Goal: Communication & Community: Ask a question

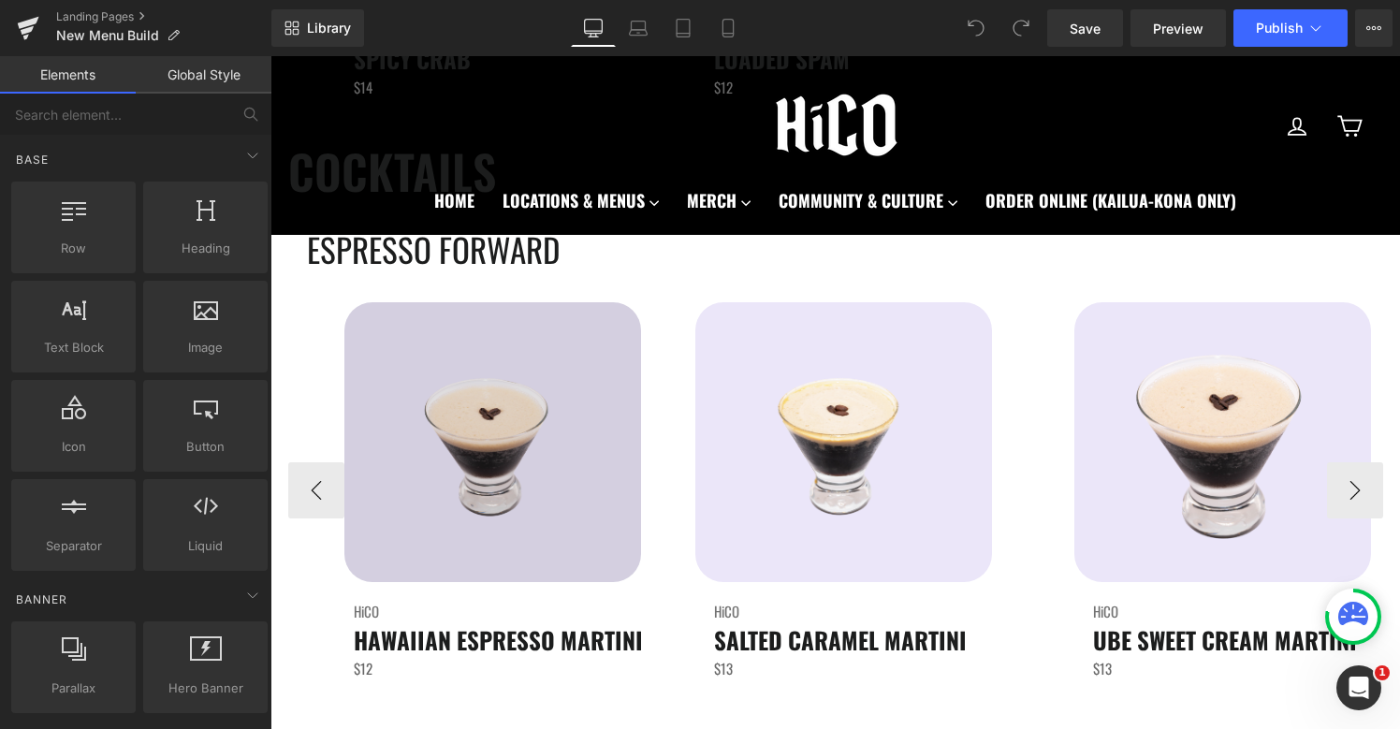
scroll to position [3848, 0]
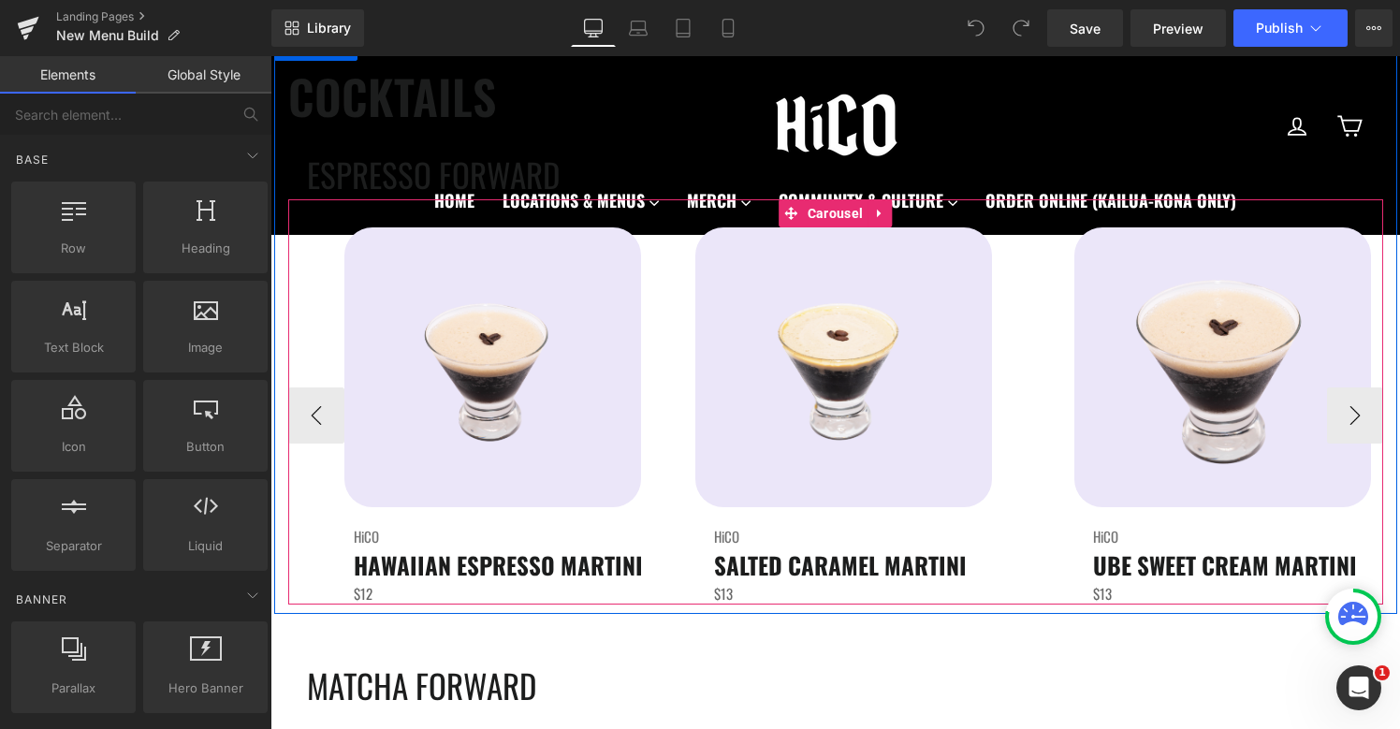
click at [514, 359] on link at bounding box center [522, 367] width 20 height 22
click at [469, 371] on link "Image" at bounding box center [453, 367] width 58 height 22
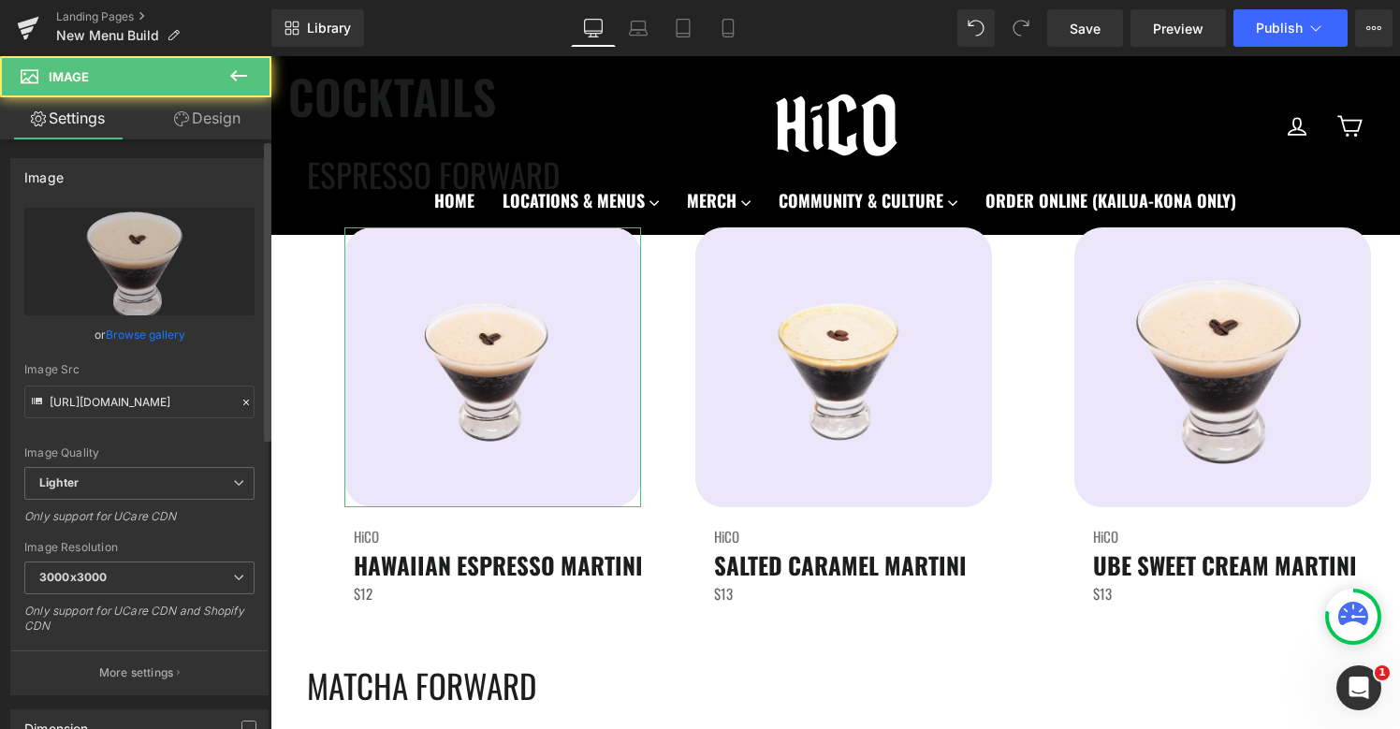
click at [143, 322] on link "Browse gallery" at bounding box center [146, 334] width 80 height 33
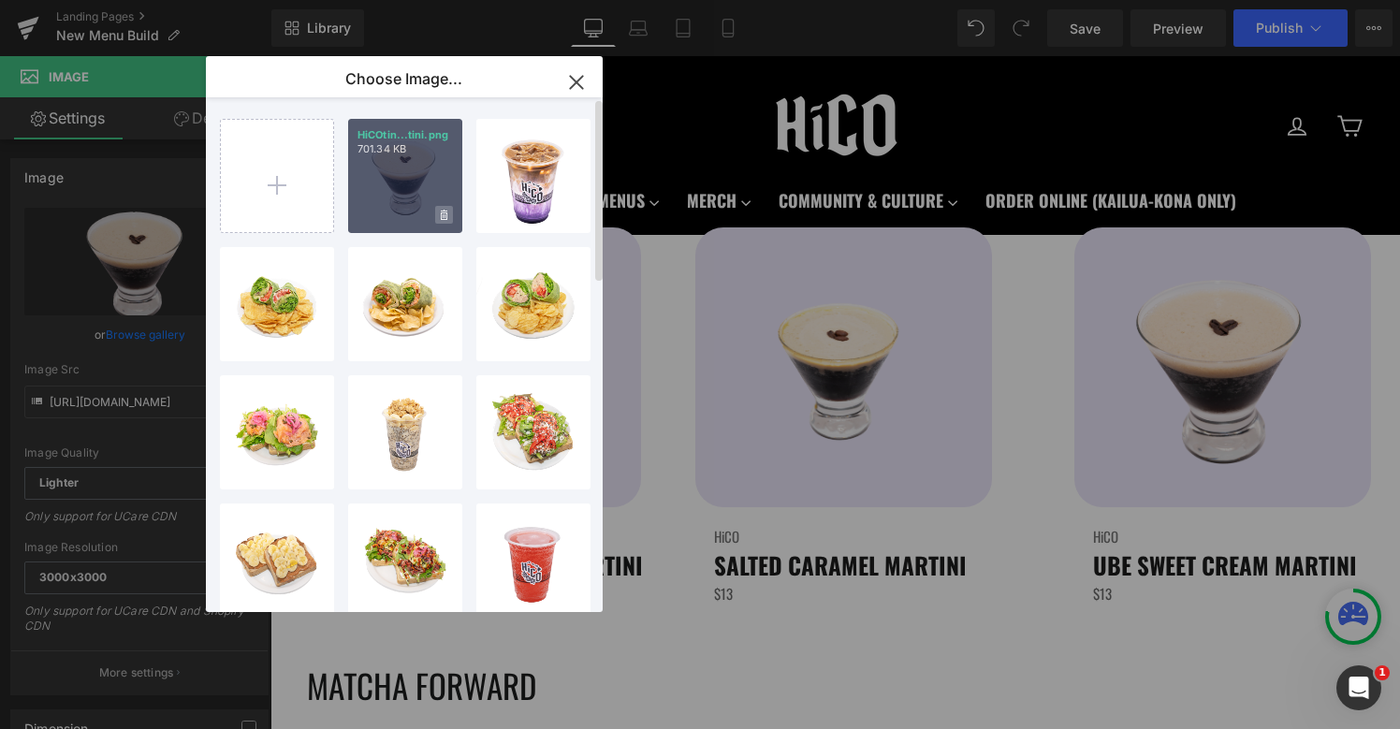
click at [444, 217] on icon at bounding box center [444, 215] width 7 height 10
click at [371, 218] on span "Yes" at bounding box center [380, 215] width 47 height 20
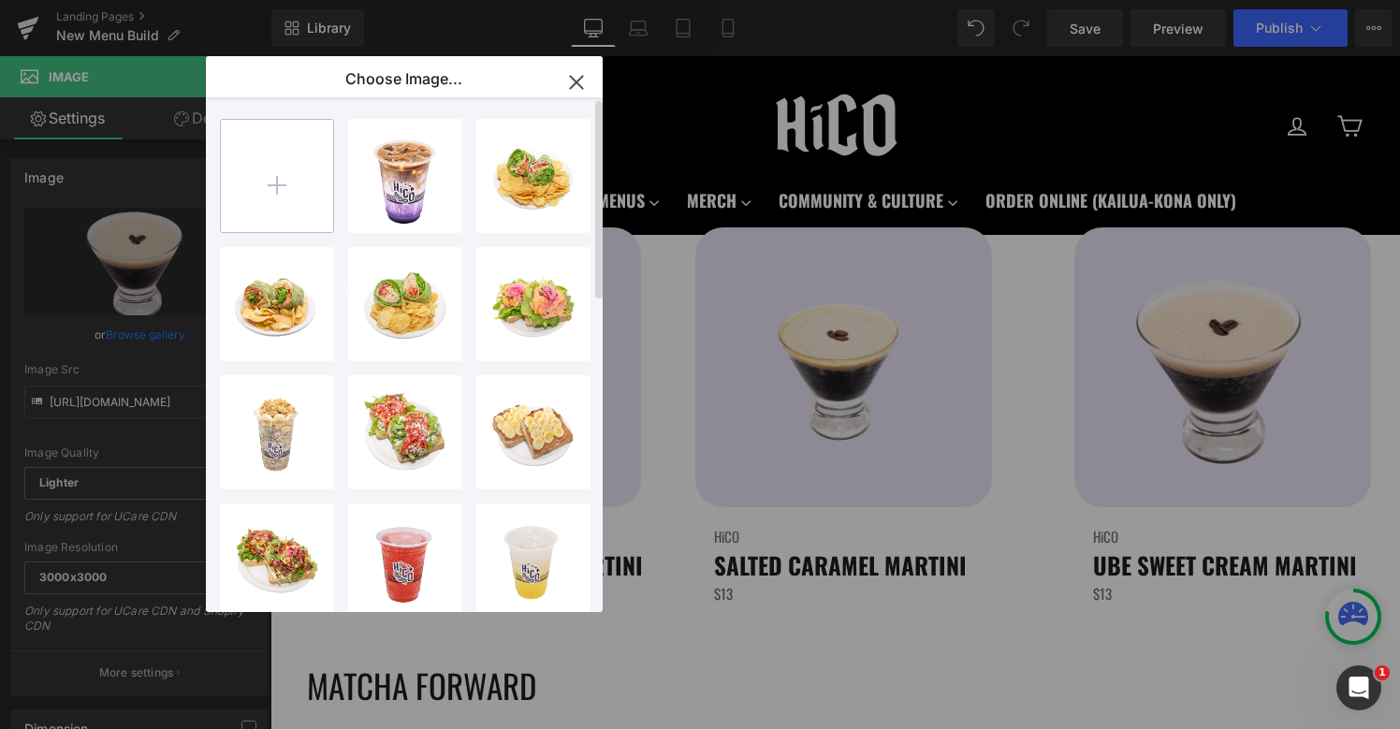
click at [285, 181] on input "file" at bounding box center [277, 176] width 112 height 112
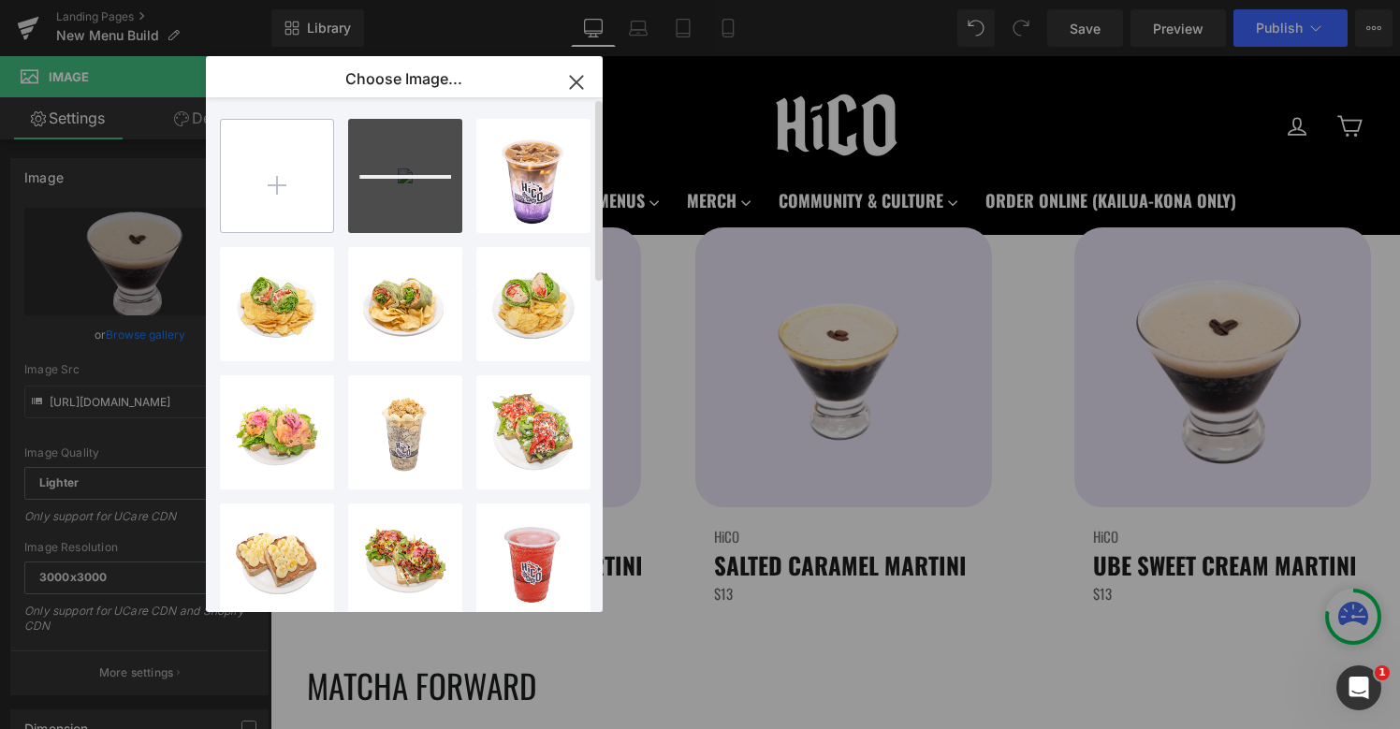
click at [241, 174] on input "file" at bounding box center [277, 176] width 112 height 112
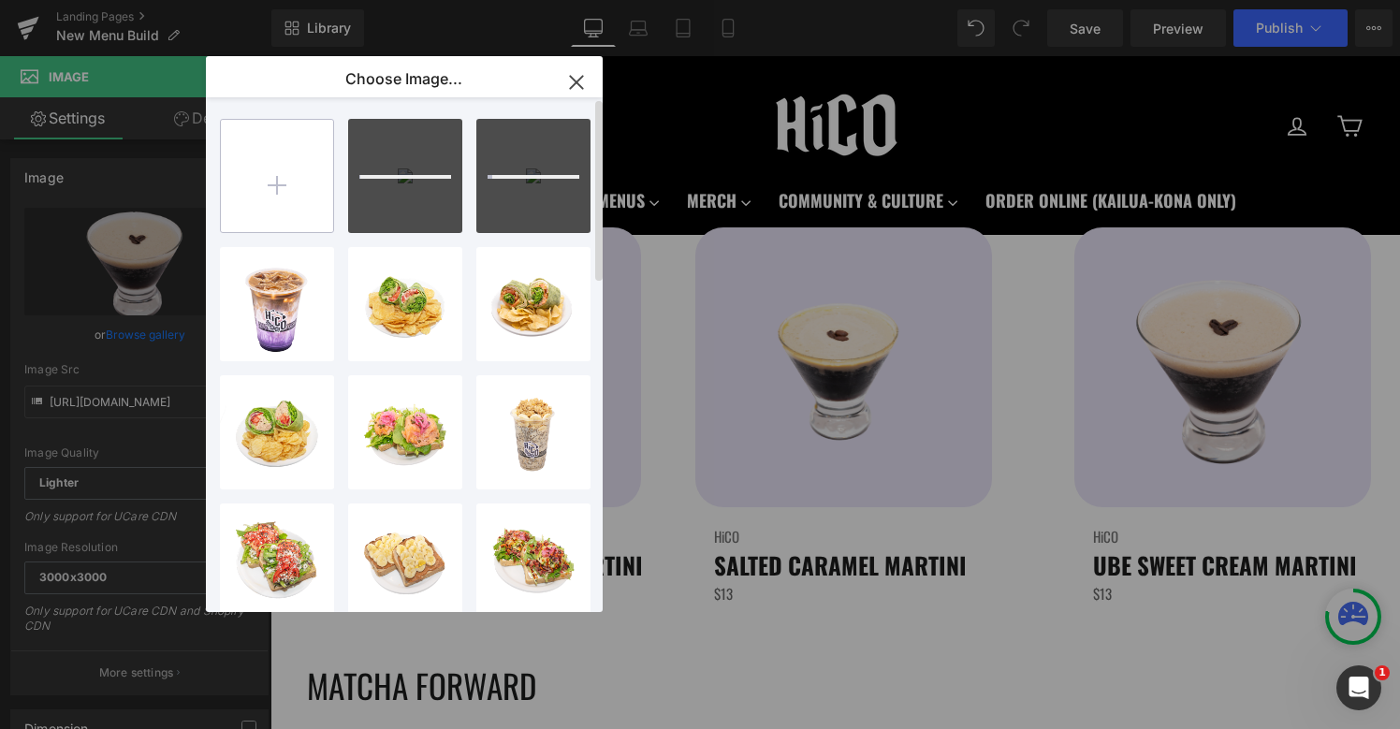
click at [252, 180] on input "file" at bounding box center [277, 176] width 112 height 112
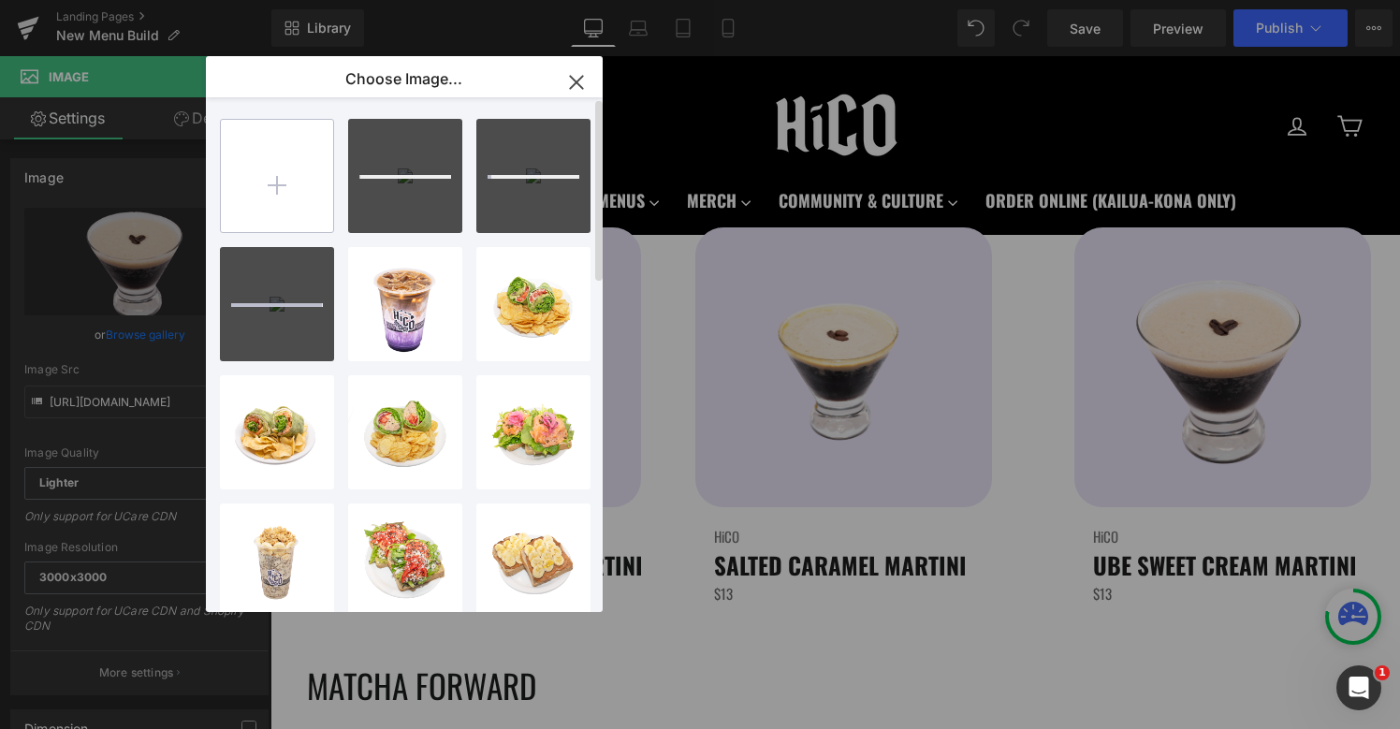
click at [277, 178] on input "file" at bounding box center [277, 176] width 112 height 112
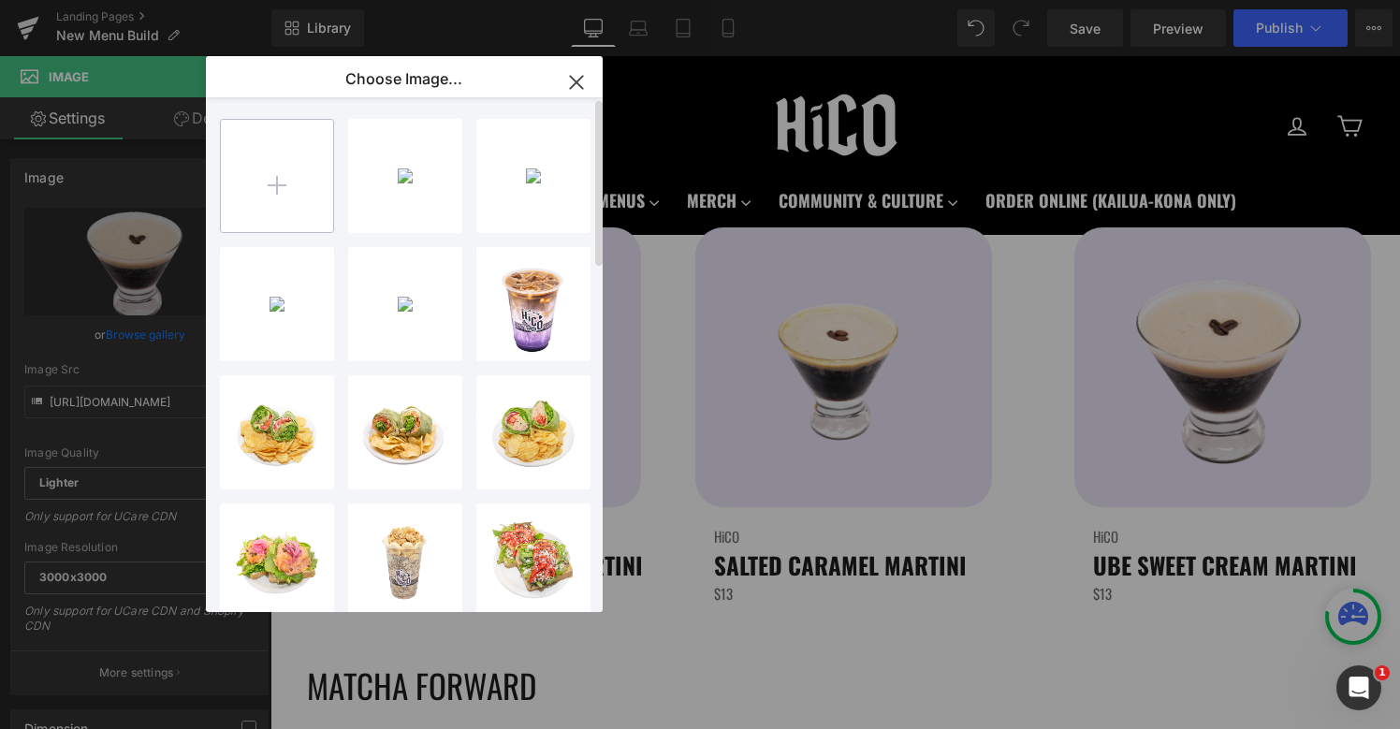
click at [271, 189] on input "file" at bounding box center [277, 176] width 112 height 112
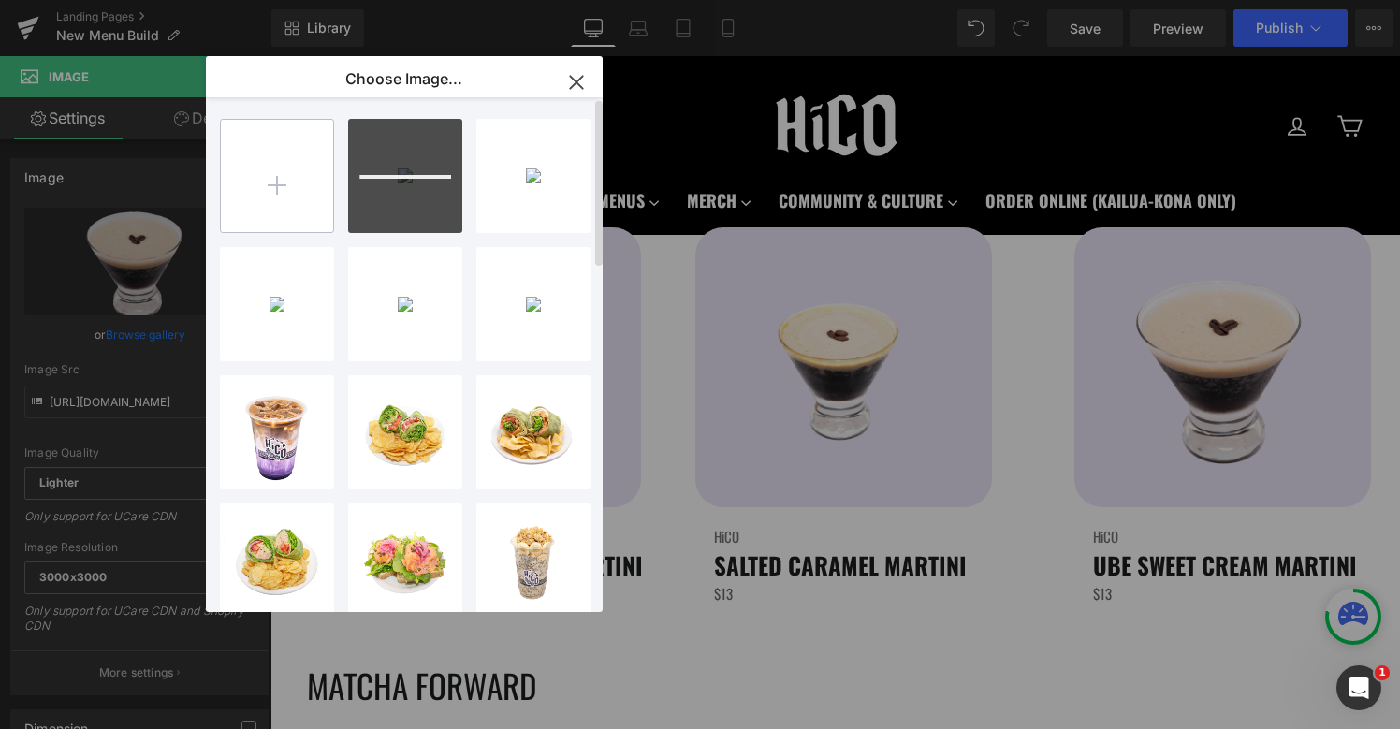
click at [259, 193] on input "file" at bounding box center [277, 176] width 112 height 112
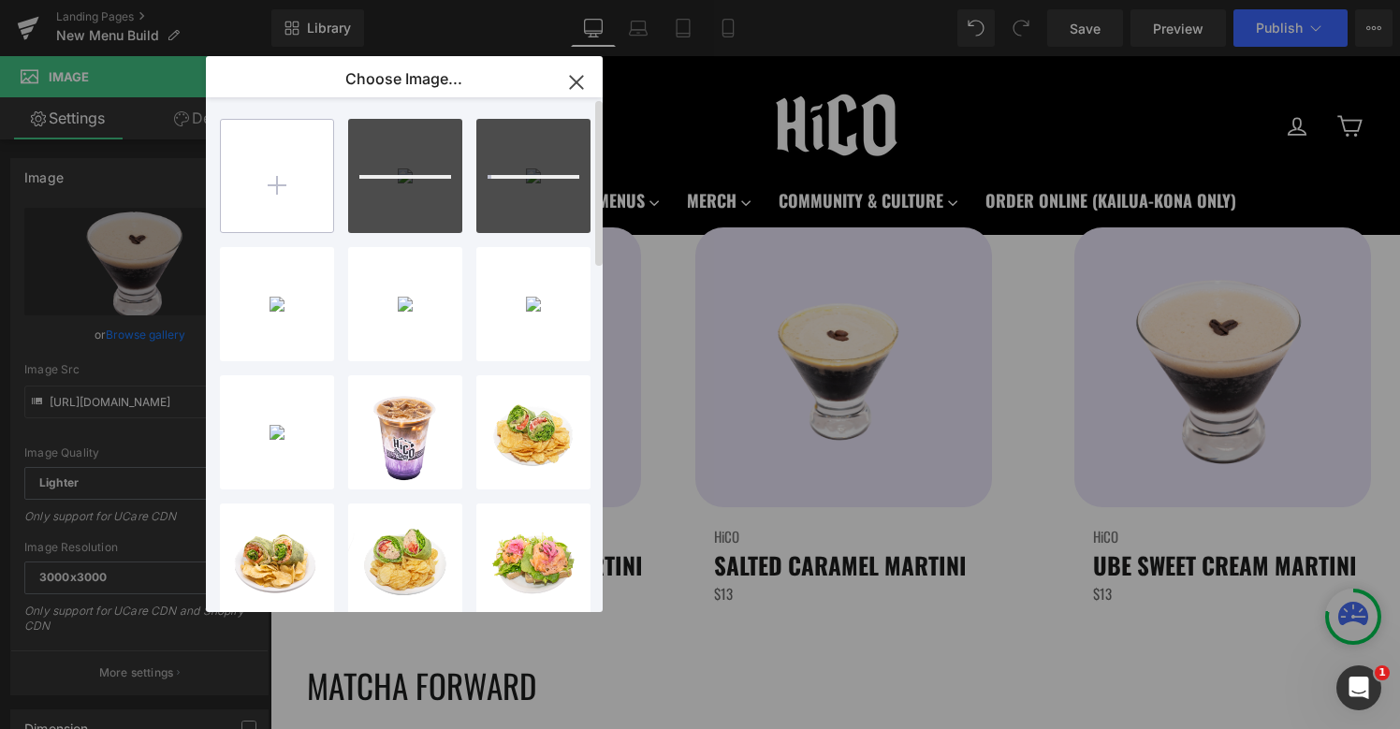
click at [284, 184] on input "file" at bounding box center [277, 176] width 112 height 112
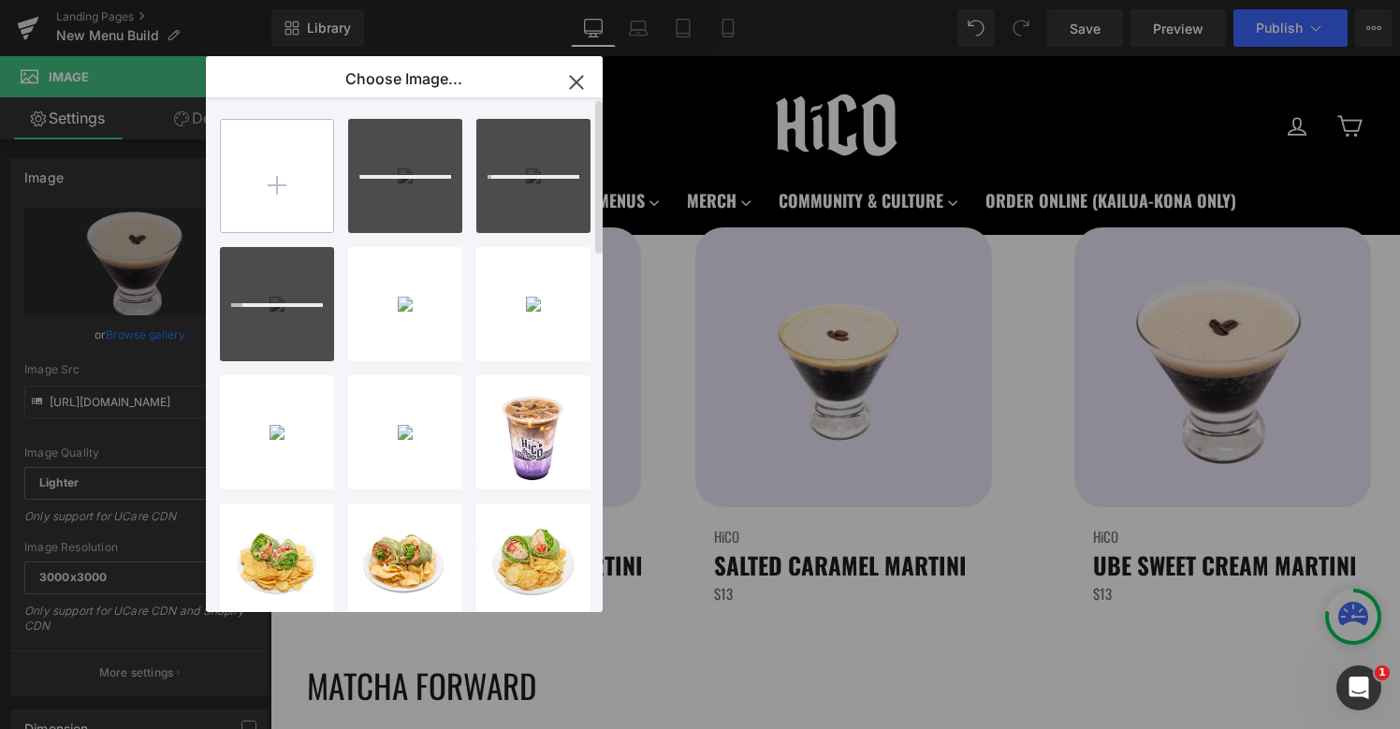
click at [248, 166] on input "file" at bounding box center [277, 176] width 112 height 112
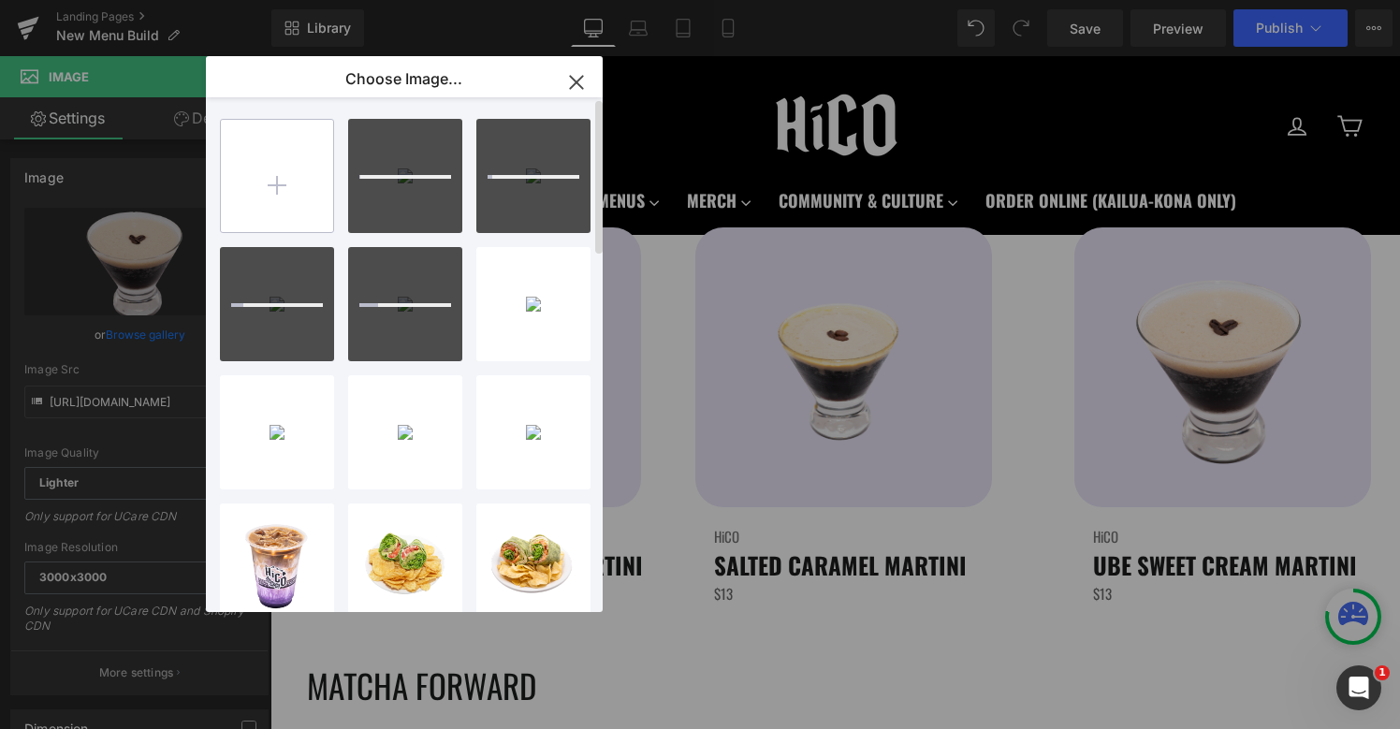
click at [245, 209] on input "file" at bounding box center [277, 176] width 112 height 112
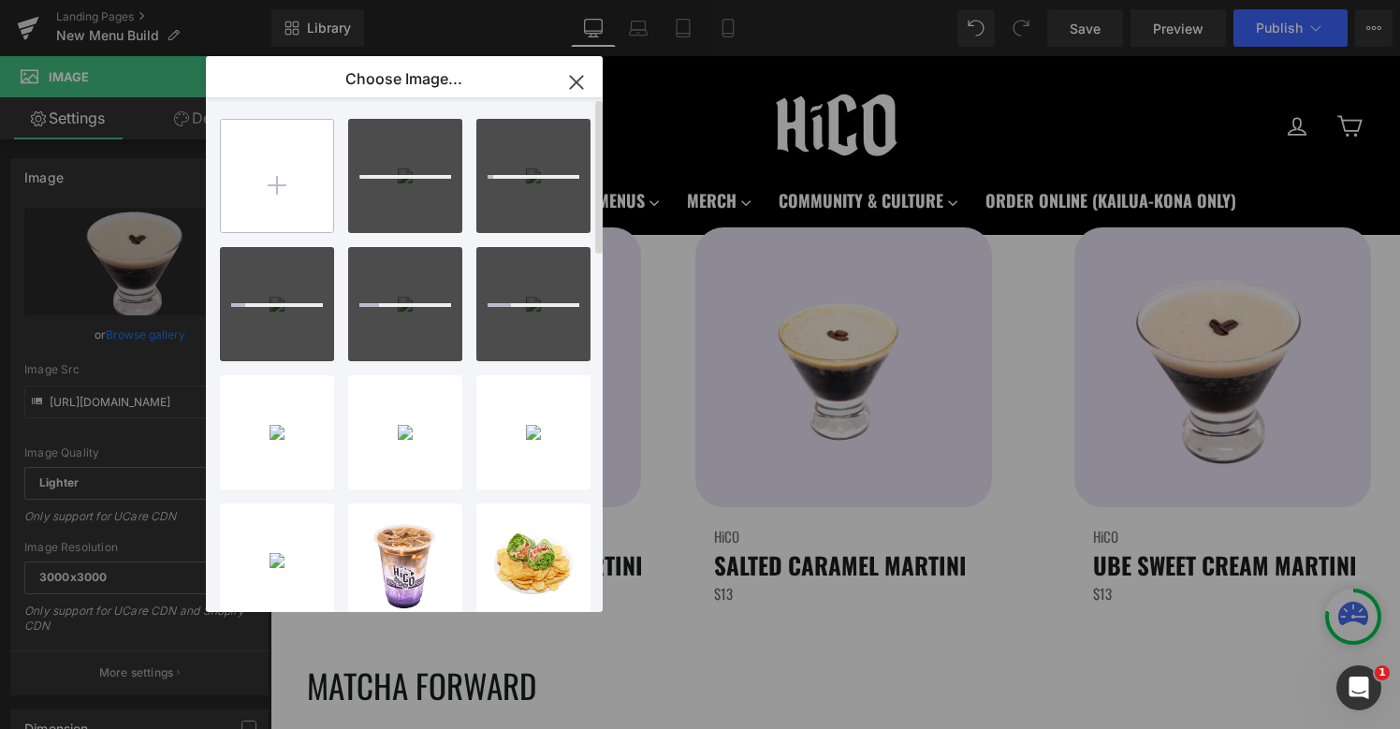
click at [285, 190] on input "file" at bounding box center [277, 176] width 112 height 112
click at [300, 194] on input "file" at bounding box center [277, 176] width 112 height 112
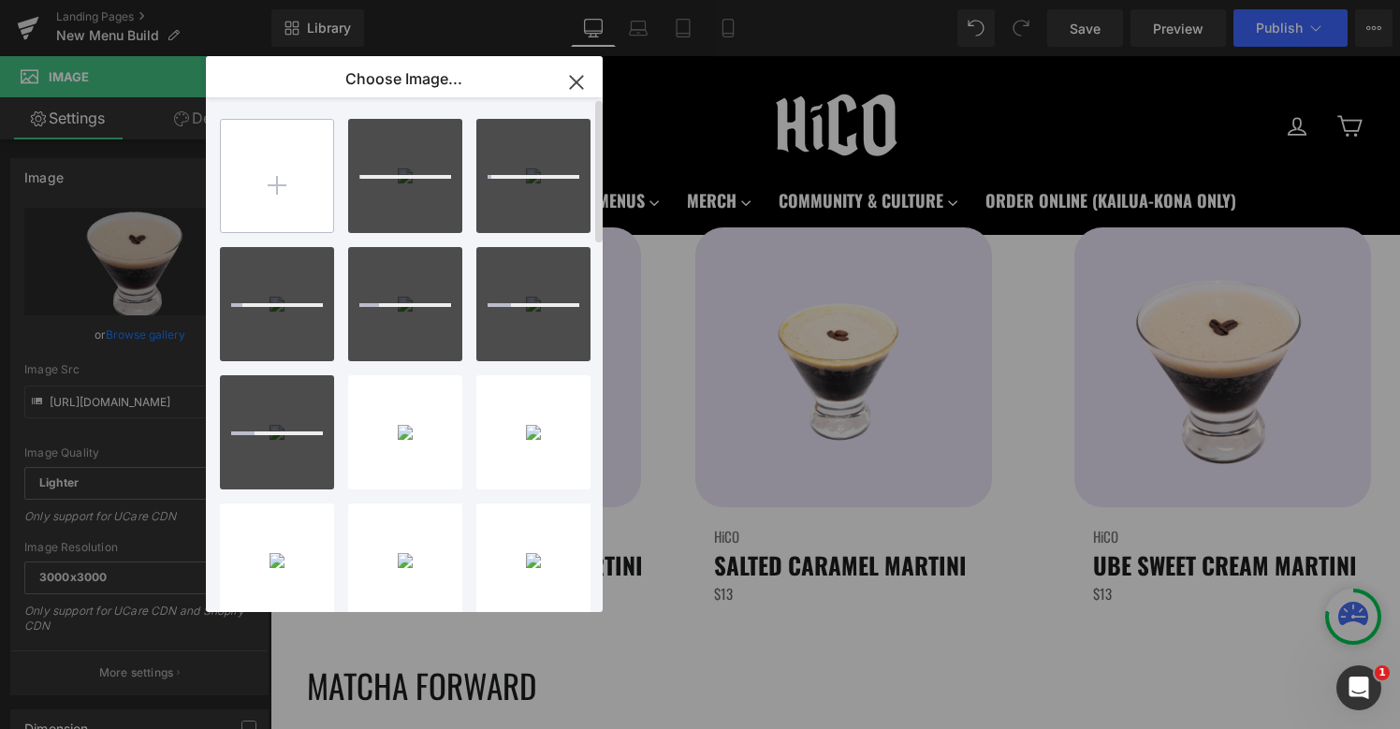
click at [274, 181] on input "file" at bounding box center [277, 176] width 112 height 112
click at [291, 207] on input "file" at bounding box center [277, 176] width 112 height 112
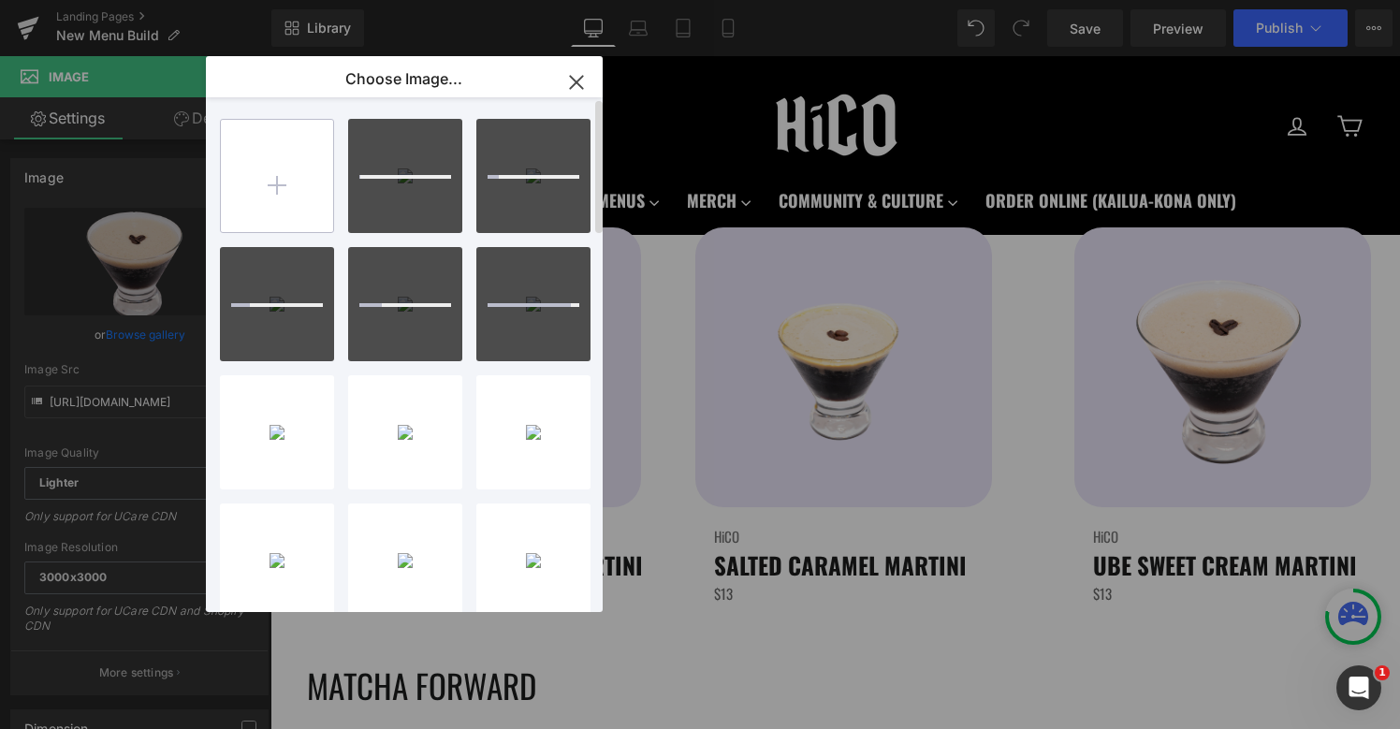
click at [282, 193] on input "file" at bounding box center [277, 176] width 112 height 112
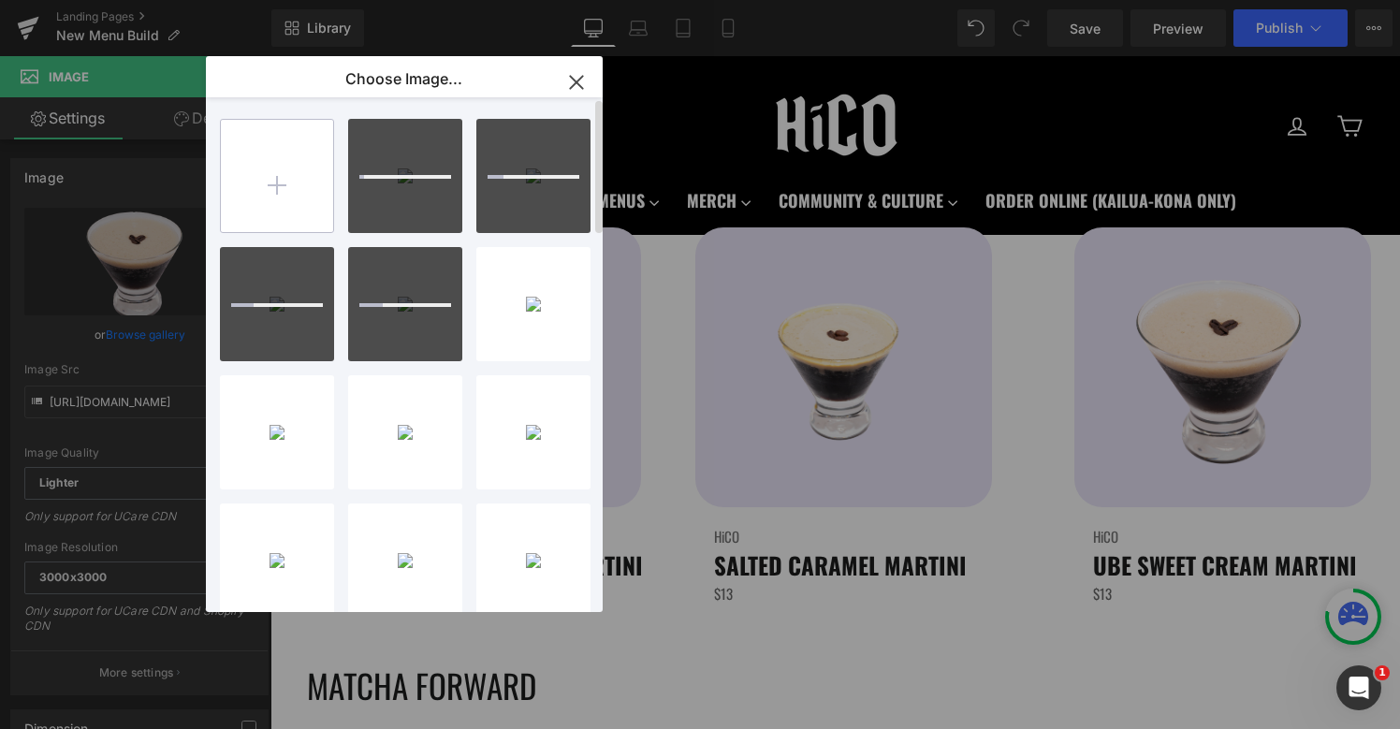
type input "C:\fakepath\UbeSCEspressoMartini.png"
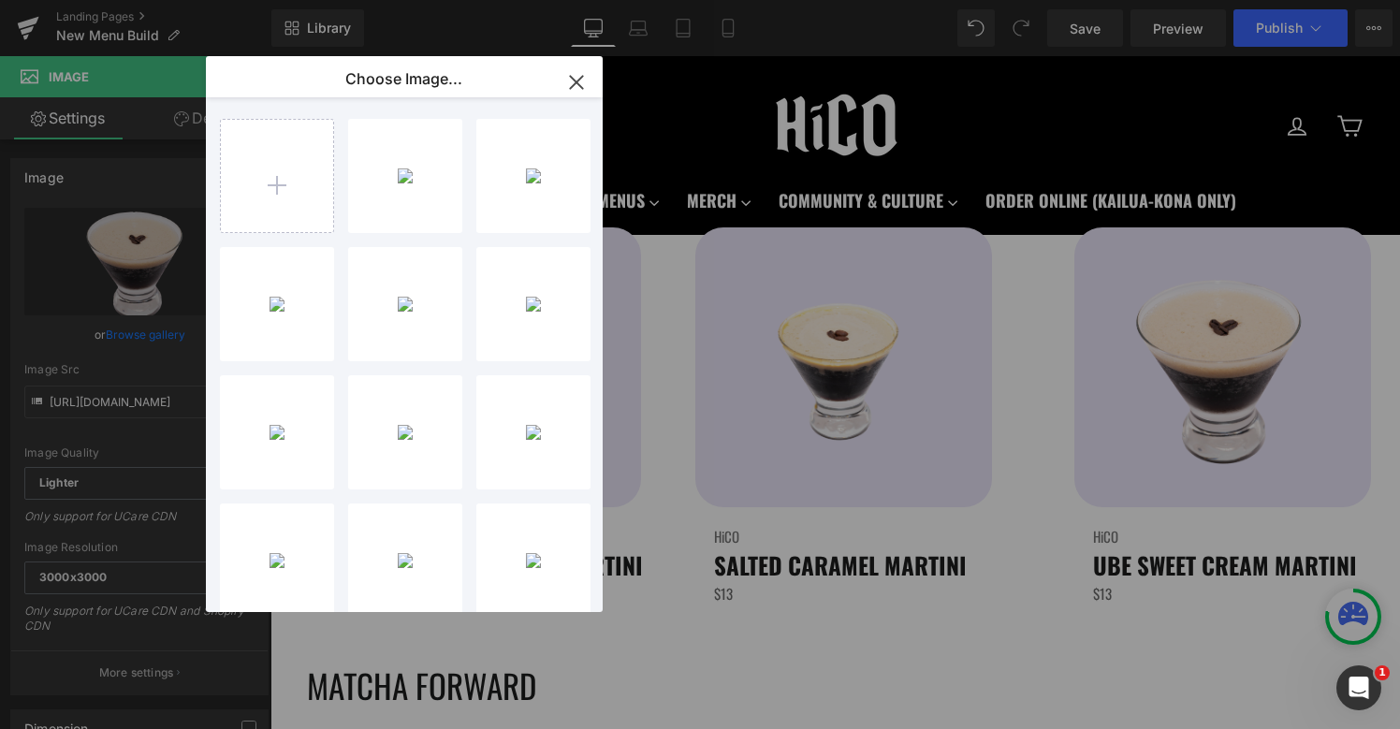
click at [577, 82] on icon "button" at bounding box center [576, 82] width 12 height 12
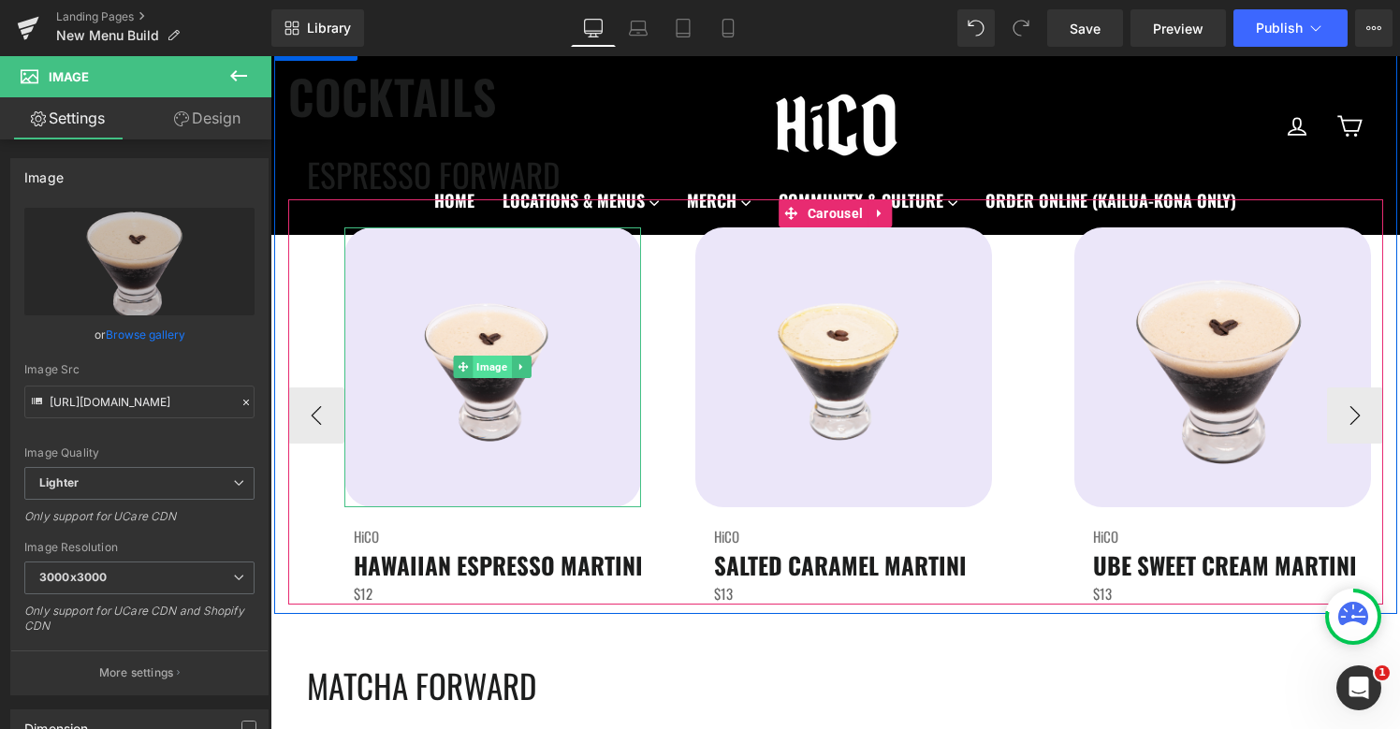
click at [495, 363] on span "Image" at bounding box center [492, 367] width 38 height 22
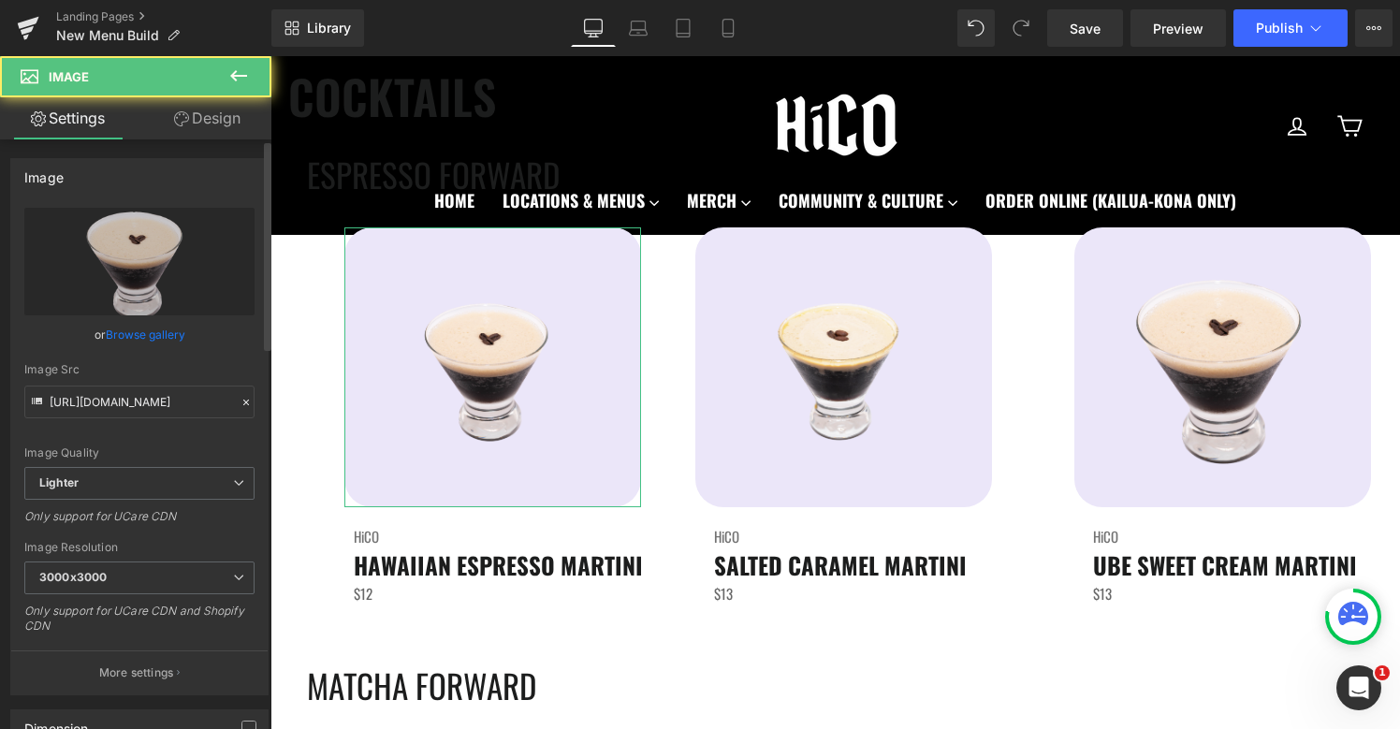
click at [168, 333] on link "Browse gallery" at bounding box center [146, 334] width 80 height 33
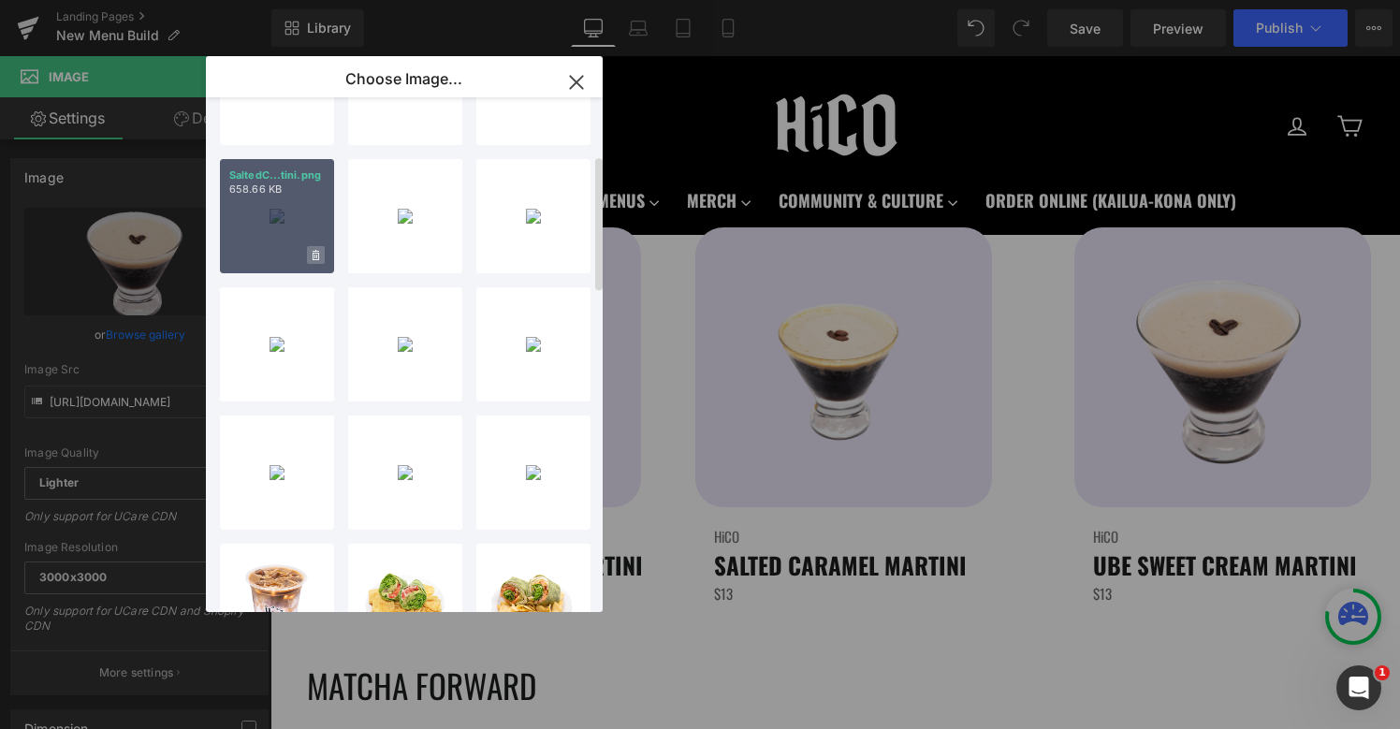
scroll to position [220, 0]
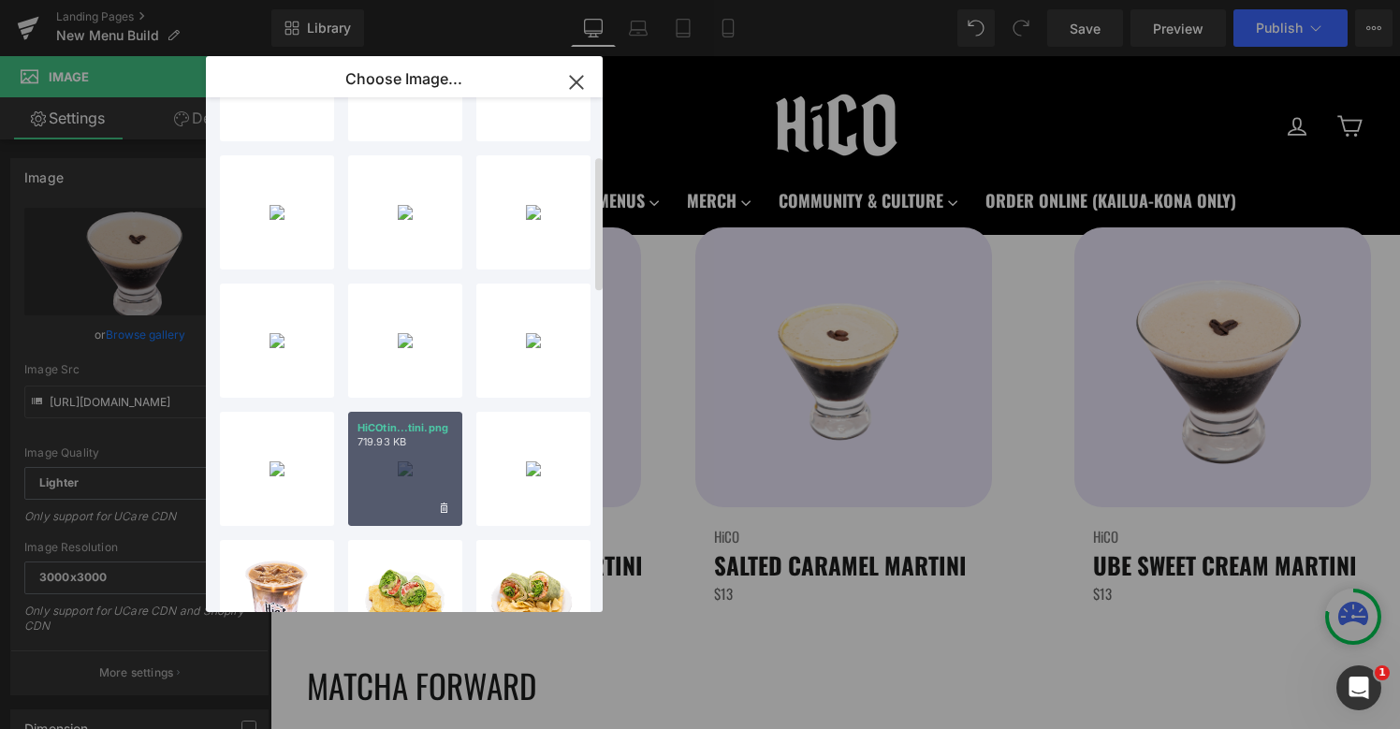
click at [378, 450] on div "HiCOtin...tini.png 719.93 KB" at bounding box center [405, 469] width 114 height 114
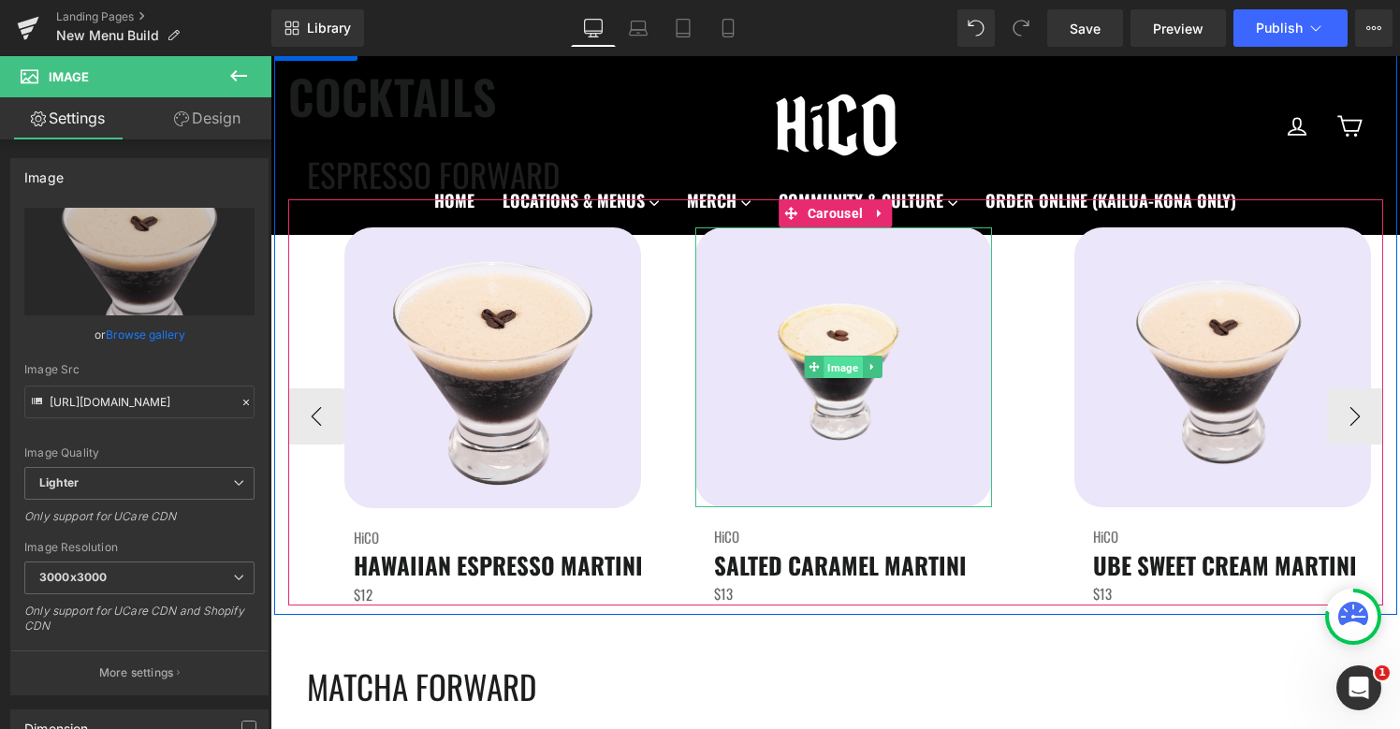
click at [838, 368] on span "Image" at bounding box center [842, 367] width 38 height 22
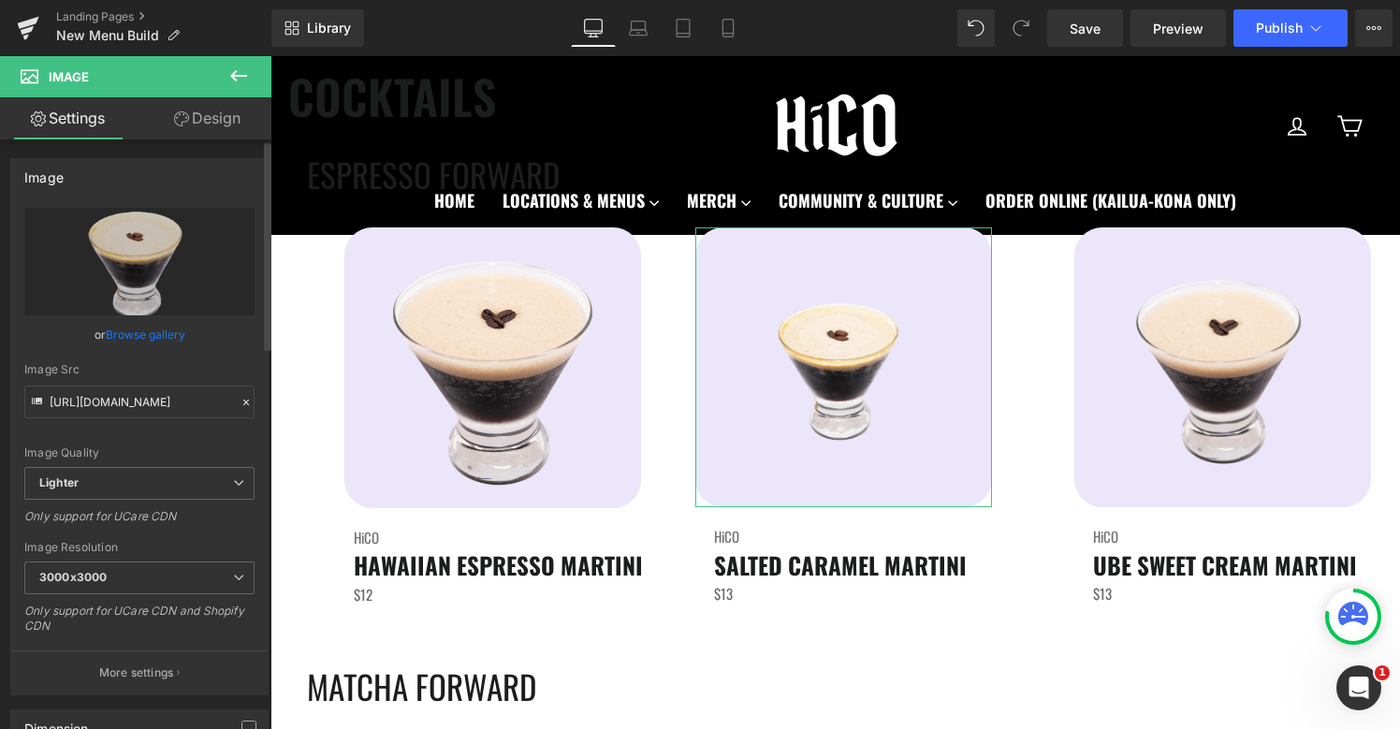
click at [139, 342] on link "Browse gallery" at bounding box center [146, 334] width 80 height 33
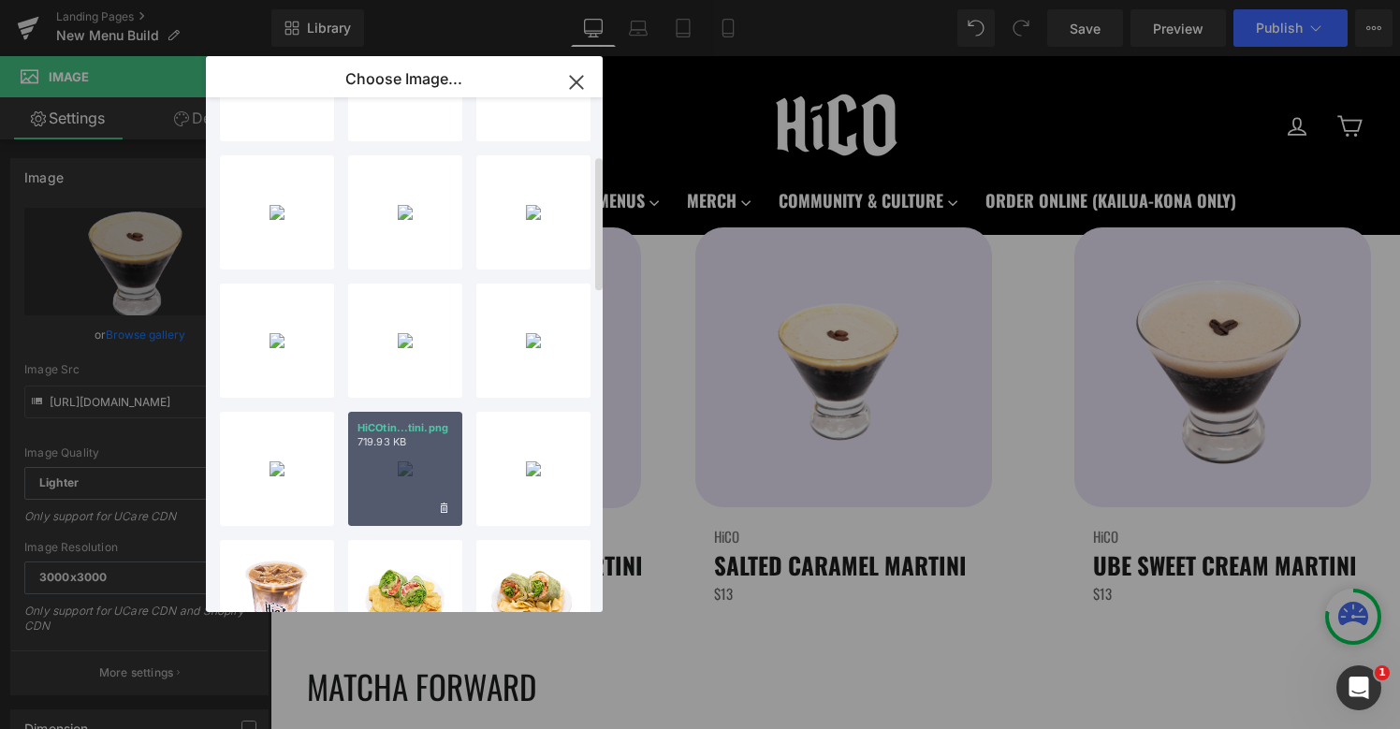
scroll to position [157, 0]
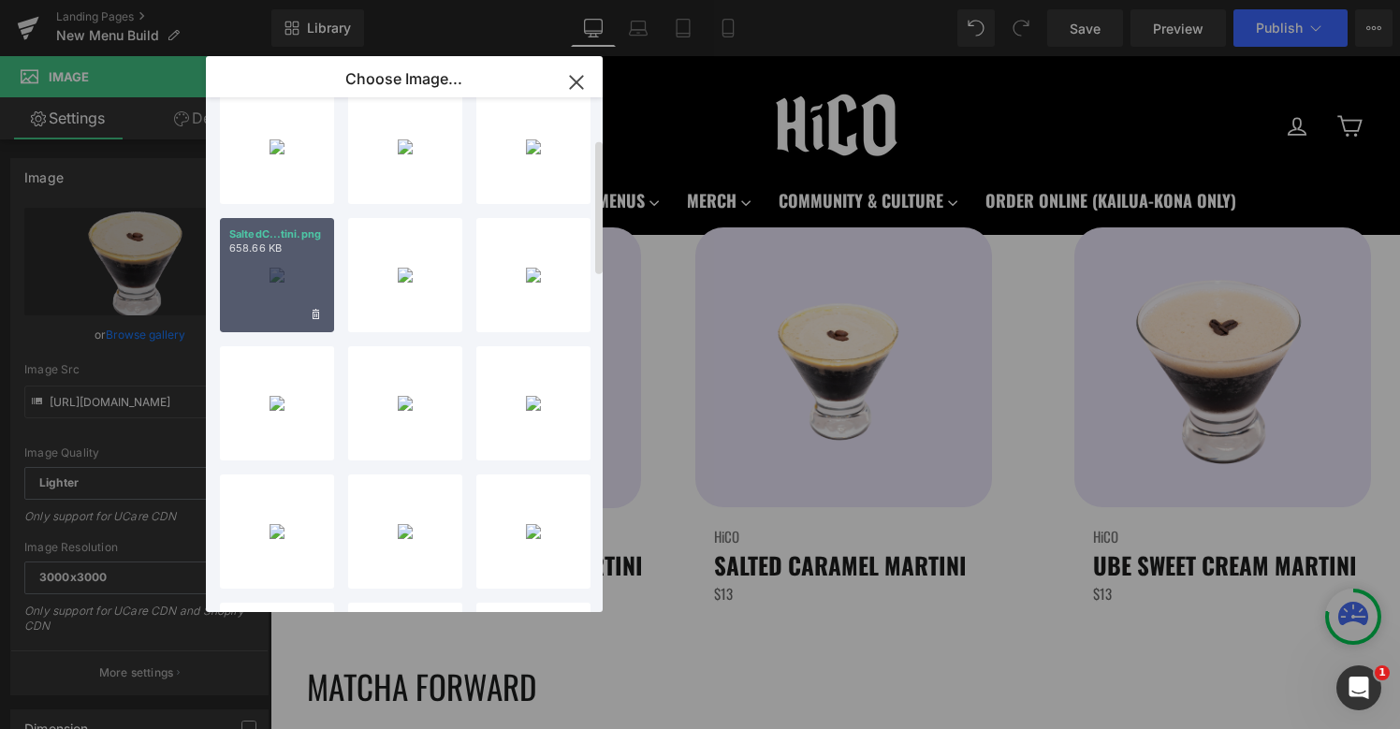
click at [275, 315] on div "SaltedC...tini.png 658.66 KB" at bounding box center [277, 275] width 114 height 114
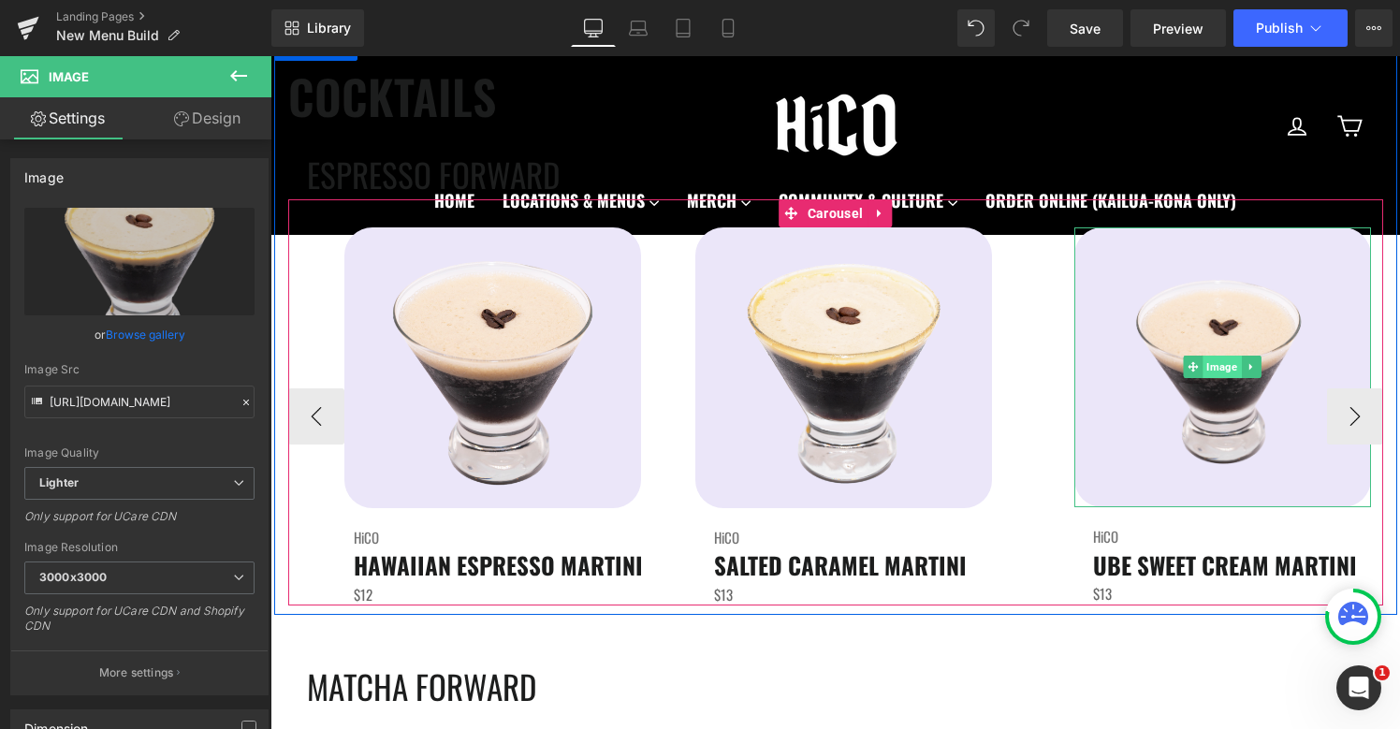
click at [1220, 366] on span "Image" at bounding box center [1221, 367] width 38 height 22
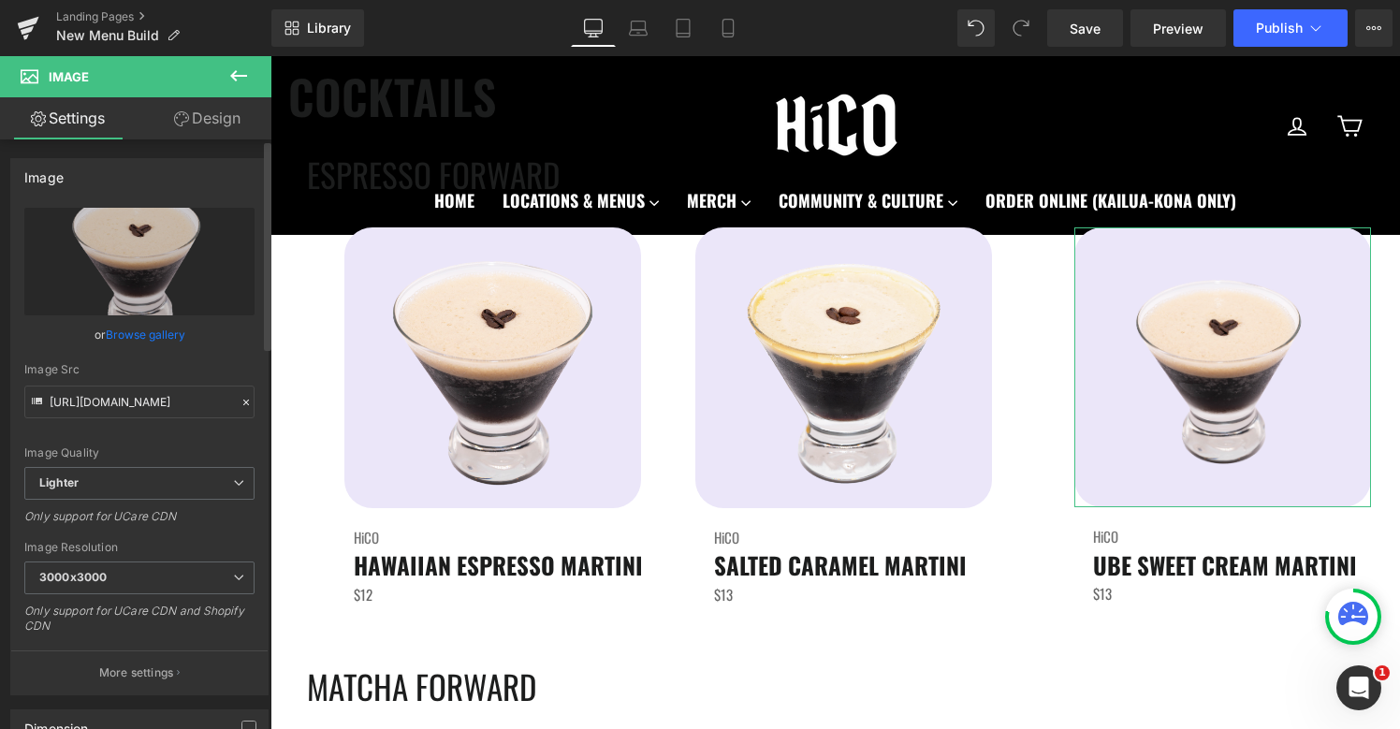
click at [135, 335] on link "Browse gallery" at bounding box center [146, 334] width 80 height 33
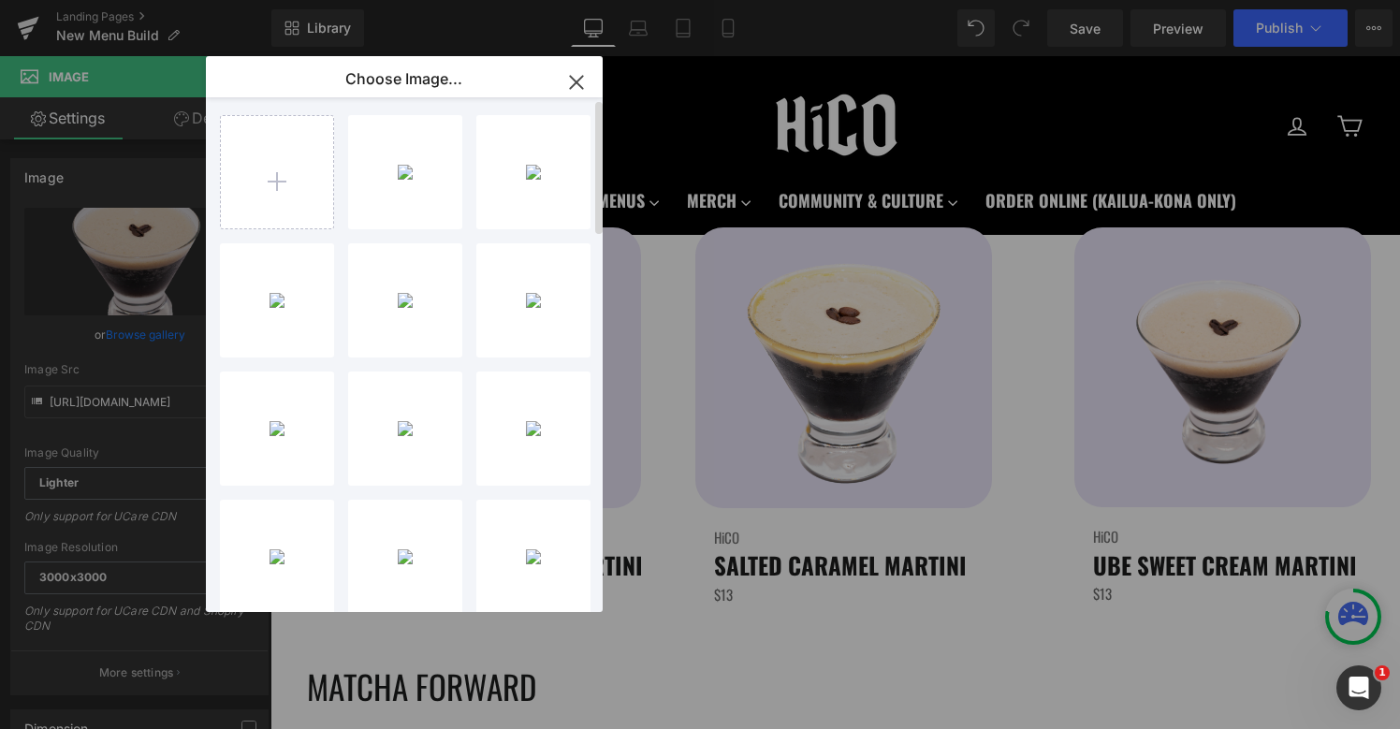
scroll to position [0, 0]
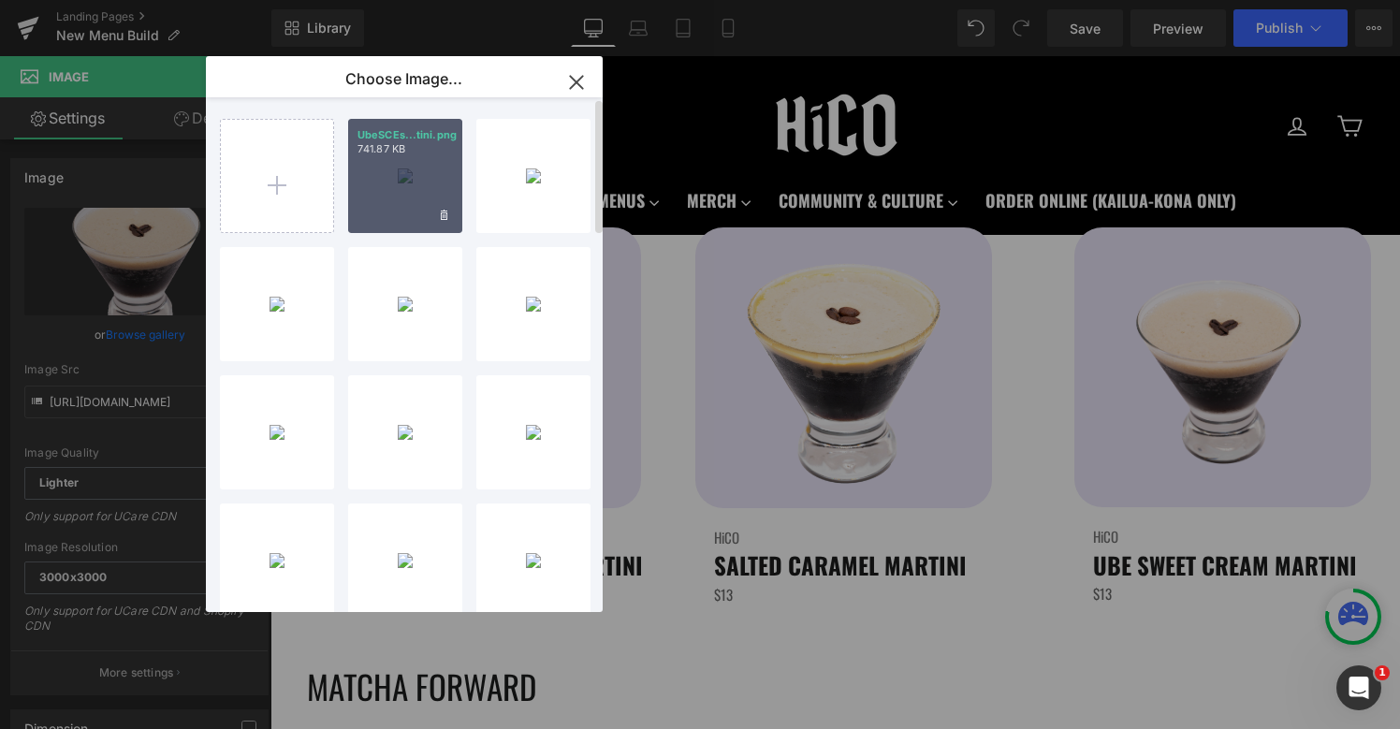
click at [393, 167] on div "UbeSCEs...tini.png 741.87 KB" at bounding box center [405, 176] width 114 height 114
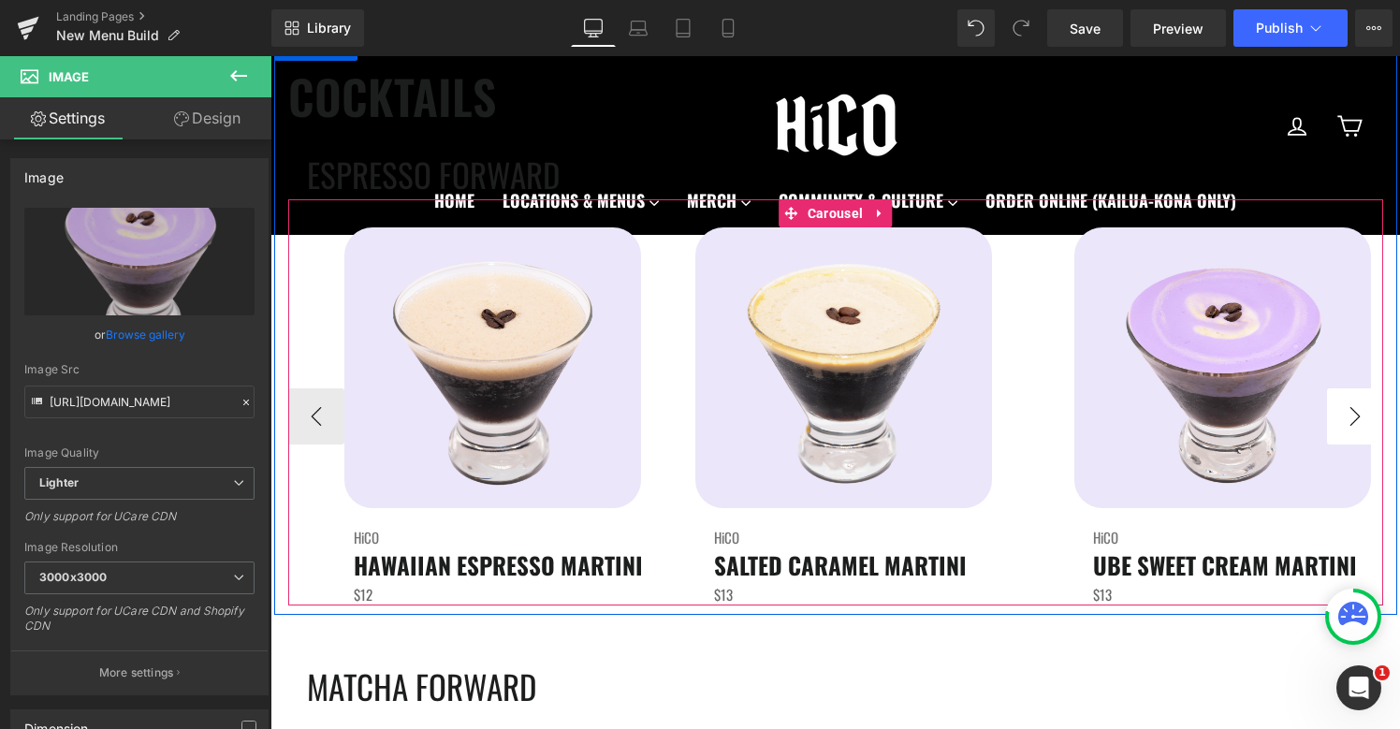
click at [1360, 413] on button "›" at bounding box center [1355, 416] width 56 height 56
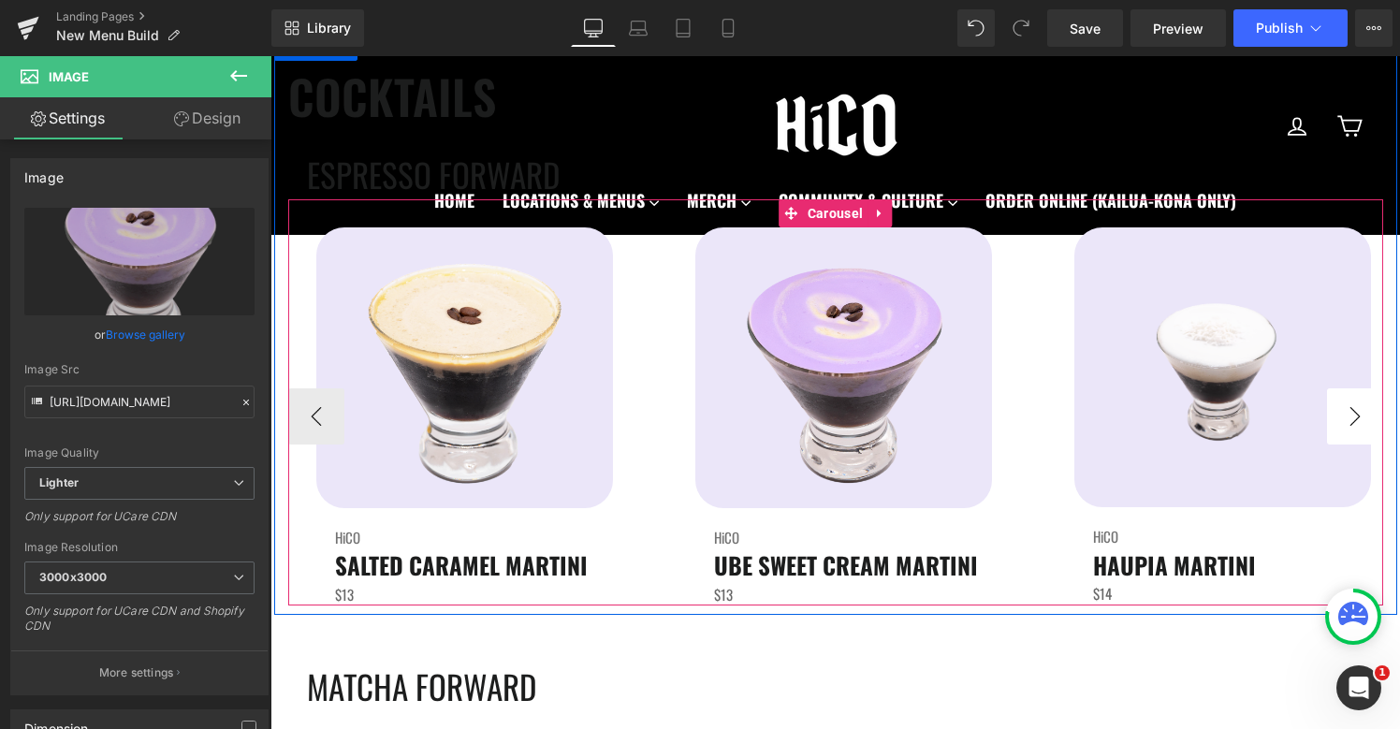
click at [1360, 413] on button "›" at bounding box center [1355, 416] width 56 height 56
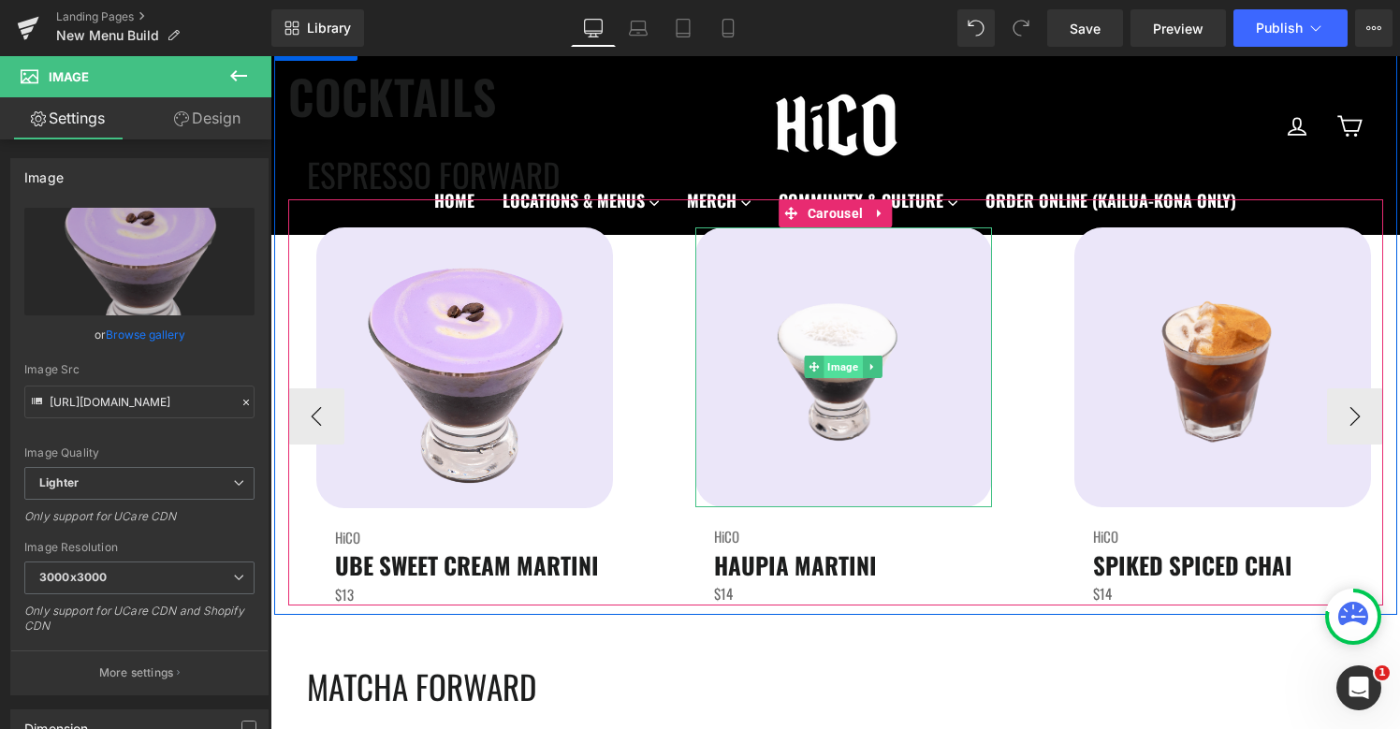
click at [851, 364] on span "Image" at bounding box center [842, 367] width 38 height 22
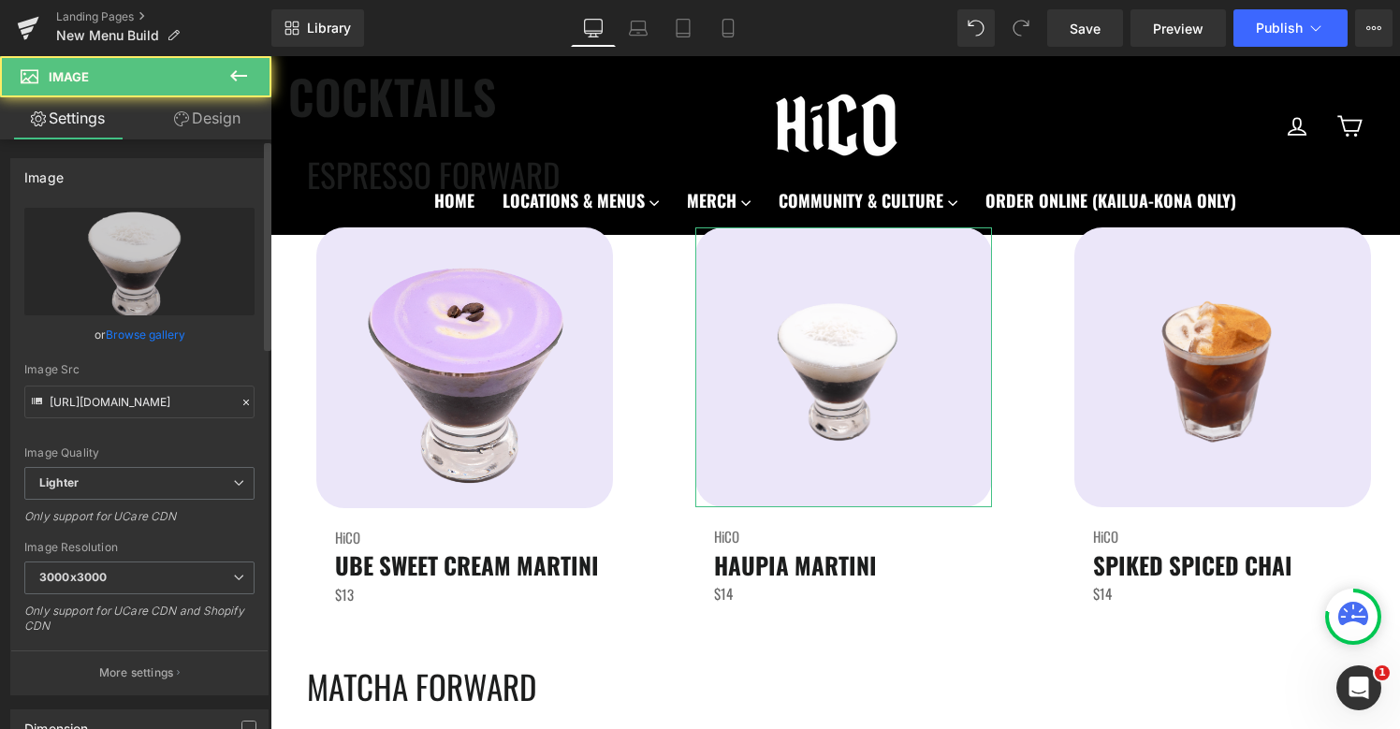
click at [125, 339] on link "Browse gallery" at bounding box center [146, 334] width 80 height 33
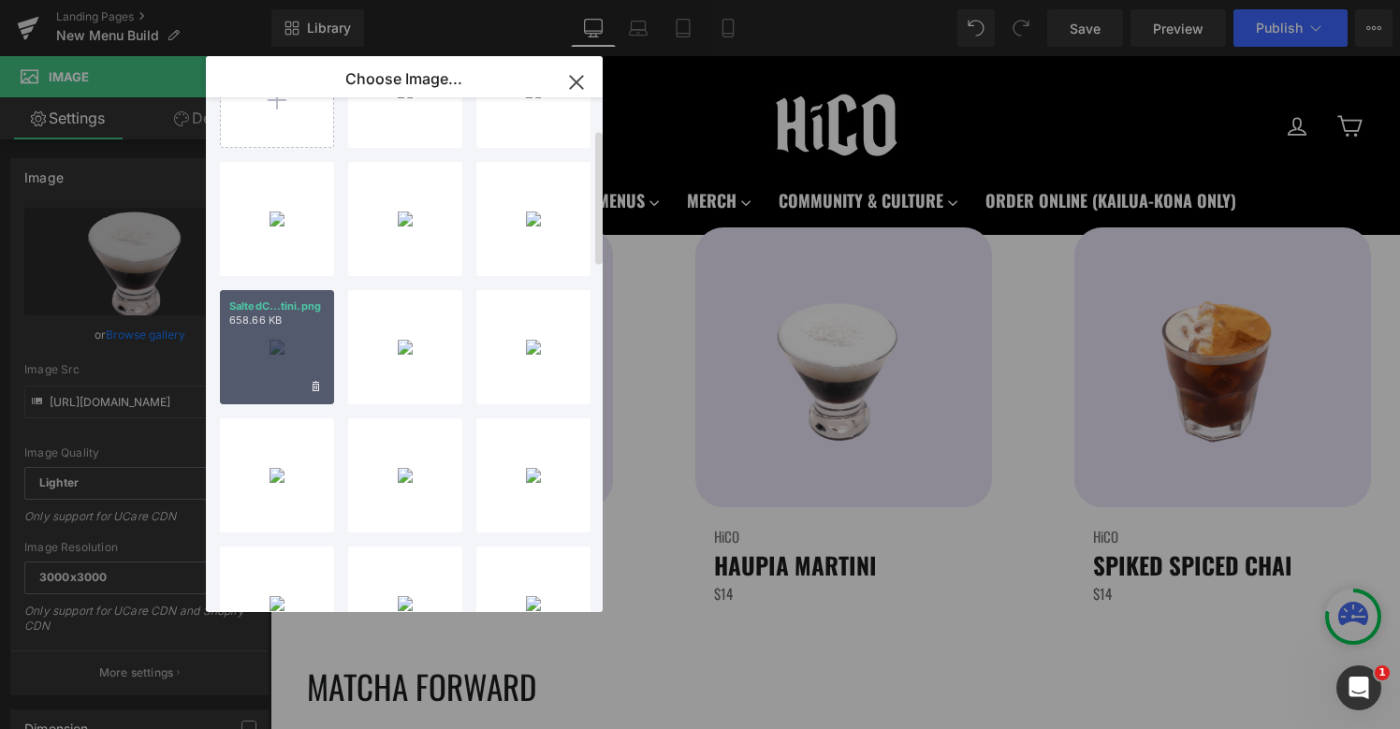
scroll to position [155, 0]
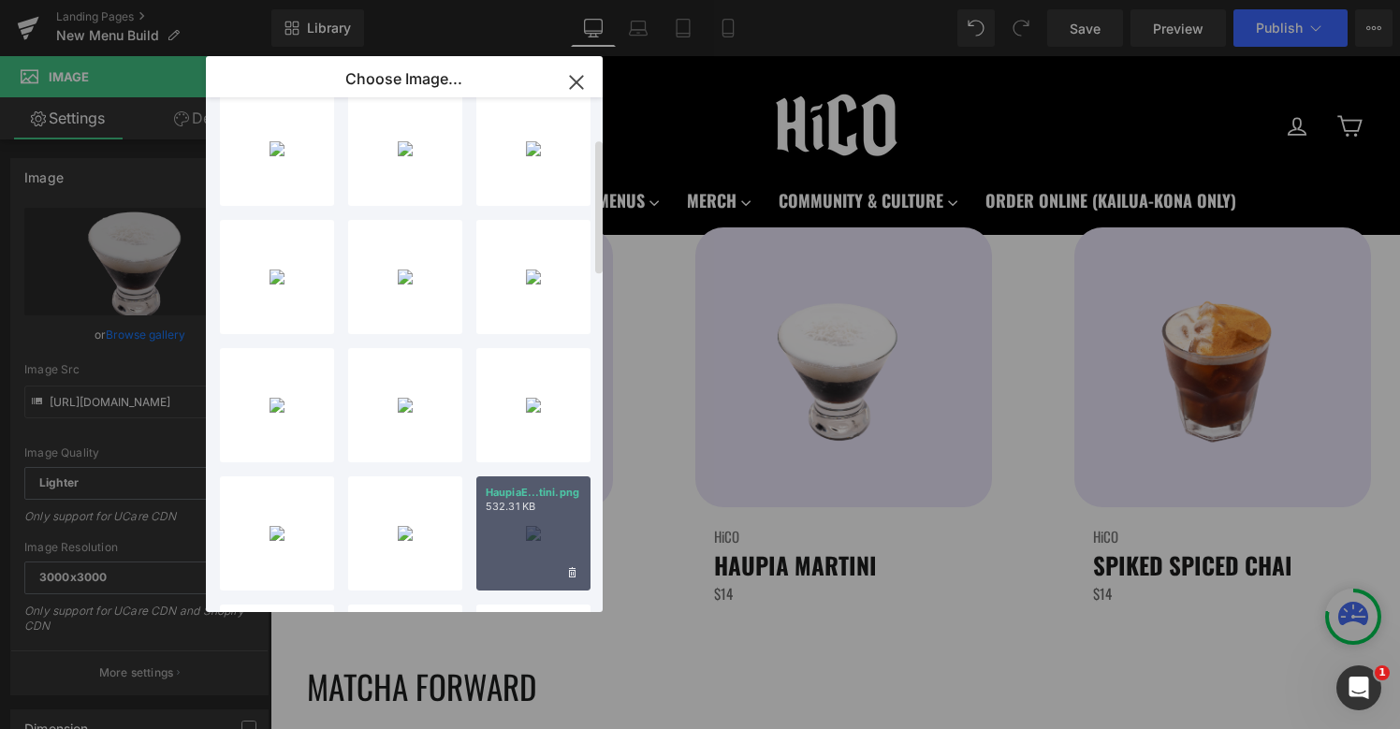
click at [508, 503] on p "532.31 KB" at bounding box center [533, 507] width 95 height 14
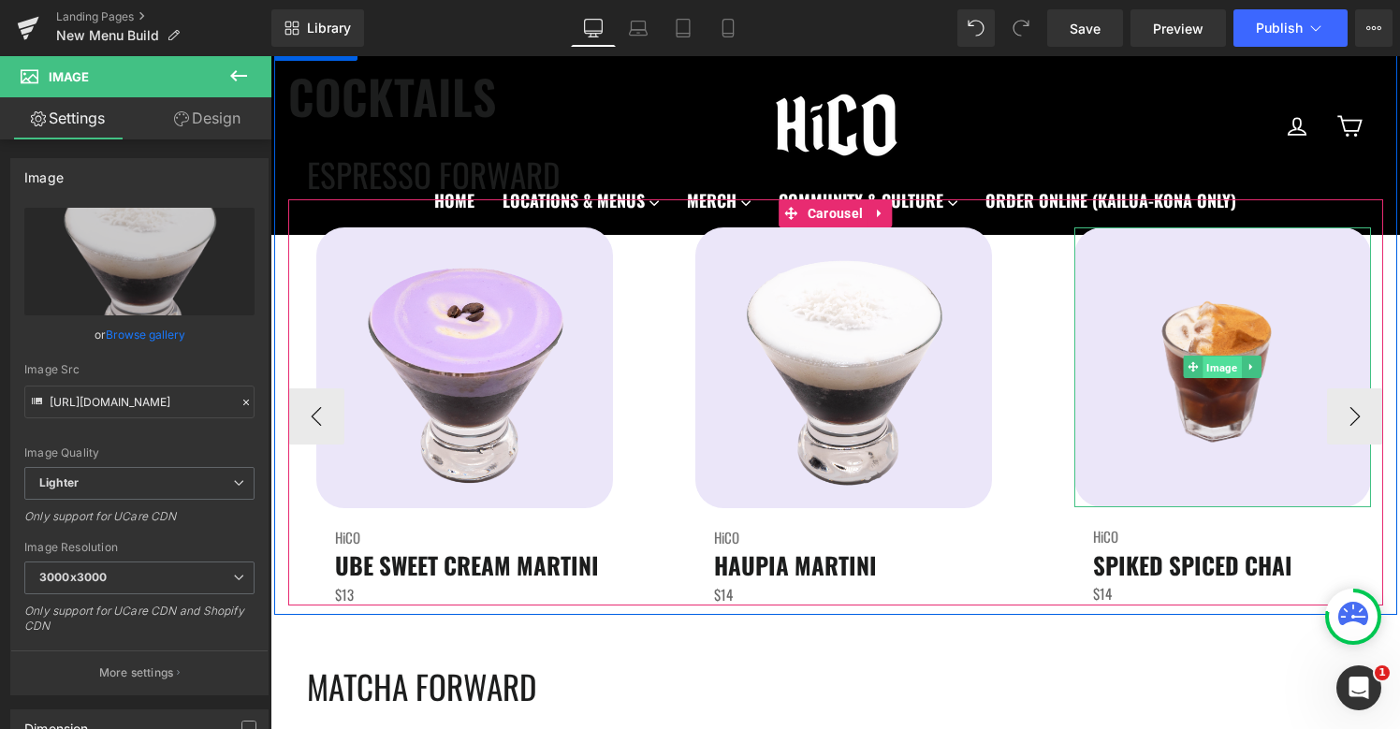
click at [1230, 367] on span "Image" at bounding box center [1221, 367] width 38 height 22
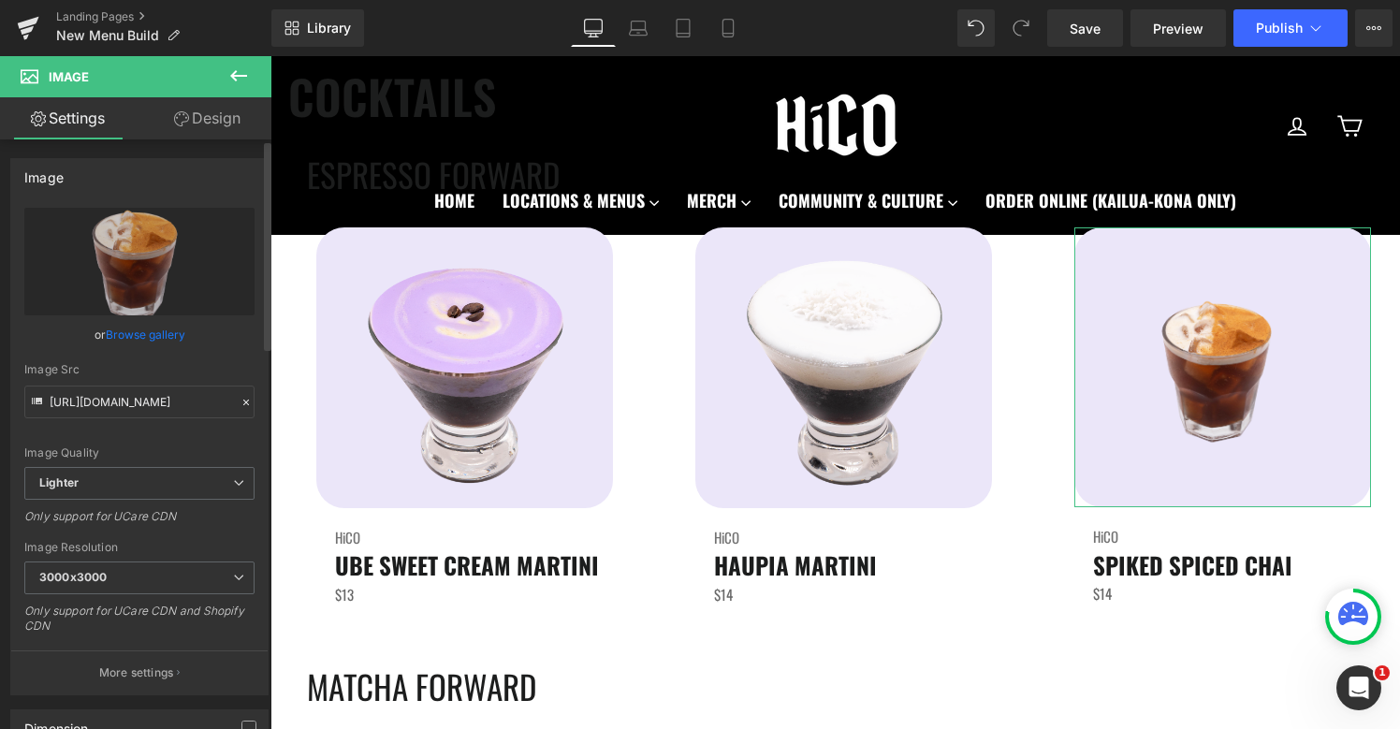
click at [174, 336] on link "Browse gallery" at bounding box center [146, 334] width 80 height 33
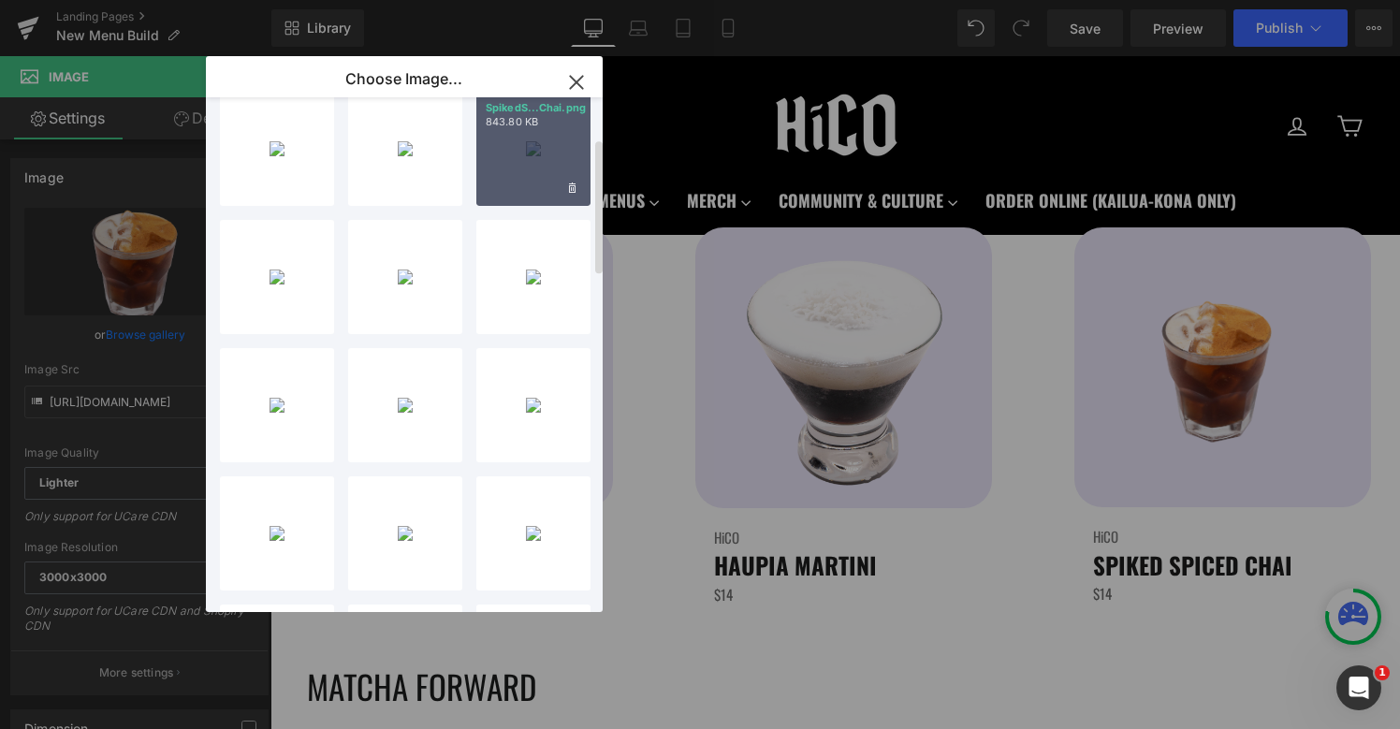
click at [525, 188] on div "SpikedS...Chai.png 843.80 KB" at bounding box center [533, 149] width 114 height 114
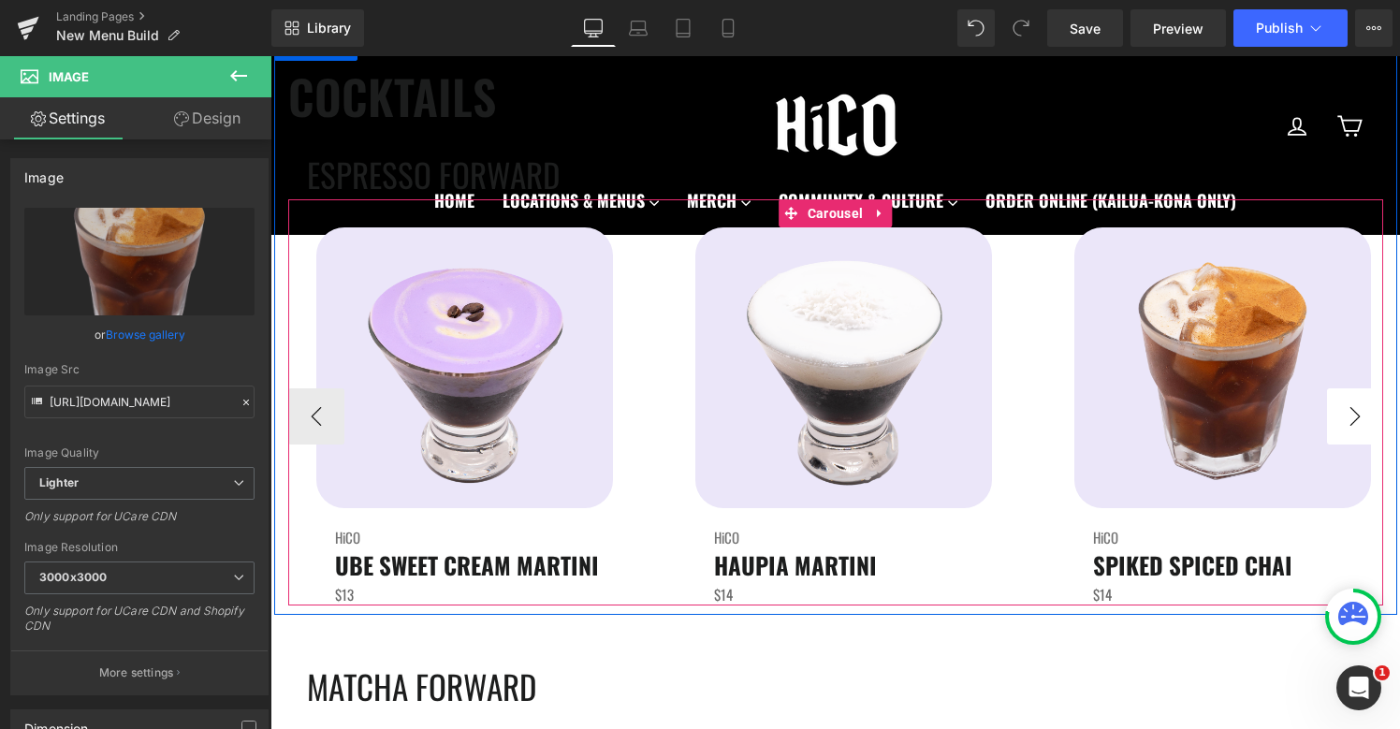
click at [1360, 414] on button "›" at bounding box center [1355, 416] width 56 height 56
click at [1351, 416] on button "›" at bounding box center [1355, 416] width 56 height 56
click at [1354, 424] on button "›" at bounding box center [1355, 416] width 56 height 56
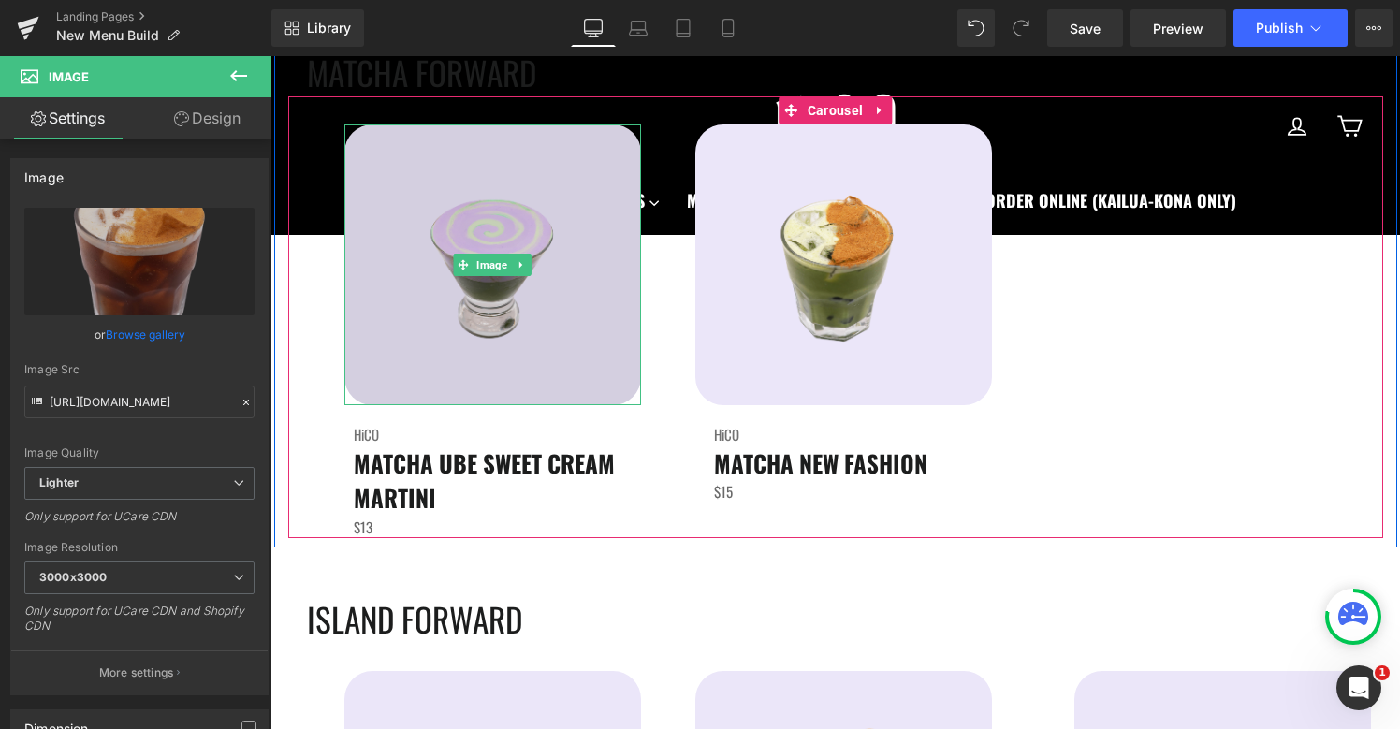
scroll to position [4377, 0]
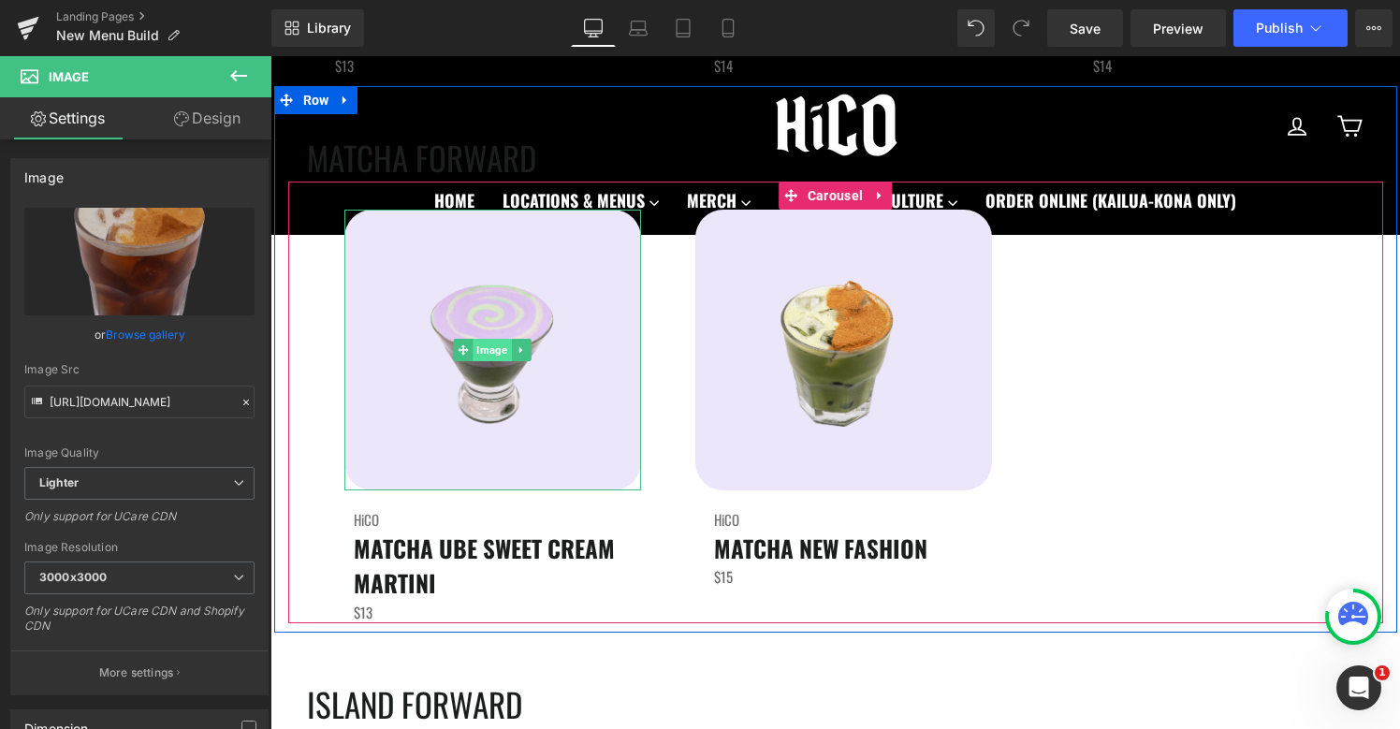
click at [506, 348] on span "Image" at bounding box center [492, 350] width 38 height 22
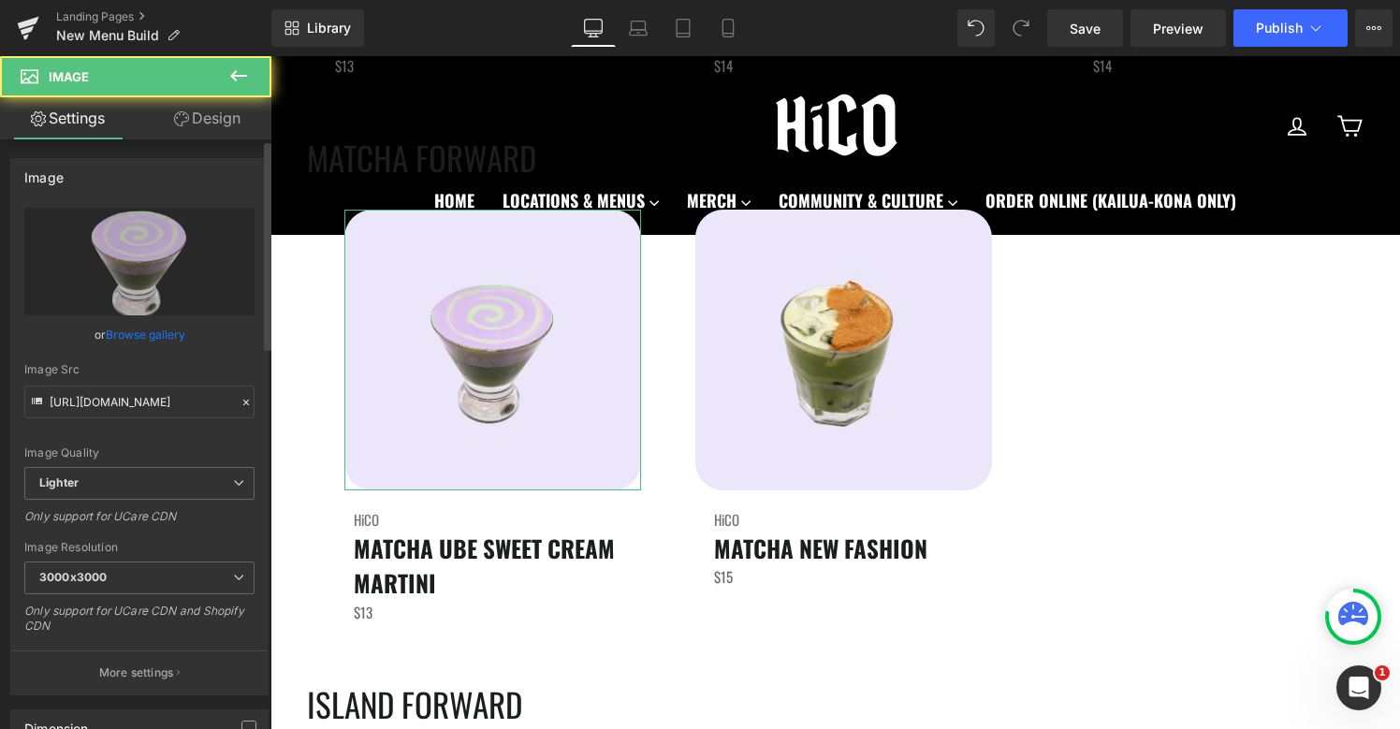
click at [124, 330] on link "Browse gallery" at bounding box center [146, 334] width 80 height 33
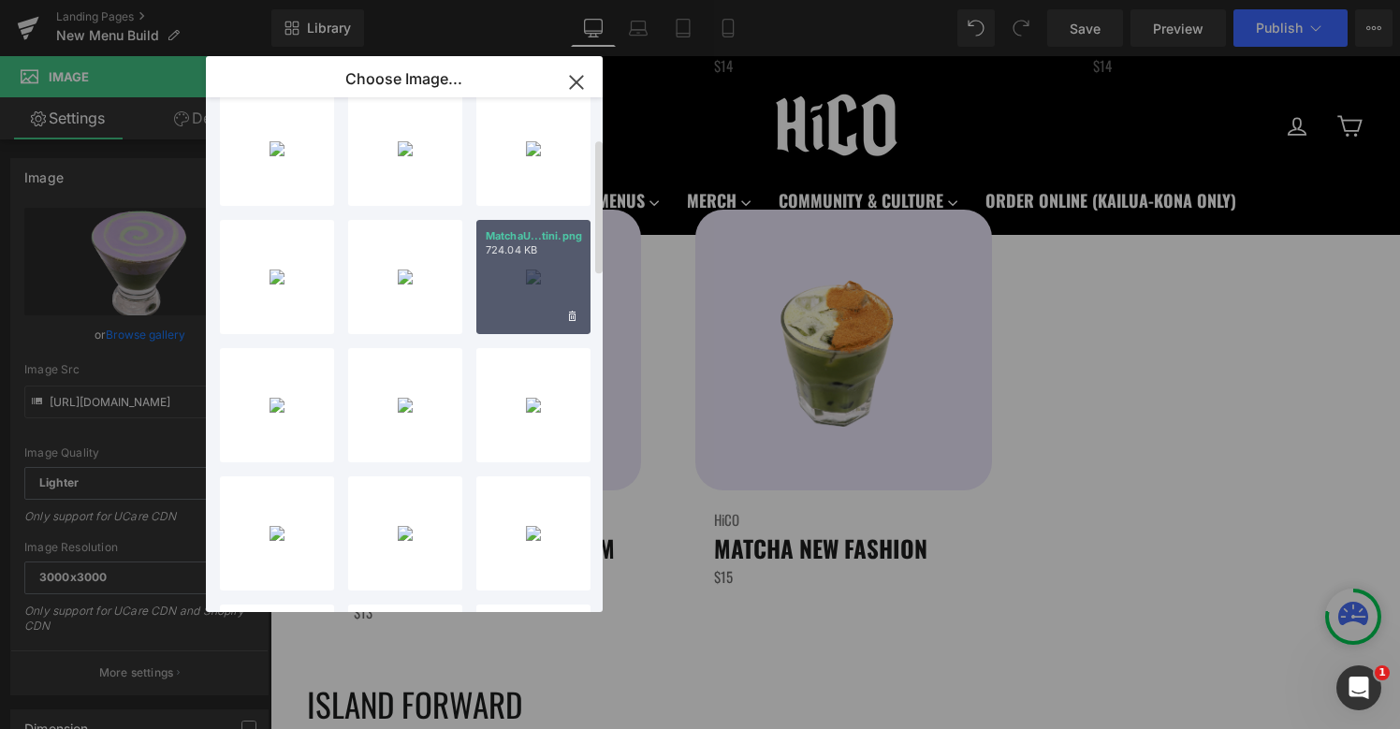
click at [535, 263] on div "MatchaU...tini.png 724.04 KB" at bounding box center [533, 277] width 114 height 114
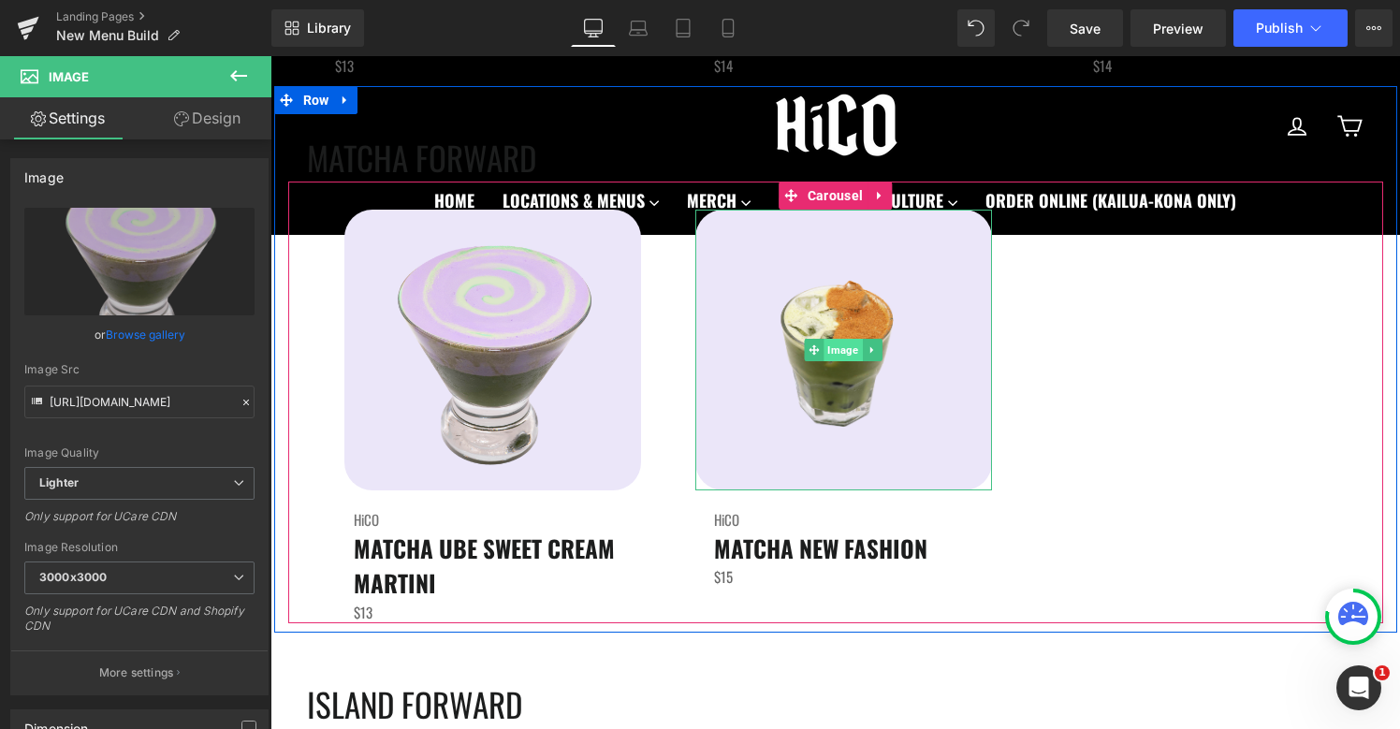
click at [845, 356] on span "Image" at bounding box center [842, 350] width 38 height 22
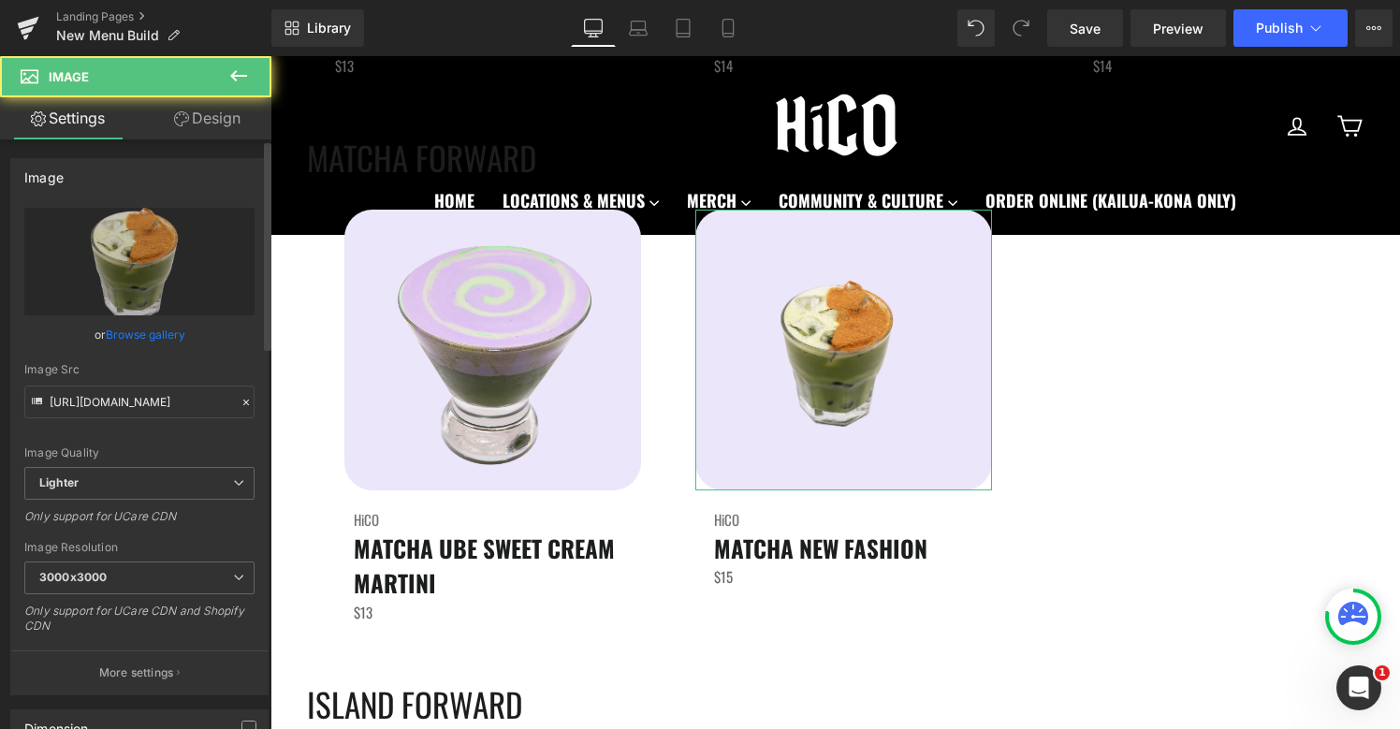
click at [142, 331] on link "Browse gallery" at bounding box center [146, 334] width 80 height 33
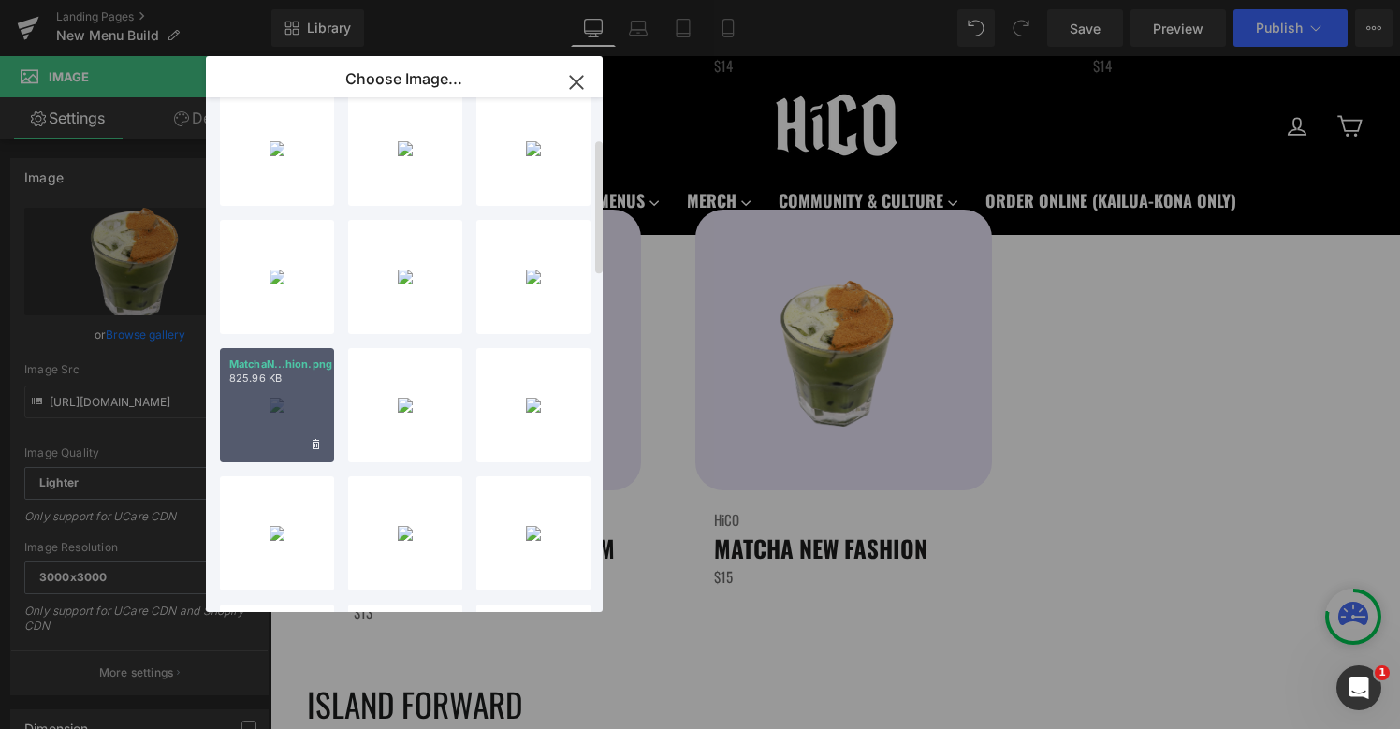
click at [291, 404] on div "MatchaN...hion.png 825.96 KB" at bounding box center [277, 405] width 114 height 114
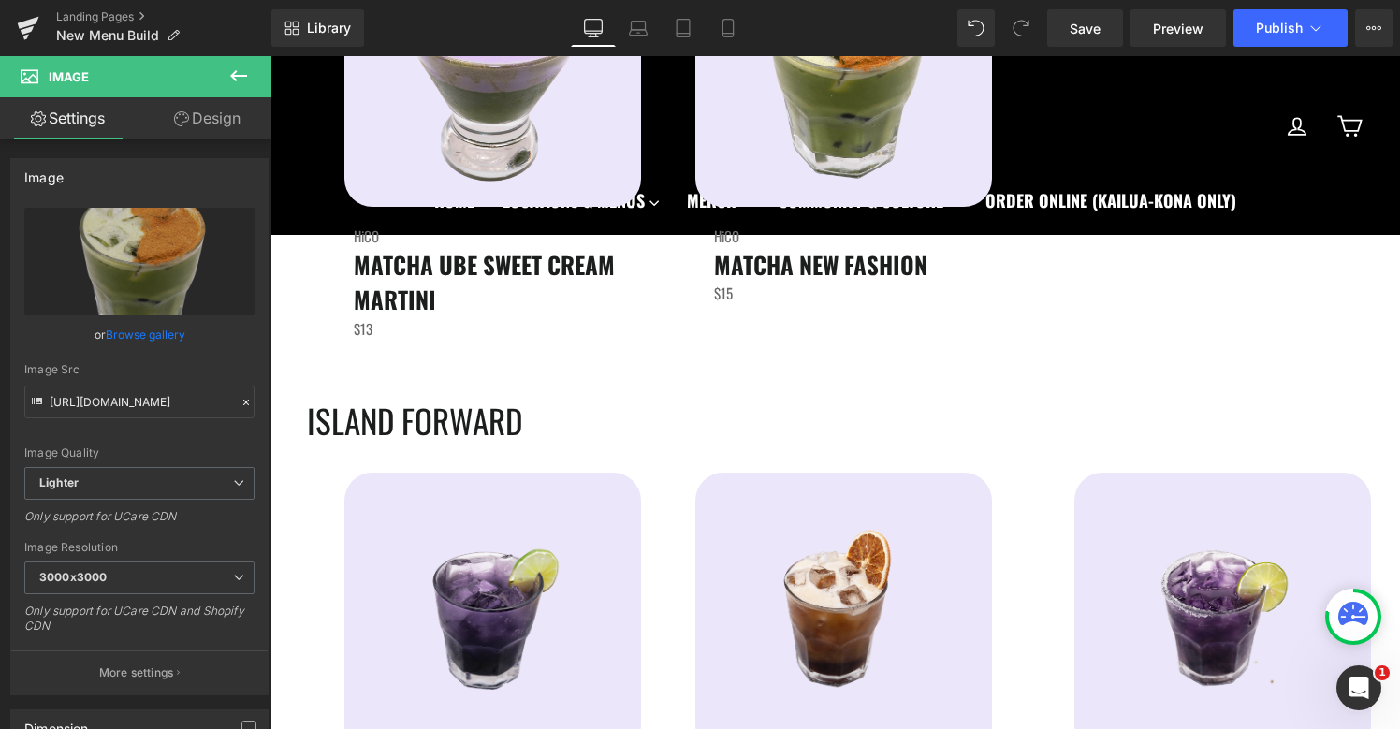
scroll to position [4835, 0]
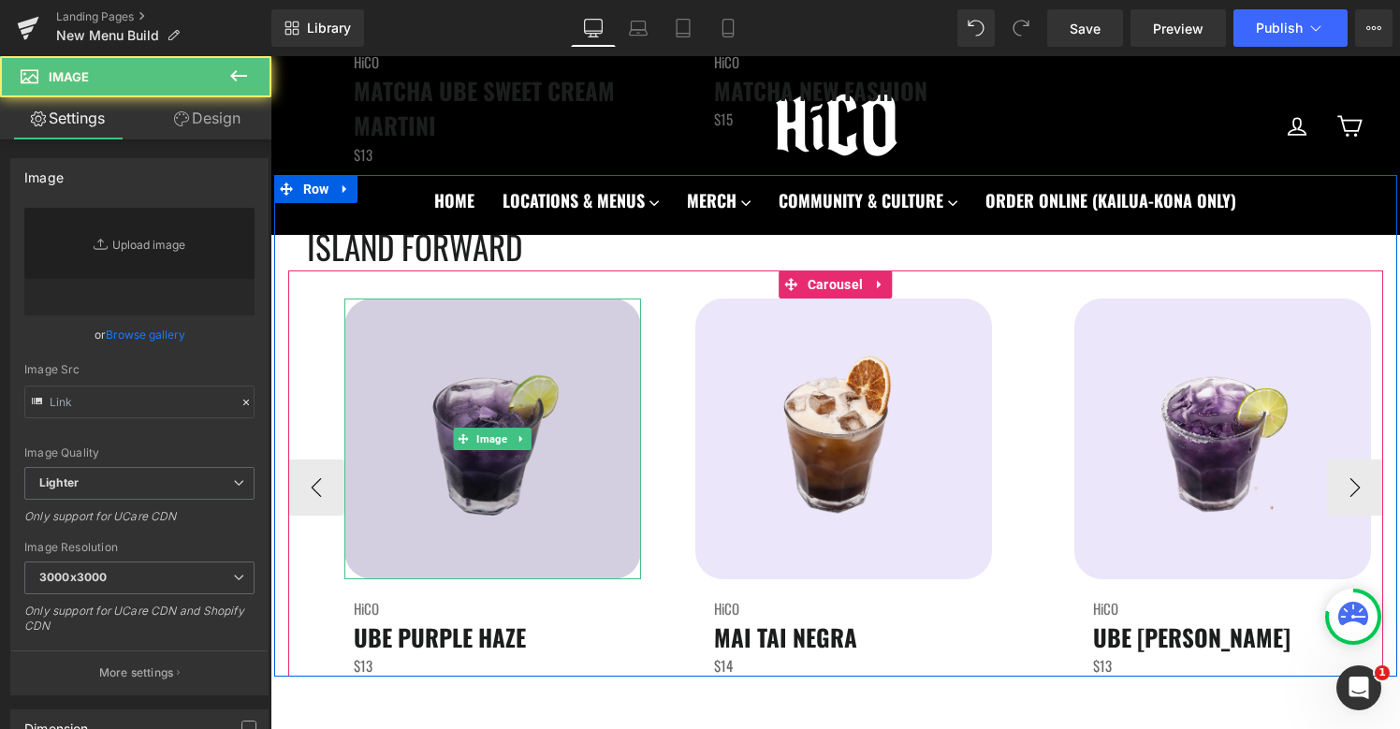
click at [486, 437] on div "Image" at bounding box center [492, 438] width 297 height 281
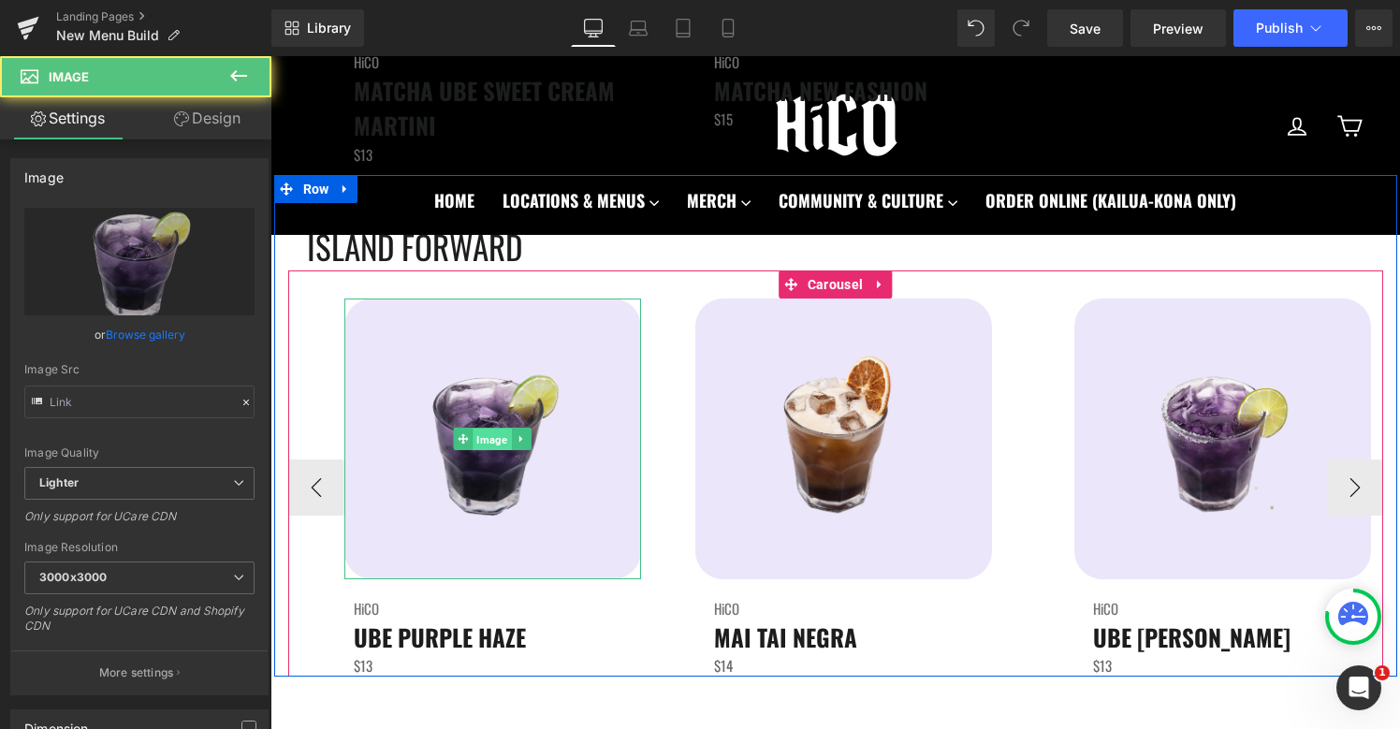
click at [486, 437] on span "Image" at bounding box center [492, 440] width 38 height 22
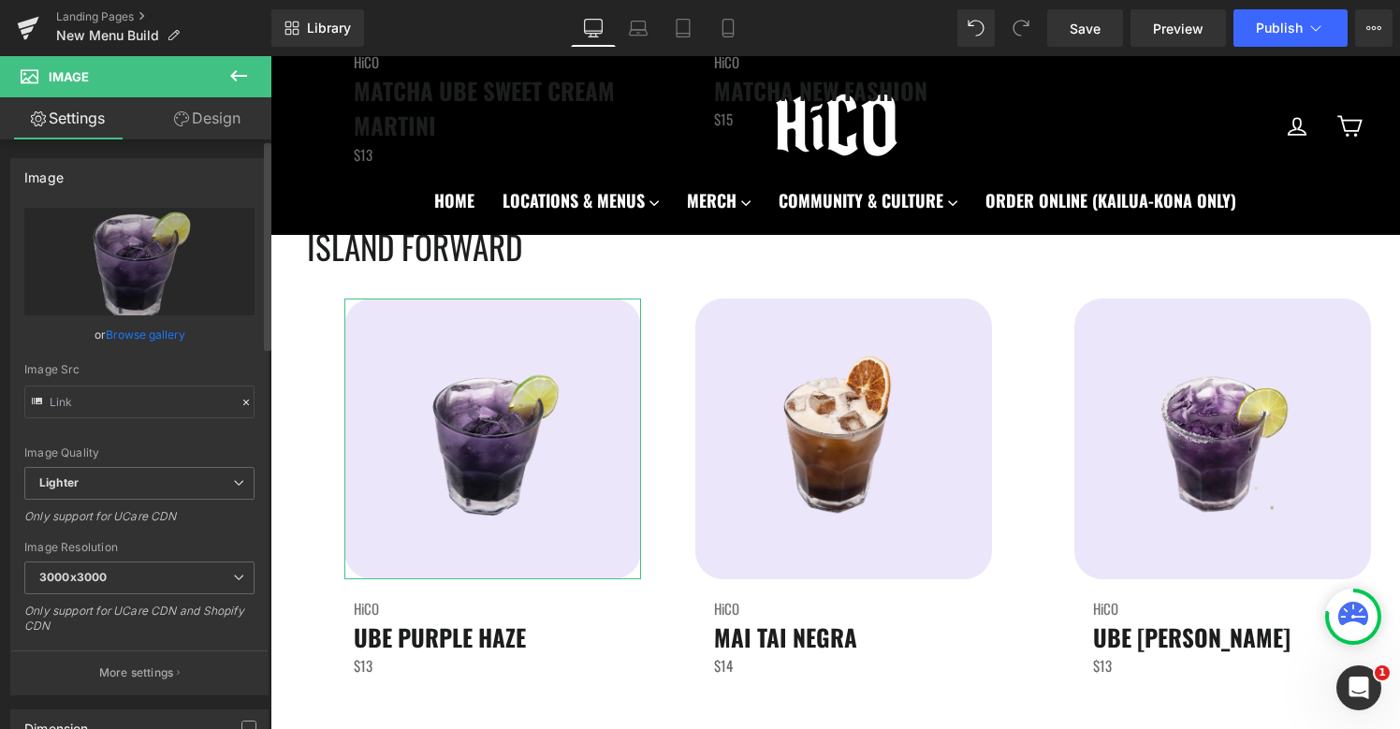
click at [117, 339] on link "Browse gallery" at bounding box center [146, 334] width 80 height 33
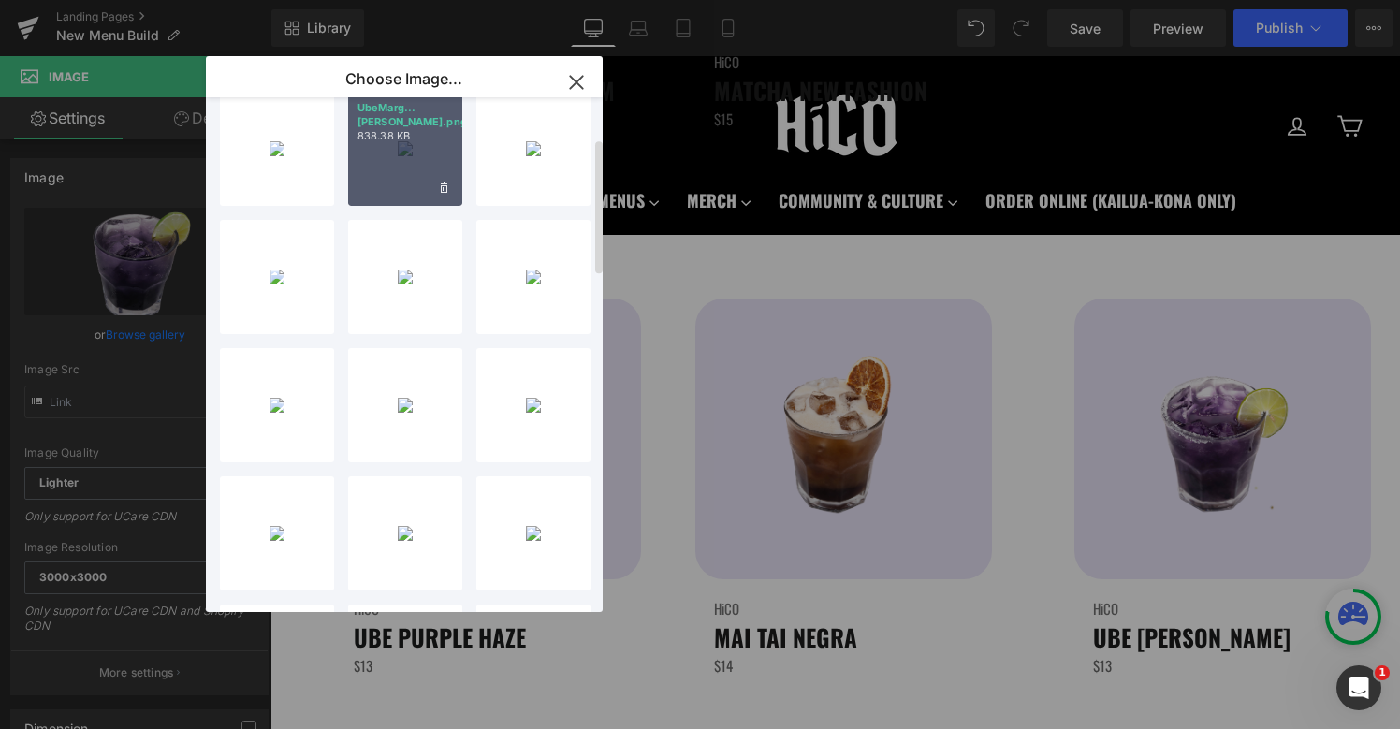
click at [408, 157] on div "UbeMarg...rita.png 838.38 KB" at bounding box center [405, 149] width 114 height 114
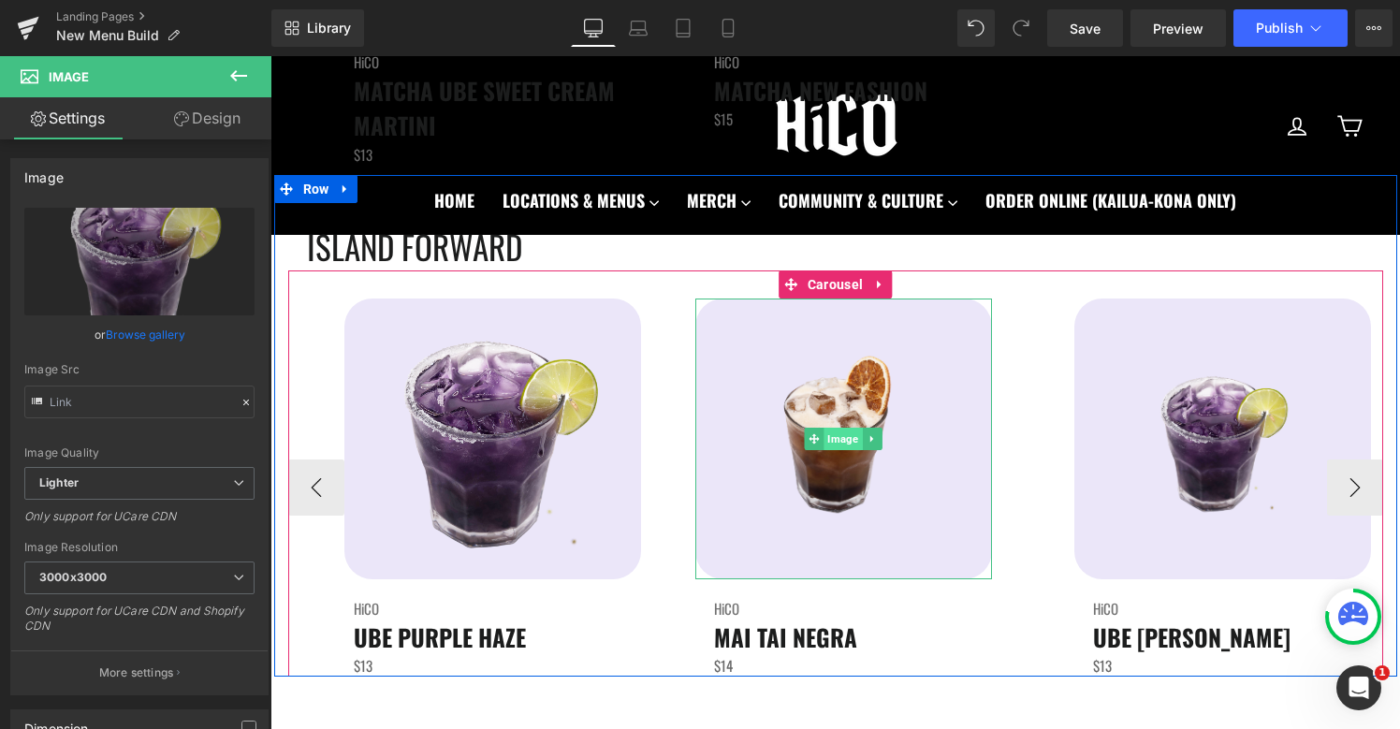
click at [843, 436] on span "Image" at bounding box center [842, 439] width 38 height 22
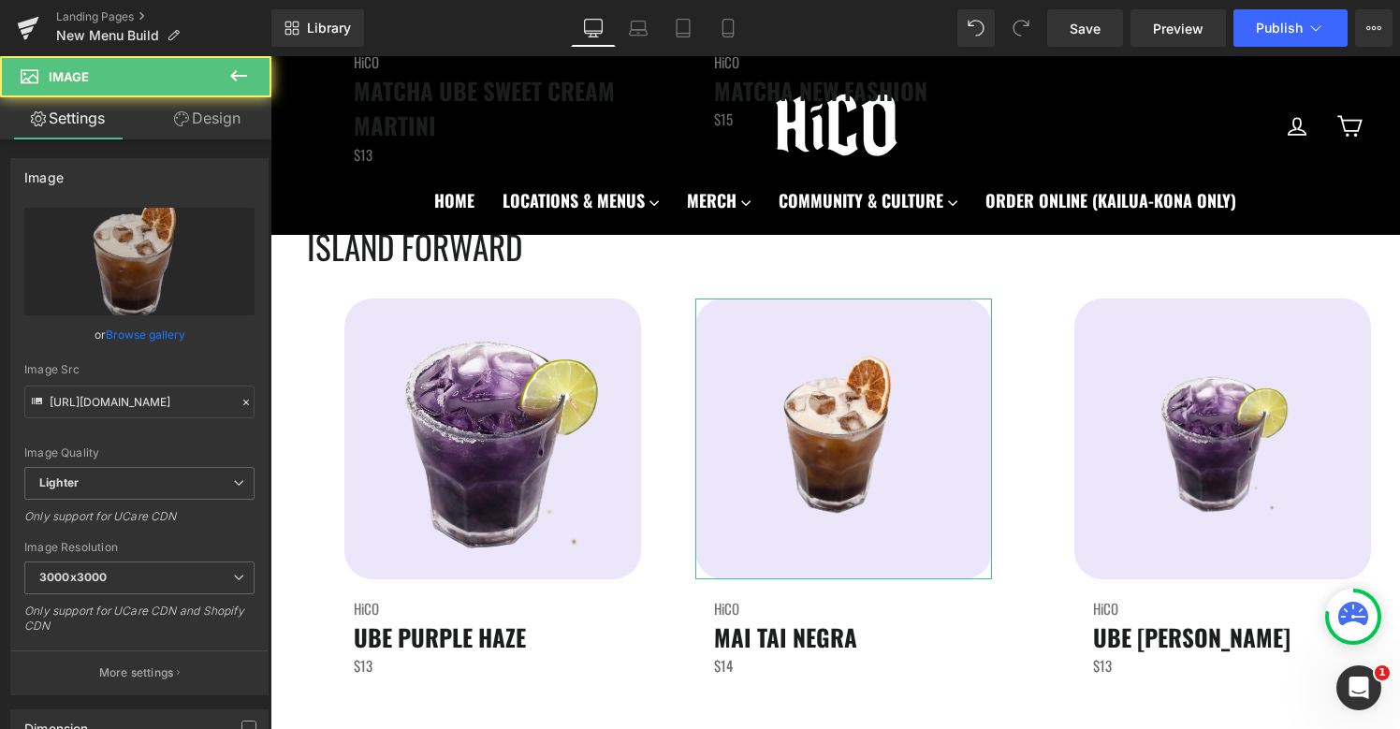
click at [167, 336] on link "Browse gallery" at bounding box center [146, 334] width 80 height 33
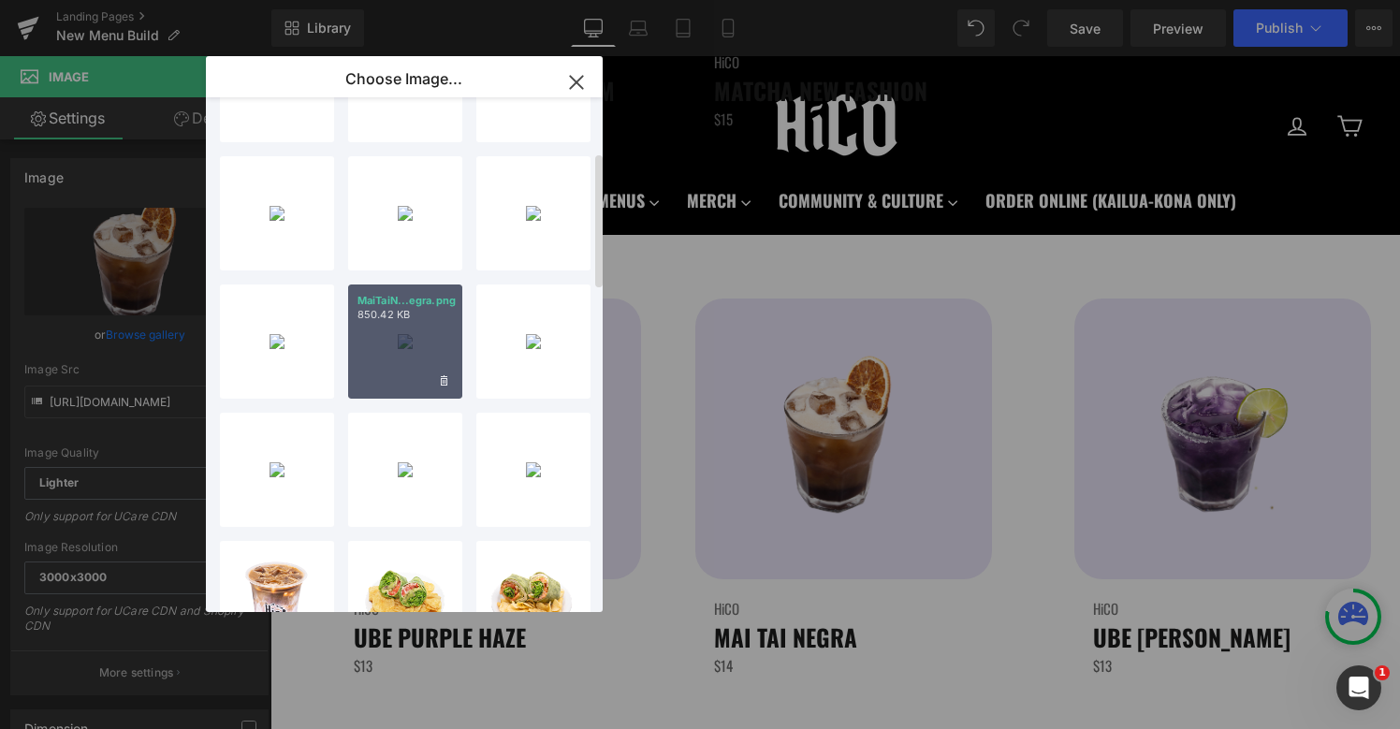
scroll to position [233, 0]
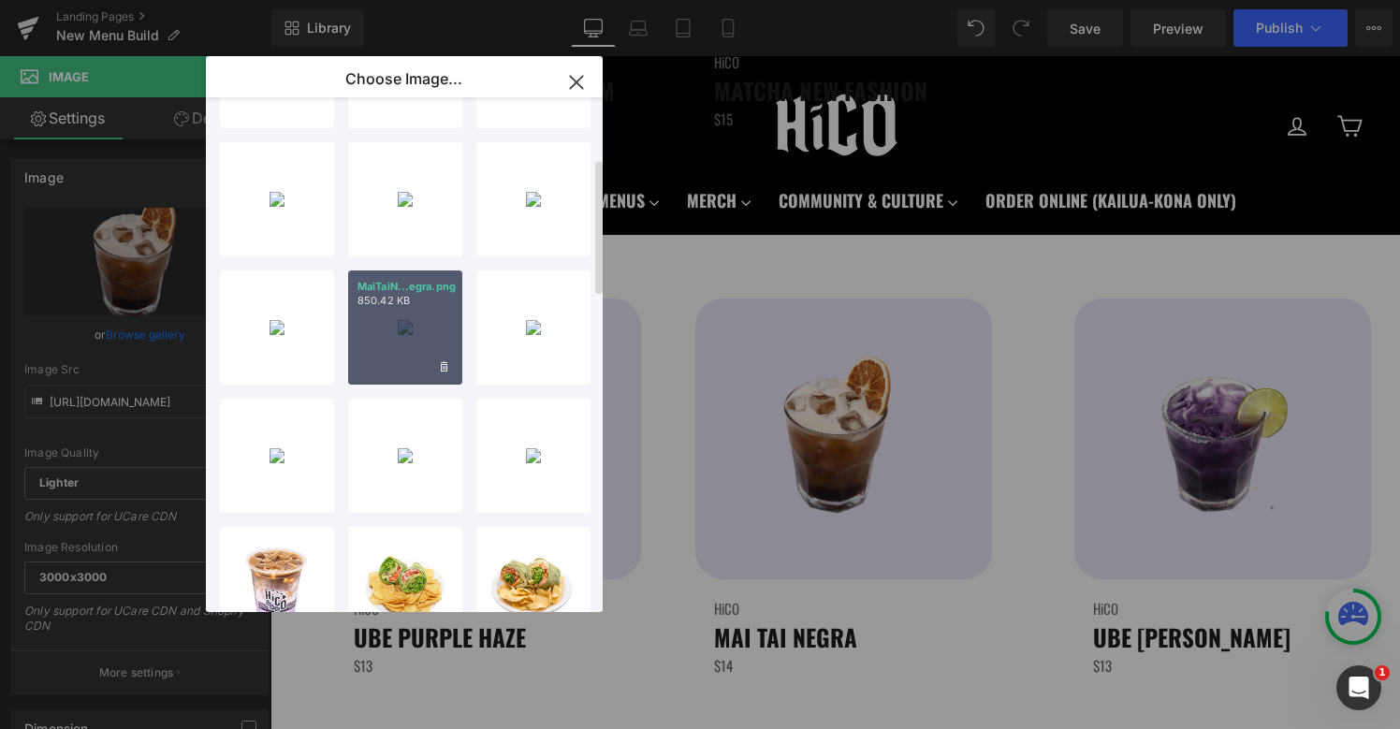
click at [409, 355] on div "MaiTaiN...egra.png 850.42 KB" at bounding box center [405, 327] width 114 height 114
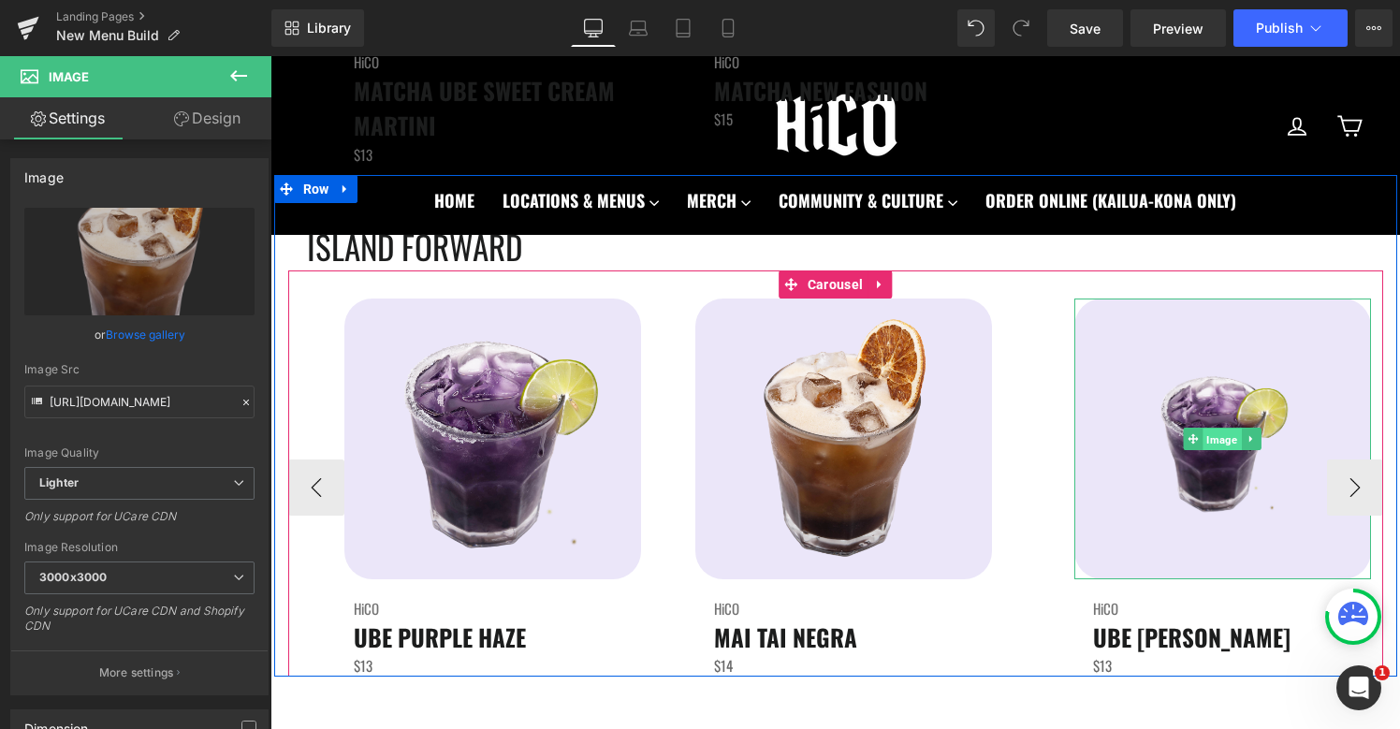
click at [1214, 440] on span "Image" at bounding box center [1221, 440] width 38 height 22
click at [1222, 442] on span "Image" at bounding box center [1221, 439] width 38 height 22
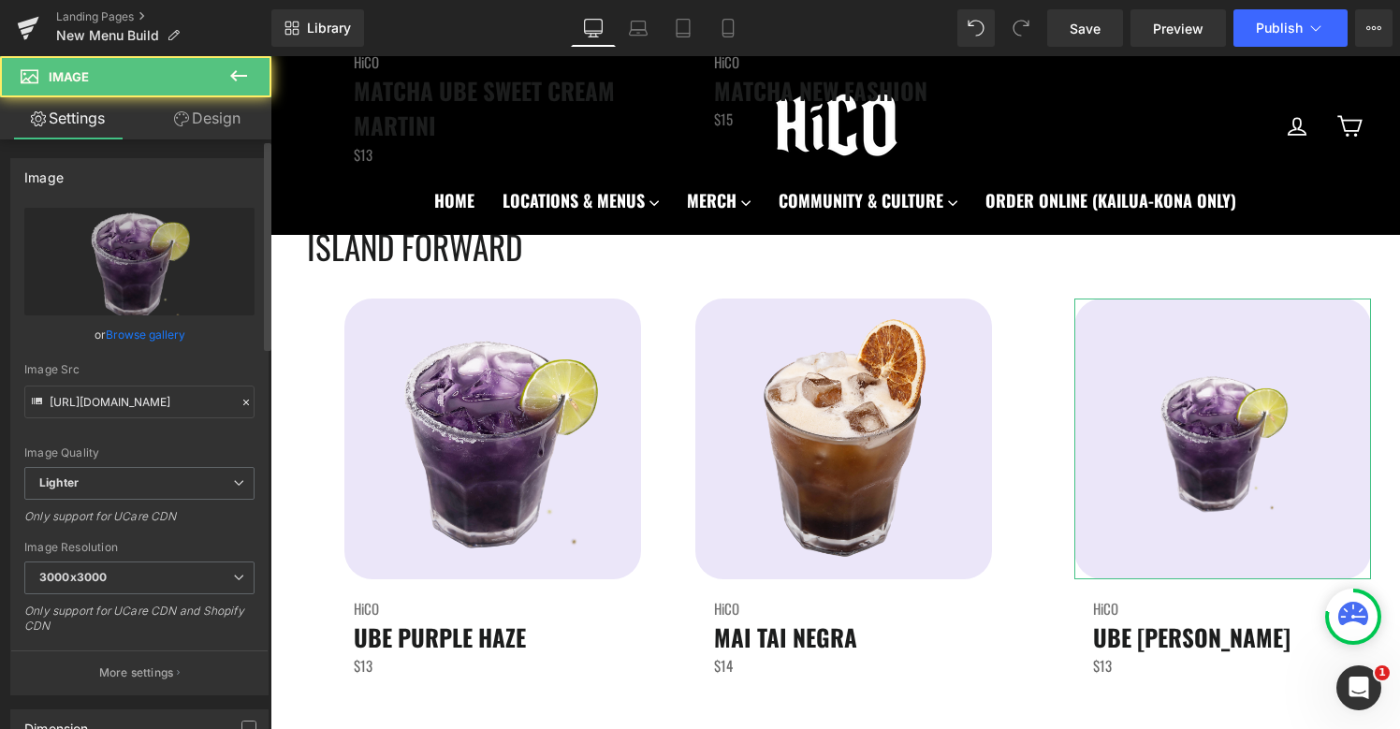
click at [170, 337] on link "Browse gallery" at bounding box center [146, 334] width 80 height 33
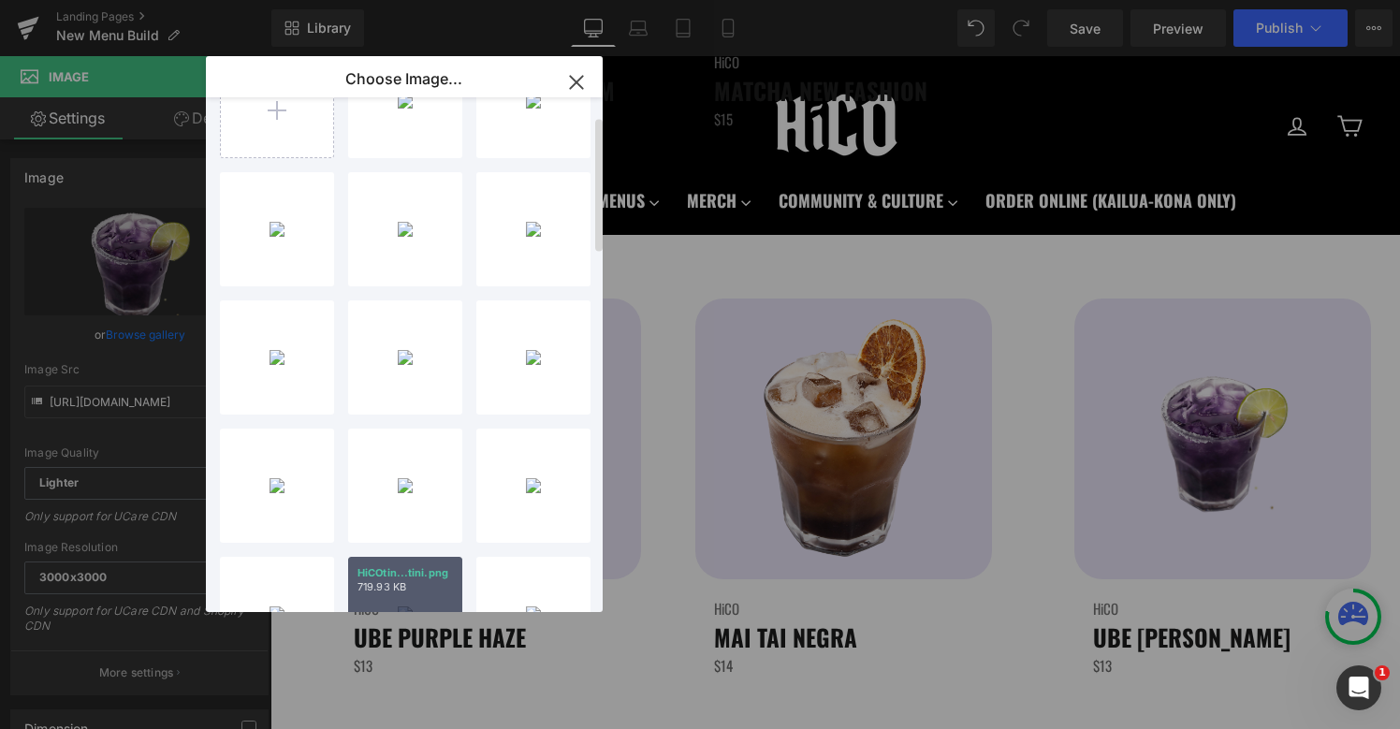
scroll to position [48, 0]
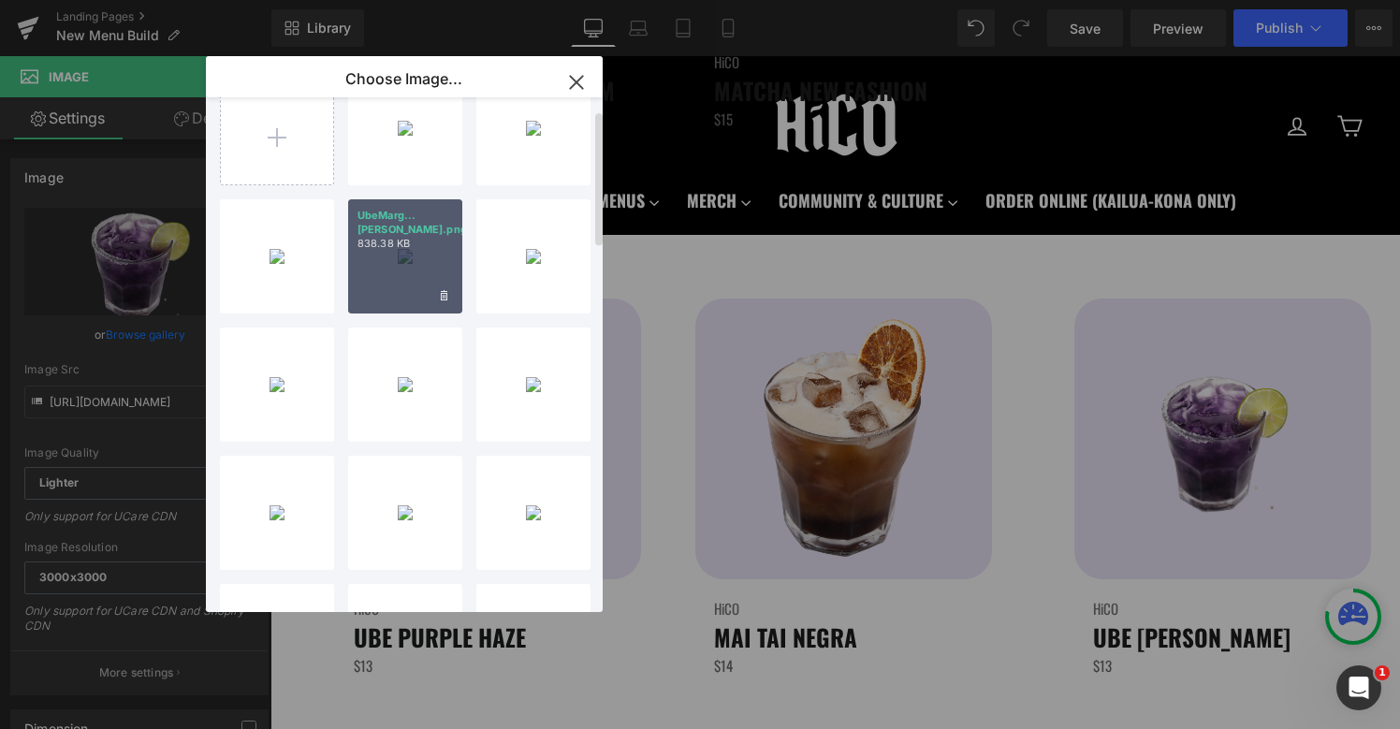
click at [408, 244] on div "UbeMarg...rita.png 838.38 KB" at bounding box center [405, 256] width 114 height 114
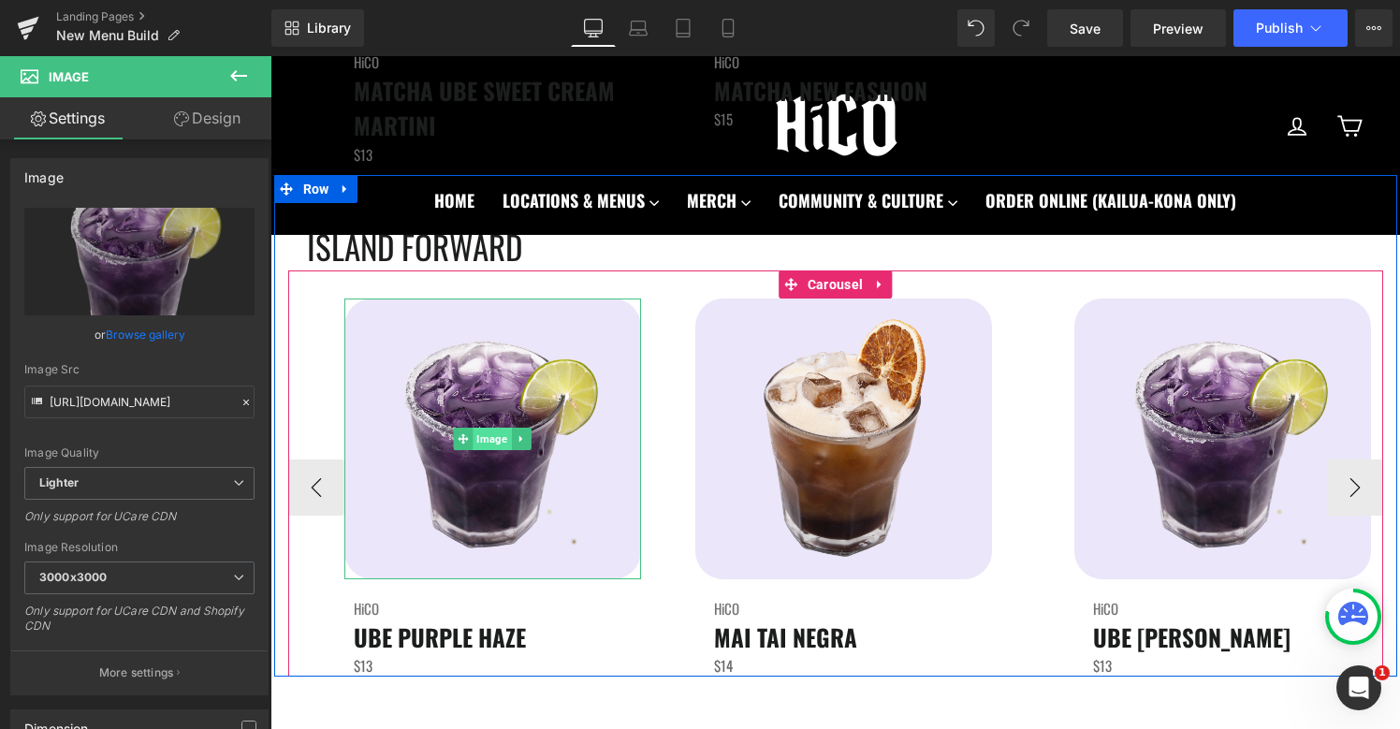
click at [501, 437] on span "Image" at bounding box center [492, 439] width 38 height 22
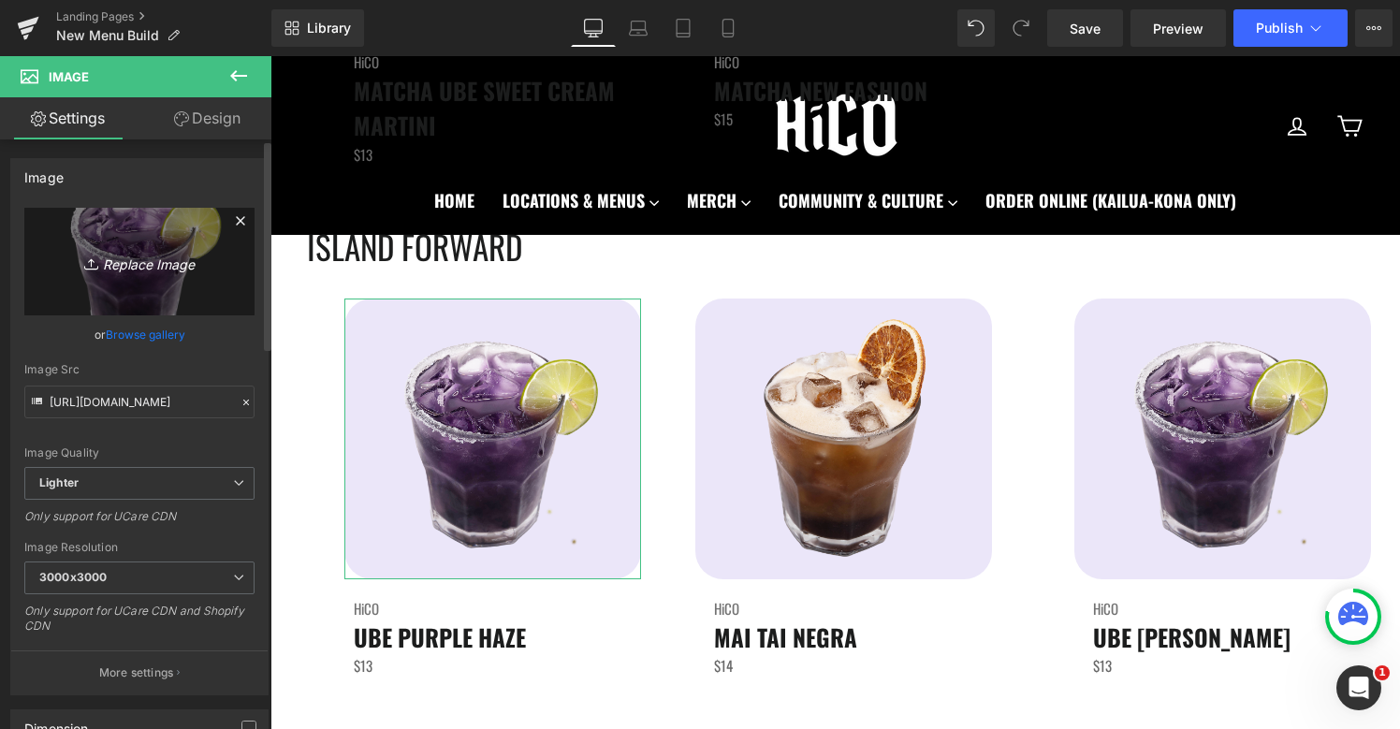
click at [131, 268] on icon "Replace Image" at bounding box center [140, 261] width 150 height 23
type input "C:\fakepath\UbePurpleHaze.png"
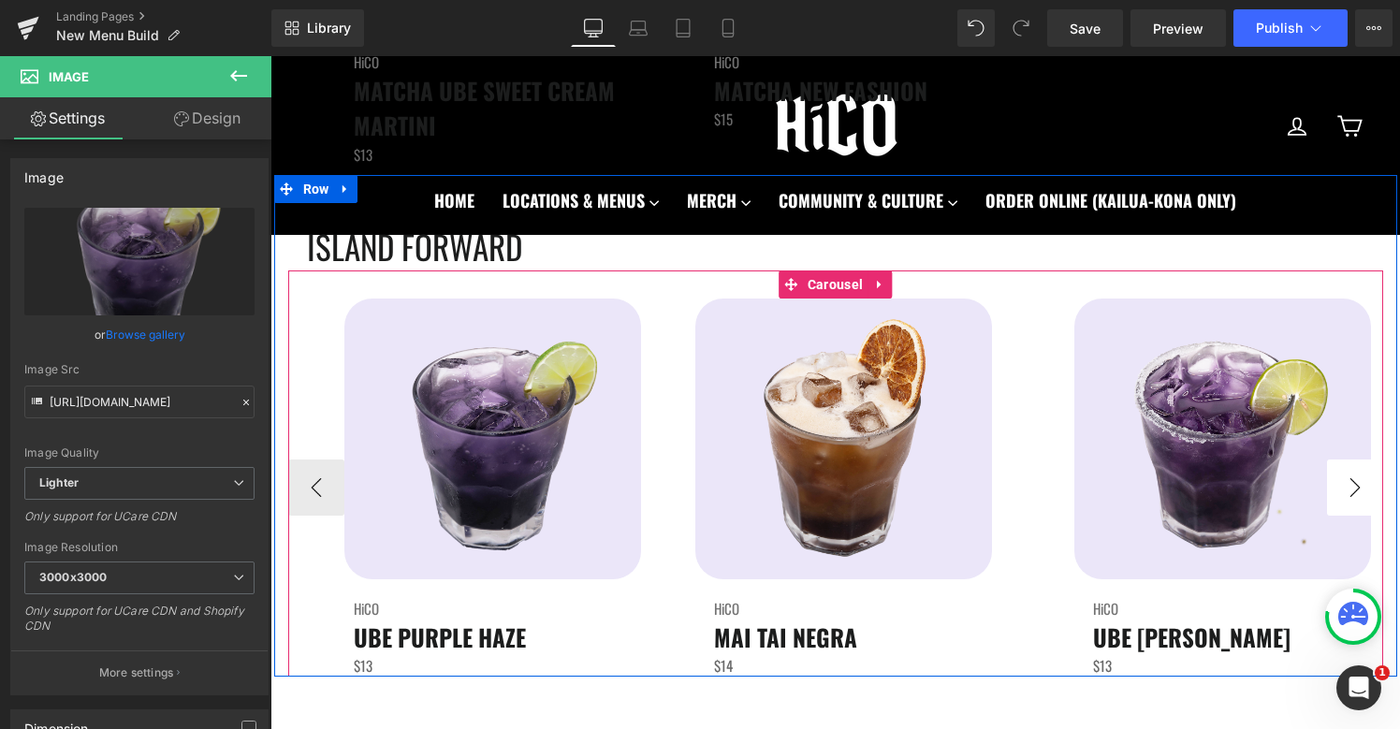
click at [1355, 479] on button "›" at bounding box center [1355, 487] width 56 height 56
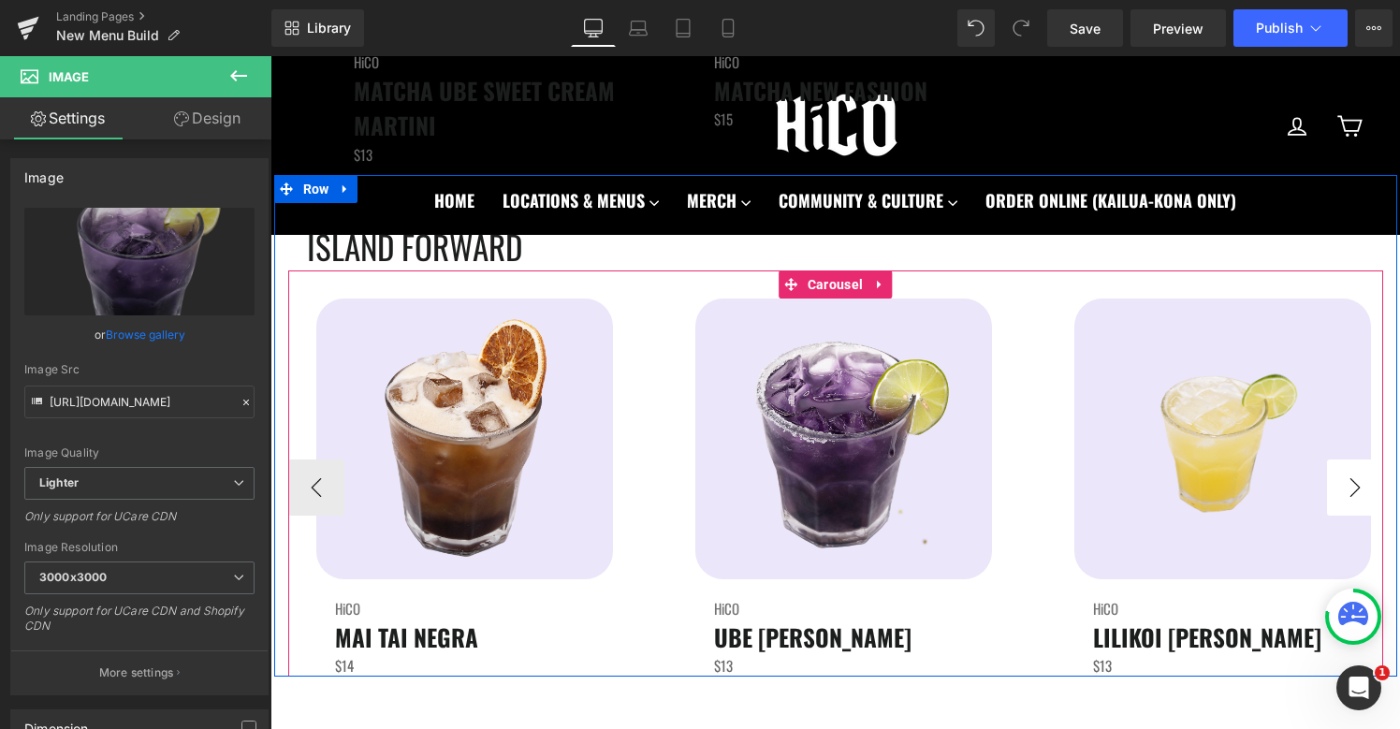
click at [1355, 480] on button "›" at bounding box center [1355, 487] width 56 height 56
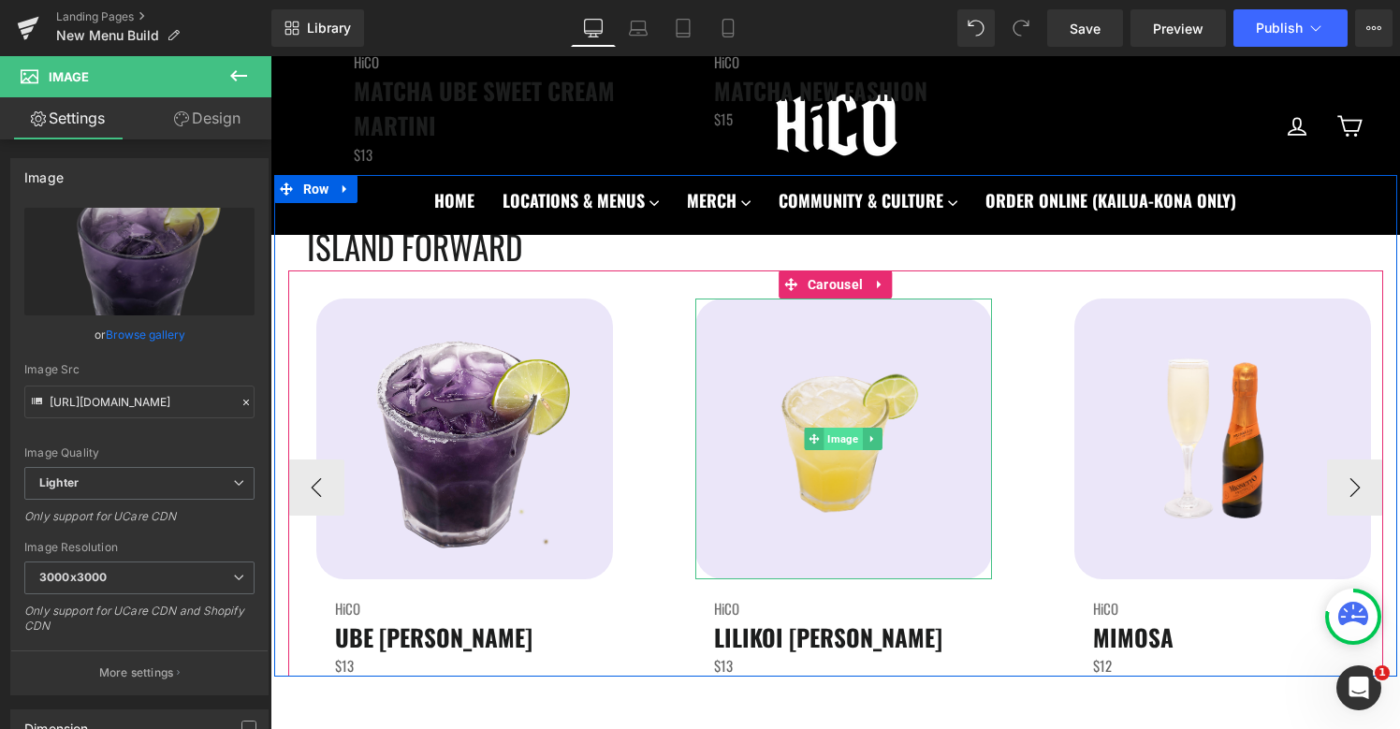
click at [844, 447] on span "Image" at bounding box center [842, 439] width 38 height 22
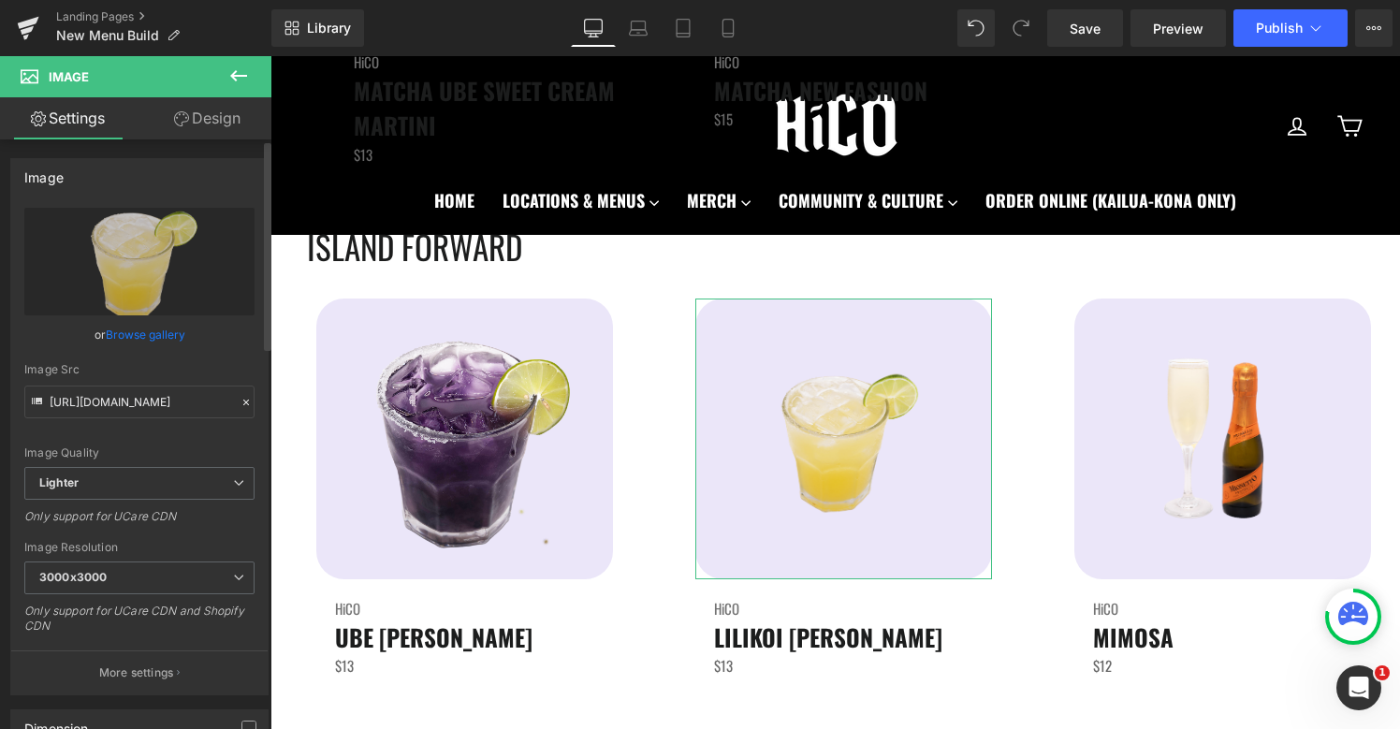
click at [140, 337] on link "Browse gallery" at bounding box center [146, 334] width 80 height 33
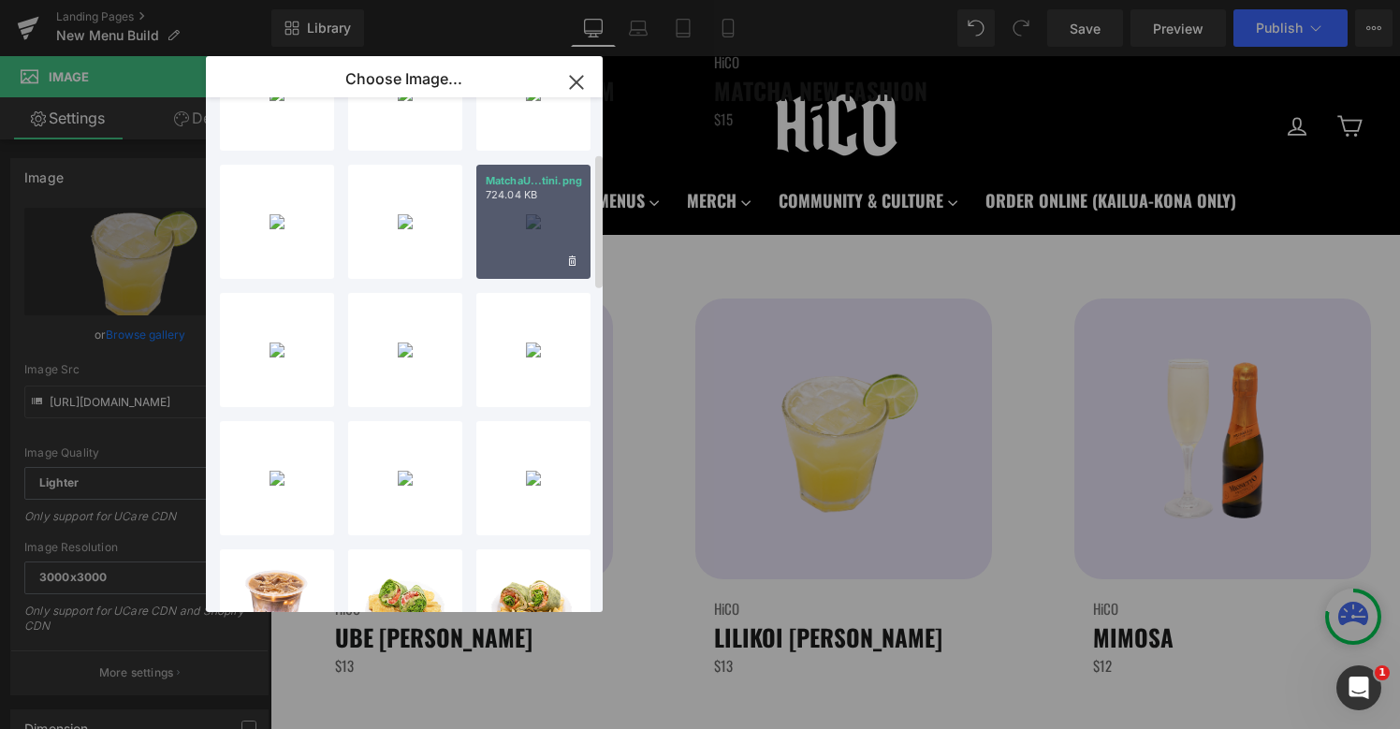
scroll to position [211, 0]
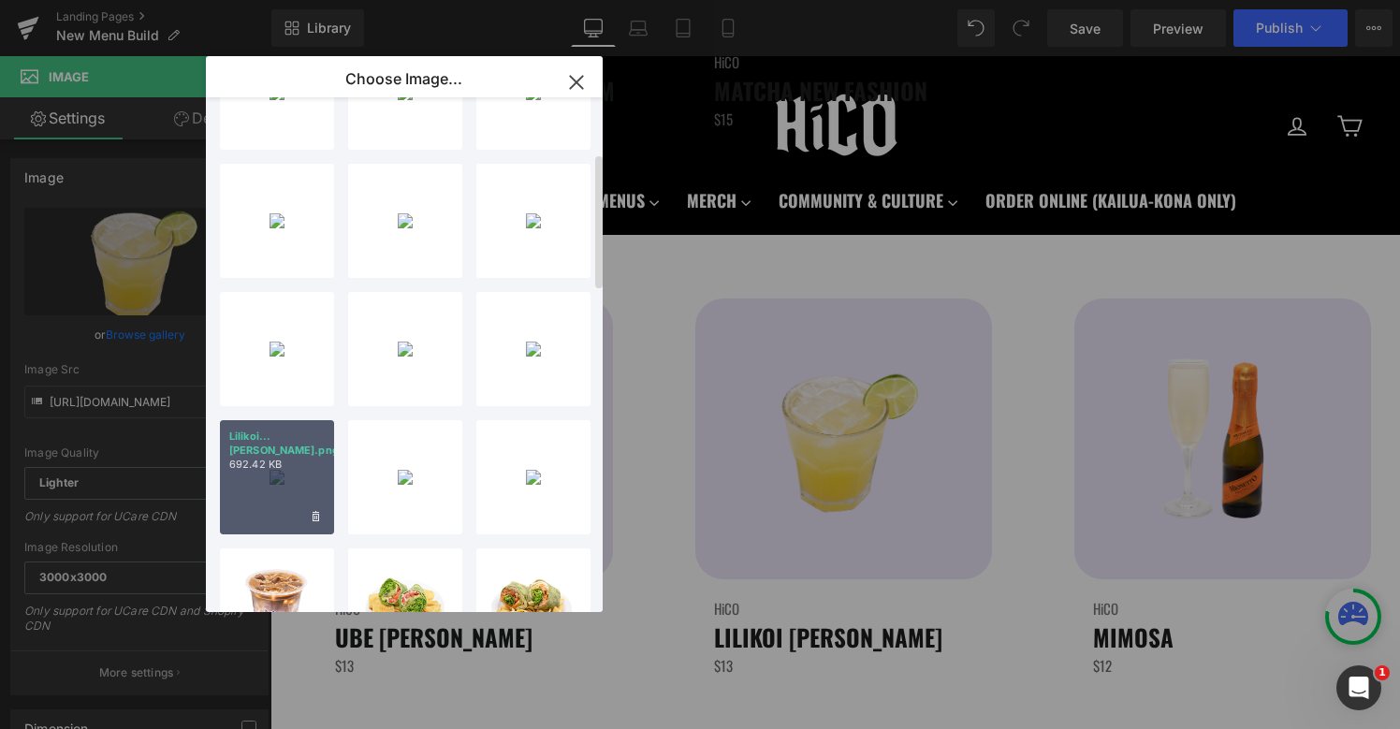
click at [277, 459] on div "Lilikoi...rita.png 692.42 KB" at bounding box center [277, 477] width 114 height 114
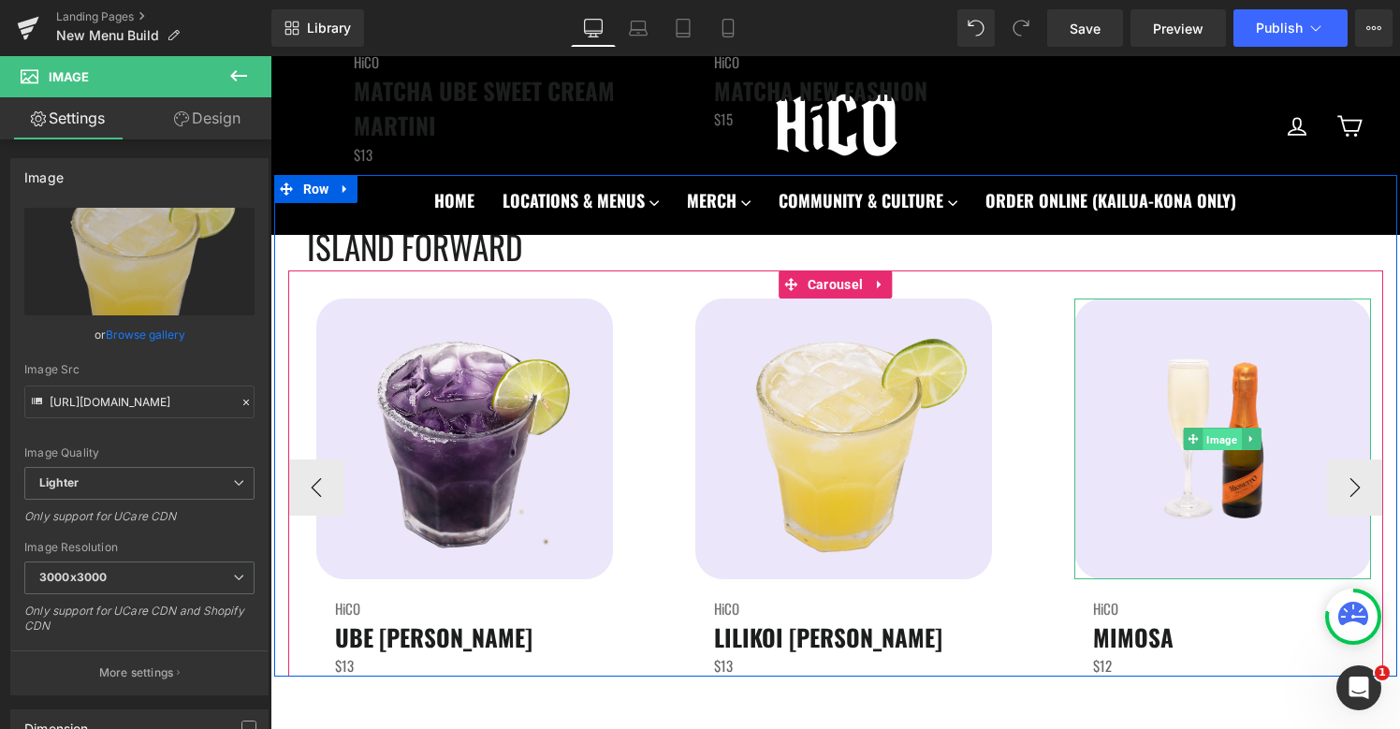
click at [1210, 441] on span "Image" at bounding box center [1221, 440] width 38 height 22
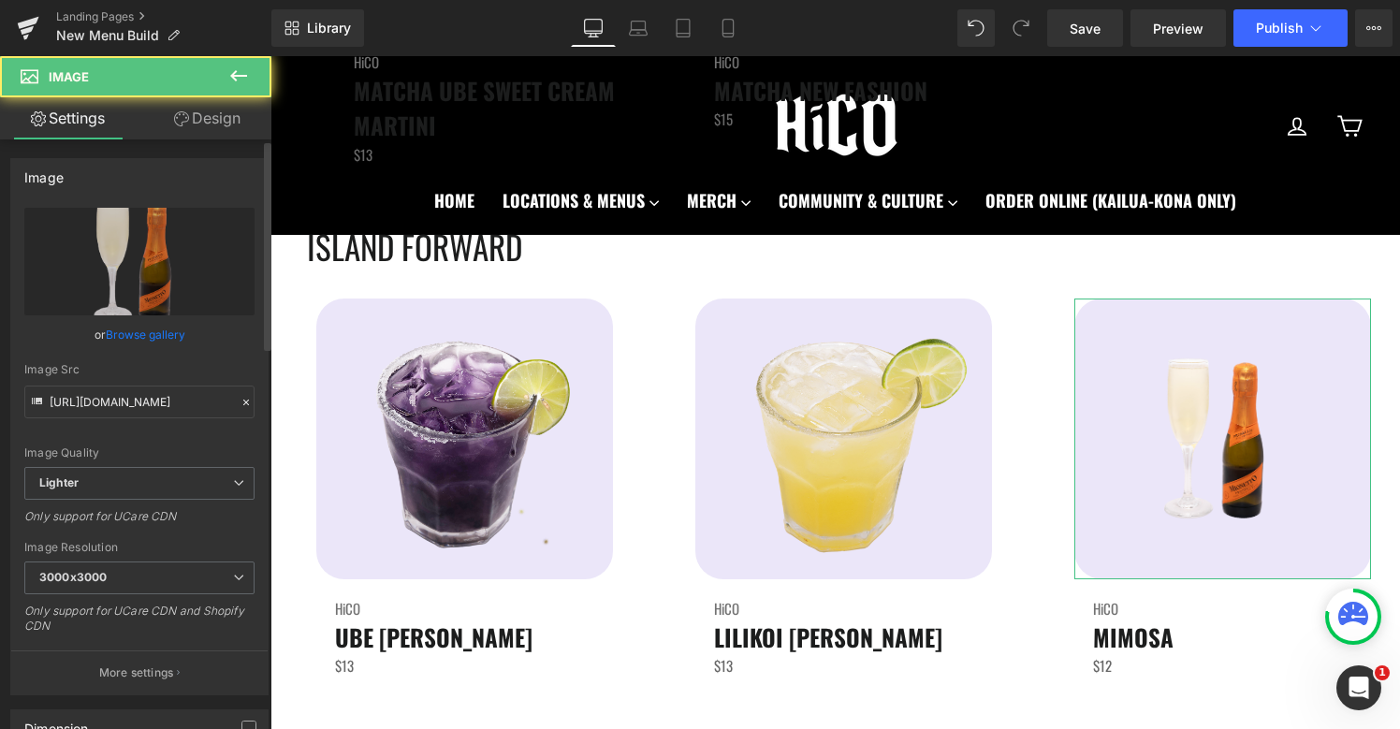
click at [140, 337] on link "Browse gallery" at bounding box center [146, 334] width 80 height 33
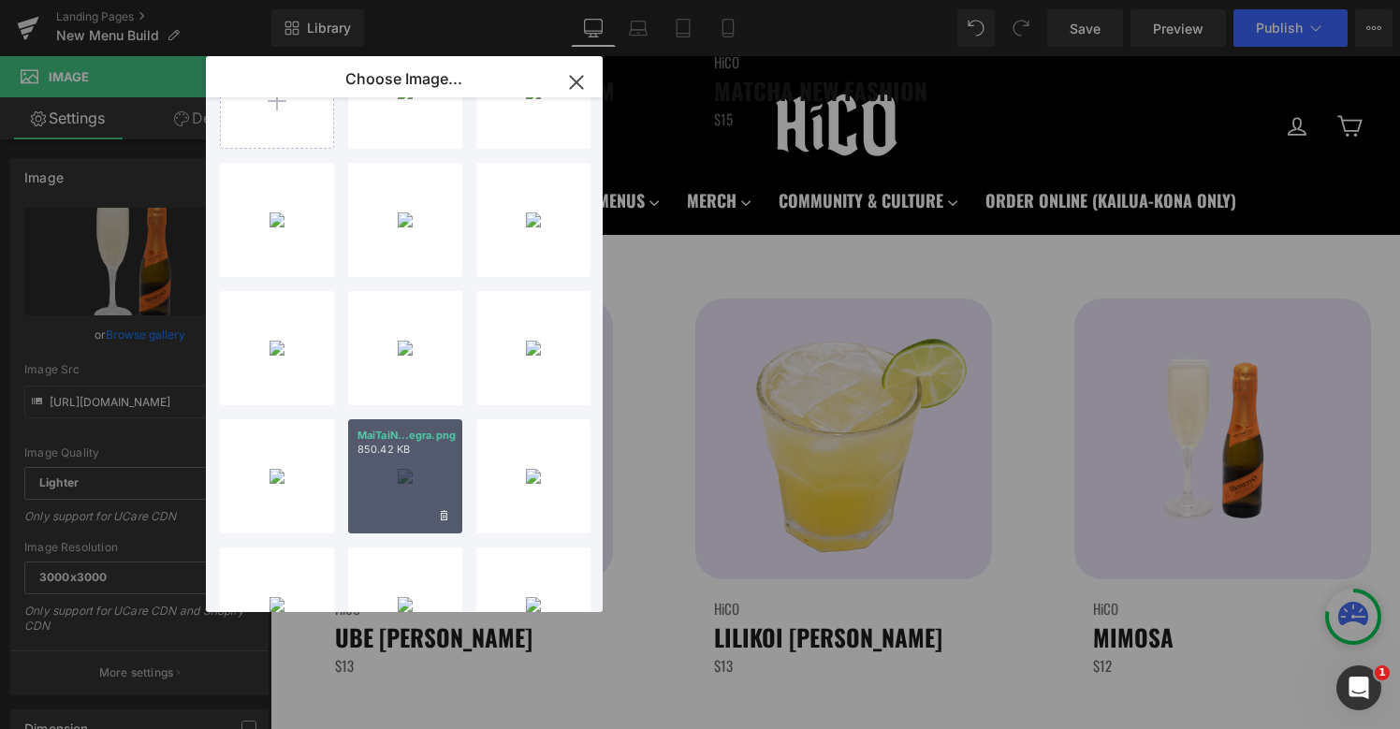
scroll to position [0, 0]
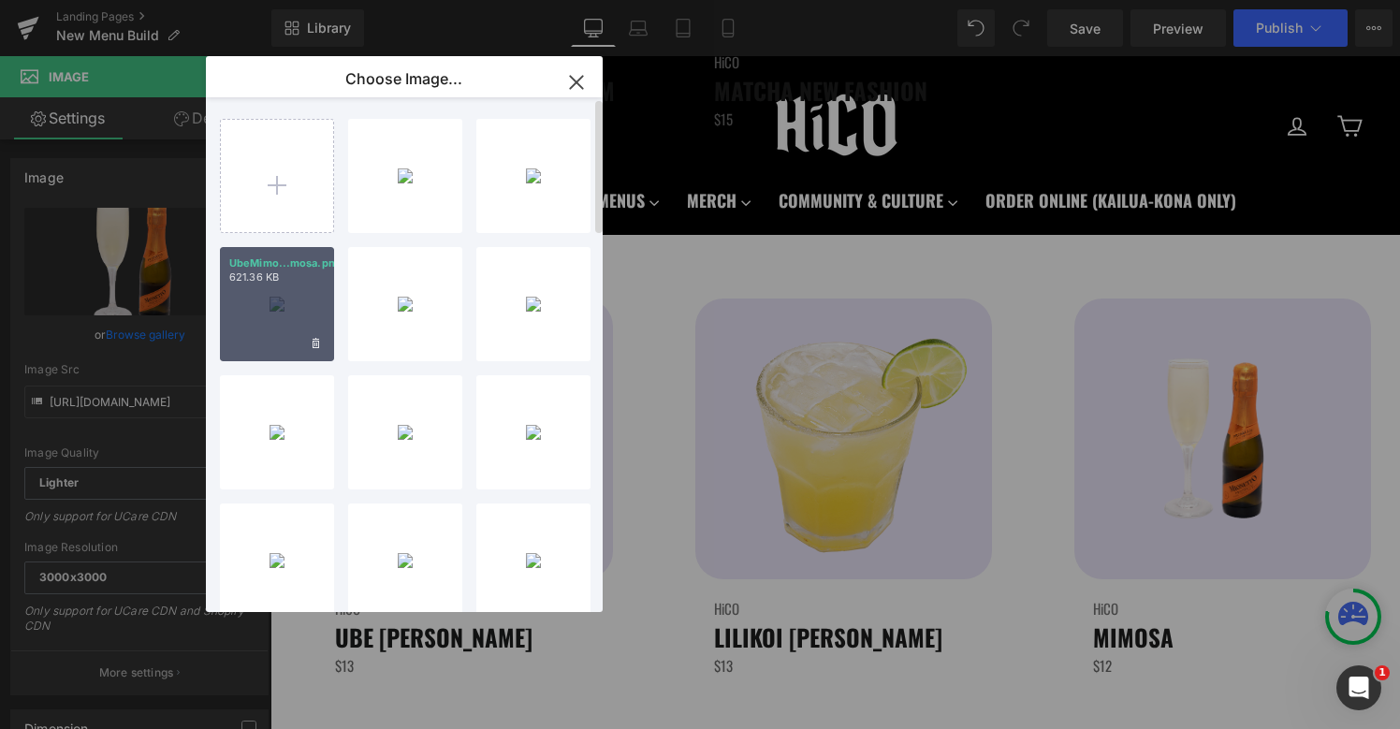
click at [266, 305] on div "UbeMimo...mosa.png 621.36 KB" at bounding box center [277, 304] width 114 height 114
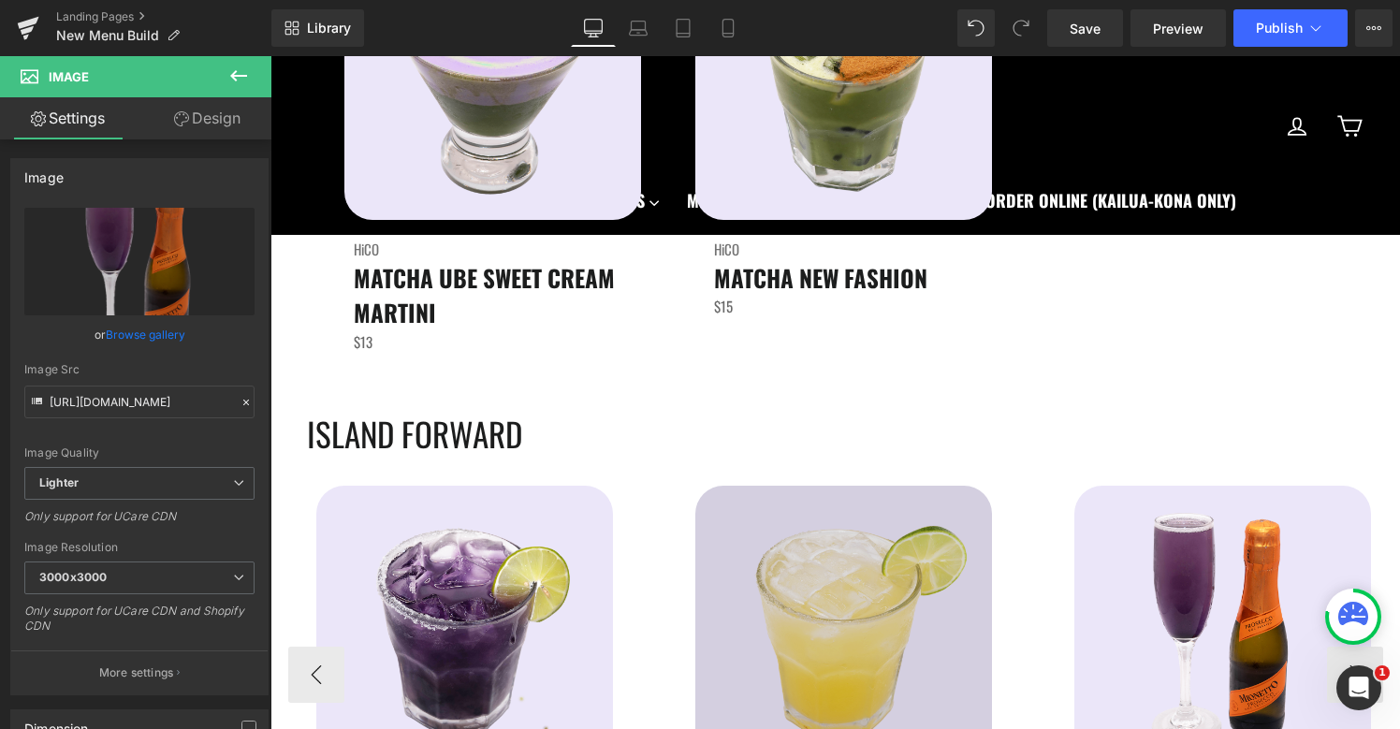
scroll to position [4603, 0]
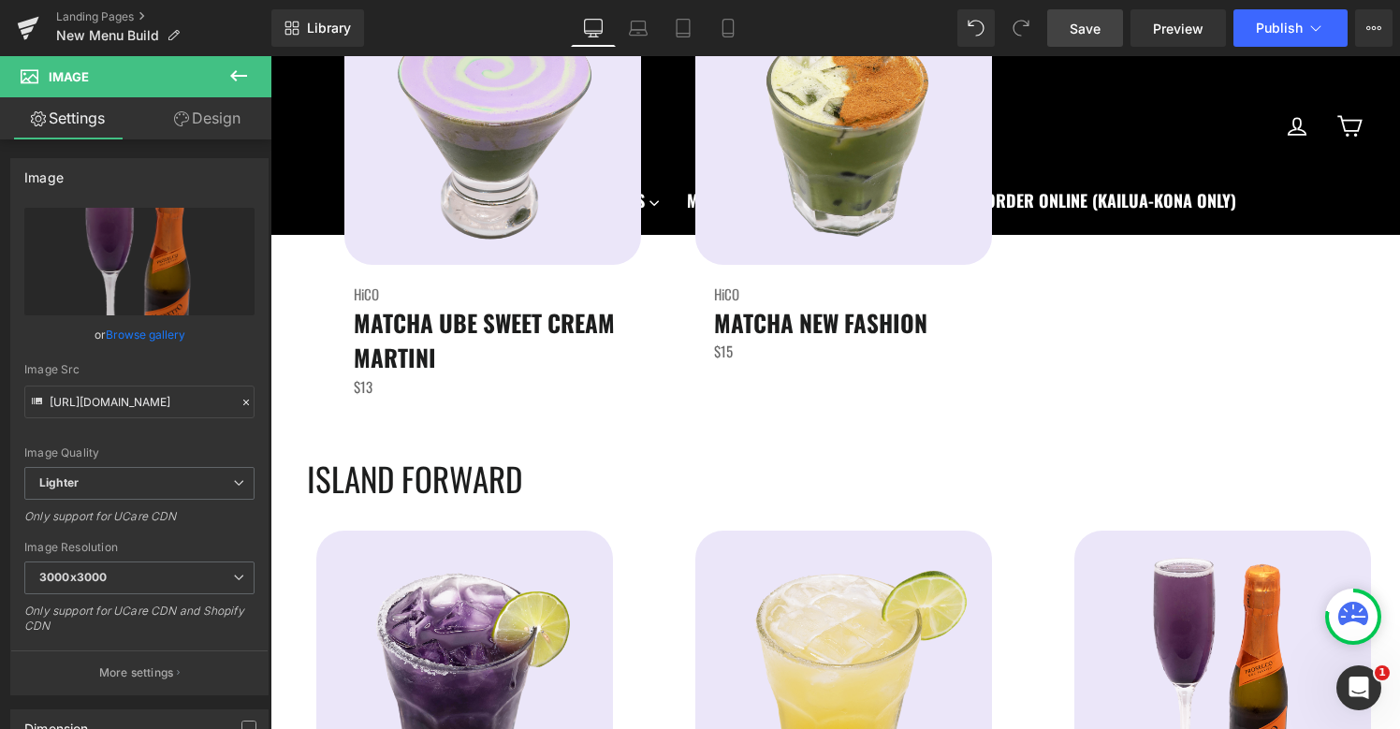
click at [1079, 28] on span "Save" at bounding box center [1084, 29] width 31 height 20
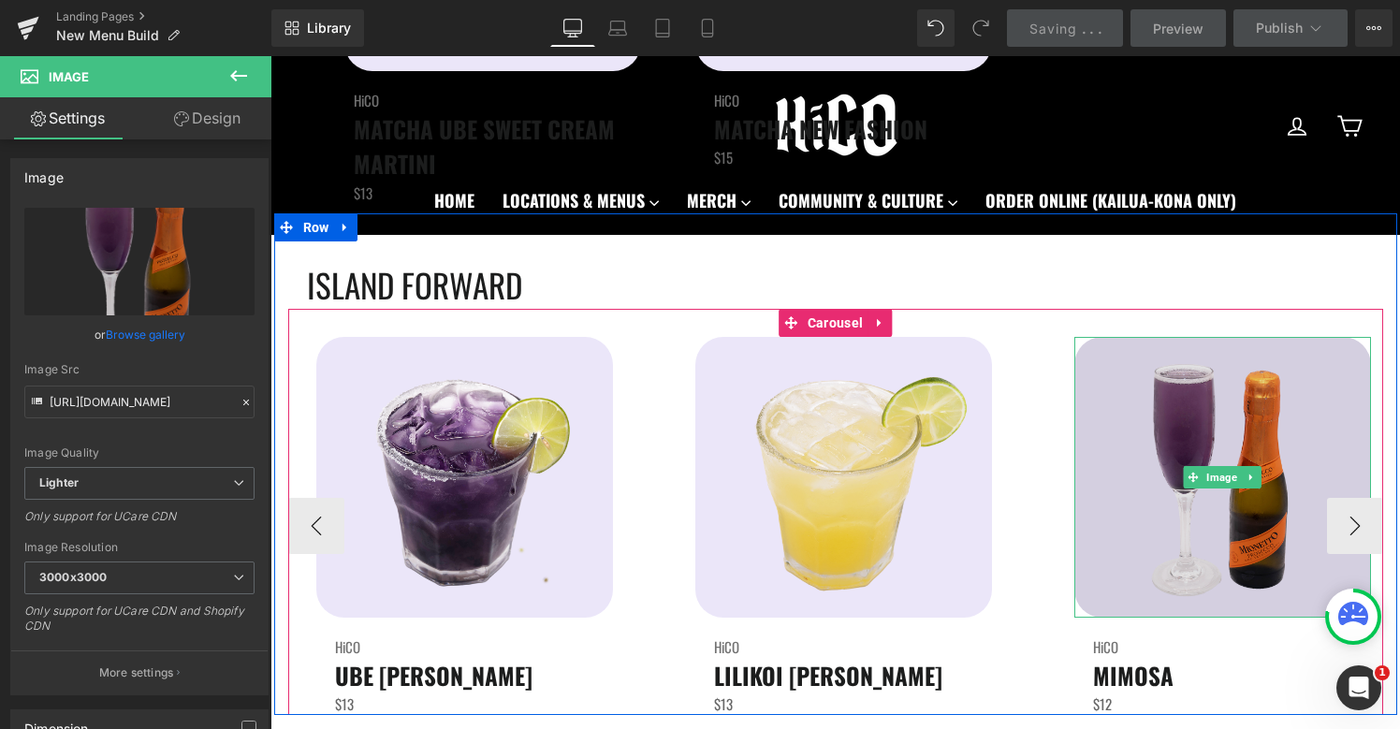
scroll to position [4797, 0]
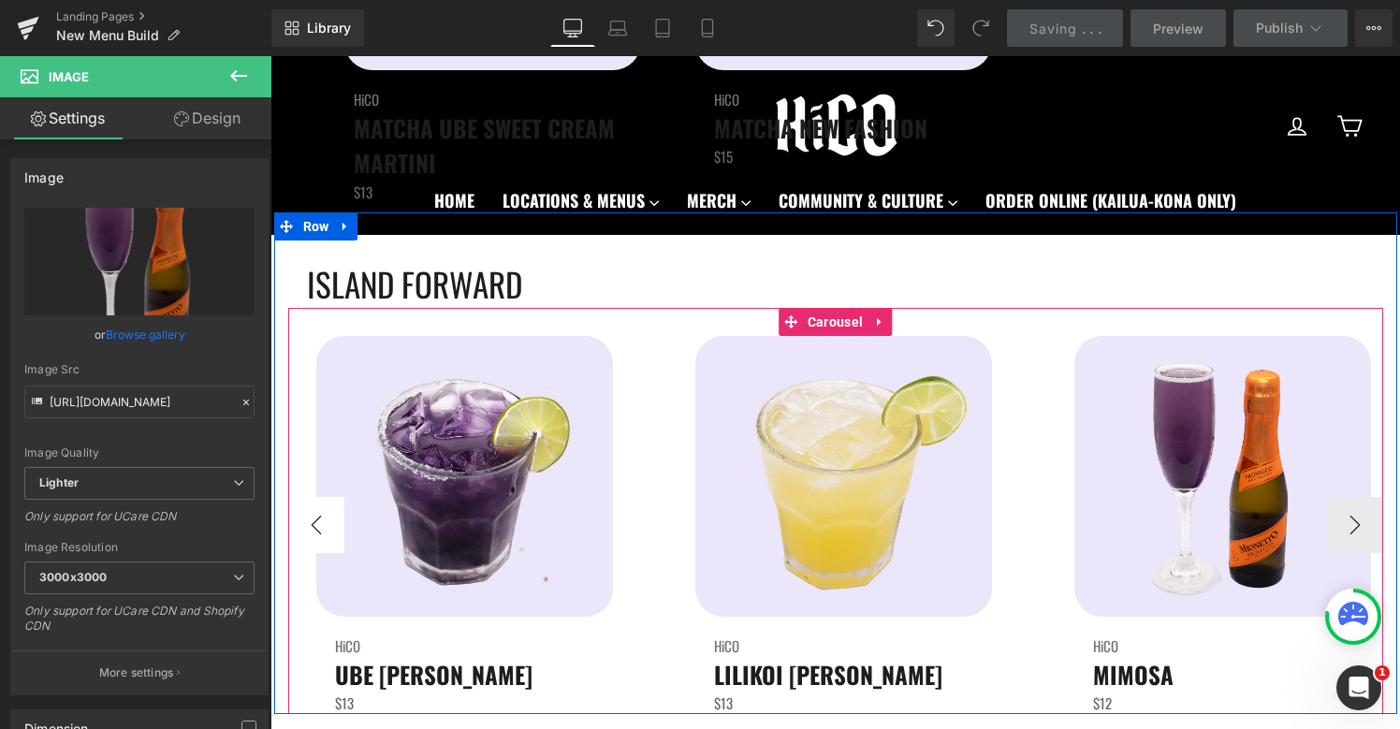
click at [316, 535] on button "‹" at bounding box center [316, 525] width 56 height 56
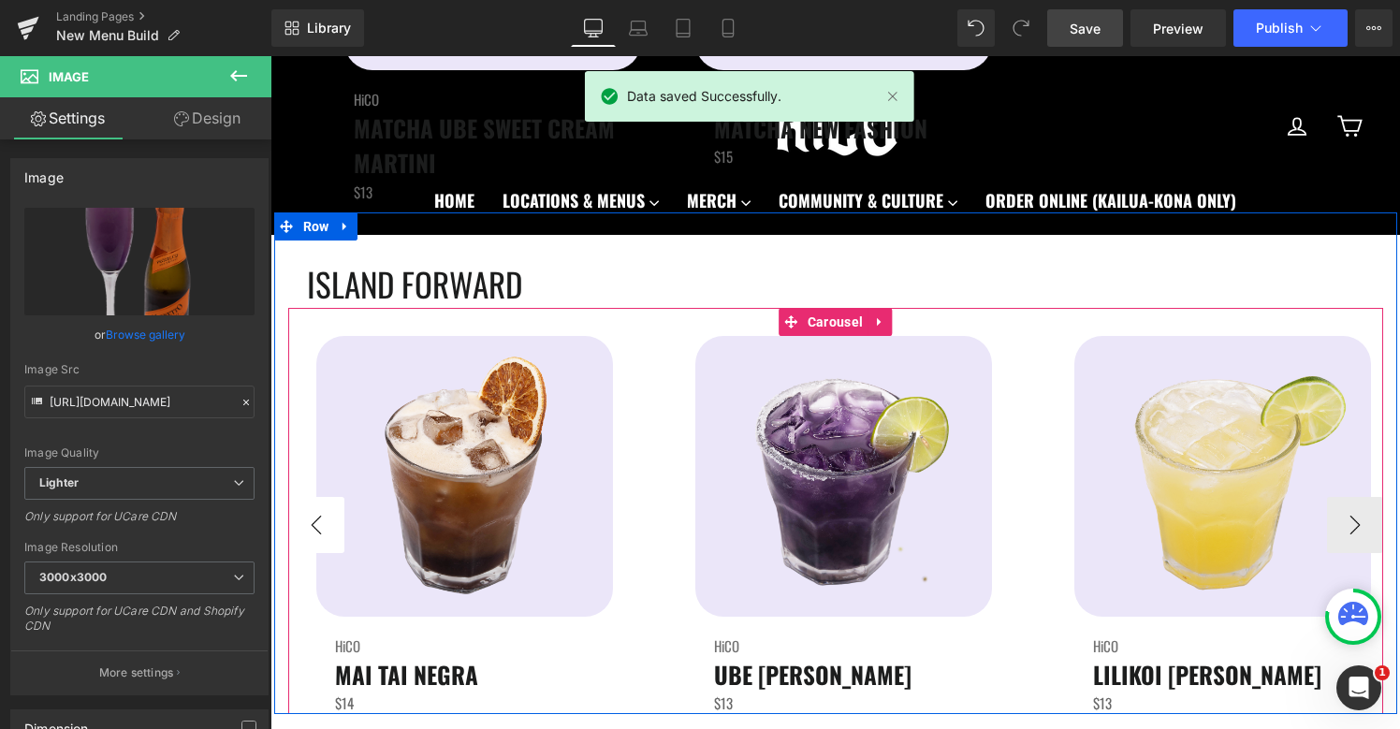
click at [316, 535] on button "‹" at bounding box center [316, 525] width 56 height 56
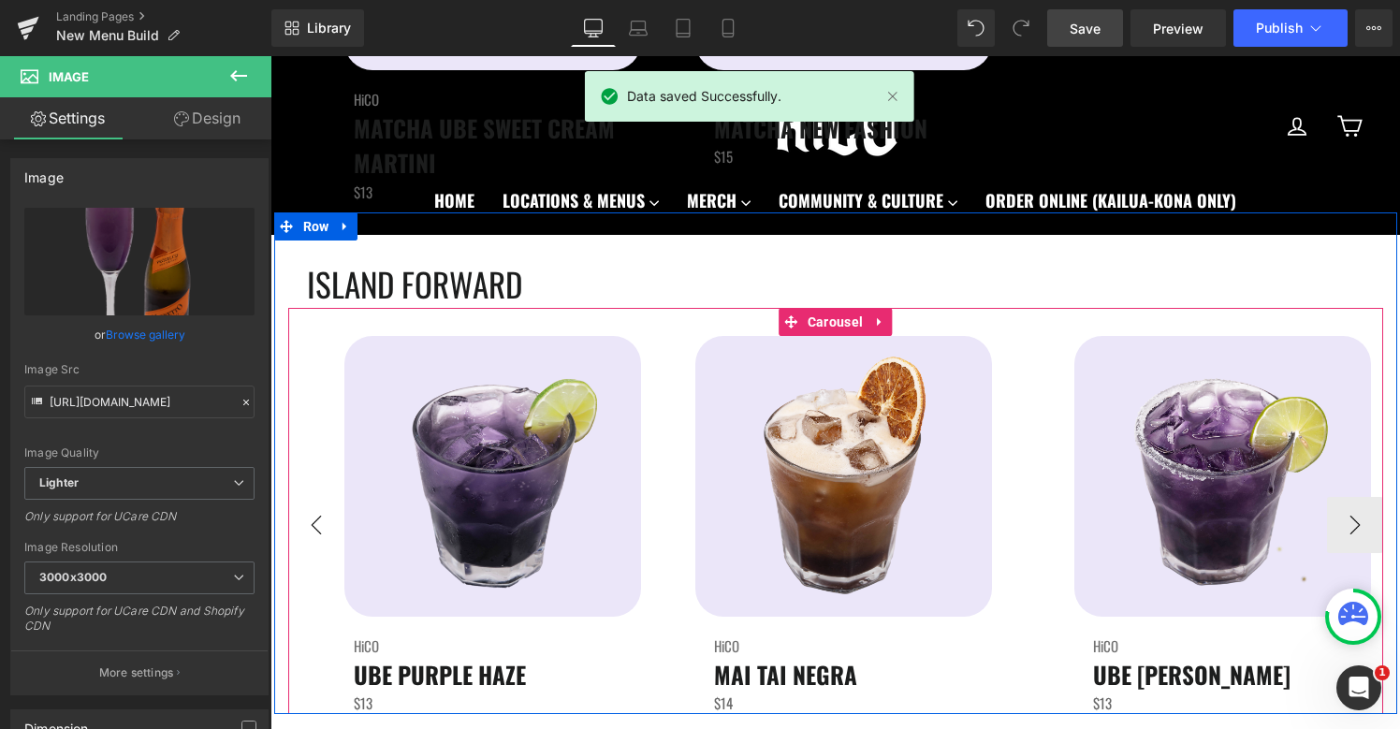
click at [315, 535] on button "‹" at bounding box center [316, 525] width 56 height 56
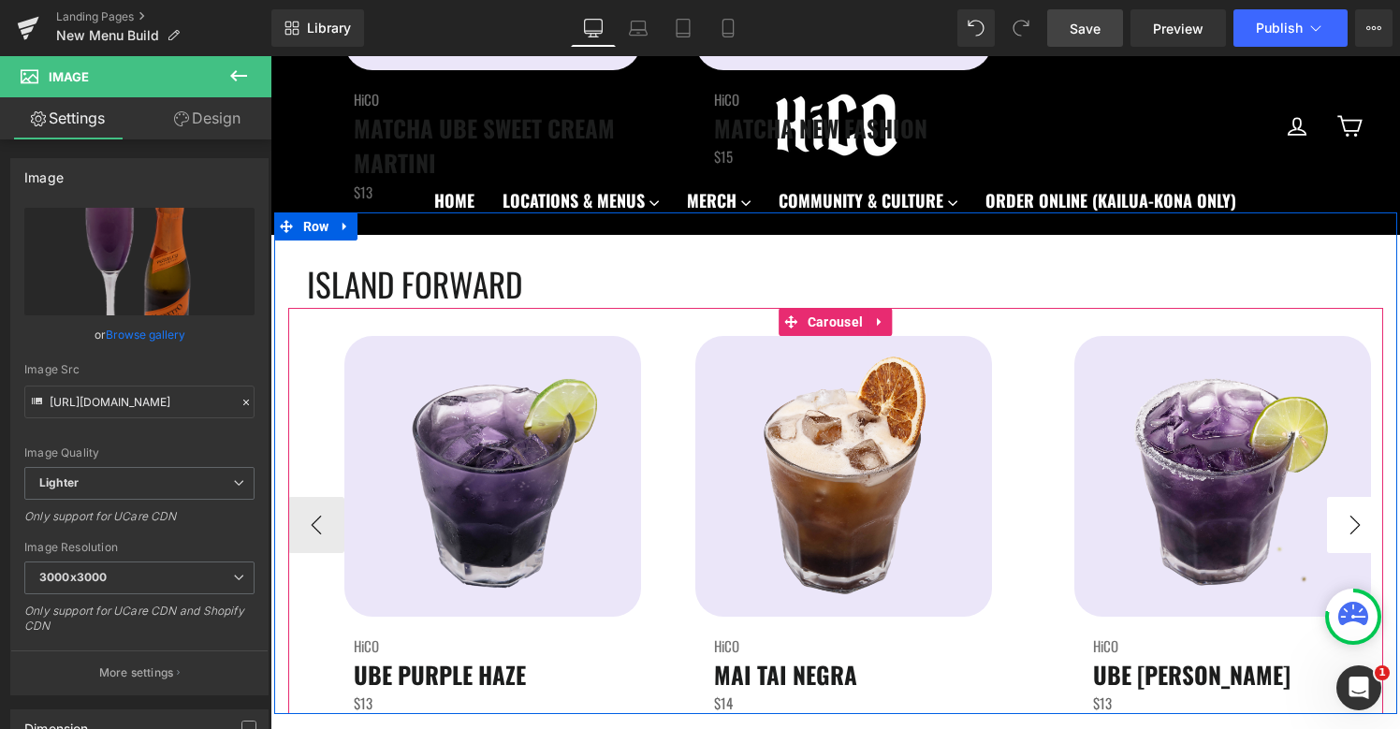
click at [1373, 537] on button "›" at bounding box center [1355, 525] width 56 height 56
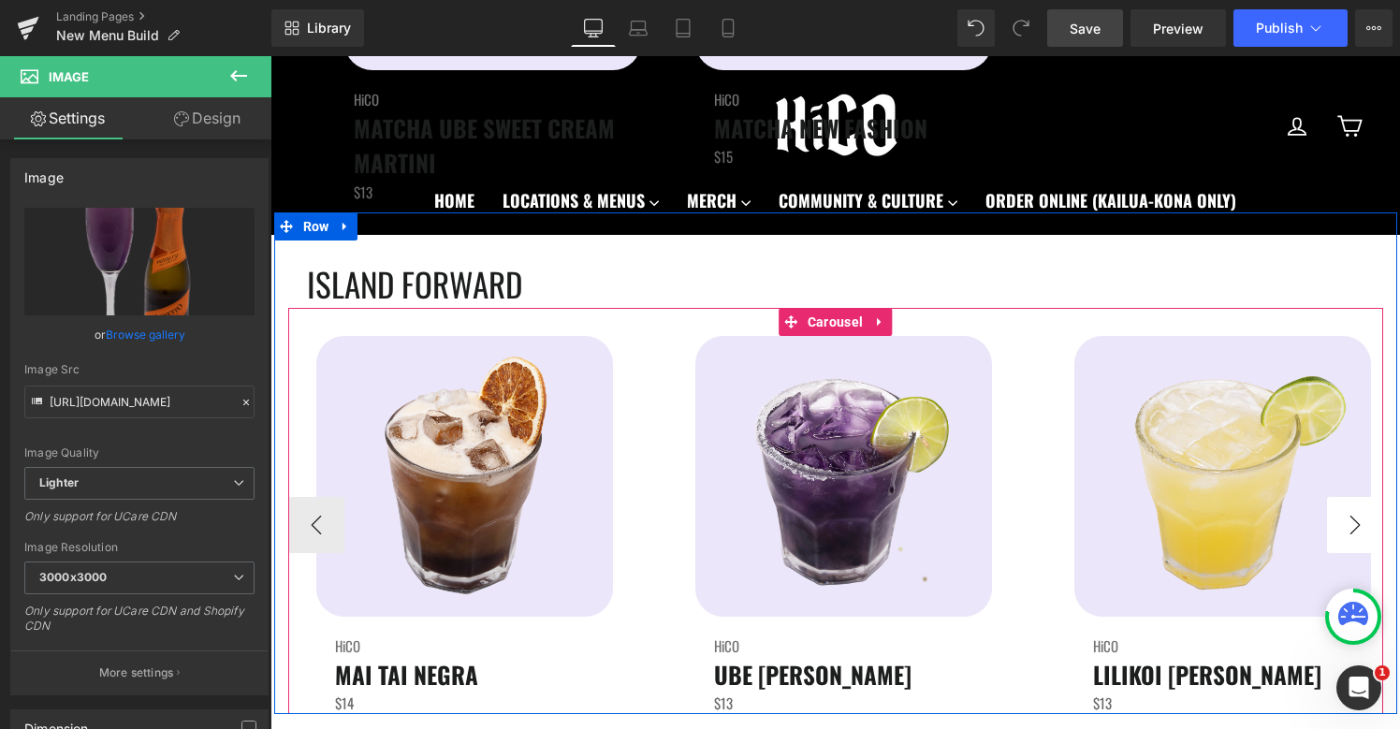
click at [1373, 537] on button "›" at bounding box center [1355, 525] width 56 height 56
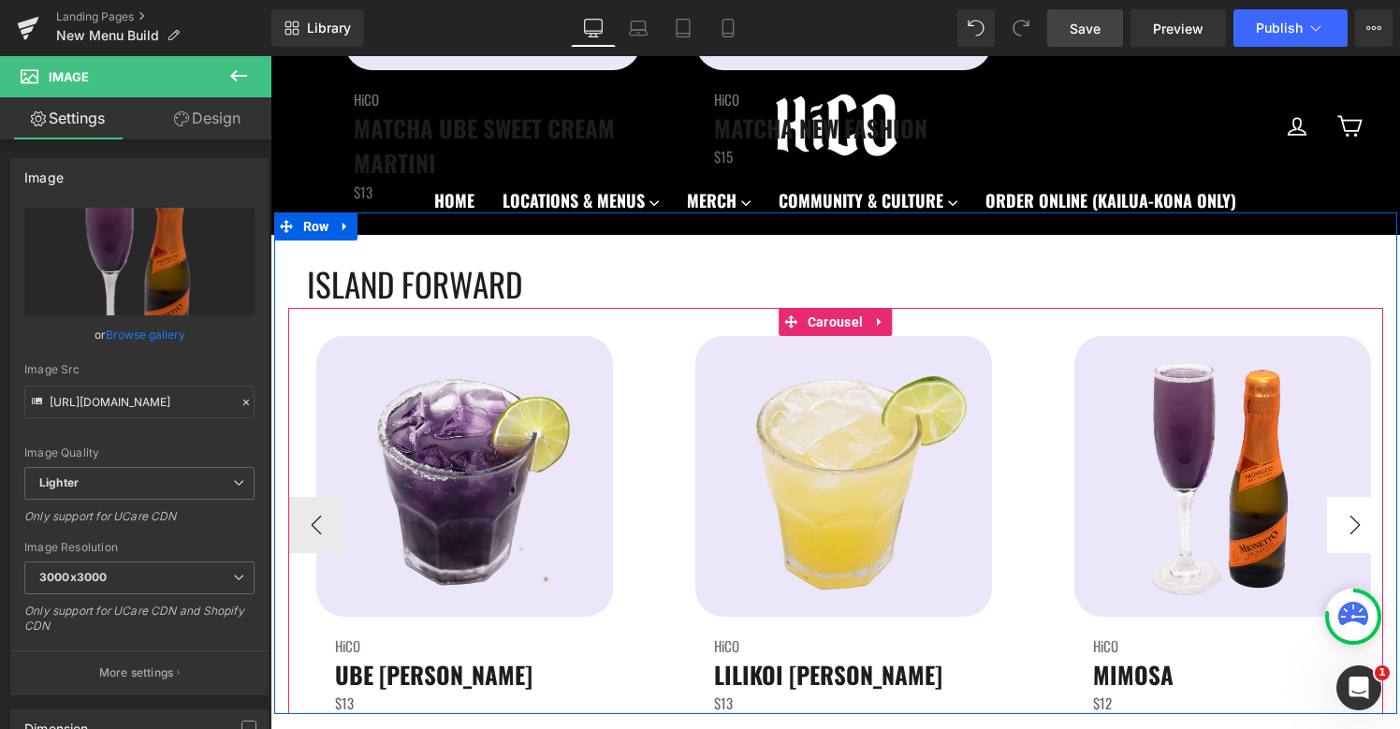
click at [1373, 537] on button "›" at bounding box center [1355, 525] width 56 height 56
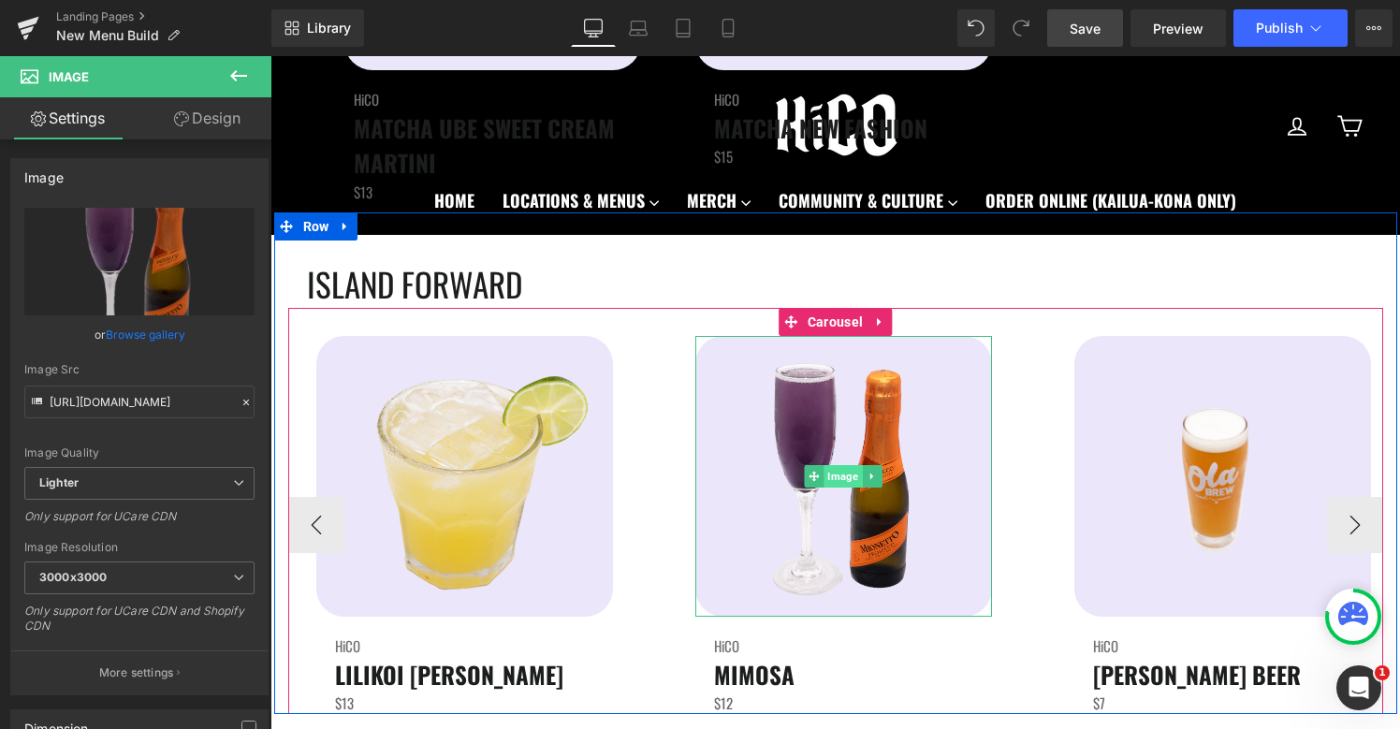
click at [836, 474] on span "Image" at bounding box center [842, 476] width 38 height 22
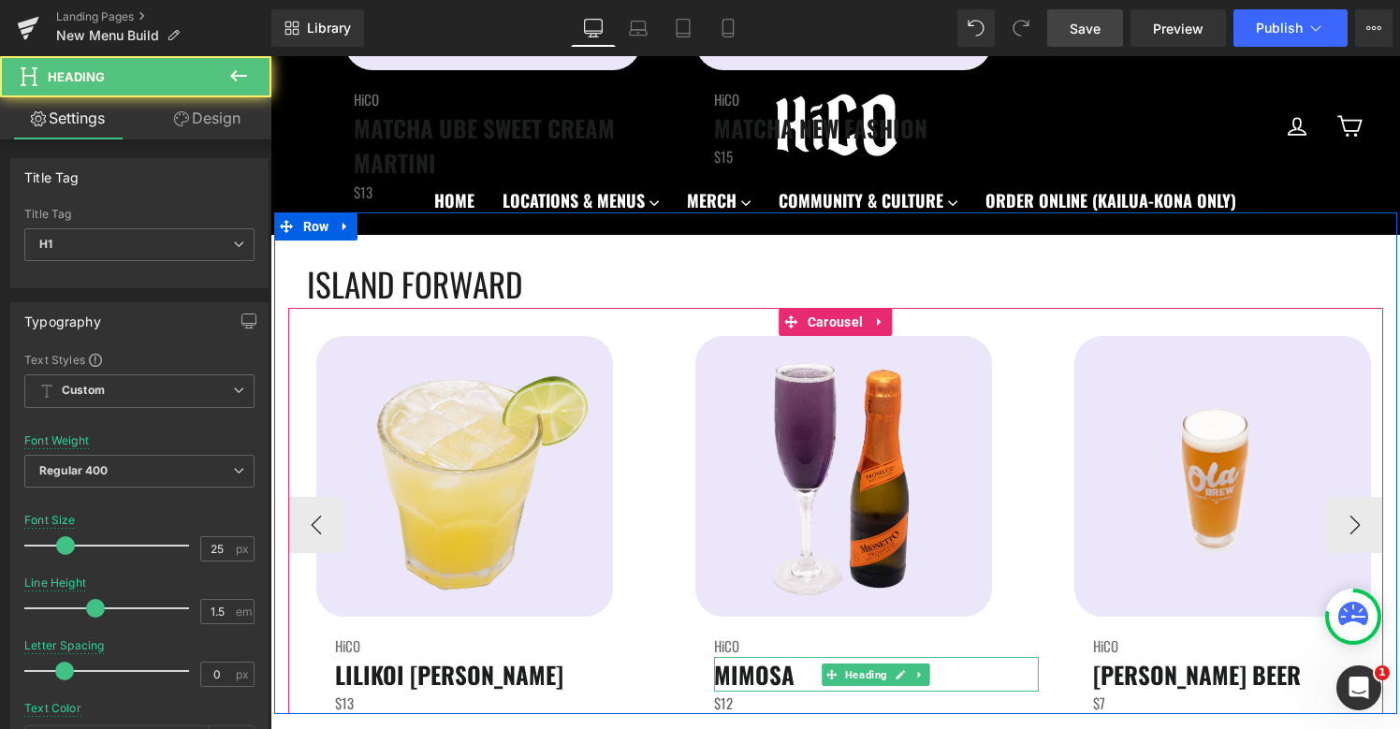
click at [724, 671] on span "MIMOSA" at bounding box center [754, 674] width 80 height 35
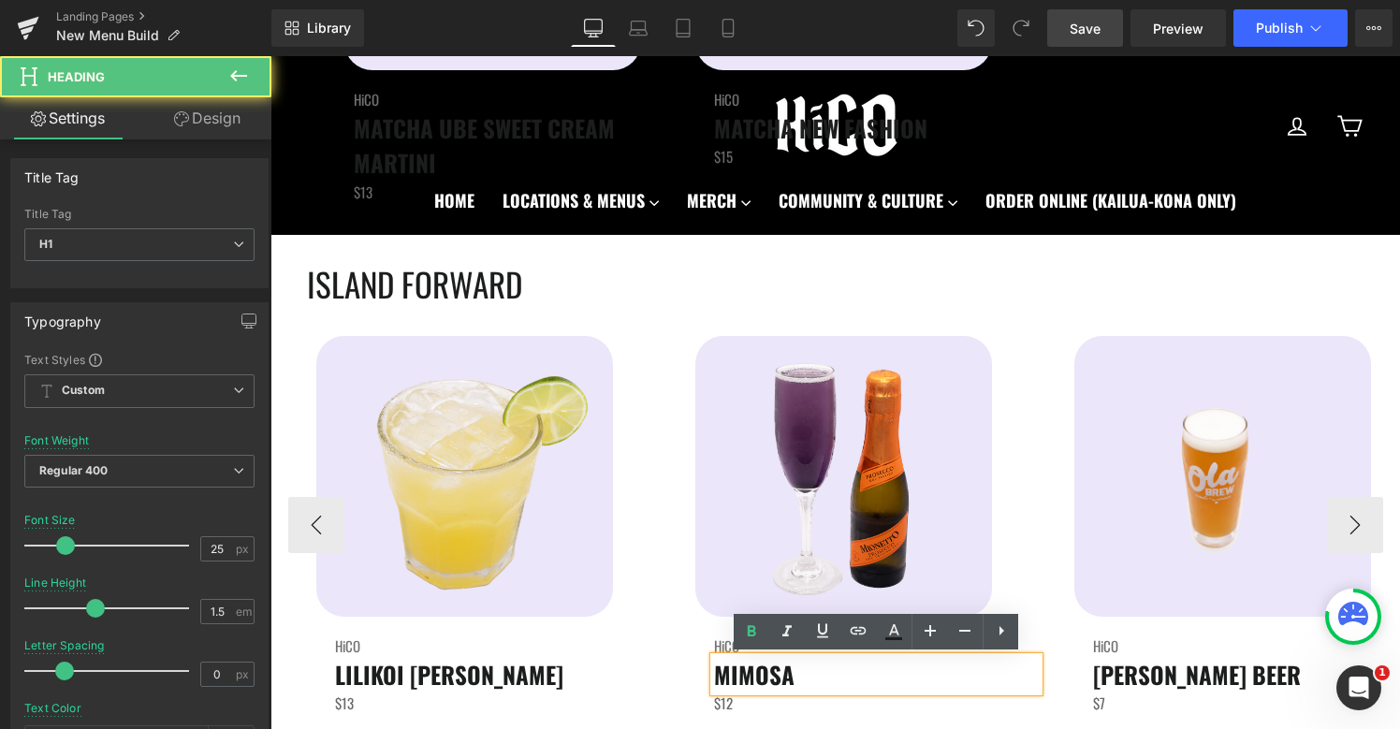
click at [724, 671] on span "MIMOSA" at bounding box center [754, 674] width 80 height 35
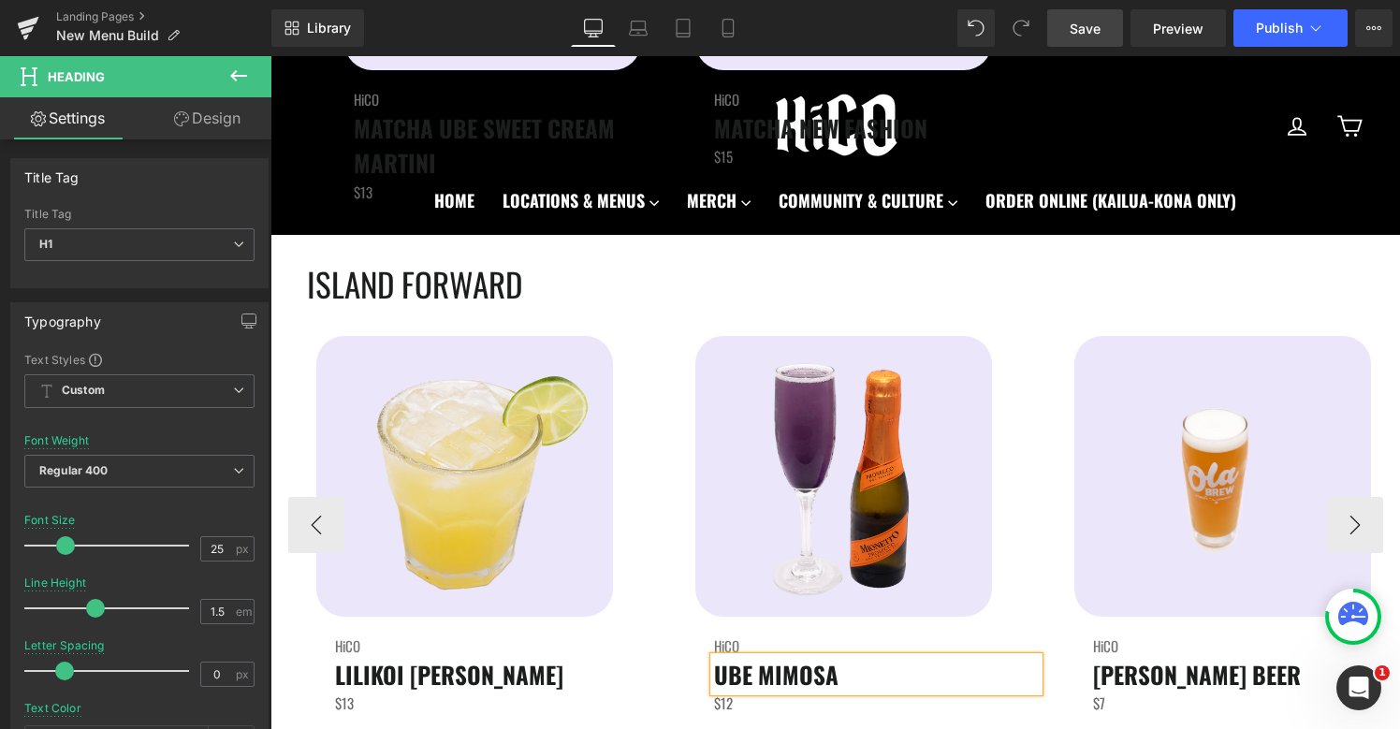
click at [1028, 418] on div "Image HiCO Heading UBE MIMOSA Heading $12 Text Block" at bounding box center [852, 525] width 371 height 378
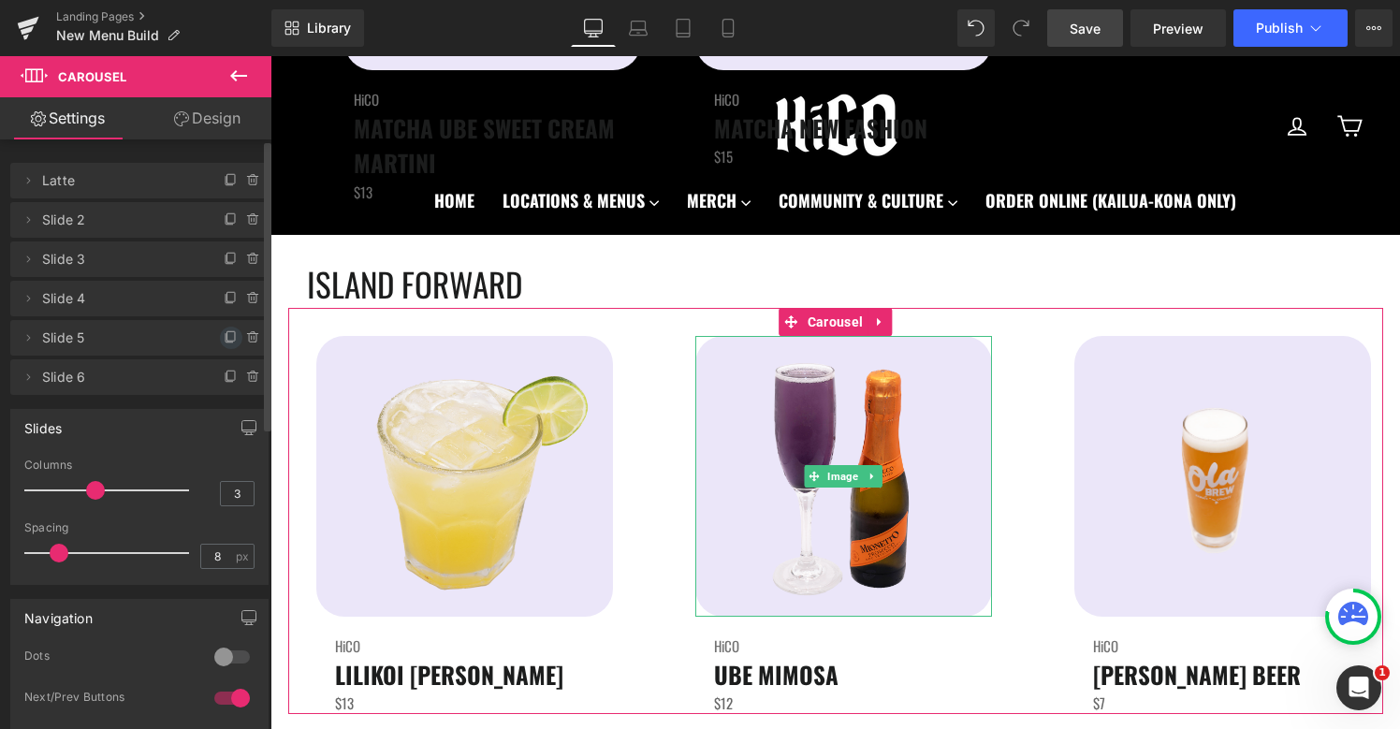
click at [227, 341] on icon at bounding box center [230, 335] width 7 height 9
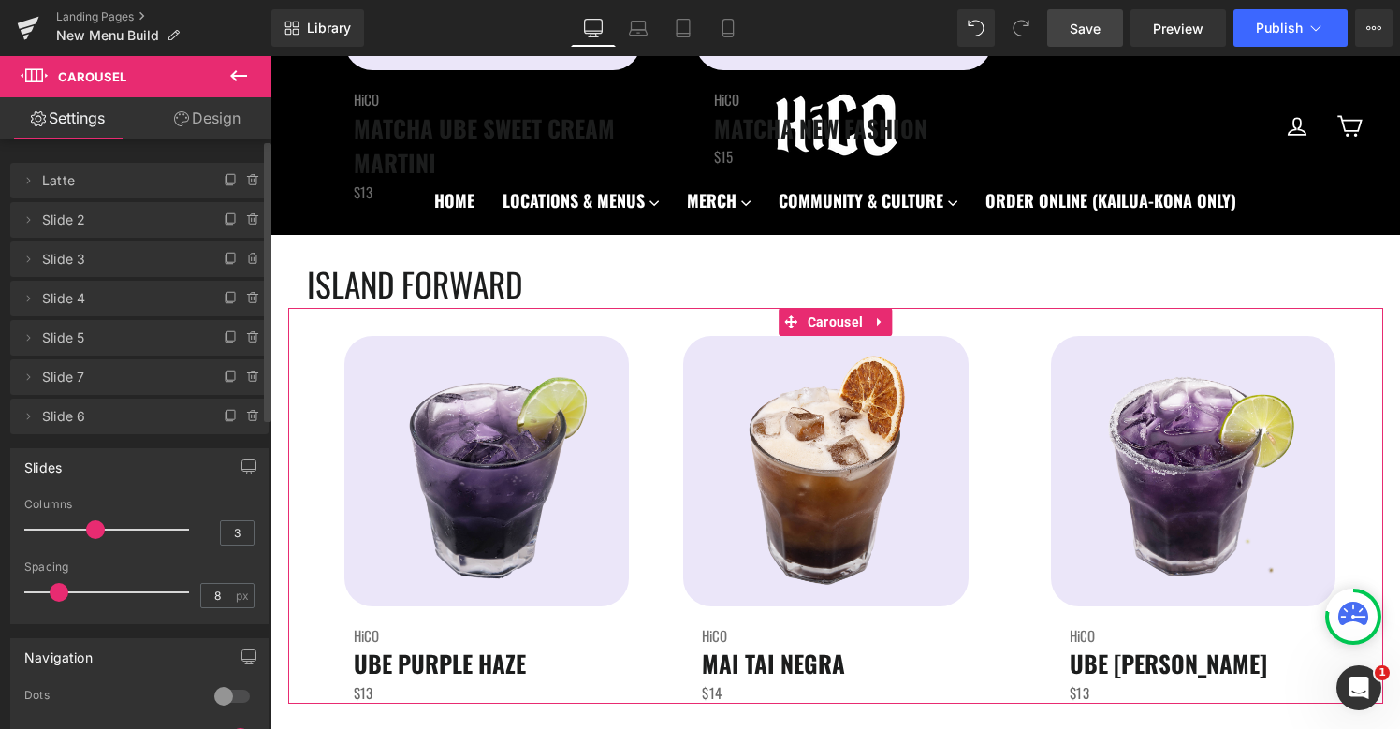
scroll to position [4825, 0]
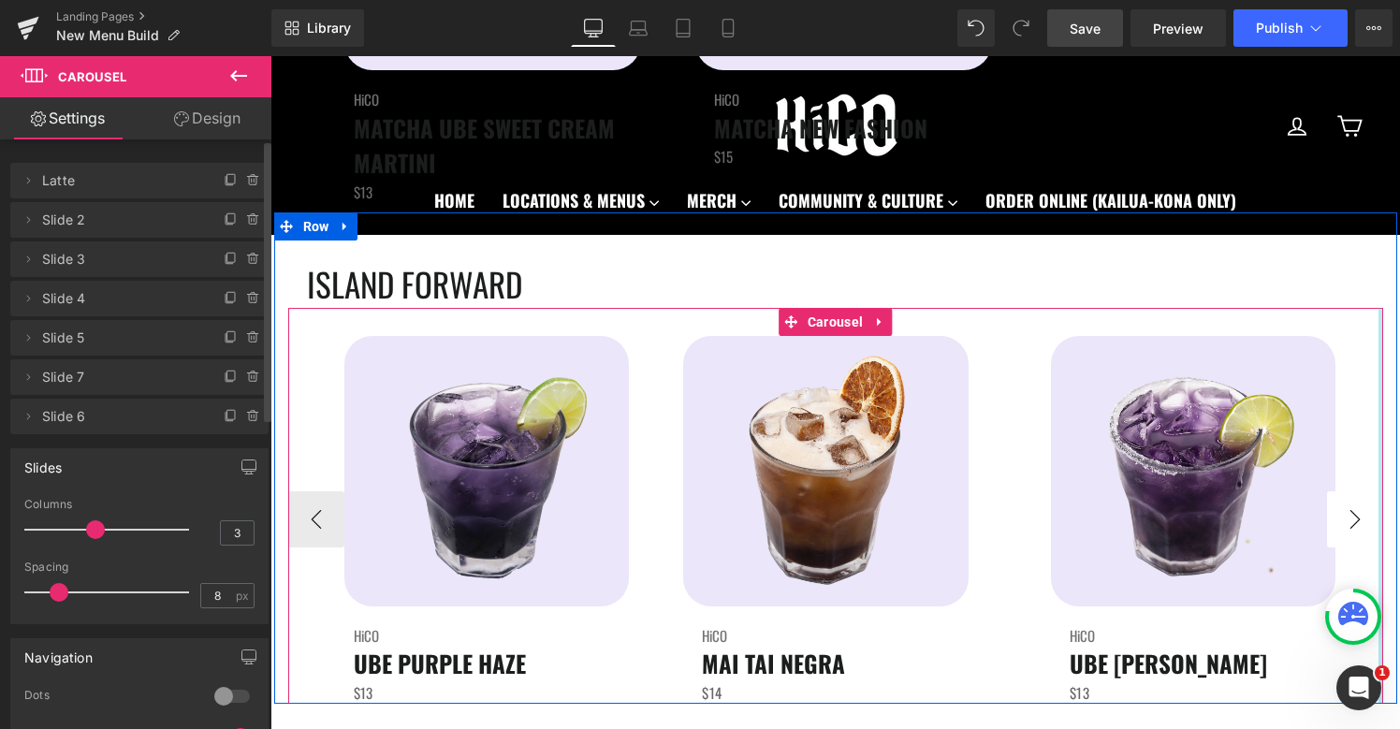
click at [1359, 527] on button "›" at bounding box center [1355, 519] width 56 height 56
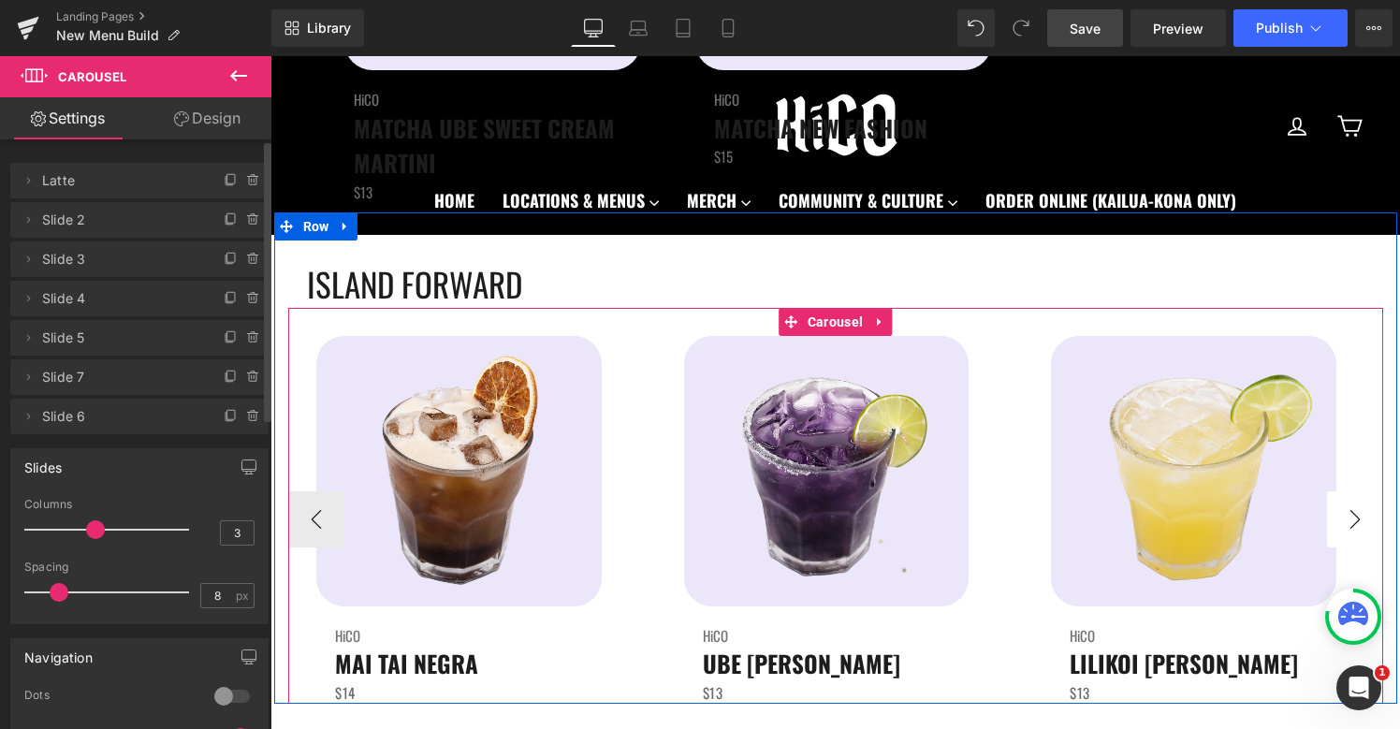
click at [1359, 527] on button "›" at bounding box center [1355, 519] width 56 height 56
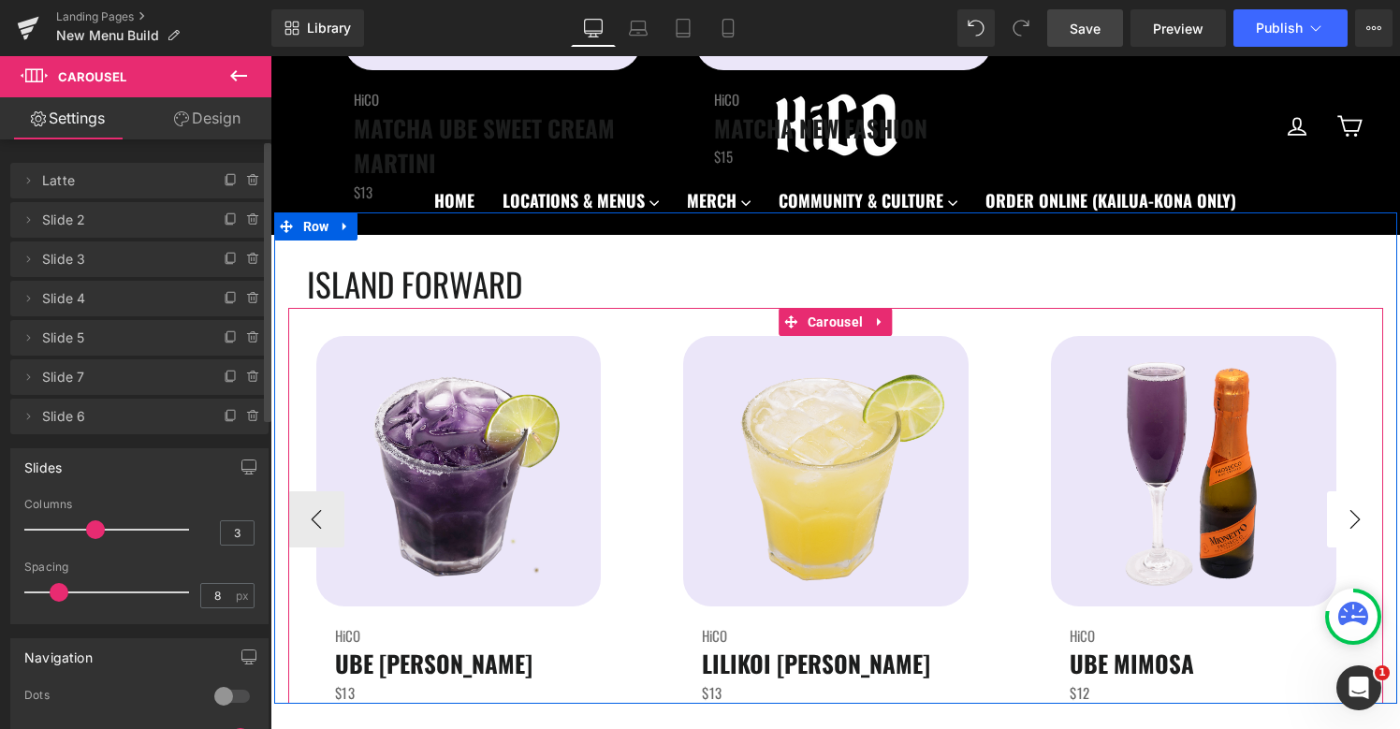
click at [1359, 527] on button "›" at bounding box center [1355, 519] width 56 height 56
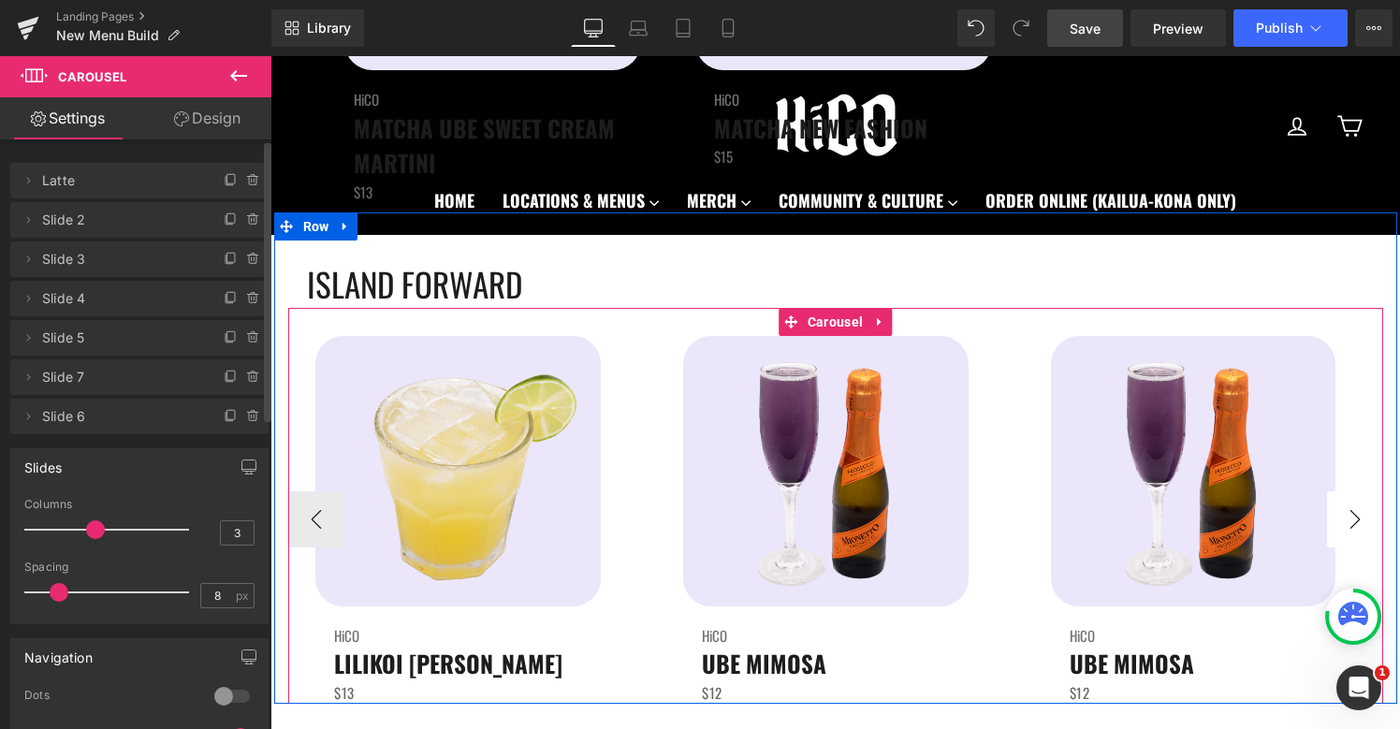
click at [1359, 527] on button "›" at bounding box center [1355, 519] width 56 height 56
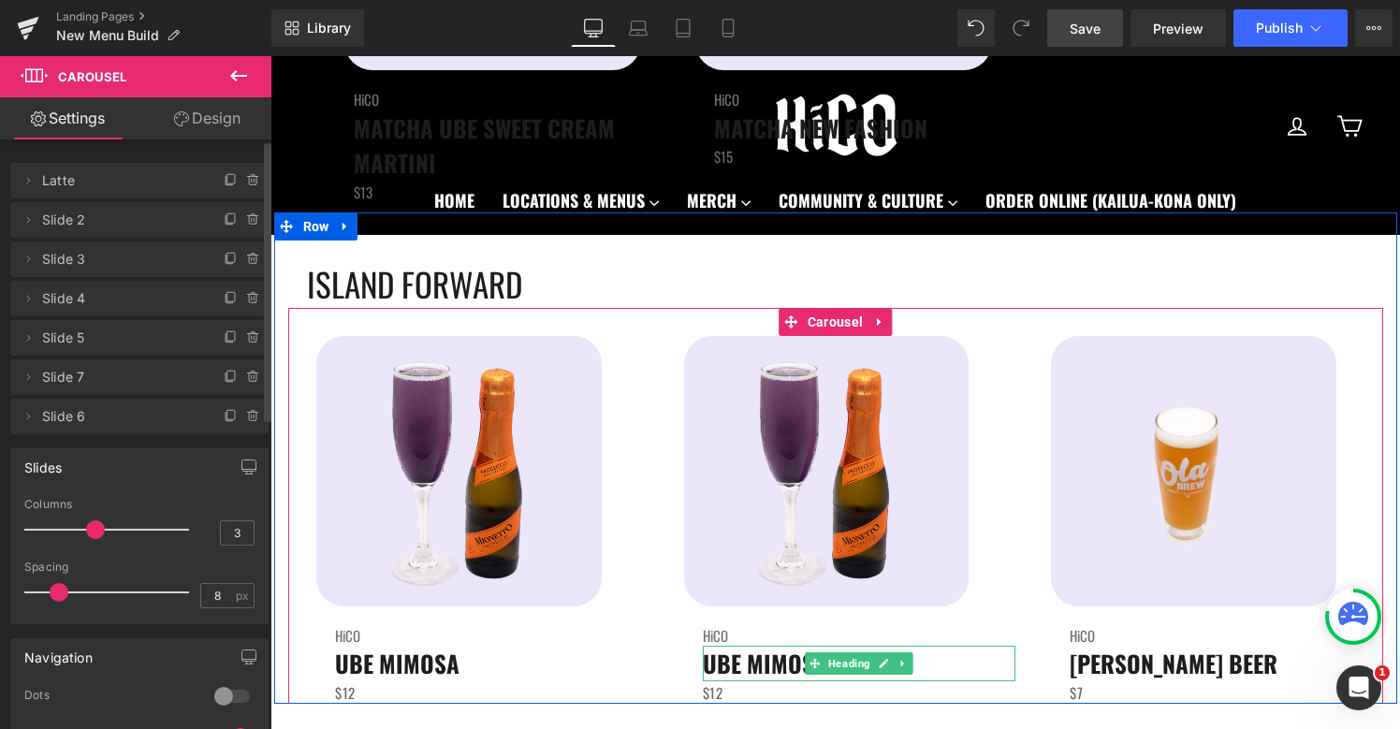
click at [737, 663] on div "Rendering Content" at bounding box center [700, 655] width 115 height 21
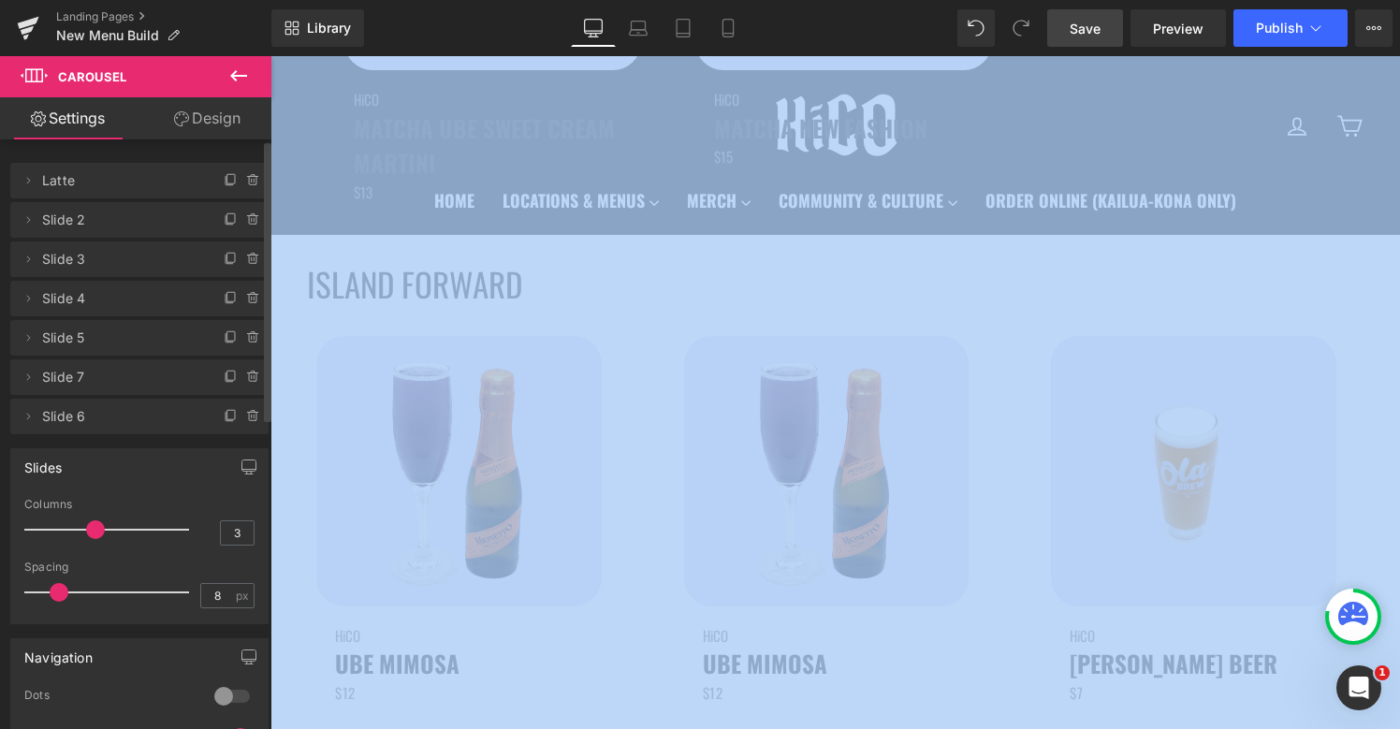
click at [754, 664] on div "Rendering Content" at bounding box center [700, 655] width 115 height 21
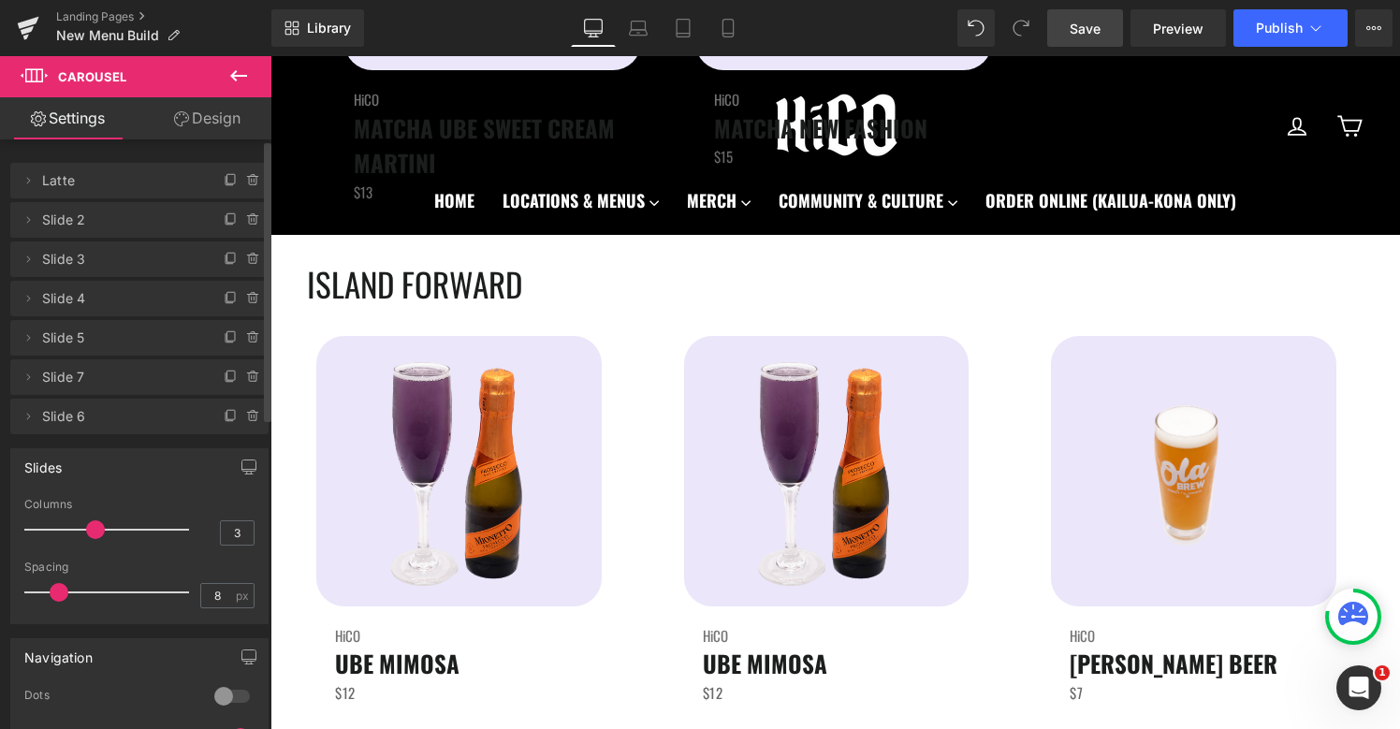
click at [738, 664] on div "Rendering Content" at bounding box center [700, 655] width 115 height 21
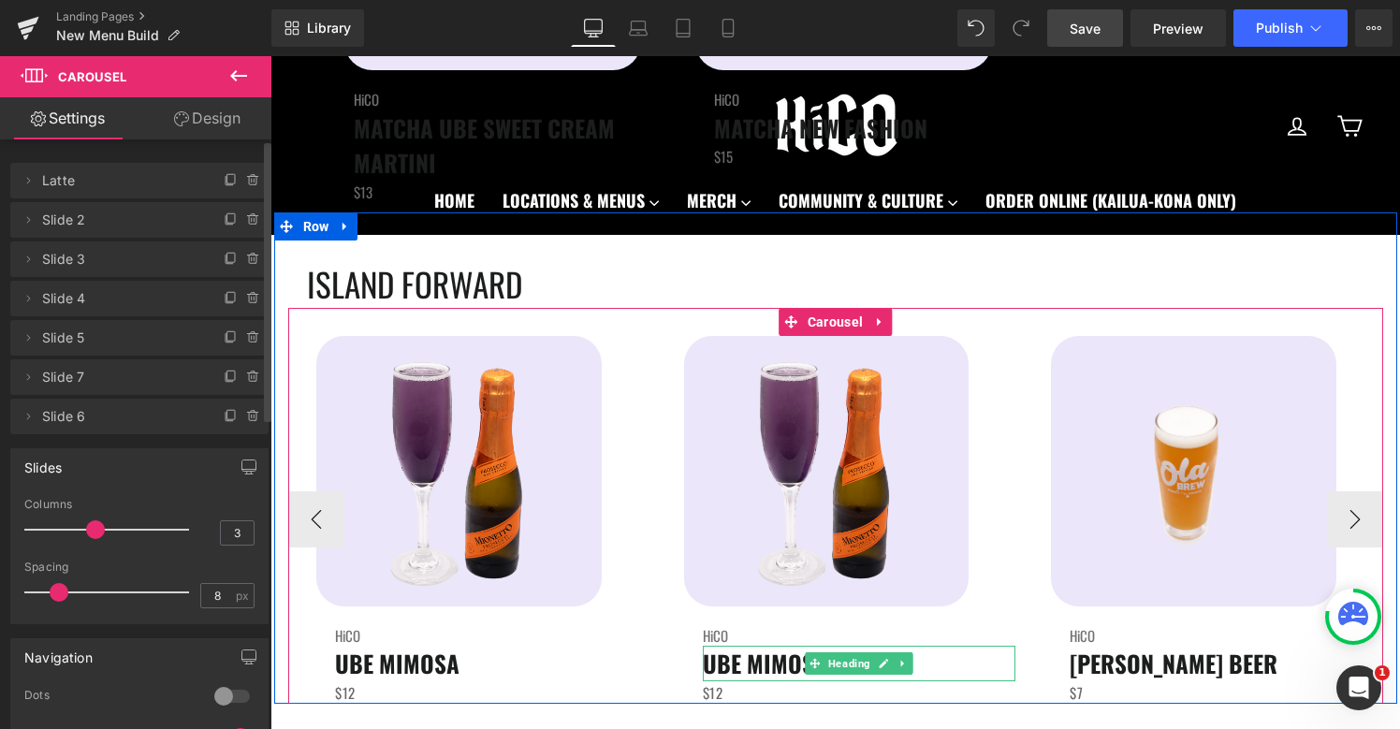
click at [803, 670] on span "UBE MIMOSA" at bounding box center [765, 663] width 124 height 35
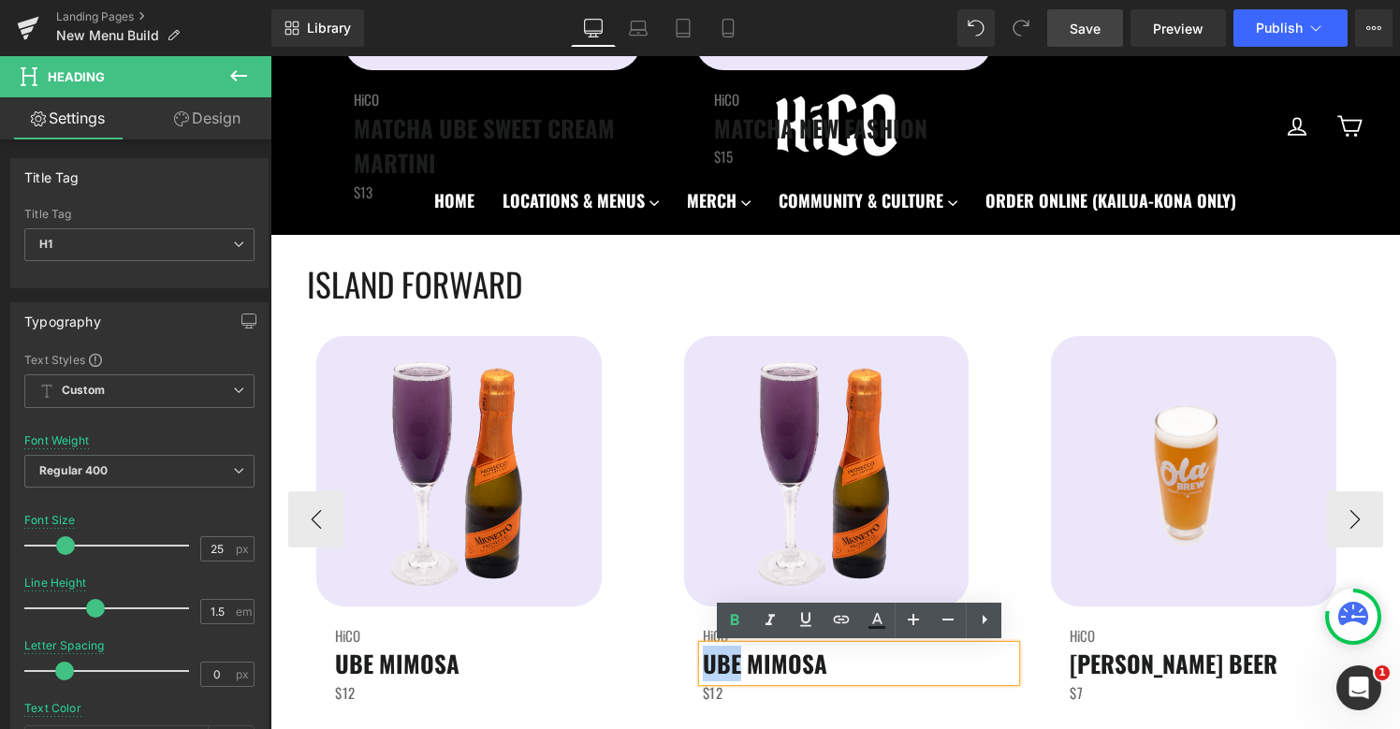
drag, startPoint x: 735, startPoint y: 665, endPoint x: 668, endPoint y: 663, distance: 67.4
click at [668, 663] on div "Image HiCO Heading UBE MIMOSA Heading $12 Text Block" at bounding box center [836, 519] width 360 height 367
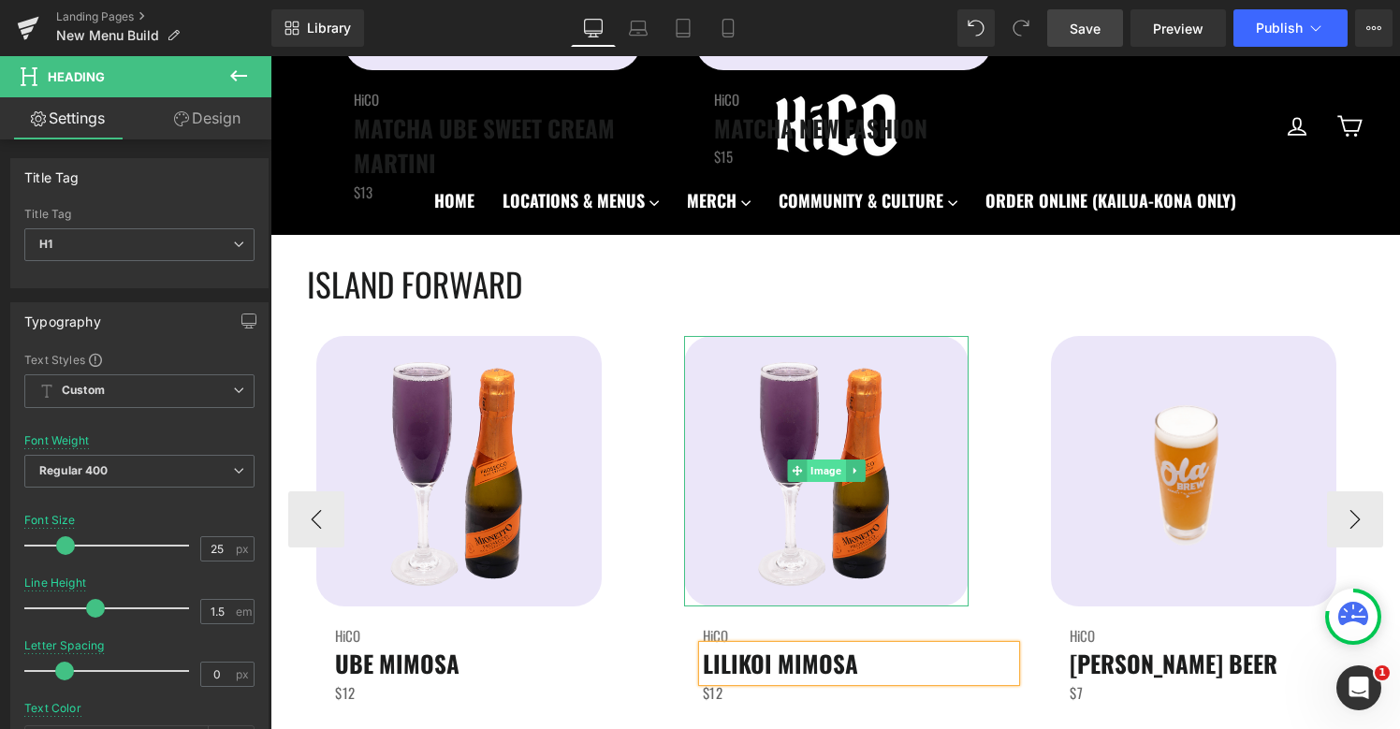
click at [828, 467] on span "Image" at bounding box center [826, 470] width 38 height 22
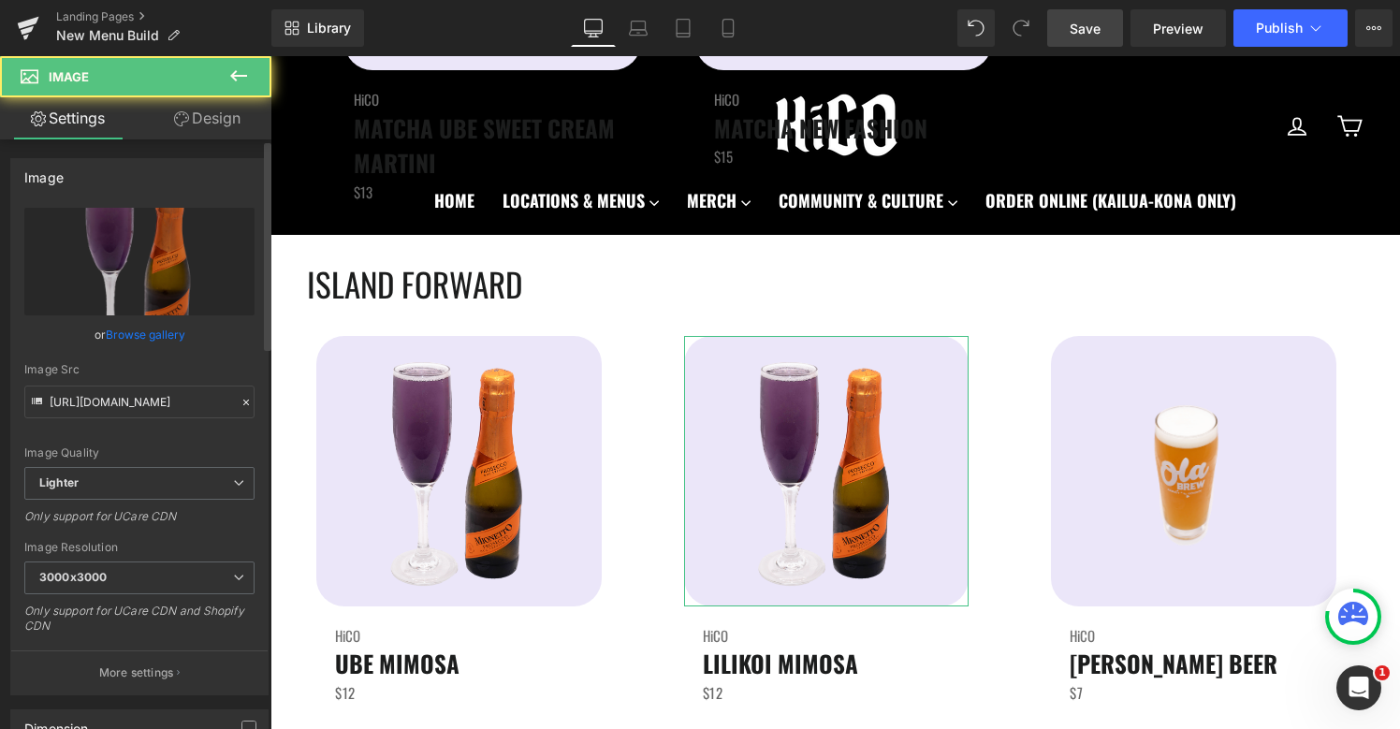
click at [122, 344] on link "Browse gallery" at bounding box center [146, 334] width 80 height 33
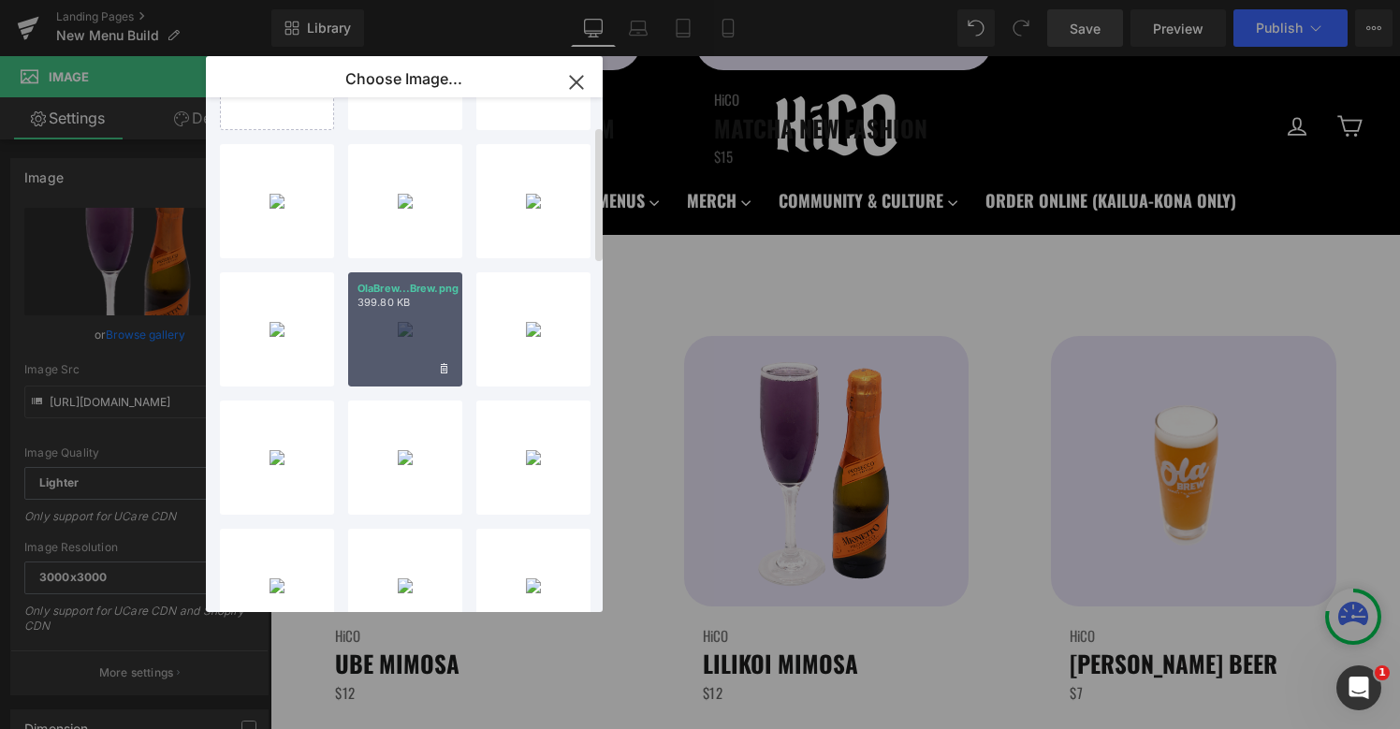
scroll to position [108, 0]
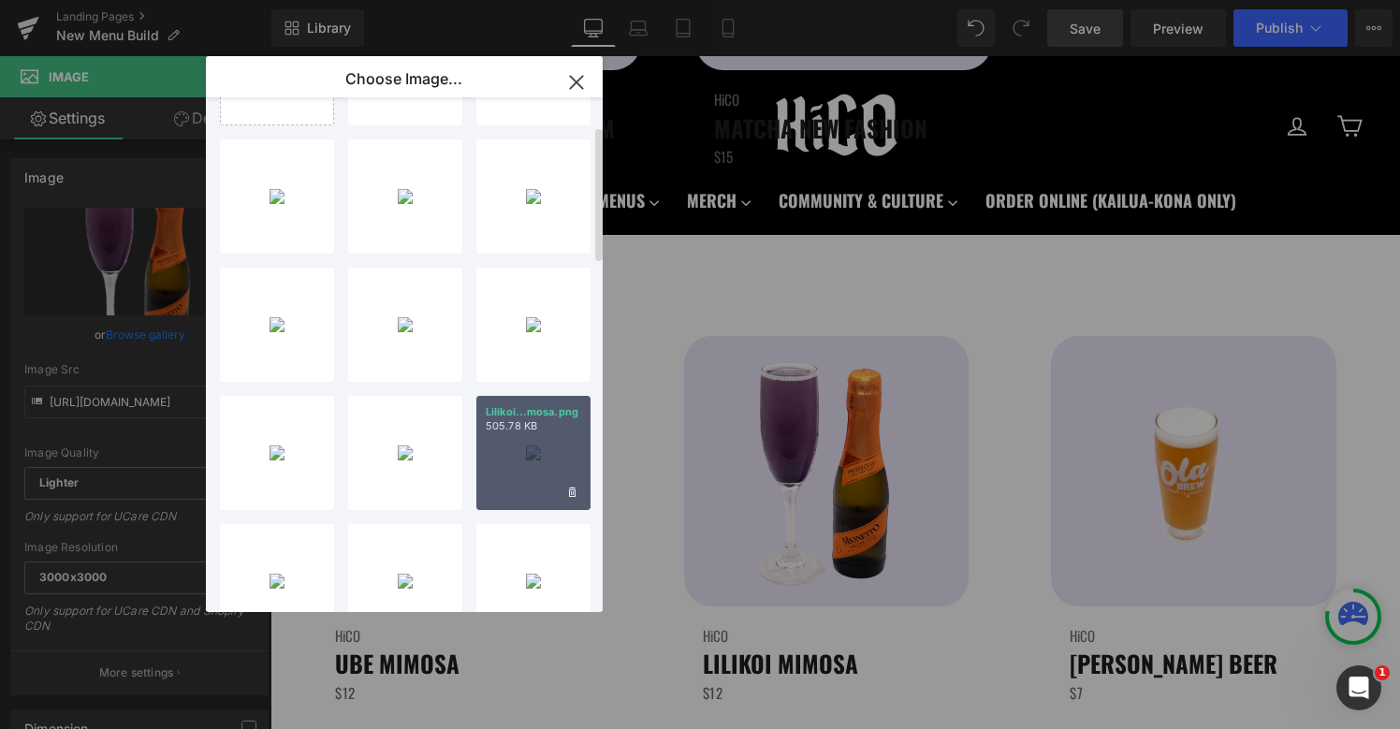
click at [504, 450] on div "Lilikoi...mosa.png 505.78 KB" at bounding box center [533, 453] width 114 height 114
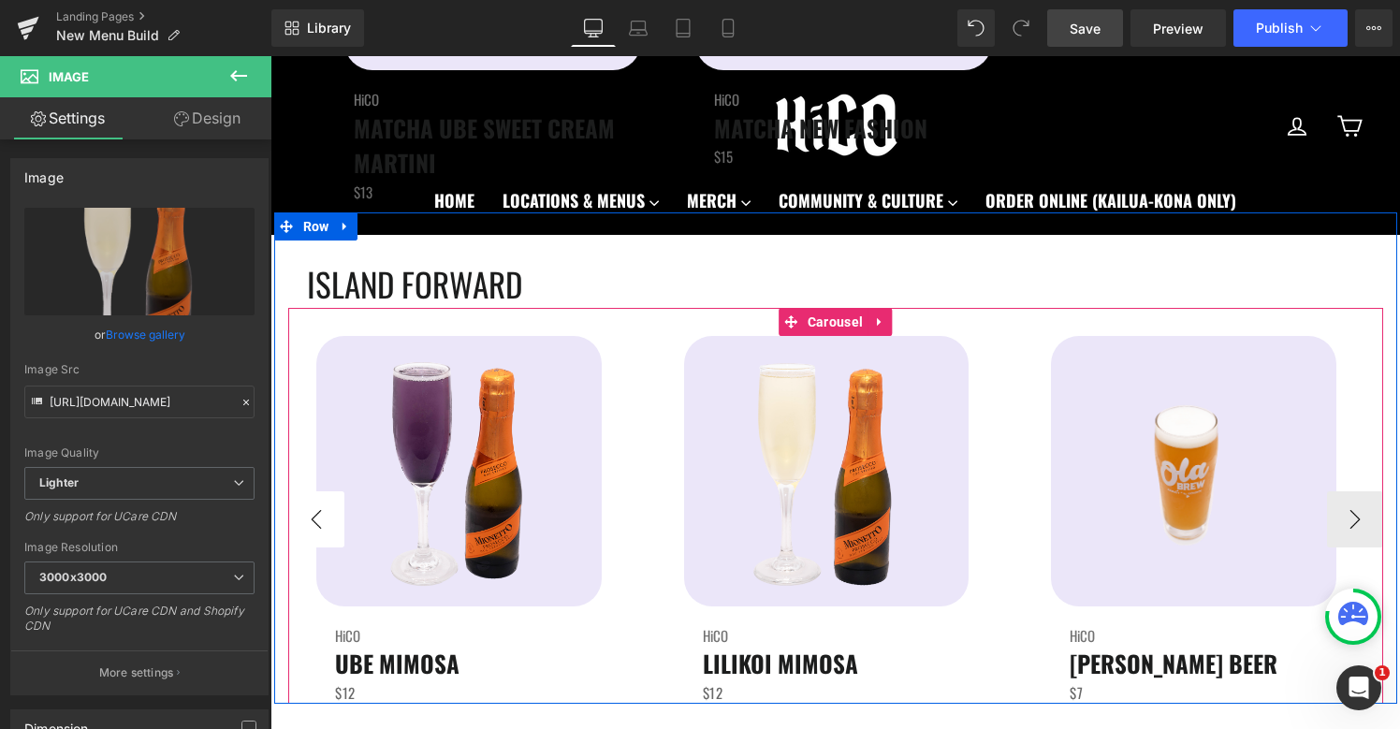
click at [318, 534] on button "‹" at bounding box center [316, 519] width 56 height 56
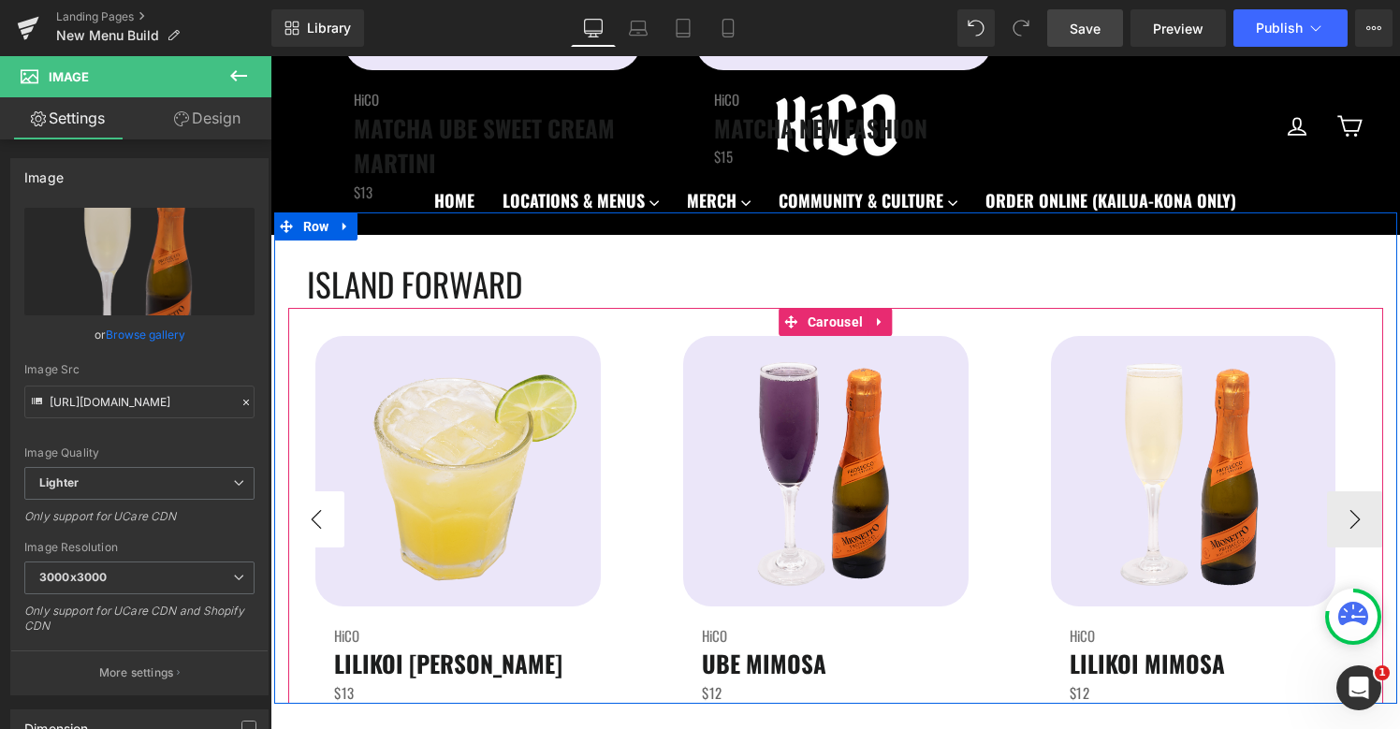
click at [318, 534] on button "‹" at bounding box center [316, 519] width 56 height 56
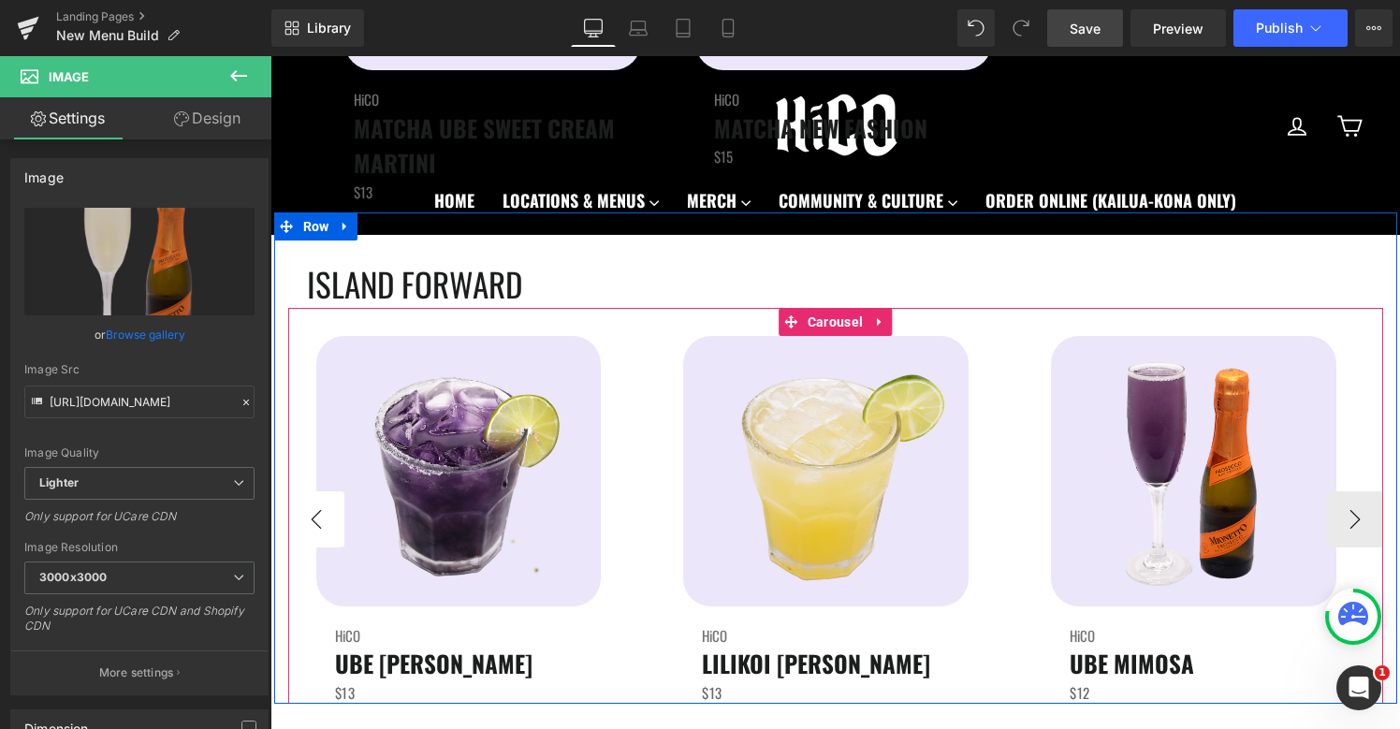
click at [318, 534] on button "‹" at bounding box center [316, 519] width 56 height 56
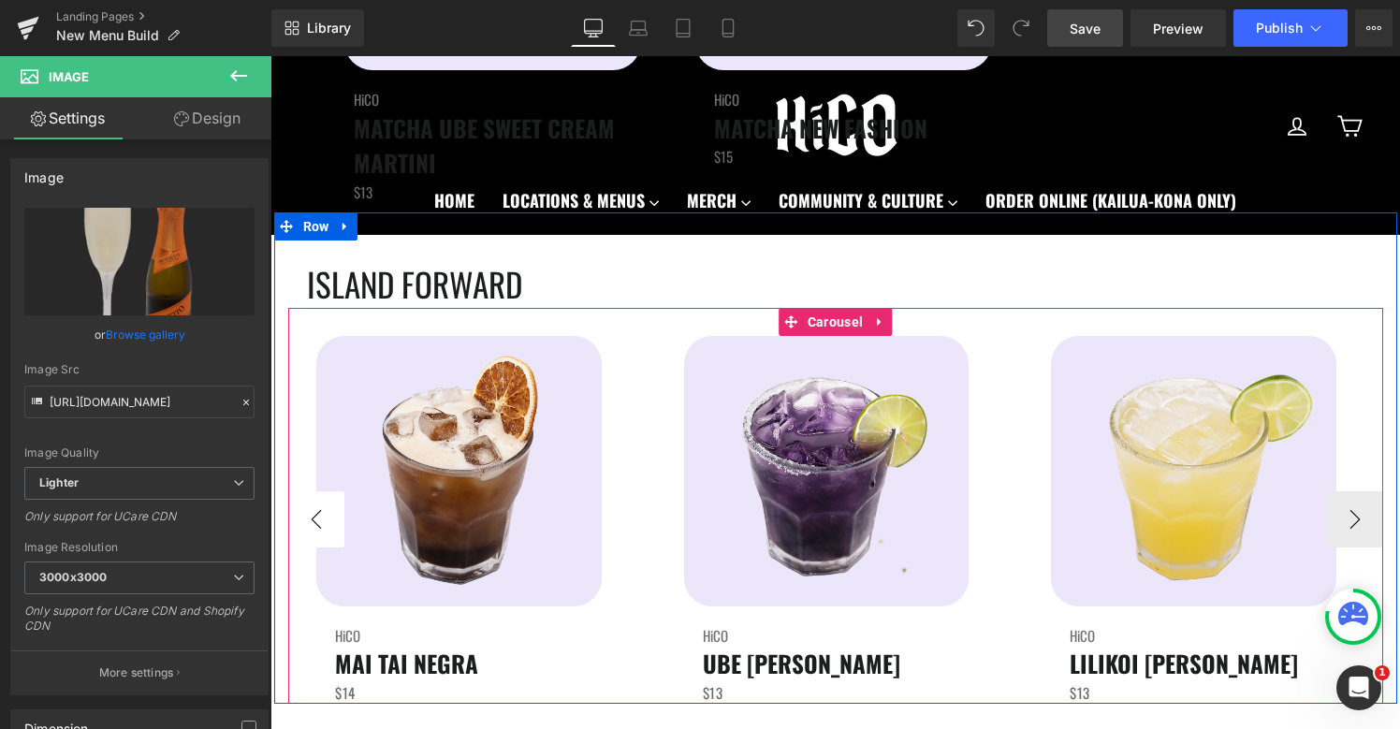
click at [318, 534] on button "‹" at bounding box center [316, 519] width 56 height 56
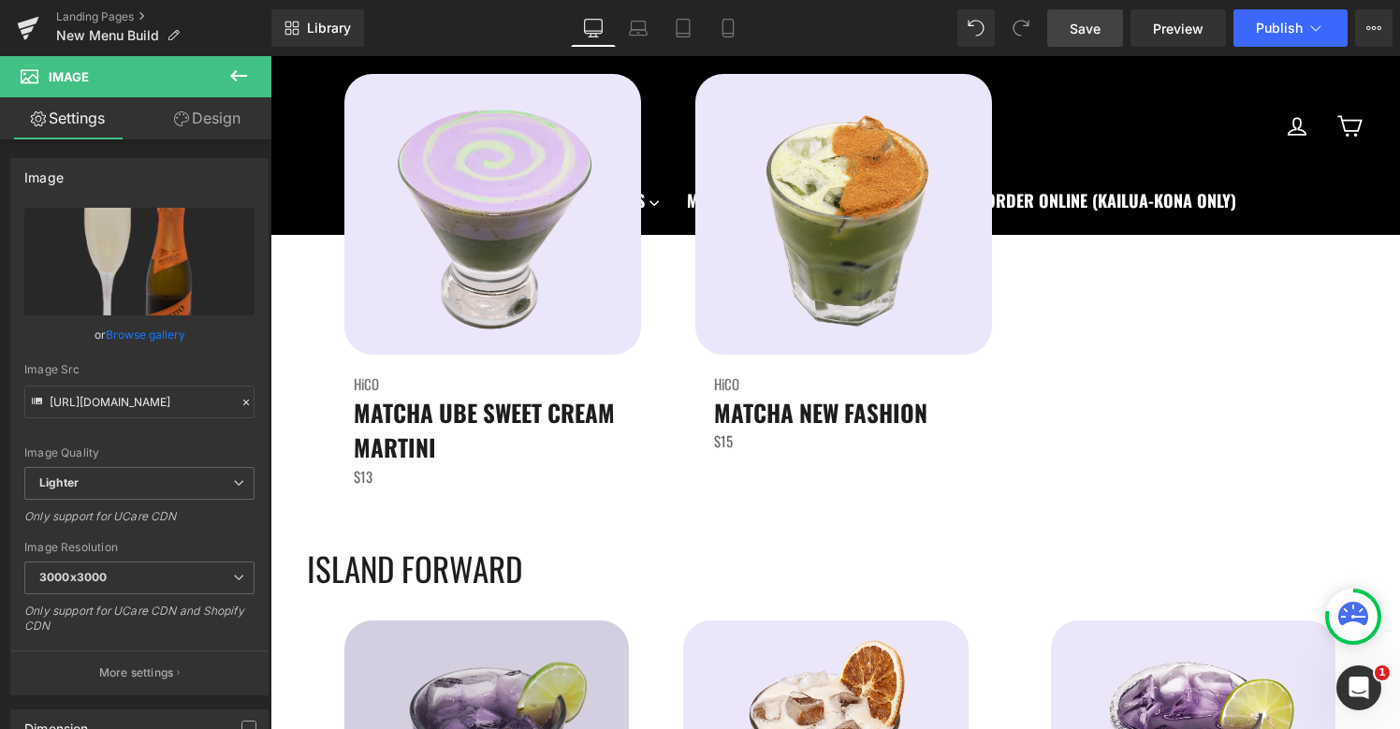
scroll to position [4865, 0]
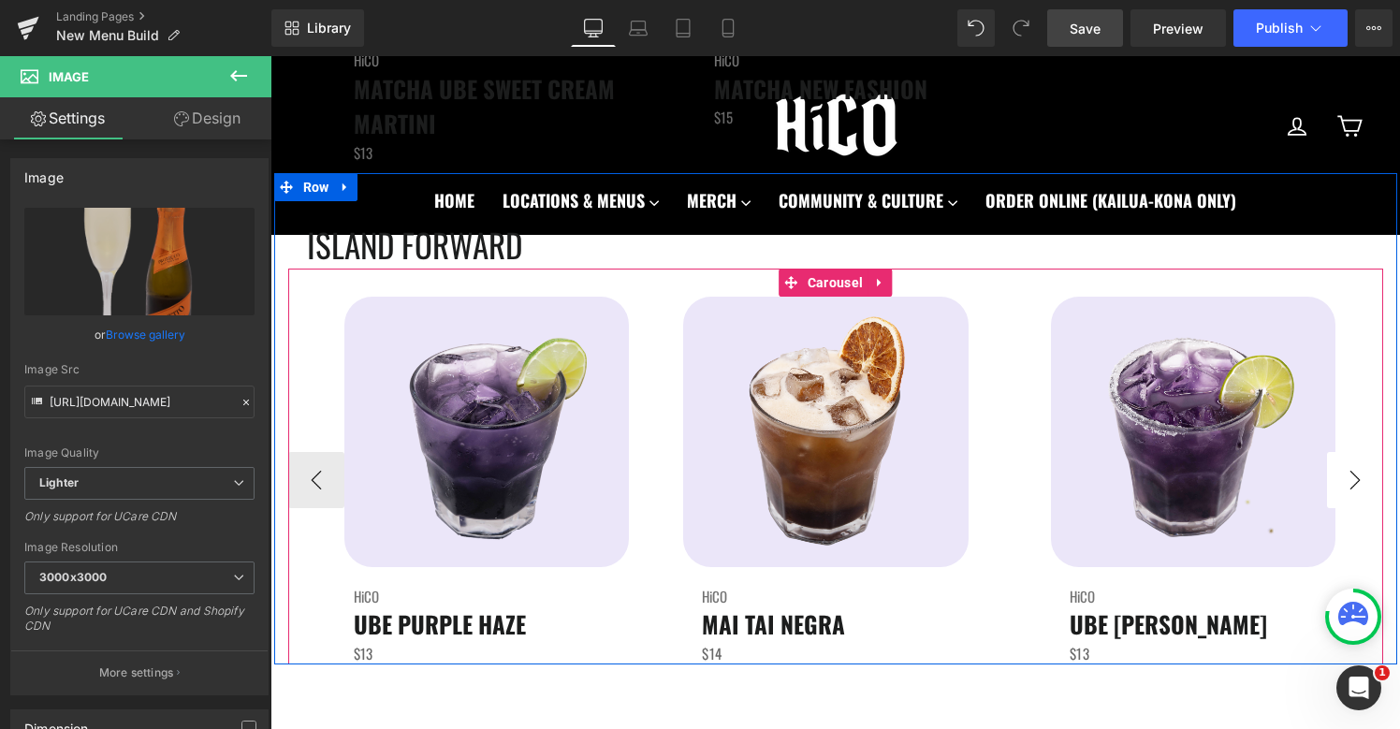
click at [1363, 478] on button "›" at bounding box center [1355, 480] width 56 height 56
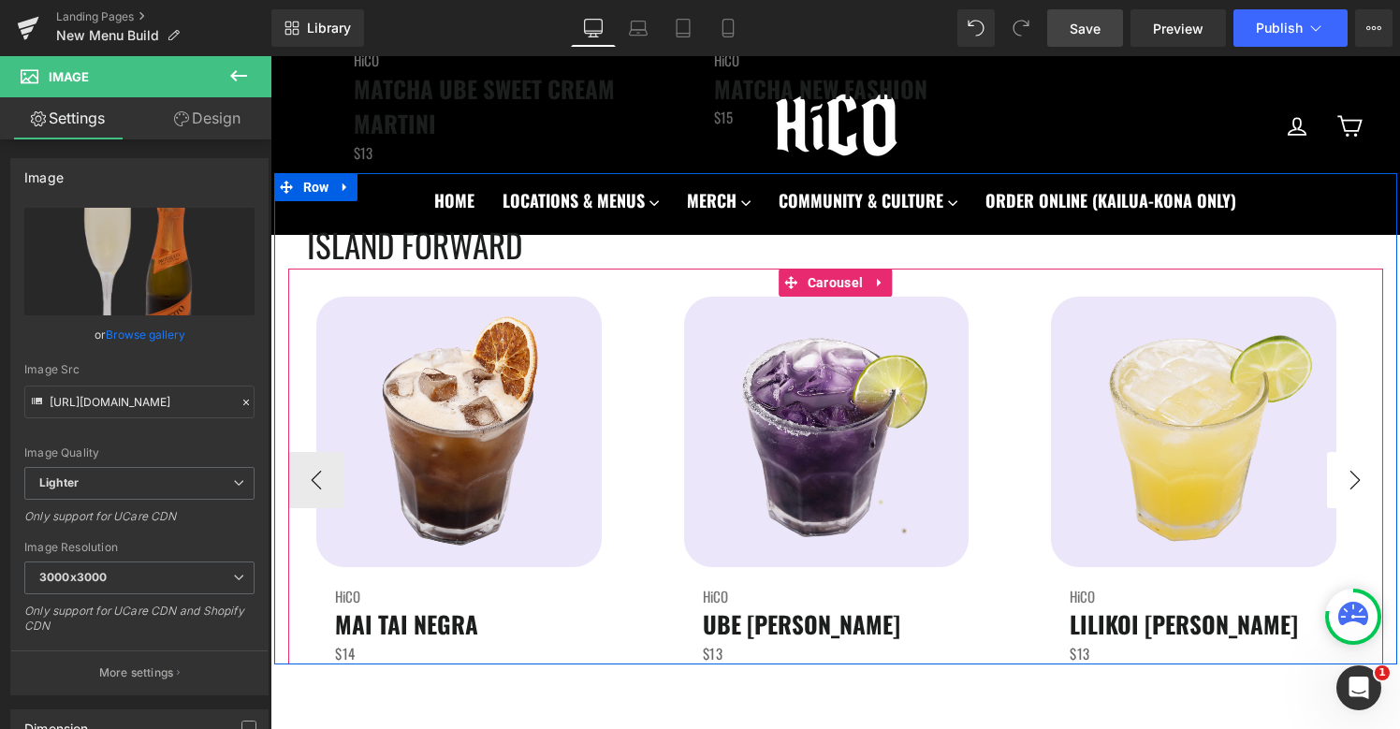
click at [1363, 478] on button "›" at bounding box center [1355, 480] width 56 height 56
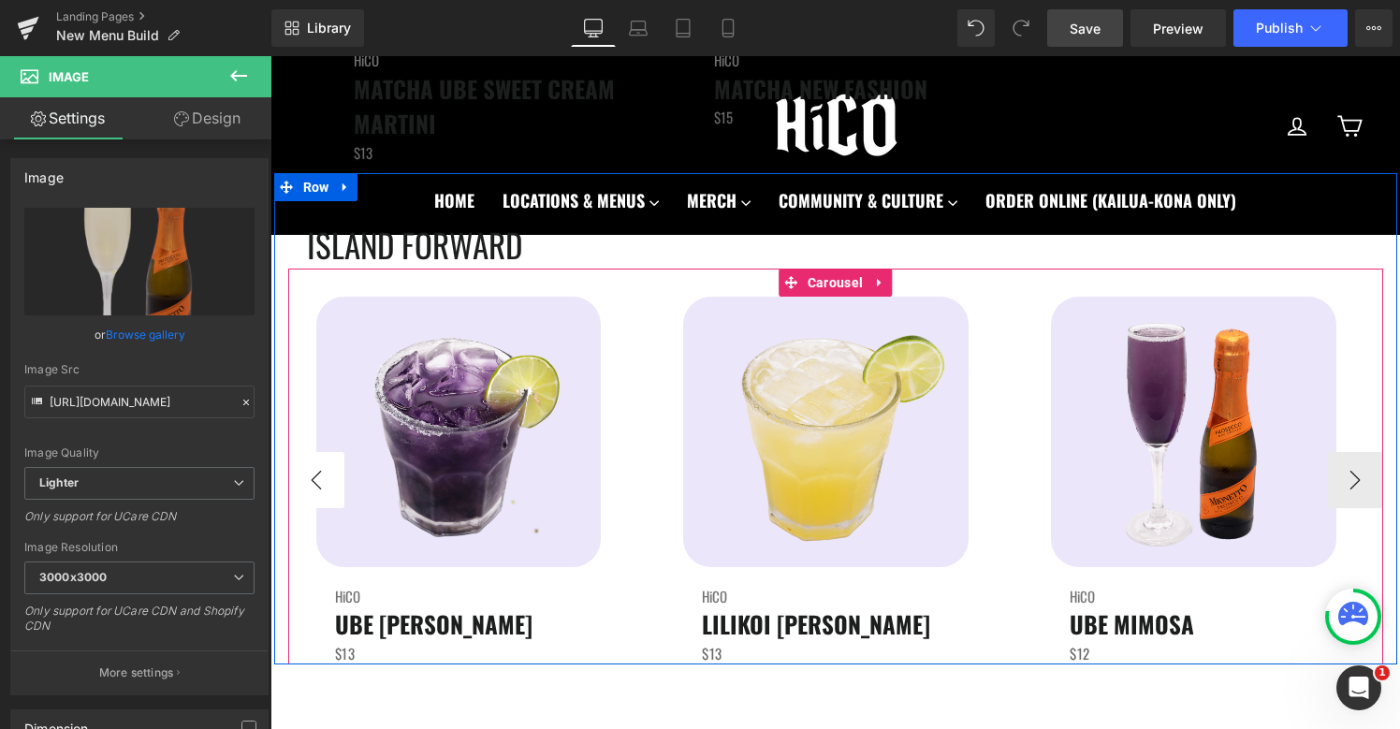
click at [328, 485] on button "‹" at bounding box center [316, 480] width 56 height 56
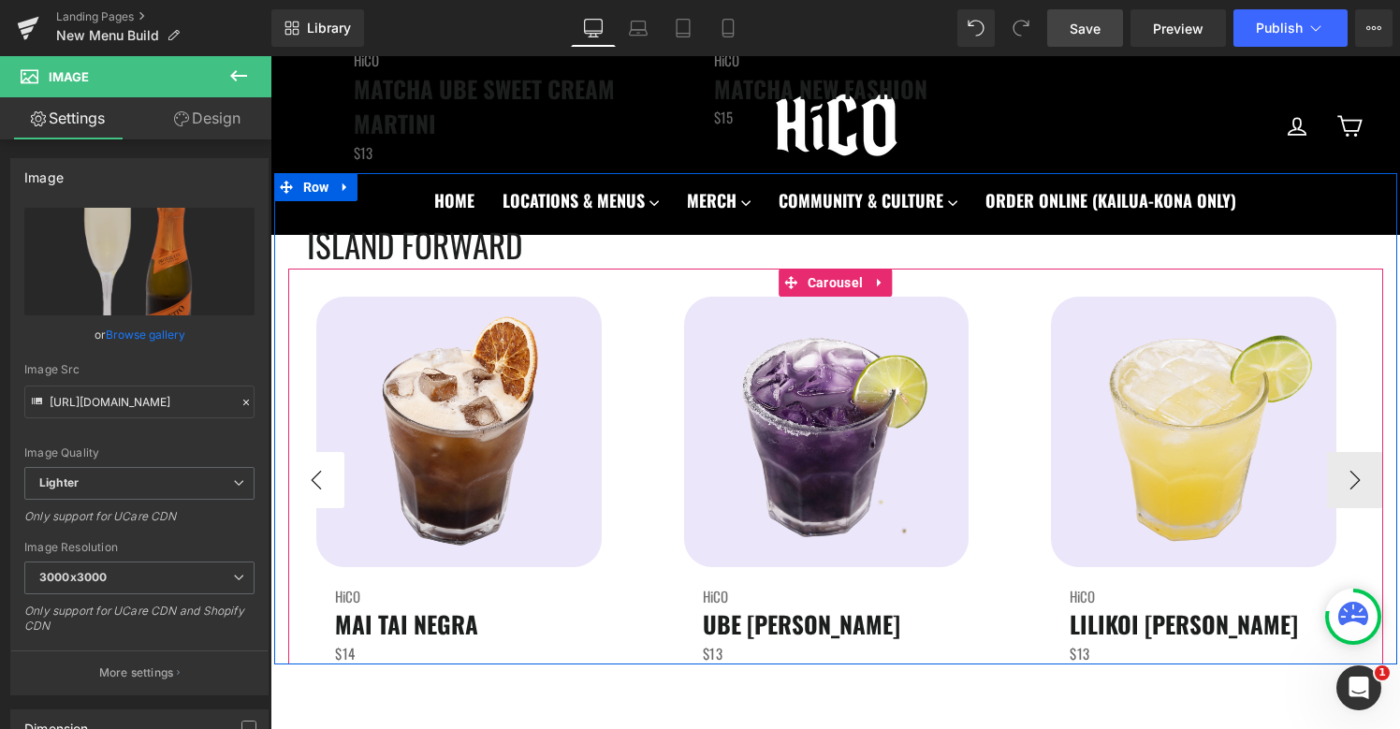
click at [328, 485] on button "‹" at bounding box center [316, 480] width 56 height 56
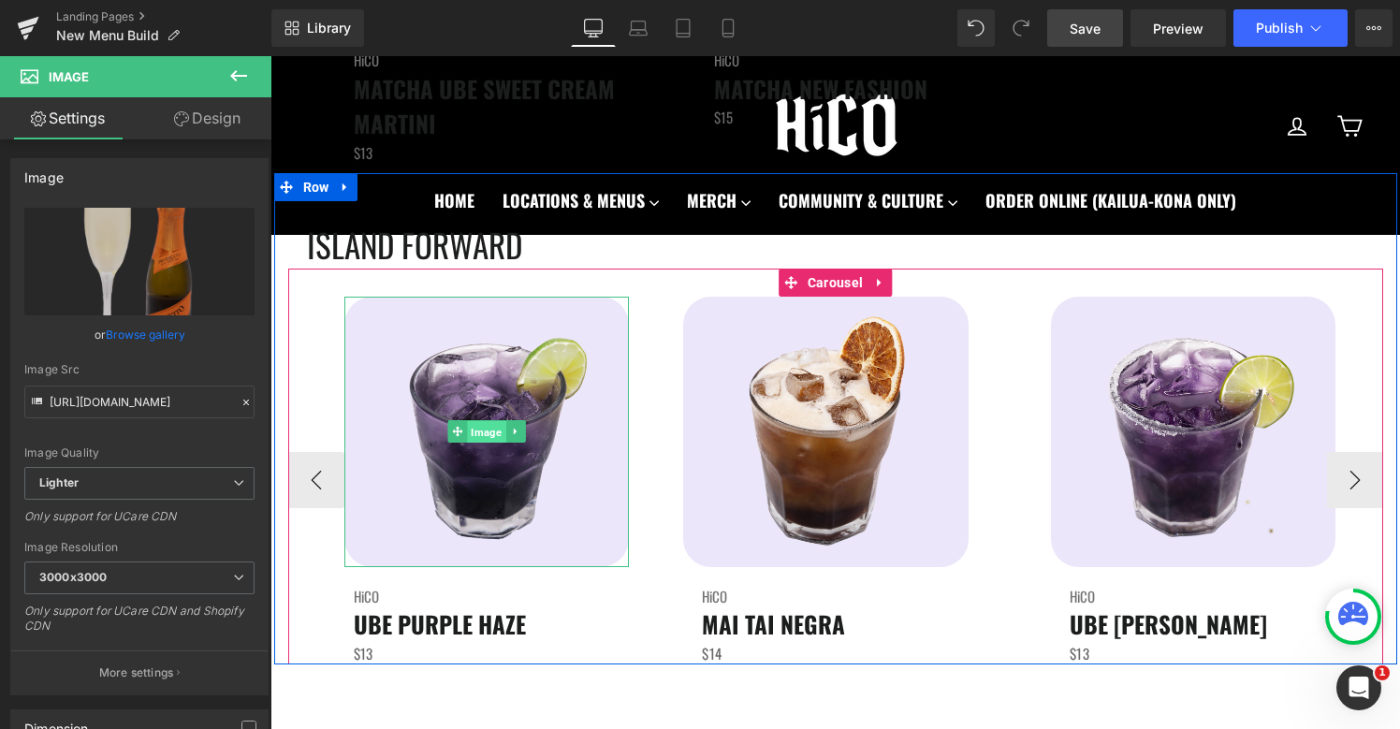
click at [486, 429] on span "Image" at bounding box center [486, 432] width 38 height 22
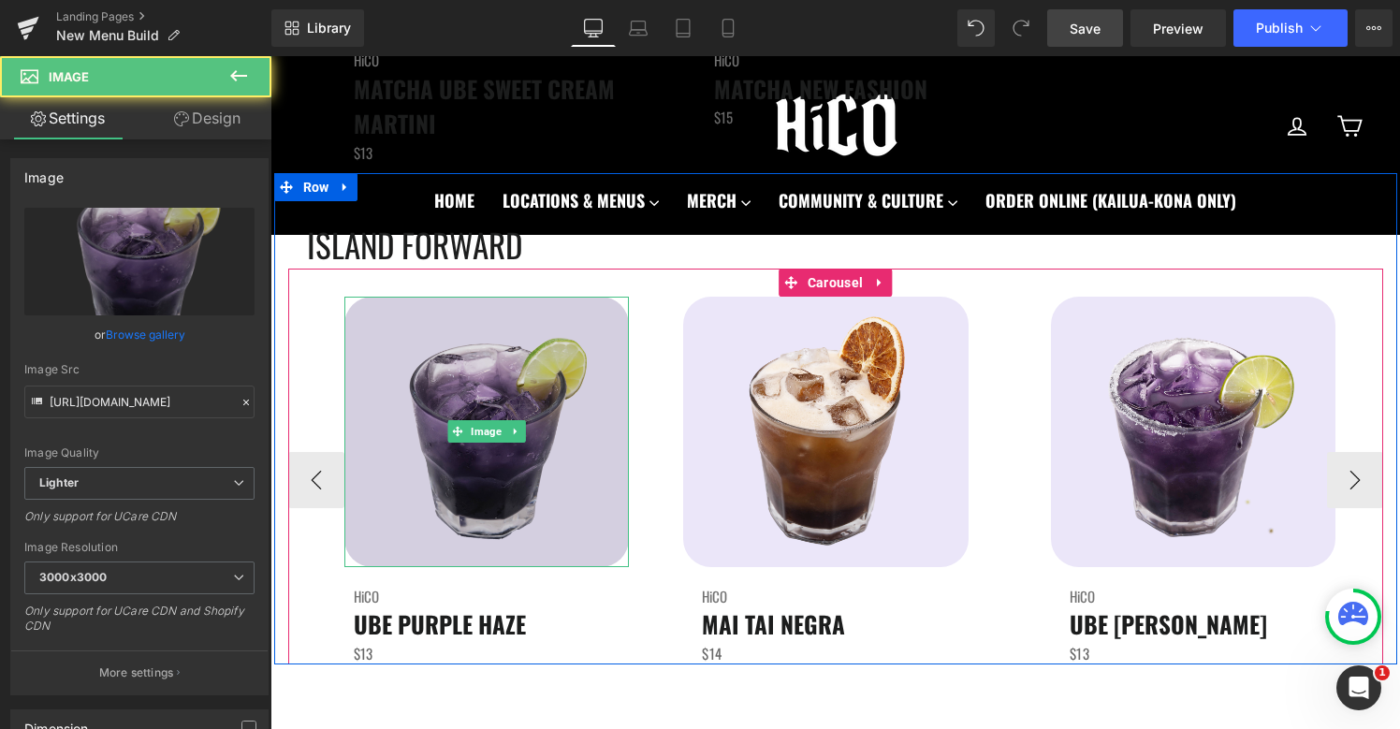
click at [458, 369] on img at bounding box center [486, 431] width 285 height 269
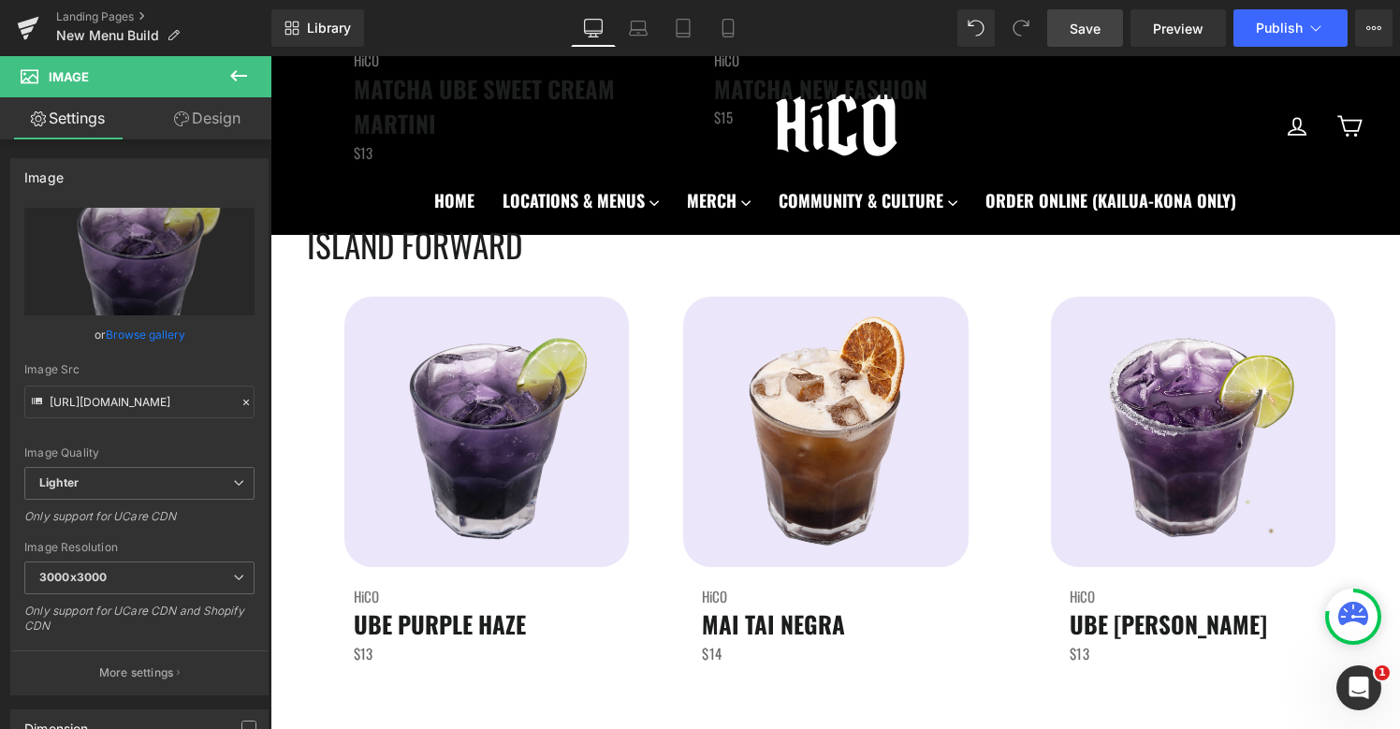
click at [250, 71] on button at bounding box center [238, 76] width 65 height 41
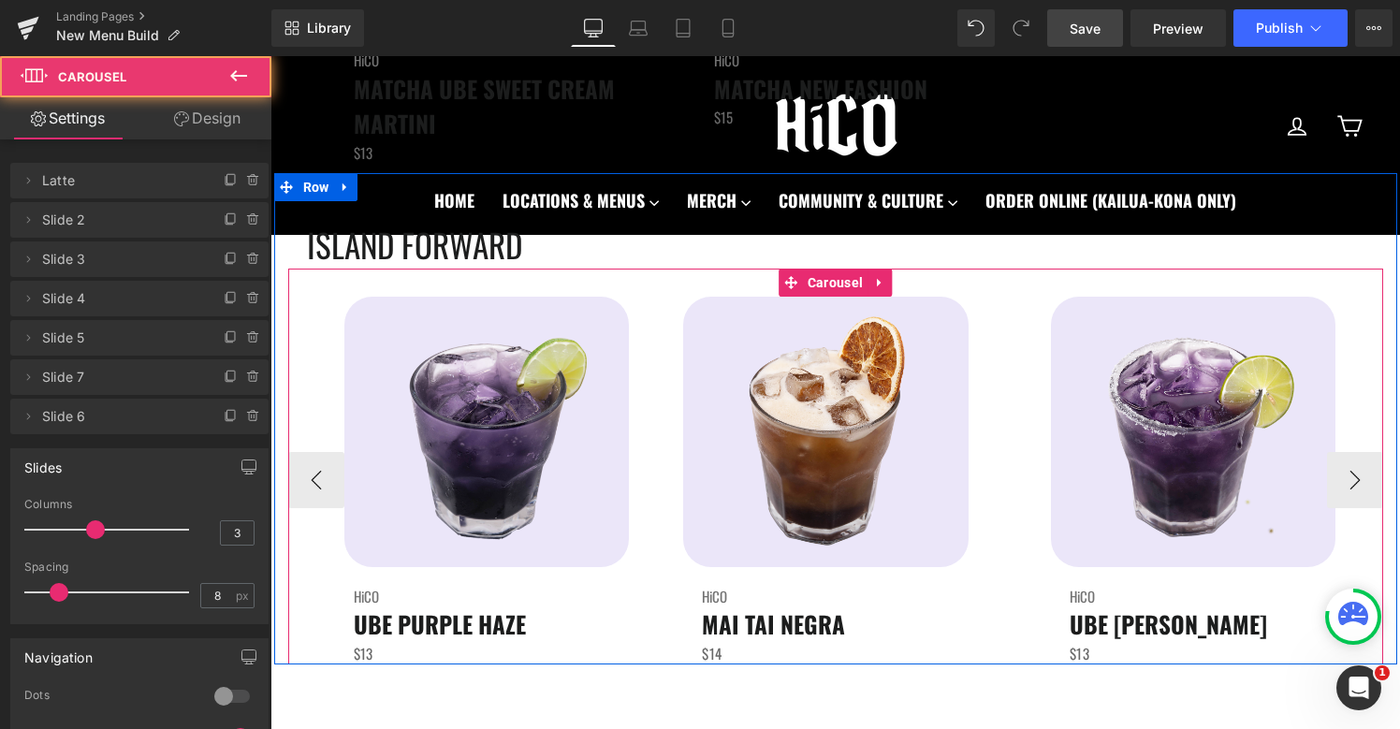
click at [313, 378] on div "Image HiCO Heading UBE PURPLE HAZE Heading $13 Text Block" at bounding box center [468, 480] width 360 height 367
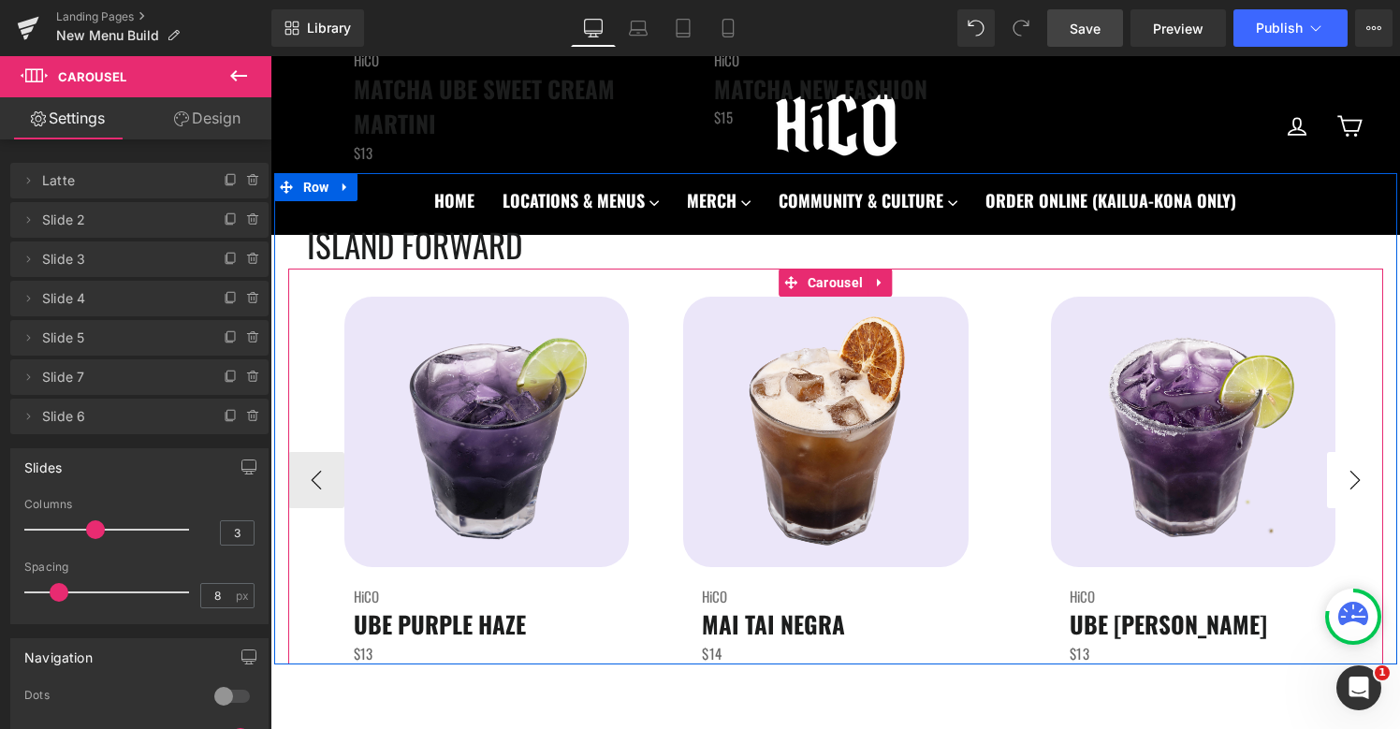
click at [1357, 490] on button "›" at bounding box center [1355, 480] width 56 height 56
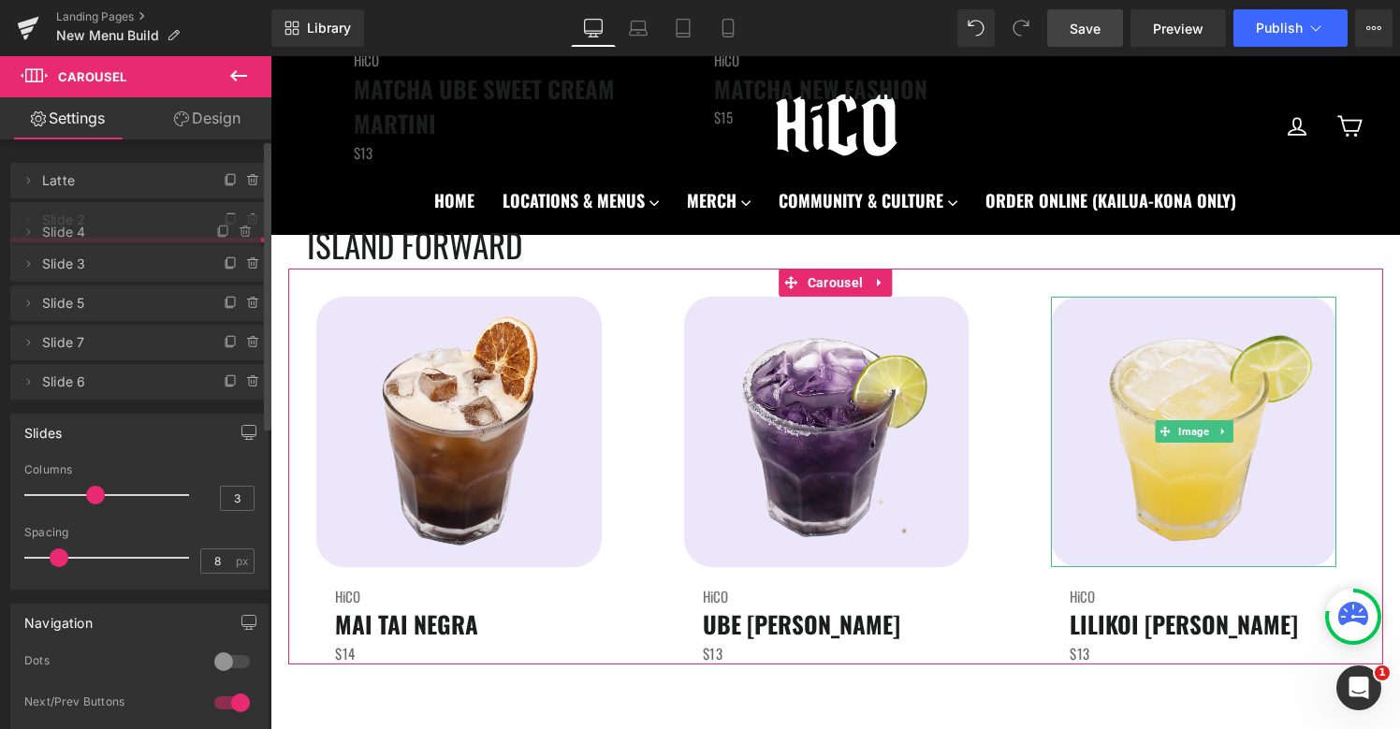
drag, startPoint x: 51, startPoint y: 300, endPoint x: 56, endPoint y: 236, distance: 64.7
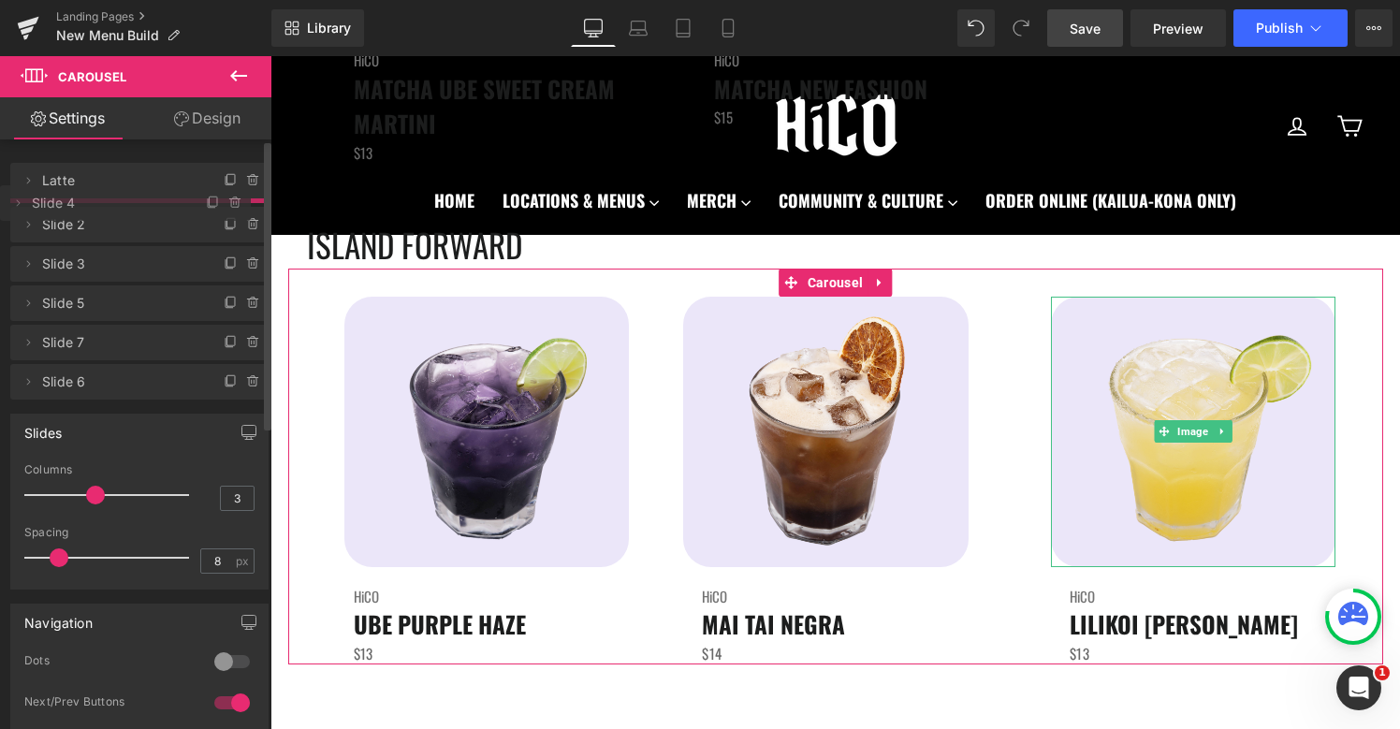
drag, startPoint x: 67, startPoint y: 265, endPoint x: 67, endPoint y: 209, distance: 56.1
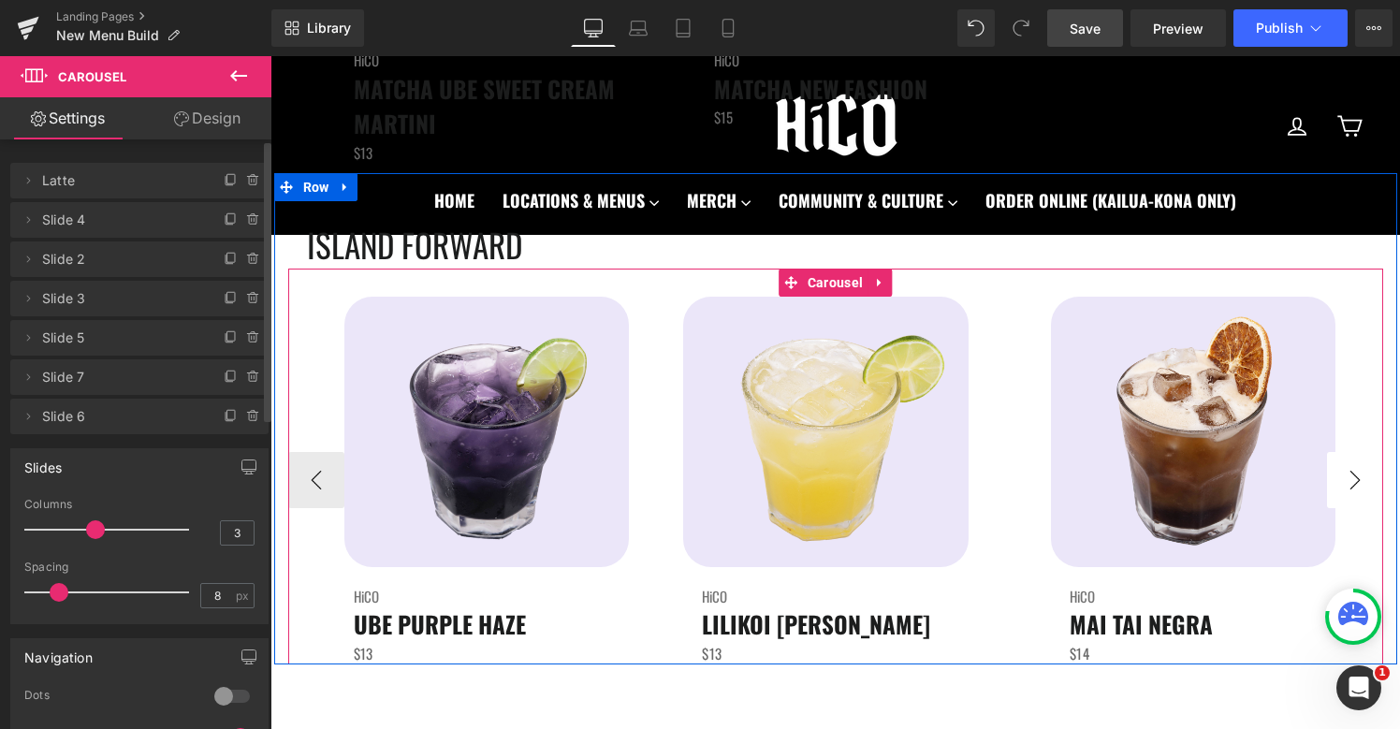
click at [1360, 486] on button "›" at bounding box center [1355, 480] width 56 height 56
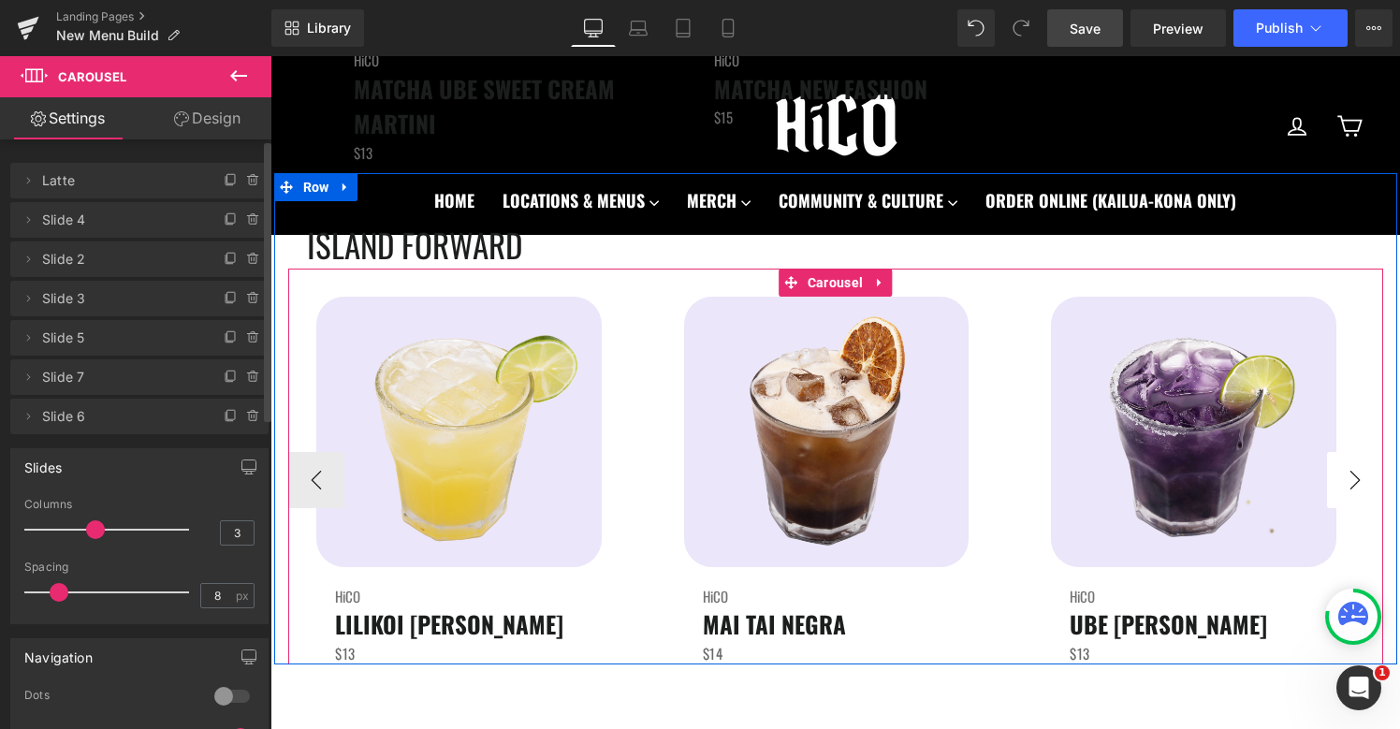
click at [1360, 486] on button "›" at bounding box center [1355, 480] width 56 height 56
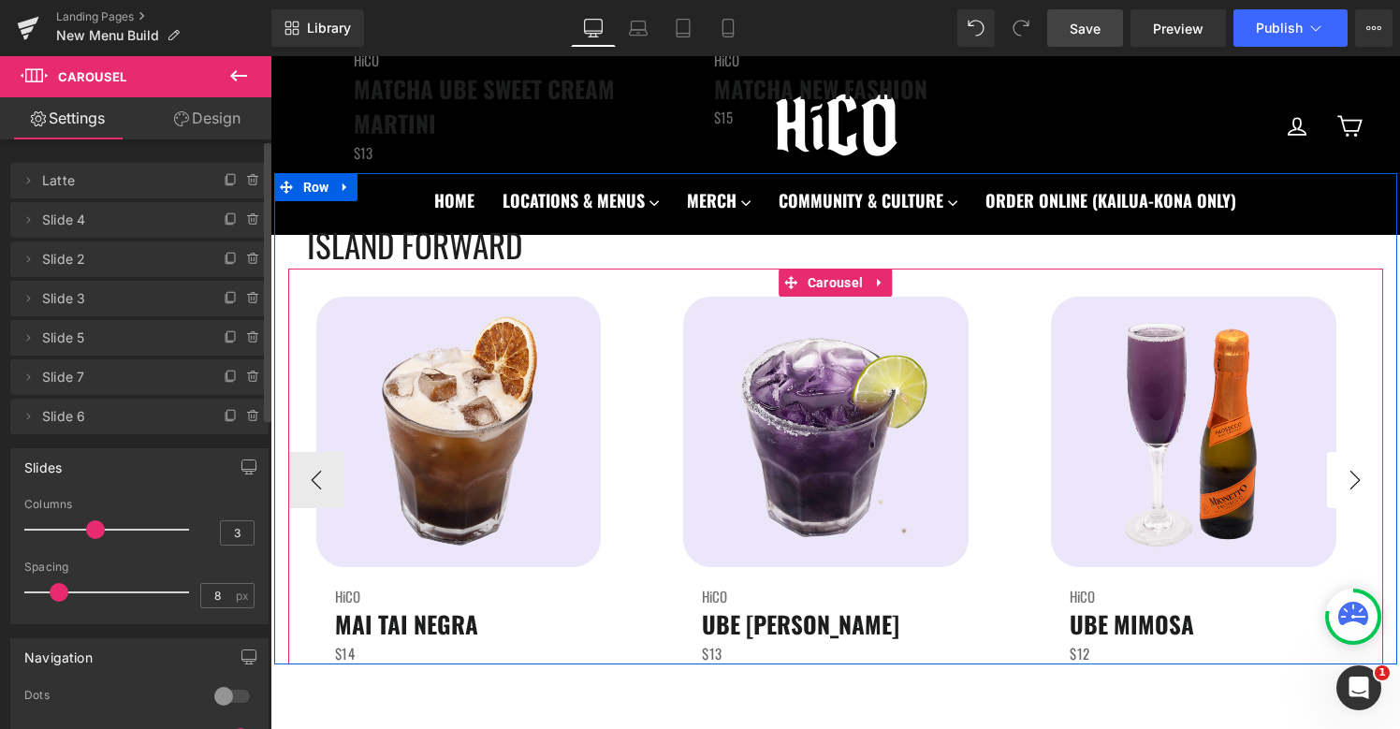
click at [1360, 486] on button "›" at bounding box center [1355, 480] width 56 height 56
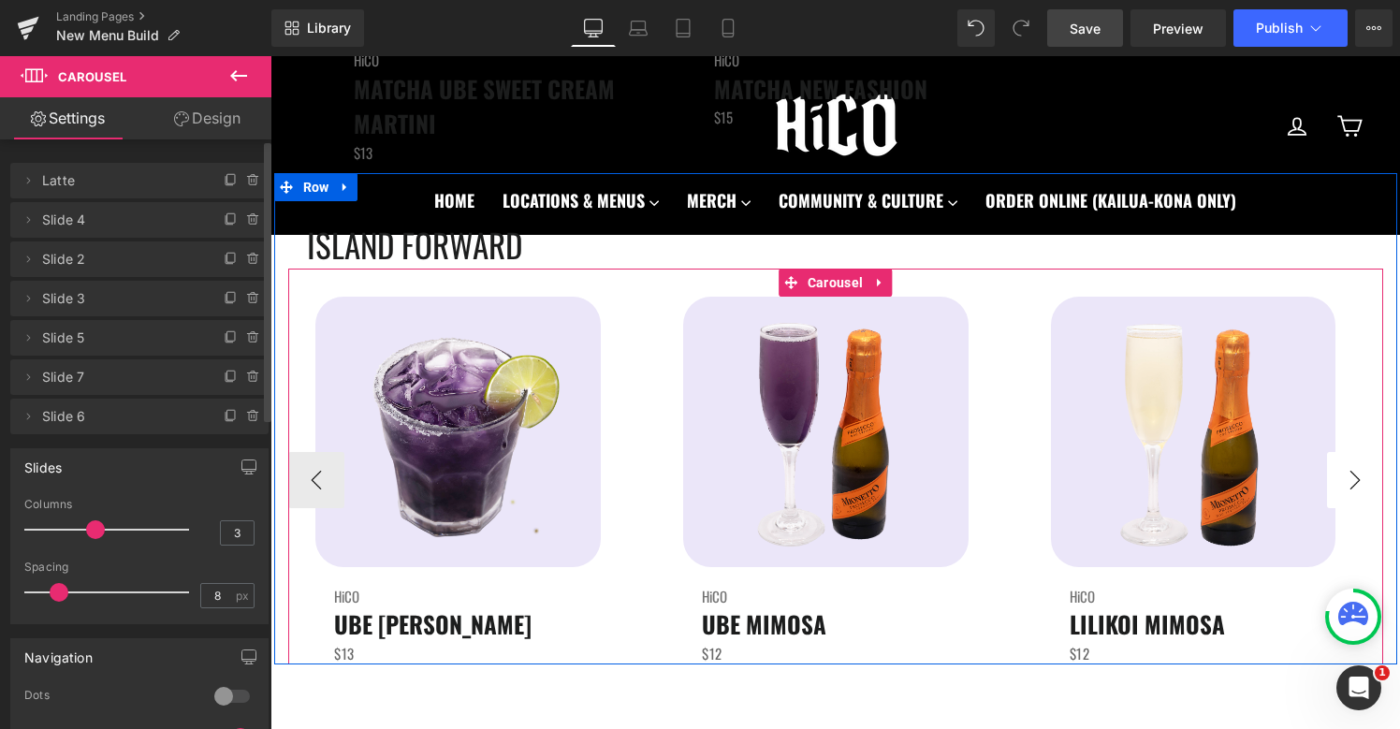
click at [1360, 486] on button "›" at bounding box center [1355, 480] width 56 height 56
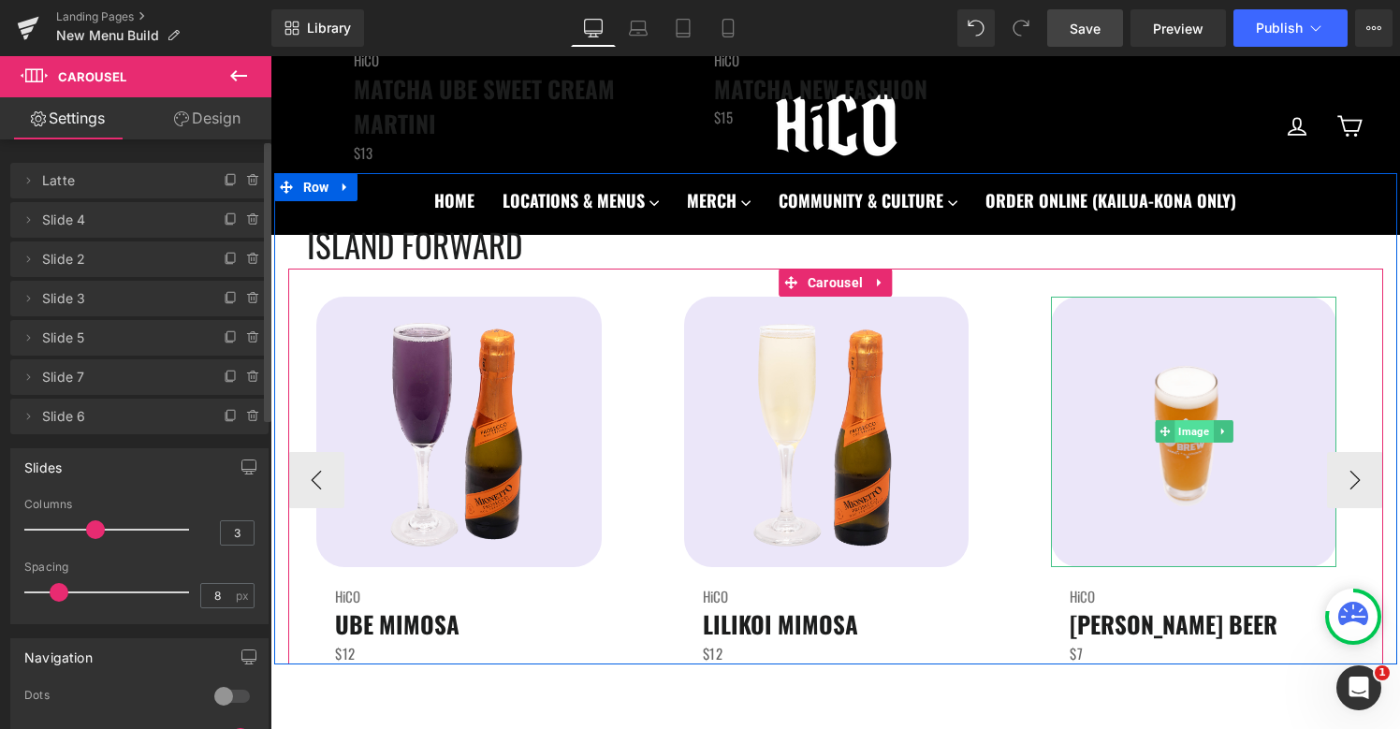
click at [1184, 427] on span "Image" at bounding box center [1193, 431] width 38 height 22
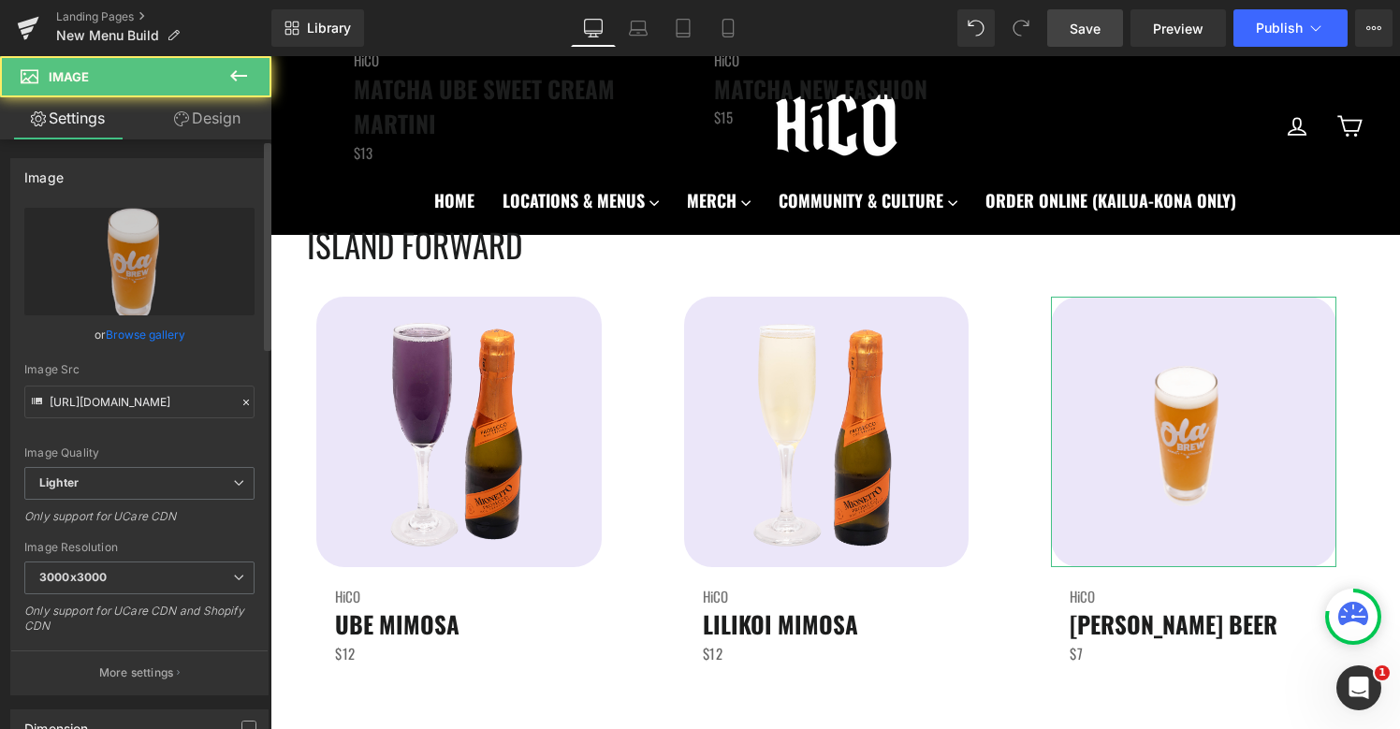
click at [158, 331] on link "Browse gallery" at bounding box center [146, 334] width 80 height 33
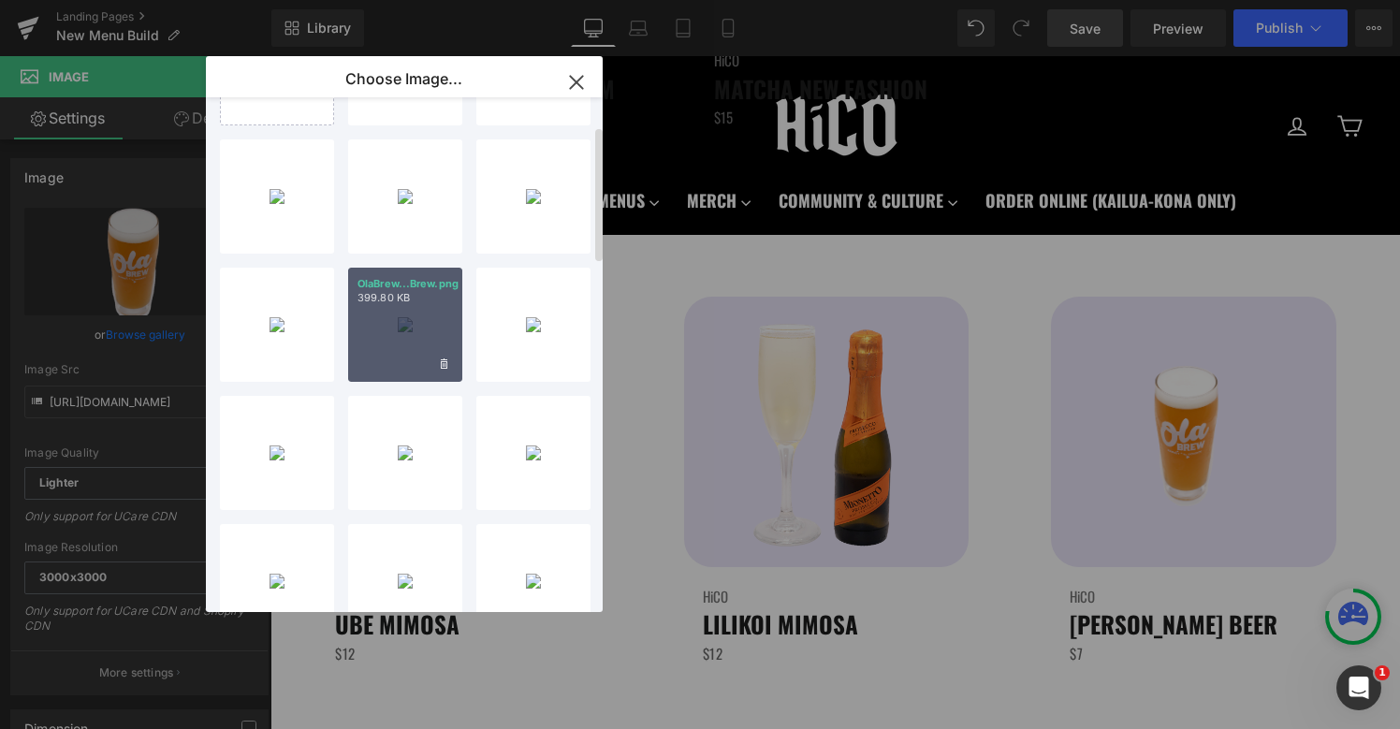
click at [400, 336] on div "OlaBrew...Brew.png 399.80 KB" at bounding box center [405, 325] width 114 height 114
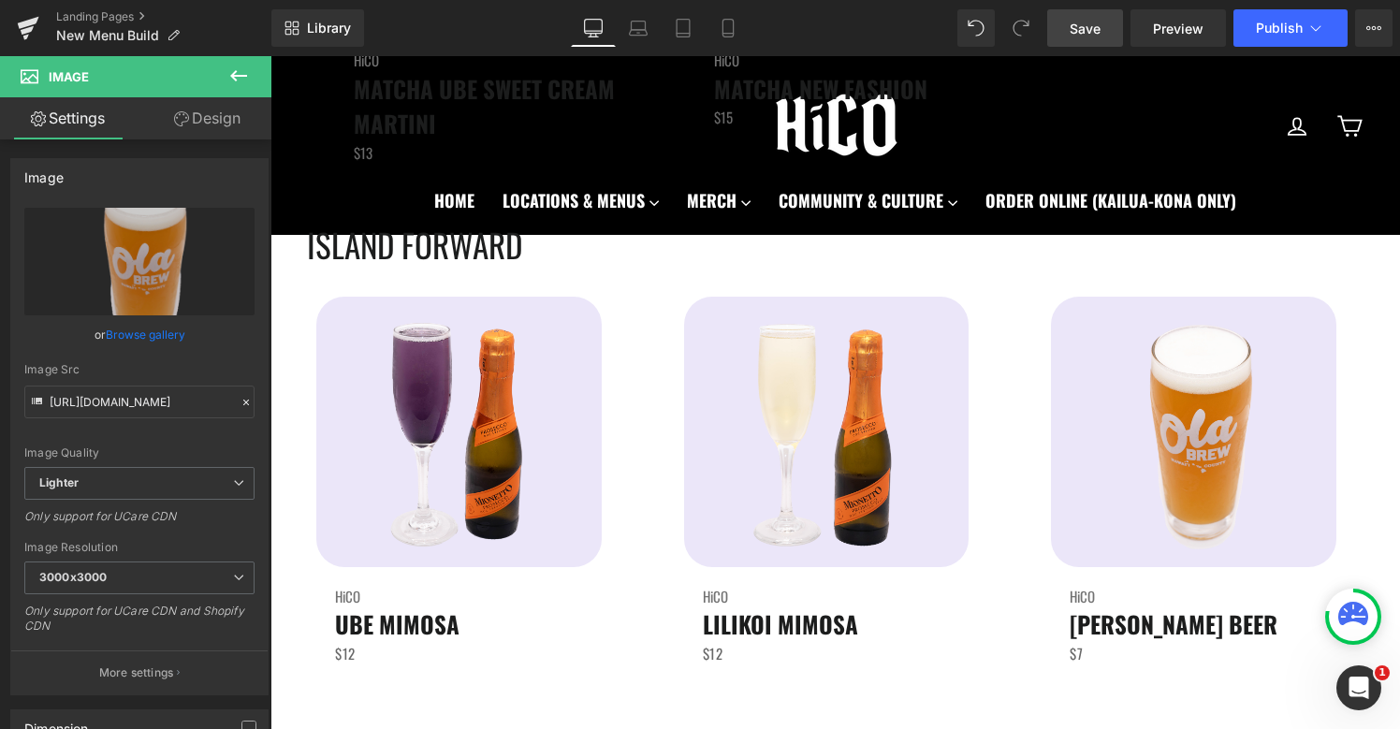
click at [1091, 32] on span "Save" at bounding box center [1084, 29] width 31 height 20
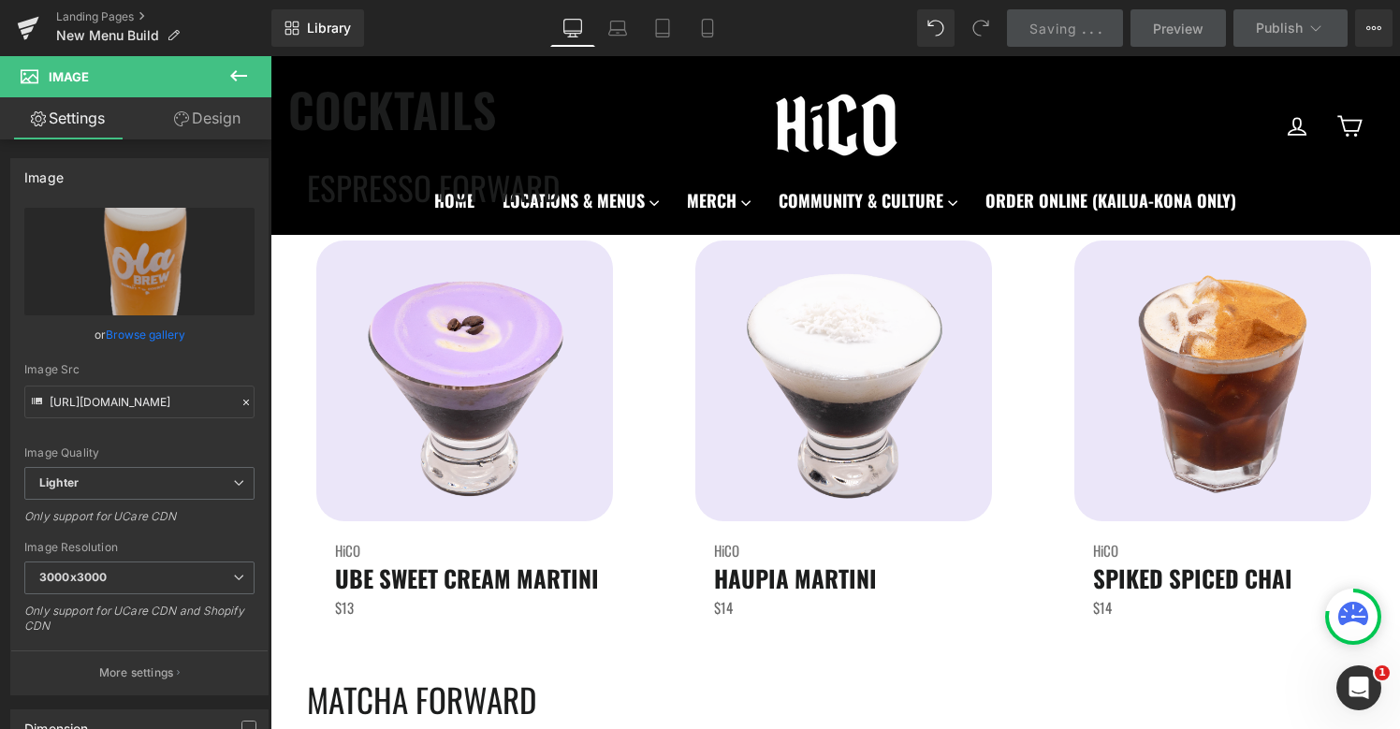
scroll to position [3852, 0]
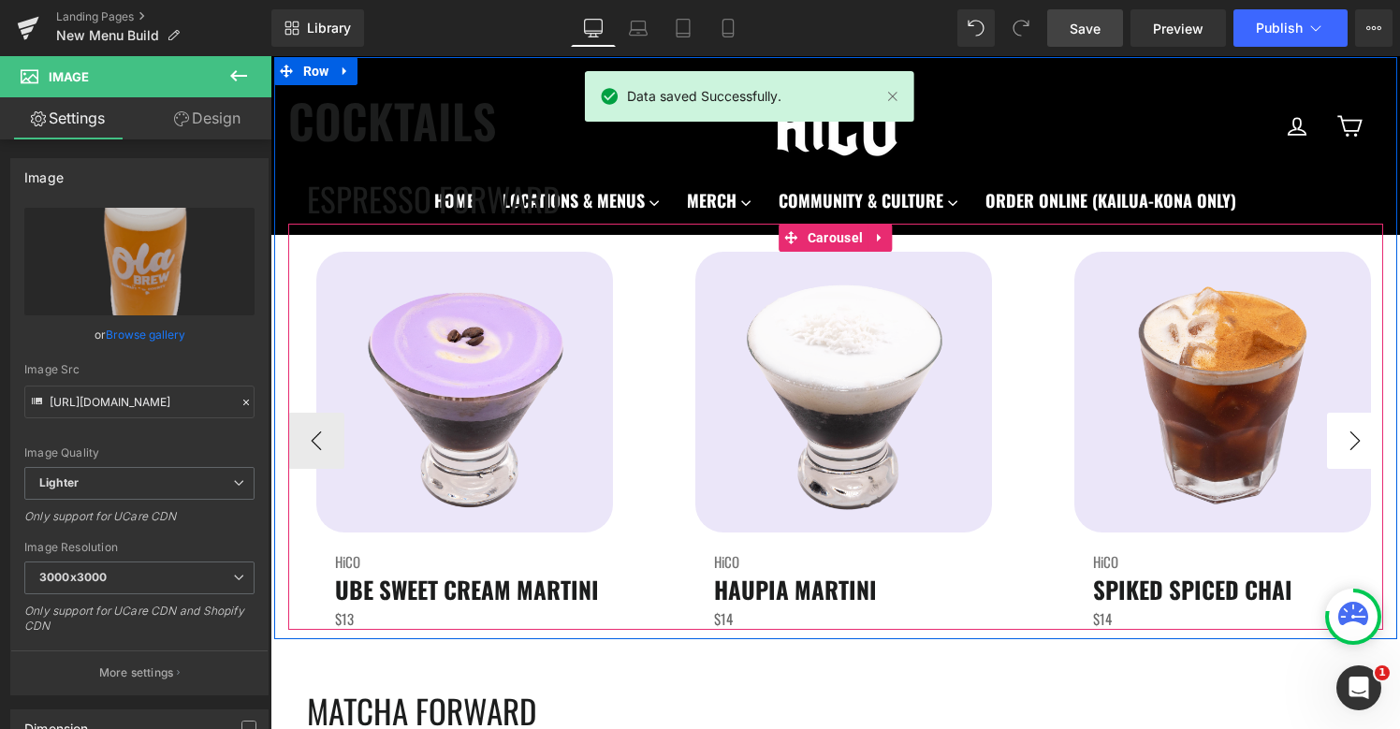
click at [1359, 437] on button "›" at bounding box center [1355, 441] width 56 height 56
click at [327, 435] on button "‹" at bounding box center [316, 441] width 56 height 56
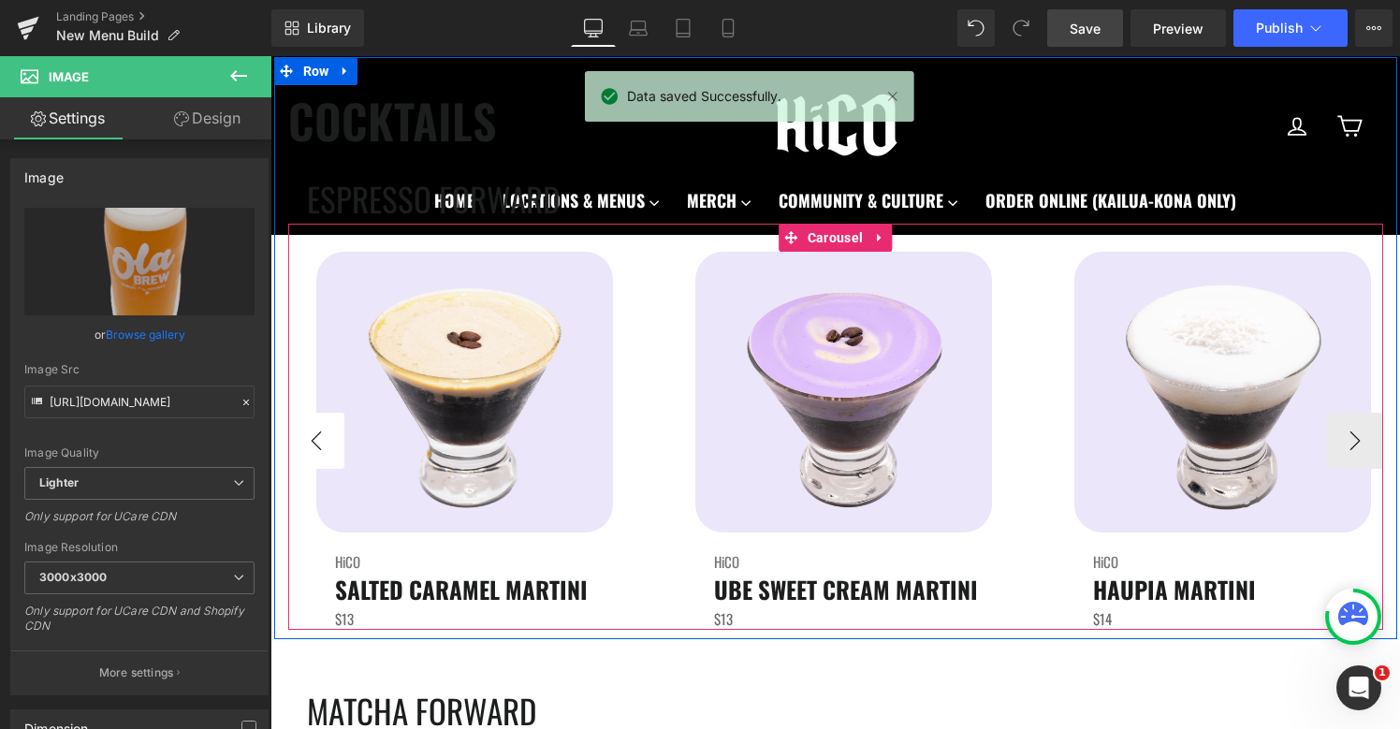
click at [327, 435] on button "‹" at bounding box center [316, 441] width 56 height 56
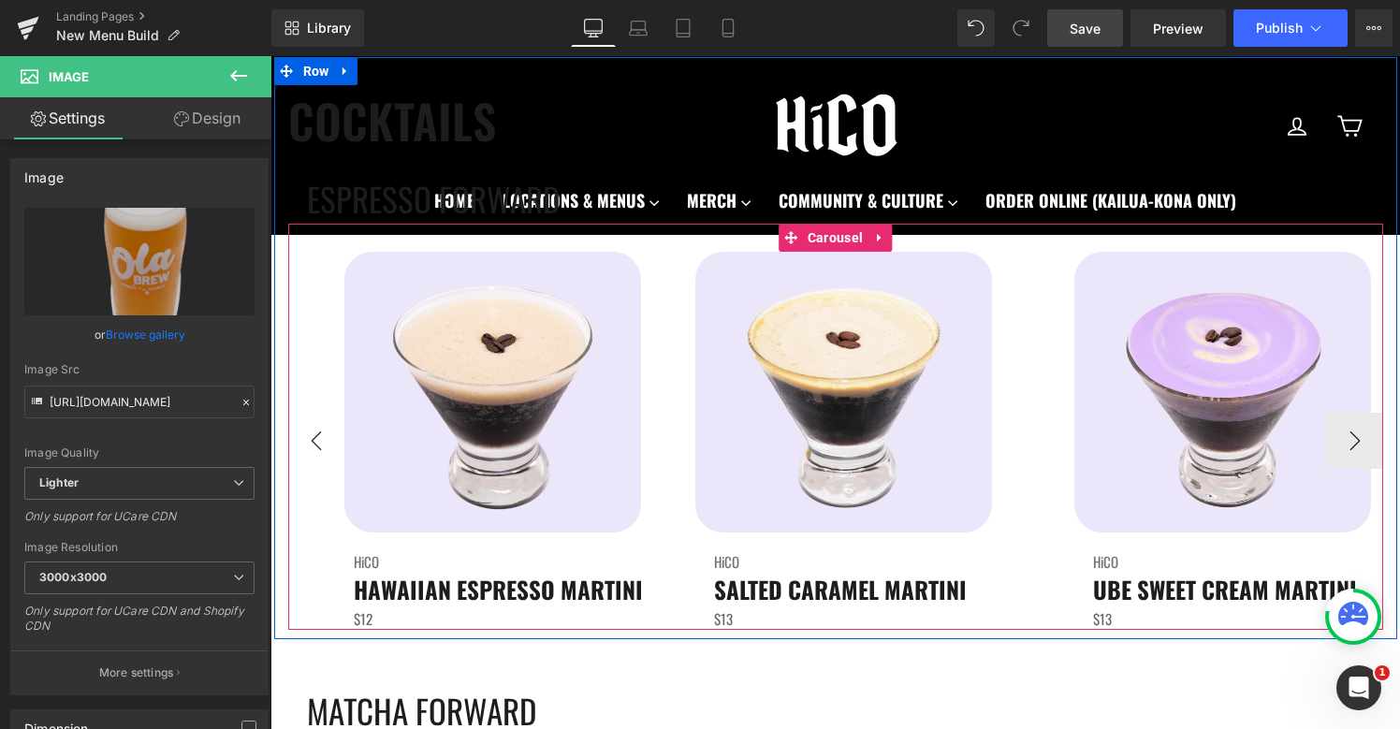
click at [327, 435] on button "‹" at bounding box center [316, 441] width 56 height 56
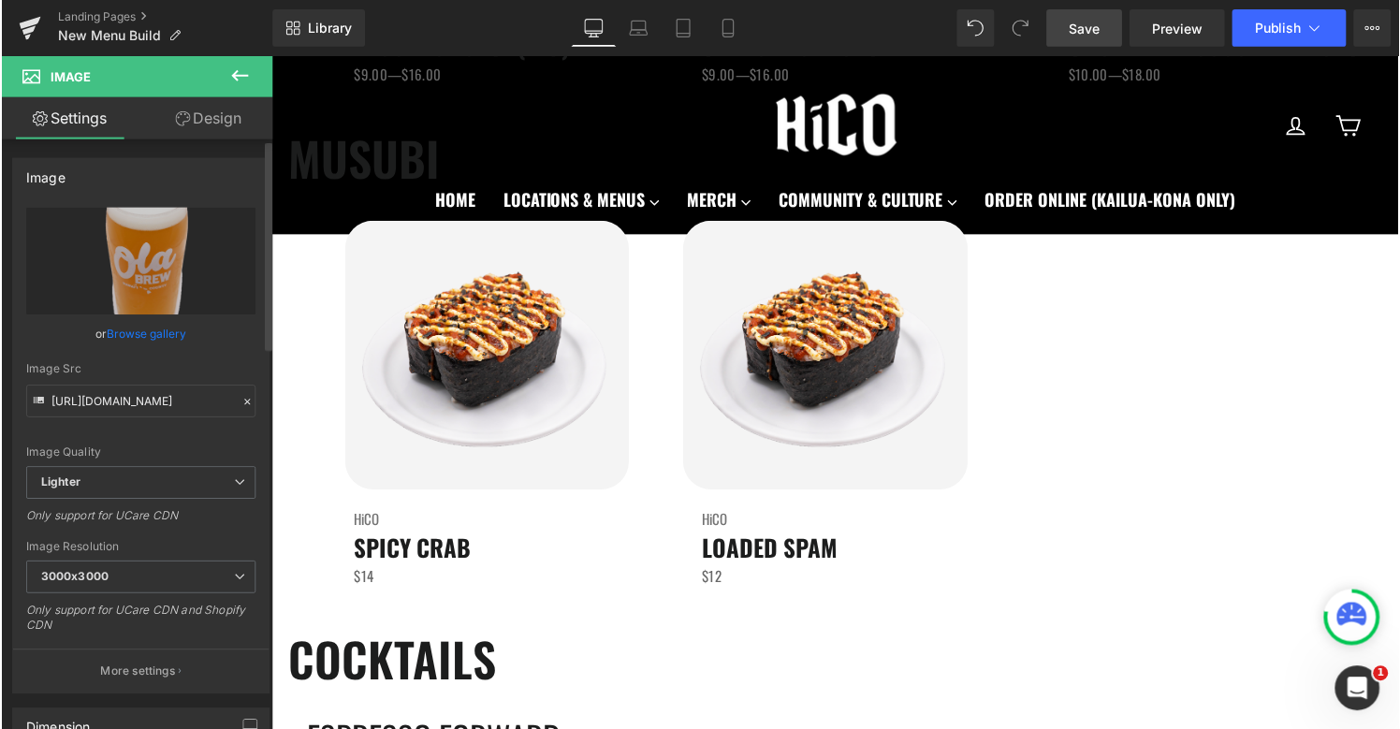
scroll to position [3185, 0]
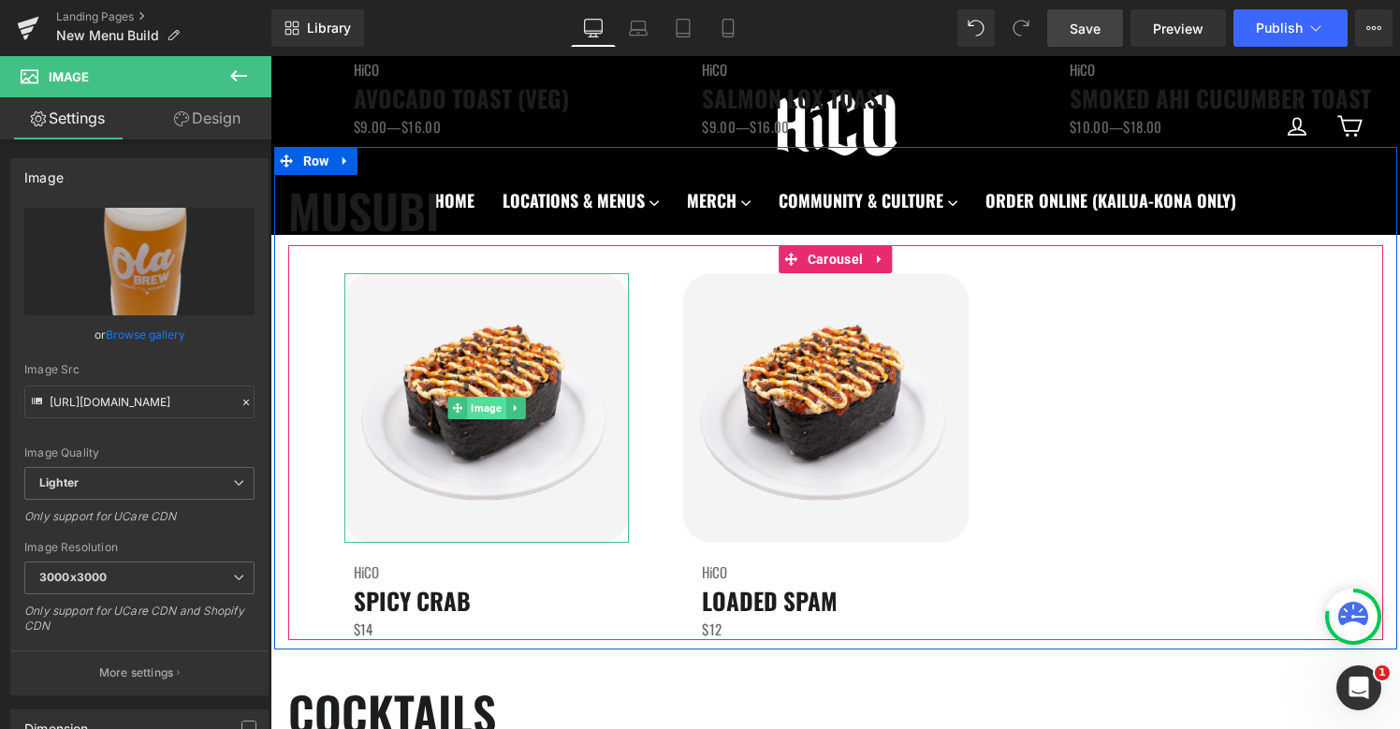
click at [480, 403] on span "Image" at bounding box center [486, 408] width 38 height 22
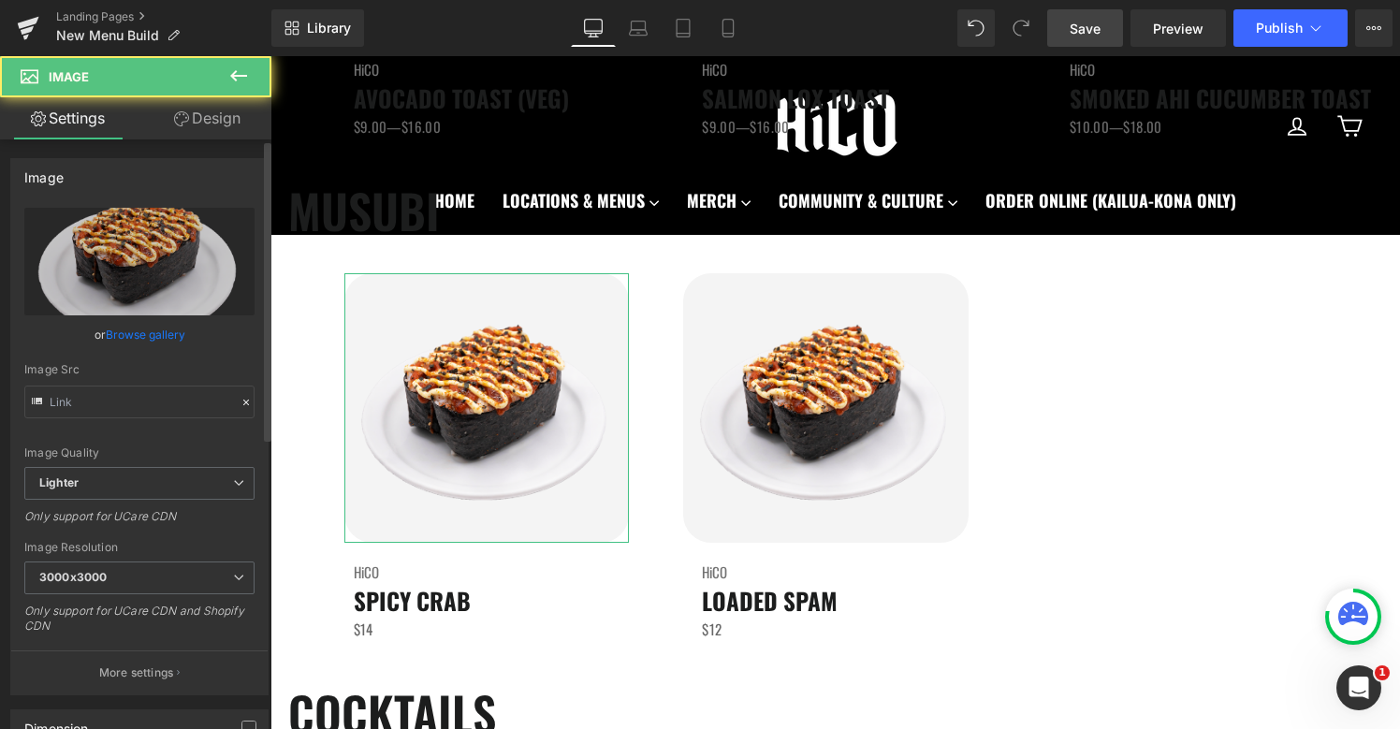
click at [146, 337] on link "Browse gallery" at bounding box center [146, 334] width 80 height 33
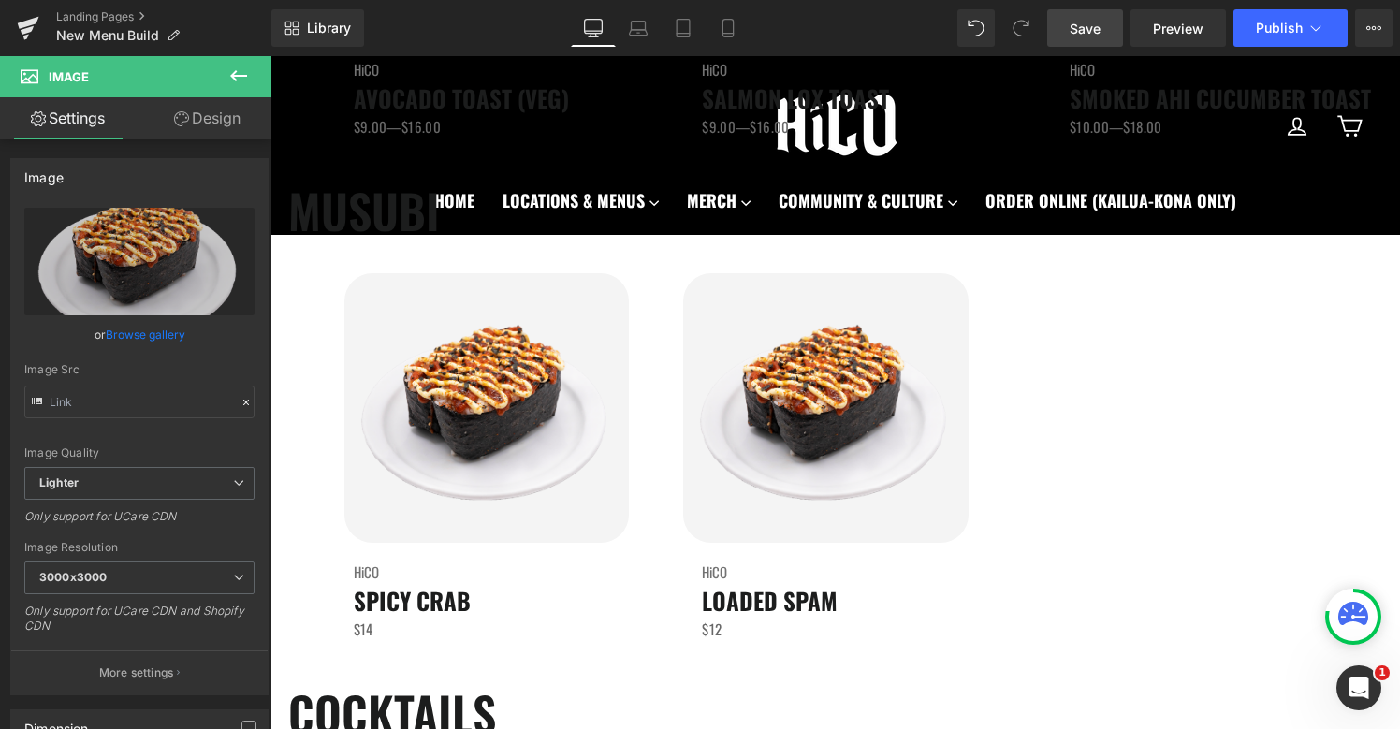
click at [676, 0] on div "Image You are previewing how the will restyle your page. You can not edit Eleme…" at bounding box center [700, 0] width 1400 height 0
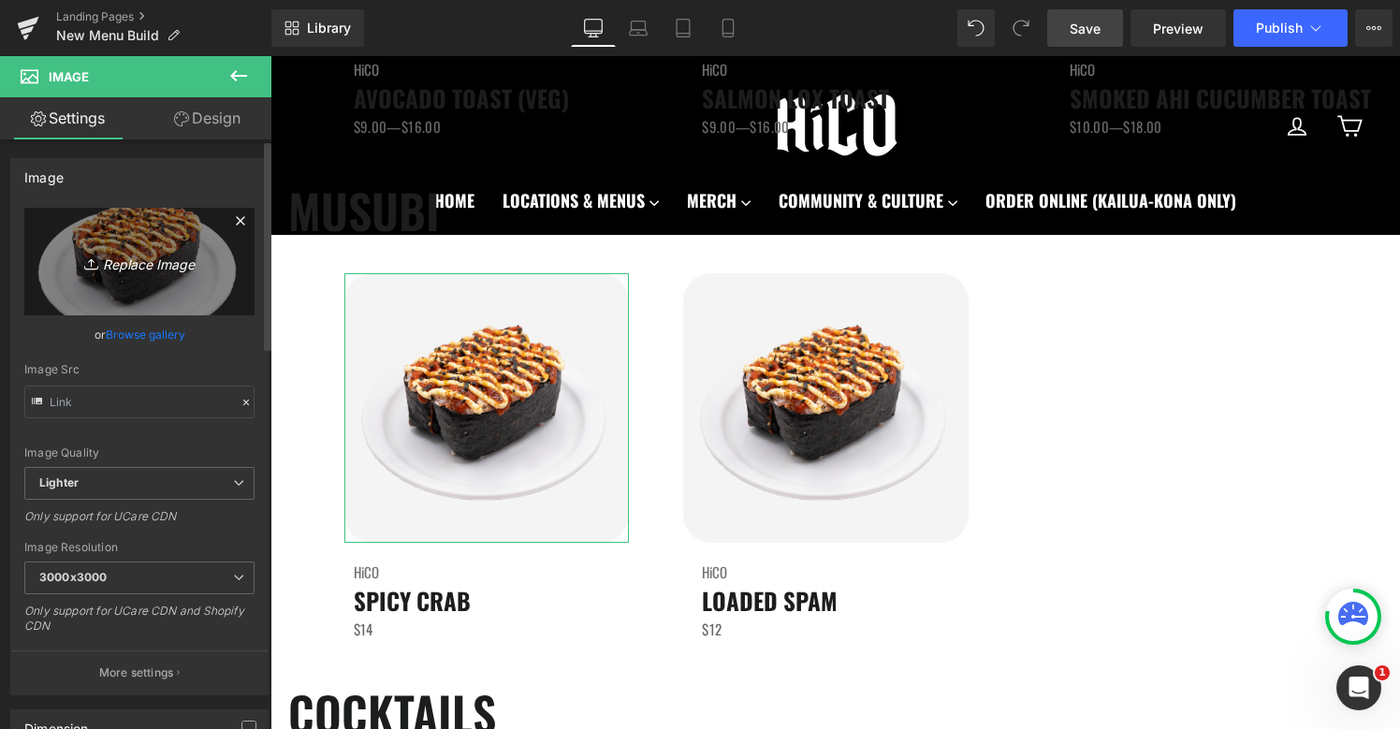
click at [139, 270] on icon "Replace Image" at bounding box center [140, 261] width 150 height 23
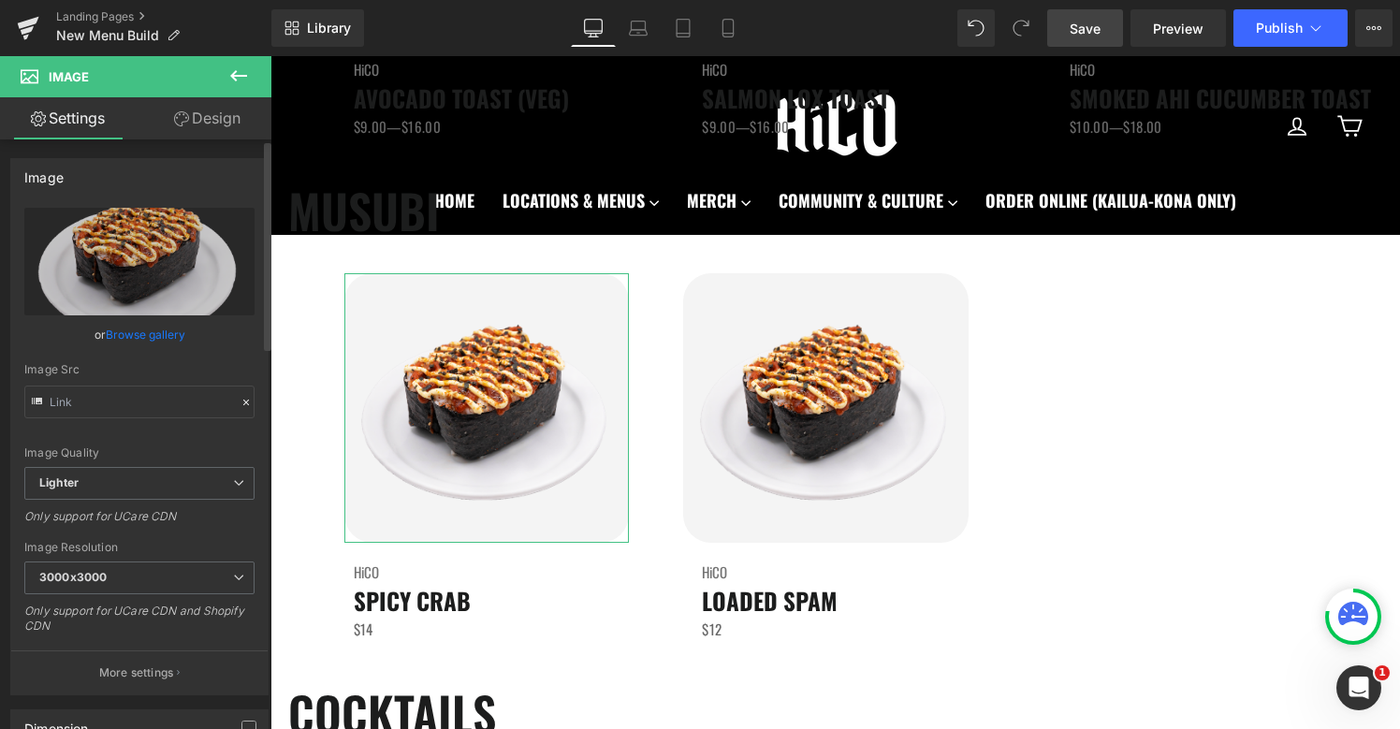
click at [162, 332] on link "Browse gallery" at bounding box center [146, 334] width 80 height 33
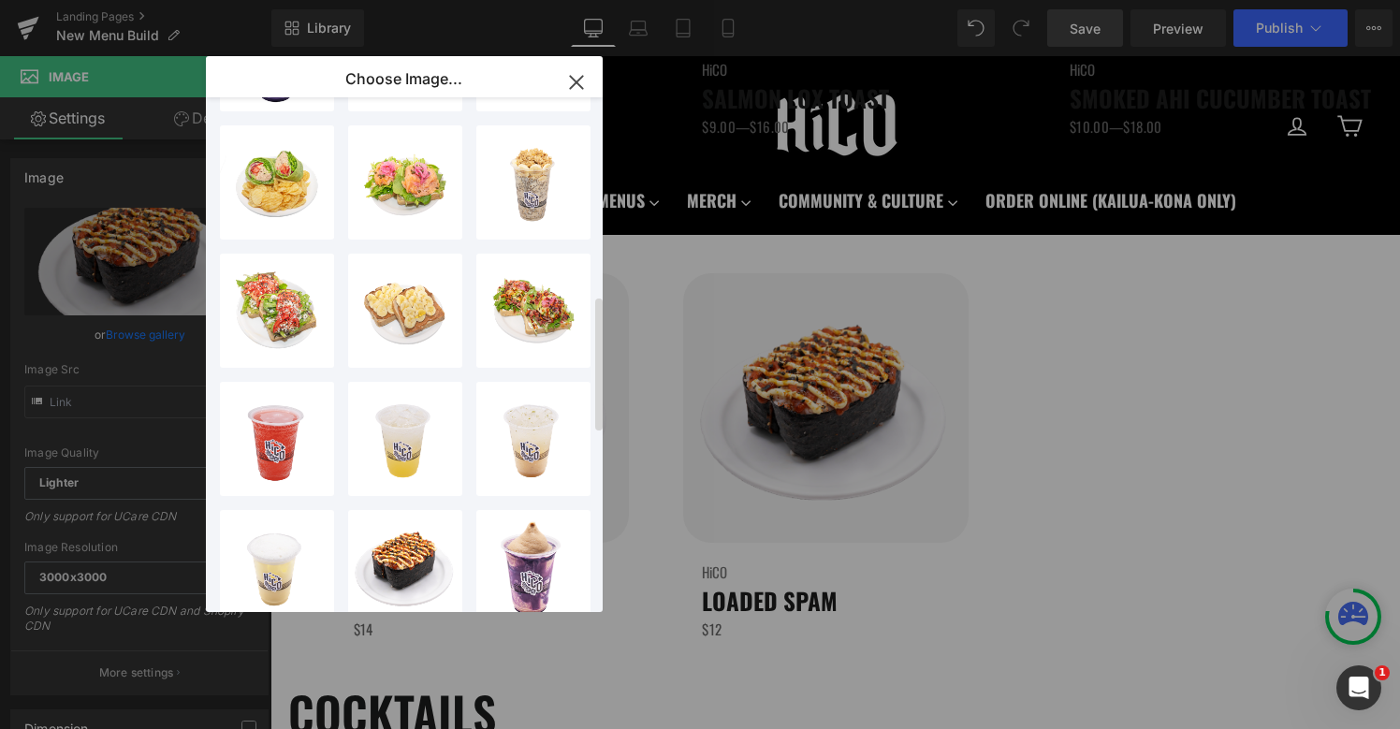
scroll to position [776, 0]
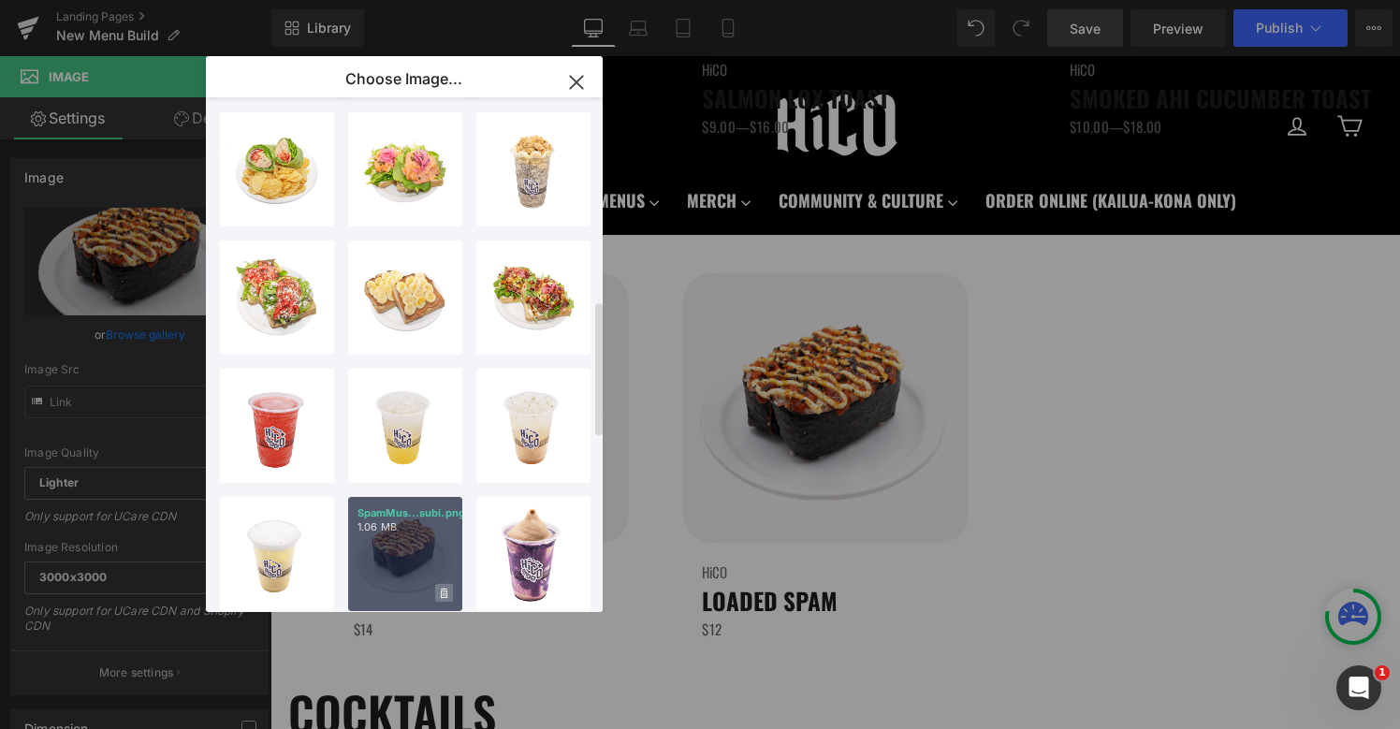
click at [444, 593] on icon at bounding box center [444, 594] width 7 height 12
click at [378, 586] on span "Yes" at bounding box center [380, 593] width 47 height 20
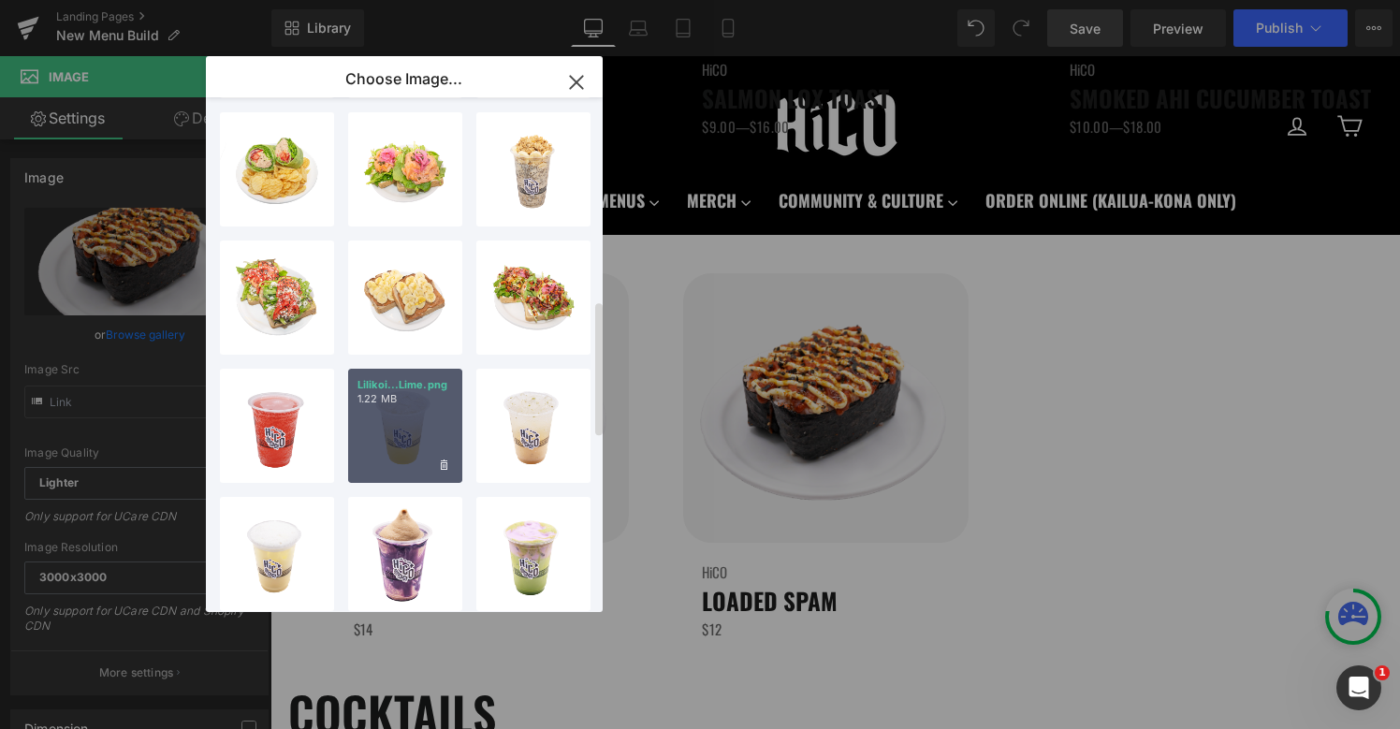
scroll to position [0, 0]
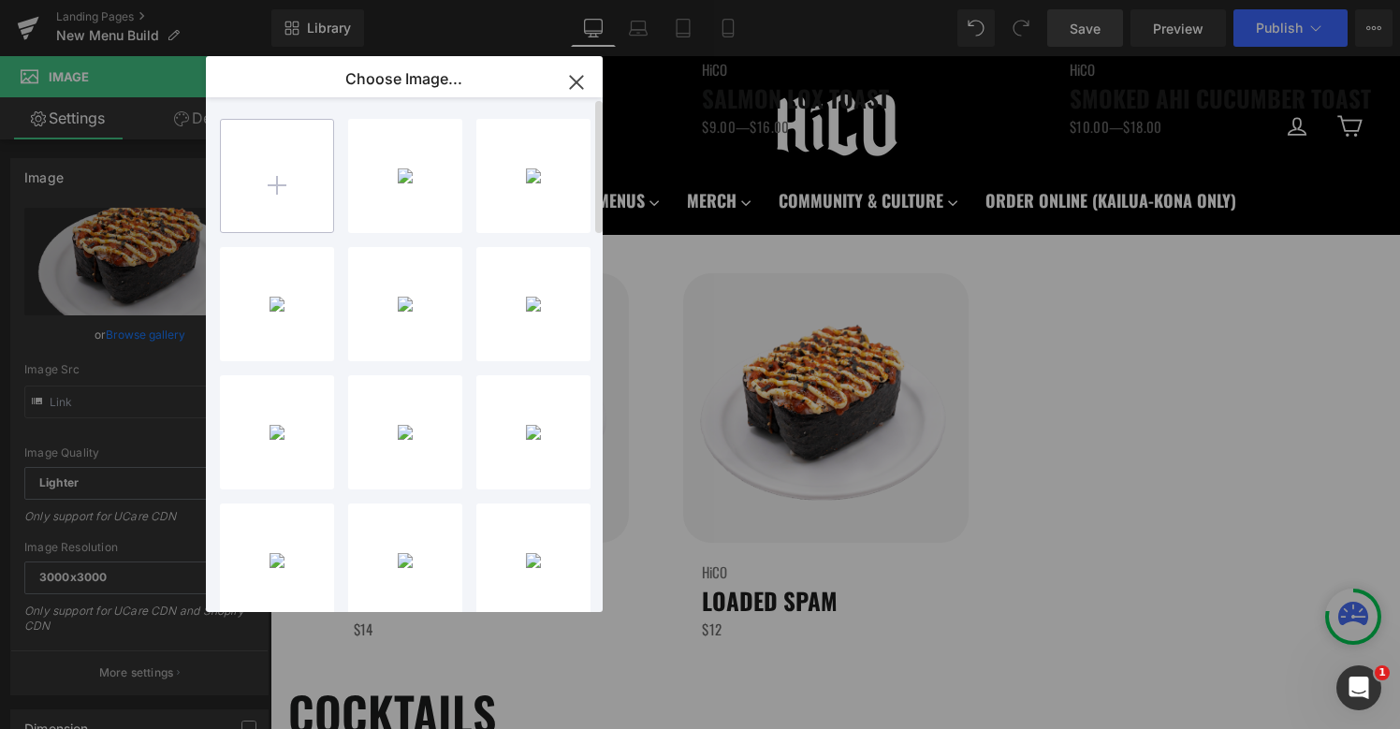
click at [269, 182] on input "file" at bounding box center [277, 176] width 112 height 112
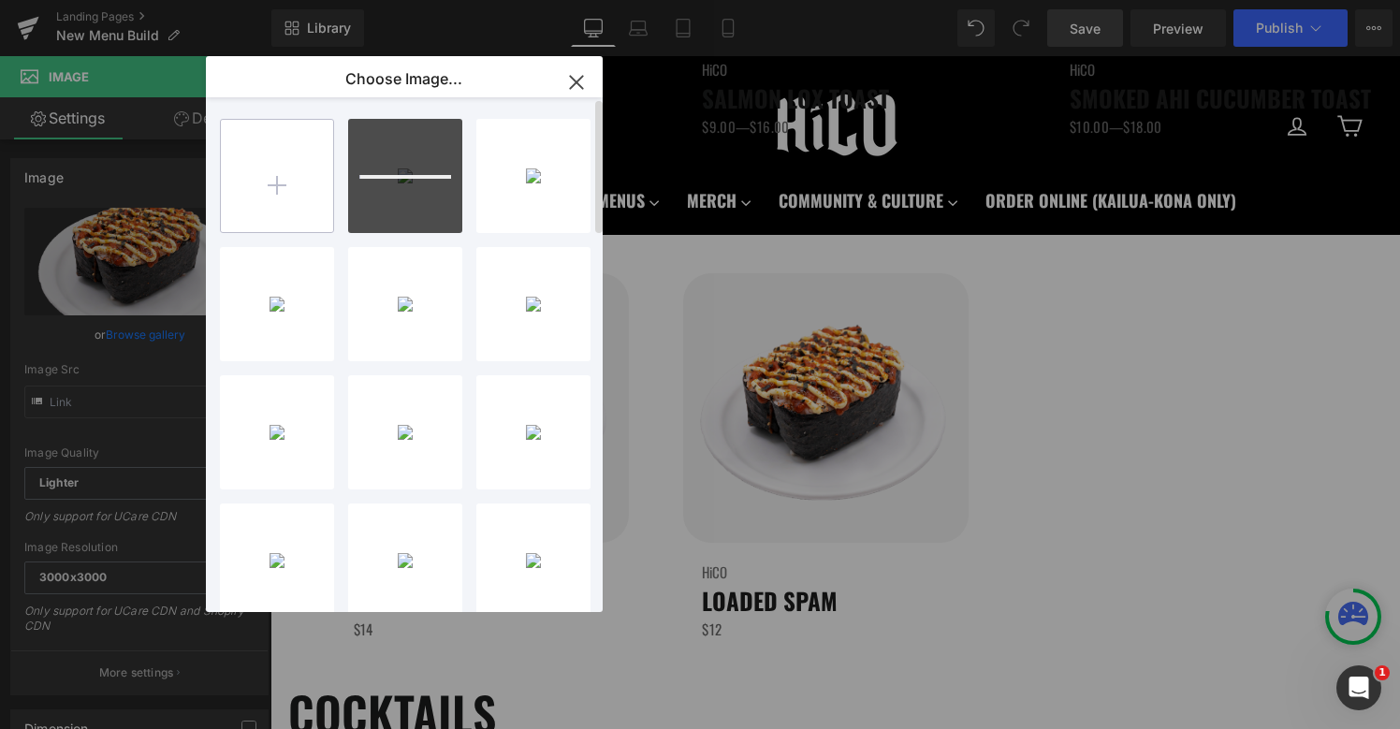
click at [266, 167] on input "file" at bounding box center [277, 176] width 112 height 112
type input "C:\fakepath\SpamMusubi.png"
click at [407, 193] on div "SpamMus...subi.png 566.77 KB" at bounding box center [405, 176] width 114 height 114
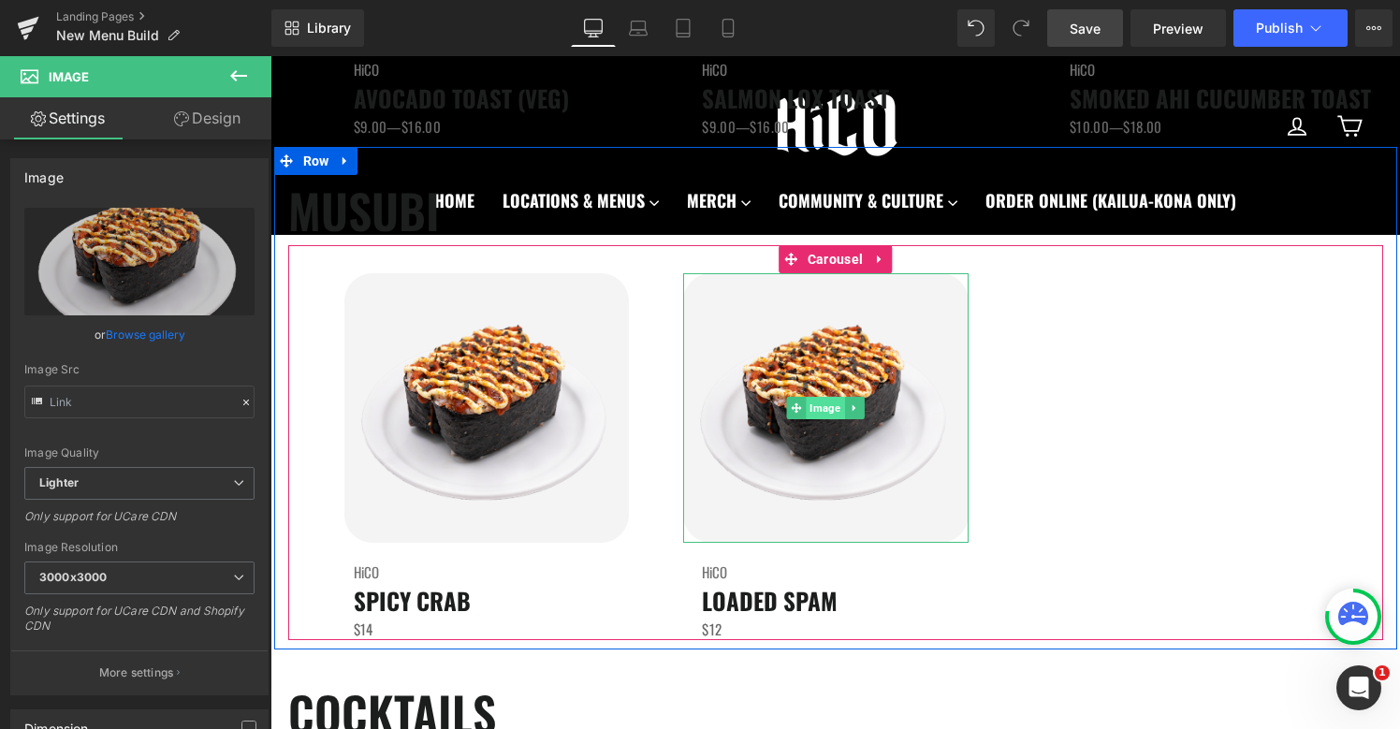
click at [826, 414] on span "Image" at bounding box center [826, 408] width 38 height 22
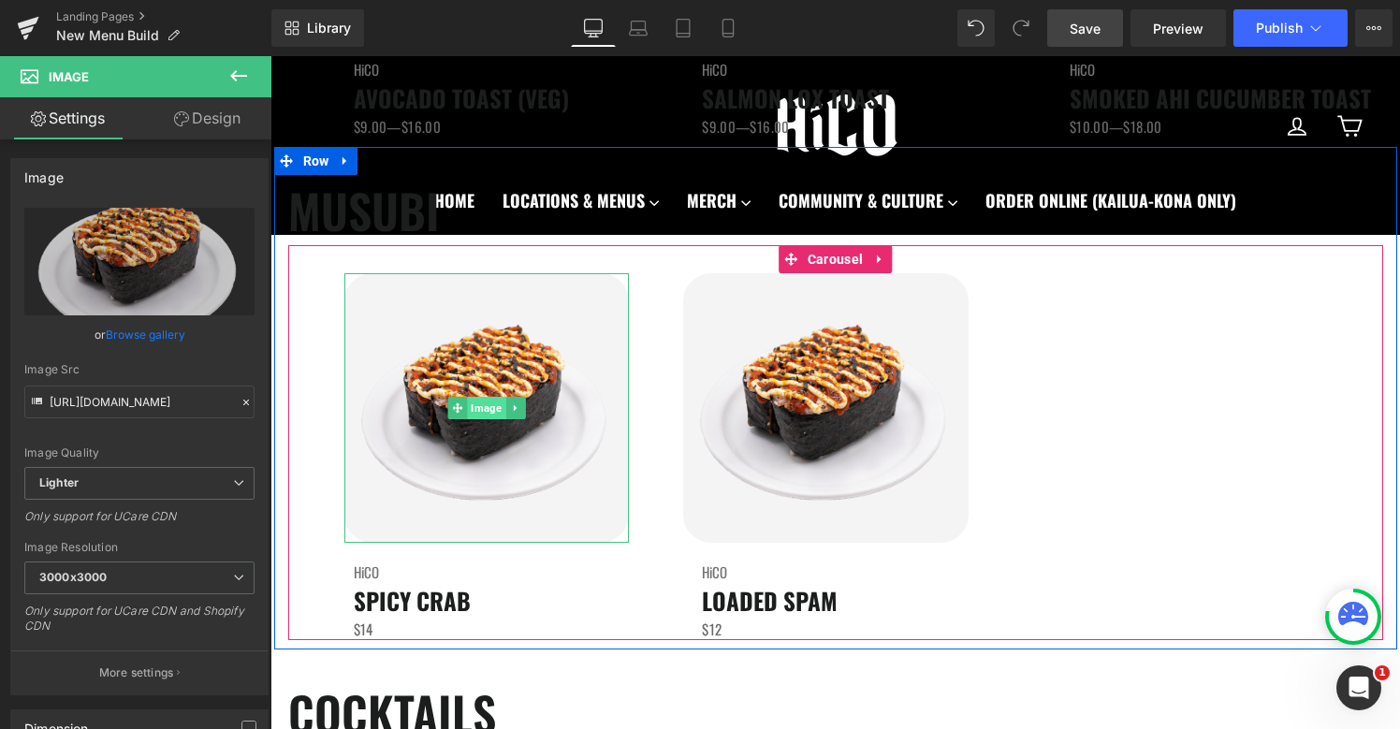
click at [479, 407] on span "Image" at bounding box center [486, 408] width 38 height 22
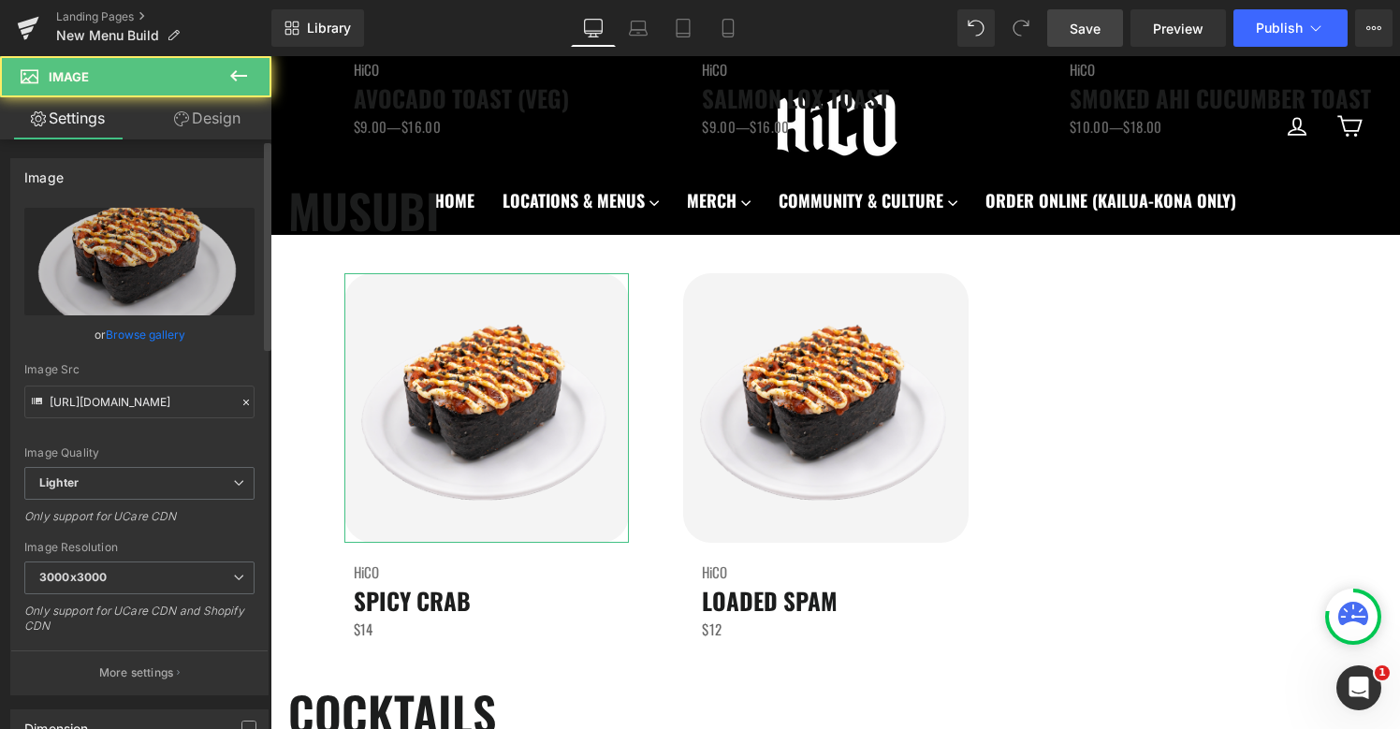
click at [124, 337] on link "Browse gallery" at bounding box center [146, 334] width 80 height 33
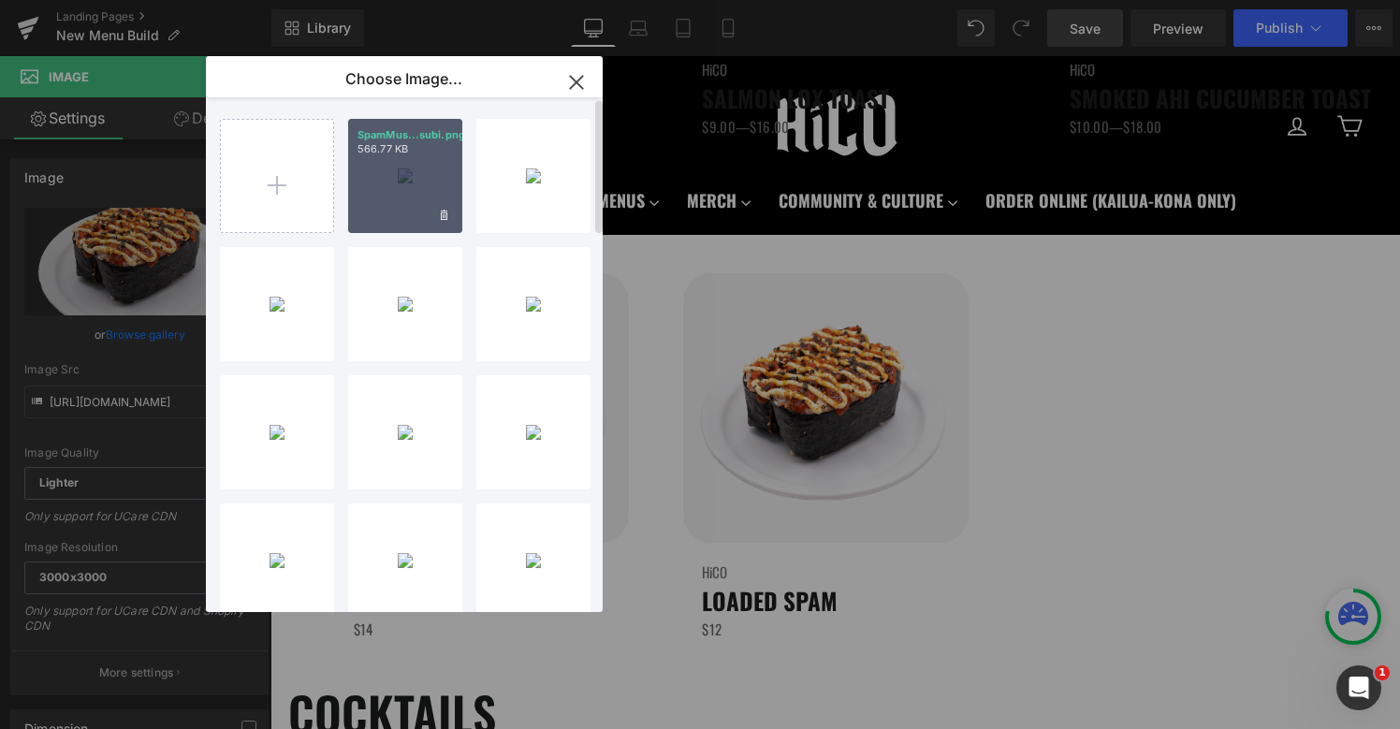
click at [360, 177] on div "SpamMus...subi.png 566.77 KB" at bounding box center [405, 176] width 114 height 114
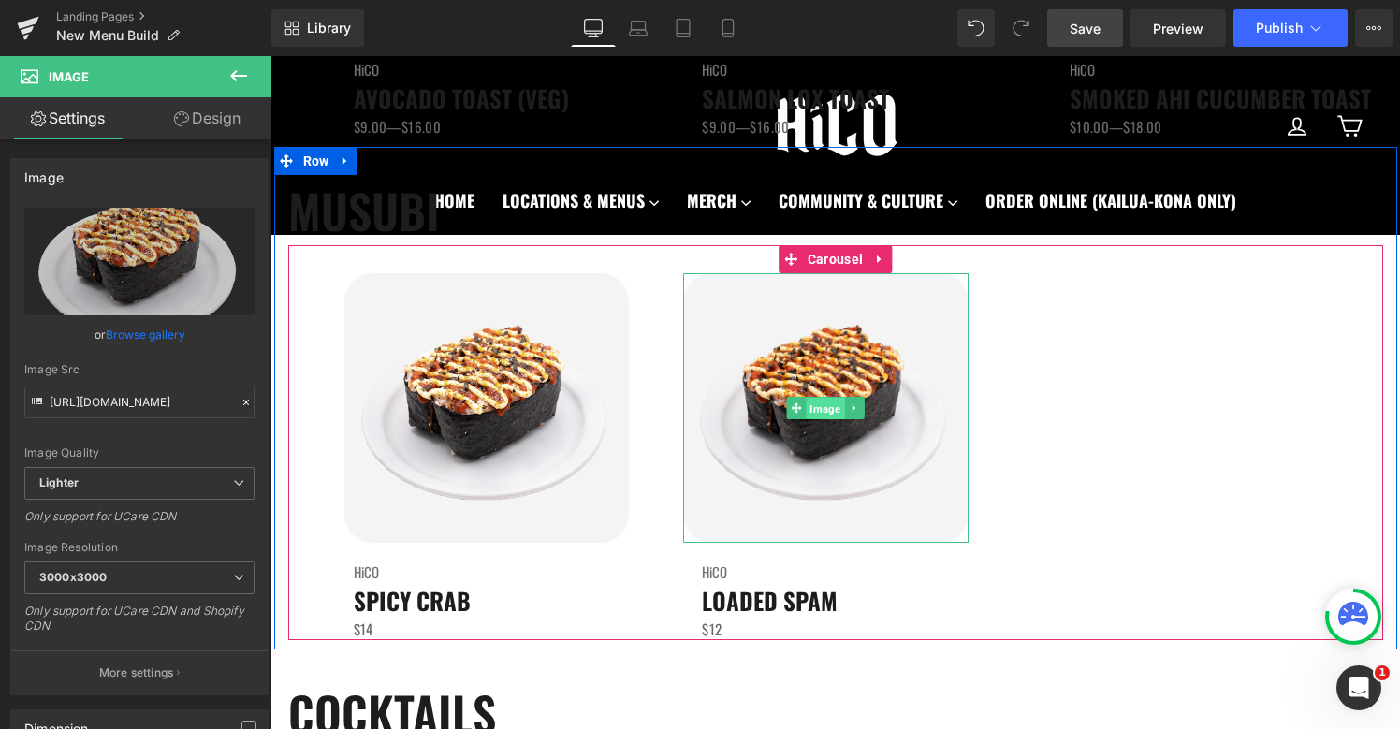
click at [837, 409] on span "Image" at bounding box center [826, 409] width 38 height 22
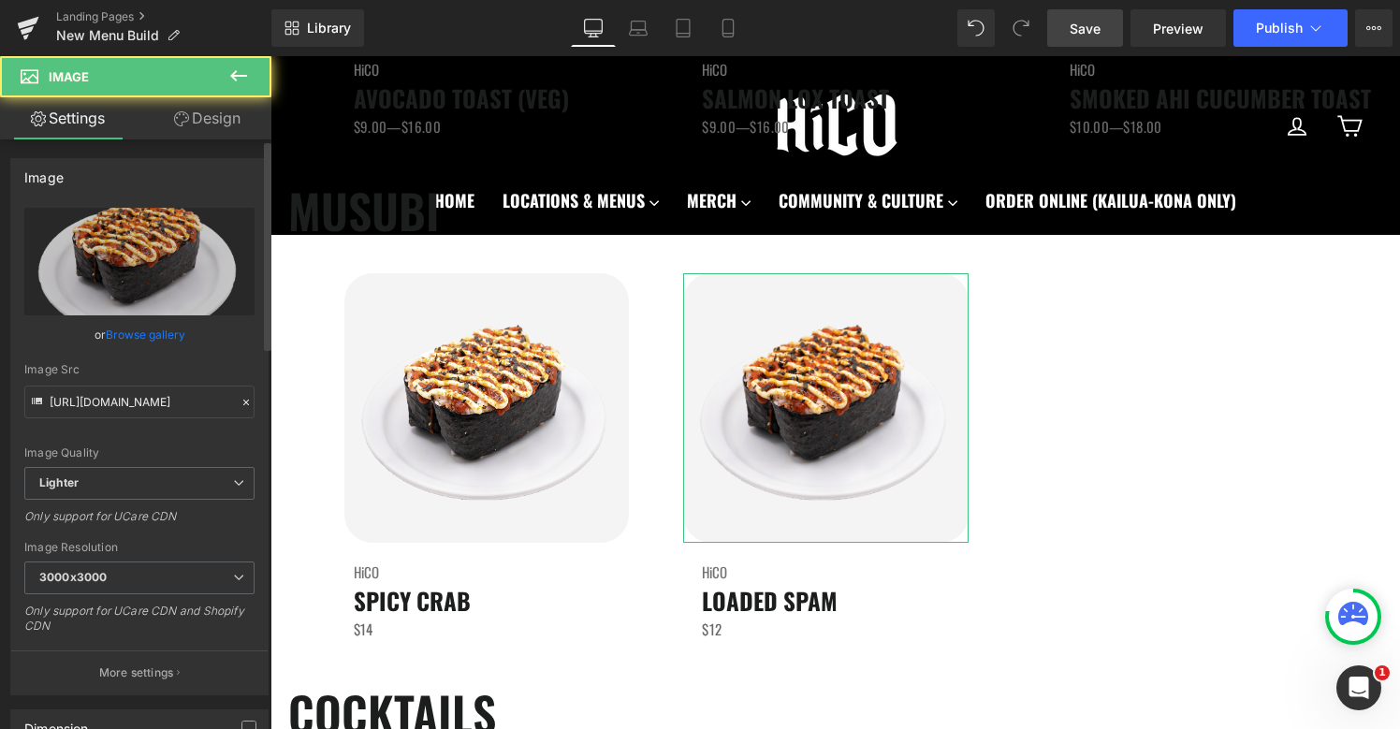
click at [124, 335] on link "Browse gallery" at bounding box center [146, 334] width 80 height 33
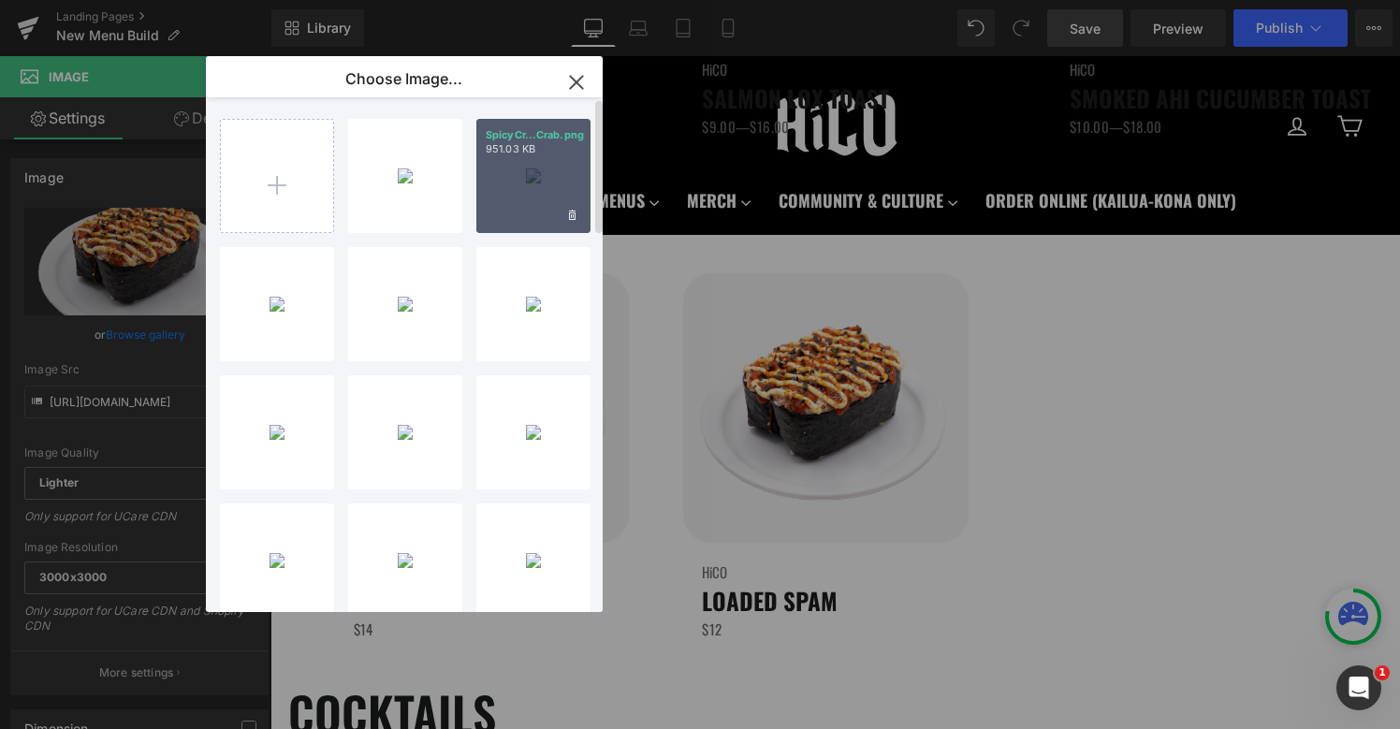
click at [502, 193] on div "SpicyCr...Crab.png 951.03 KB" at bounding box center [533, 176] width 114 height 114
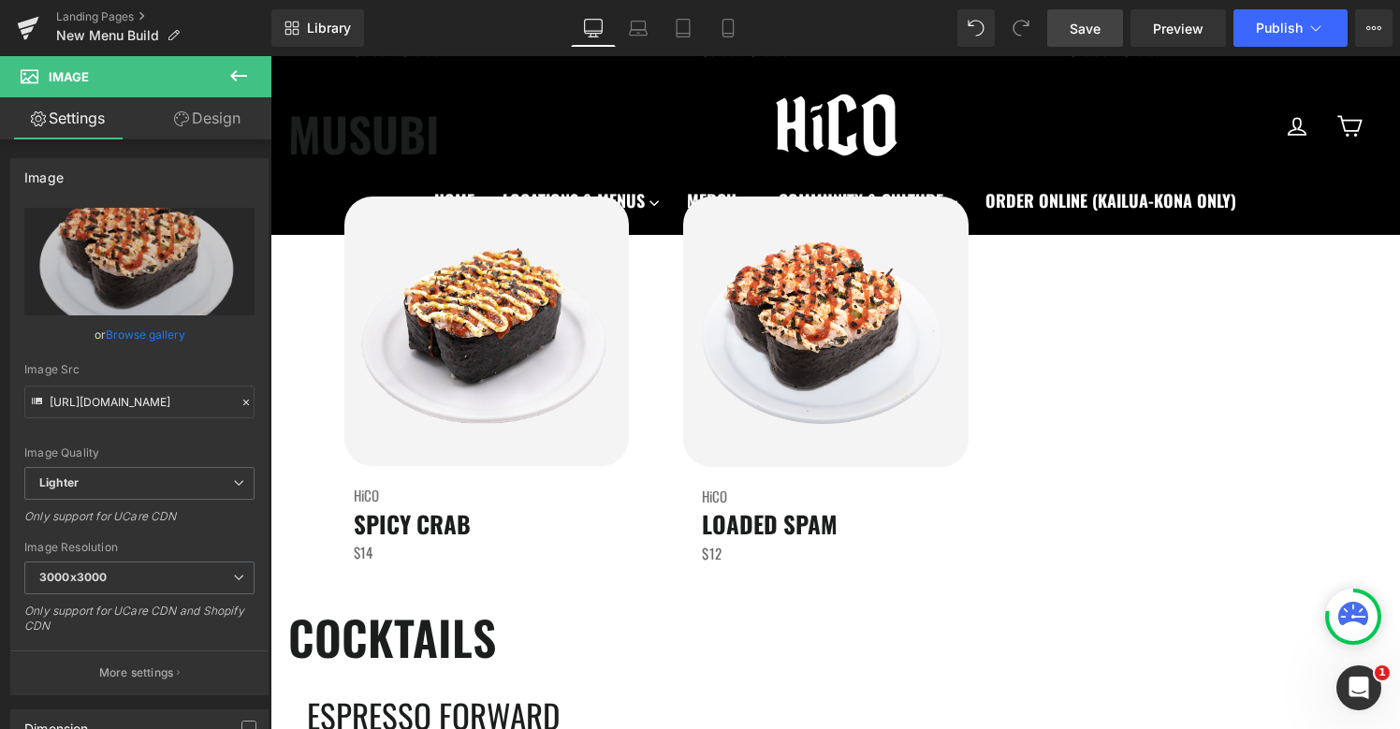
scroll to position [3257, 0]
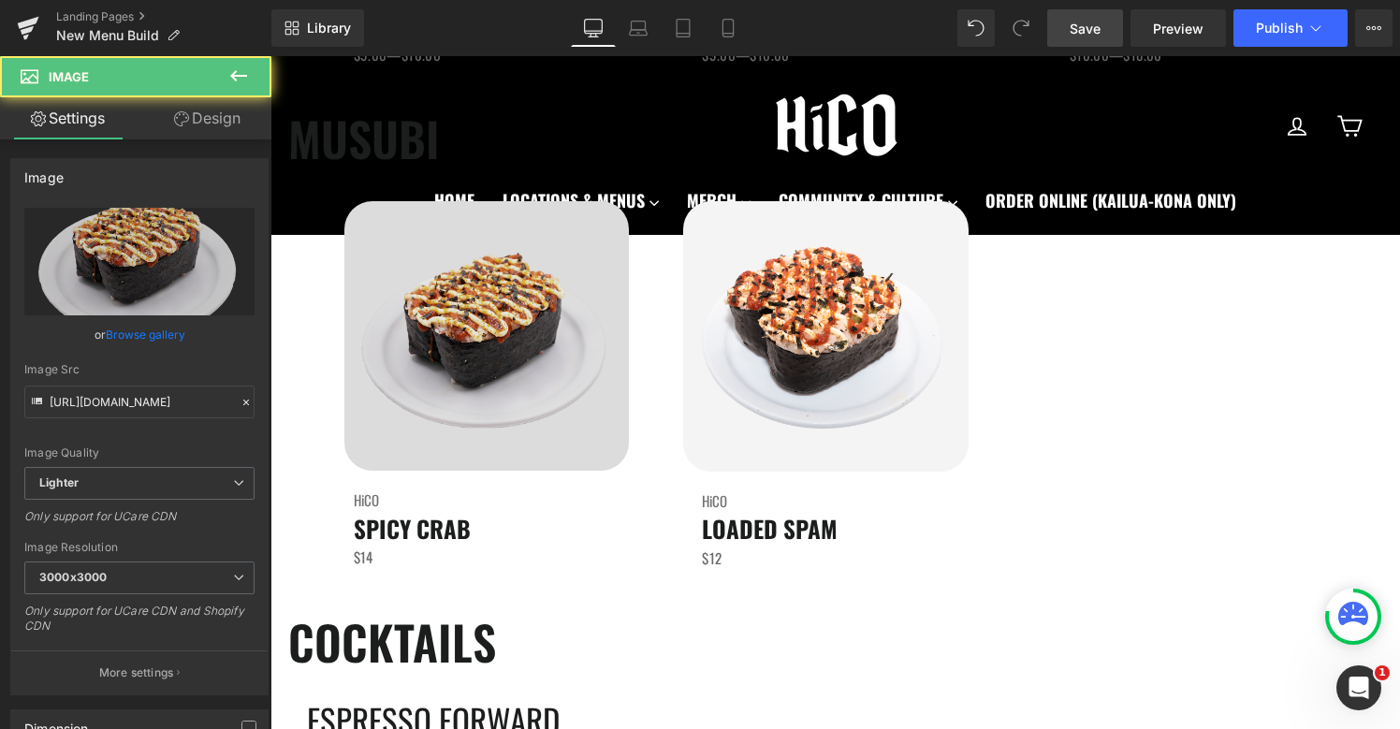
click at [478, 326] on div "Image" at bounding box center [486, 335] width 285 height 269
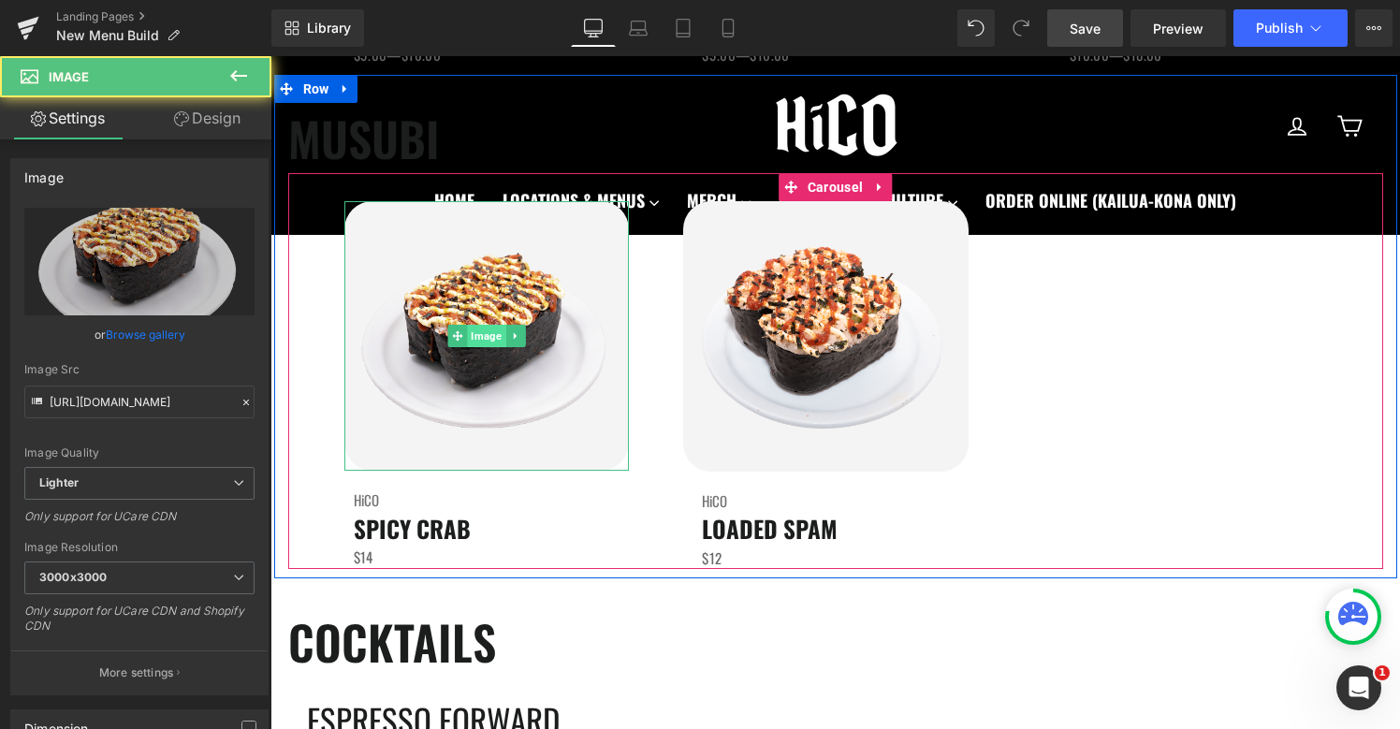
click at [479, 331] on span "Image" at bounding box center [486, 336] width 38 height 22
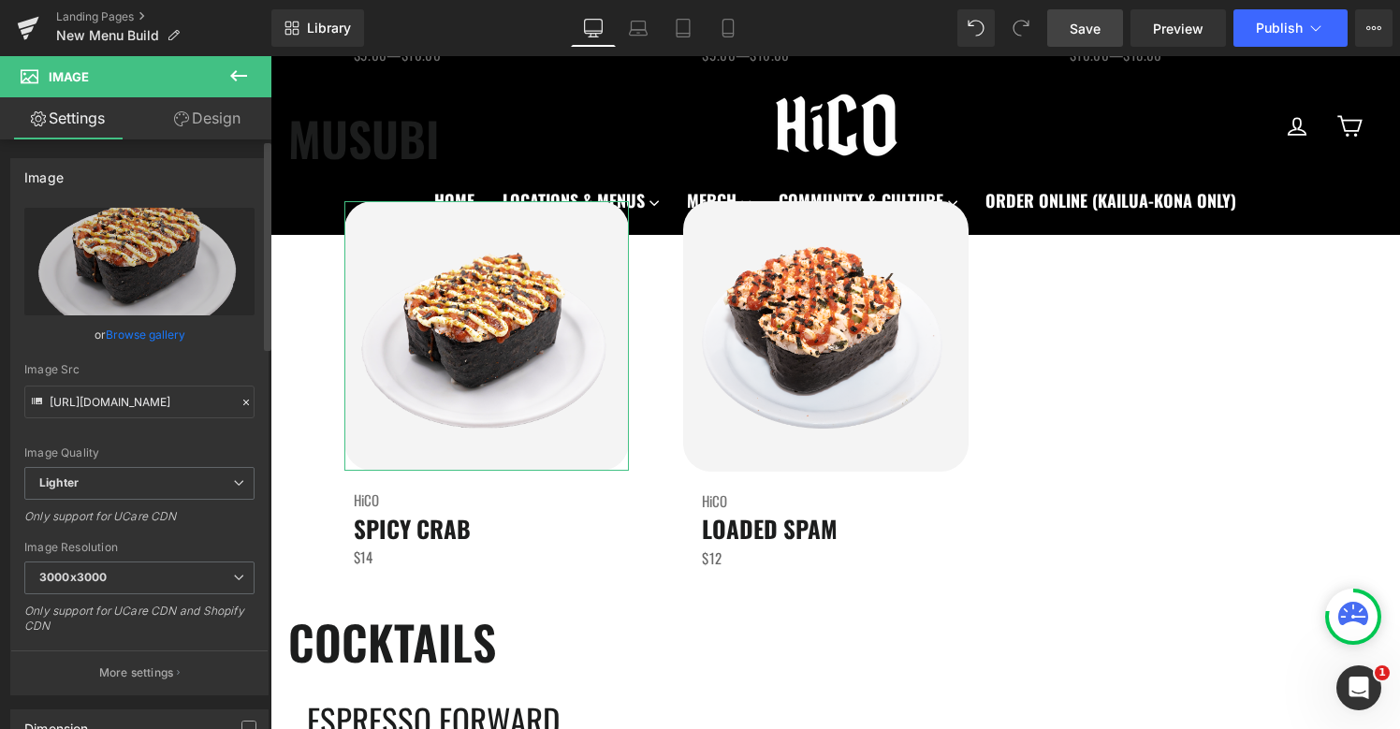
click at [110, 329] on link "Browse gallery" at bounding box center [146, 334] width 80 height 33
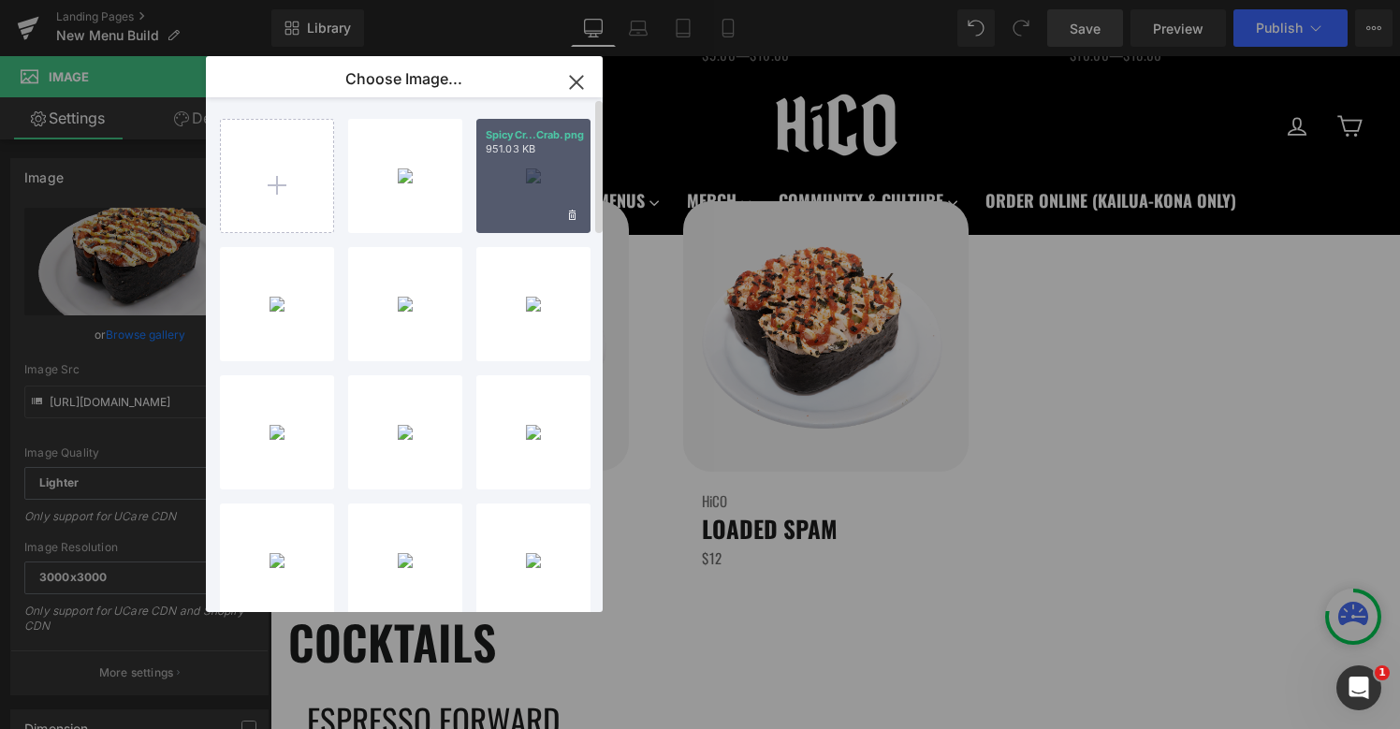
click at [496, 225] on div "SpicyCr...Crab.png 951.03 KB" at bounding box center [533, 176] width 114 height 114
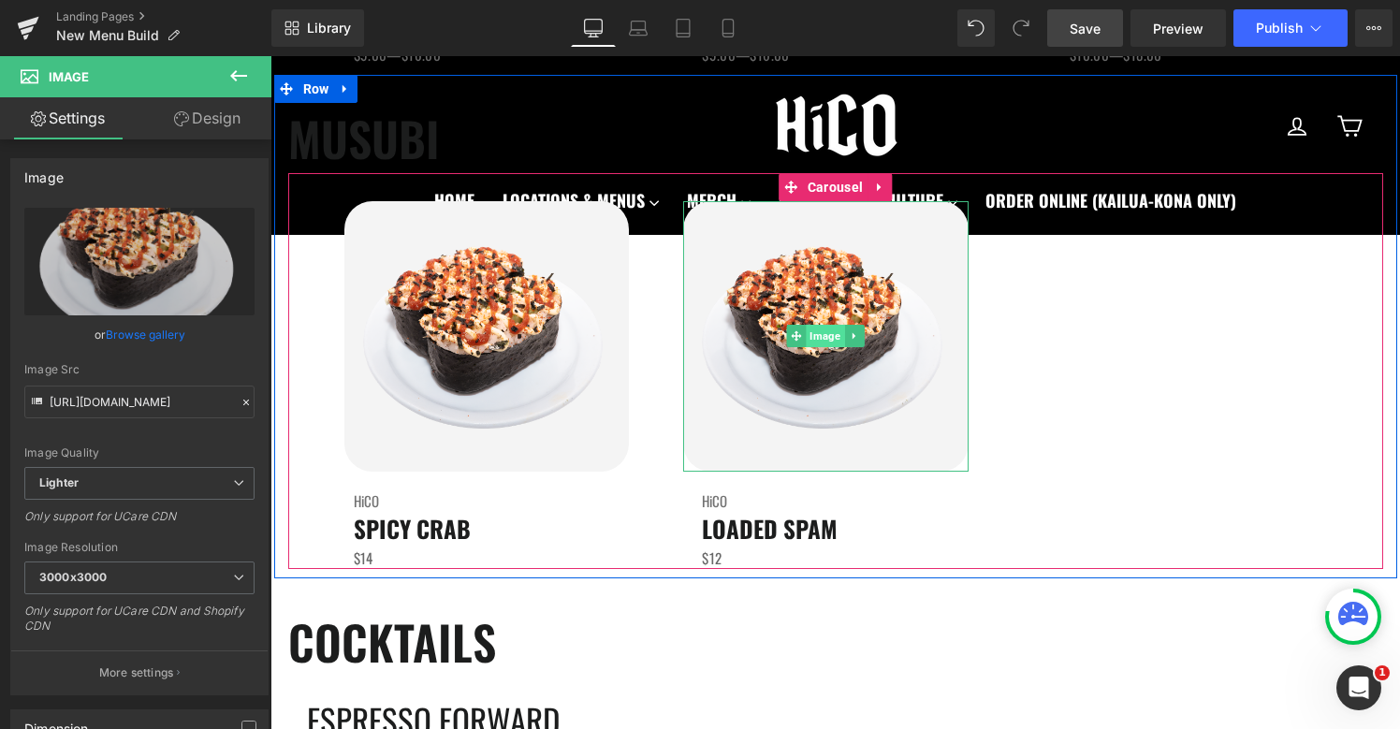
click at [837, 340] on span "Image" at bounding box center [826, 336] width 38 height 22
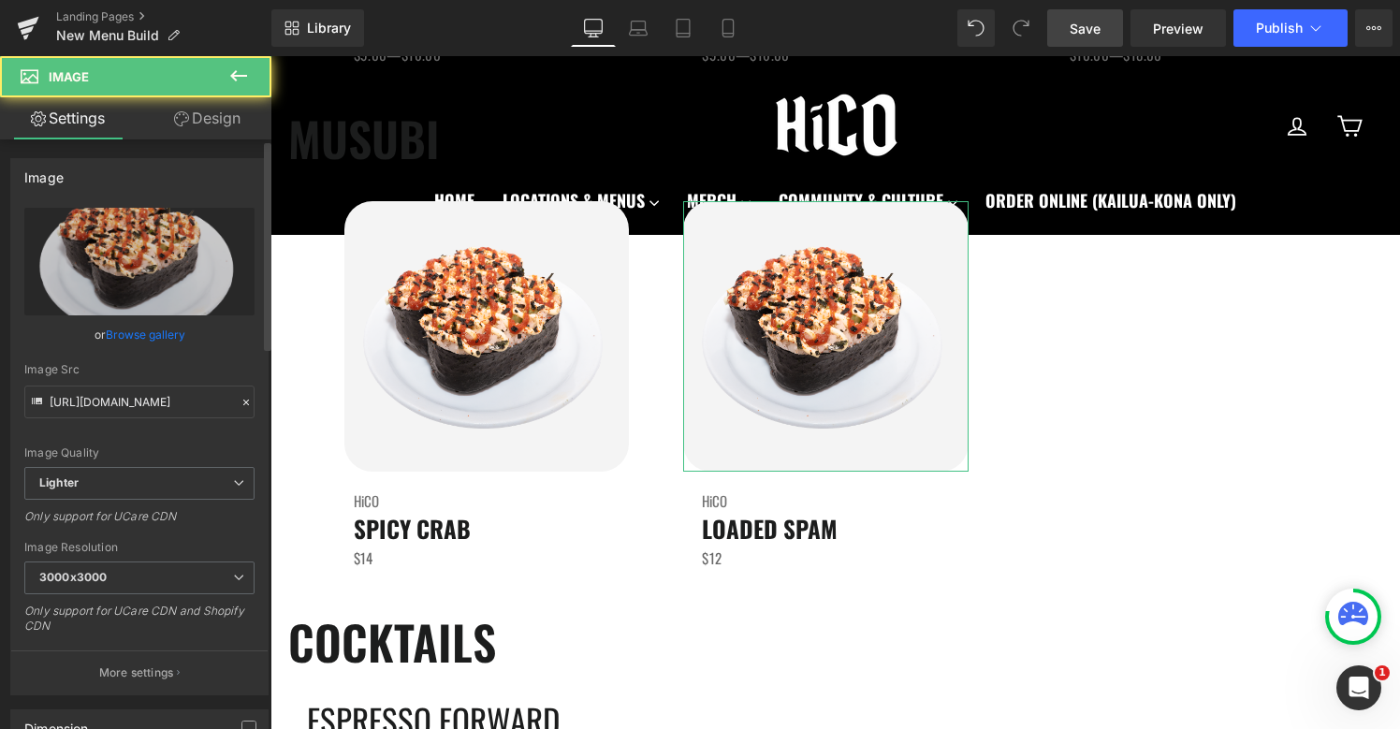
click at [148, 334] on link "Browse gallery" at bounding box center [146, 334] width 80 height 33
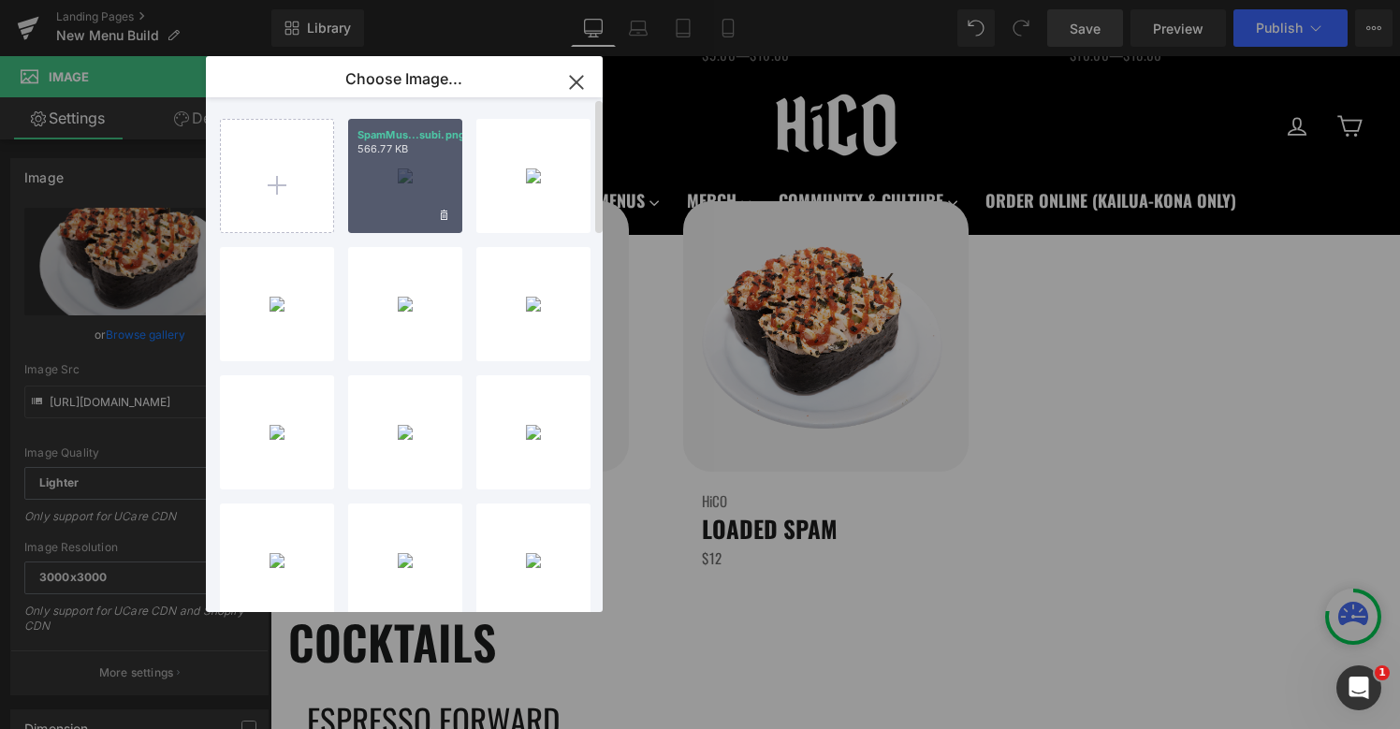
click at [384, 199] on div "SpamMus...subi.png 566.77 KB" at bounding box center [405, 176] width 114 height 114
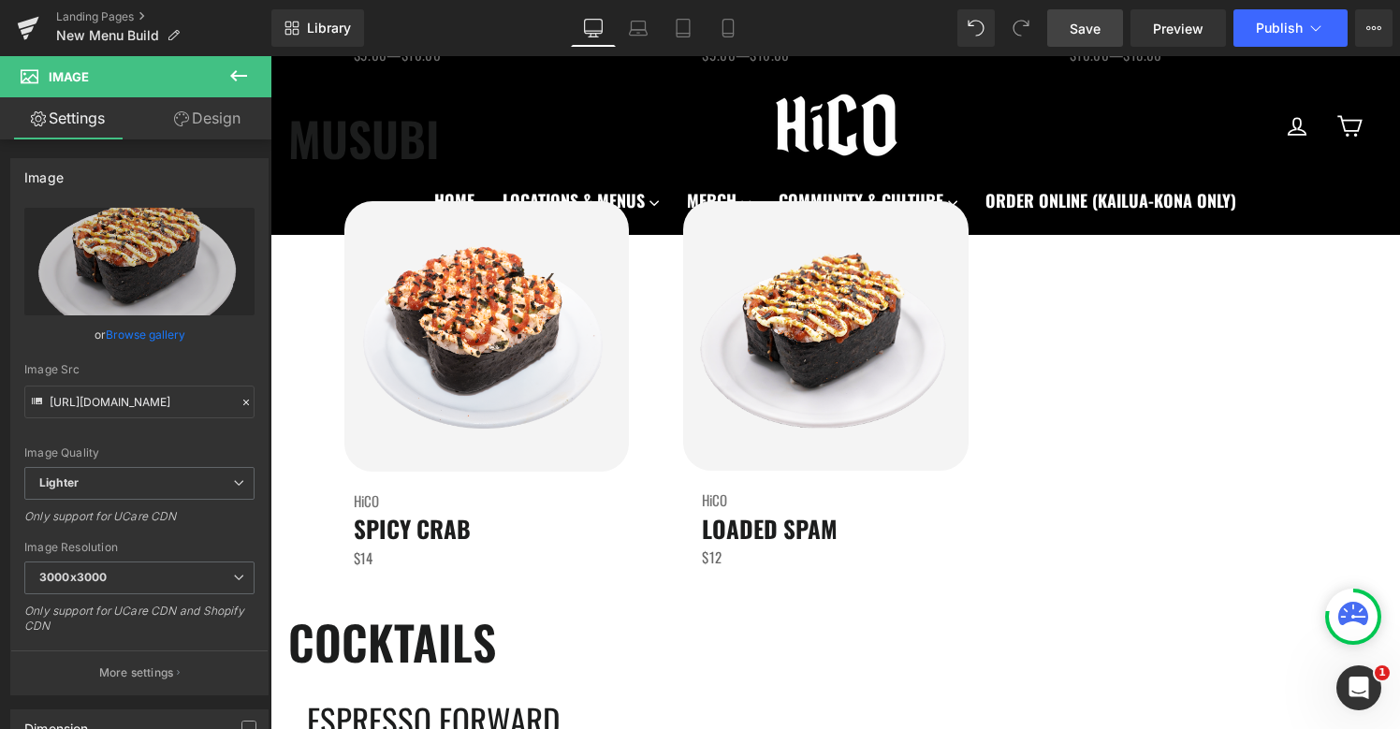
click at [1089, 36] on span "Save" at bounding box center [1084, 29] width 31 height 20
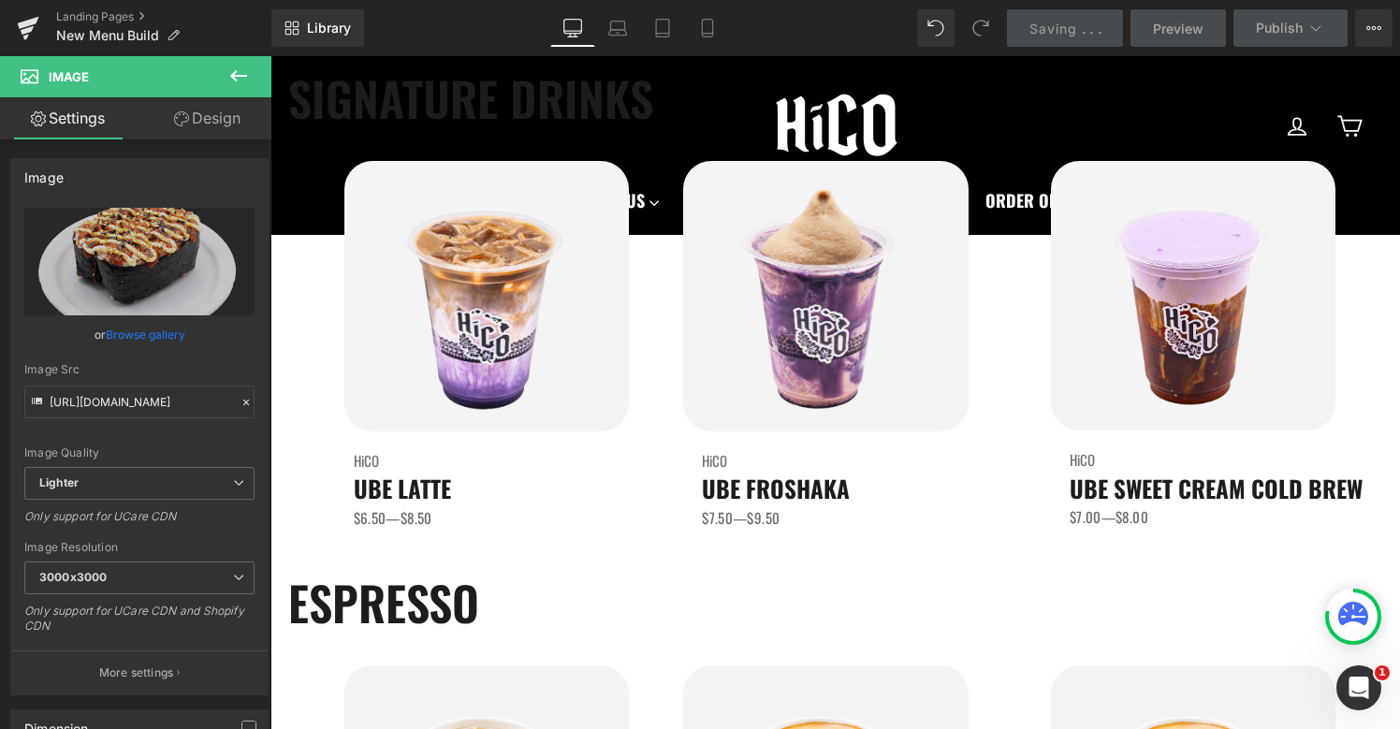
scroll to position [287, 0]
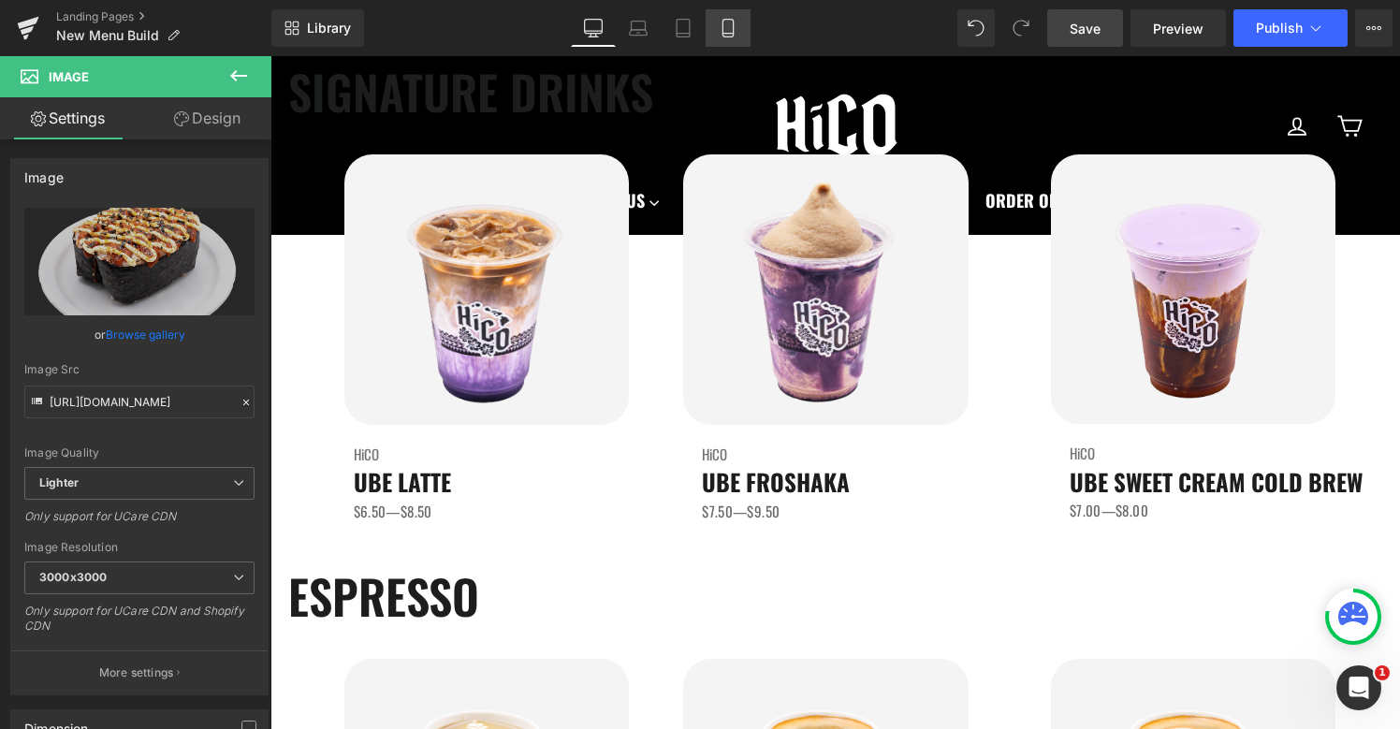
click at [717, 28] on link "Mobile" at bounding box center [727, 27] width 45 height 37
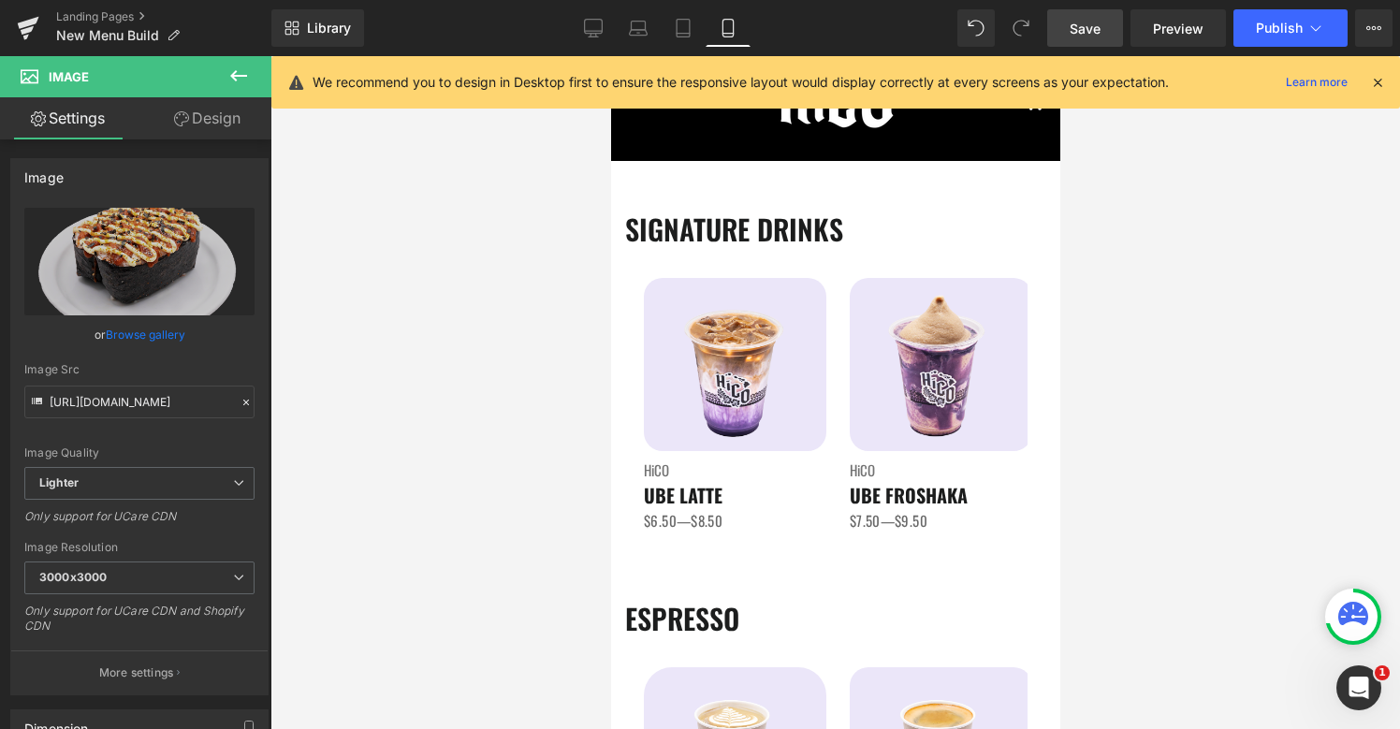
scroll to position [0, 0]
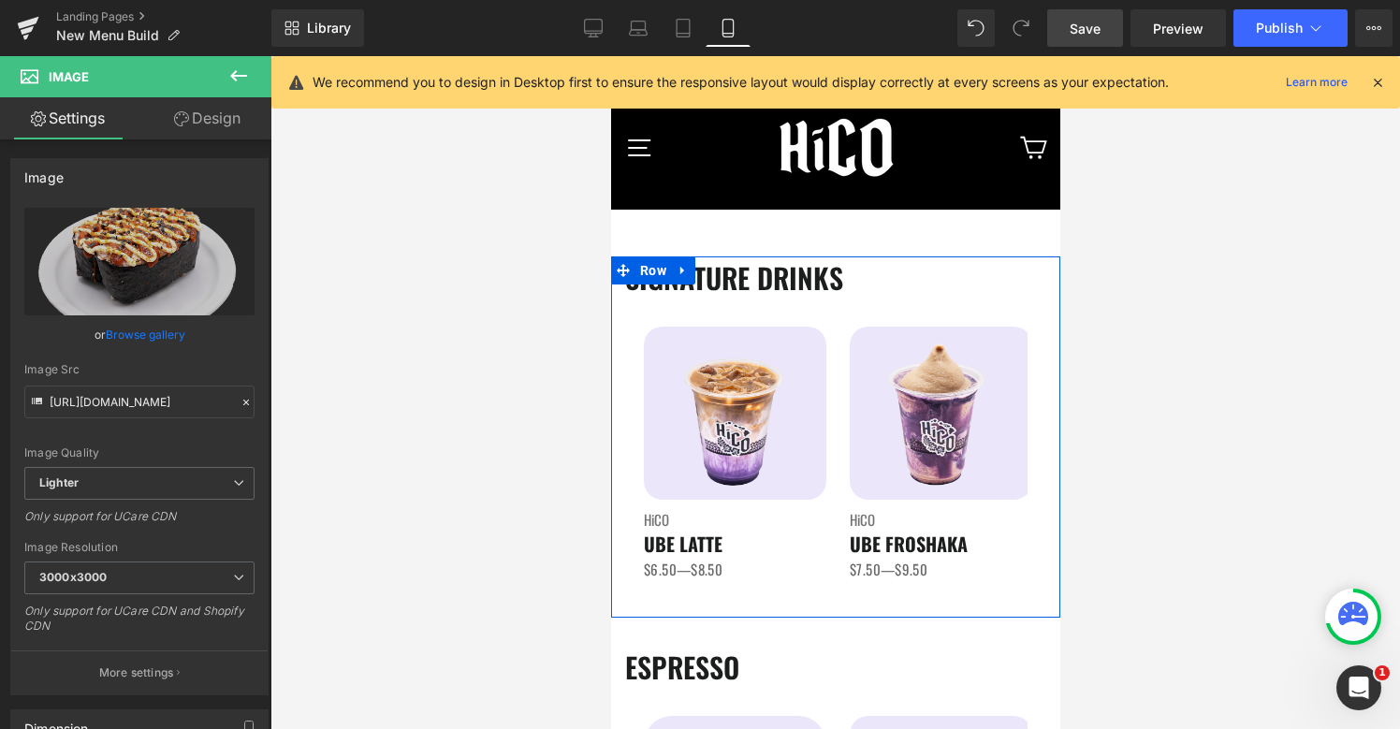
click at [749, 315] on div "SIGNATURE DRINKS Heading Image HiCO Heading UBE LATTE Heading $6.50—$8.50 Text …" at bounding box center [834, 432] width 449 height 352
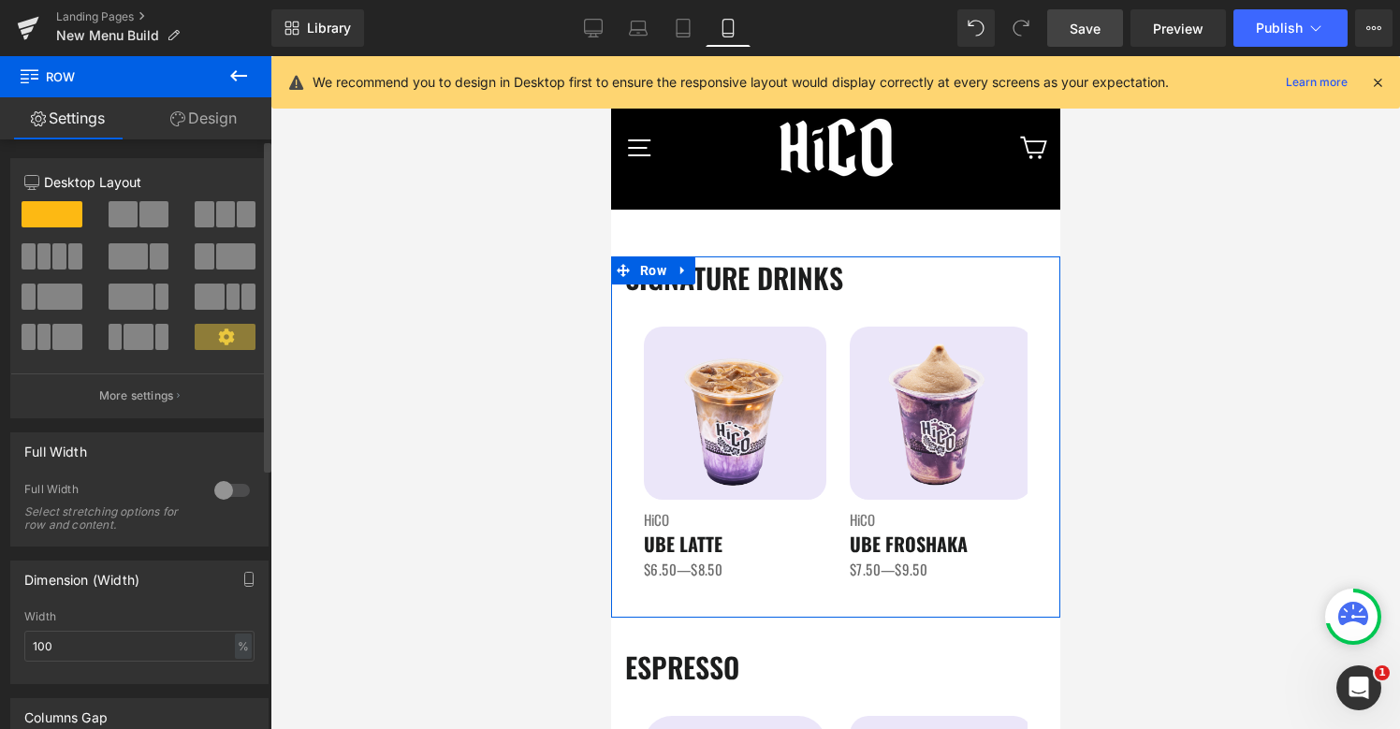
click at [228, 494] on div at bounding box center [232, 490] width 45 height 30
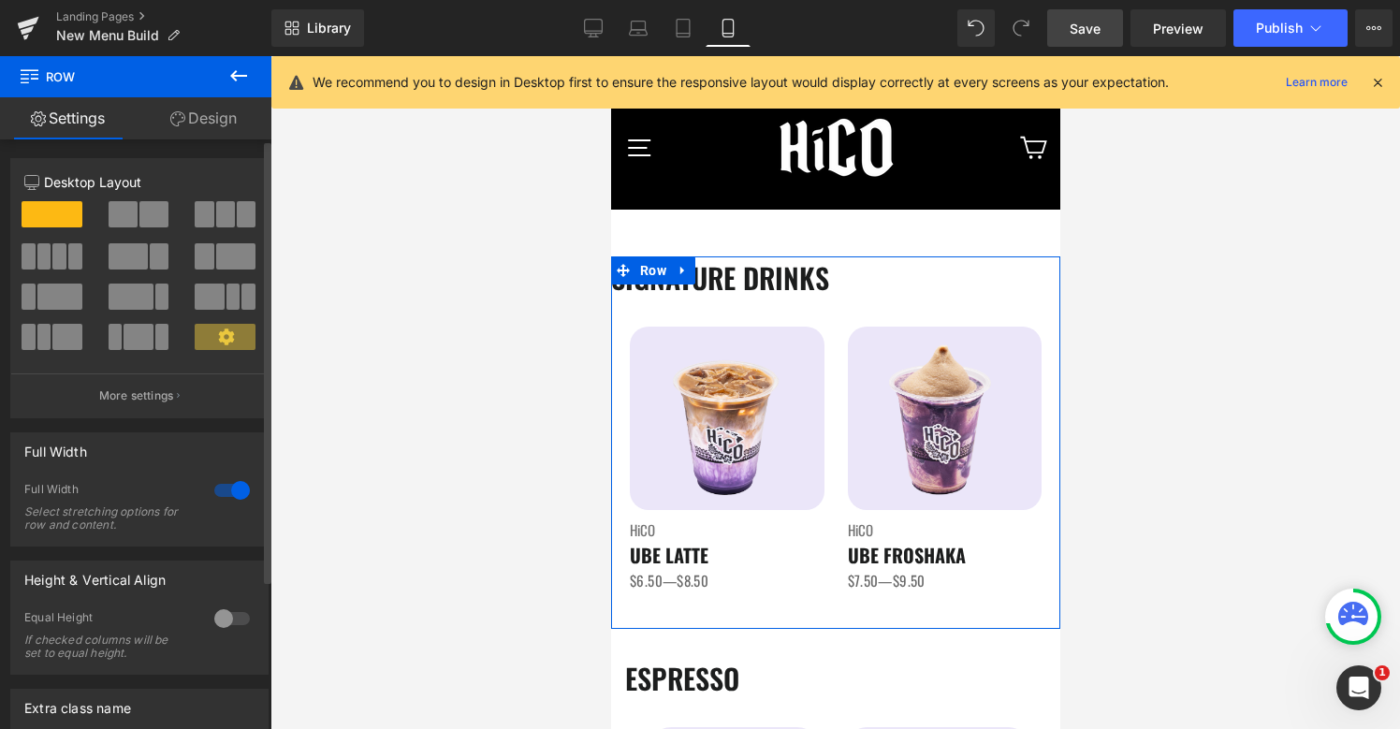
click at [211, 617] on div at bounding box center [232, 619] width 45 height 30
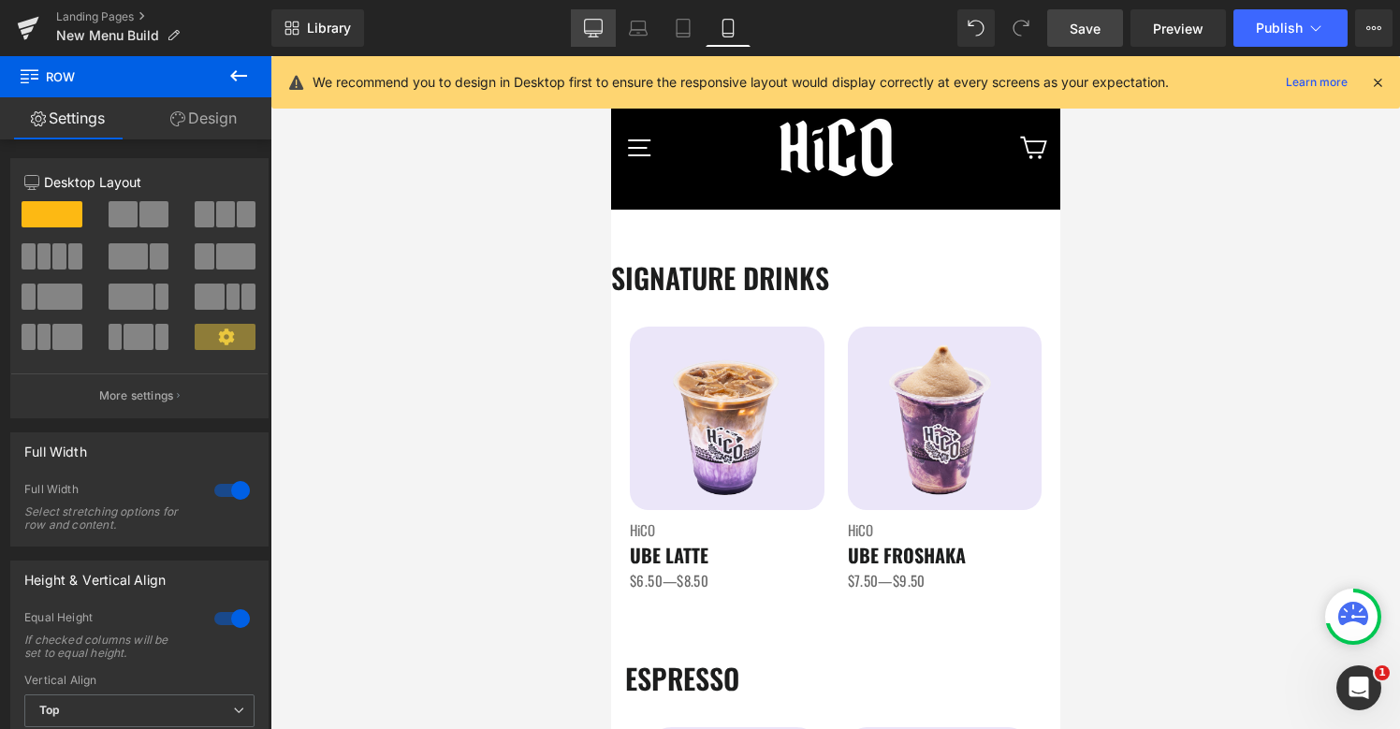
click at [602, 31] on icon at bounding box center [594, 31] width 18 height 0
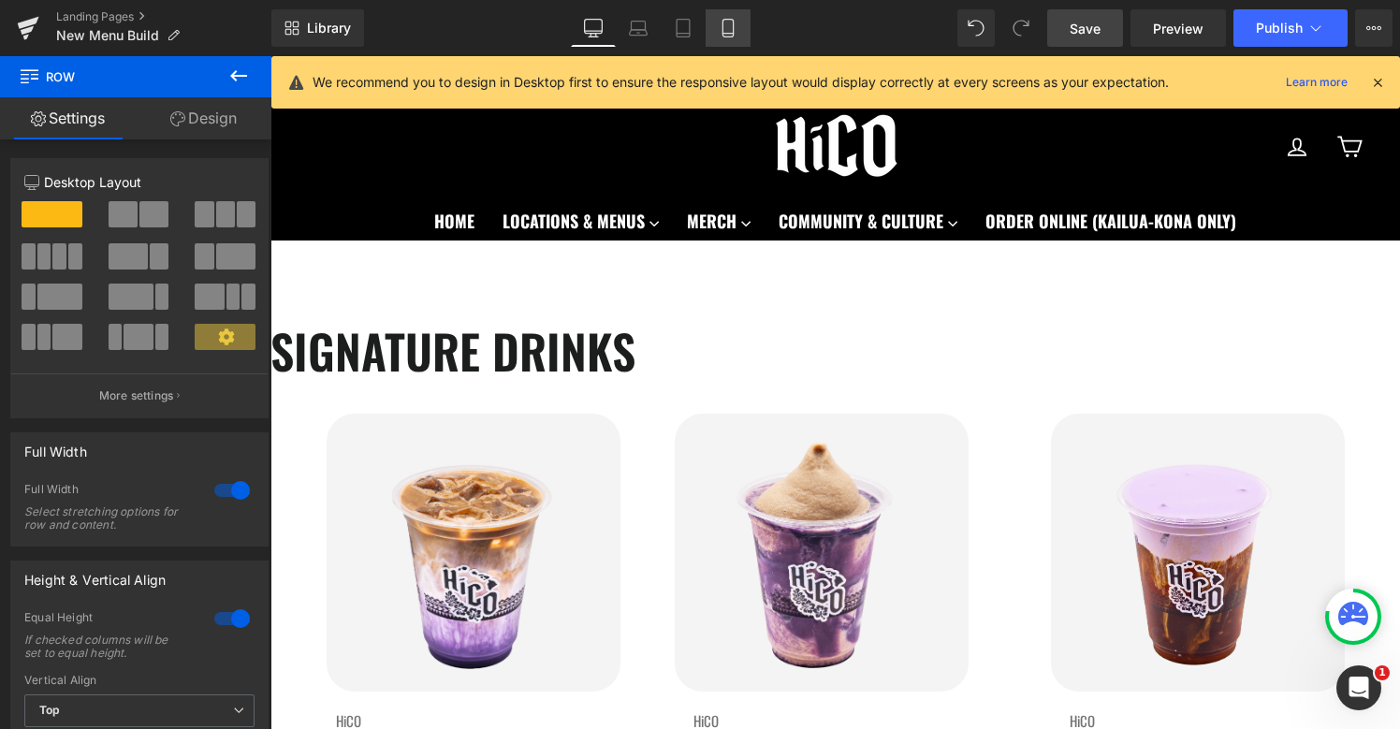
click at [724, 33] on icon at bounding box center [728, 28] width 19 height 19
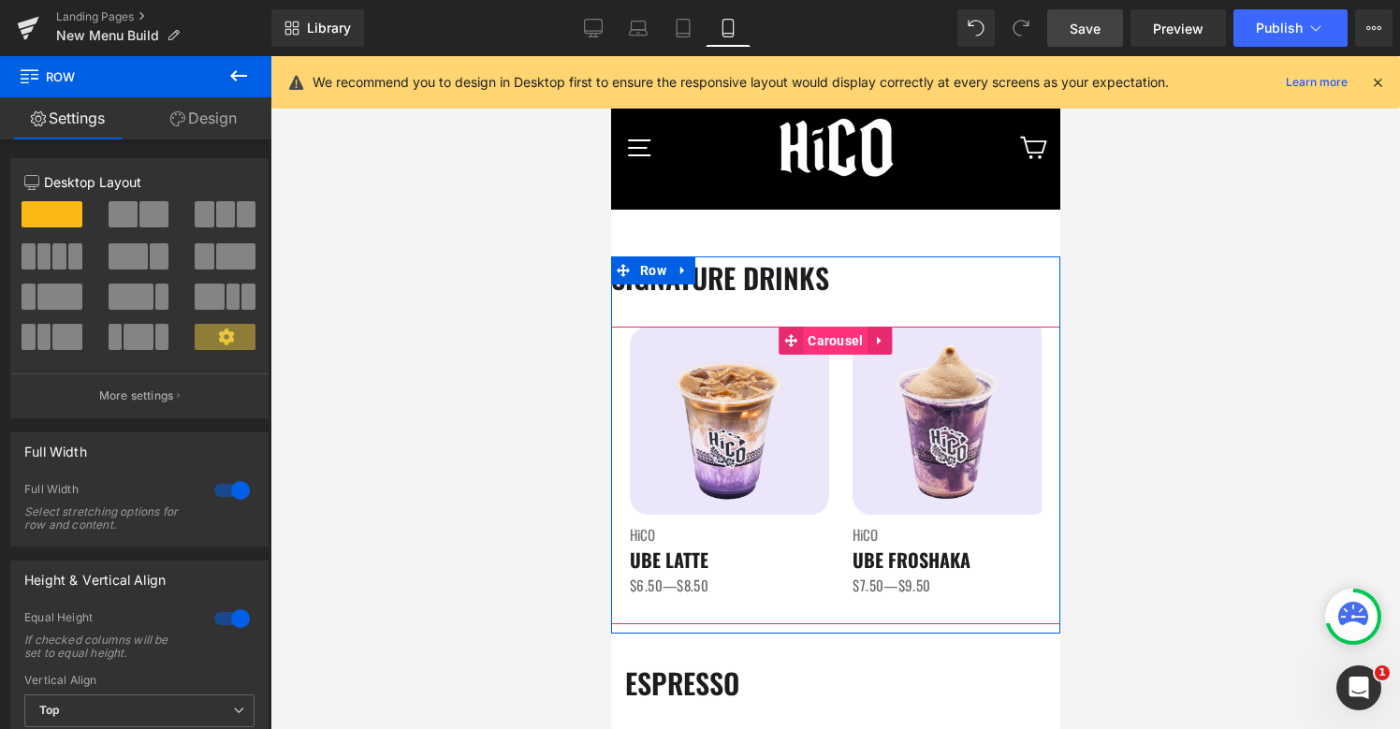
click at [832, 339] on span "Carousel" at bounding box center [834, 341] width 65 height 28
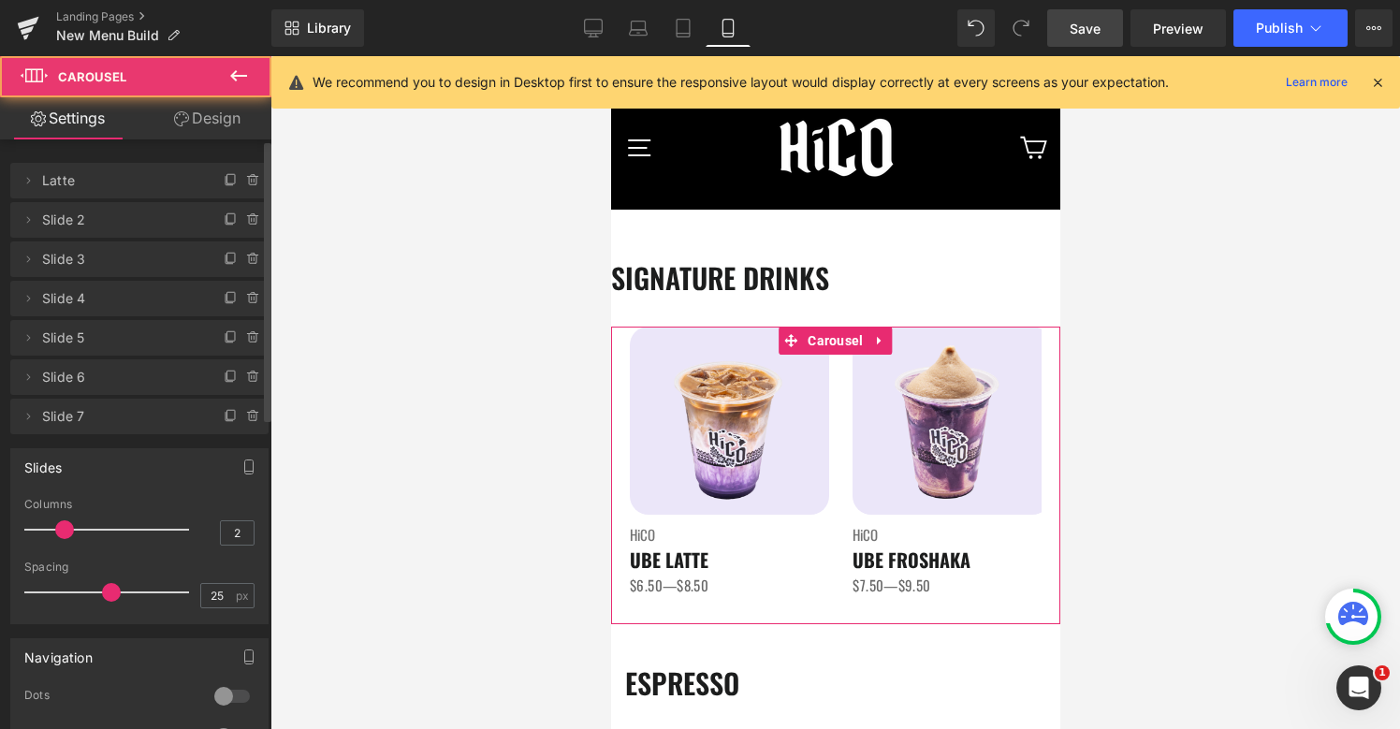
scroll to position [52, 0]
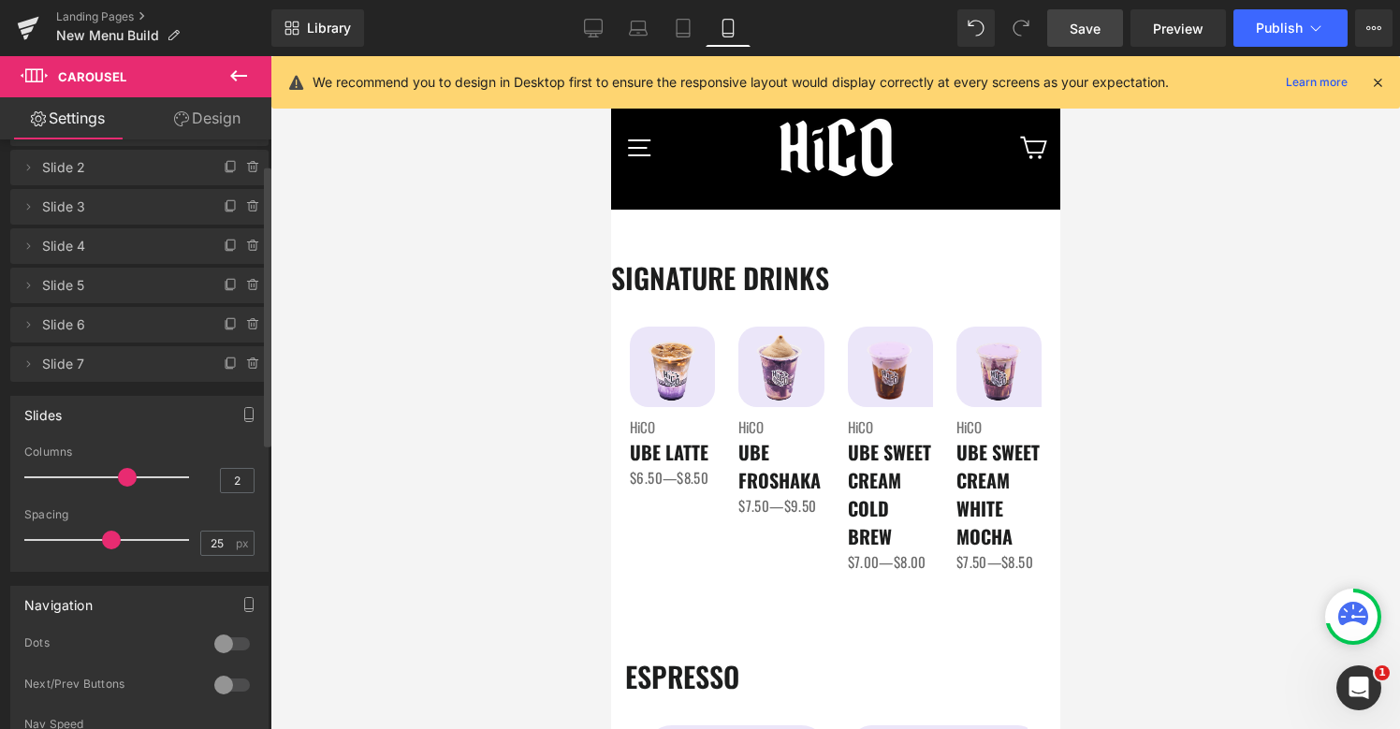
drag, startPoint x: 63, startPoint y: 473, endPoint x: 120, endPoint y: 473, distance: 57.1
click at [121, 474] on span at bounding box center [127, 477] width 19 height 19
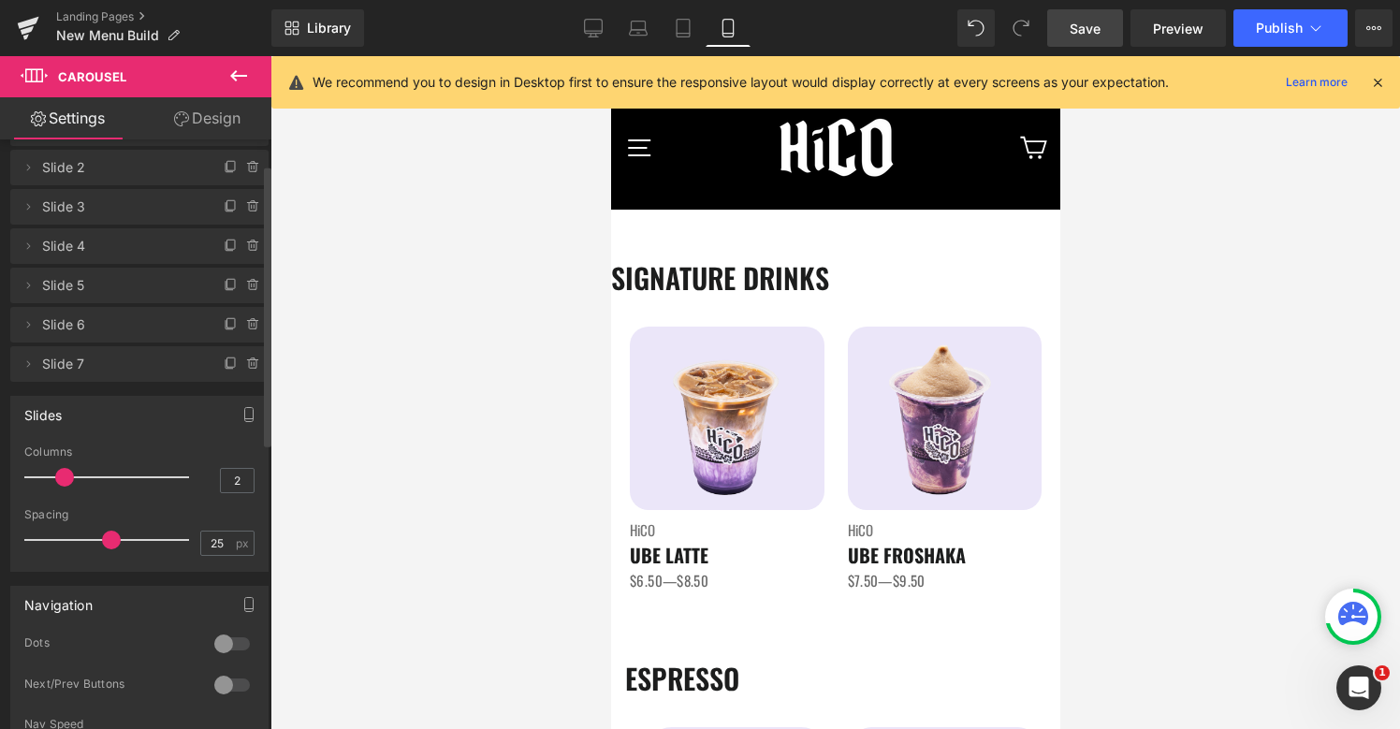
drag, startPoint x: 119, startPoint y: 473, endPoint x: 54, endPoint y: 472, distance: 64.6
click at [54, 472] on div at bounding box center [111, 476] width 155 height 37
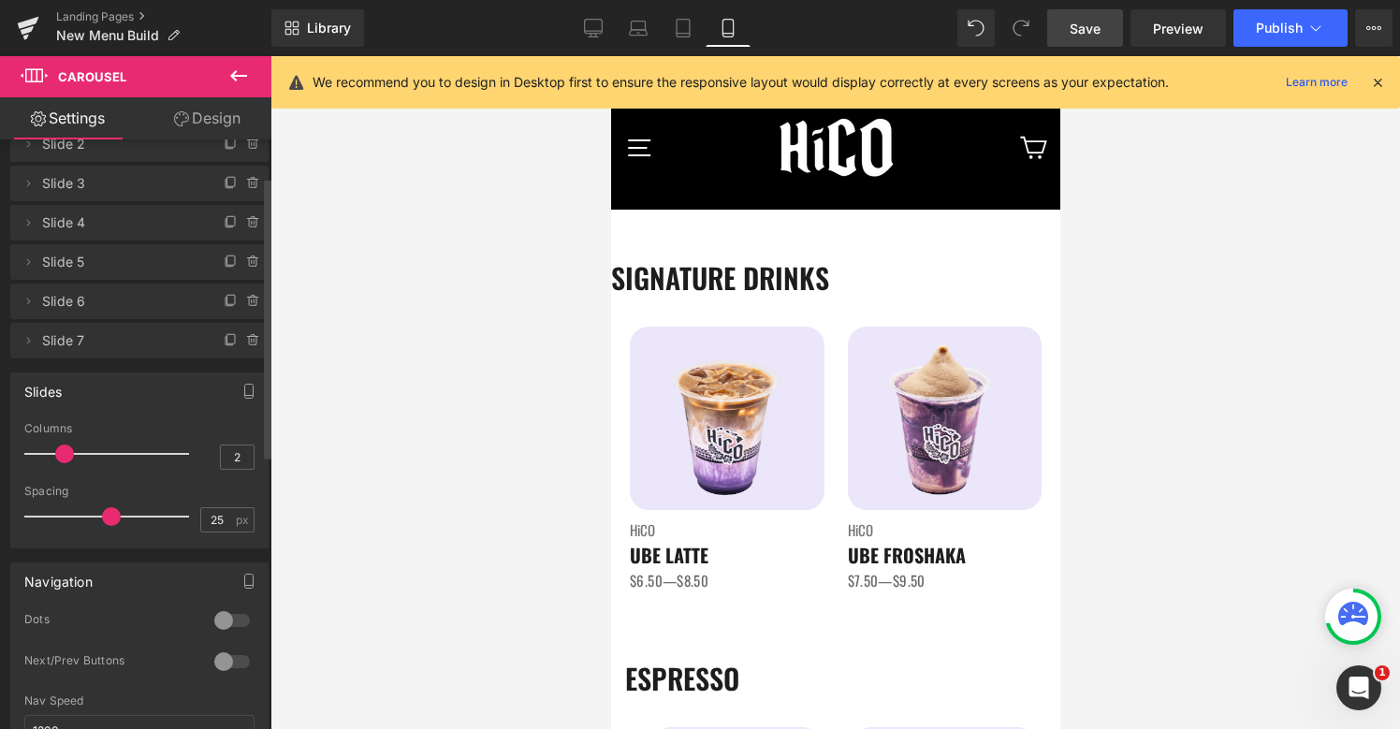
scroll to position [83, 0]
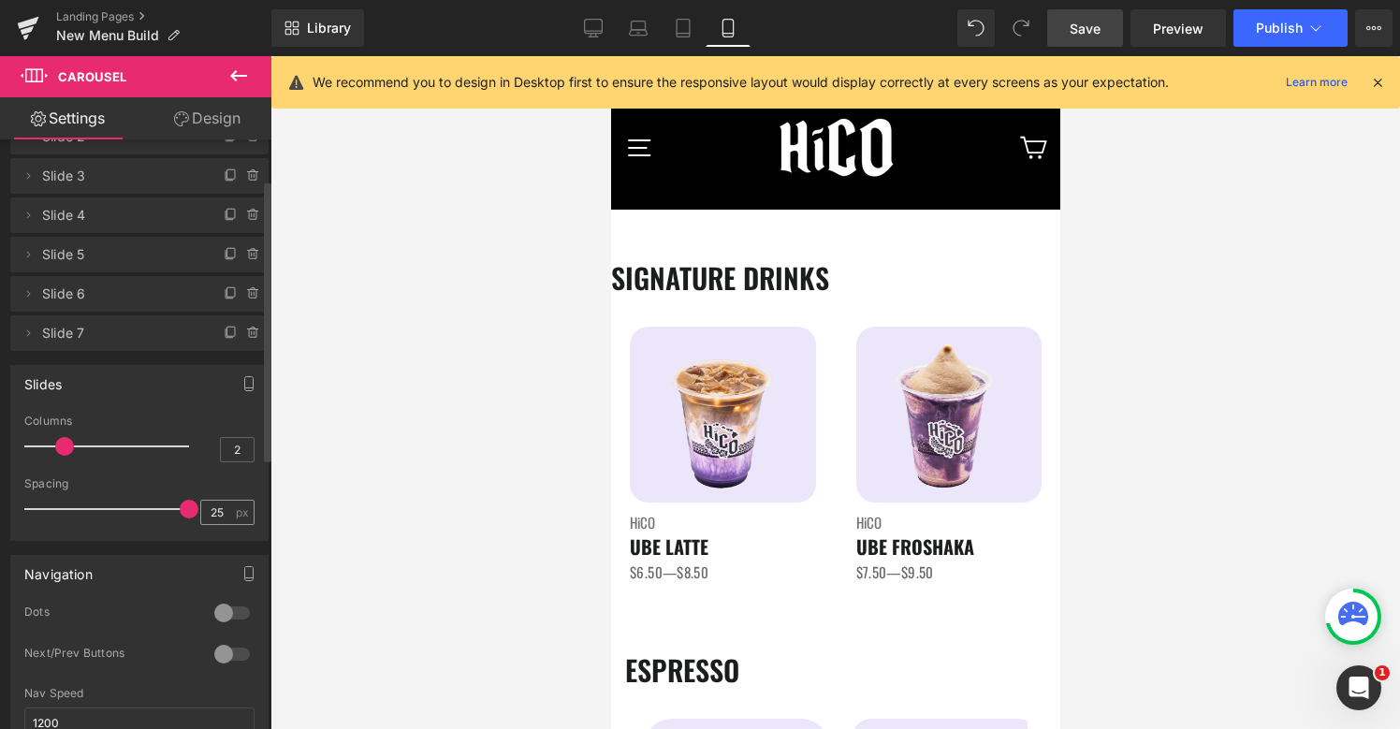
drag, startPoint x: 109, startPoint y: 514, endPoint x: 197, endPoint y: 514, distance: 88.9
click at [197, 514] on div "Spacing 25 px" at bounding box center [139, 508] width 230 height 63
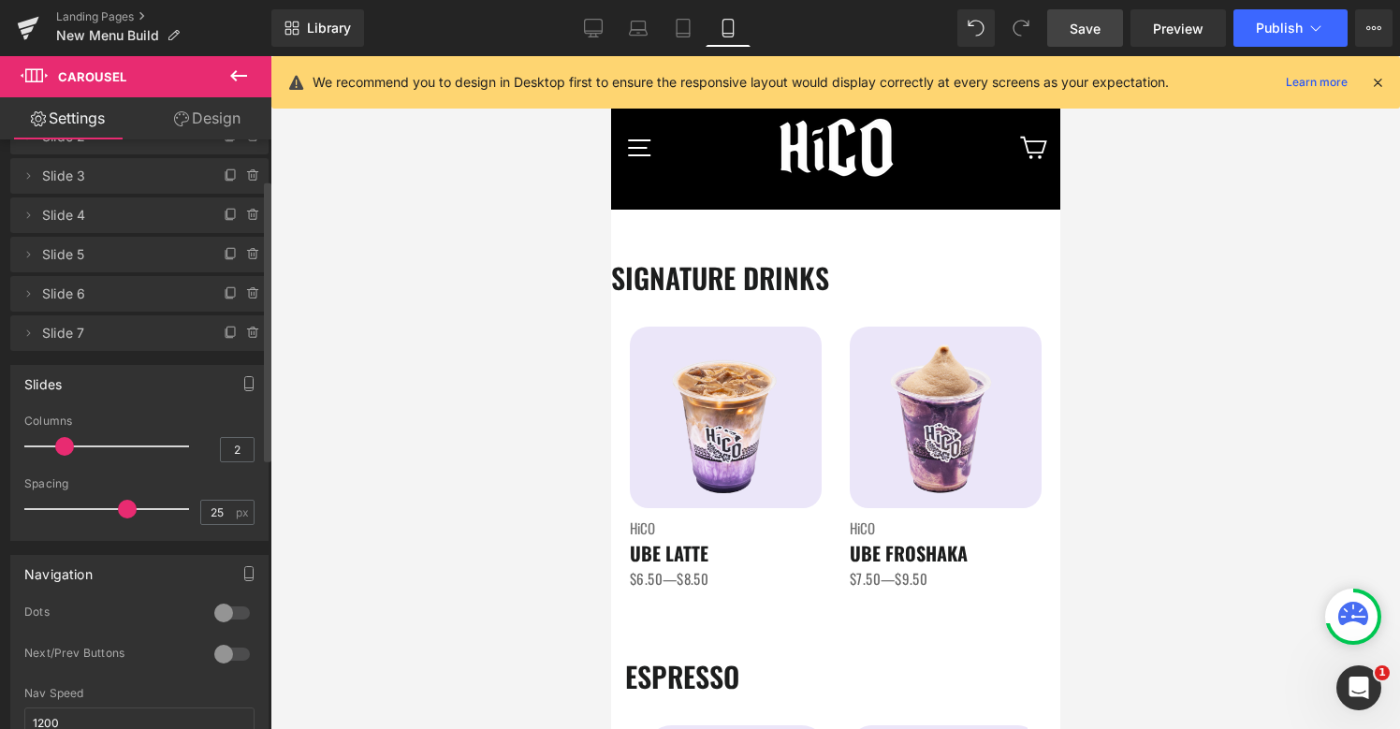
drag, startPoint x: 184, startPoint y: 509, endPoint x: 125, endPoint y: 509, distance: 58.9
click at [125, 509] on span at bounding box center [127, 509] width 19 height 19
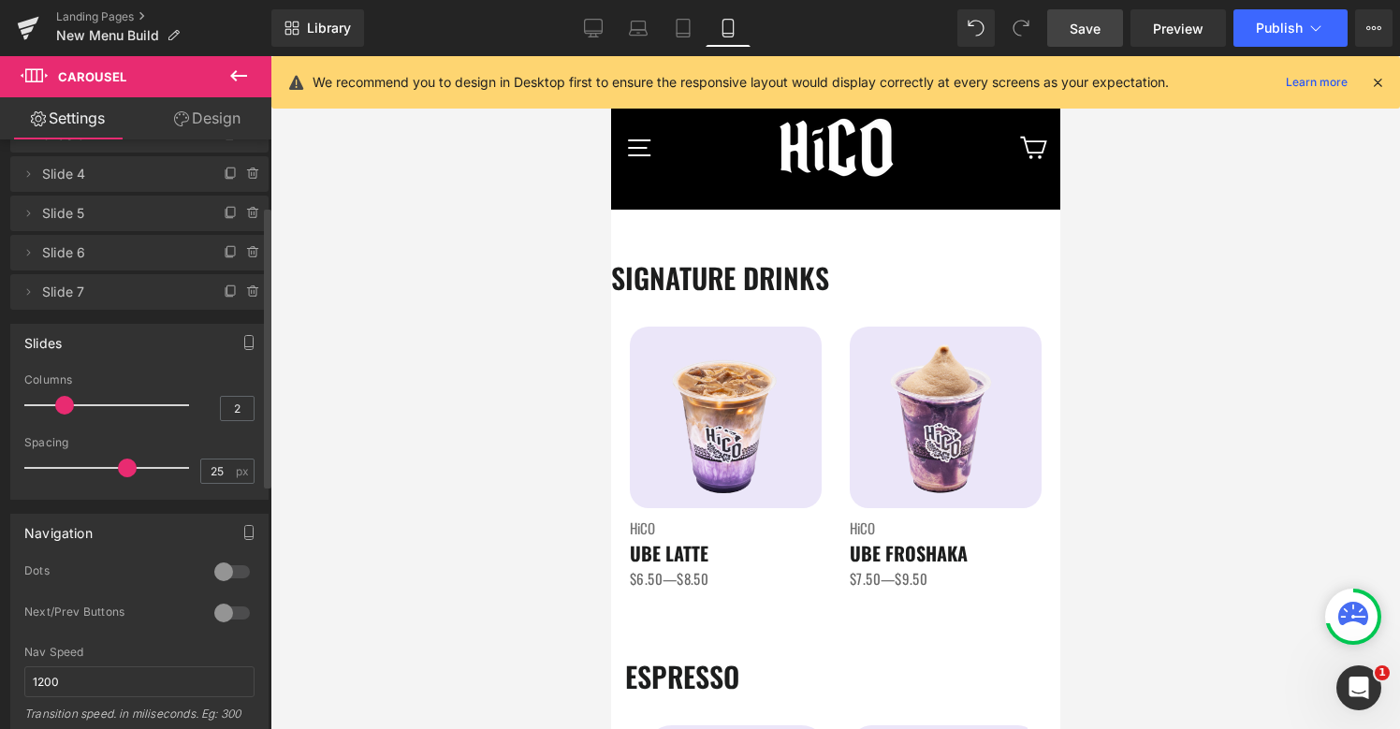
scroll to position [140, 0]
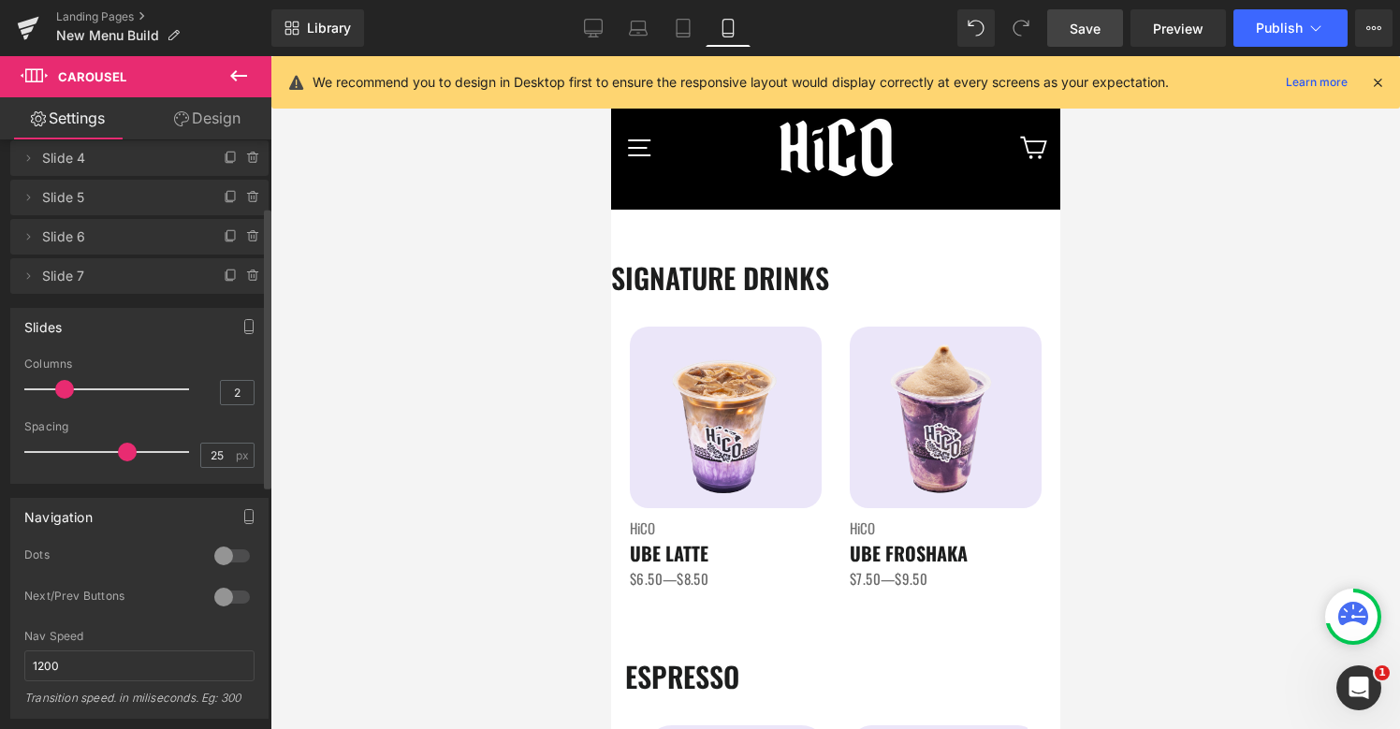
click at [230, 603] on div at bounding box center [232, 597] width 45 height 30
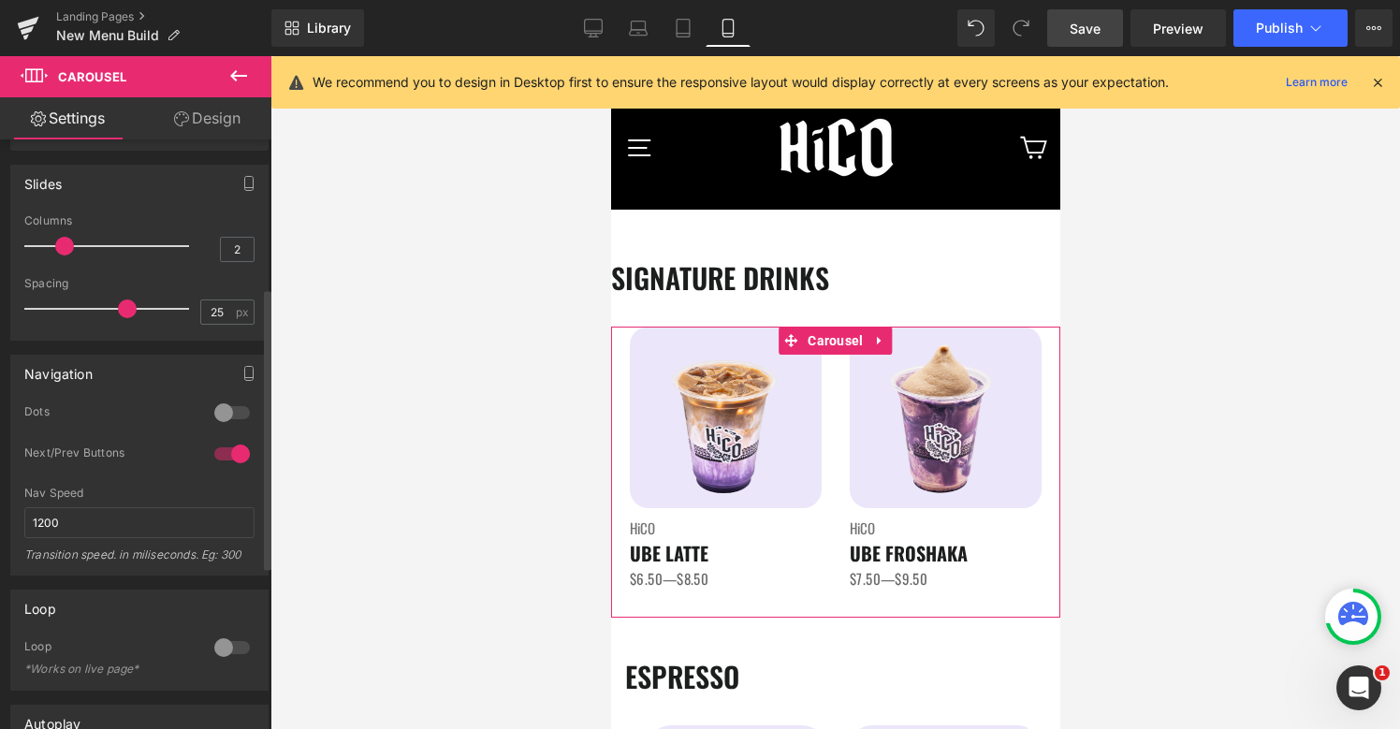
scroll to position [327, 0]
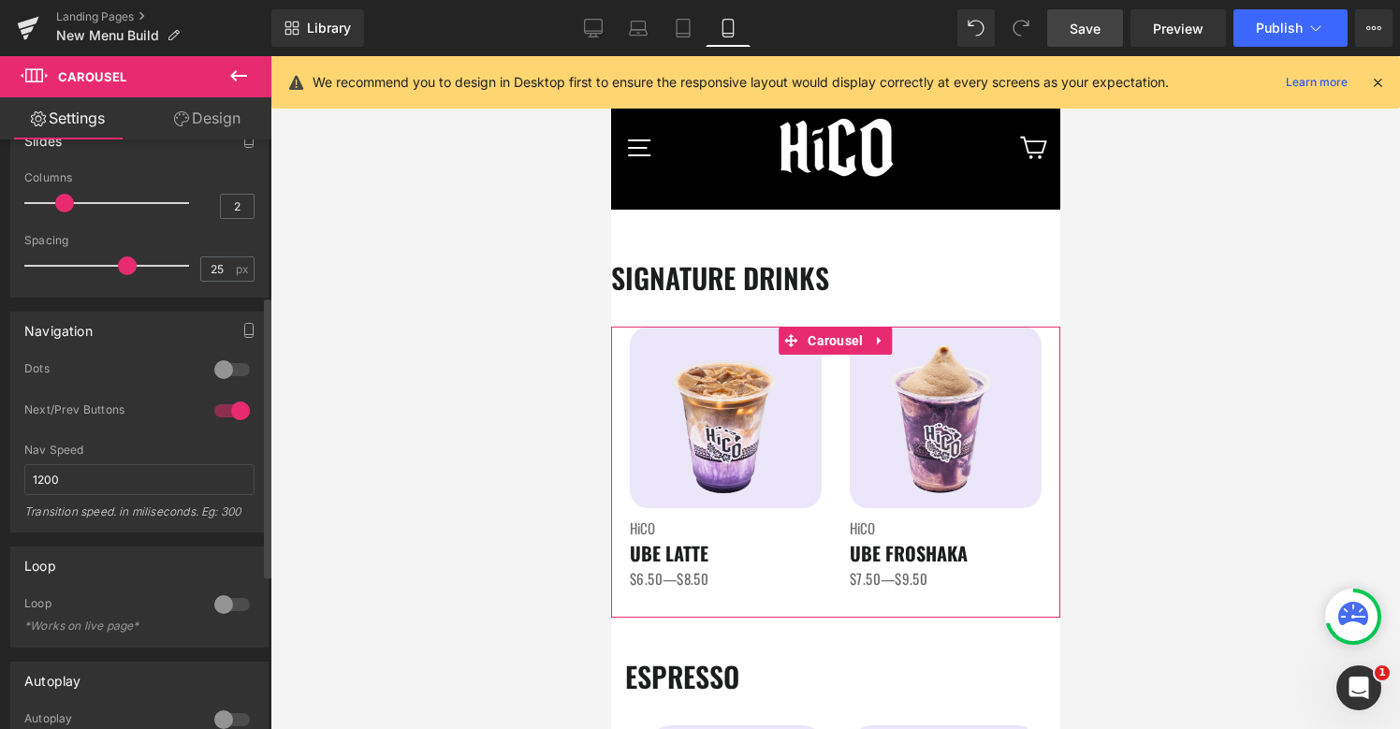
click at [215, 610] on div at bounding box center [232, 604] width 45 height 30
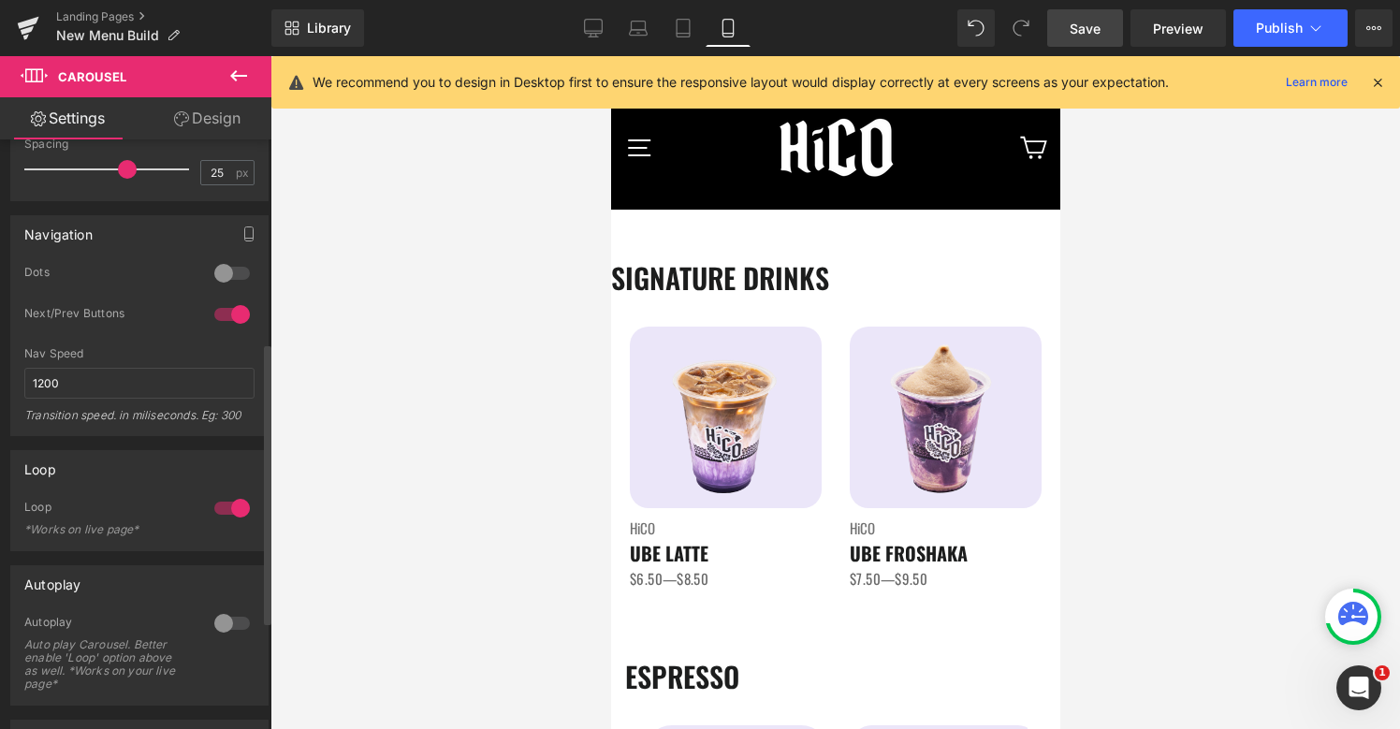
scroll to position [424, 0]
click at [215, 629] on div at bounding box center [232, 622] width 45 height 30
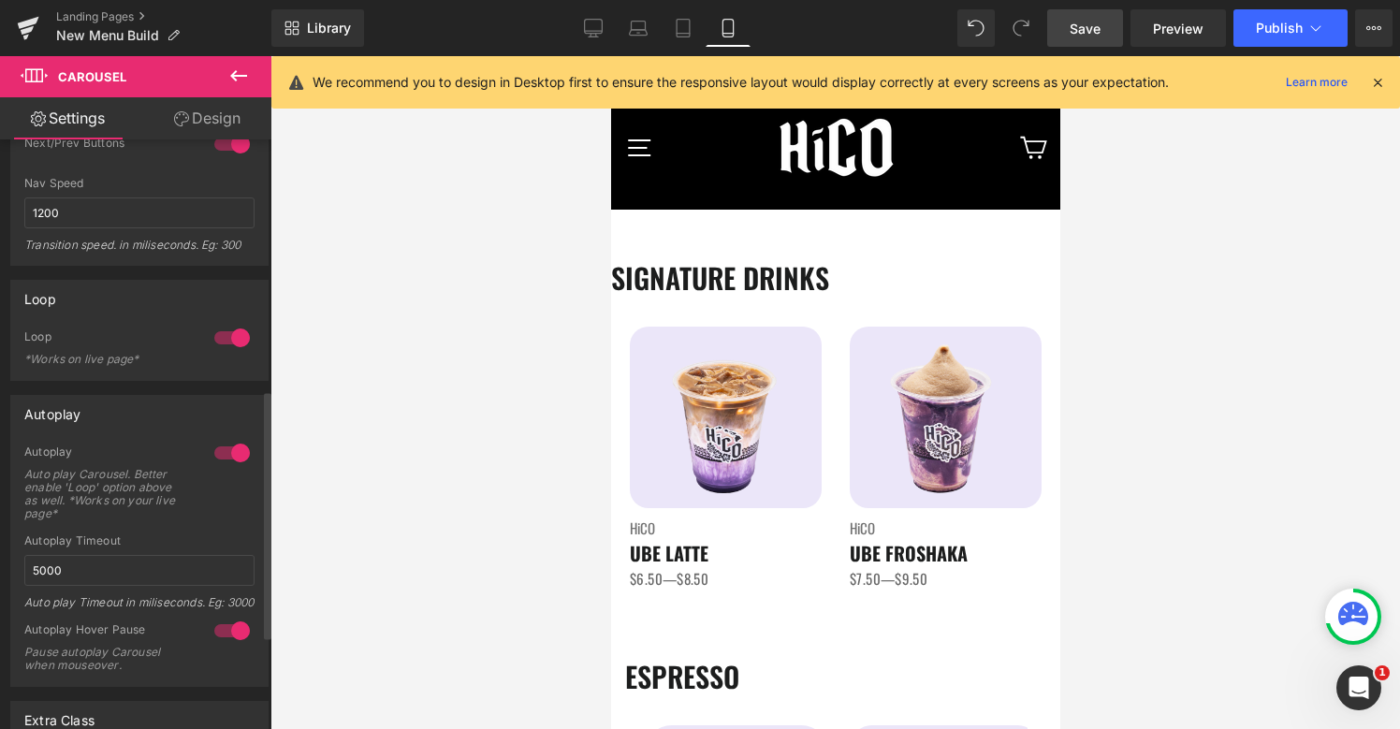
scroll to position [182, 0]
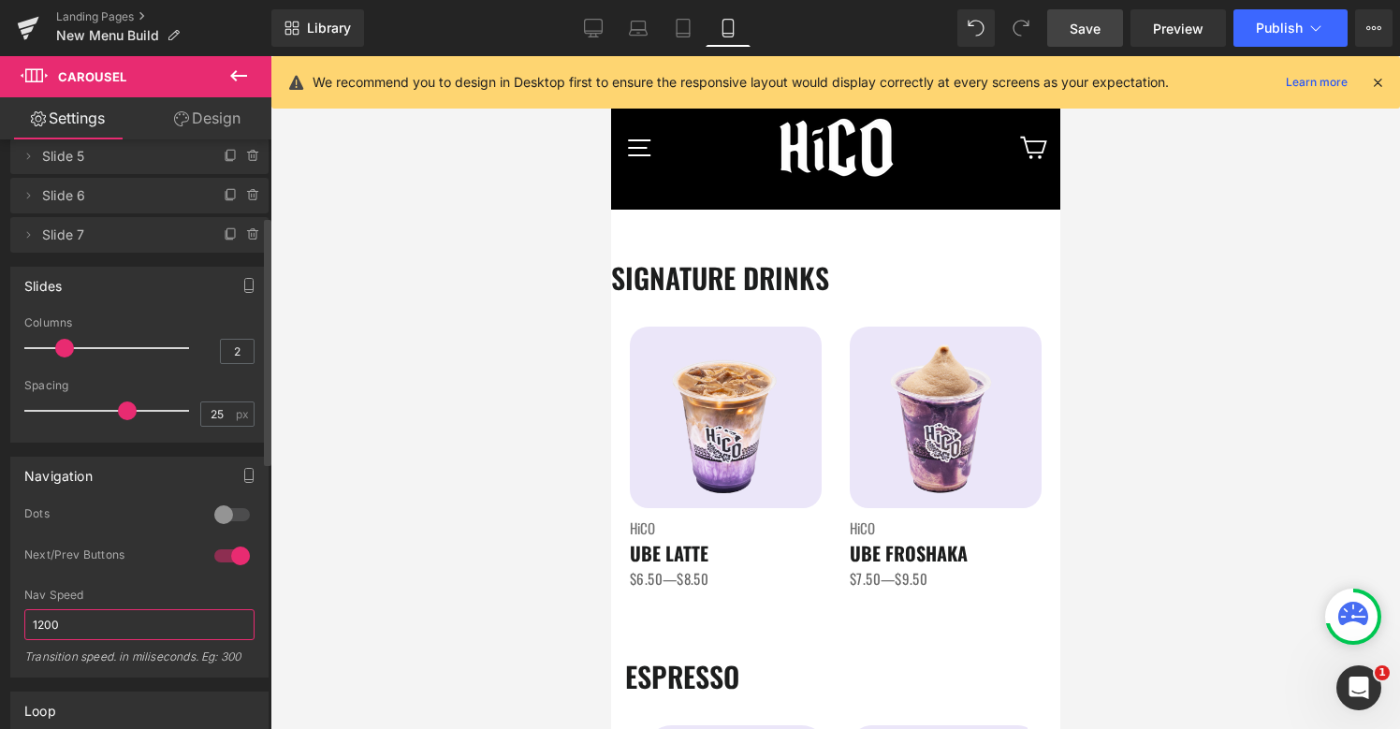
click at [215, 627] on input "1200" at bounding box center [139, 624] width 230 height 31
type input "1"
type input "500"
click at [1089, 24] on span "Save" at bounding box center [1084, 29] width 31 height 20
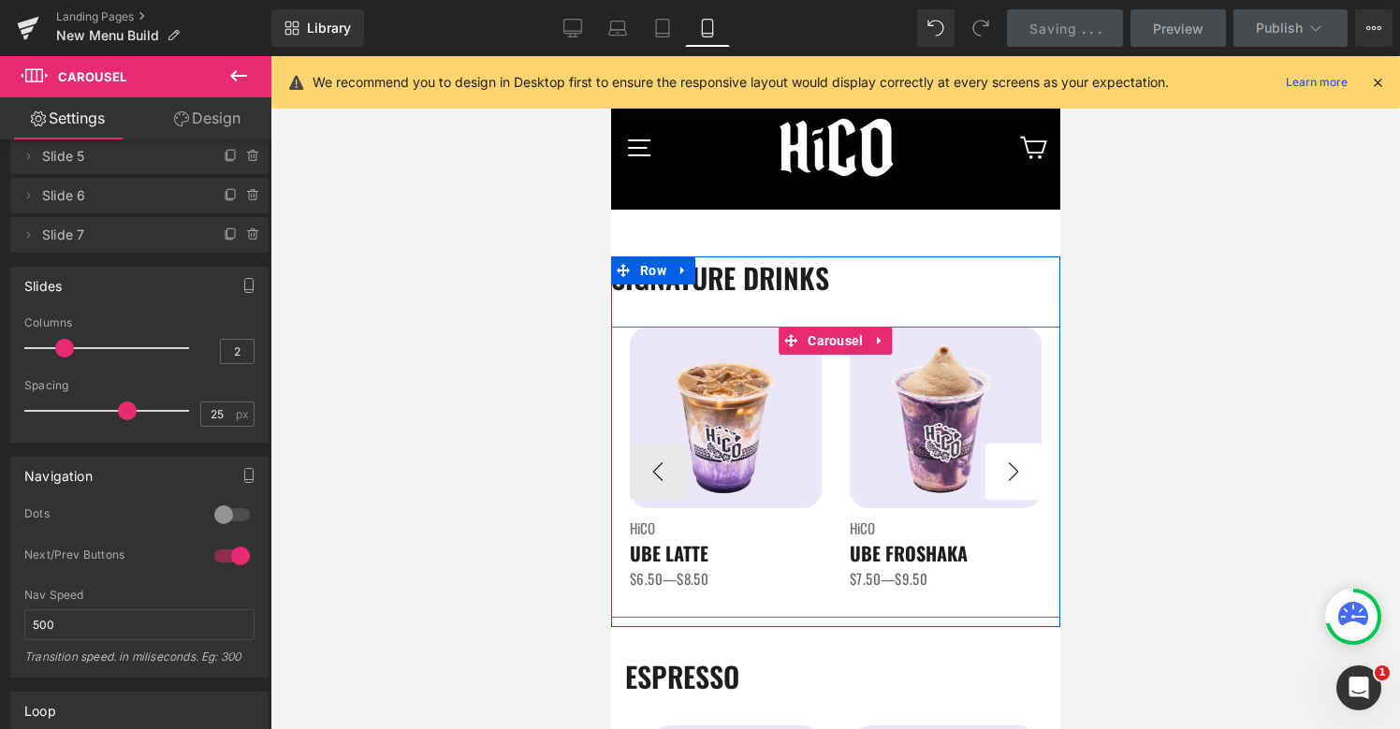
click at [1016, 479] on button "›" at bounding box center [1012, 472] width 56 height 56
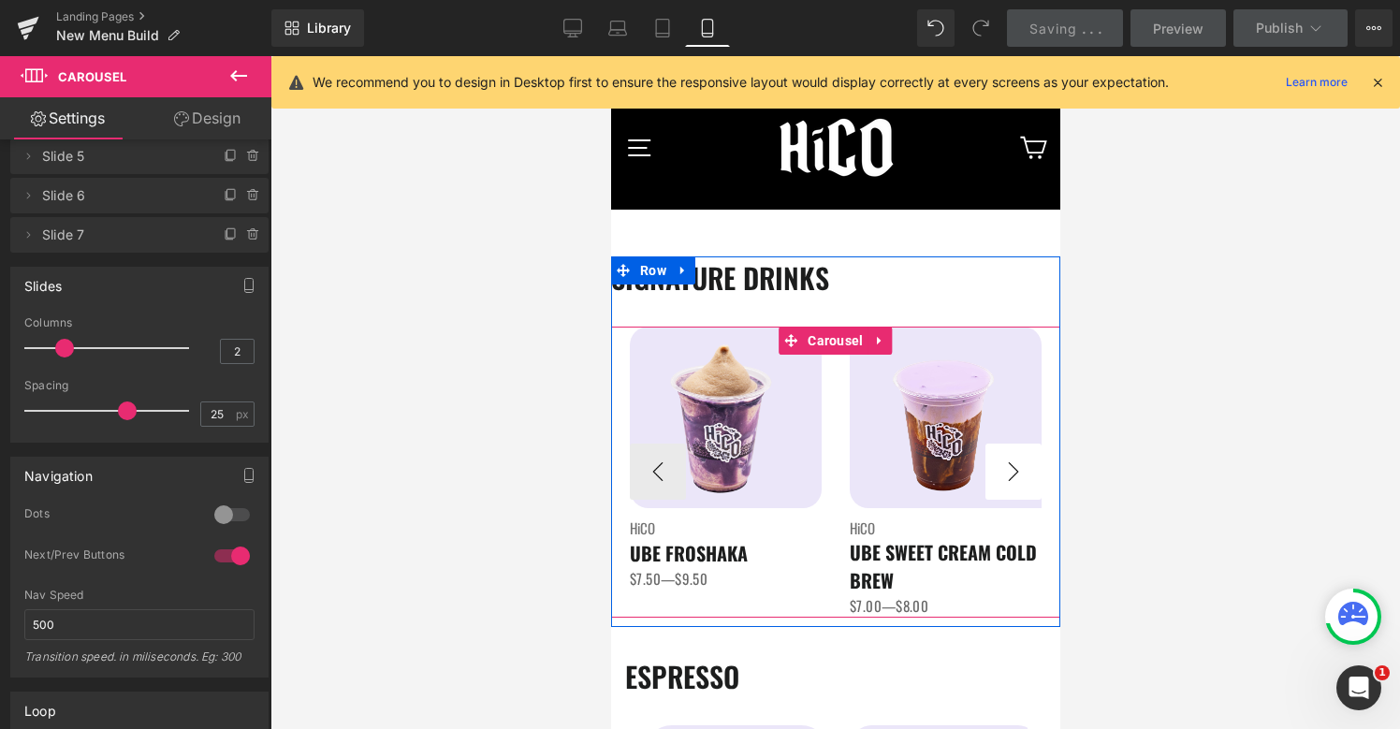
click at [1016, 479] on button "›" at bounding box center [1012, 472] width 56 height 56
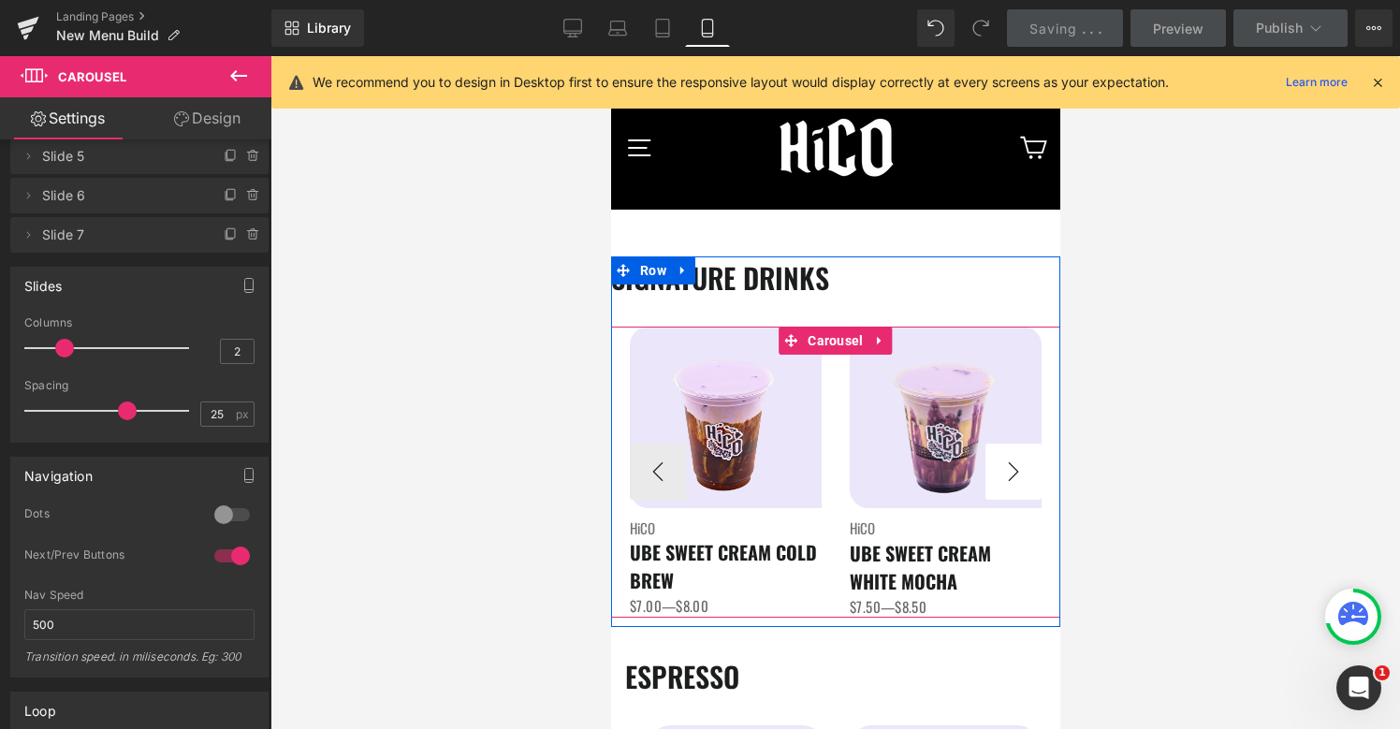
click at [1016, 479] on button "›" at bounding box center [1012, 472] width 56 height 56
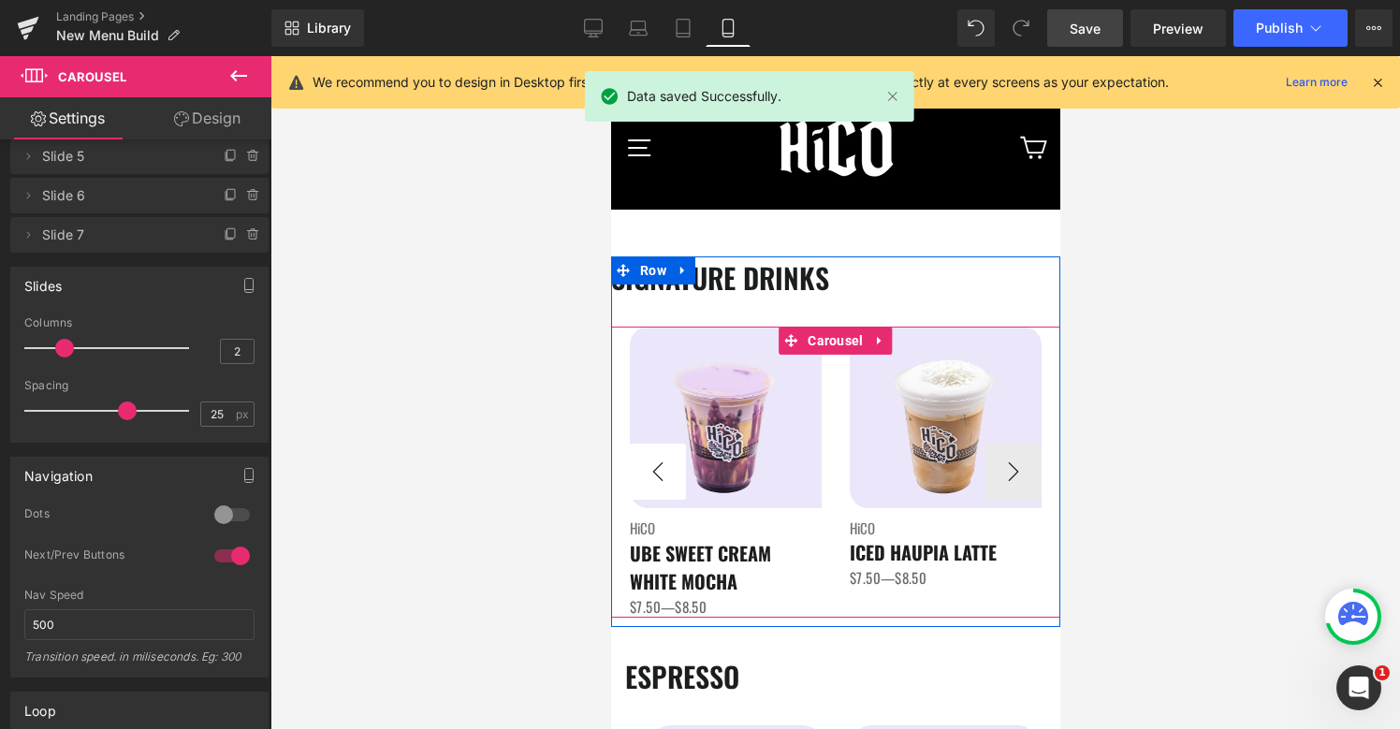
click at [659, 488] on button "‹" at bounding box center [657, 472] width 56 height 56
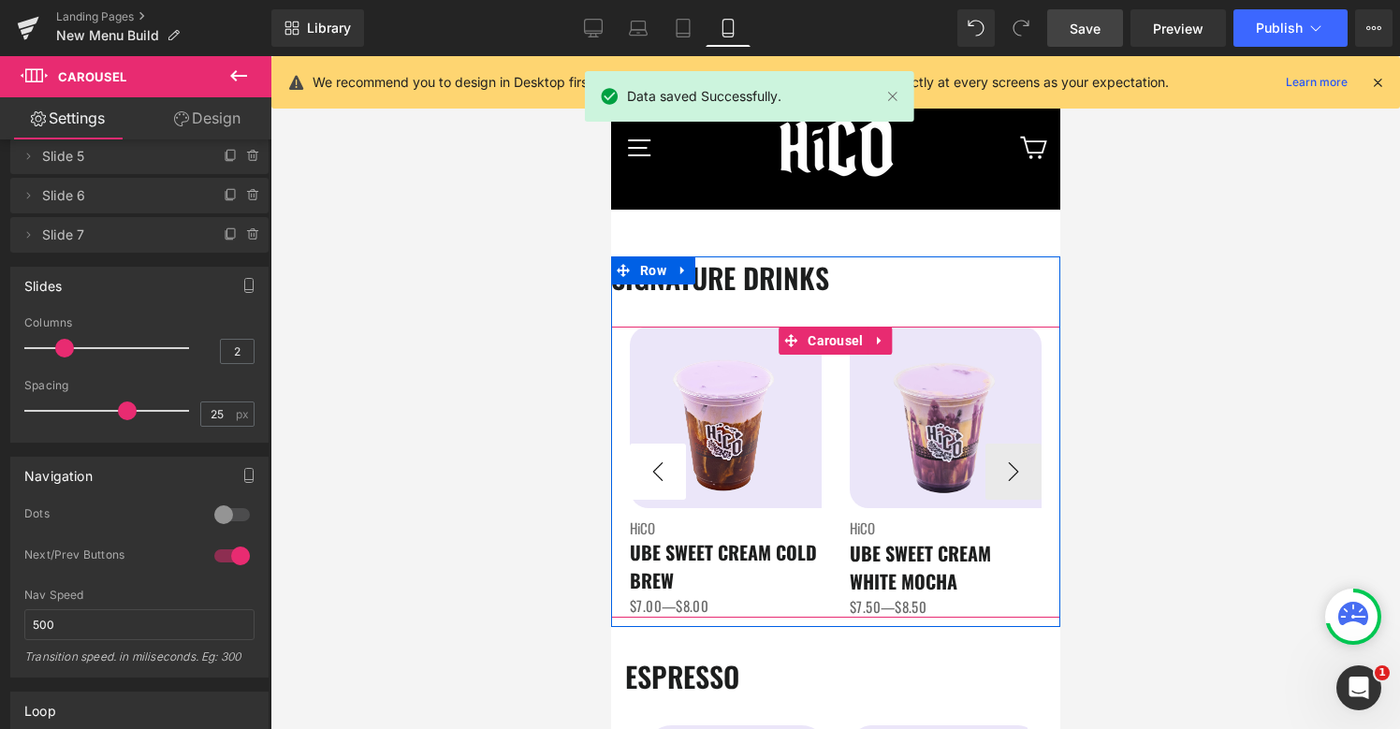
click at [659, 488] on button "‹" at bounding box center [657, 472] width 56 height 56
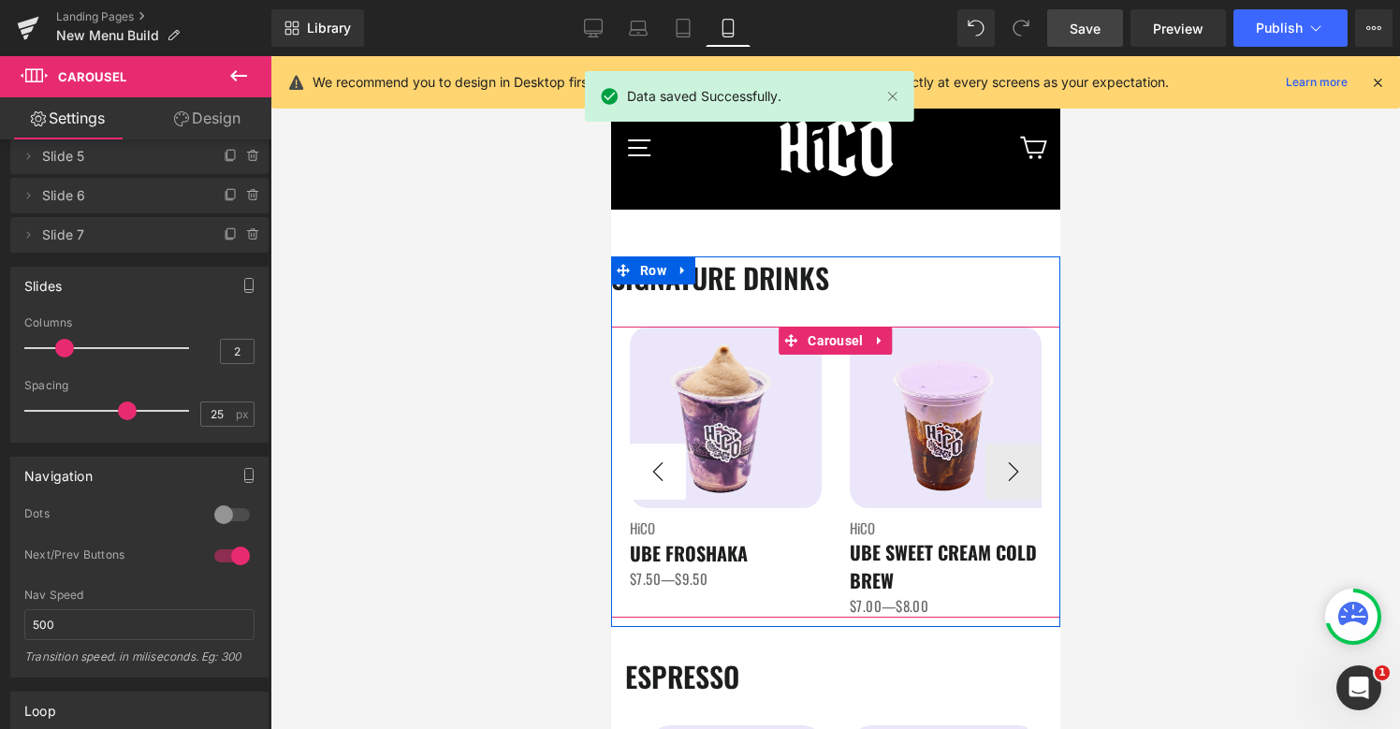
click at [659, 488] on button "‹" at bounding box center [657, 472] width 56 height 56
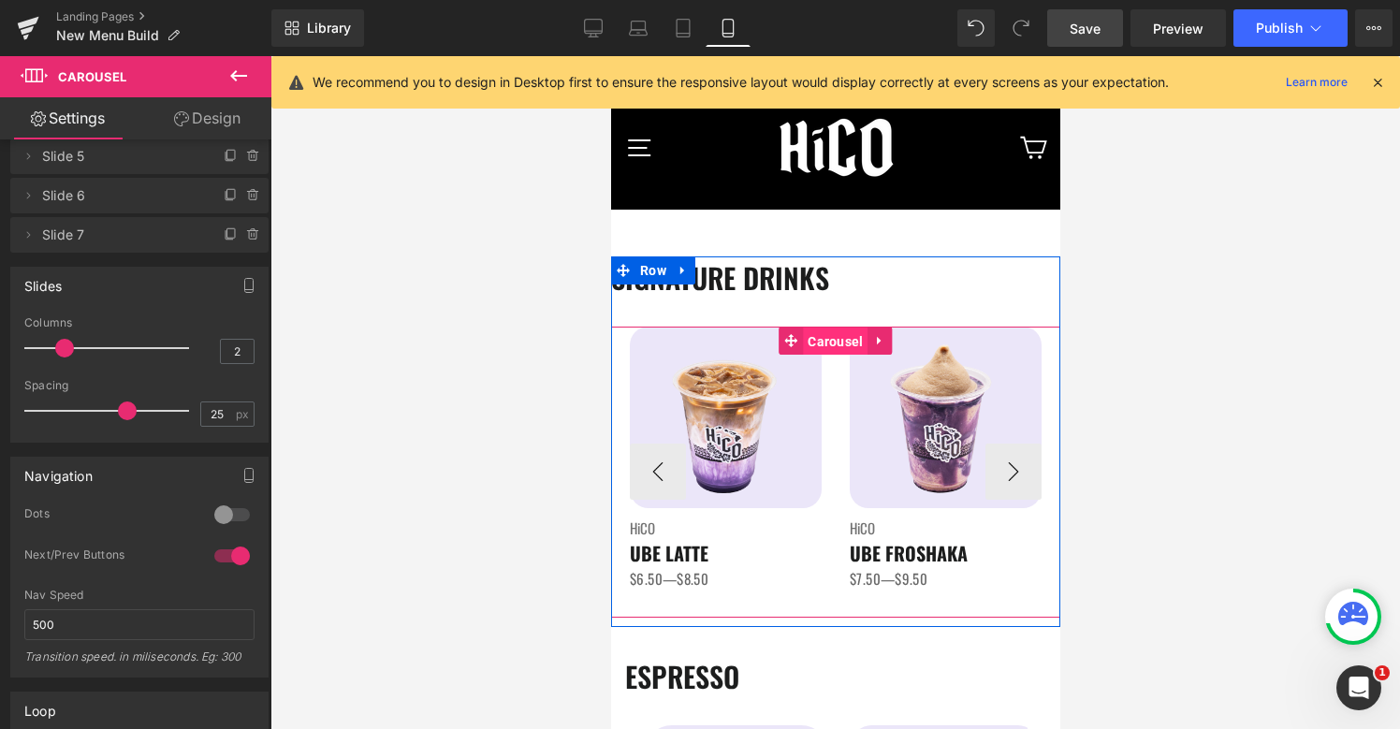
drag, startPoint x: 825, startPoint y: 342, endPoint x: 1127, endPoint y: 440, distance: 316.6
click at [825, 342] on span "Carousel" at bounding box center [834, 341] width 65 height 28
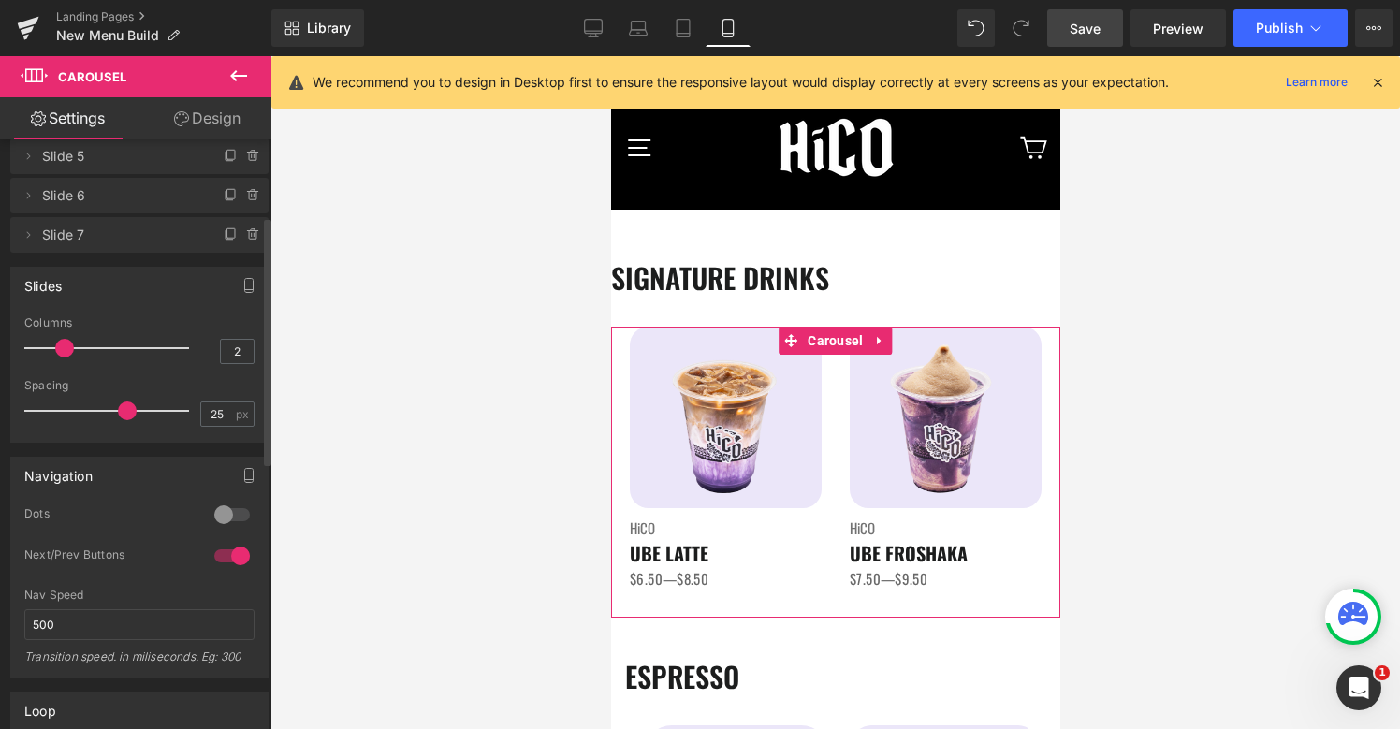
click at [221, 517] on div at bounding box center [232, 515] width 45 height 30
click at [219, 120] on link "Design" at bounding box center [207, 118] width 136 height 42
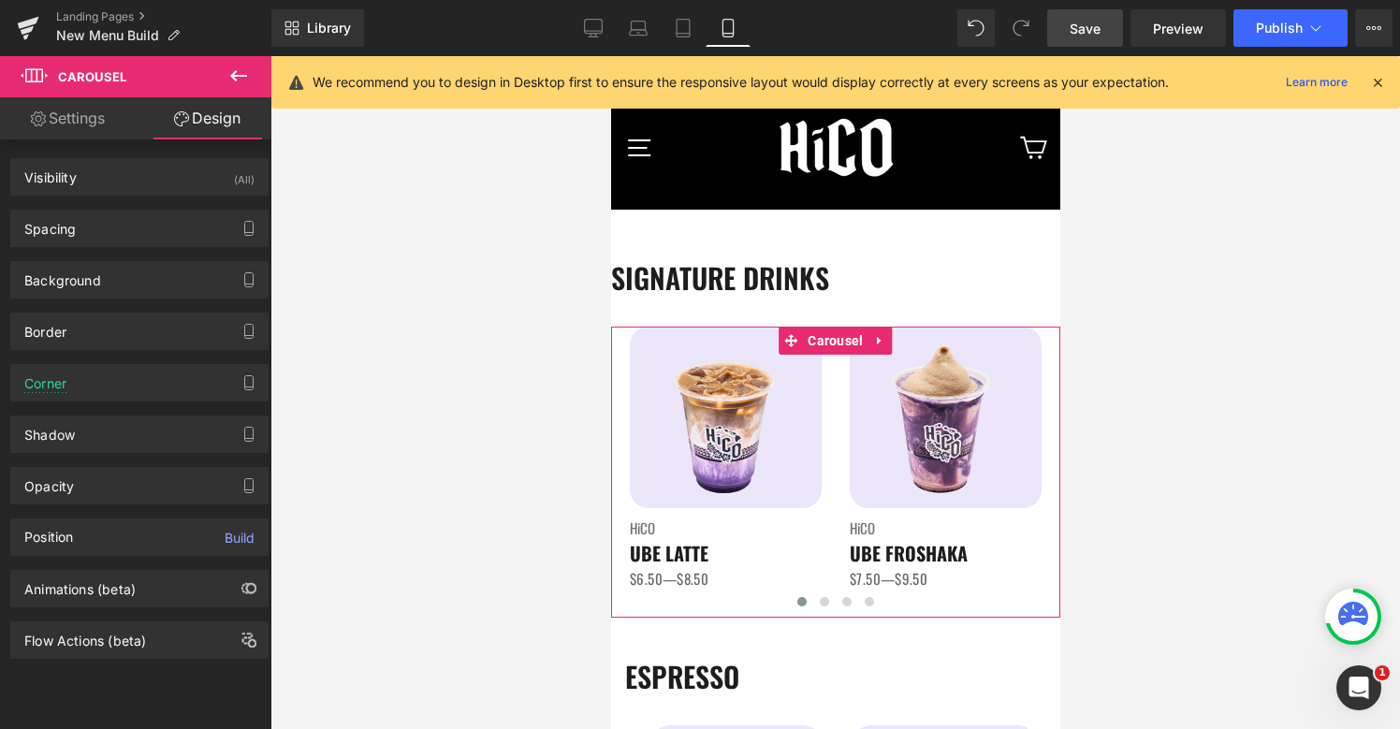
click at [80, 109] on link "Settings" at bounding box center [68, 118] width 136 height 42
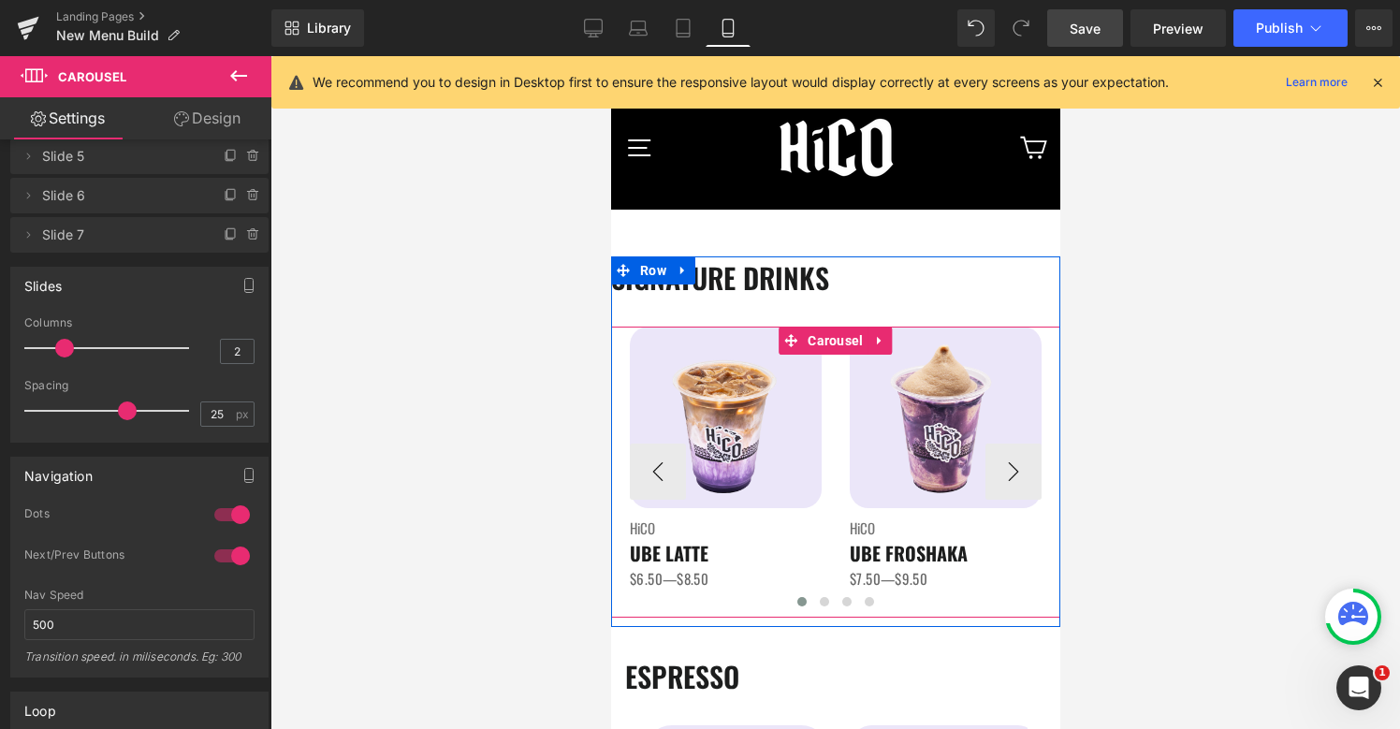
click at [1042, 473] on div "Image HiCO Heading UBE LATTE Heading $6.50—$8.50 Text Block Image HiCO Heading …" at bounding box center [834, 472] width 449 height 291
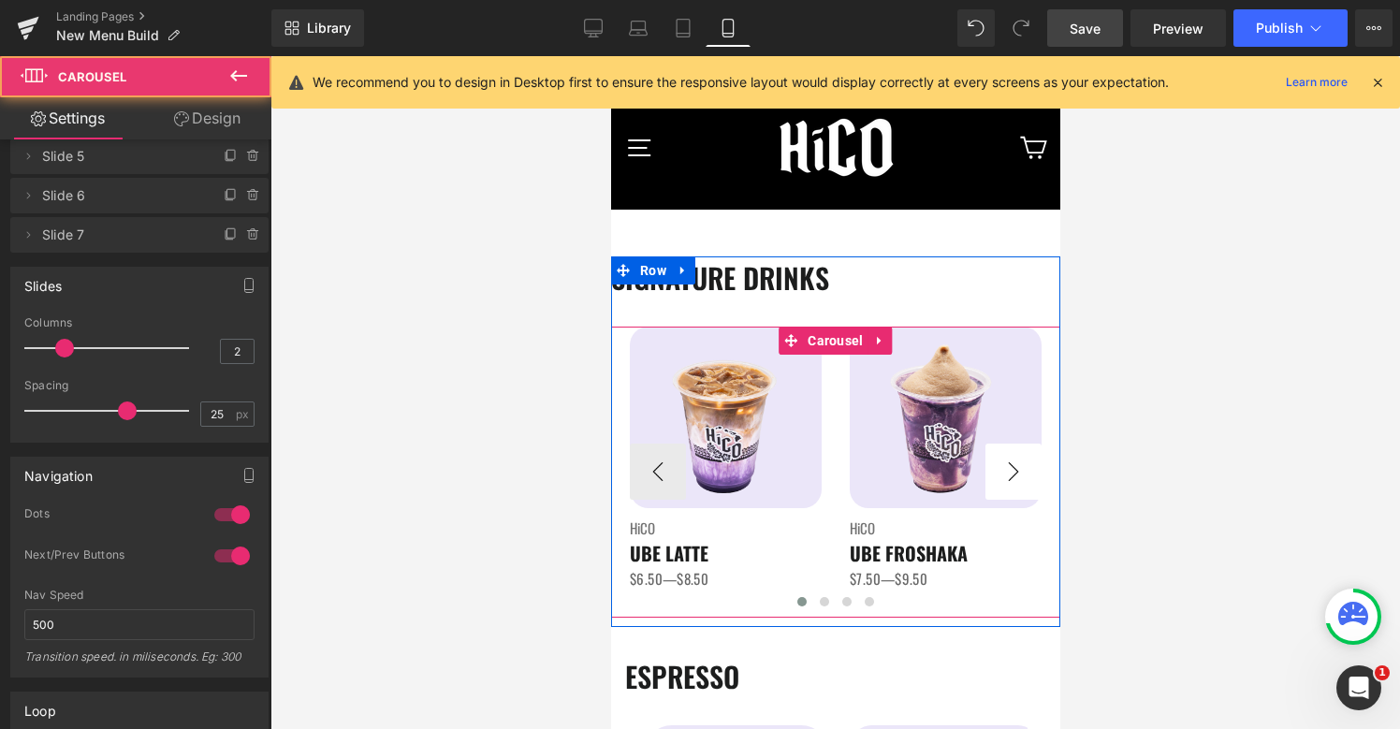
click at [1018, 485] on button "›" at bounding box center [1012, 472] width 56 height 56
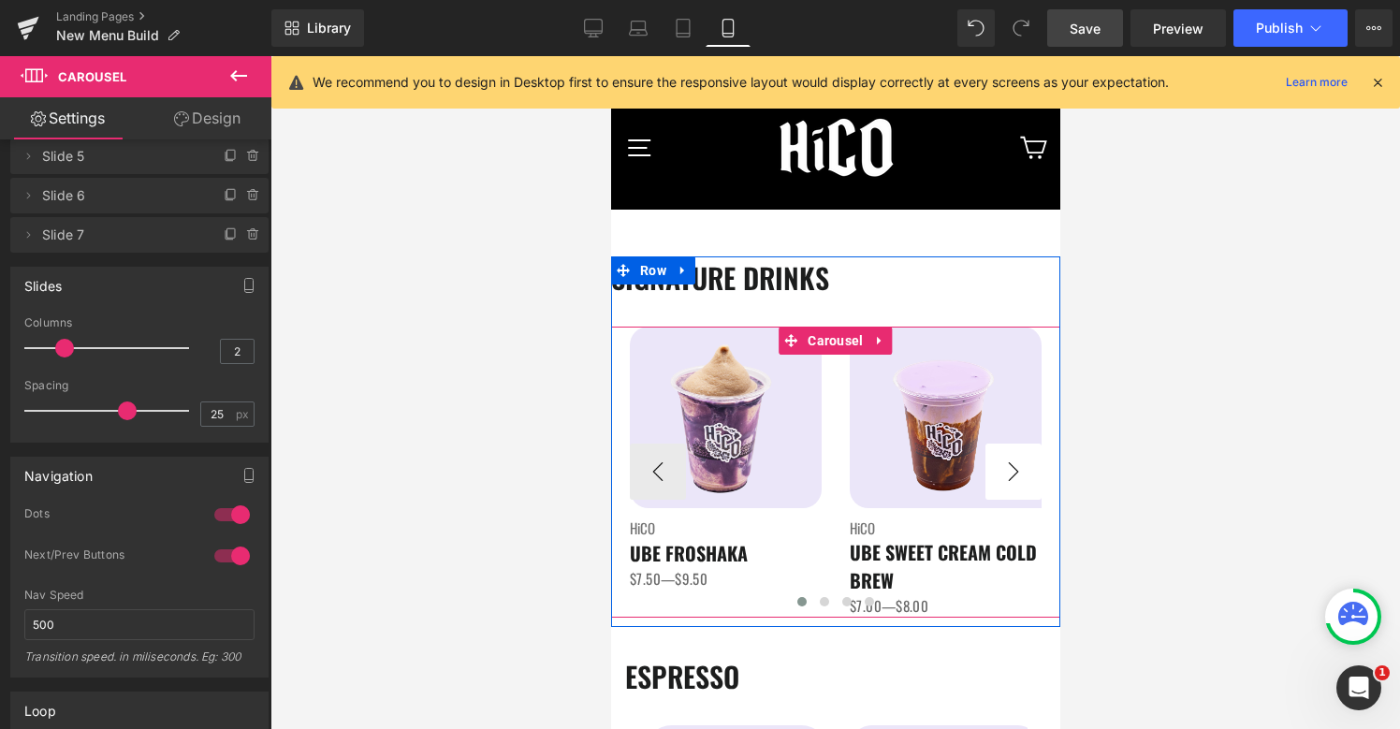
click at [1018, 485] on button "›" at bounding box center [1012, 472] width 56 height 56
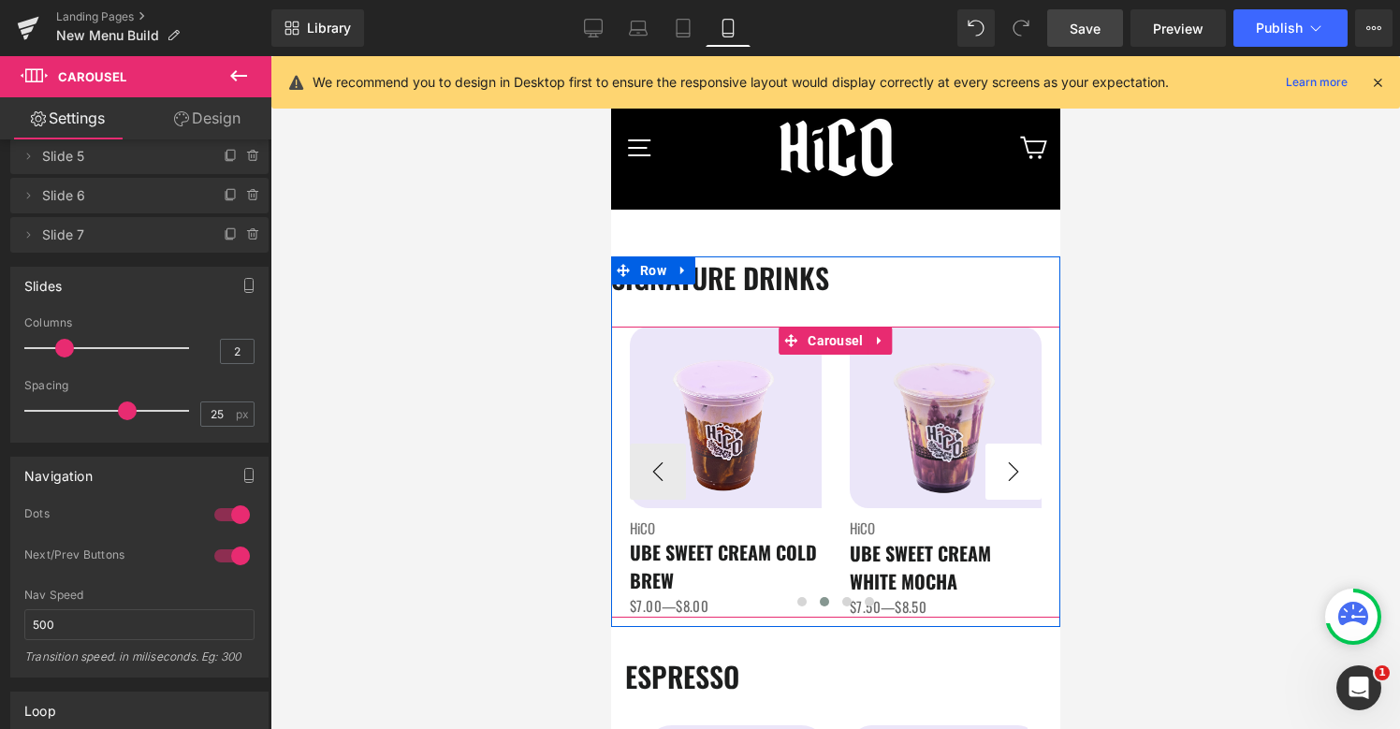
click at [1018, 485] on button "›" at bounding box center [1012, 472] width 56 height 56
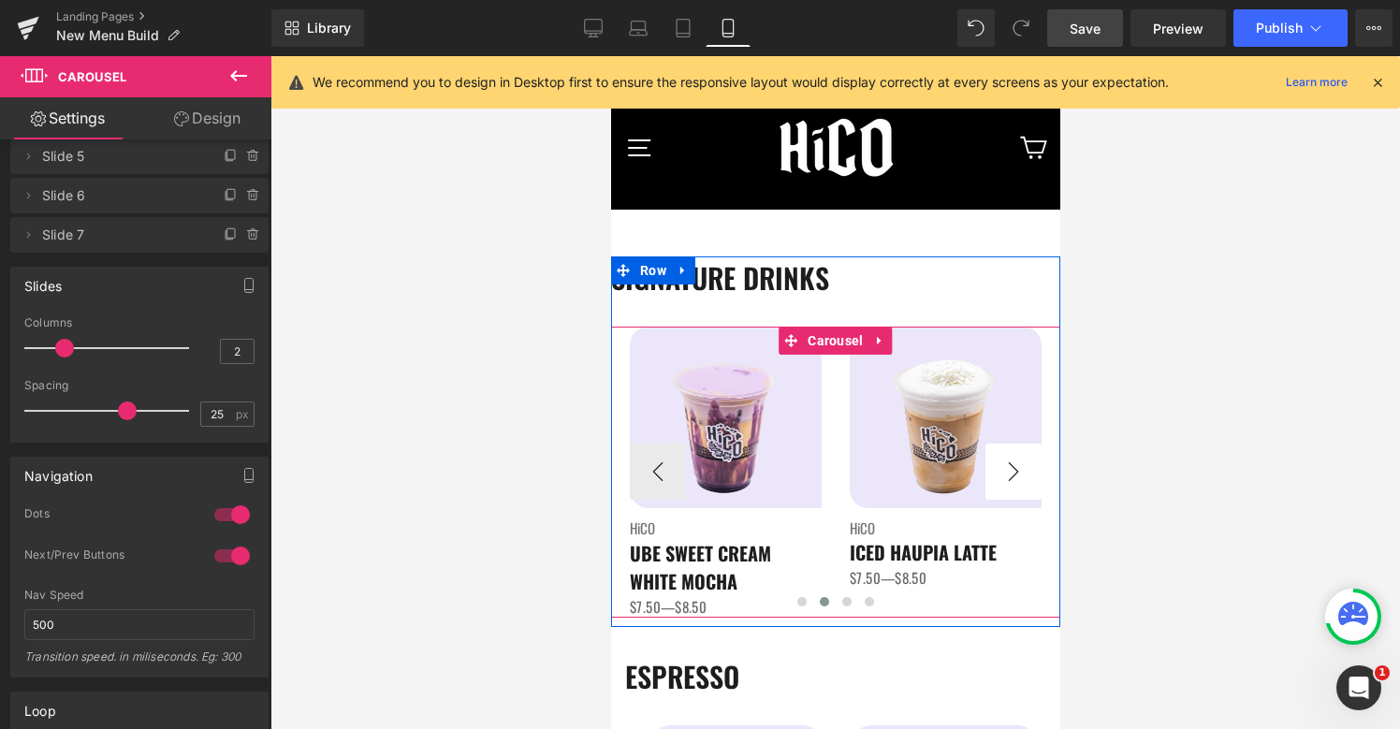
click at [1018, 485] on button "›" at bounding box center [1012, 472] width 56 height 56
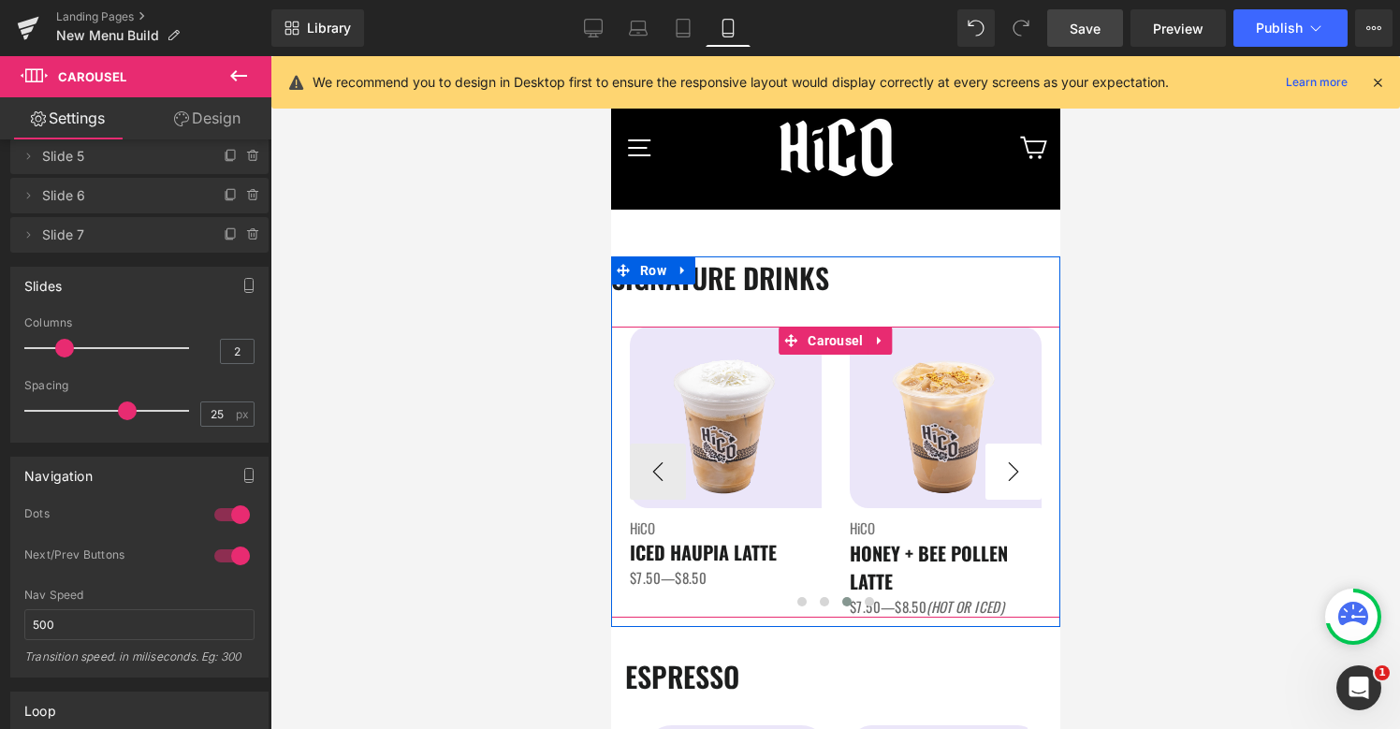
click at [1018, 485] on button "›" at bounding box center [1012, 472] width 56 height 56
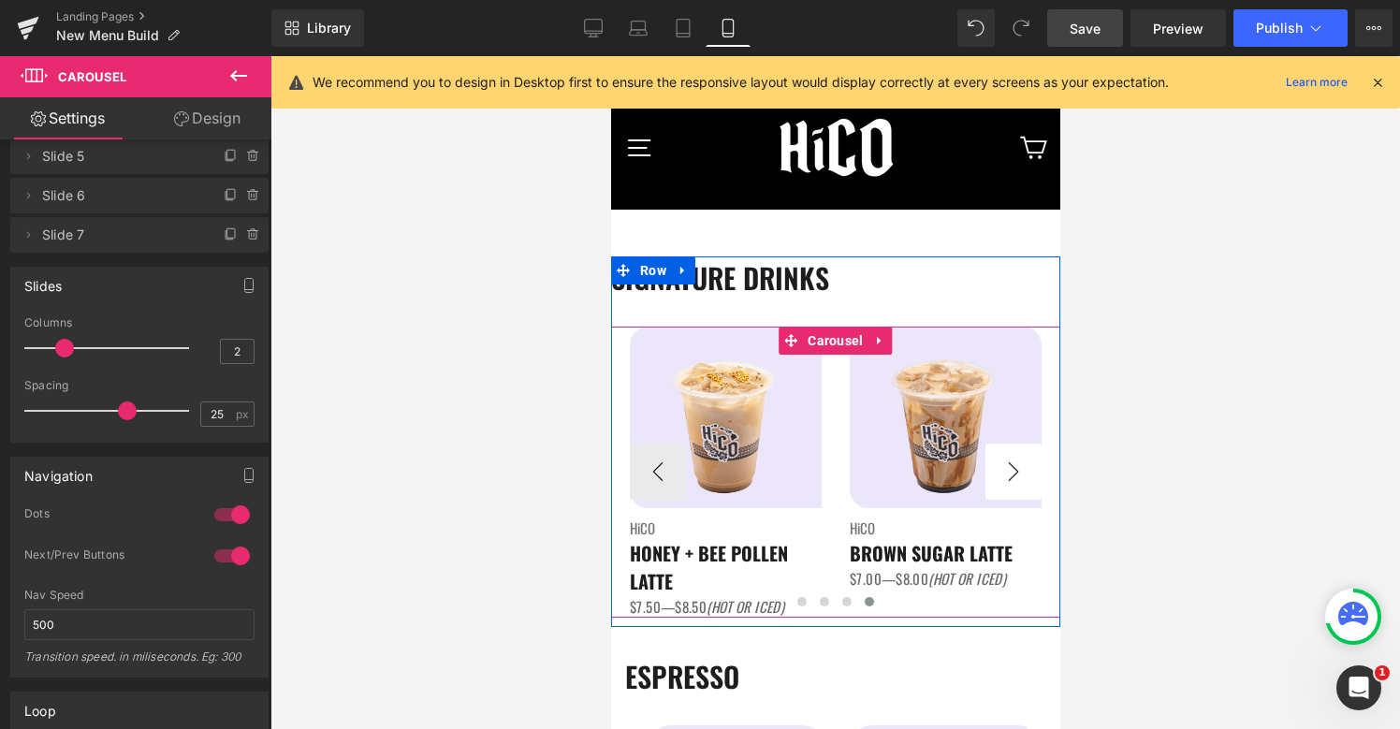
click at [1018, 485] on button "›" at bounding box center [1012, 472] width 56 height 56
click at [651, 481] on button "‹" at bounding box center [657, 472] width 56 height 56
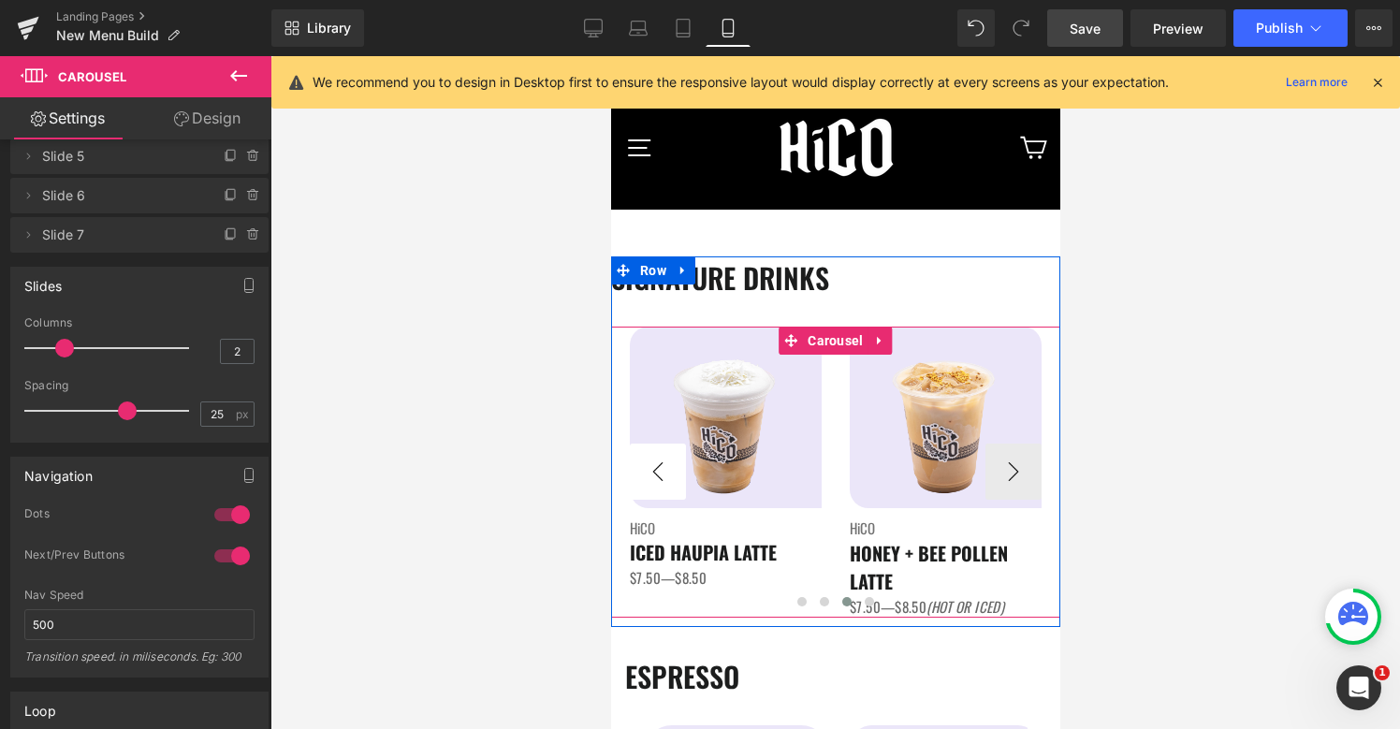
click at [651, 481] on button "‹" at bounding box center [657, 472] width 56 height 56
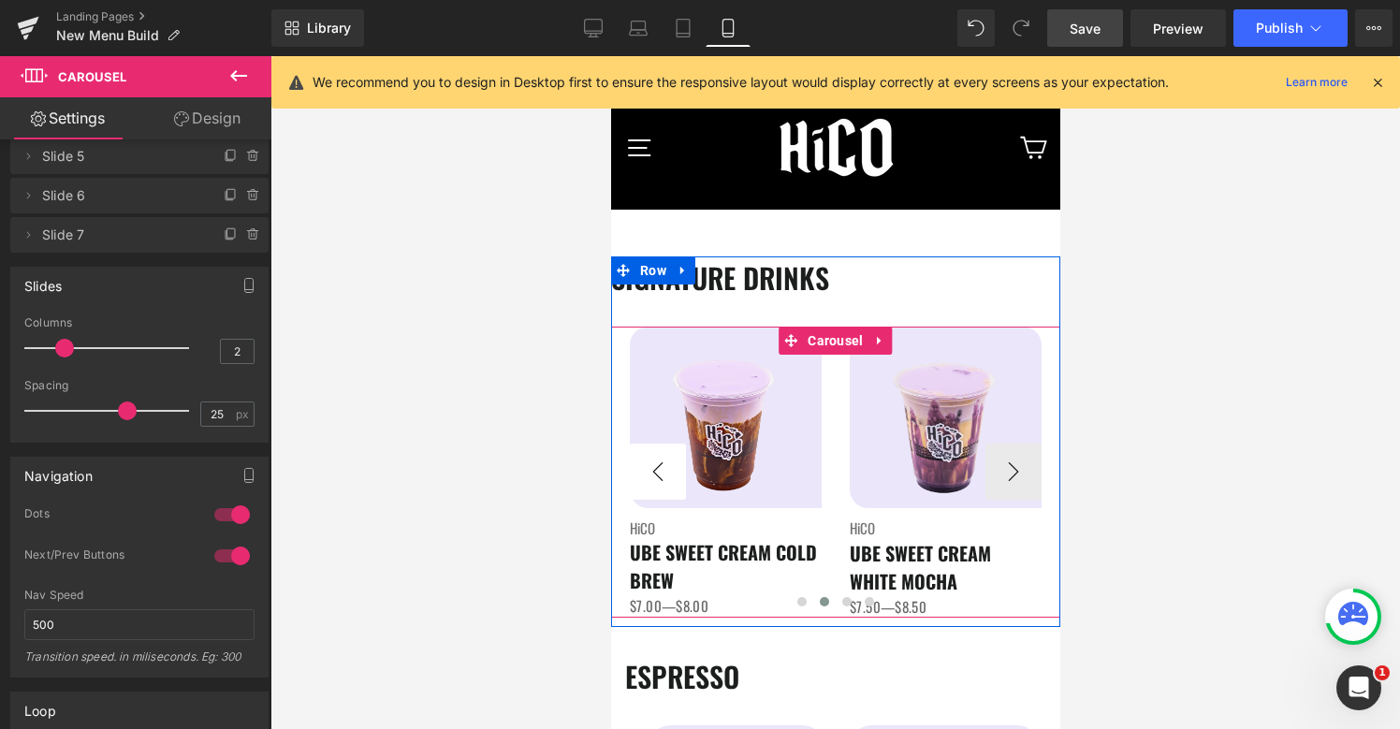
click at [651, 481] on button "‹" at bounding box center [657, 472] width 56 height 56
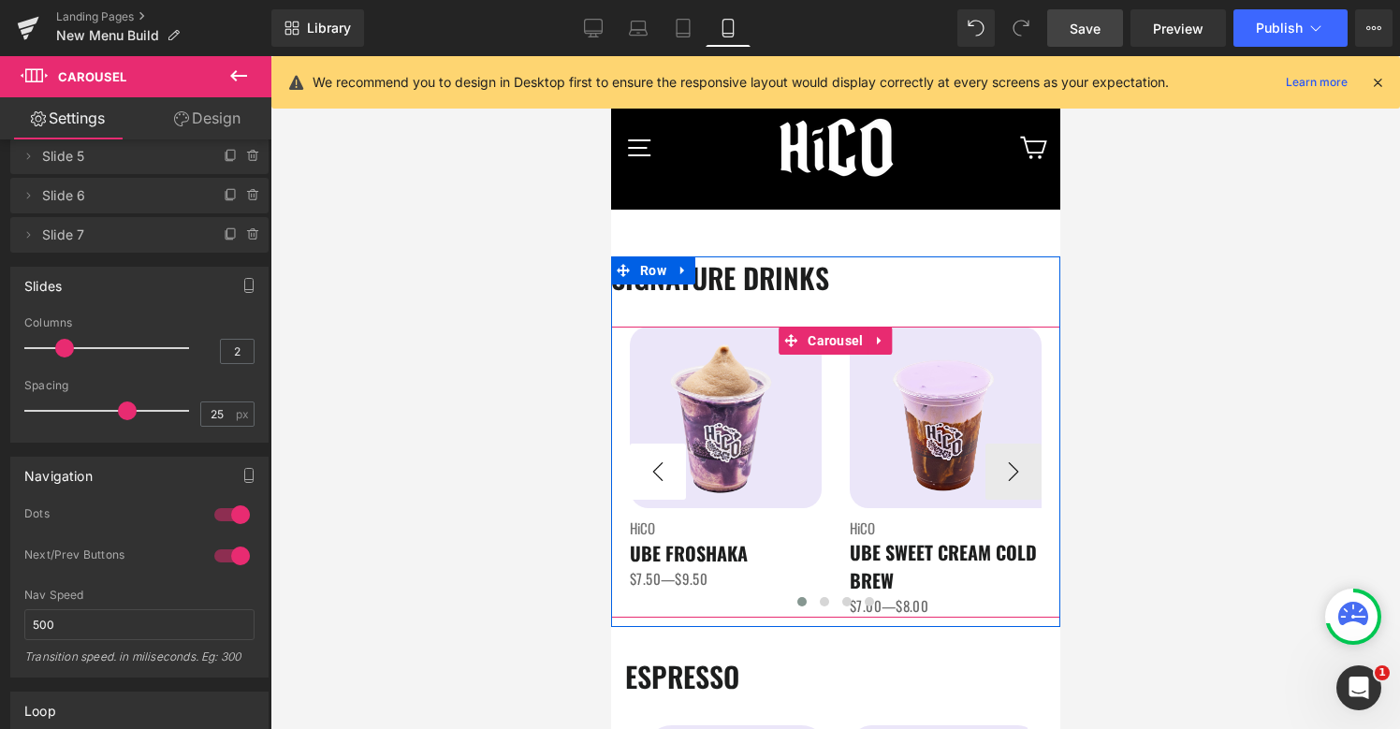
click at [651, 481] on button "‹" at bounding box center [657, 472] width 56 height 56
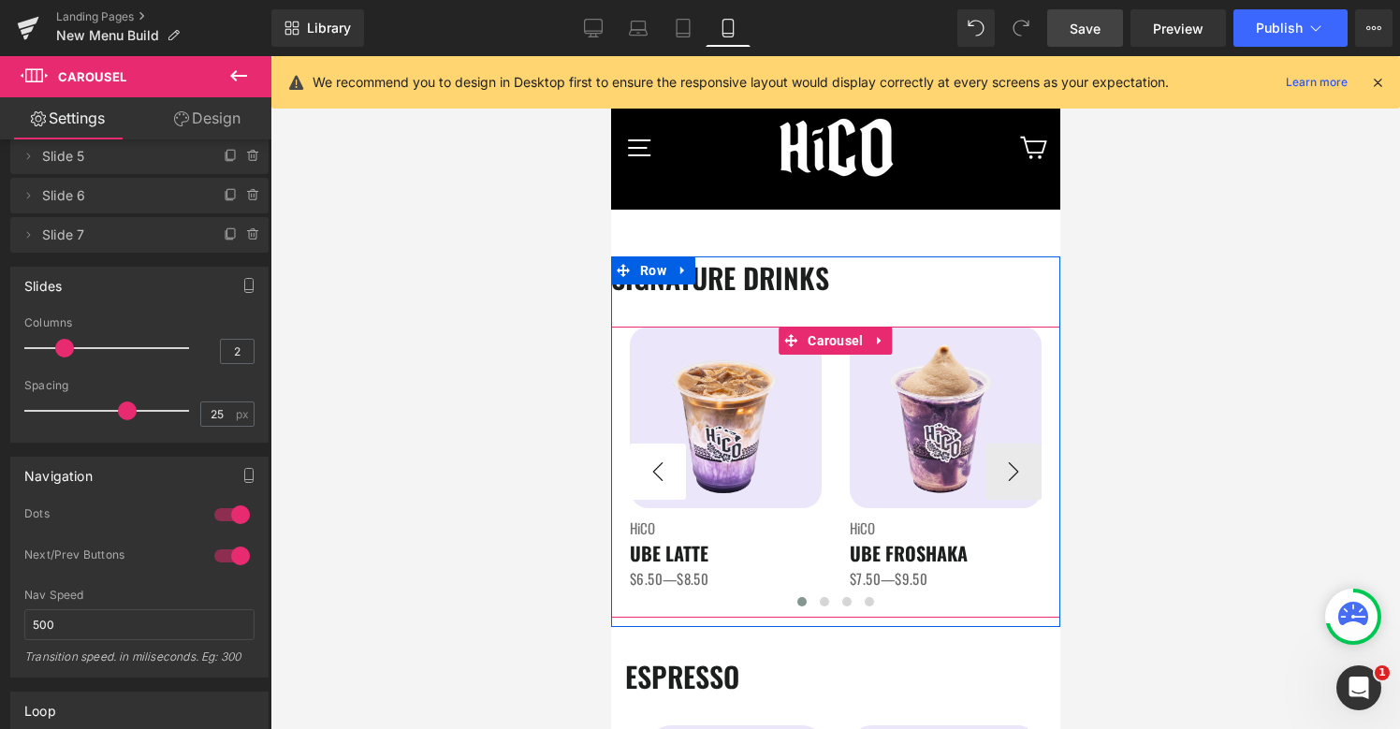
click at [651, 481] on button "‹" at bounding box center [657, 472] width 56 height 56
click at [833, 343] on span "Carousel" at bounding box center [834, 341] width 65 height 28
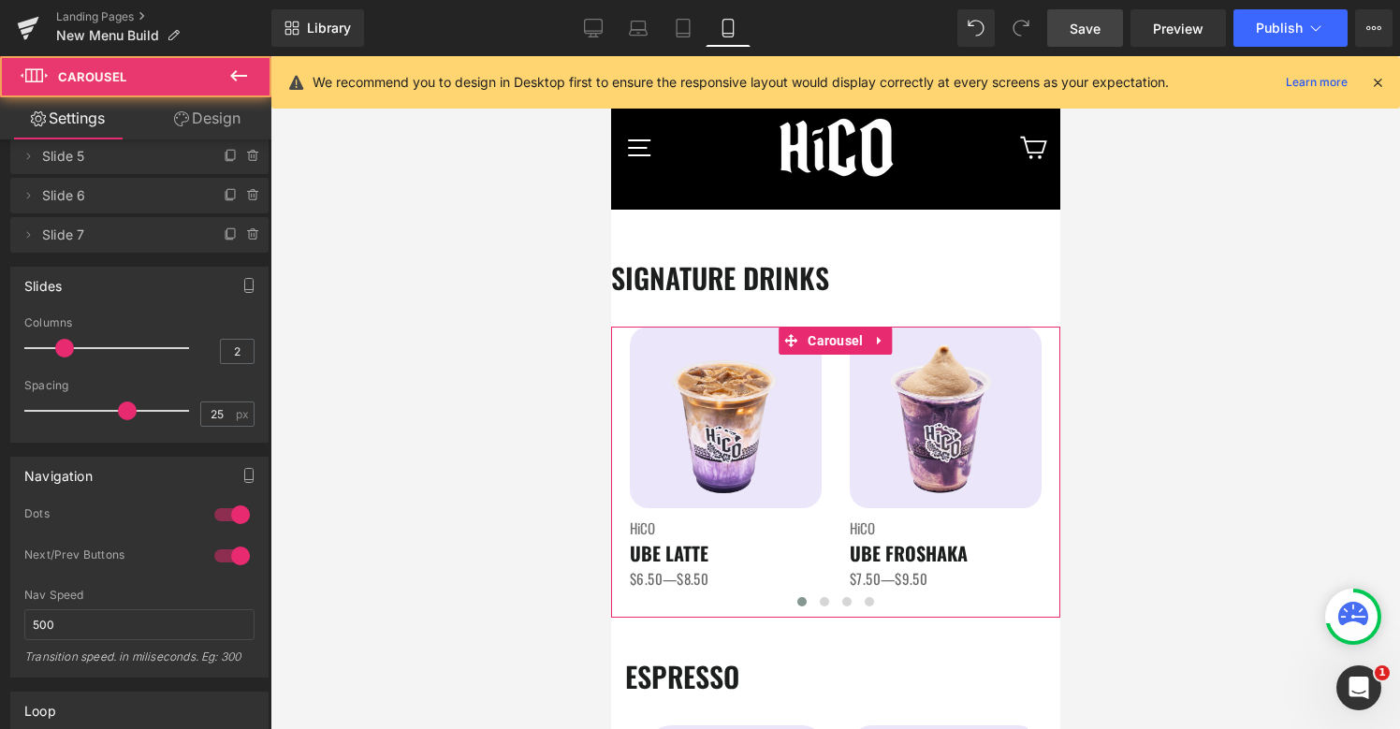
click at [222, 122] on link "Design" at bounding box center [207, 118] width 136 height 42
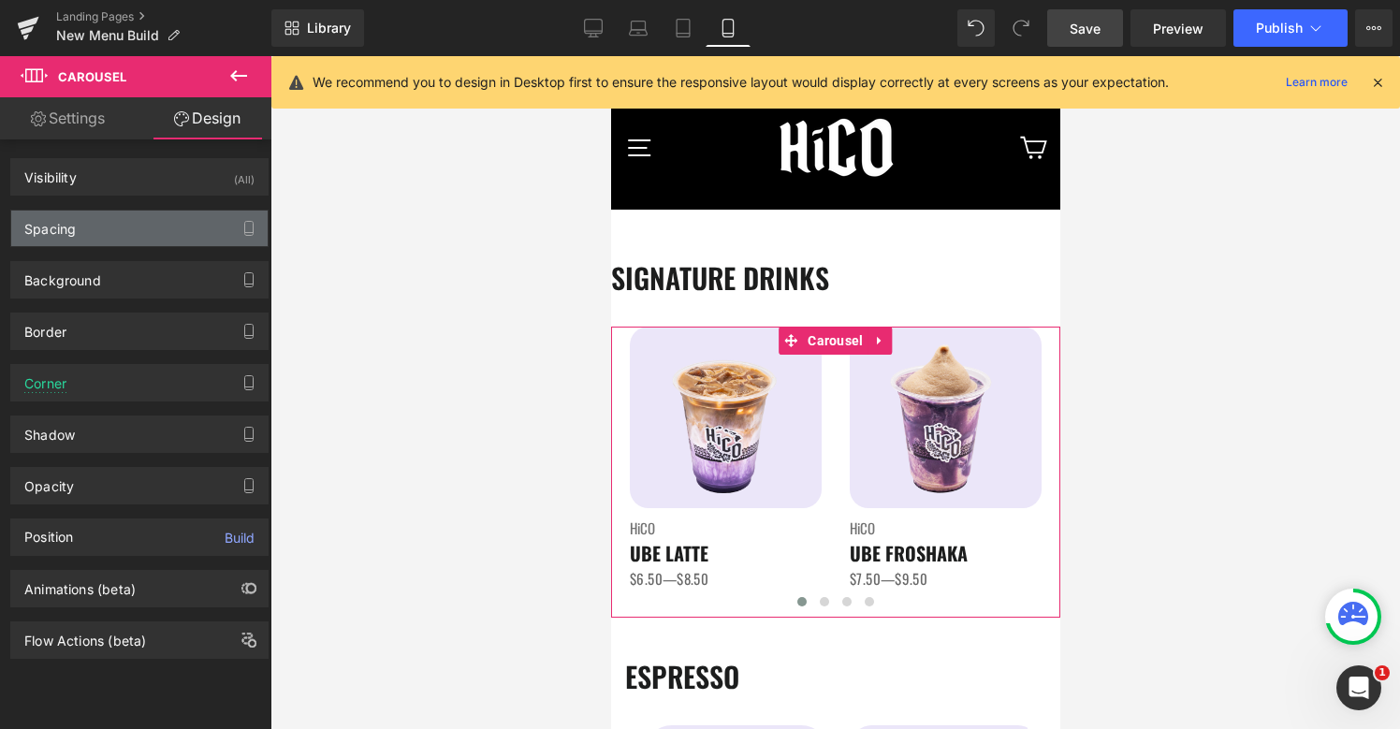
click at [147, 231] on div "Spacing" at bounding box center [139, 229] width 256 height 36
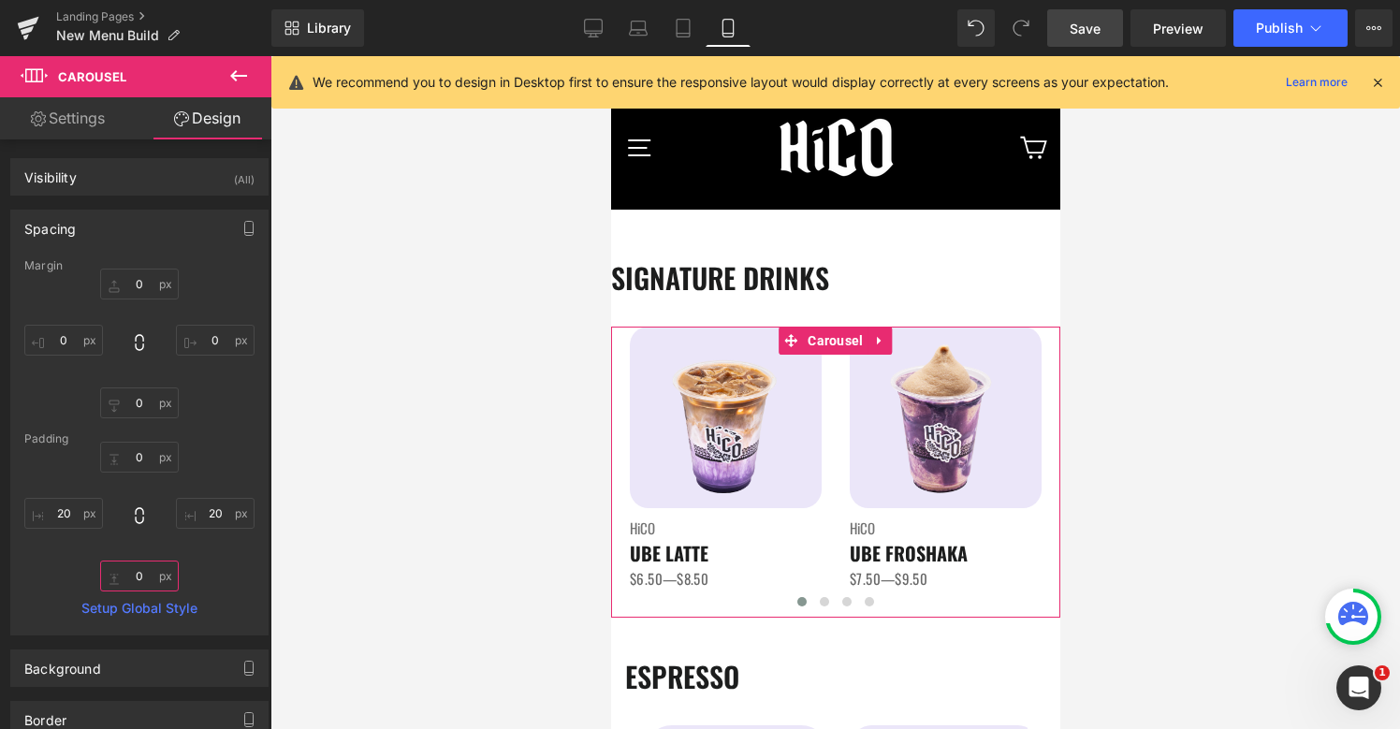
click at [131, 574] on input "0" at bounding box center [139, 575] width 79 height 31
click at [137, 458] on input "0" at bounding box center [139, 457] width 79 height 31
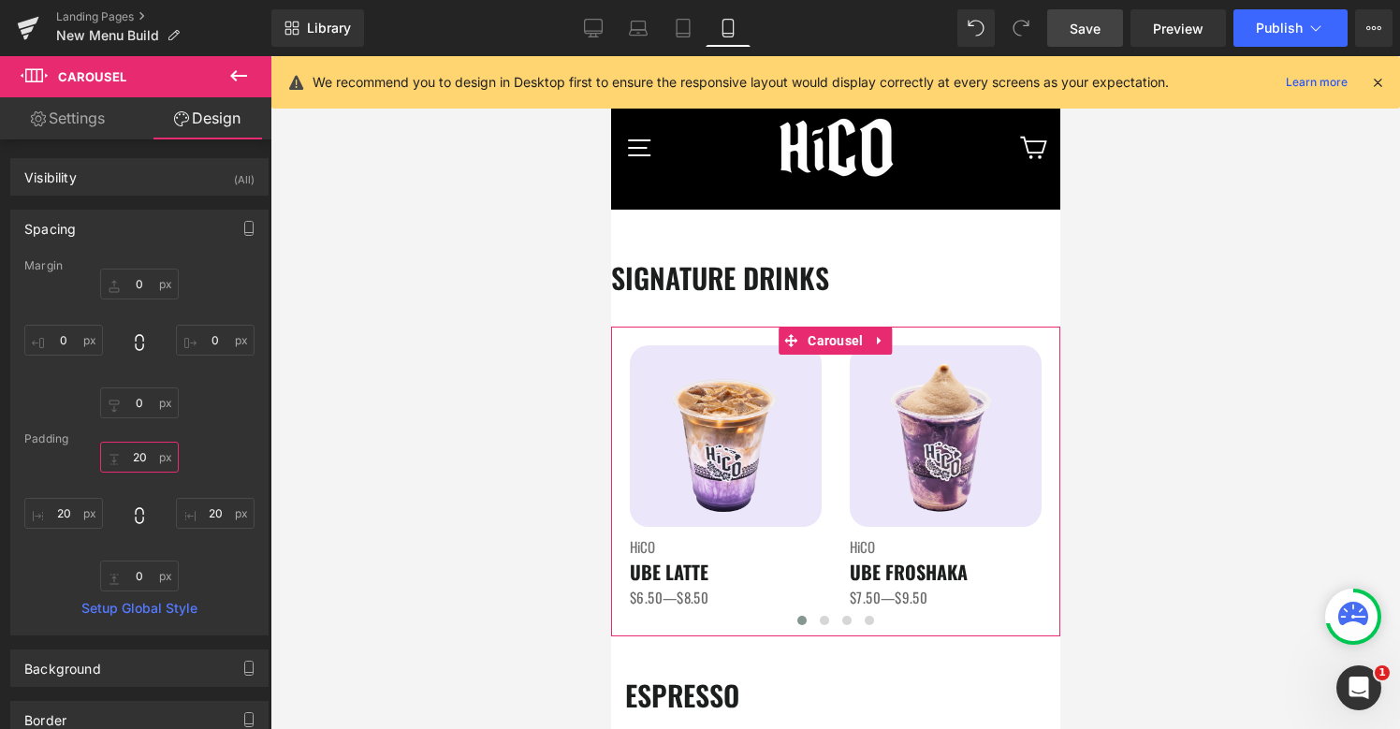
type input "2"
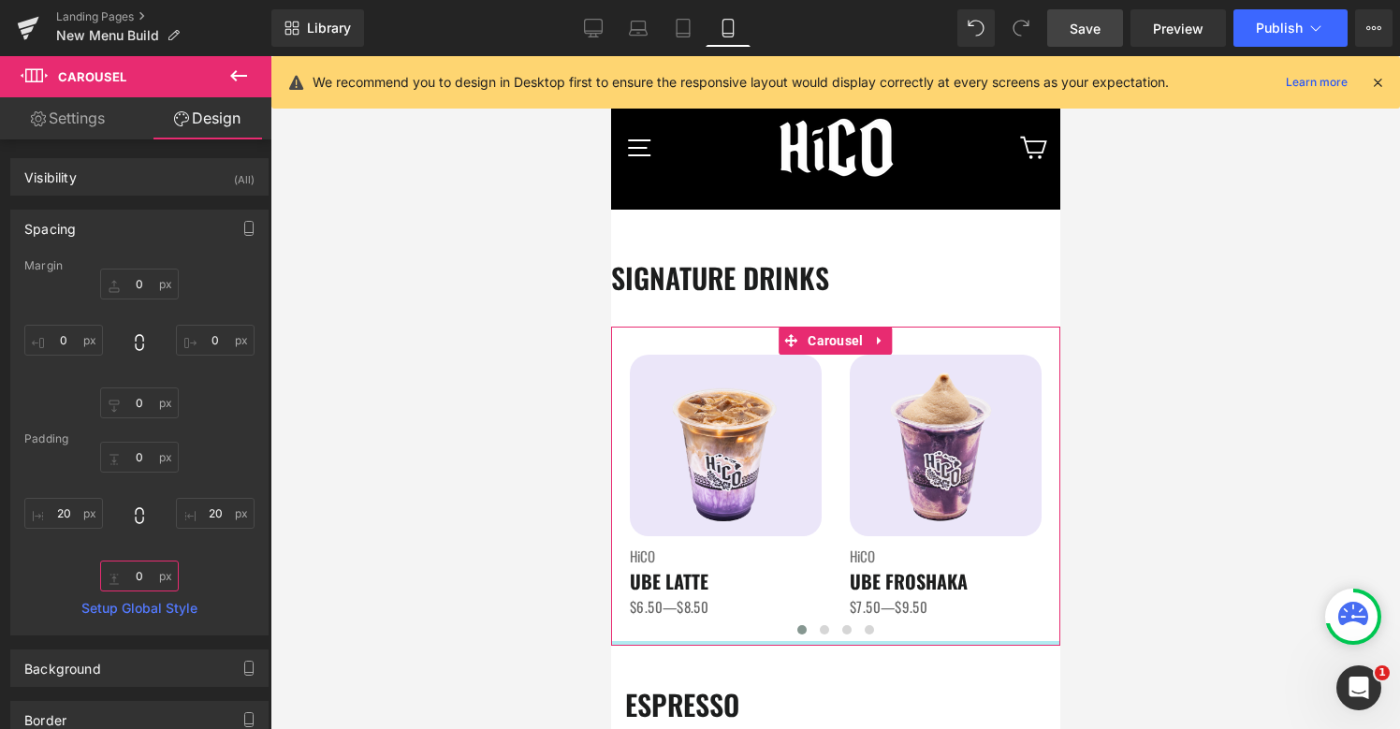
click at [133, 574] on input "0" at bounding box center [139, 575] width 79 height 31
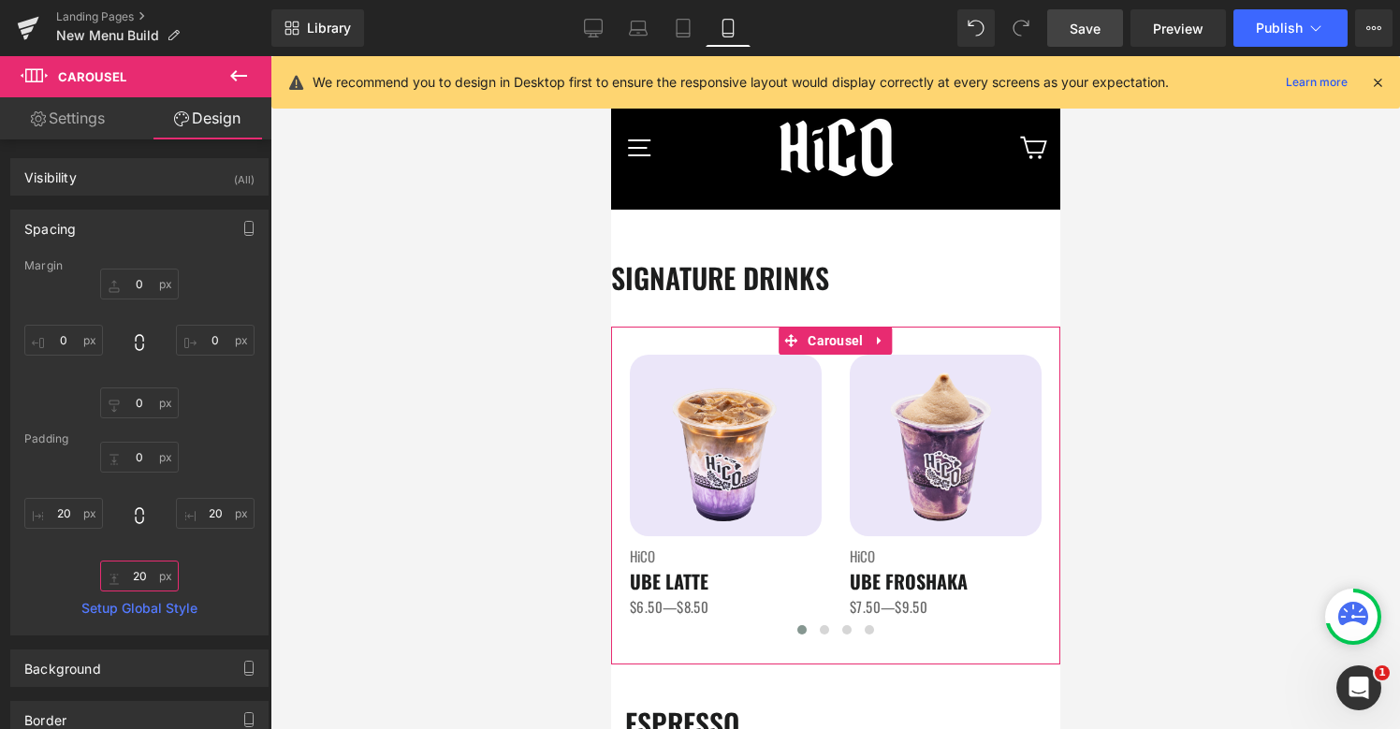
type input "2"
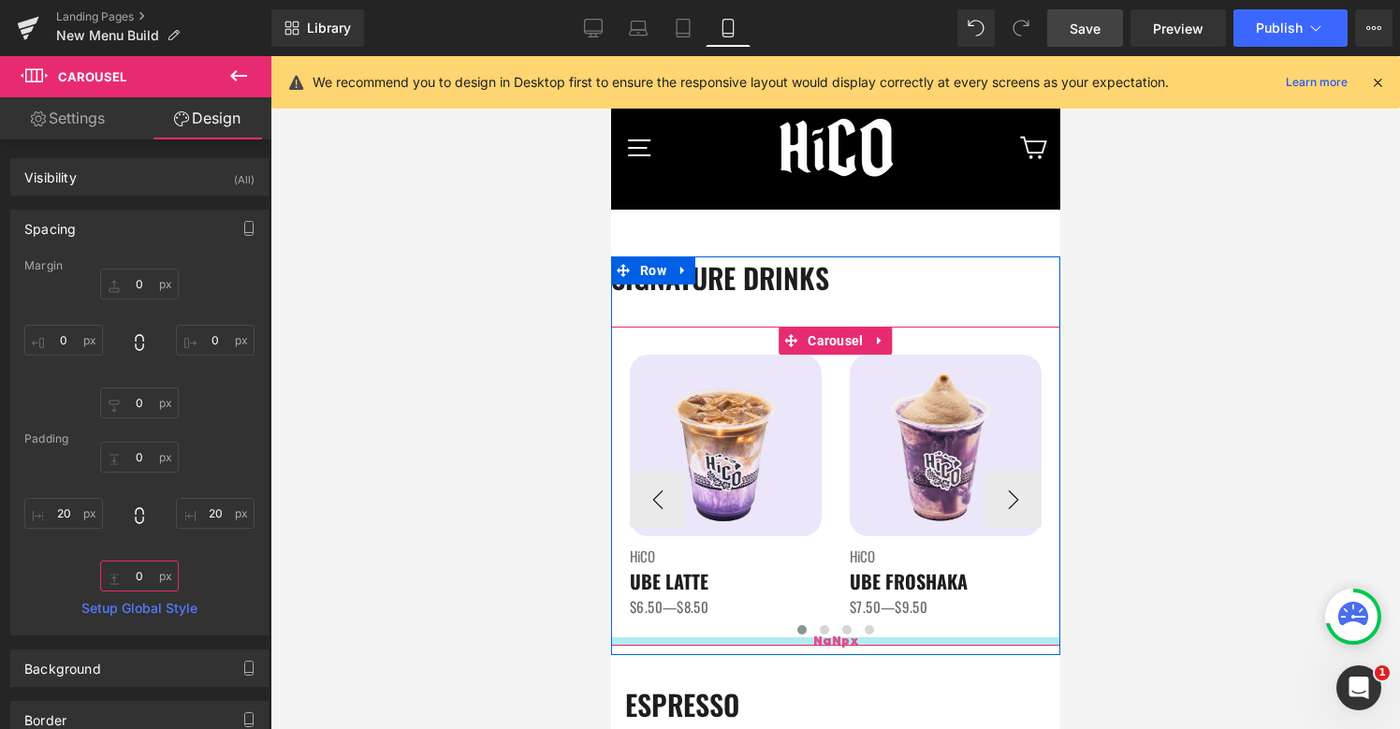
click at [888, 638] on div "NaNpx" at bounding box center [834, 641] width 449 height 8
click at [841, 636] on span "NaNpx" at bounding box center [834, 641] width 45 height 18
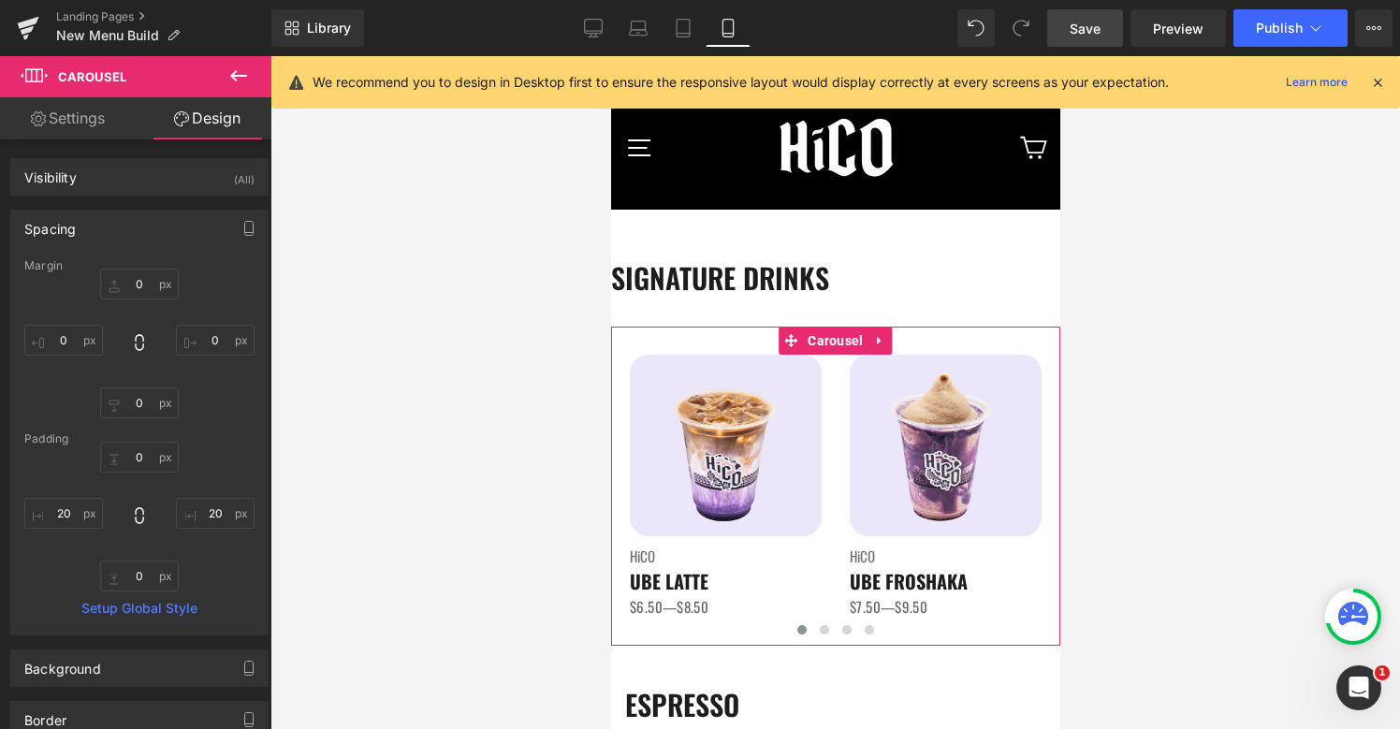
click at [122, 421] on div "Margin 0 0 0 0 Padding 20 20 Setup Global Style" at bounding box center [139, 446] width 256 height 375
click at [127, 410] on input "0" at bounding box center [139, 402] width 79 height 31
type input "2"
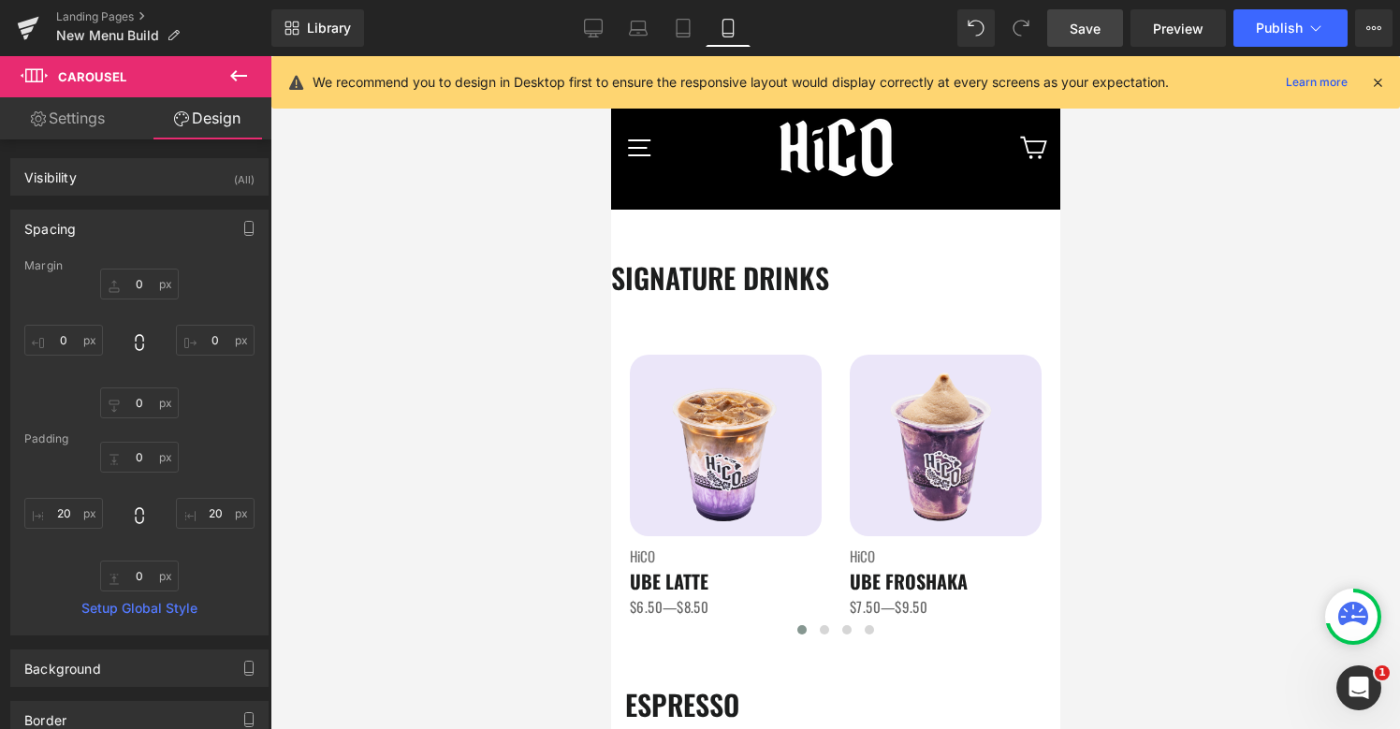
click at [248, 73] on icon at bounding box center [238, 76] width 22 height 22
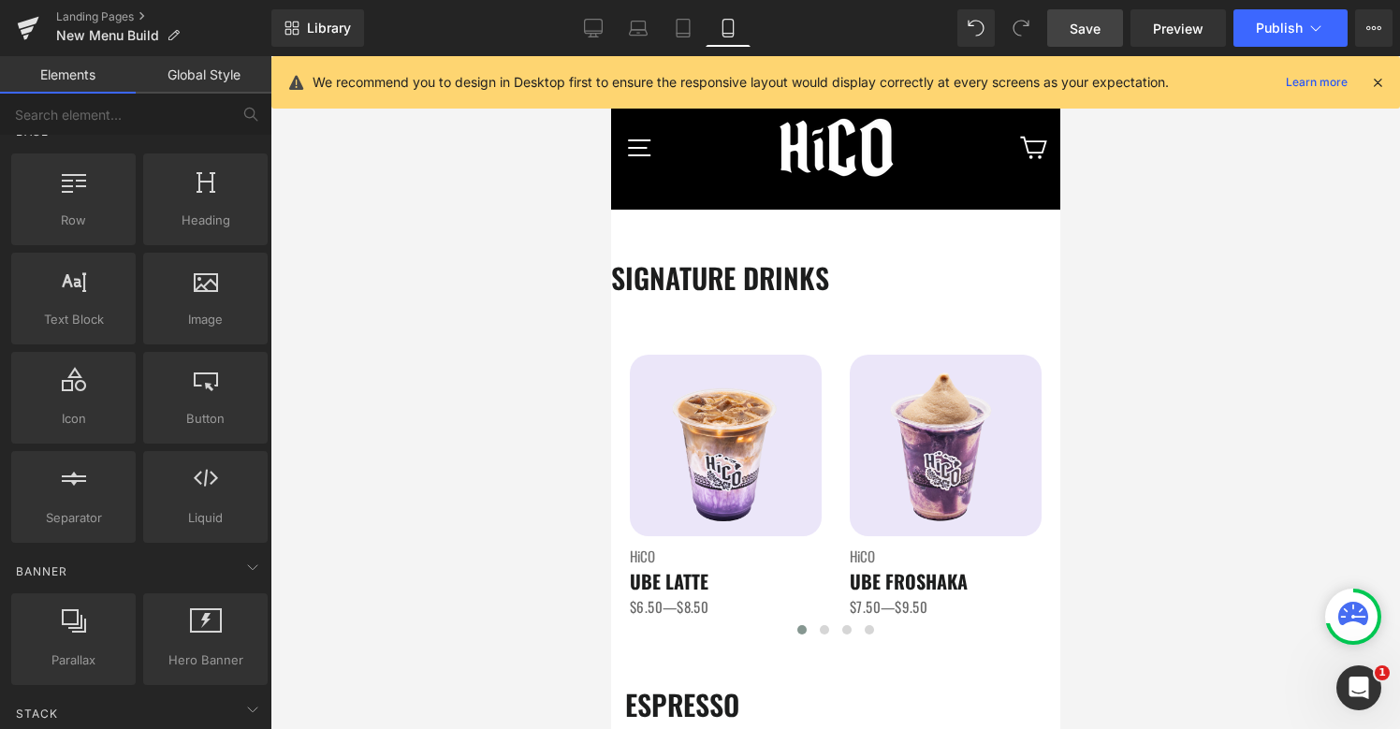
scroll to position [0, 0]
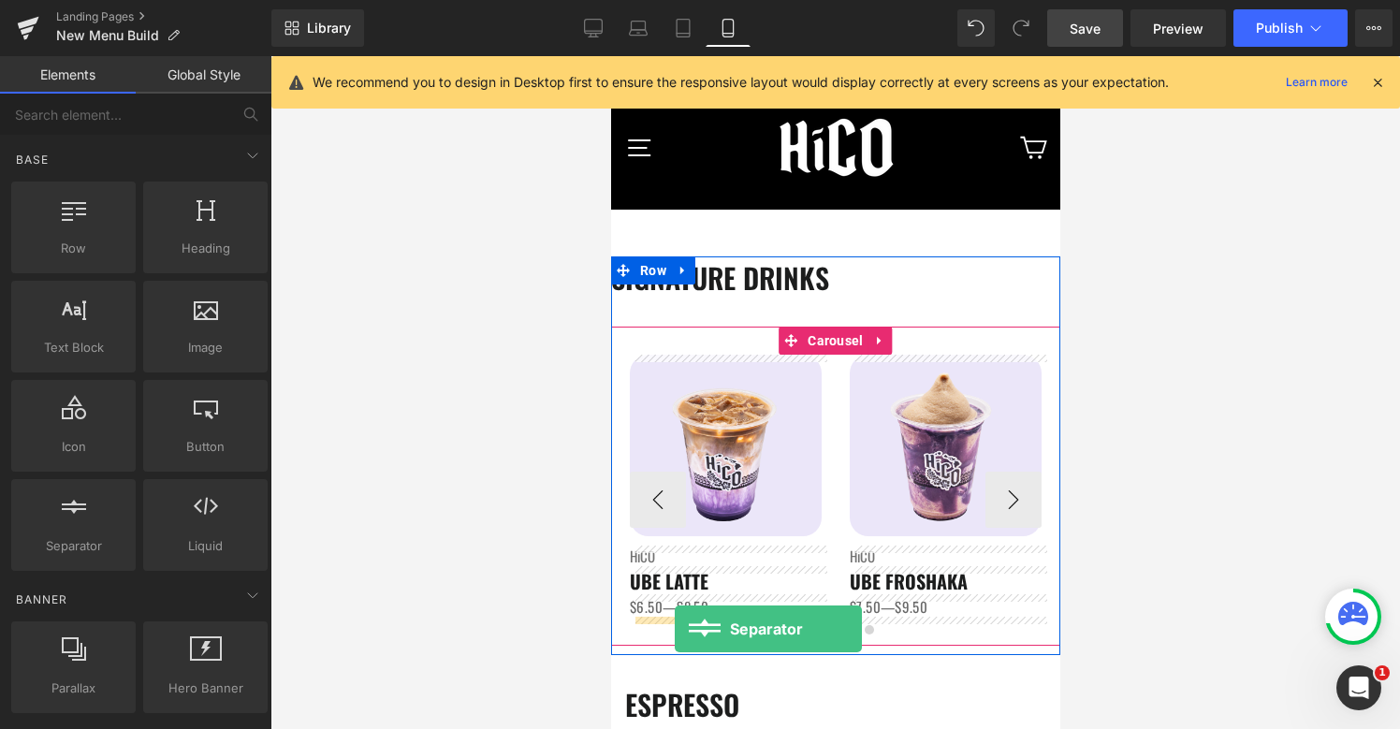
drag, startPoint x: 656, startPoint y: 589, endPoint x: 673, endPoint y: 629, distance: 43.6
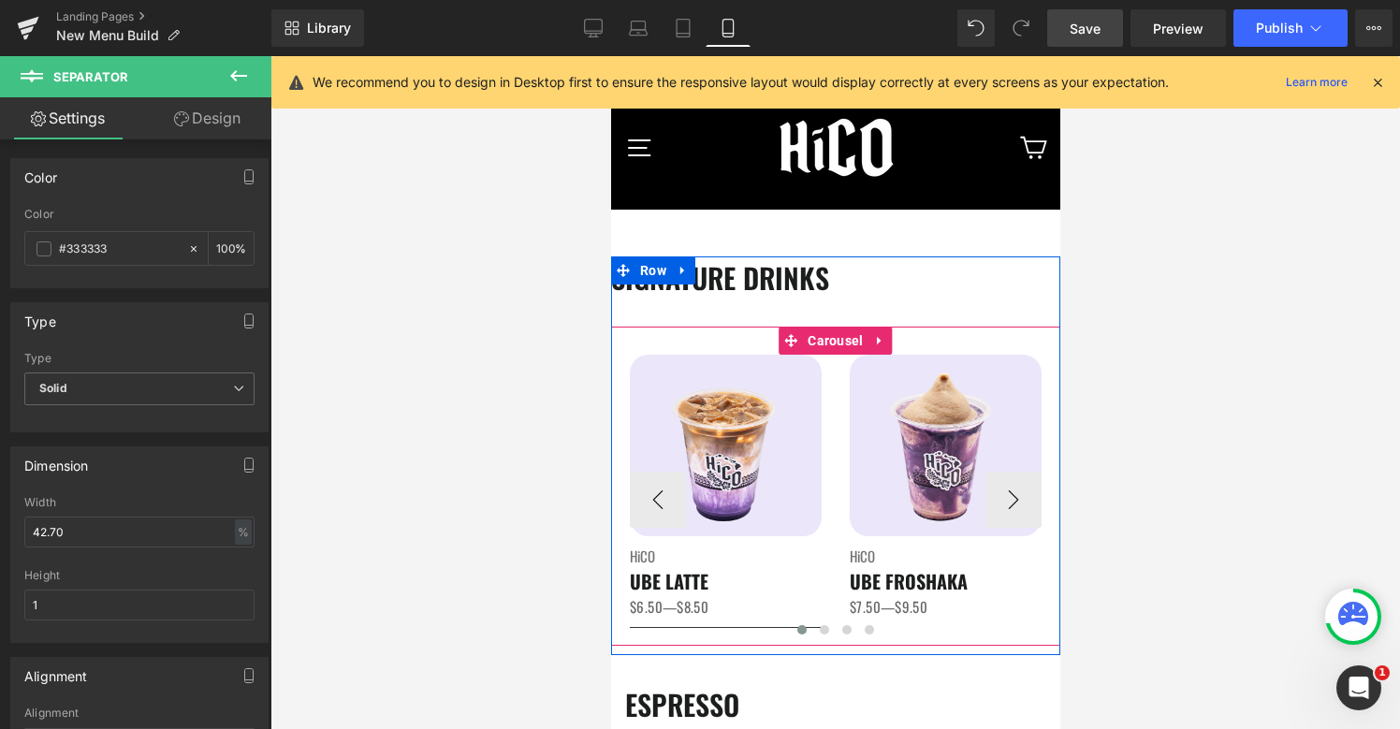
click at [710, 627] on div at bounding box center [835, 633] width 412 height 26
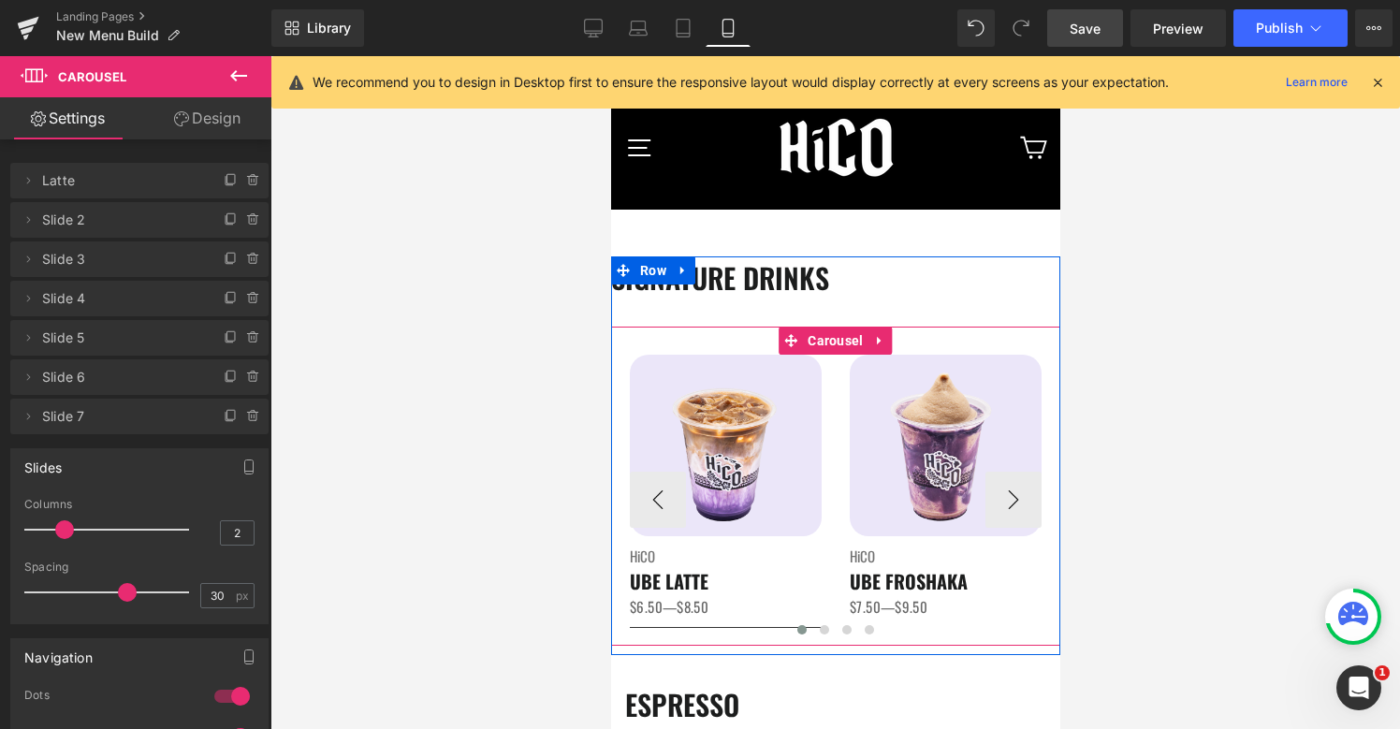
click at [630, 630] on div at bounding box center [835, 633] width 412 height 26
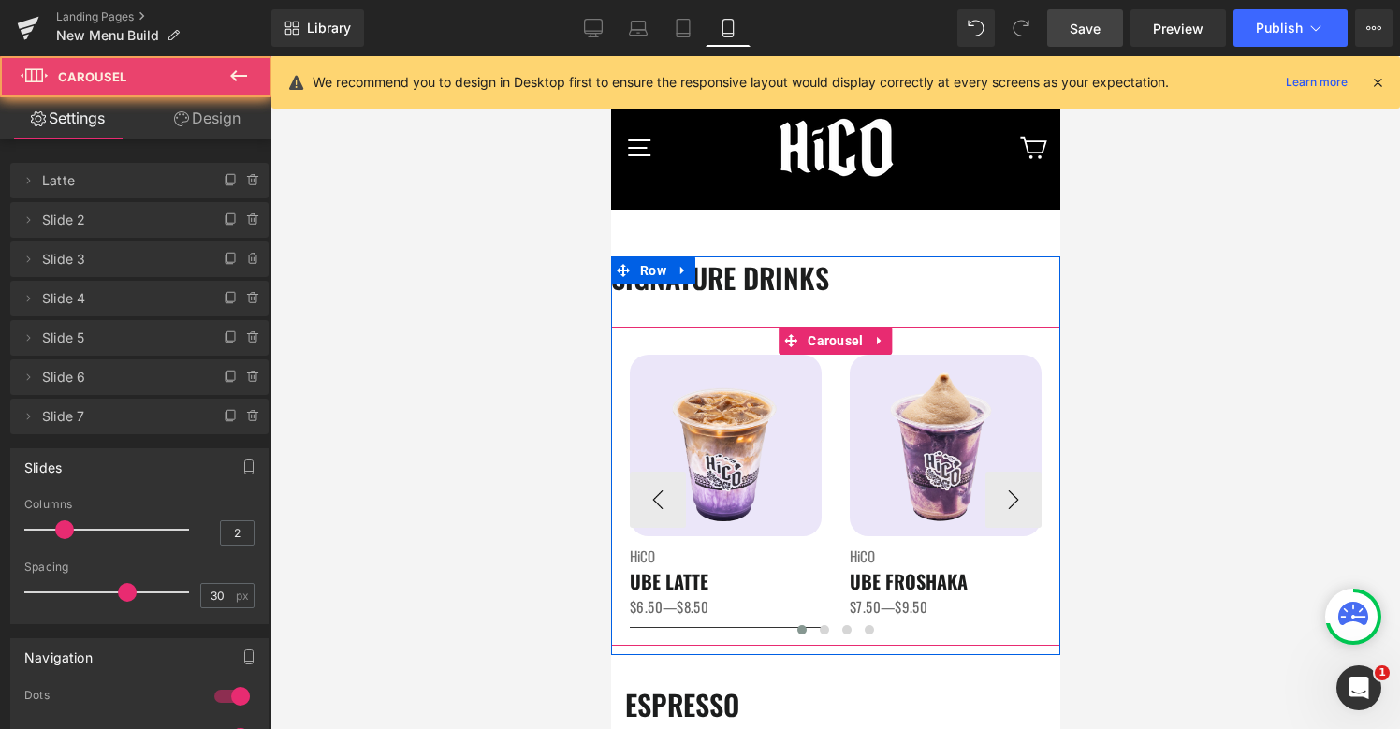
click at [632, 626] on div at bounding box center [835, 633] width 412 height 26
click at [643, 626] on div at bounding box center [835, 633] width 412 height 26
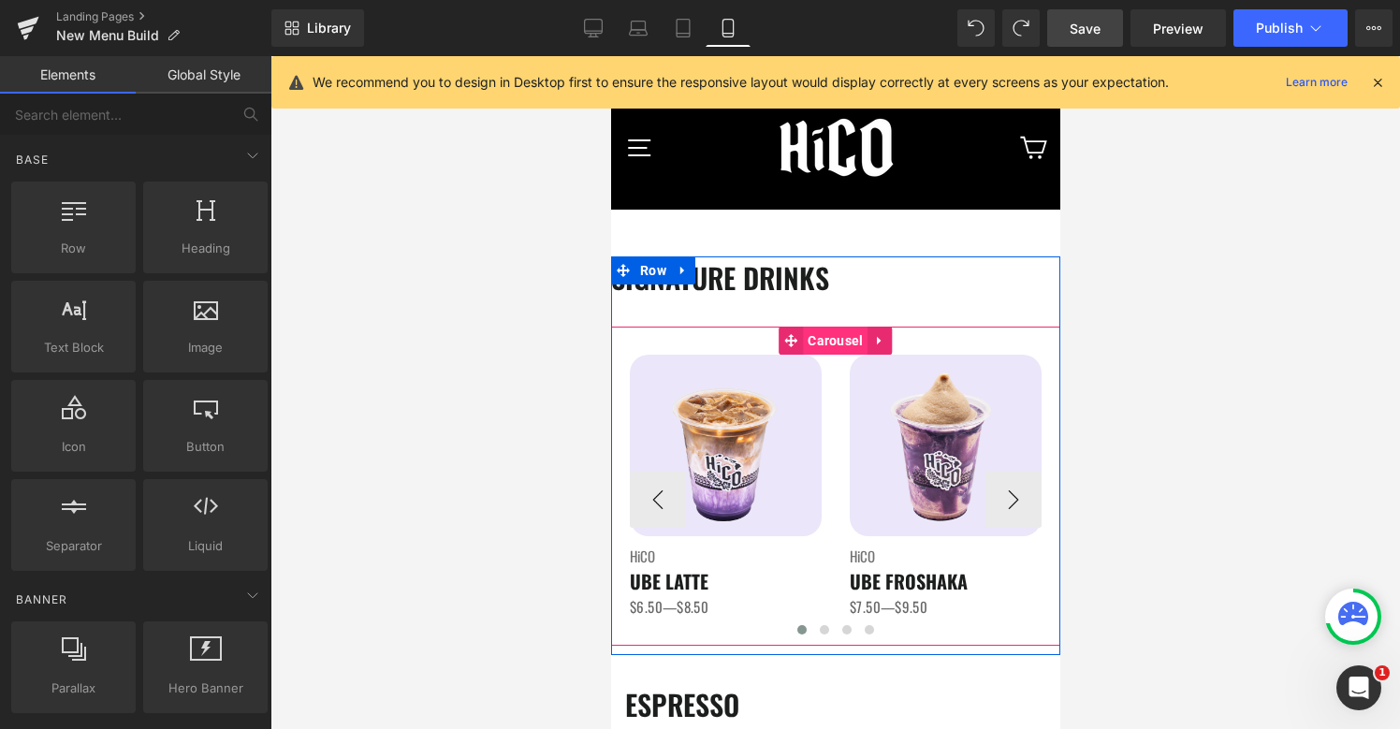
click at [837, 342] on span "Carousel" at bounding box center [834, 341] width 65 height 28
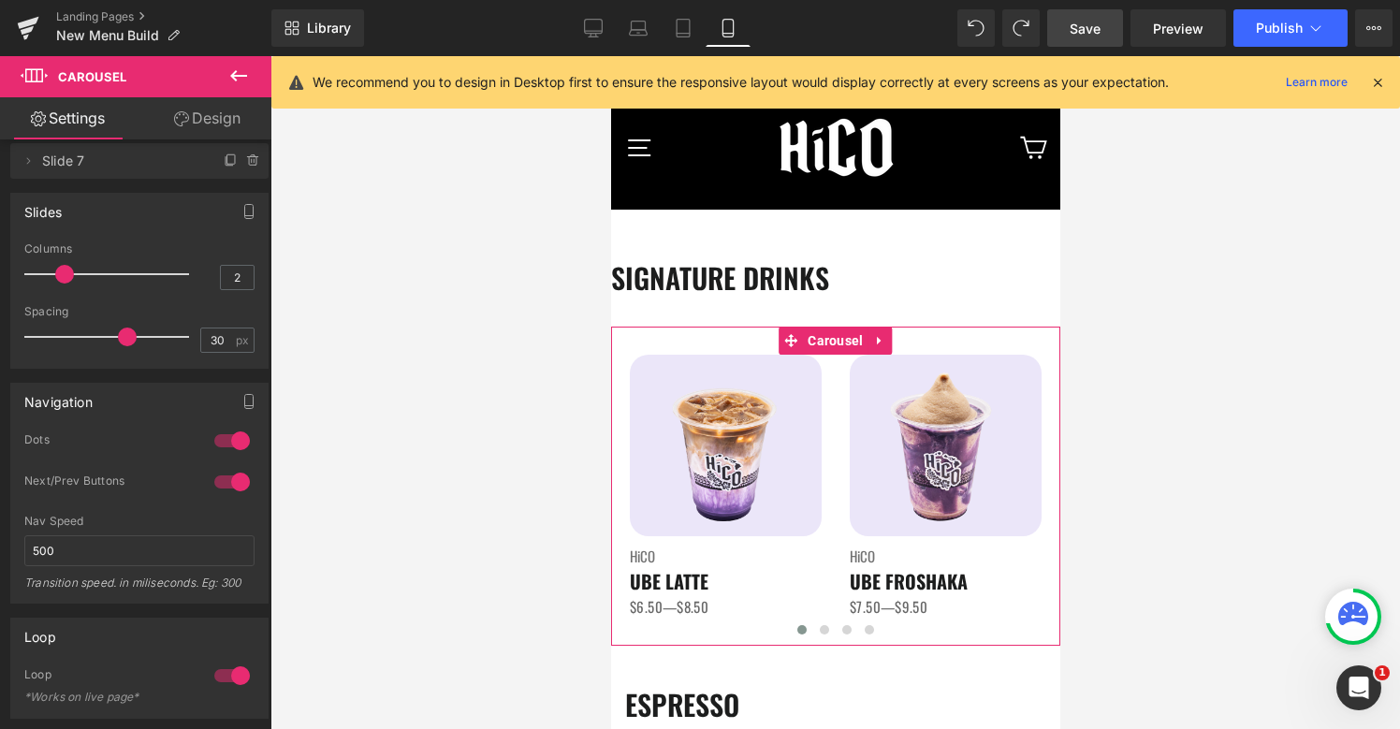
scroll to position [257, 0]
click at [234, 443] on div at bounding box center [232, 439] width 45 height 30
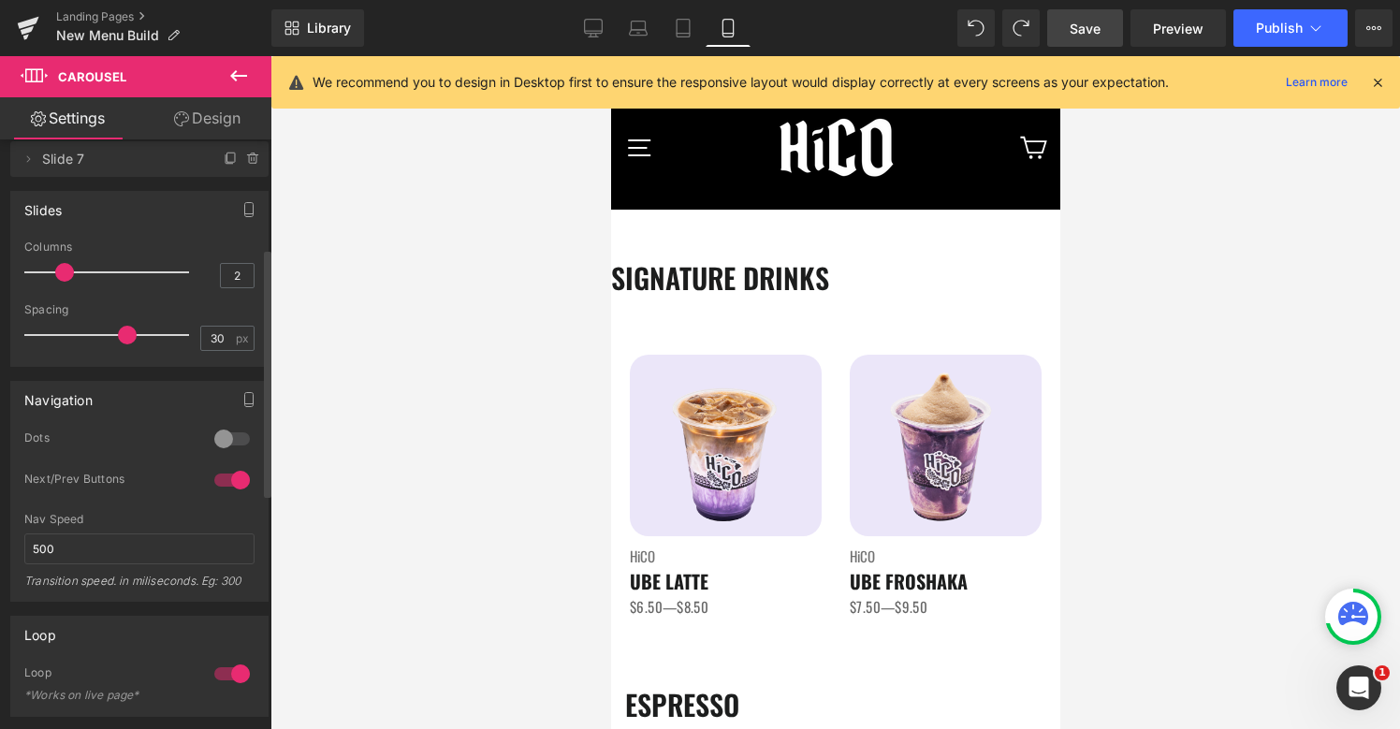
click at [234, 442] on div at bounding box center [232, 439] width 45 height 30
click at [241, 404] on icon "button" at bounding box center [248, 399] width 15 height 15
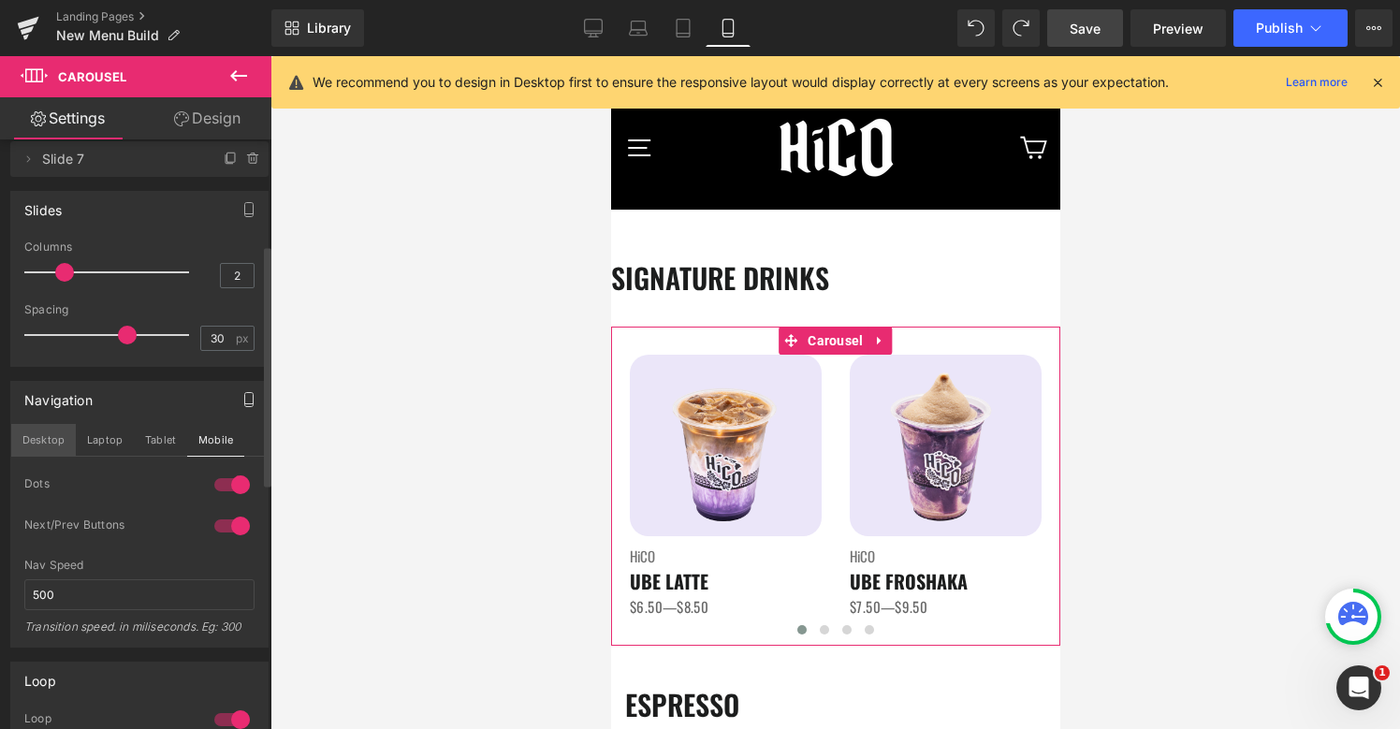
click at [32, 444] on button "Desktop" at bounding box center [43, 440] width 65 height 32
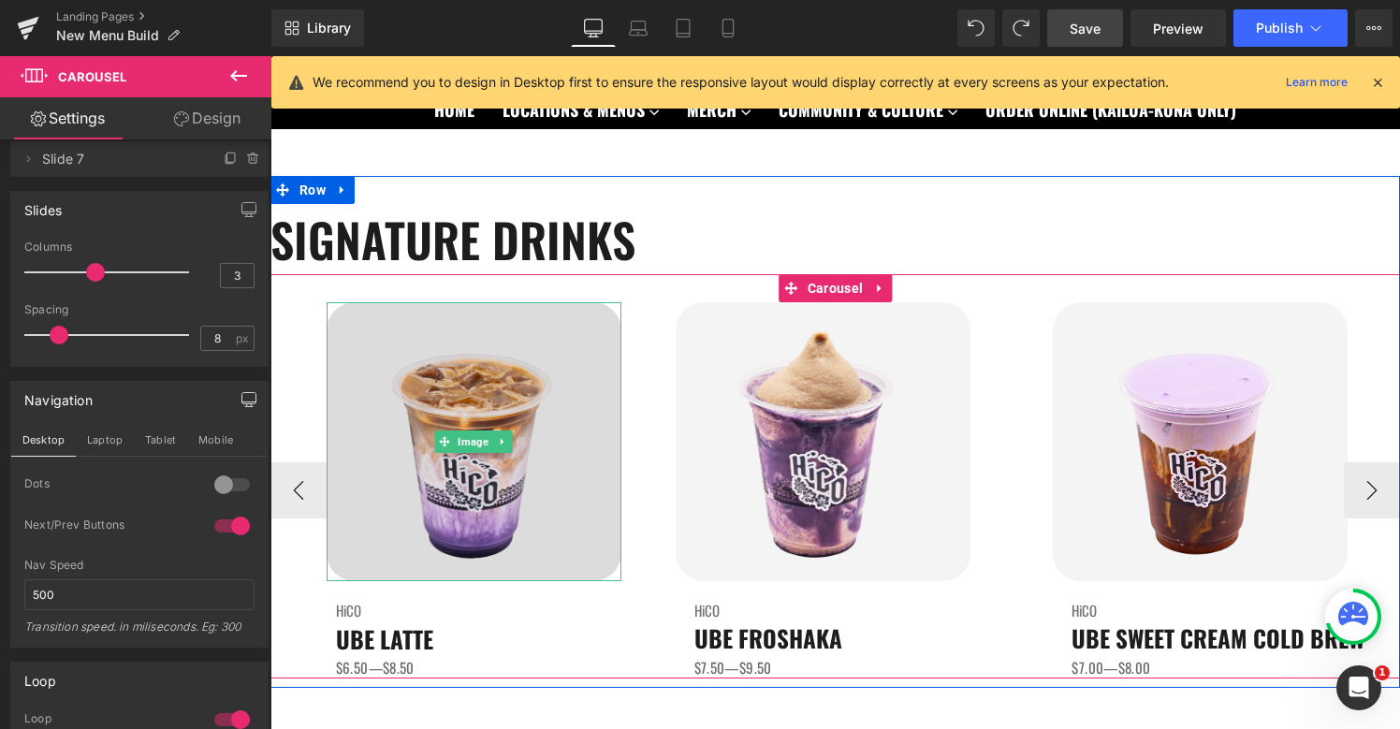
scroll to position [195, 0]
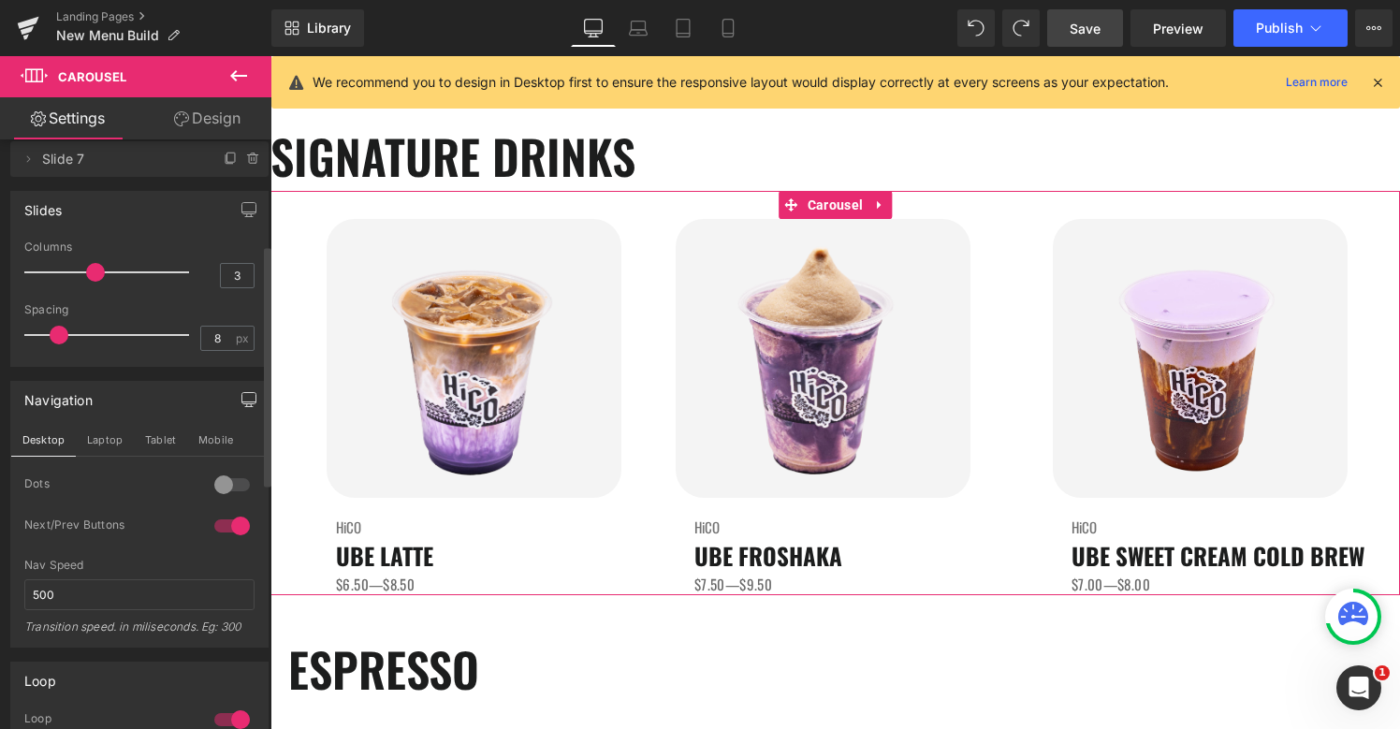
click at [217, 473] on div at bounding box center [232, 485] width 45 height 30
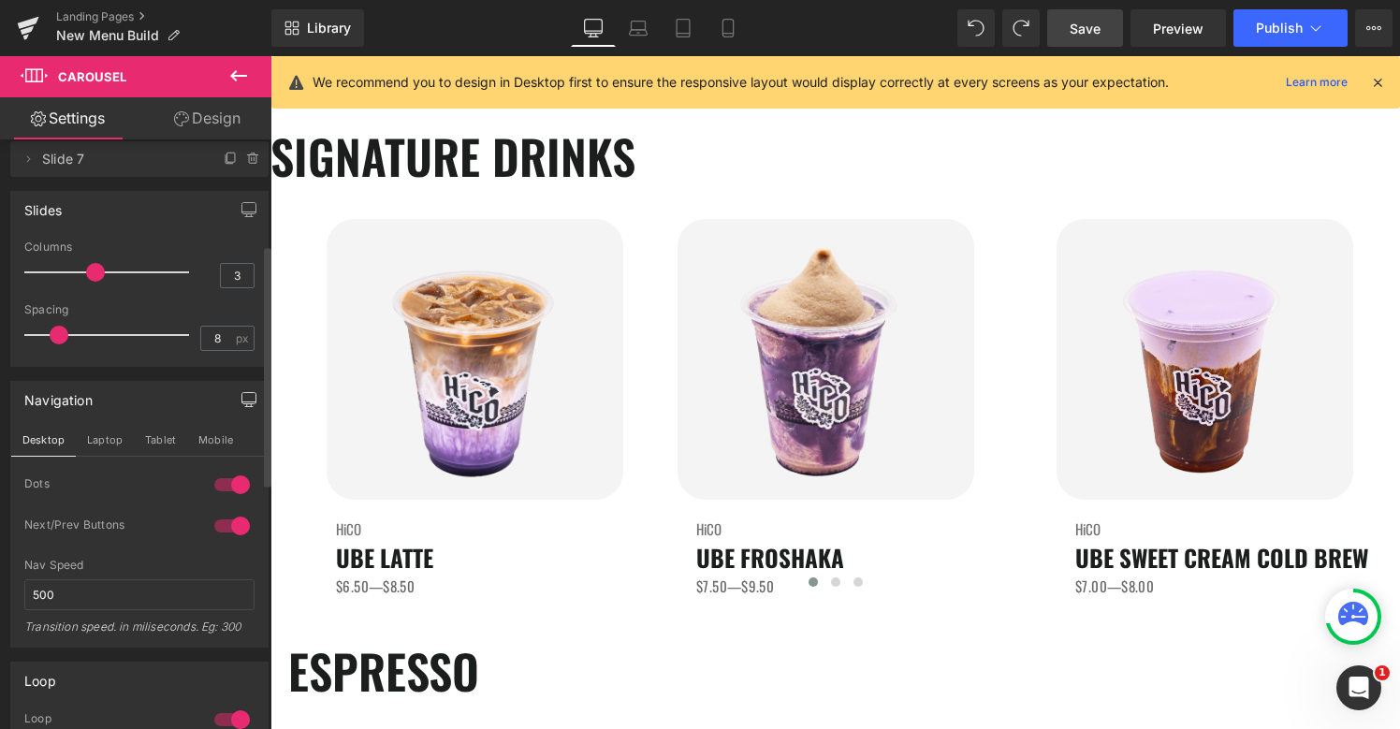
click at [217, 473] on div at bounding box center [232, 485] width 45 height 30
click at [225, 487] on div at bounding box center [232, 485] width 45 height 30
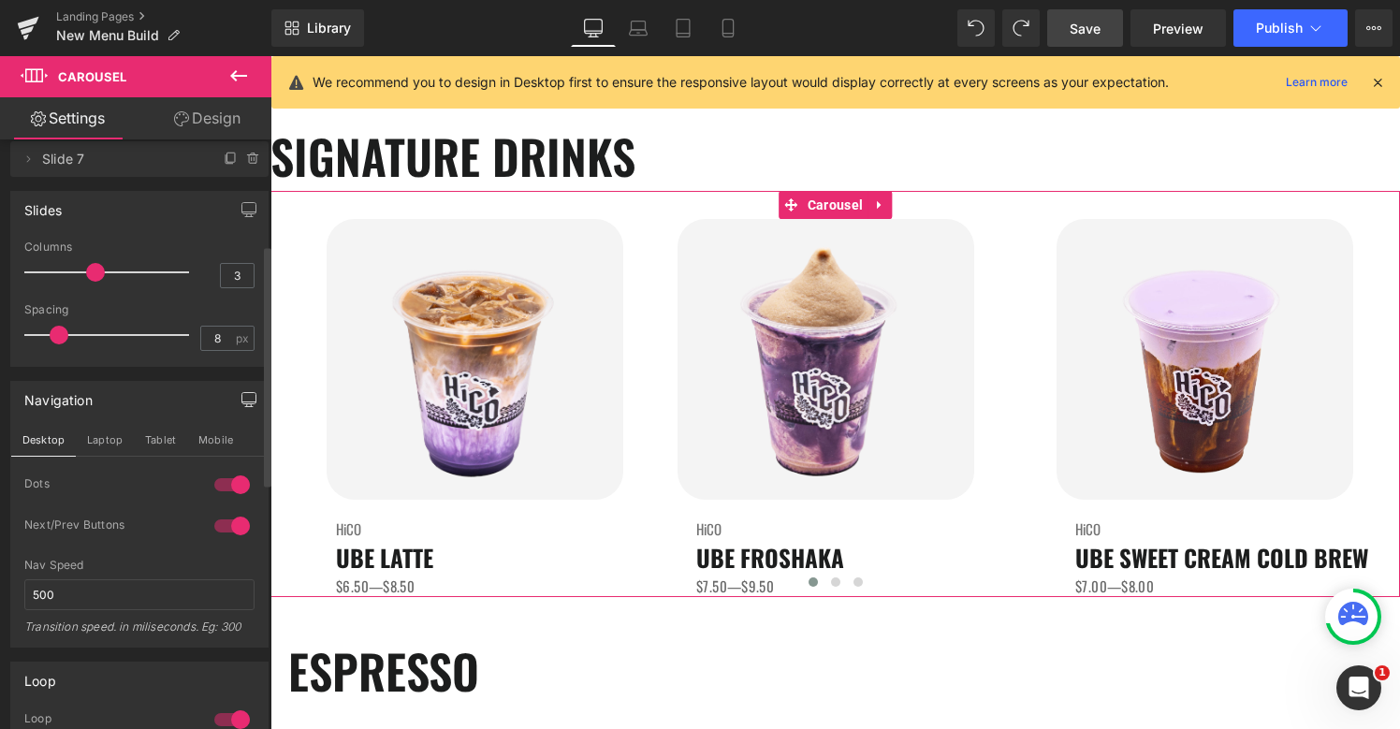
click at [232, 485] on div at bounding box center [232, 485] width 45 height 30
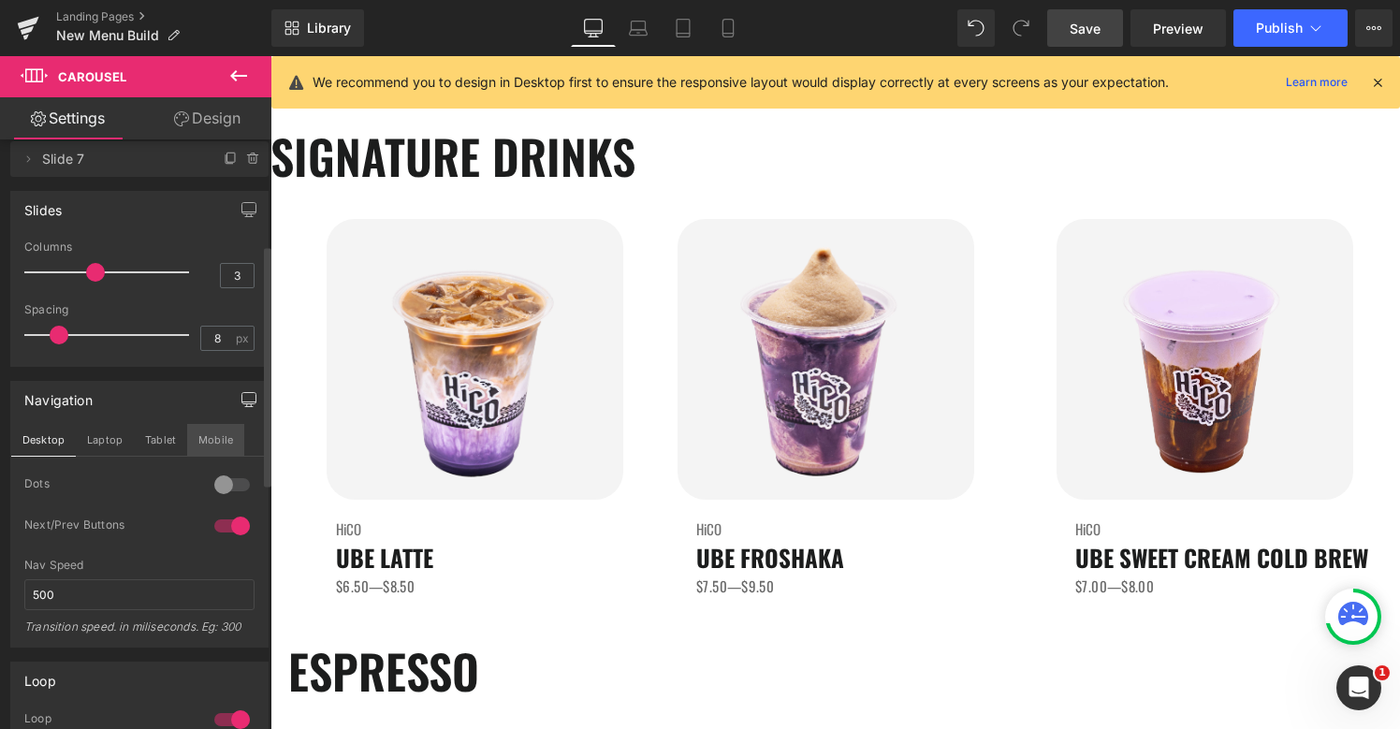
click at [208, 426] on button "Mobile" at bounding box center [215, 440] width 57 height 32
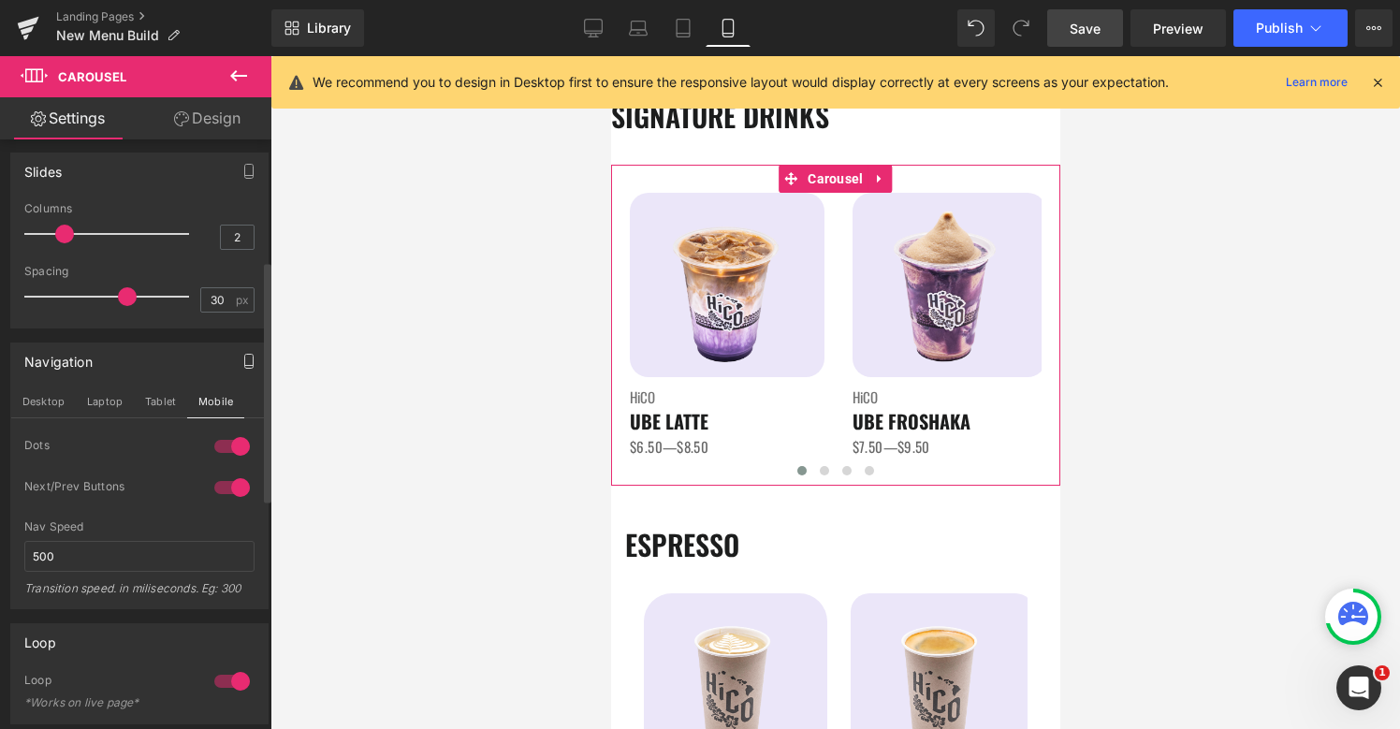
scroll to position [297, 0]
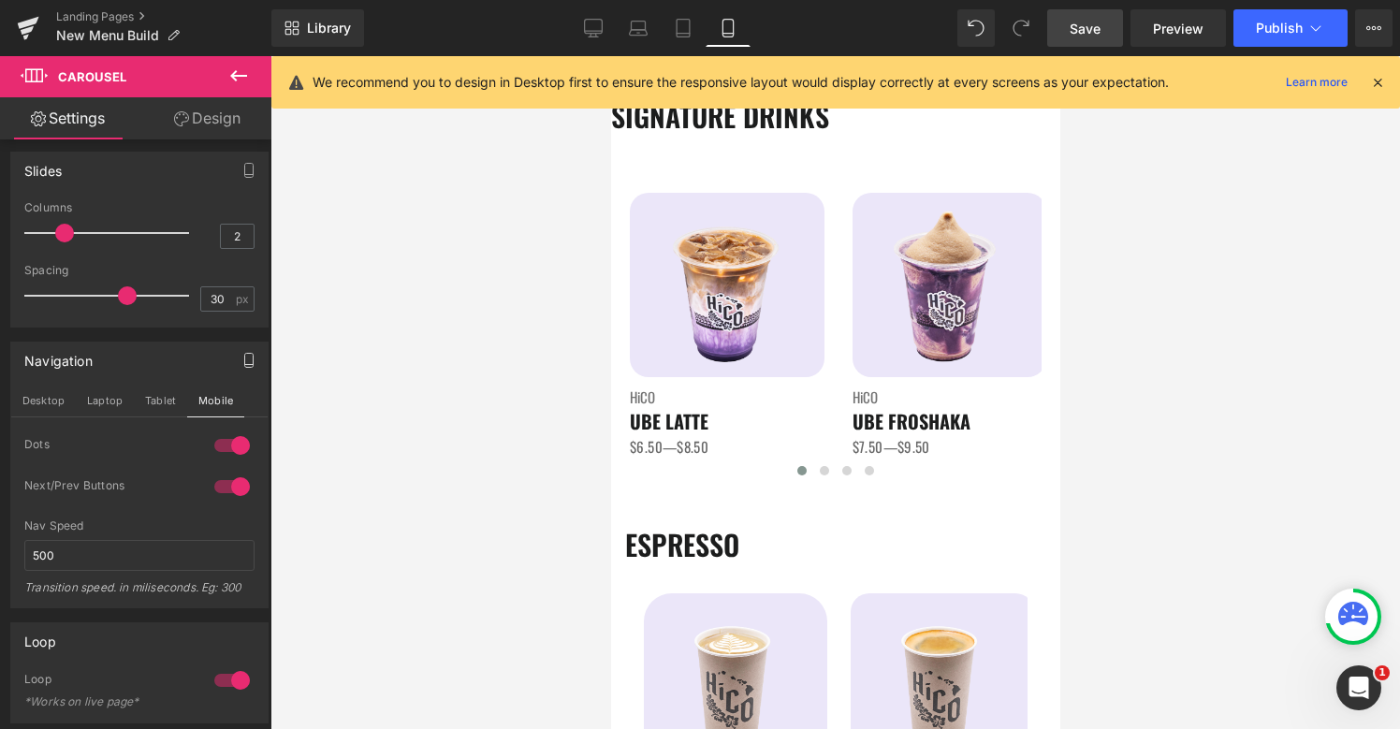
click at [1080, 34] on span "Save" at bounding box center [1084, 29] width 31 height 20
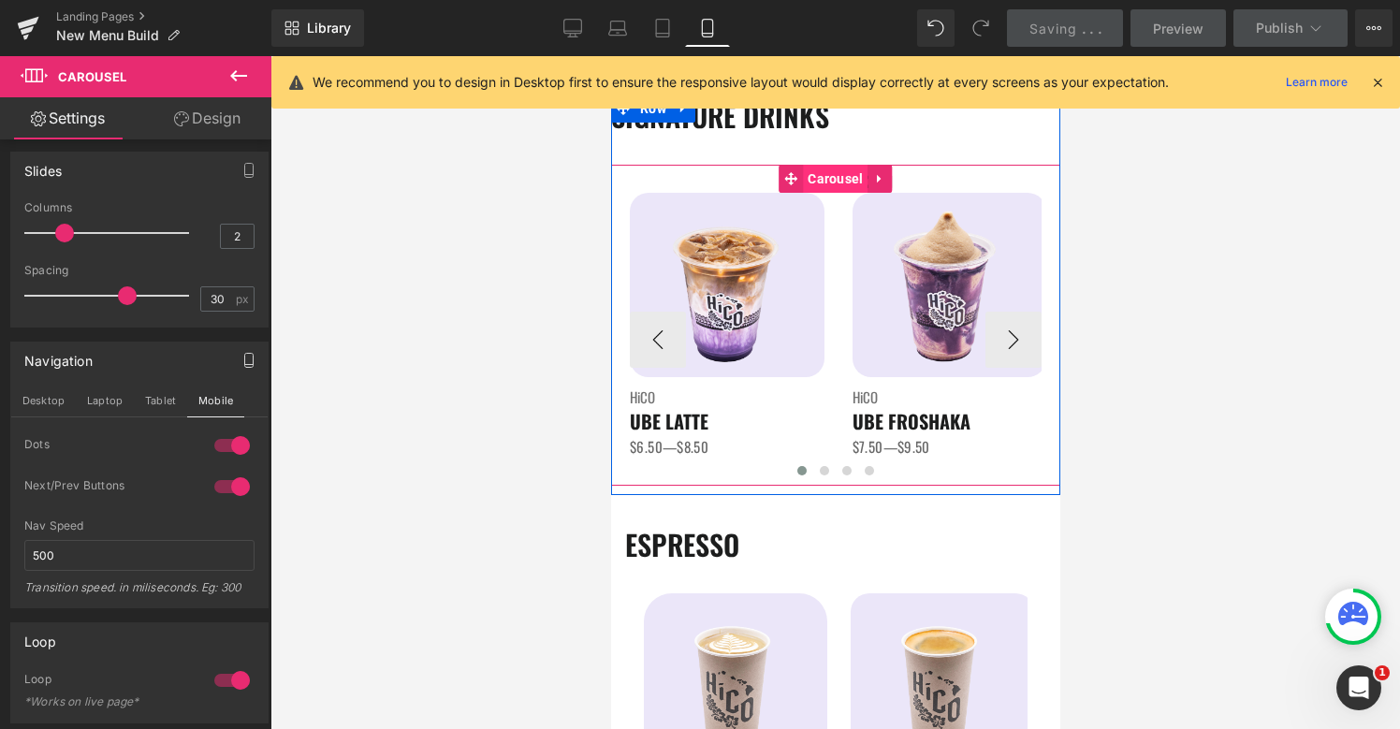
click at [814, 175] on span "Carousel" at bounding box center [834, 179] width 65 height 28
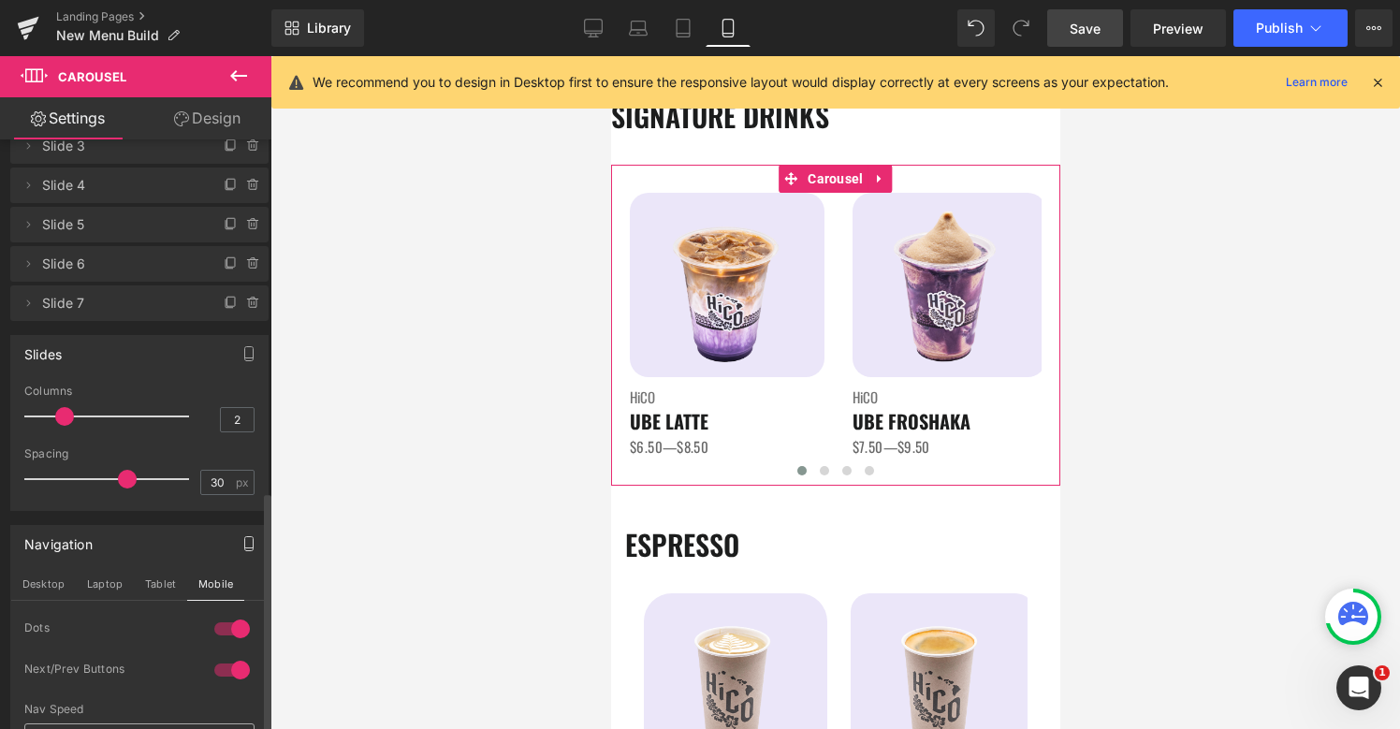
scroll to position [0, 0]
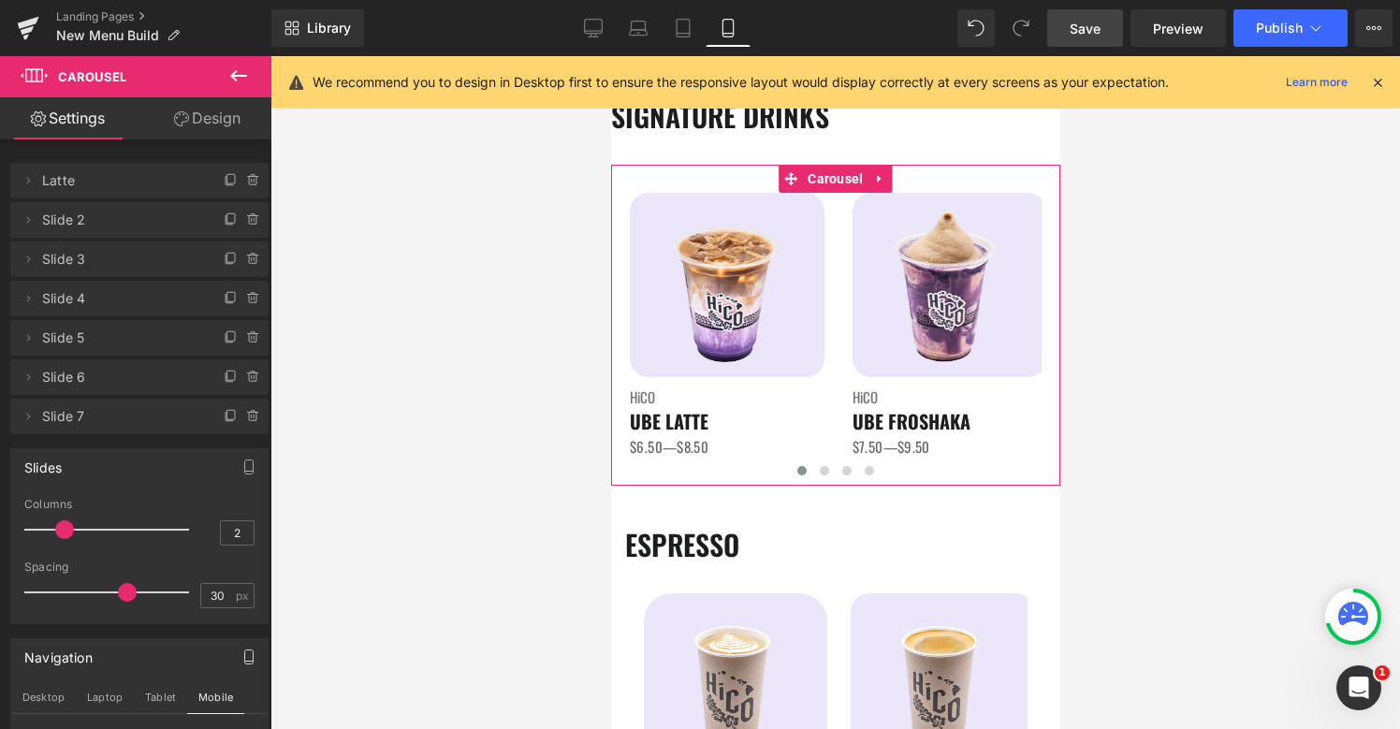
click at [228, 118] on link "Design" at bounding box center [207, 118] width 136 height 42
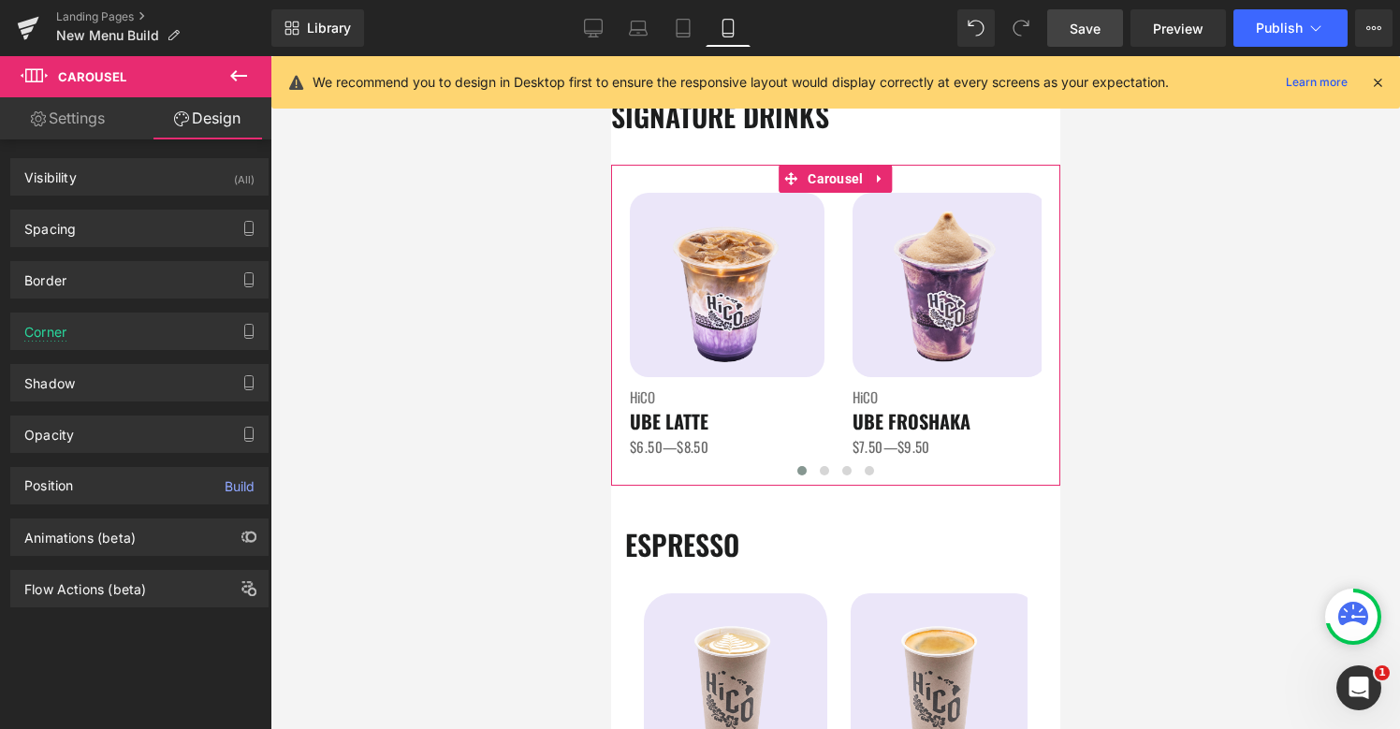
click at [80, 118] on link "Settings" at bounding box center [68, 118] width 136 height 42
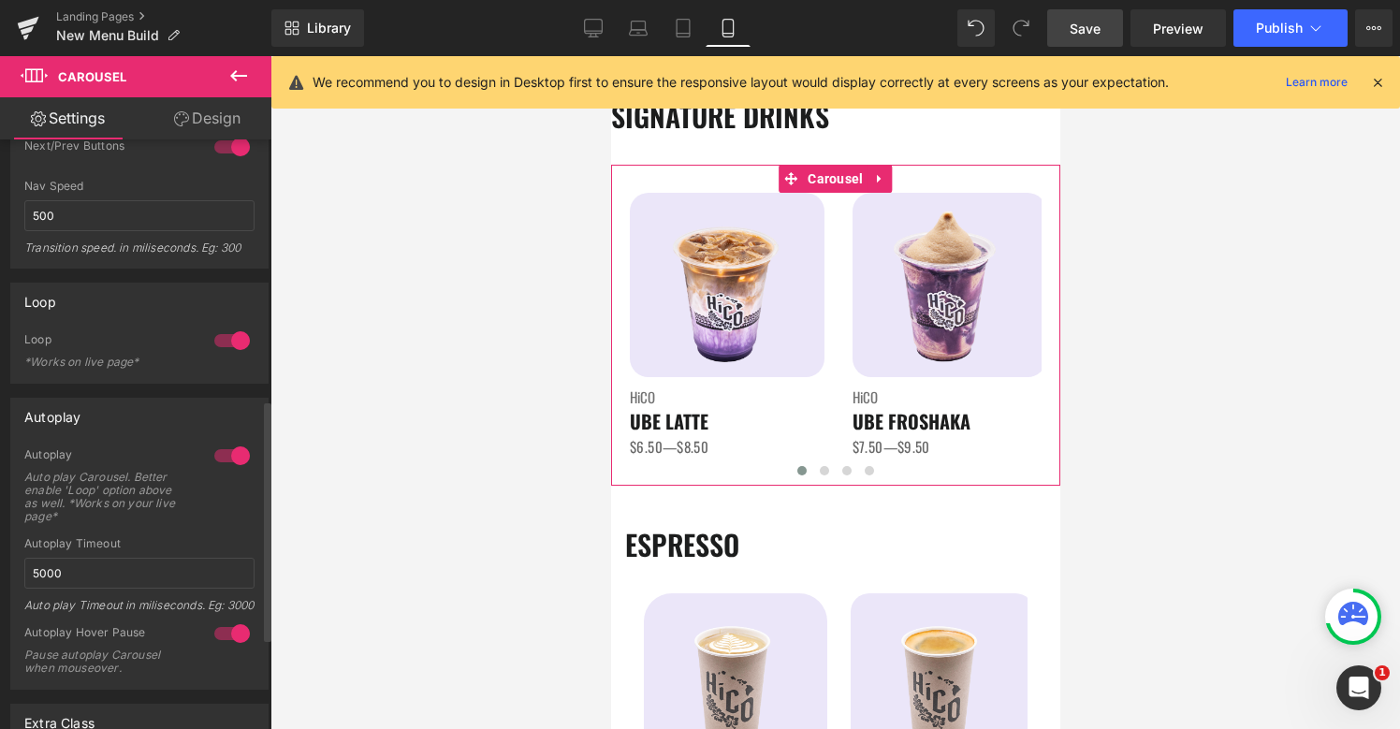
scroll to position [635, 0]
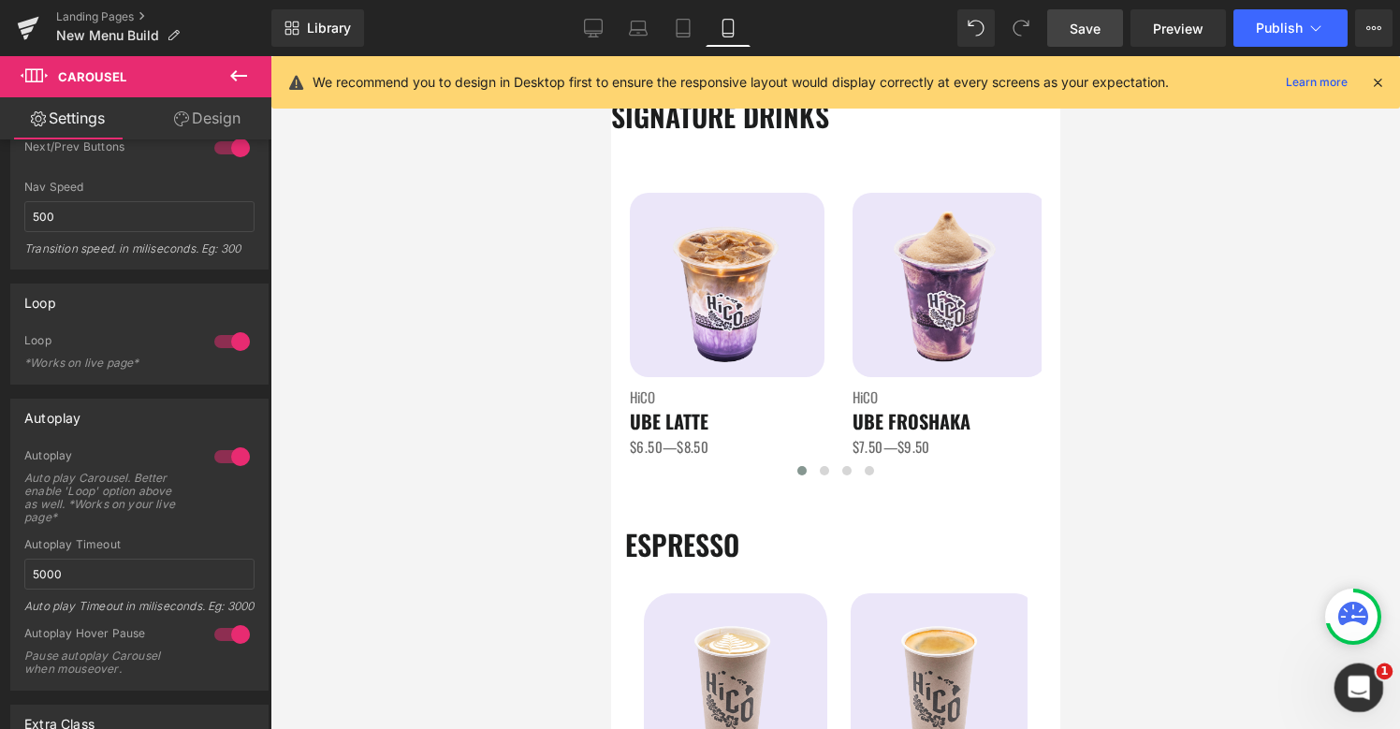
click at [1356, 698] on icon "Open Intercom Messenger" at bounding box center [1356, 685] width 31 height 31
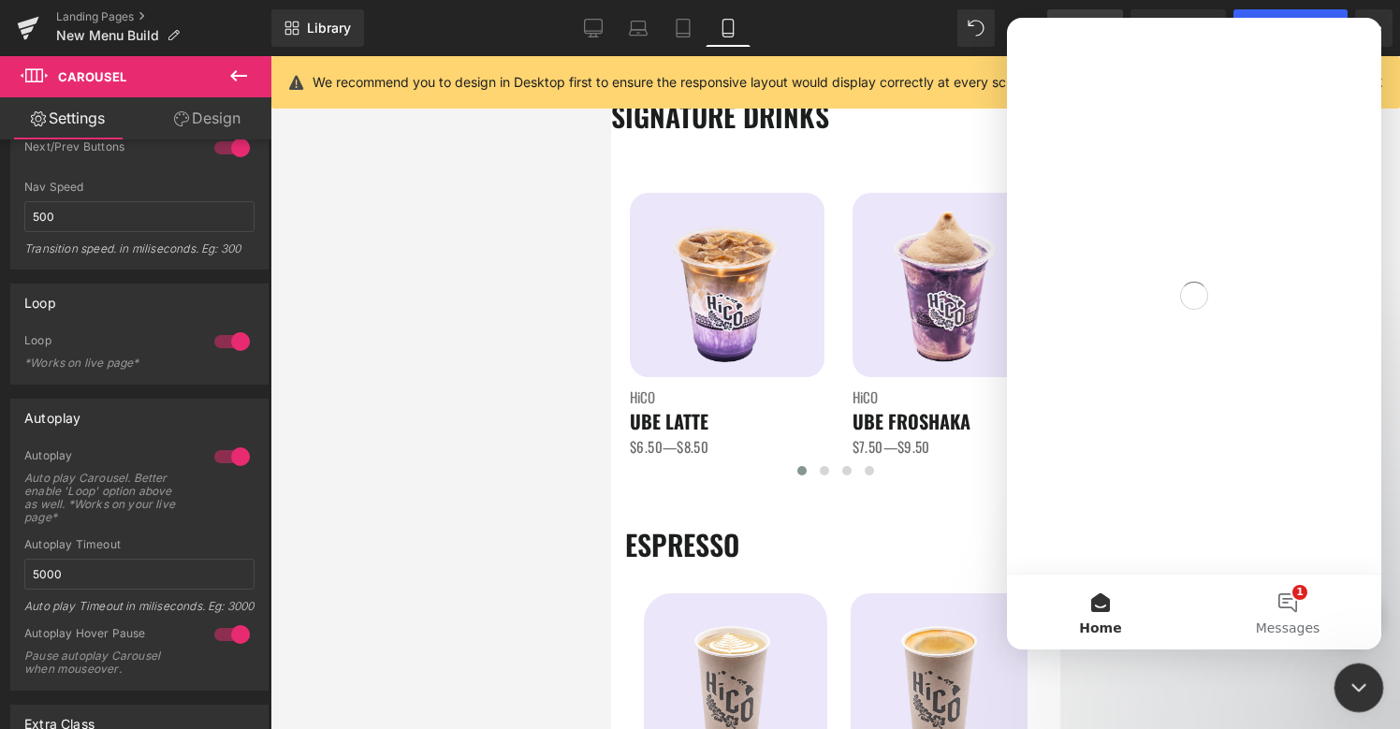
scroll to position [0, 0]
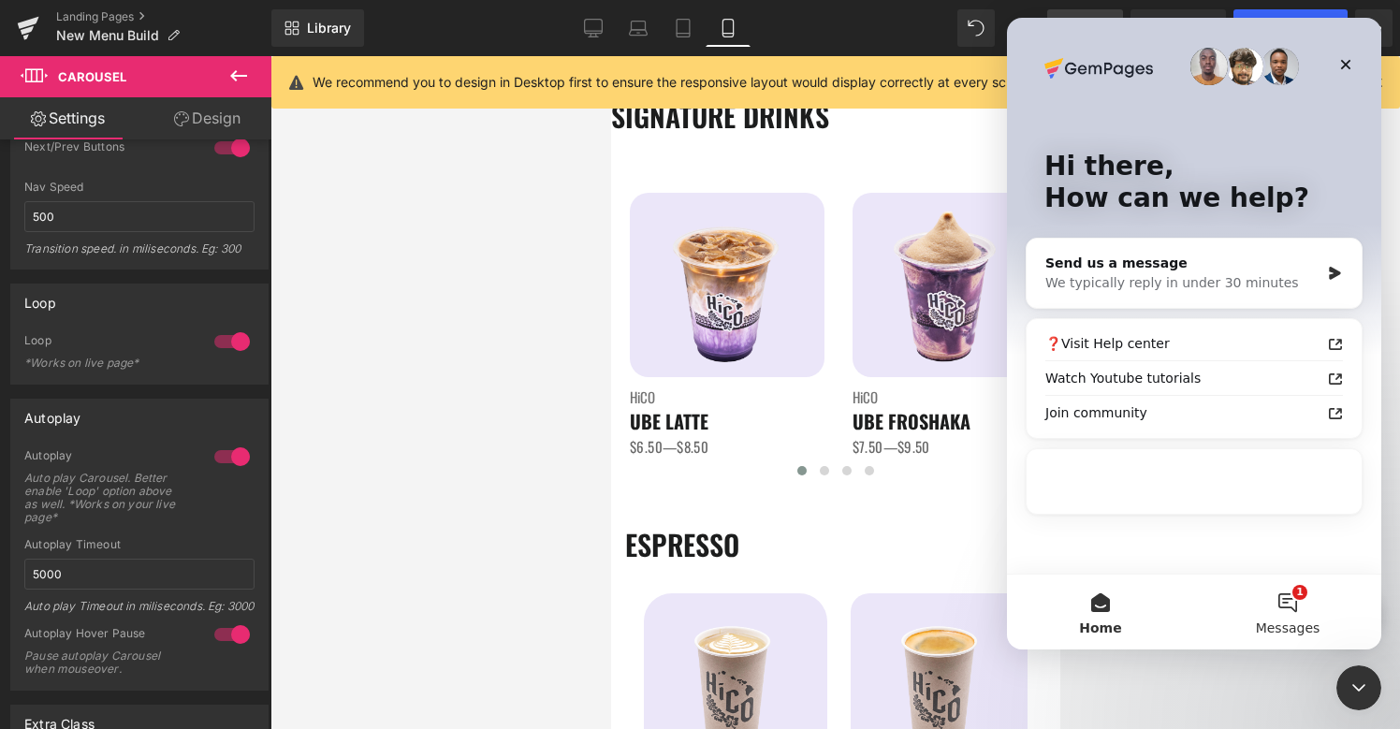
click at [1273, 609] on button "1 Messages" at bounding box center [1287, 611] width 187 height 75
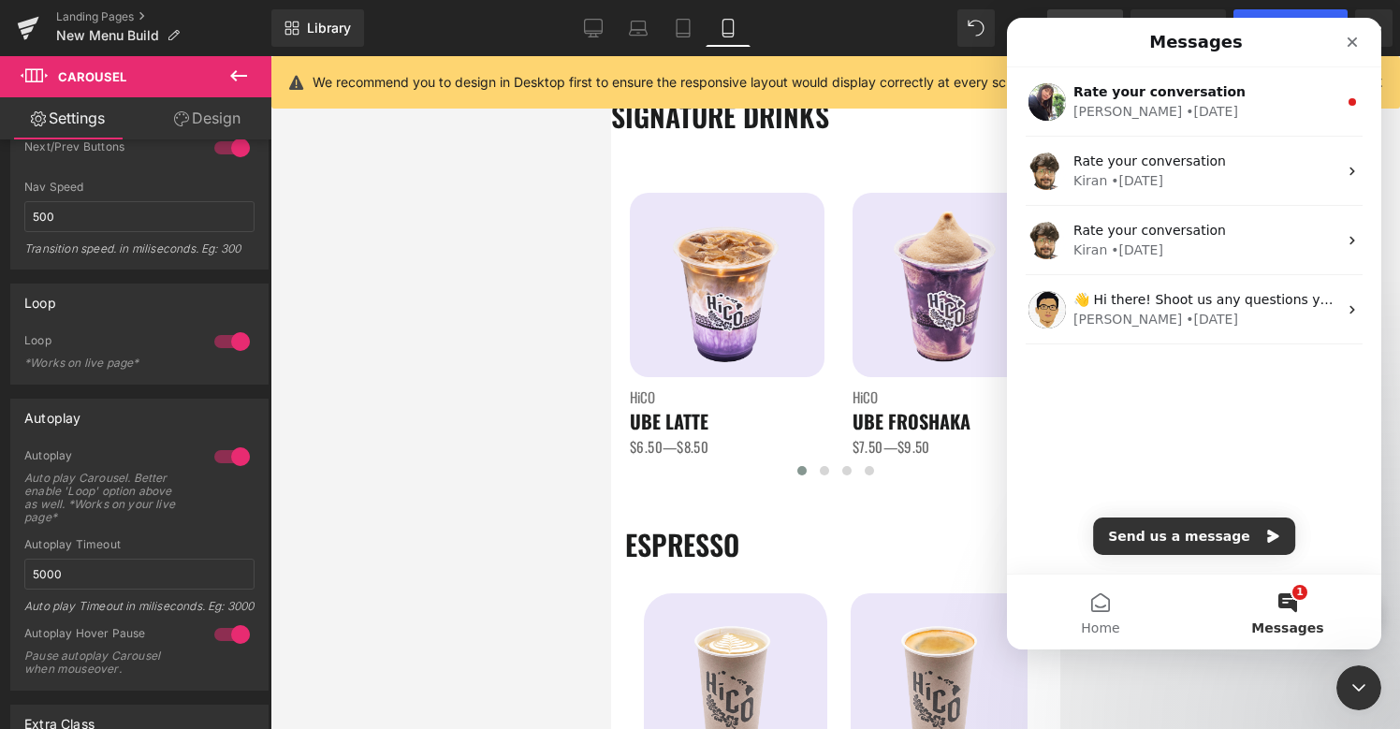
click at [1204, 559] on div "Rate your conversation Tina • 13w ago Rate your conversation Kiran • 14w ago Ra…" at bounding box center [1194, 320] width 374 height 506
click at [1204, 538] on button "Send us a message" at bounding box center [1194, 535] width 202 height 37
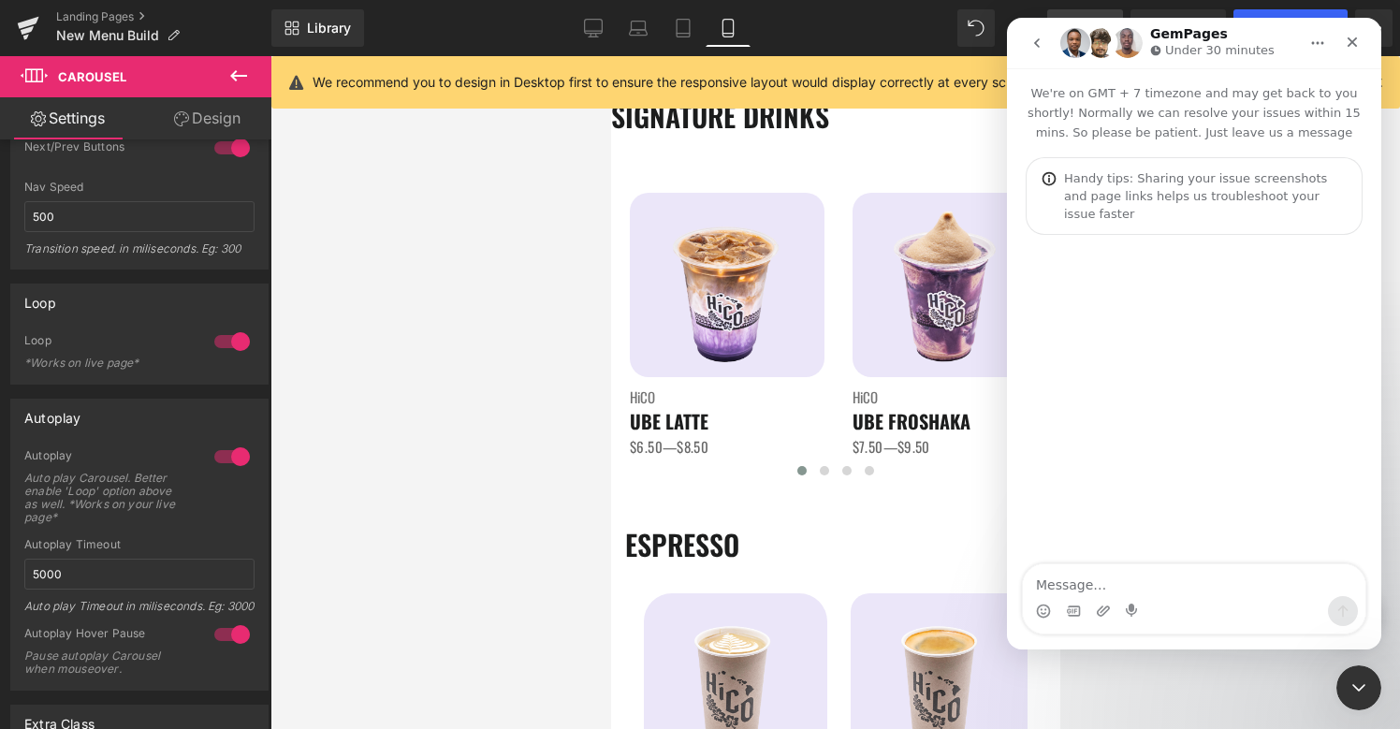
click at [1186, 578] on textarea "Message…" at bounding box center [1194, 580] width 342 height 32
type textarea "I need help with the carousel navigation next/prev buttons and dots"
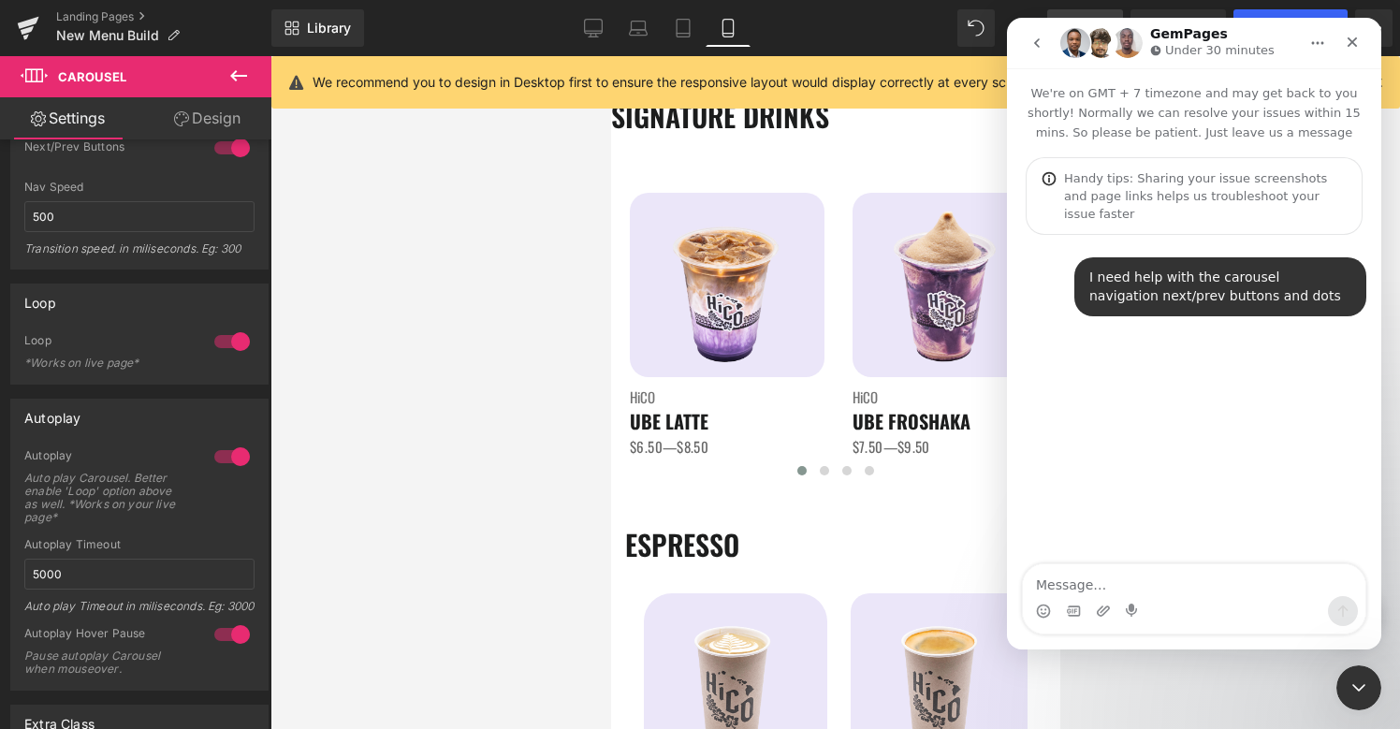
click at [316, 246] on div at bounding box center [700, 336] width 1400 height 673
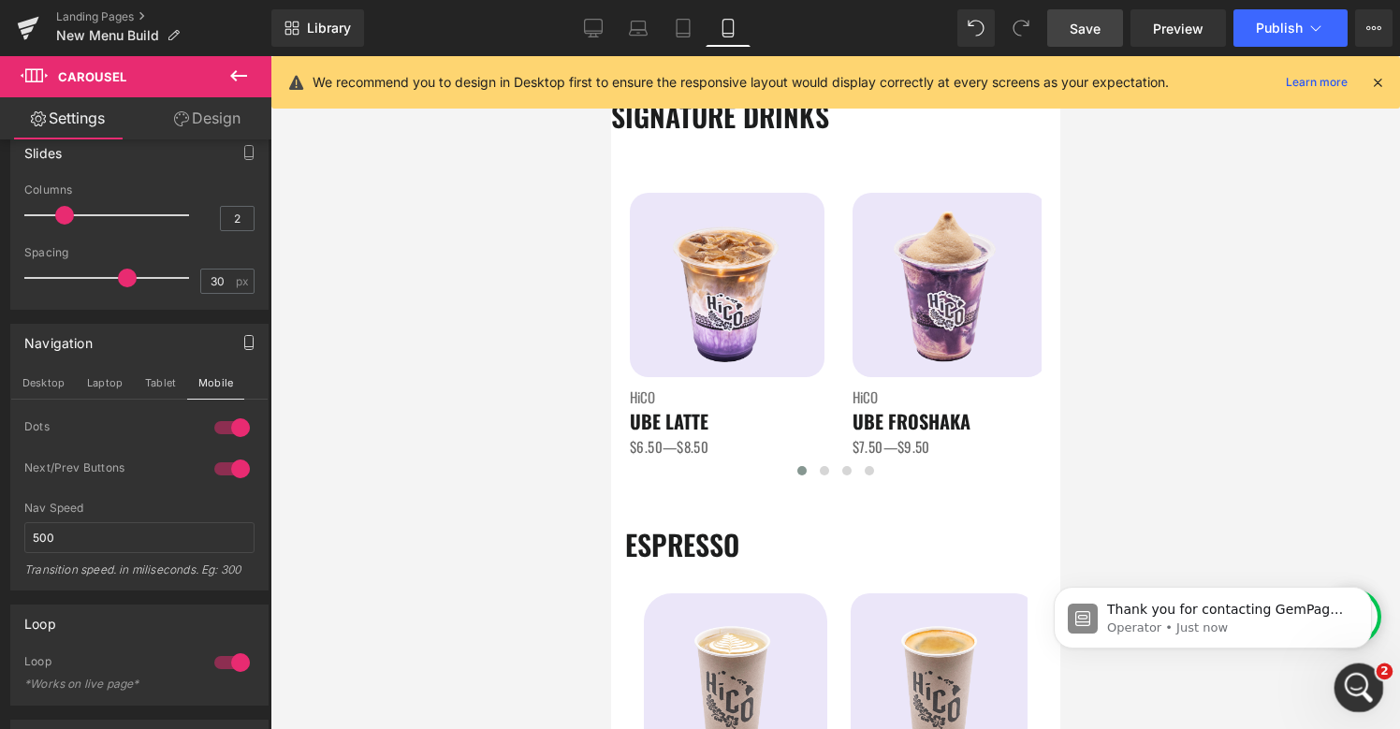
click at [1352, 693] on icon "Open Intercom Messenger" at bounding box center [1356, 685] width 31 height 31
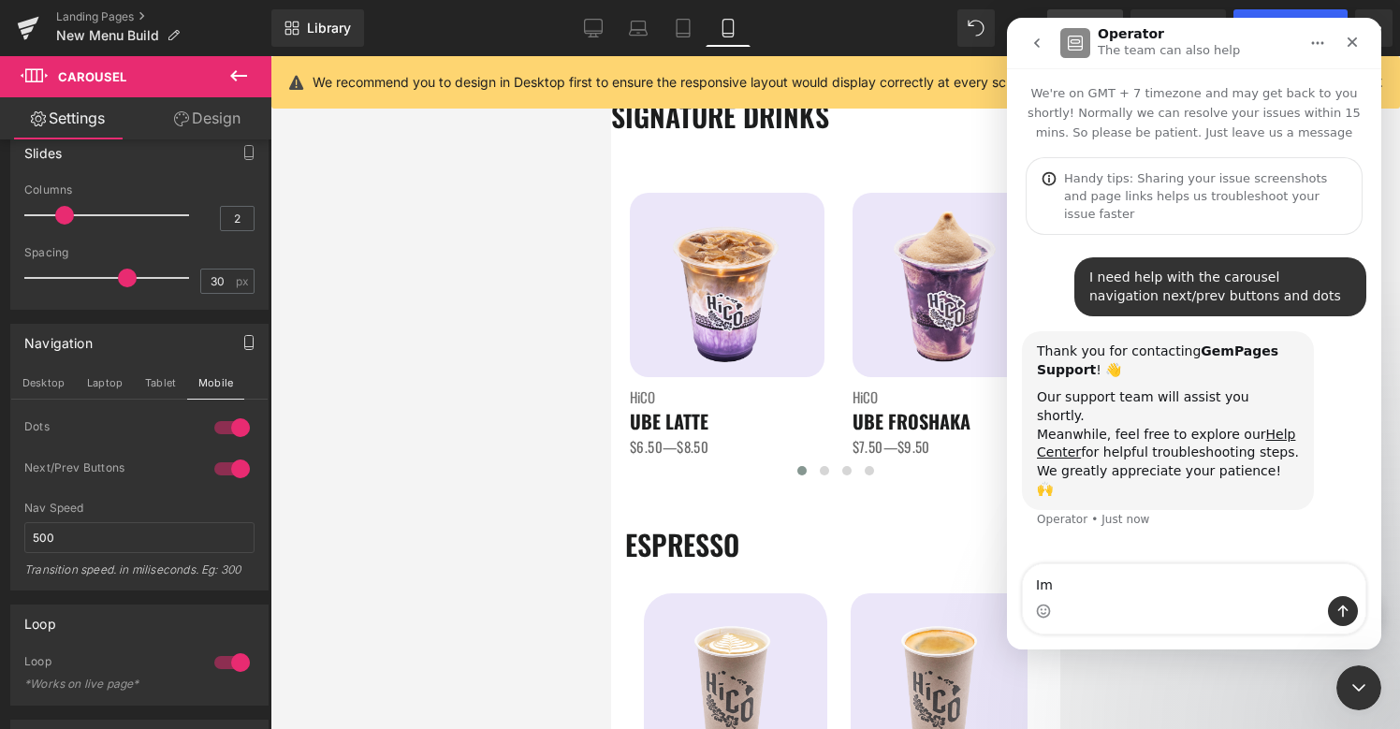
type textarea "I"
click at [922, 183] on div at bounding box center [700, 336] width 1400 height 673
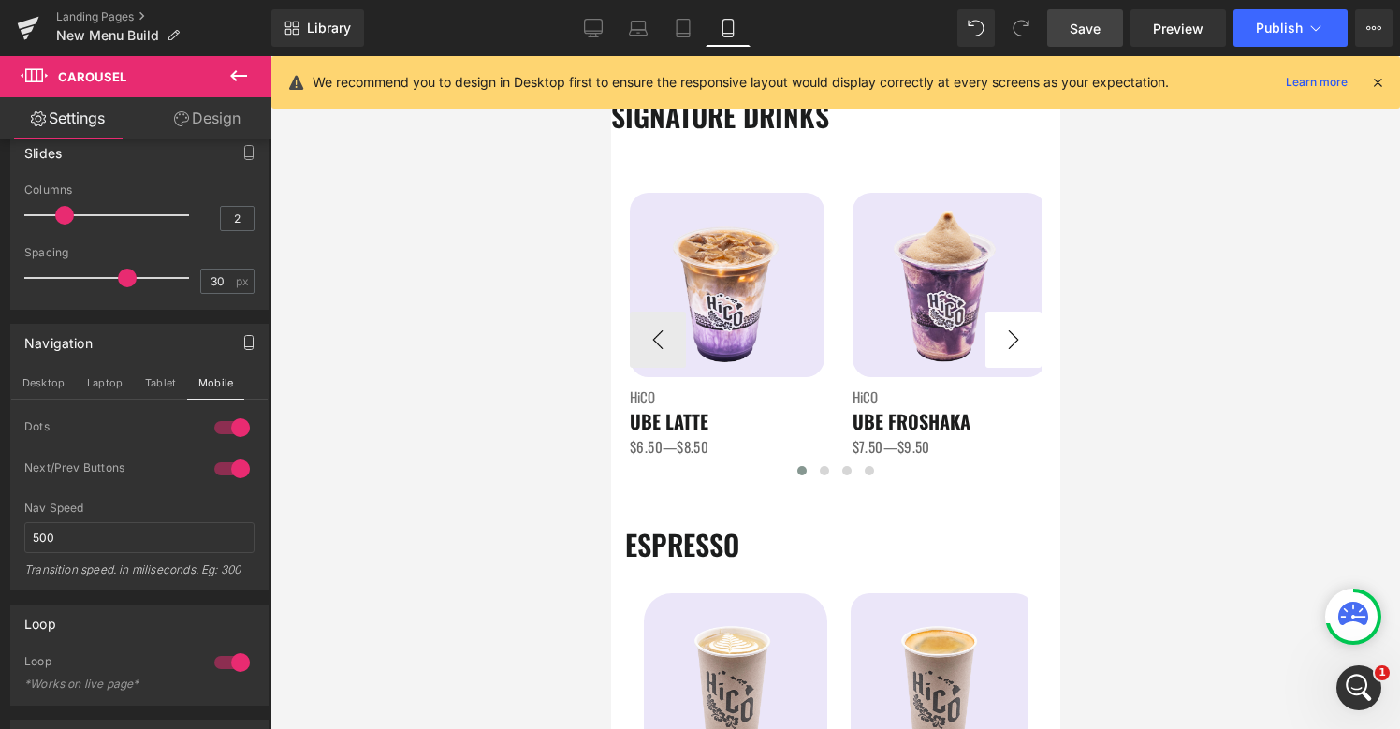
click at [1028, 336] on button "›" at bounding box center [1012, 340] width 56 height 56
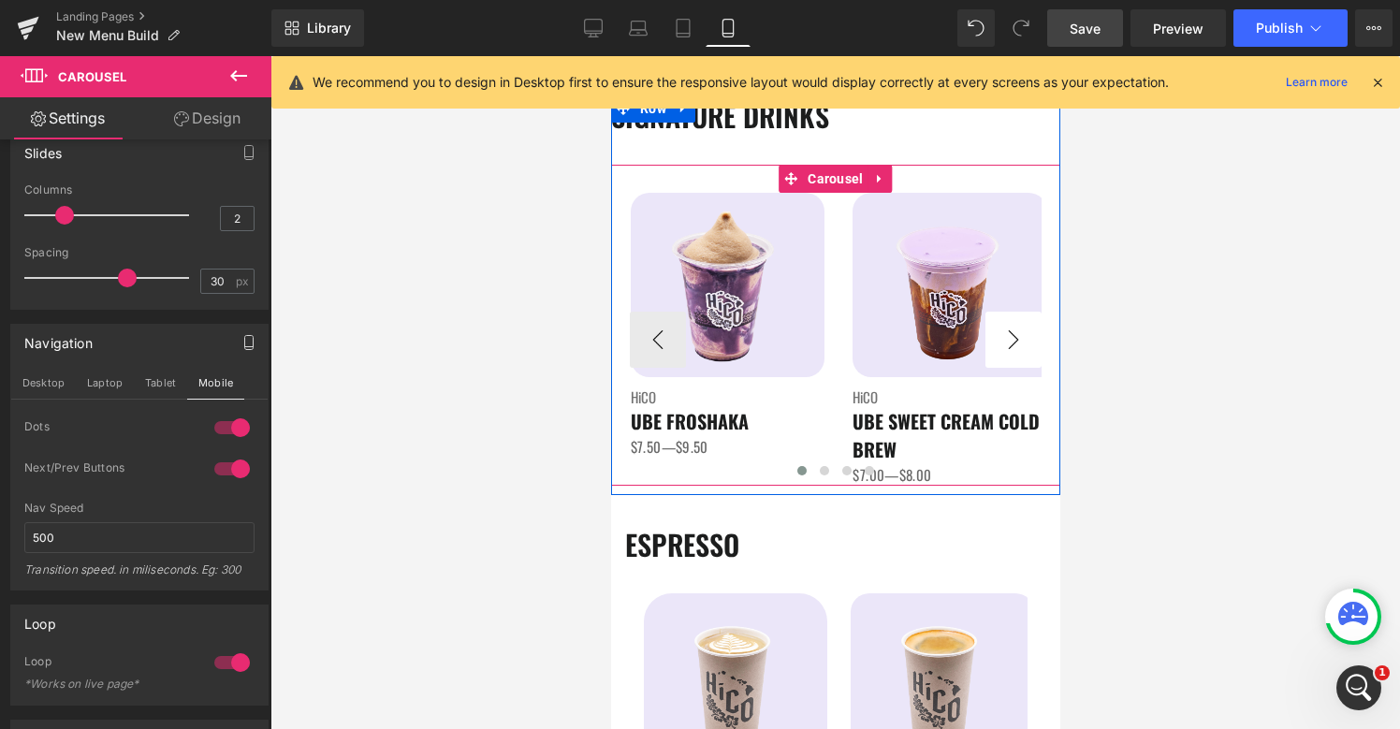
click at [1028, 336] on button "›" at bounding box center [1012, 340] width 56 height 56
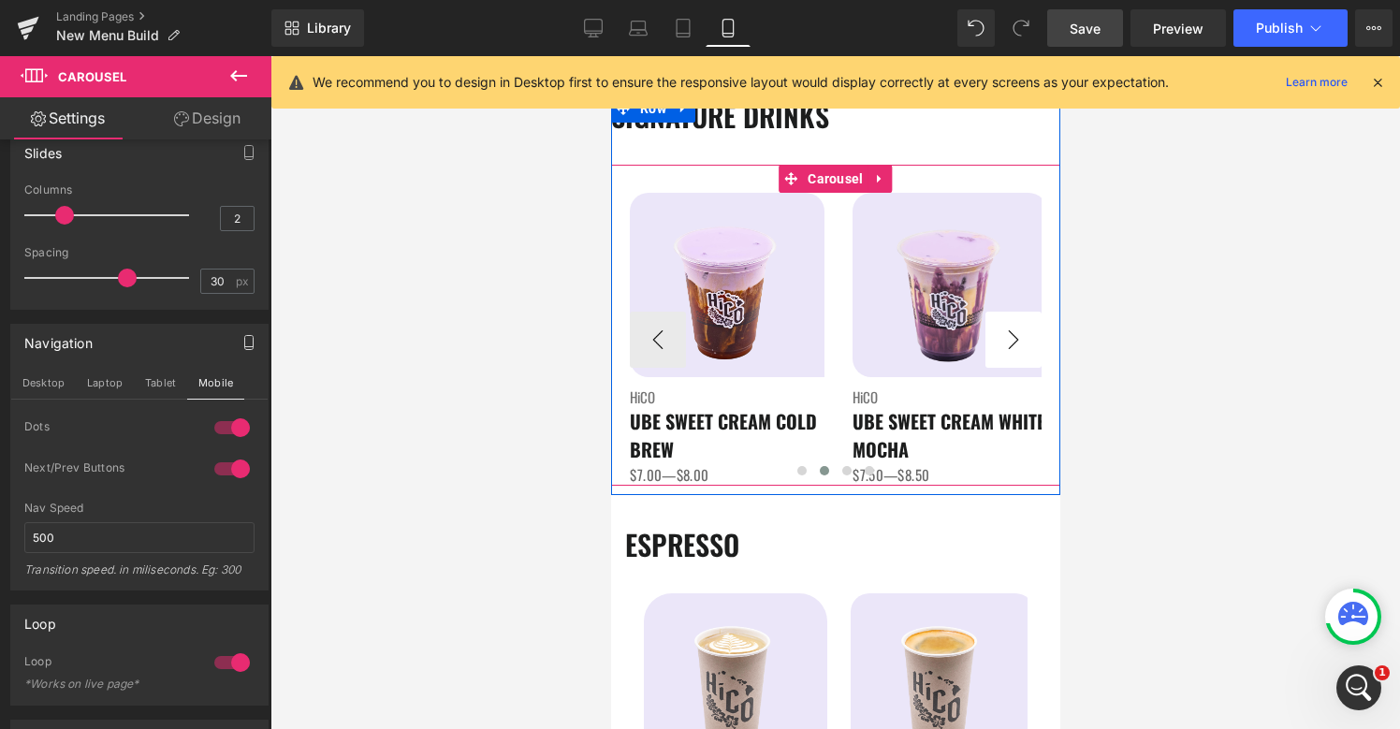
click at [1028, 336] on button "›" at bounding box center [1012, 340] width 56 height 56
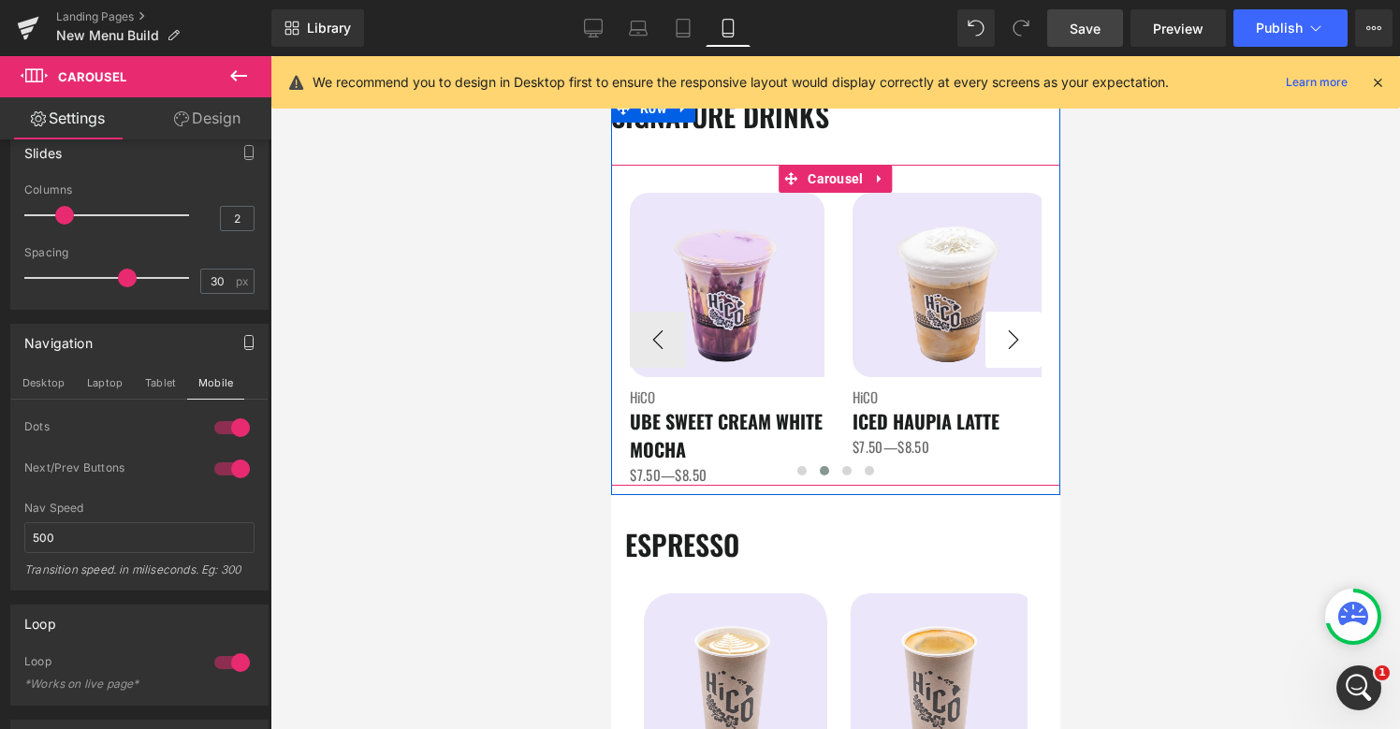
click at [1029, 334] on button "›" at bounding box center [1012, 340] width 56 height 56
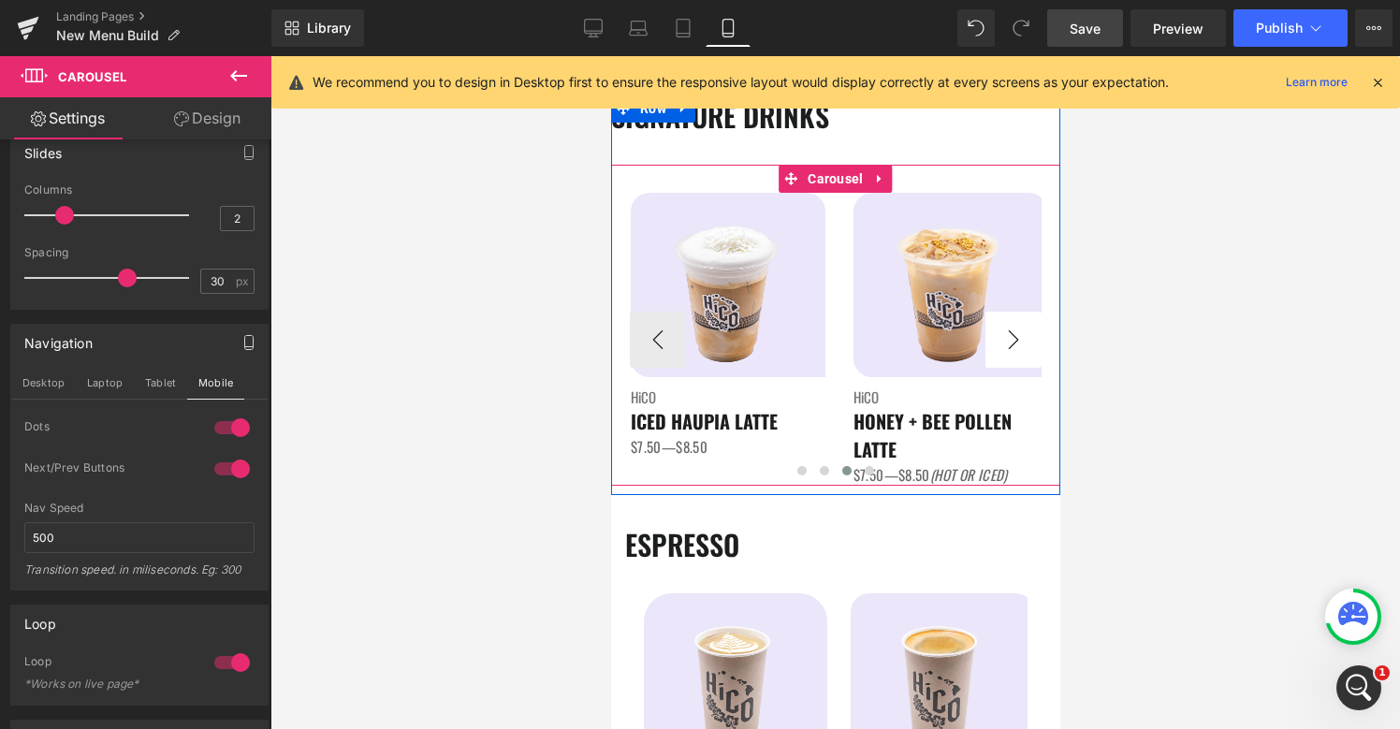
click at [1029, 334] on button "›" at bounding box center [1012, 340] width 56 height 56
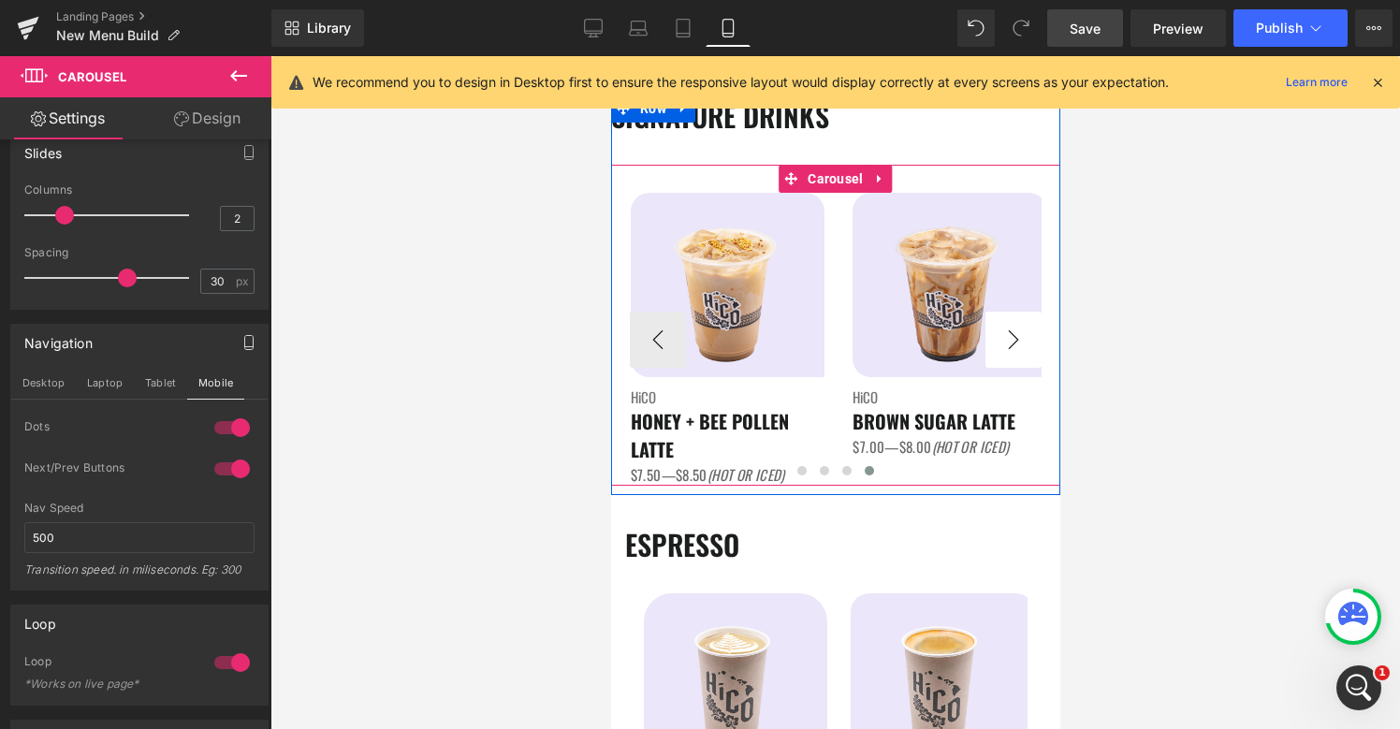
click at [1029, 334] on button "›" at bounding box center [1012, 340] width 56 height 56
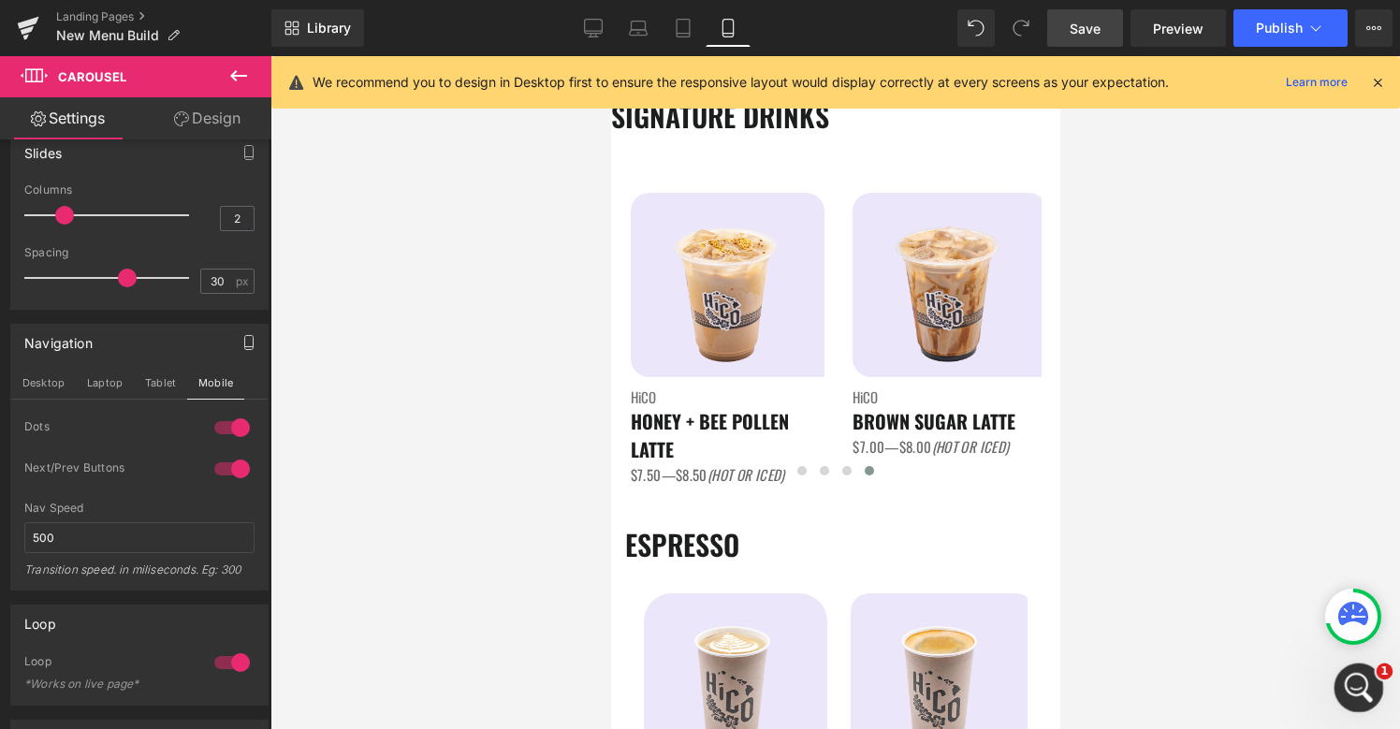
click at [1354, 689] on icon "Open Intercom Messenger" at bounding box center [1355, 684] width 13 height 15
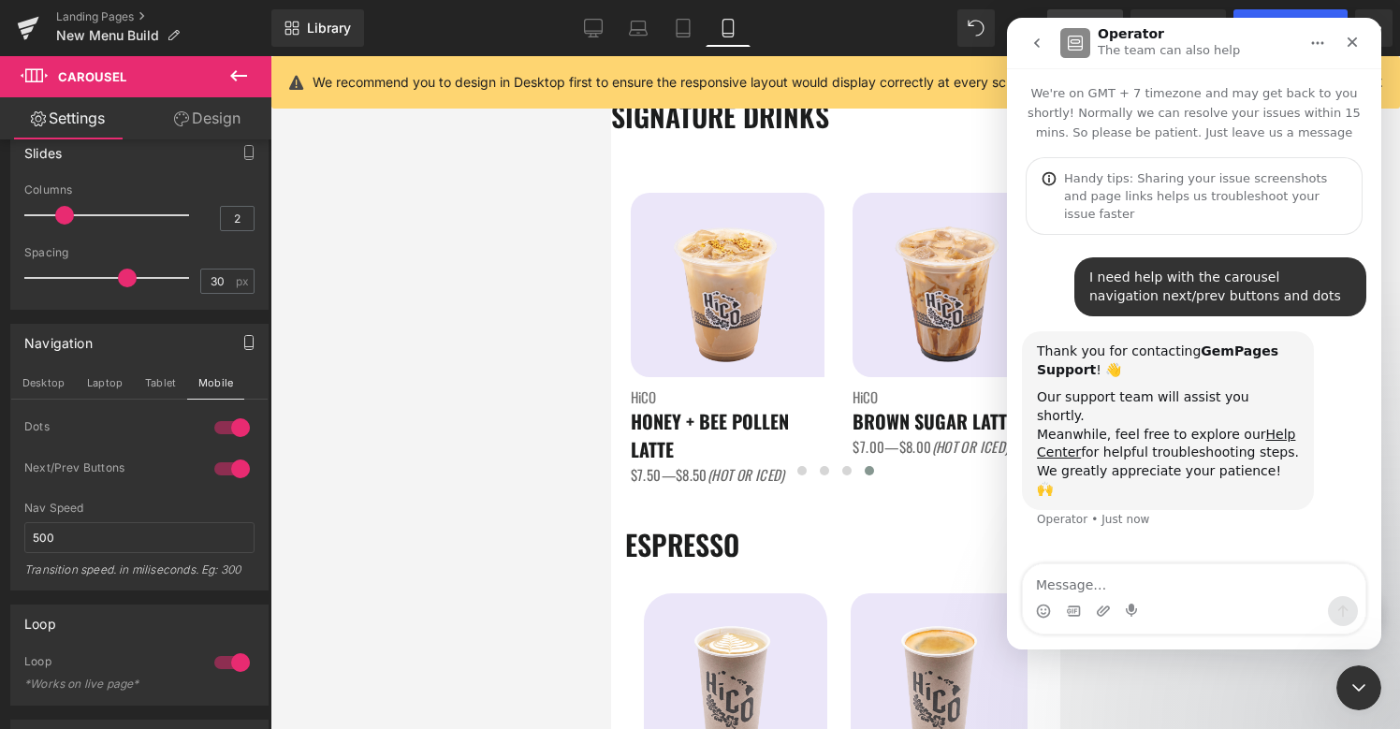
click at [905, 348] on div at bounding box center [700, 336] width 1400 height 673
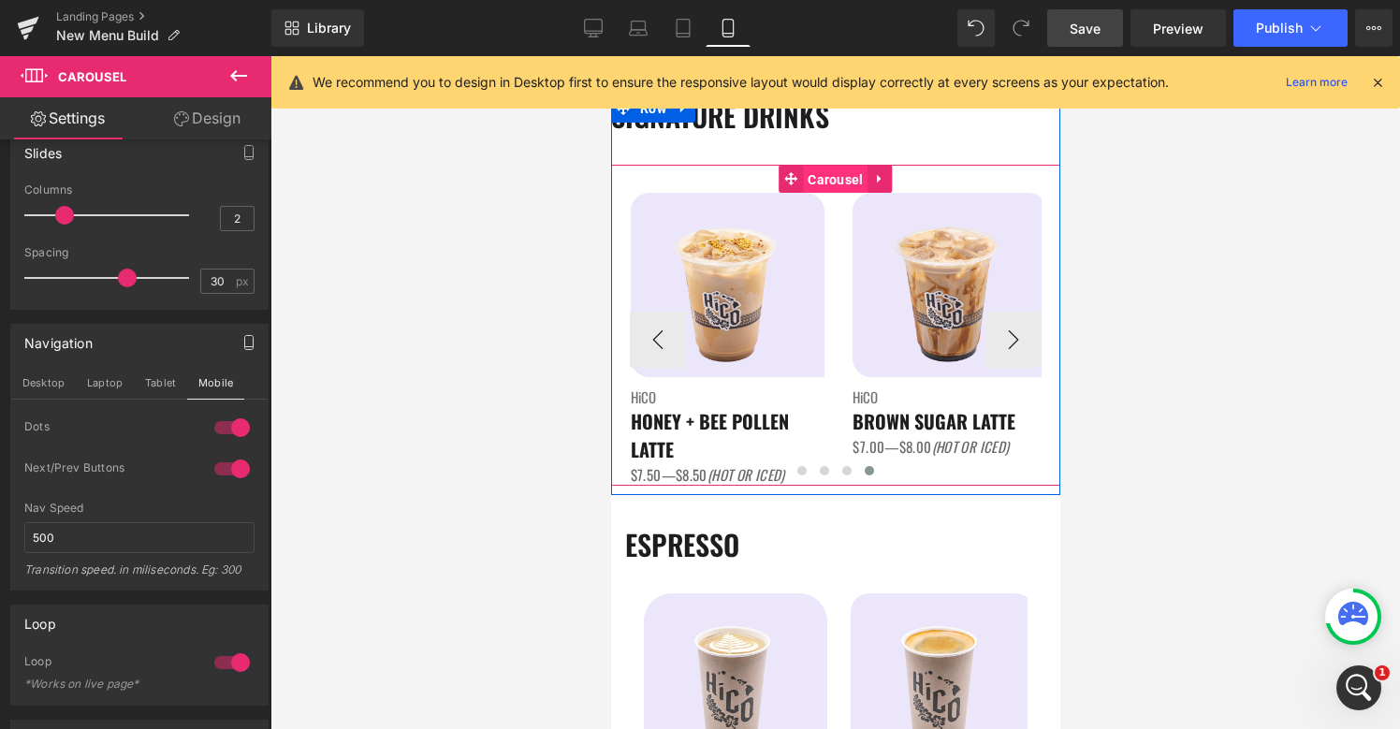
click at [840, 182] on span "Carousel" at bounding box center [834, 180] width 65 height 28
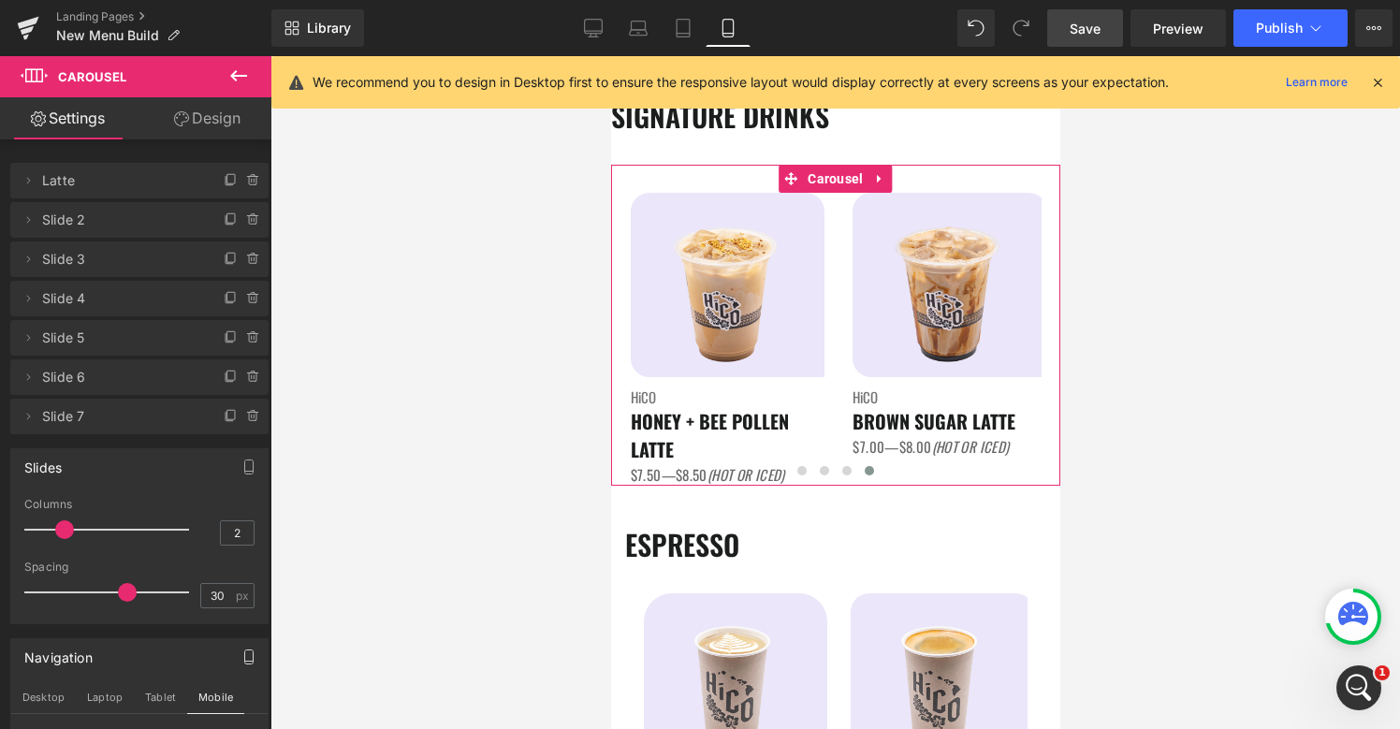
click at [226, 116] on link "Design" at bounding box center [207, 118] width 136 height 42
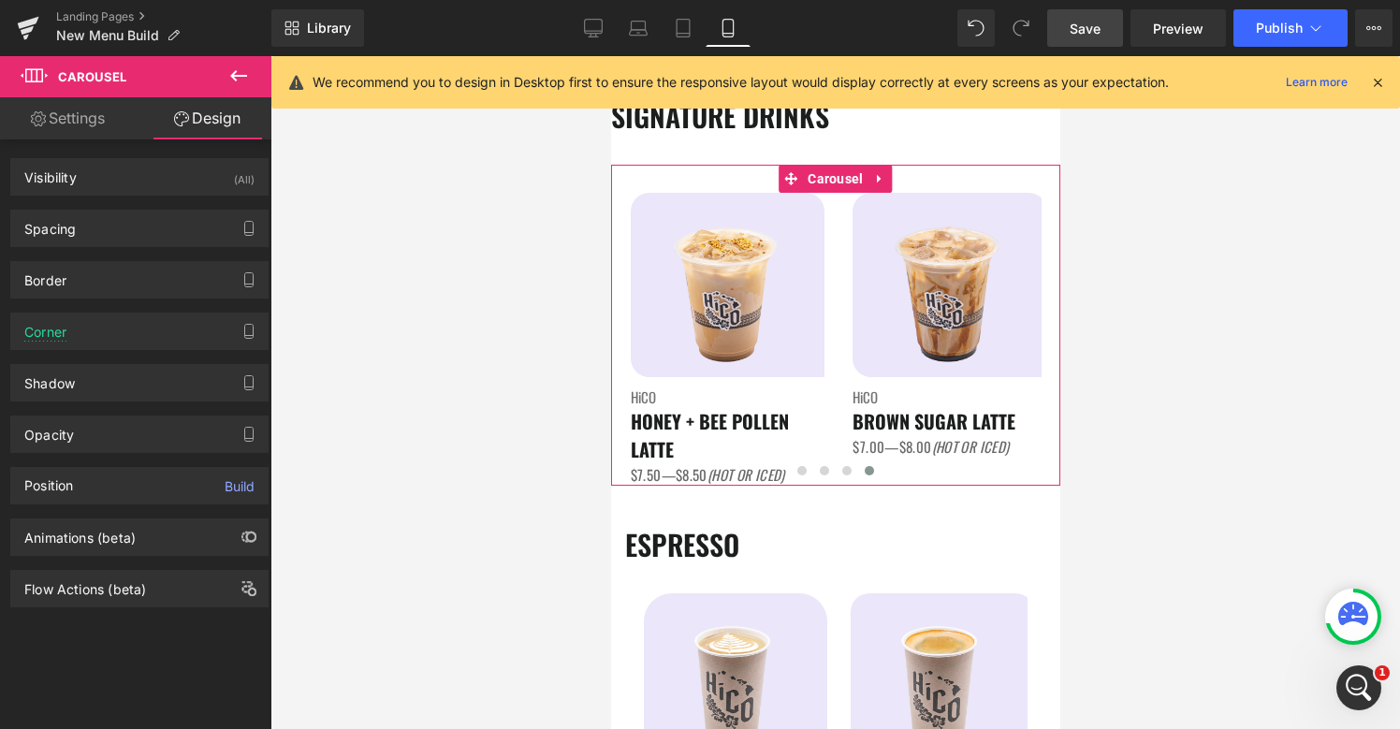
click at [105, 123] on link "Settings" at bounding box center [68, 118] width 136 height 42
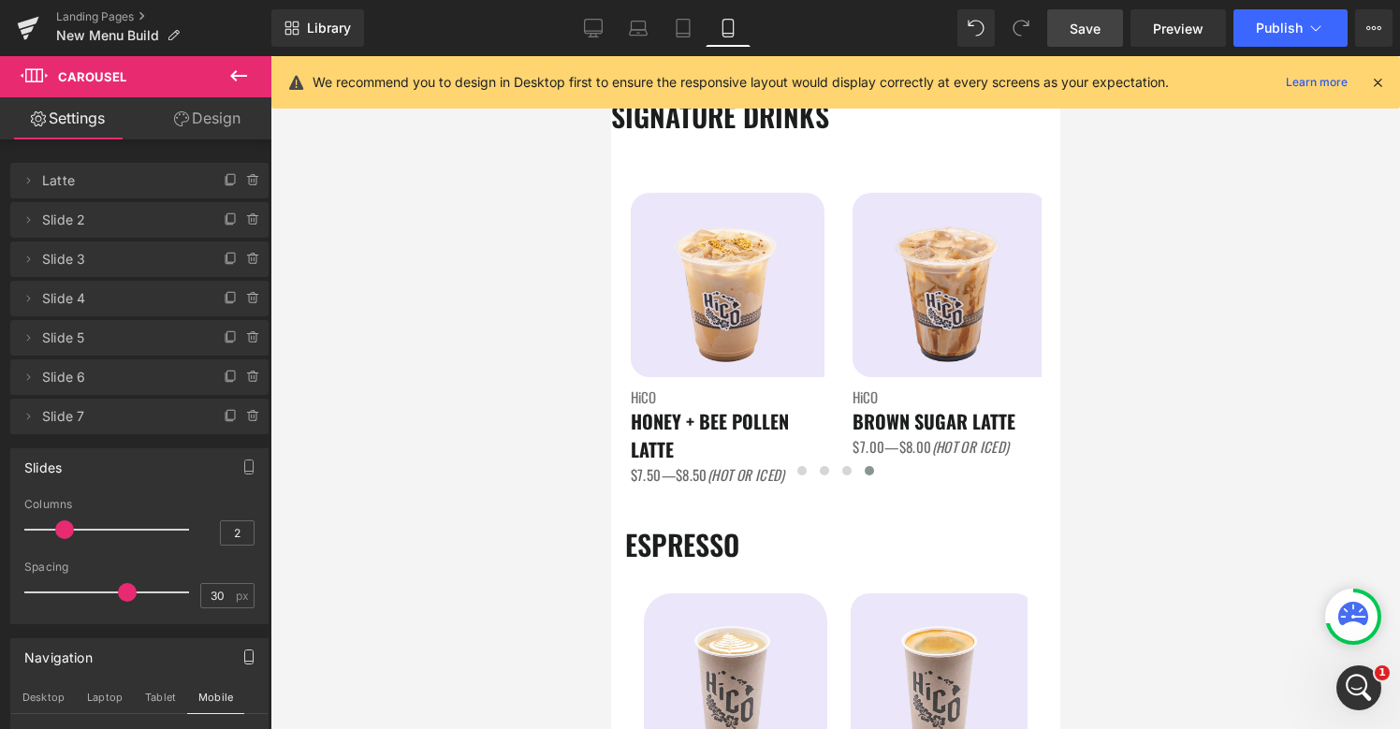
click at [237, 83] on icon at bounding box center [238, 76] width 22 height 22
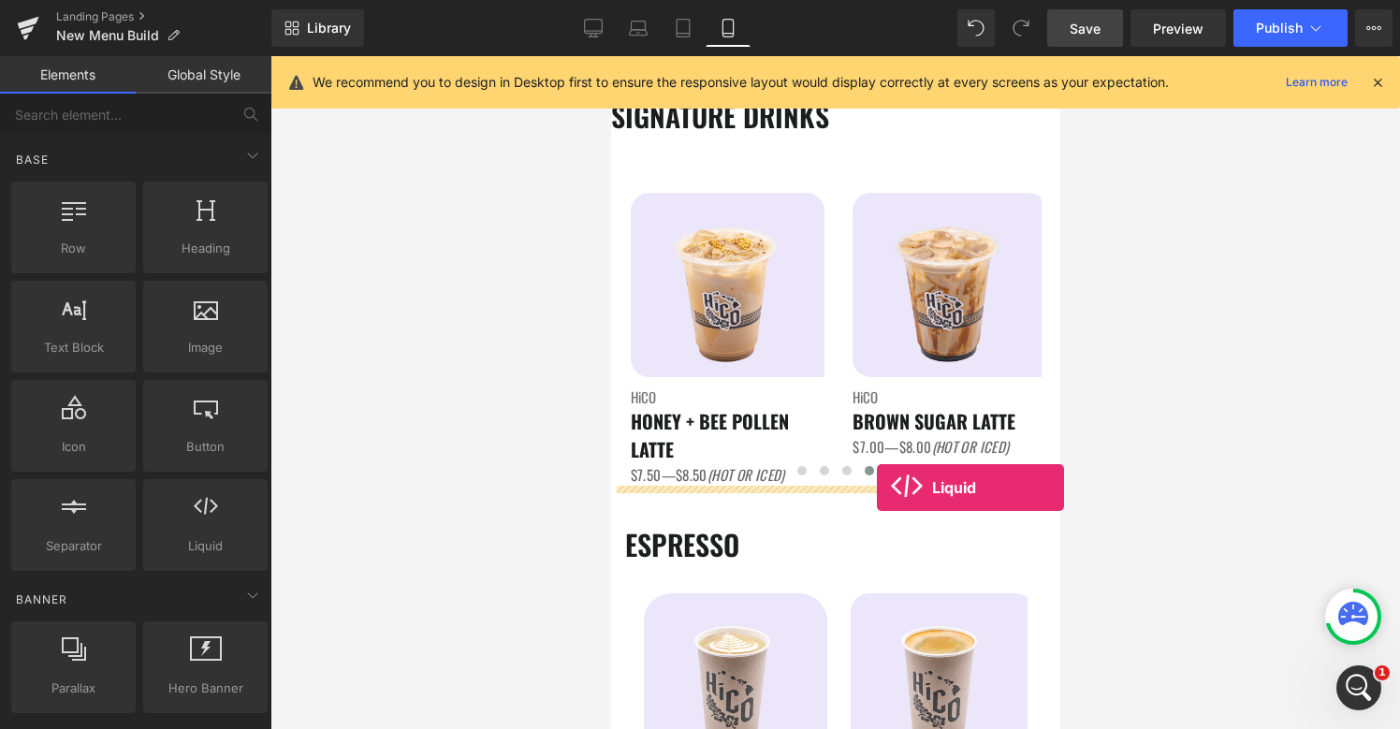
drag, startPoint x: 832, startPoint y: 611, endPoint x: 875, endPoint y: 487, distance: 130.8
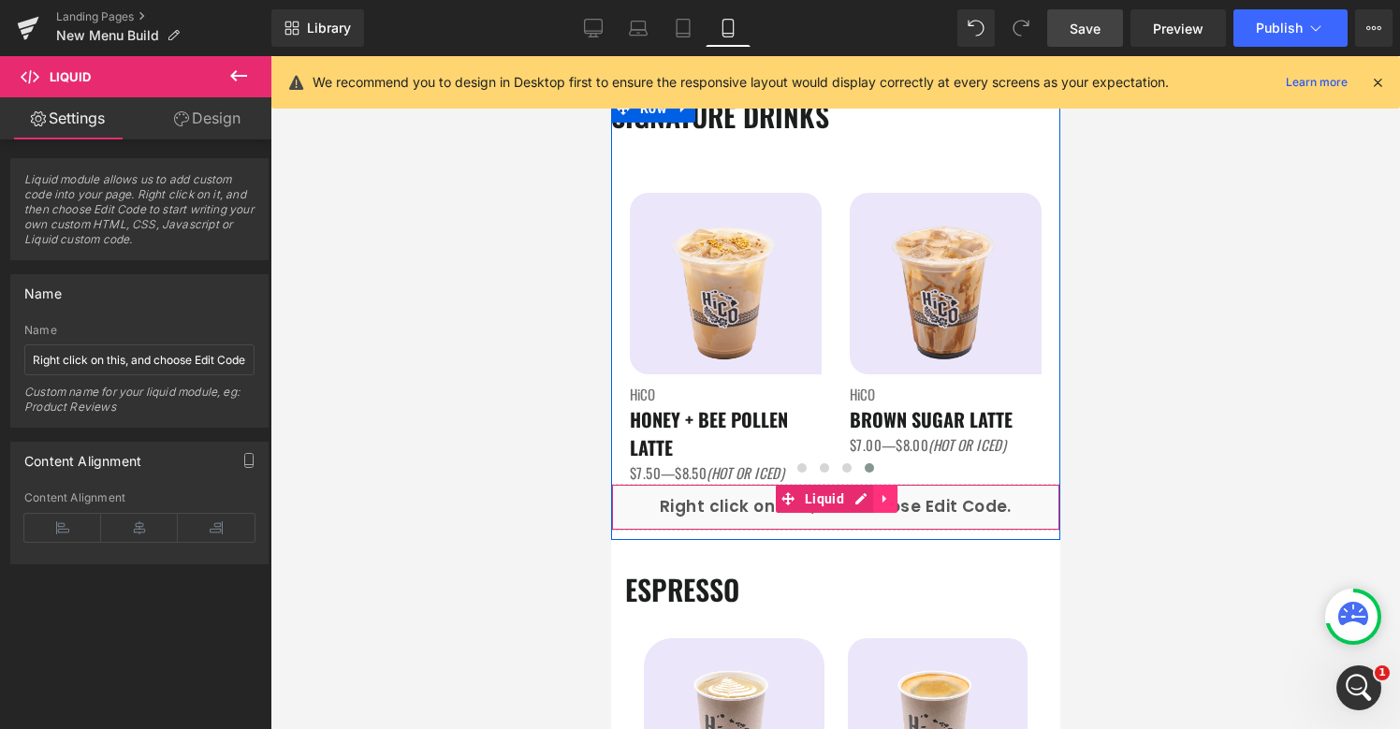
click at [884, 501] on icon at bounding box center [884, 498] width 13 height 14
click at [894, 497] on icon at bounding box center [896, 498] width 13 height 14
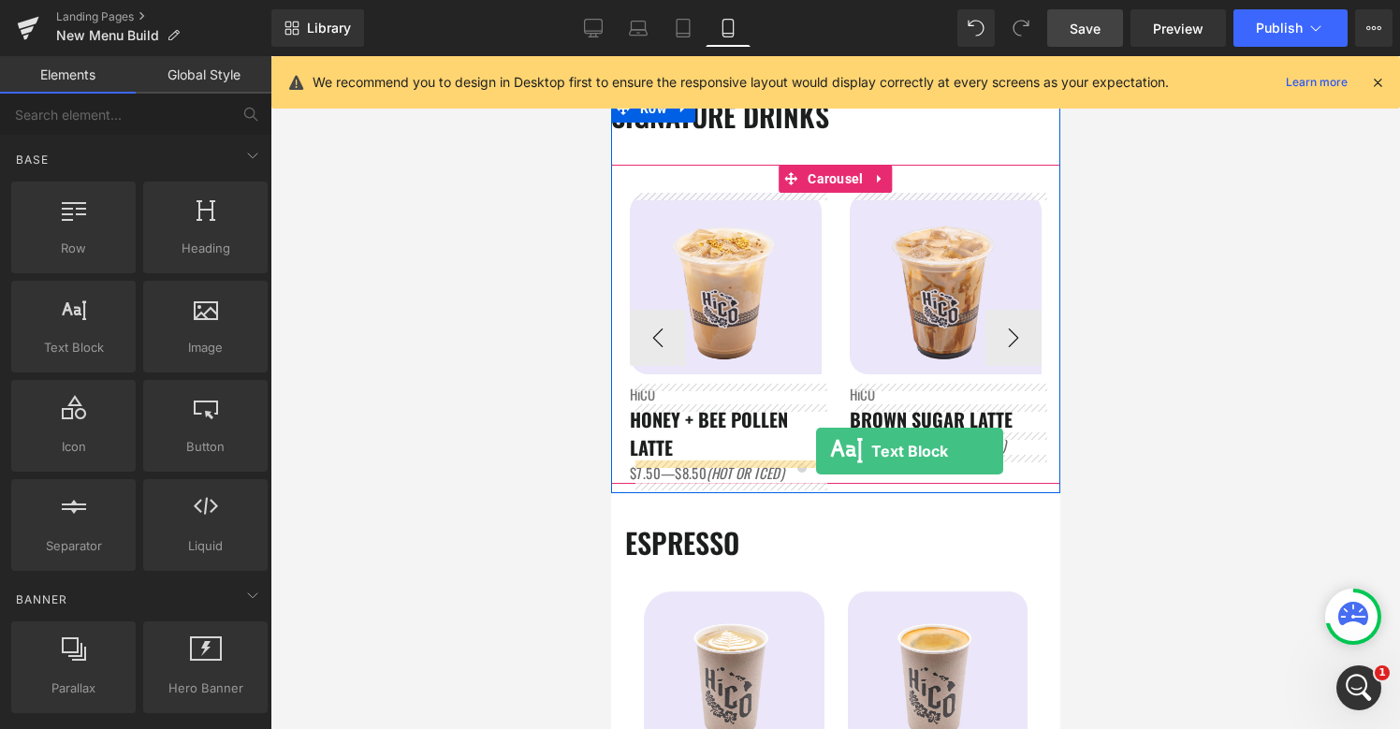
drag, startPoint x: 666, startPoint y: 392, endPoint x: 807, endPoint y: 451, distance: 153.1
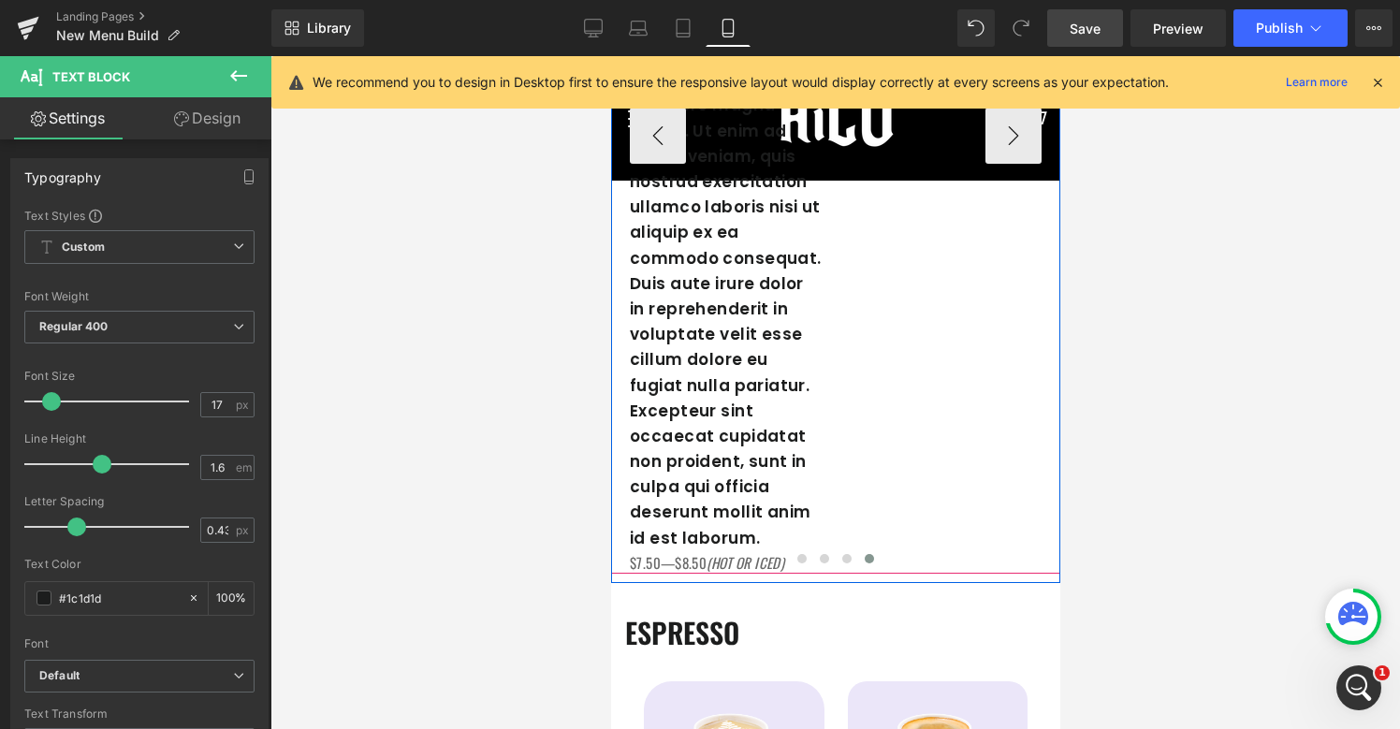
scroll to position [652, 0]
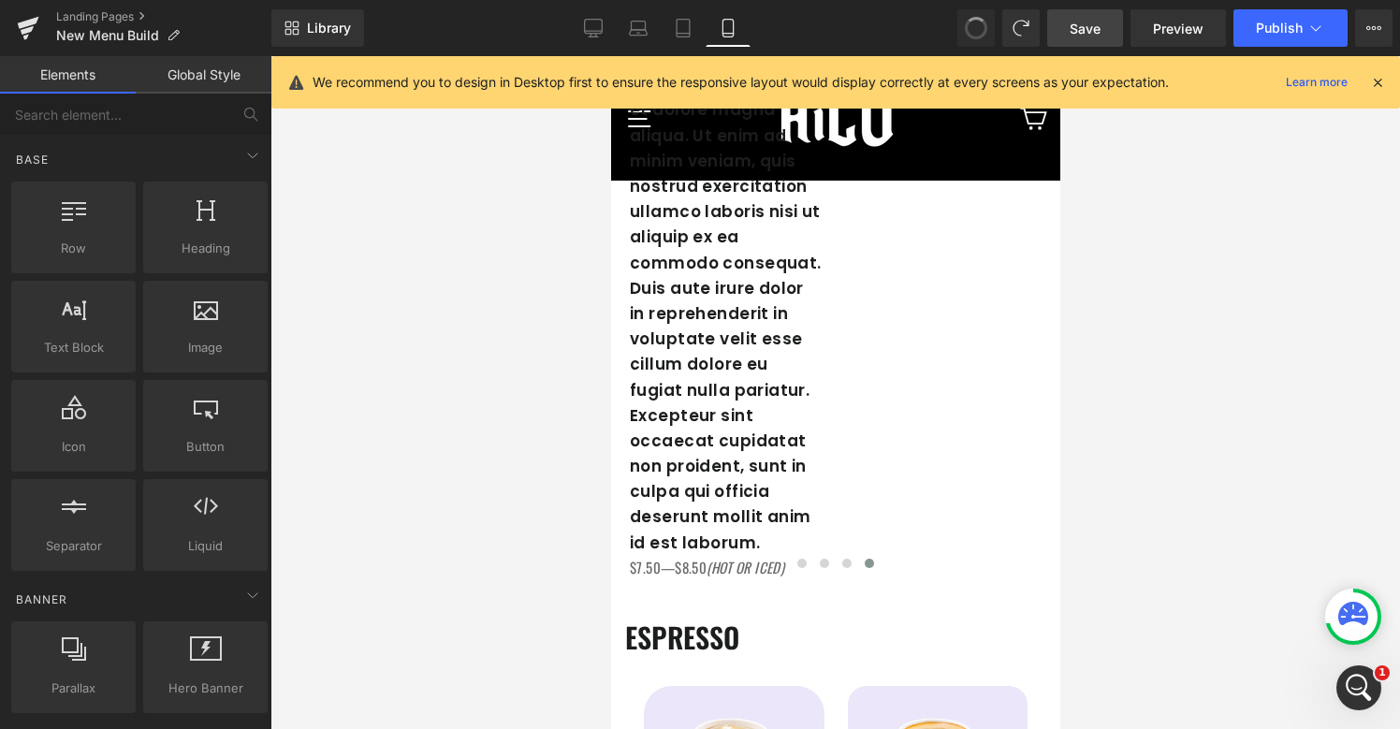
drag, startPoint x: 975, startPoint y: 27, endPoint x: 244, endPoint y: 181, distance: 746.7
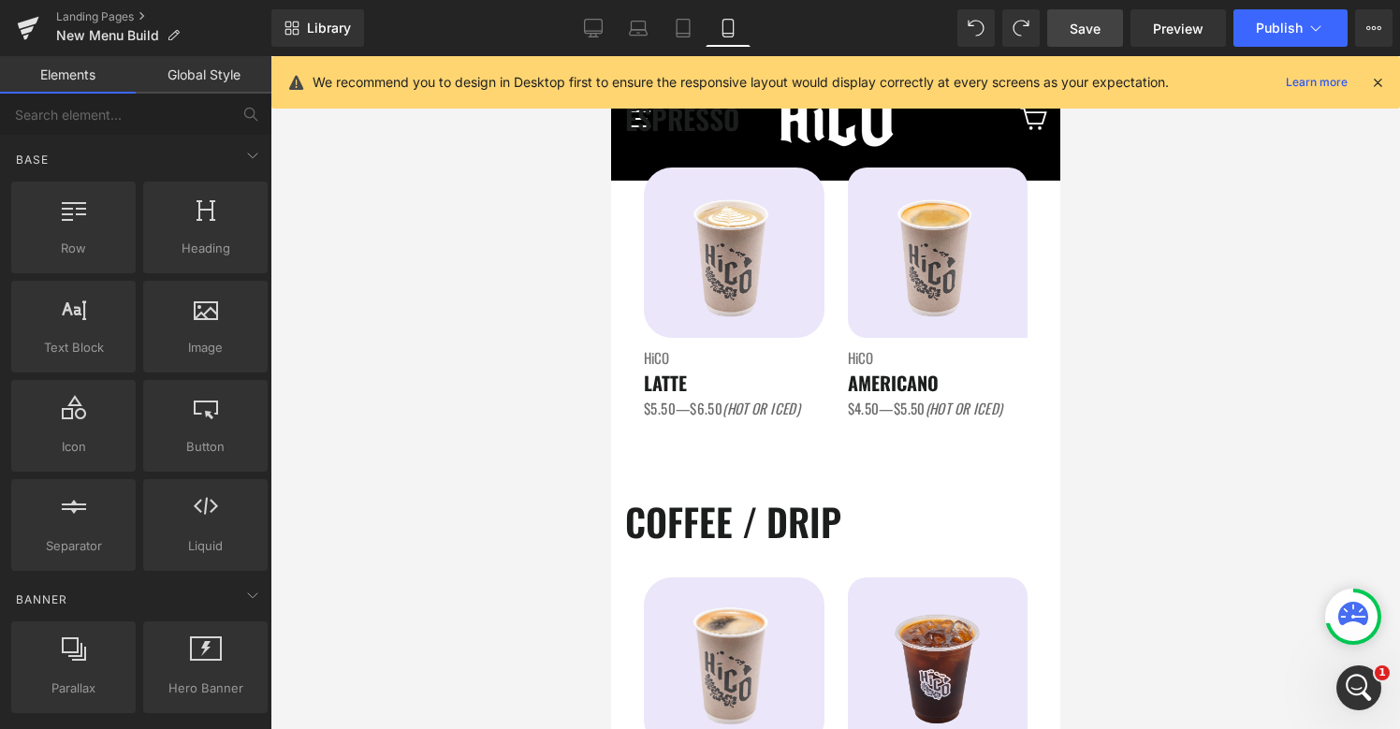
scroll to position [564, 0]
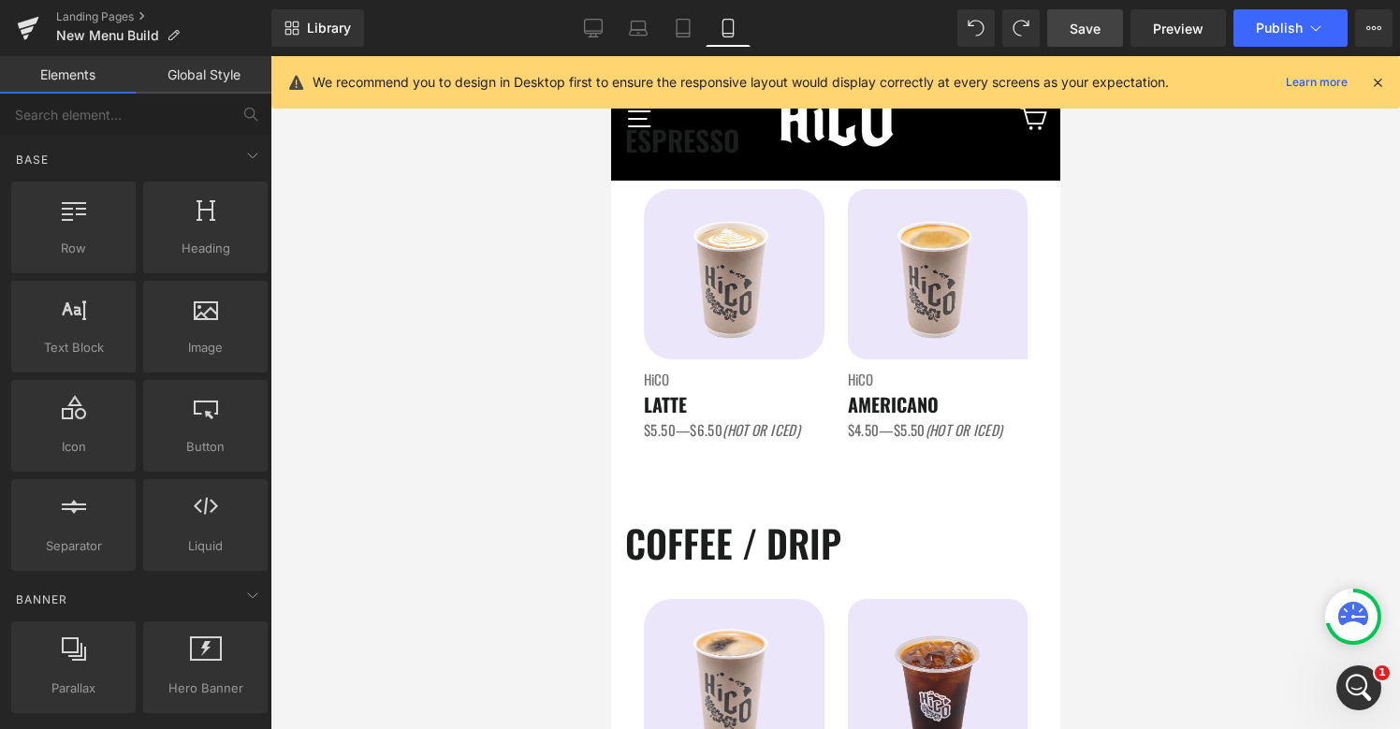
click at [838, 403] on div "Image HiCO Heading LATTE Heading $5.50—$6.50 (HOT OR ICED) Text Block Image HiC…" at bounding box center [1355, 315] width 1425 height 252
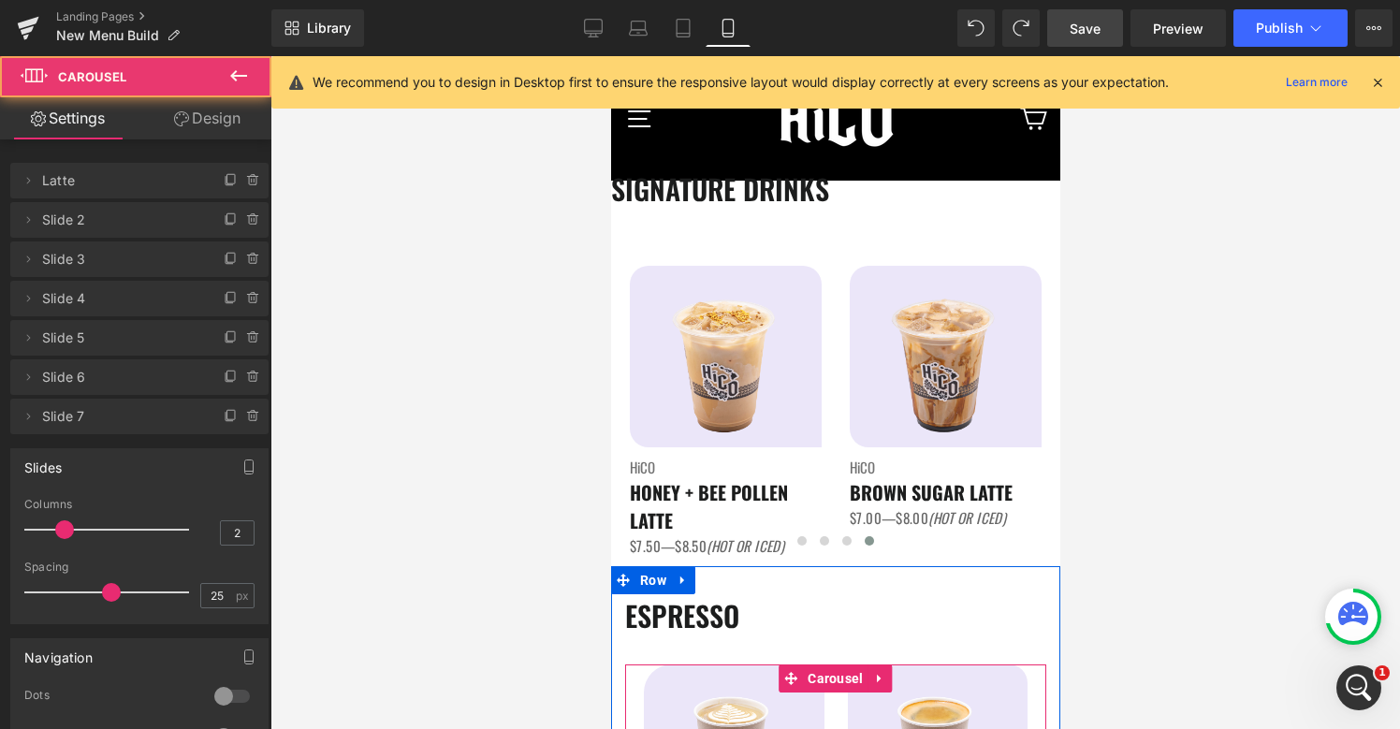
scroll to position [0, 0]
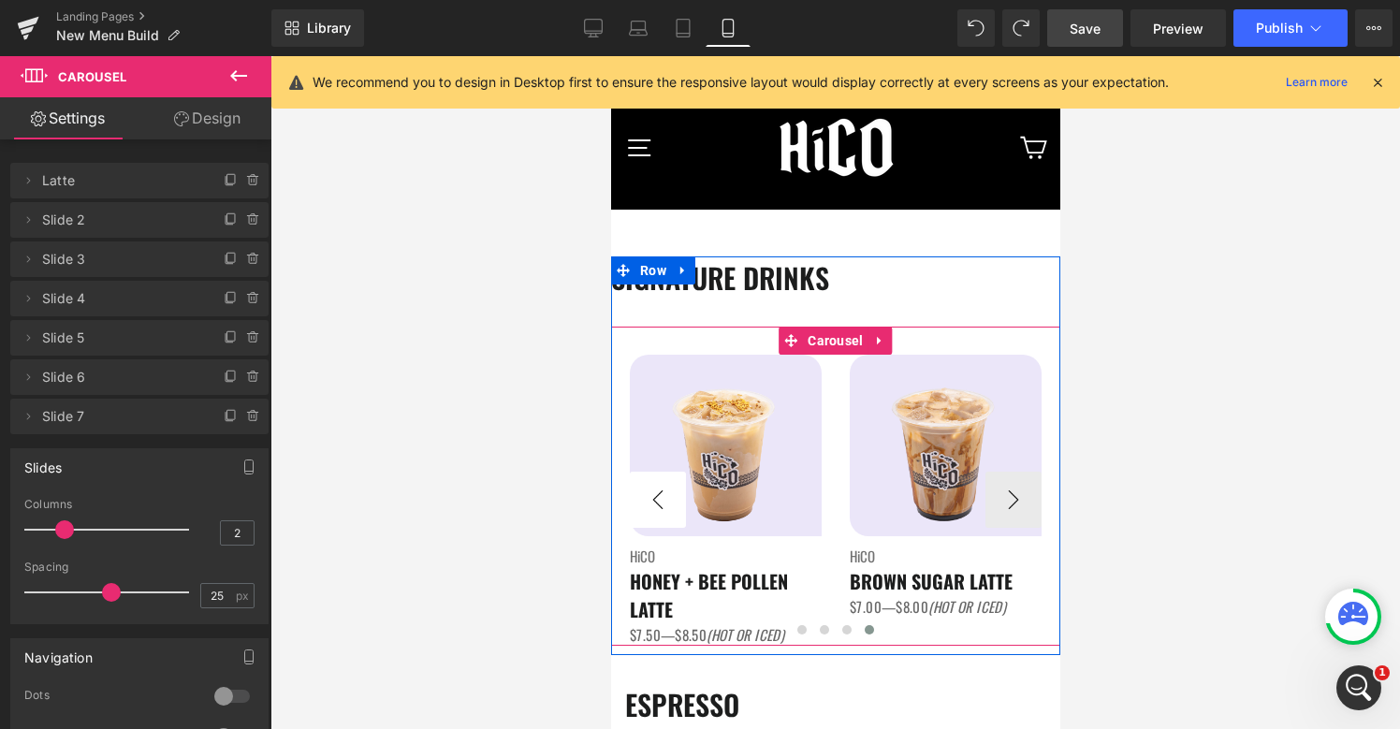
click at [664, 510] on button "‹" at bounding box center [657, 500] width 56 height 56
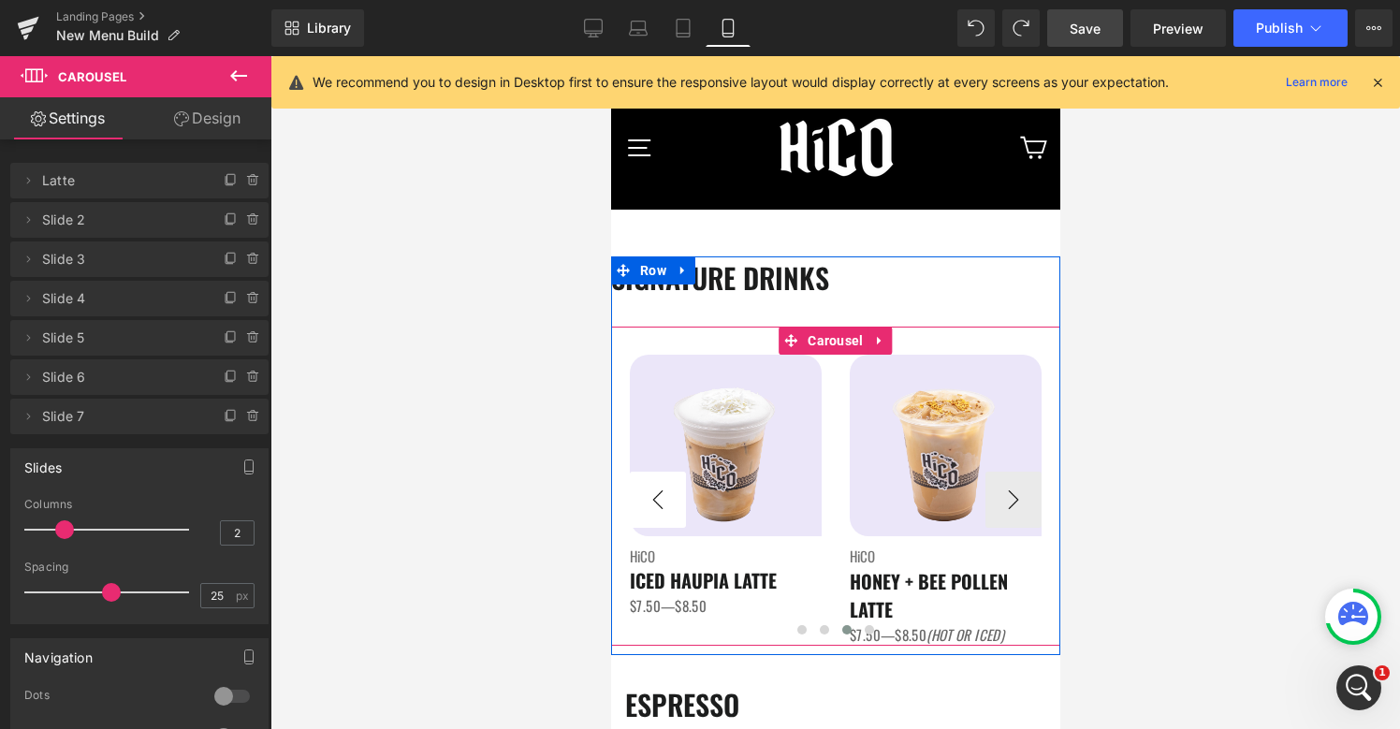
click at [664, 510] on button "‹" at bounding box center [657, 500] width 56 height 56
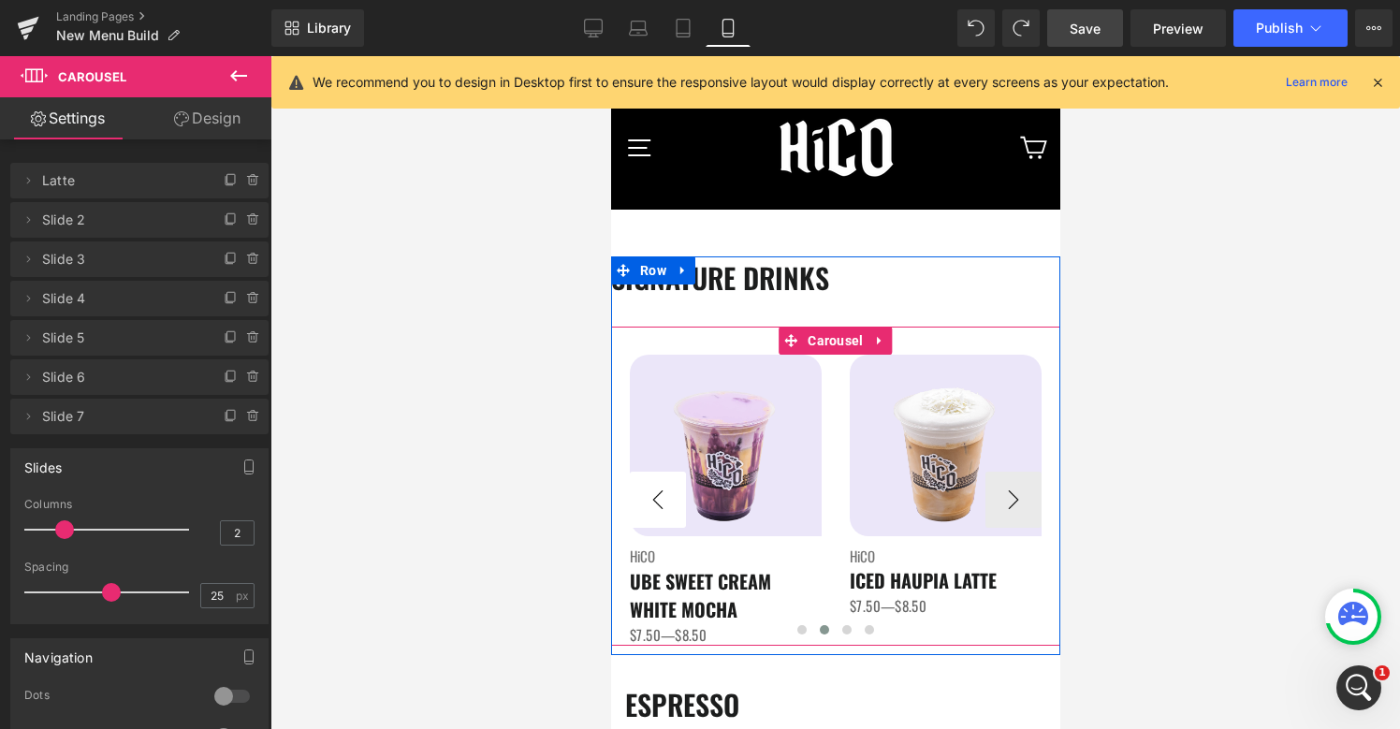
click at [664, 510] on button "‹" at bounding box center [657, 500] width 56 height 56
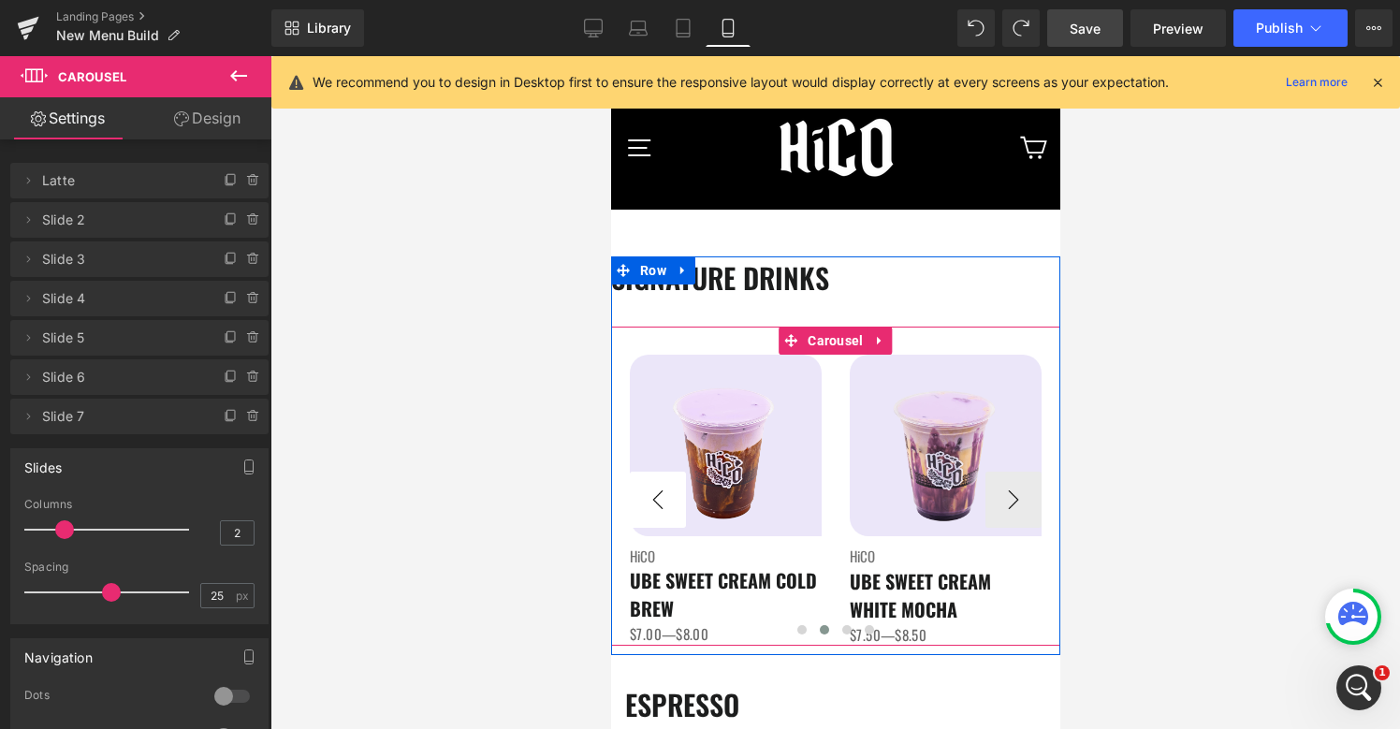
click at [664, 510] on button "‹" at bounding box center [657, 500] width 56 height 56
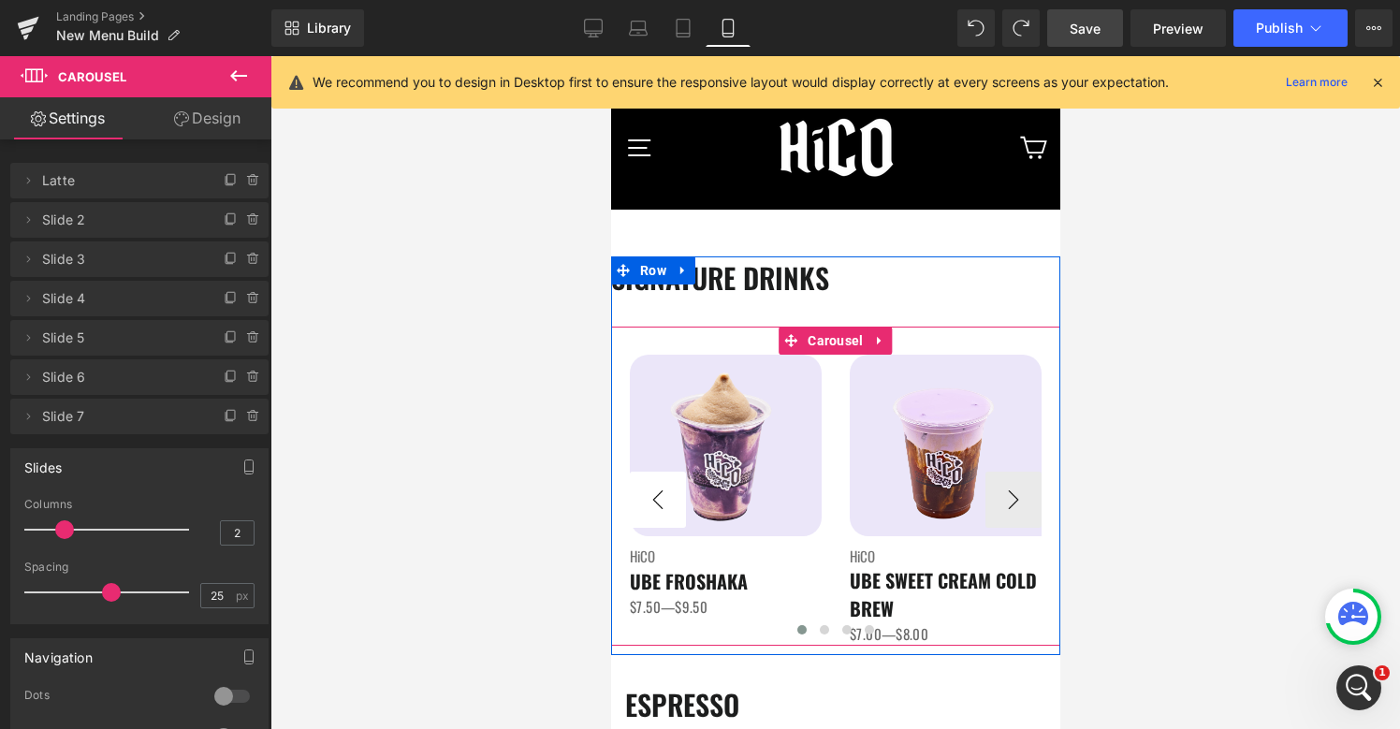
click at [664, 510] on button "‹" at bounding box center [657, 500] width 56 height 56
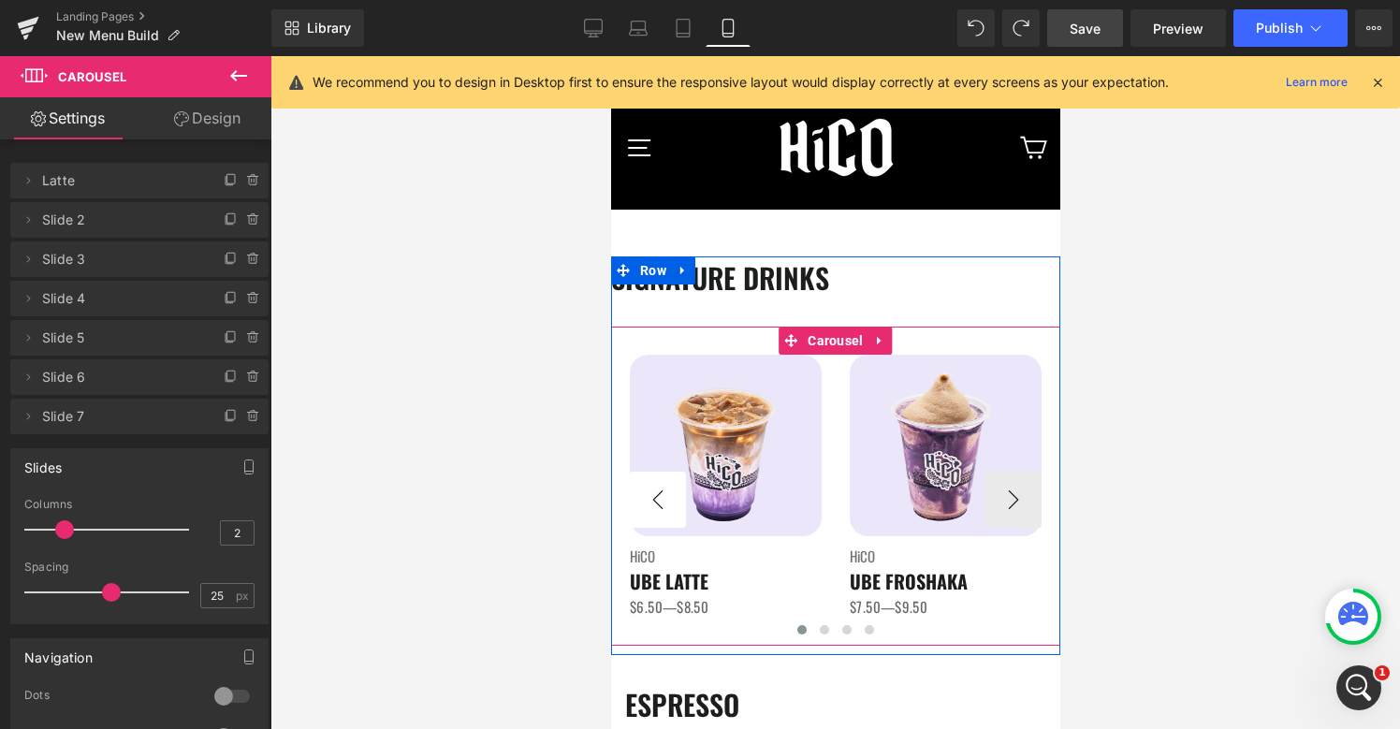
click at [664, 510] on button "‹" at bounding box center [657, 500] width 56 height 56
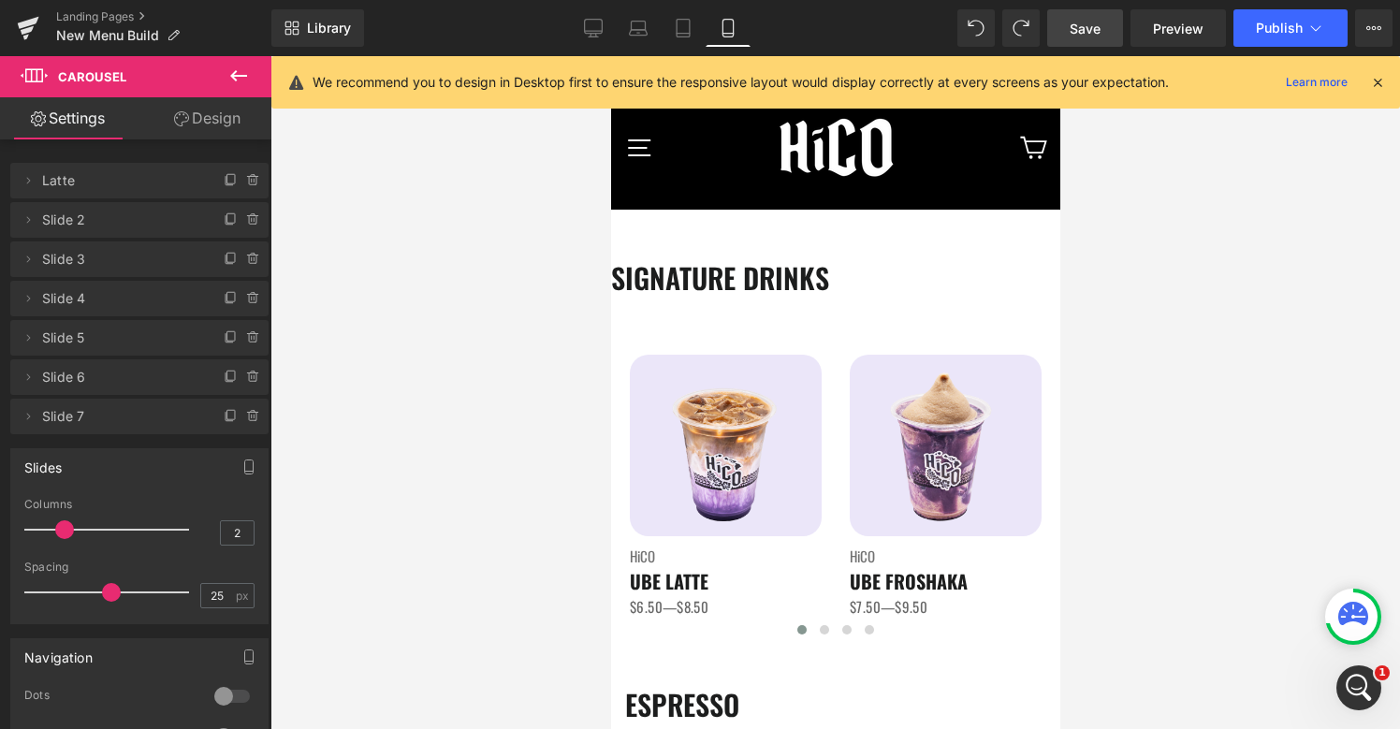
scroll to position [85, 0]
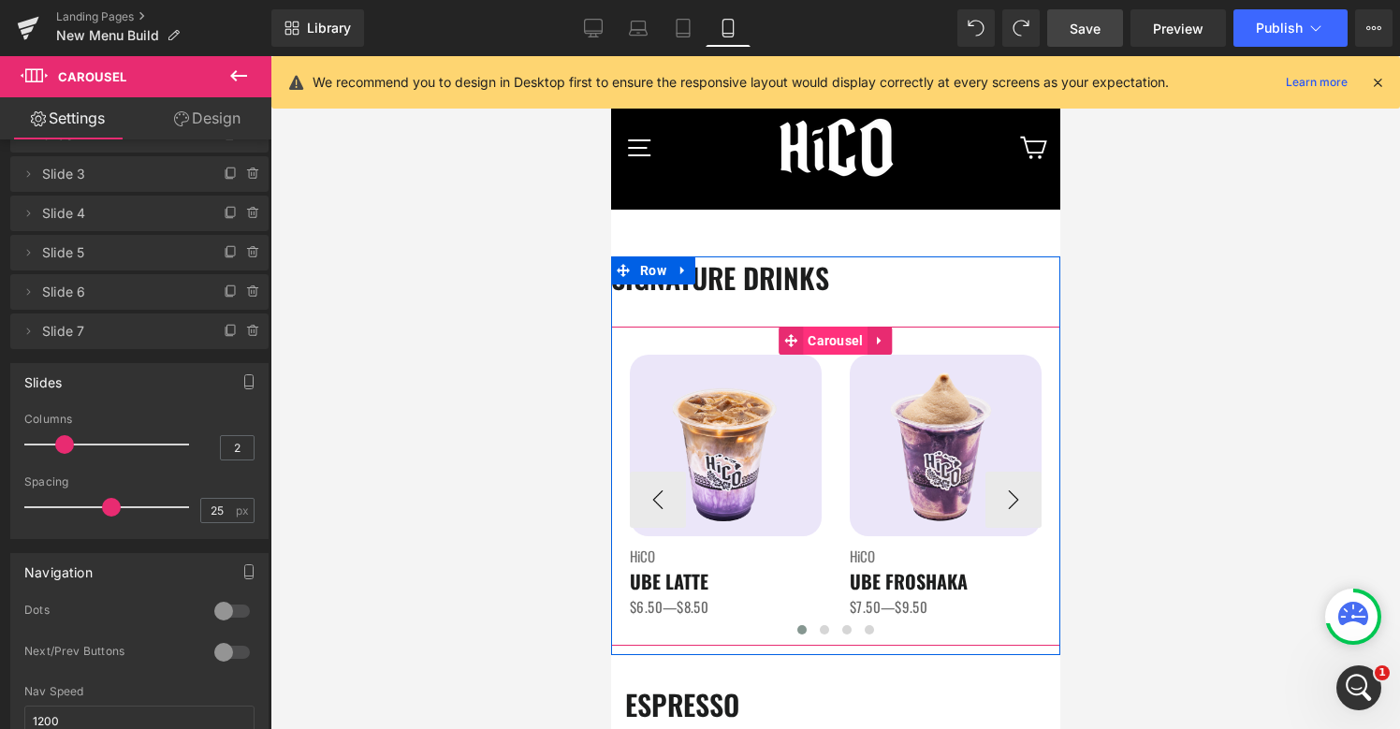
click at [825, 344] on span "Carousel" at bounding box center [834, 341] width 65 height 28
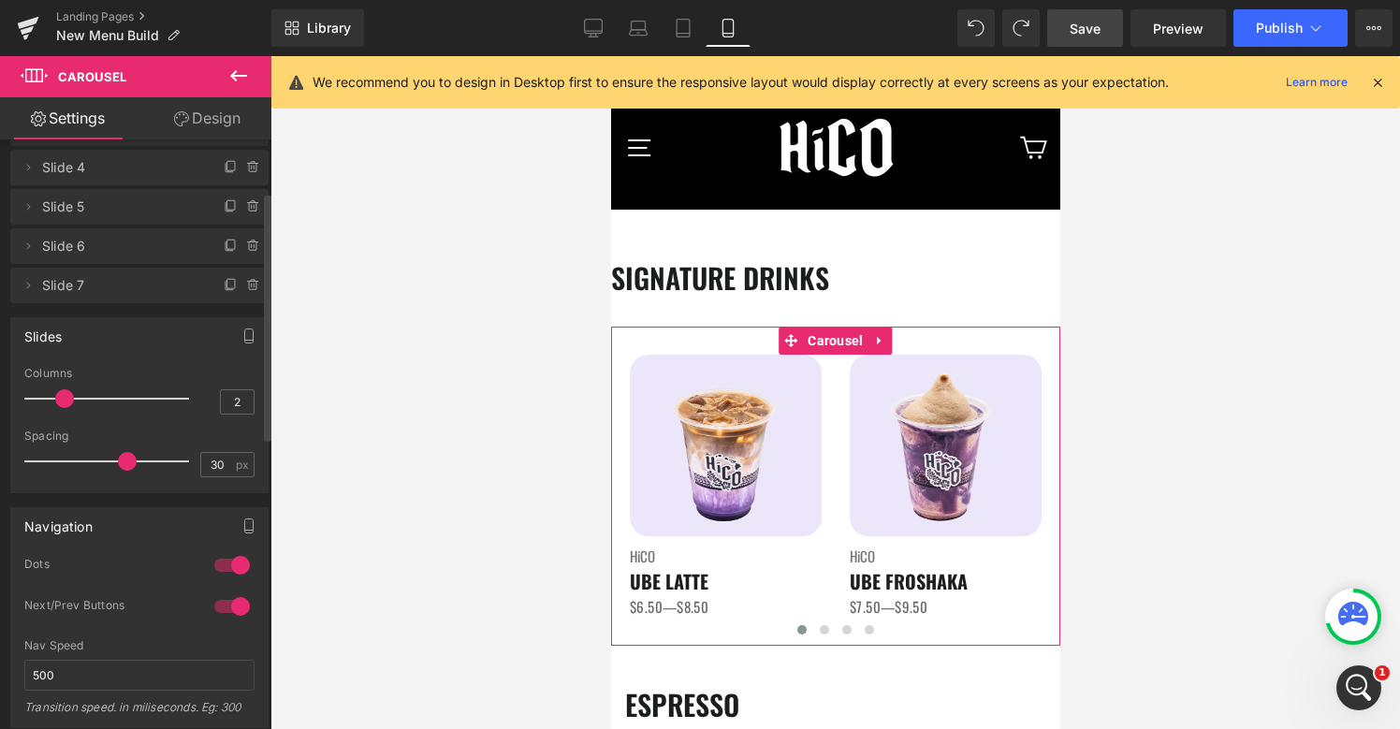
scroll to position [138, 0]
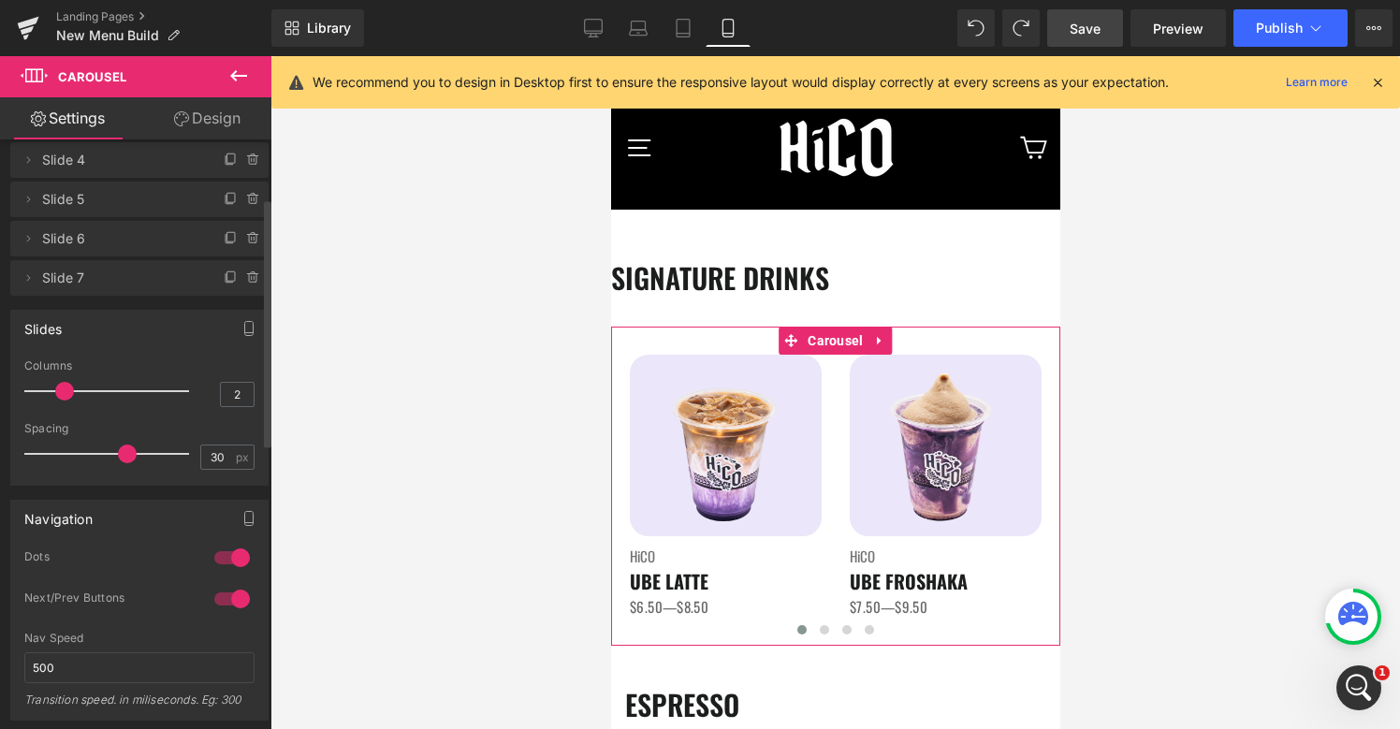
click at [231, 548] on div at bounding box center [232, 558] width 45 height 30
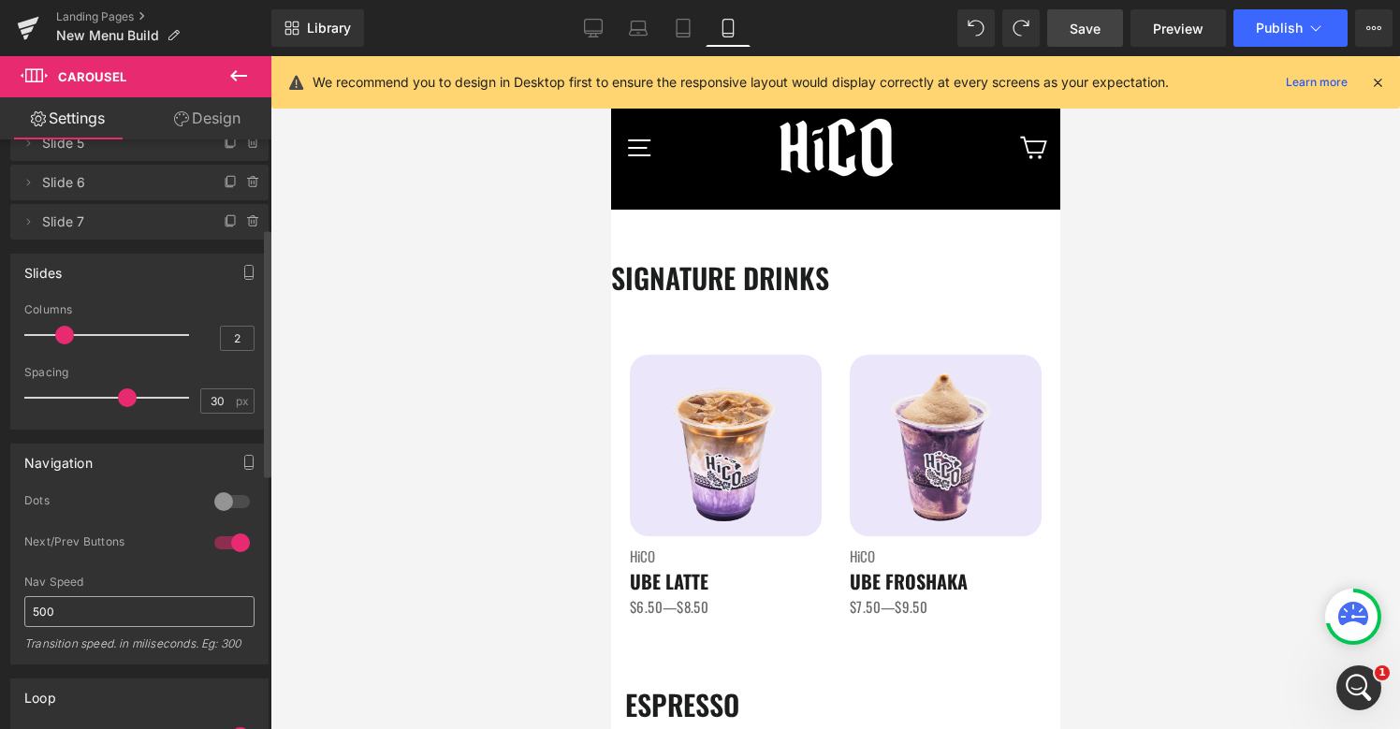
scroll to position [210, 0]
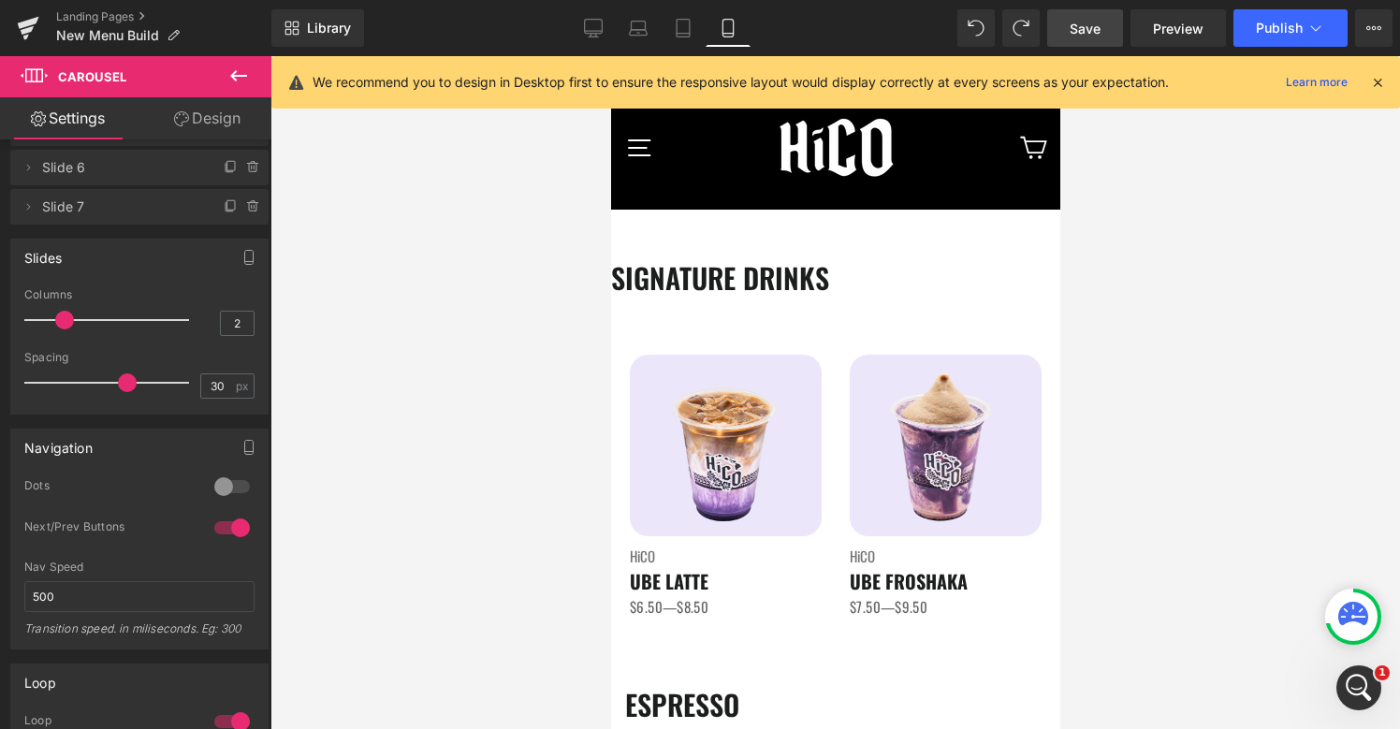
click at [1069, 30] on link "Save" at bounding box center [1085, 27] width 76 height 37
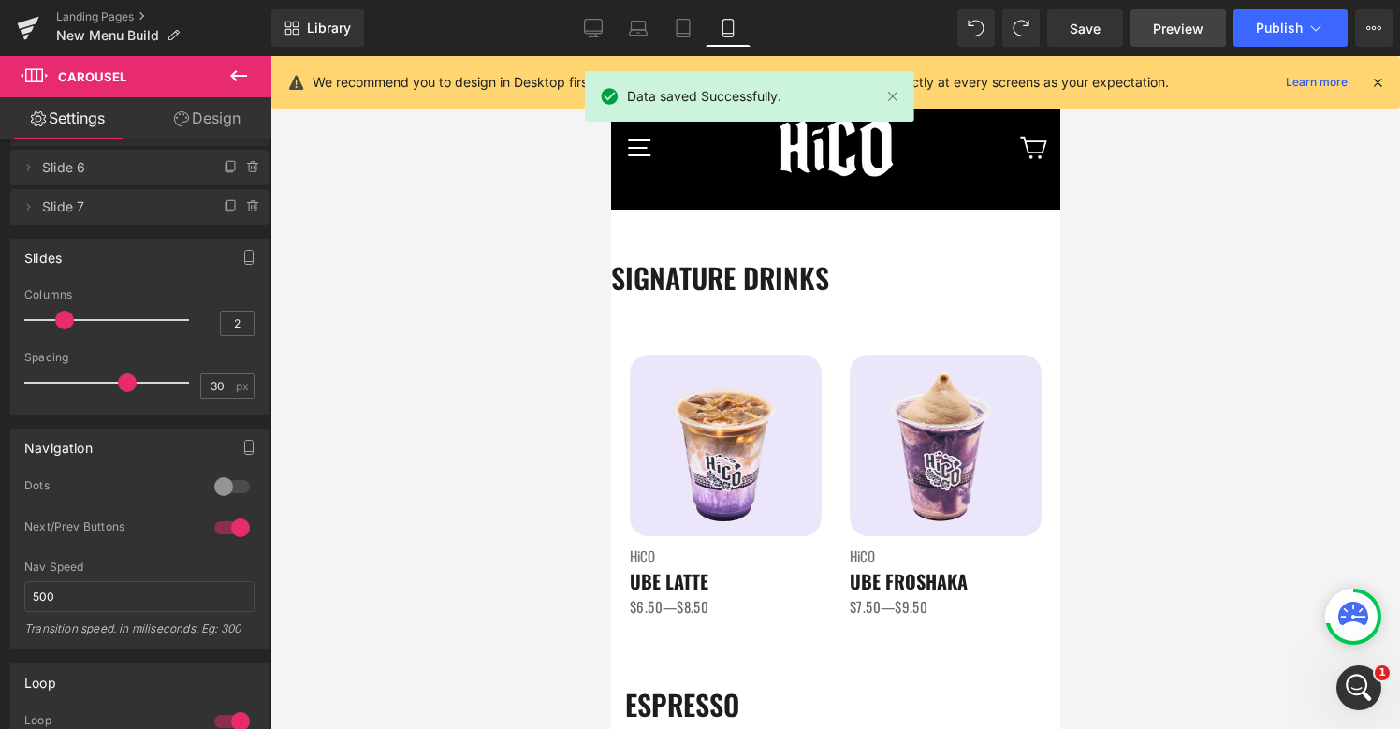
click at [1183, 36] on span "Preview" at bounding box center [1178, 29] width 51 height 20
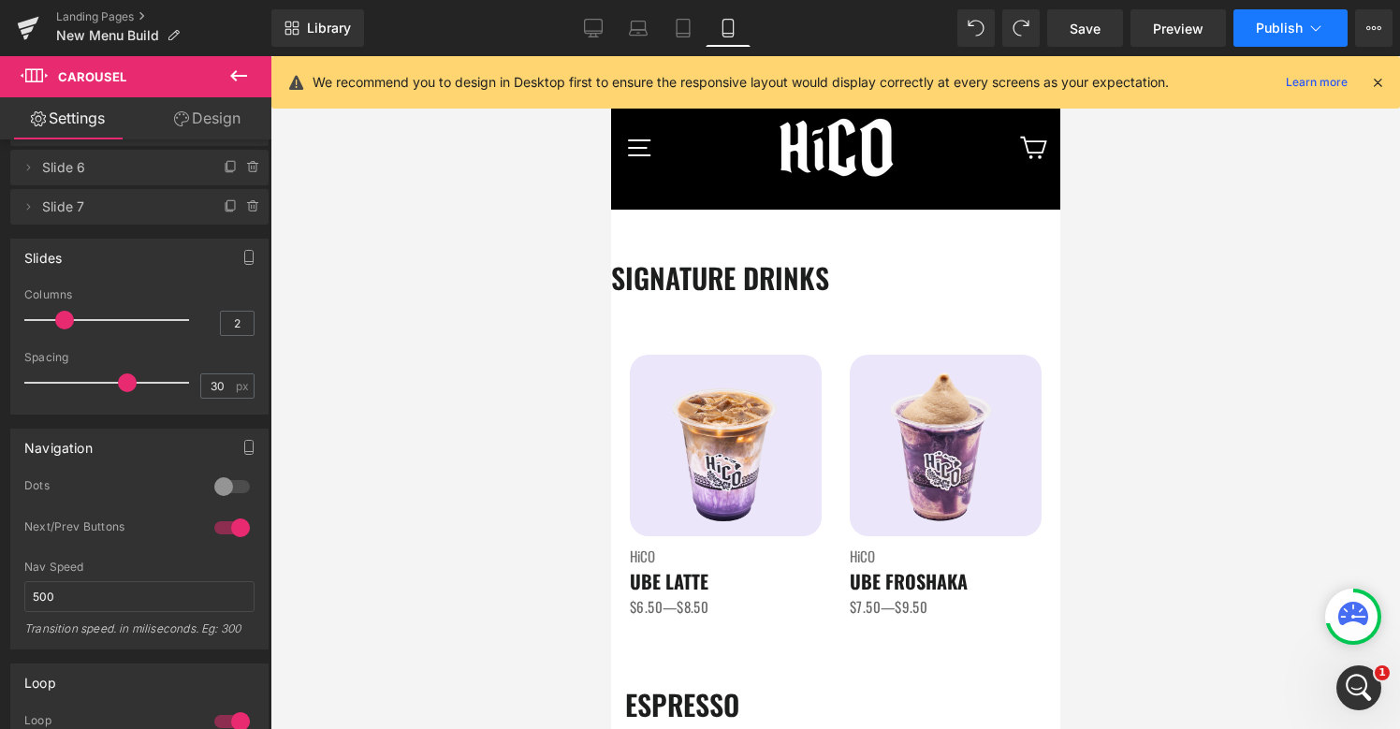
click at [1283, 35] on span "Publish" at bounding box center [1279, 28] width 47 height 15
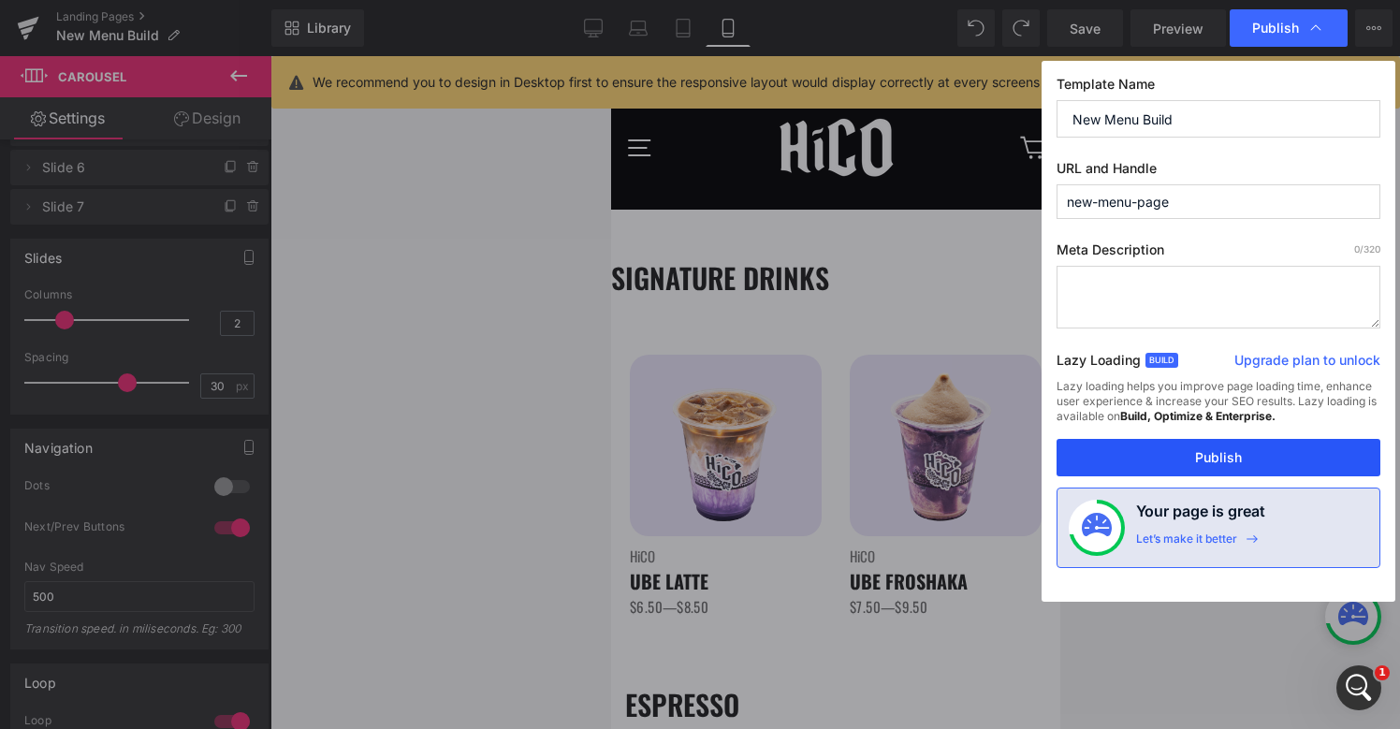
click at [1156, 453] on button "Publish" at bounding box center [1218, 457] width 324 height 37
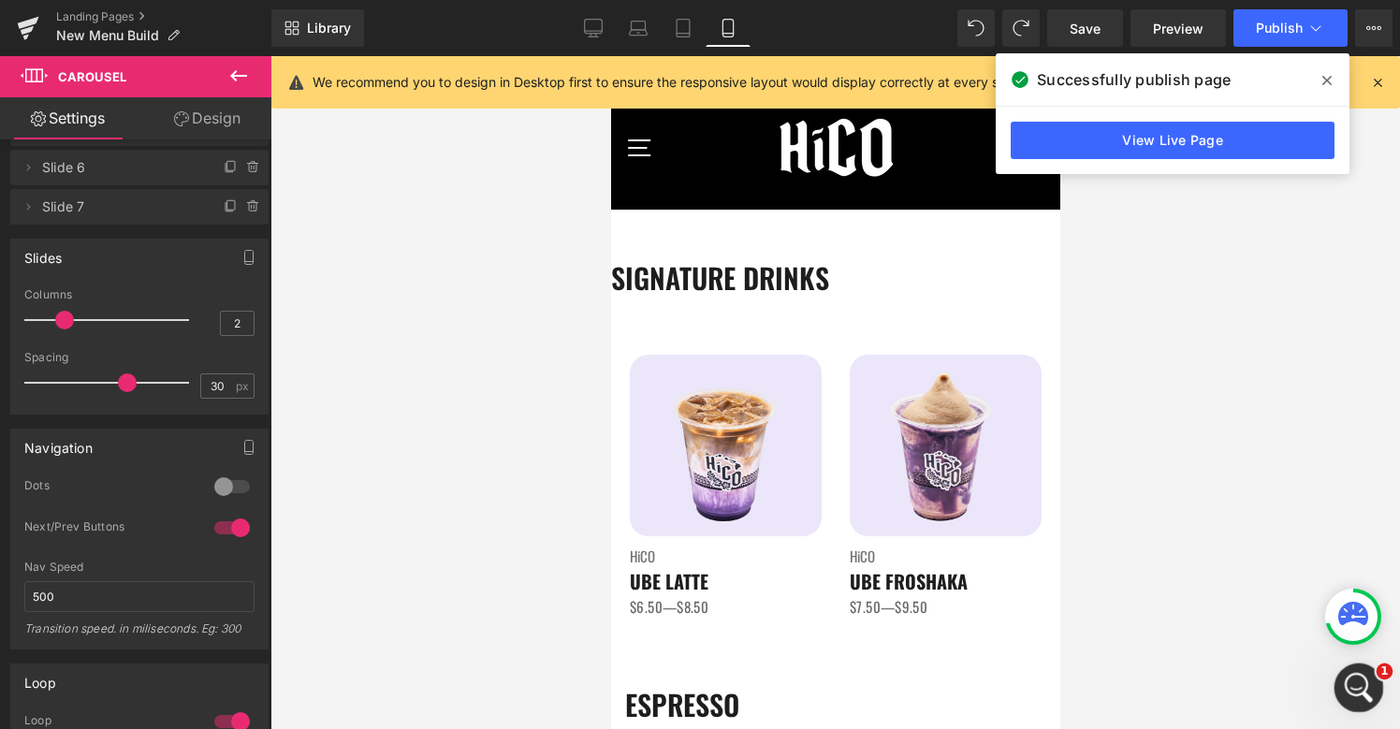
click at [1356, 685] on icon "Open Intercom Messenger" at bounding box center [1356, 685] width 31 height 31
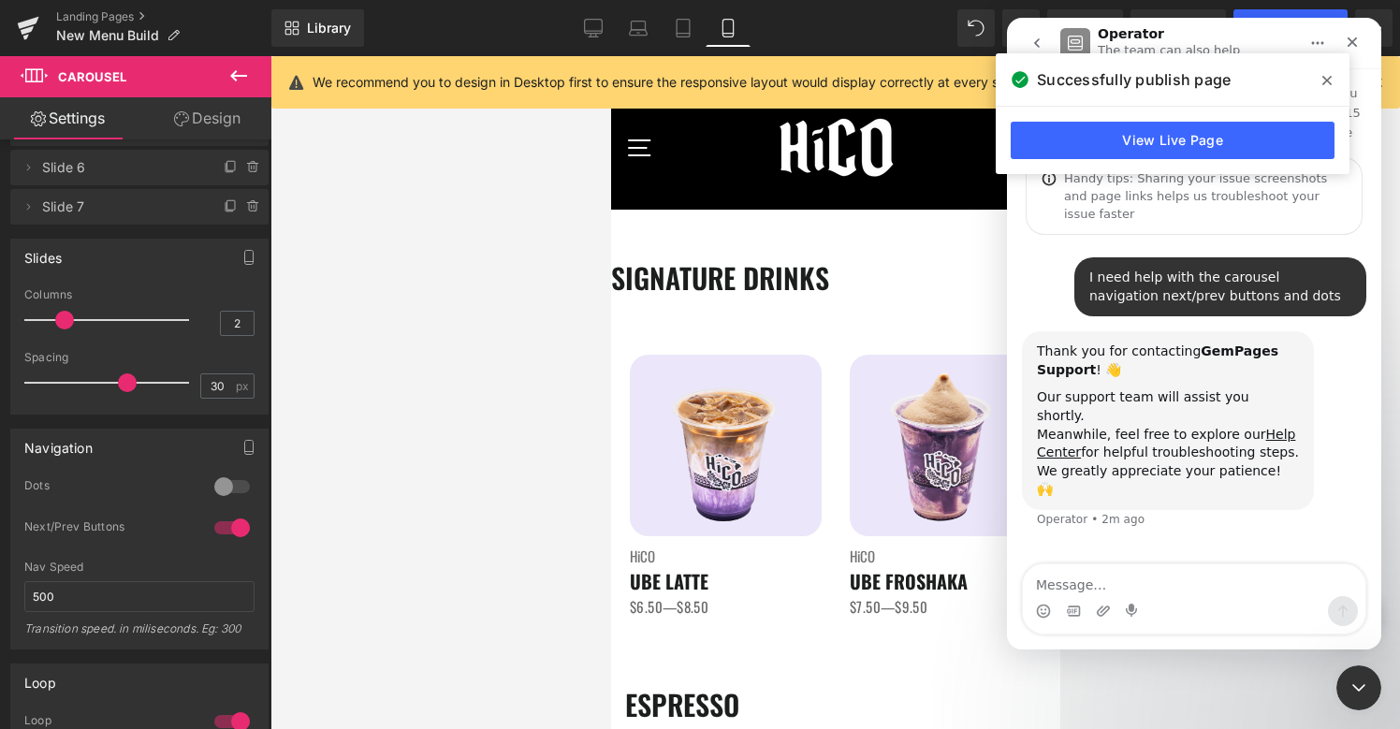
click at [1323, 75] on icon at bounding box center [1326, 80] width 9 height 15
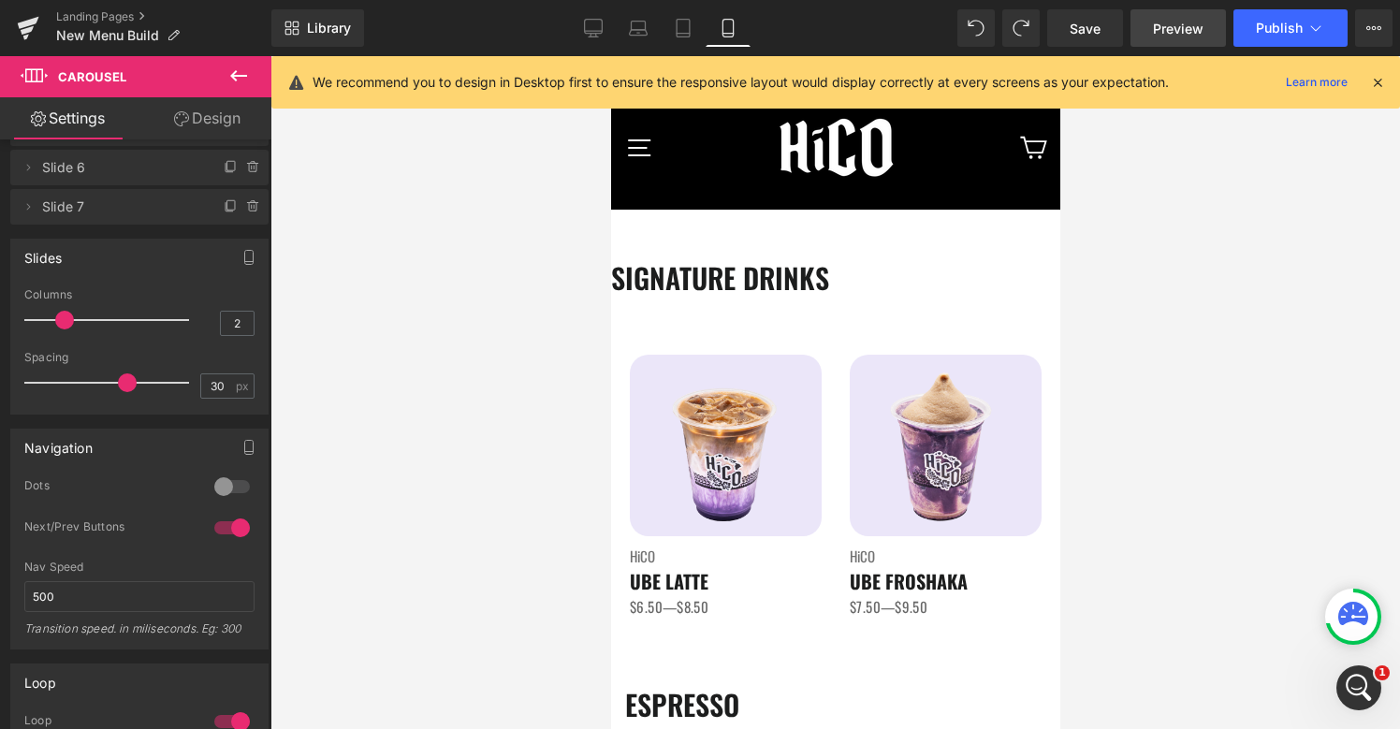
click at [1155, 40] on link "Preview" at bounding box center [1177, 27] width 95 height 37
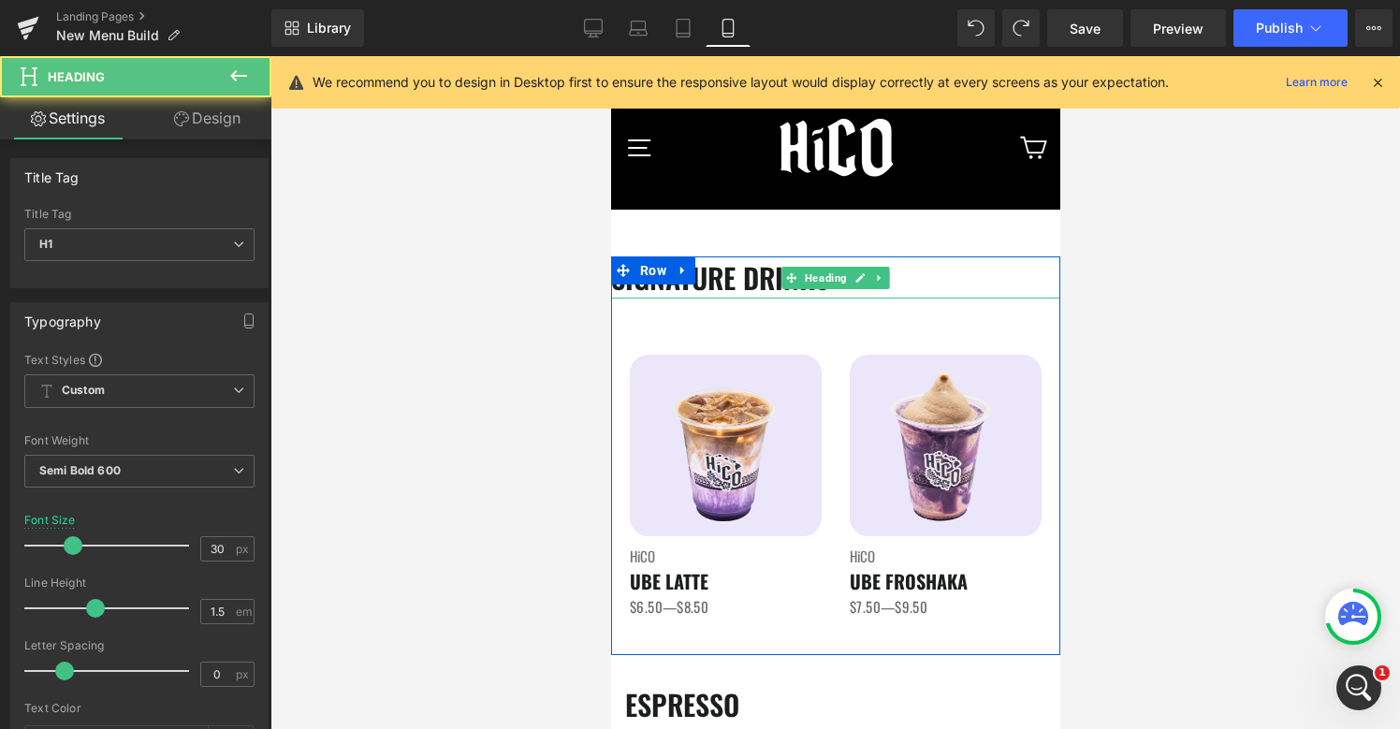
click at [741, 281] on h1 "SIGNATURE DRINKS" at bounding box center [834, 277] width 449 height 42
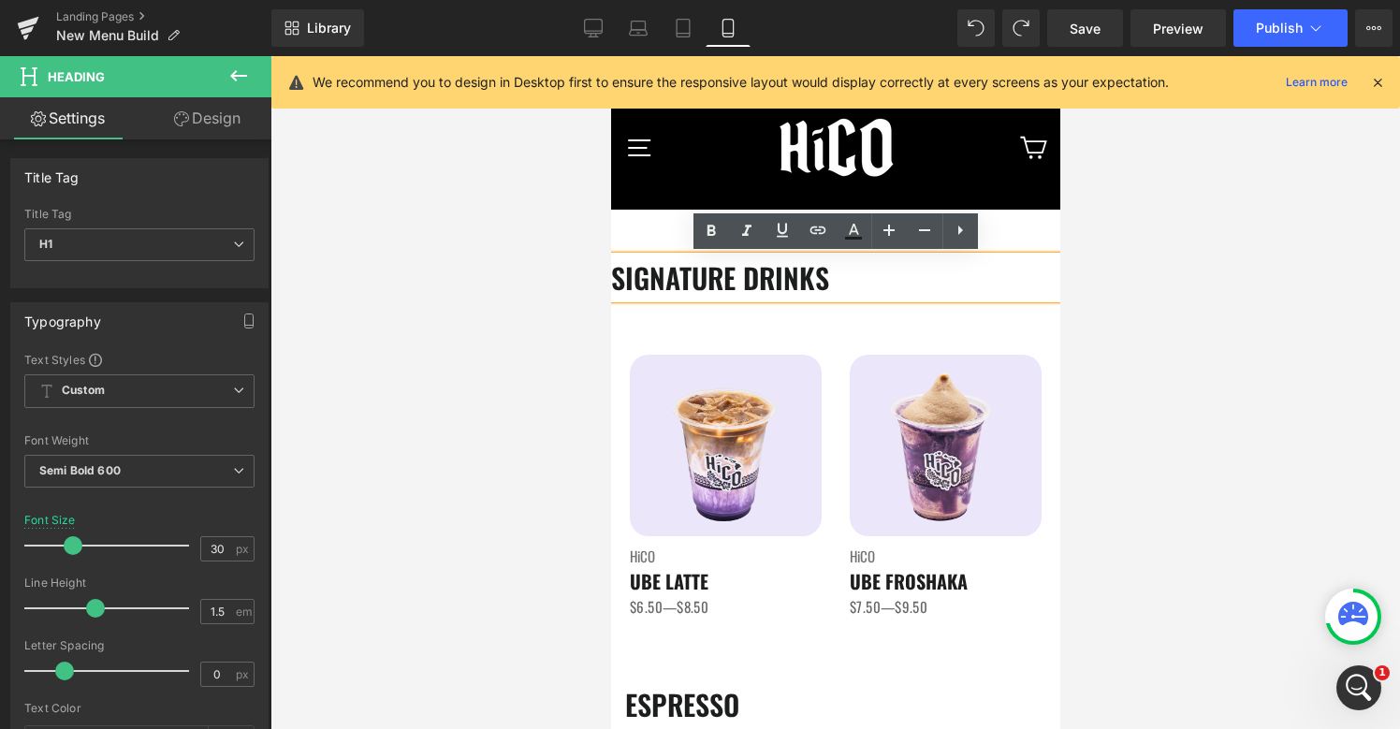
click at [618, 274] on span at bounding box center [628, 270] width 20 height 22
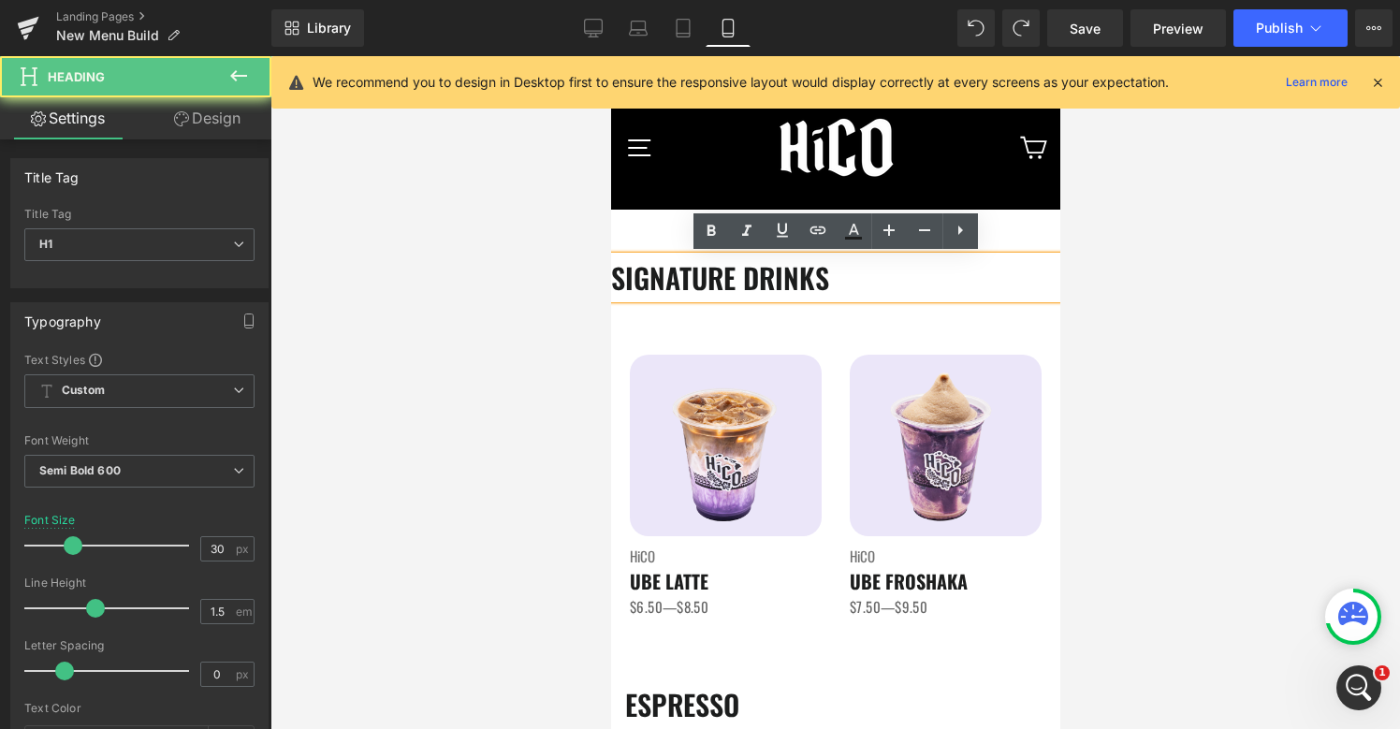
click at [640, 285] on h1 "SIGNATURE DRINKS" at bounding box center [834, 277] width 449 height 42
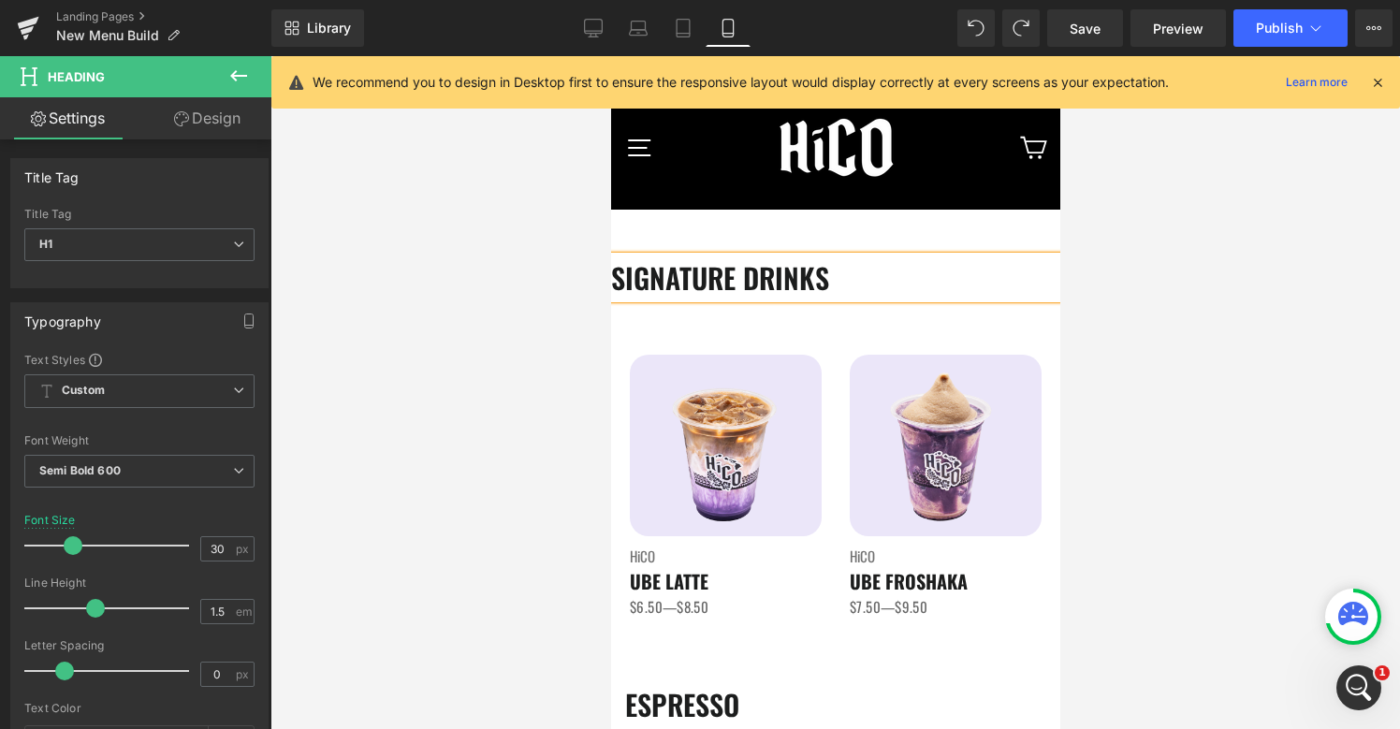
click at [236, 121] on link "Design" at bounding box center [207, 118] width 136 height 42
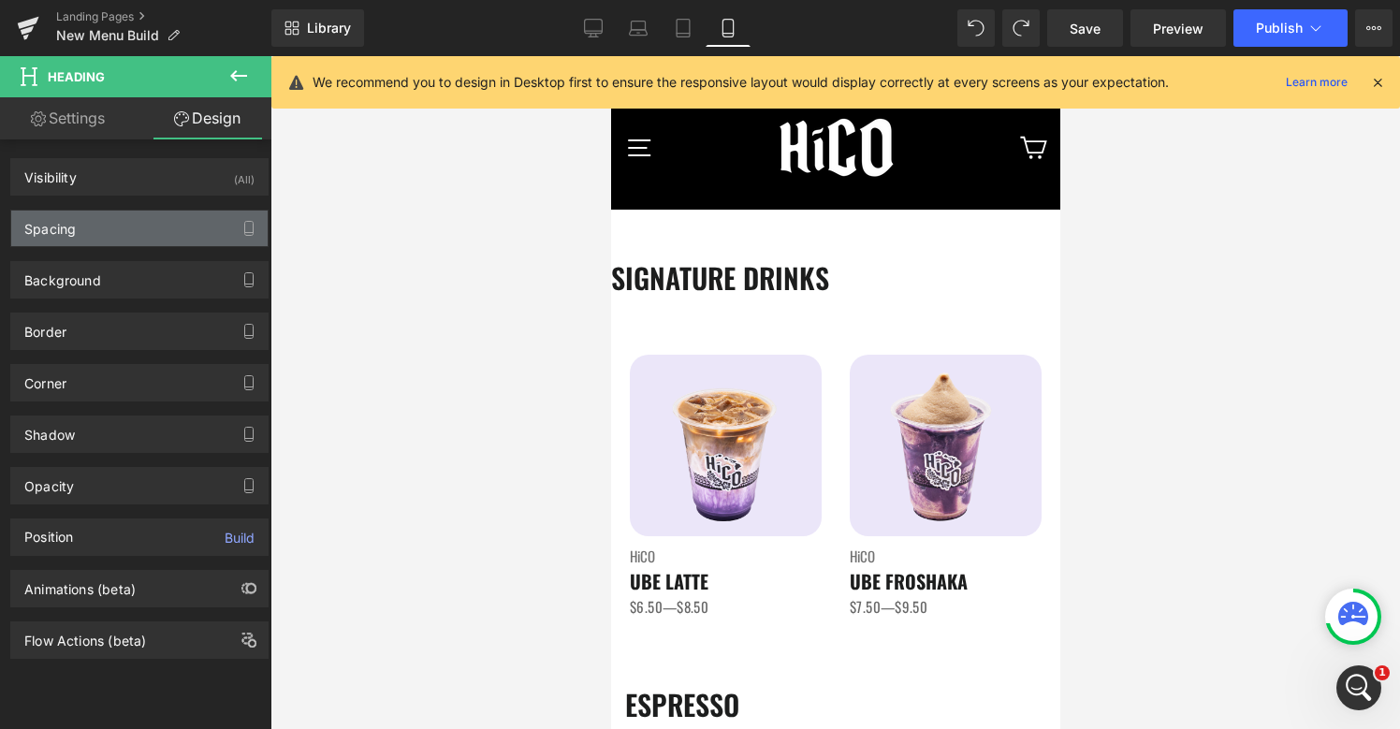
click at [93, 232] on div "Spacing" at bounding box center [139, 229] width 256 height 36
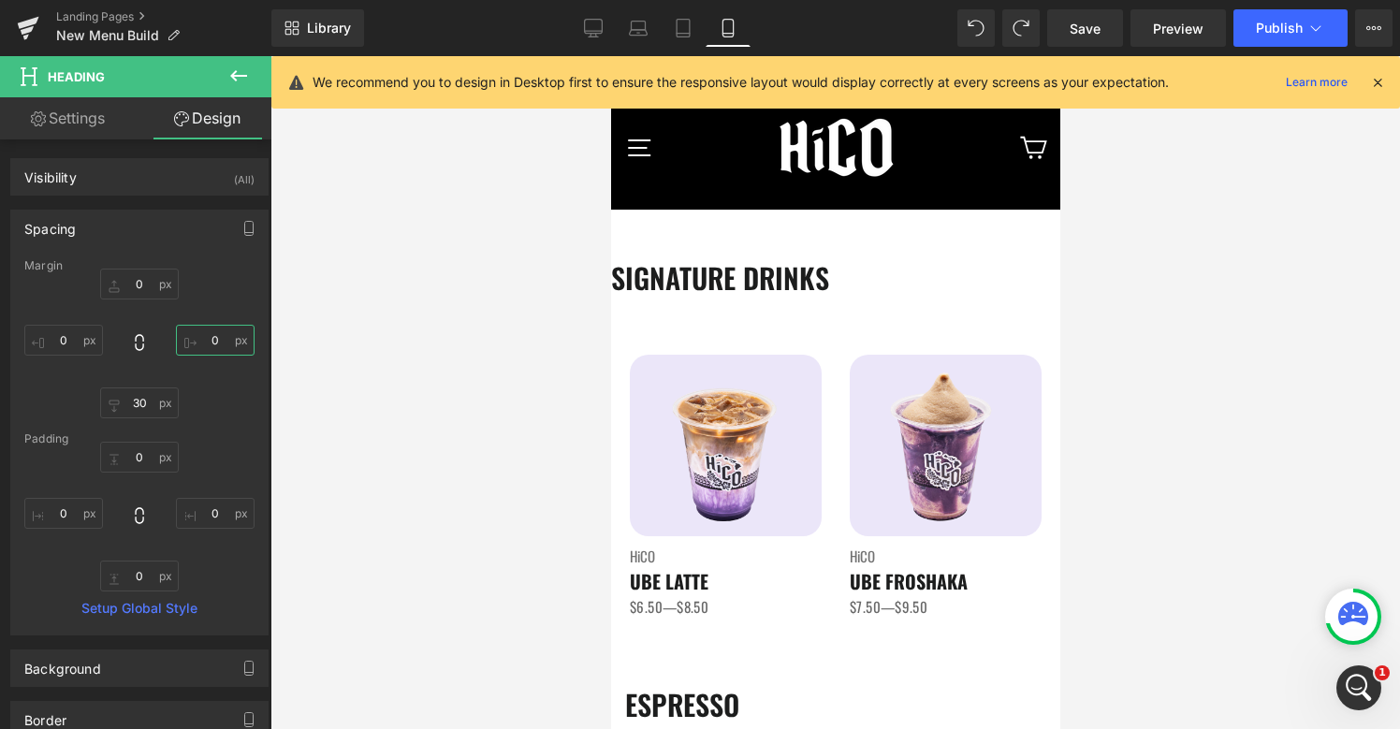
click at [211, 342] on input "0" at bounding box center [215, 340] width 79 height 31
type input "2"
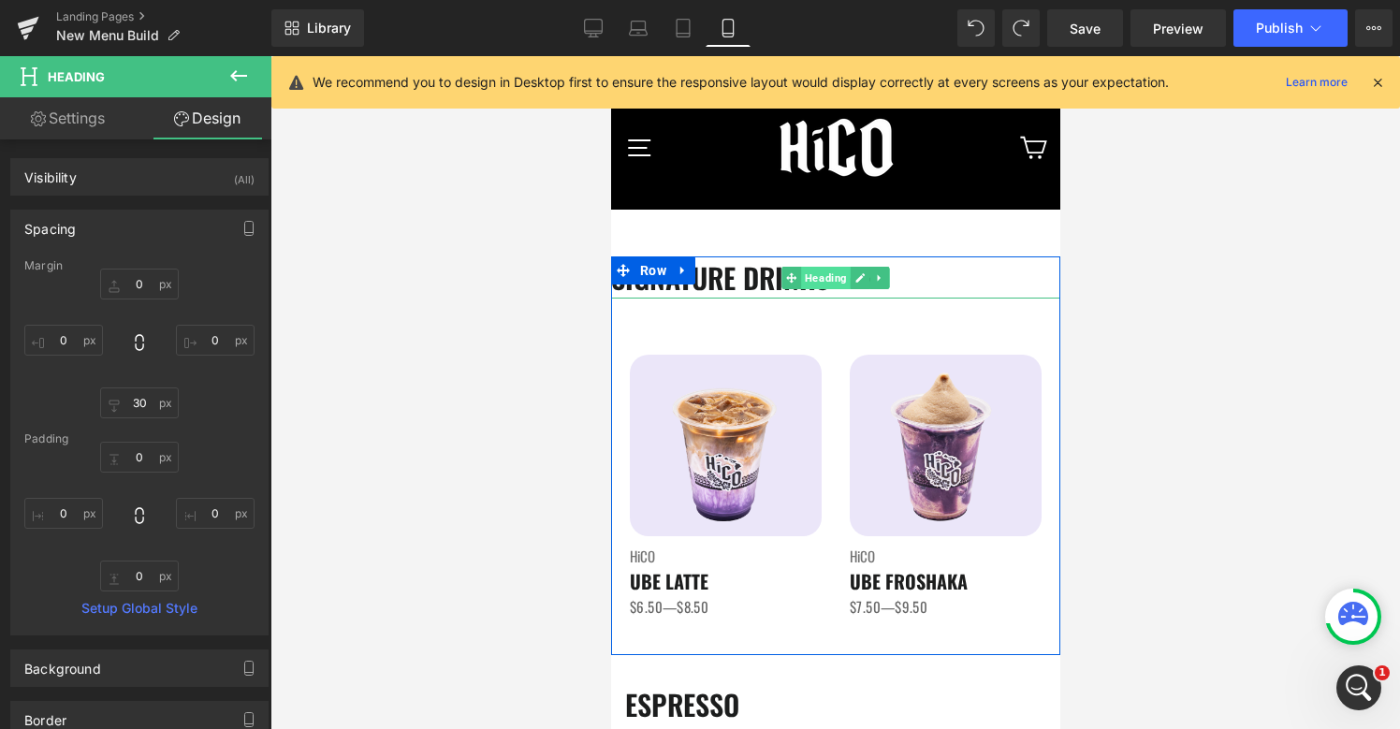
click at [822, 281] on span "Heading" at bounding box center [825, 278] width 50 height 22
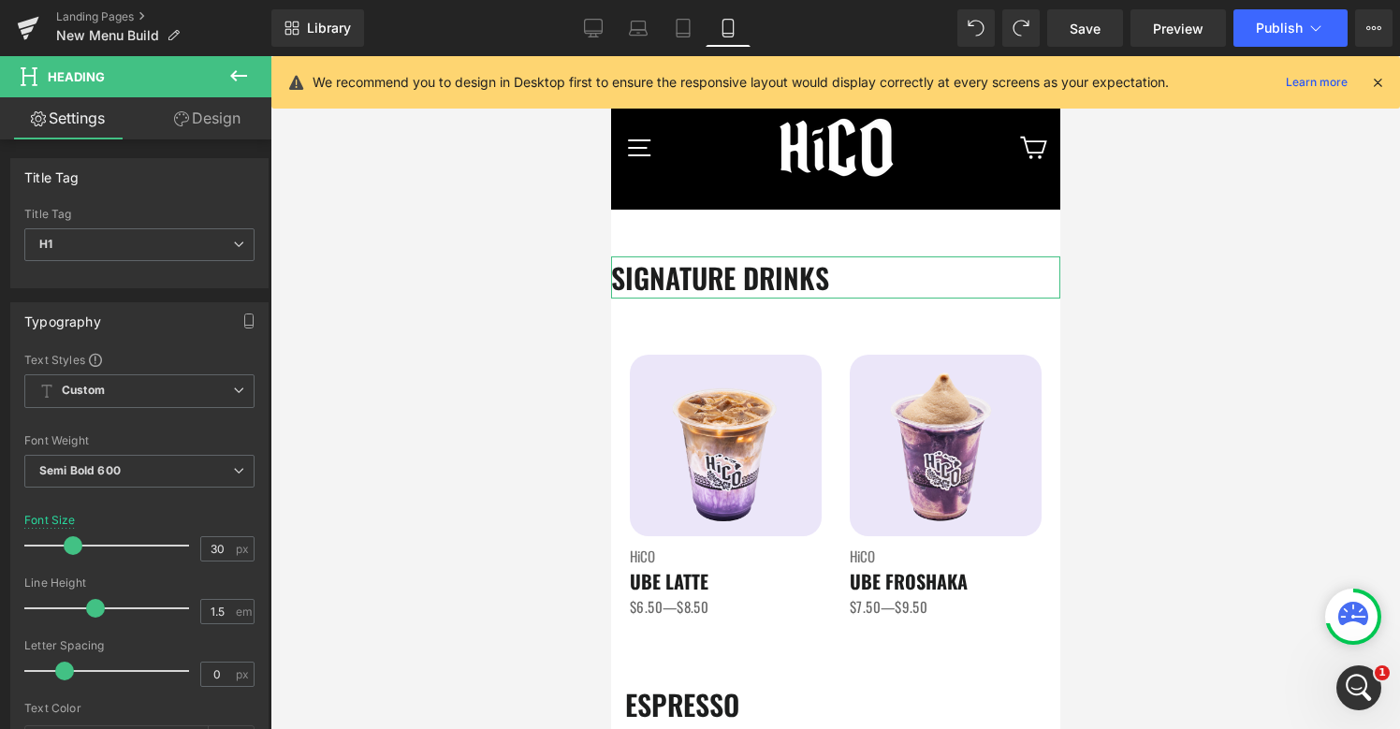
click at [217, 103] on link "Design" at bounding box center [207, 118] width 136 height 42
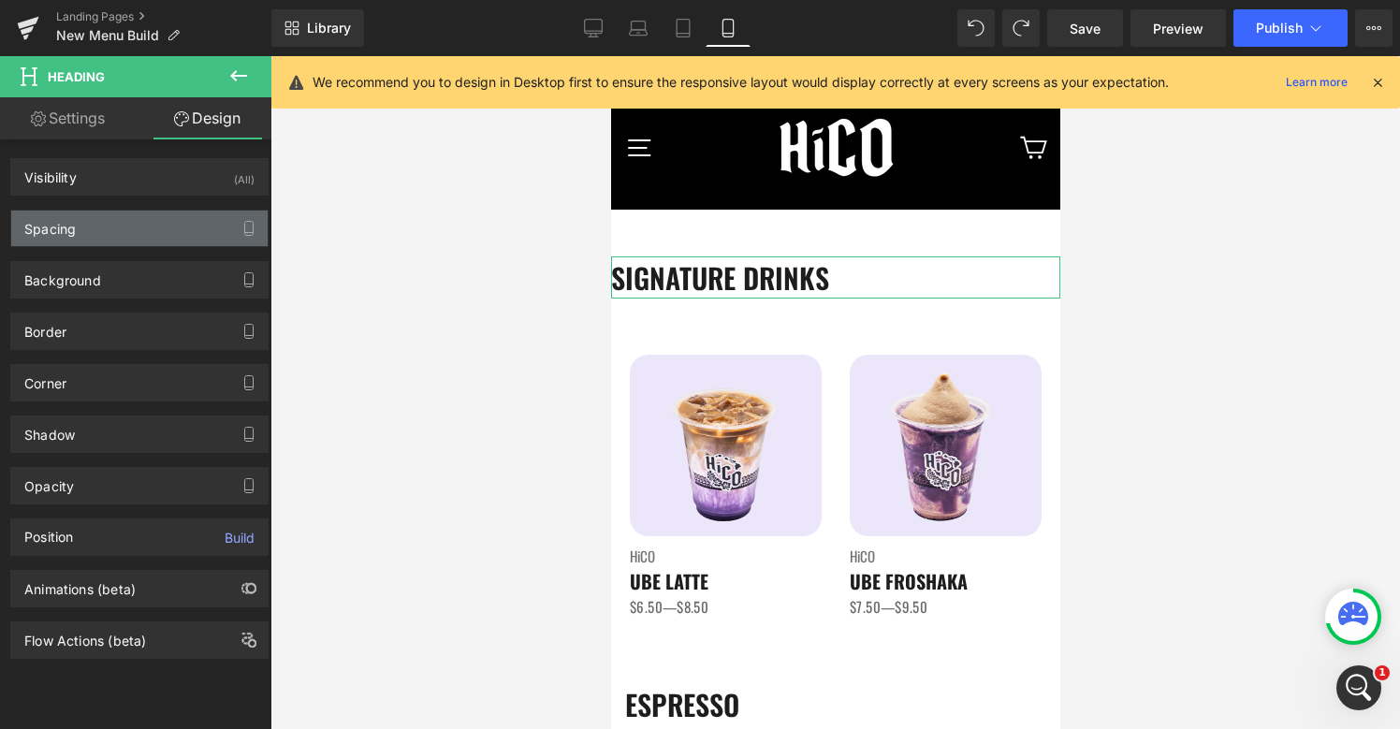
click at [160, 226] on div "Spacing" at bounding box center [139, 229] width 256 height 36
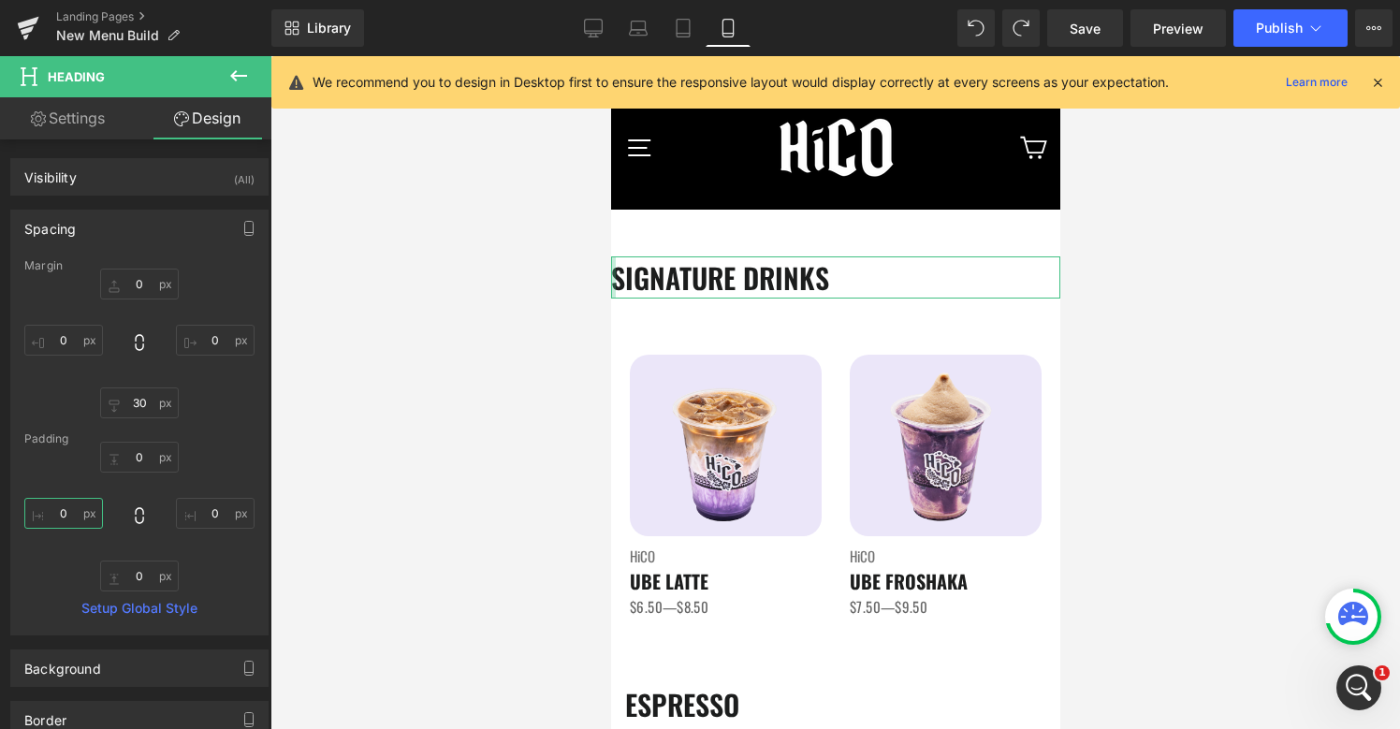
click at [55, 515] on input "text" at bounding box center [63, 513] width 79 height 31
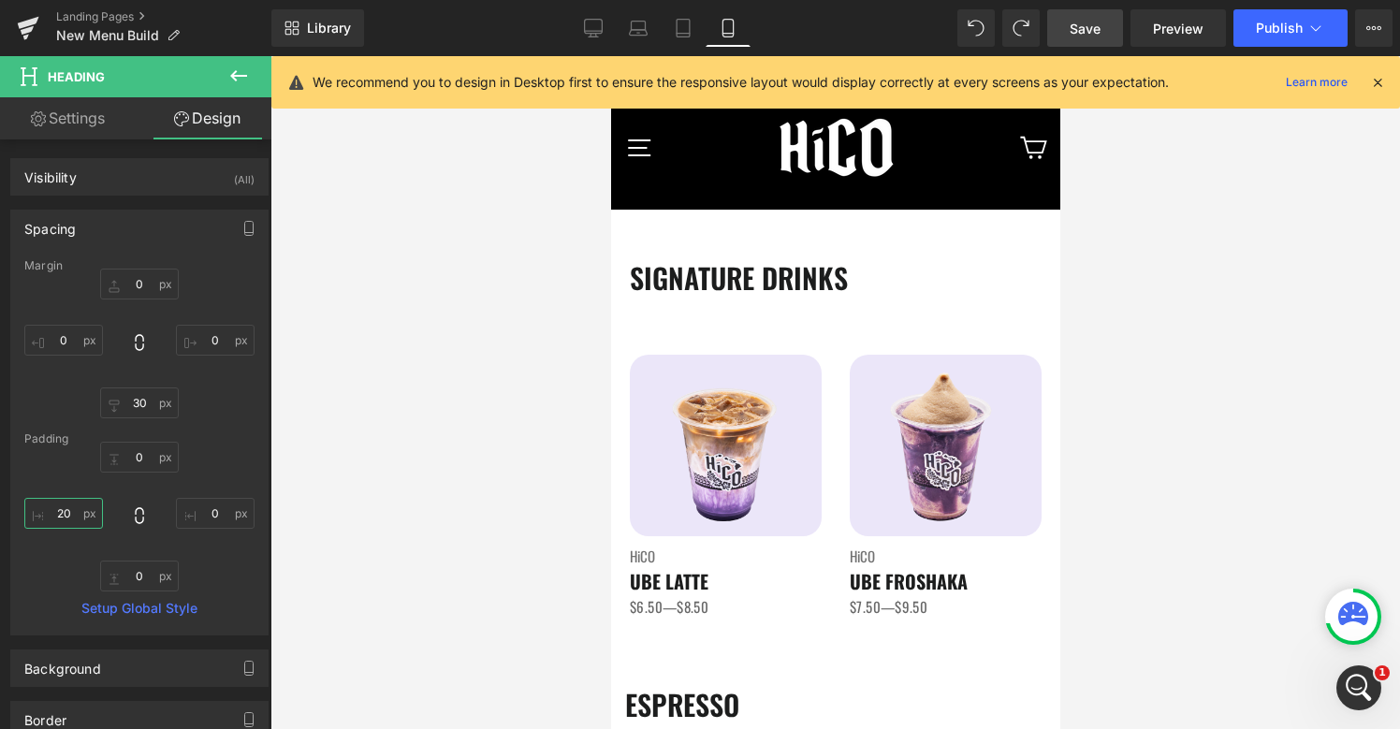
type input "20"
click at [1075, 35] on span "Save" at bounding box center [1084, 29] width 31 height 20
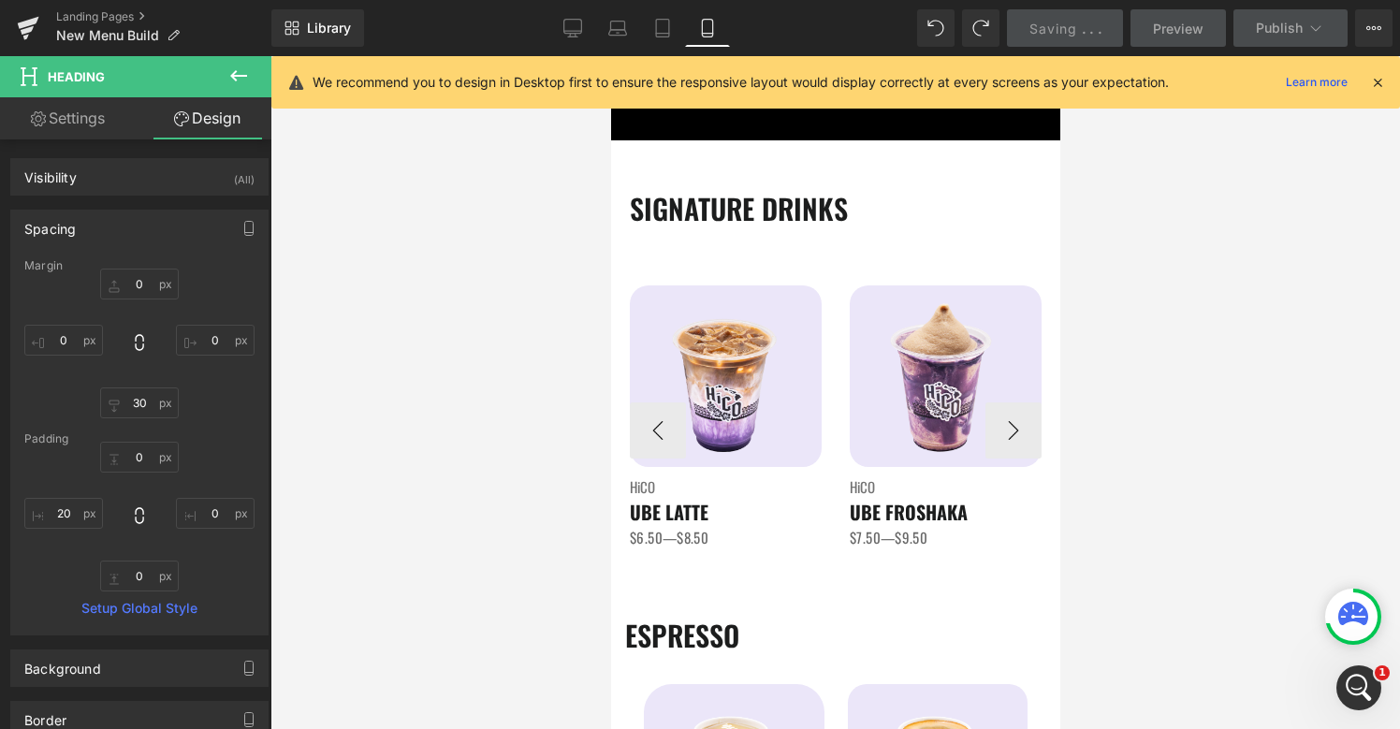
scroll to position [378, 0]
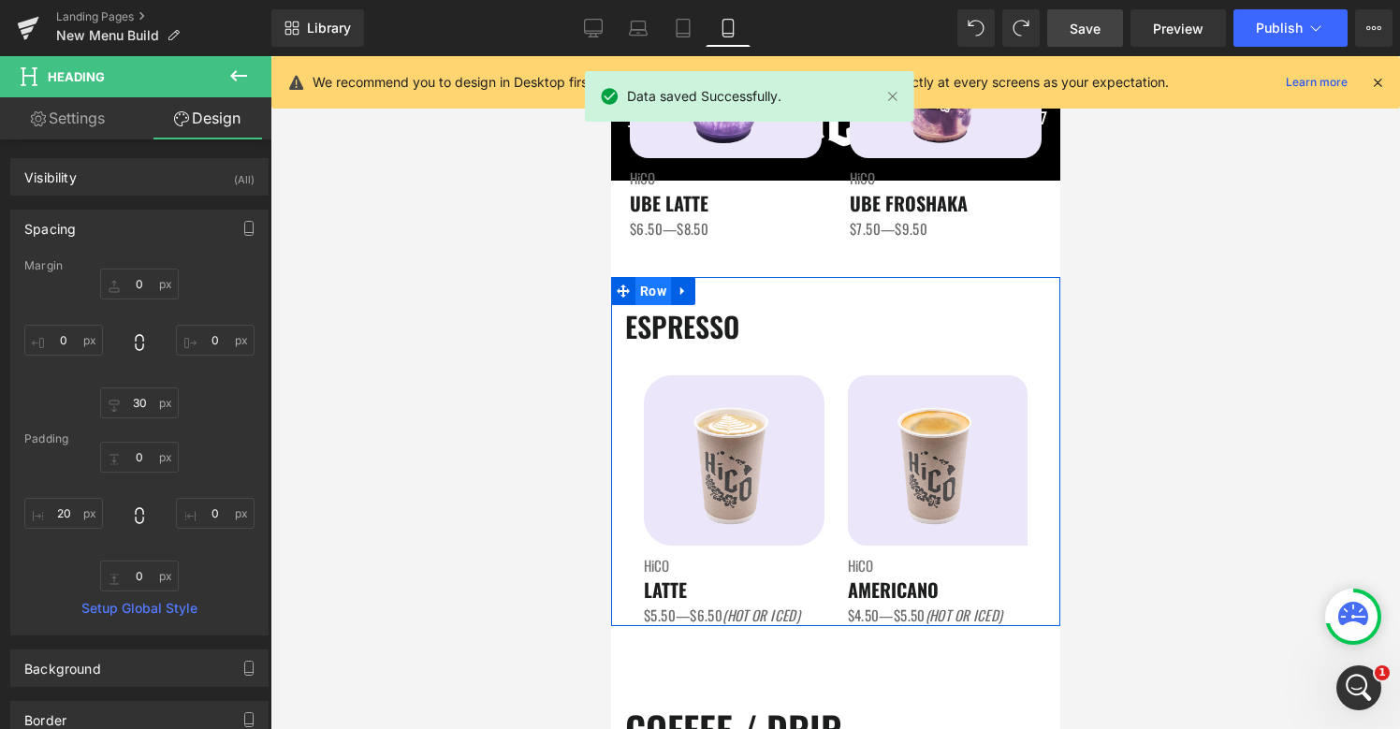
click at [647, 298] on span "Row" at bounding box center [652, 291] width 36 height 28
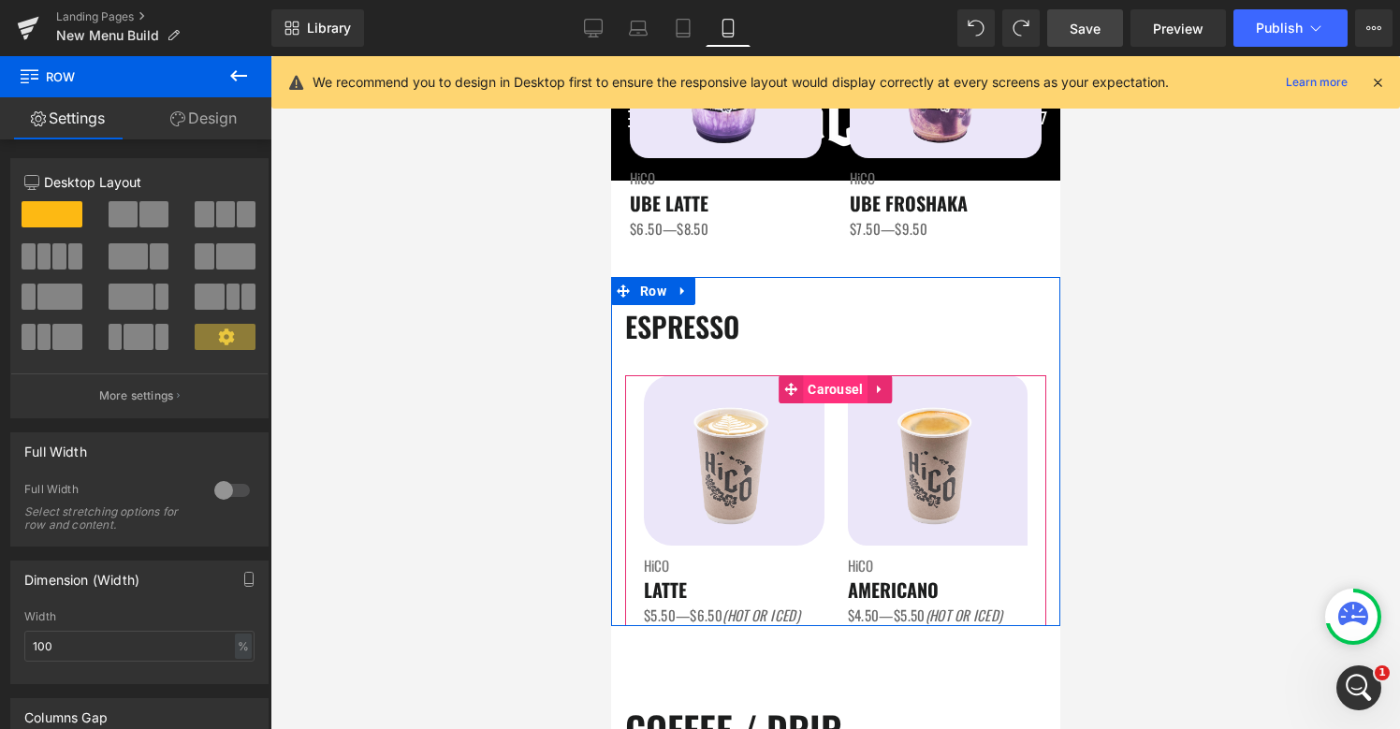
click at [842, 389] on span "Carousel" at bounding box center [834, 389] width 65 height 28
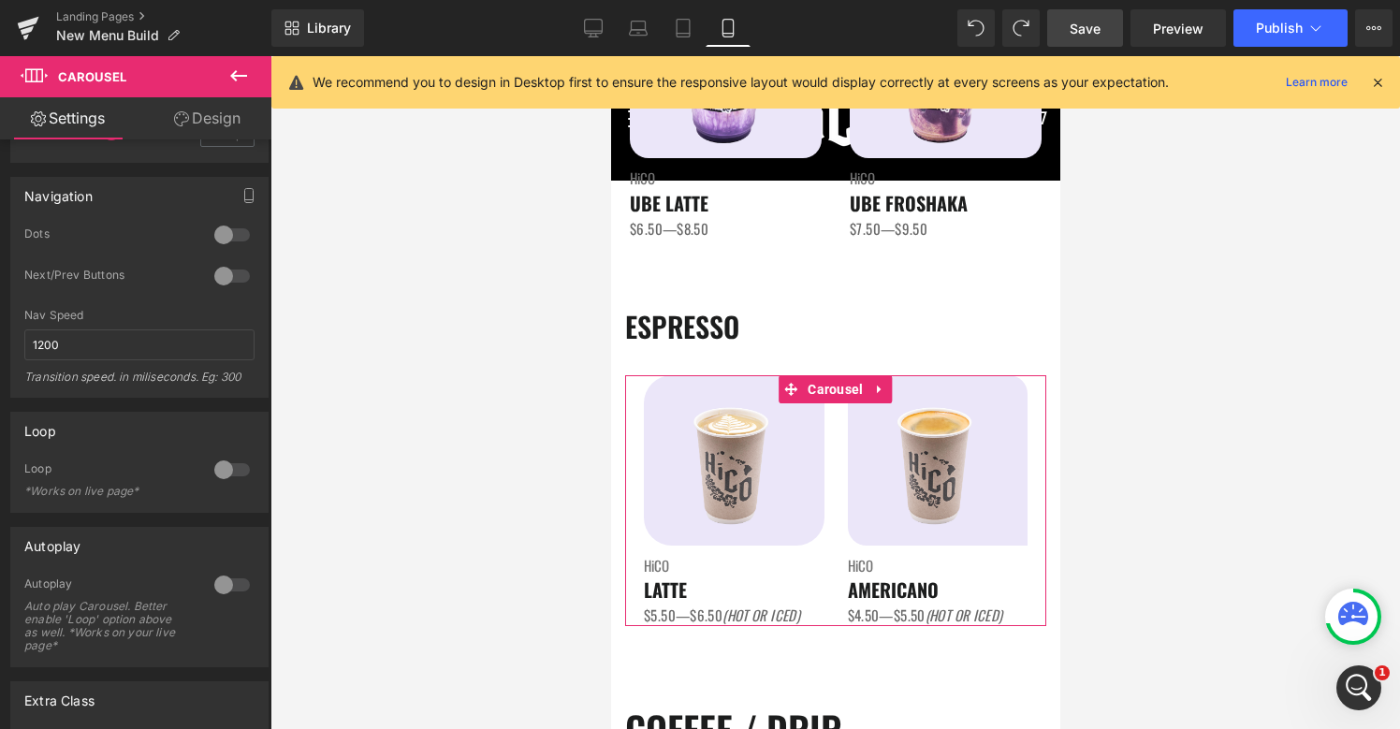
scroll to position [0, 0]
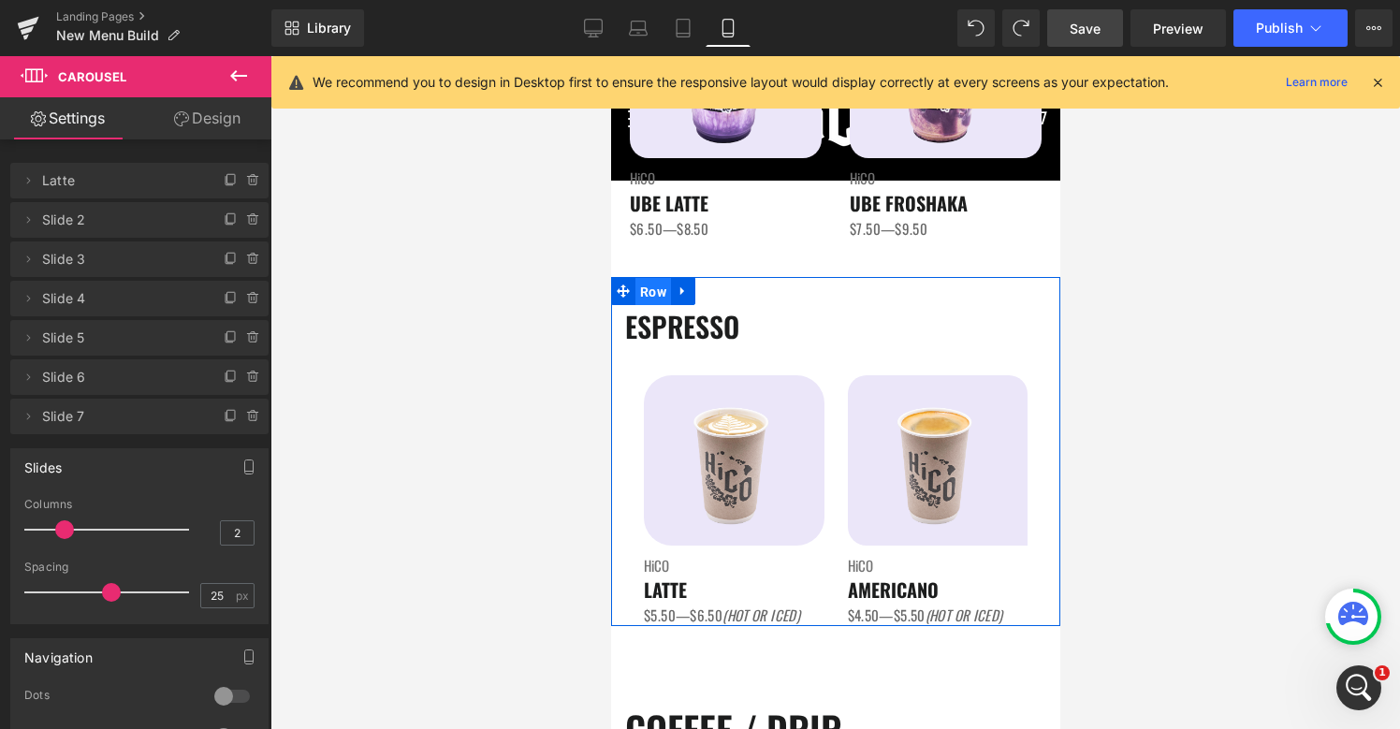
click at [654, 287] on span "Row" at bounding box center [652, 292] width 36 height 28
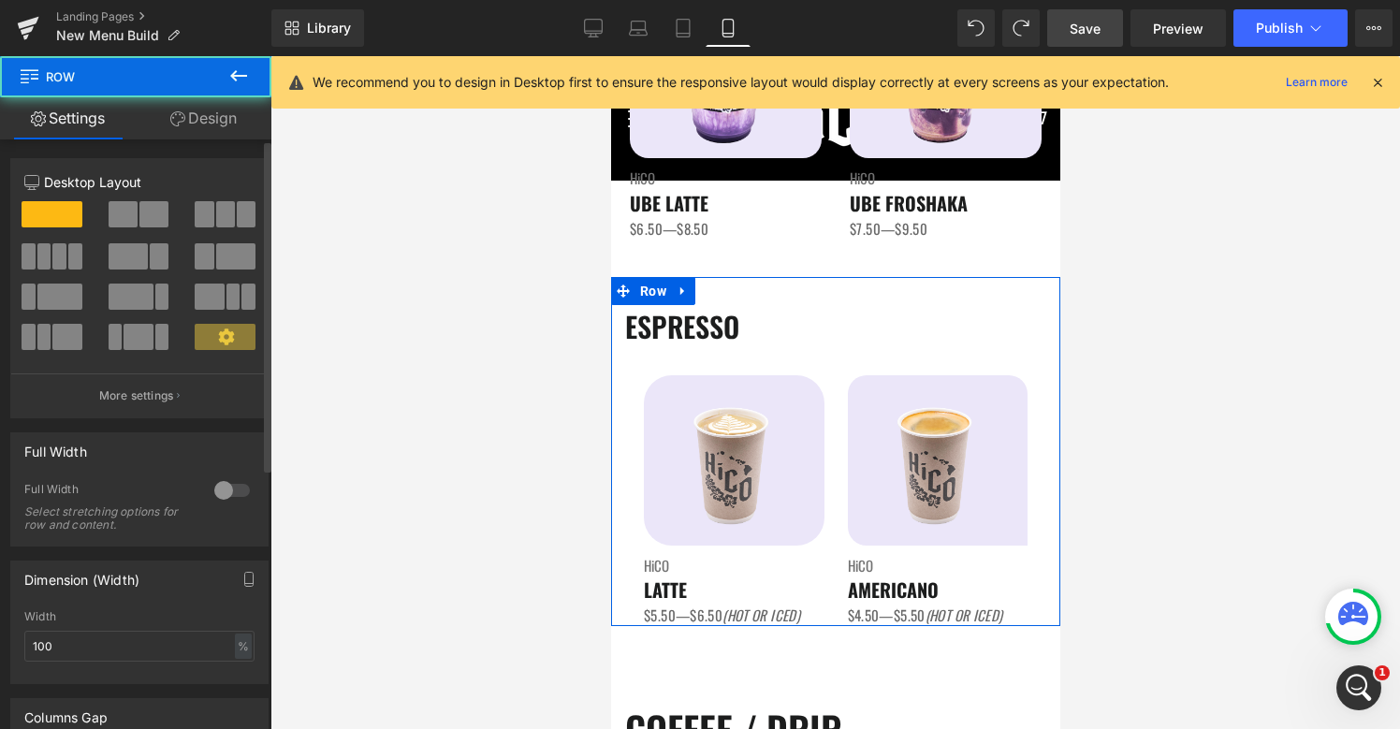
scroll to position [21, 0]
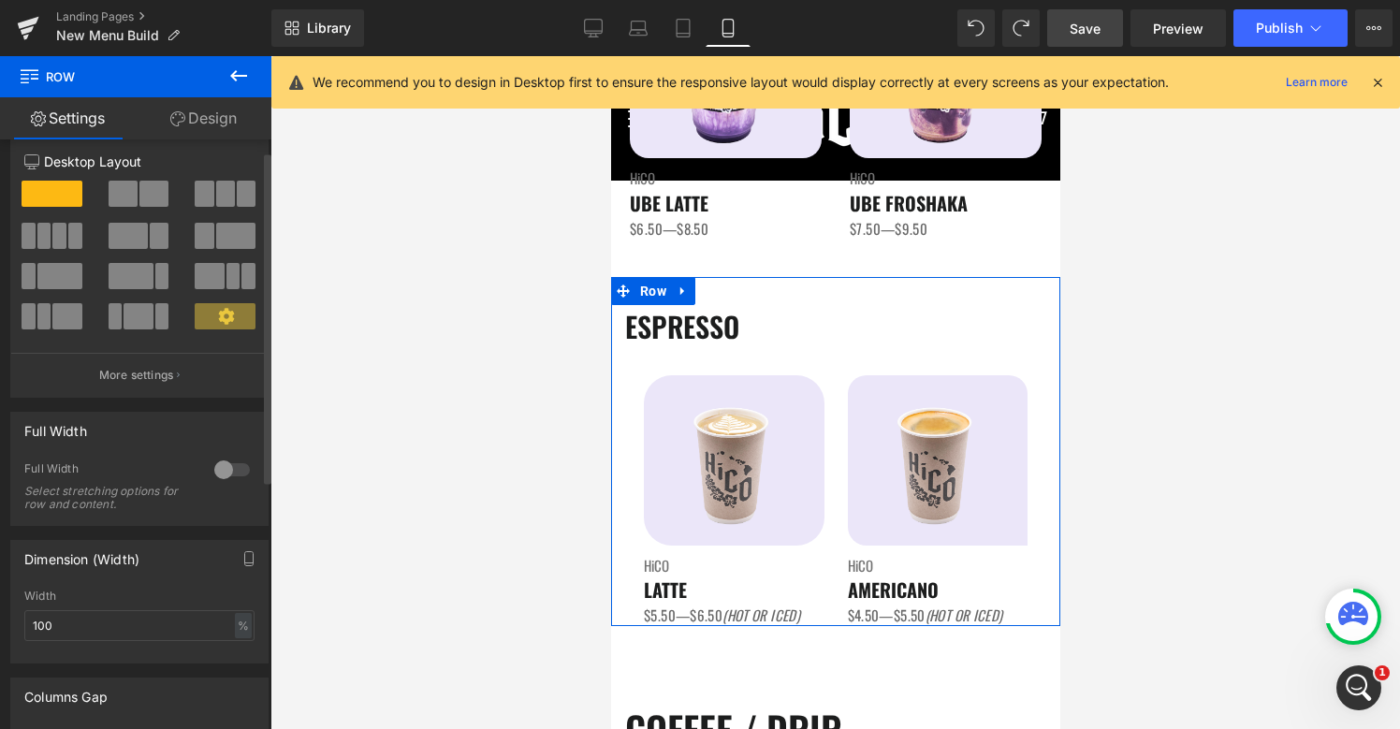
click at [219, 477] on div at bounding box center [232, 470] width 45 height 30
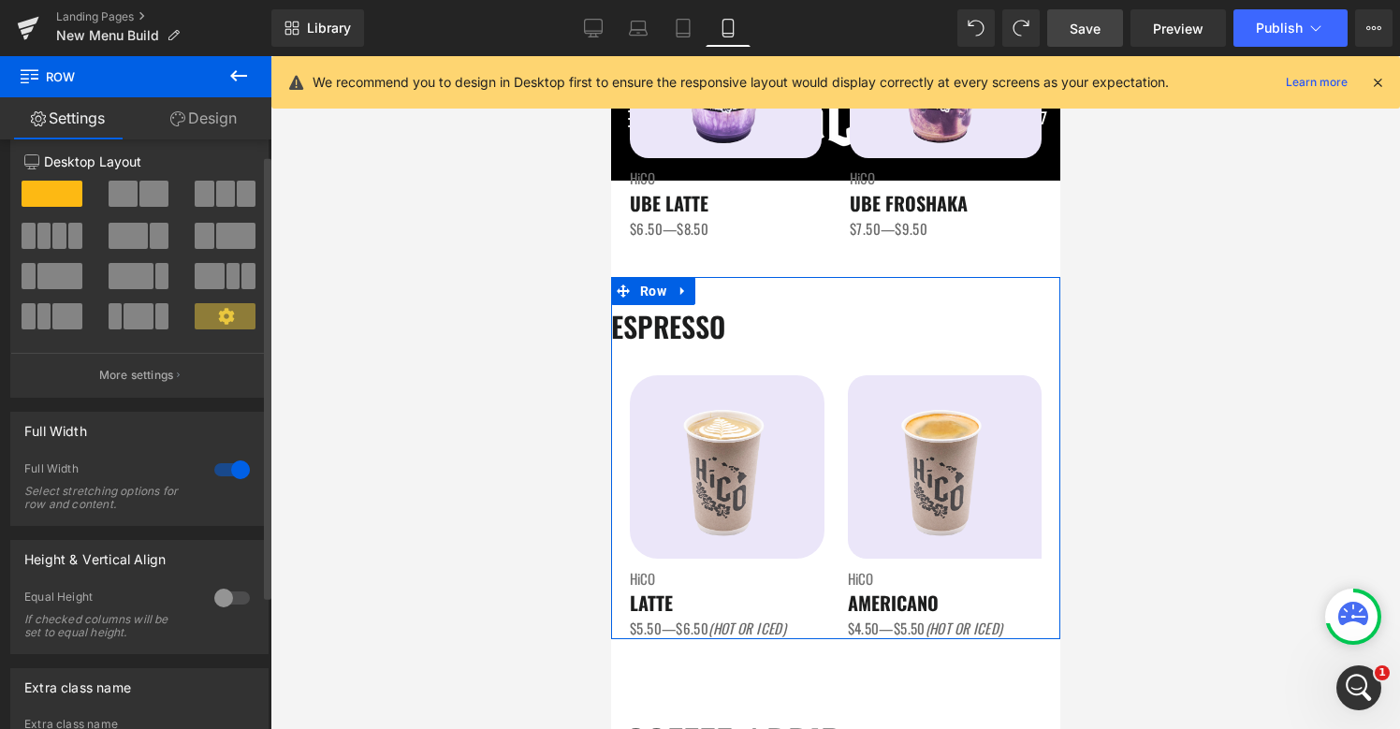
click at [218, 595] on div at bounding box center [232, 598] width 45 height 30
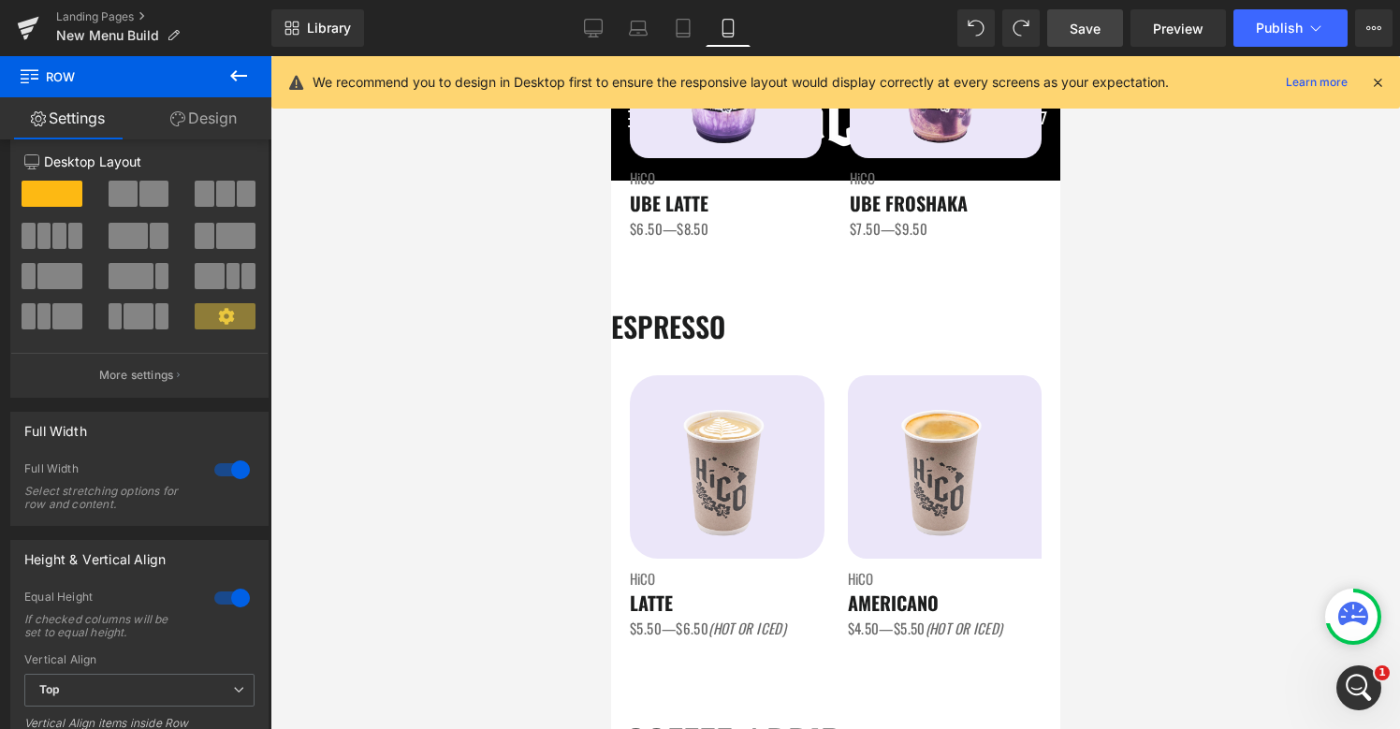
click at [1099, 31] on span "Save" at bounding box center [1084, 29] width 31 height 20
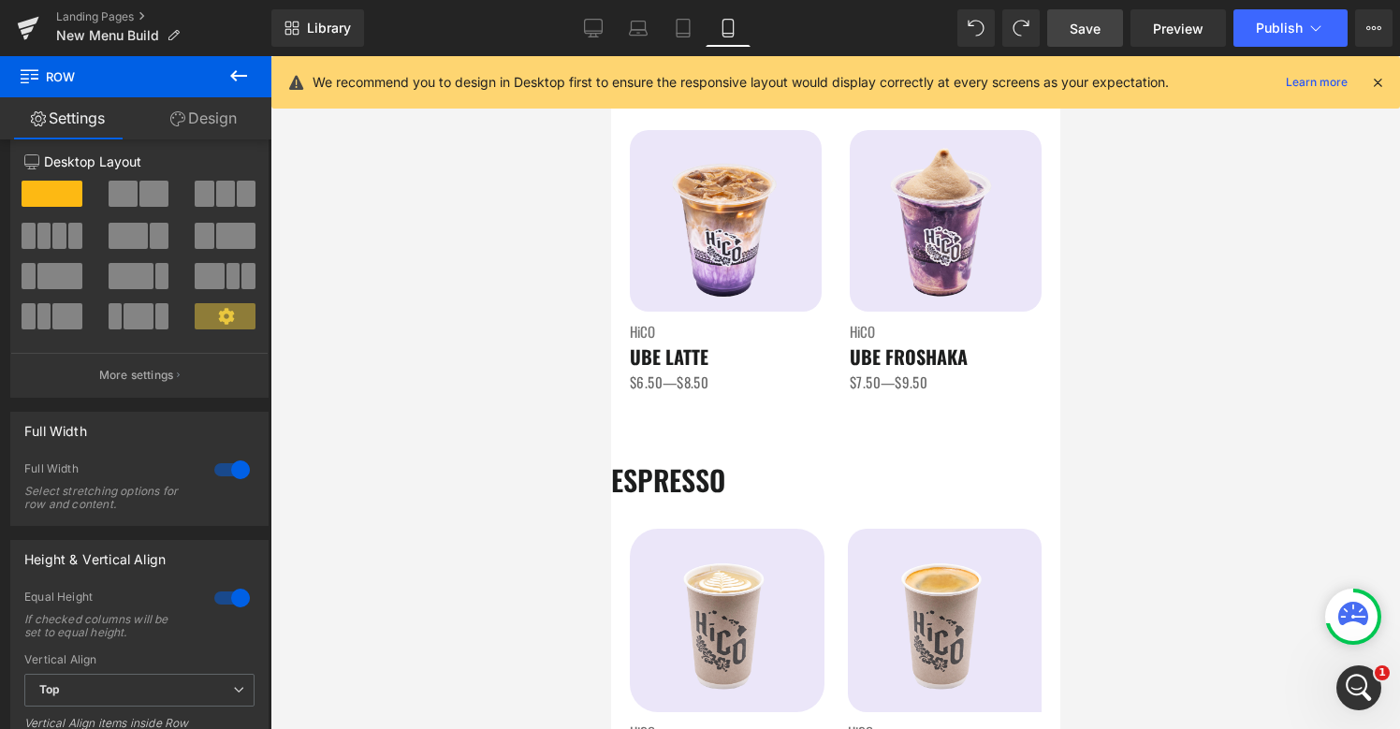
scroll to position [0, 0]
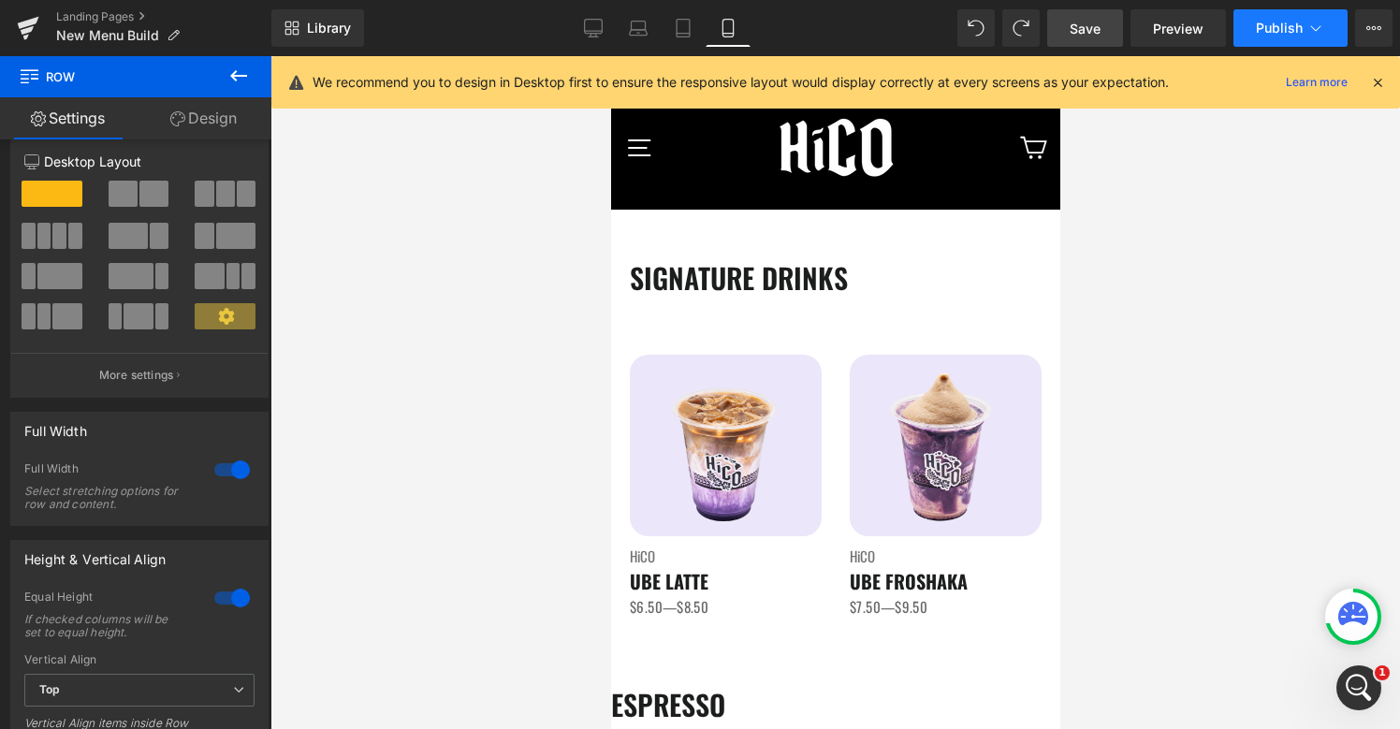
click at [1274, 42] on button "Publish" at bounding box center [1290, 27] width 114 height 37
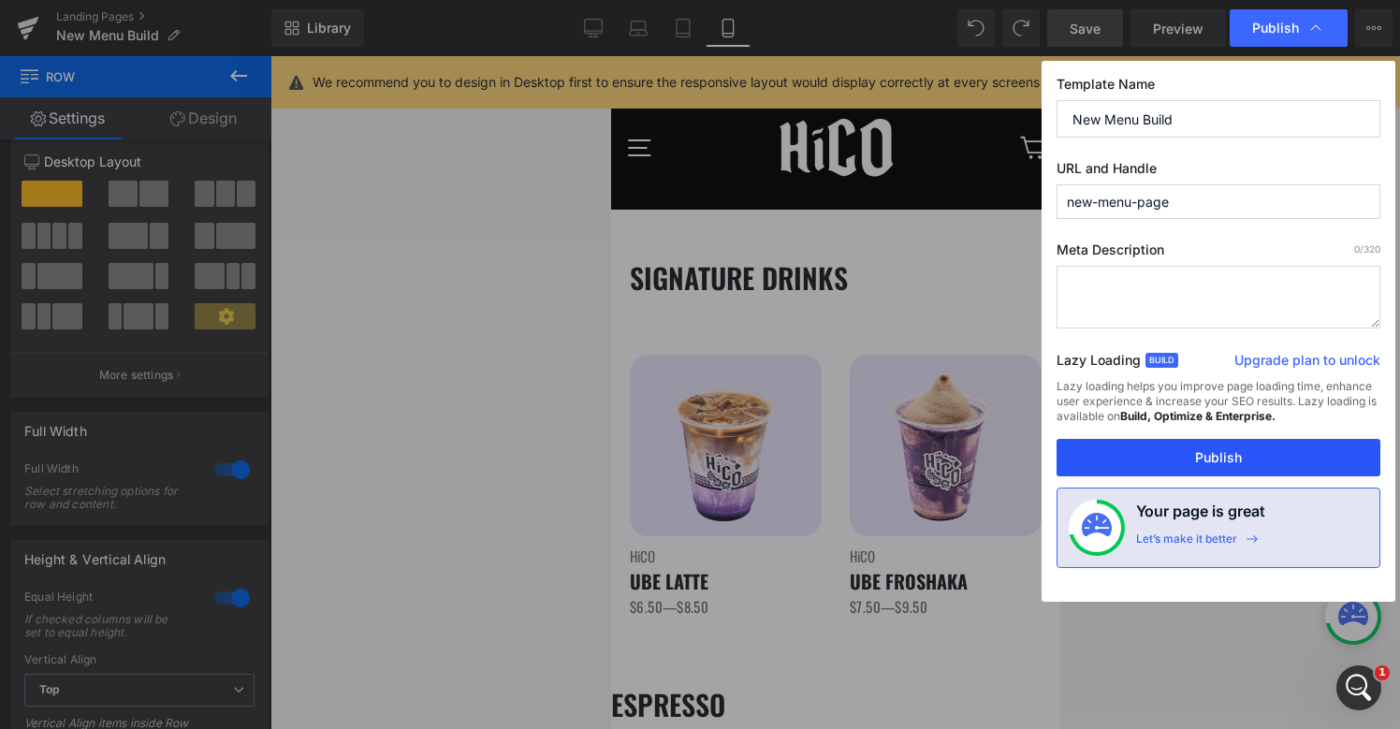
click at [1140, 455] on button "Publish" at bounding box center [1218, 457] width 324 height 37
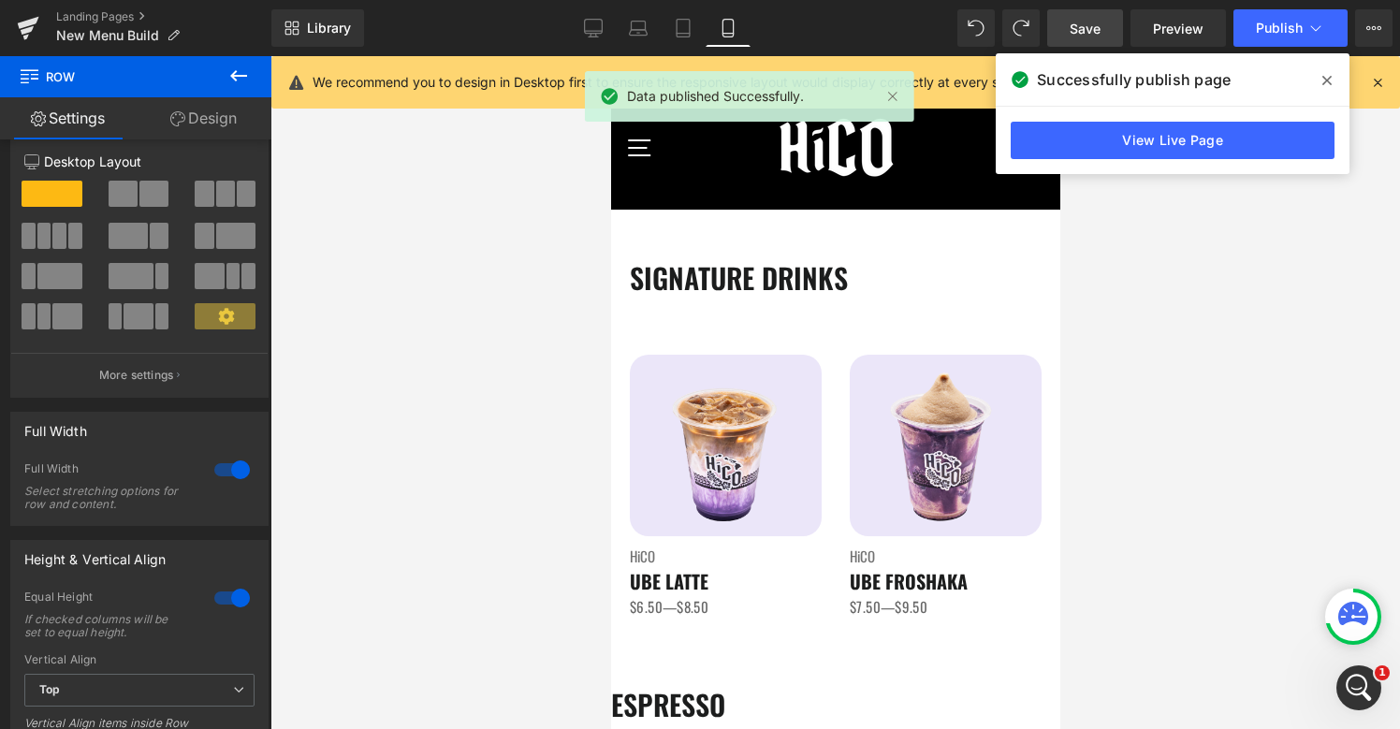
click at [1069, 161] on div "View Live Page" at bounding box center [1173, 140] width 354 height 67
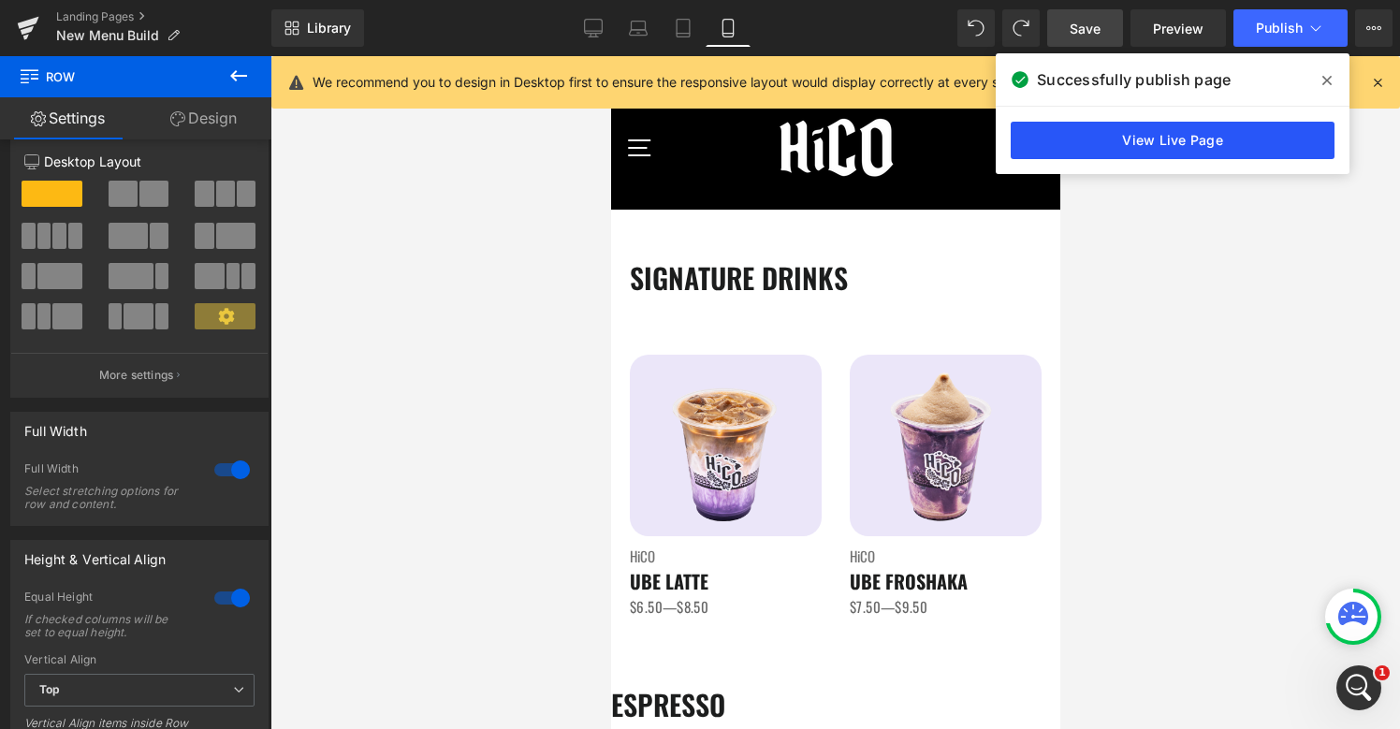
click at [1070, 157] on link "View Live Page" at bounding box center [1173, 140] width 324 height 37
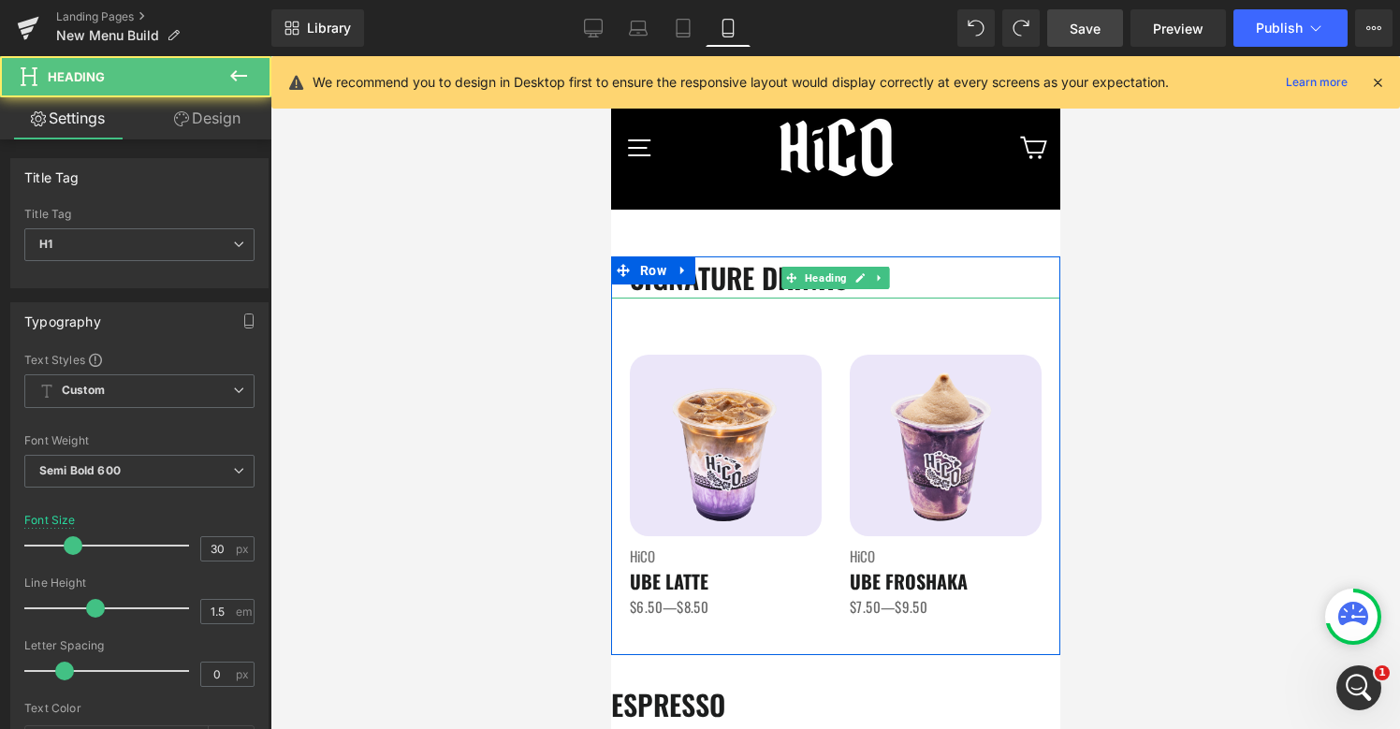
click at [760, 270] on h1 "SIGNATURE DRINKS" at bounding box center [844, 277] width 430 height 42
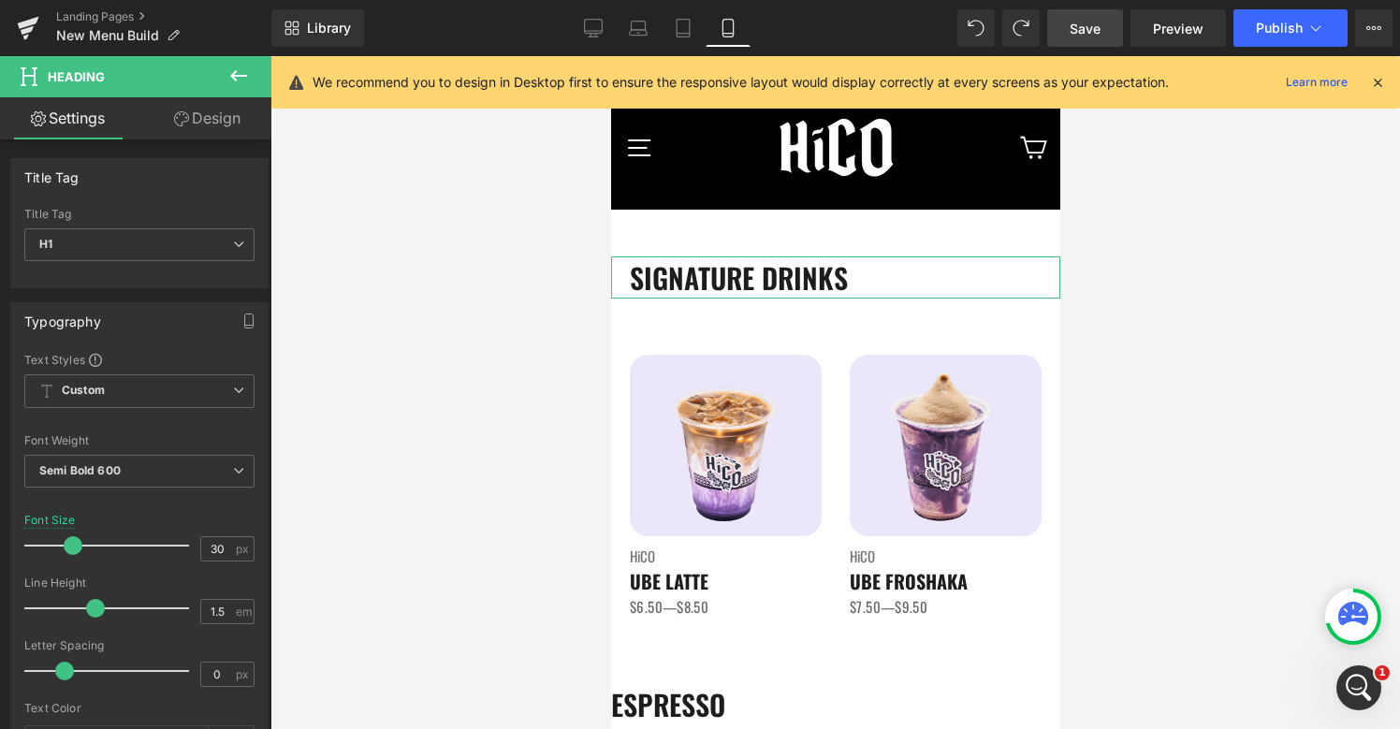
click at [225, 133] on link "Design" at bounding box center [207, 118] width 136 height 42
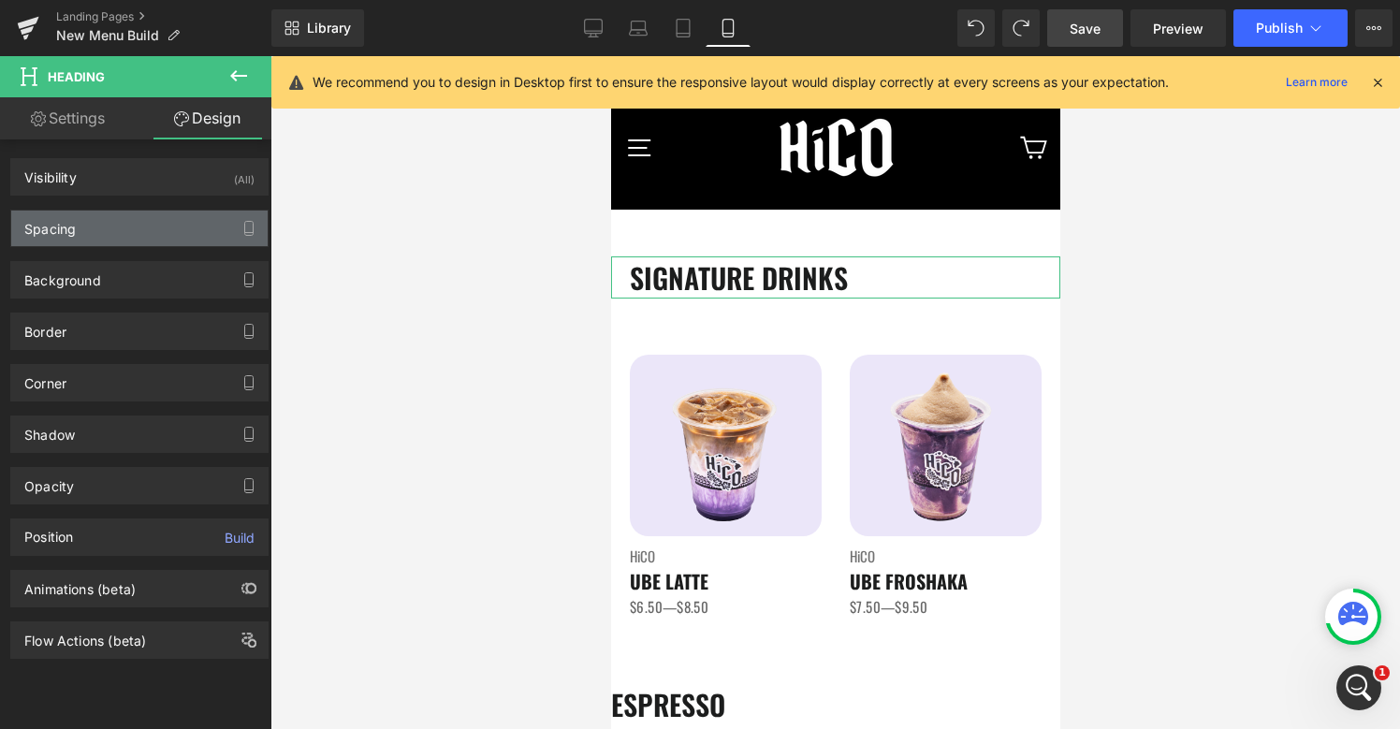
click at [156, 224] on div "Spacing" at bounding box center [139, 229] width 256 height 36
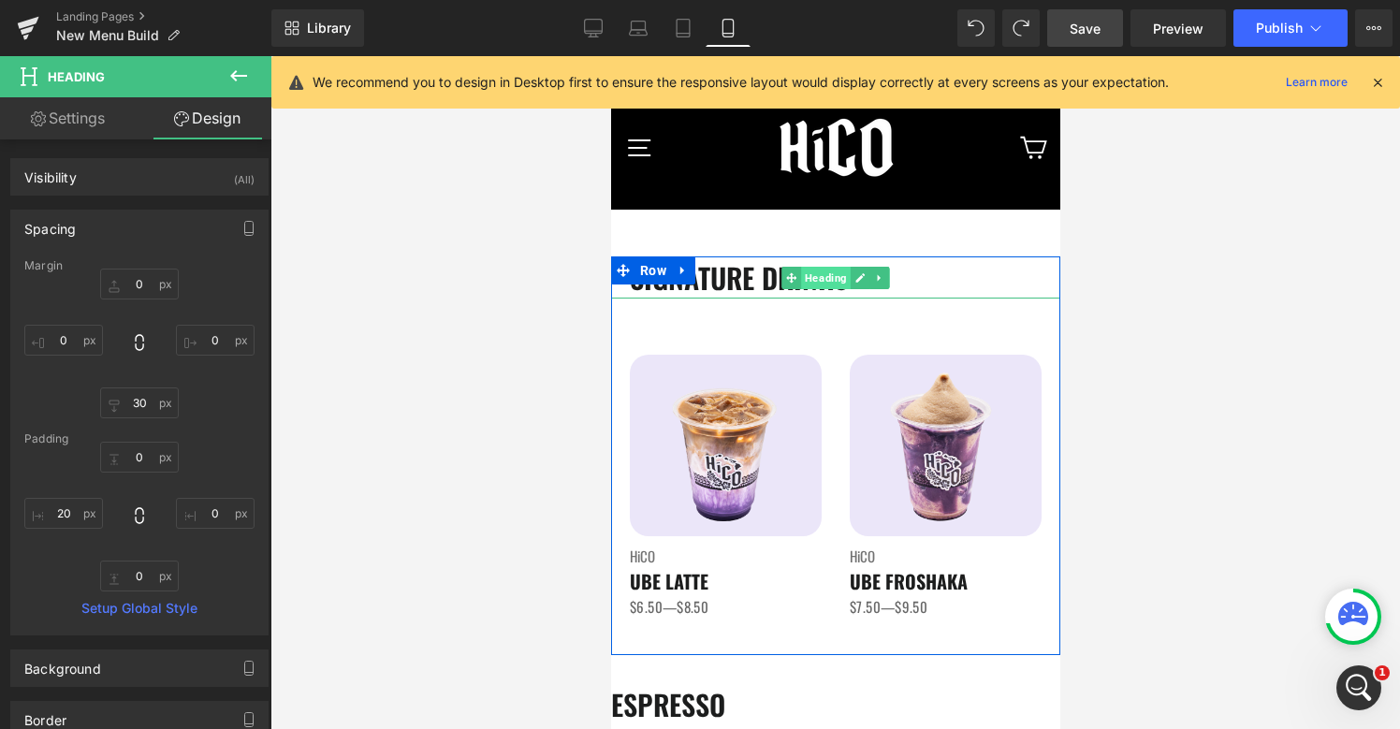
click at [822, 283] on span "Heading" at bounding box center [825, 278] width 50 height 22
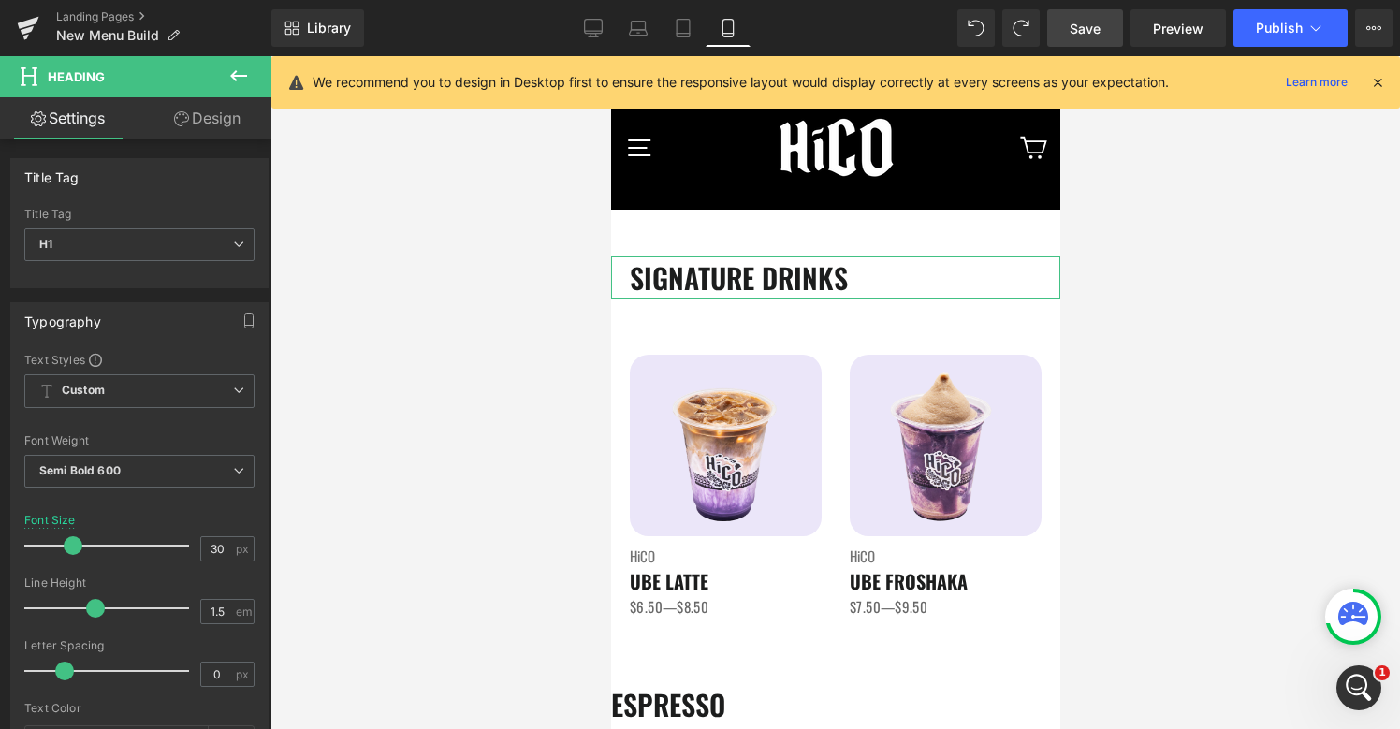
click at [190, 120] on link "Design" at bounding box center [207, 118] width 136 height 42
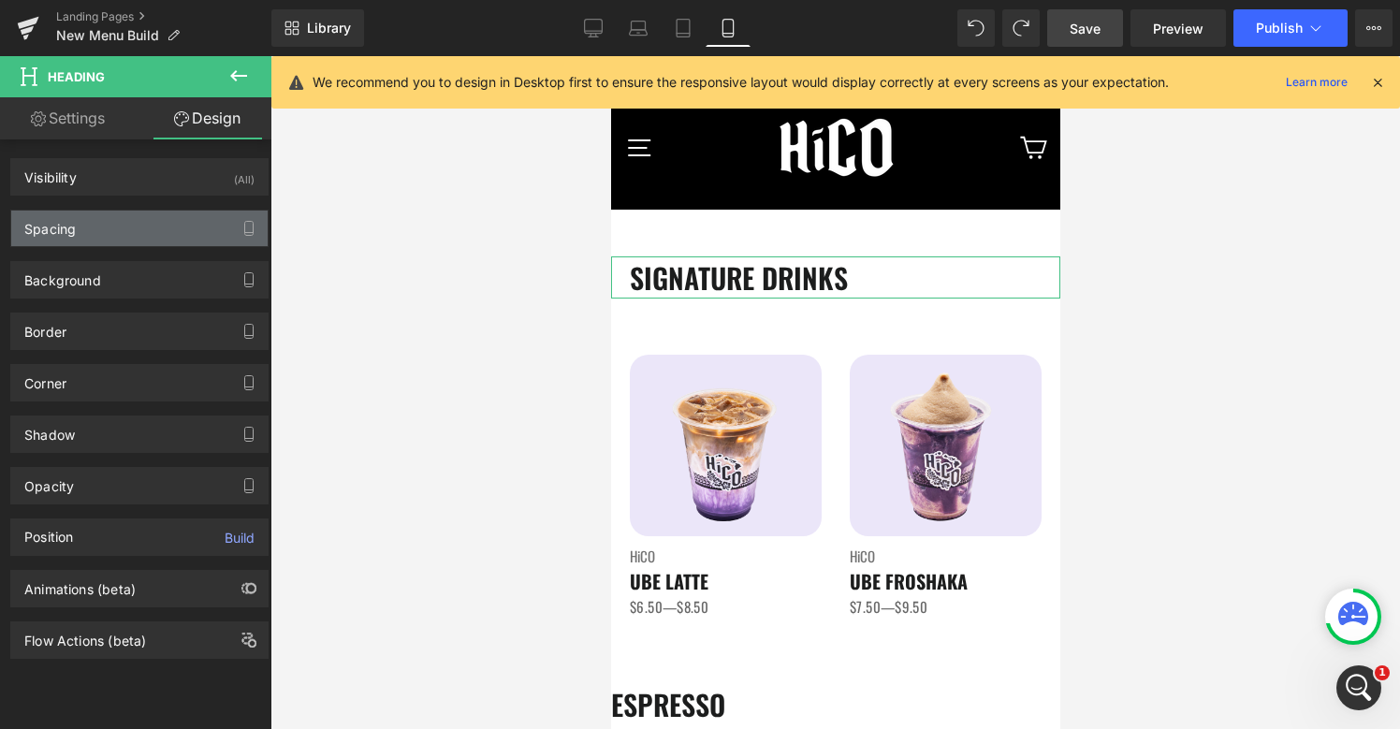
click at [98, 228] on div "Spacing" at bounding box center [139, 229] width 256 height 36
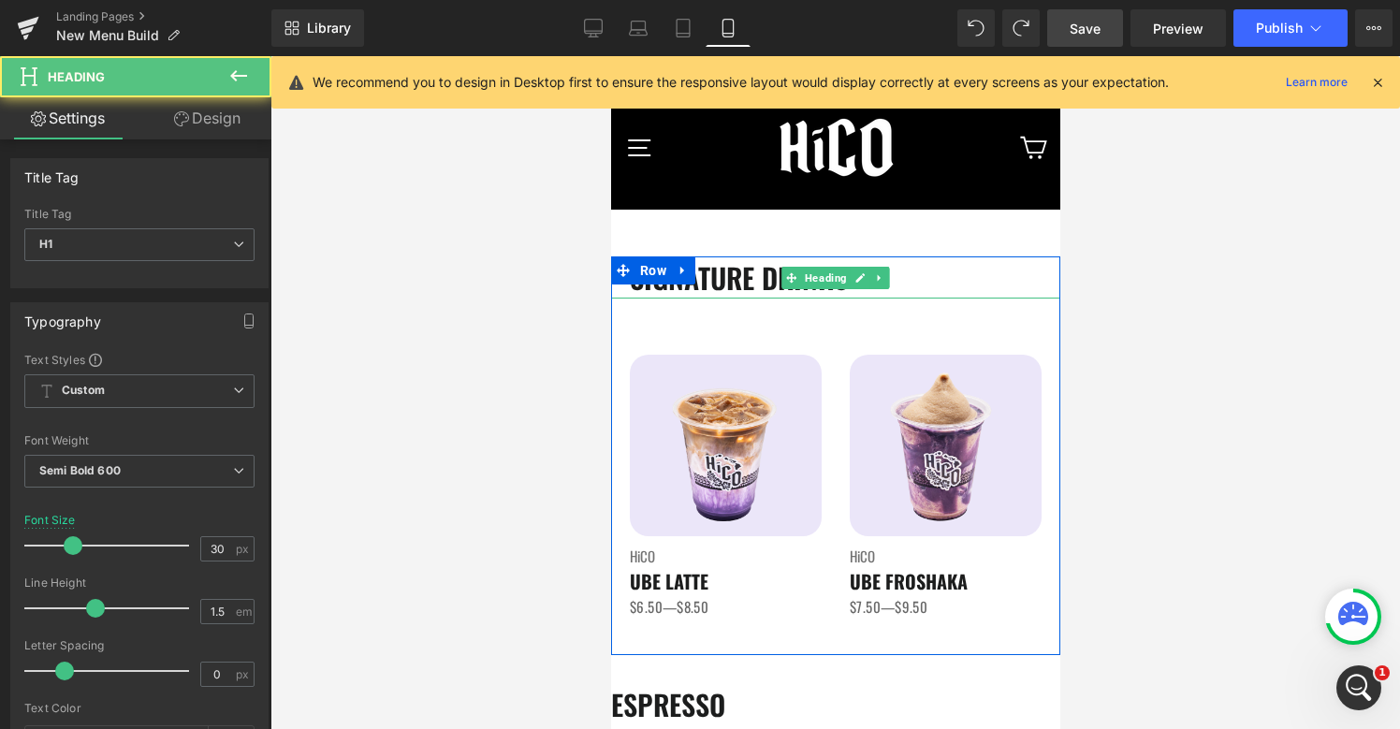
click at [638, 290] on h1 "SIGNATURE DRINKS" at bounding box center [844, 277] width 430 height 42
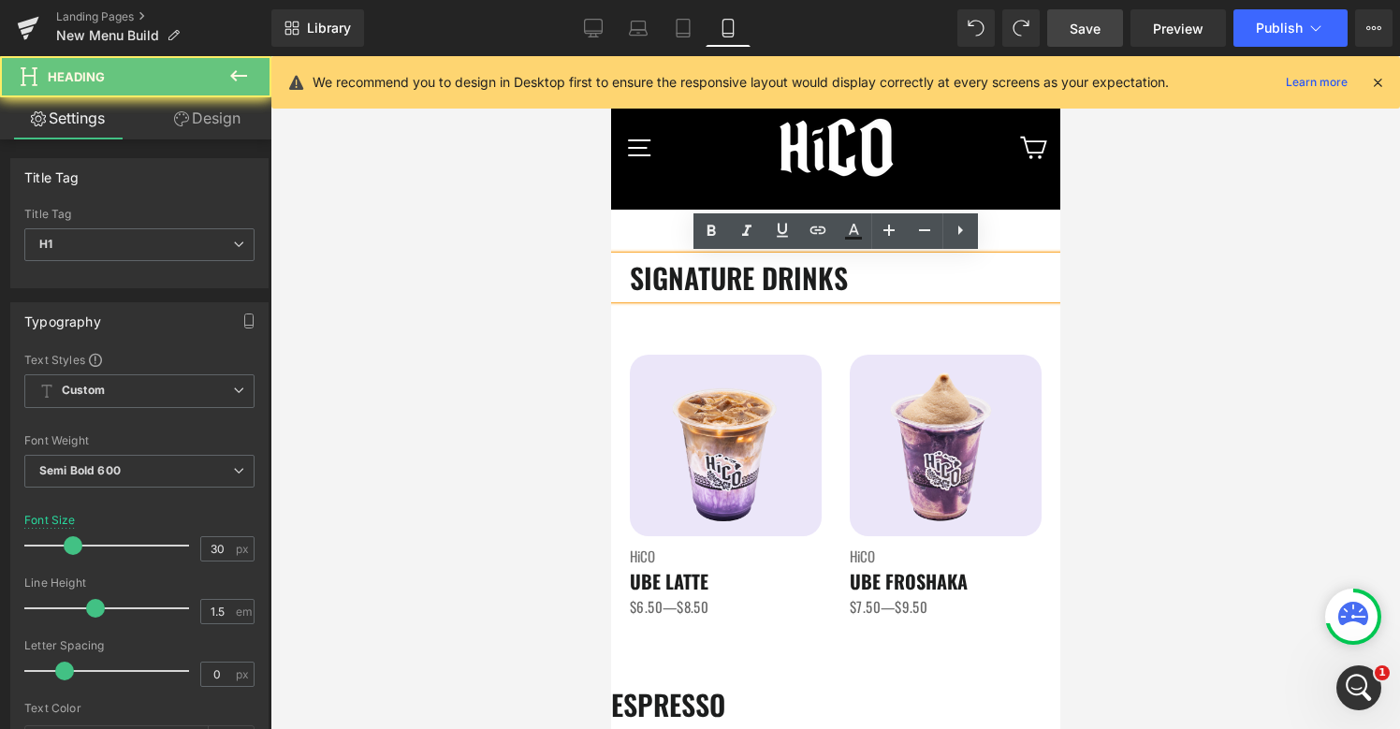
click at [638, 290] on h1 "SIGNATURE DRINKS" at bounding box center [844, 277] width 430 height 42
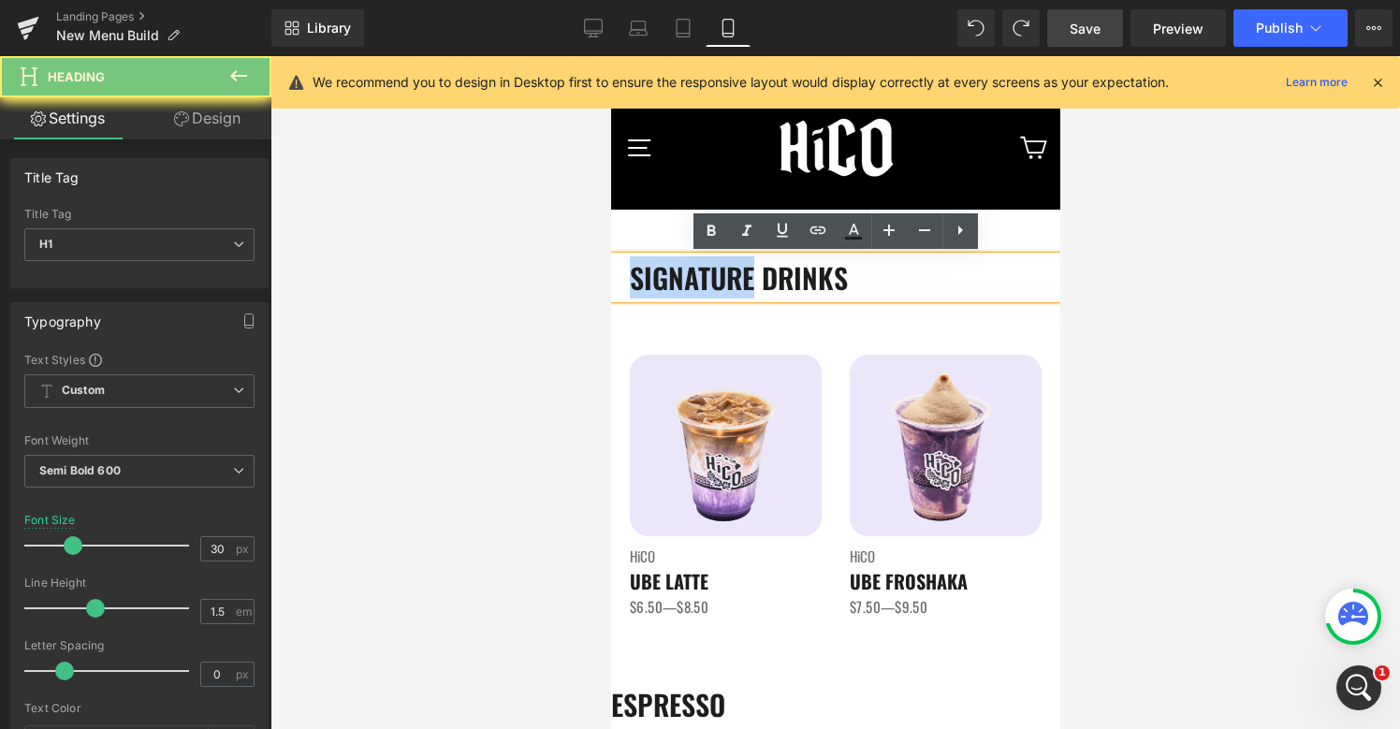
click at [638, 290] on h1 "SIGNATURE DRINKS" at bounding box center [844, 277] width 430 height 42
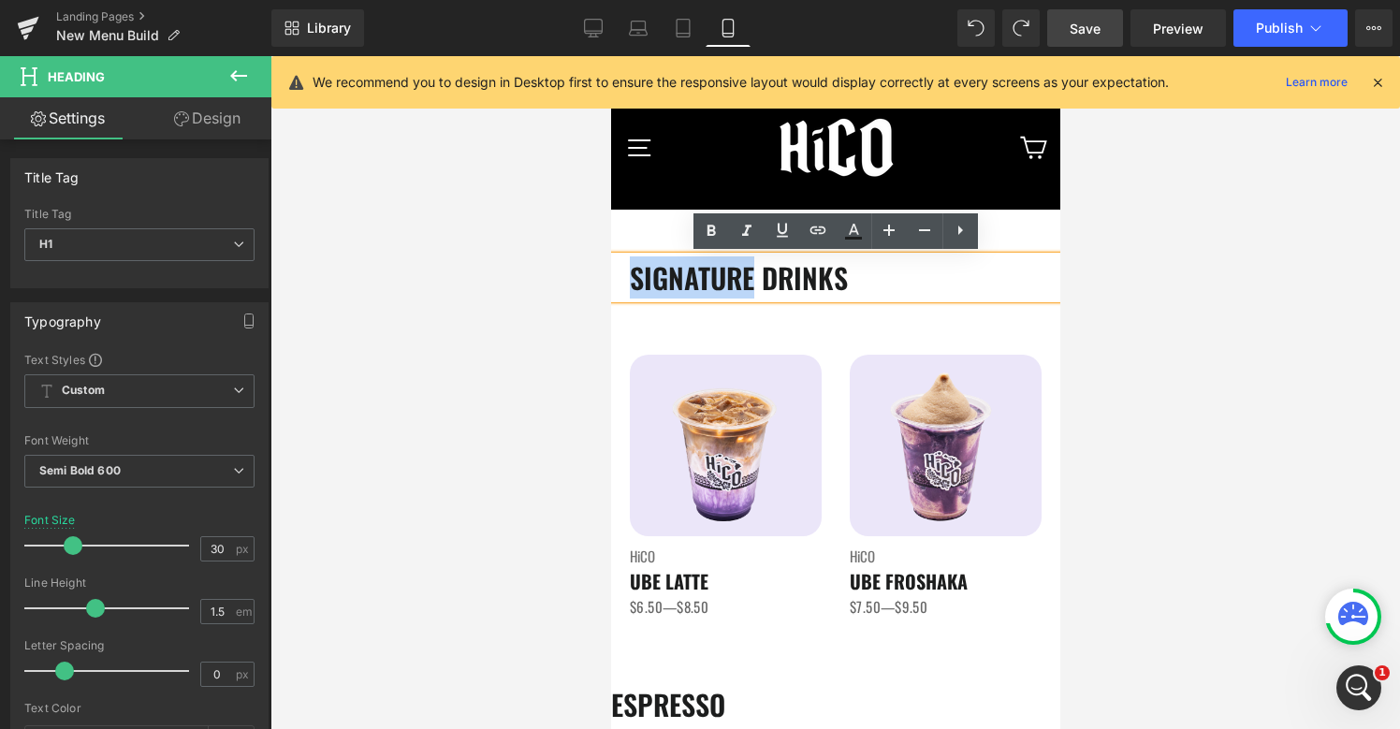
click at [638, 290] on h1 "SIGNATURE DRINKS" at bounding box center [844, 277] width 430 height 42
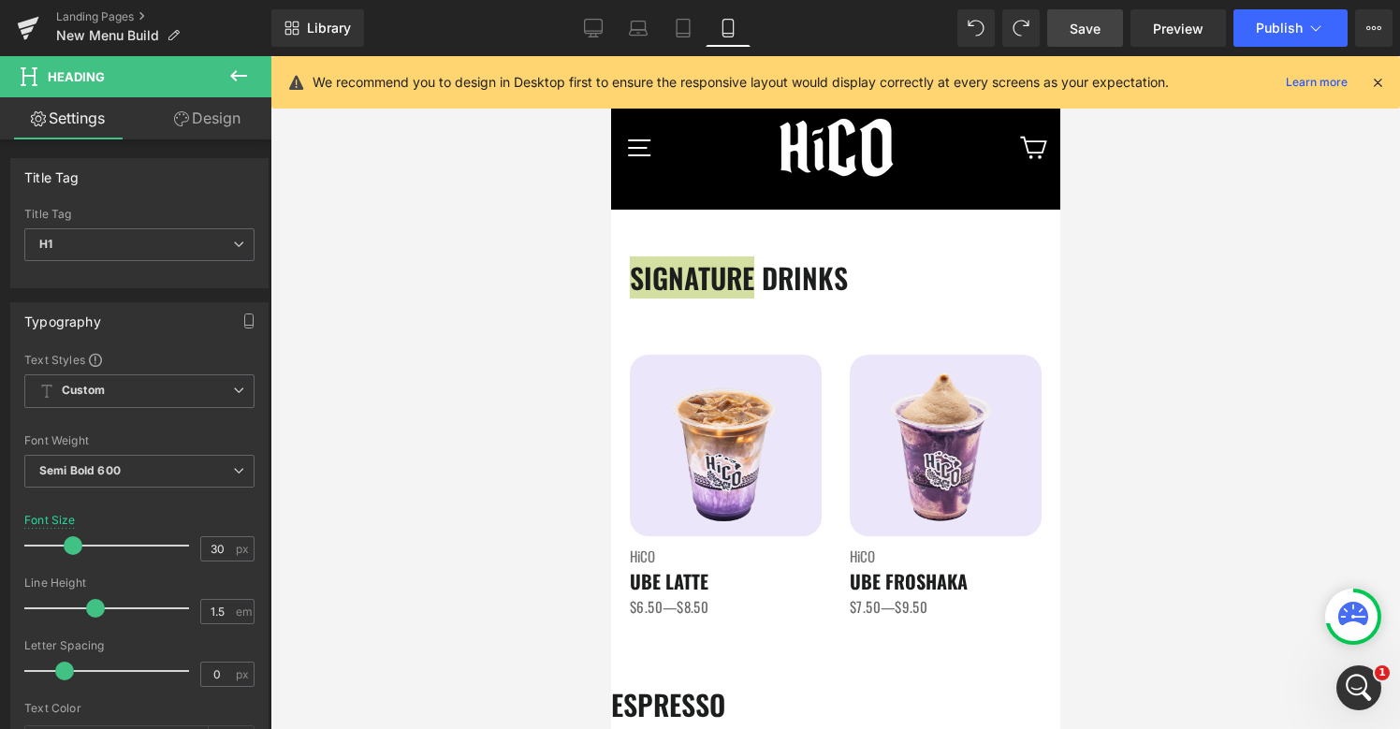
click at [218, 103] on link "Design" at bounding box center [207, 118] width 136 height 42
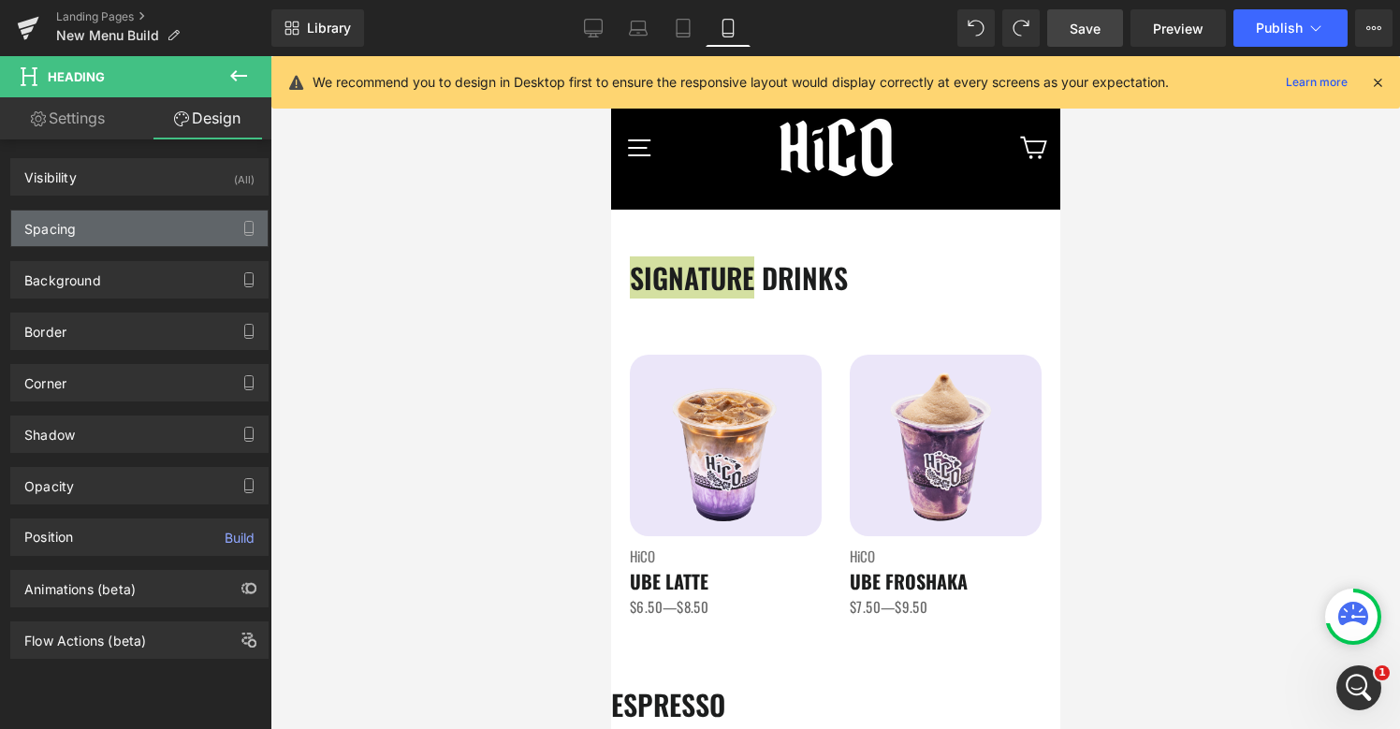
click at [133, 229] on div "Spacing" at bounding box center [139, 229] width 256 height 36
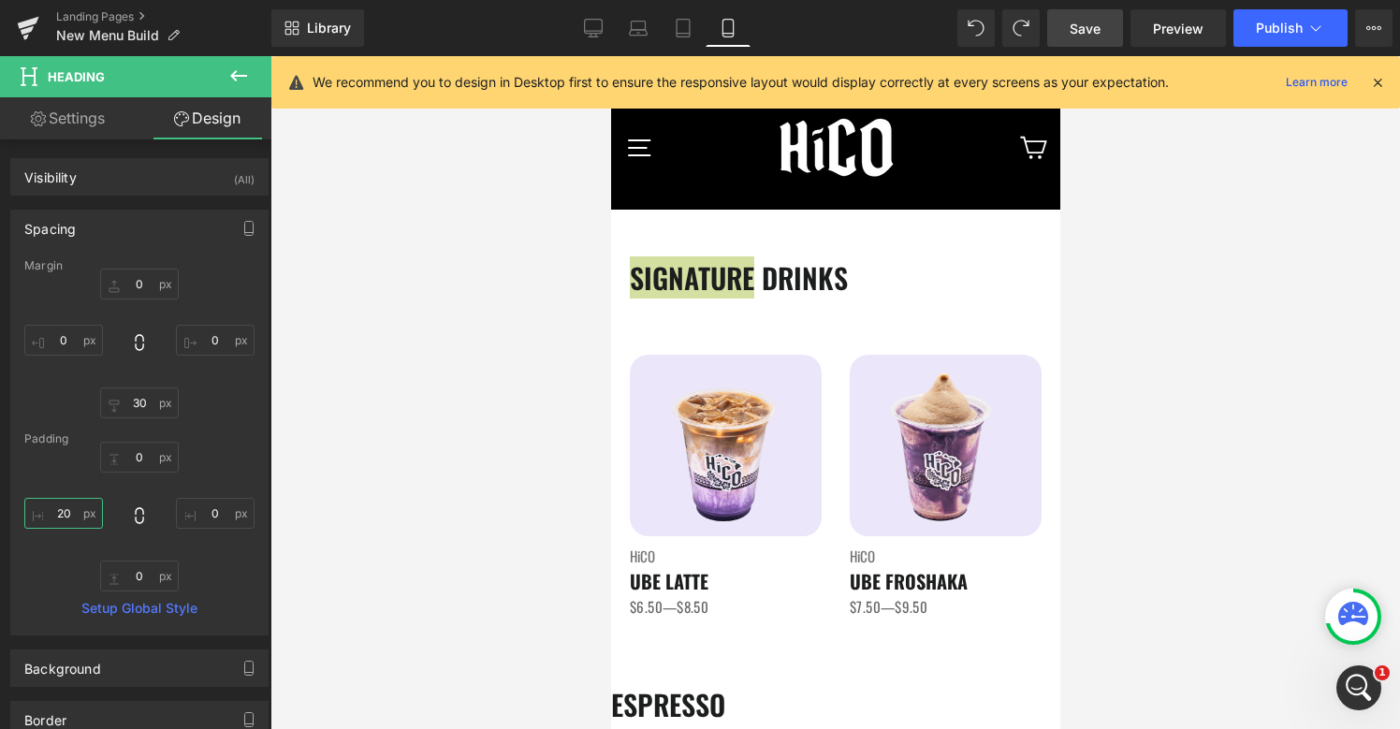
click at [73, 516] on input "20" at bounding box center [63, 513] width 79 height 31
type input "0"
click at [65, 341] on input "0" at bounding box center [63, 340] width 79 height 31
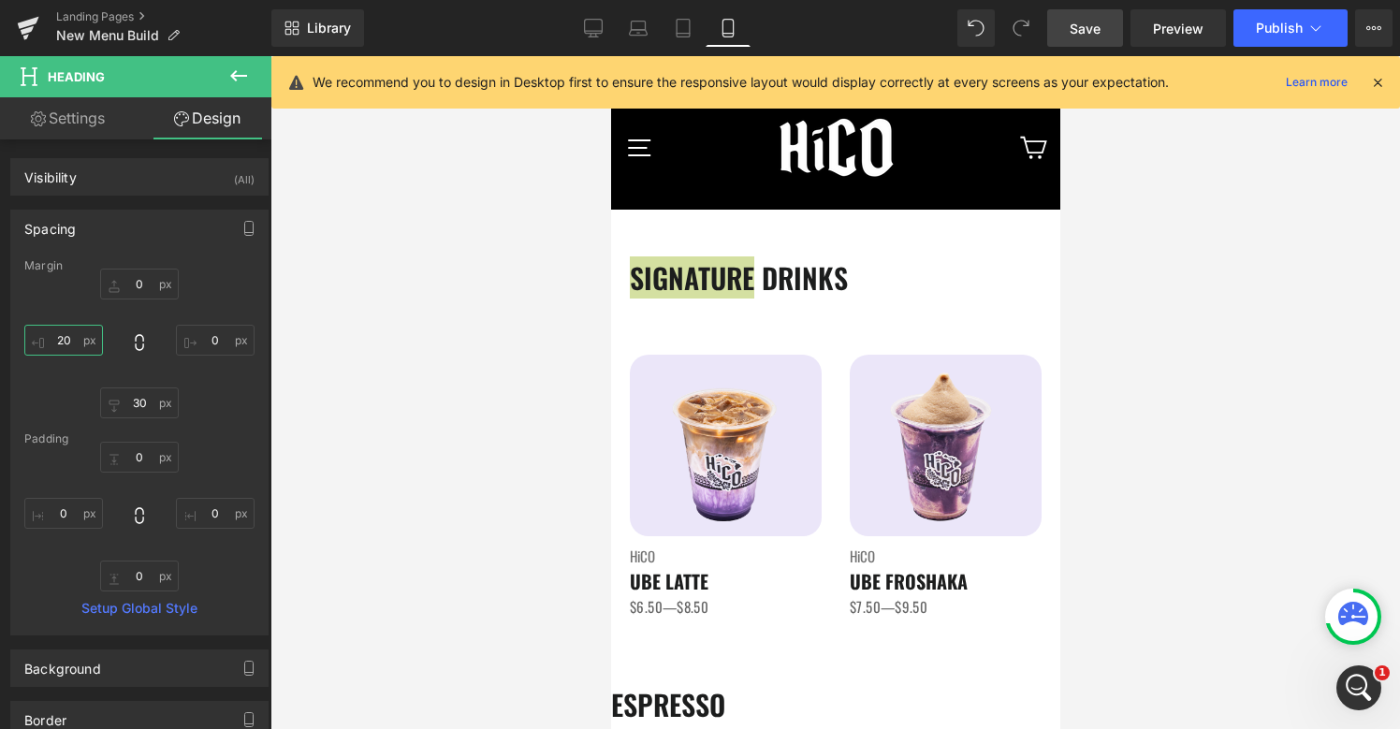
type input "20"
click at [1074, 28] on span "Save" at bounding box center [1084, 29] width 31 height 20
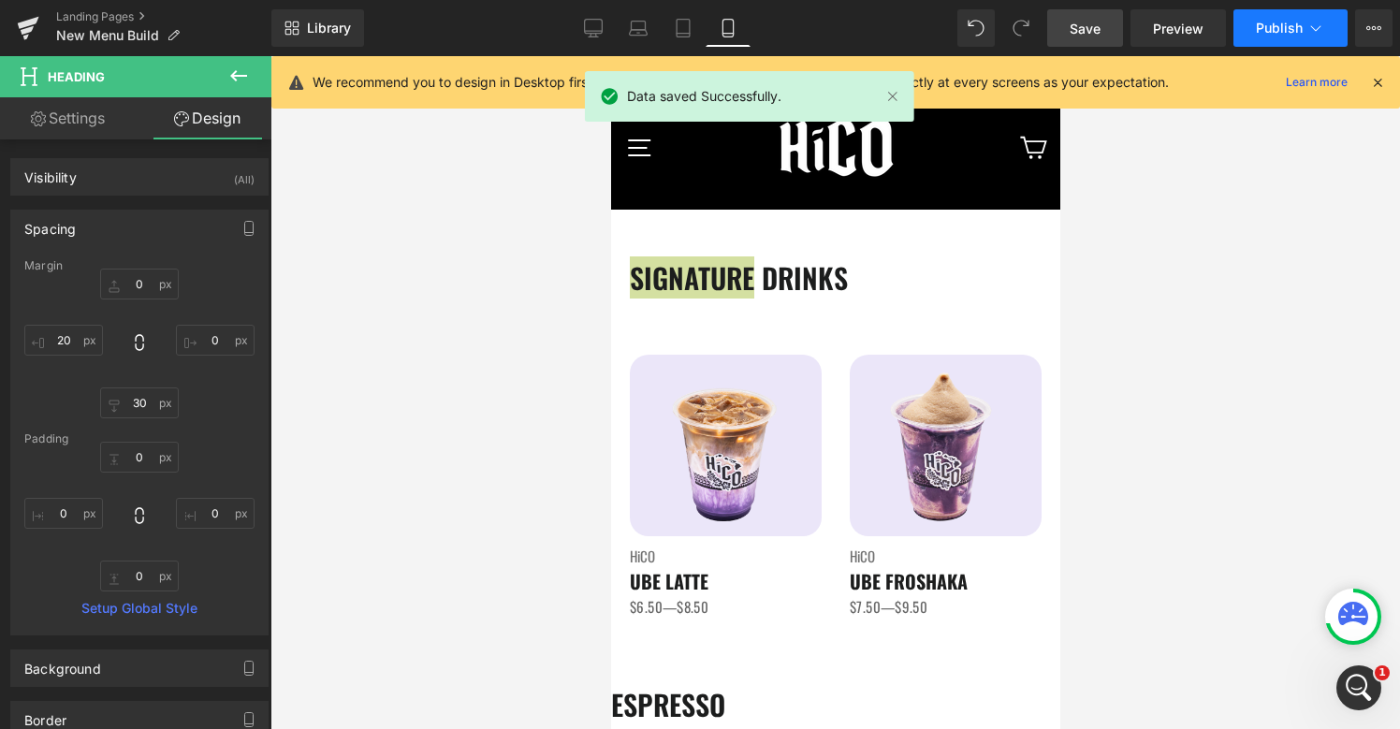
click at [1277, 30] on span "Publish" at bounding box center [1279, 28] width 47 height 15
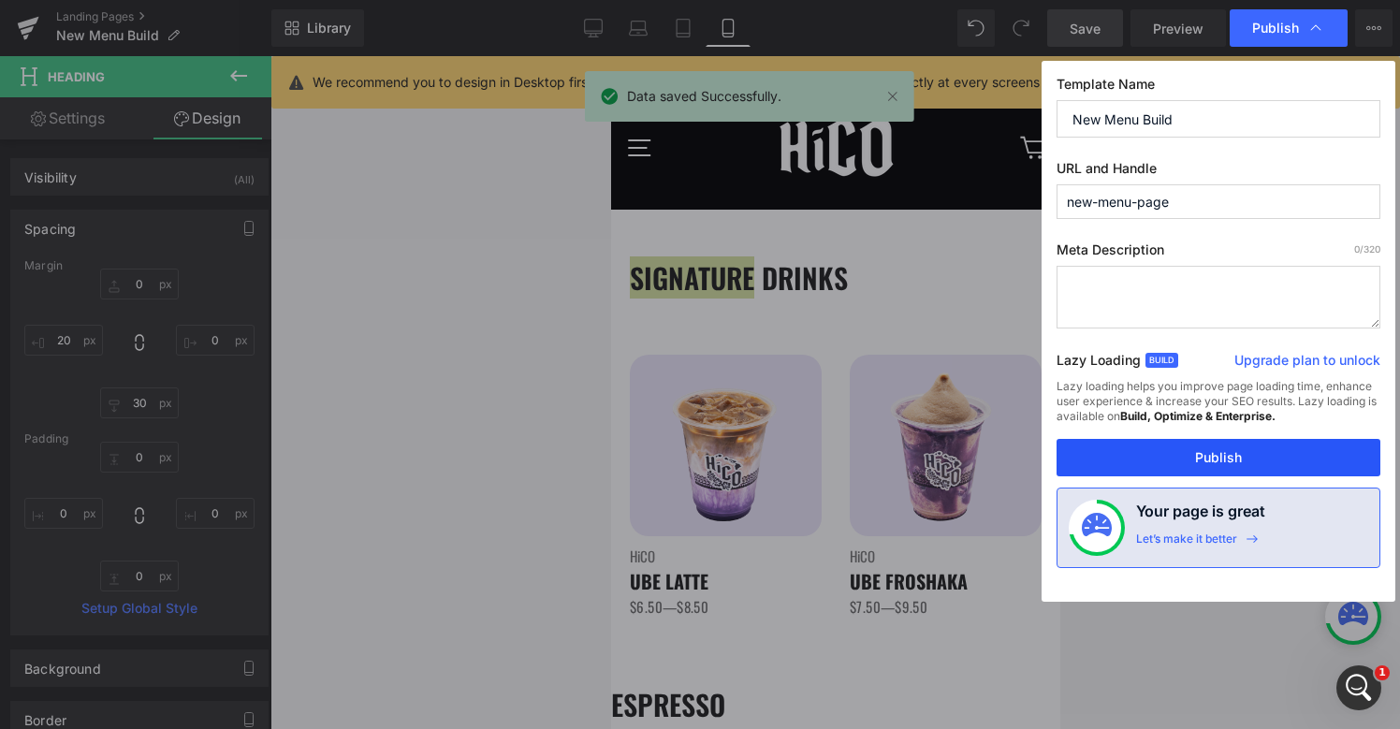
click at [1179, 455] on button "Publish" at bounding box center [1218, 457] width 324 height 37
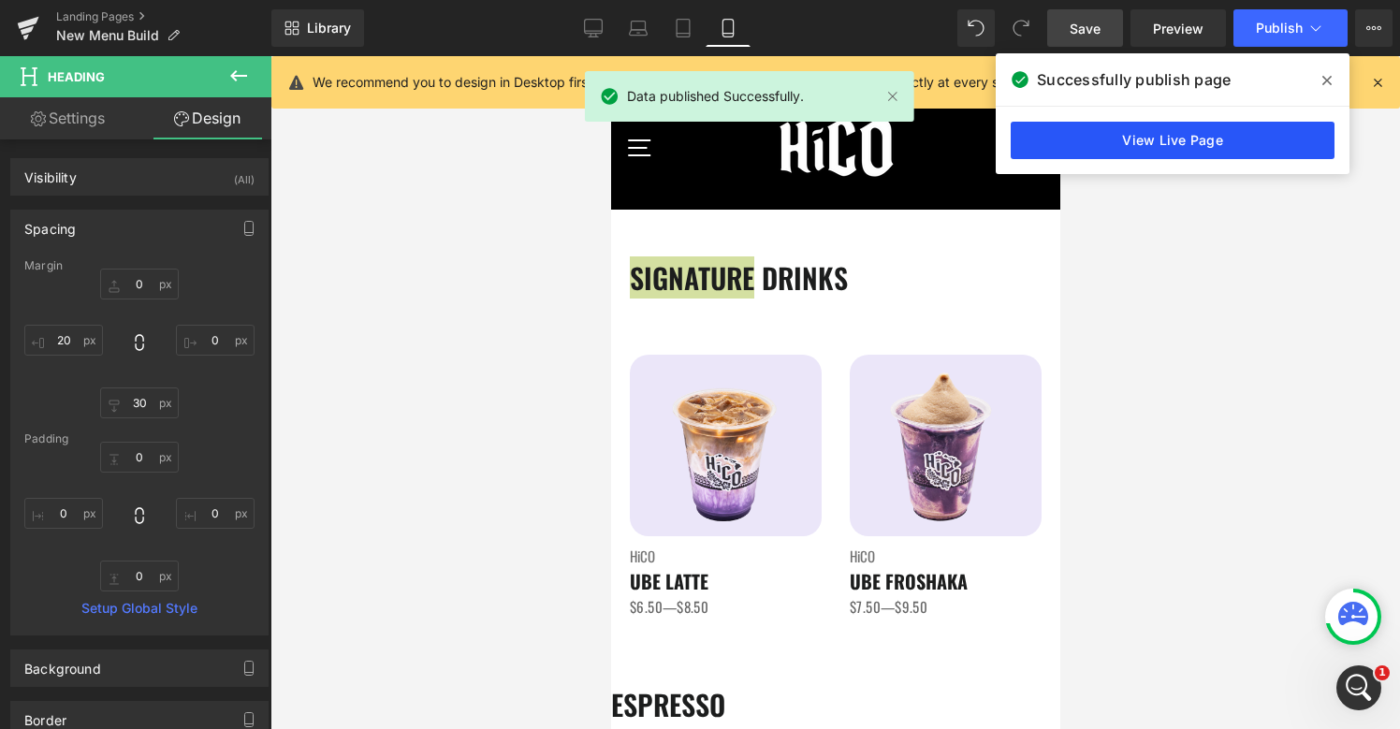
click at [1228, 140] on link "View Live Page" at bounding box center [1173, 140] width 324 height 37
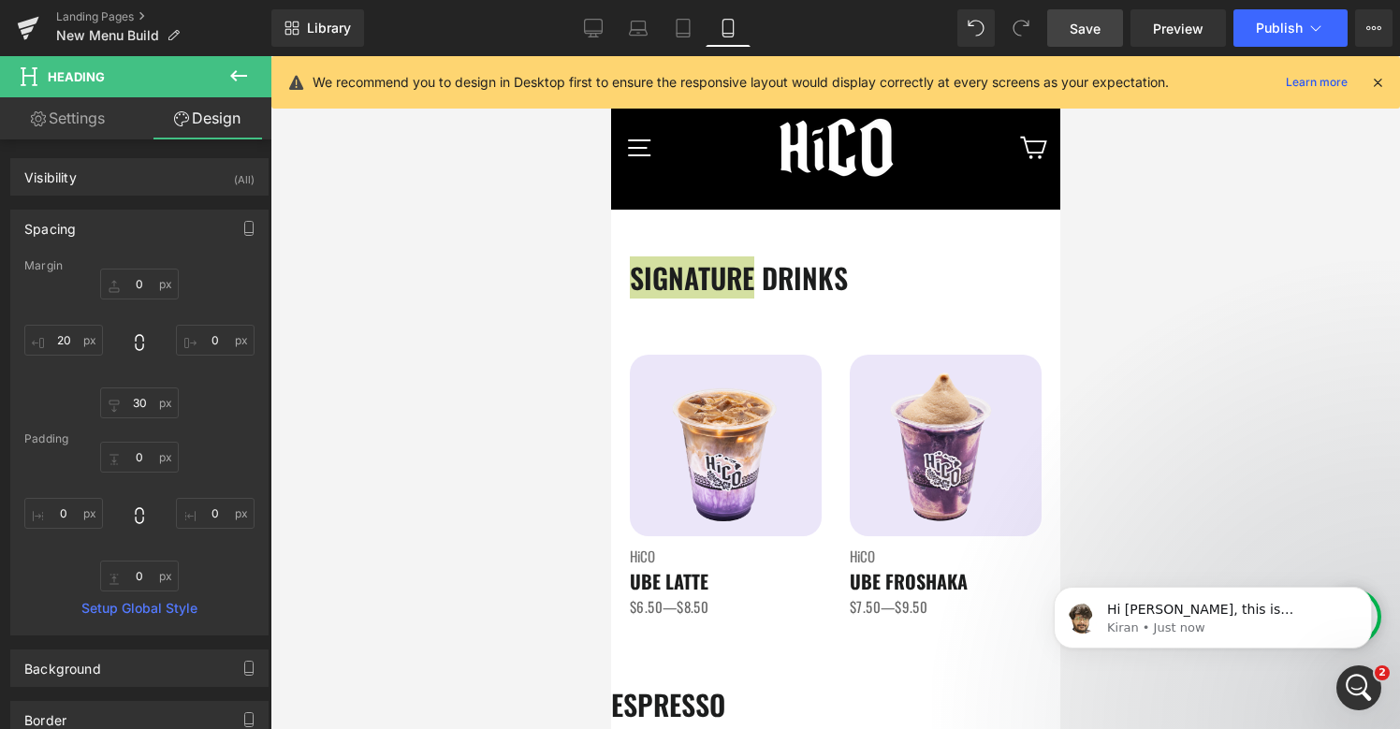
scroll to position [229, 0]
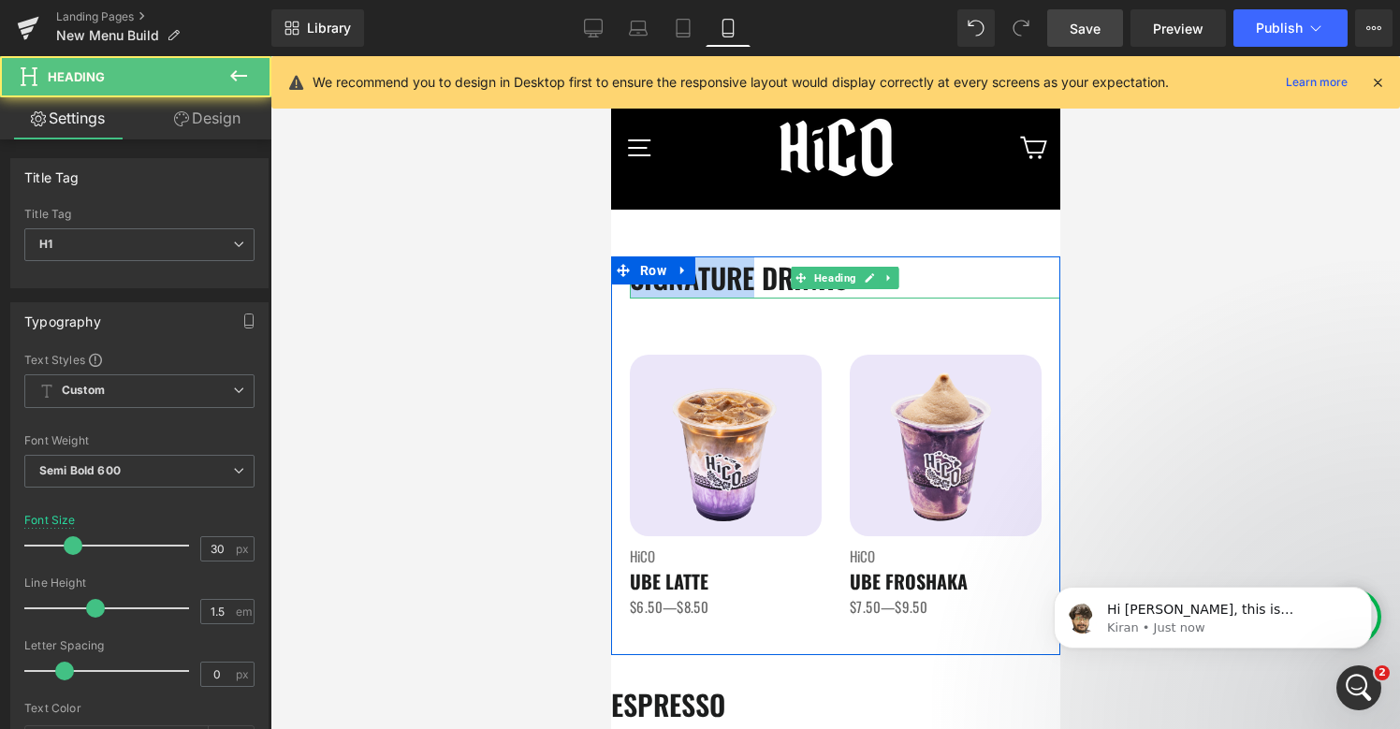
click at [820, 288] on h1 "SIGNATURE DRINKS" at bounding box center [844, 277] width 430 height 42
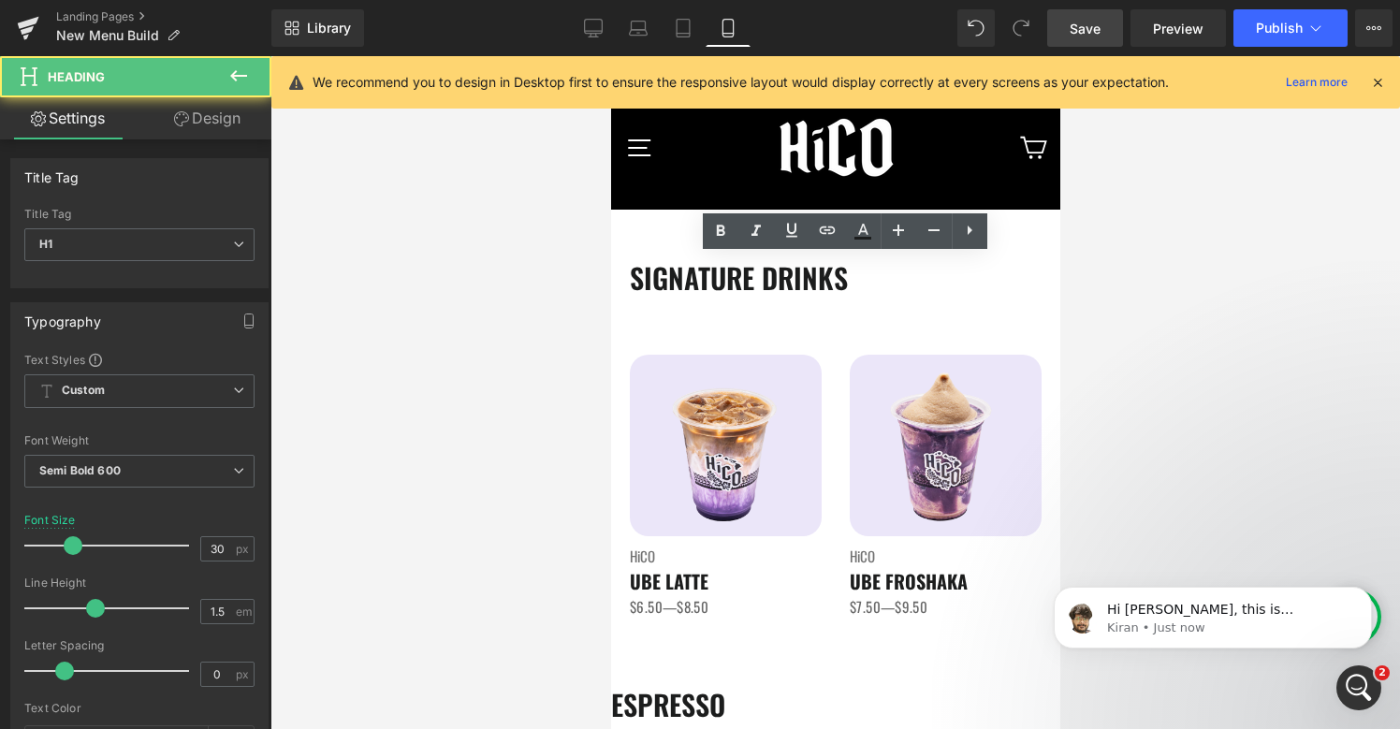
click at [523, 265] on div at bounding box center [834, 392] width 1129 height 673
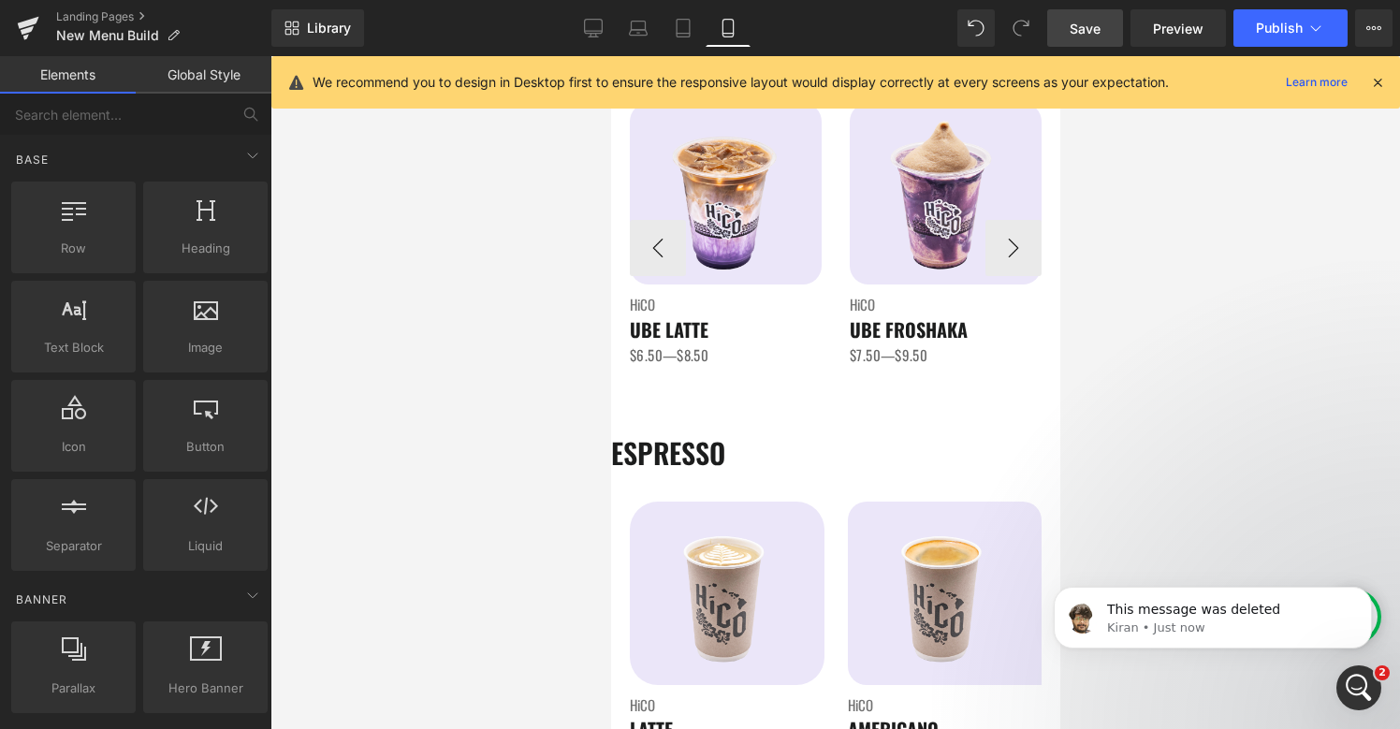
scroll to position [359, 0]
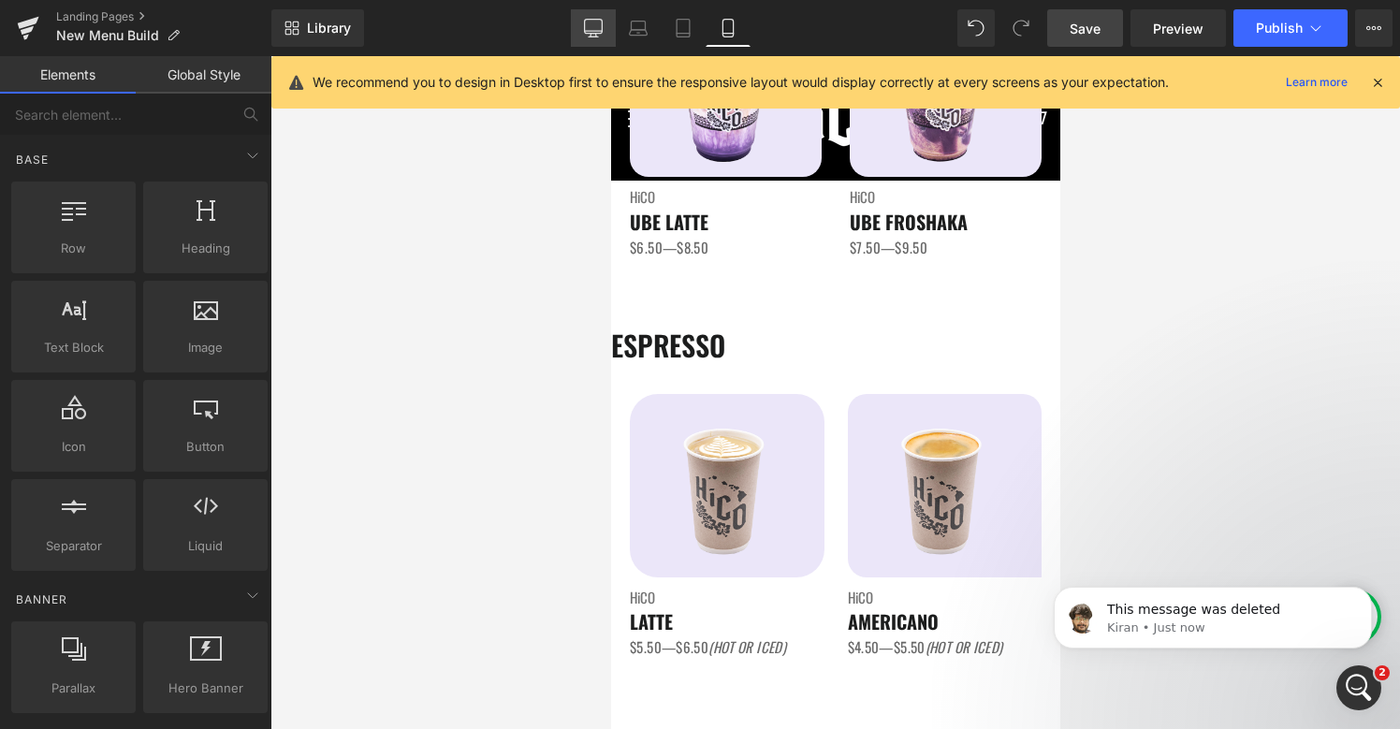
click at [593, 41] on link "Desktop" at bounding box center [593, 27] width 45 height 37
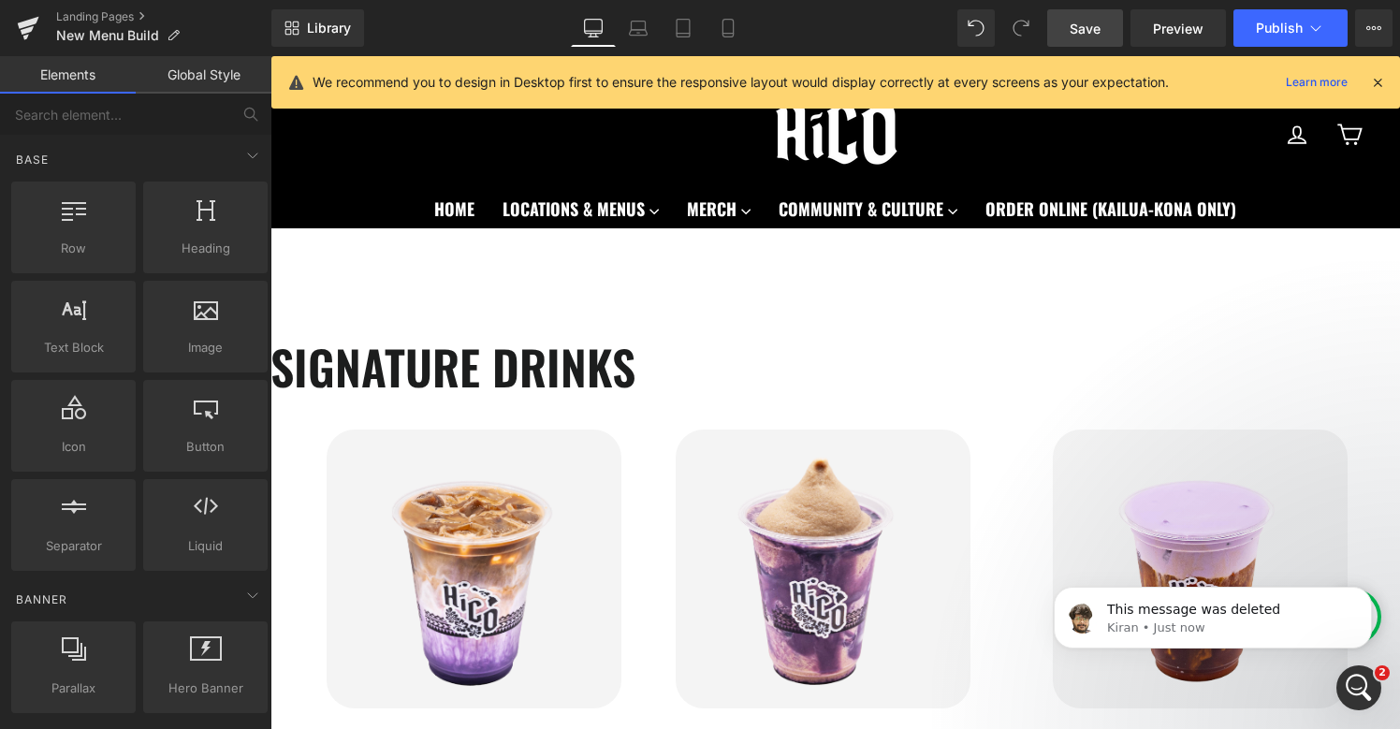
scroll to position [0, 0]
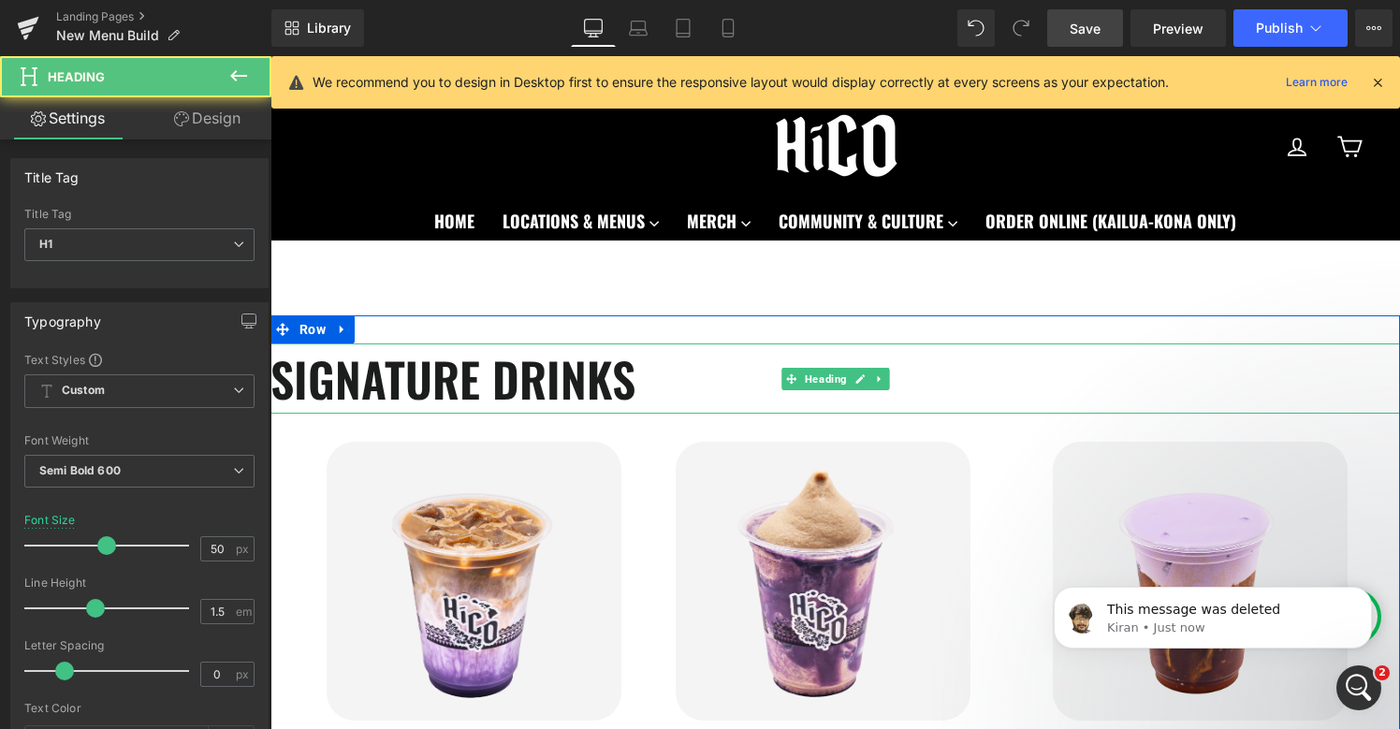
click at [285, 376] on h1 "SIGNATURE DRINKS" at bounding box center [834, 378] width 1129 height 70
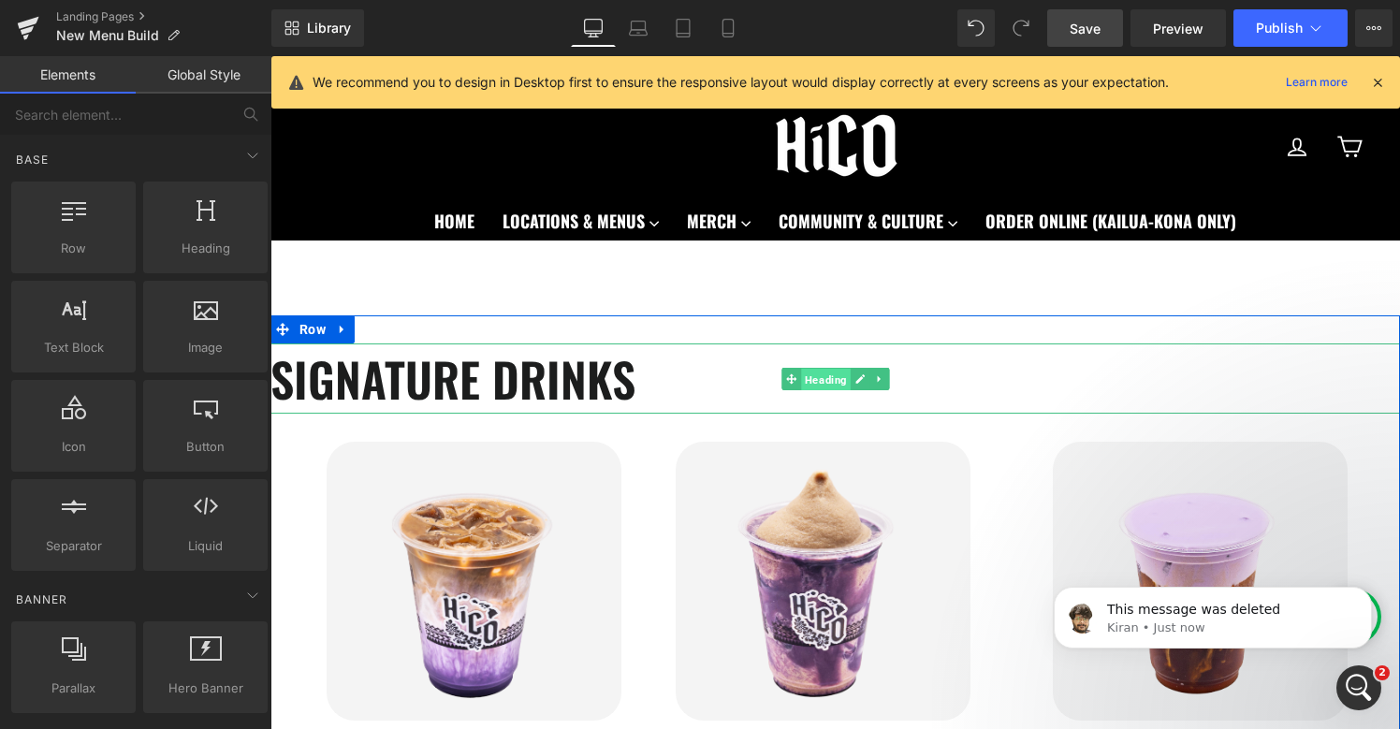
click at [810, 374] on span "Heading" at bounding box center [826, 380] width 50 height 22
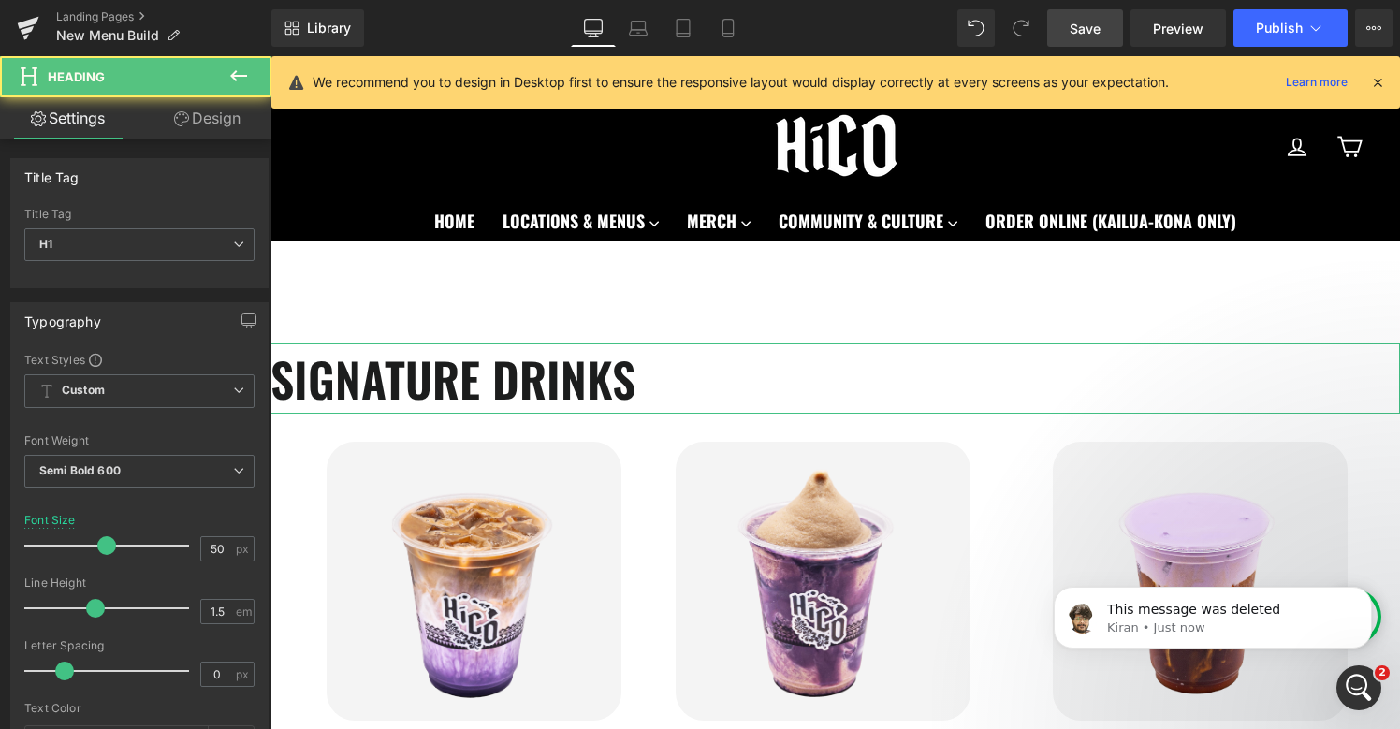
click at [187, 123] on link "Design" at bounding box center [207, 118] width 136 height 42
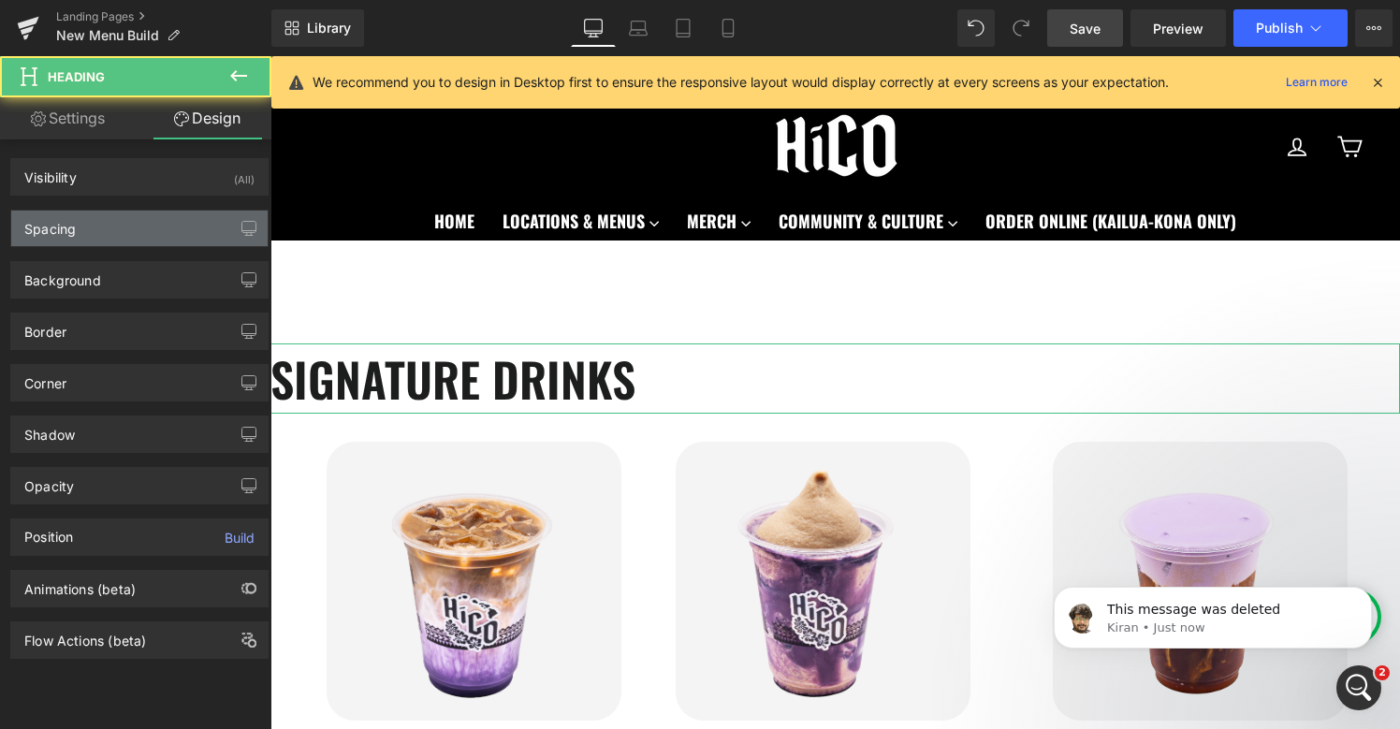
click at [90, 229] on div "Spacing" at bounding box center [139, 229] width 256 height 36
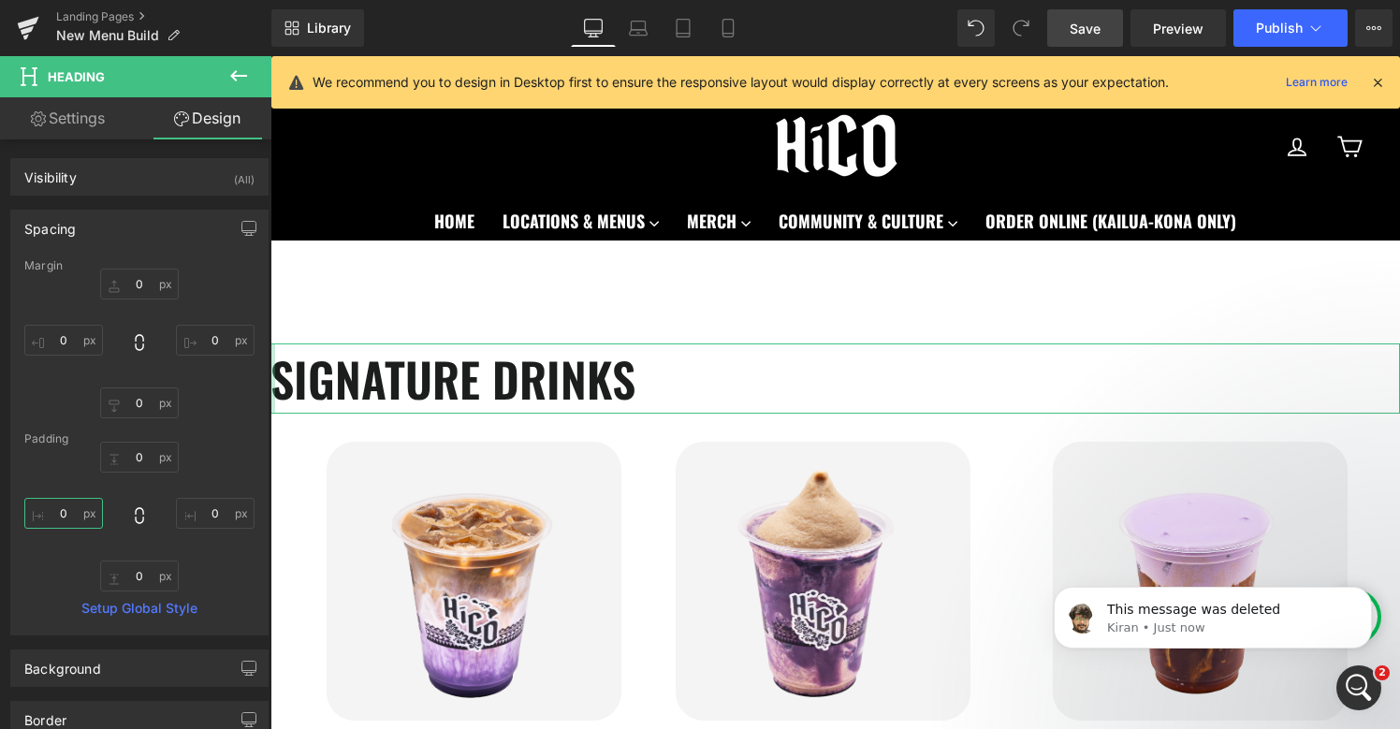
click at [65, 511] on input "0" at bounding box center [63, 513] width 79 height 31
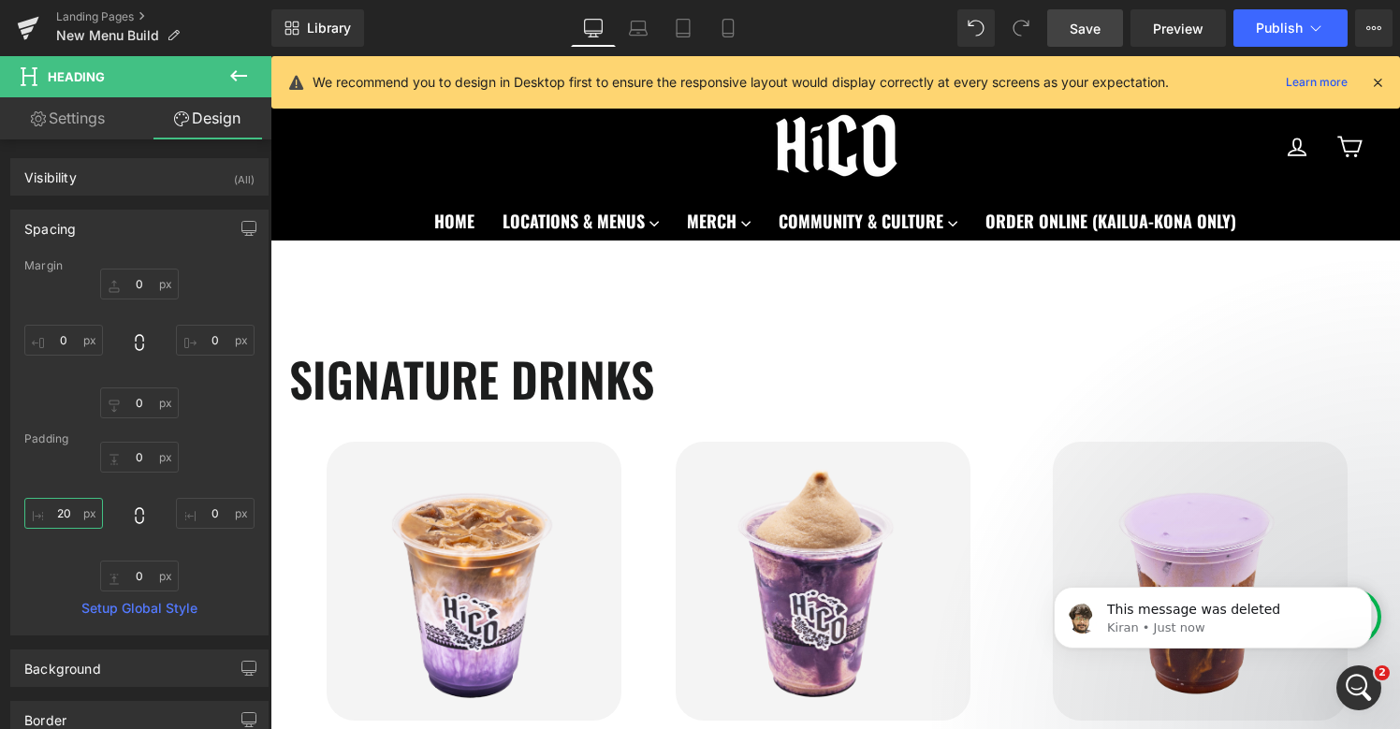
type input "20"
click at [1099, 30] on span "Save" at bounding box center [1084, 29] width 31 height 20
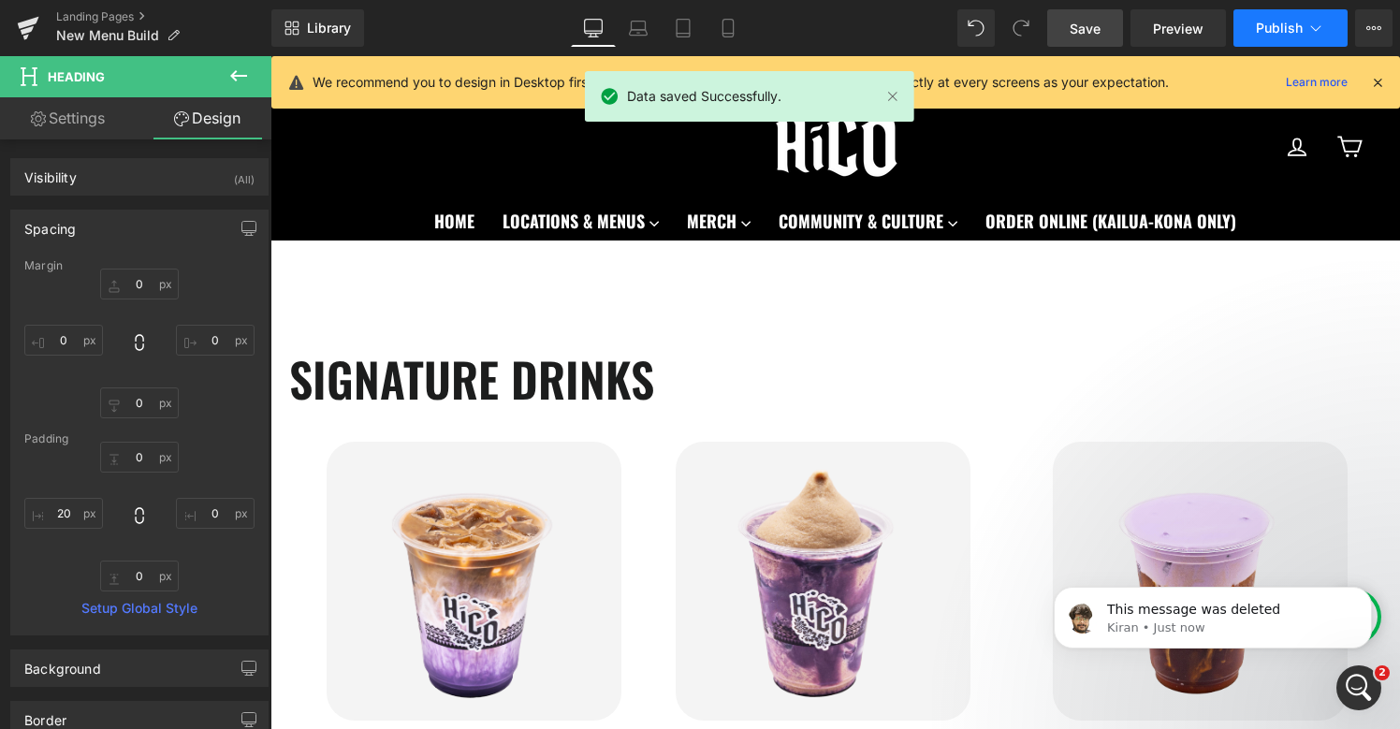
click at [1277, 35] on span "Publish" at bounding box center [1279, 28] width 47 height 15
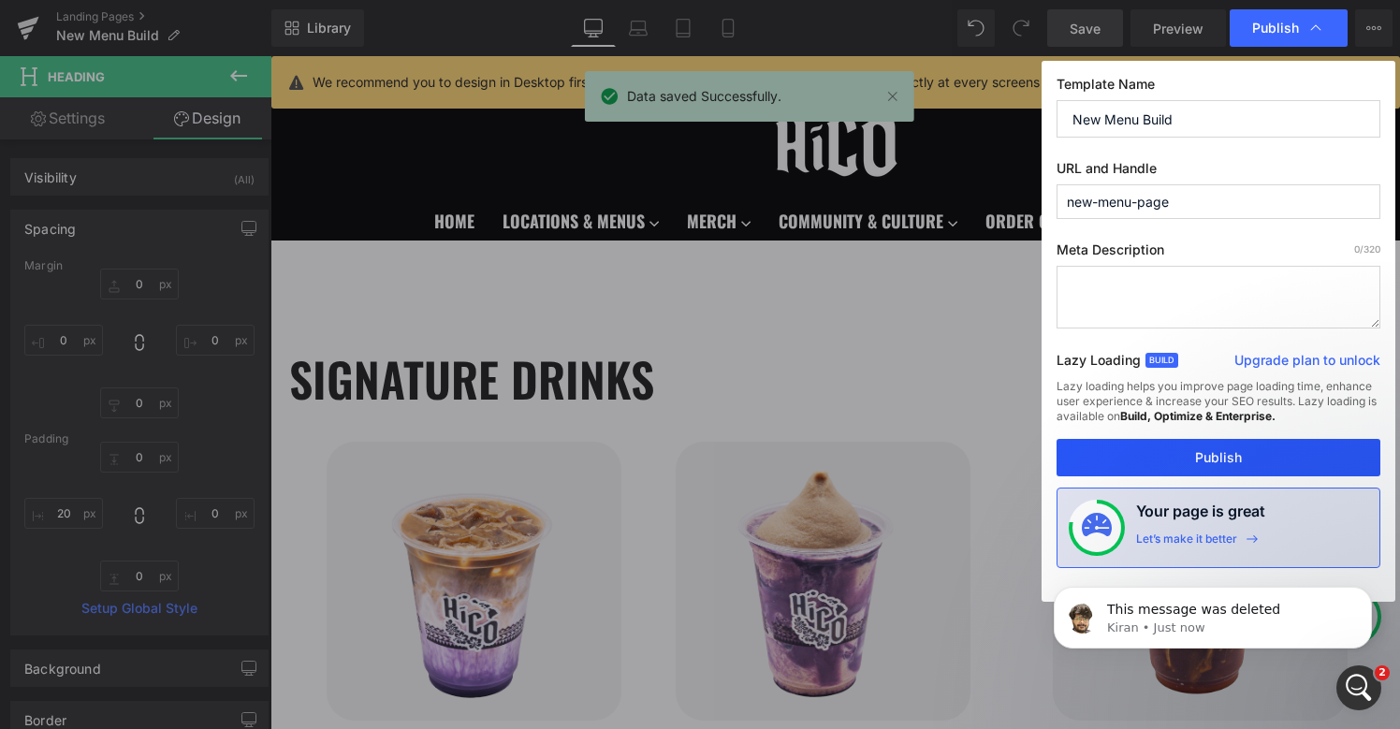
click at [1153, 468] on button "Publish" at bounding box center [1218, 457] width 324 height 37
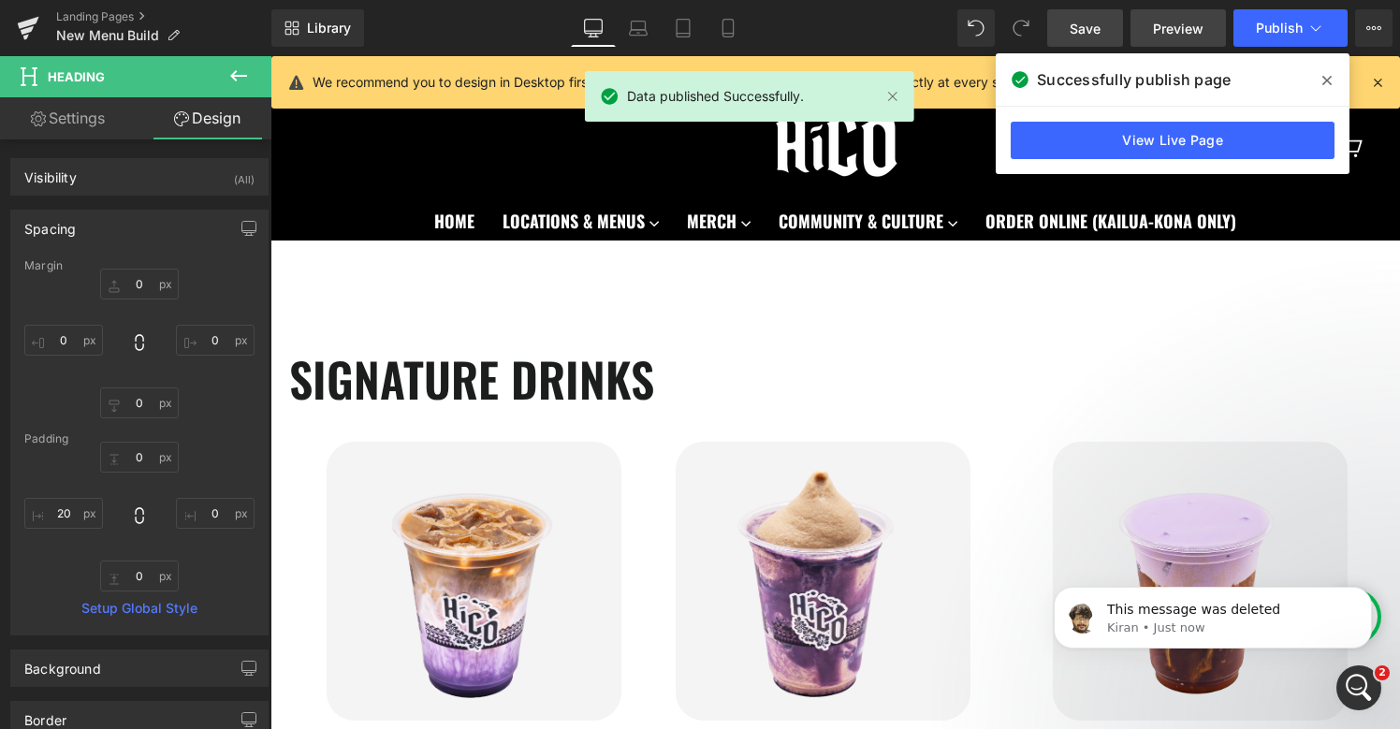
click at [1168, 27] on span "Preview" at bounding box center [1178, 29] width 51 height 20
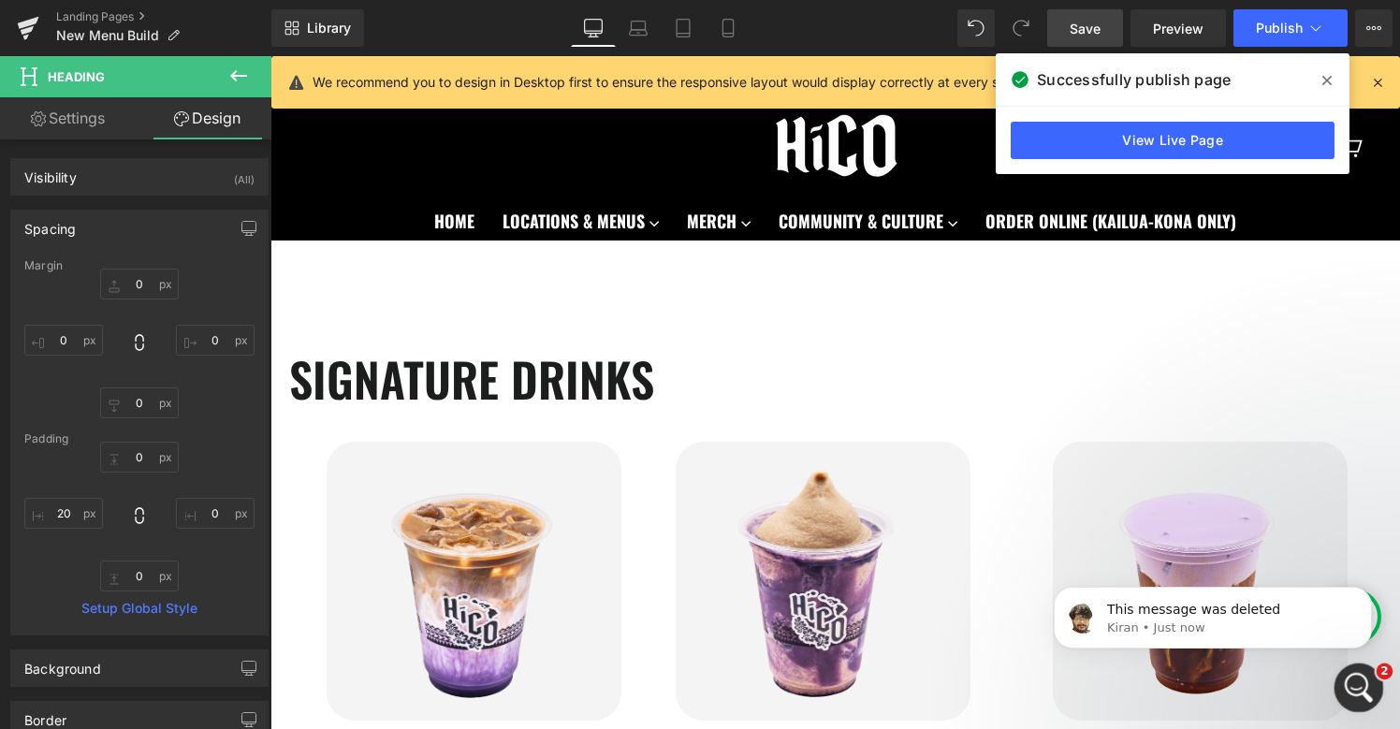
click at [1378, 683] on html at bounding box center [1355, 684] width 45 height 45
click at [1353, 705] on div "Open Intercom Messenger" at bounding box center [1356, 685] width 62 height 62
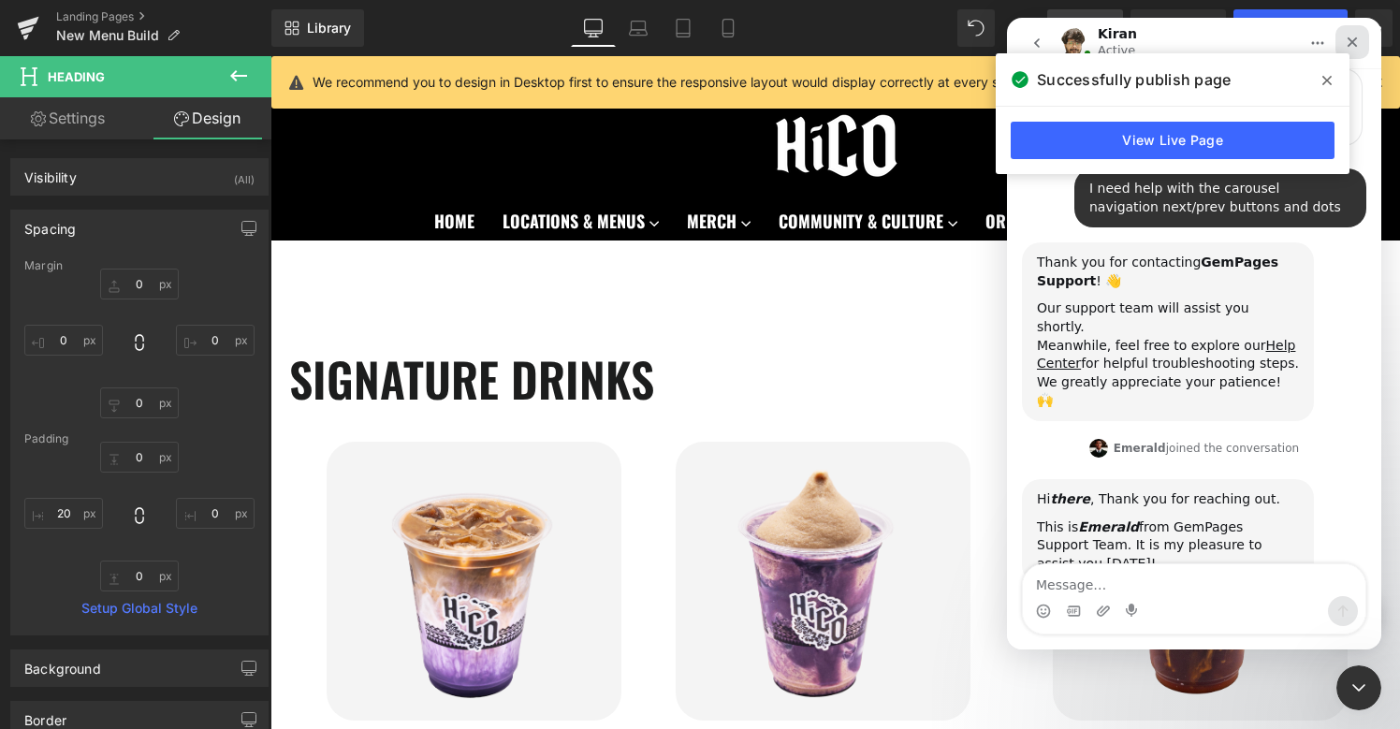
scroll to position [174, 0]
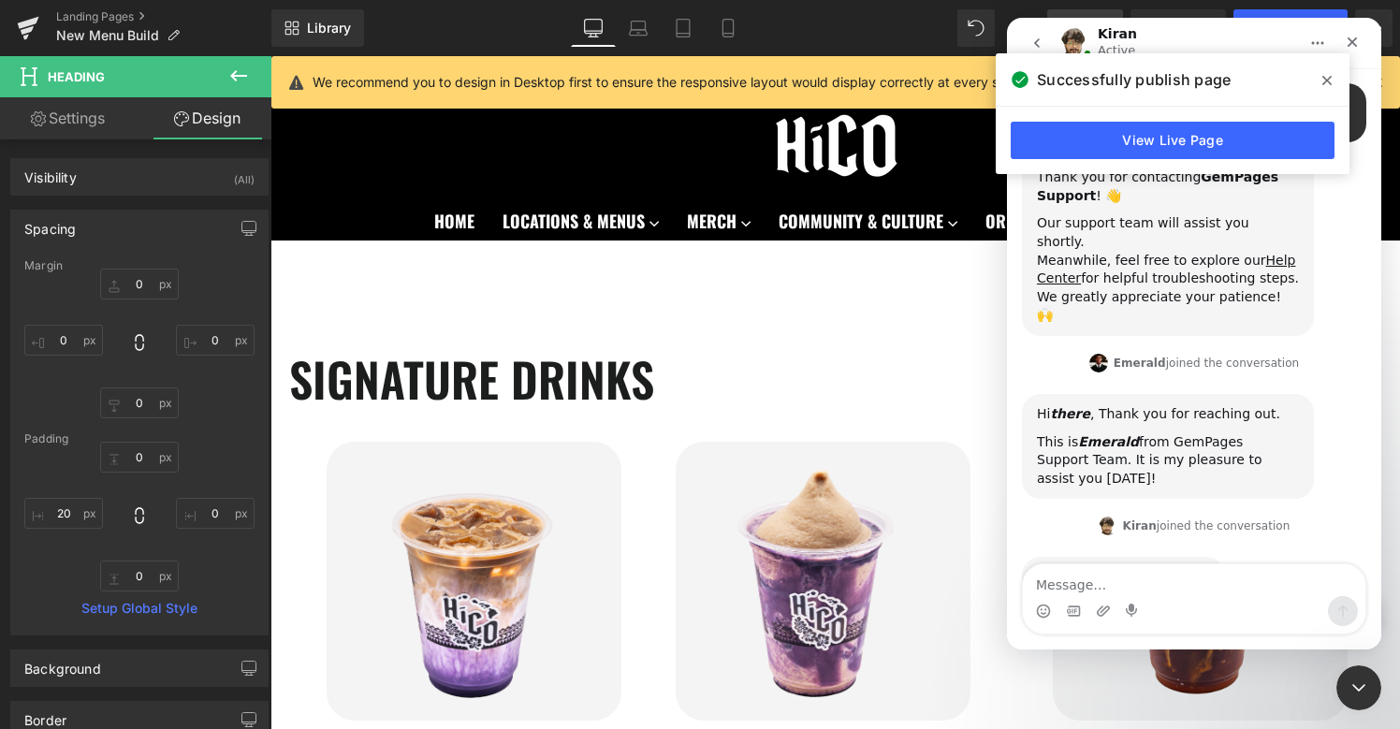
click at [1329, 79] on icon at bounding box center [1326, 80] width 9 height 9
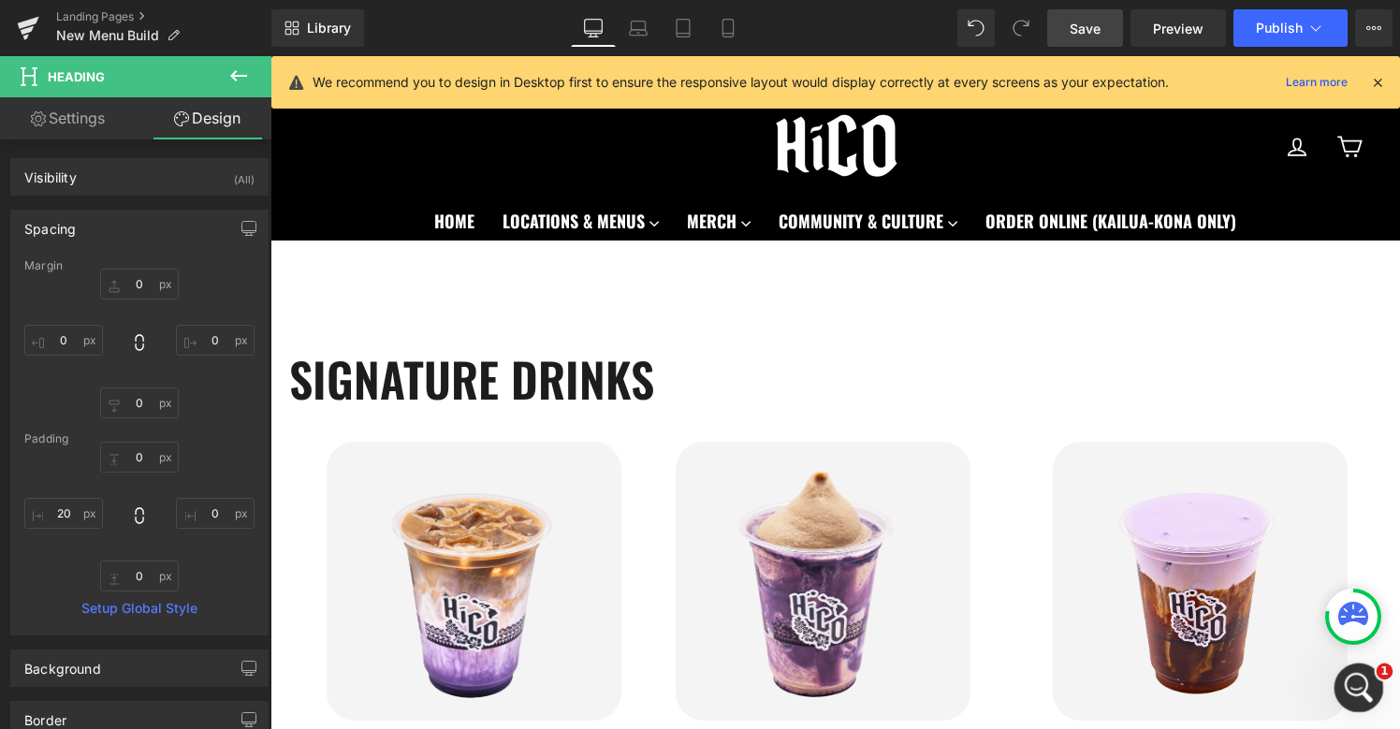
click at [1354, 680] on icon "Open Intercom Messenger" at bounding box center [1356, 685] width 31 height 31
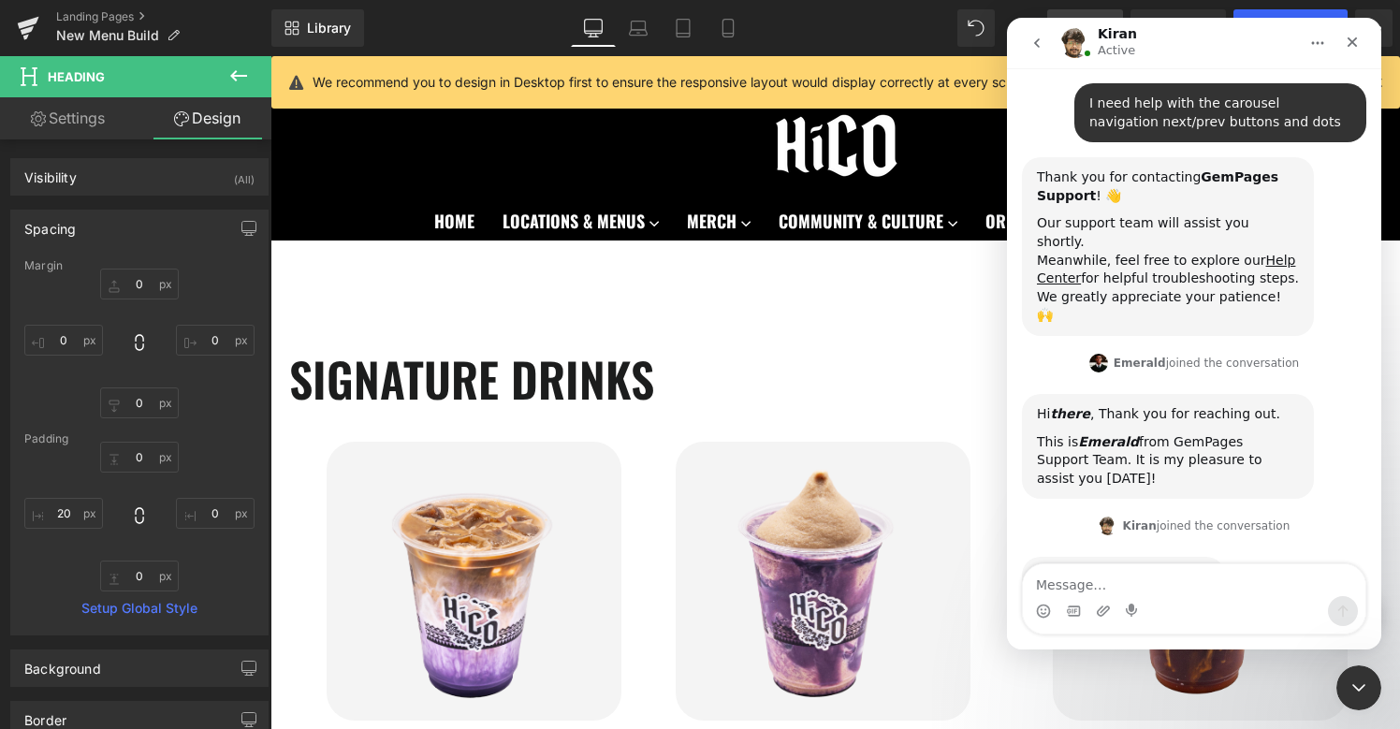
click at [1151, 592] on textarea "Message…" at bounding box center [1194, 580] width 342 height 32
type textarea "Hello"
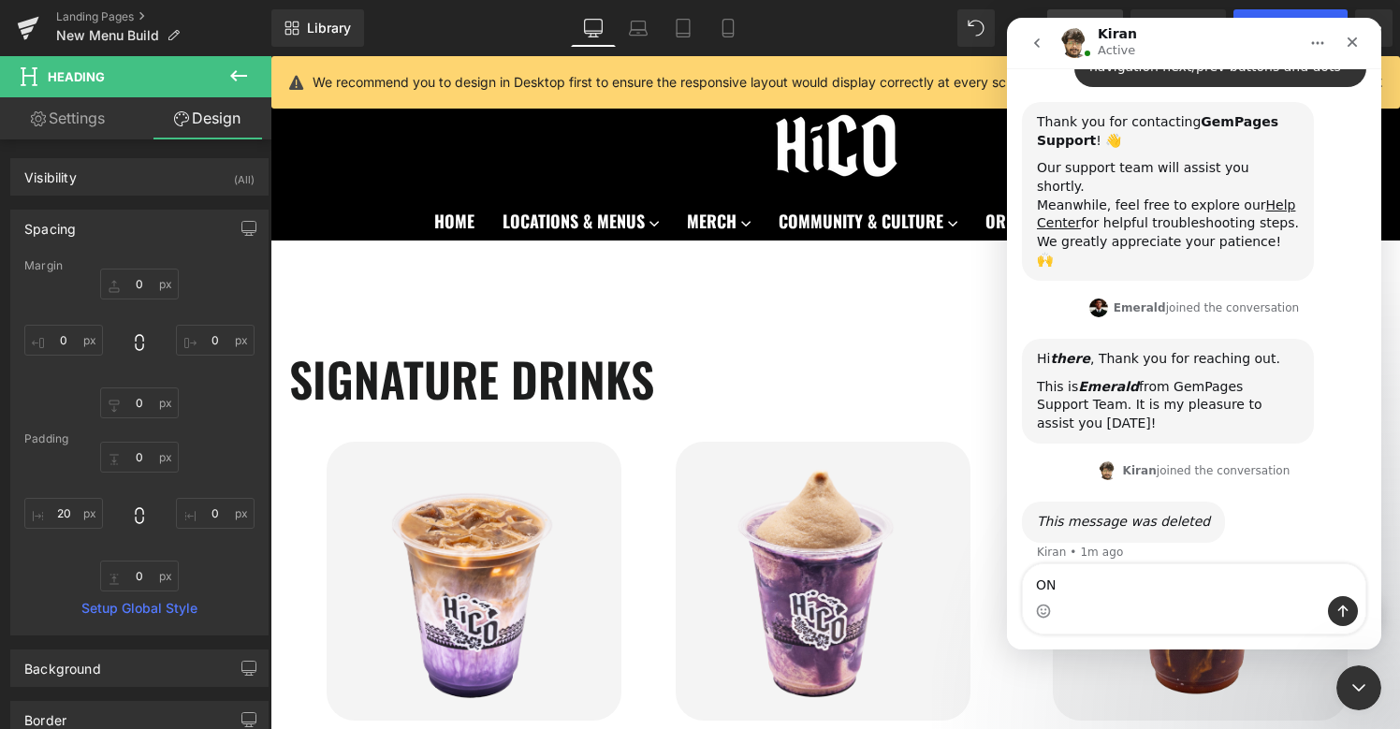
type textarea "O"
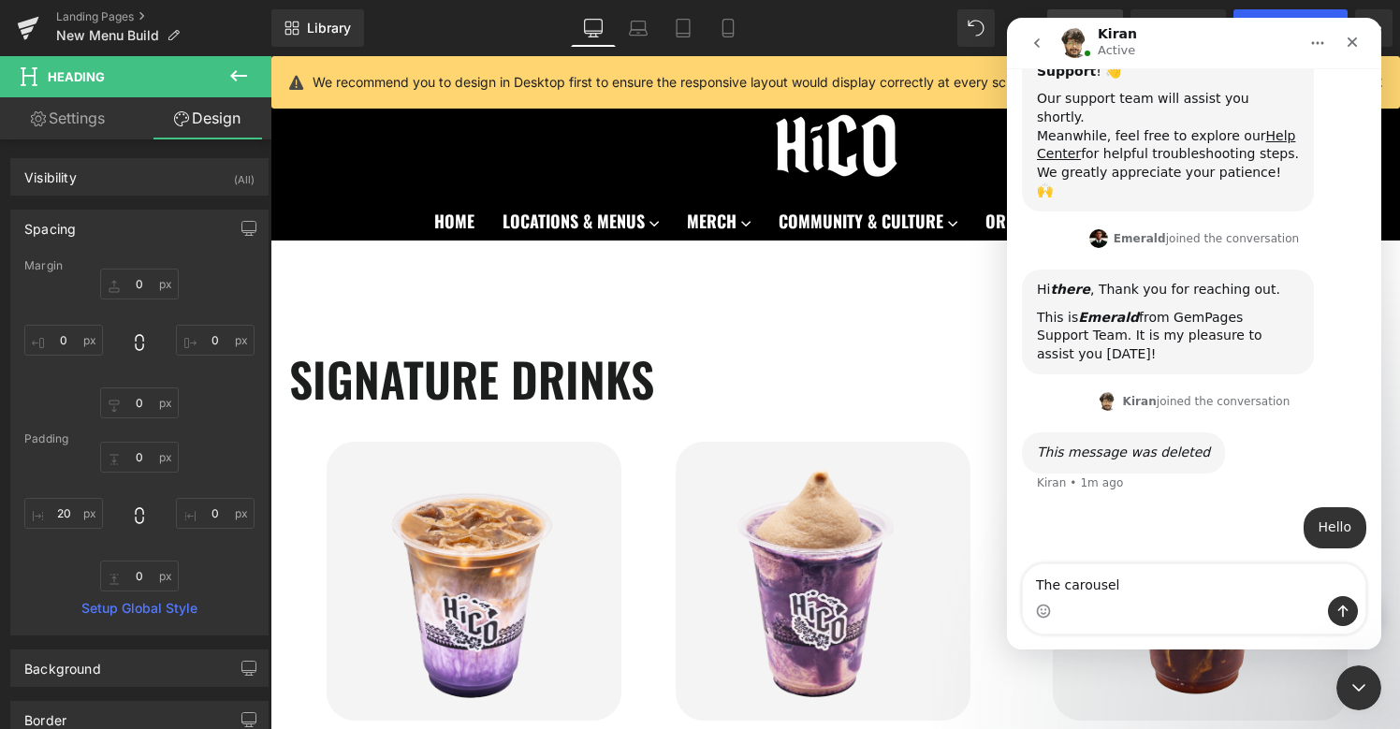
scroll to position [301, 0]
drag, startPoint x: 1064, startPoint y: 586, endPoint x: 991, endPoint y: 586, distance: 73.0
click at [1007, 586] on html "Kiran Active We're on GMT + 7 timezone and may get back to you shortly! Normall…" at bounding box center [1194, 334] width 374 height 632
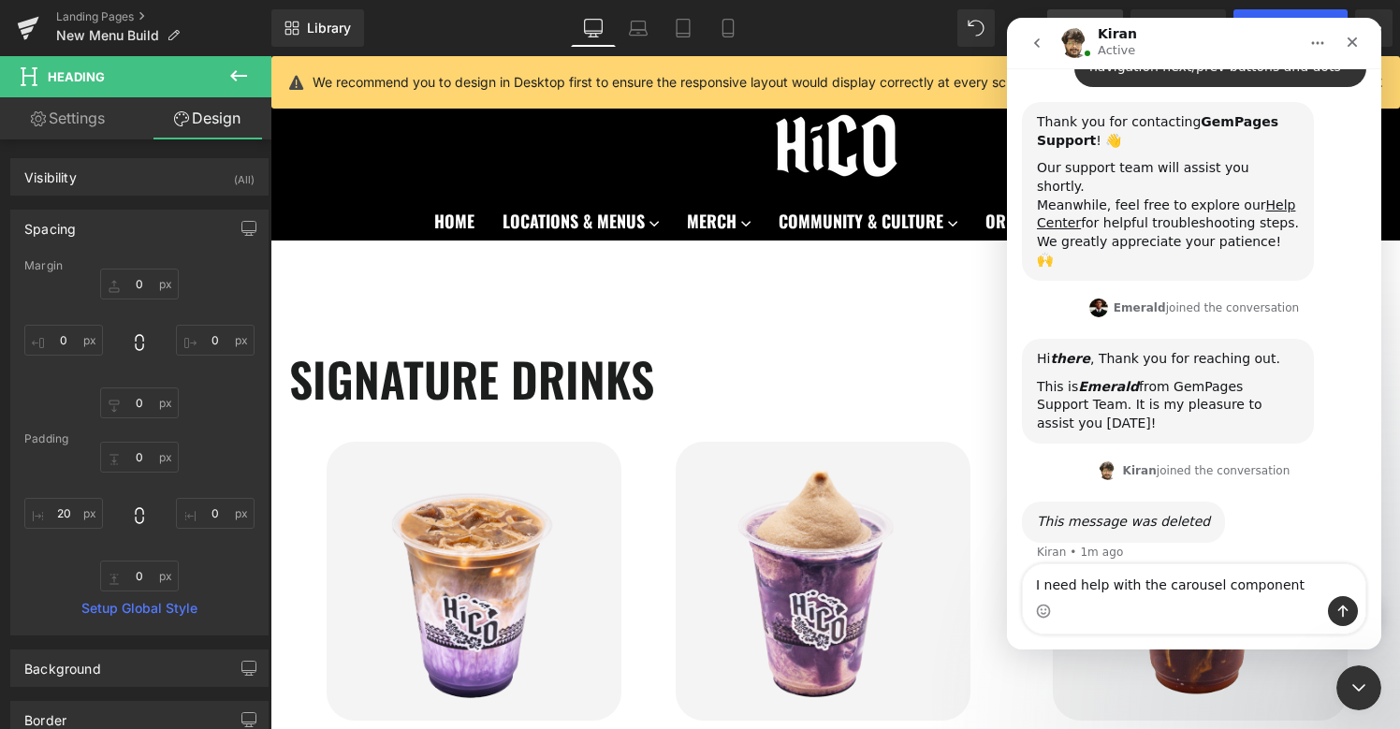
click at [1304, 588] on textarea "I need help with the carousel component" at bounding box center [1194, 580] width 342 height 32
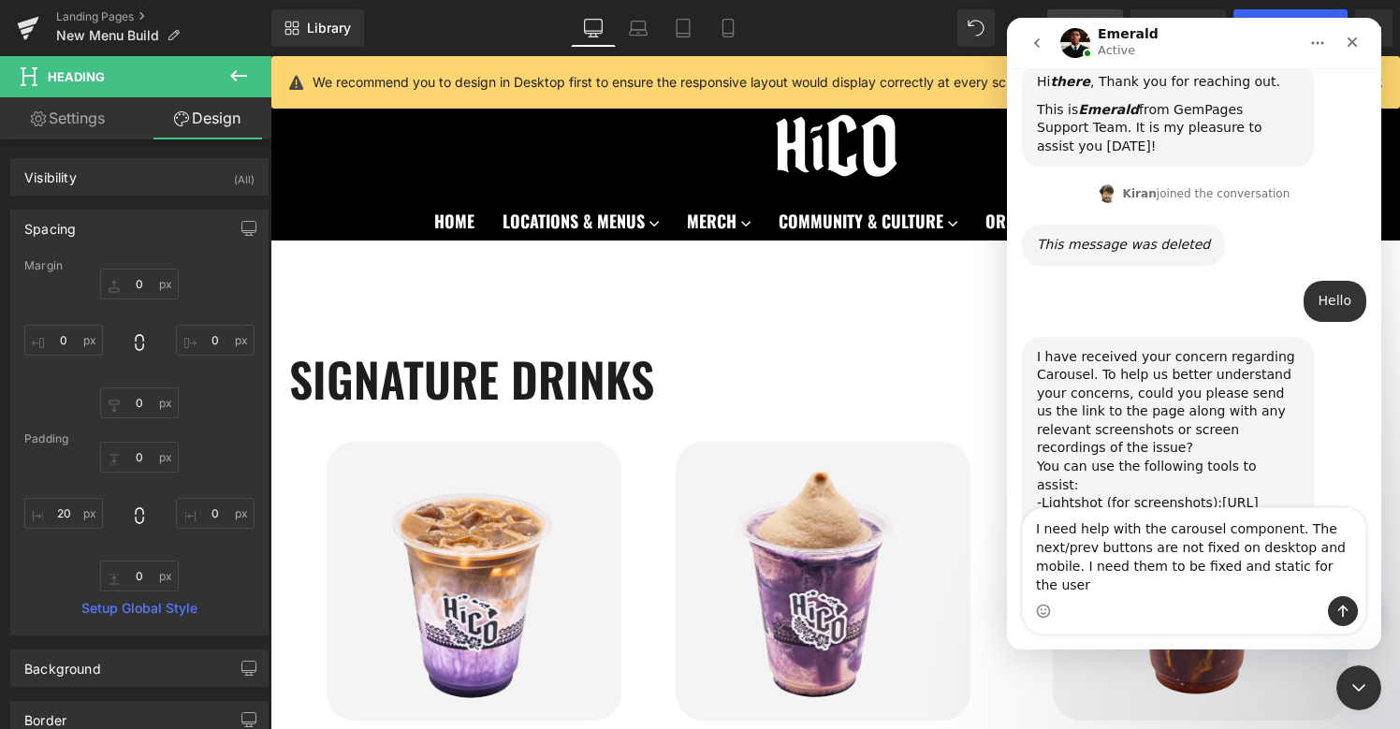
scroll to position [525, 0]
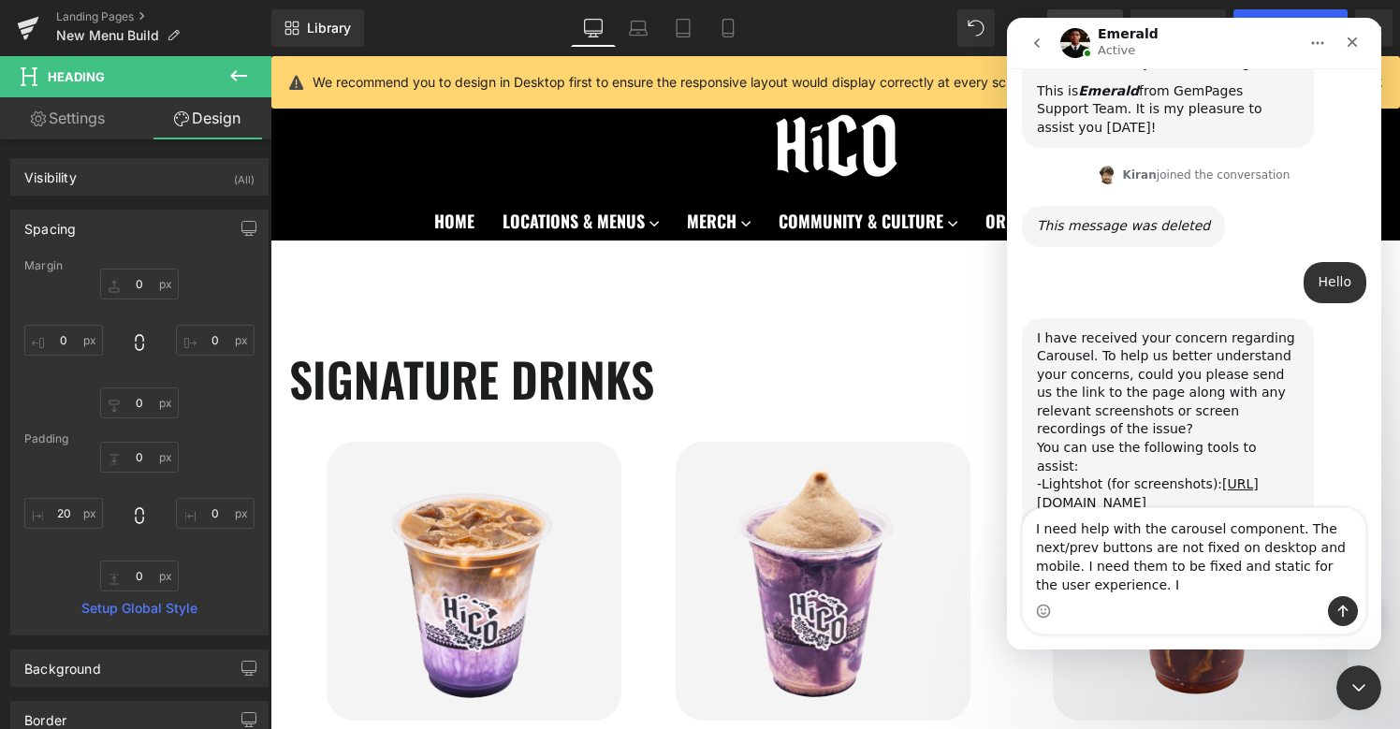
click at [1327, 570] on textarea "I need help with the carousel component. The next/prev buttons are not fixed on…" at bounding box center [1194, 552] width 342 height 88
click at [1261, 589] on textarea "I need help with the carousel component. The next/prev buttons are not fixed on…" at bounding box center [1194, 552] width 342 height 88
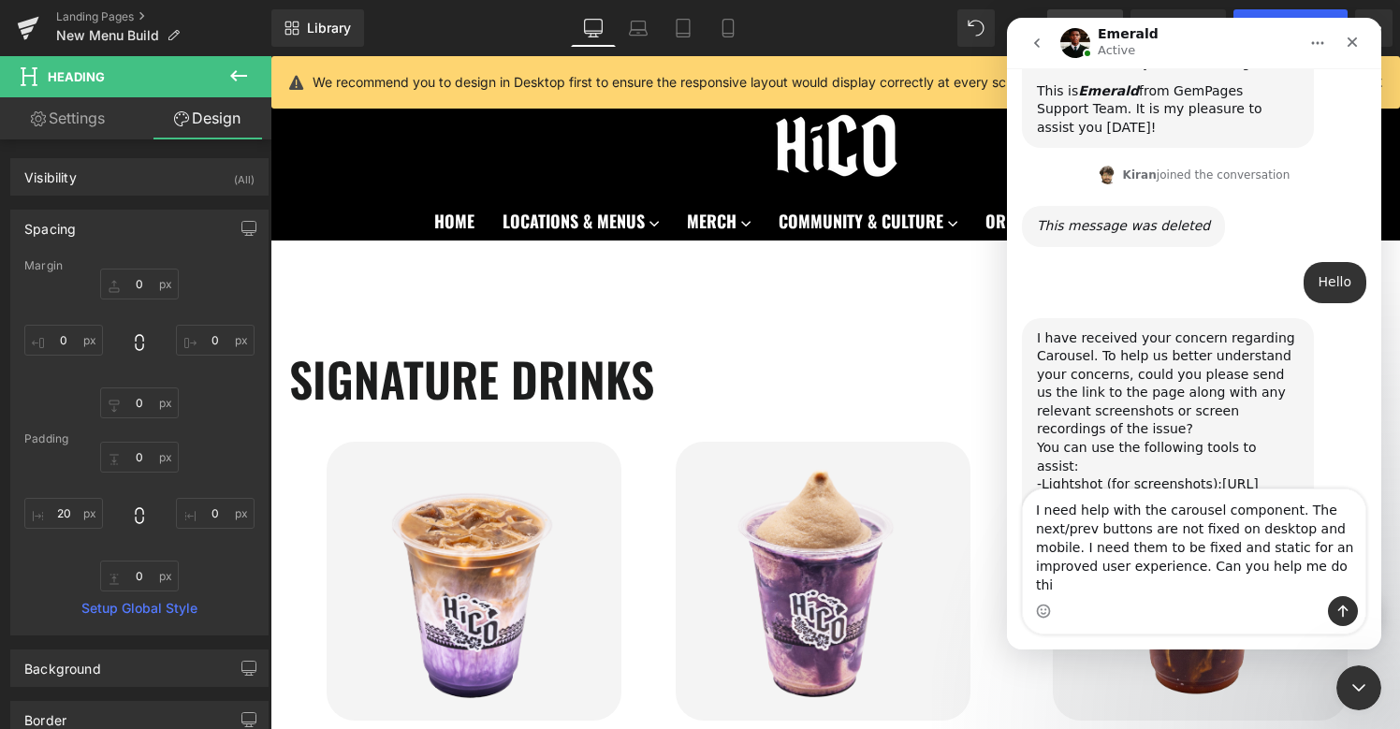
type textarea "I need help with the carousel component. The next/prev buttons are not fixed on…"
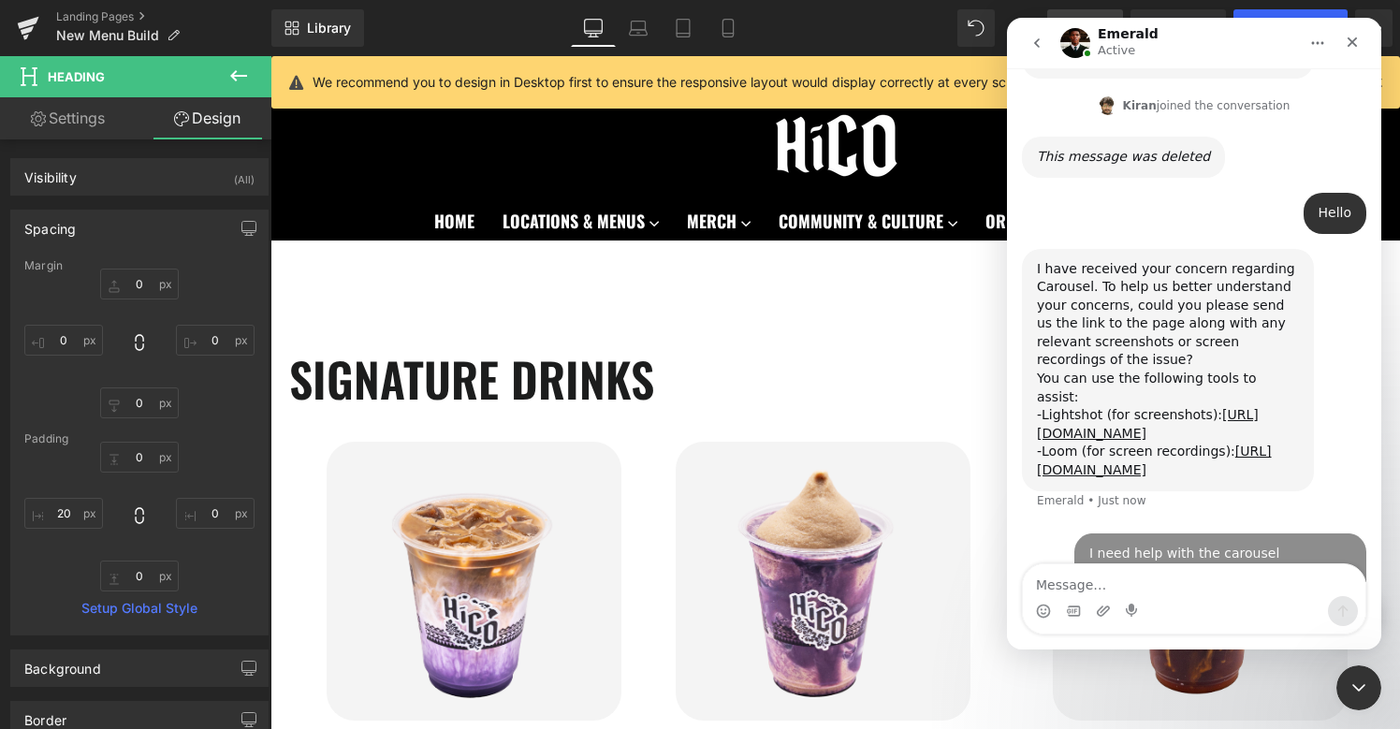
scroll to position [598, 0]
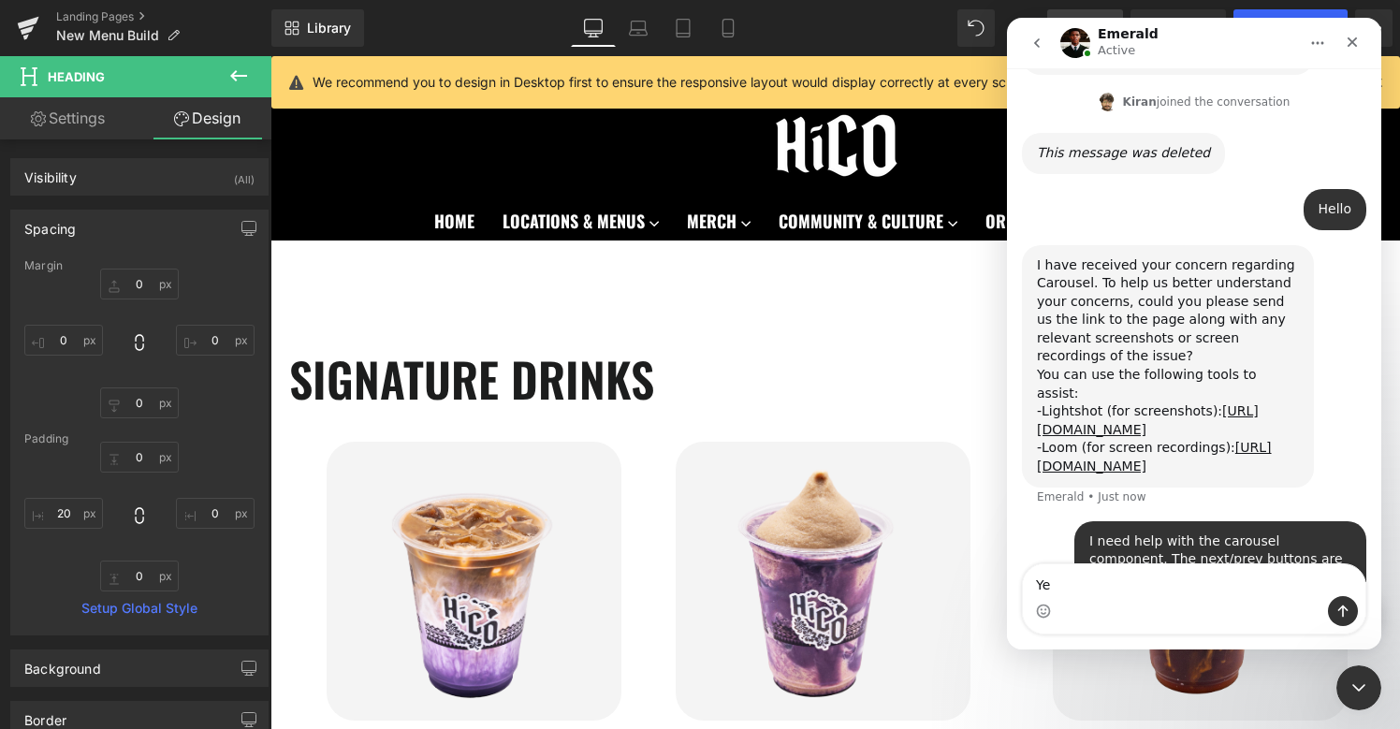
type textarea "Yes"
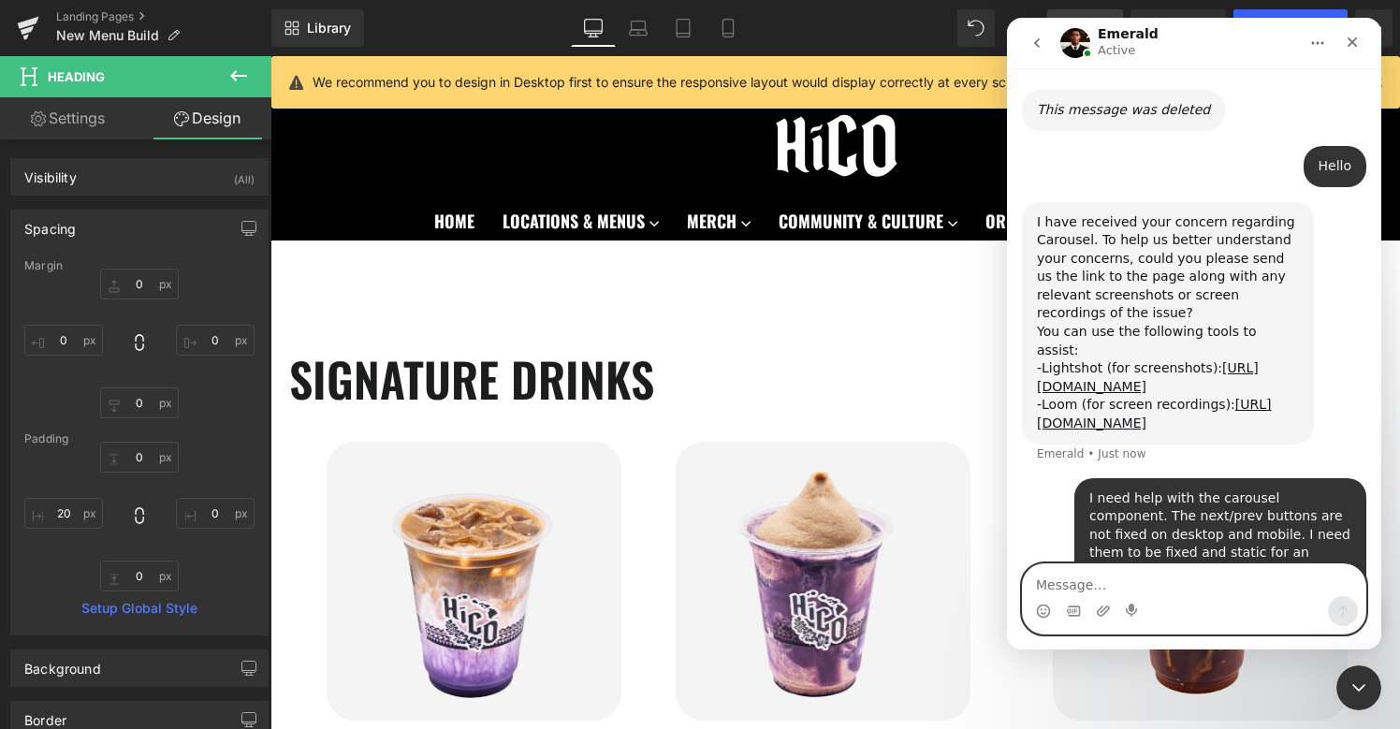
paste textarea "[URL][DOMAIN_NAME]"
type textarea "[URL][DOMAIN_NAME]"
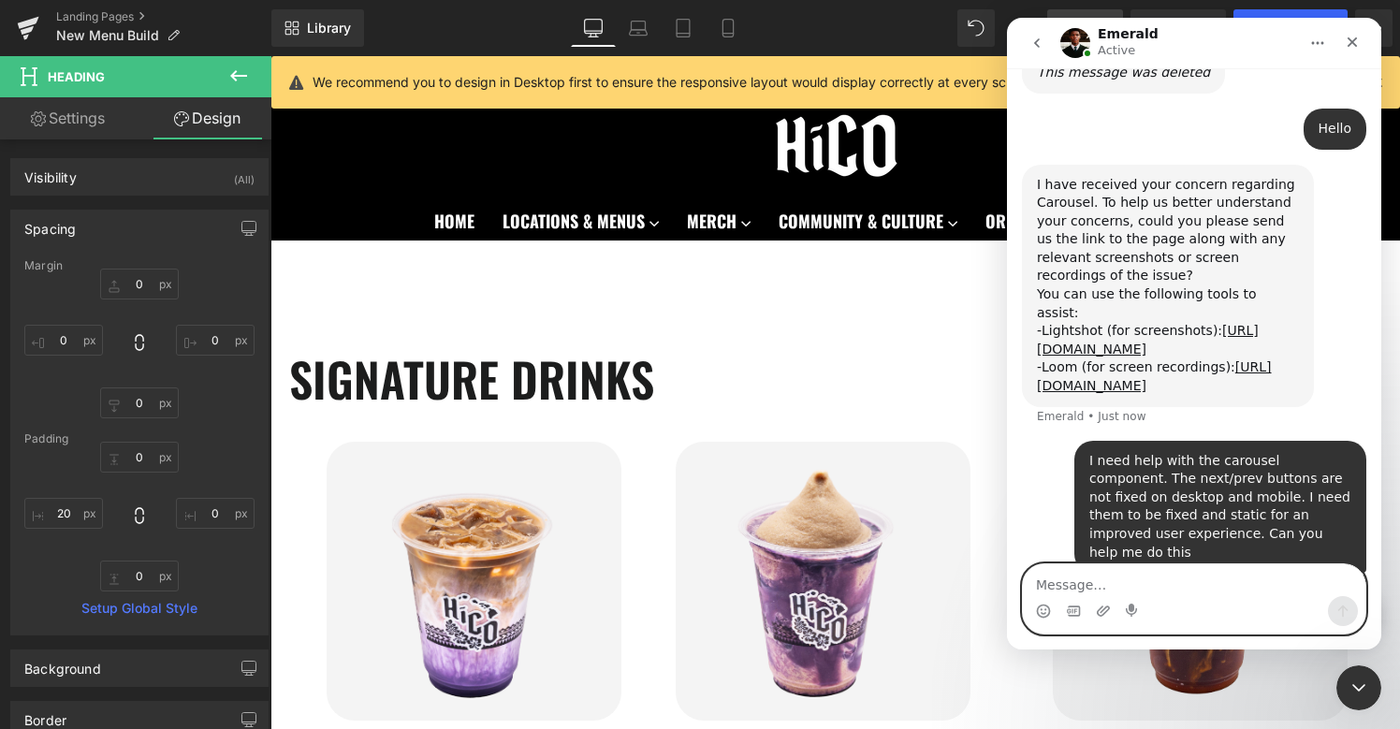
scroll to position [720, 0]
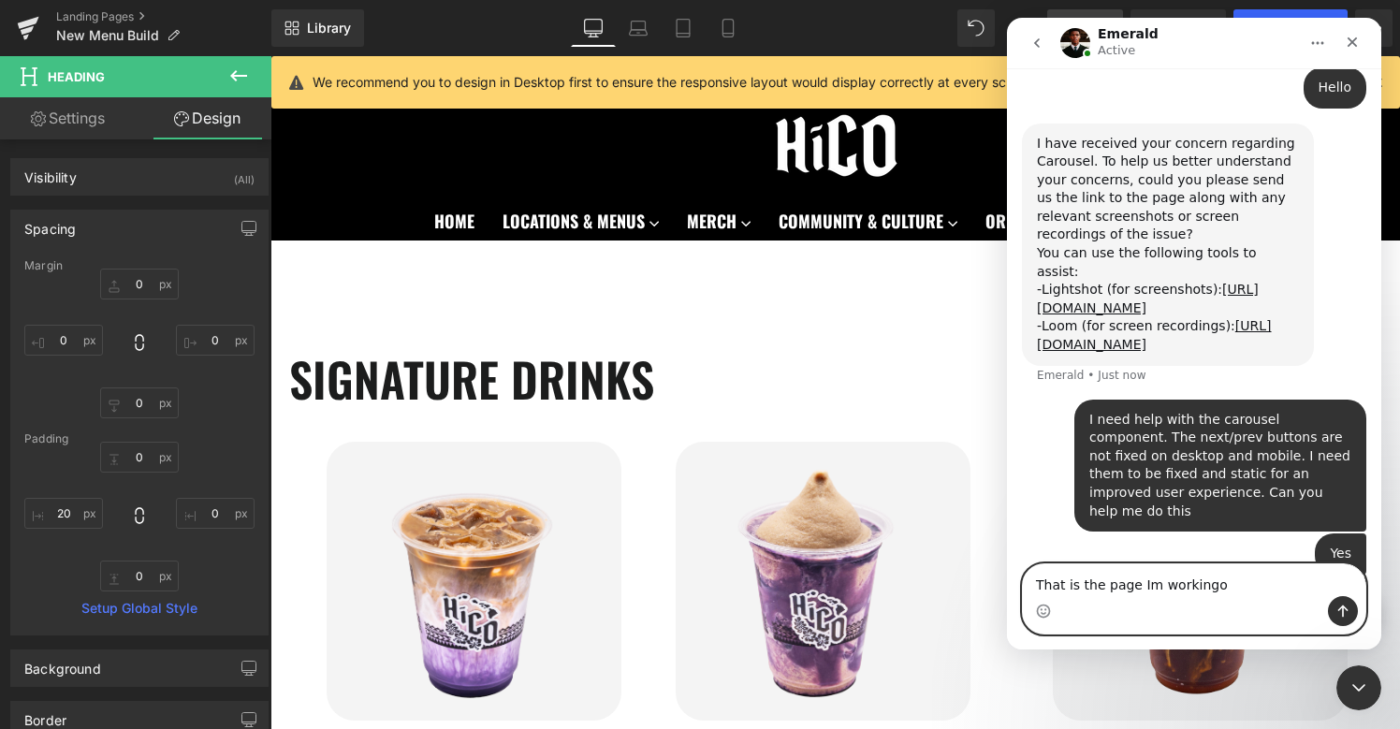
type textarea "That is the page Im workingo n"
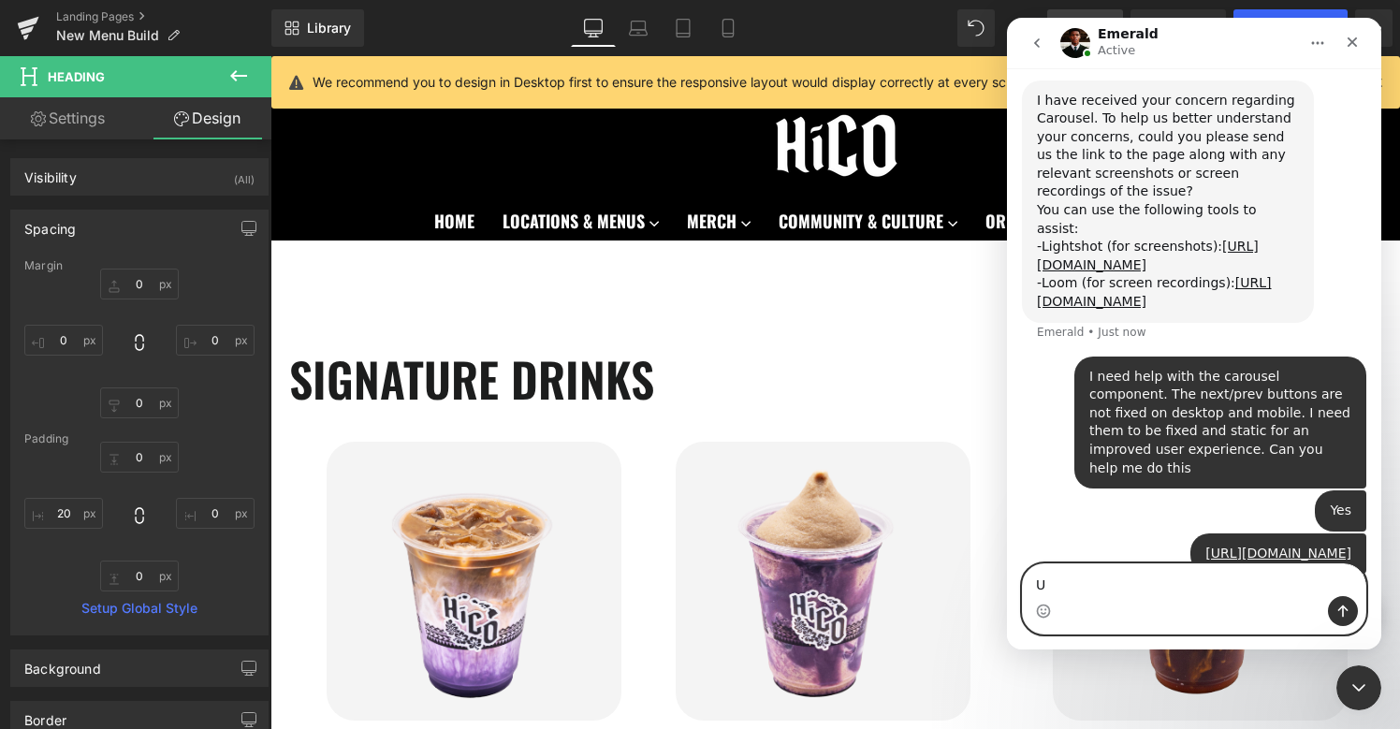
type textarea "U"
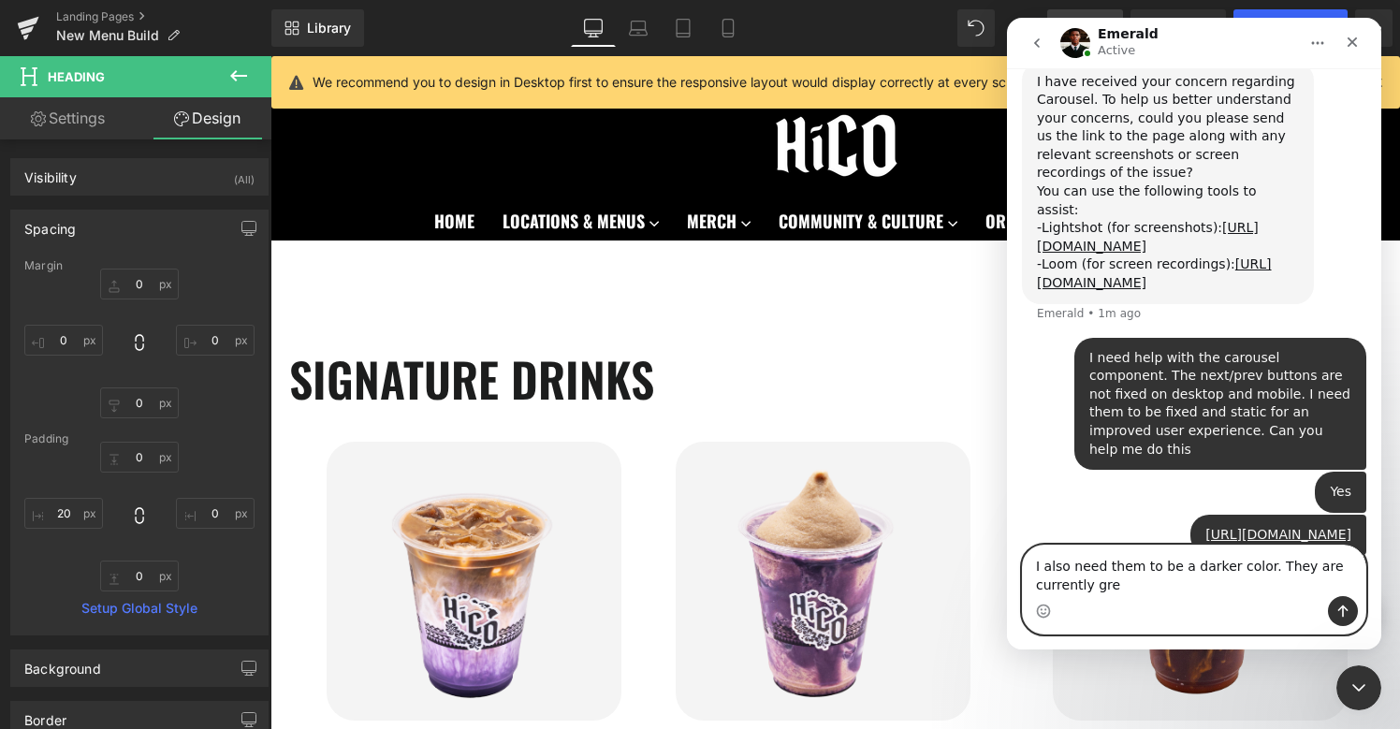
type textarea "I also need them to be a darker color. They are currently grey"
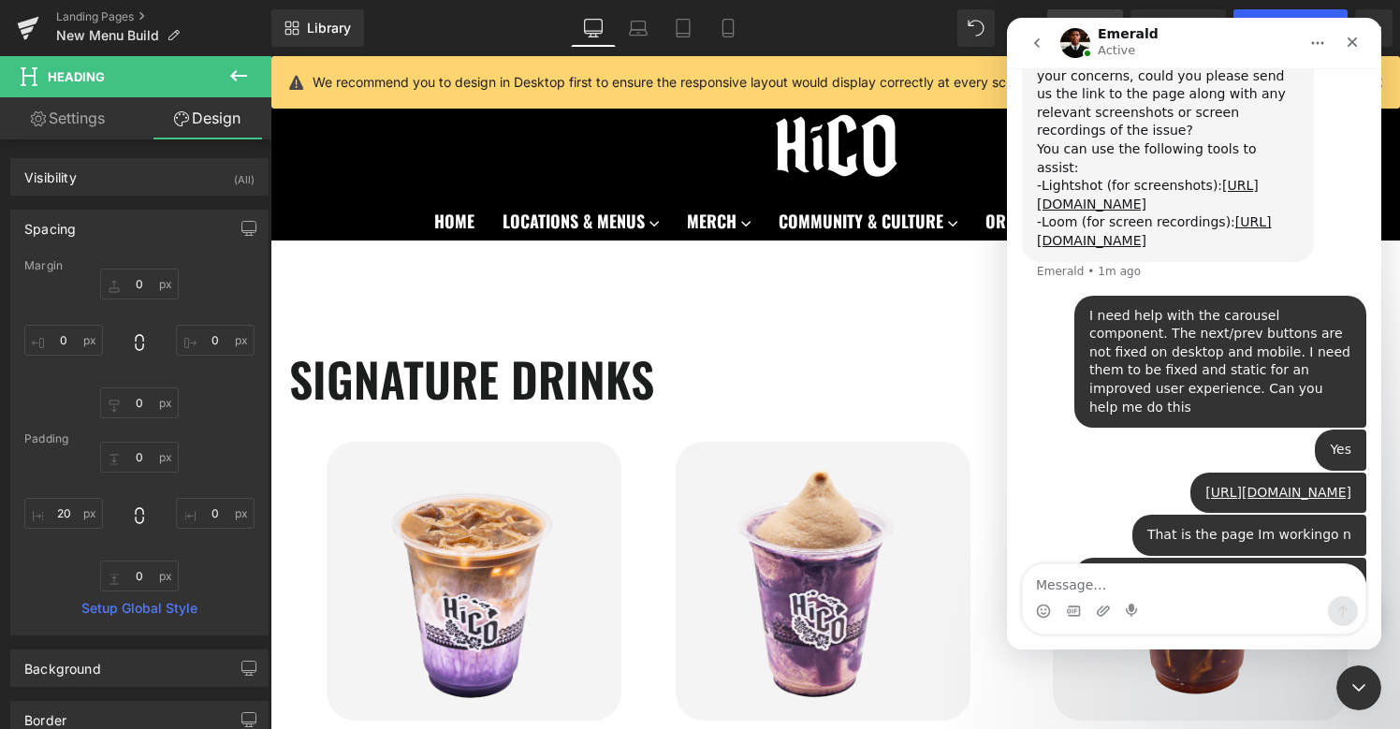
click at [836, 362] on div at bounding box center [700, 336] width 1400 height 673
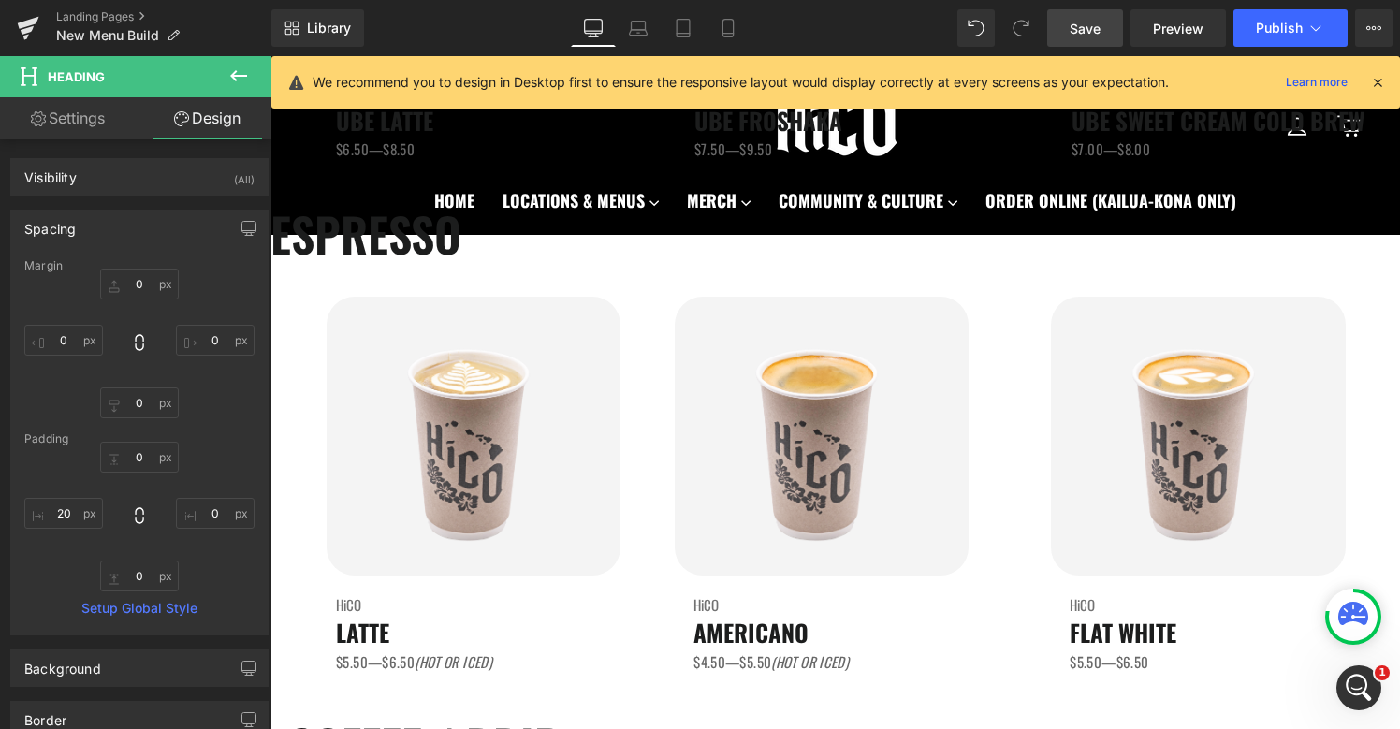
scroll to position [433, 0]
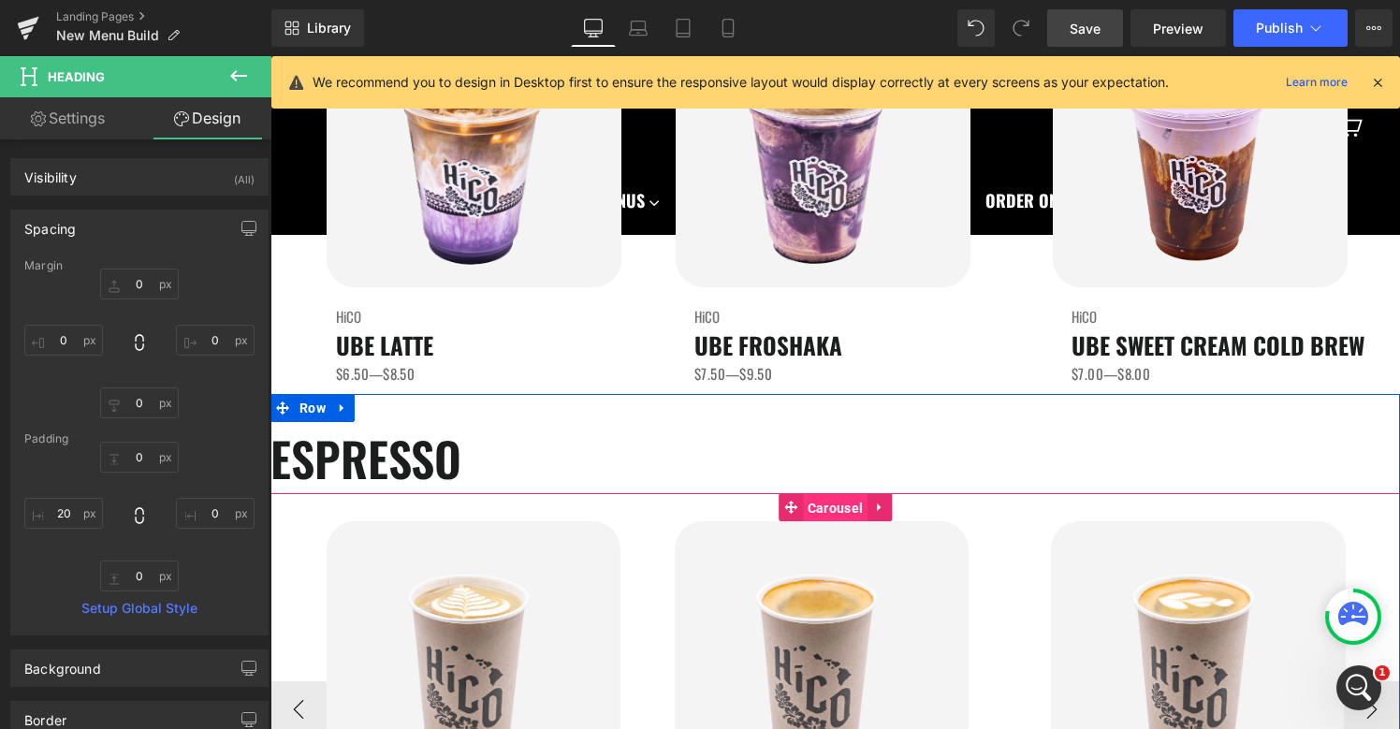
click at [838, 505] on span "Carousel" at bounding box center [835, 508] width 65 height 28
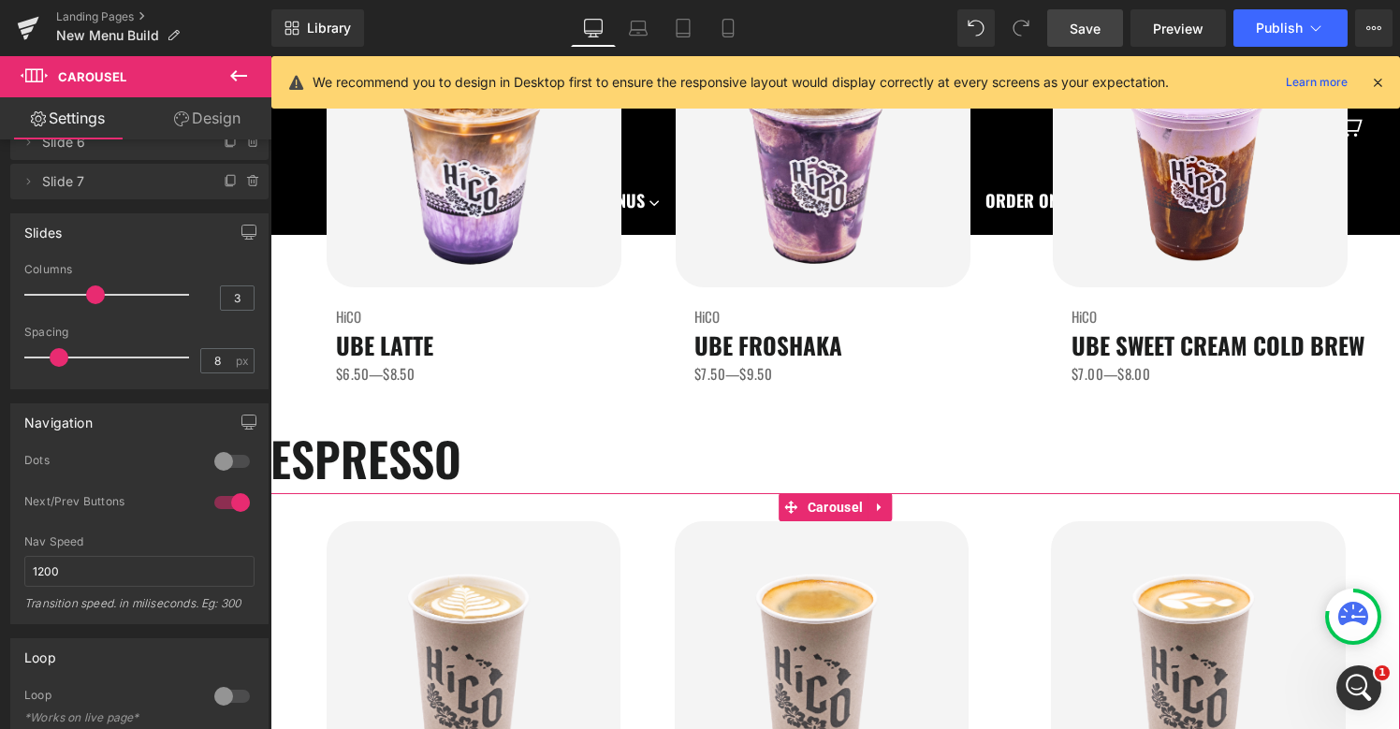
scroll to position [345, 0]
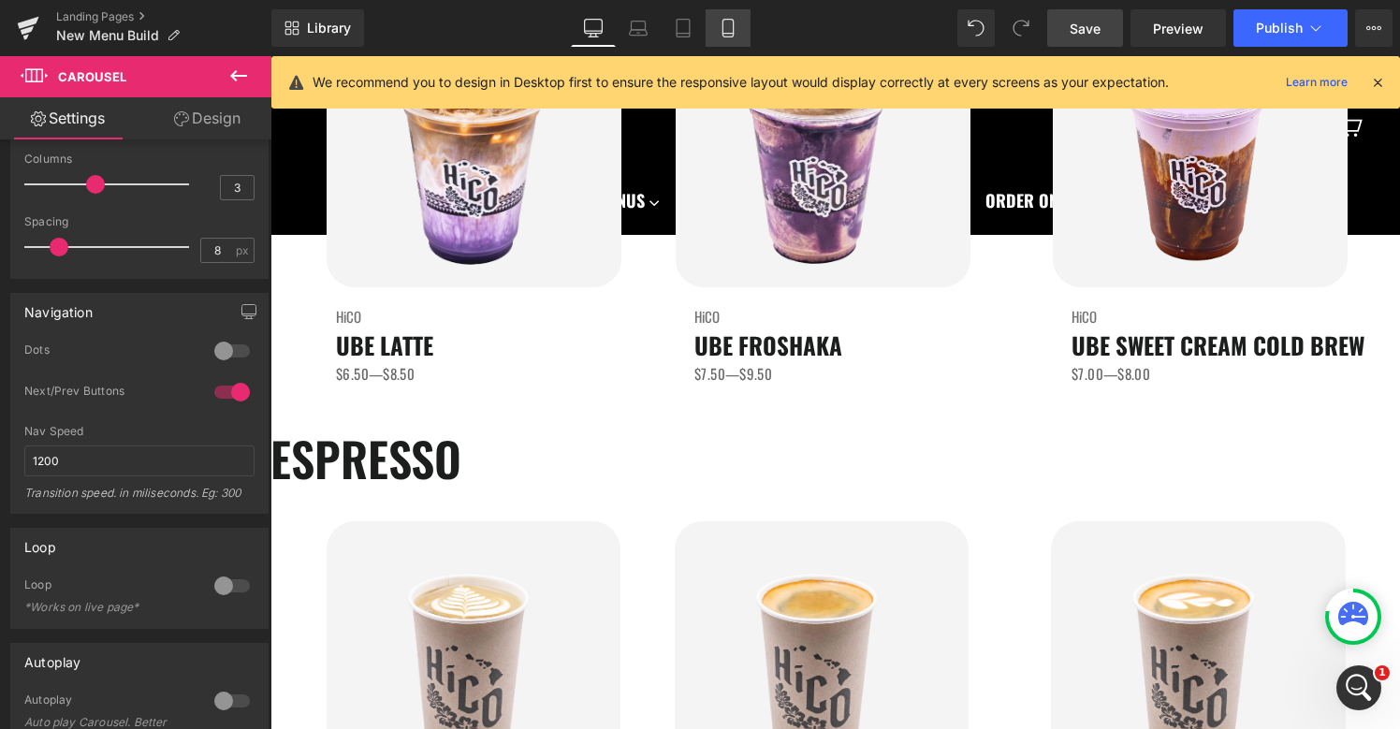
click at [729, 20] on icon at bounding box center [727, 29] width 10 height 18
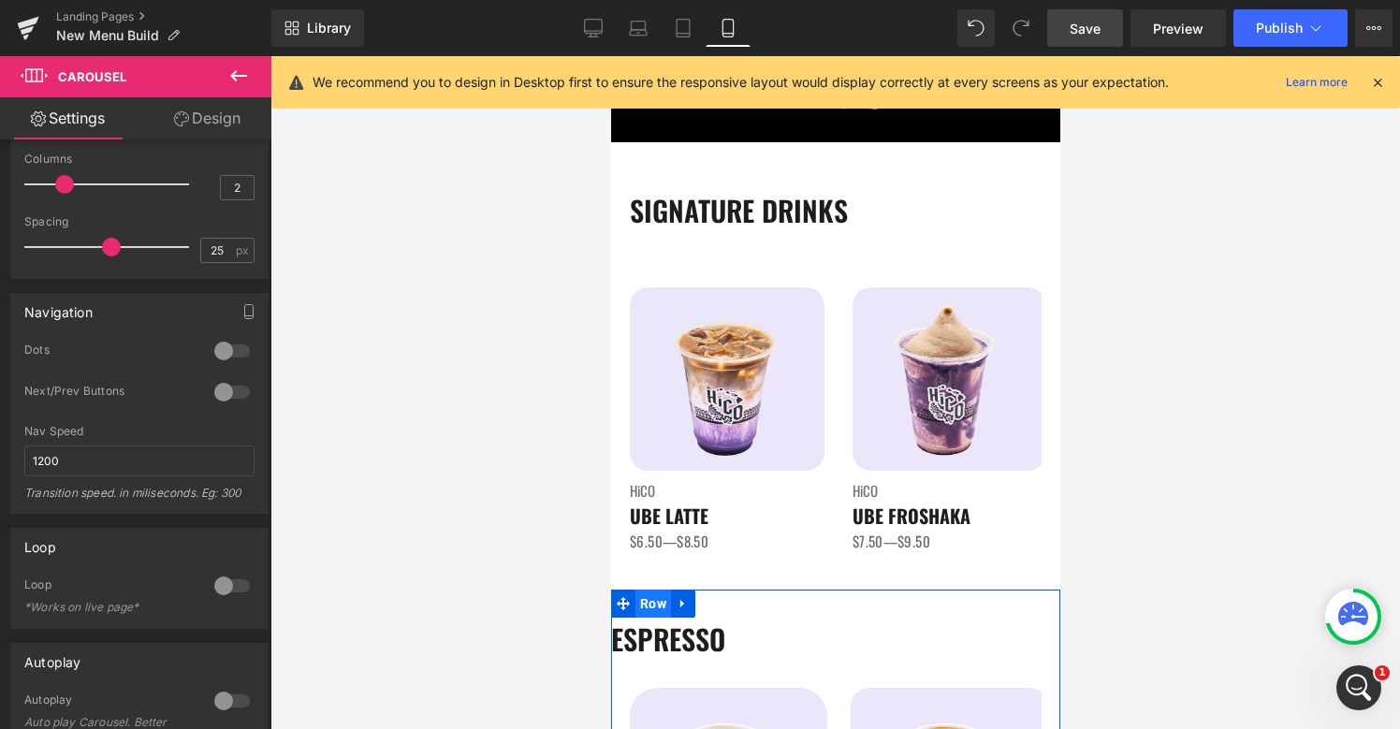
scroll to position [95, 0]
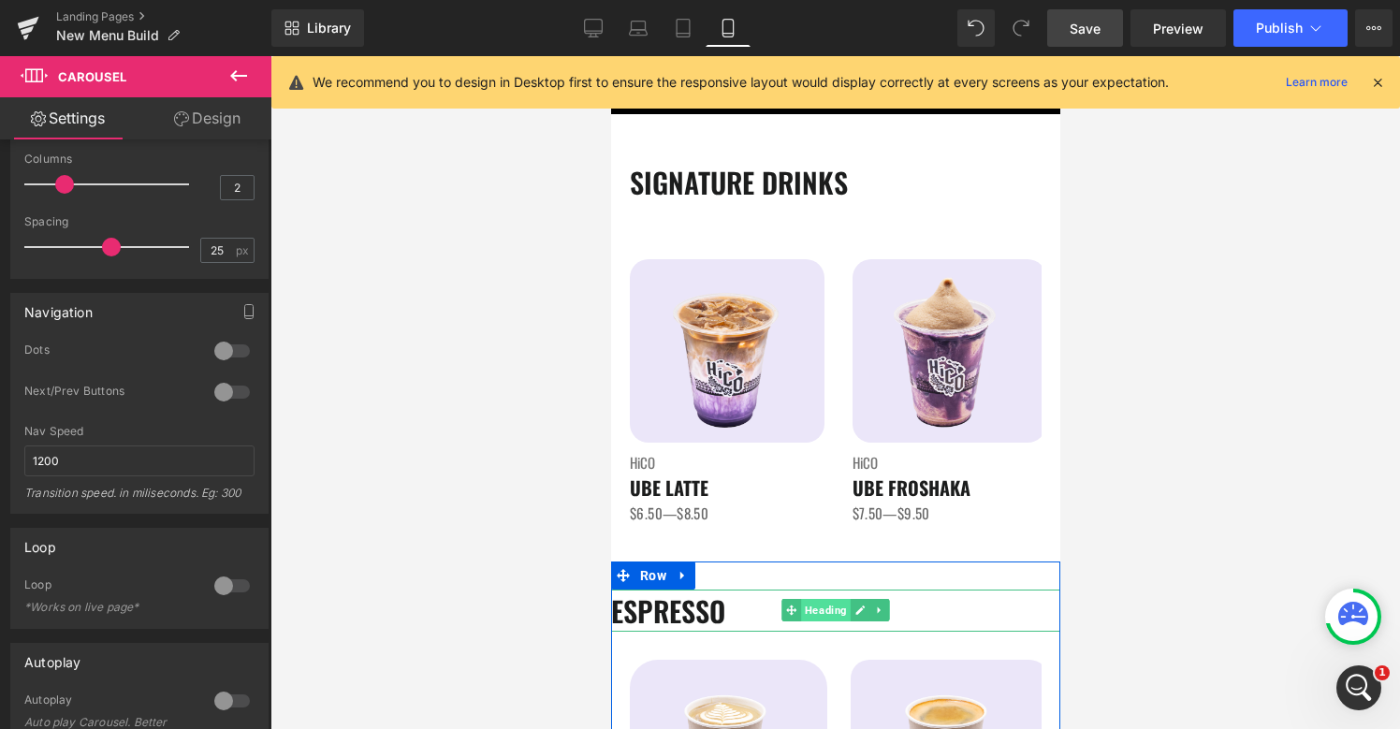
click at [821, 612] on span "Heading" at bounding box center [825, 610] width 50 height 22
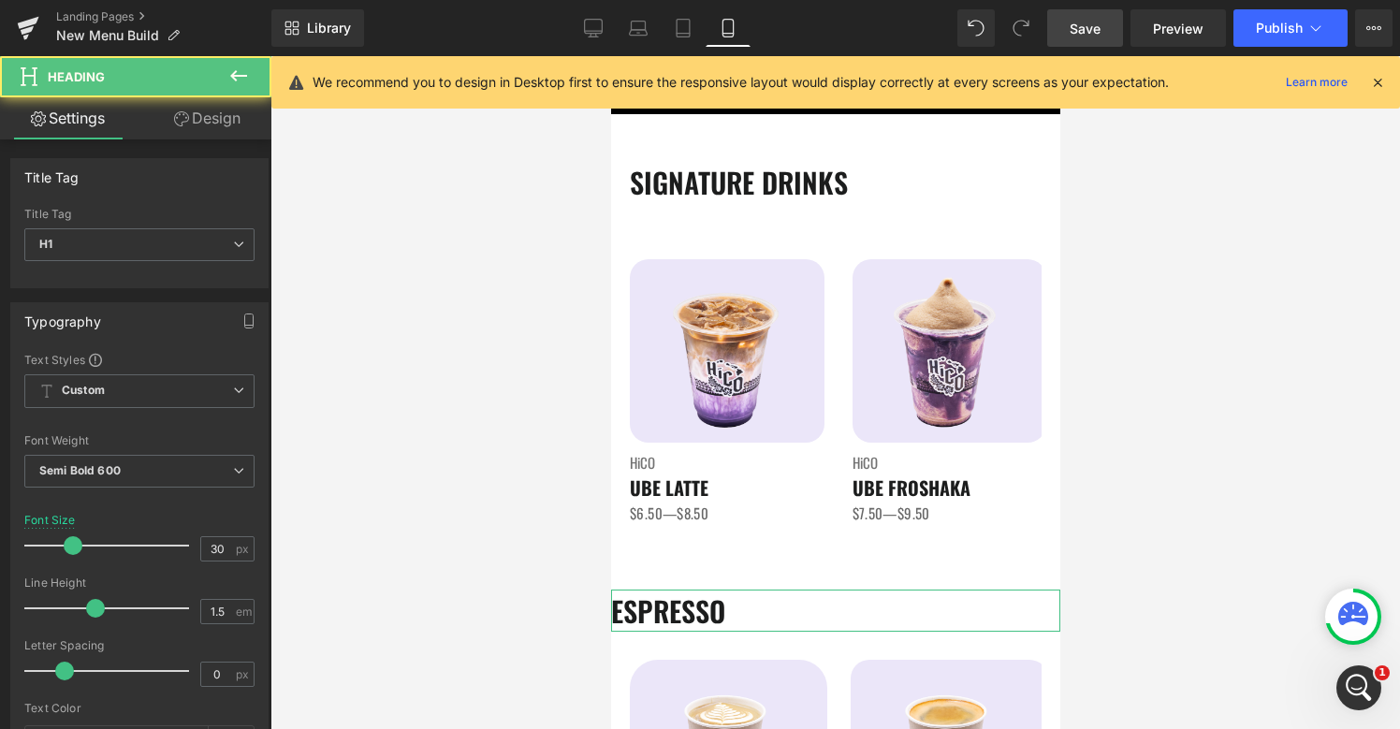
click at [209, 116] on link "Design" at bounding box center [207, 118] width 136 height 42
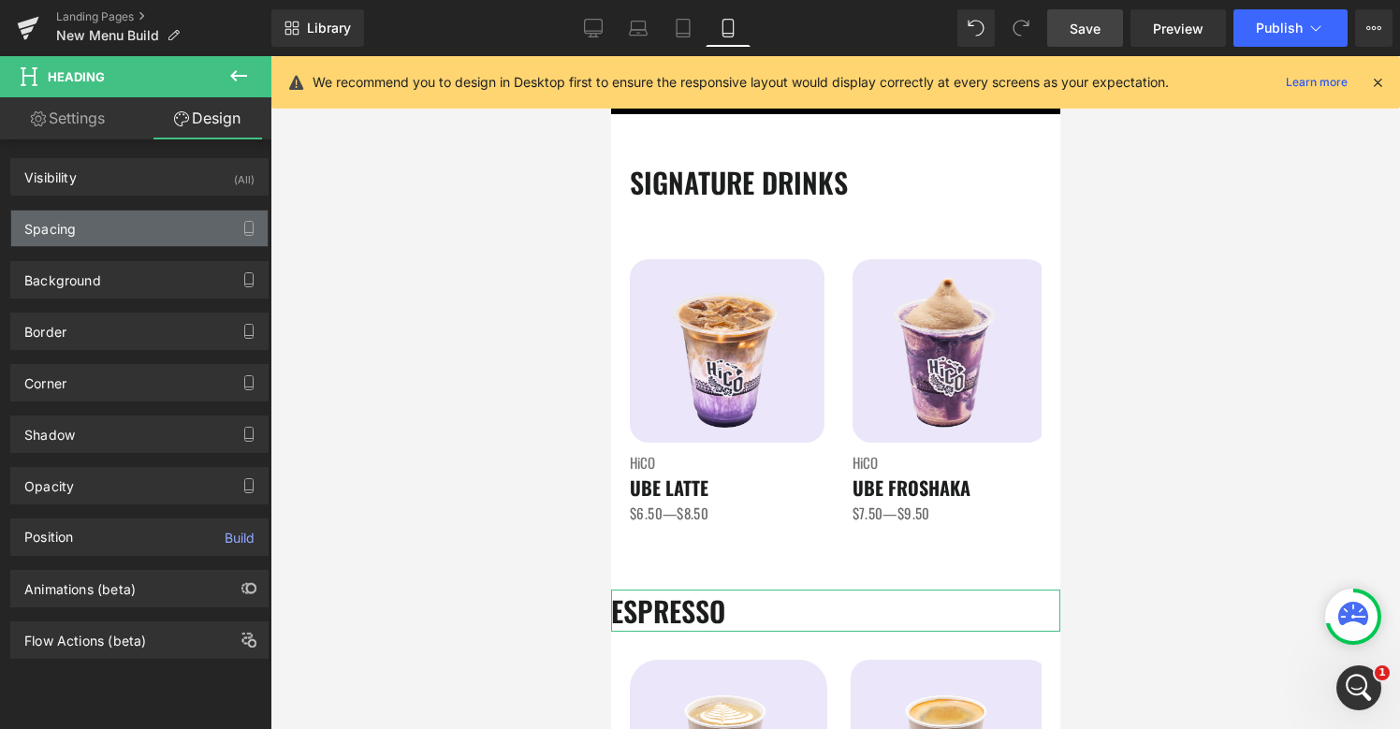
click at [115, 236] on div "Spacing" at bounding box center [139, 229] width 256 height 36
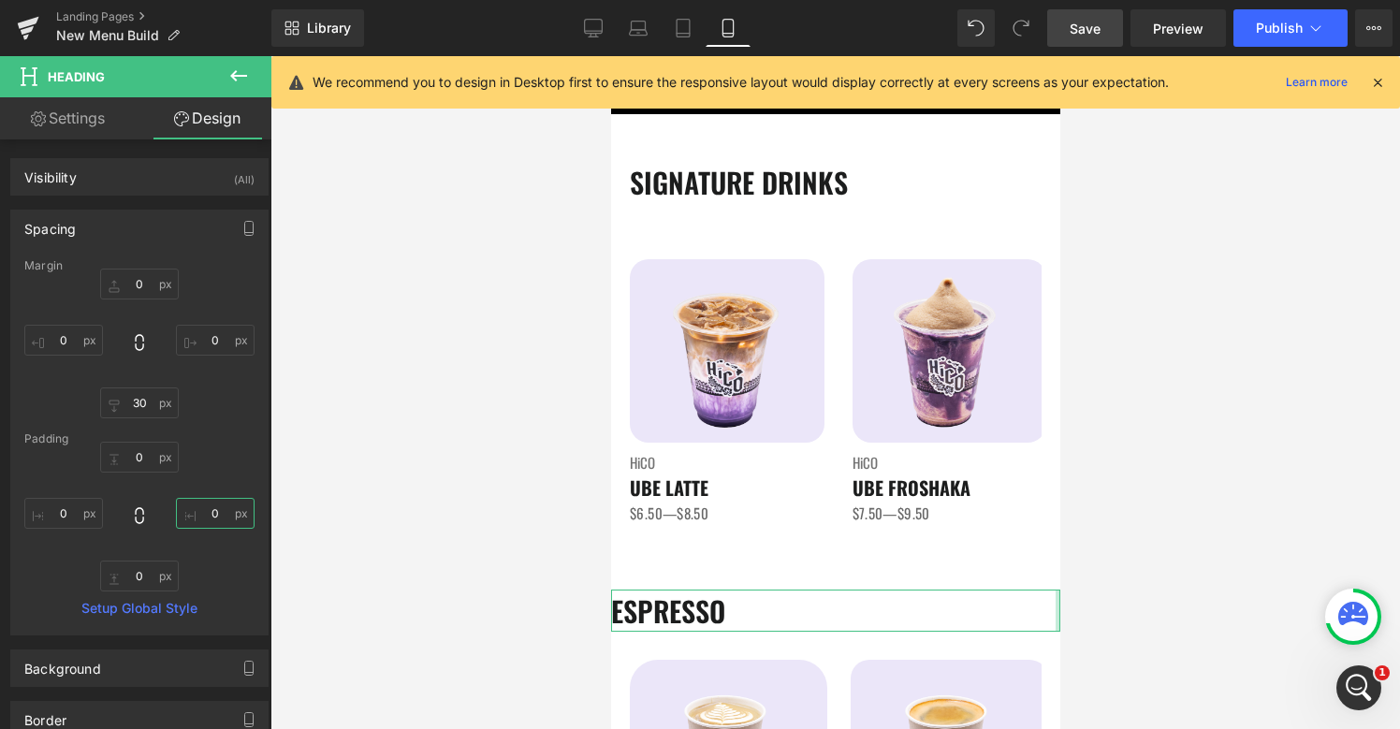
click at [207, 515] on input "text" at bounding box center [215, 513] width 79 height 31
click at [54, 521] on input "text" at bounding box center [63, 513] width 79 height 31
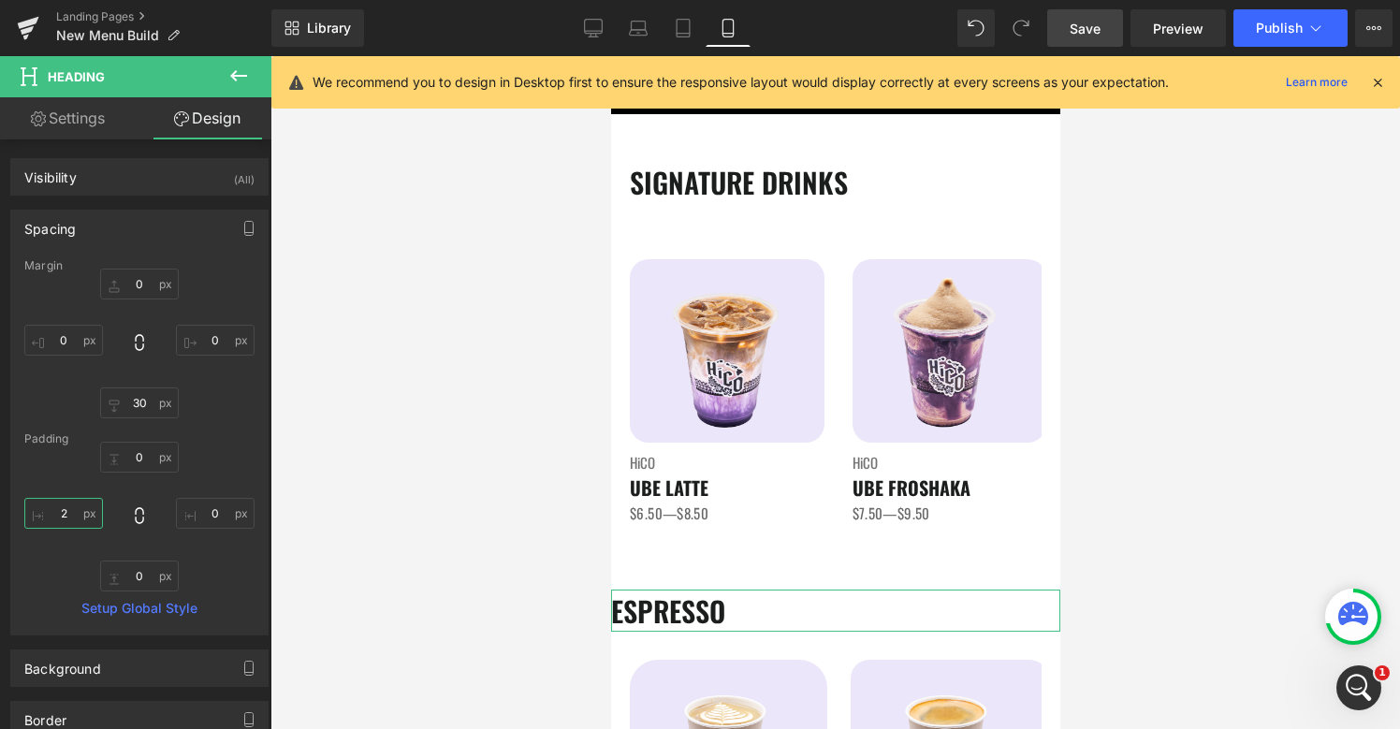
type input "20"
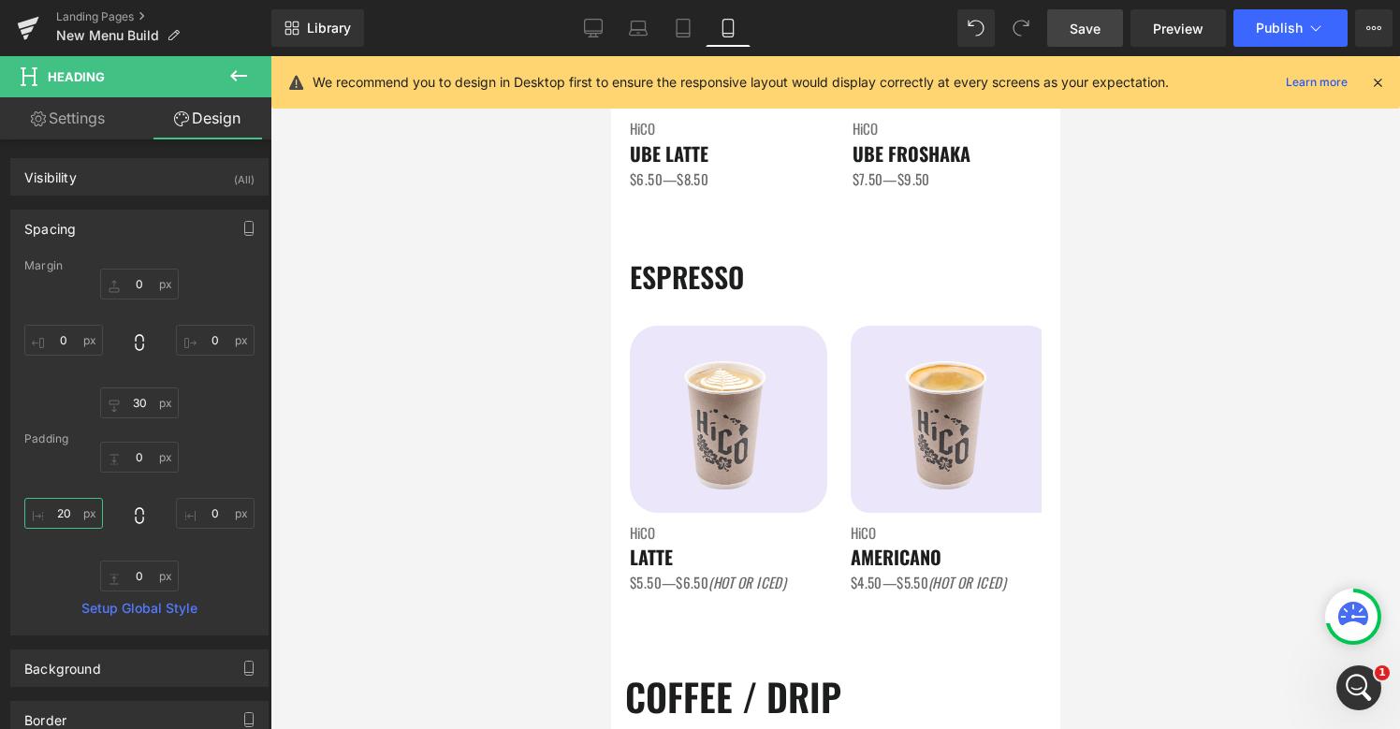
scroll to position [557, 0]
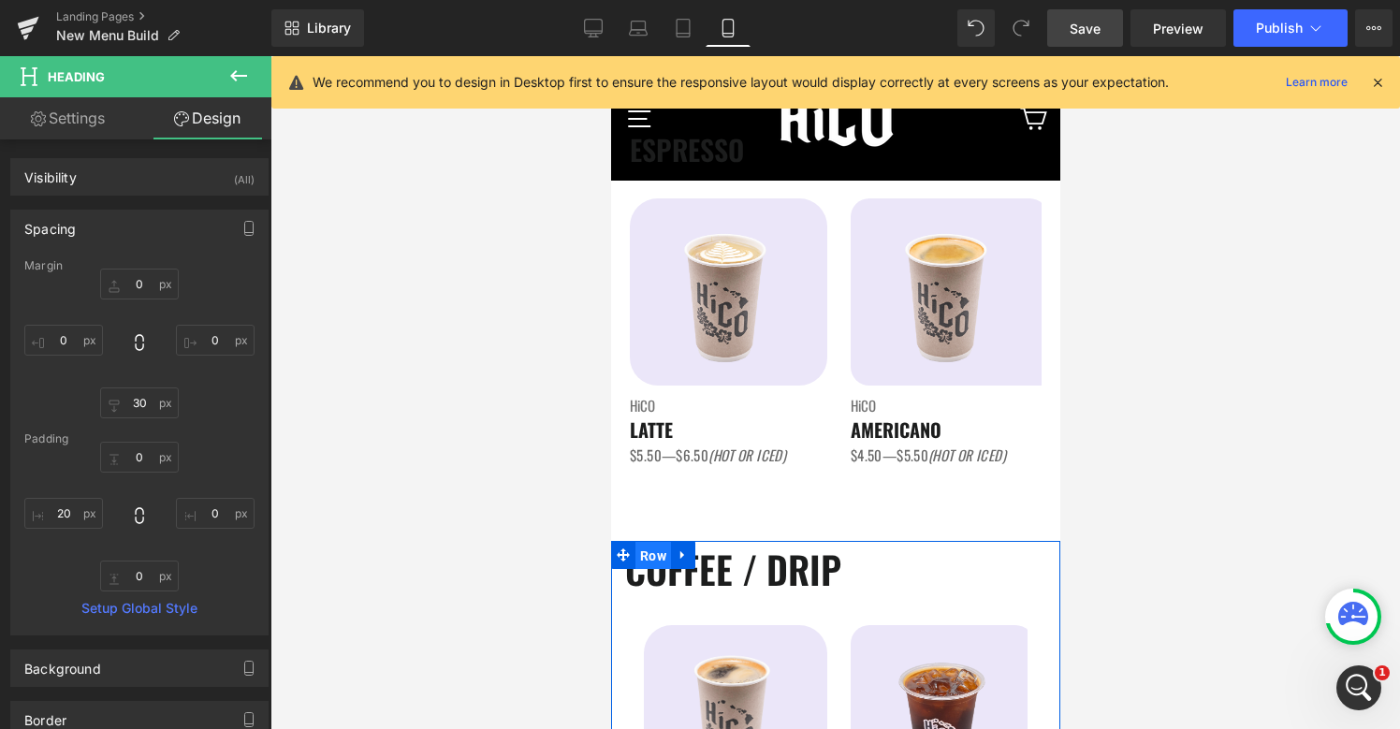
click at [645, 555] on span "Row" at bounding box center [652, 556] width 36 height 28
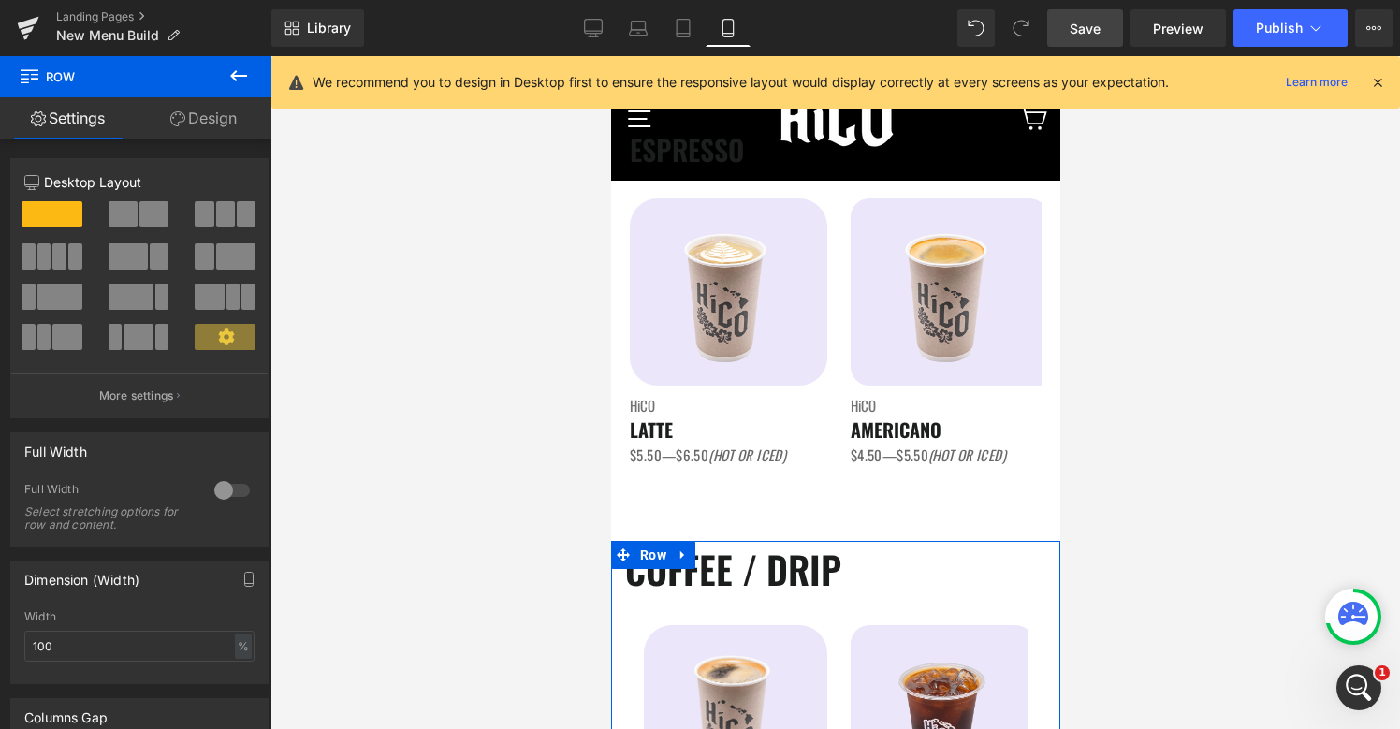
click at [218, 494] on div at bounding box center [232, 490] width 45 height 30
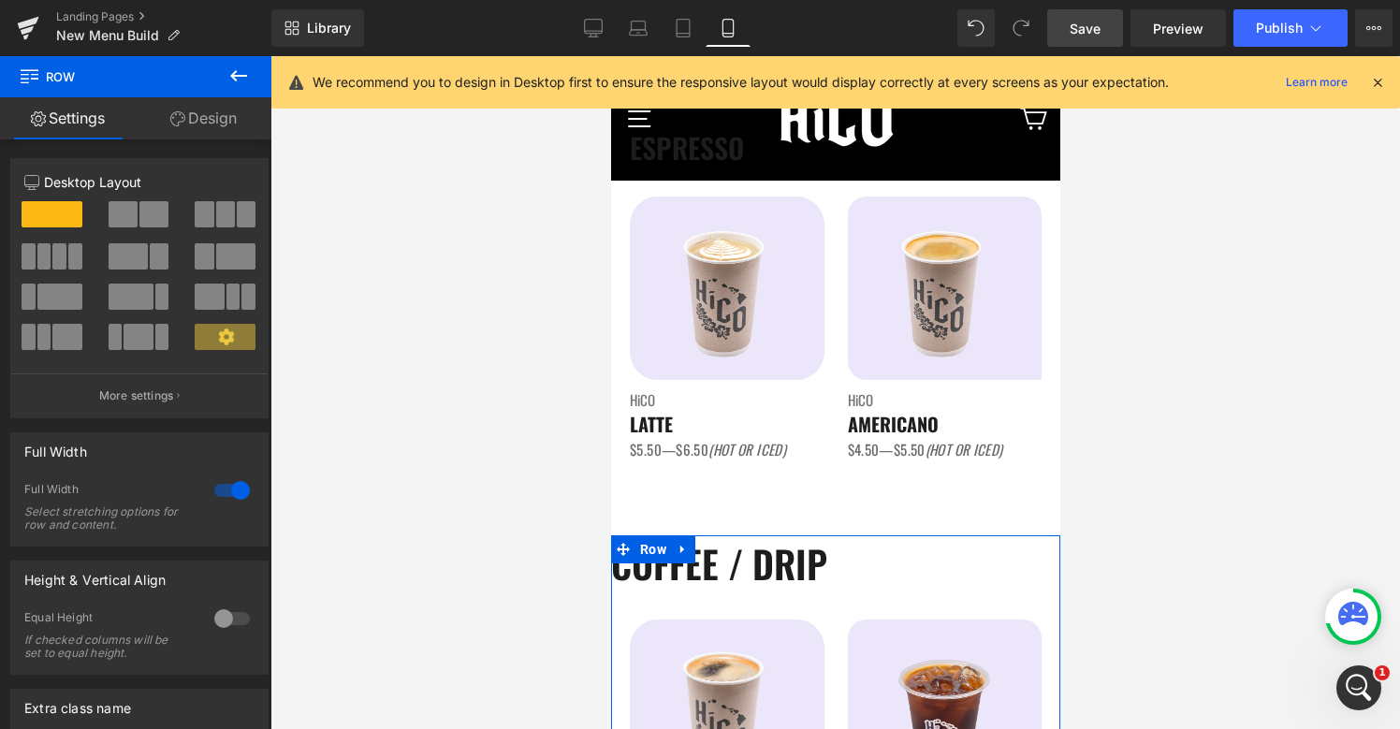
click at [210, 622] on div at bounding box center [232, 619] width 45 height 30
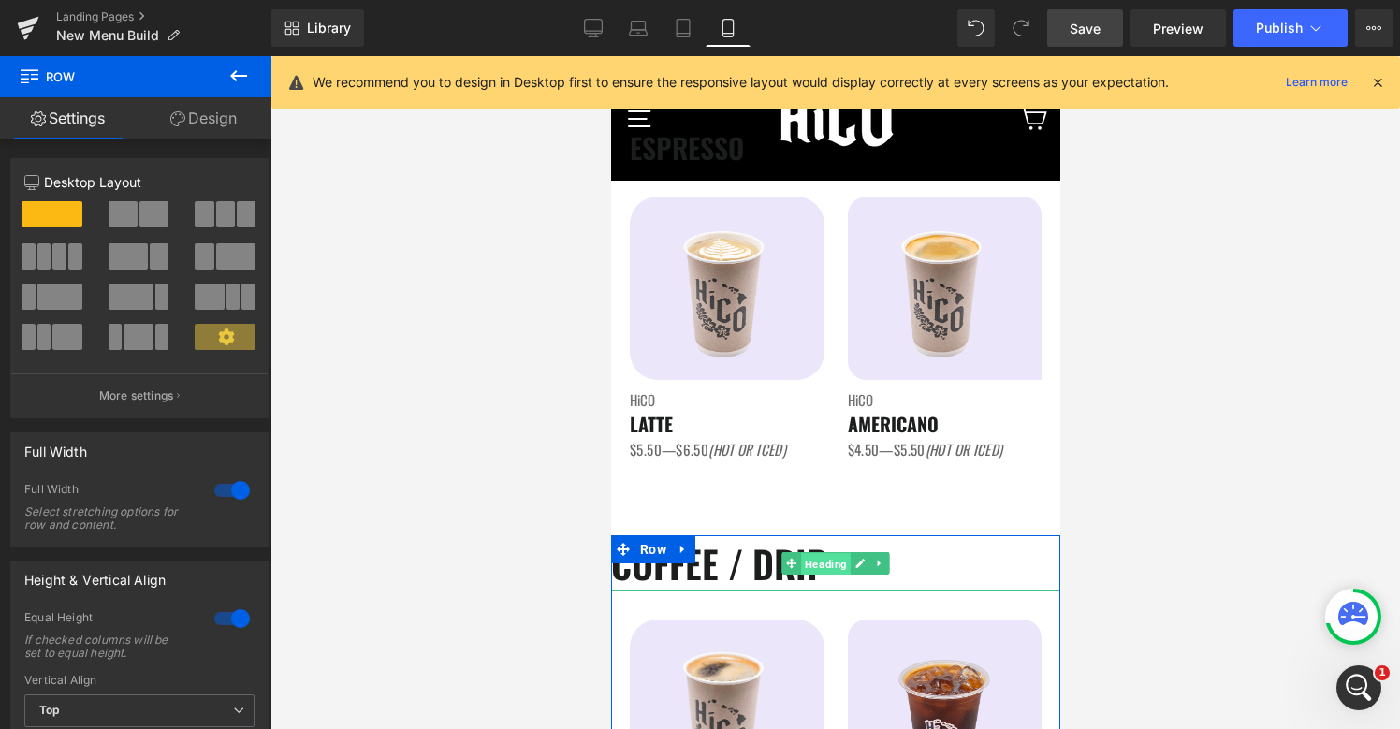
click at [816, 573] on span "Heading" at bounding box center [825, 564] width 50 height 22
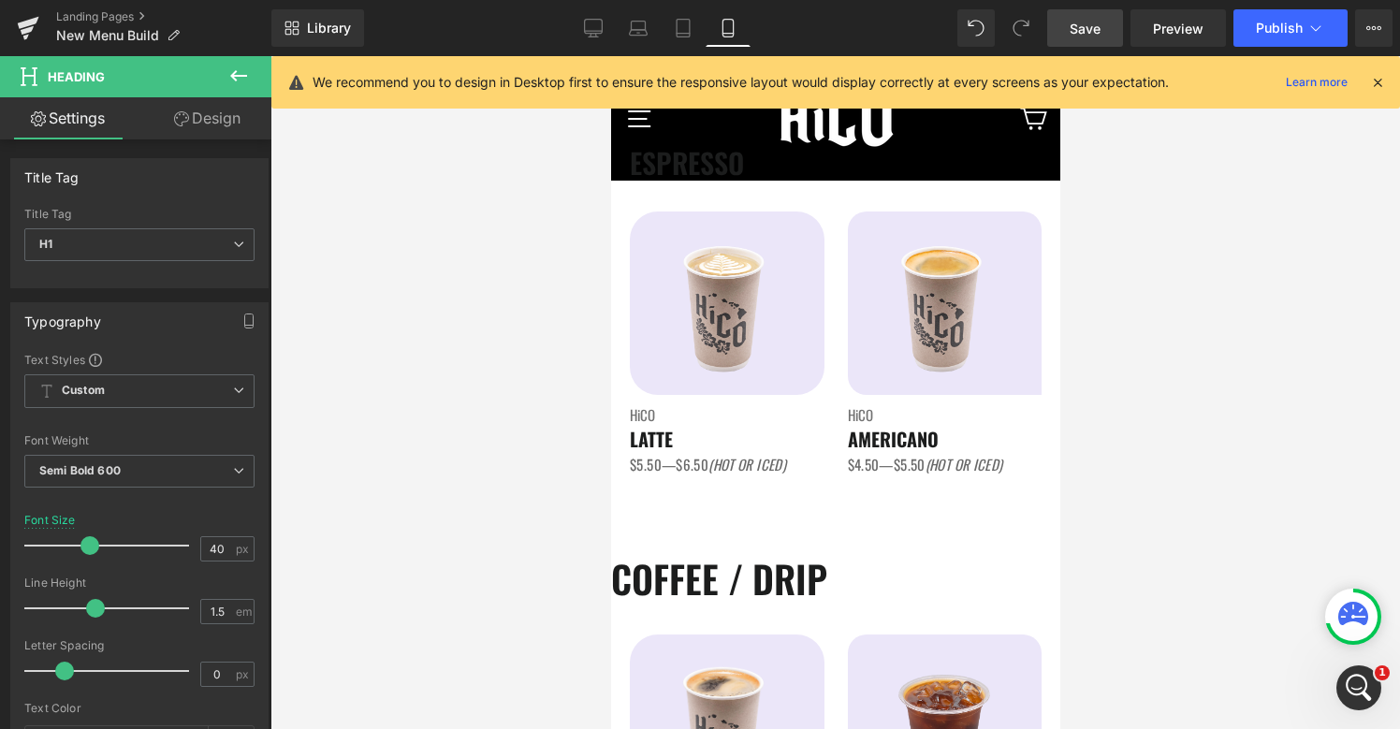
scroll to position [543, 0]
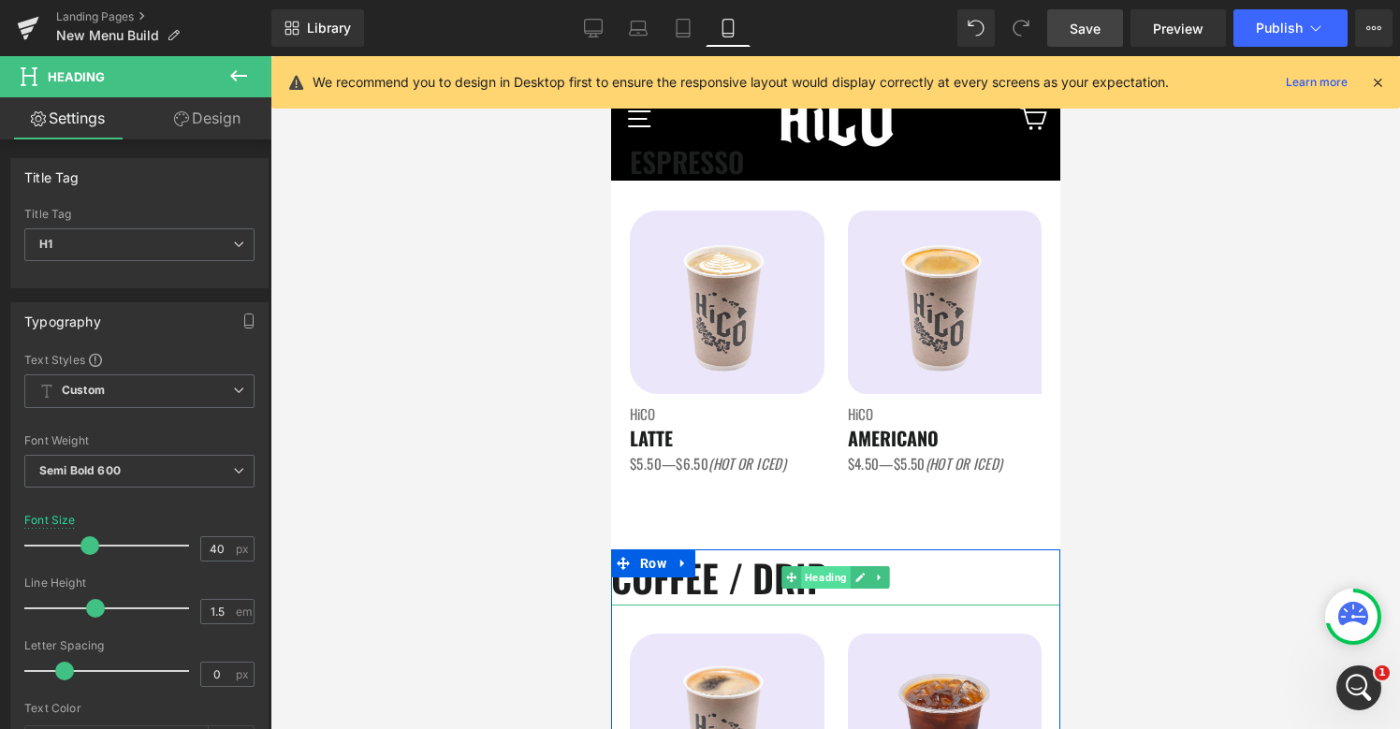
click at [819, 579] on span "Heading" at bounding box center [825, 577] width 50 height 22
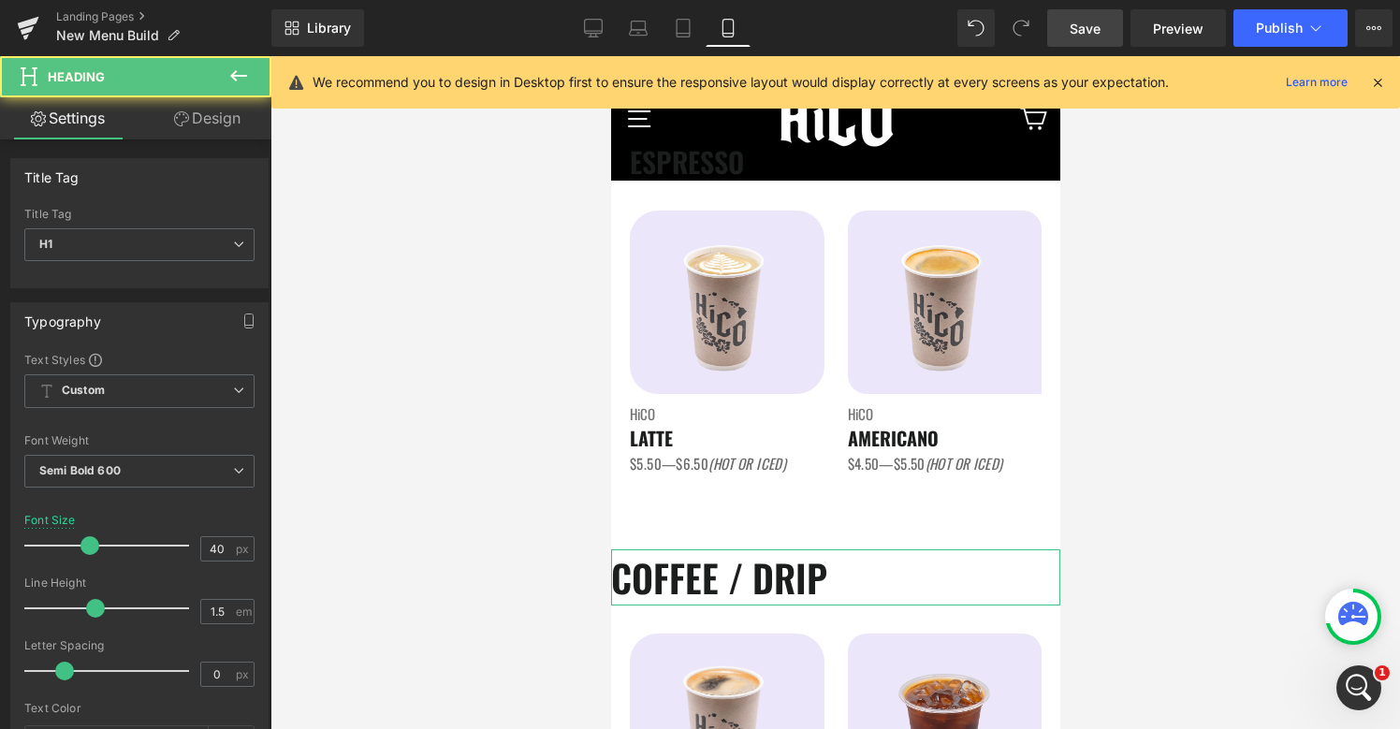
click at [209, 121] on link "Design" at bounding box center [207, 118] width 136 height 42
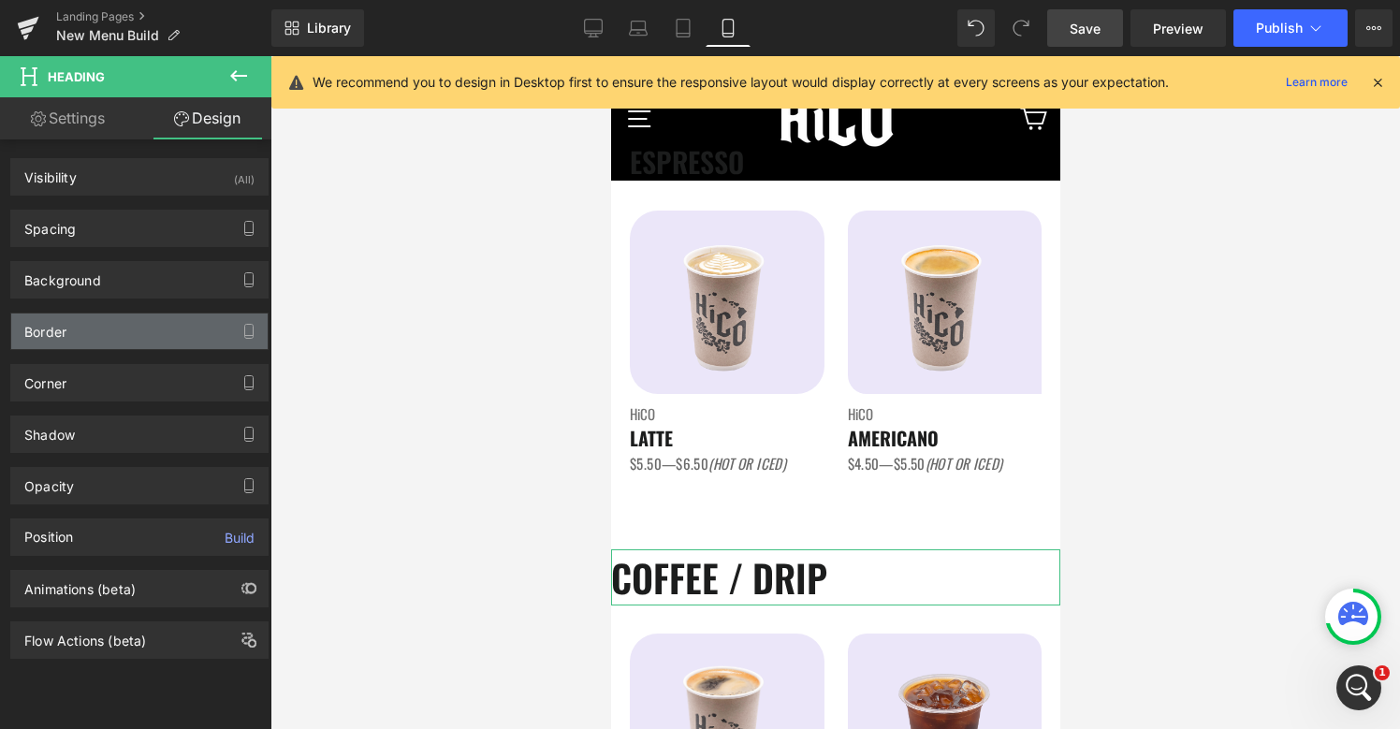
click at [75, 326] on div "Border" at bounding box center [139, 331] width 256 height 36
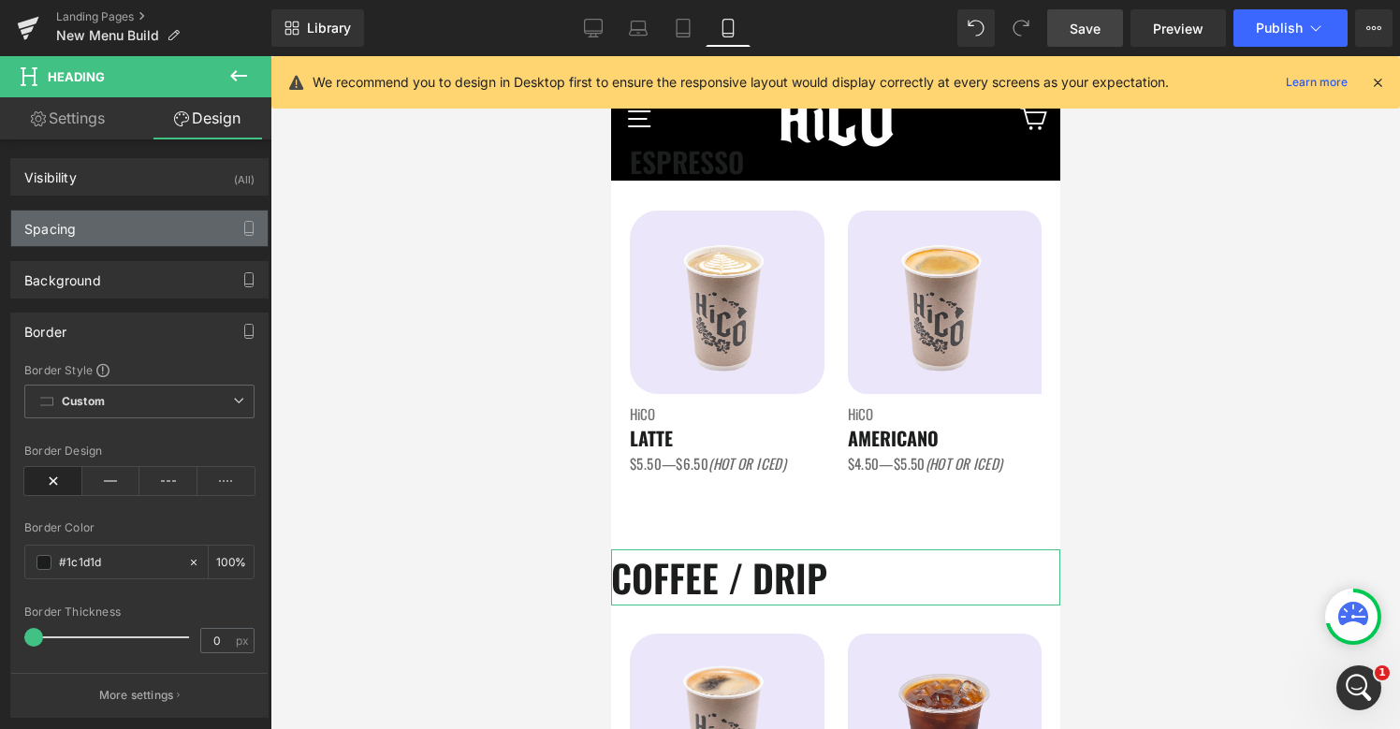
click at [86, 245] on div "Spacing" at bounding box center [139, 229] width 256 height 36
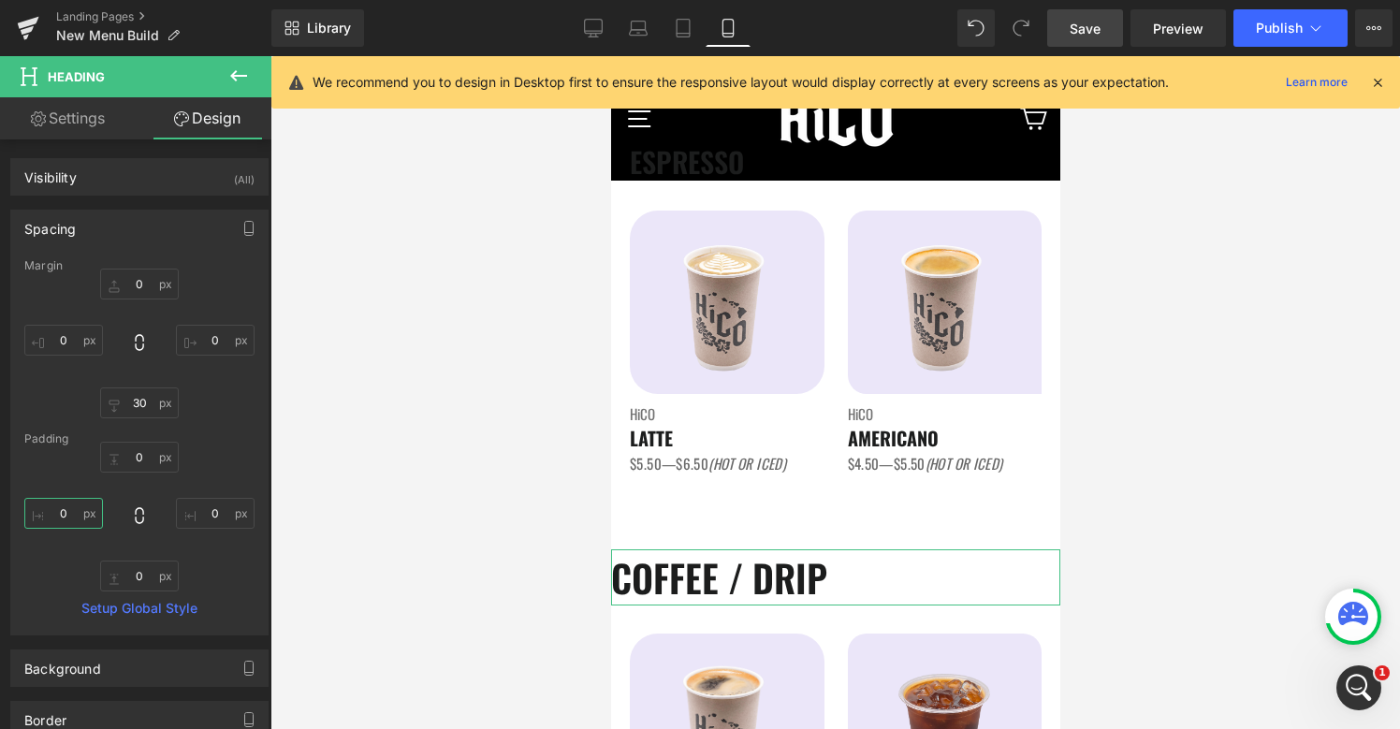
click at [56, 522] on input "0" at bounding box center [63, 513] width 79 height 31
type input "20"
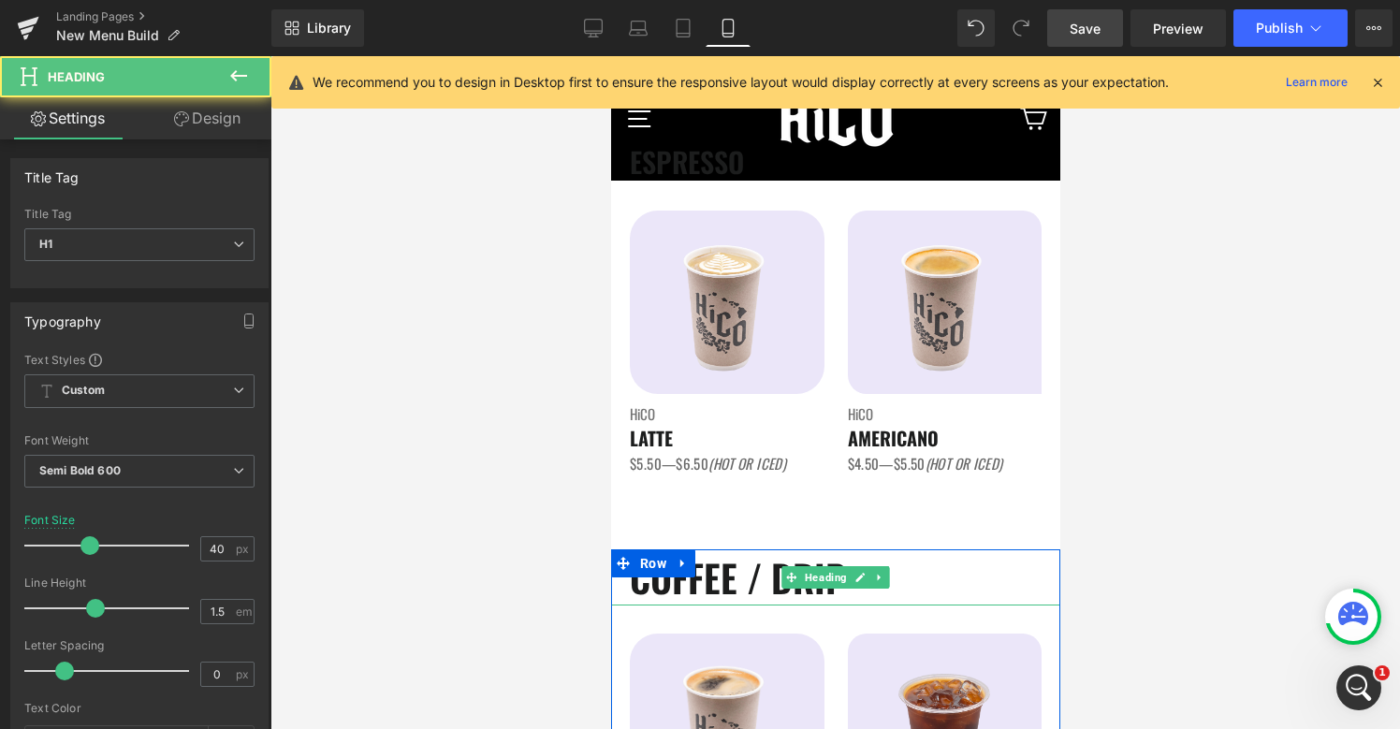
click at [701, 576] on h1 "COFFEE / DRIP" at bounding box center [844, 577] width 430 height 56
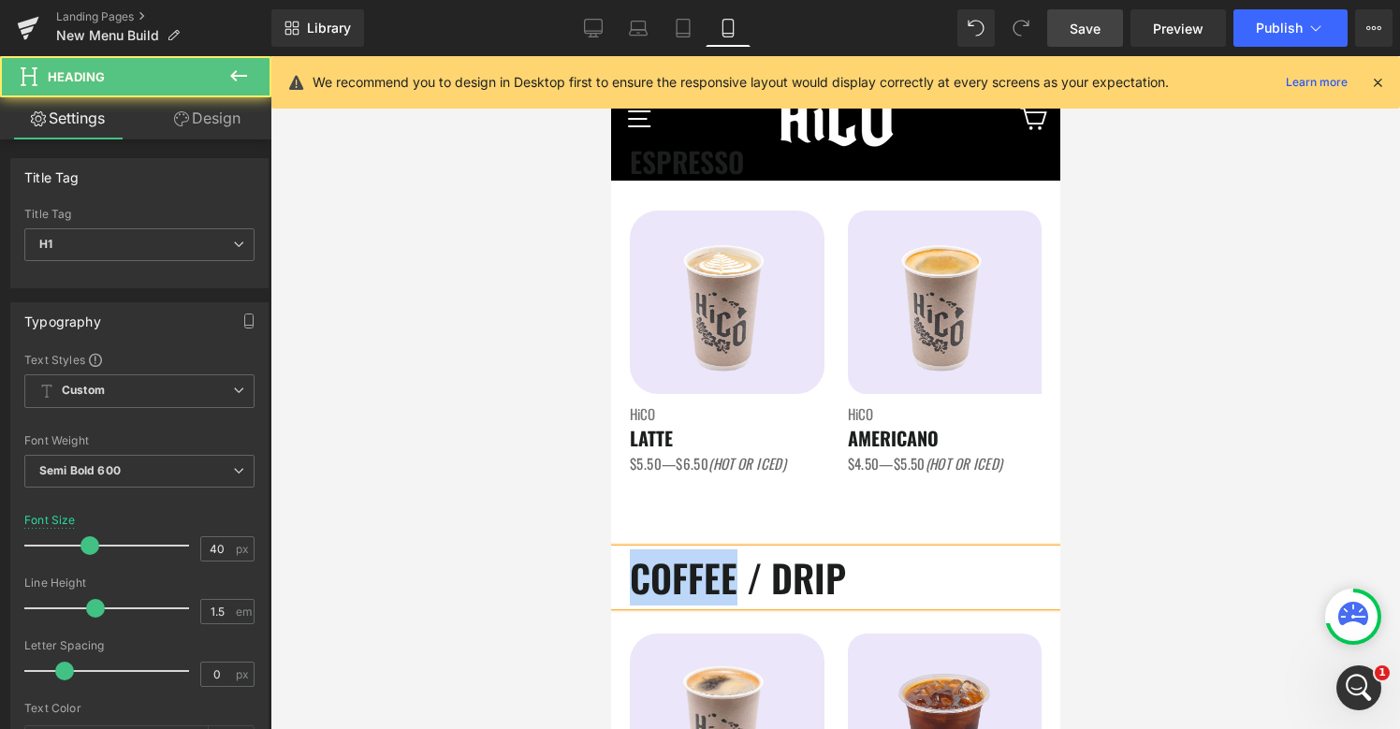
click at [701, 576] on h1 "COFFEE / DRIP" at bounding box center [844, 577] width 430 height 56
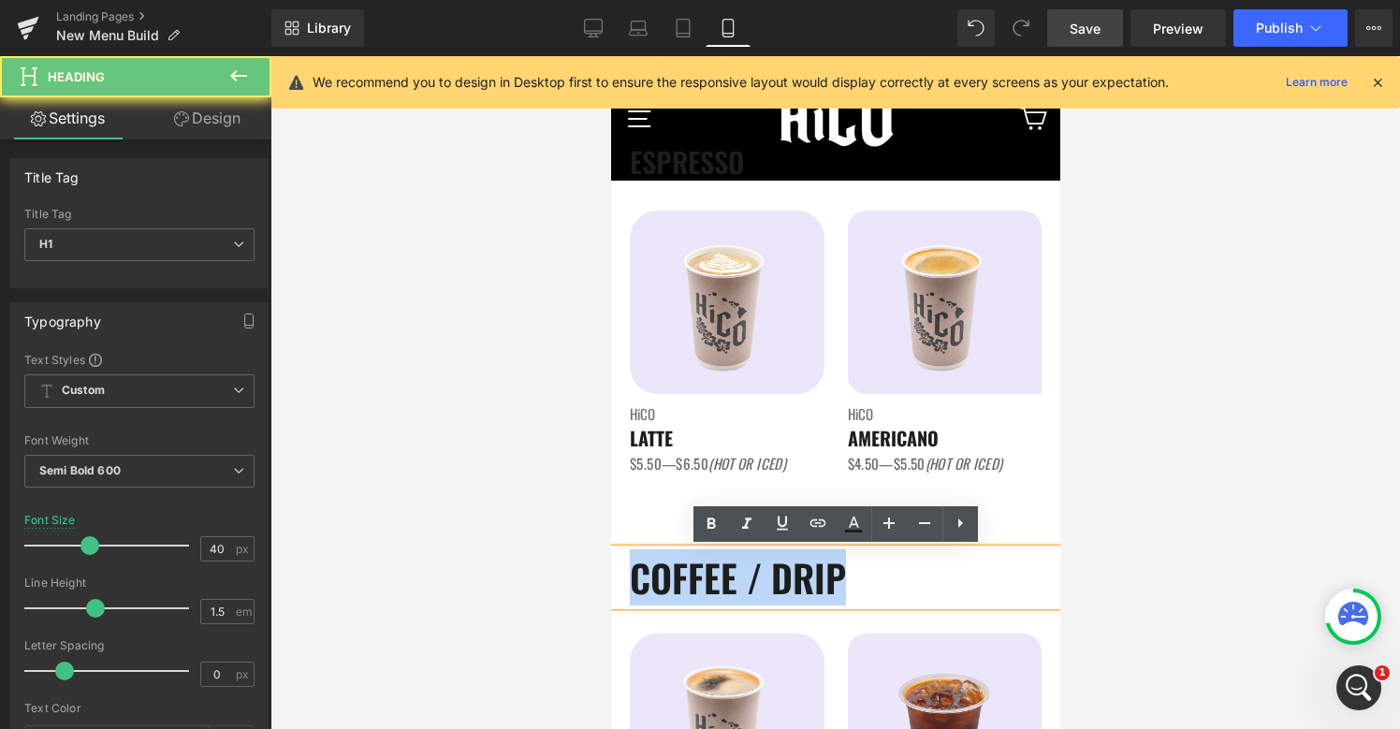
click at [701, 576] on h1 "COFFEE / DRIP" at bounding box center [844, 577] width 430 height 56
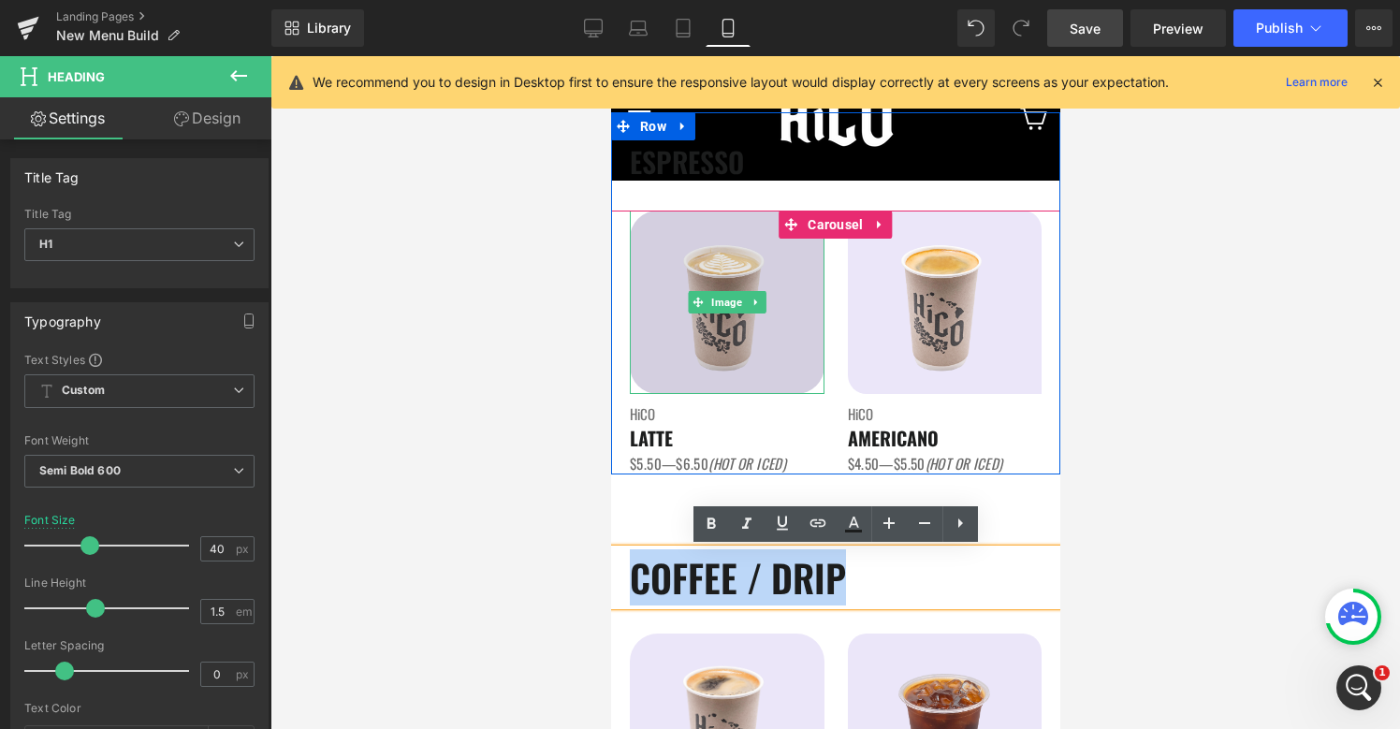
scroll to position [423, 0]
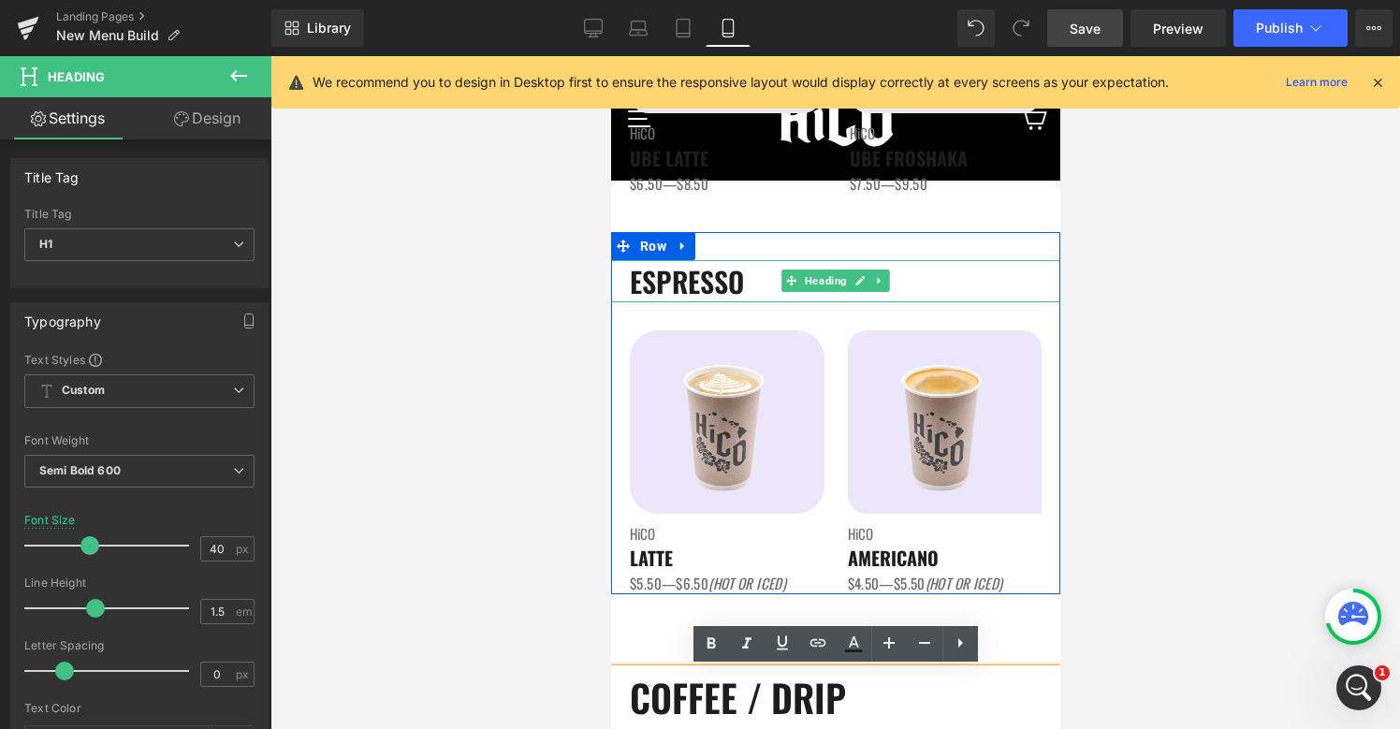
click at [668, 283] on h1 "ESPRESSO" at bounding box center [844, 281] width 430 height 42
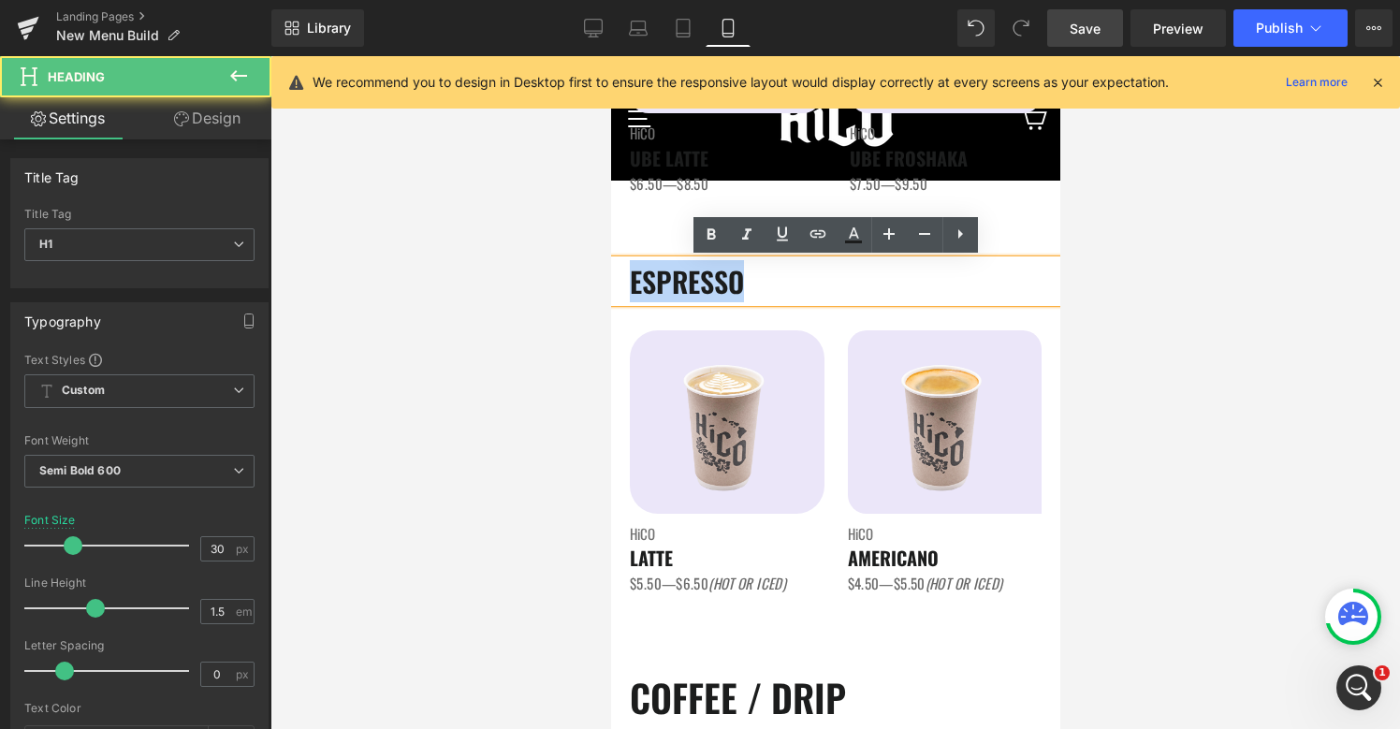
click at [668, 283] on h1 "ESPRESSO" at bounding box center [844, 281] width 430 height 42
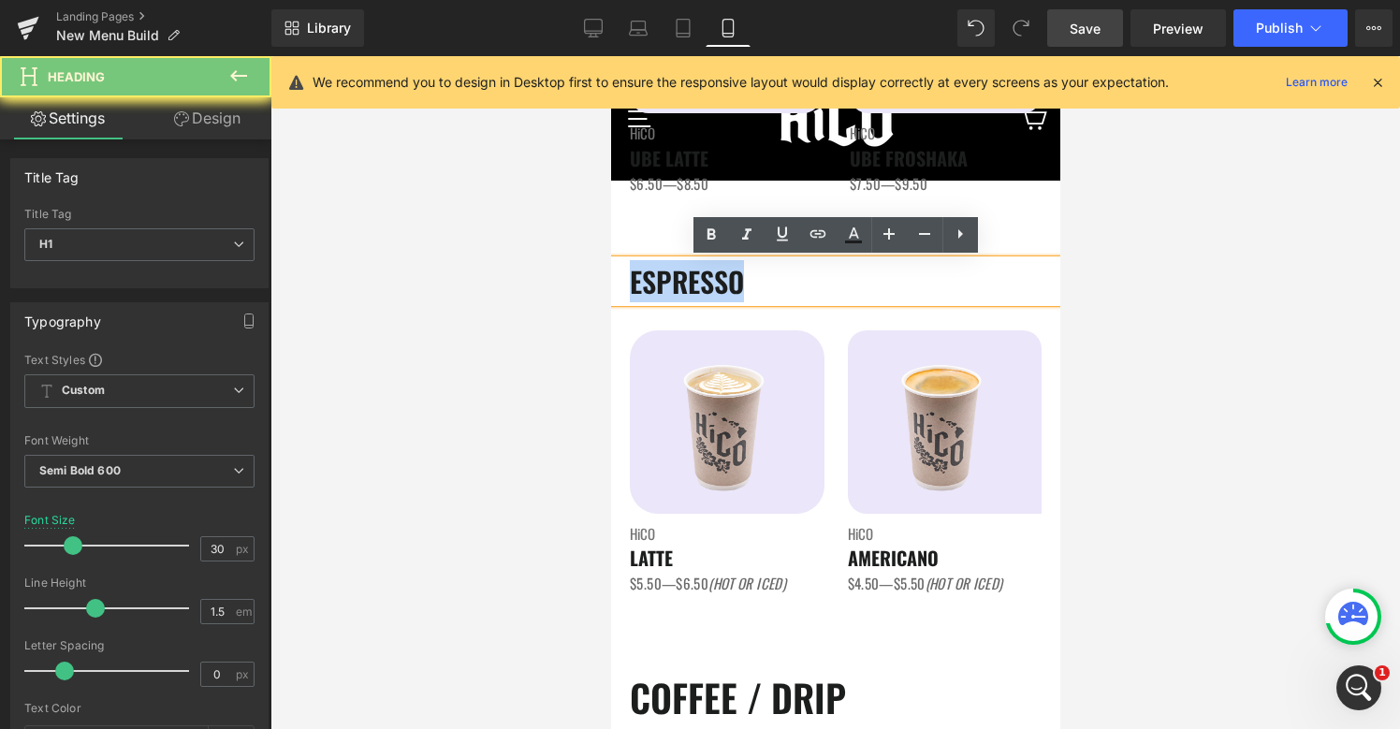
click at [668, 283] on h1 "ESPRESSO" at bounding box center [844, 281] width 430 height 42
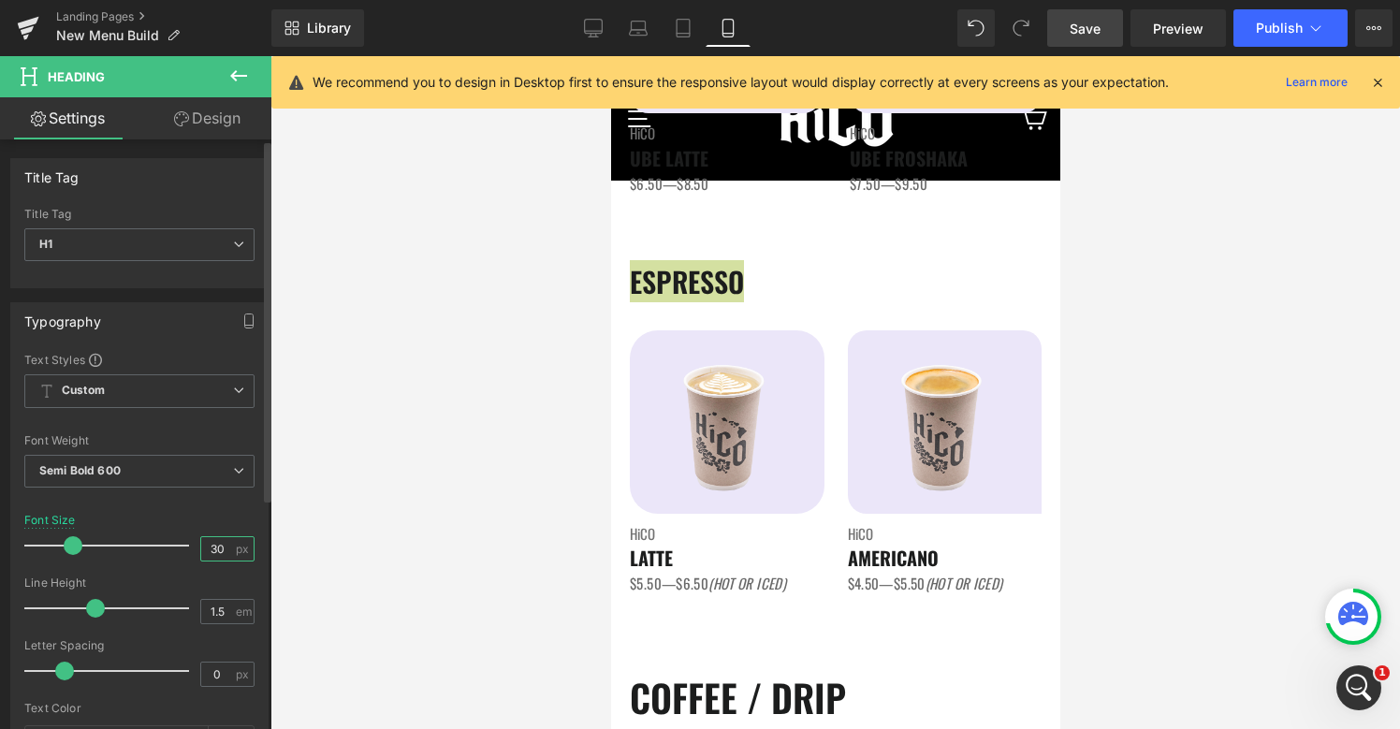
click at [212, 549] on input "30" at bounding box center [217, 548] width 33 height 23
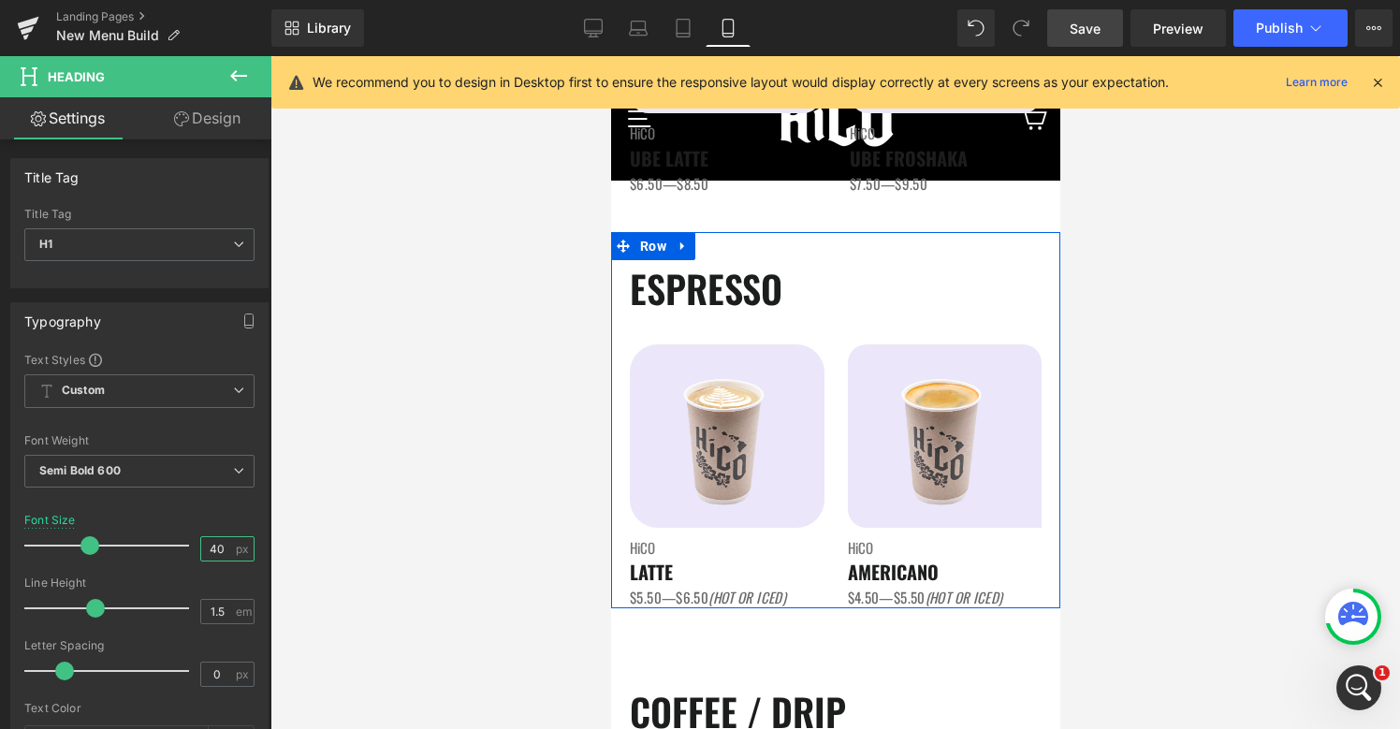
scroll to position [64, 0]
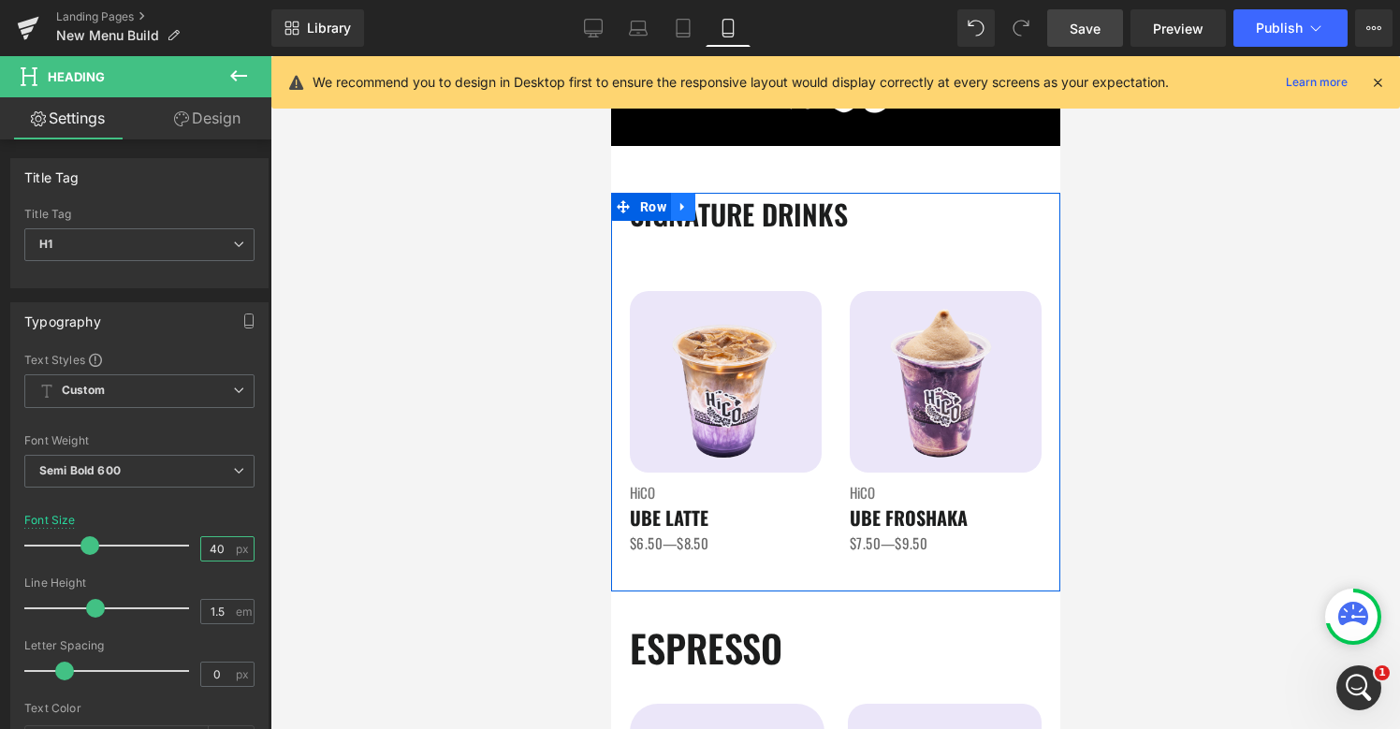
type input "40"
click at [676, 219] on link at bounding box center [682, 207] width 24 height 28
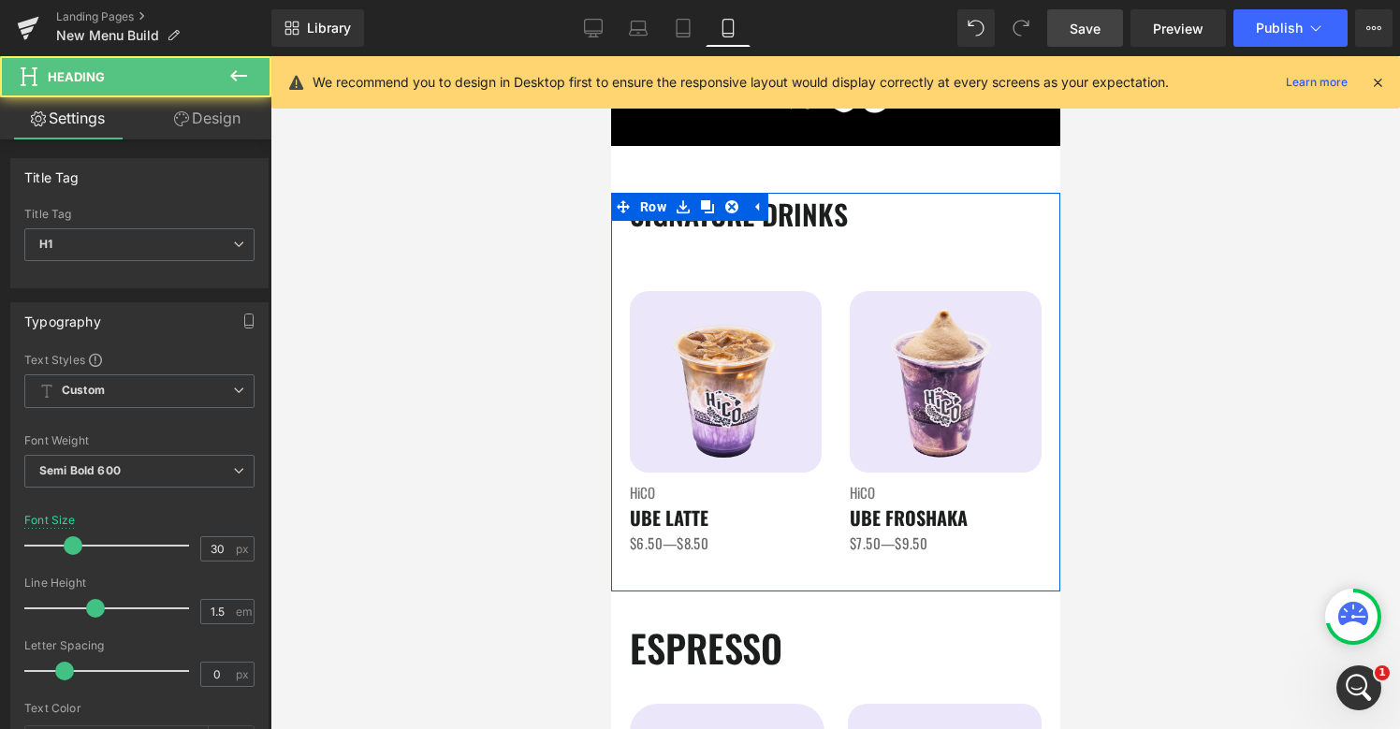
click at [692, 227] on h1 "SIGNATURE DRINKS" at bounding box center [844, 214] width 430 height 42
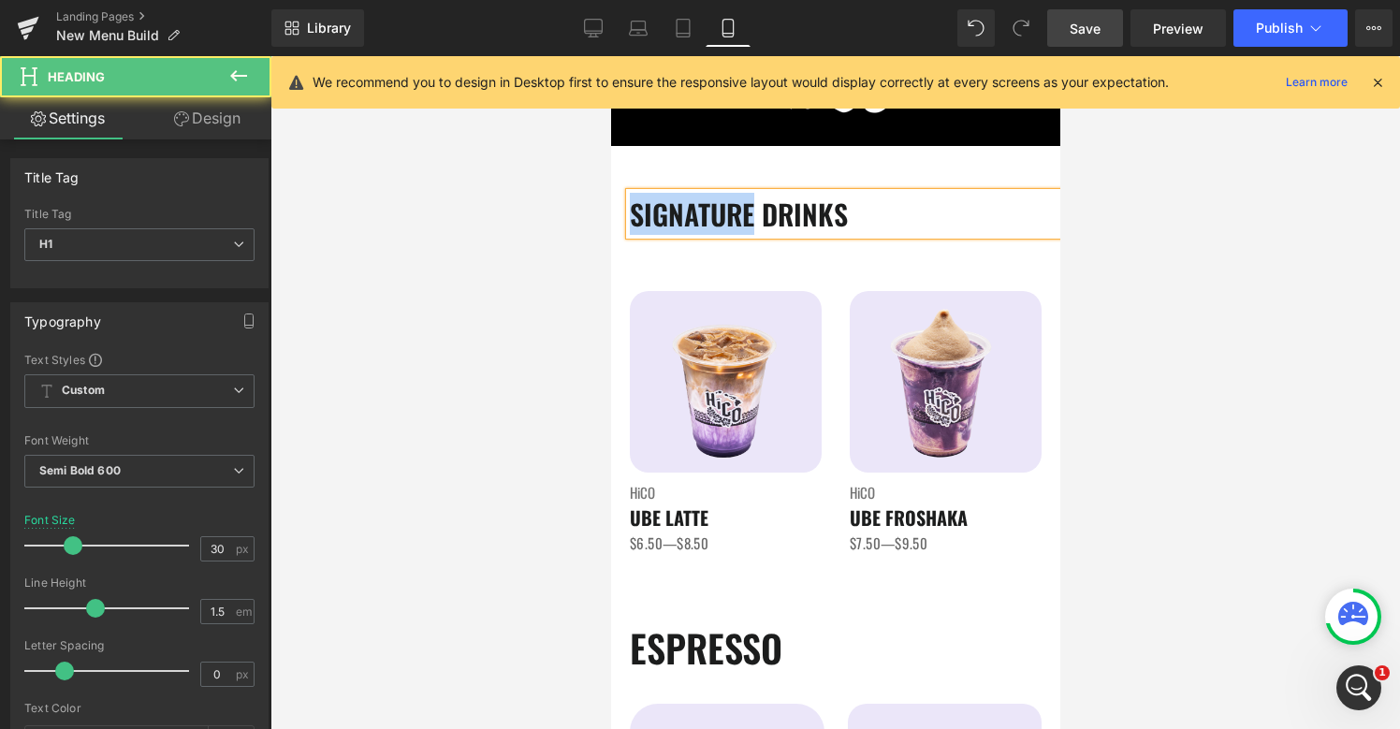
click at [692, 227] on h1 "SIGNATURE DRINKS" at bounding box center [844, 214] width 430 height 42
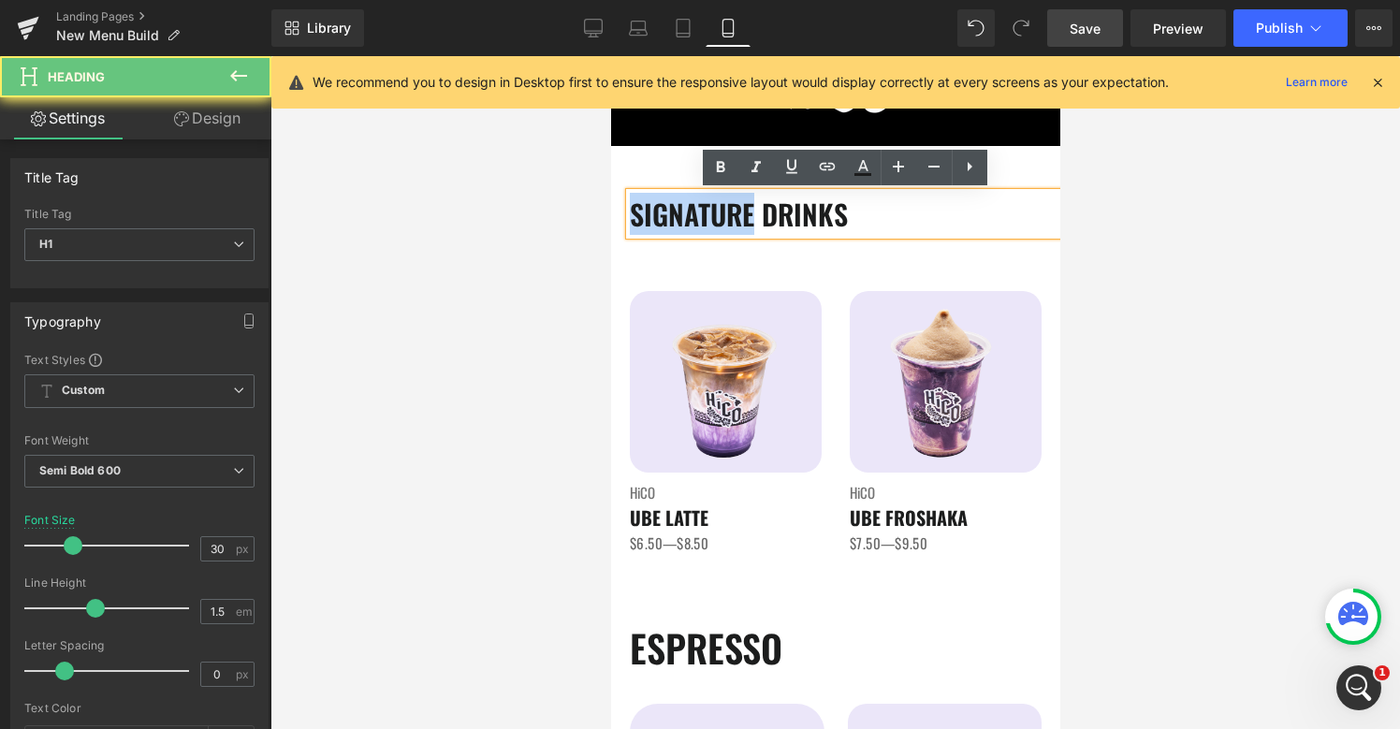
click at [692, 227] on h1 "SIGNATURE DRINKS" at bounding box center [844, 214] width 430 height 42
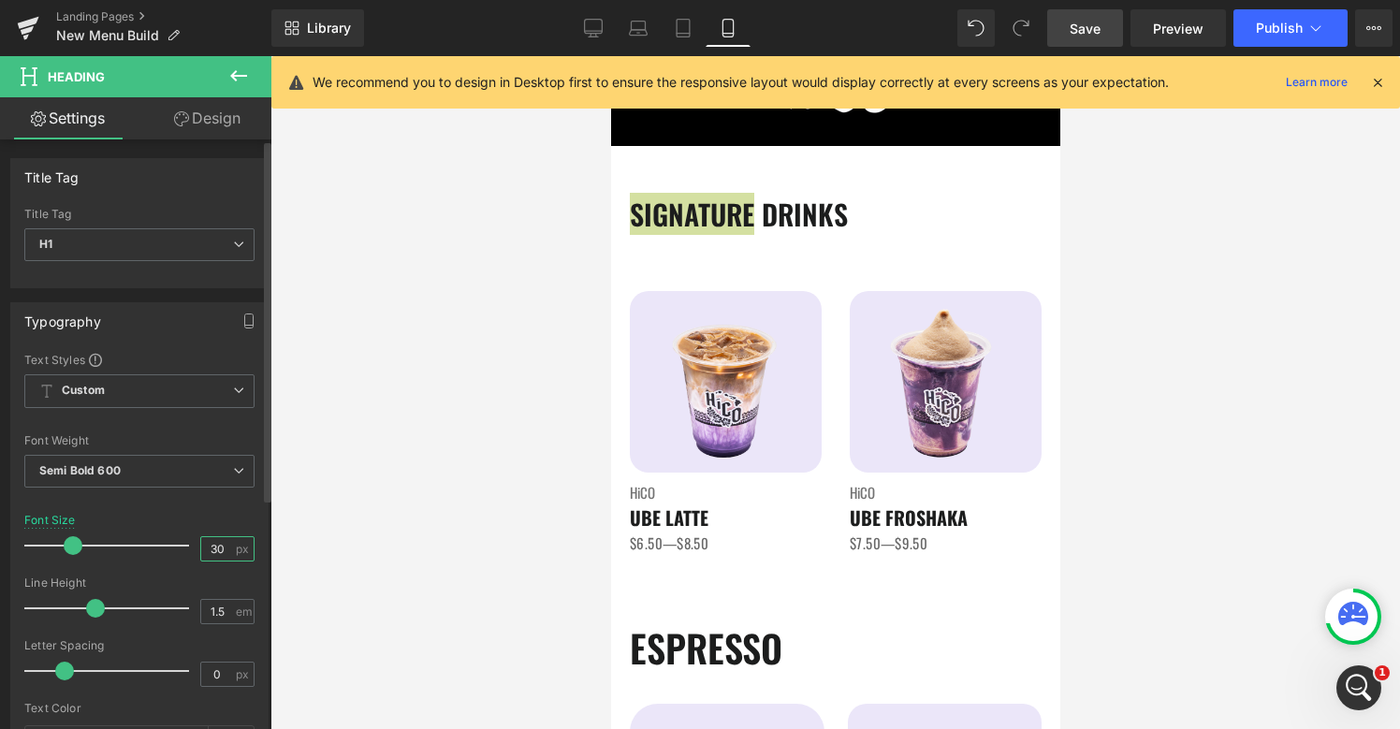
click at [207, 550] on input "30" at bounding box center [217, 548] width 33 height 23
type input "40"
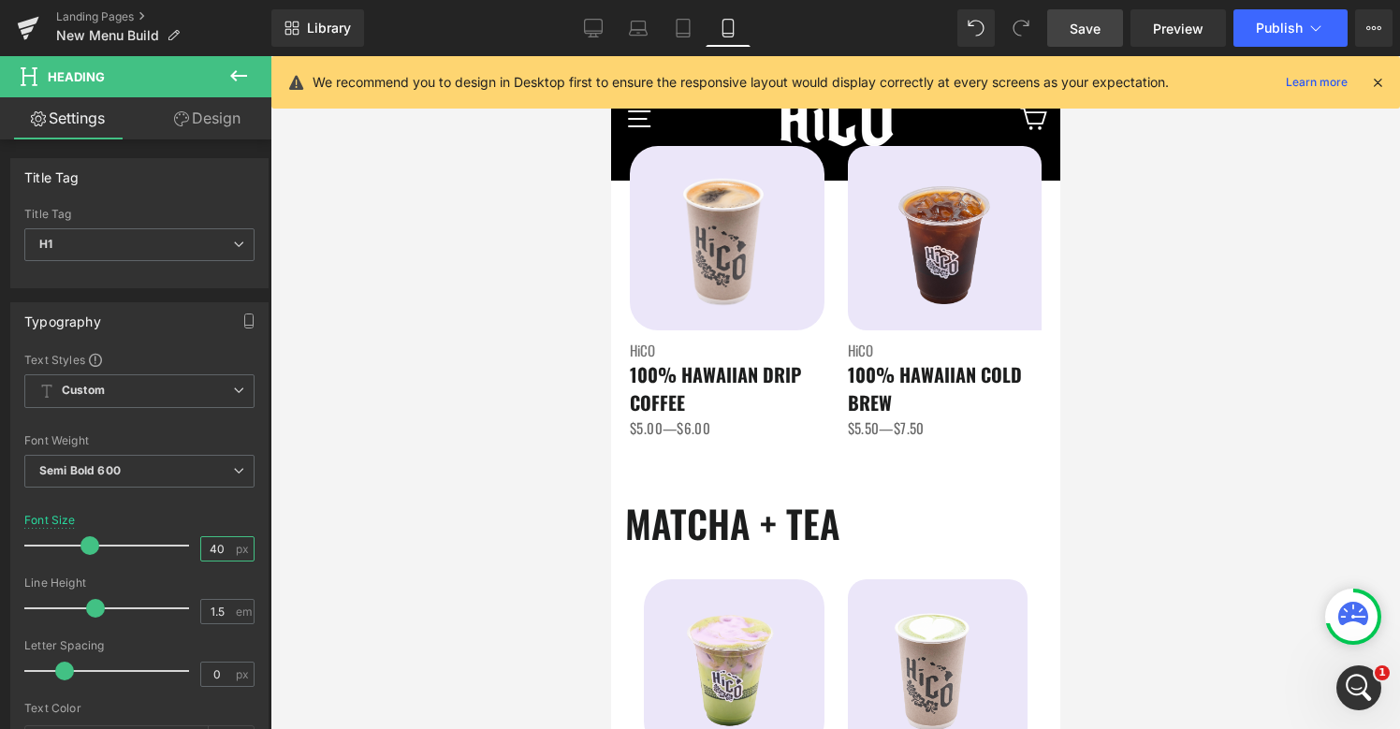
scroll to position [1082, 0]
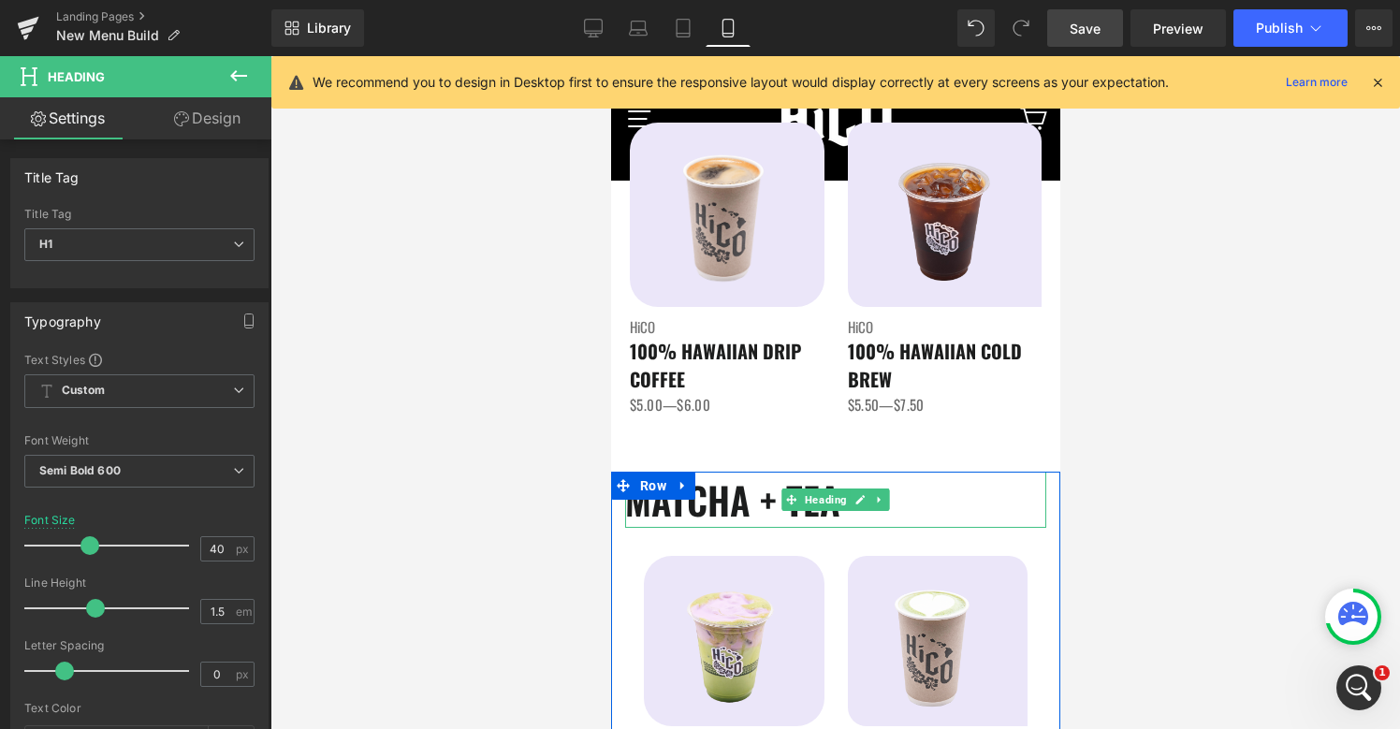
click at [630, 504] on h1 "MATCHA + TEA" at bounding box center [834, 500] width 421 height 56
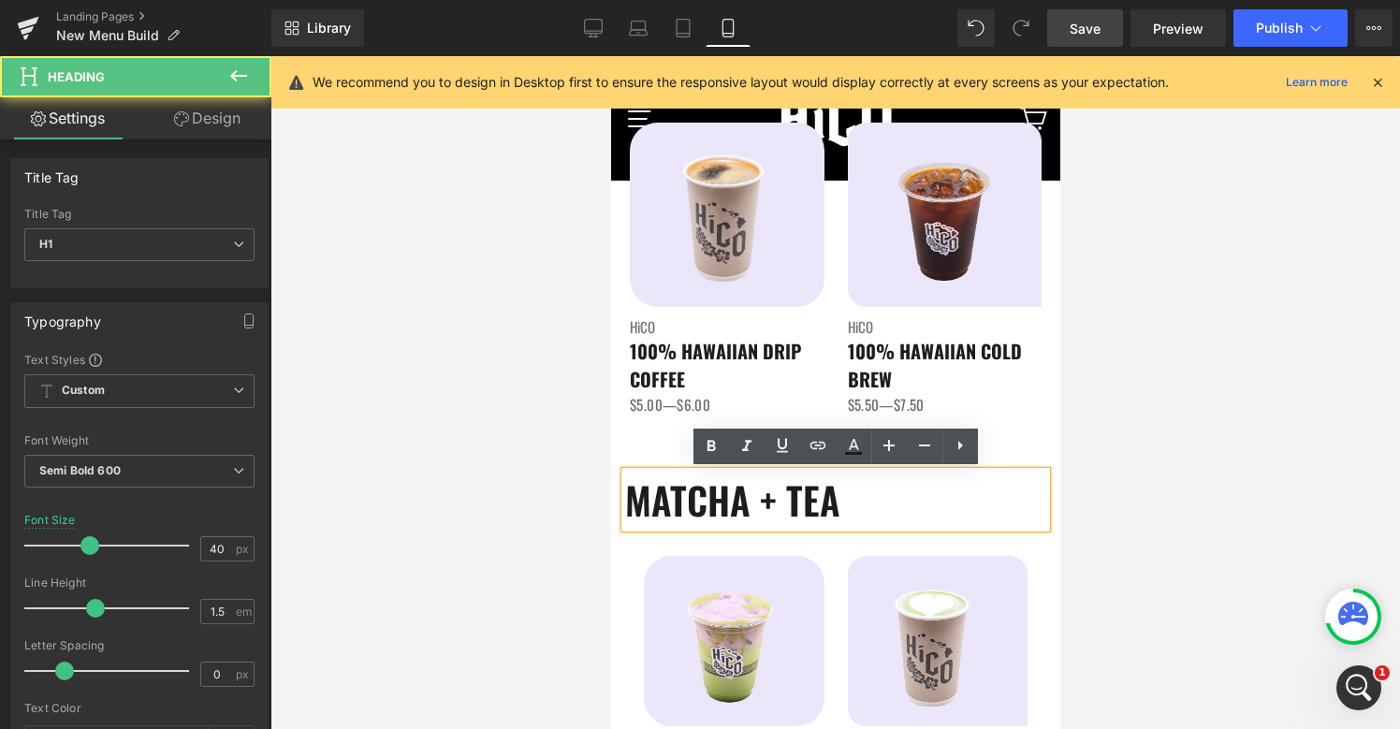
click at [633, 505] on h1 "MATCHA + TEA" at bounding box center [834, 500] width 421 height 56
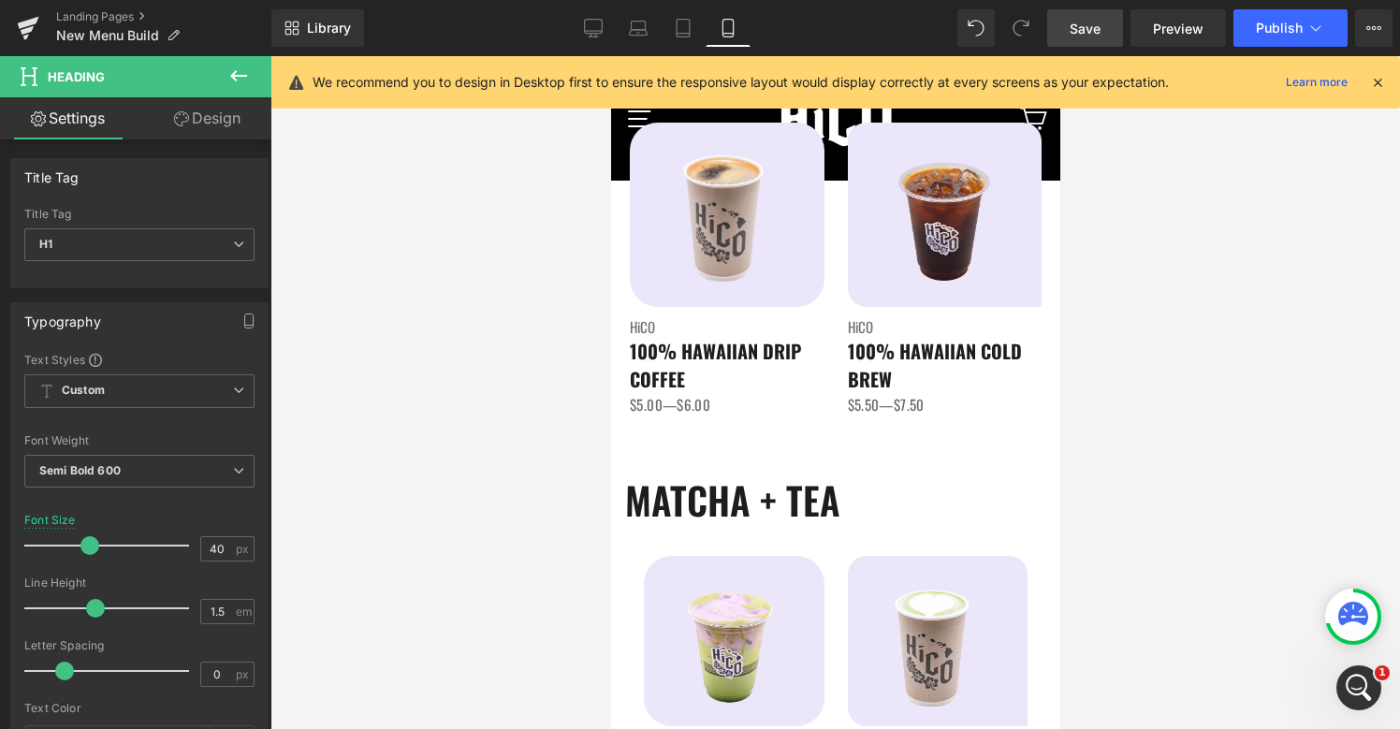
scroll to position [1063, 0]
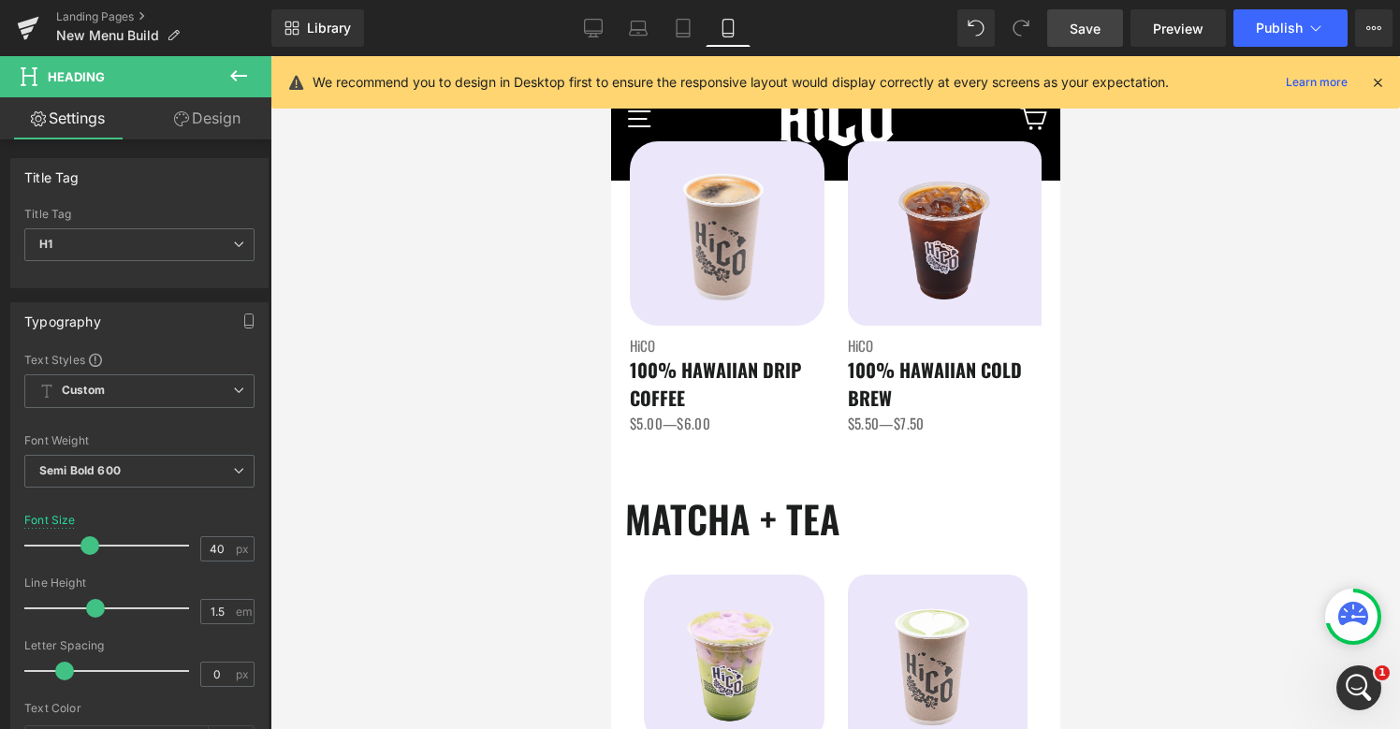
click at [566, 504] on div at bounding box center [834, 392] width 1129 height 673
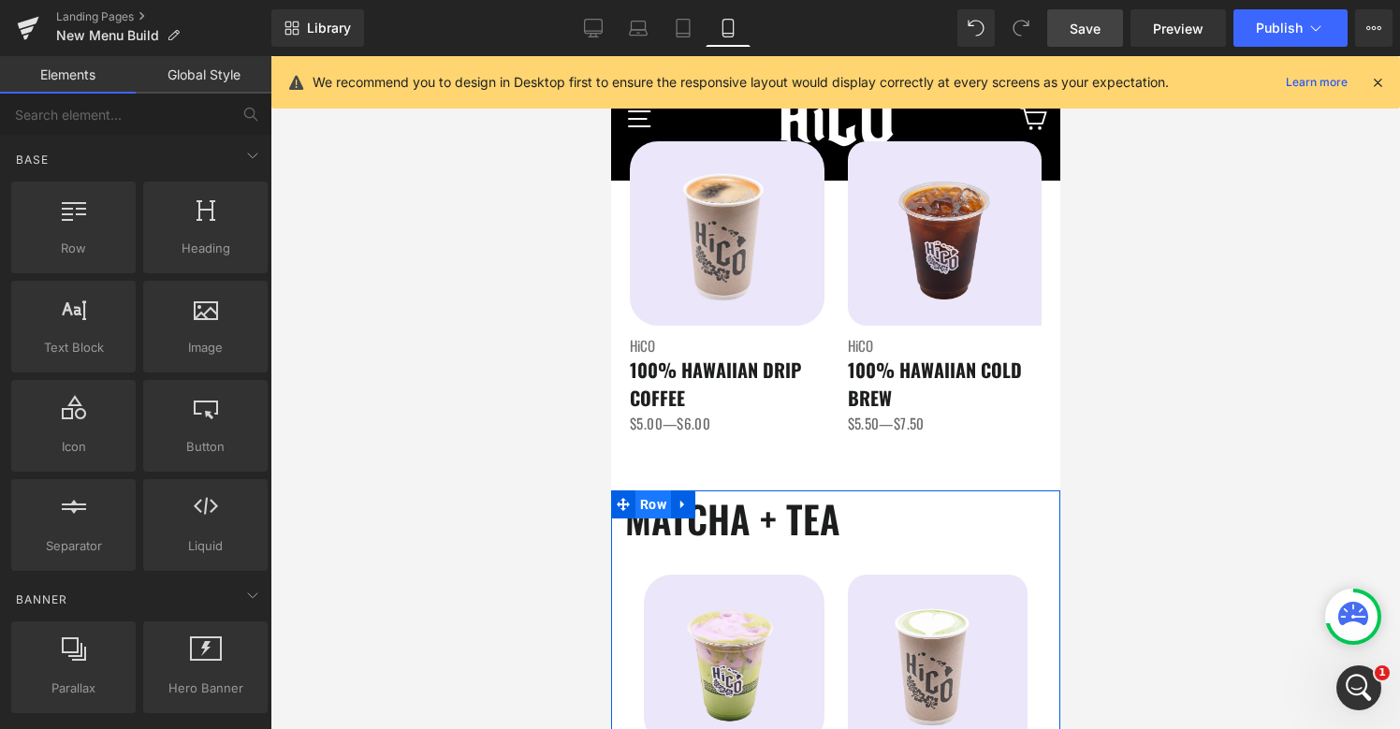
click at [654, 514] on span "Row" at bounding box center [652, 504] width 36 height 28
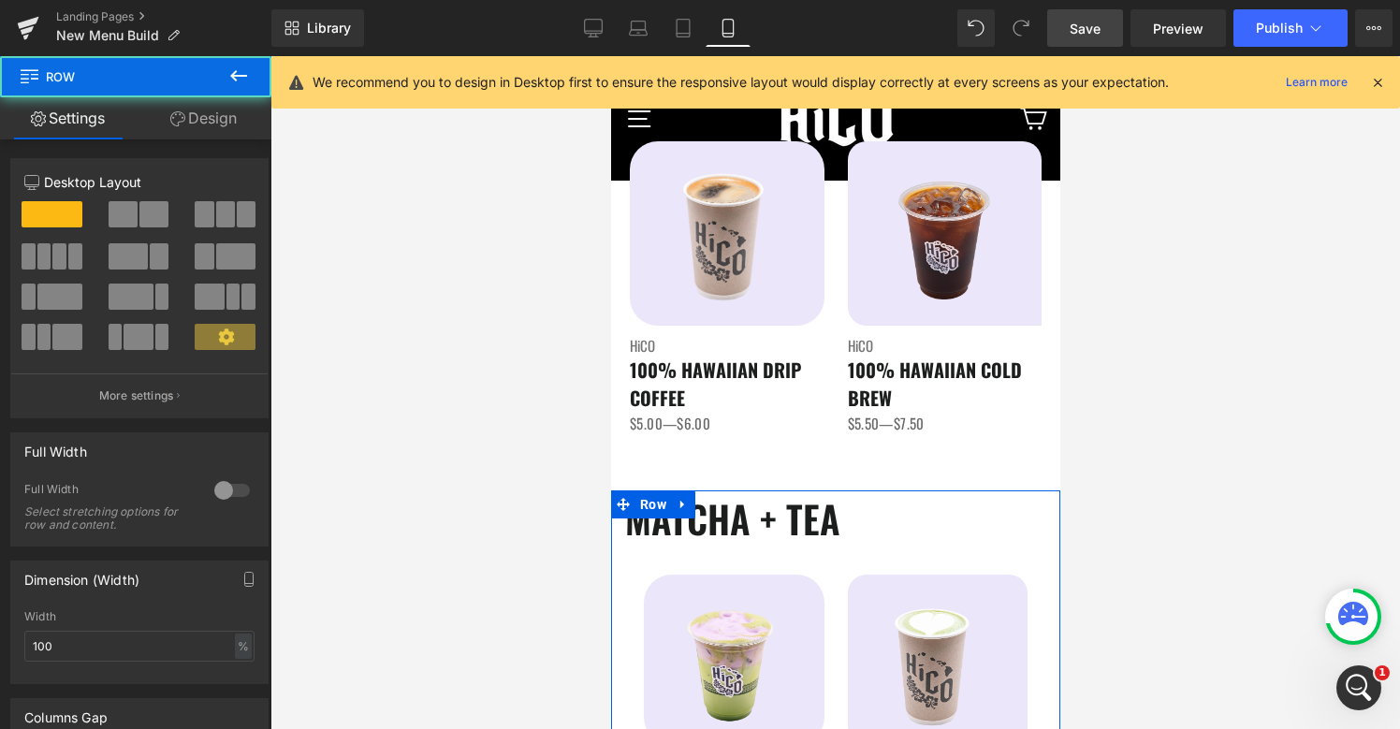
click at [225, 473] on div "Full Width 0 Full Width Select stretching options for row and content." at bounding box center [139, 489] width 258 height 114
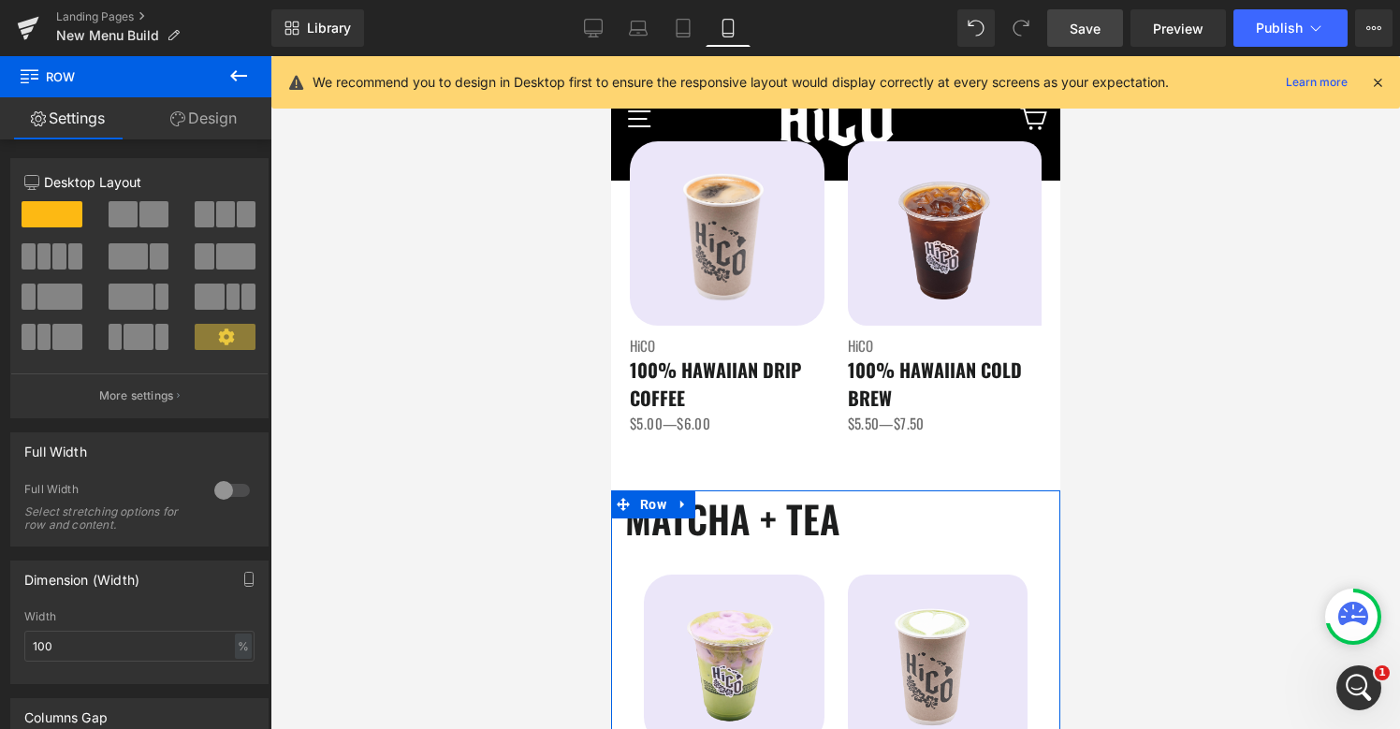
click at [225, 480] on div at bounding box center [232, 490] width 45 height 30
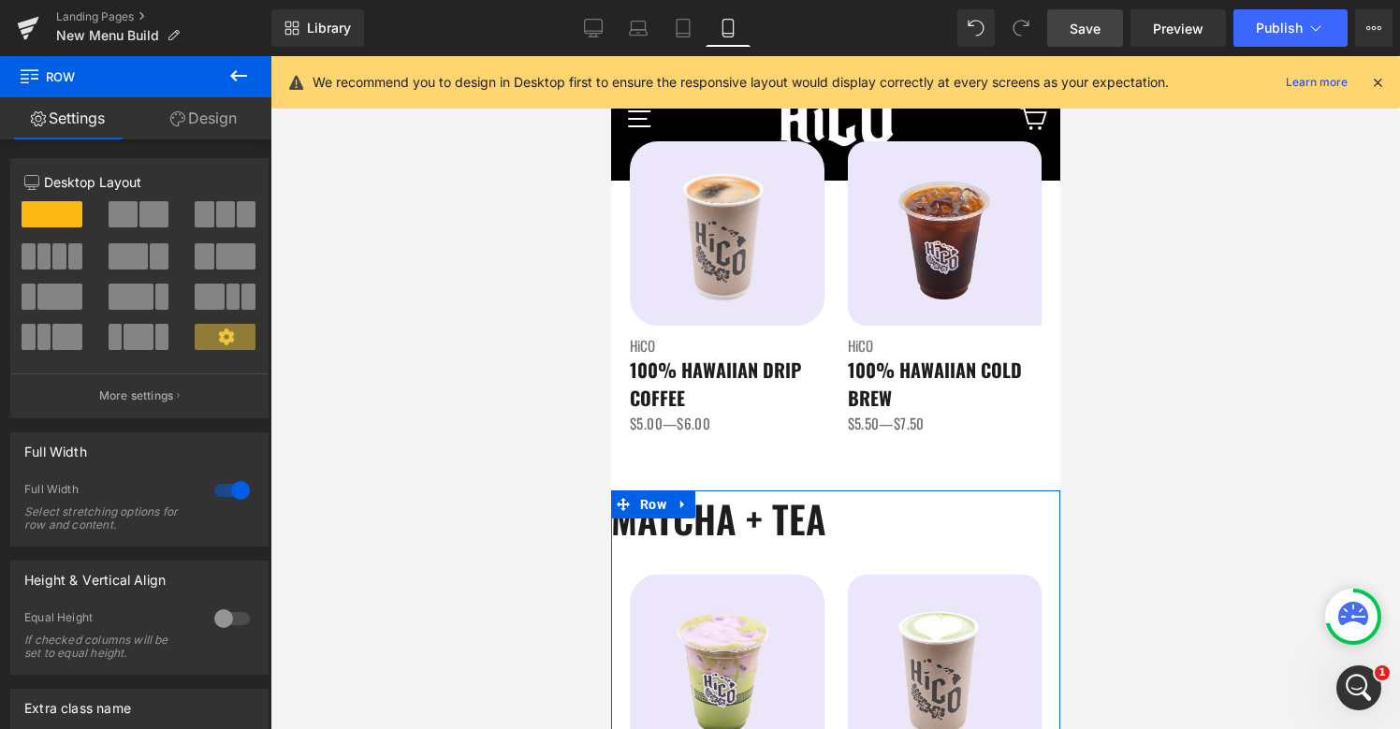
click at [211, 616] on div at bounding box center [232, 619] width 45 height 30
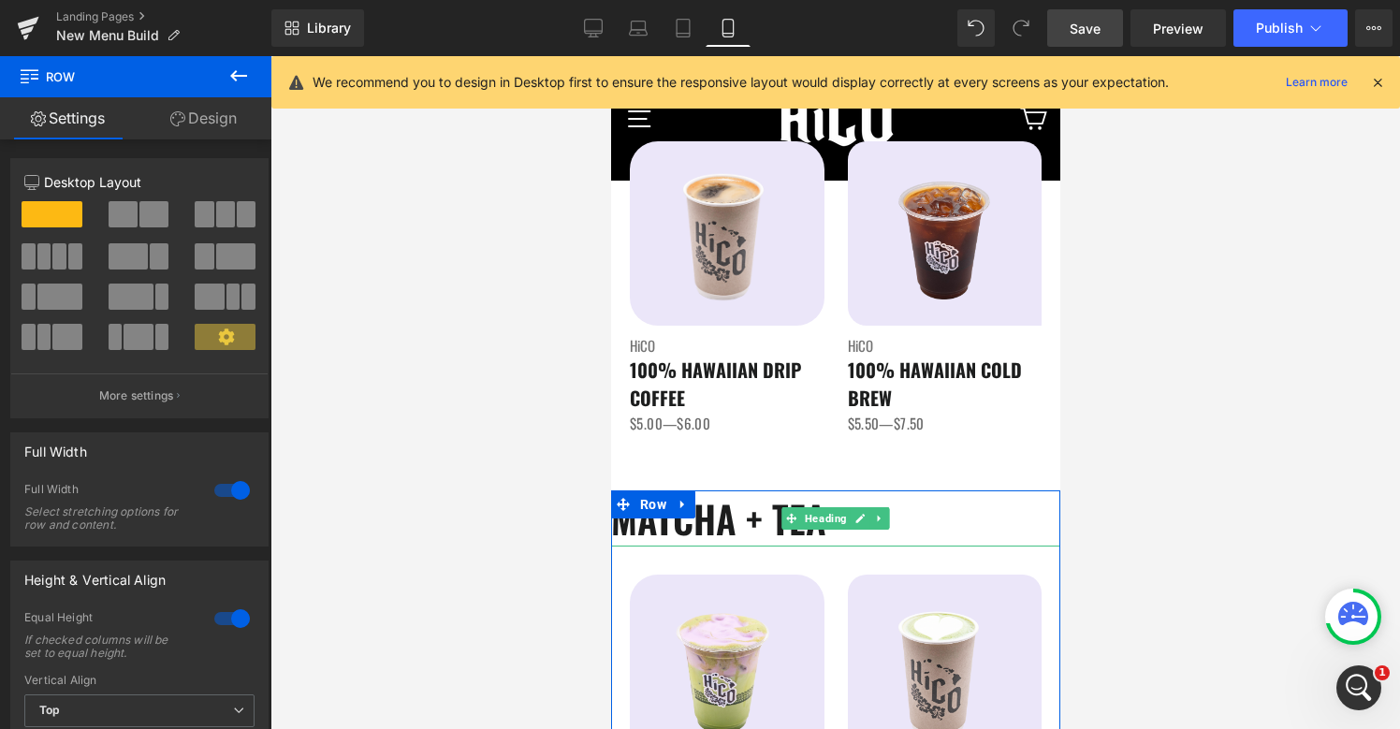
click at [640, 536] on h1 "MATCHA + TEA" at bounding box center [834, 518] width 449 height 56
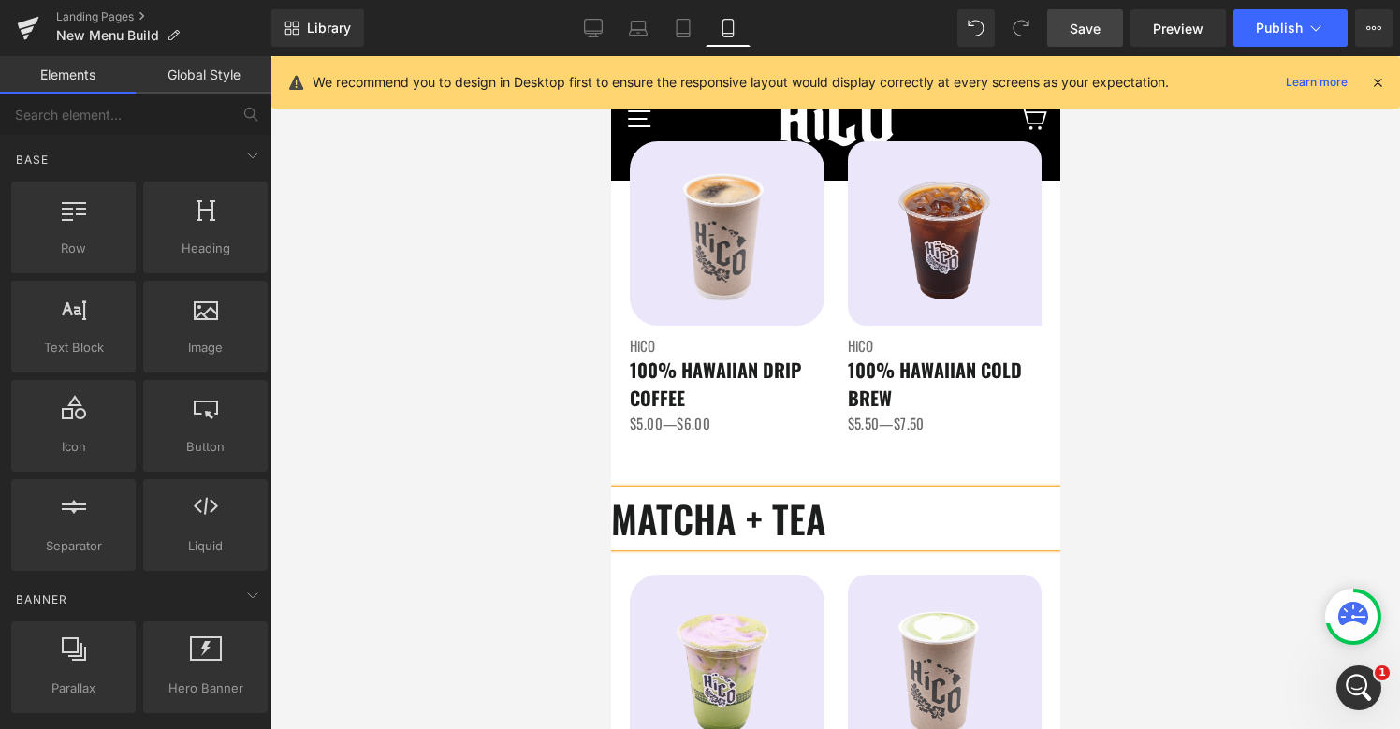
click at [1092, 543] on div at bounding box center [834, 392] width 1129 height 673
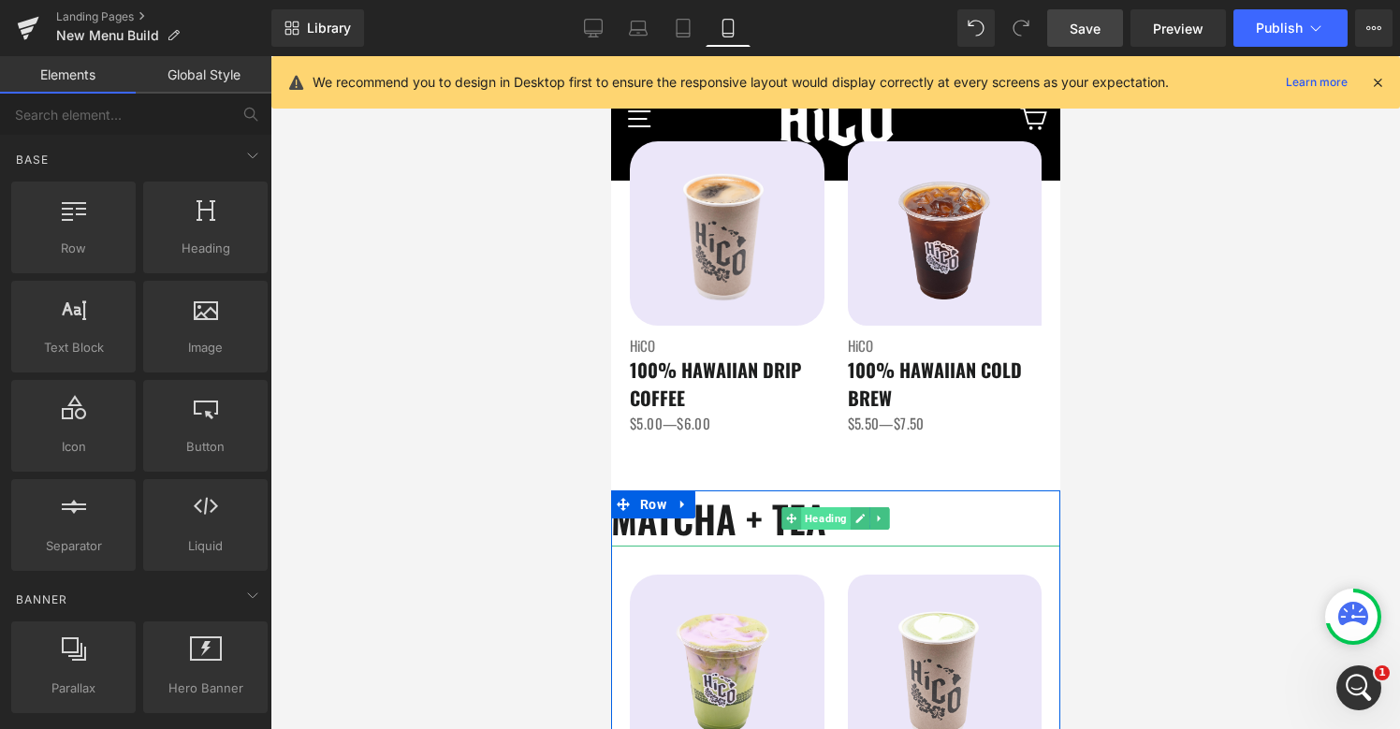
click at [821, 519] on span "Heading" at bounding box center [825, 518] width 50 height 22
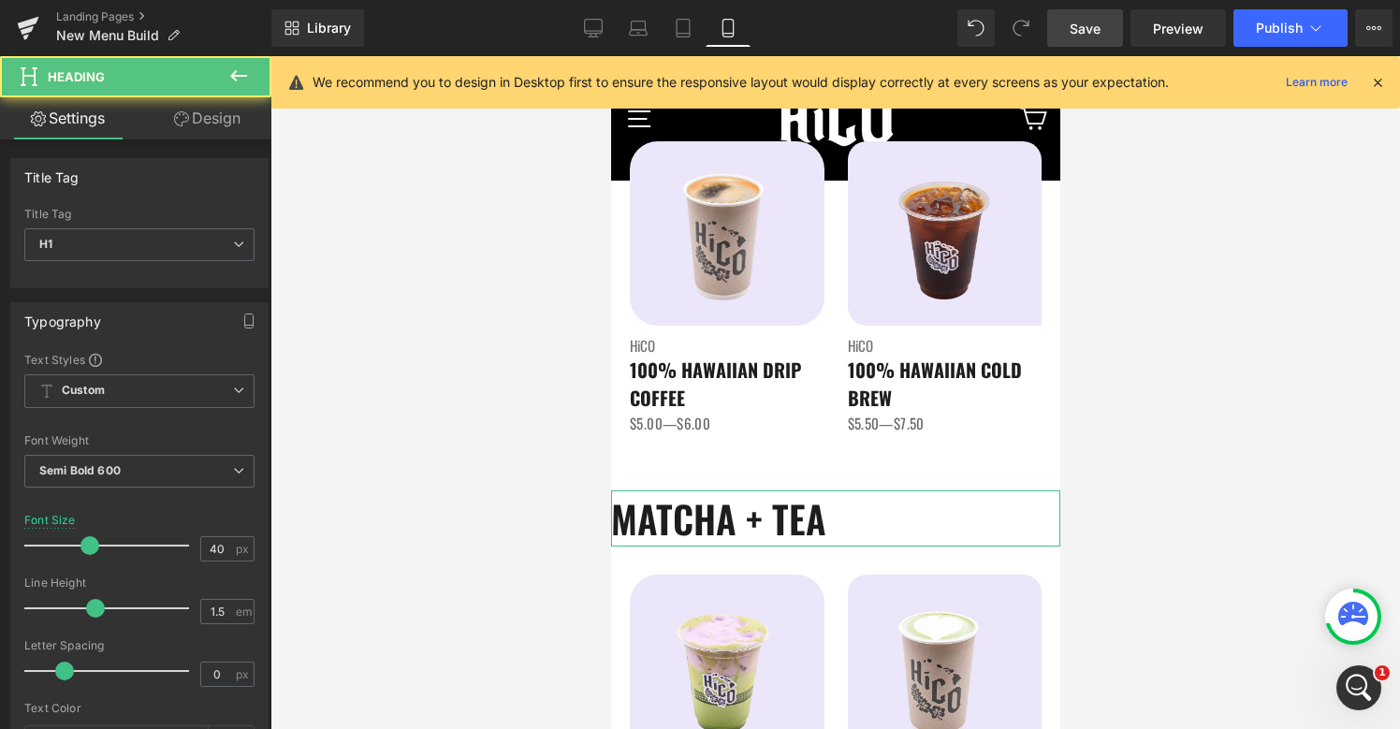
click at [218, 130] on link "Design" at bounding box center [207, 118] width 136 height 42
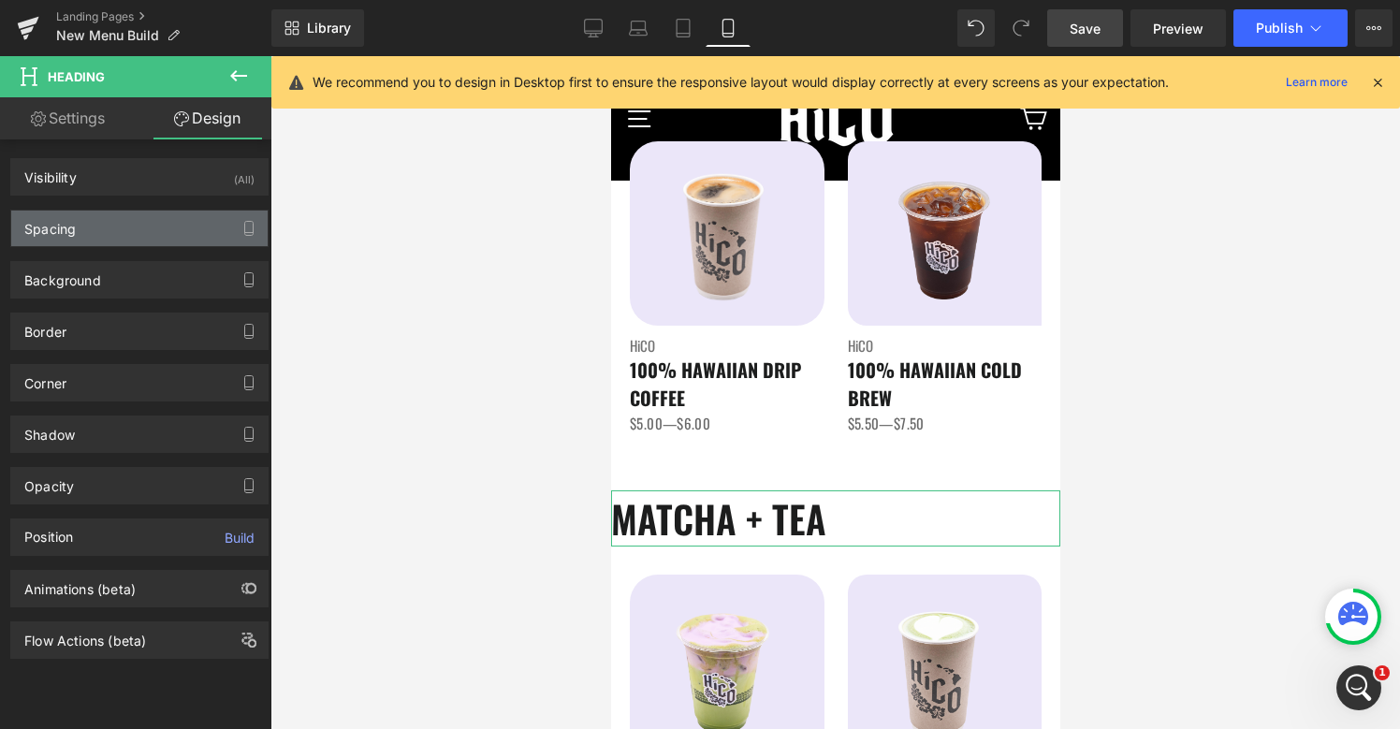
click at [165, 237] on div "Spacing" at bounding box center [139, 229] width 256 height 36
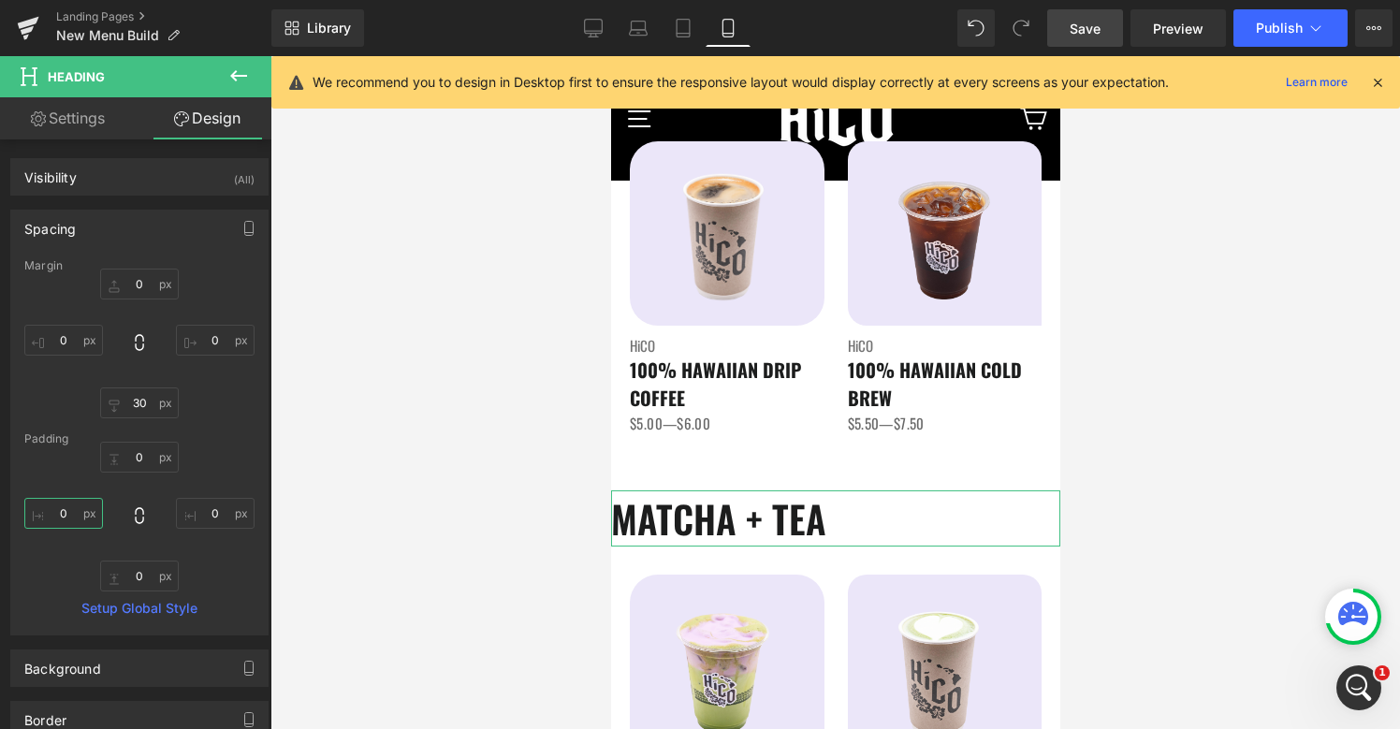
click at [60, 518] on input "text" at bounding box center [63, 513] width 79 height 31
type input "20"
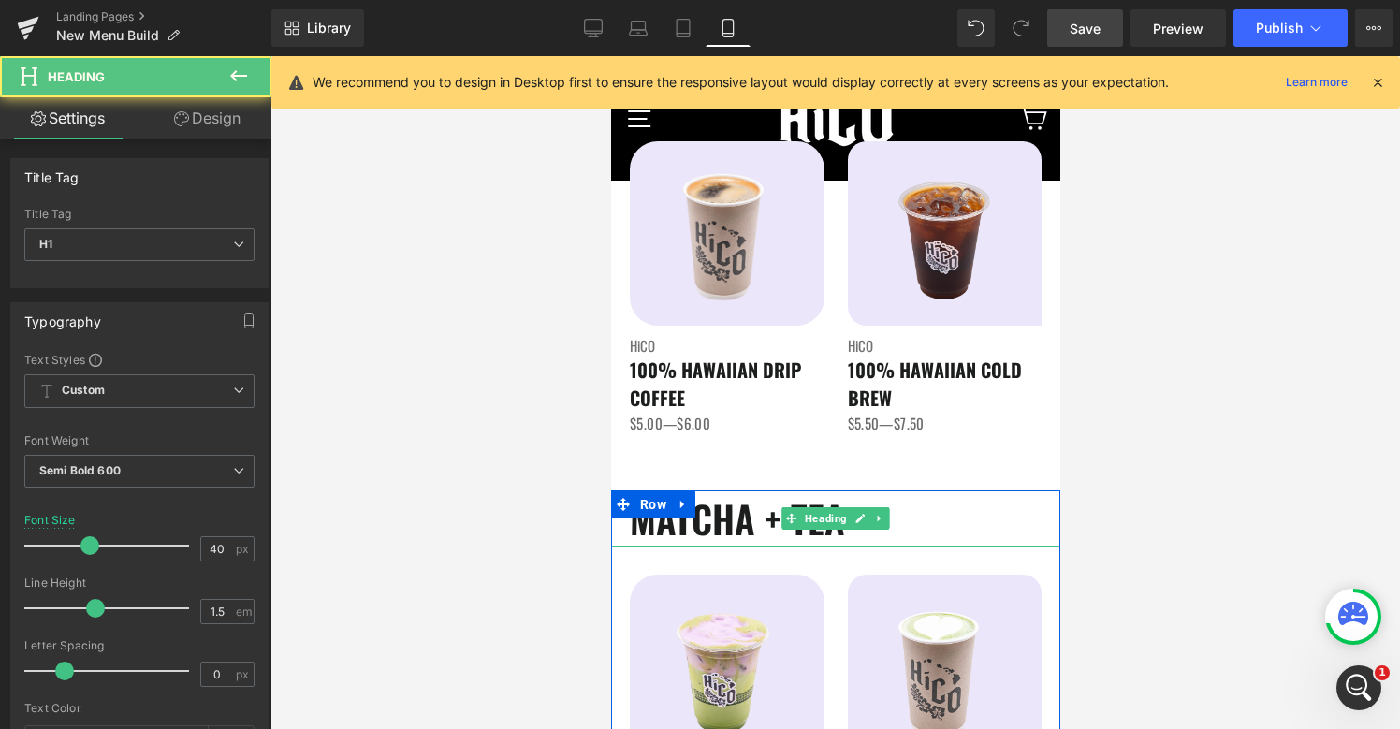
click at [1010, 533] on h1 "MATCHA + TEA" at bounding box center [844, 518] width 430 height 56
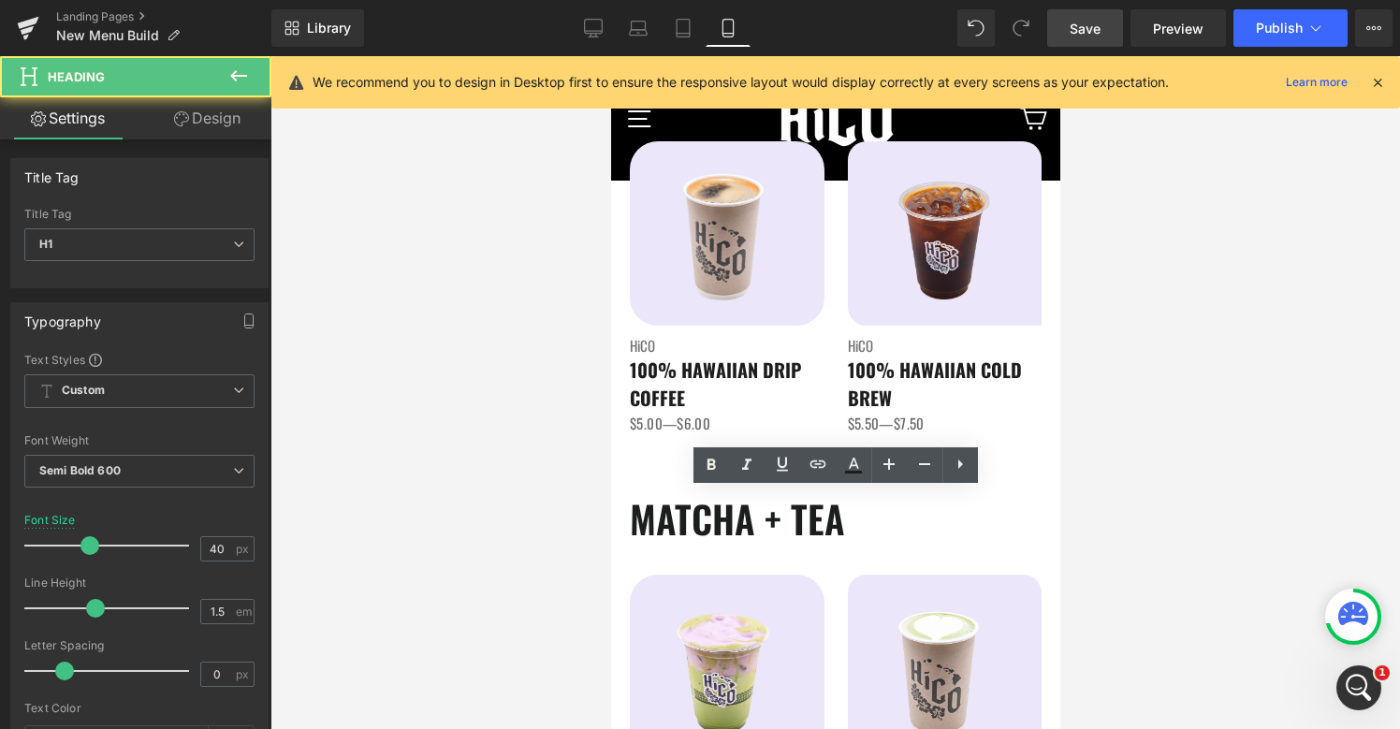
click at [1138, 532] on div at bounding box center [834, 392] width 1129 height 673
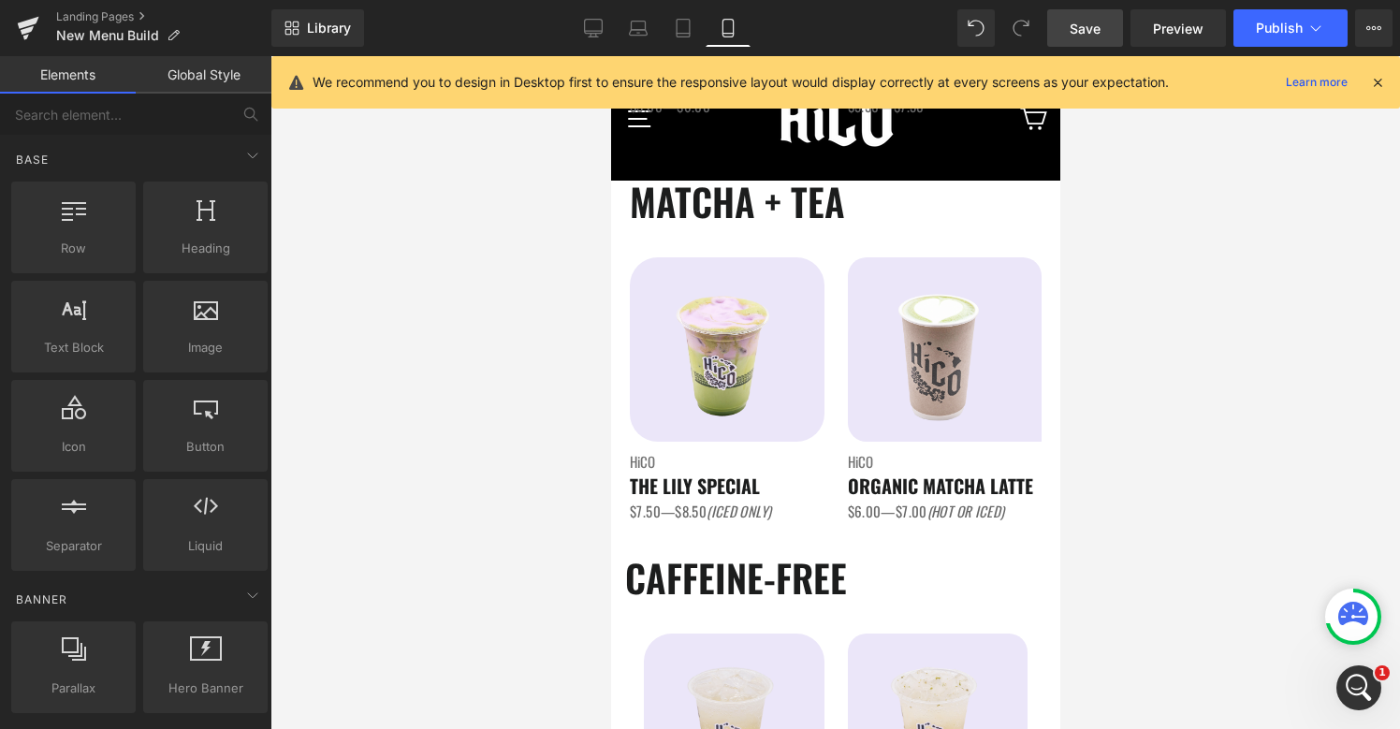
scroll to position [1394, 0]
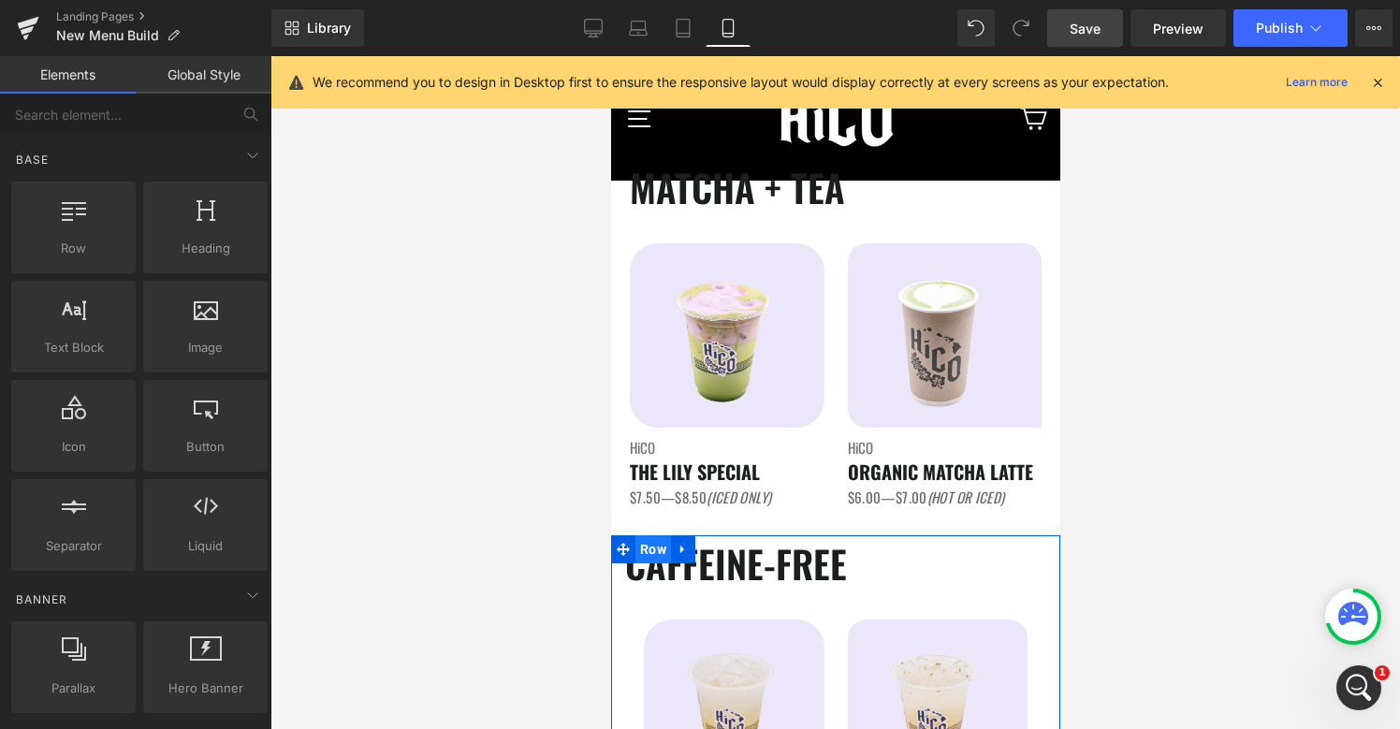
click at [651, 555] on span "Row" at bounding box center [652, 549] width 36 height 28
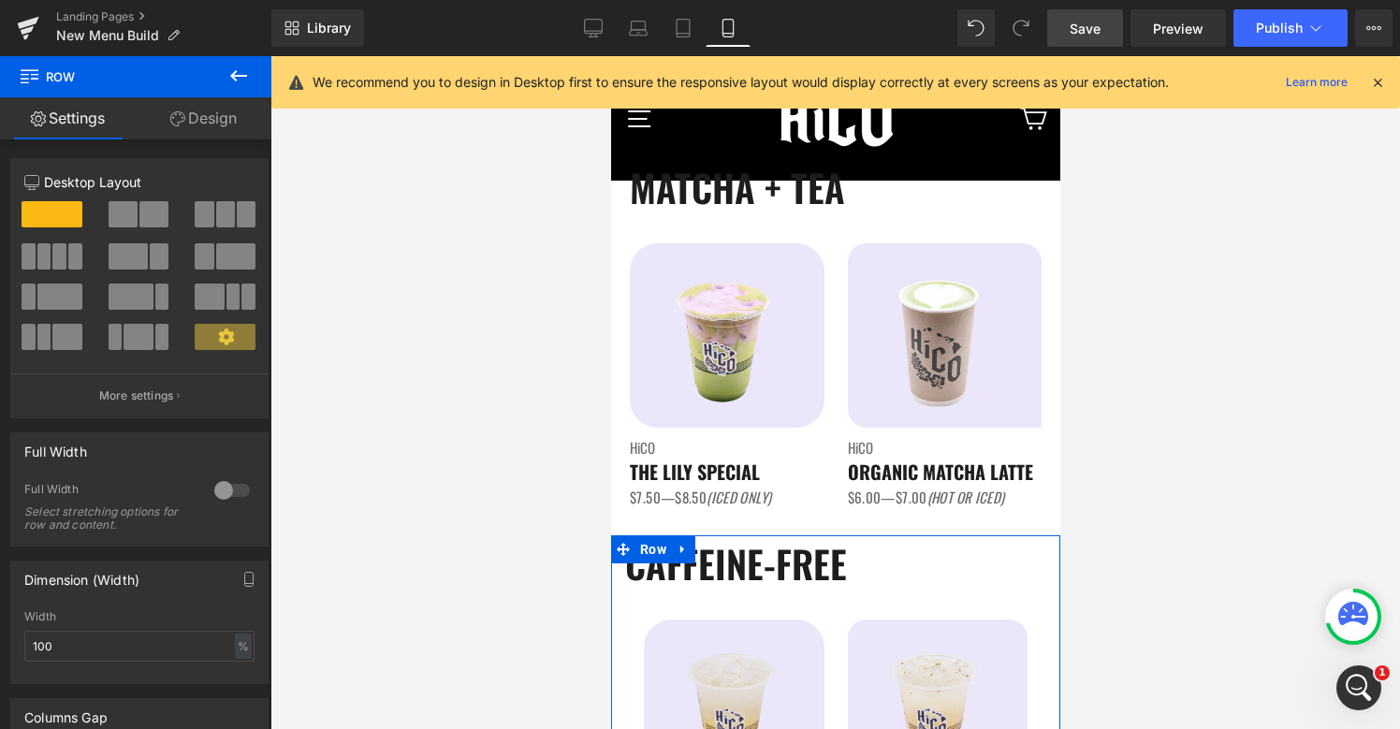
click at [212, 490] on div at bounding box center [232, 490] width 45 height 30
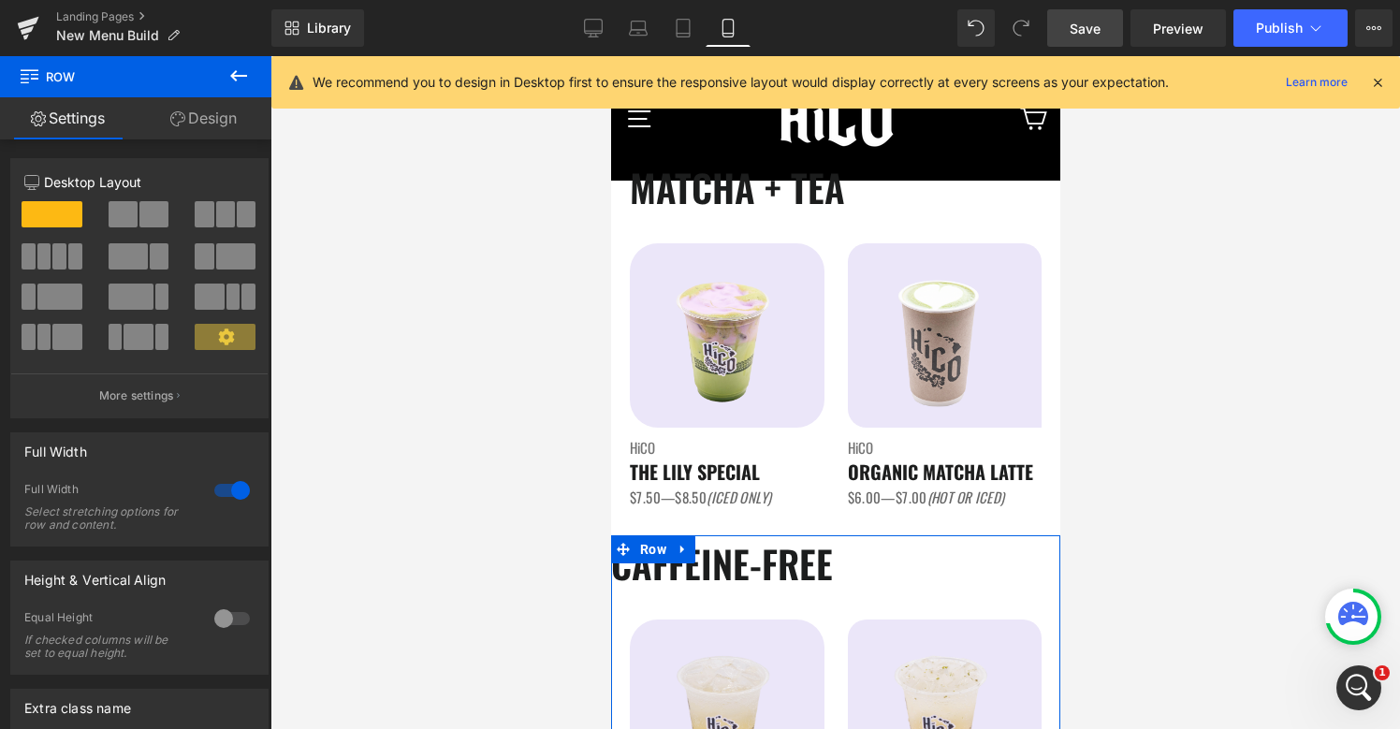
click at [234, 619] on div at bounding box center [232, 619] width 45 height 30
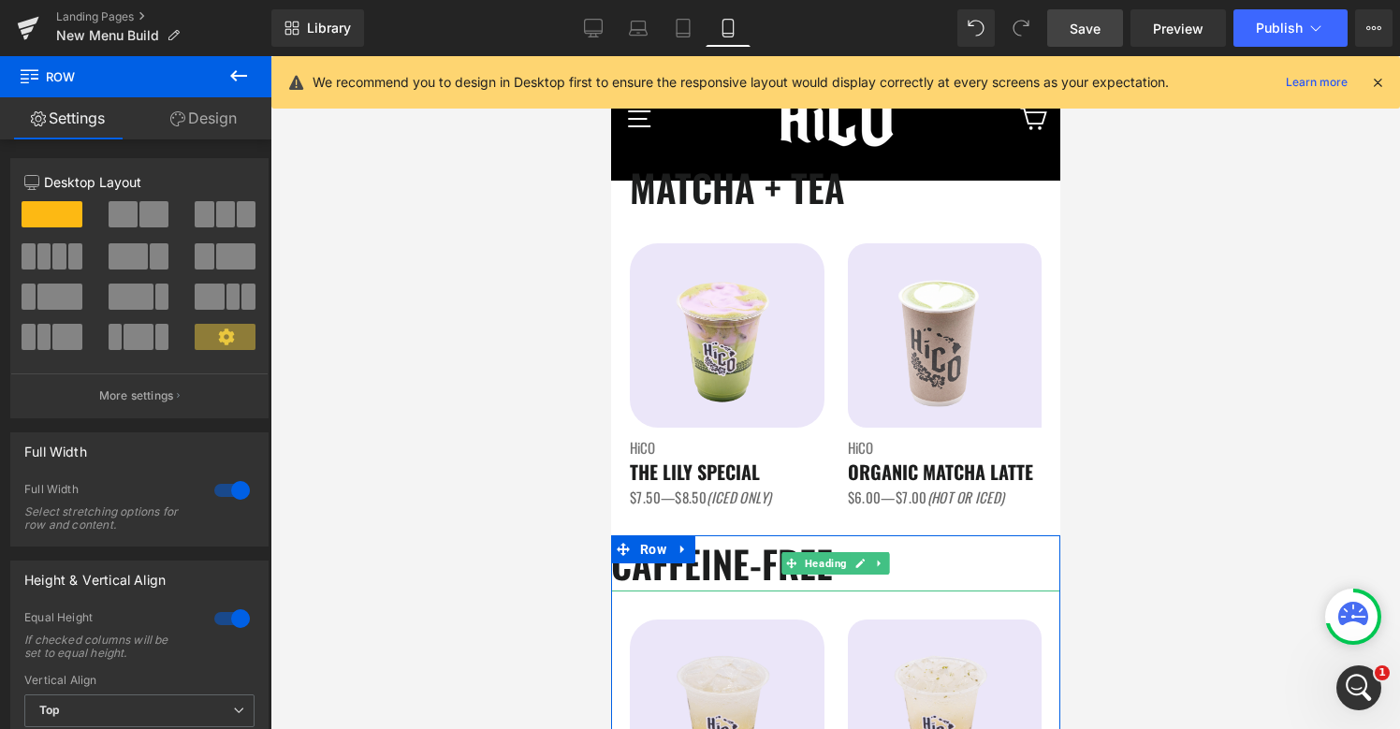
click at [819, 567] on span "Heading" at bounding box center [825, 563] width 50 height 22
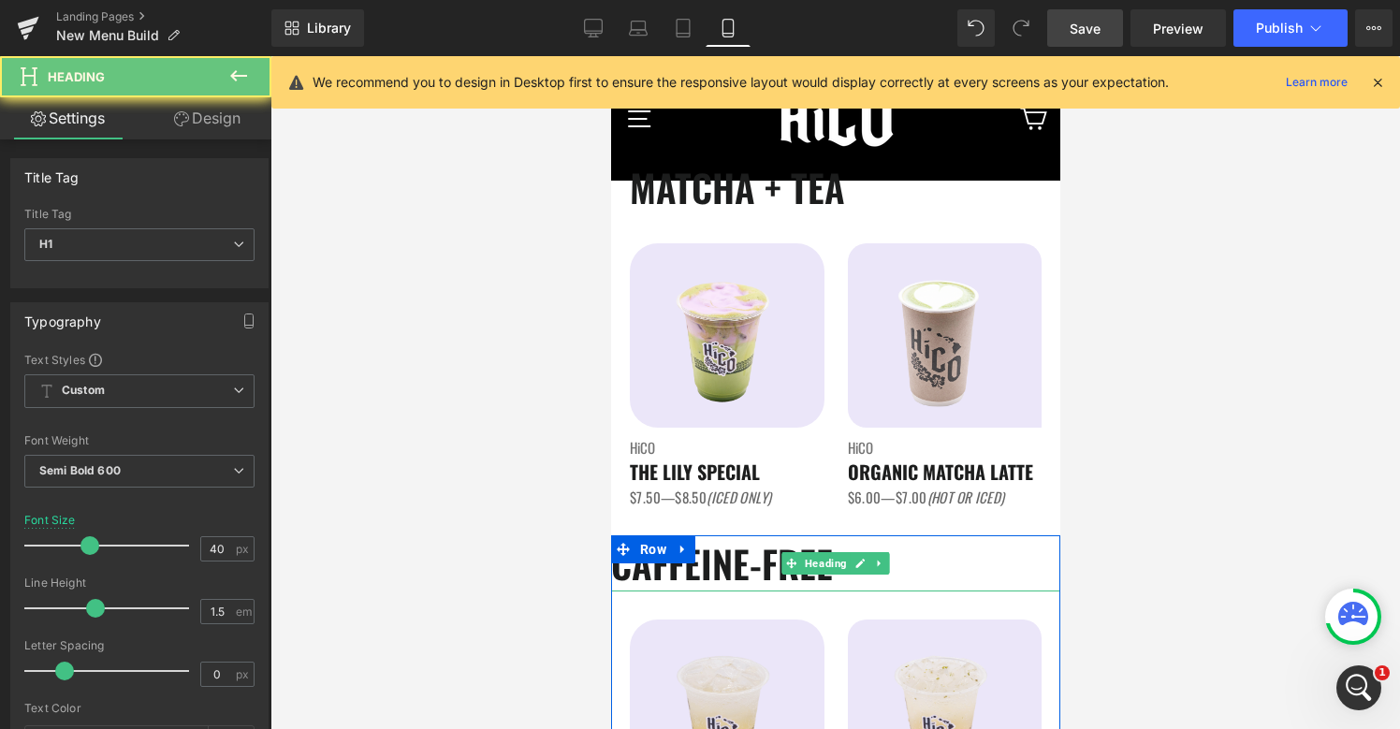
click at [681, 573] on h1 "CAFFEINE-FREE" at bounding box center [834, 563] width 449 height 56
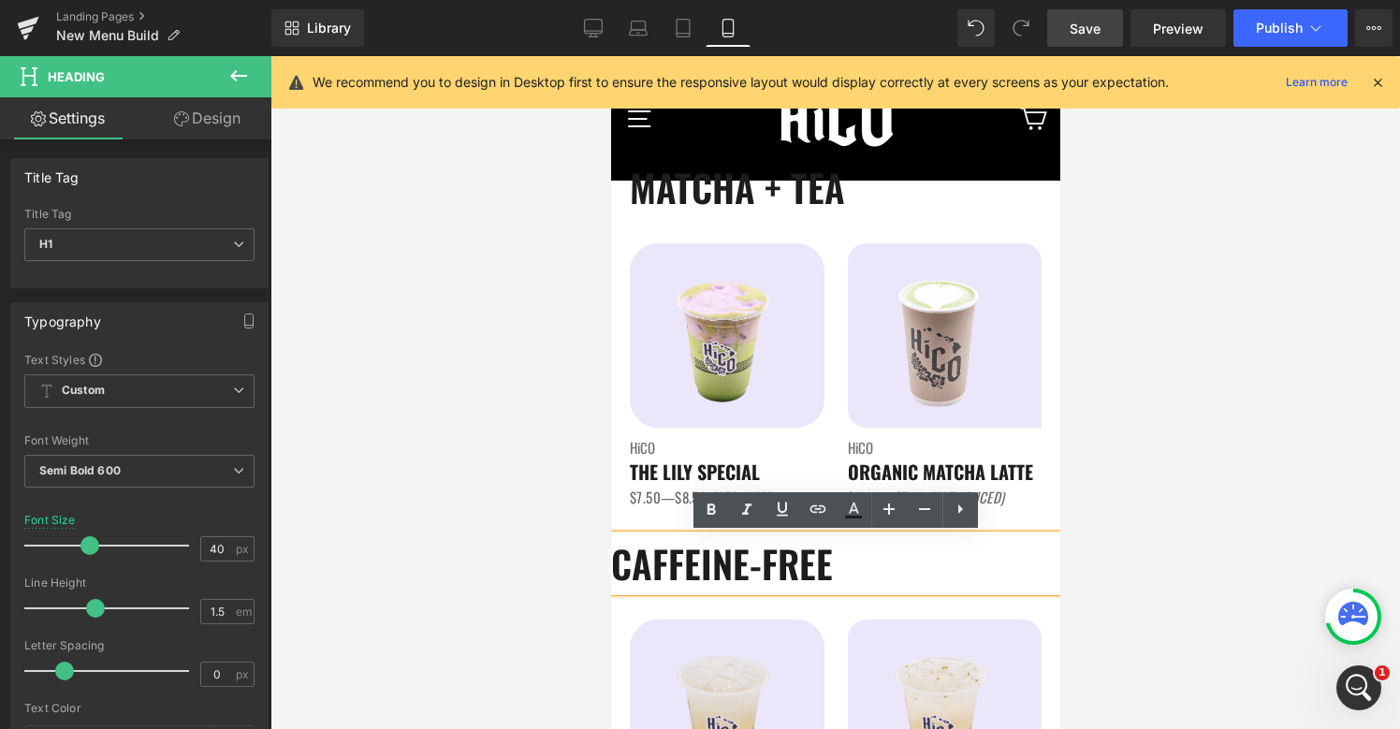
click at [530, 613] on div at bounding box center [834, 392] width 1129 height 673
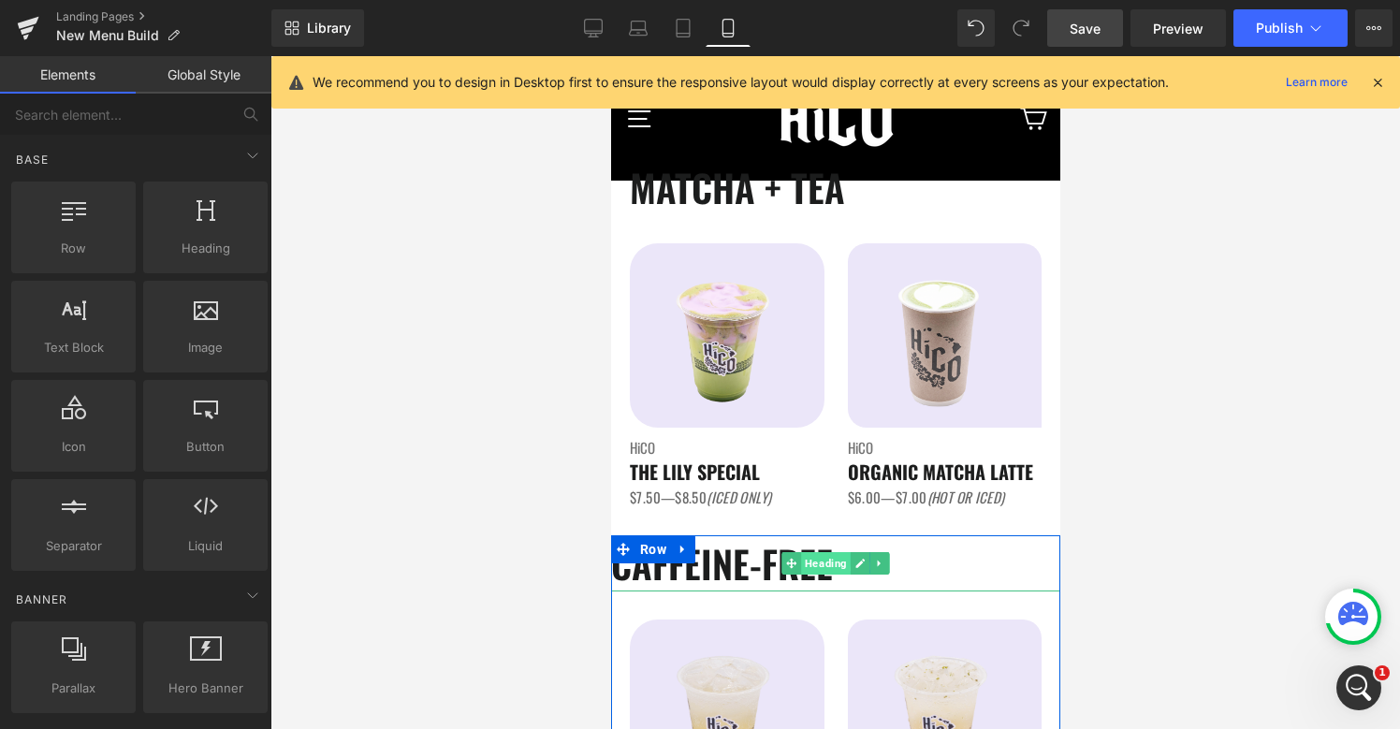
click at [820, 566] on span "Heading" at bounding box center [825, 563] width 50 height 22
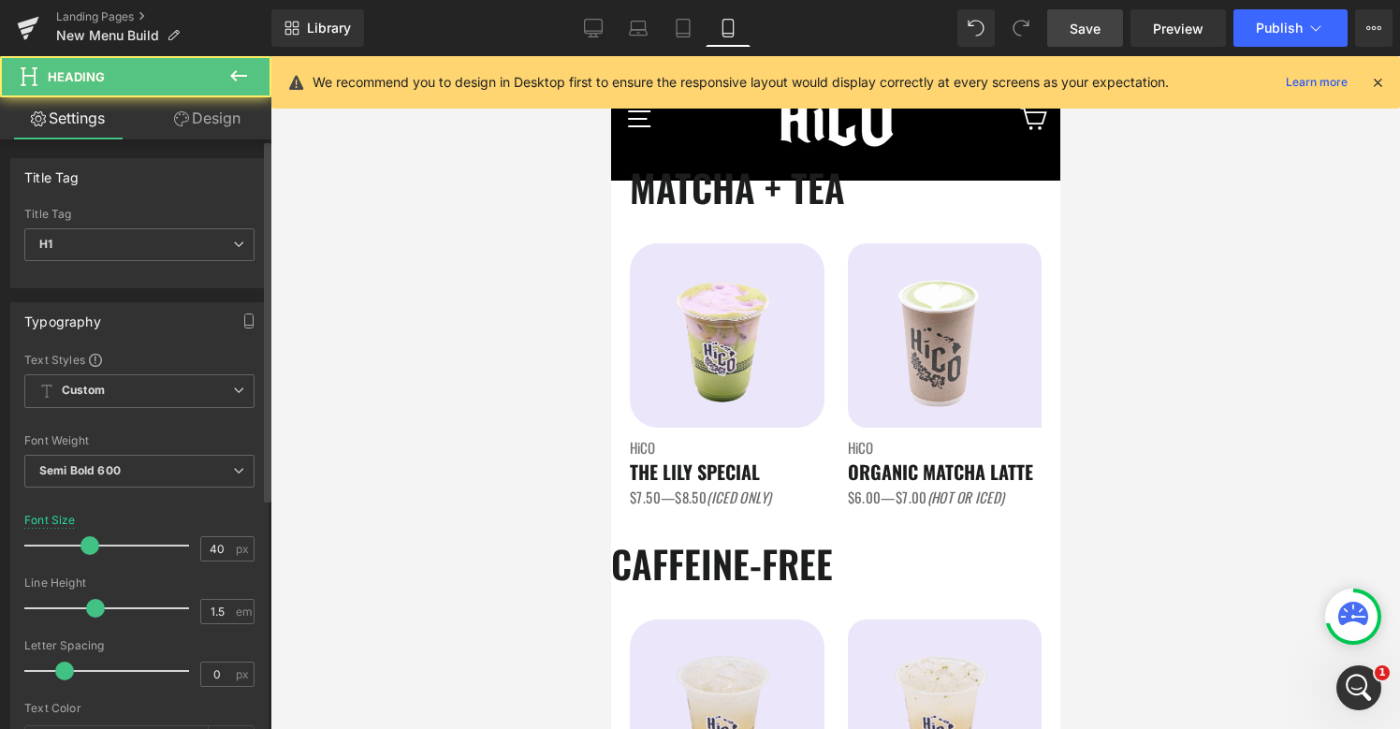
scroll to position [895, 0]
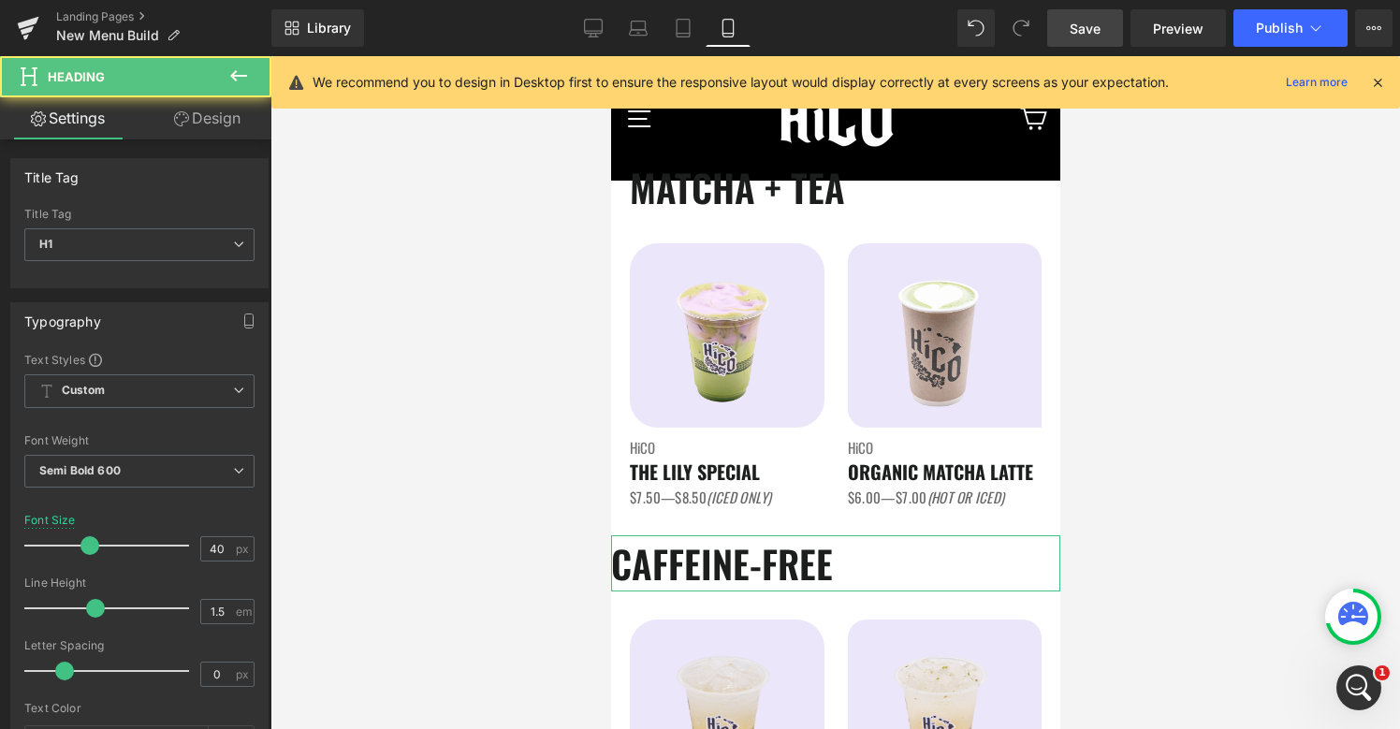
click at [218, 115] on link "Design" at bounding box center [207, 118] width 136 height 42
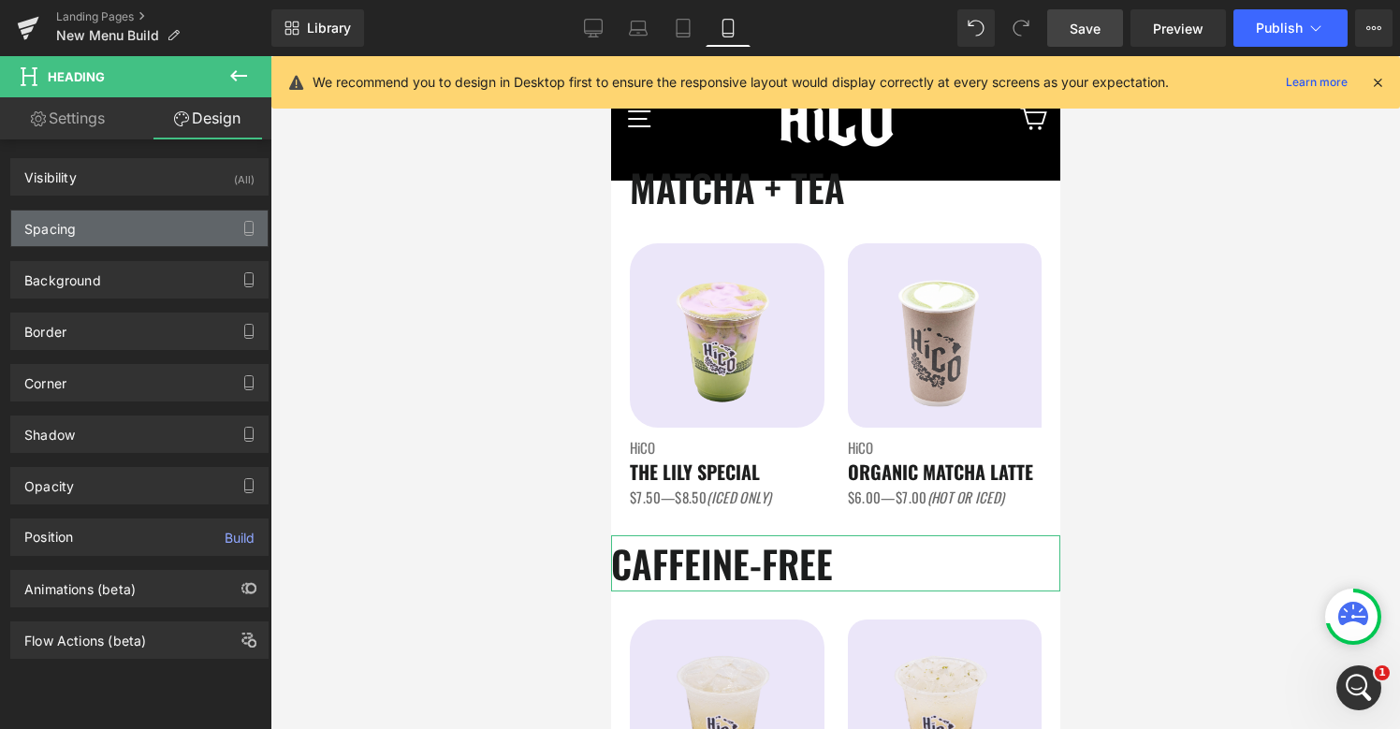
click at [132, 227] on div "Spacing" at bounding box center [139, 229] width 256 height 36
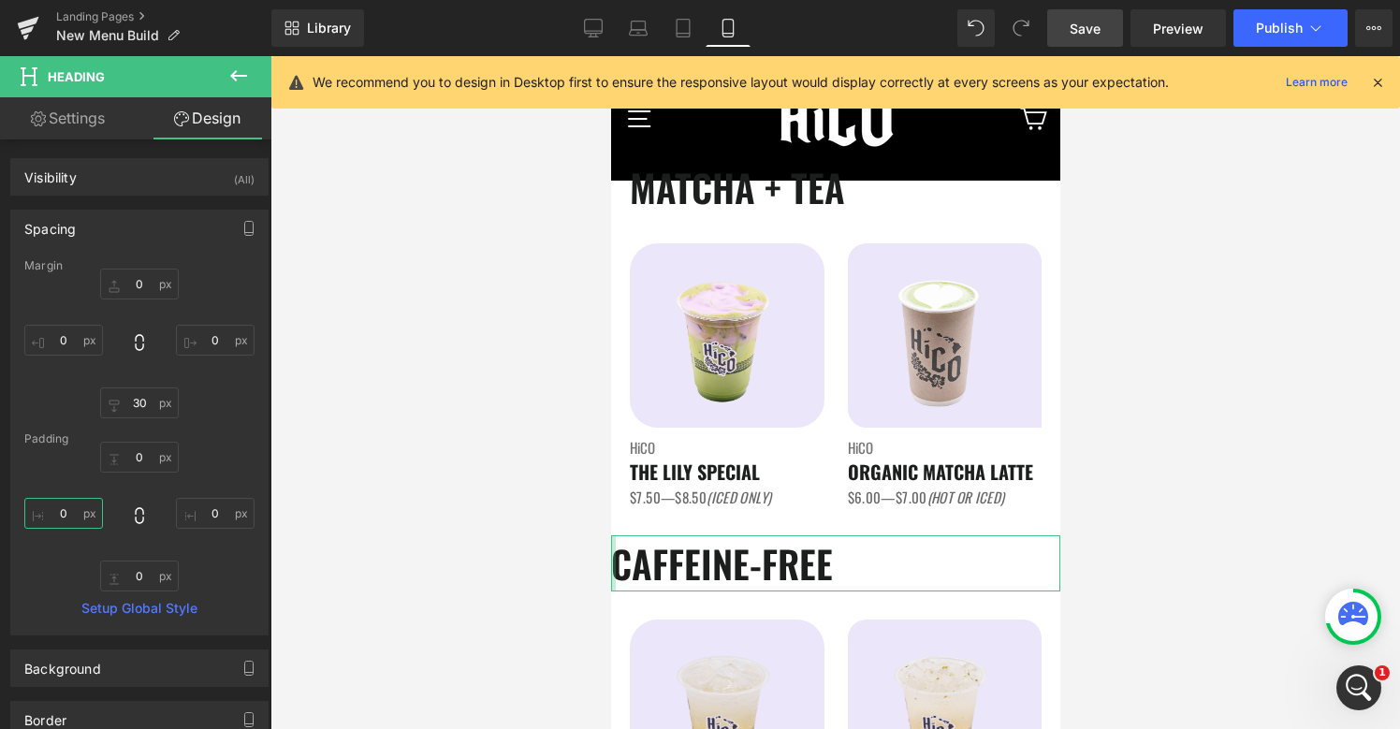
click at [63, 521] on input "0" at bounding box center [63, 513] width 79 height 31
type input "20"
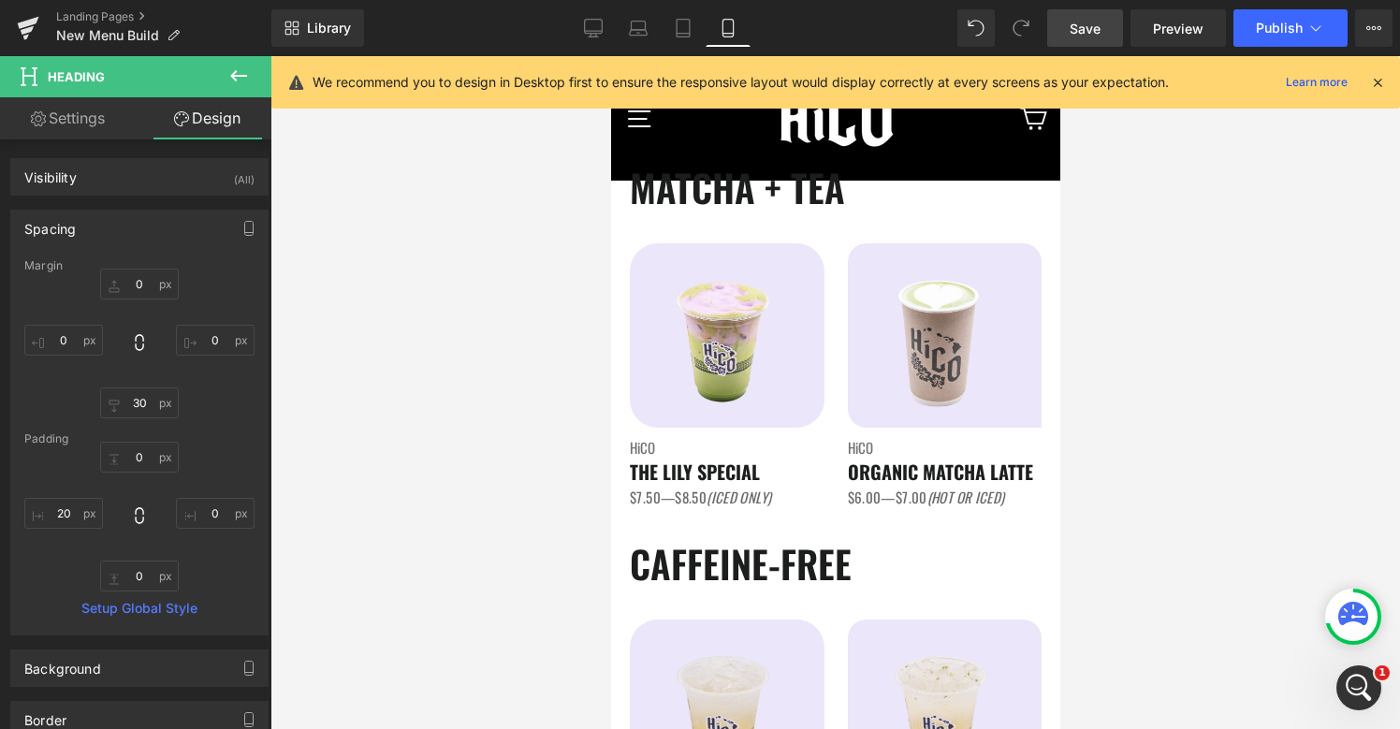
click at [1173, 522] on div at bounding box center [834, 392] width 1129 height 673
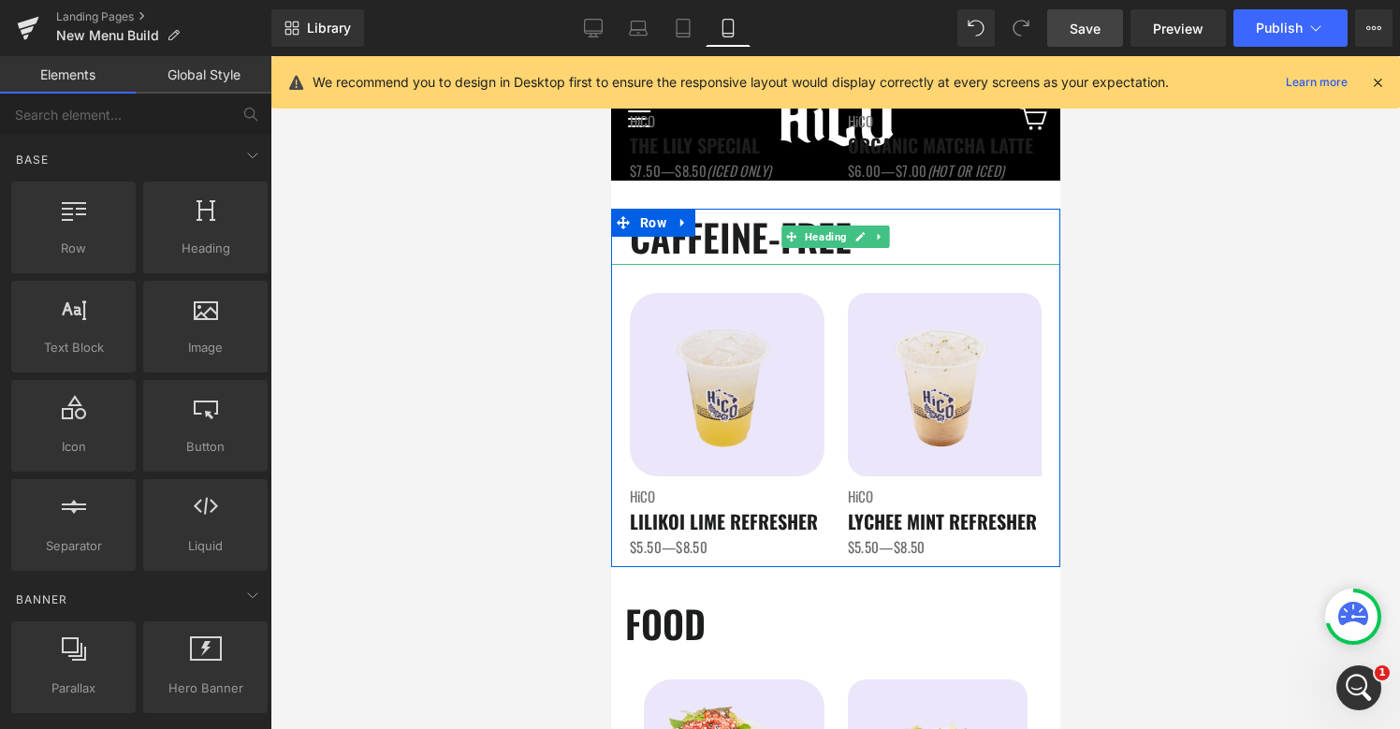
scroll to position [1810, 0]
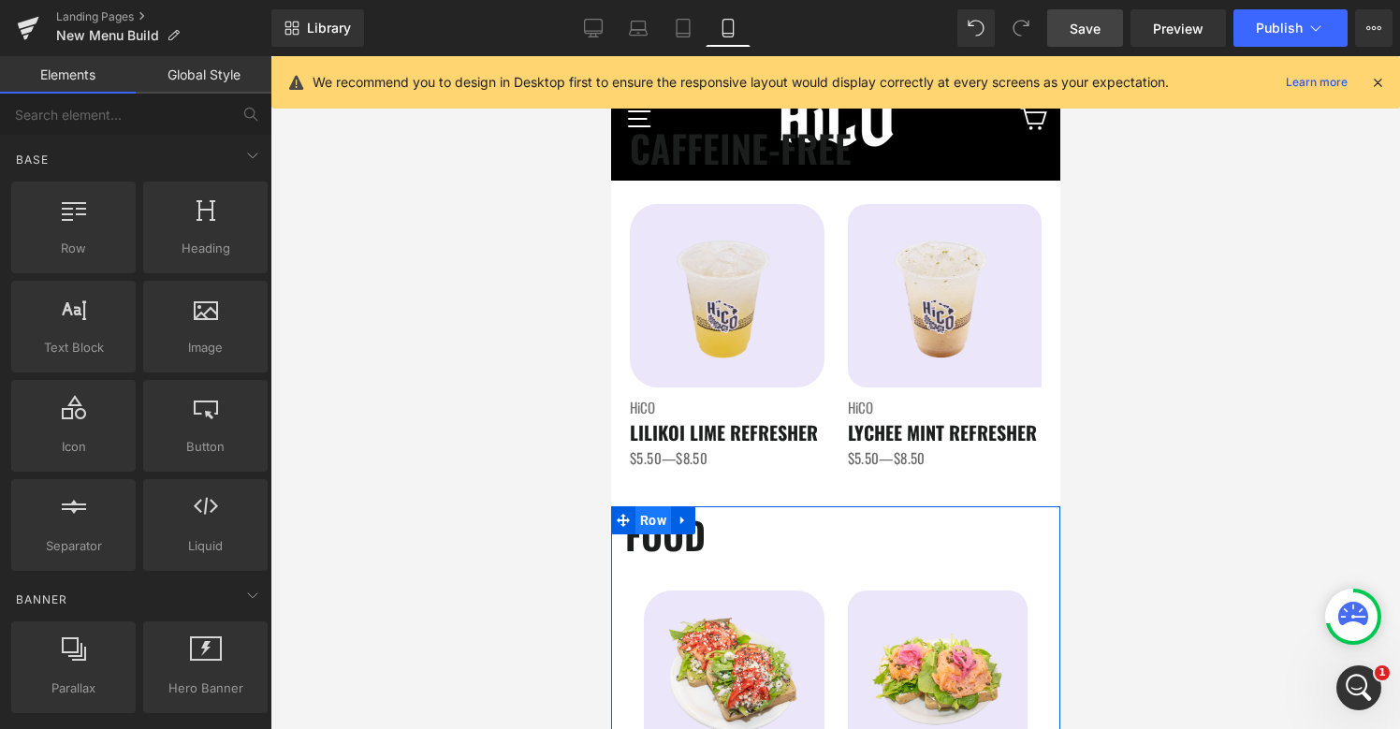
click at [652, 523] on span "Row" at bounding box center [652, 520] width 36 height 28
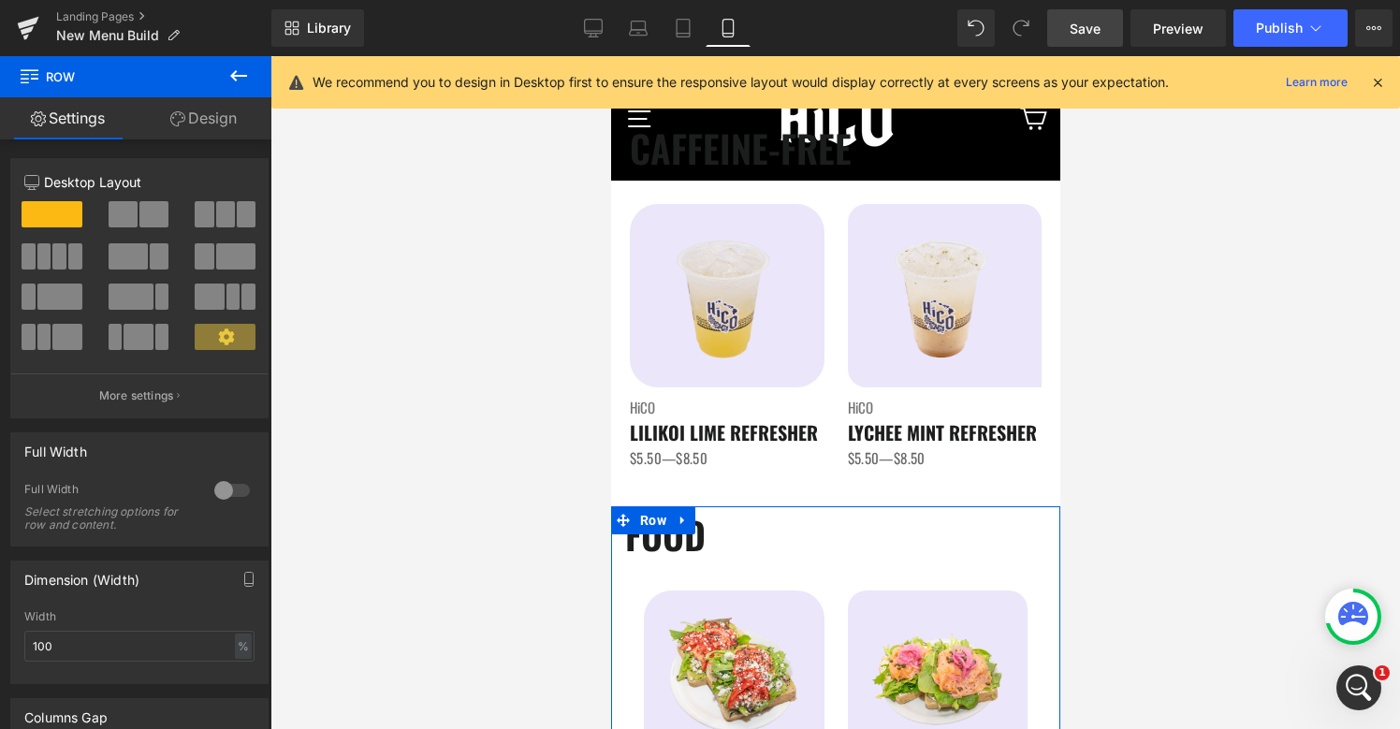
click at [227, 497] on div at bounding box center [232, 490] width 45 height 30
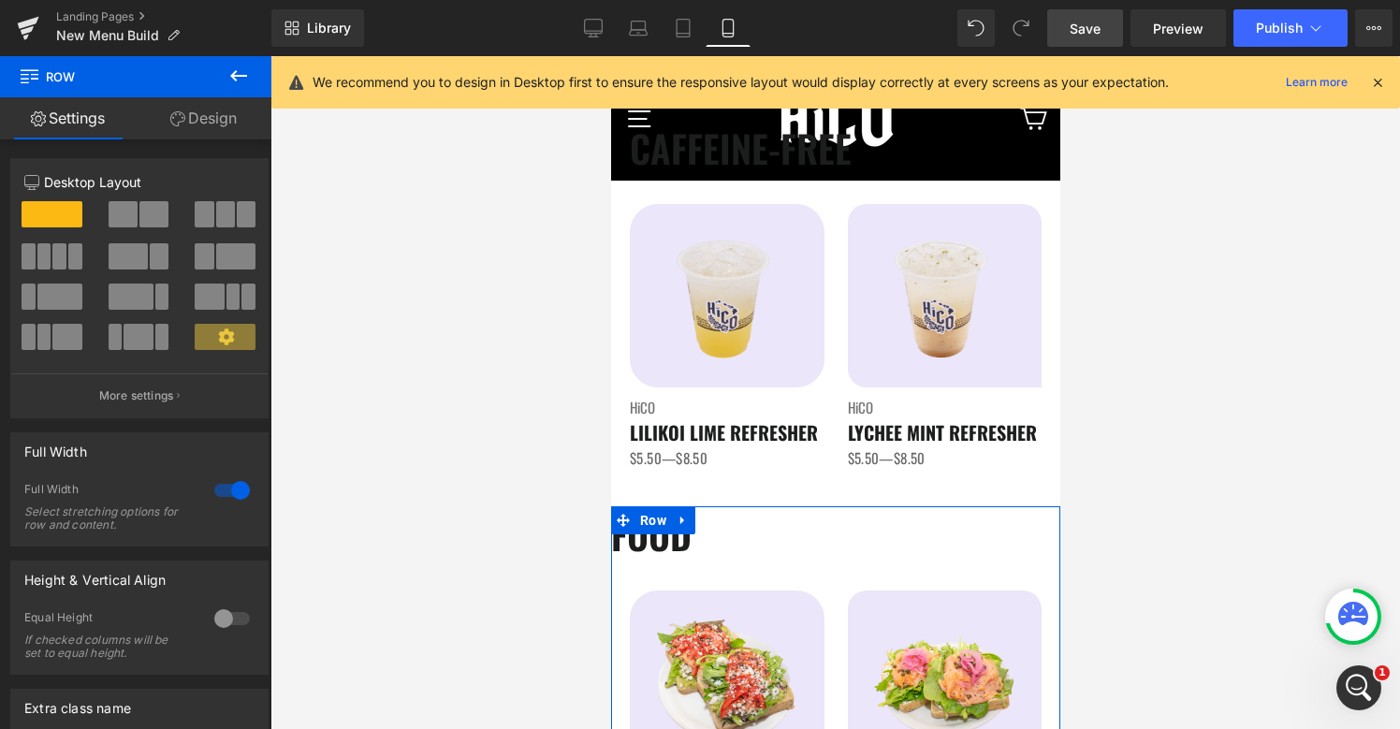
click at [225, 628] on div at bounding box center [232, 619] width 45 height 30
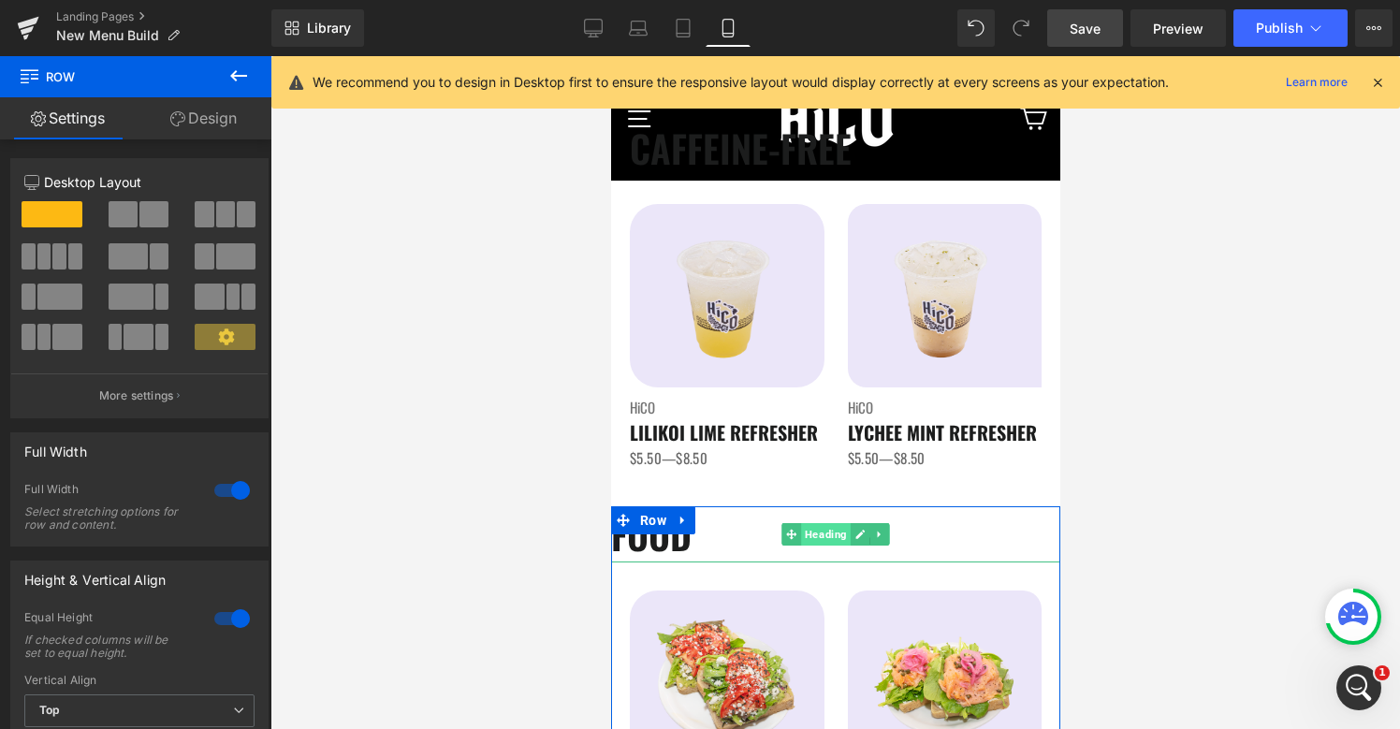
click at [829, 538] on span "Heading" at bounding box center [825, 534] width 50 height 22
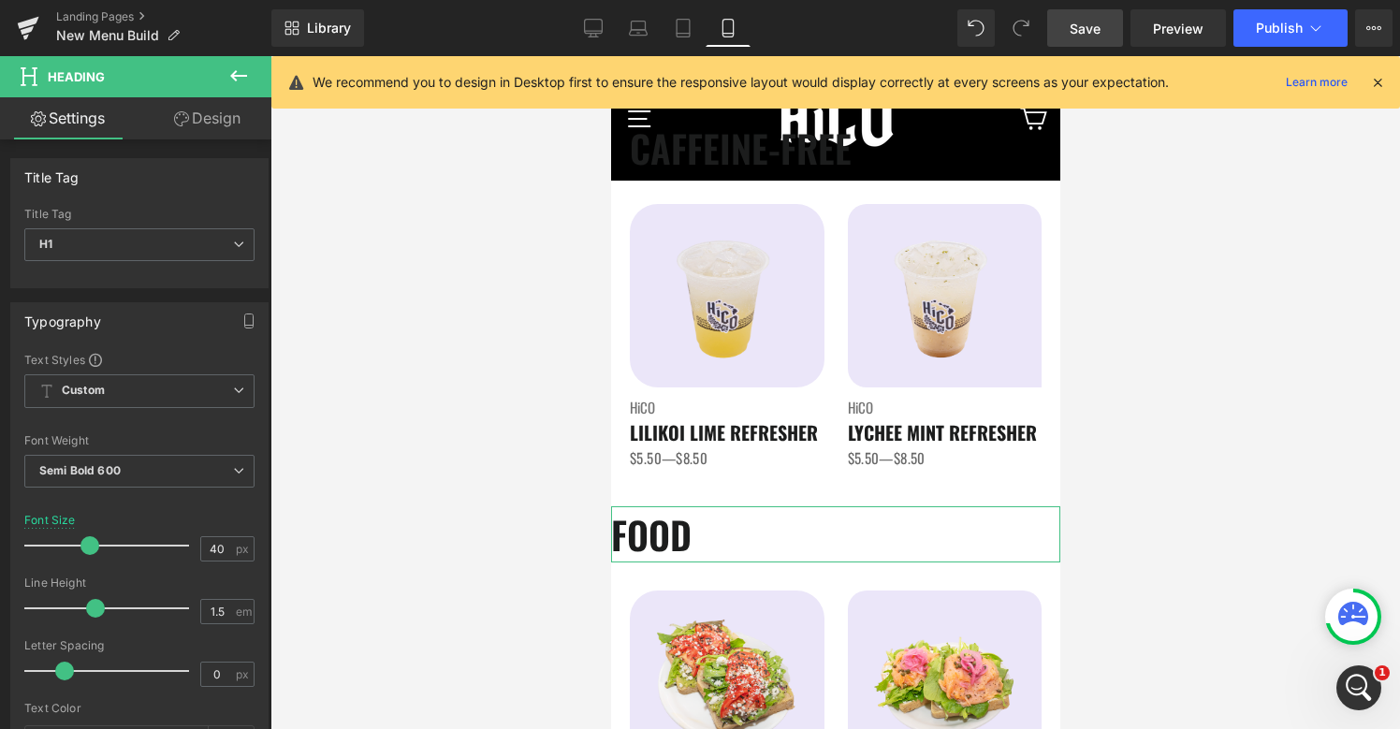
click at [219, 119] on link "Design" at bounding box center [207, 118] width 136 height 42
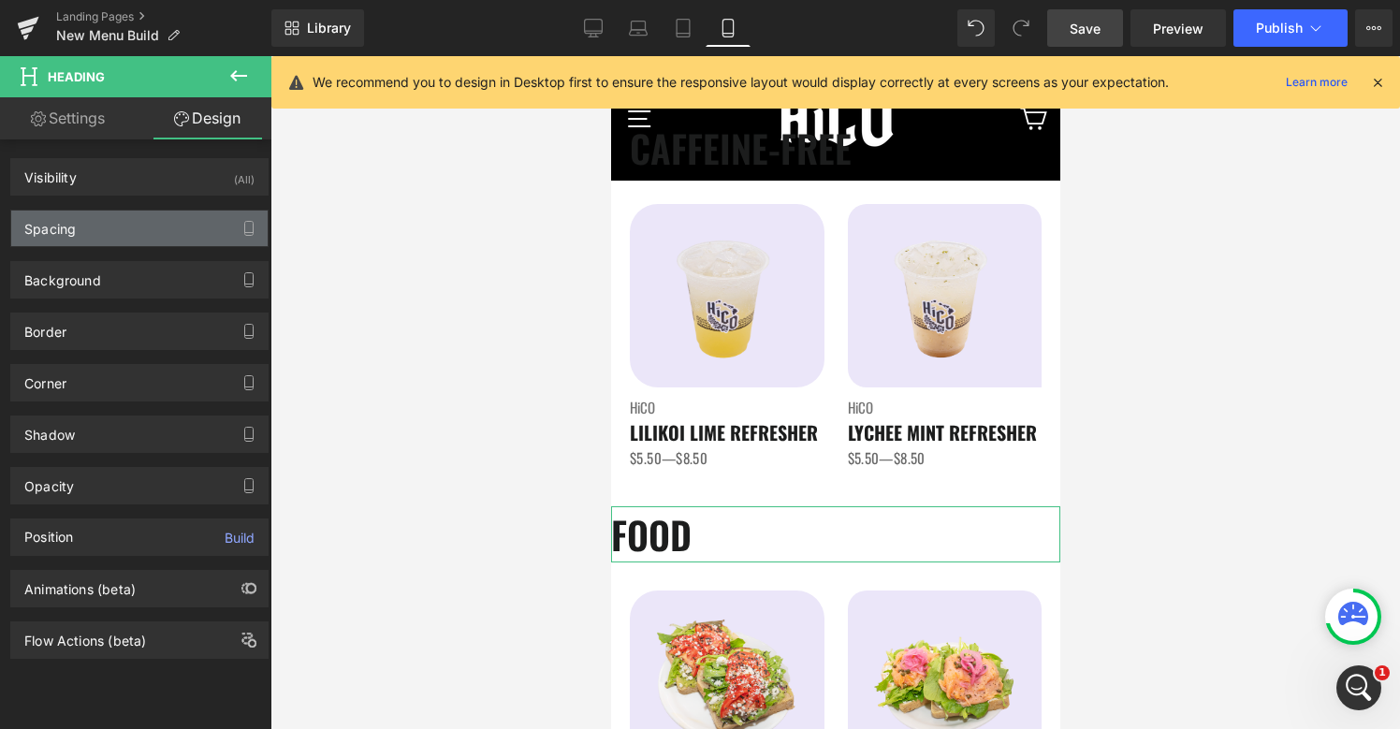
click at [60, 223] on div "Spacing" at bounding box center [49, 224] width 51 height 26
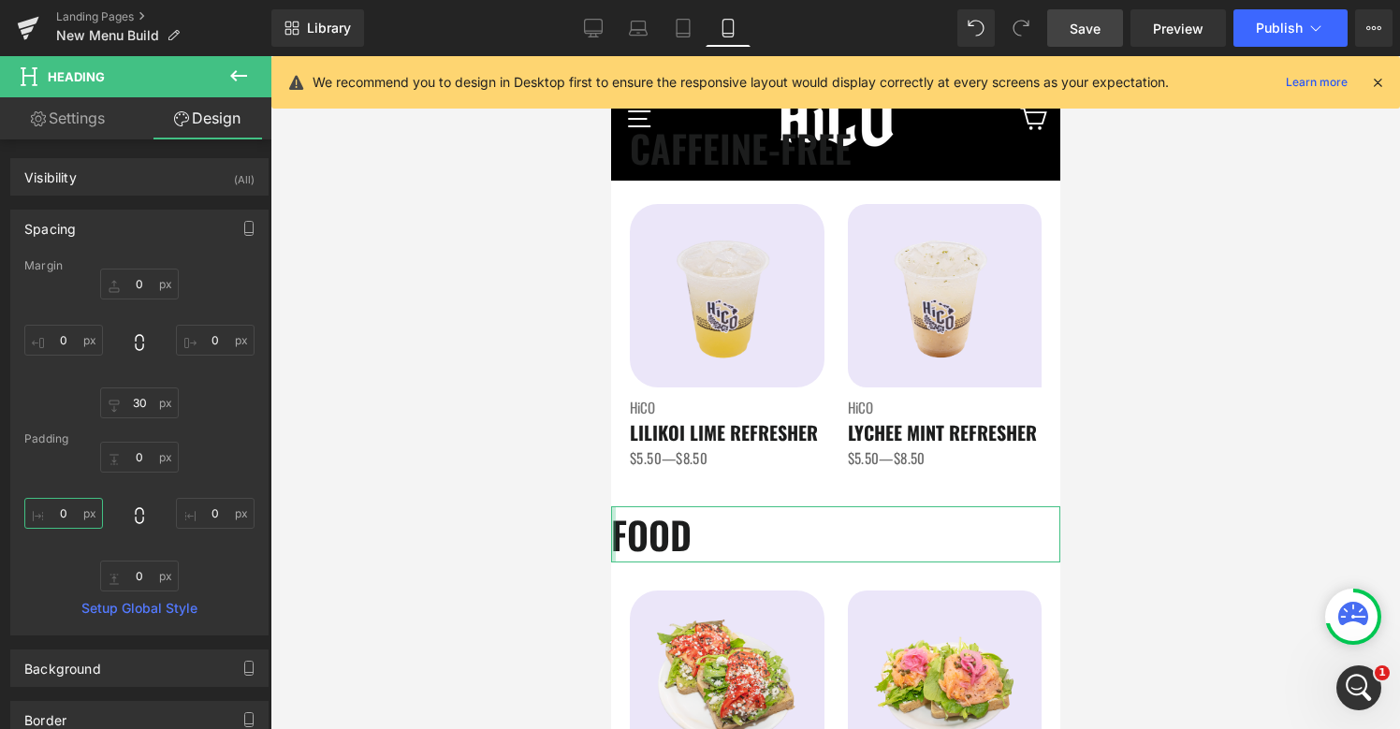
click at [56, 518] on input "0" at bounding box center [63, 513] width 79 height 31
type input "20"
click at [1115, 559] on div at bounding box center [834, 392] width 1129 height 673
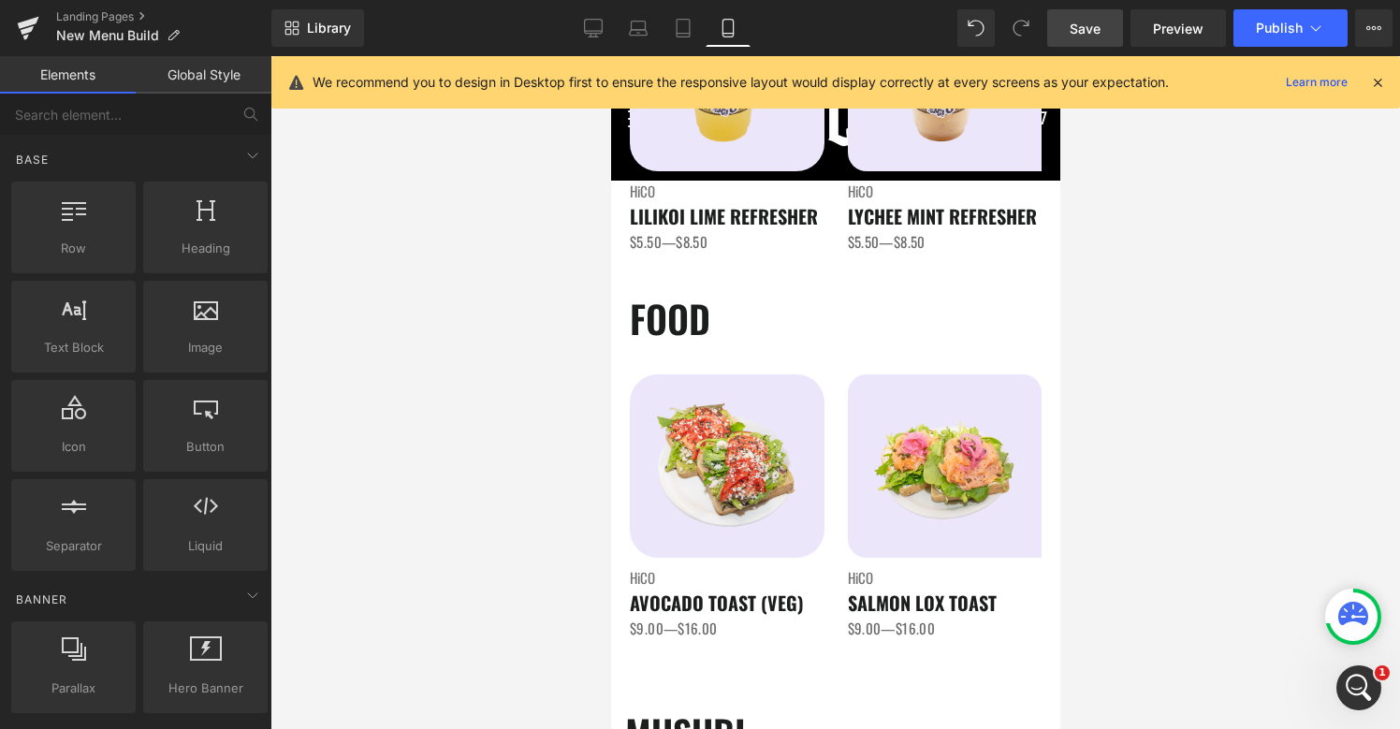
scroll to position [2239, 0]
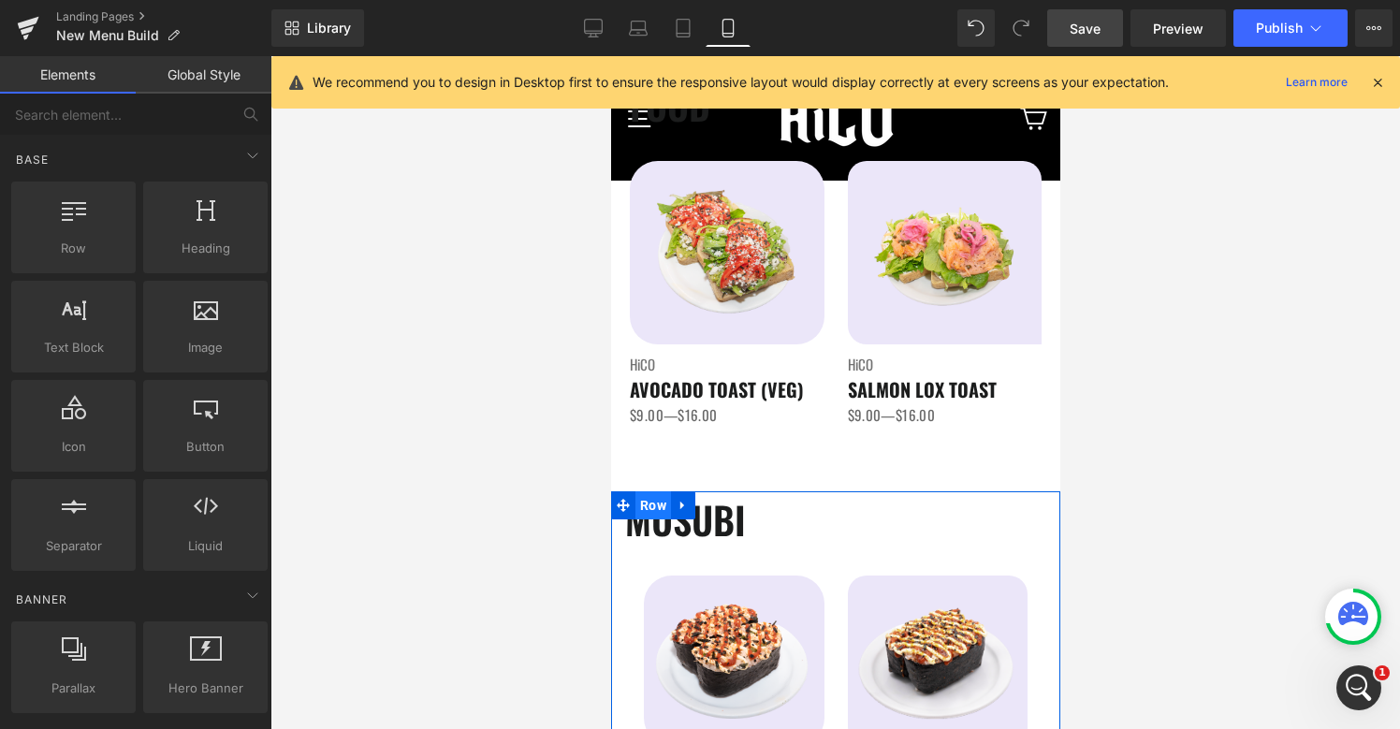
click at [660, 504] on span "Row" at bounding box center [652, 505] width 36 height 28
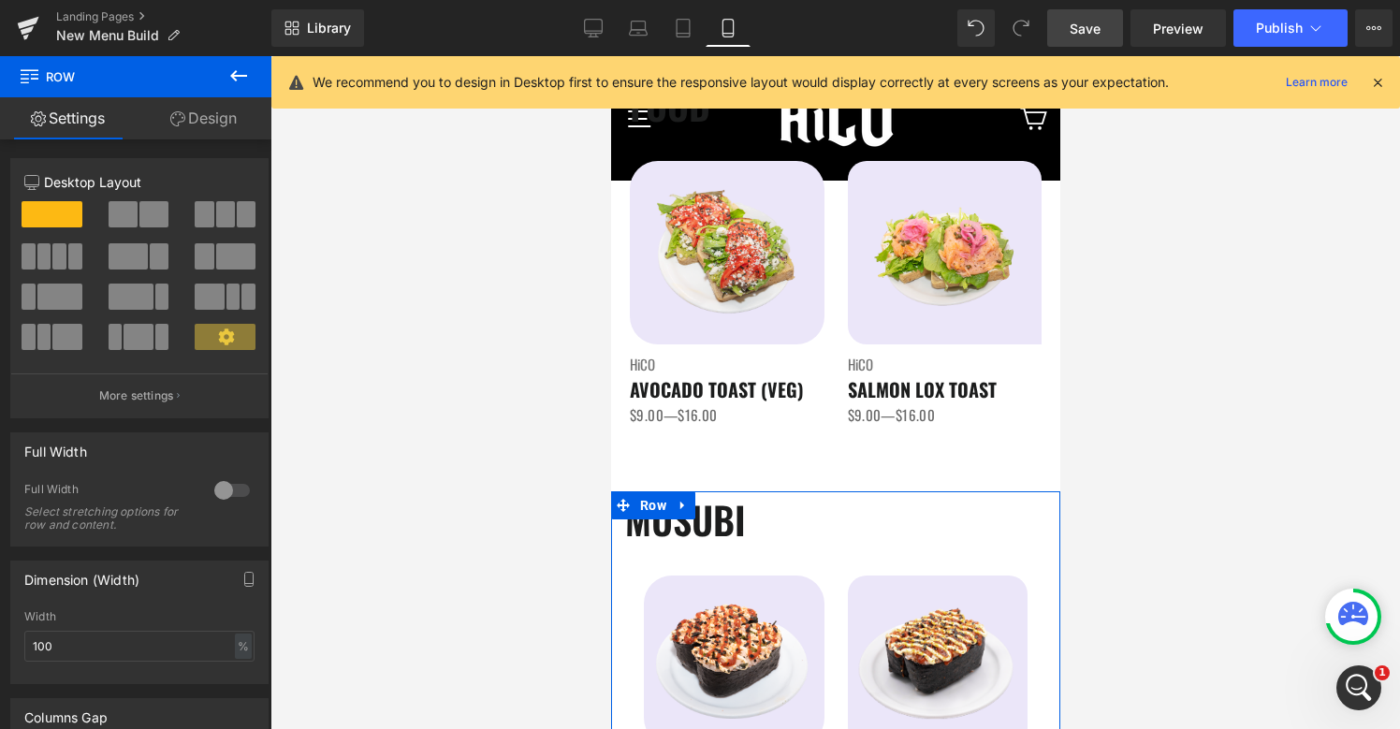
click at [224, 489] on div at bounding box center [232, 490] width 45 height 30
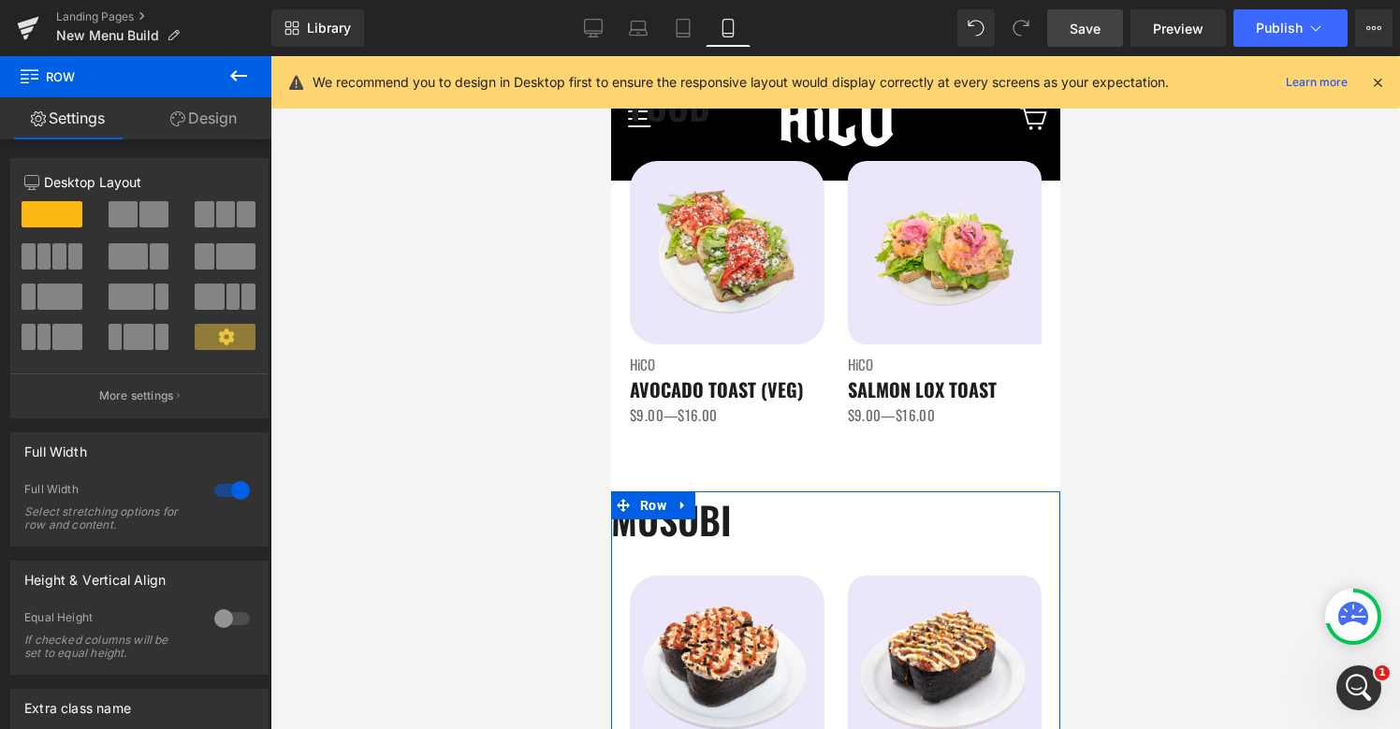
click at [218, 632] on div at bounding box center [232, 619] width 45 height 30
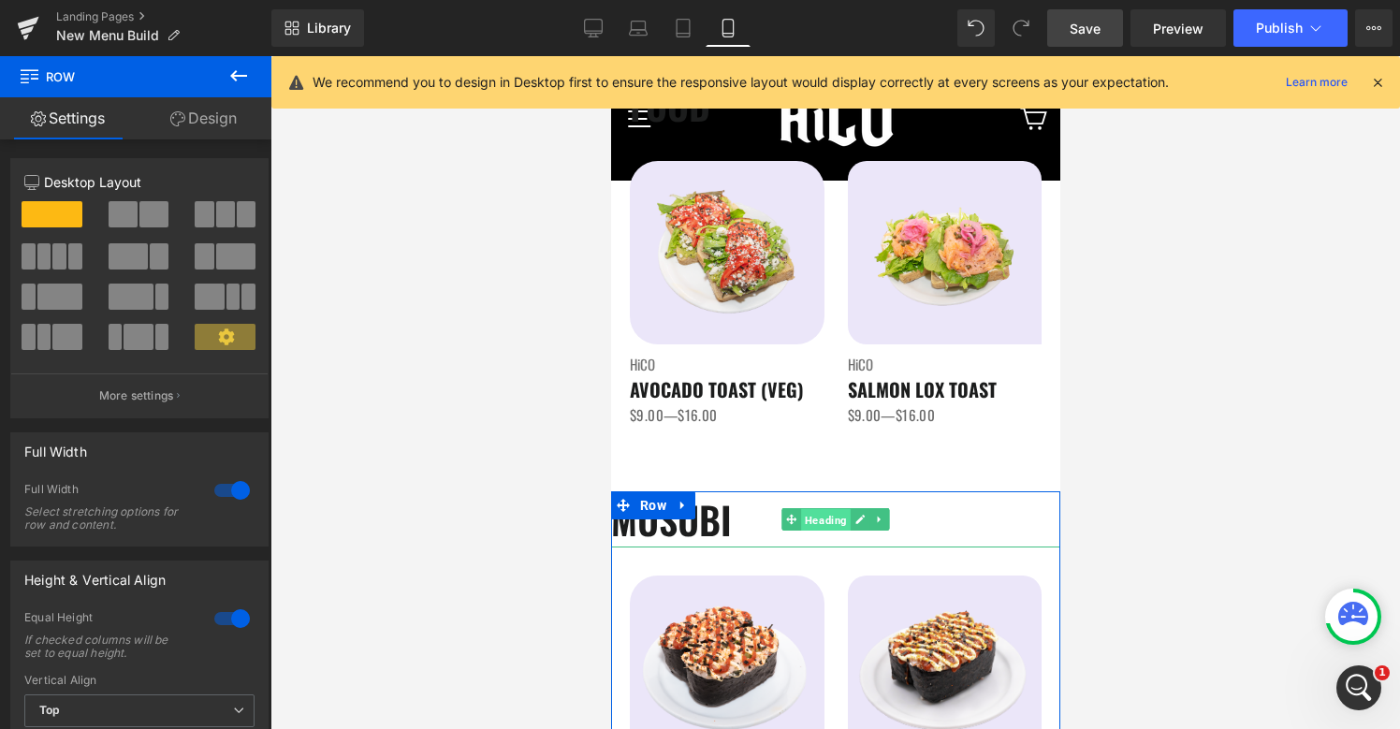
click at [824, 522] on span "Heading" at bounding box center [825, 520] width 50 height 22
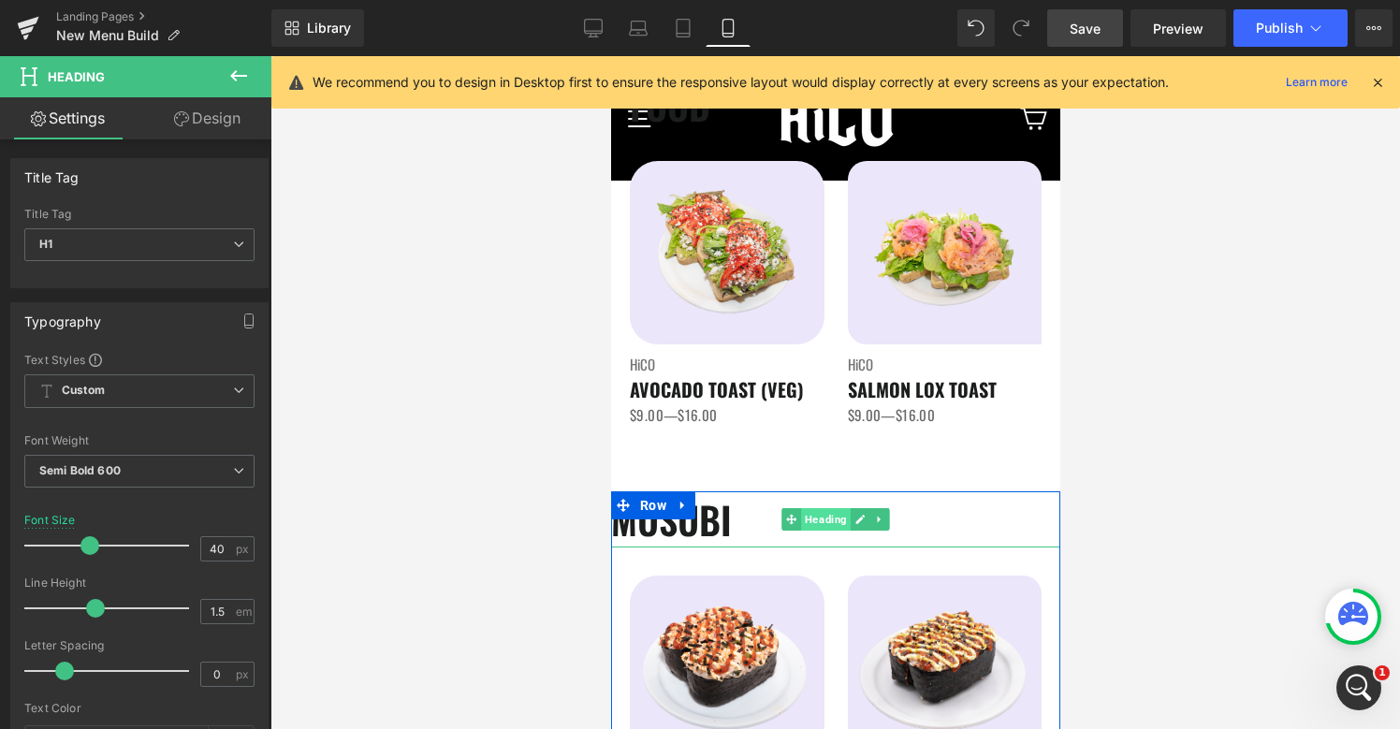
click at [822, 521] on span "Heading" at bounding box center [825, 519] width 50 height 22
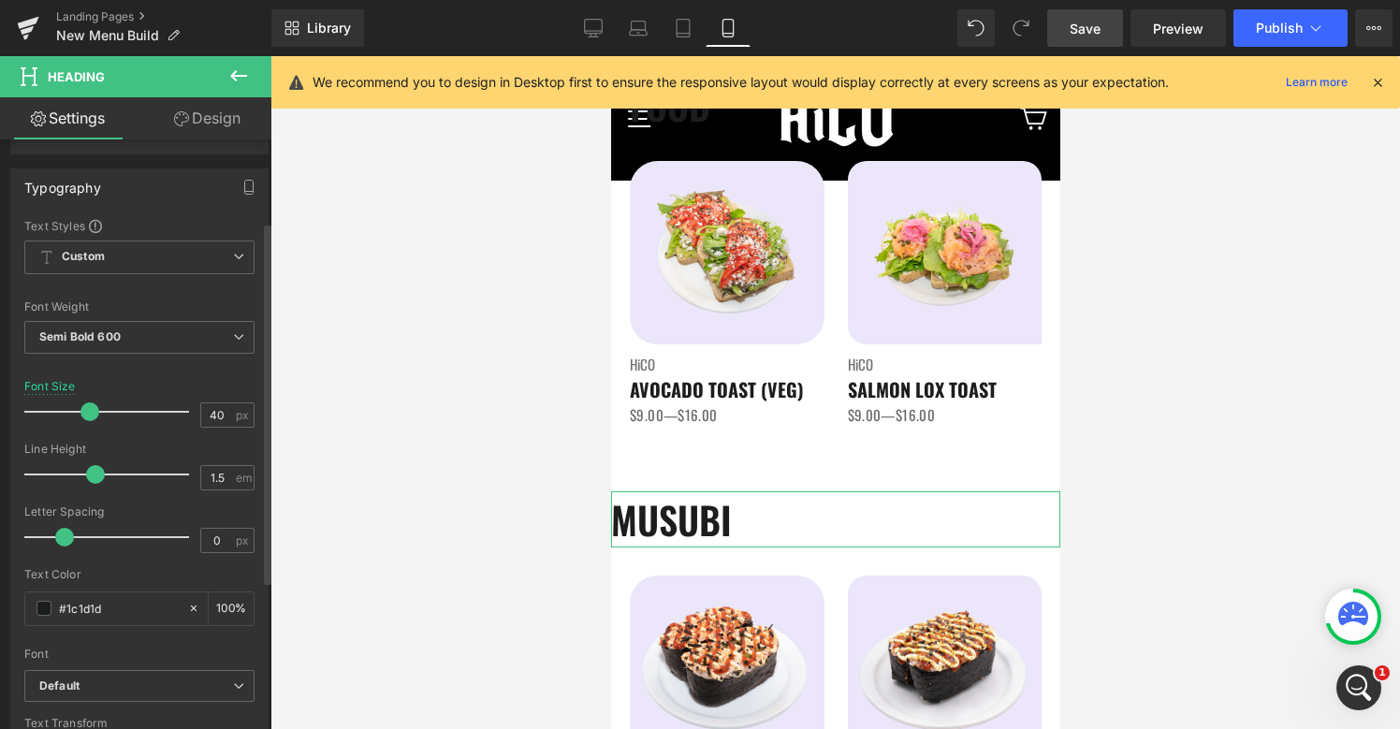
scroll to position [136, 0]
click at [214, 102] on link "Design" at bounding box center [207, 118] width 136 height 42
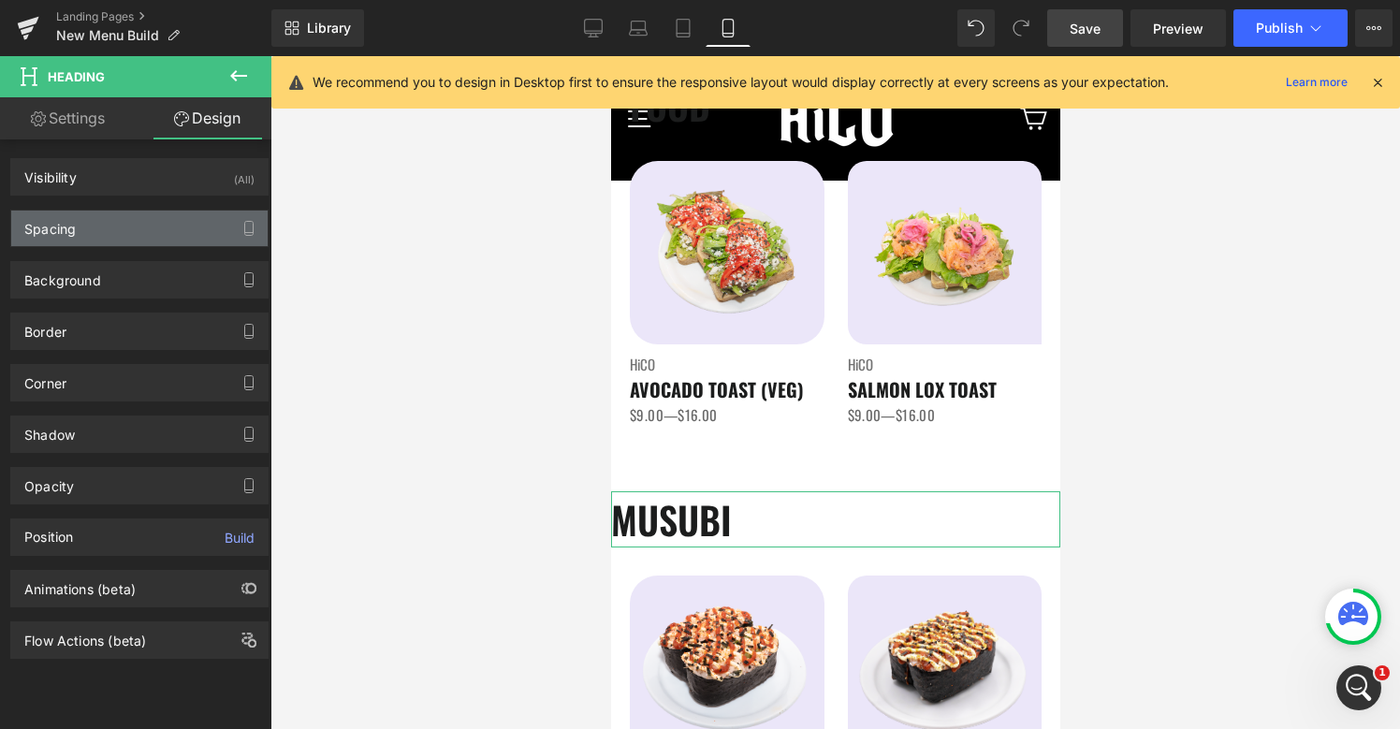
click at [119, 224] on div "Spacing" at bounding box center [139, 229] width 256 height 36
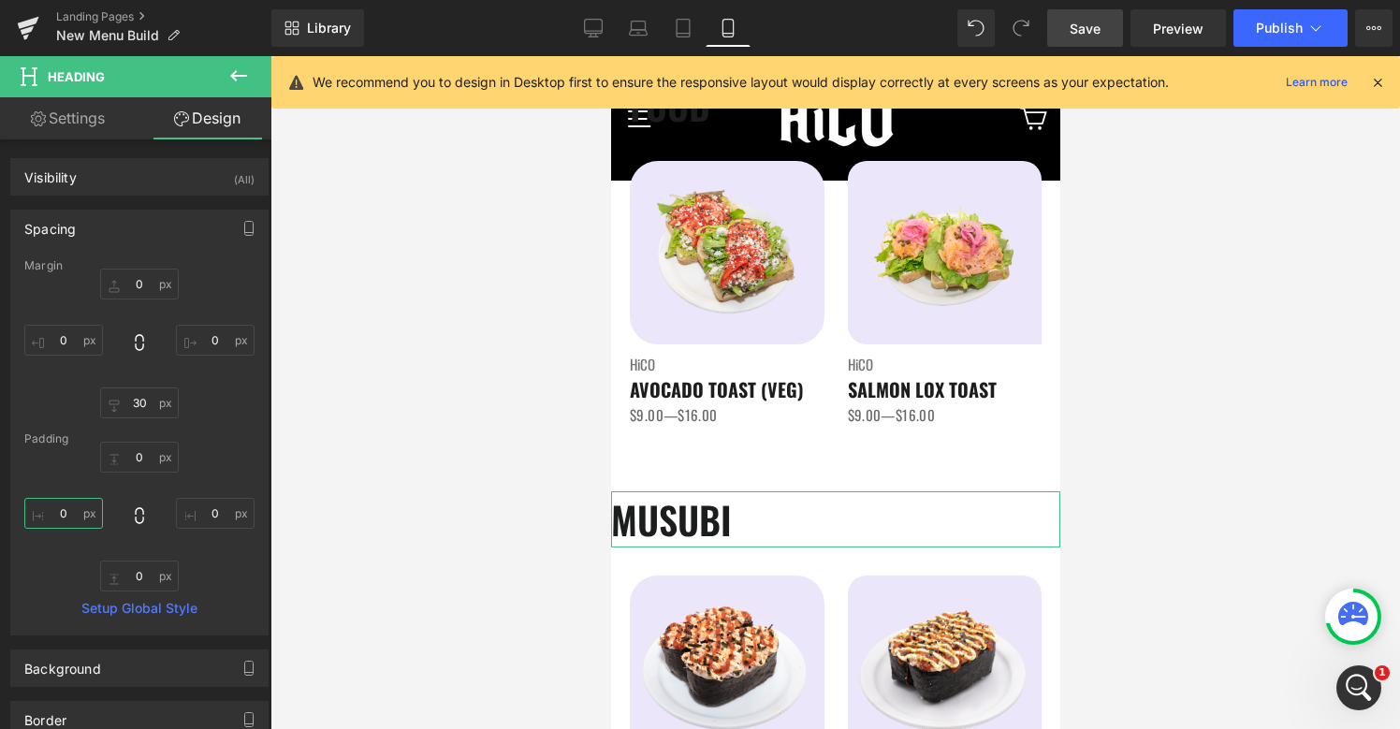
click at [67, 520] on input "0" at bounding box center [63, 513] width 79 height 31
type input "20"
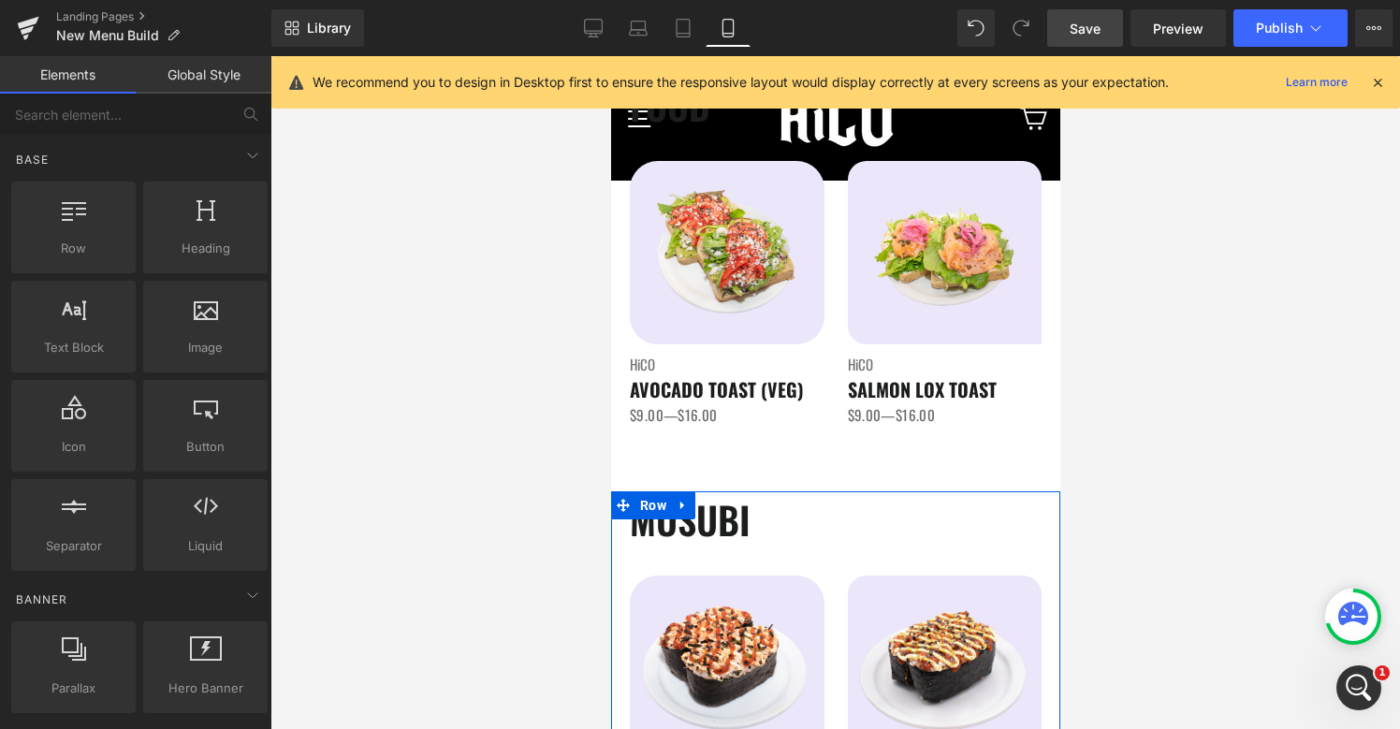
click at [1171, 512] on div at bounding box center [834, 392] width 1129 height 673
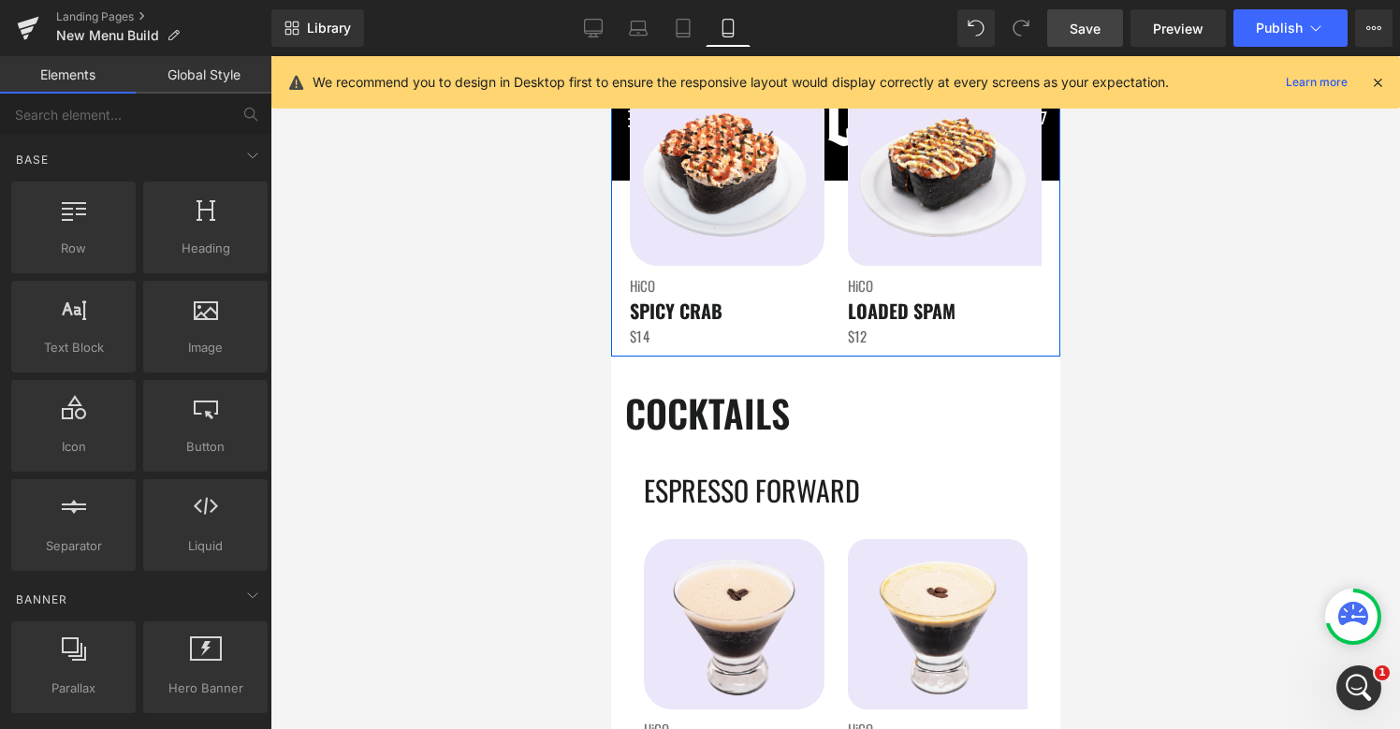
scroll to position [2785, 0]
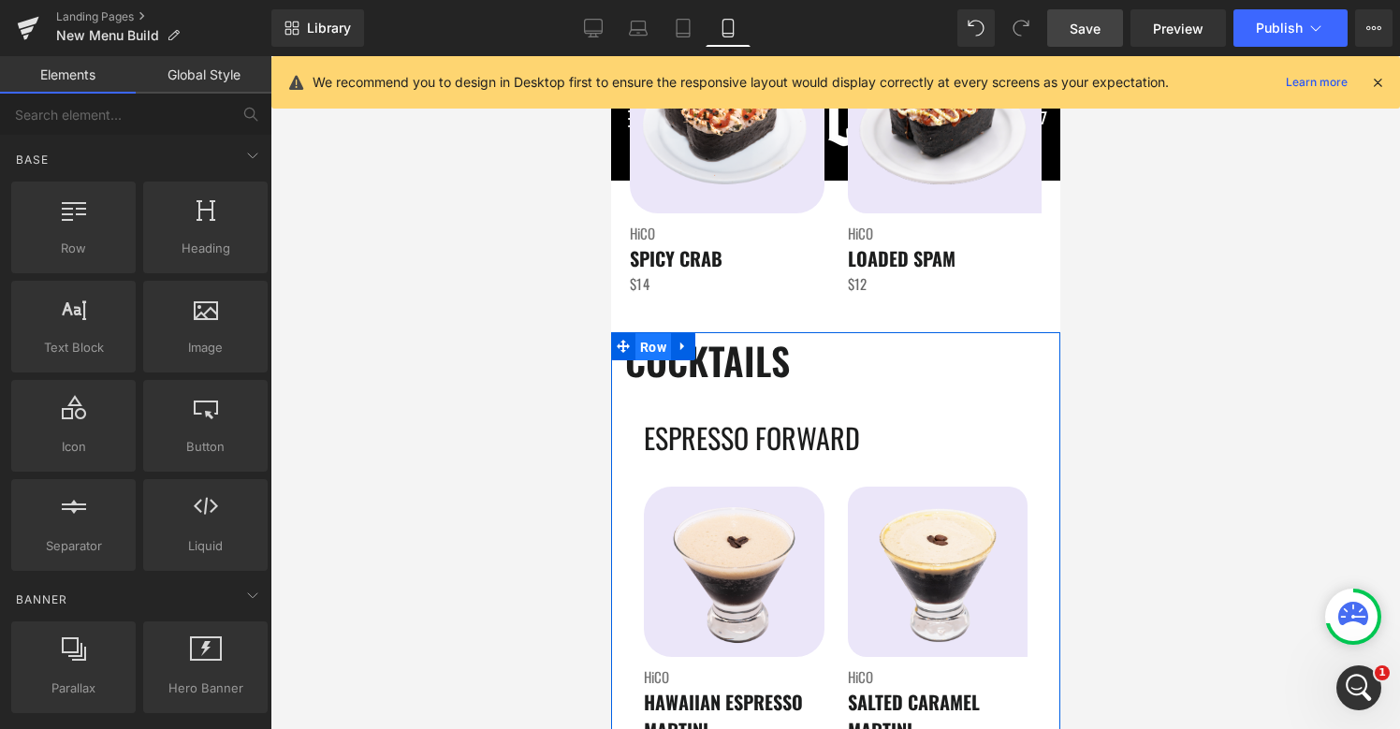
click at [652, 351] on span "Row" at bounding box center [652, 347] width 36 height 28
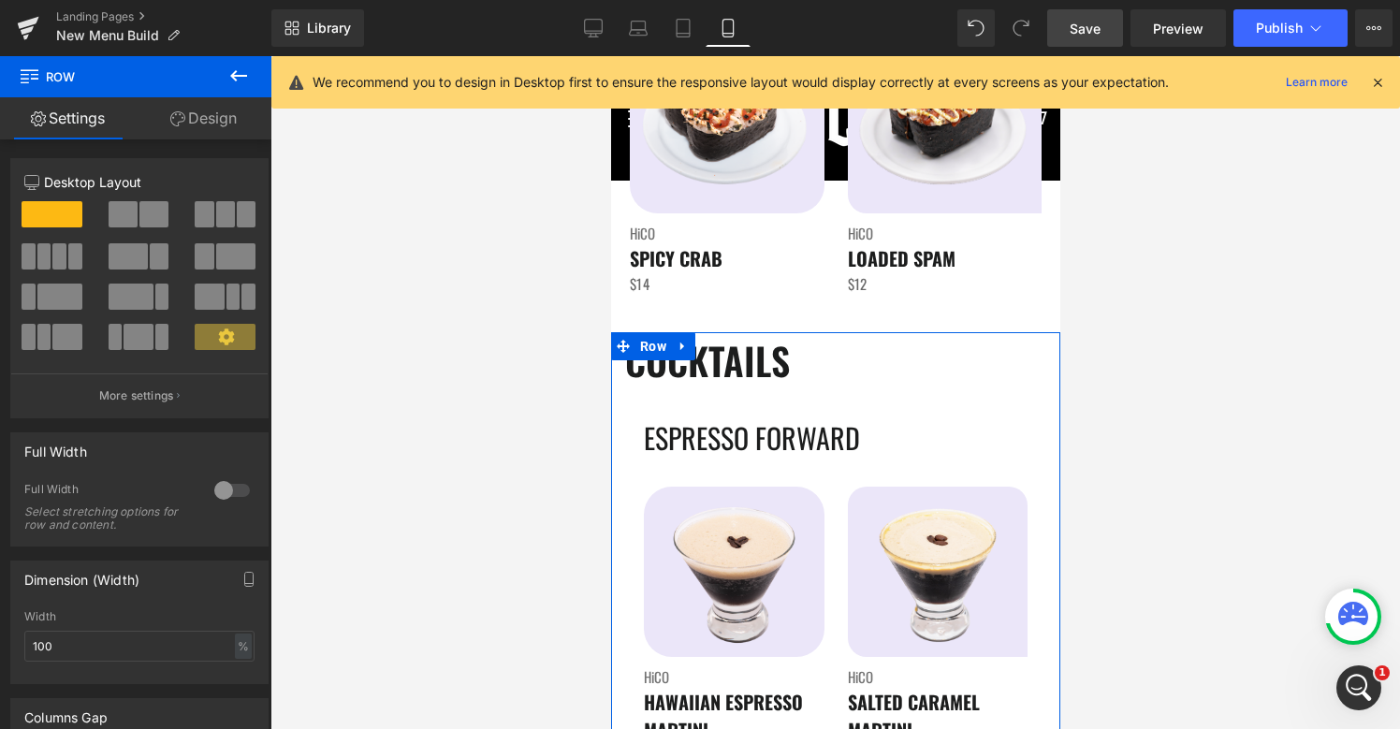
click at [211, 492] on div at bounding box center [232, 490] width 45 height 30
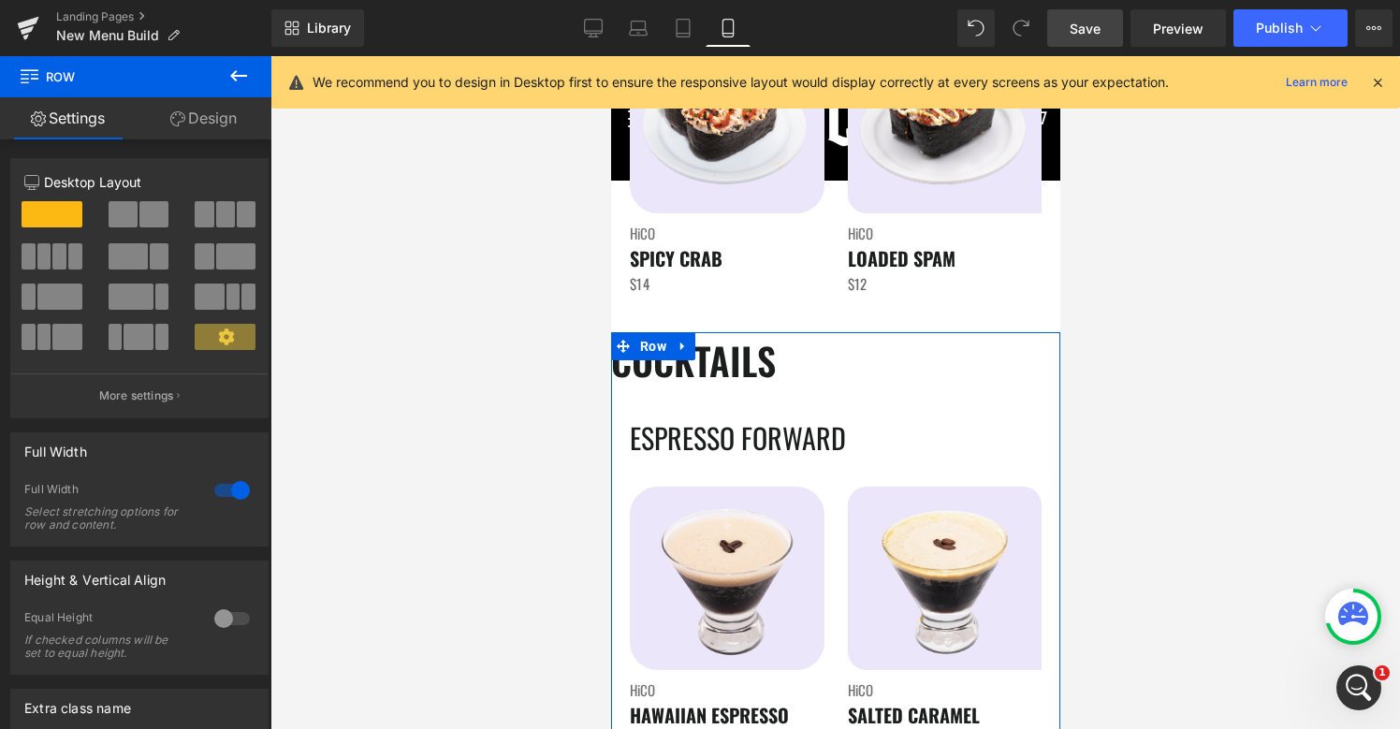
click at [221, 630] on div at bounding box center [232, 619] width 45 height 30
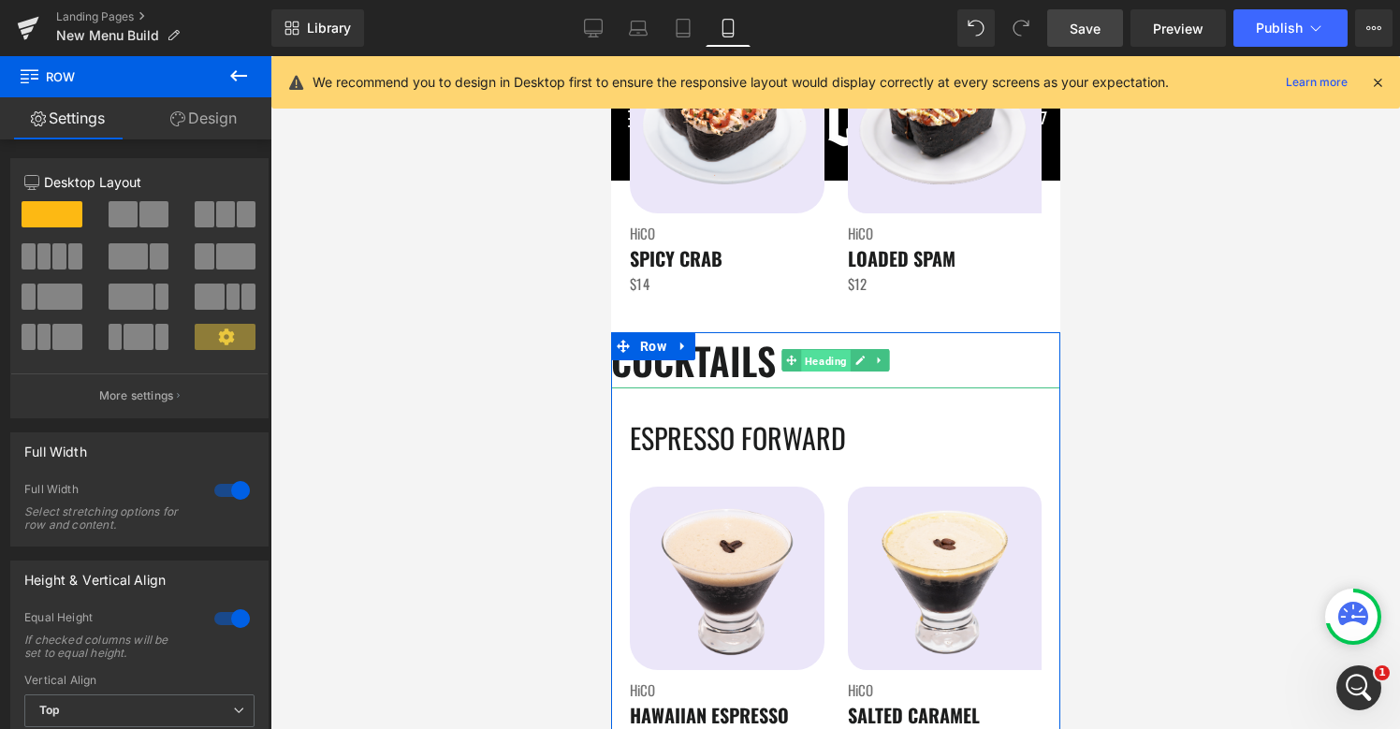
click at [829, 361] on span "Heading" at bounding box center [825, 361] width 50 height 22
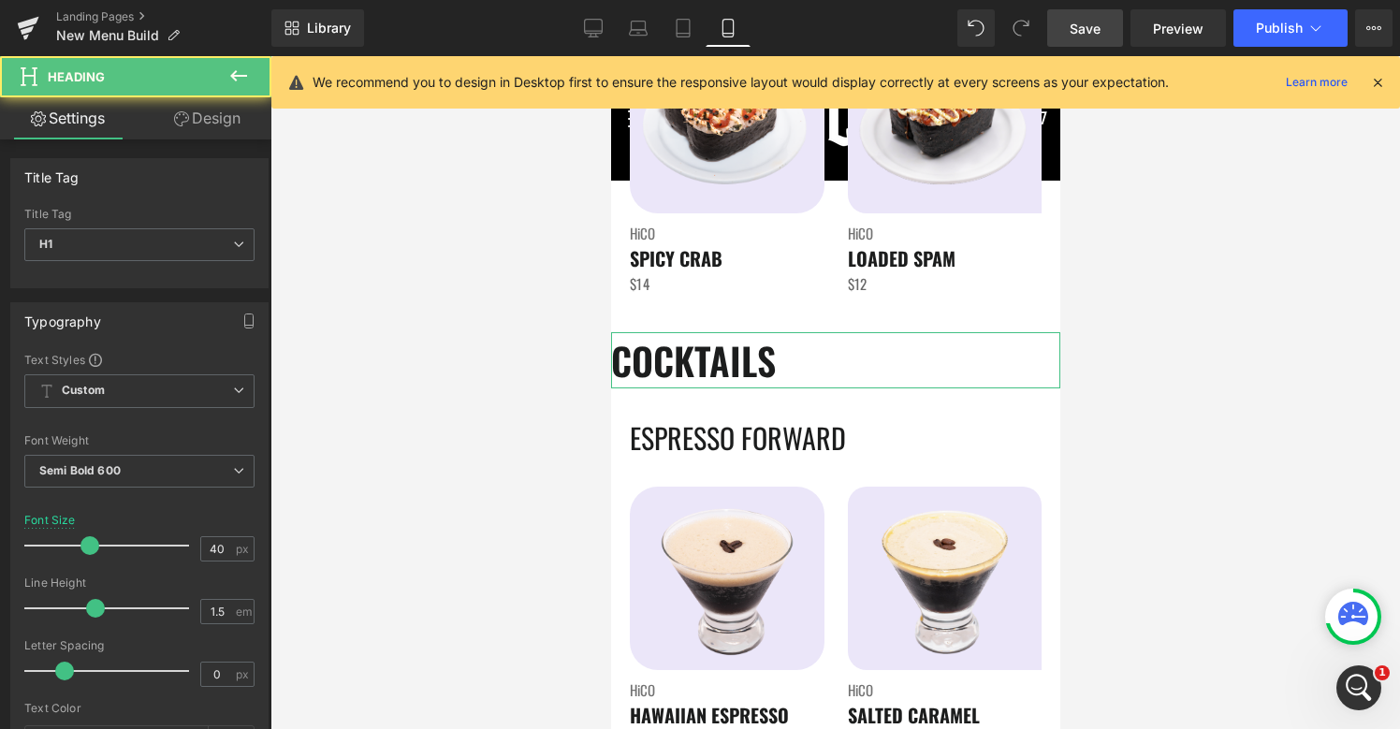
click at [229, 107] on link "Design" at bounding box center [207, 118] width 136 height 42
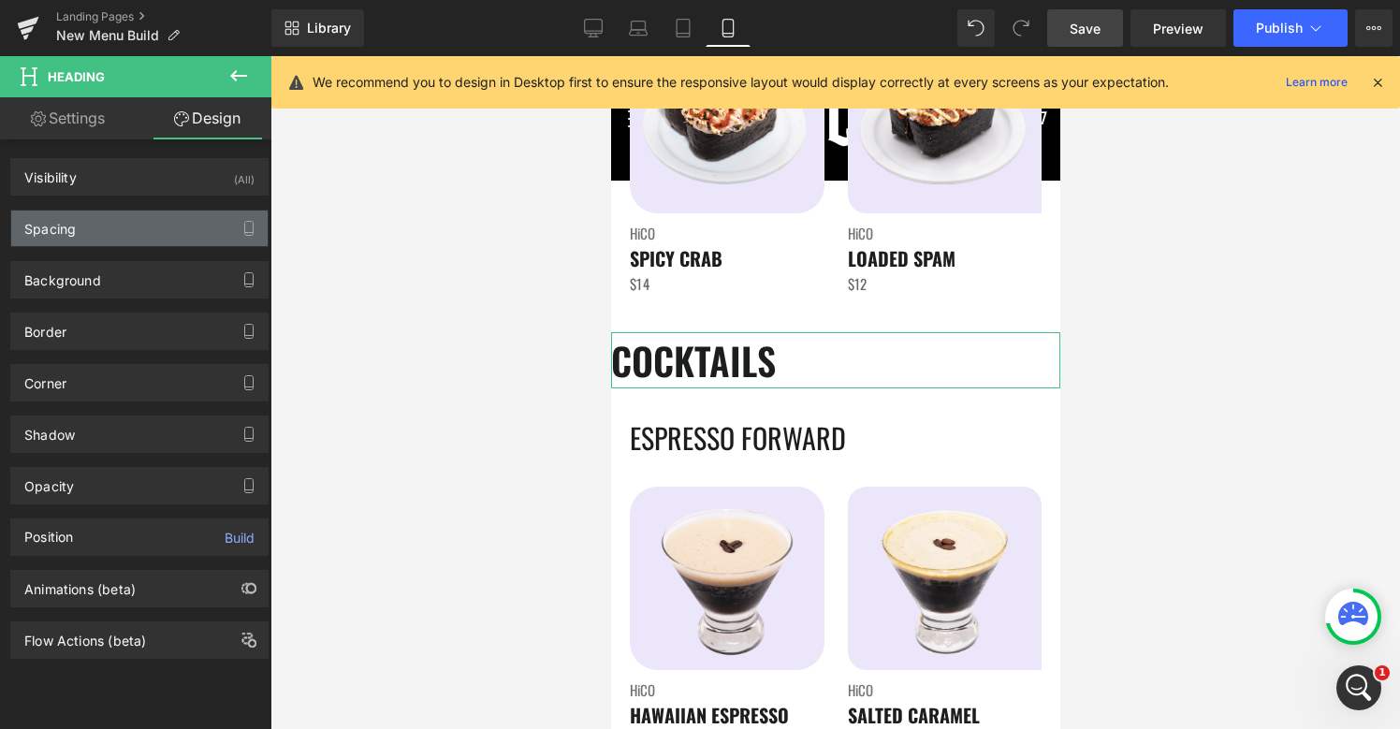
click at [124, 220] on div "Spacing" at bounding box center [139, 229] width 256 height 36
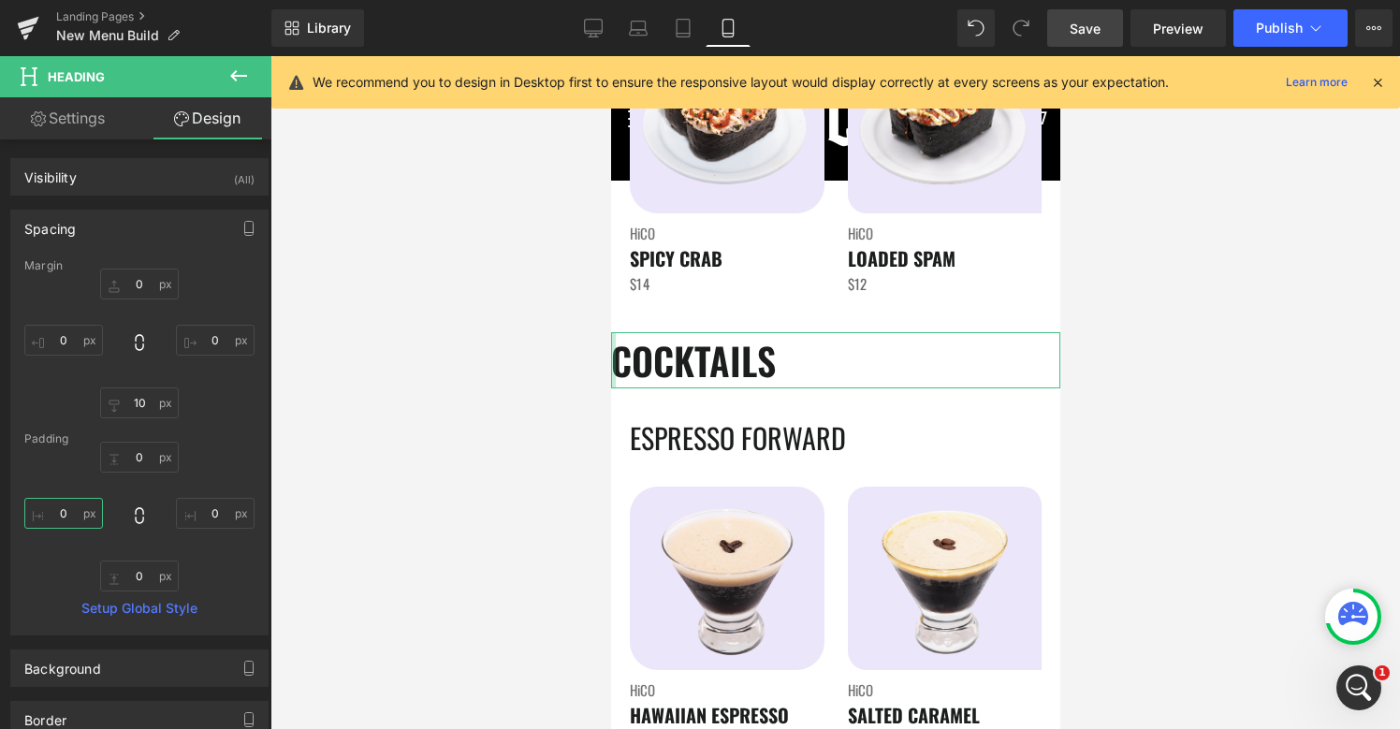
click at [65, 512] on input "0" at bounding box center [63, 513] width 79 height 31
type input "2-"
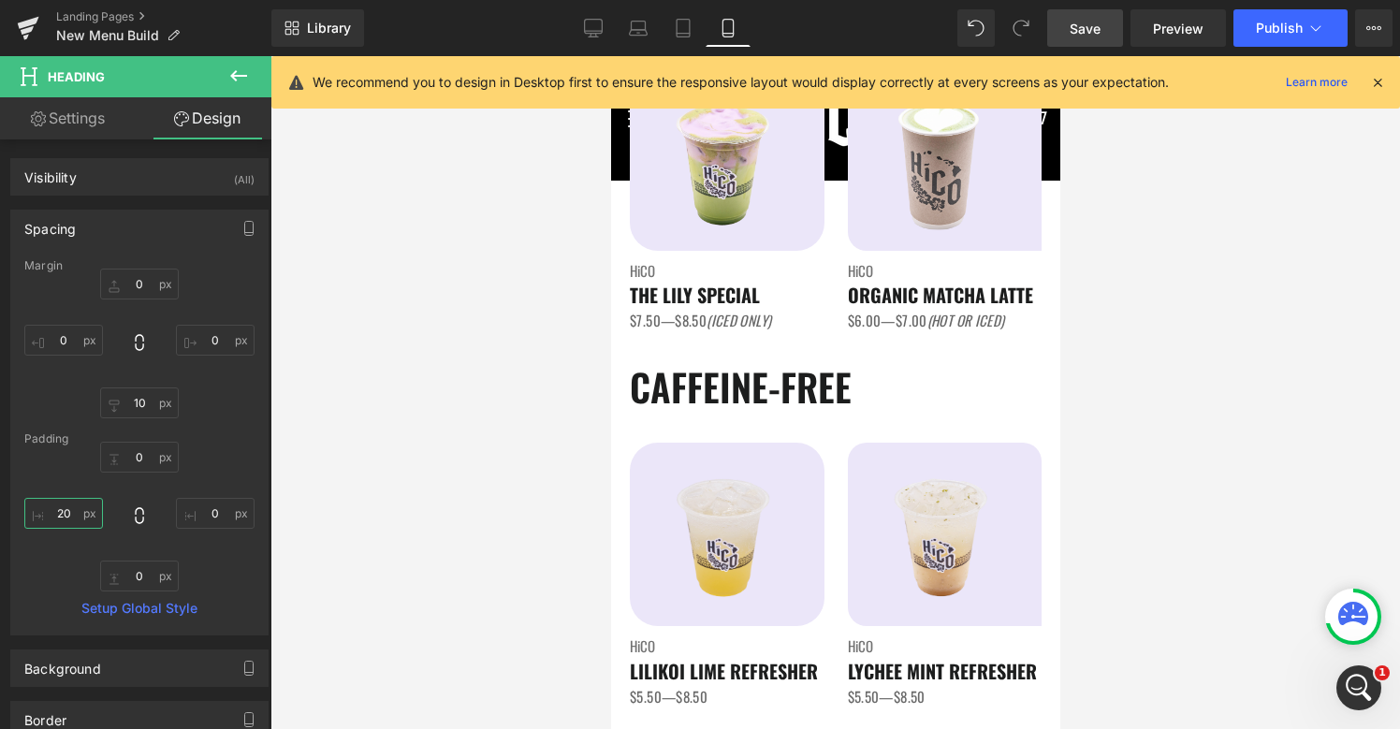
scroll to position [1154, 0]
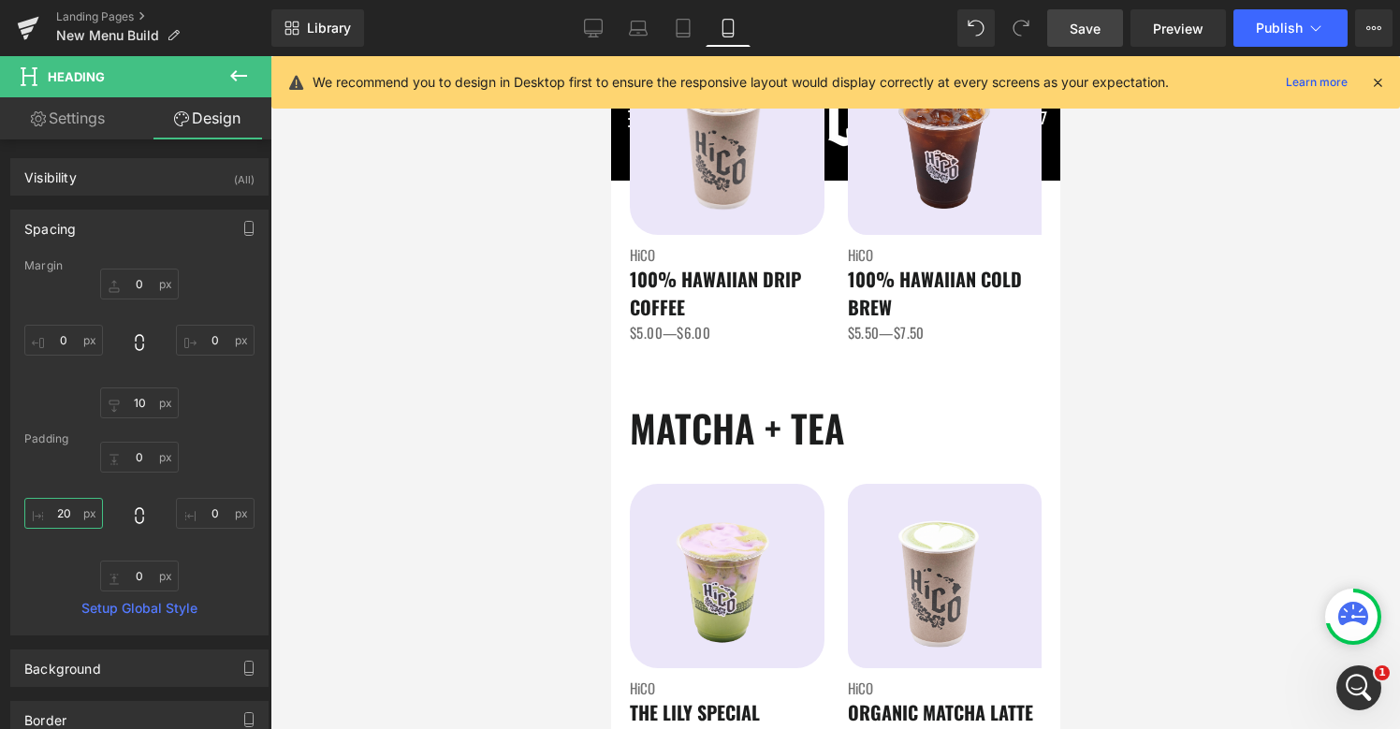
type input "20"
click at [1098, 43] on link "Save" at bounding box center [1085, 27] width 76 height 37
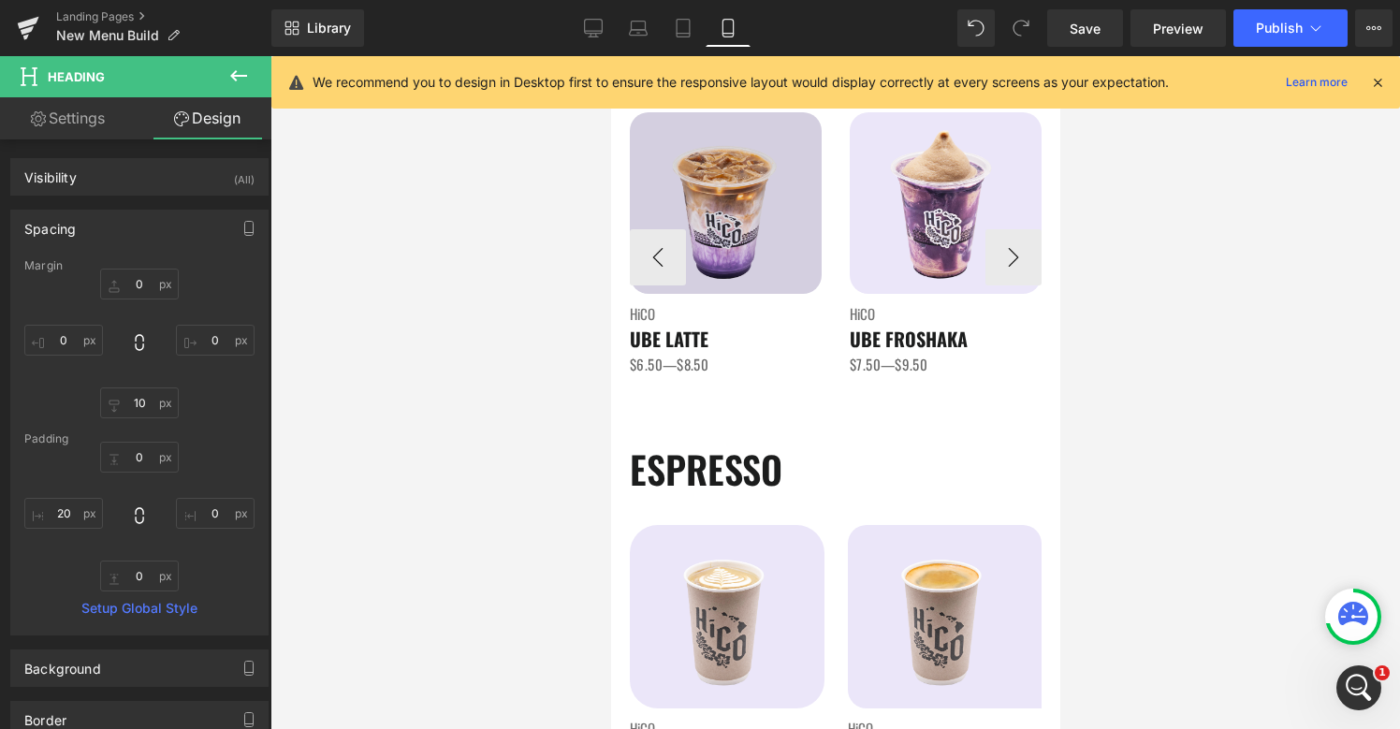
scroll to position [371, 0]
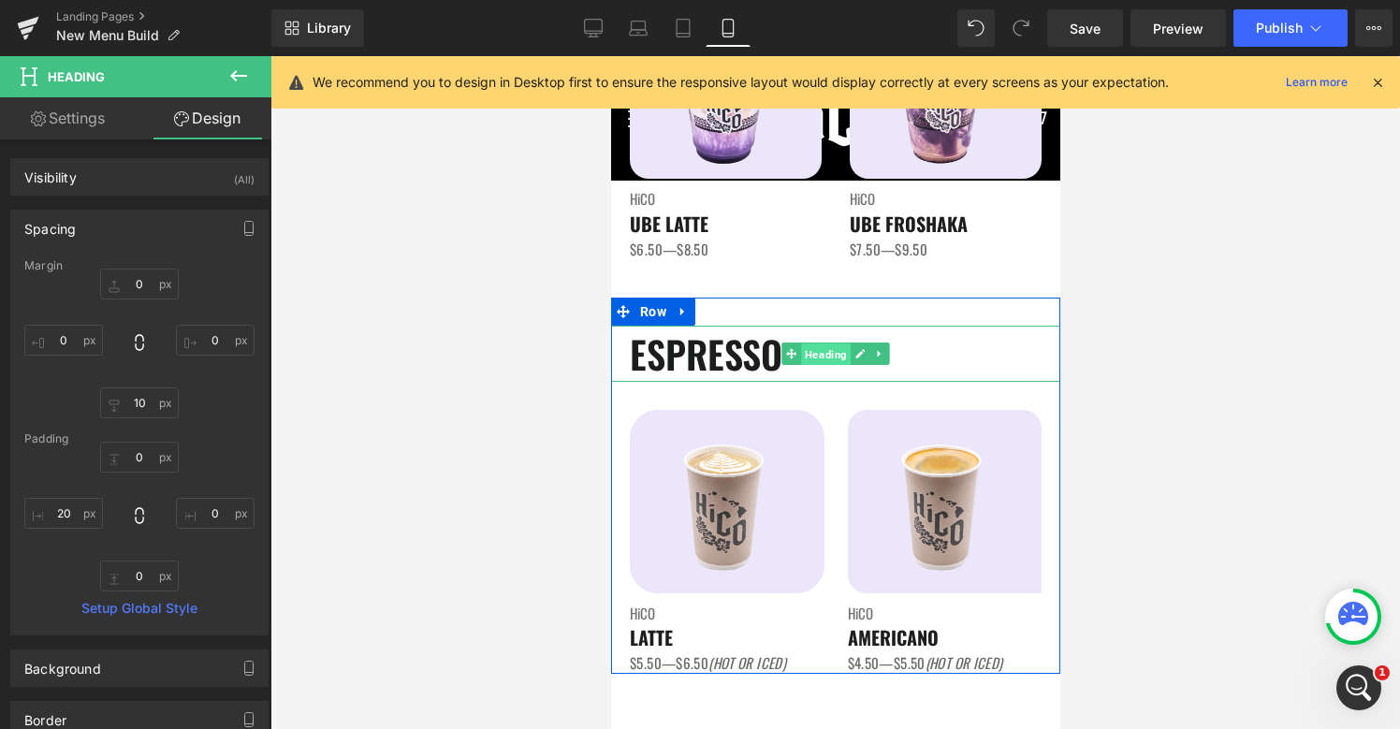
click at [837, 351] on span "Heading" at bounding box center [825, 353] width 50 height 22
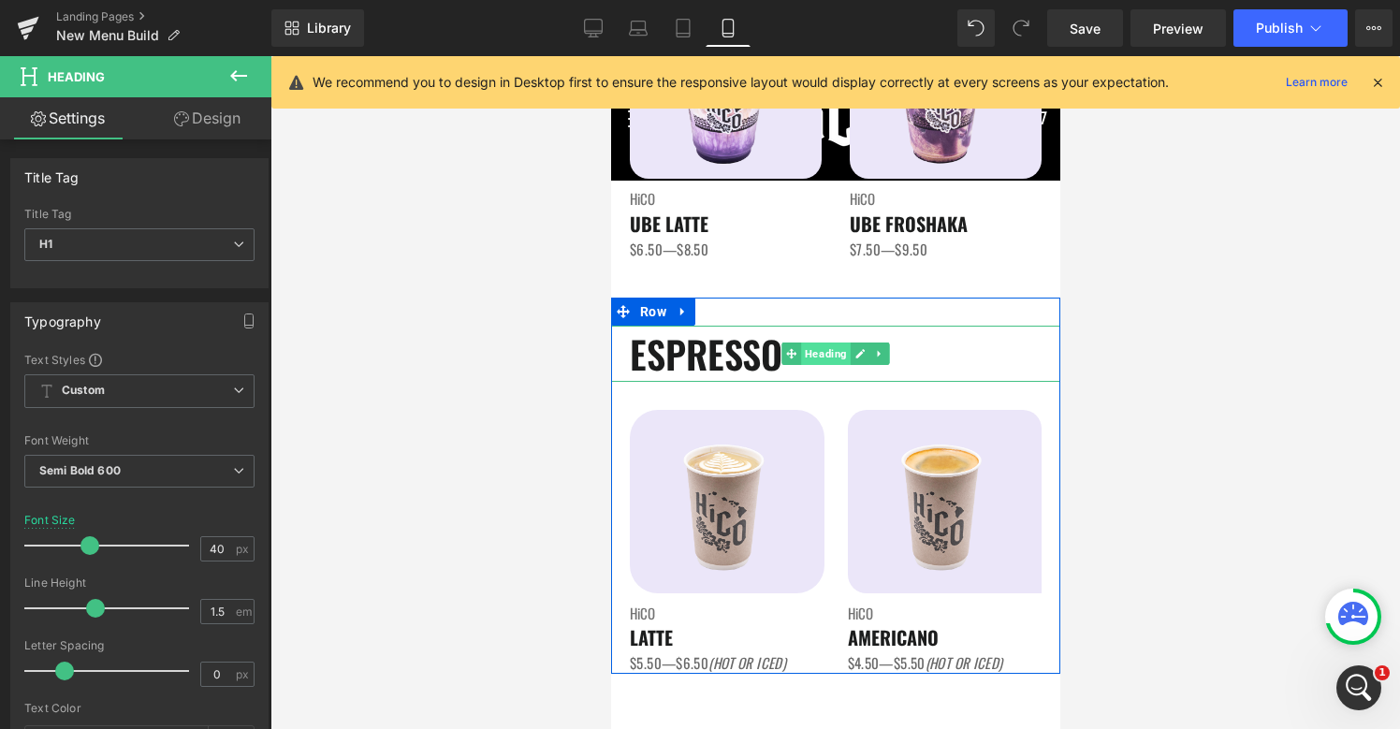
scroll to position [0, 0]
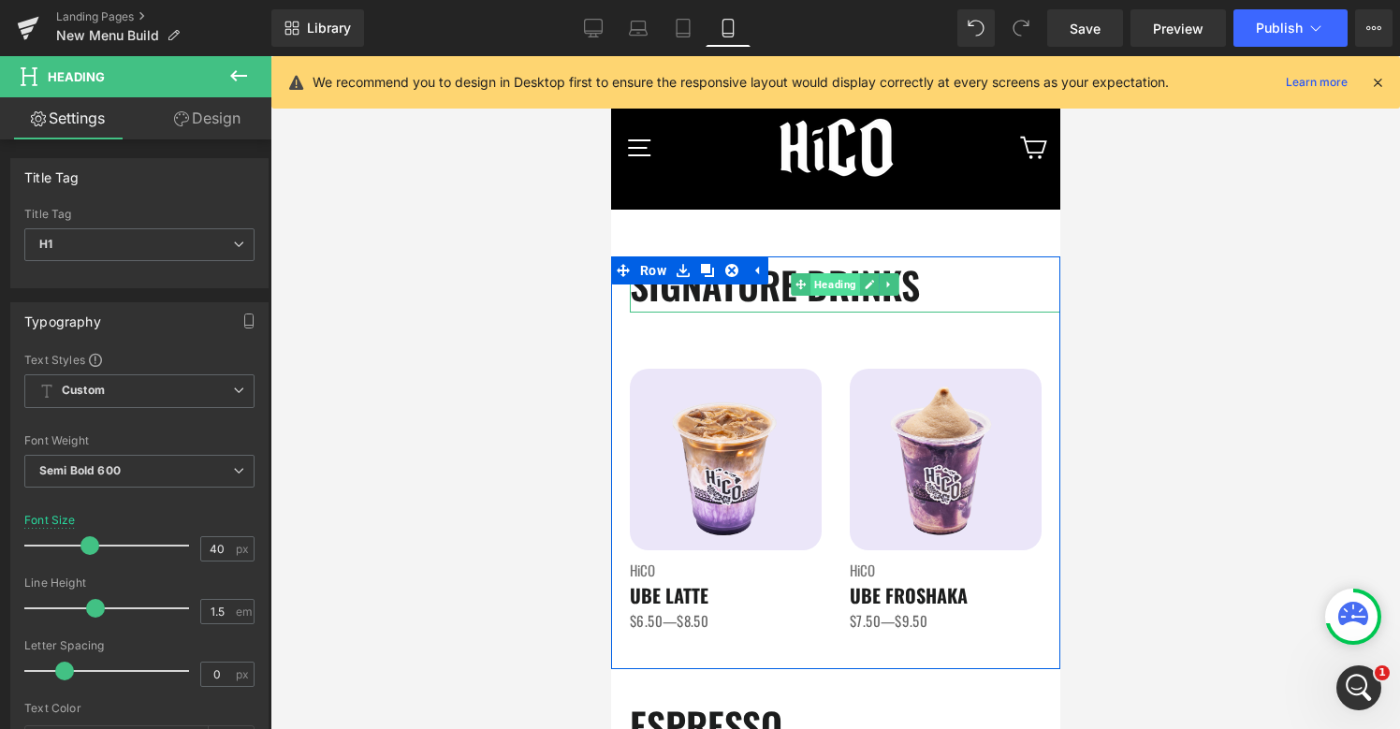
click at [838, 274] on span "Heading" at bounding box center [834, 284] width 50 height 22
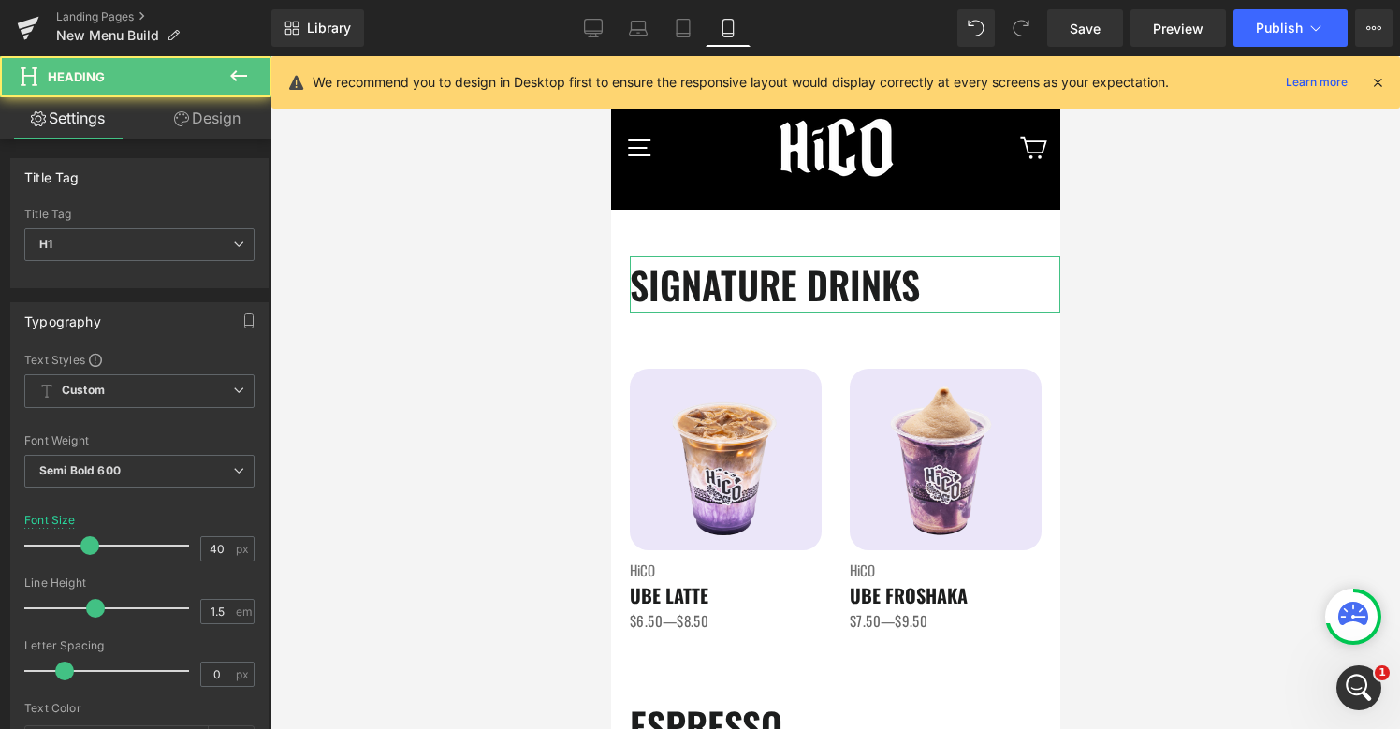
click at [197, 129] on link "Design" at bounding box center [207, 118] width 136 height 42
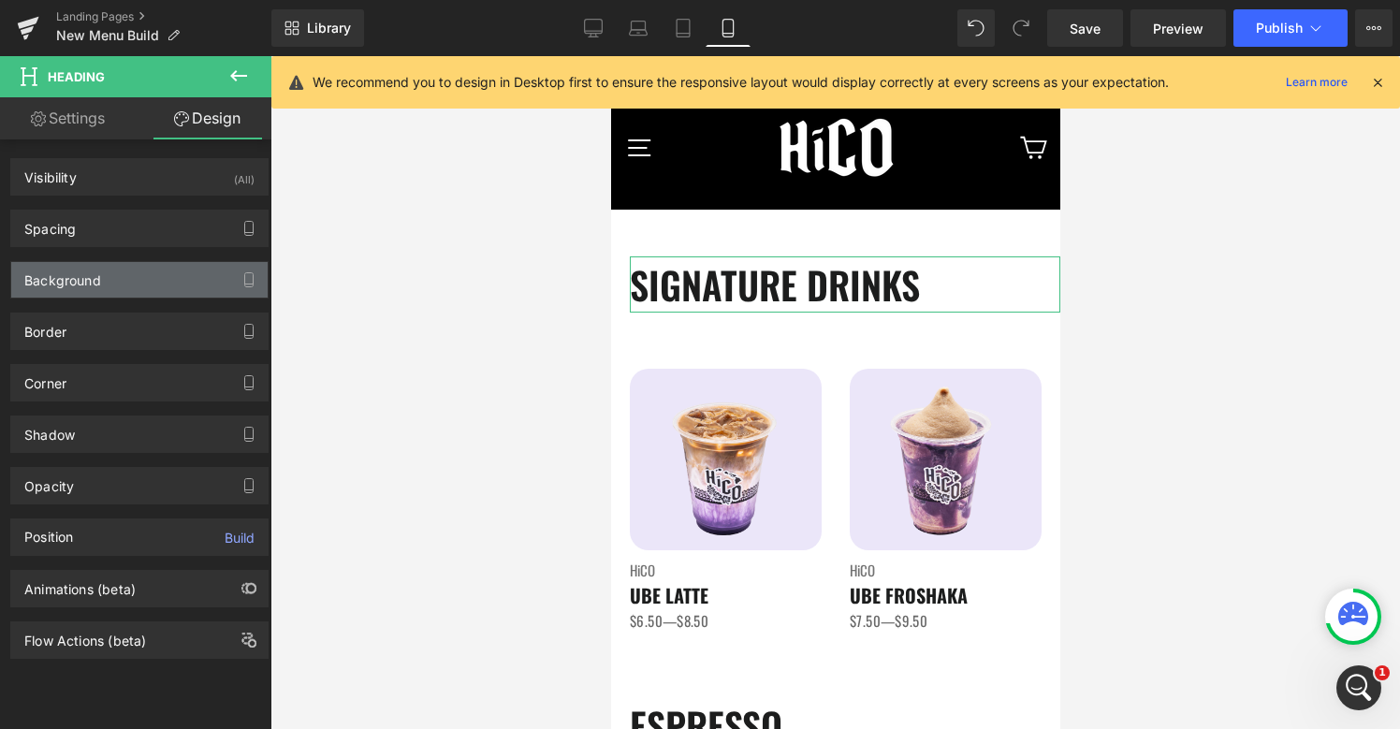
click at [89, 282] on div "Background" at bounding box center [62, 275] width 77 height 26
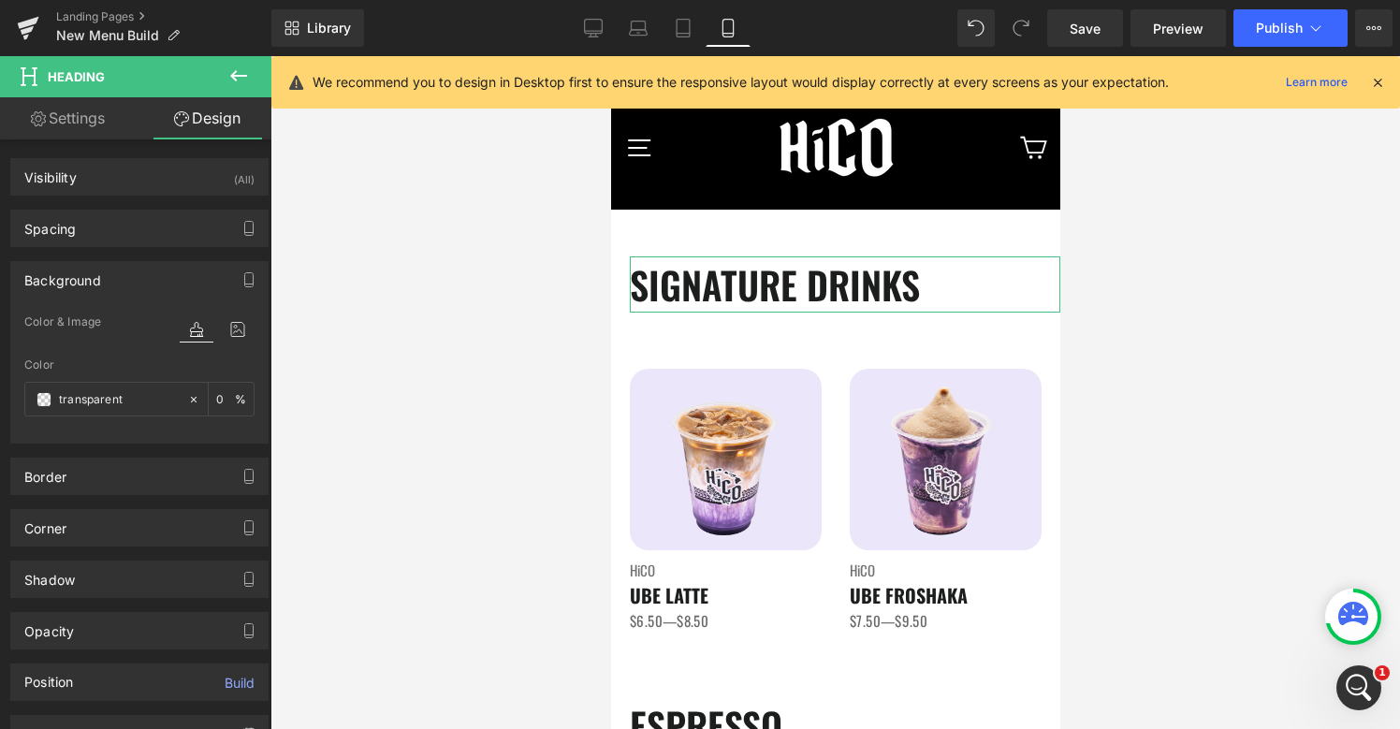
click at [89, 250] on div "Background Color & Image color Color transparent 0 % Image Replace Image Upload…" at bounding box center [140, 345] width 280 height 196
click at [93, 229] on div "Spacing" at bounding box center [139, 229] width 256 height 36
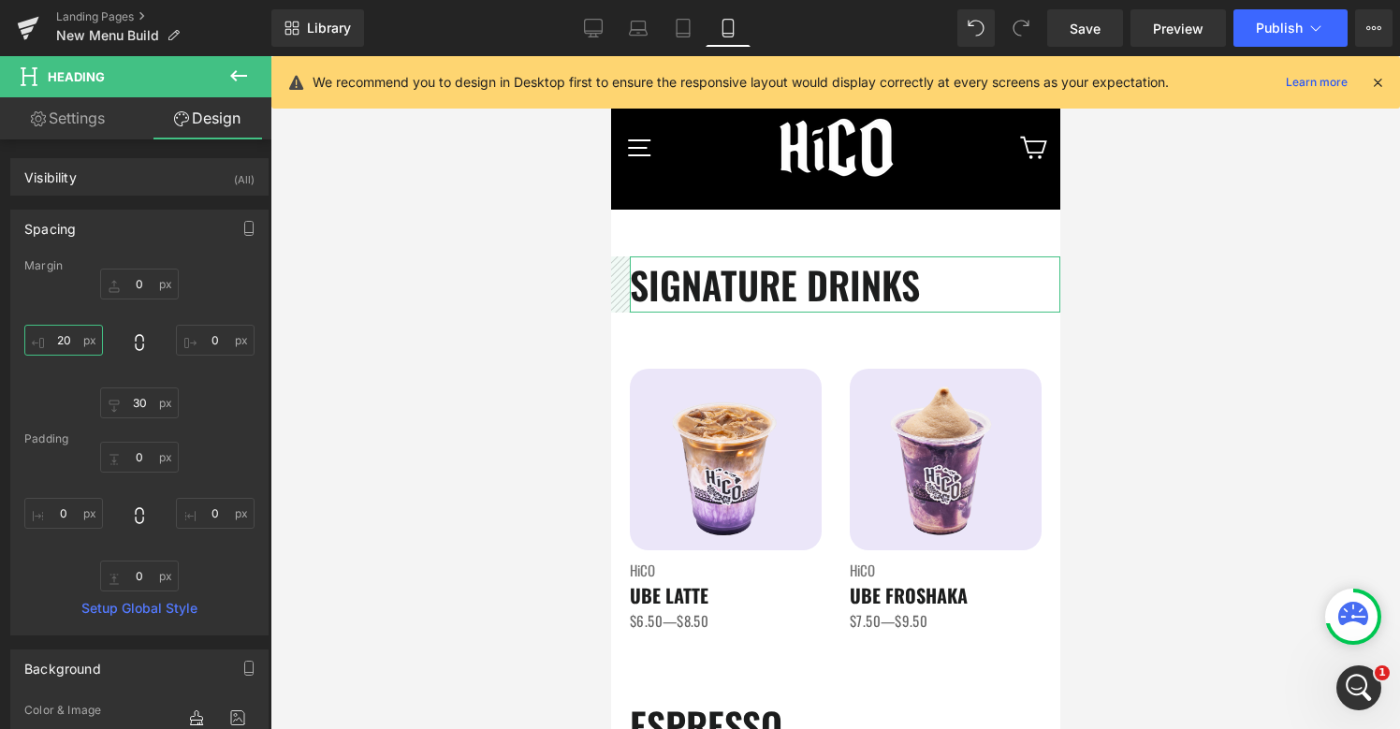
click at [62, 342] on input "20" at bounding box center [63, 340] width 79 height 31
type input "00"
click at [66, 528] on div "0 0 0 0" at bounding box center [139, 517] width 230 height 150
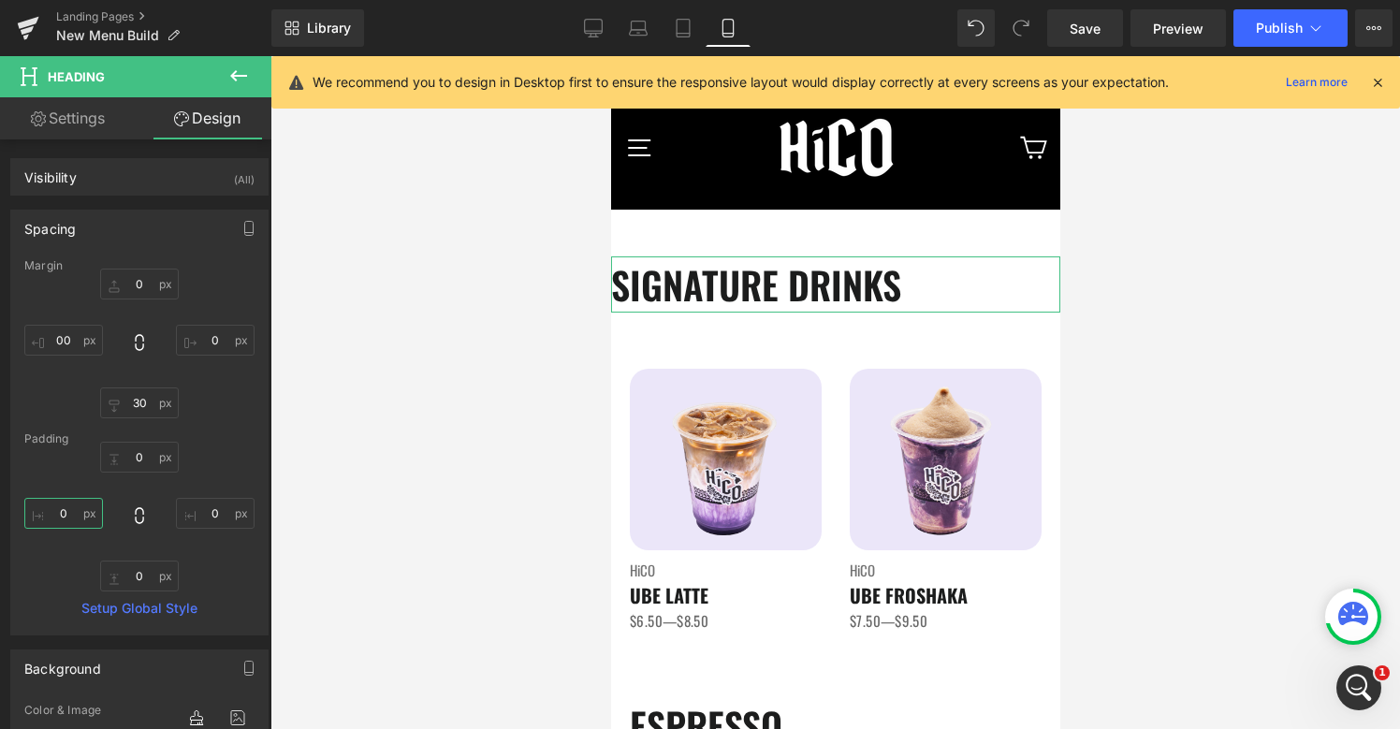
click at [67, 520] on input "0" at bounding box center [63, 513] width 79 height 31
type input "20"
click at [65, 334] on input "00" at bounding box center [63, 340] width 79 height 31
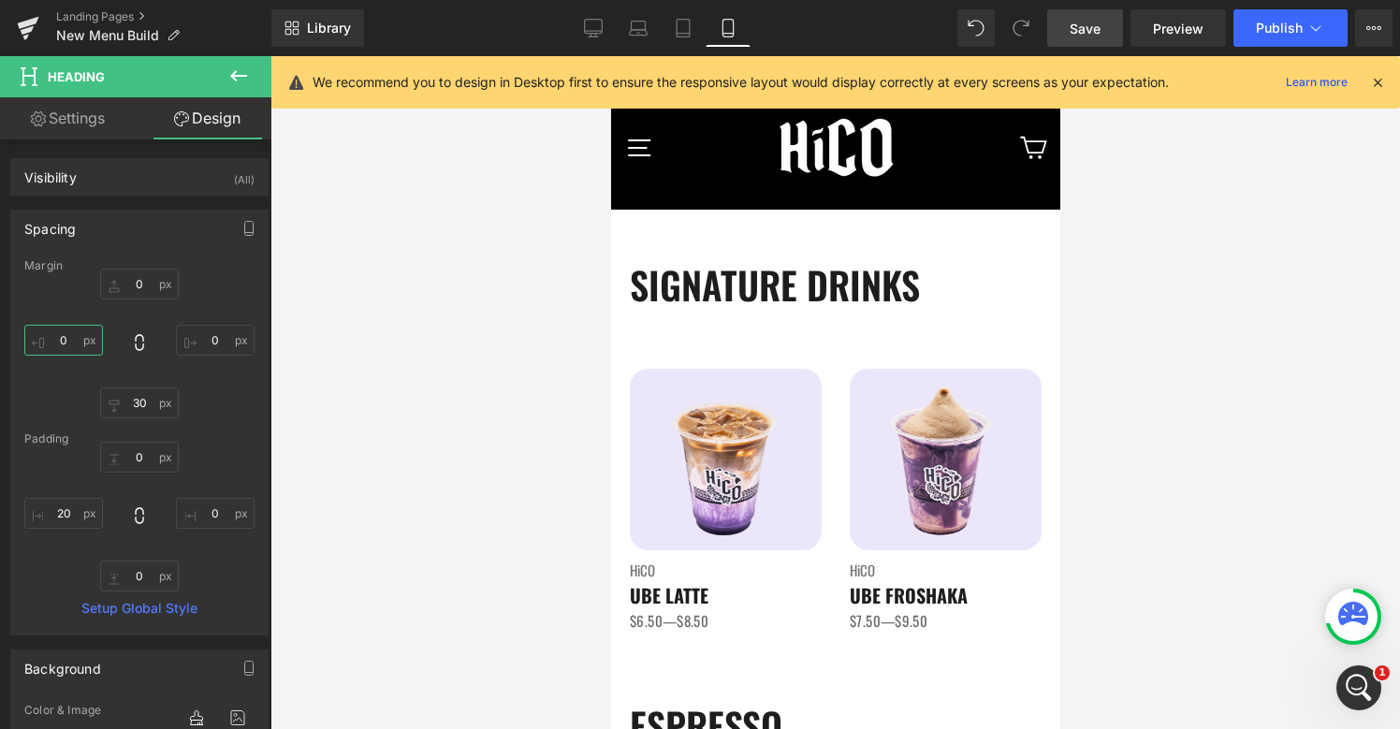
type input "0"
click at [1084, 22] on span "Save" at bounding box center [1084, 29] width 31 height 20
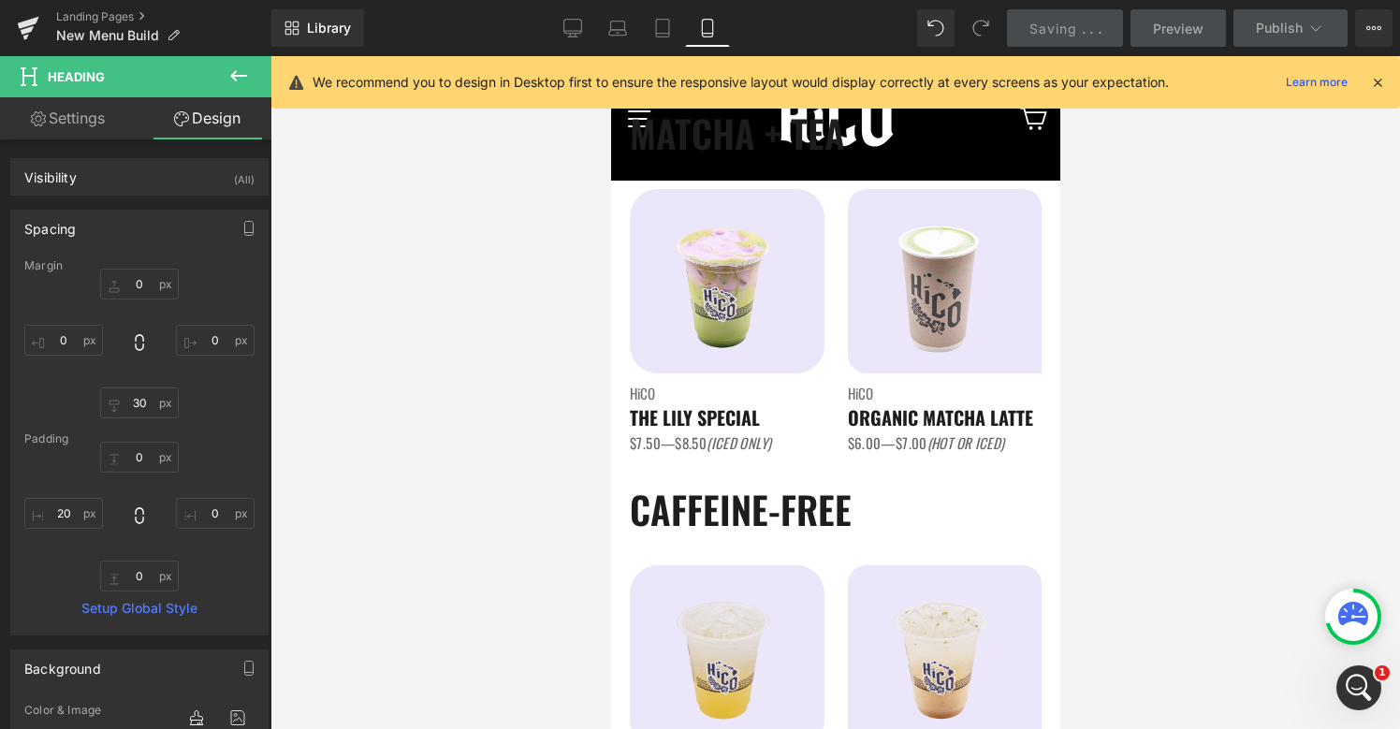
scroll to position [1464, 0]
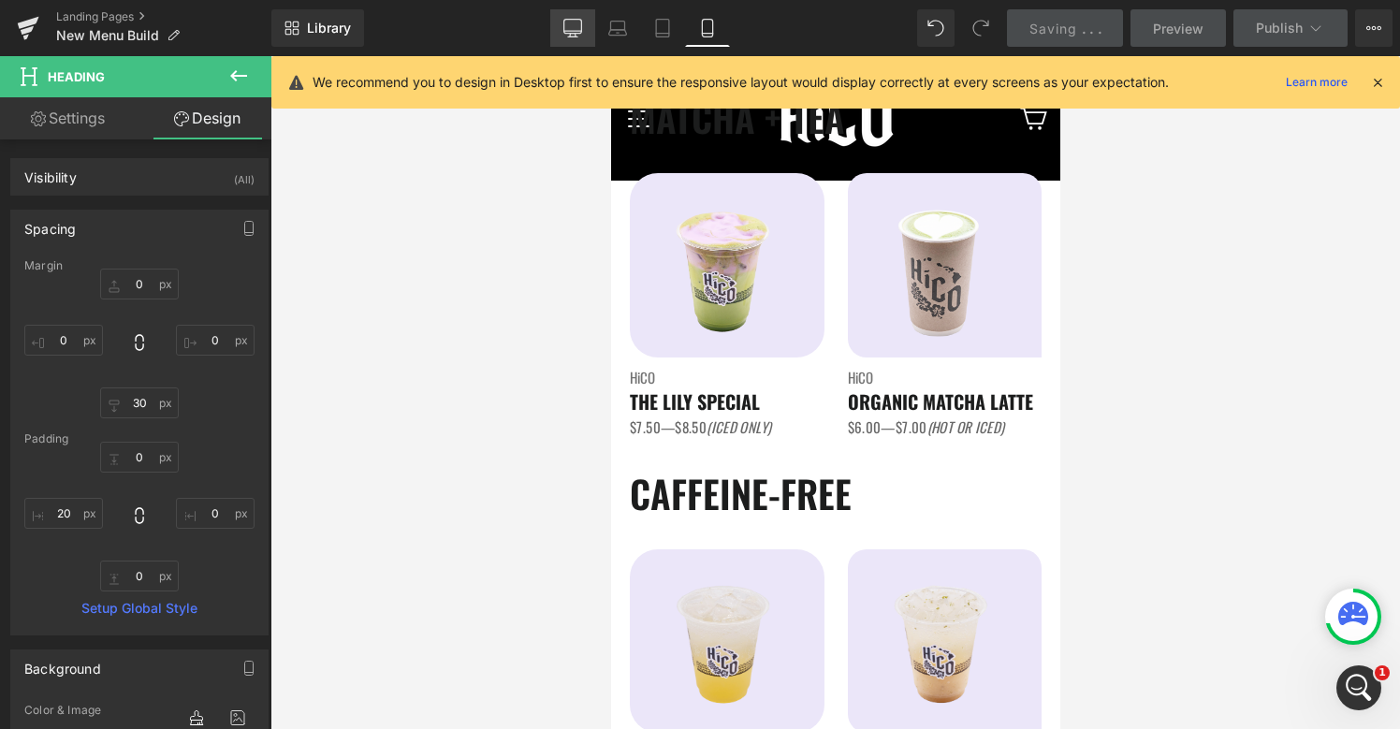
click at [585, 16] on link "Desktop" at bounding box center [572, 27] width 45 height 37
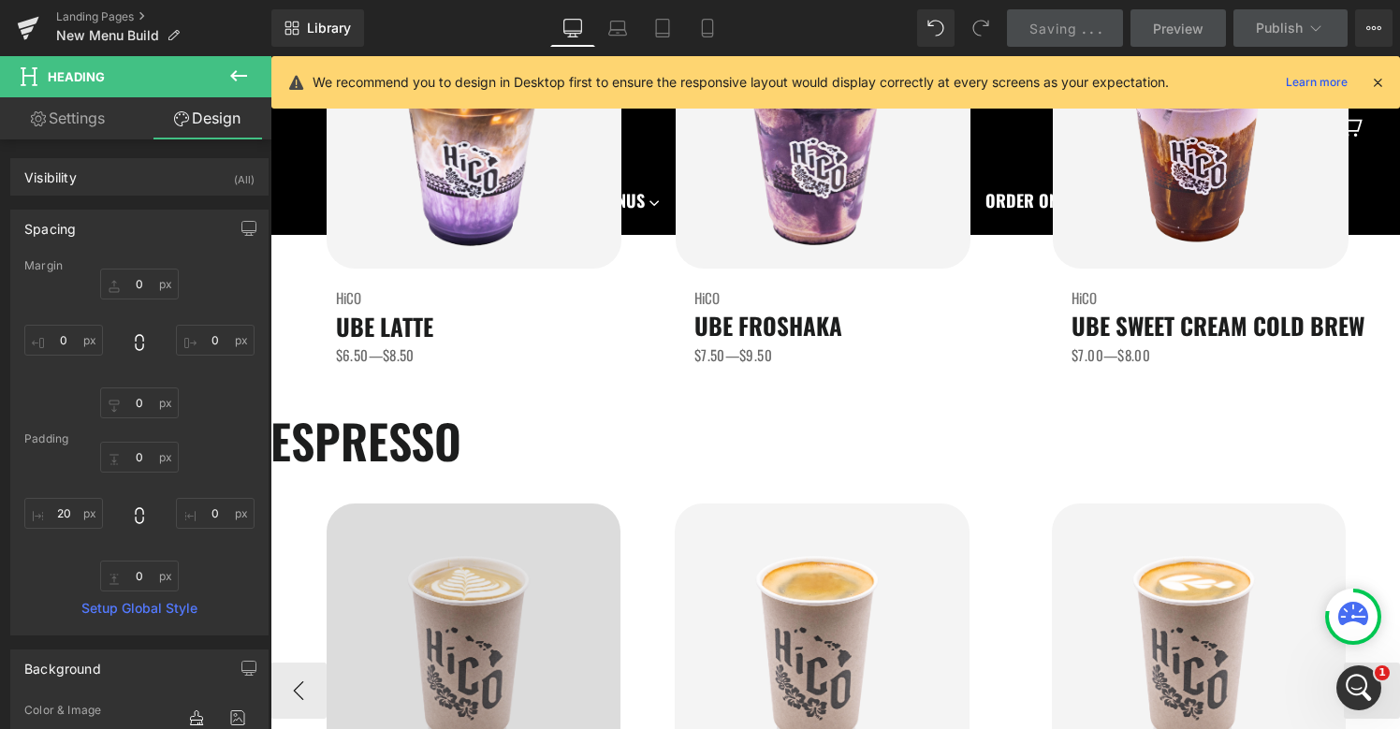
scroll to position [423, 0]
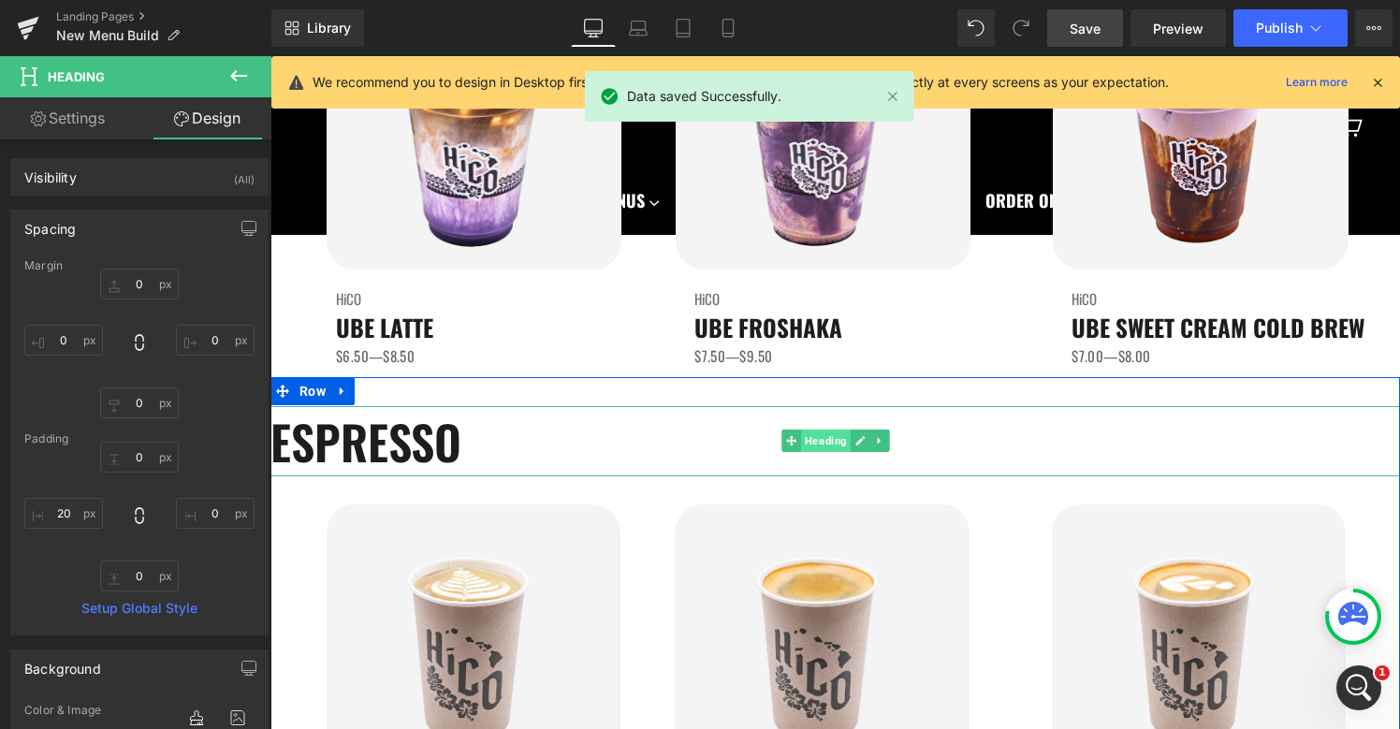
click at [830, 438] on span "Heading" at bounding box center [826, 440] width 50 height 22
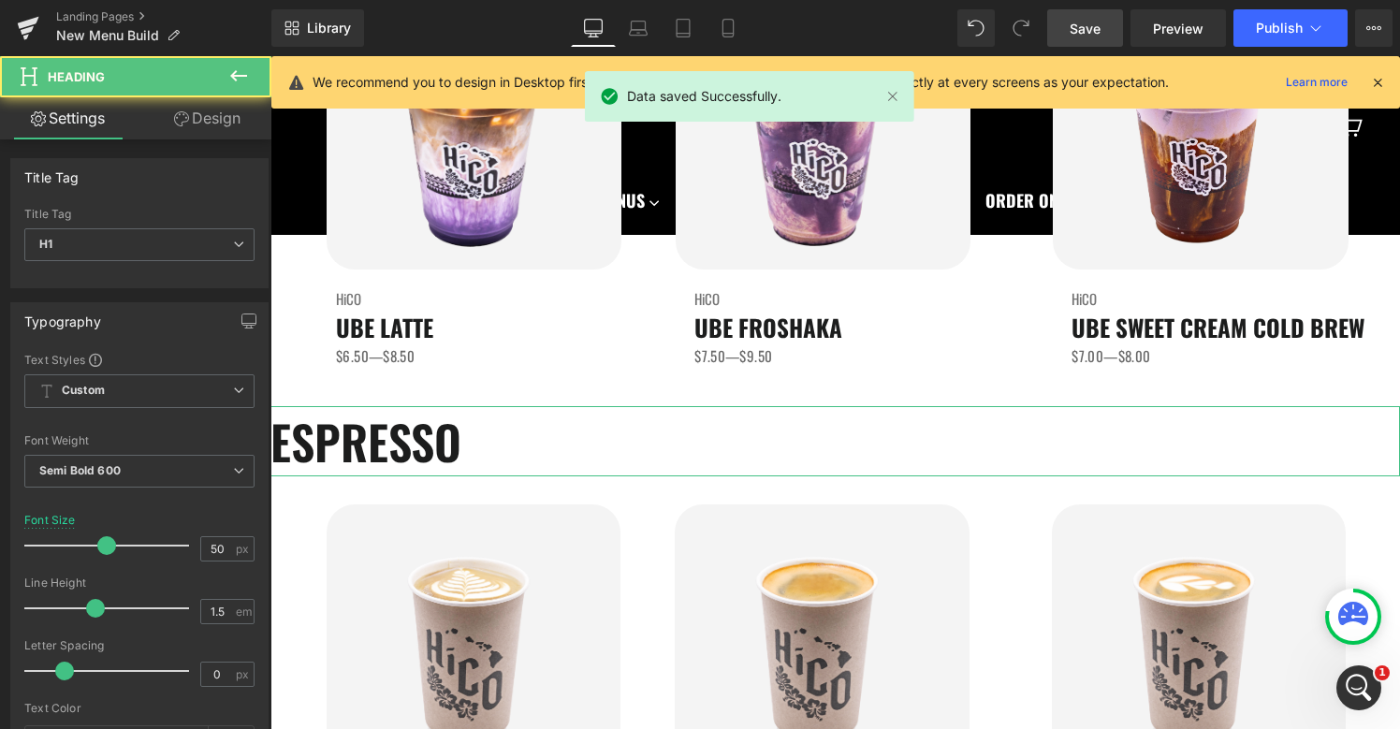
click at [214, 120] on link "Design" at bounding box center [207, 118] width 136 height 42
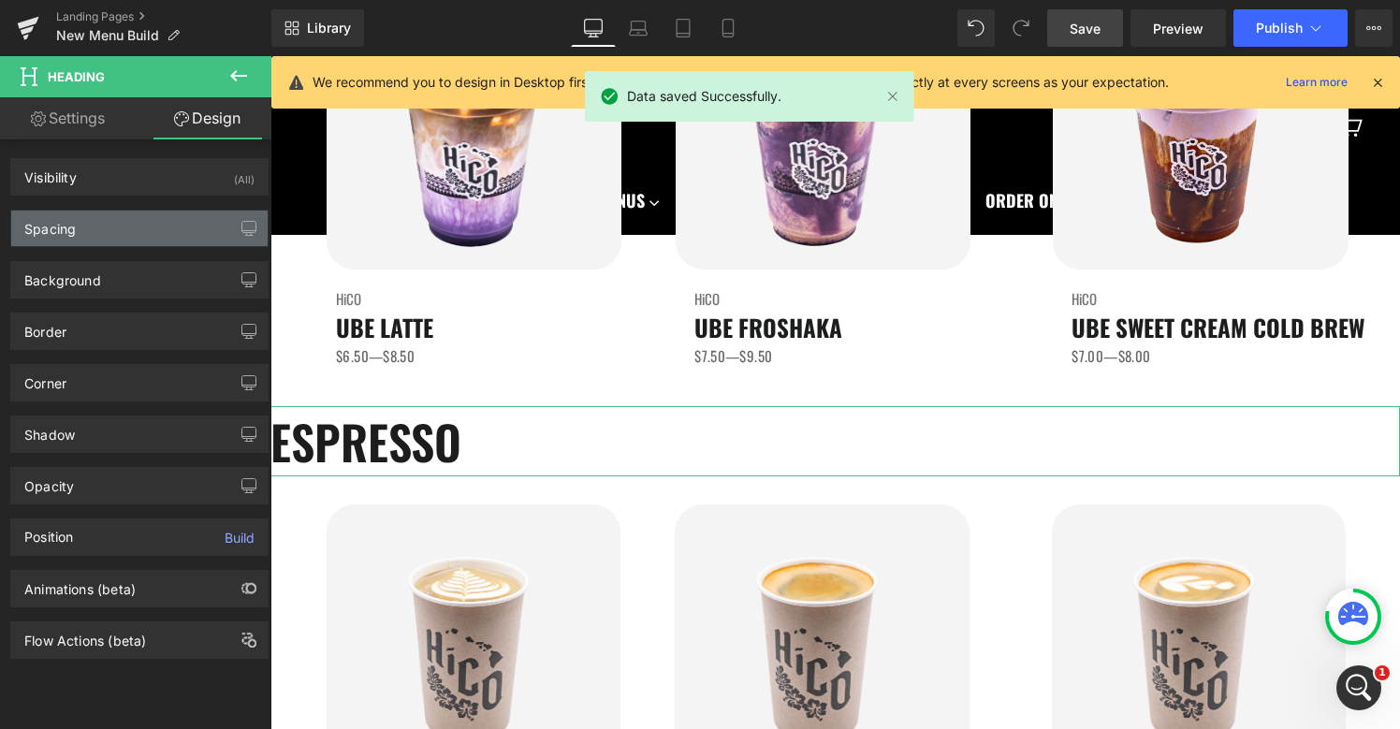
click at [134, 224] on div "Spacing" at bounding box center [139, 229] width 256 height 36
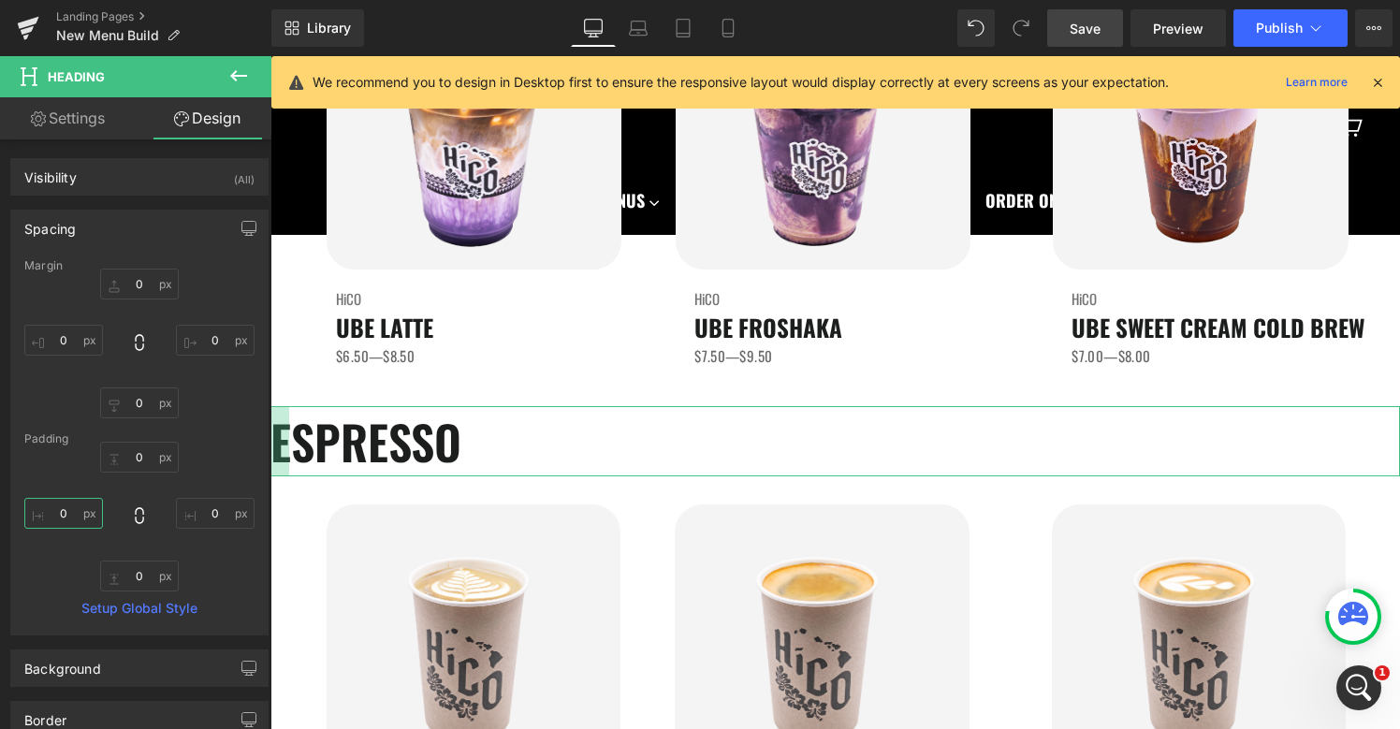
click at [72, 520] on input "text" at bounding box center [63, 513] width 79 height 31
type input "20"
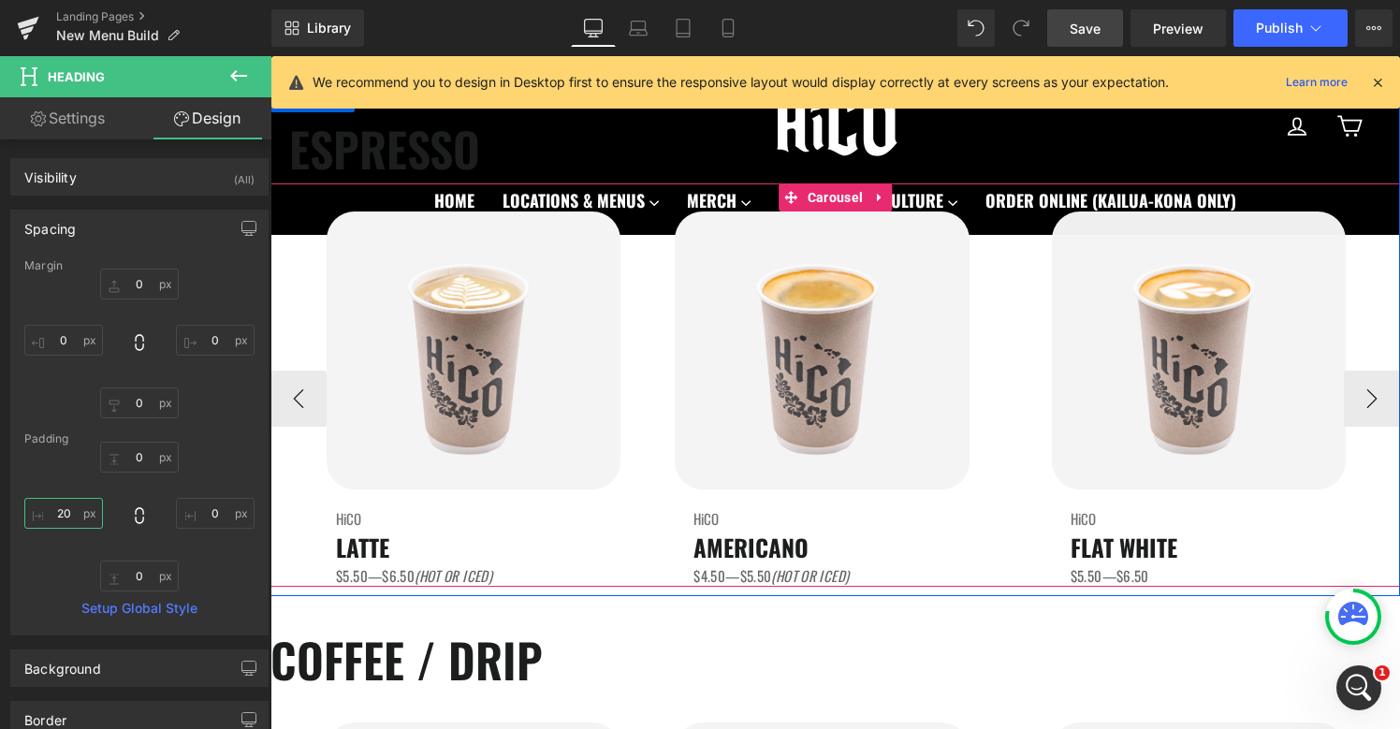
scroll to position [799, 0]
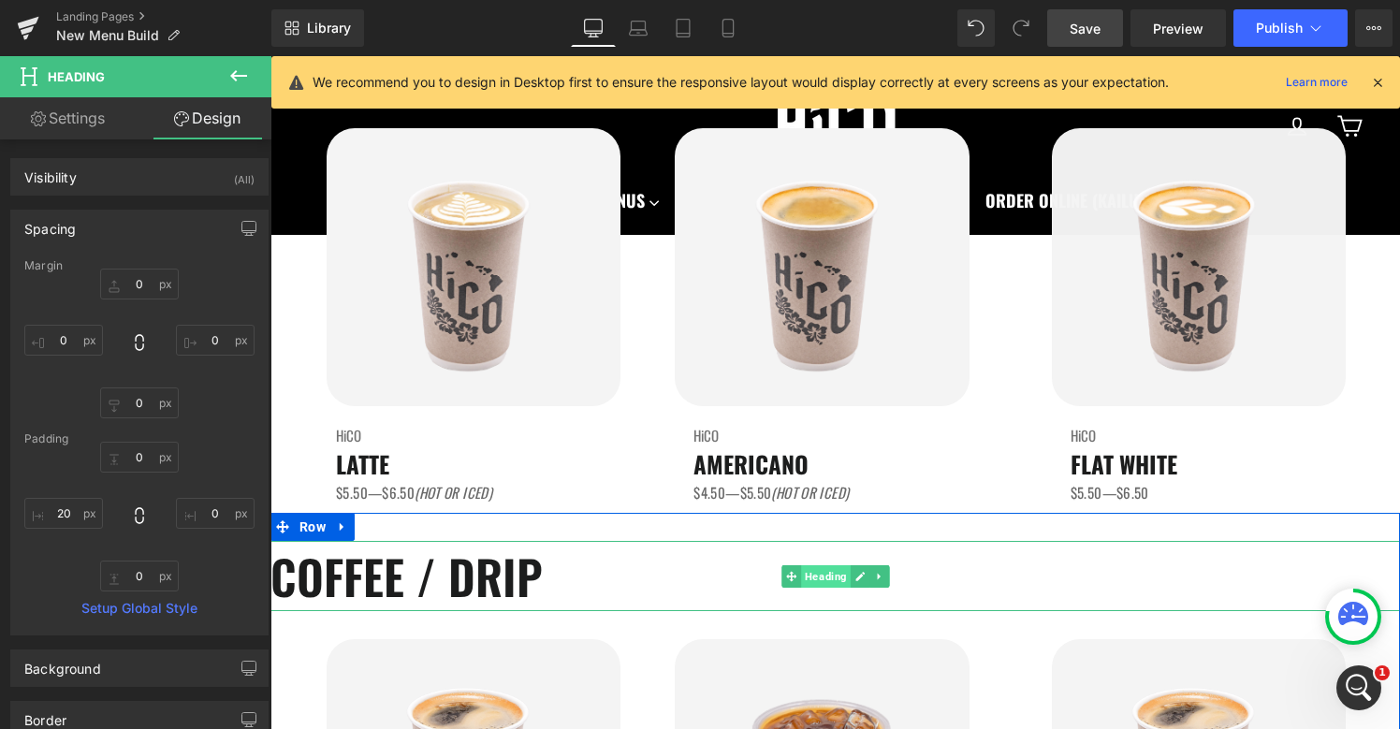
click at [822, 578] on span "Heading" at bounding box center [826, 576] width 50 height 22
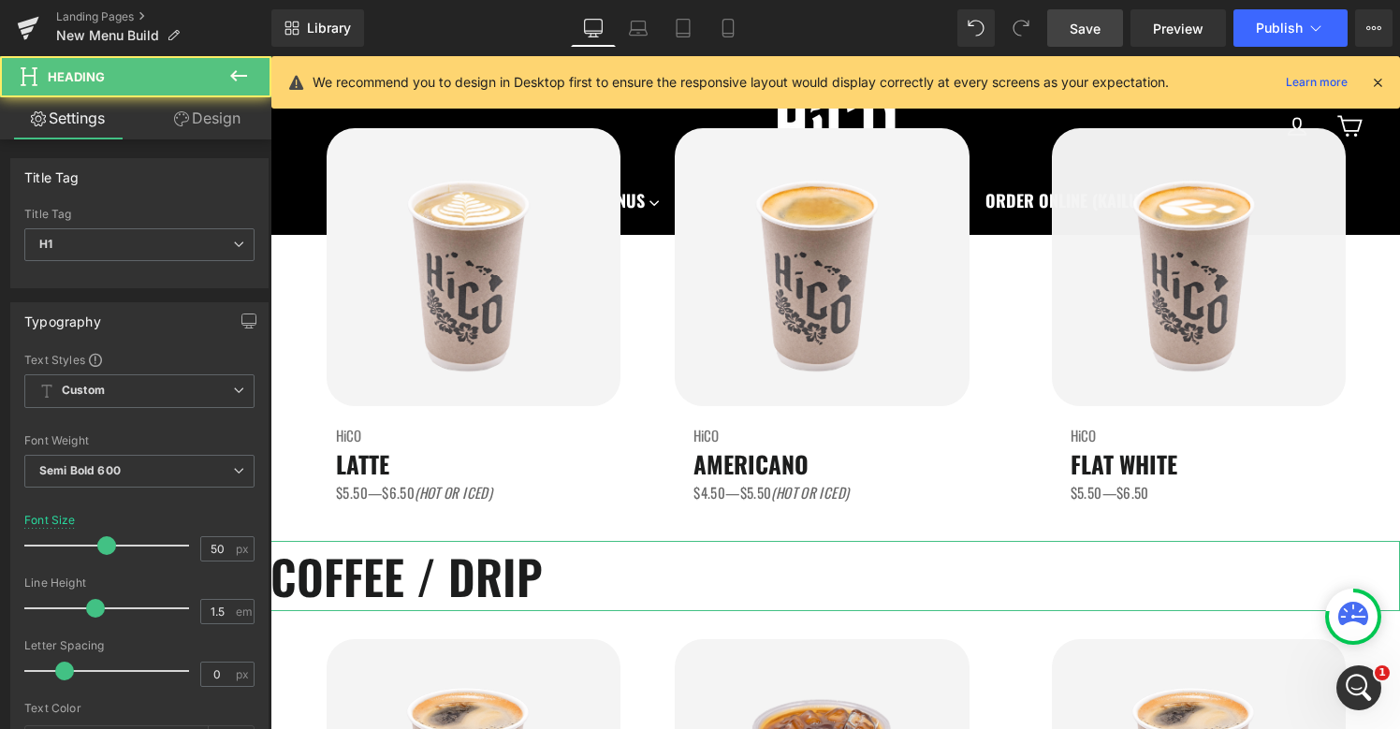
click at [210, 138] on link "Design" at bounding box center [207, 118] width 136 height 42
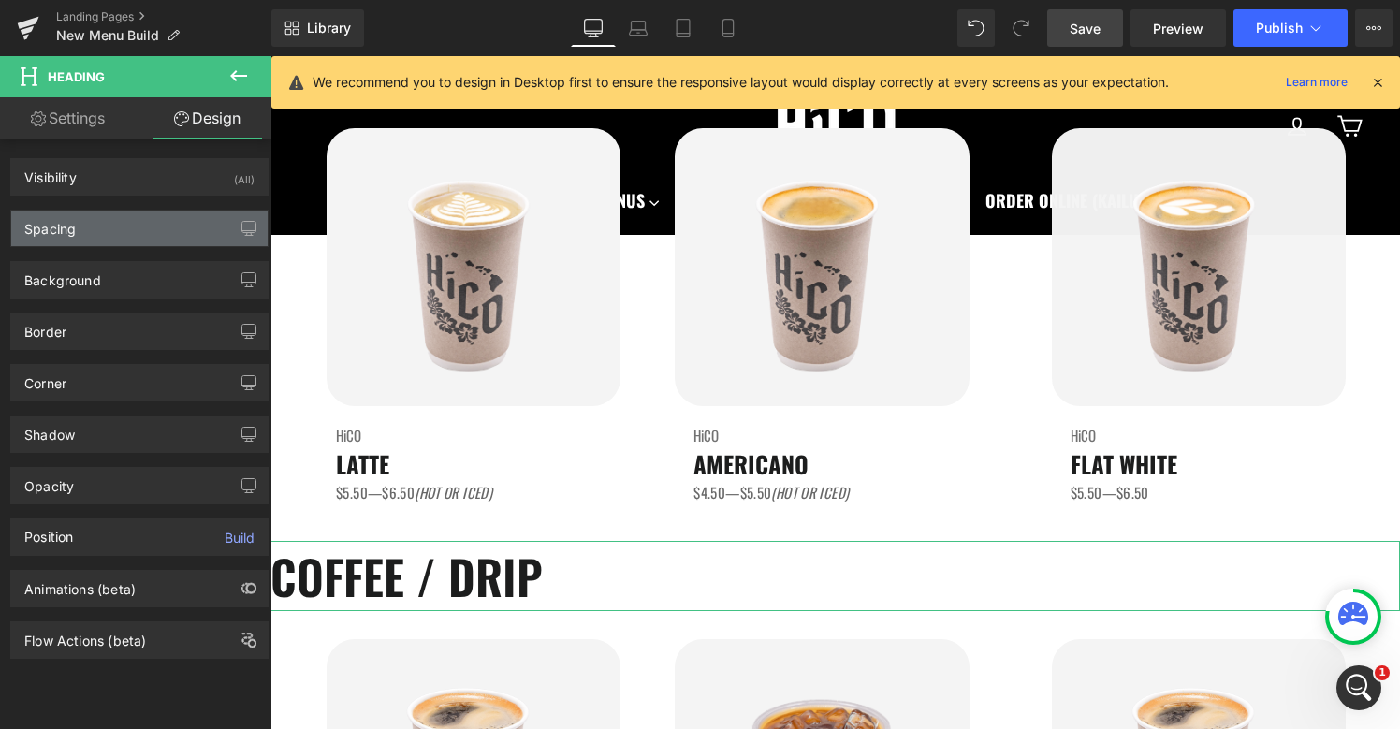
click at [86, 233] on div "Spacing" at bounding box center [139, 229] width 256 height 36
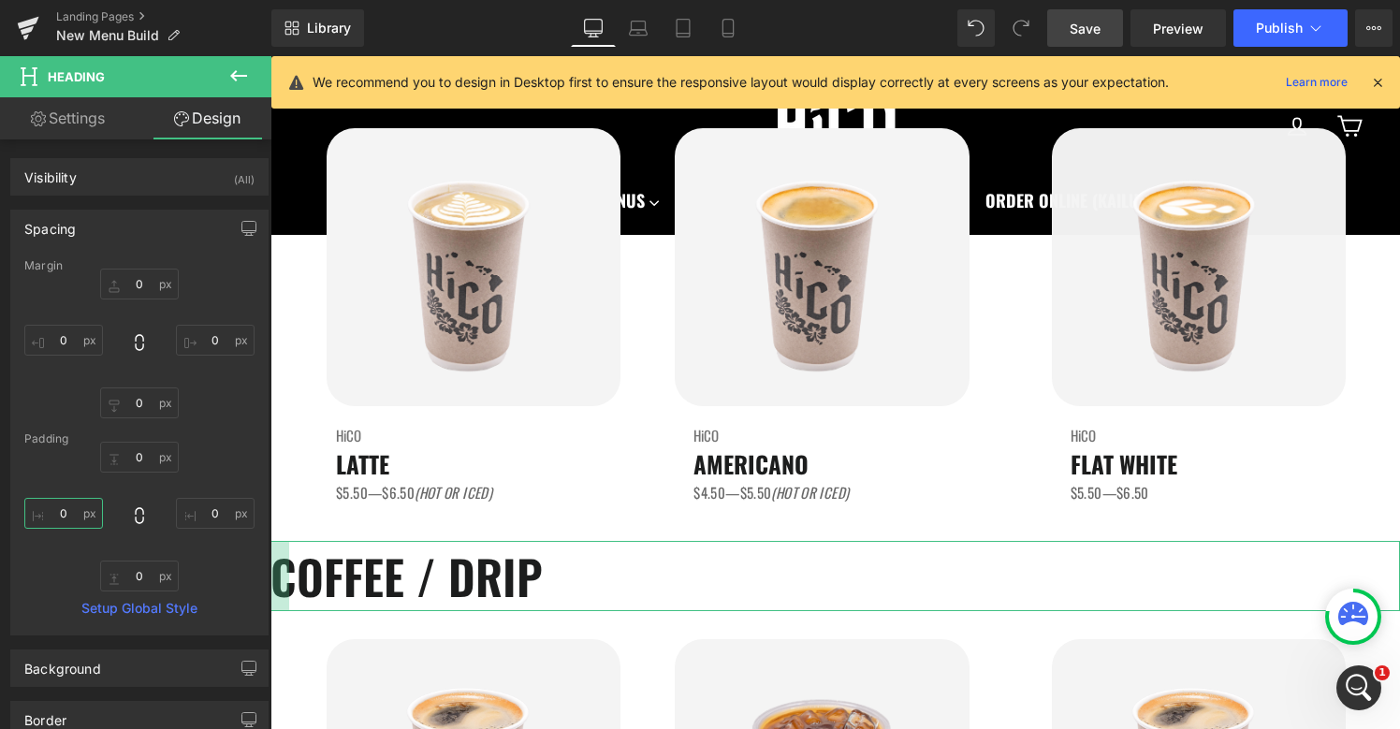
click at [65, 517] on input "0" at bounding box center [63, 513] width 79 height 31
type input "20"
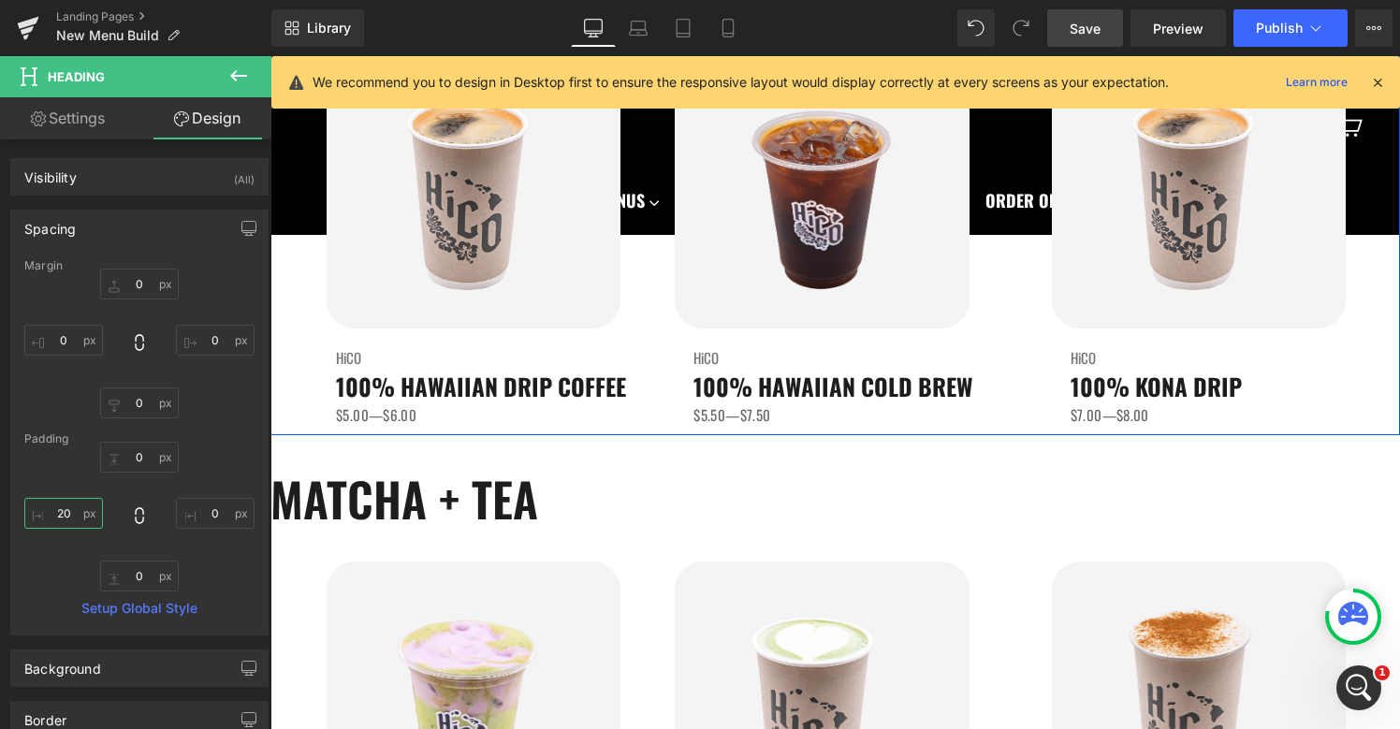
scroll to position [1437, 0]
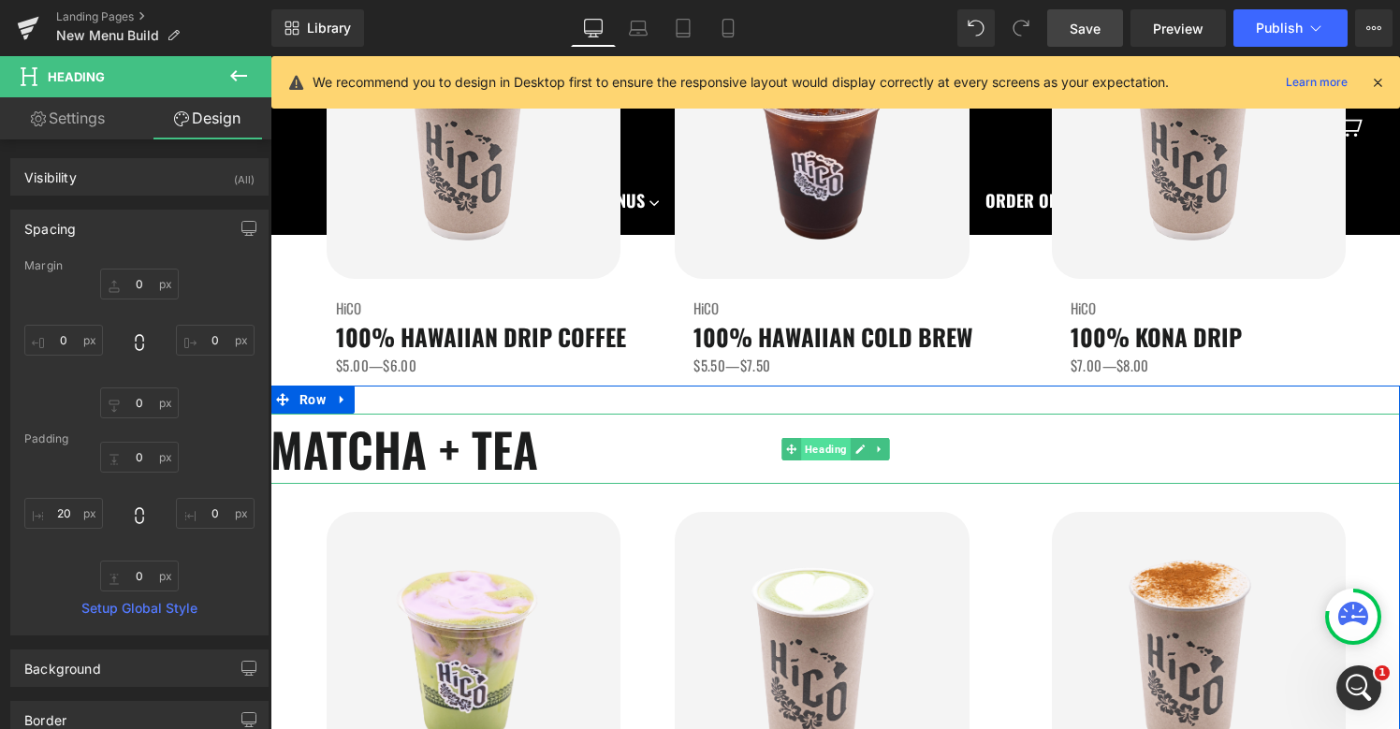
click at [825, 459] on span "Heading" at bounding box center [826, 449] width 50 height 22
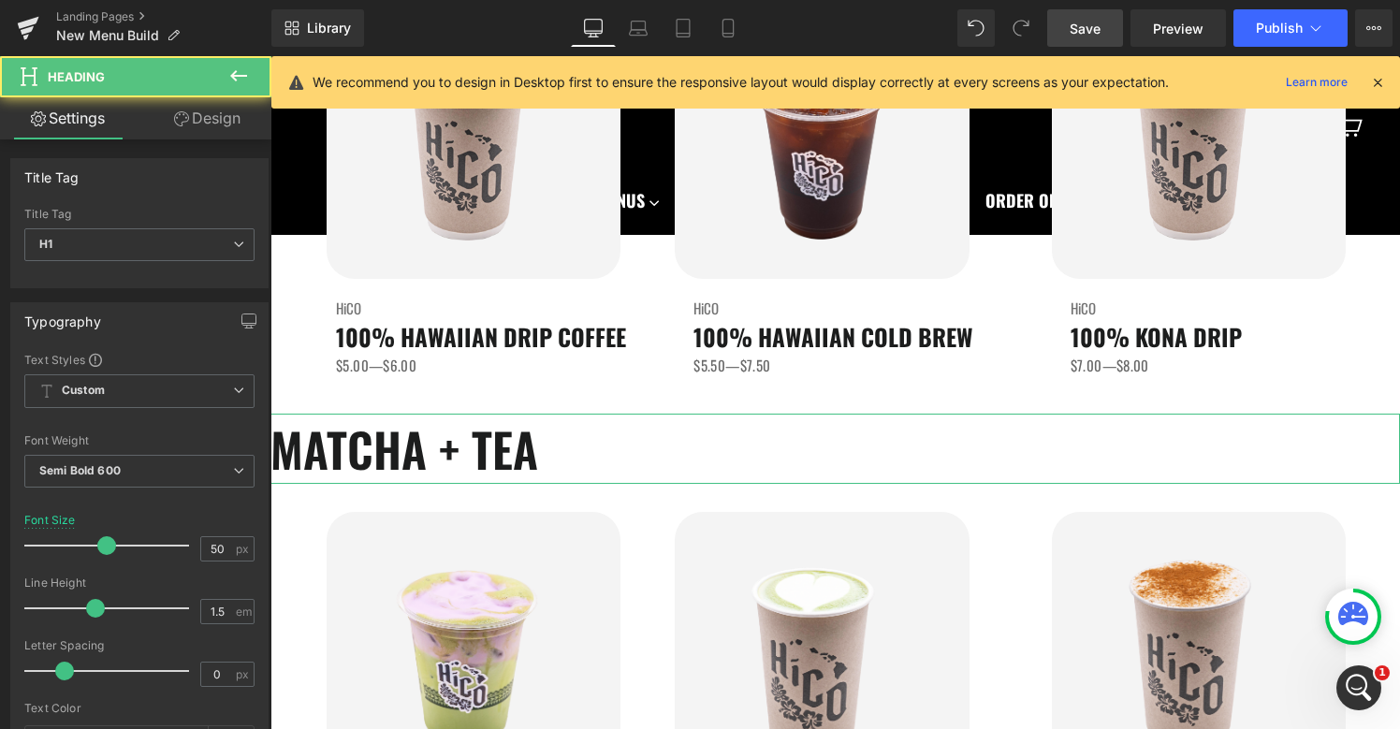
click at [208, 115] on link "Design" at bounding box center [207, 118] width 136 height 42
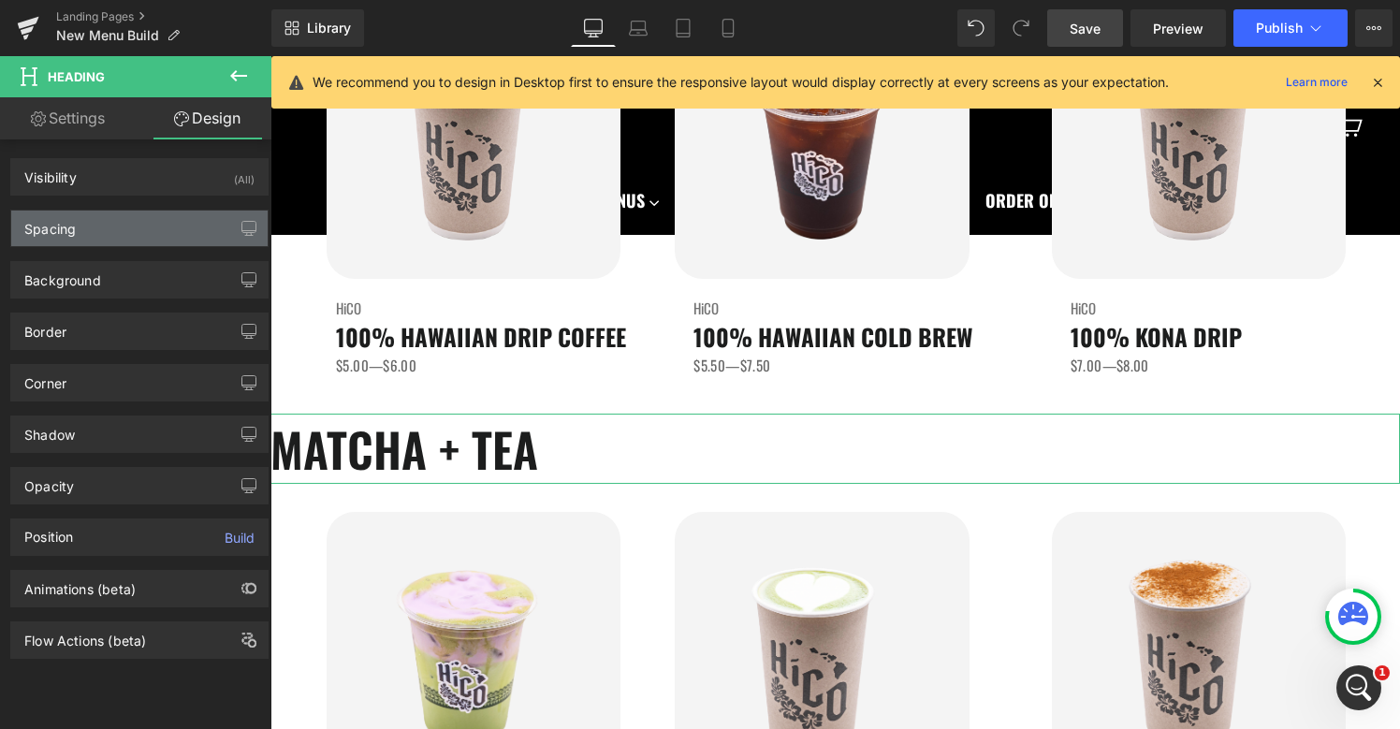
click at [74, 225] on div "Spacing" at bounding box center [49, 224] width 51 height 26
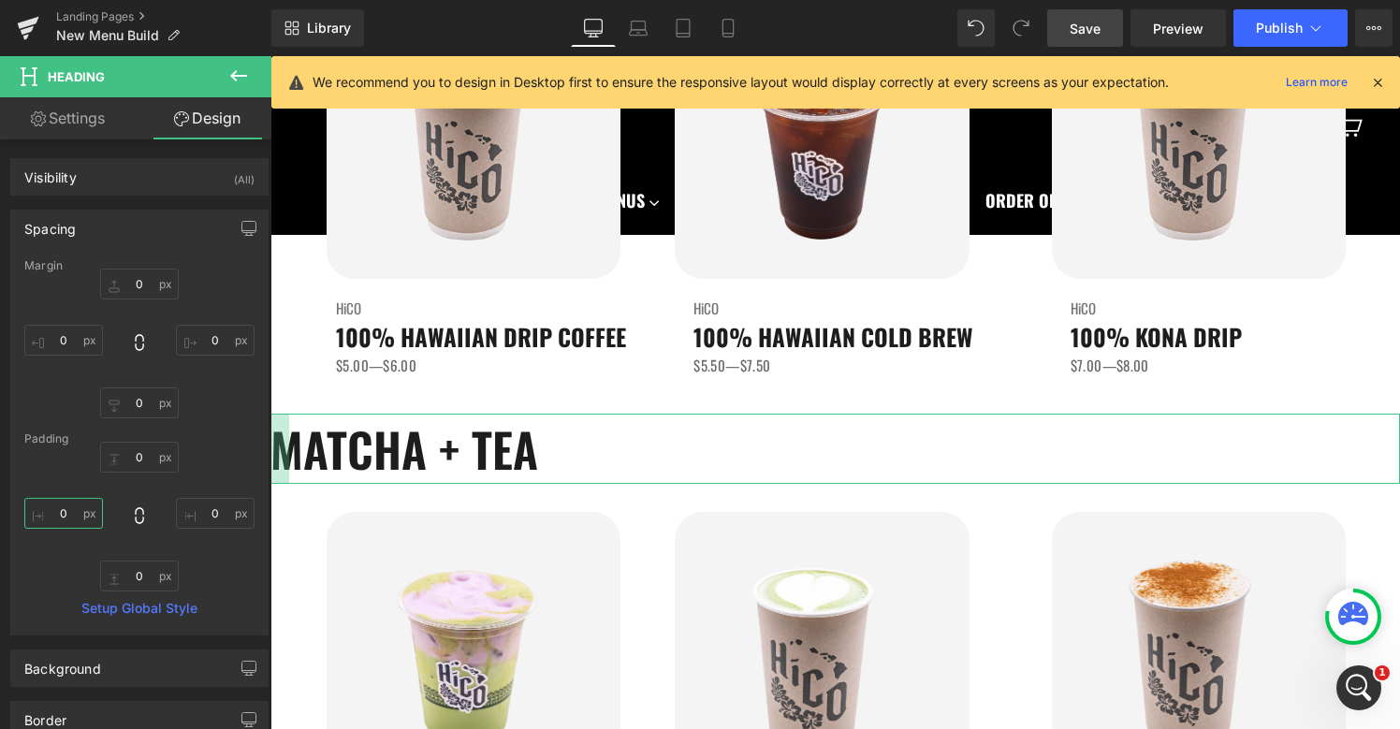
click at [68, 514] on input "0" at bounding box center [63, 513] width 79 height 31
type input "20"
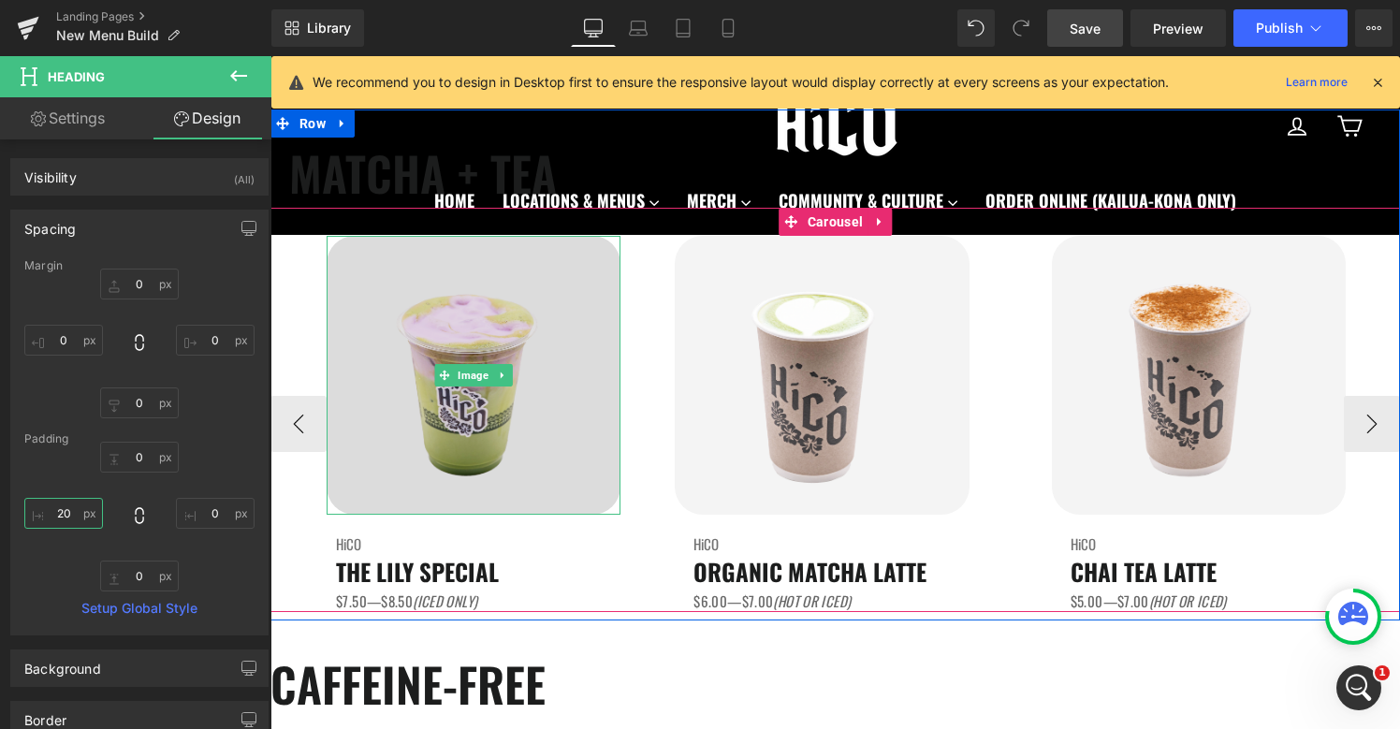
scroll to position [1928, 0]
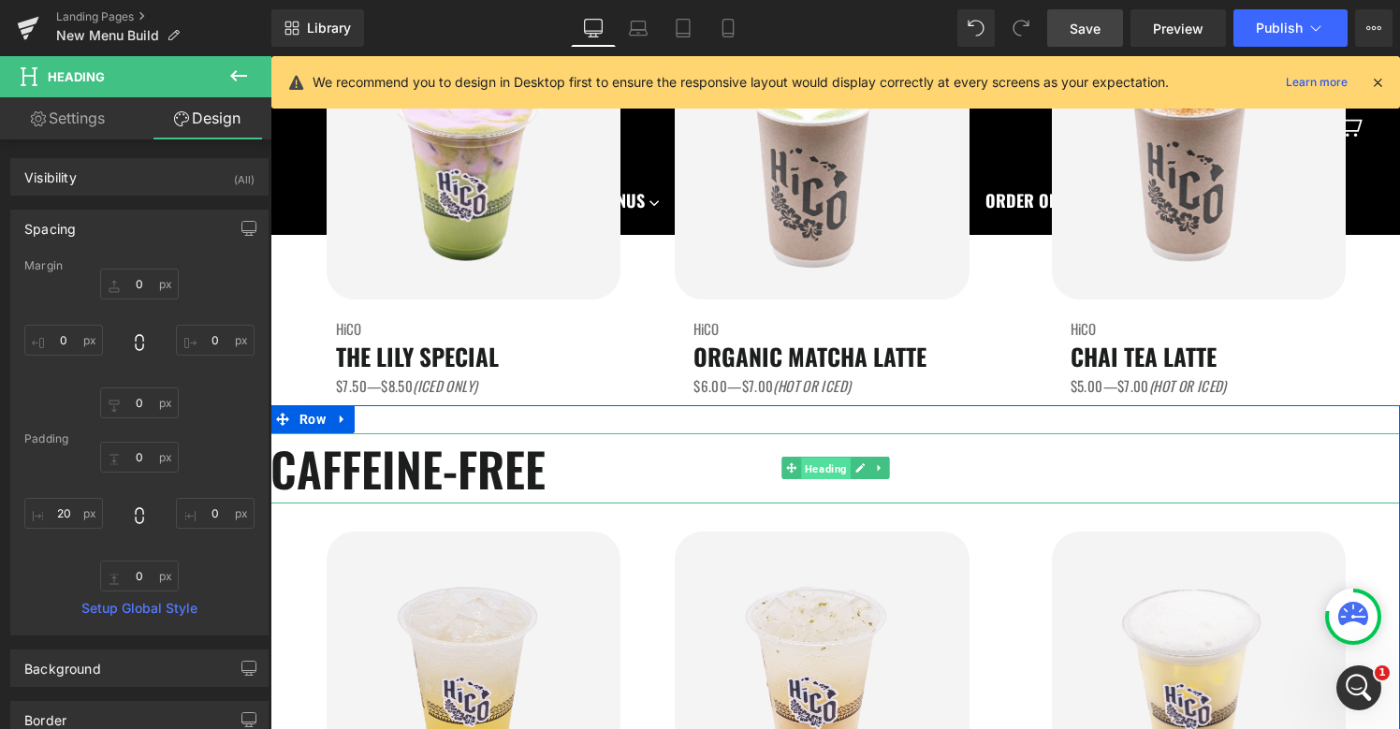
click at [811, 470] on span "Heading" at bounding box center [826, 469] width 50 height 22
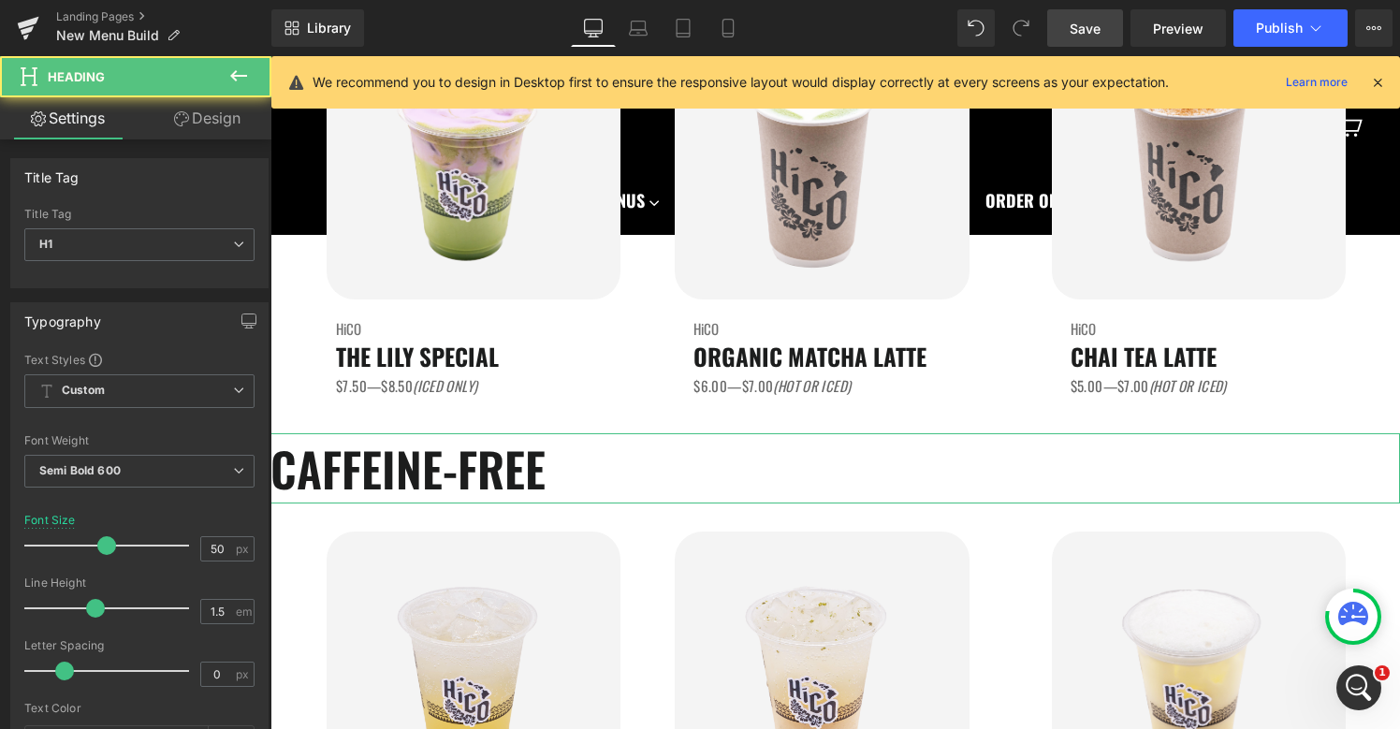
click at [216, 136] on link "Design" at bounding box center [207, 118] width 136 height 42
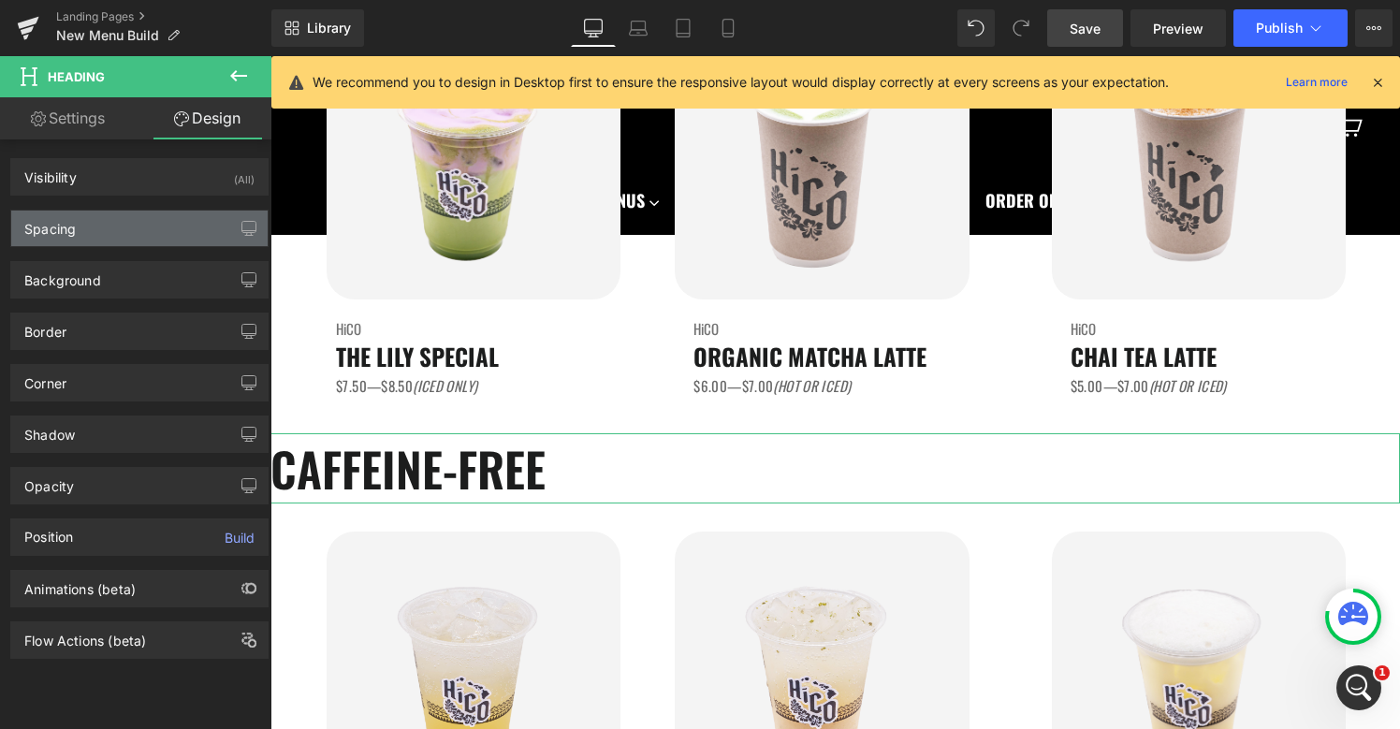
click at [73, 227] on div "Spacing" at bounding box center [49, 224] width 51 height 26
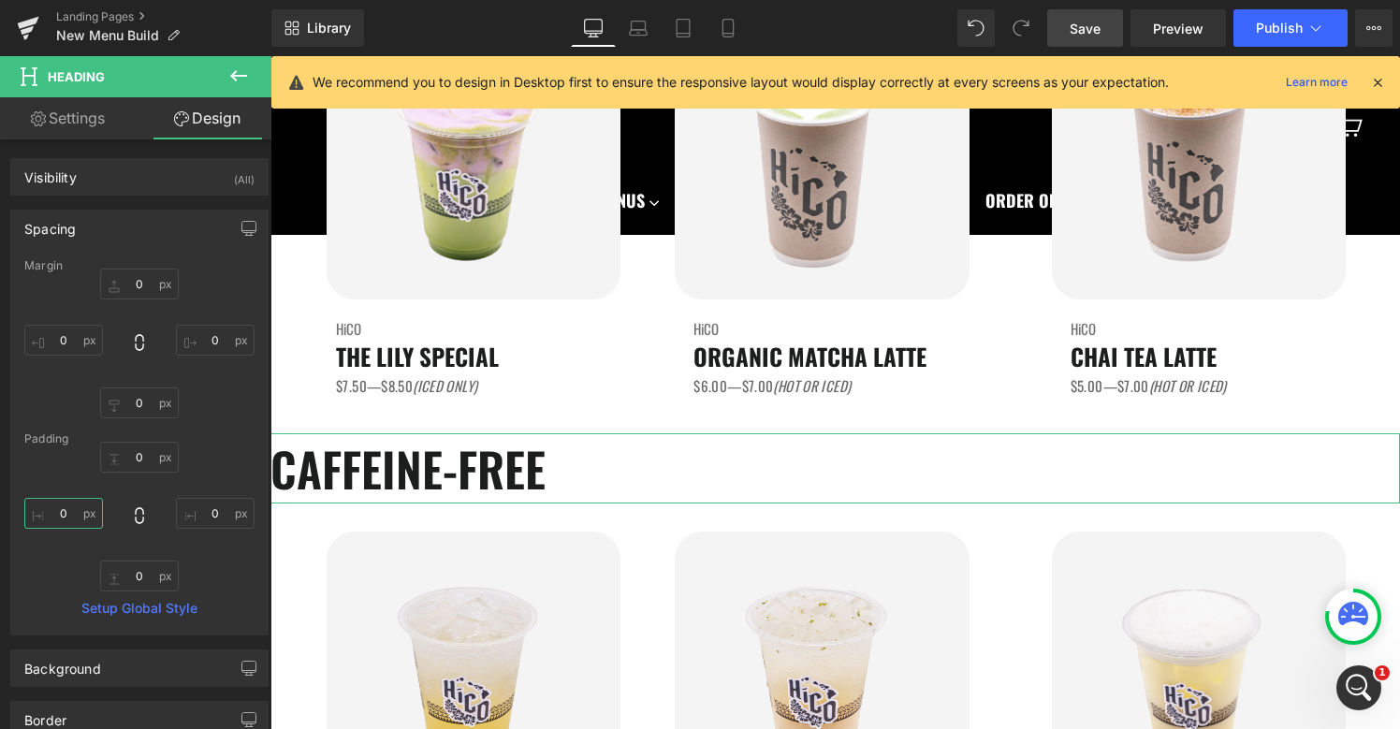
click at [54, 507] on input "0" at bounding box center [63, 513] width 79 height 31
type input "20"
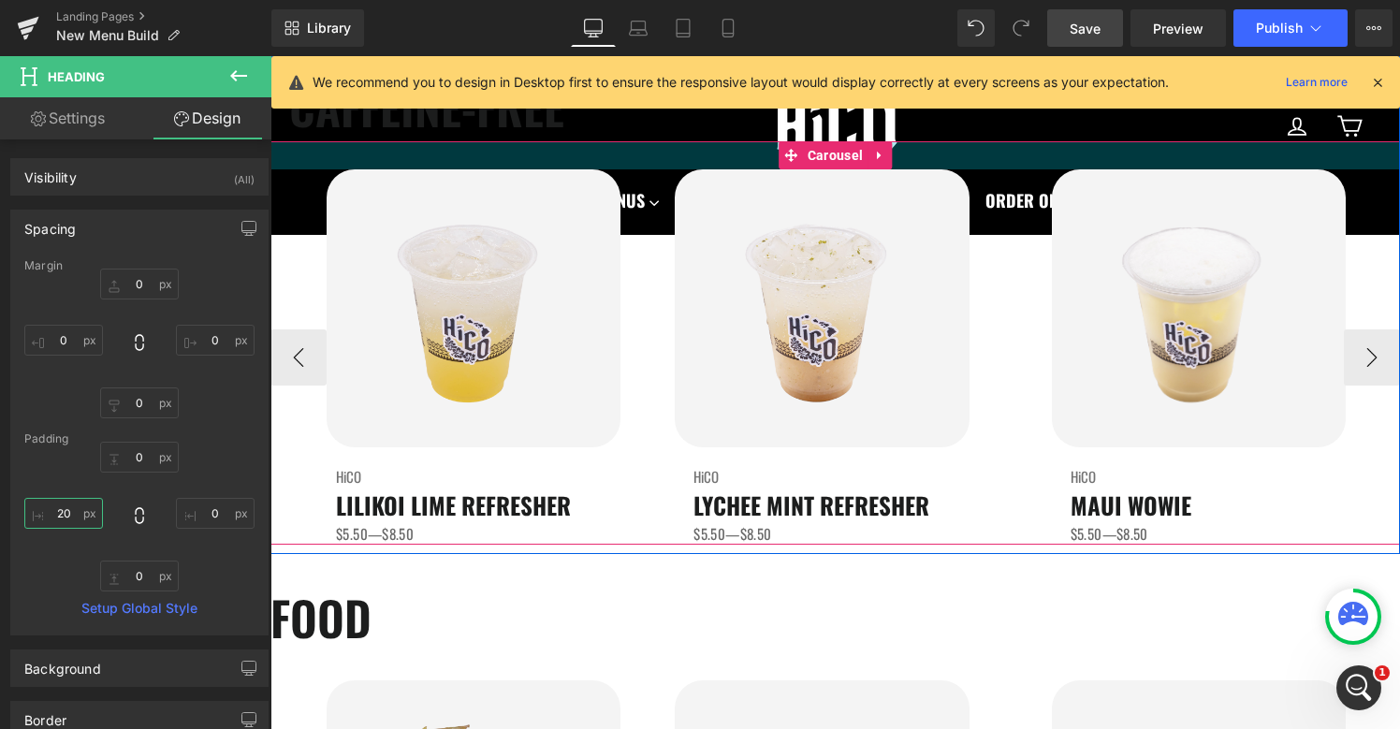
scroll to position [2393, 0]
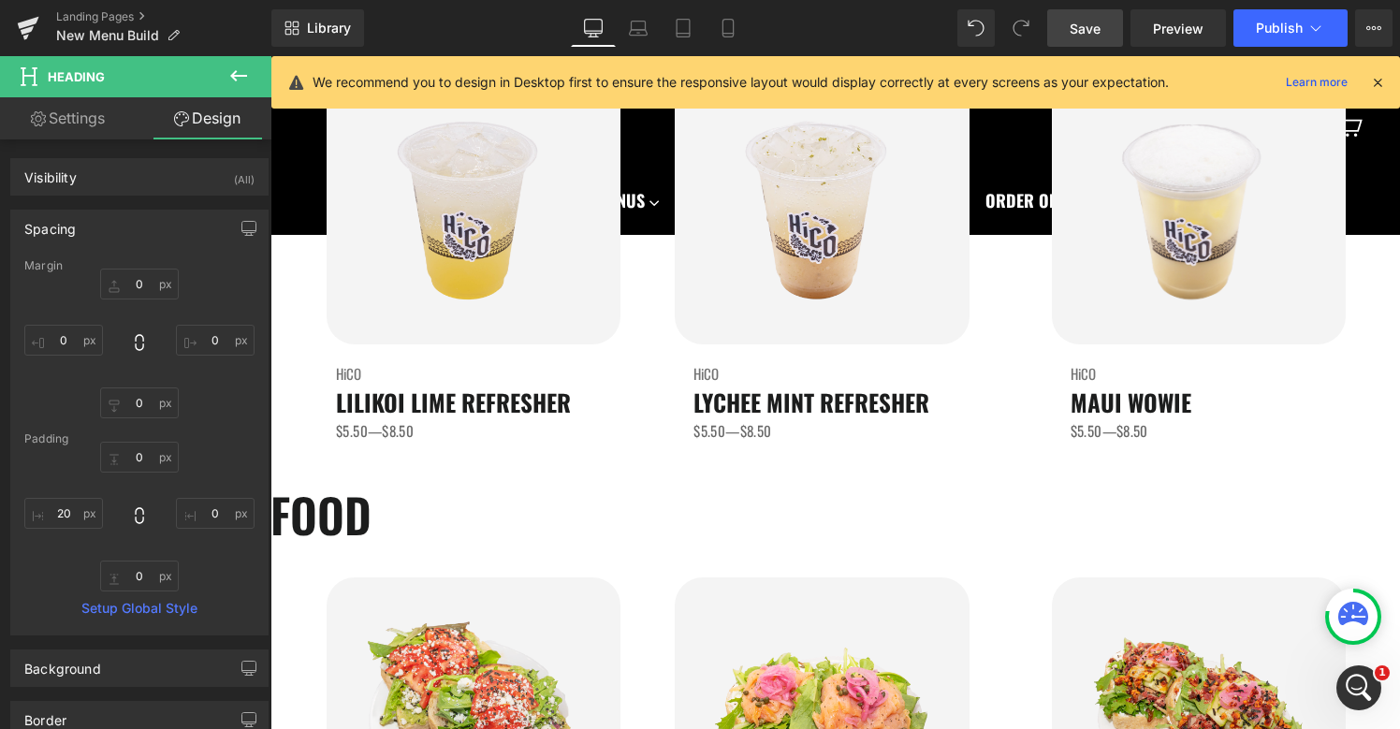
click at [771, 536] on h1 "FOOD" at bounding box center [834, 514] width 1129 height 70
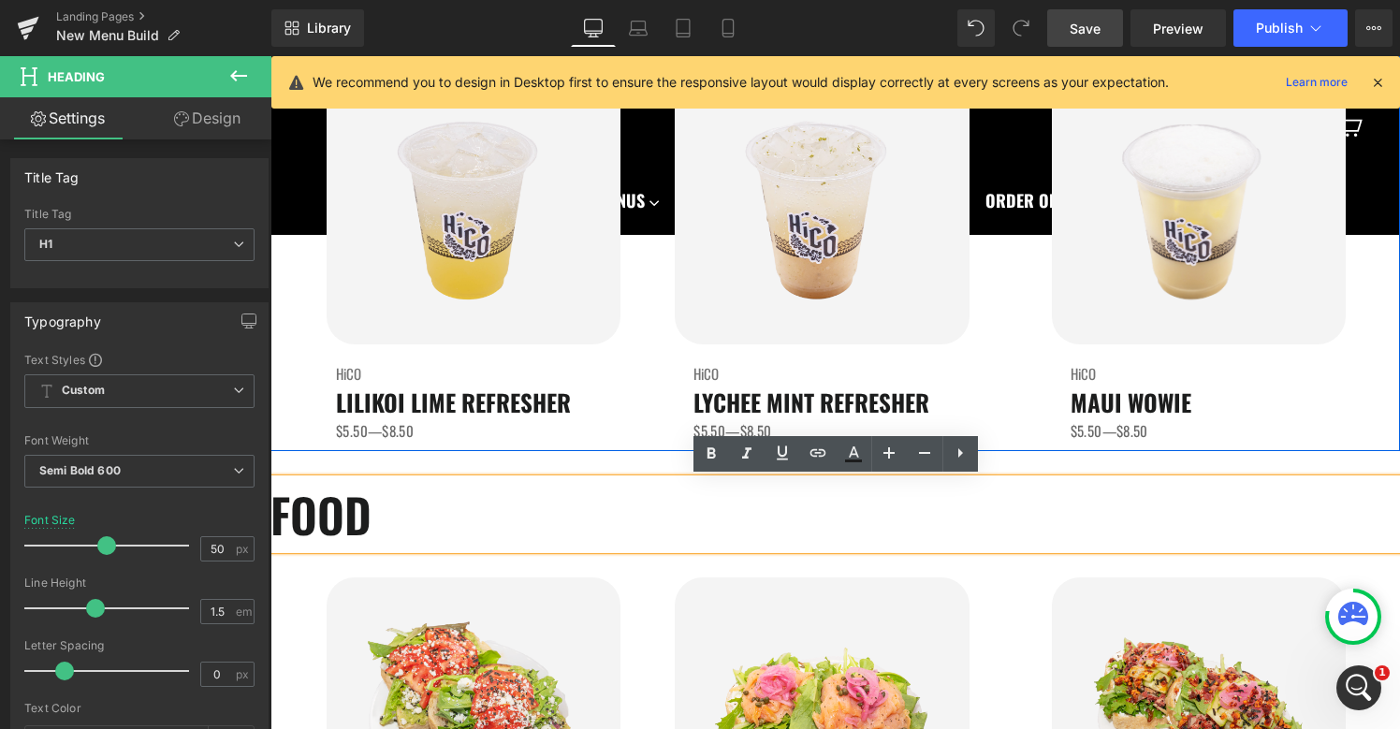
click at [398, 444] on div "CAFFEINE-FREE Heading Image HiCO Heading LILIKOI LIME REFRESHER Heading $5.50—$…" at bounding box center [834, 195] width 1129 height 511
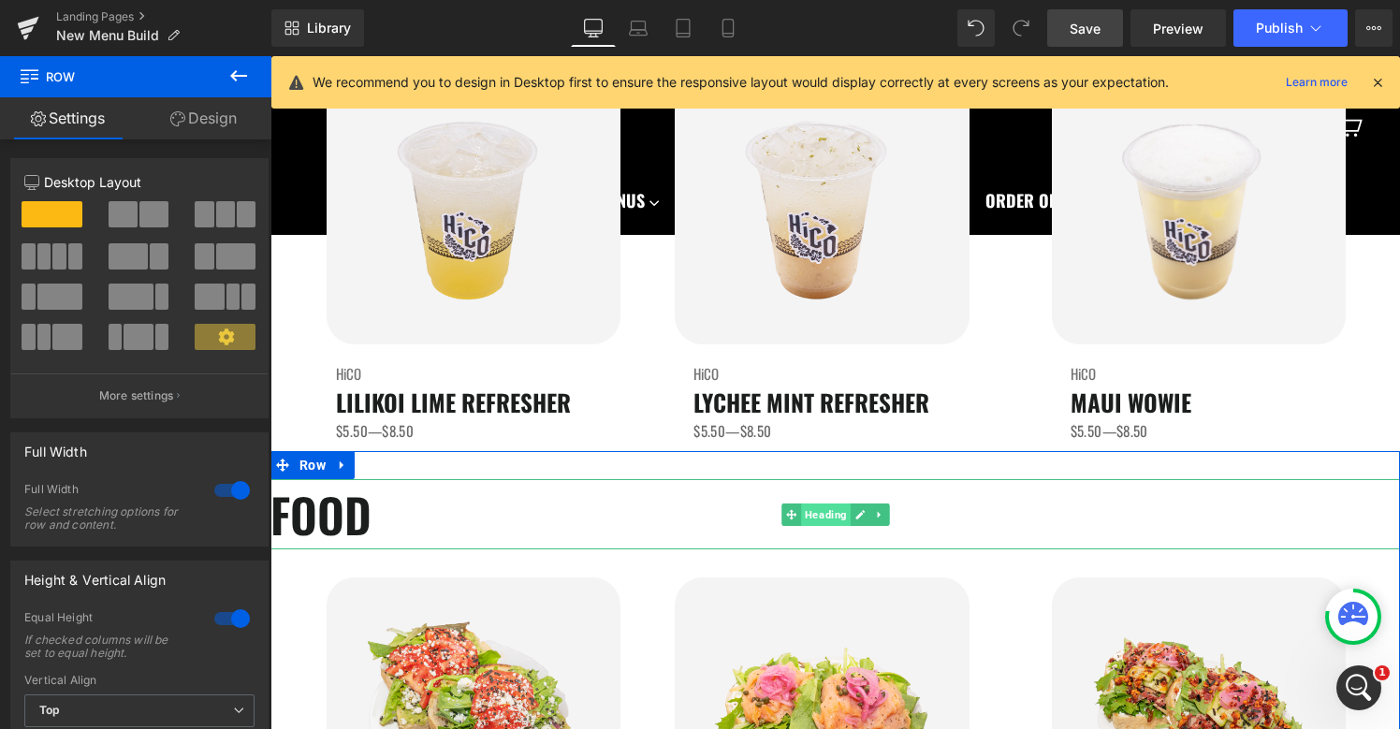
click at [825, 515] on span "Heading" at bounding box center [826, 514] width 50 height 22
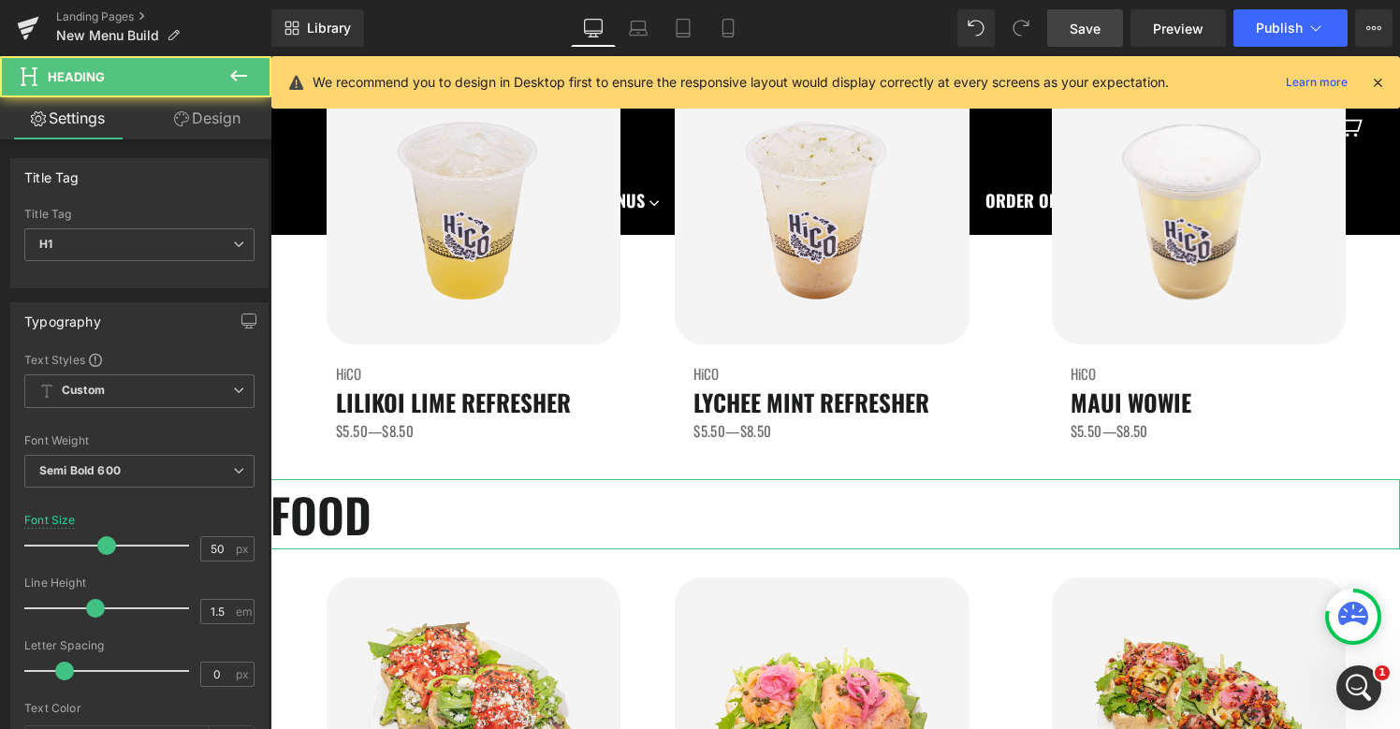
click at [209, 118] on link "Design" at bounding box center [207, 118] width 136 height 42
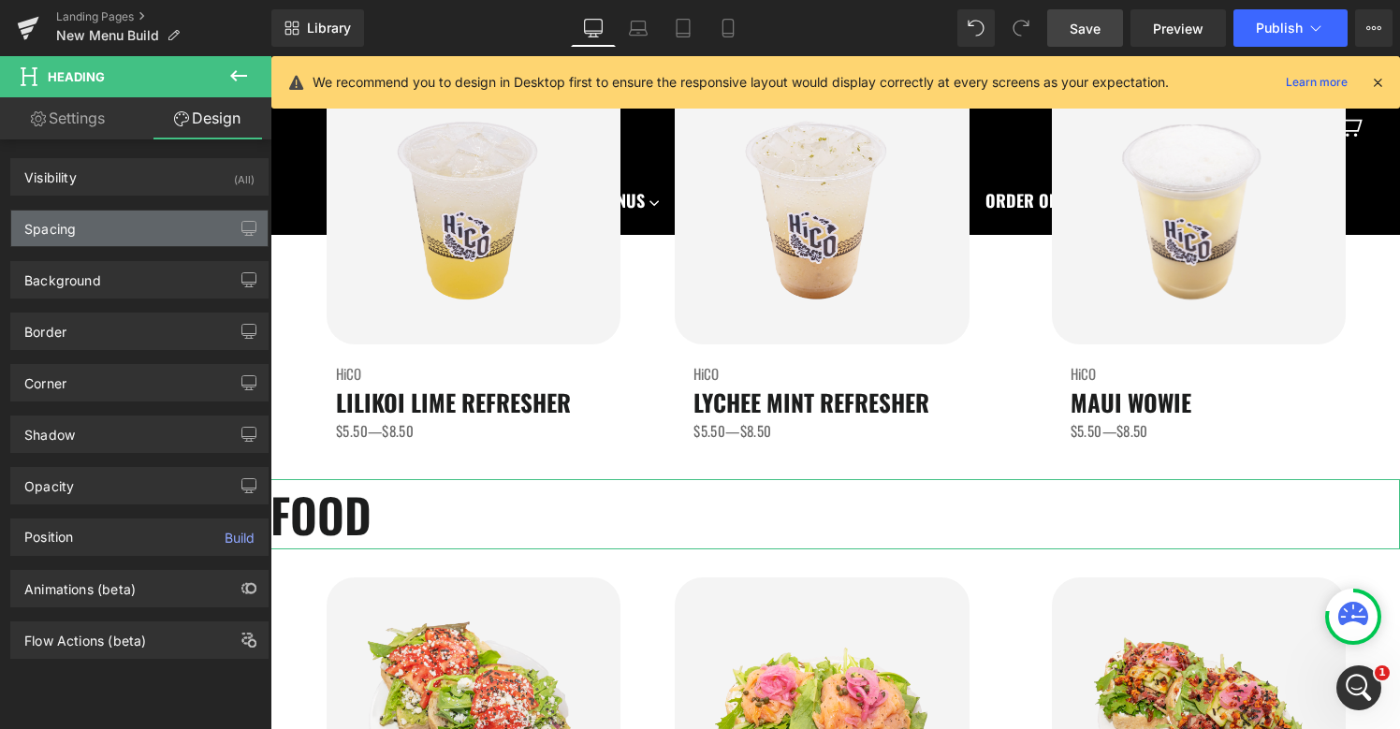
click at [83, 236] on div "Spacing" at bounding box center [139, 229] width 256 height 36
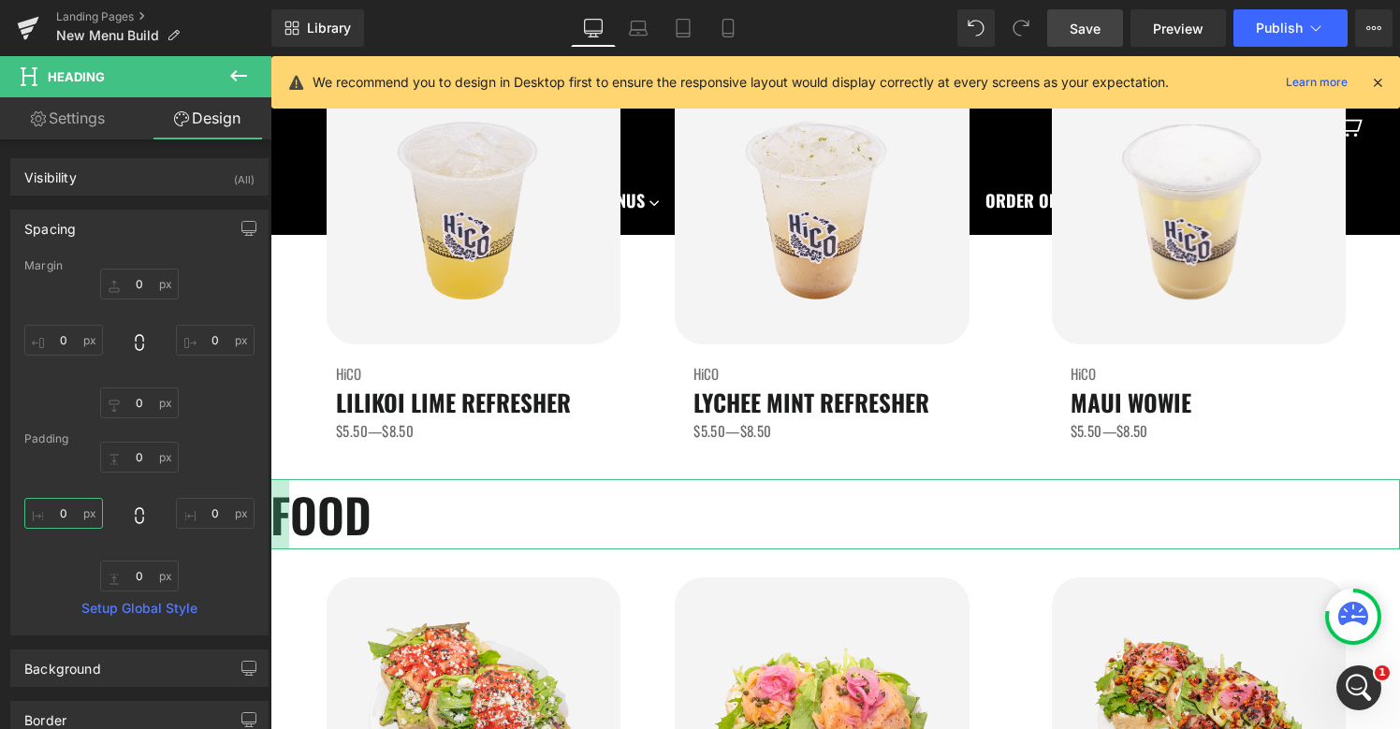
click at [69, 515] on input "0" at bounding box center [63, 513] width 79 height 31
type input "20"
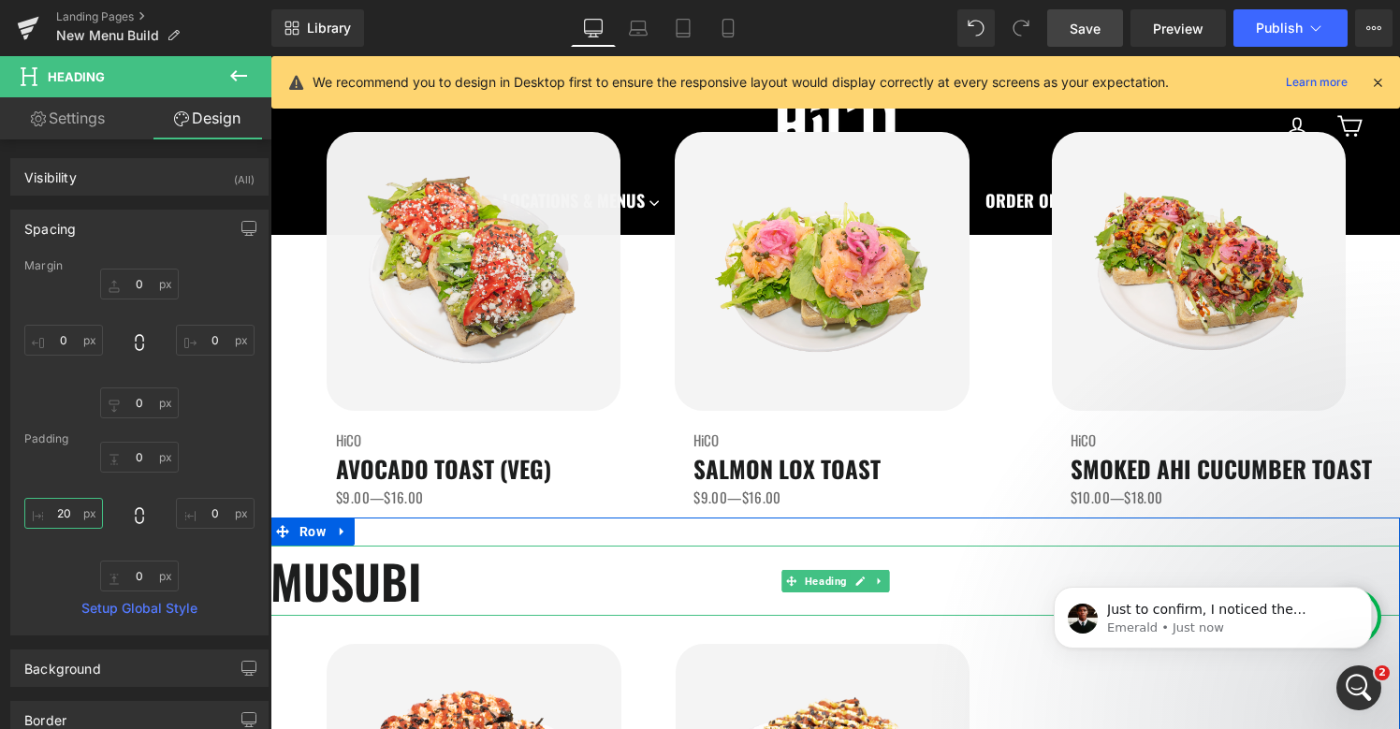
scroll to position [971, 0]
click at [826, 575] on span "Heading" at bounding box center [826, 581] width 50 height 22
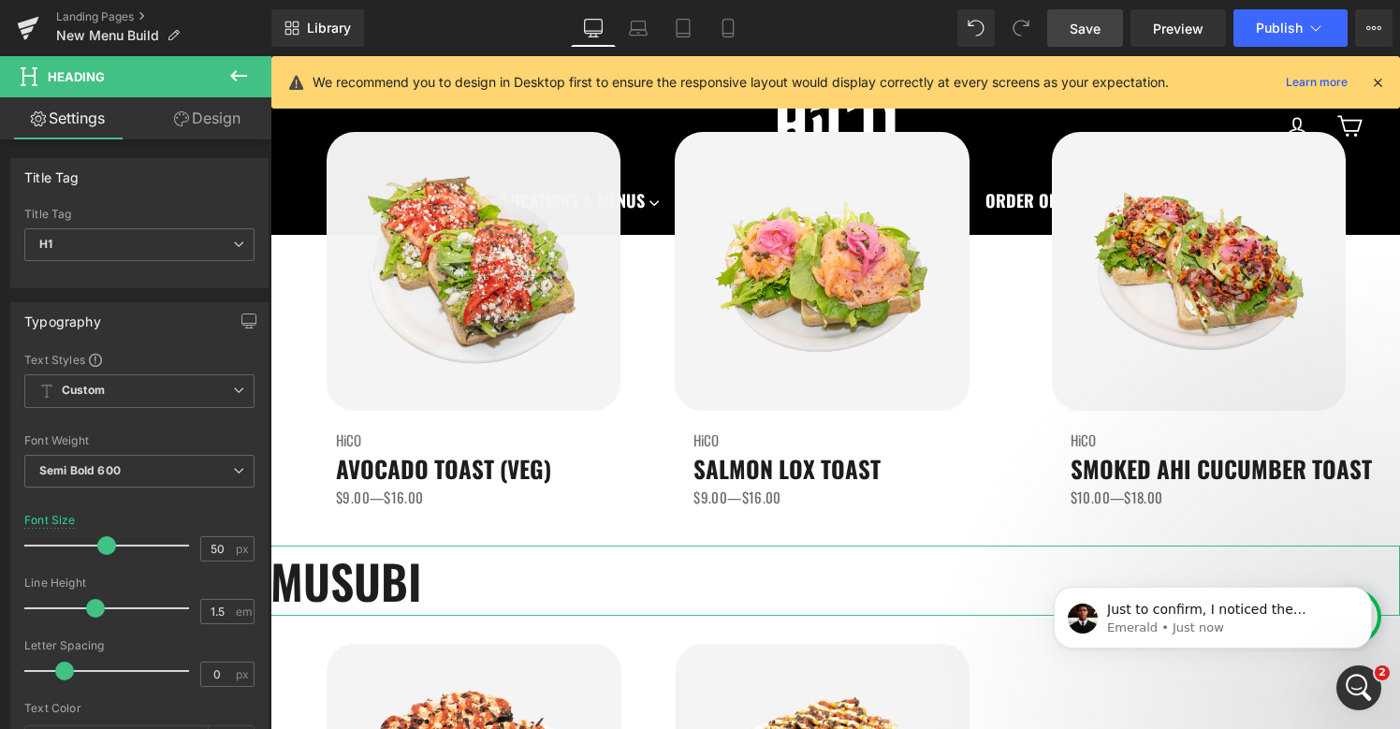
click at [201, 132] on link "Design" at bounding box center [207, 118] width 136 height 42
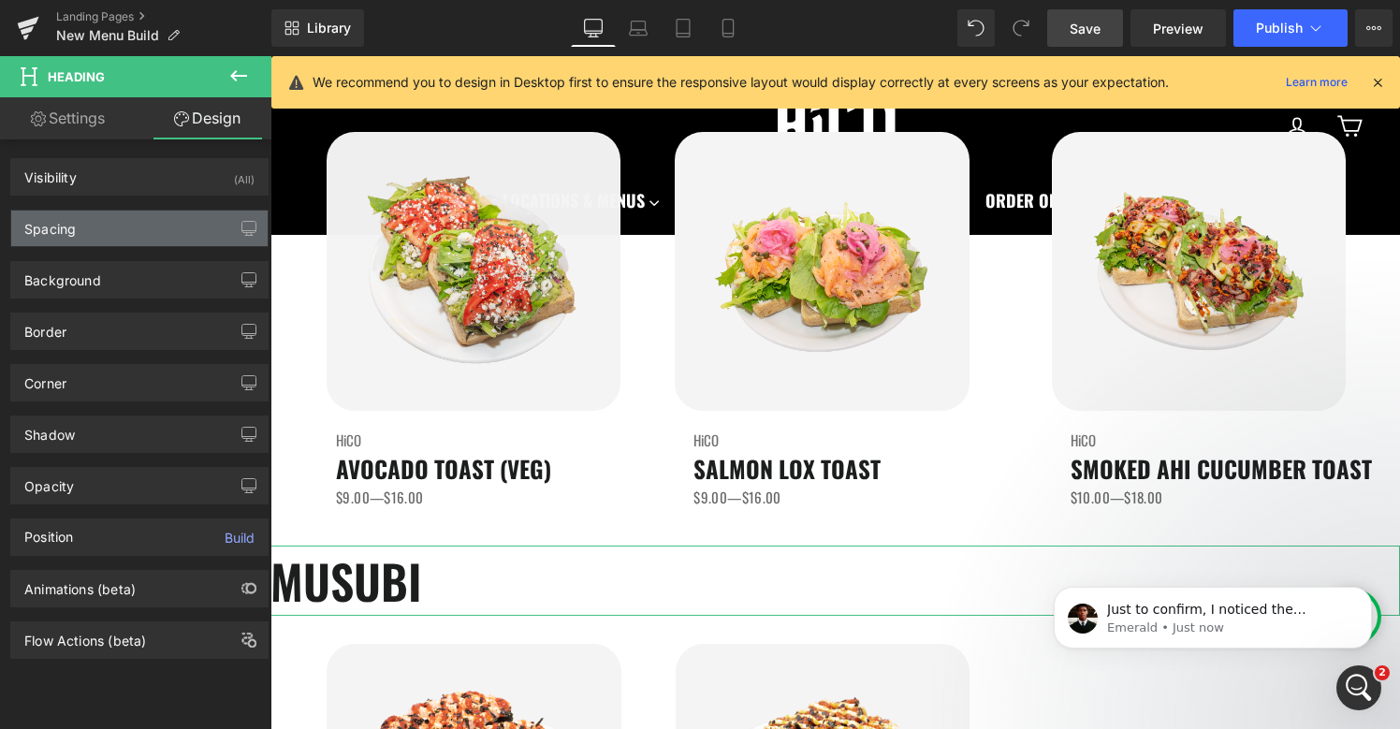
click at [111, 237] on div "Spacing" at bounding box center [139, 229] width 256 height 36
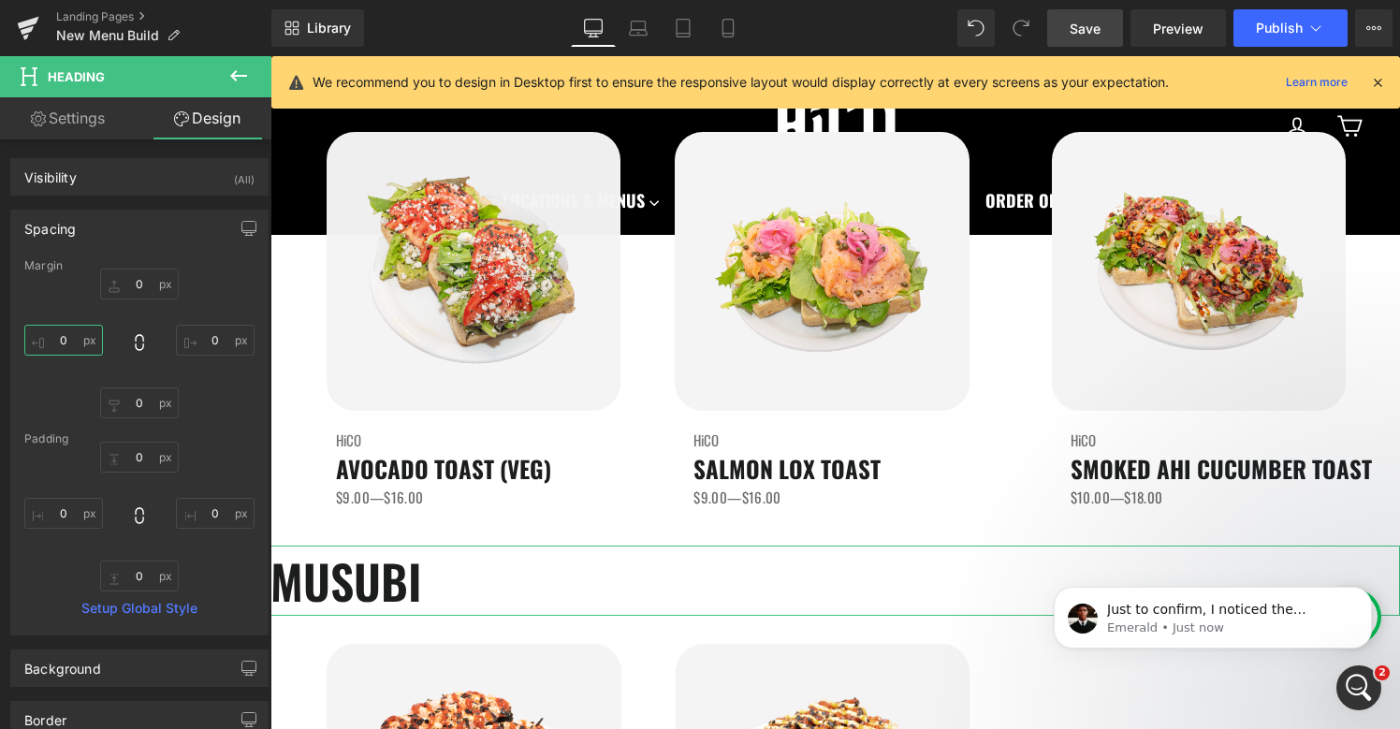
click at [65, 344] on input "text" at bounding box center [63, 340] width 79 height 31
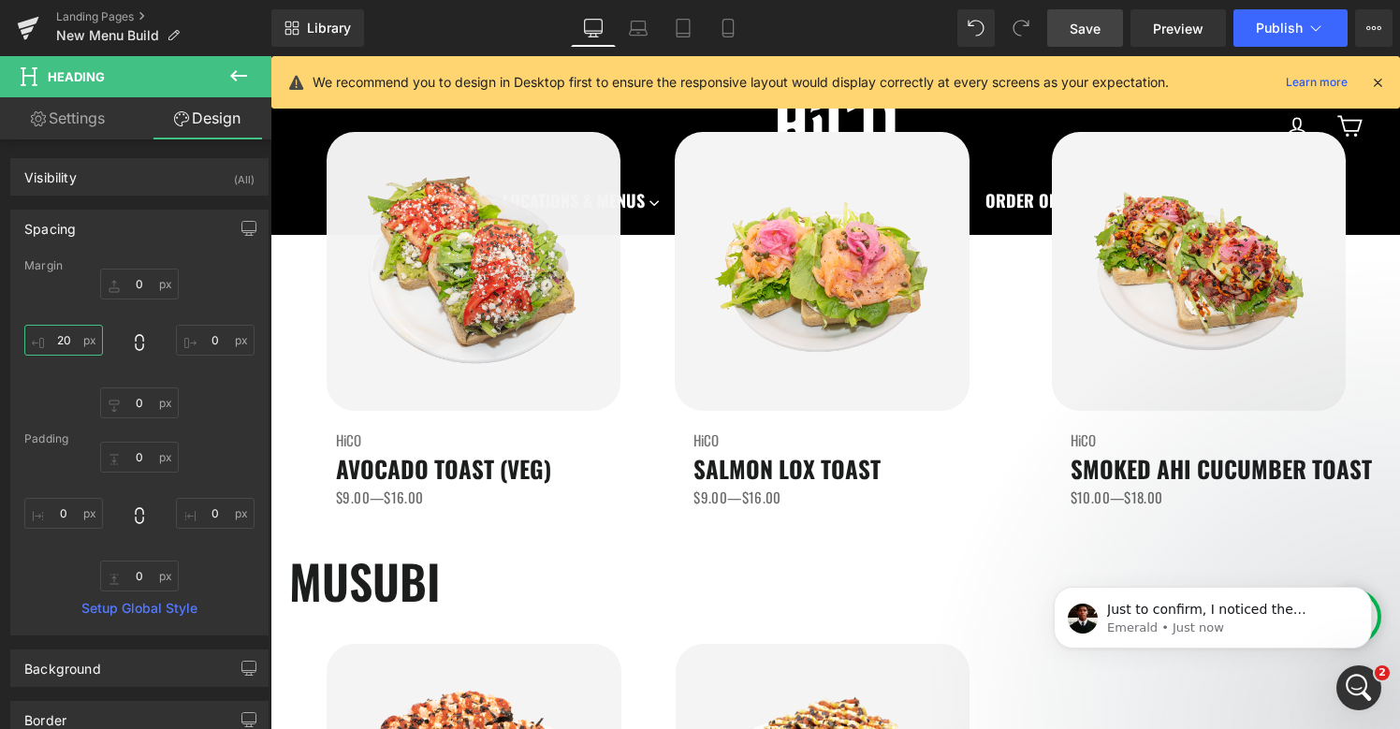
type input "20"
click at [1125, 33] on div "Save Preview Publish Scheduled View Live Page View with current Template Save T…" at bounding box center [1220, 27] width 360 height 37
click at [1121, 33] on link "Save" at bounding box center [1085, 27] width 76 height 37
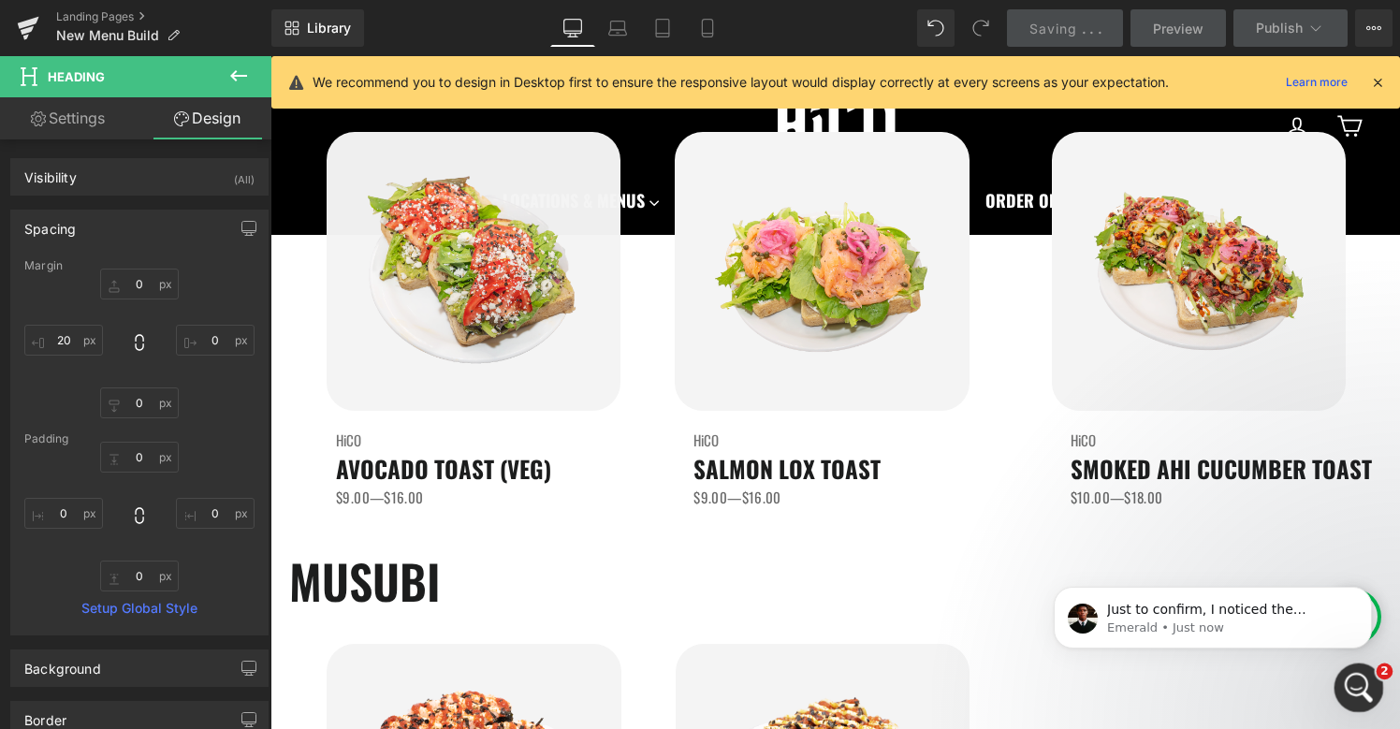
click at [1342, 680] on div "Open Intercom Messenger" at bounding box center [1356, 685] width 62 height 62
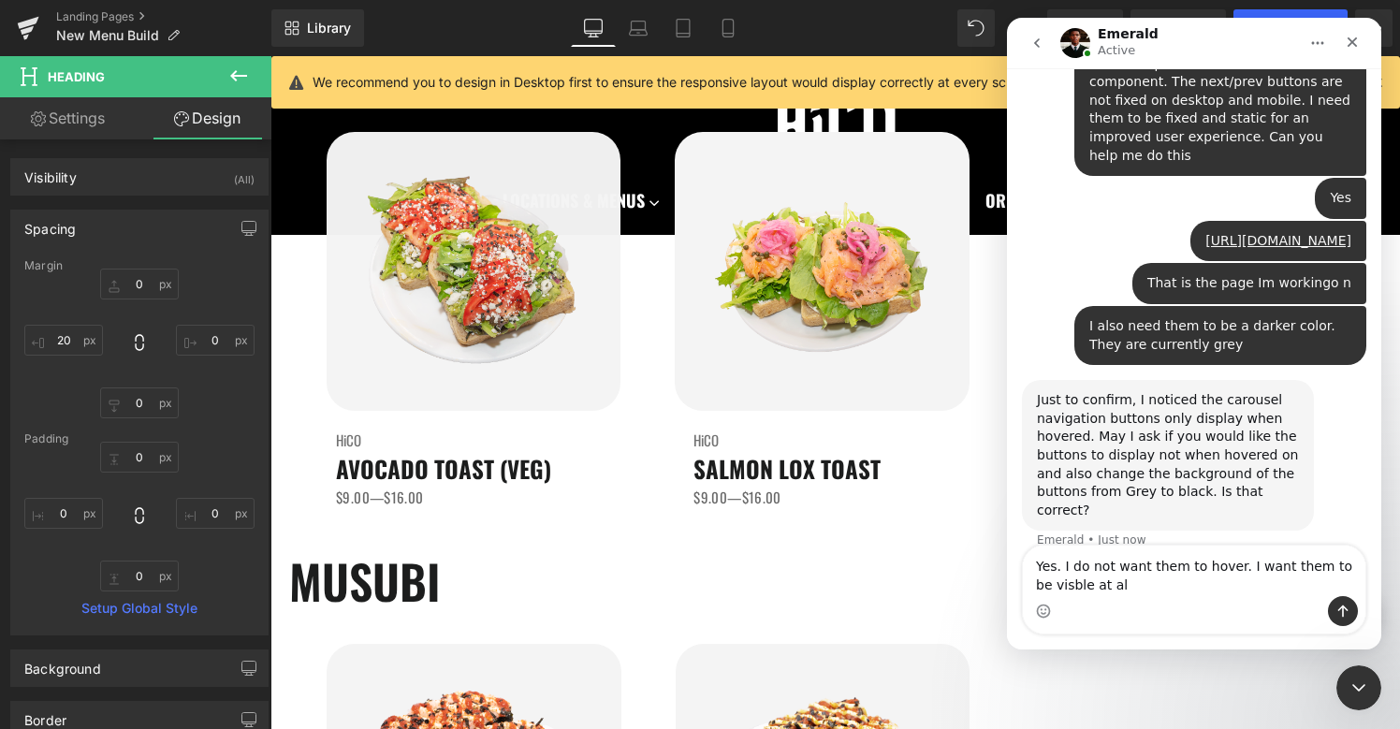
scroll to position [1062, 0]
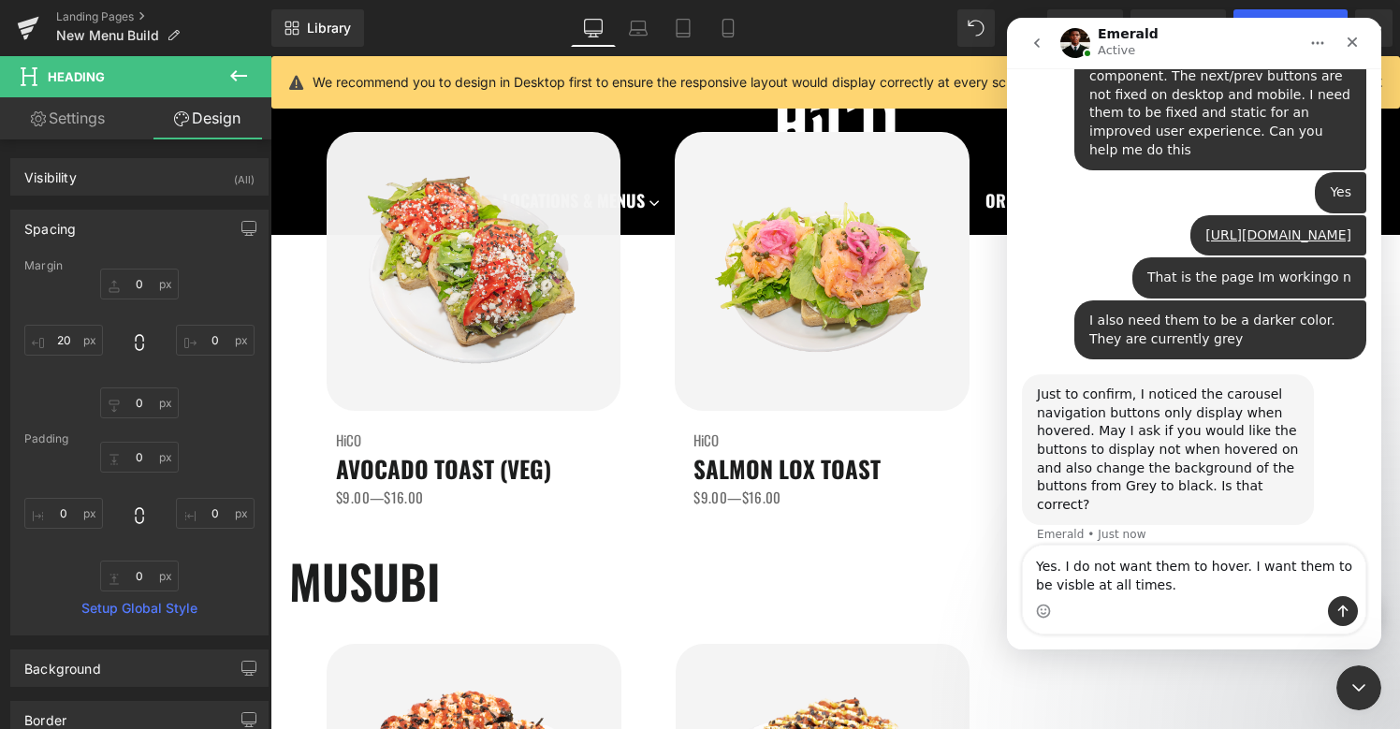
click at [1060, 584] on textarea "Yes. I do not want them to hover. I want them to be visble at all times." at bounding box center [1194, 570] width 342 height 51
click at [1054, 584] on textarea "Yes. I do not want them to hover. I want them to be visble at all times." at bounding box center [1194, 570] width 342 height 51
click at [1165, 581] on textarea "Yes. I do not want them to hover. I want them to be visible at all times." at bounding box center [1194, 570] width 342 height 51
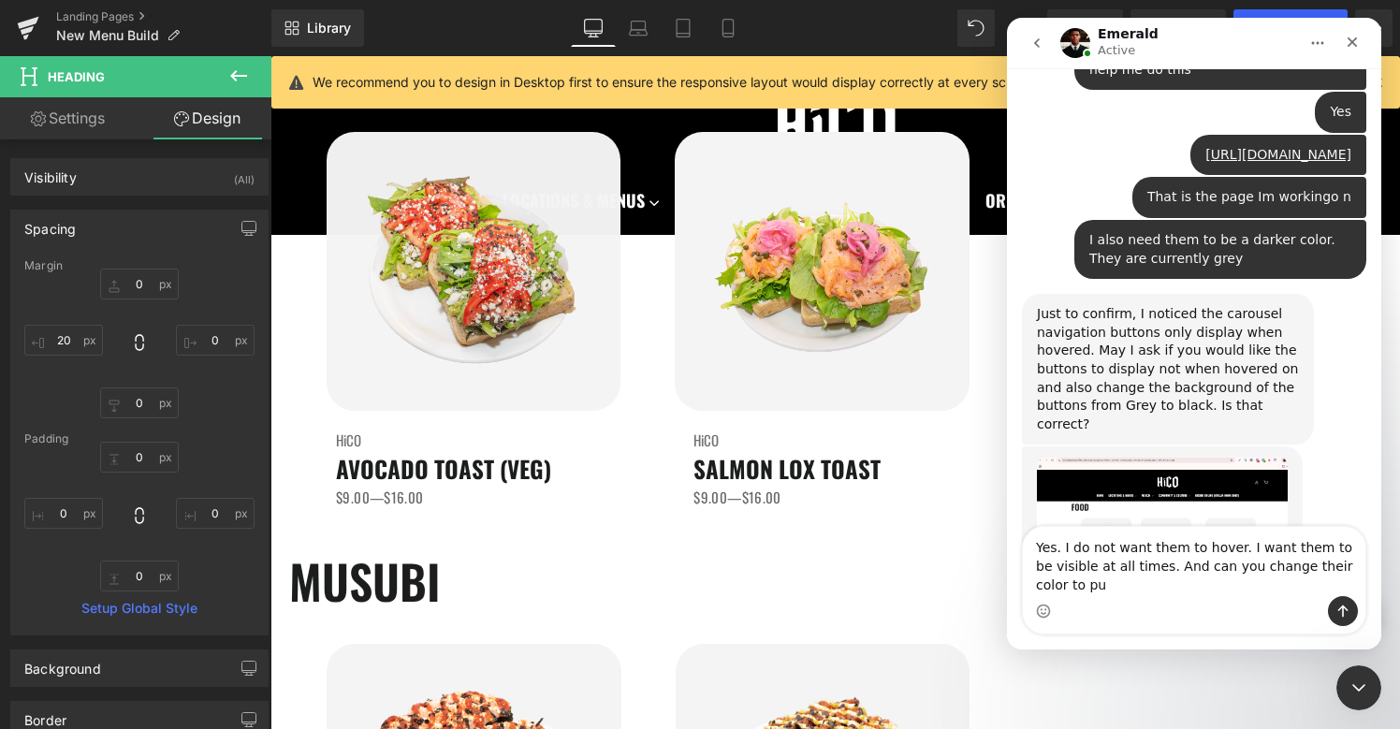
scroll to position [1161, 0]
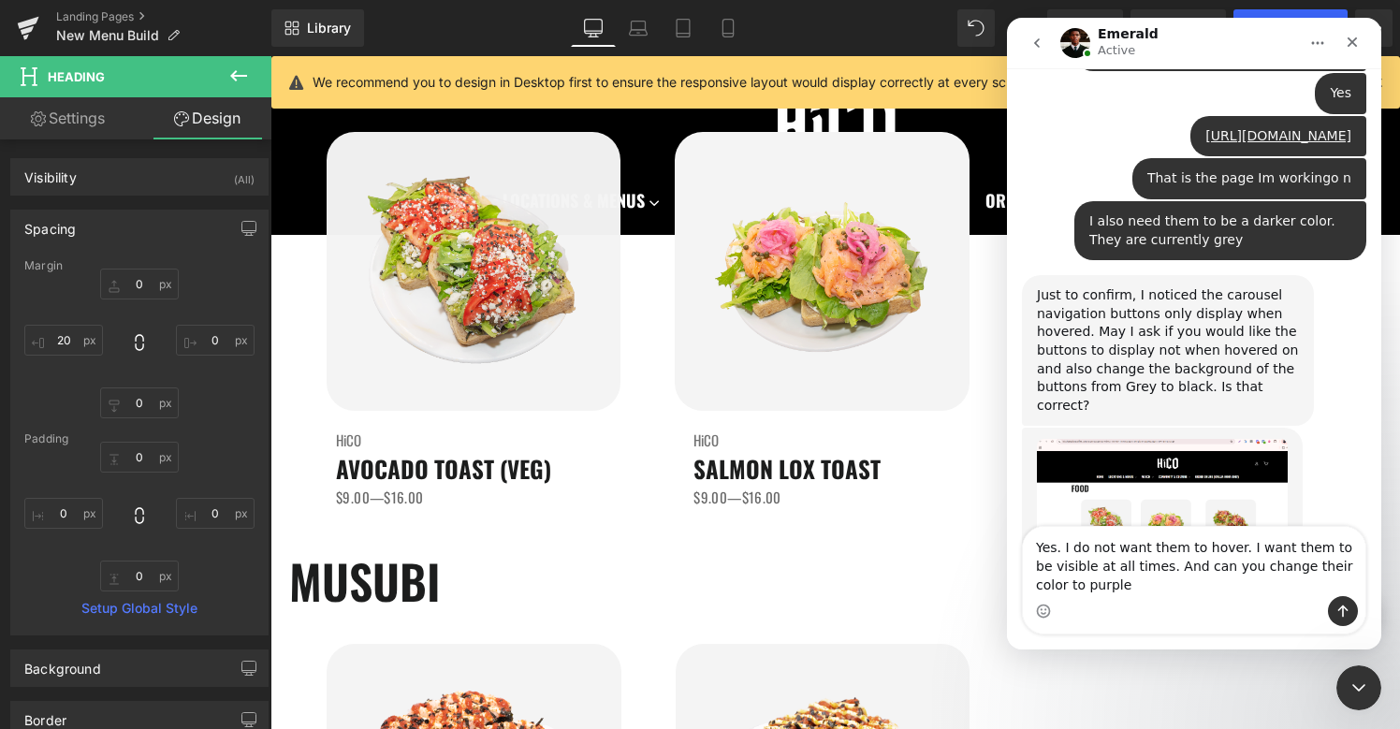
type textarea "Yes. I do not want them to hover. I want them to be visible at all times. And c…"
click at [232, 114] on div at bounding box center [700, 336] width 1400 height 673
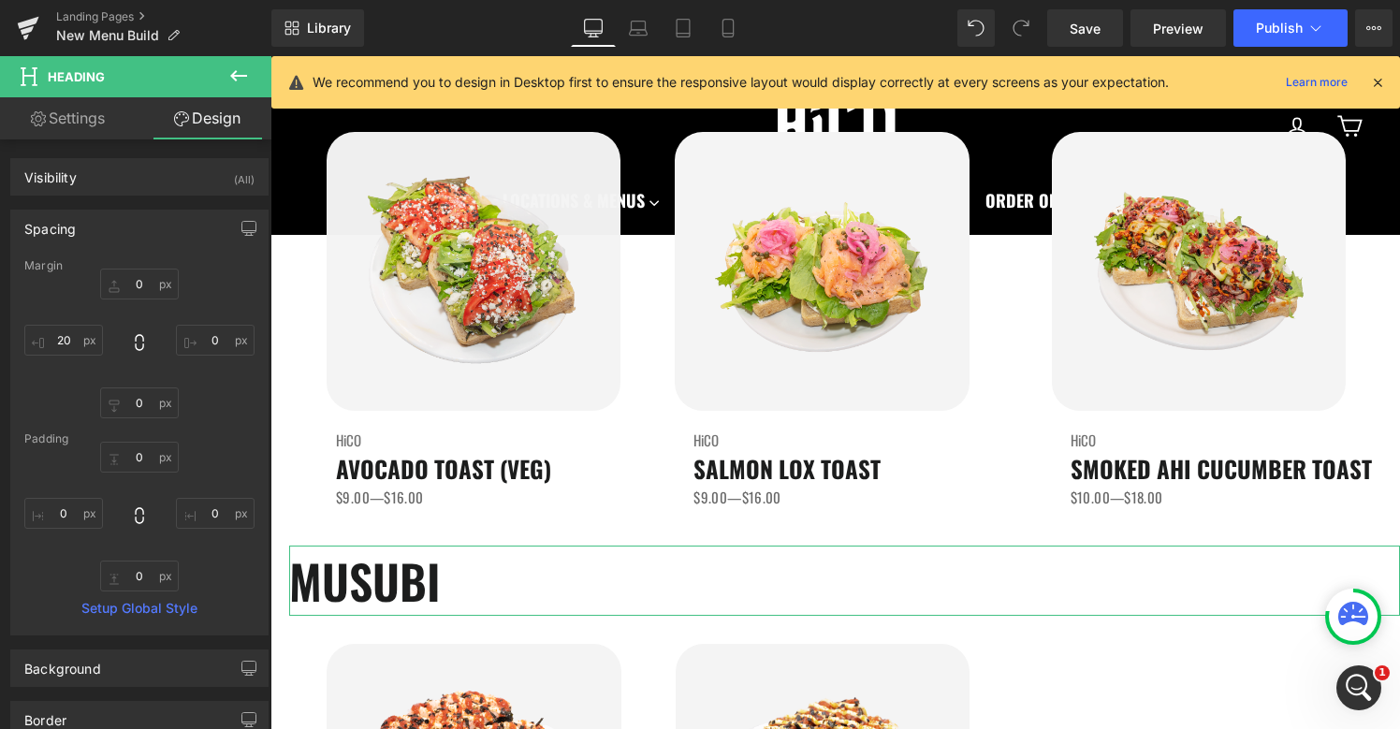
click at [82, 137] on link "Settings" at bounding box center [68, 118] width 136 height 42
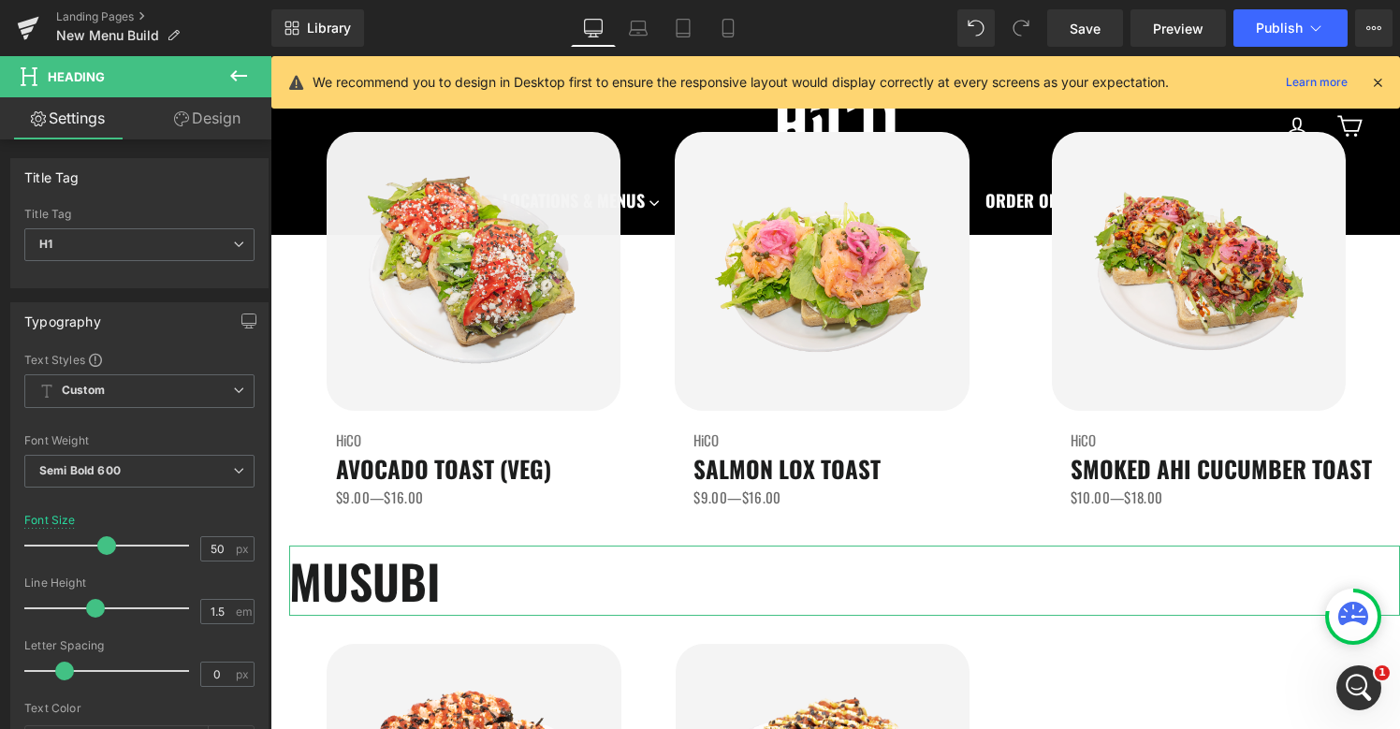
click at [196, 105] on link "Design" at bounding box center [207, 118] width 136 height 42
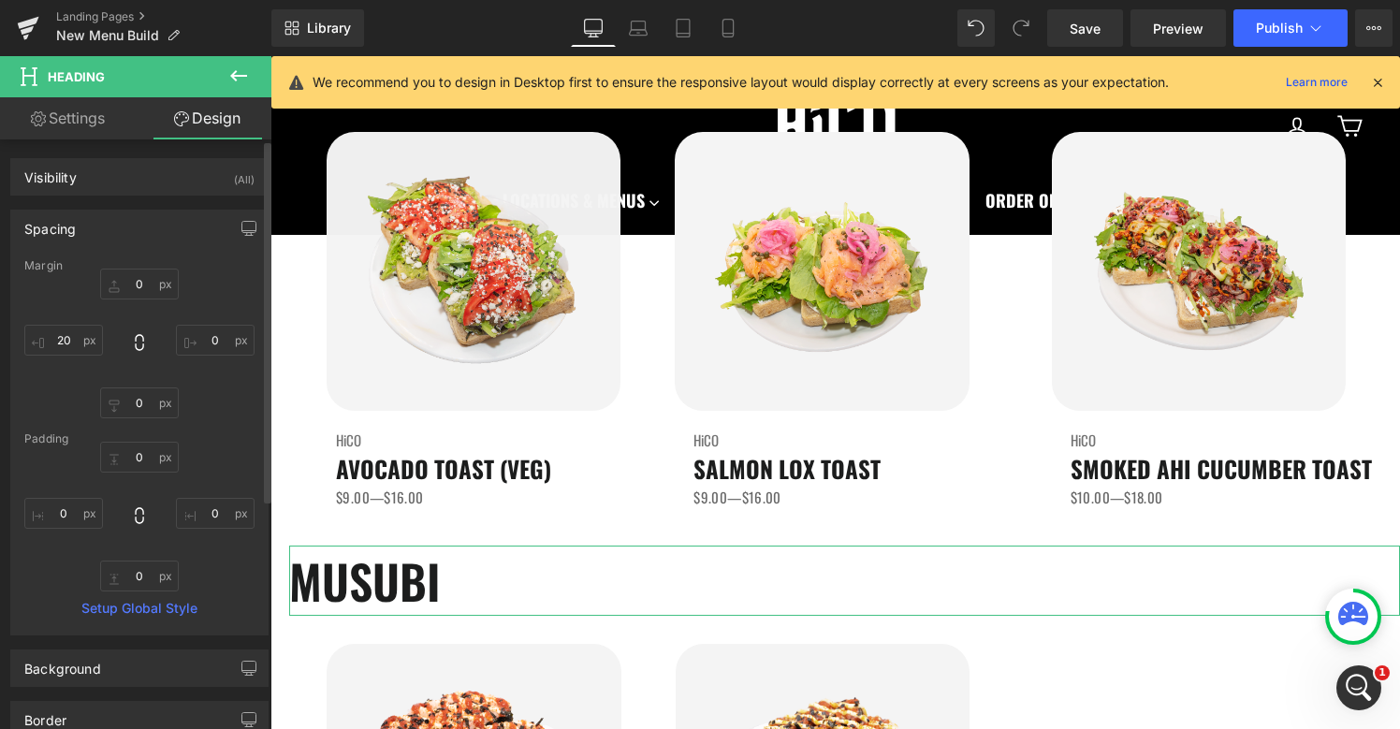
click at [185, 225] on div "Spacing" at bounding box center [139, 229] width 256 height 36
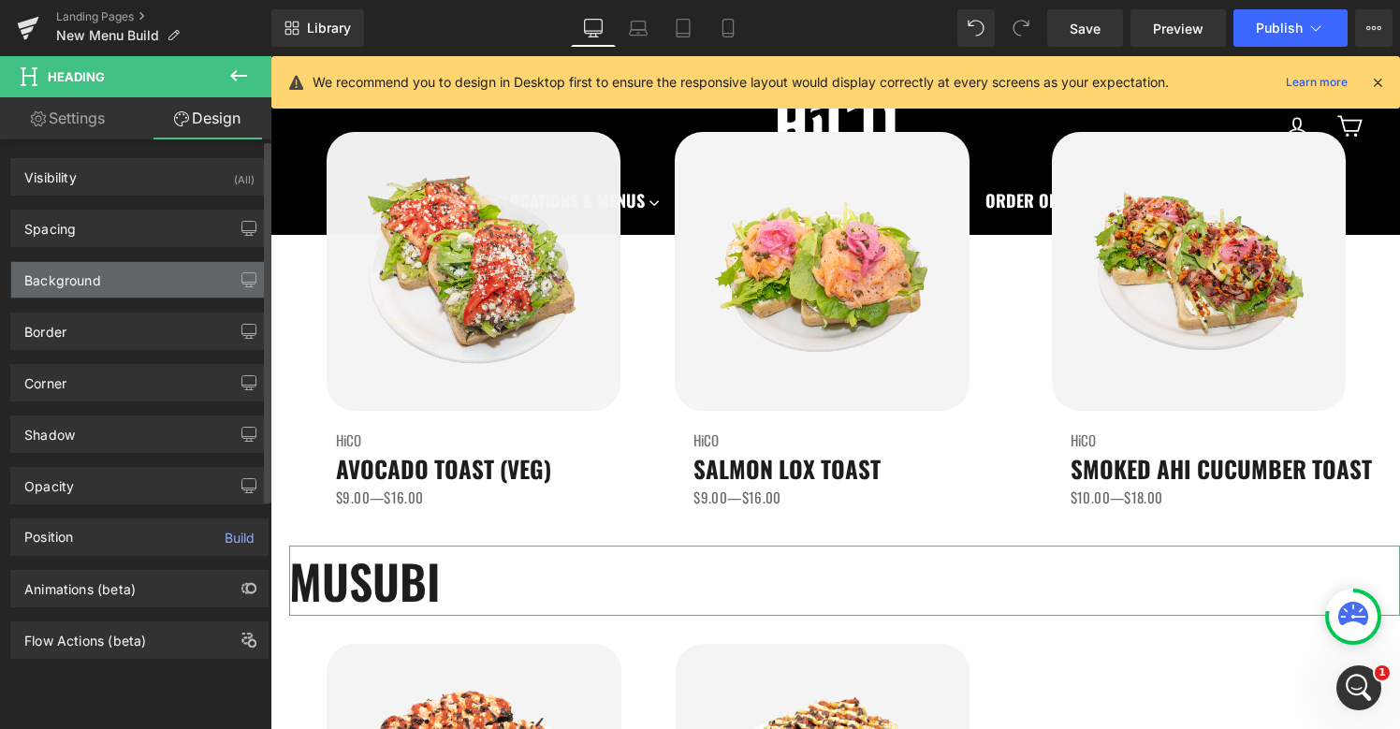
click at [163, 290] on div "Background" at bounding box center [139, 280] width 256 height 36
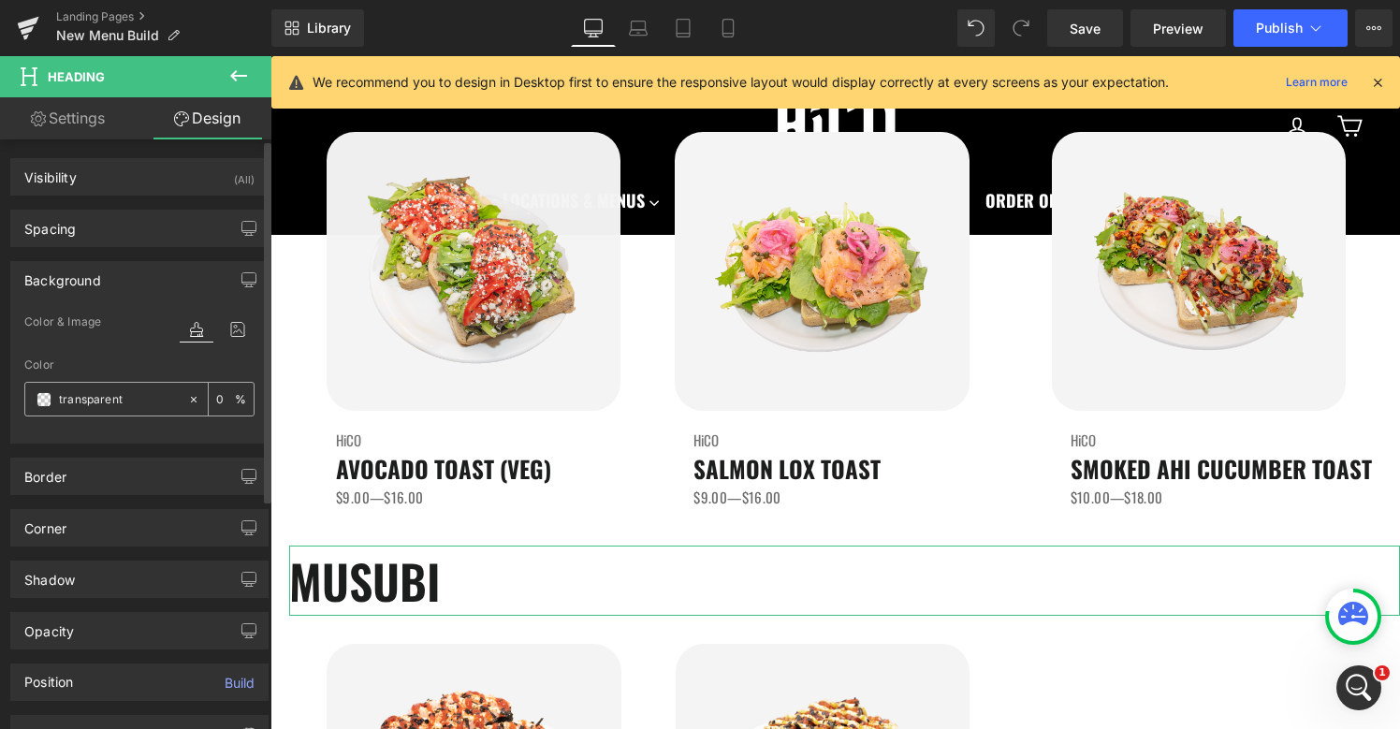
click at [42, 400] on span at bounding box center [43, 399] width 15 height 15
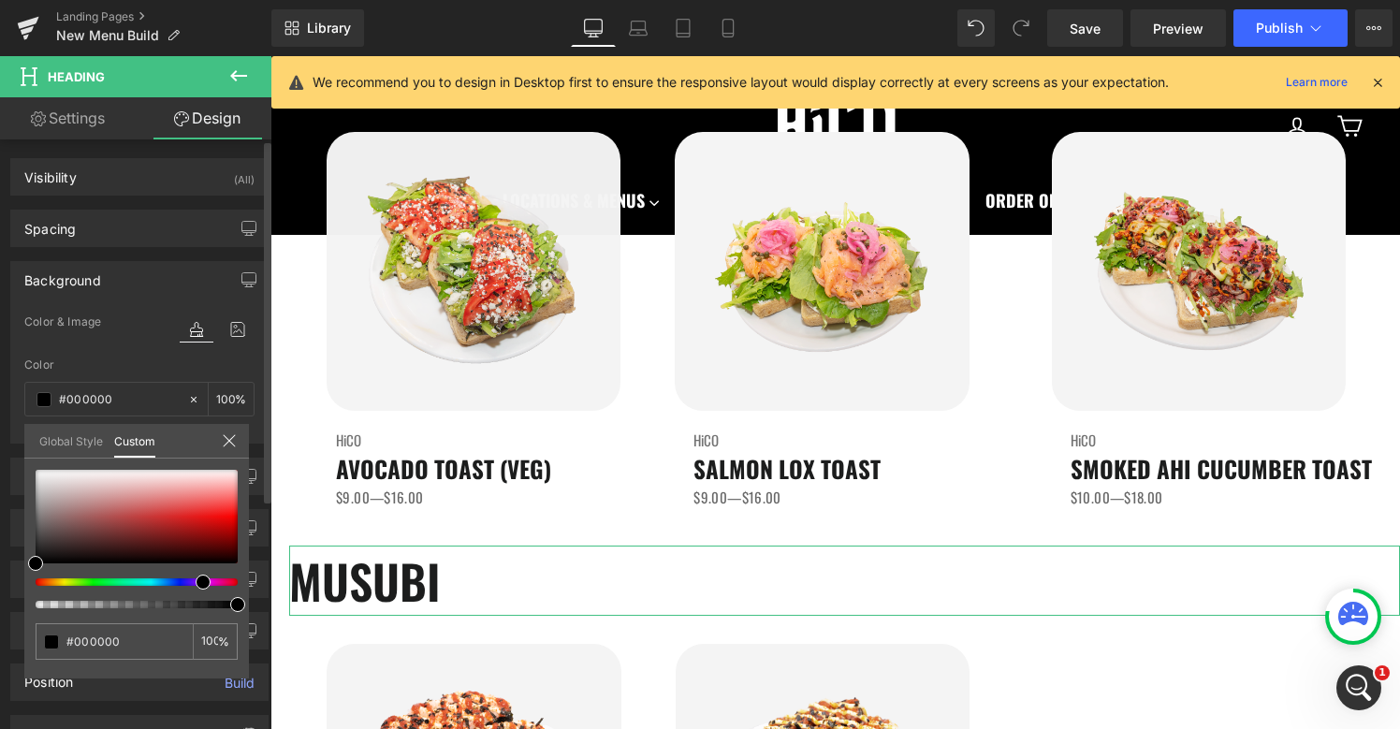
click at [196, 583] on div at bounding box center [129, 581] width 202 height 7
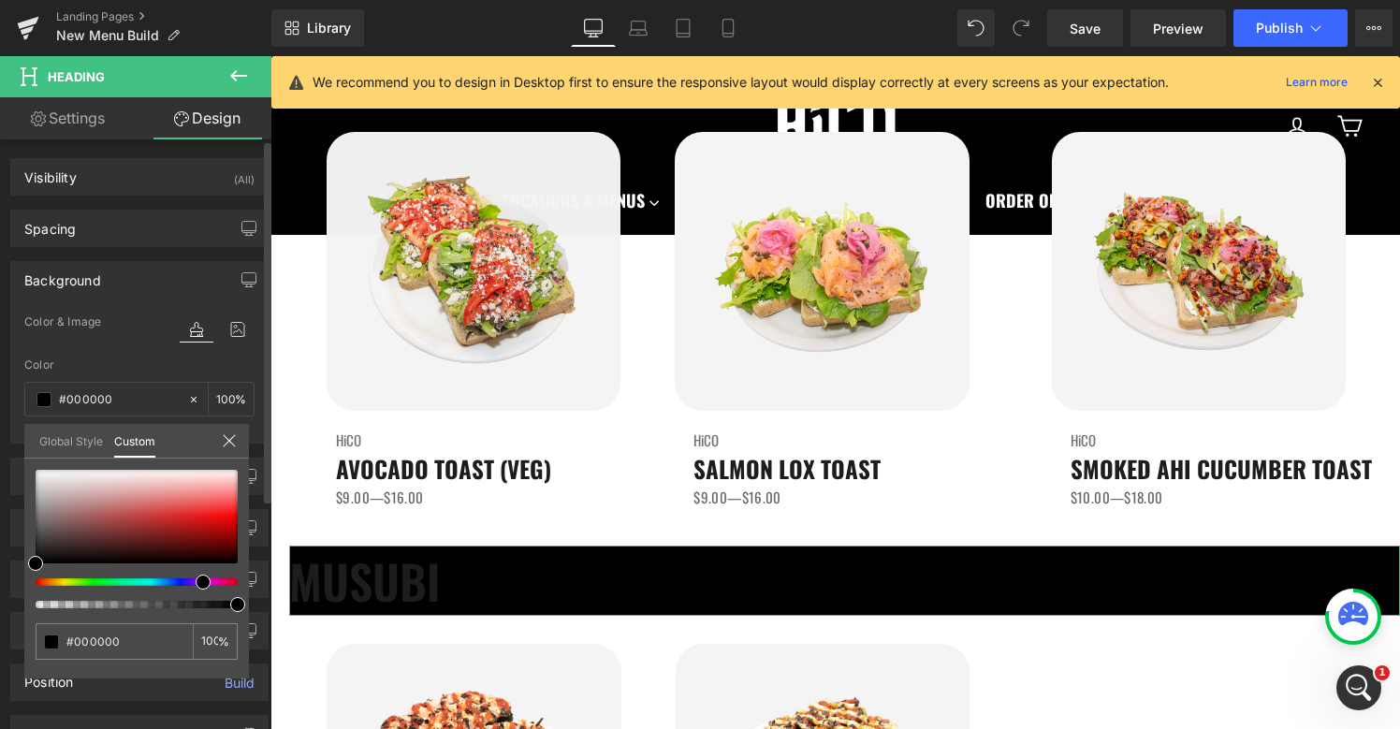
click at [207, 583] on span at bounding box center [203, 581] width 15 height 15
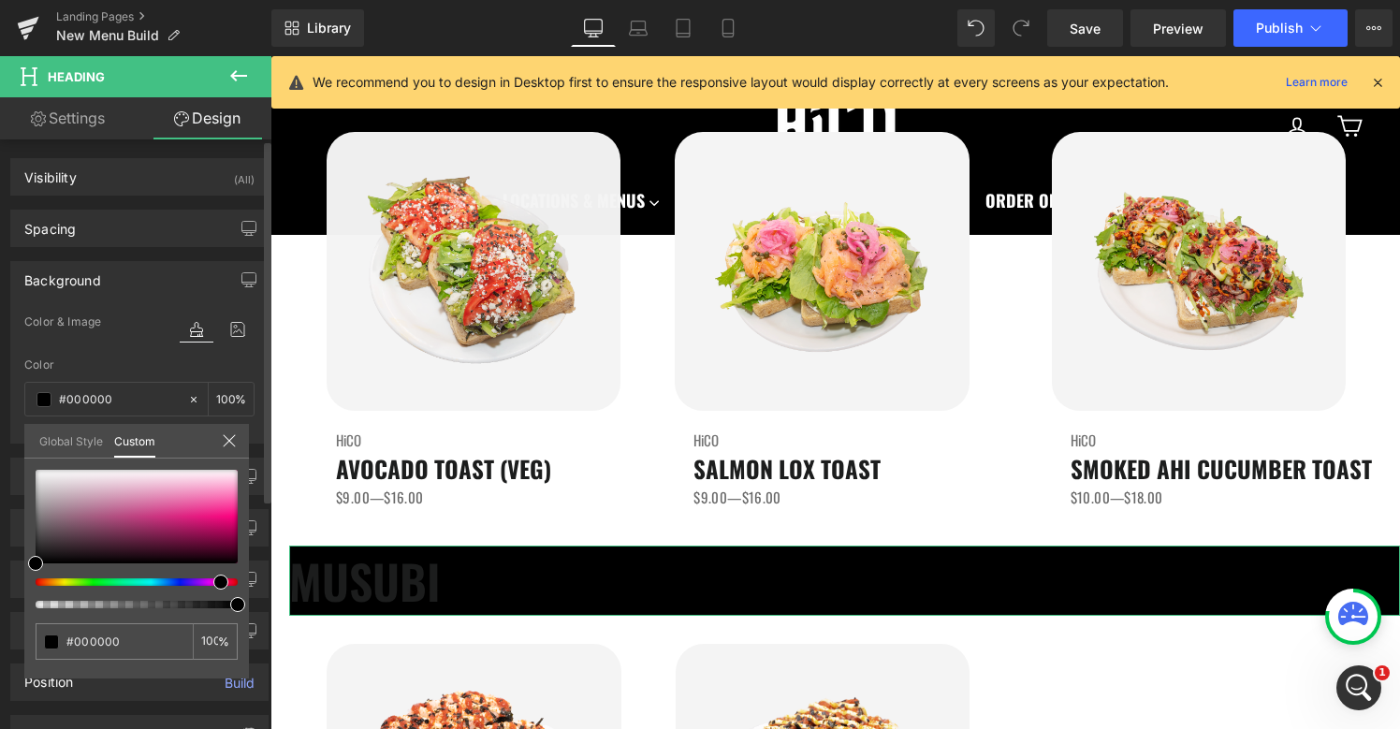
click at [213, 583] on div at bounding box center [129, 581] width 202 height 7
click at [204, 583] on div at bounding box center [129, 581] width 202 height 7
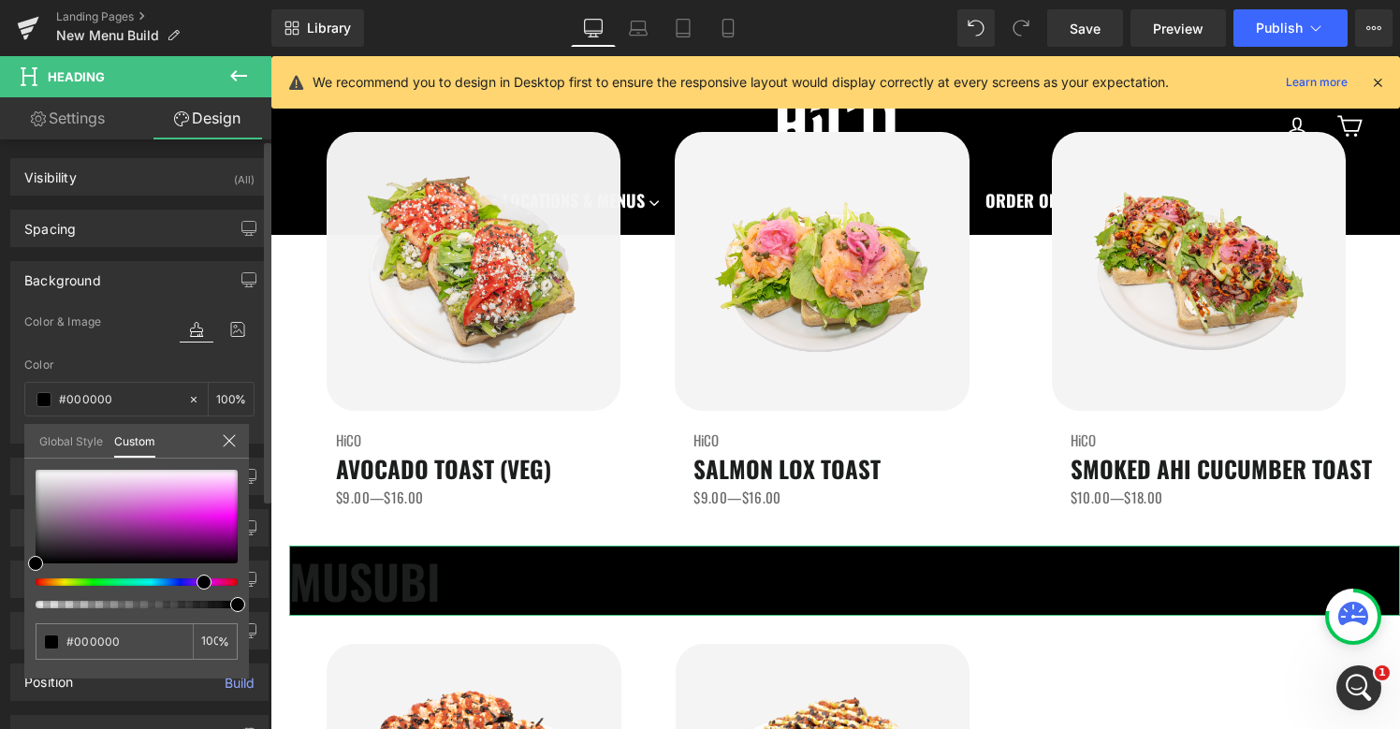
click at [196, 583] on div at bounding box center [129, 581] width 202 height 7
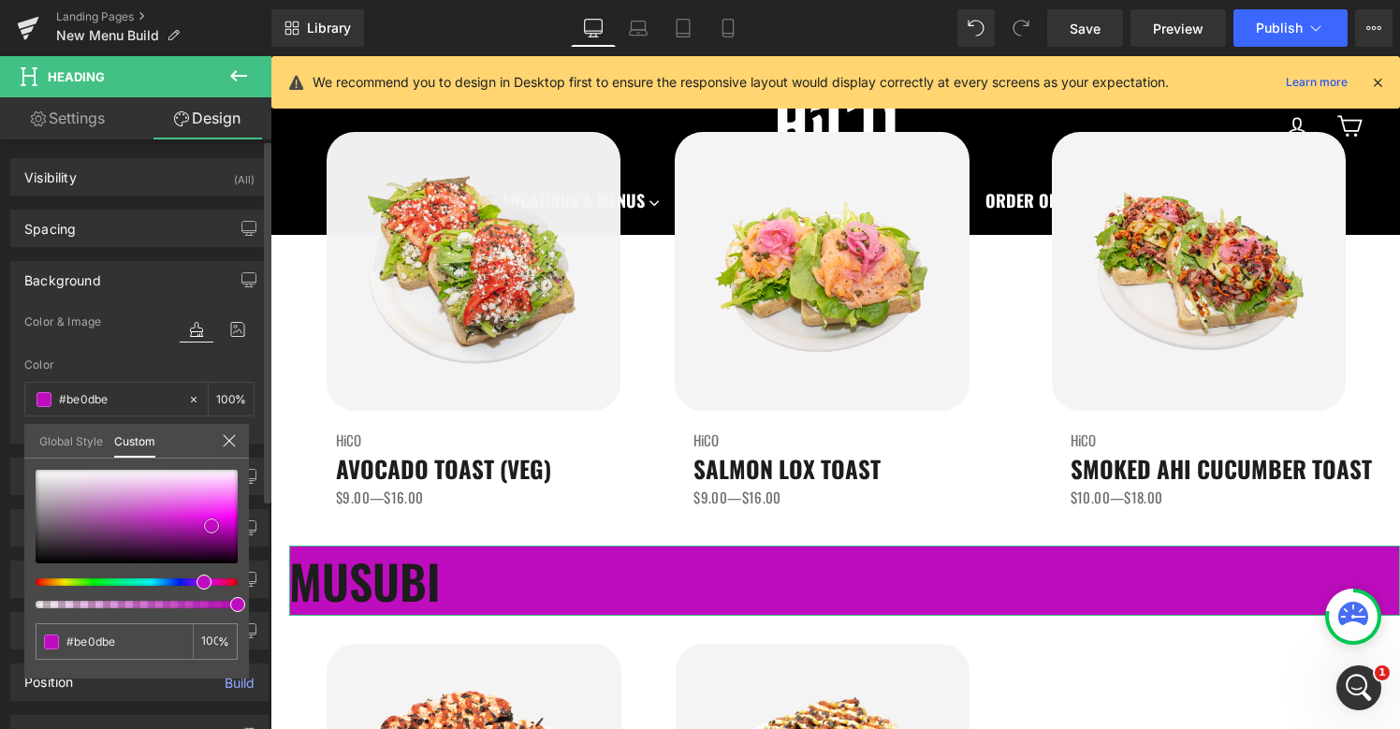
click at [211, 526] on div at bounding box center [137, 517] width 202 height 94
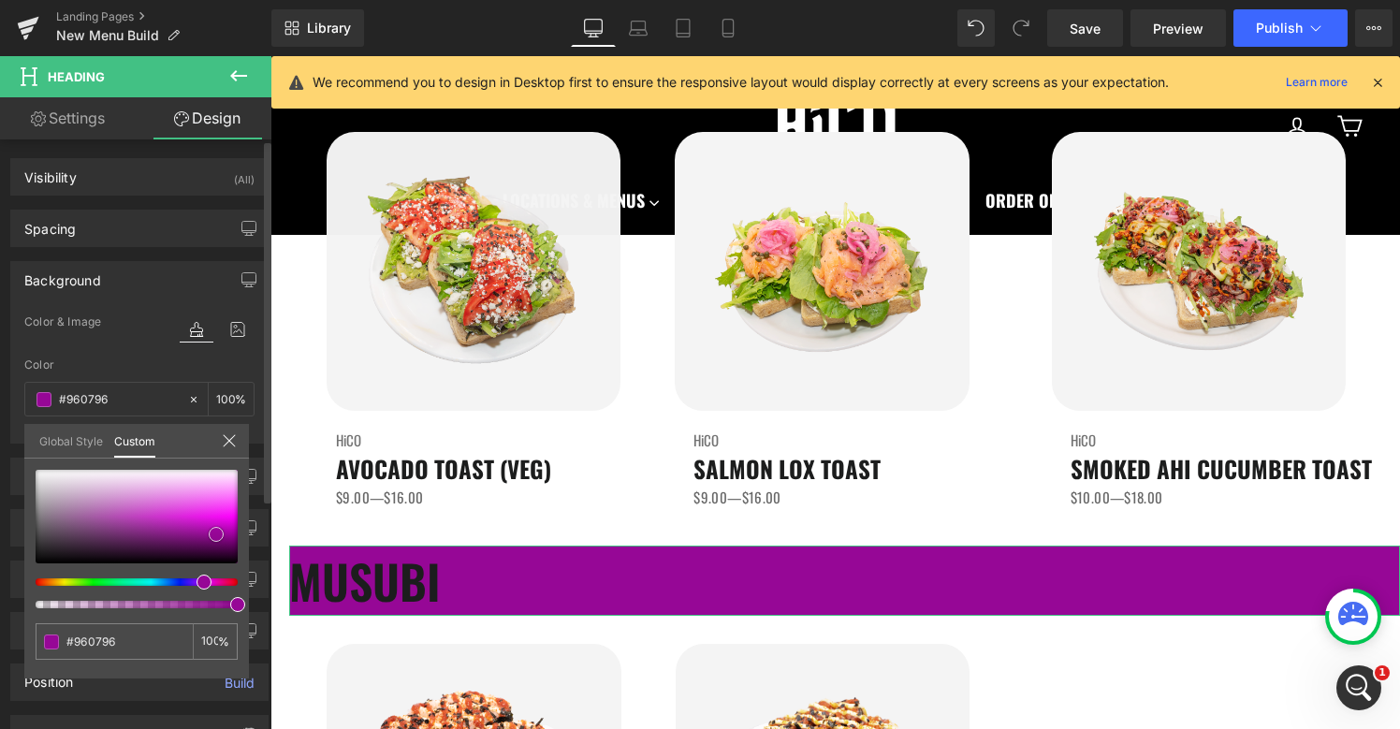
drag, startPoint x: 211, startPoint y: 526, endPoint x: 216, endPoint y: 534, distance: 9.6
click at [216, 534] on span at bounding box center [216, 534] width 15 height 15
click at [209, 531] on span at bounding box center [212, 533] width 15 height 15
click at [125, 638] on input "transparent" at bounding box center [115, 642] width 99 height 20
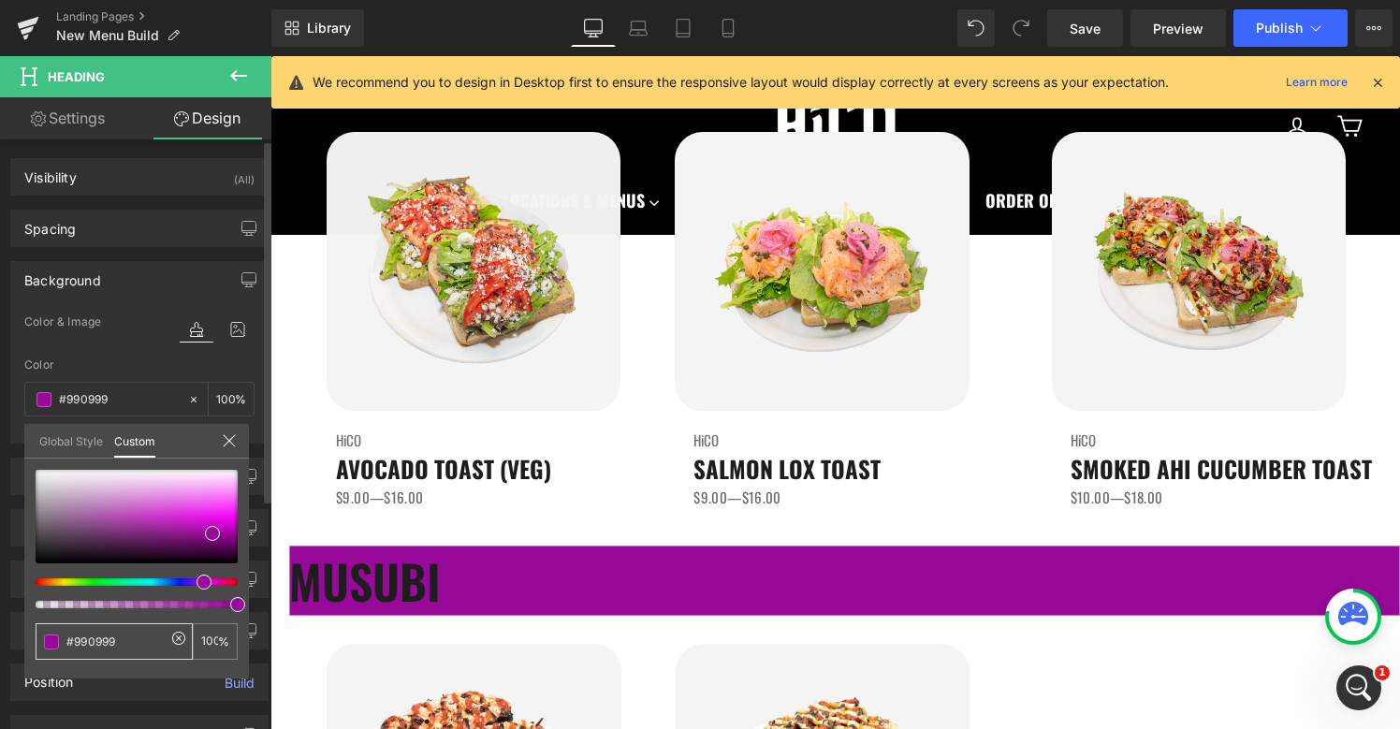
click at [125, 638] on input "transparent" at bounding box center [115, 642] width 99 height 20
type input "#990999"
click at [210, 532] on span at bounding box center [212, 533] width 15 height 15
click at [135, 650] on input "#990999" at bounding box center [115, 642] width 99 height 20
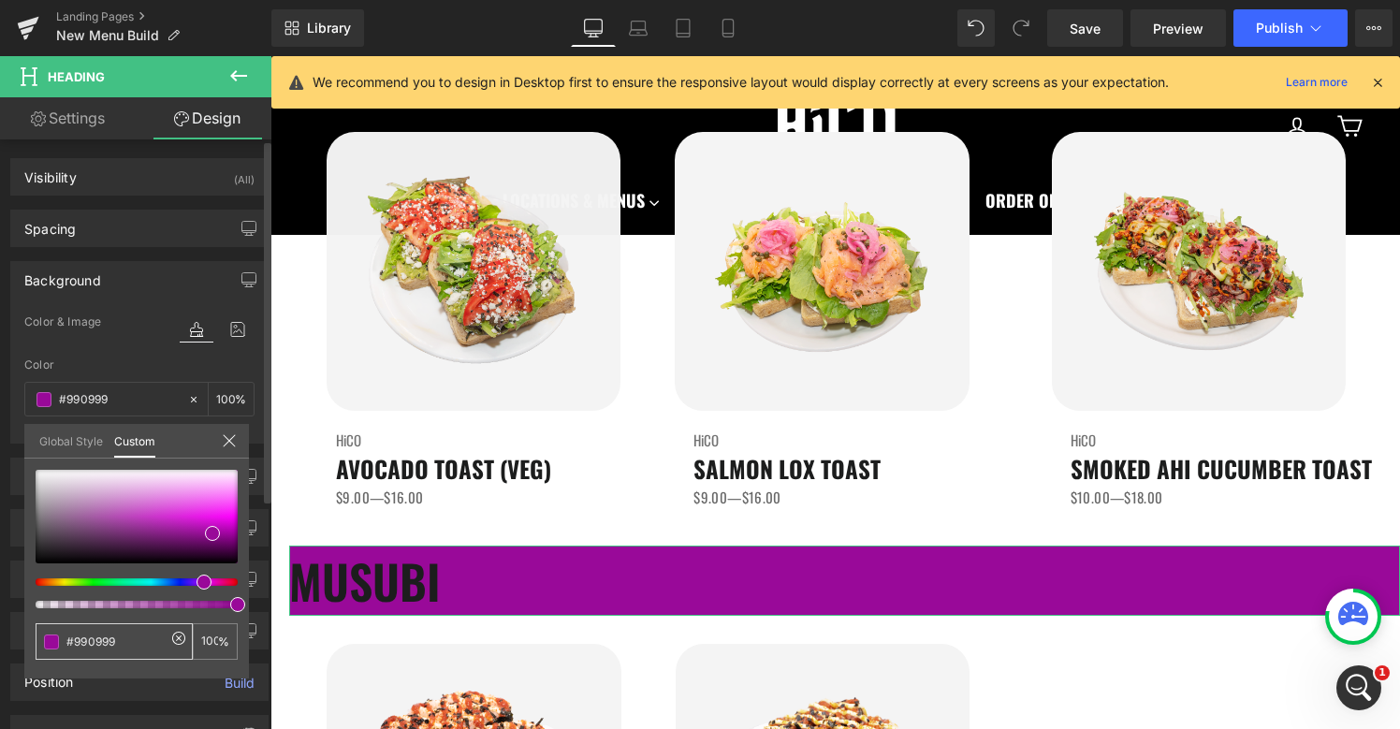
click at [135, 650] on input "#990999" at bounding box center [115, 642] width 99 height 20
click at [232, 436] on icon at bounding box center [229, 440] width 12 height 12
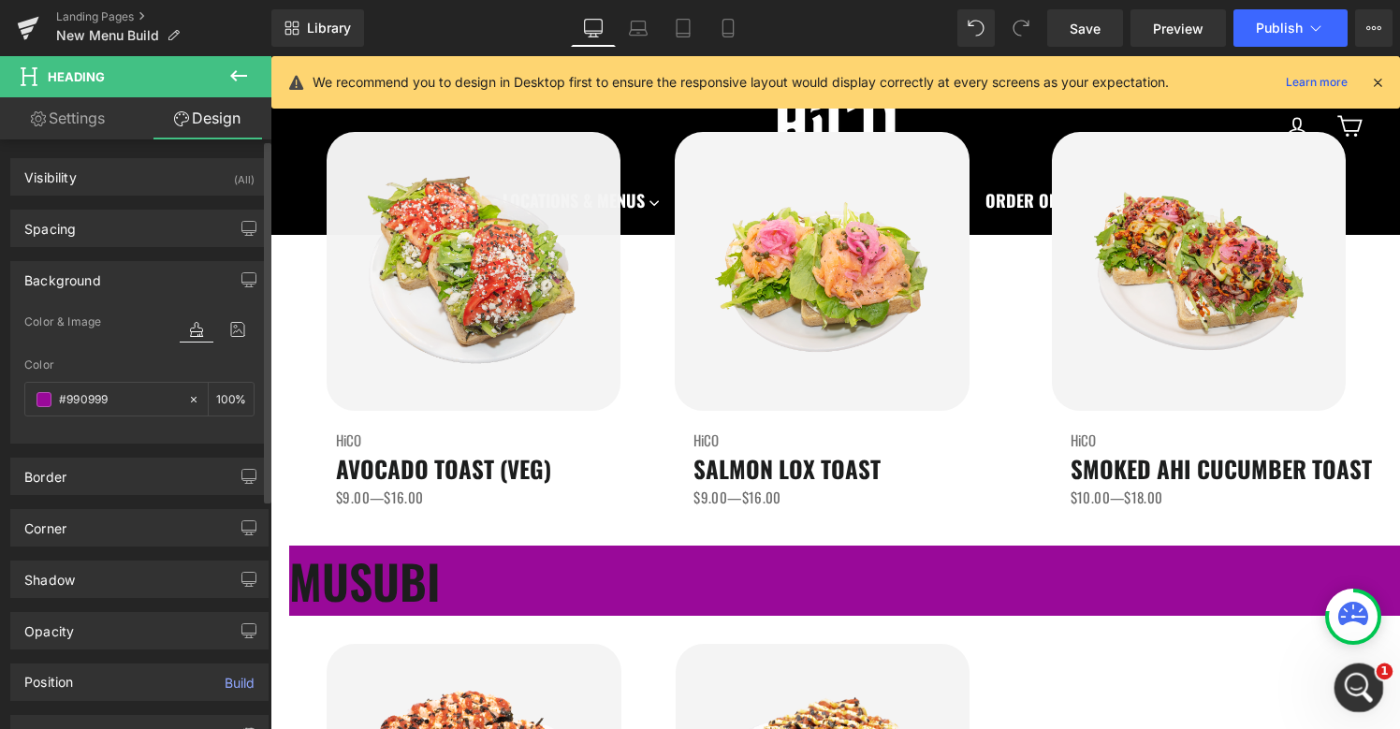
click at [1355, 702] on div "Open Intercom Messenger" at bounding box center [1356, 685] width 62 height 62
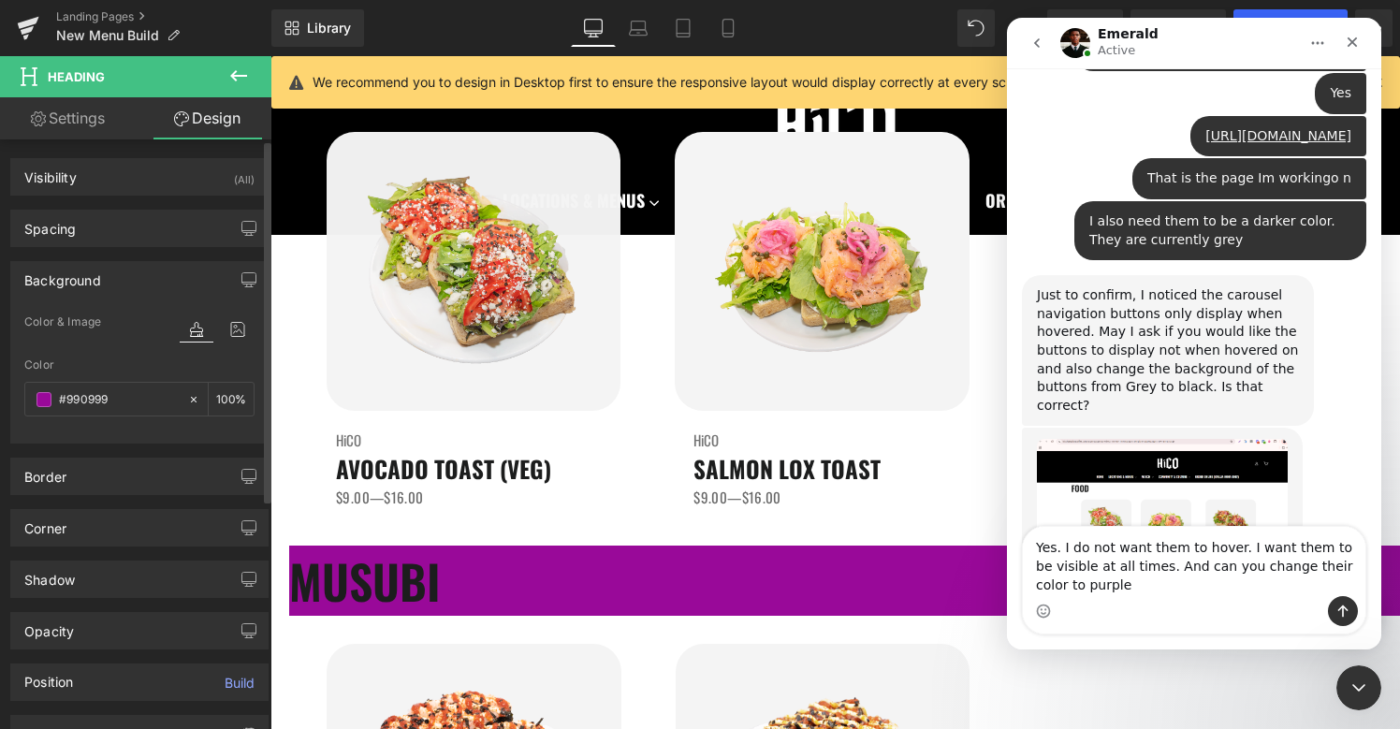
type textarea "Yes. I do not want them to hover. I want them to be visible at all times. And c…"
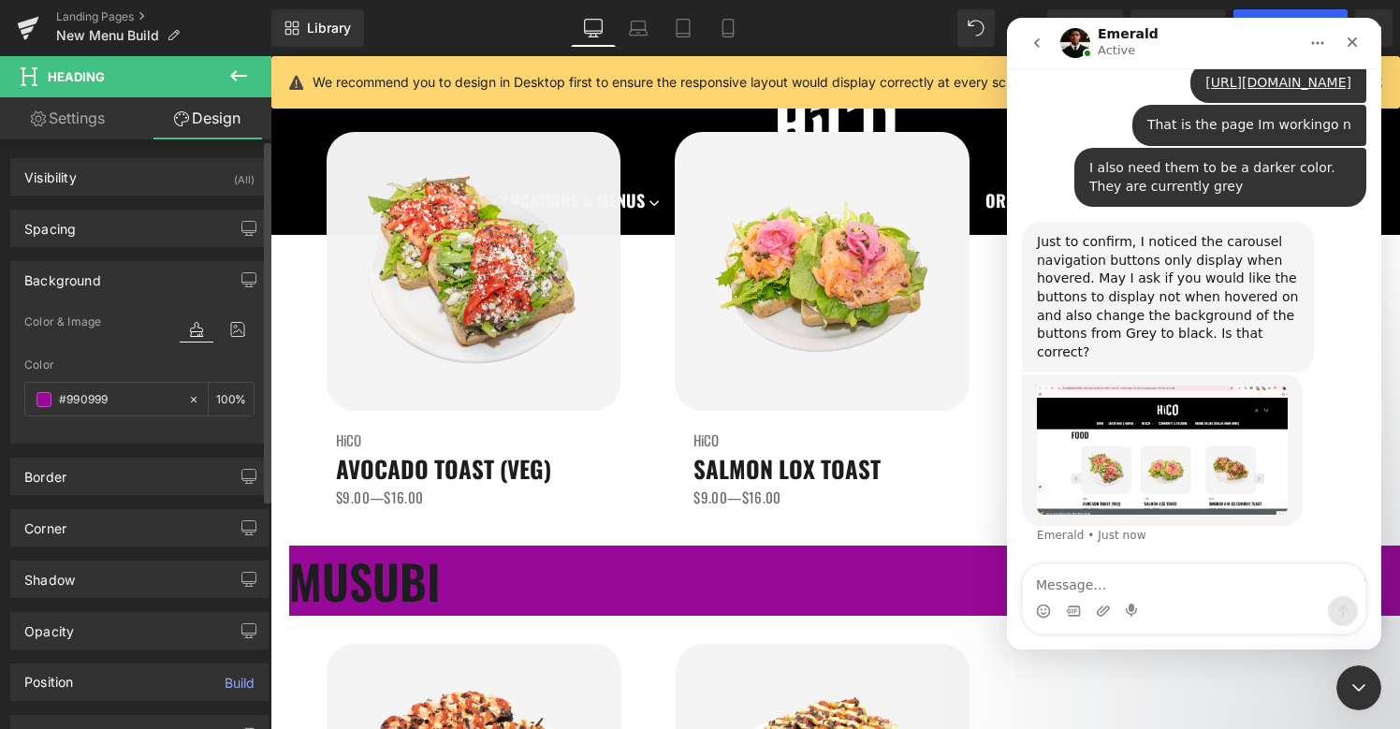
scroll to position [1216, 0]
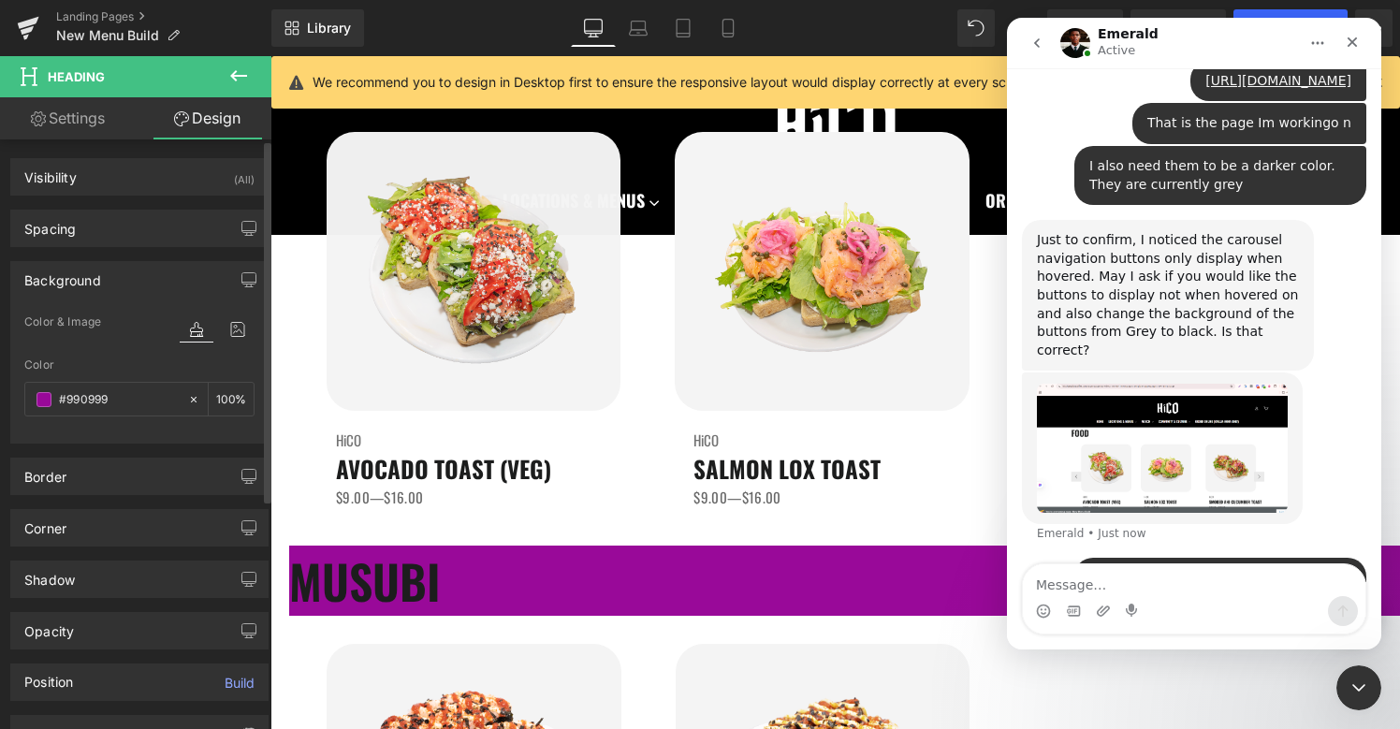
click at [181, 388] on div at bounding box center [700, 336] width 1400 height 673
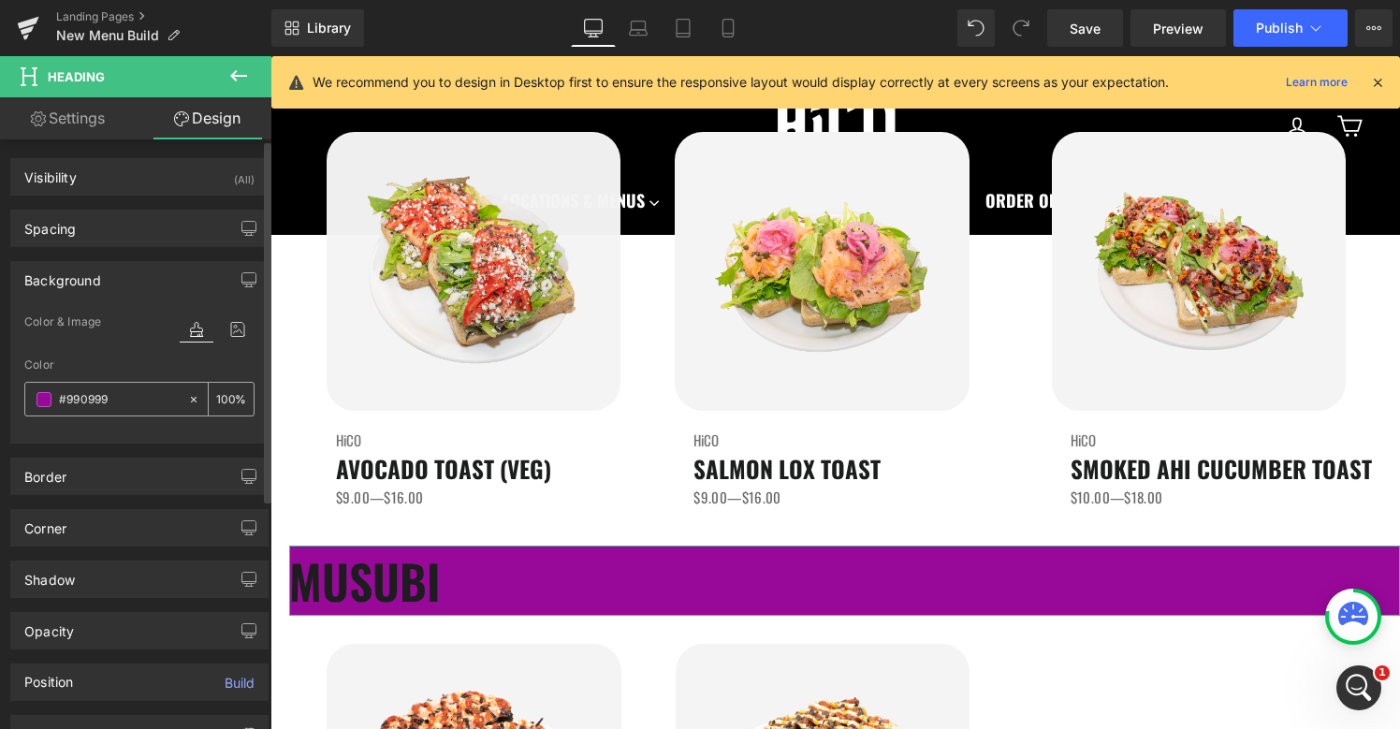
click at [187, 396] on icon at bounding box center [193, 399] width 13 height 13
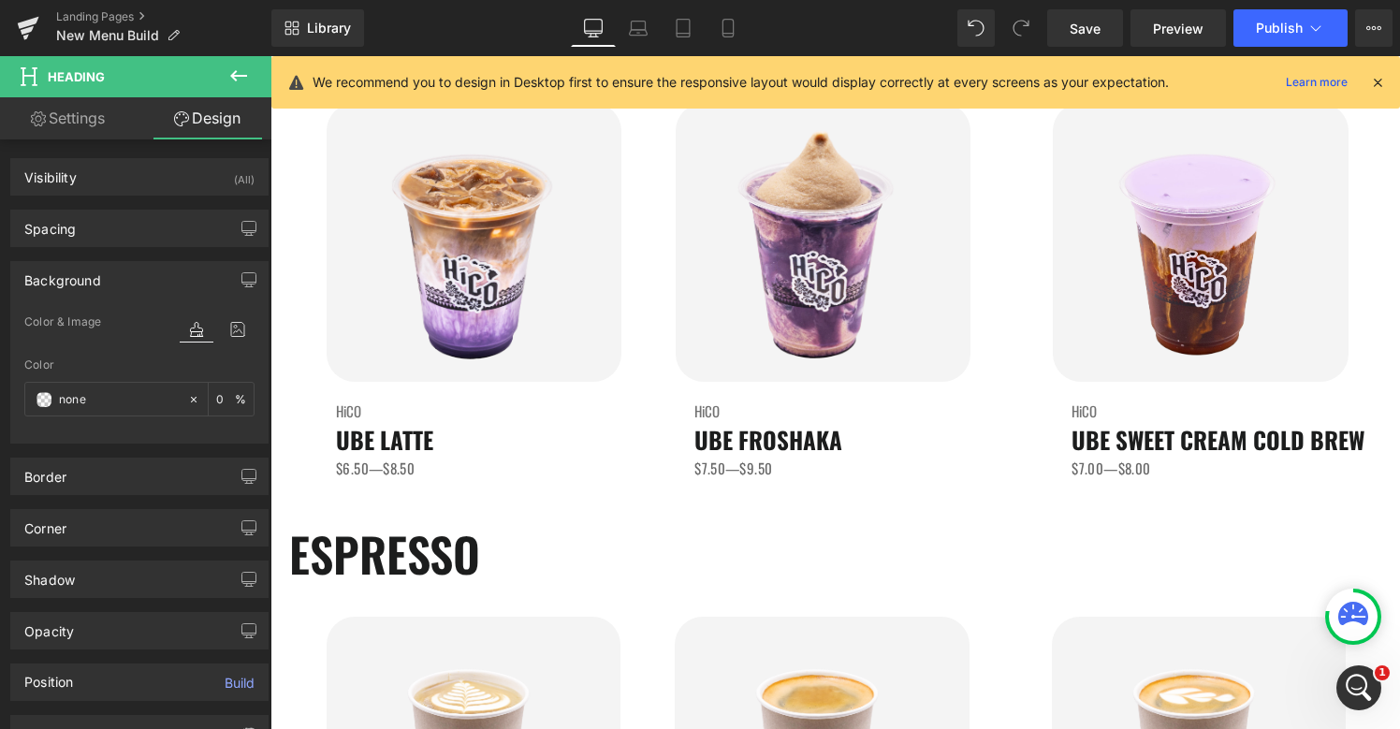
scroll to position [0, 0]
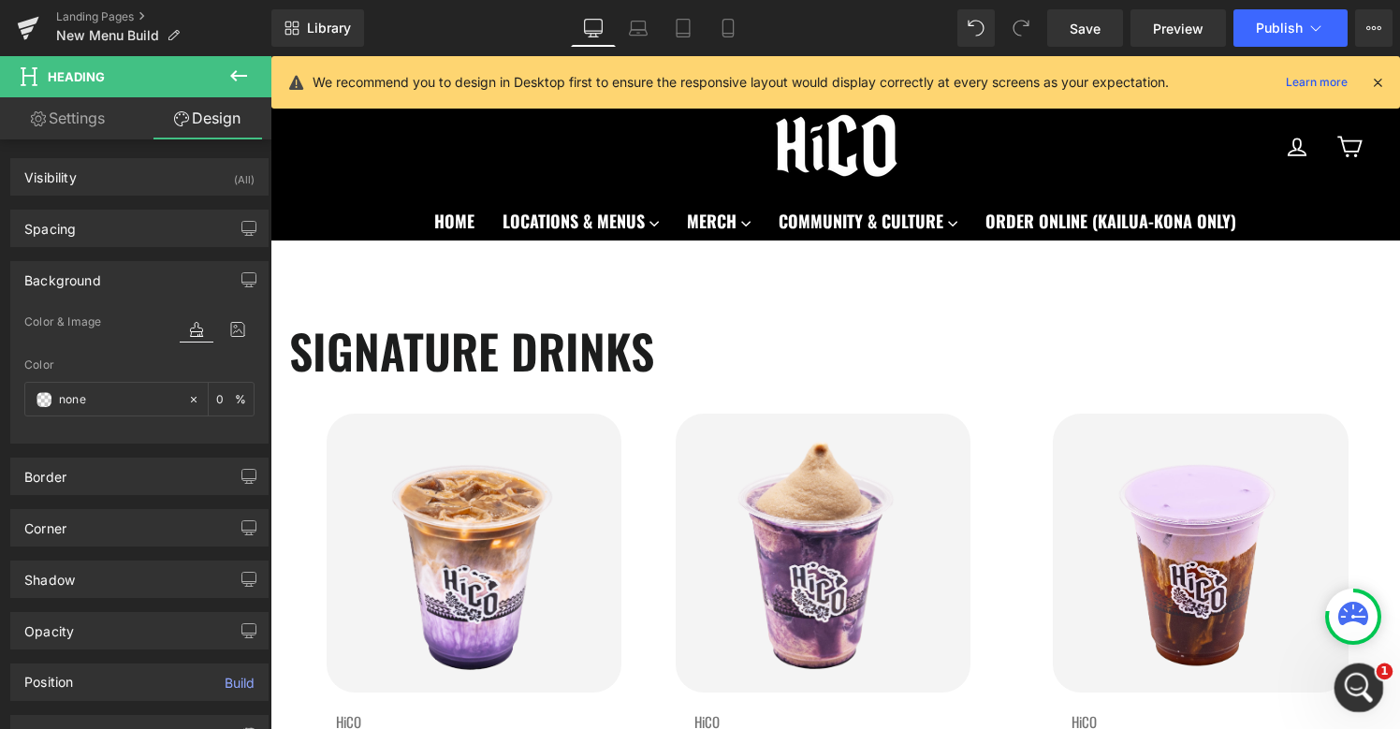
click at [1356, 689] on icon "Open Intercom Messenger" at bounding box center [1356, 685] width 31 height 31
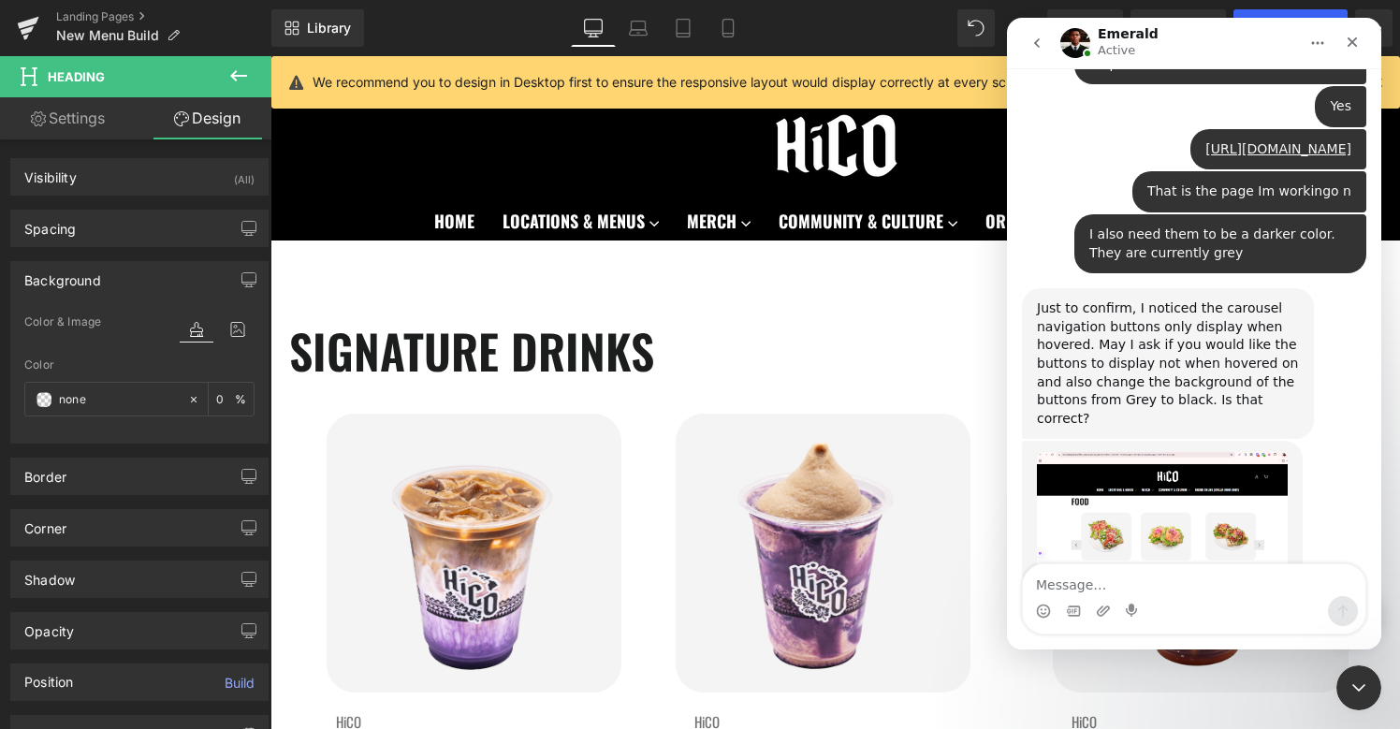
scroll to position [1216, 0]
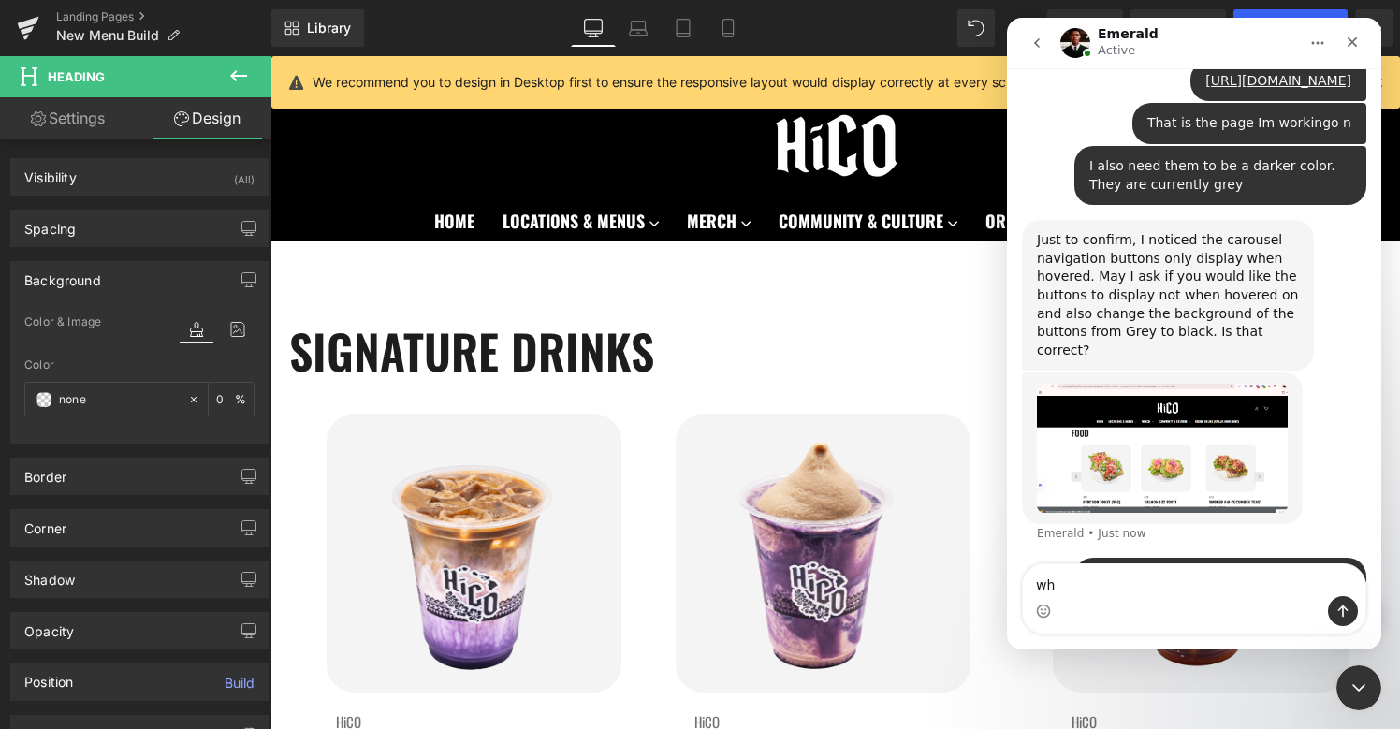
type textarea "w"
type textarea "with a white arrow"
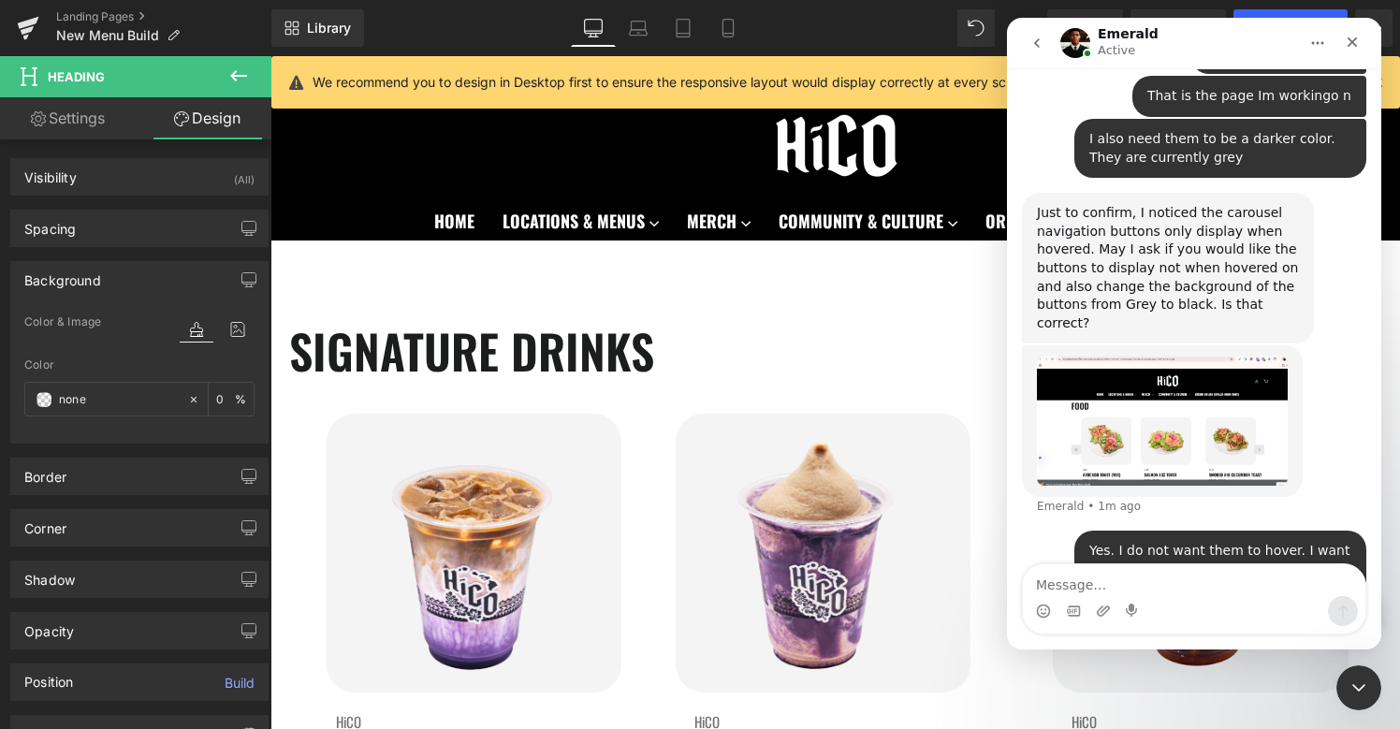
scroll to position [1259, 0]
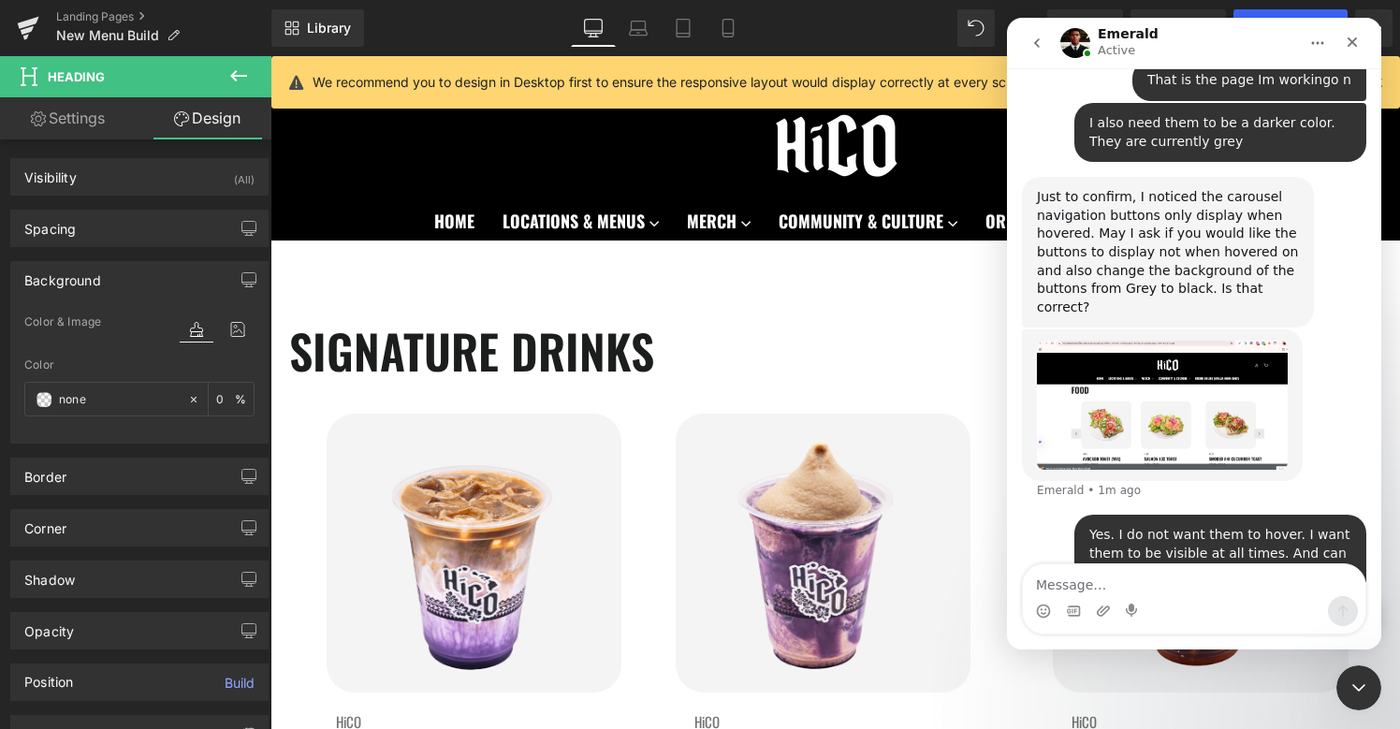
click at [761, 362] on div at bounding box center [700, 336] width 1400 height 673
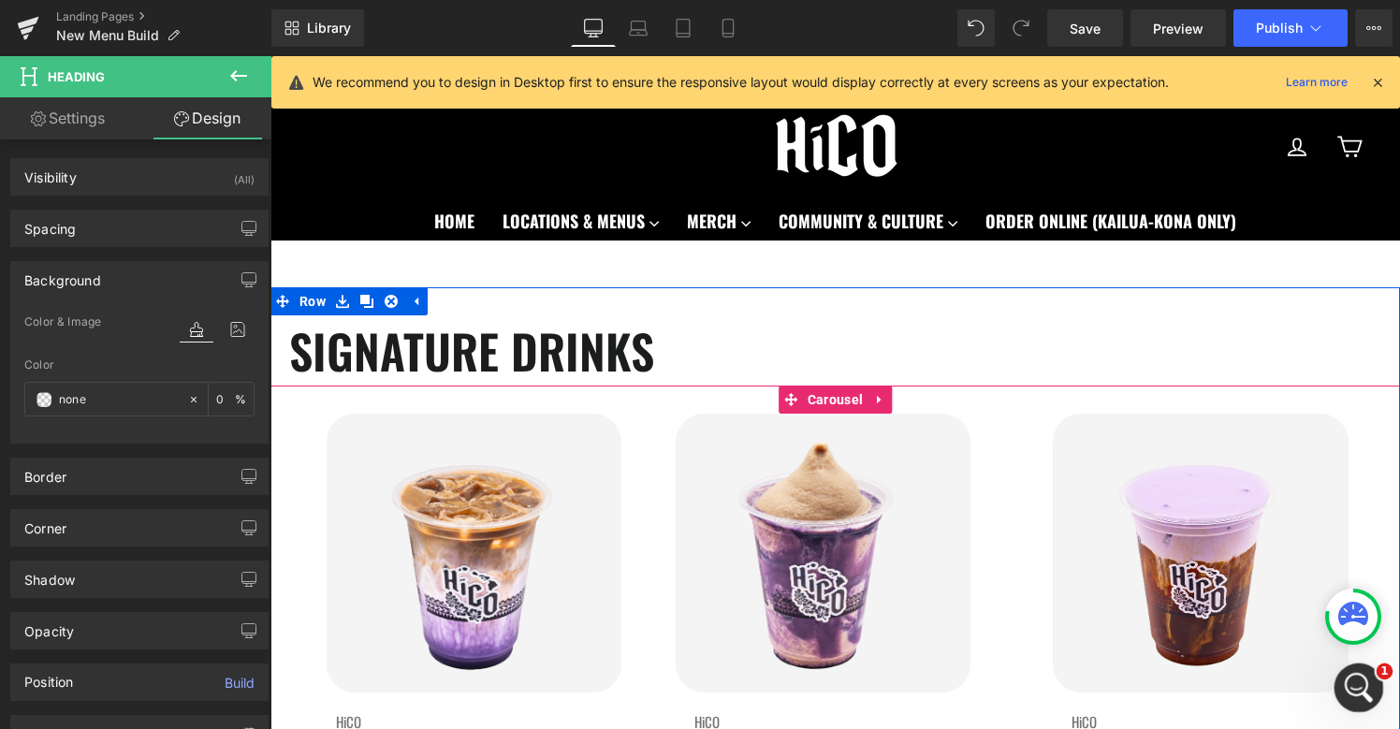
click at [1342, 668] on div "Open Intercom Messenger" at bounding box center [1356, 685] width 62 height 62
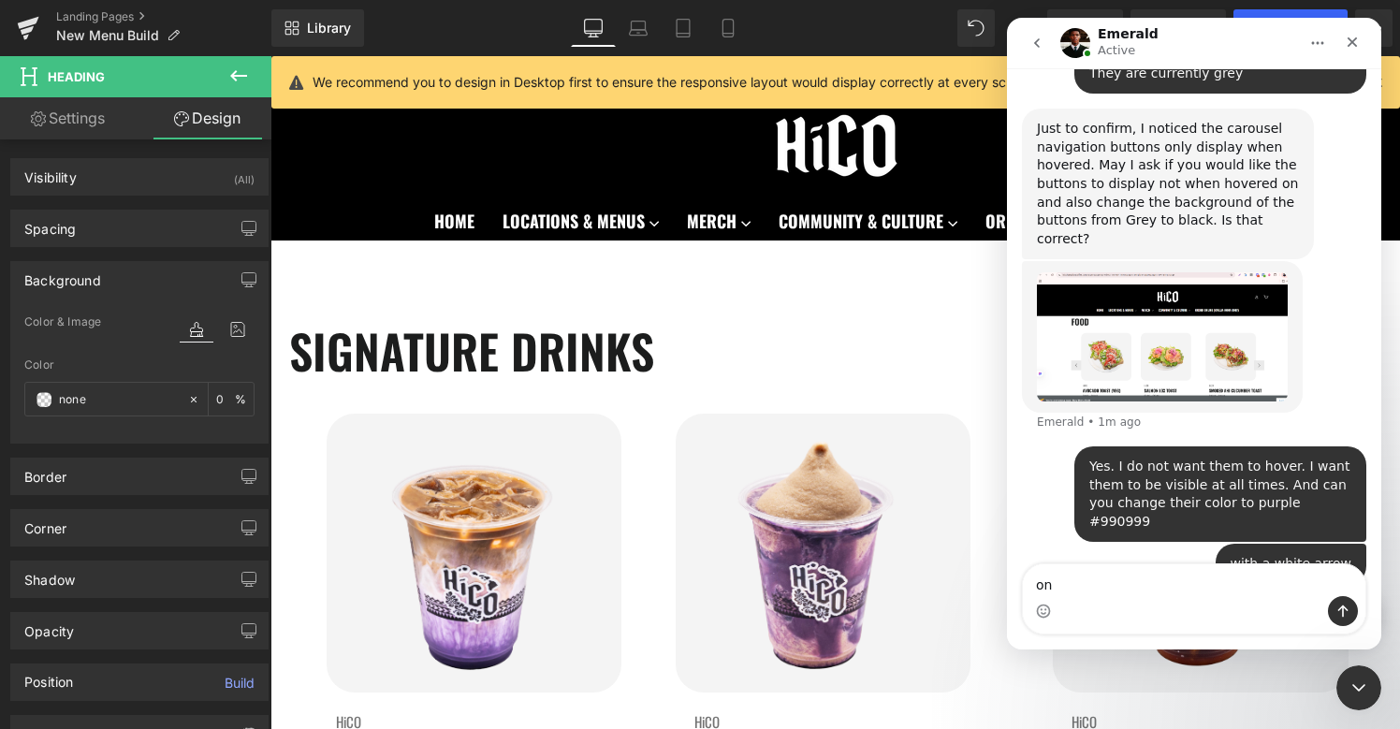
scroll to position [1331, 0]
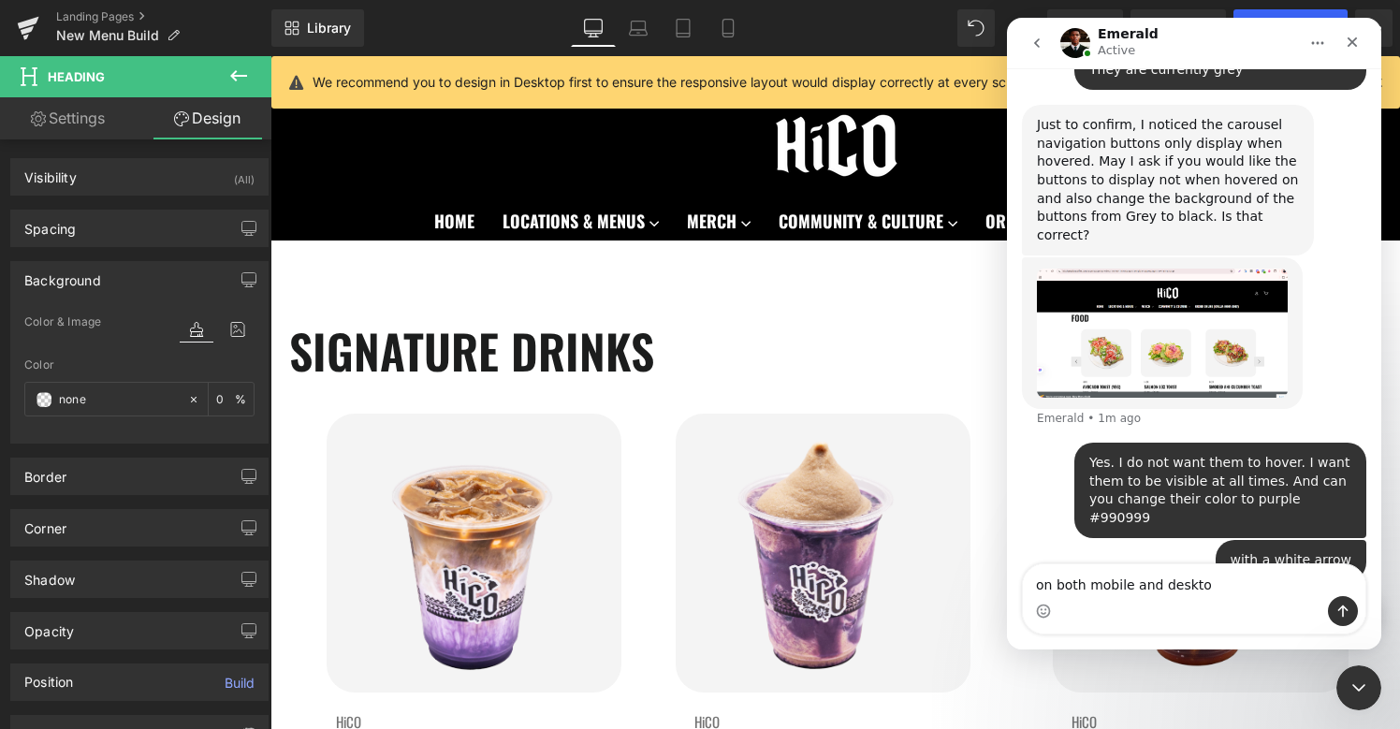
type textarea "on both mobile and desktop"
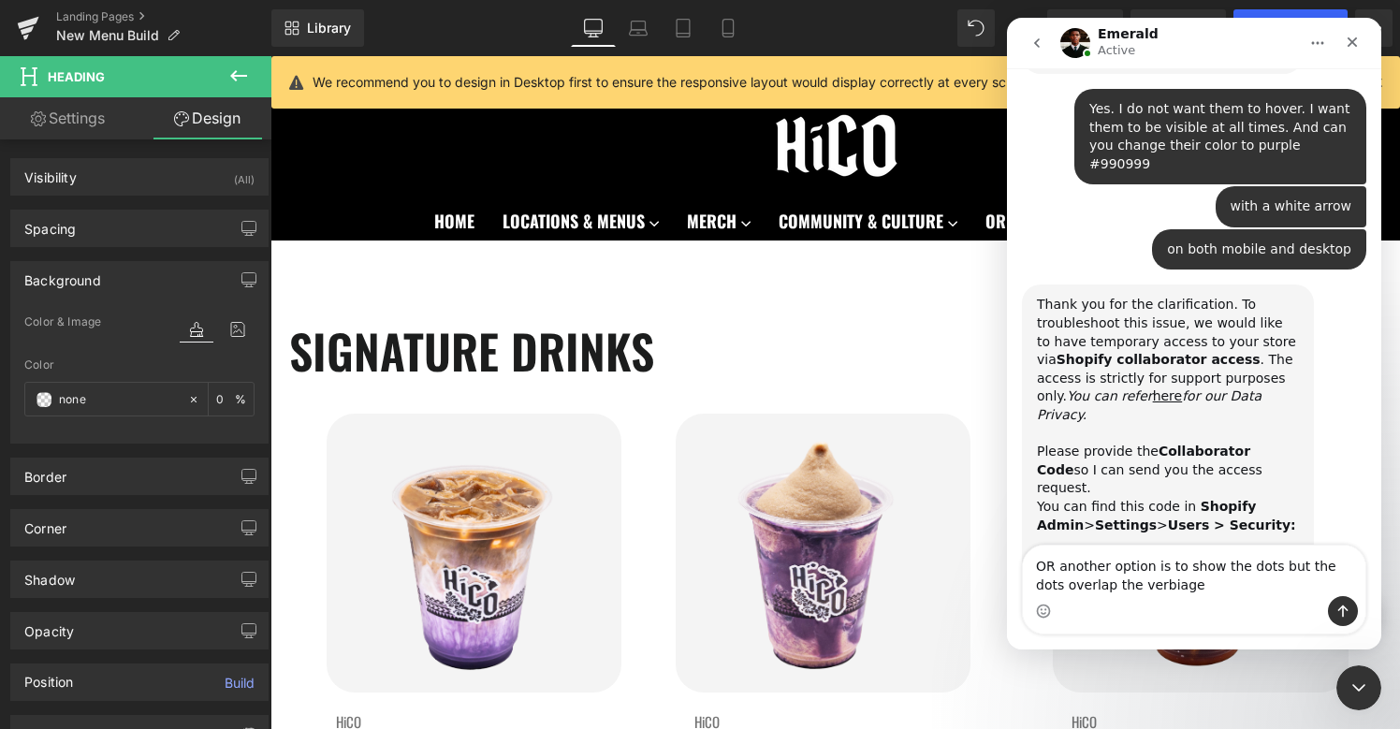
scroll to position [1686, 0]
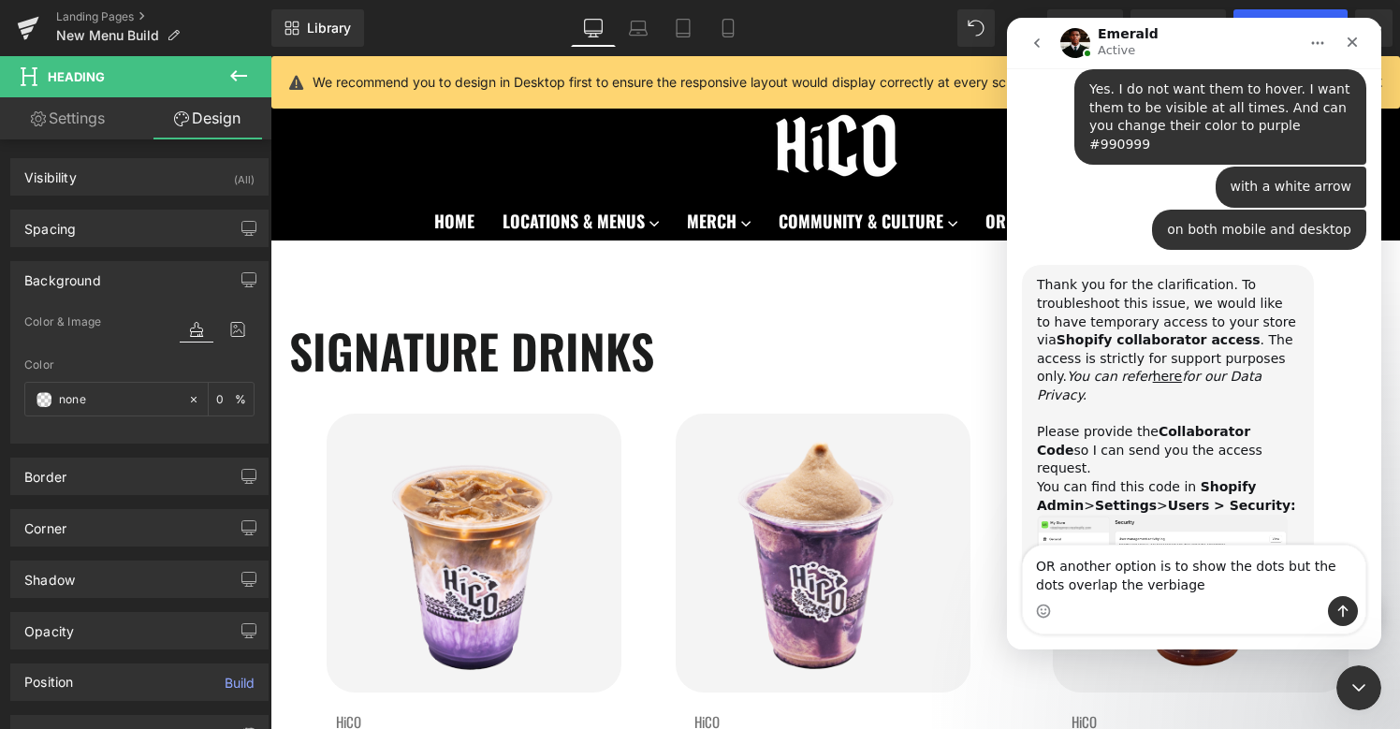
type textarea "OR another option is to show the dots but the dots overlap the verbiage"
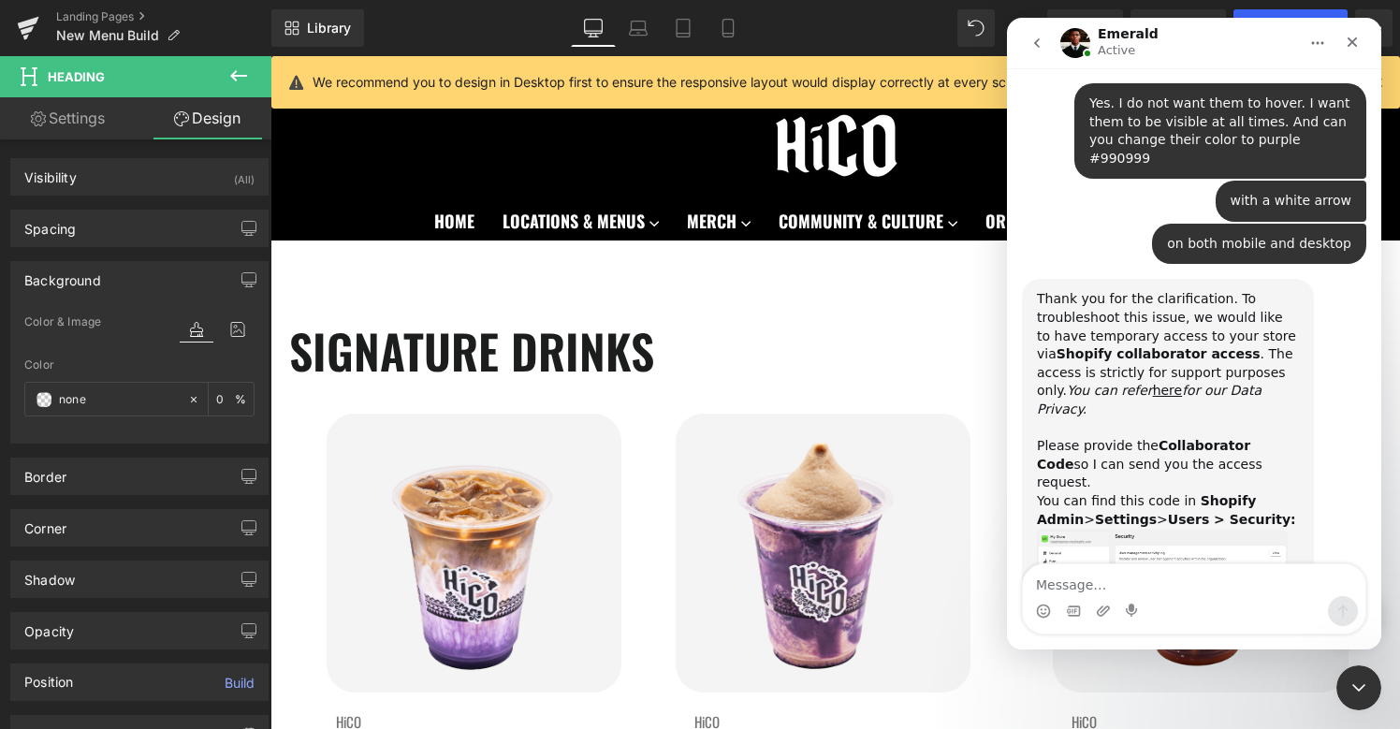
scroll to position [1741, 0]
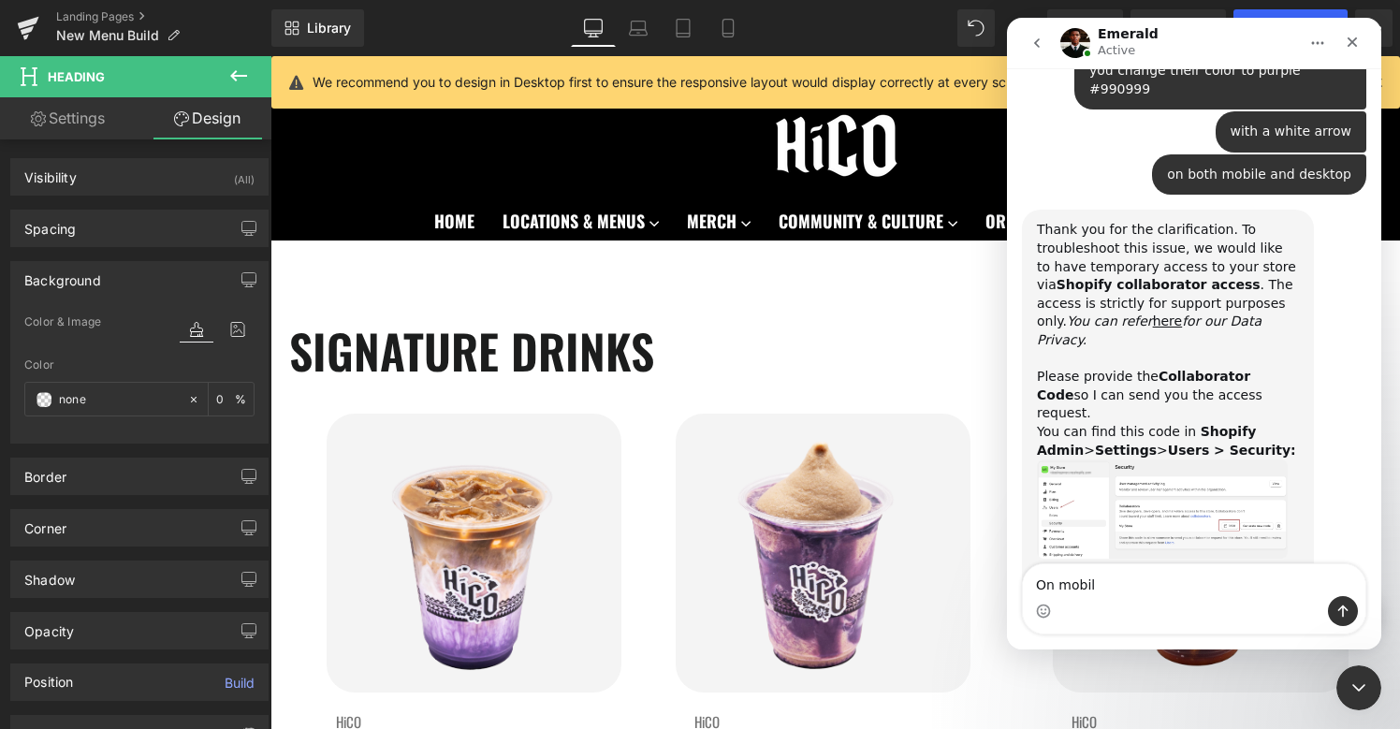
type textarea "On mobile"
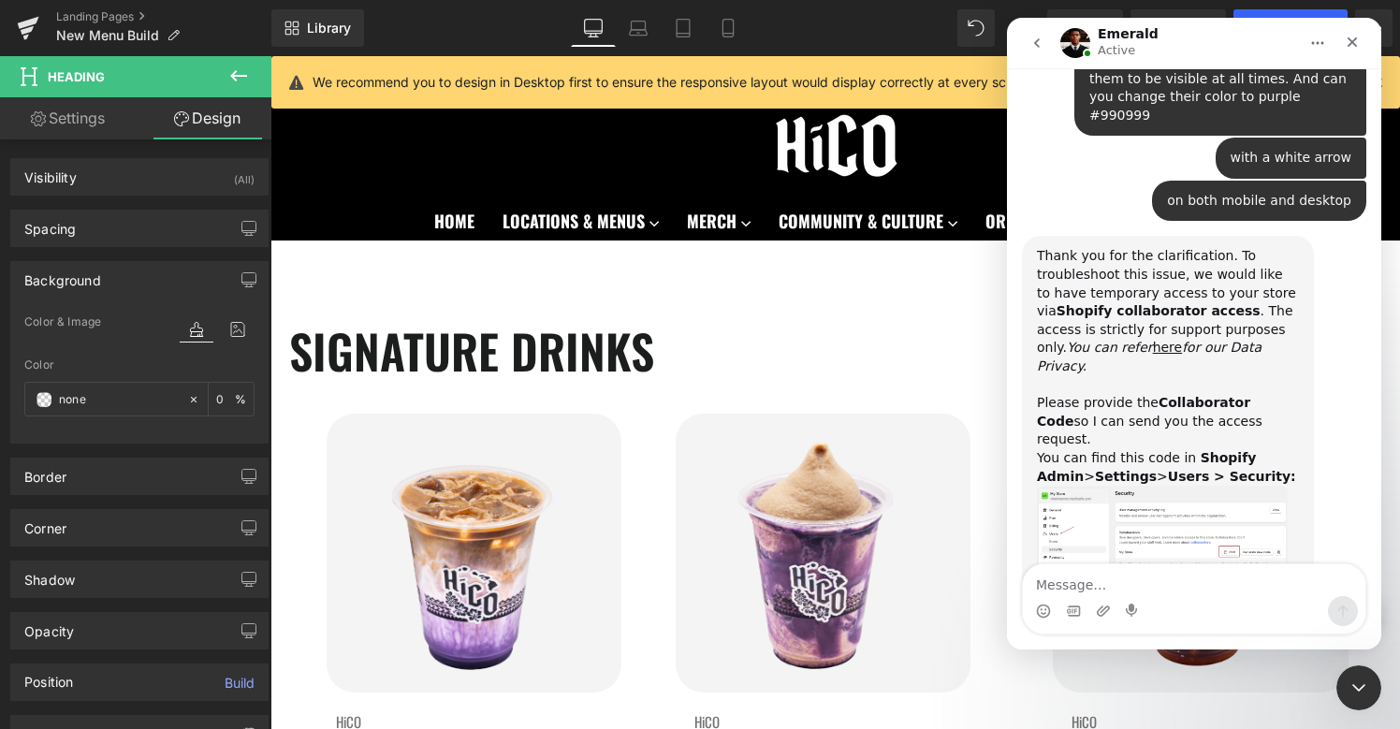
scroll to position [1711, 0]
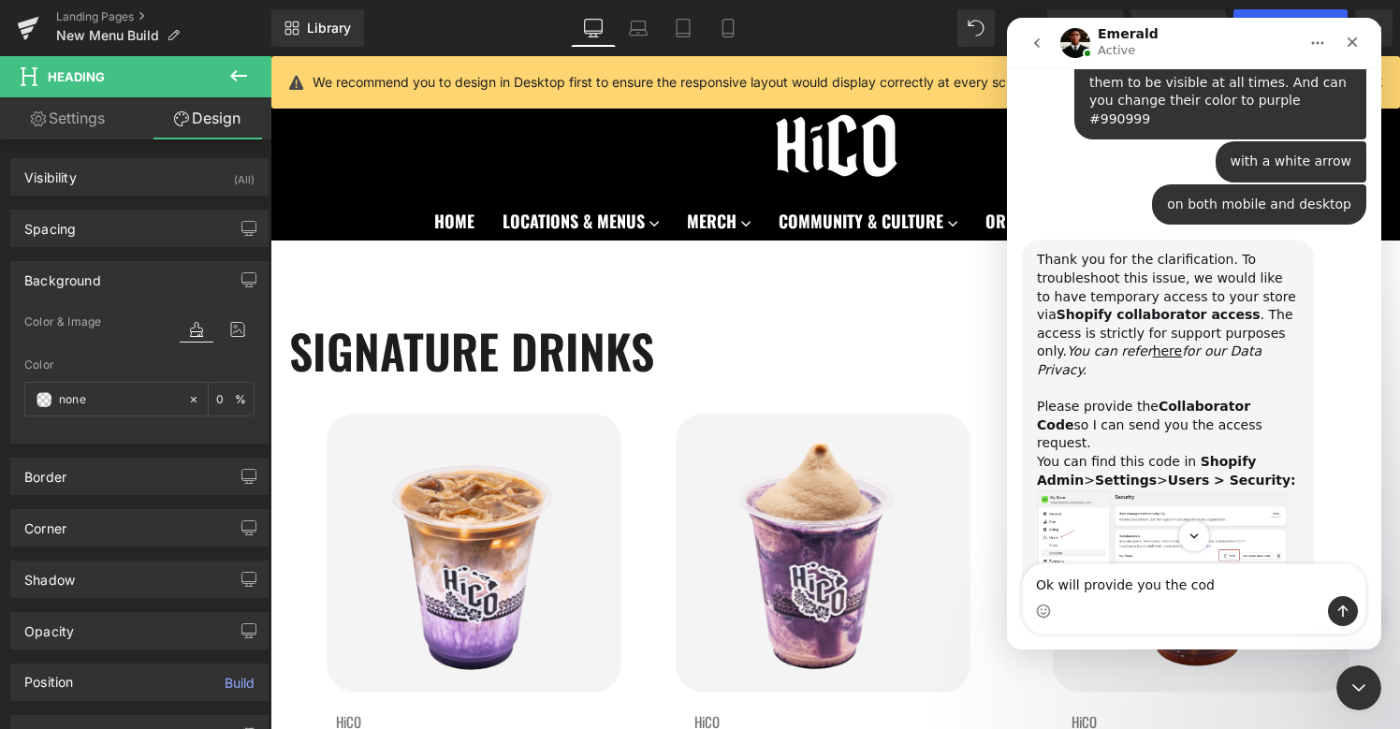
type textarea "Ok will provide you the code"
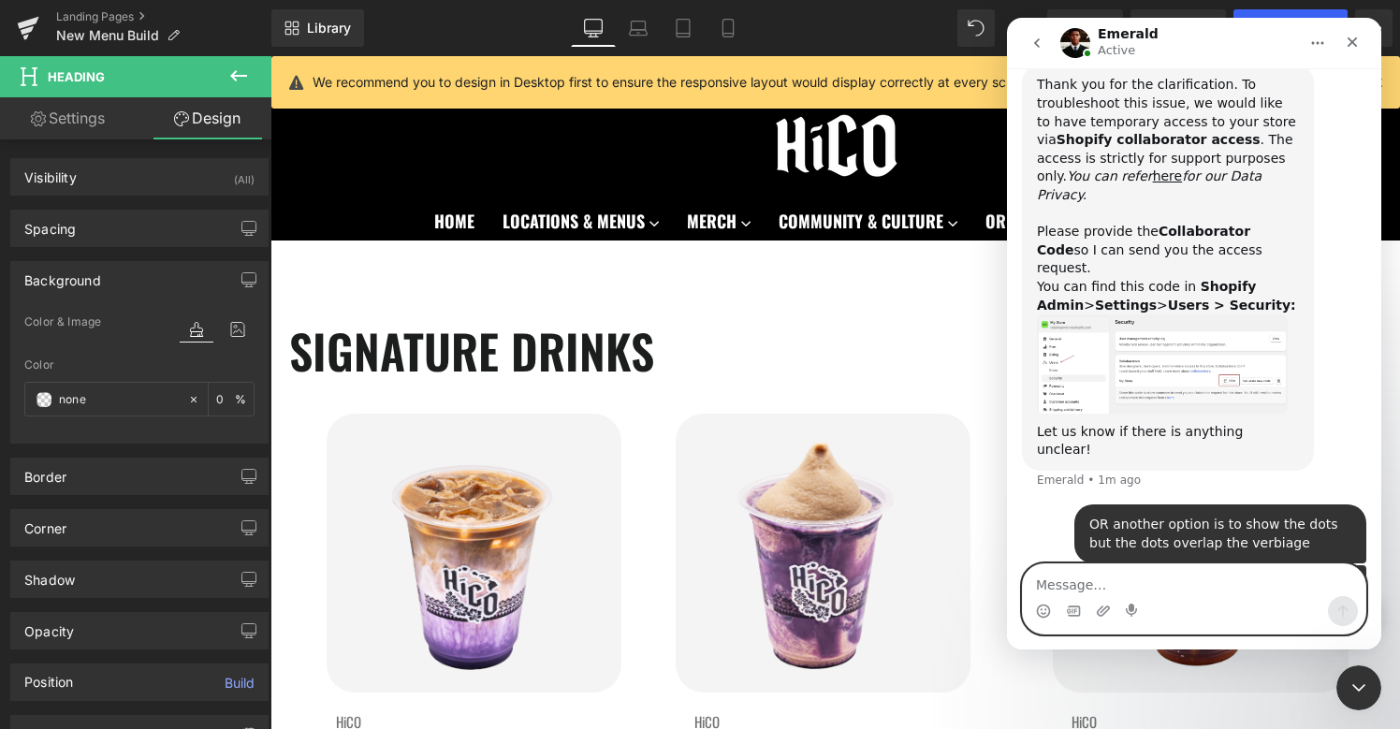
scroll to position [1898, 0]
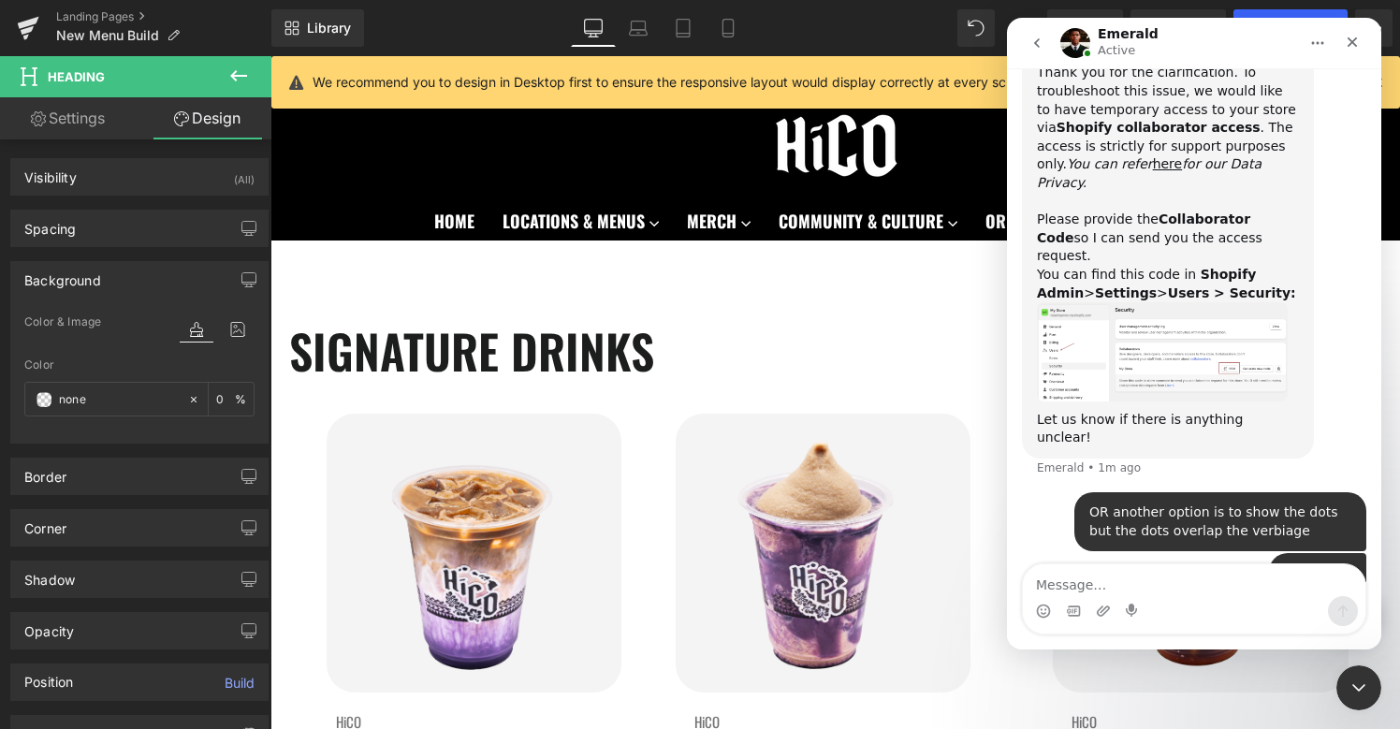
click at [1142, 302] on img "Emerald says…" at bounding box center [1162, 351] width 251 height 99
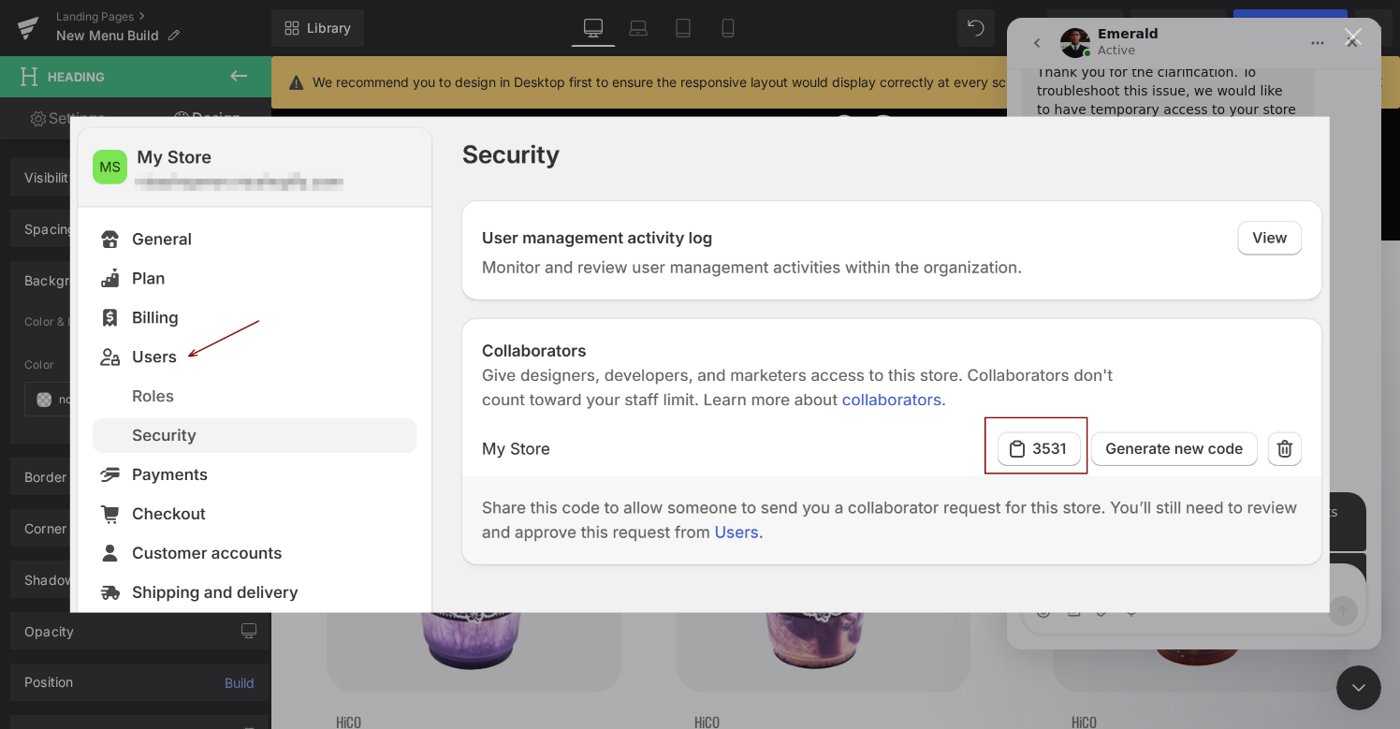
scroll to position [0, 0]
click at [976, 82] on div "Intercom messenger" at bounding box center [700, 364] width 1400 height 729
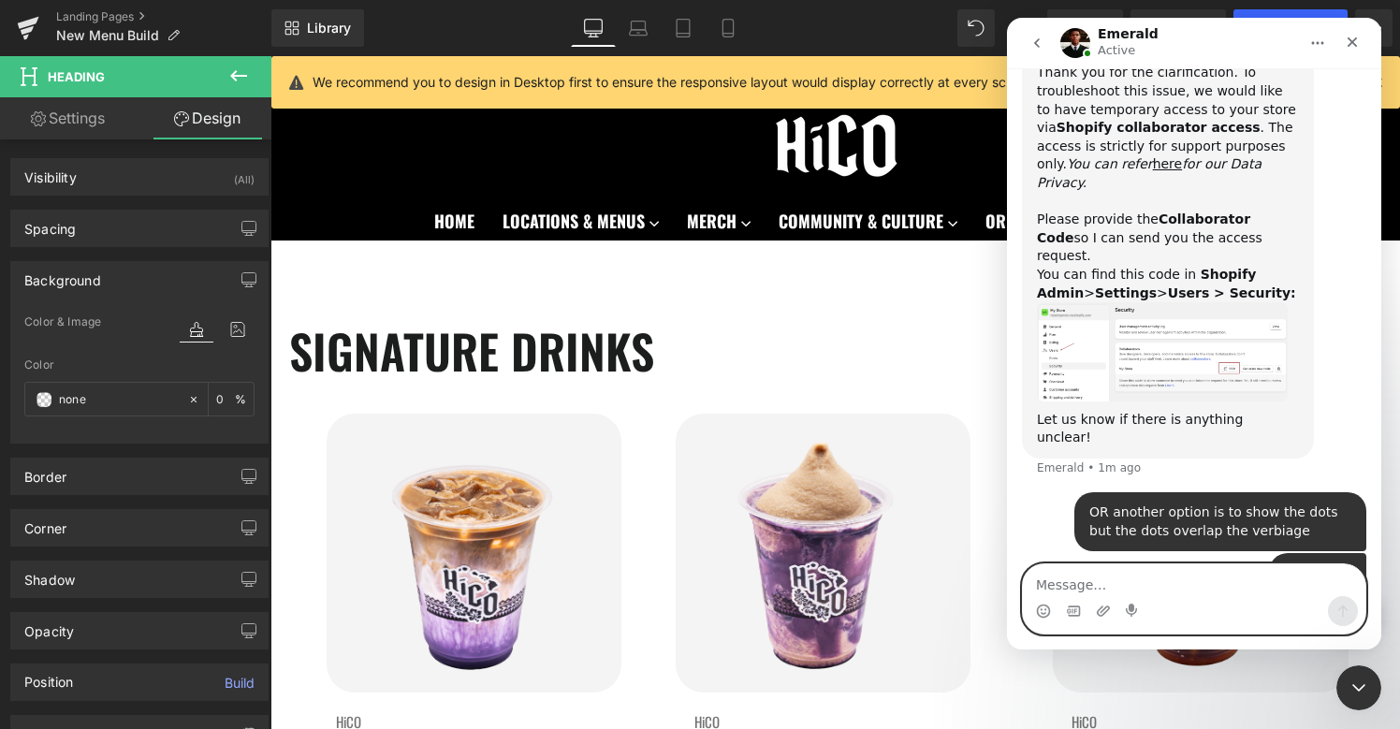
click at [1087, 594] on textarea "Message…" at bounding box center [1194, 580] width 342 height 32
paste textarea "4924"
type textarea "4924"
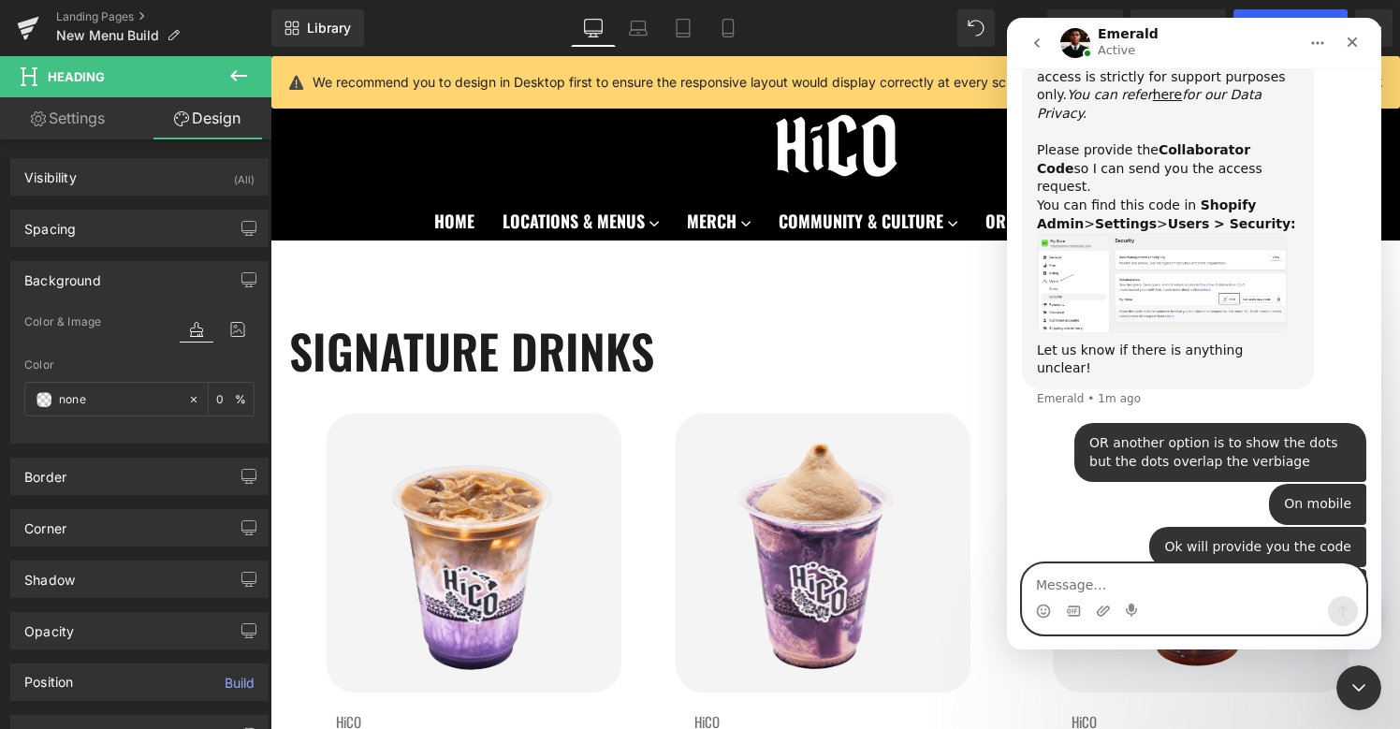
scroll to position [1981, 0]
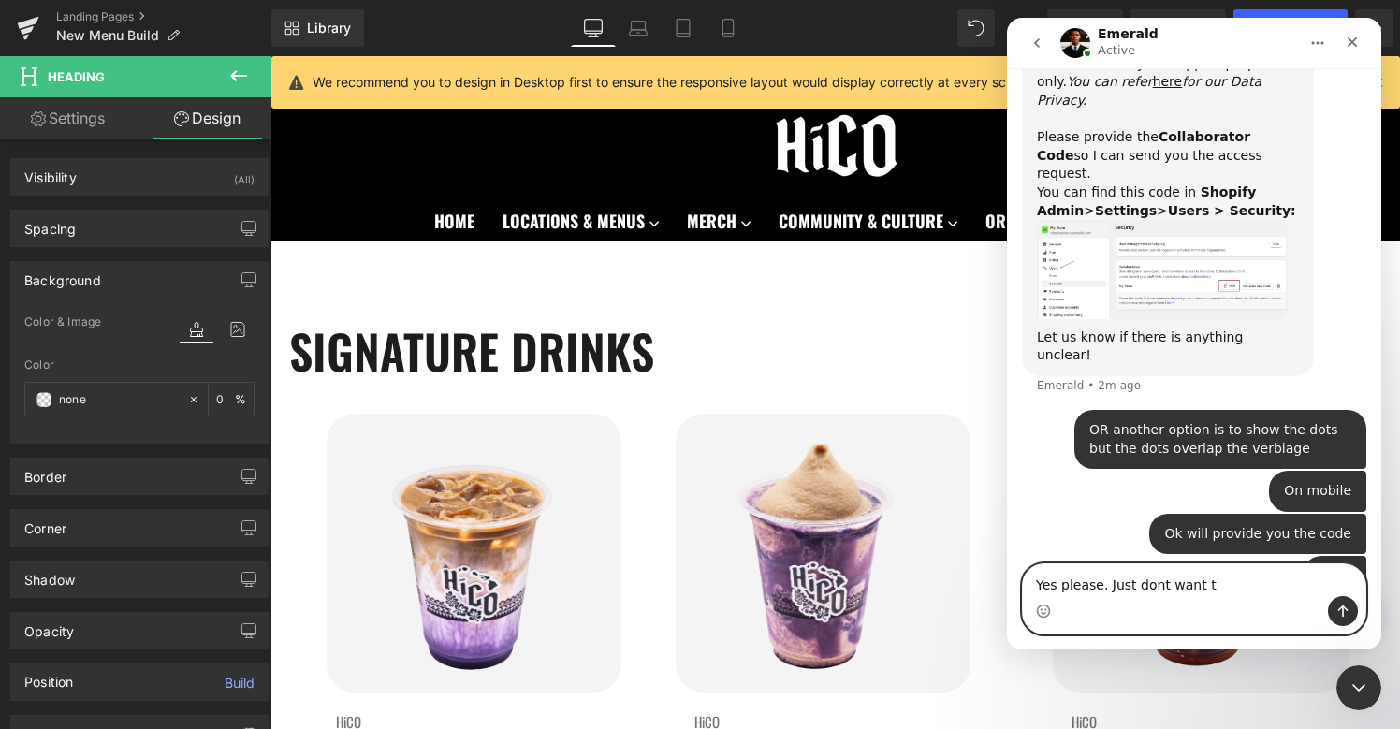
drag, startPoint x: 1137, startPoint y: 578, endPoint x: 1269, endPoint y: 579, distance: 131.9
click at [1269, 579] on textarea "Yes please. Just dont want t" at bounding box center [1194, 580] width 342 height 32
drag, startPoint x: 1104, startPoint y: 584, endPoint x: 1390, endPoint y: 583, distance: 286.3
click at [1381, 583] on html "Emerald Active We're on GMT + 7 timezone and may get back to you shortly! Norma…" at bounding box center [1194, 334] width 374 height 632
type textarea "Yes please."
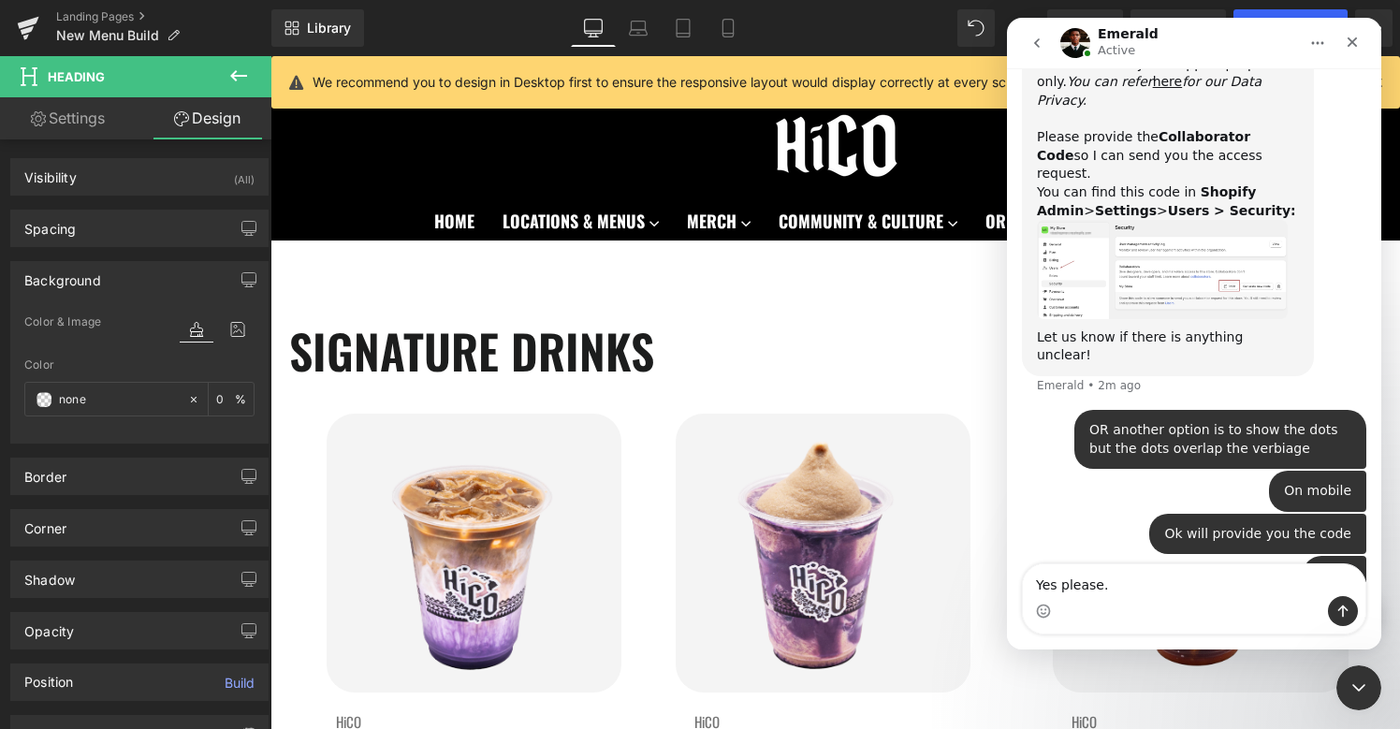
click at [723, 32] on div at bounding box center [700, 336] width 1400 height 673
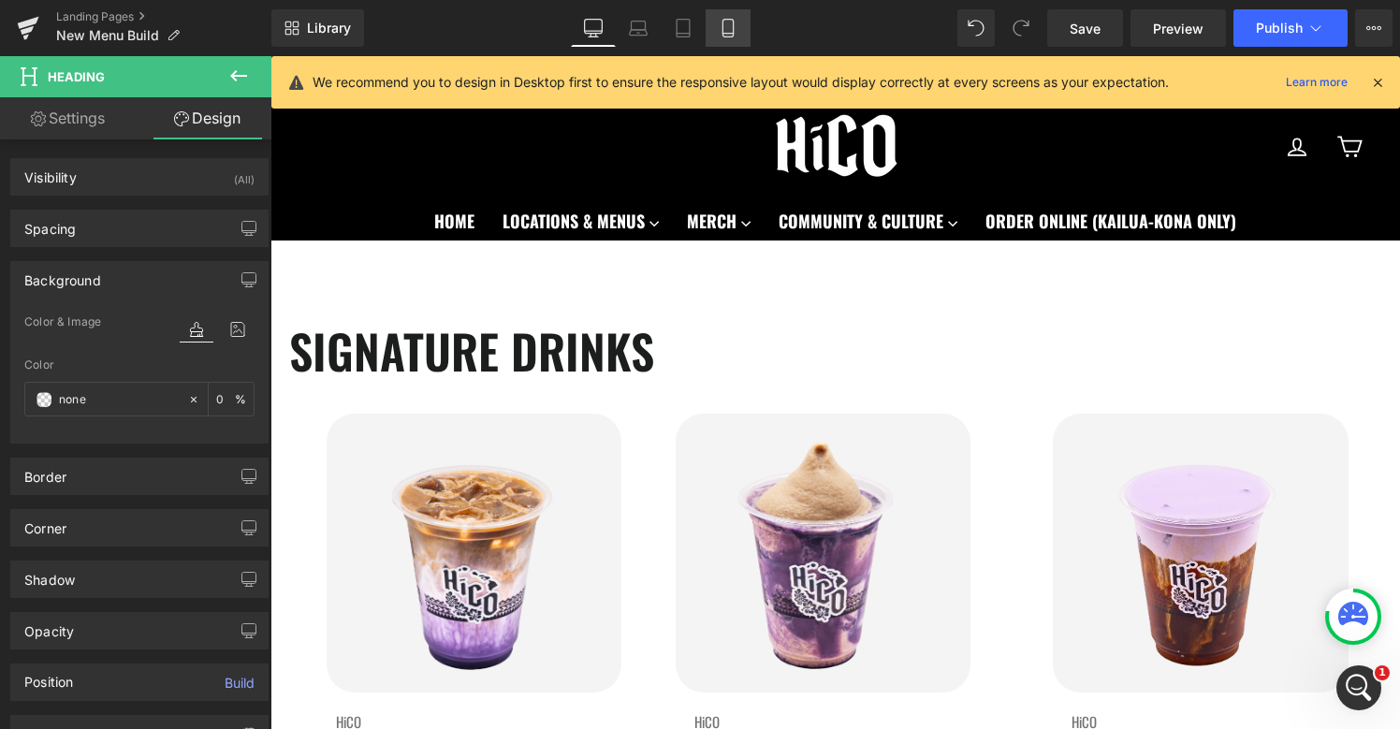
click at [733, 25] on icon at bounding box center [727, 29] width 10 height 18
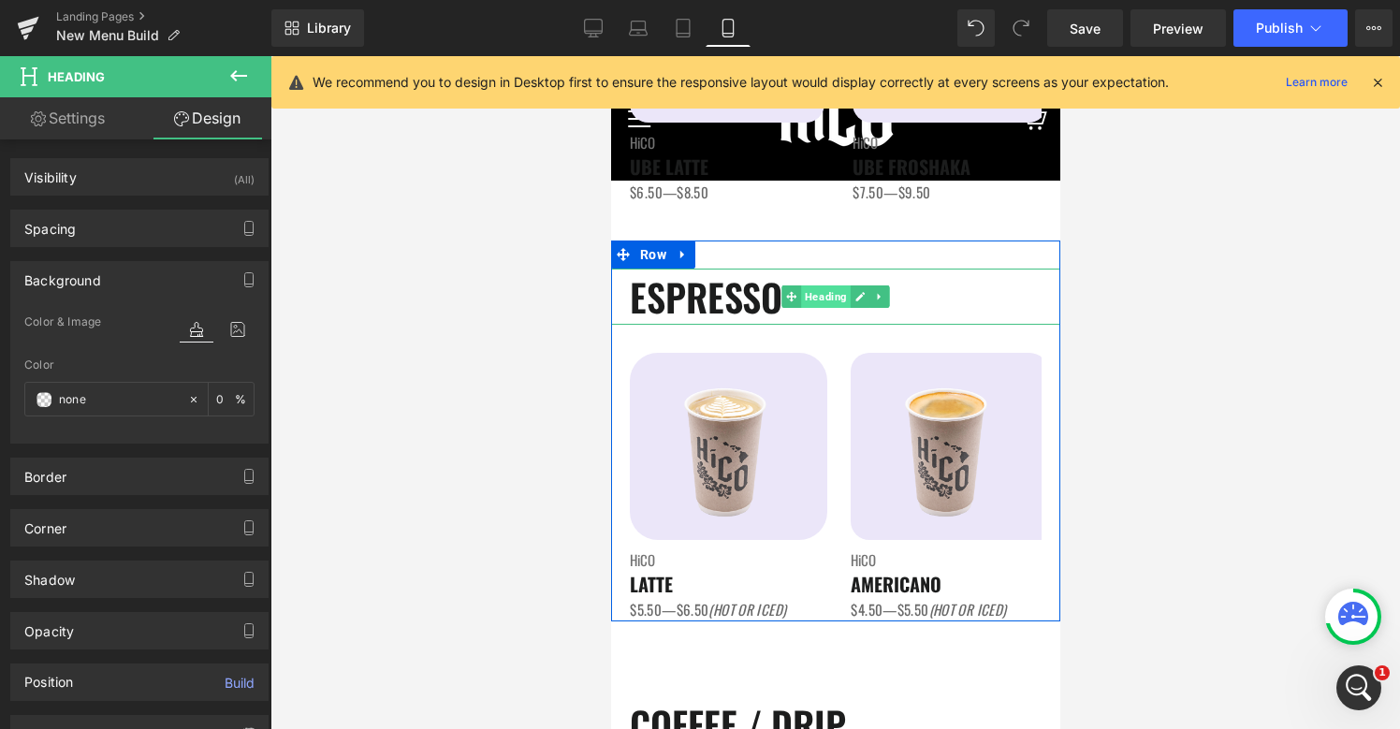
scroll to position [0, 0]
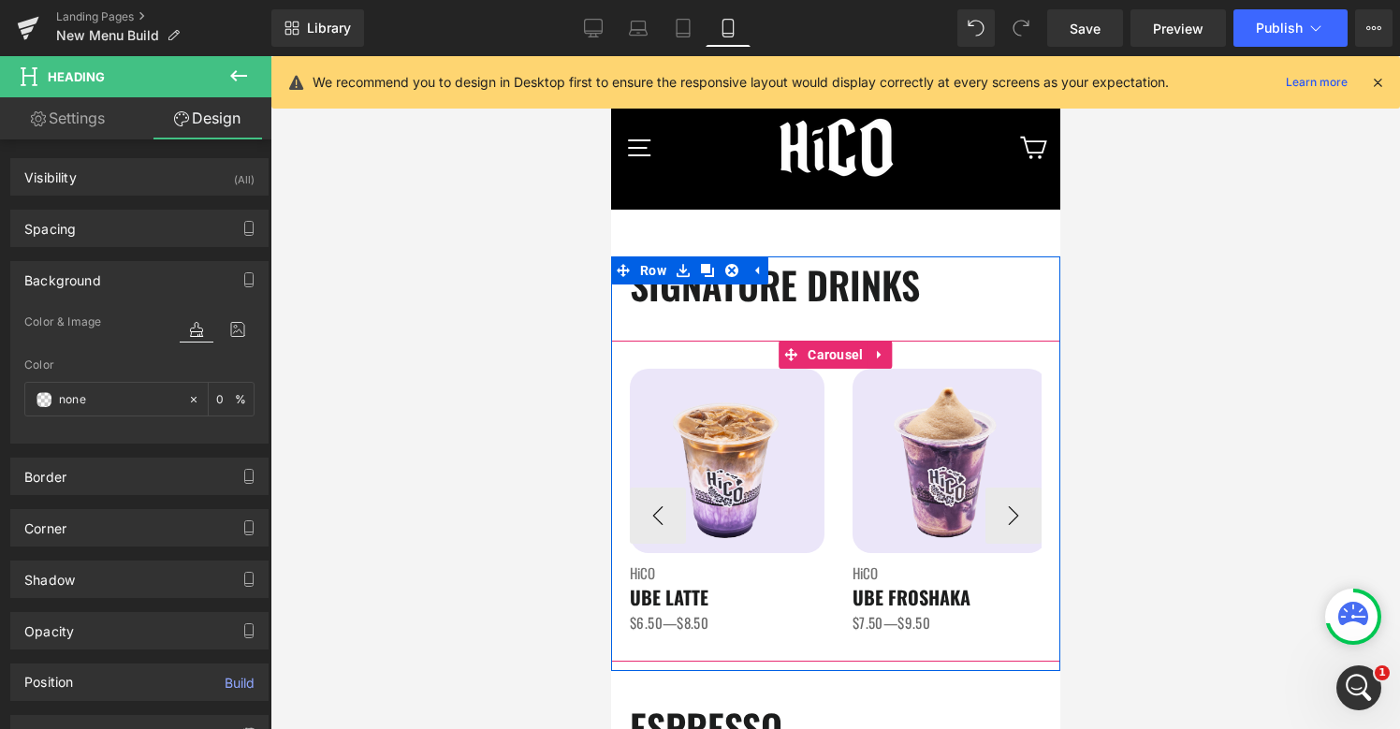
click at [827, 479] on div "Image HiCO Heading UBE LATTE Heading $6.50—$8.50 Text Block Image HiCO Heading …" at bounding box center [1408, 515] width 1559 height 293
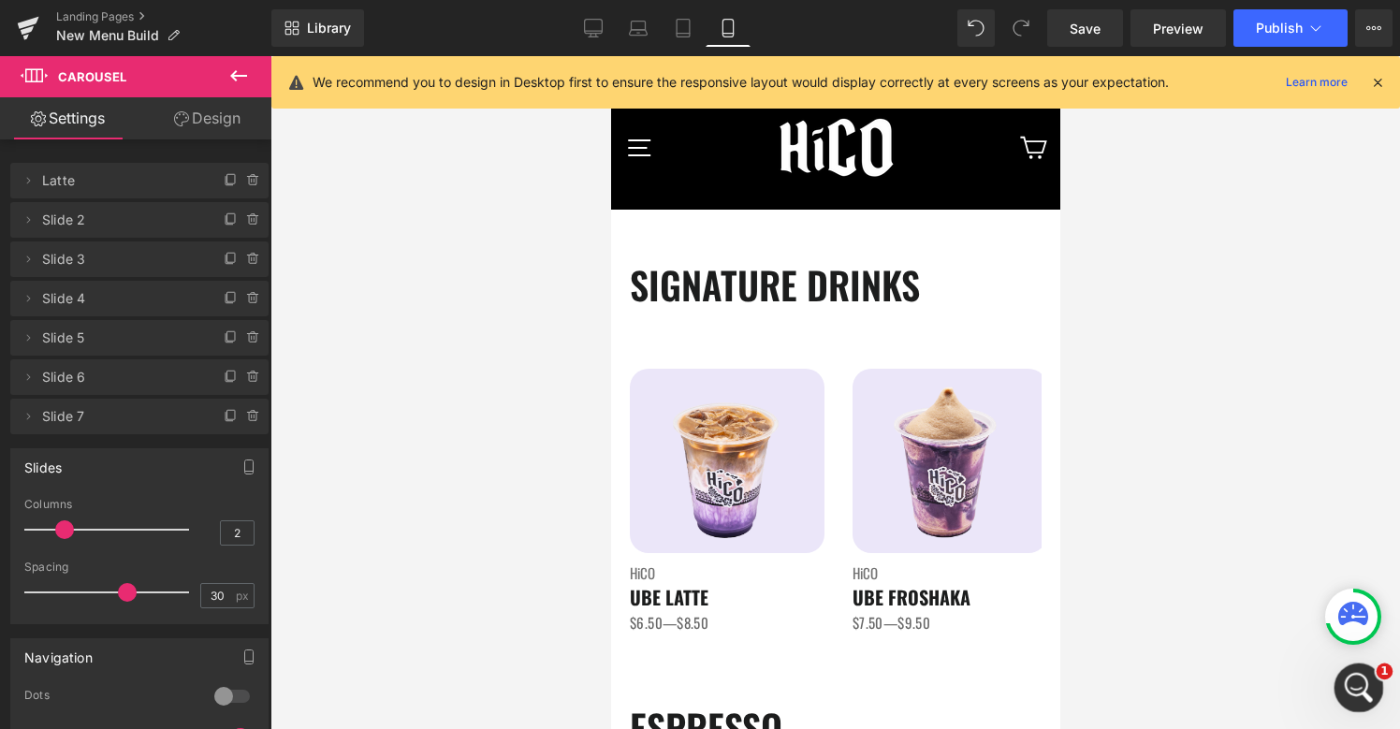
drag, startPoint x: 1361, startPoint y: 684, endPoint x: 2666, endPoint y: 1349, distance: 1464.2
click at [1362, 684] on icon "Open Intercom Messenger" at bounding box center [1356, 685] width 31 height 31
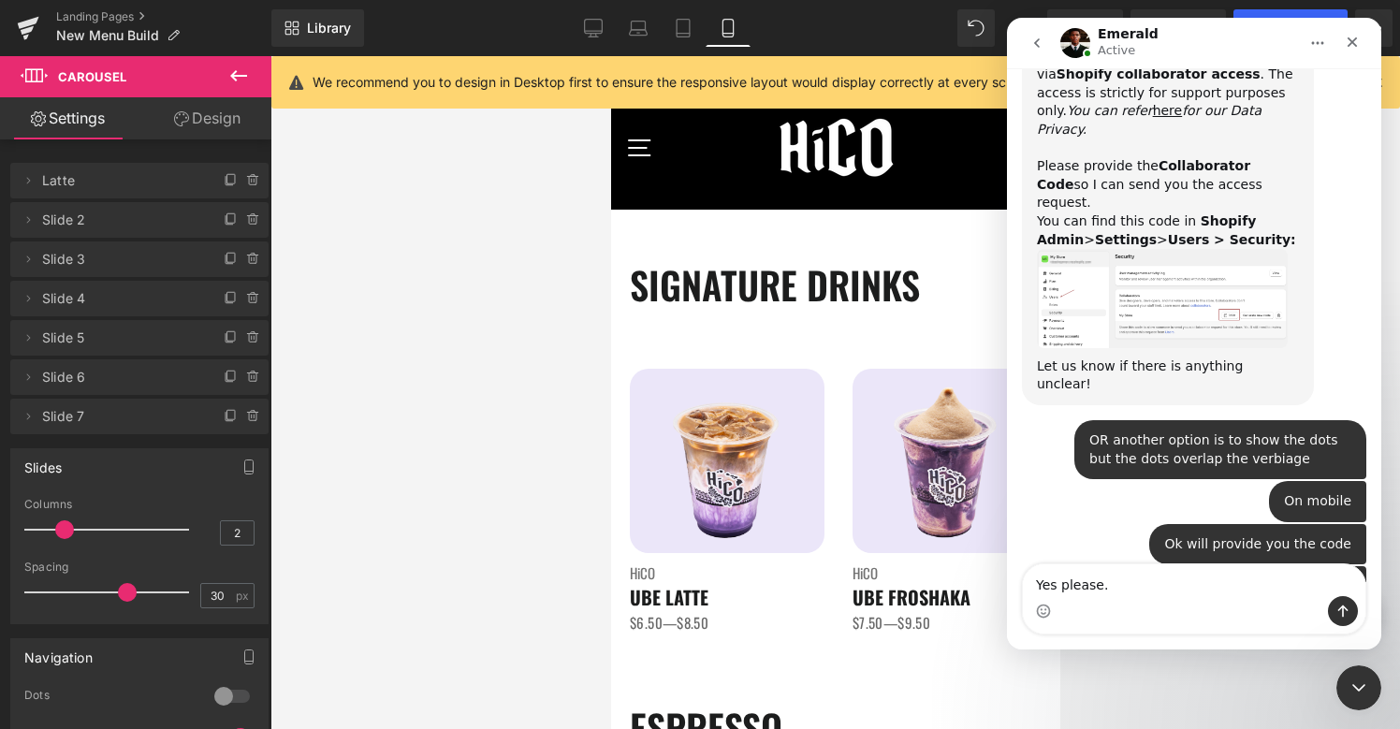
scroll to position [1962, 0]
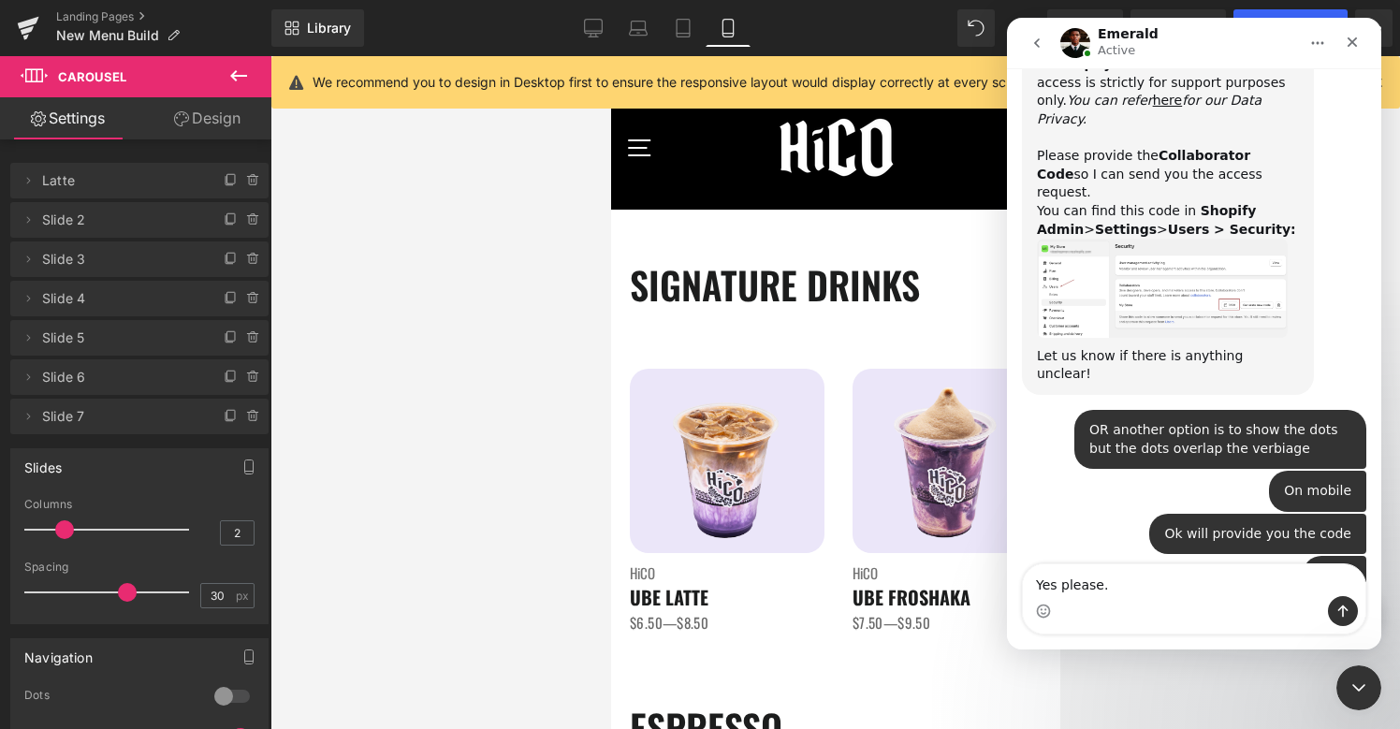
drag, startPoint x: 1136, startPoint y: 583, endPoint x: 1026, endPoint y: 583, distance: 109.5
click at [1026, 583] on textarea "Yes please." at bounding box center [1194, 580] width 342 height 32
click at [1169, 592] on textarea "Yes please." at bounding box center [1194, 580] width 342 height 32
type textarea "Yes please. I want the option to show both."
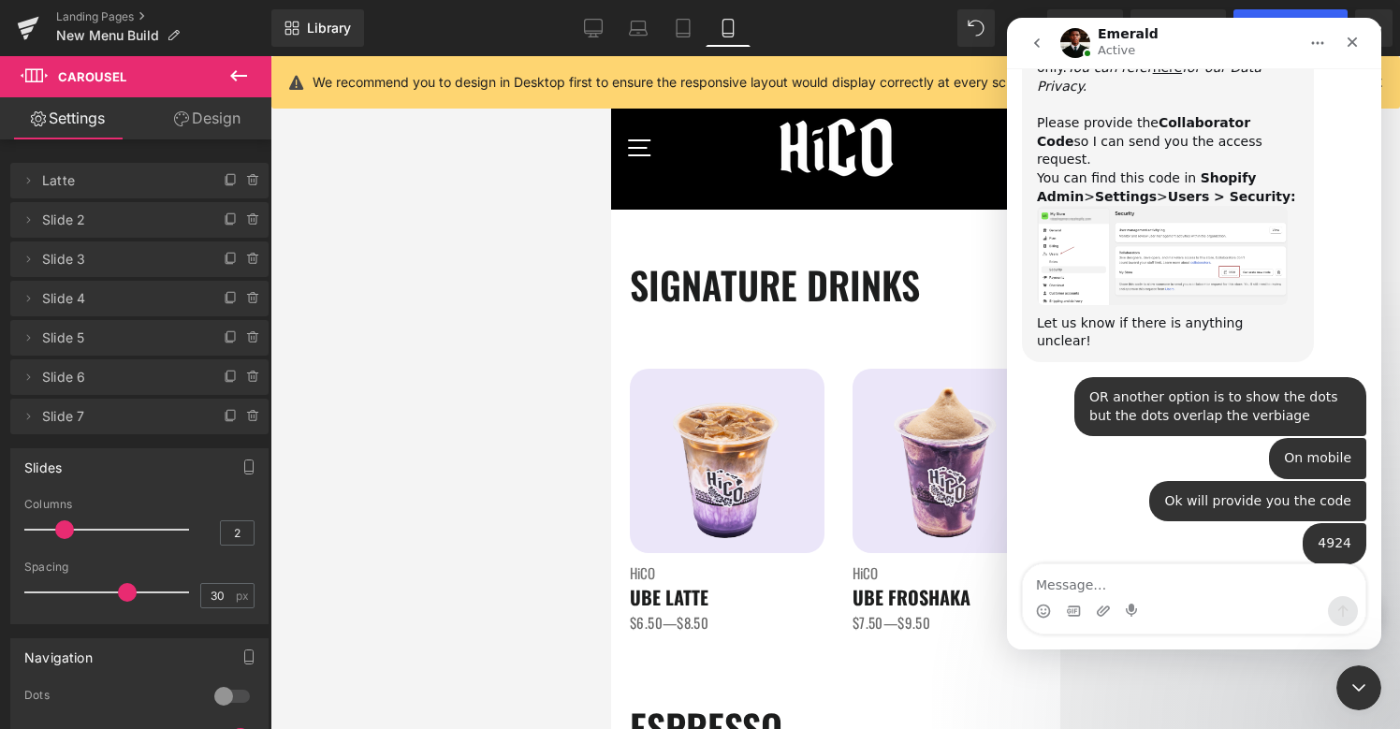
scroll to position [2017, 0]
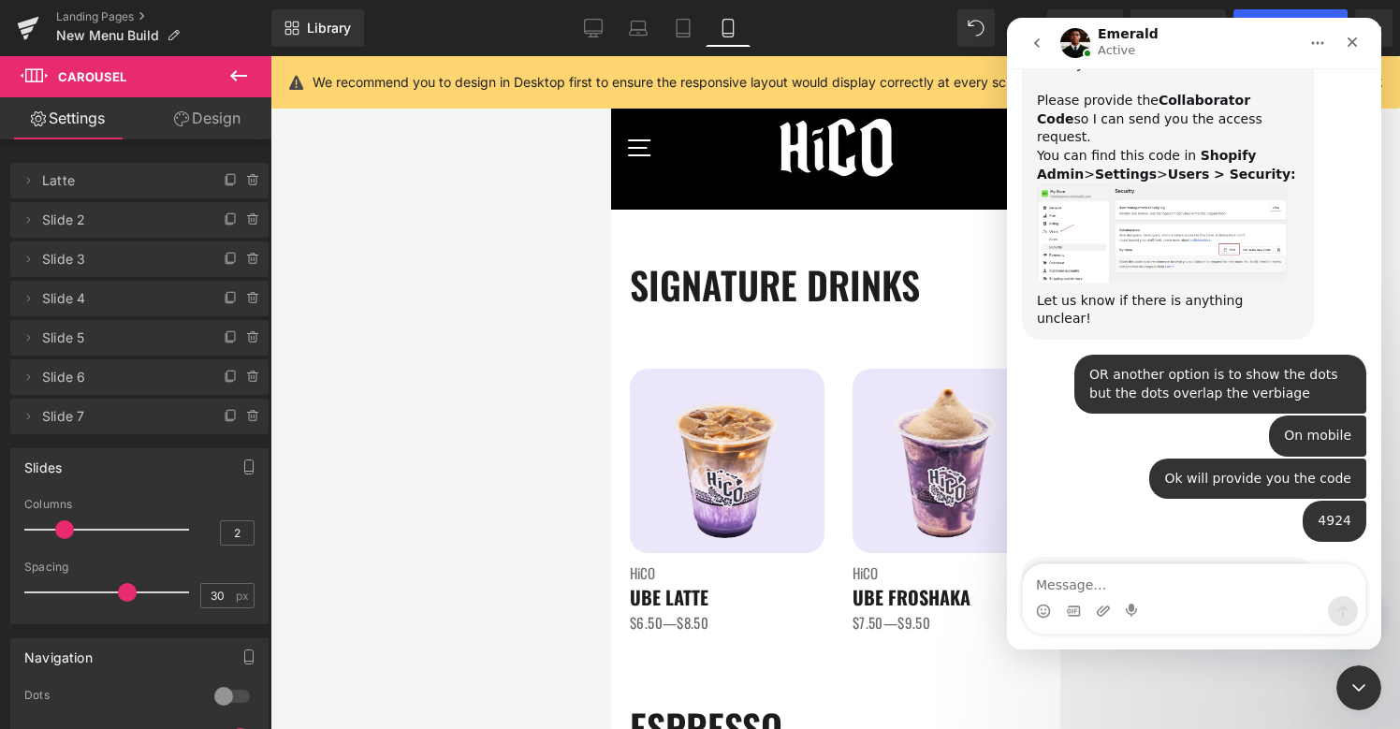
click at [801, 523] on div at bounding box center [700, 336] width 1400 height 673
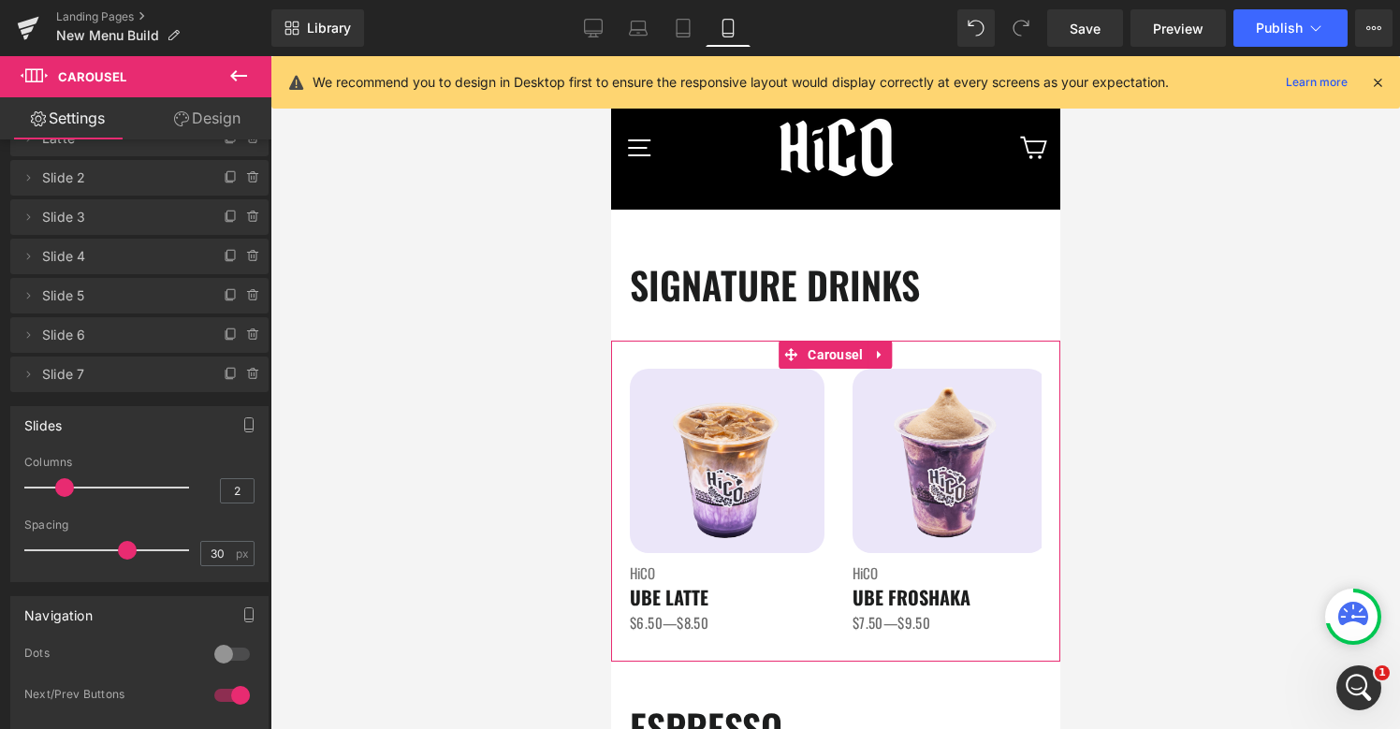
scroll to position [65, 0]
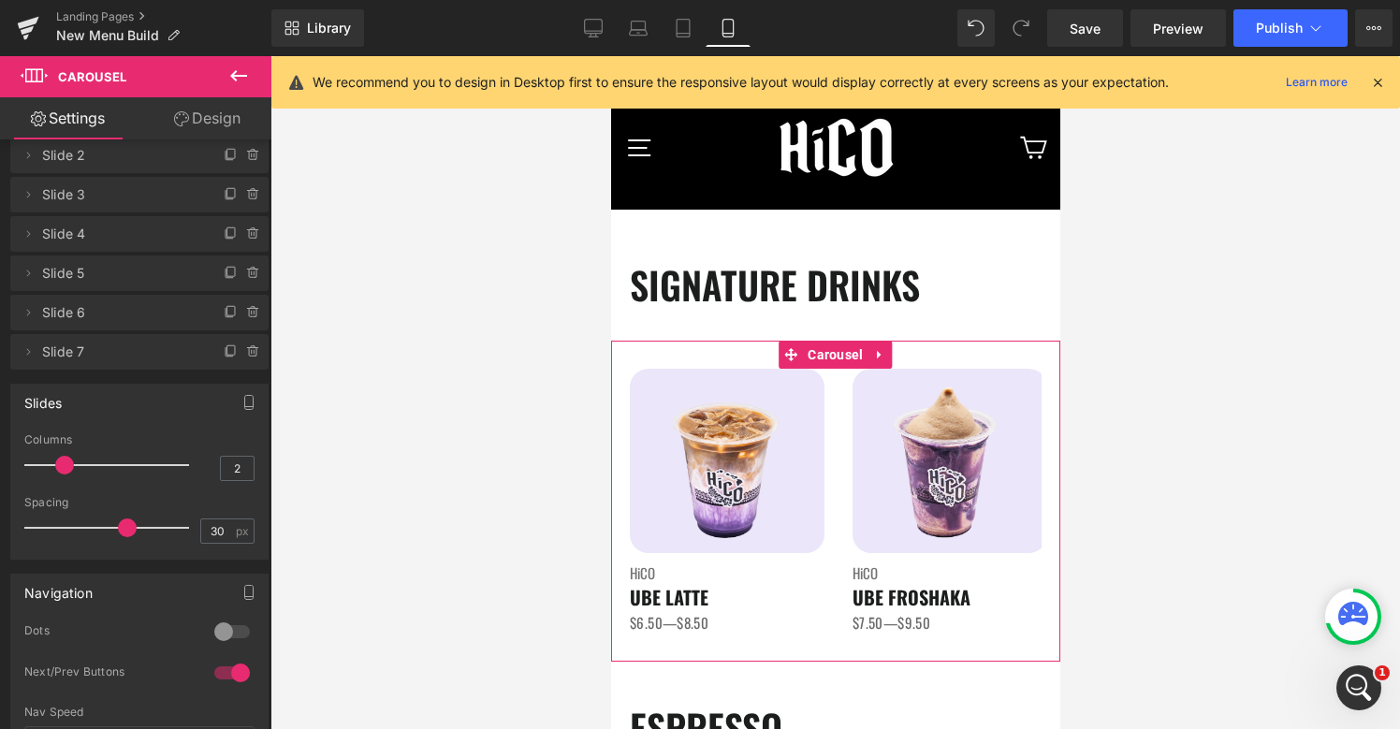
click at [235, 632] on div at bounding box center [232, 632] width 45 height 30
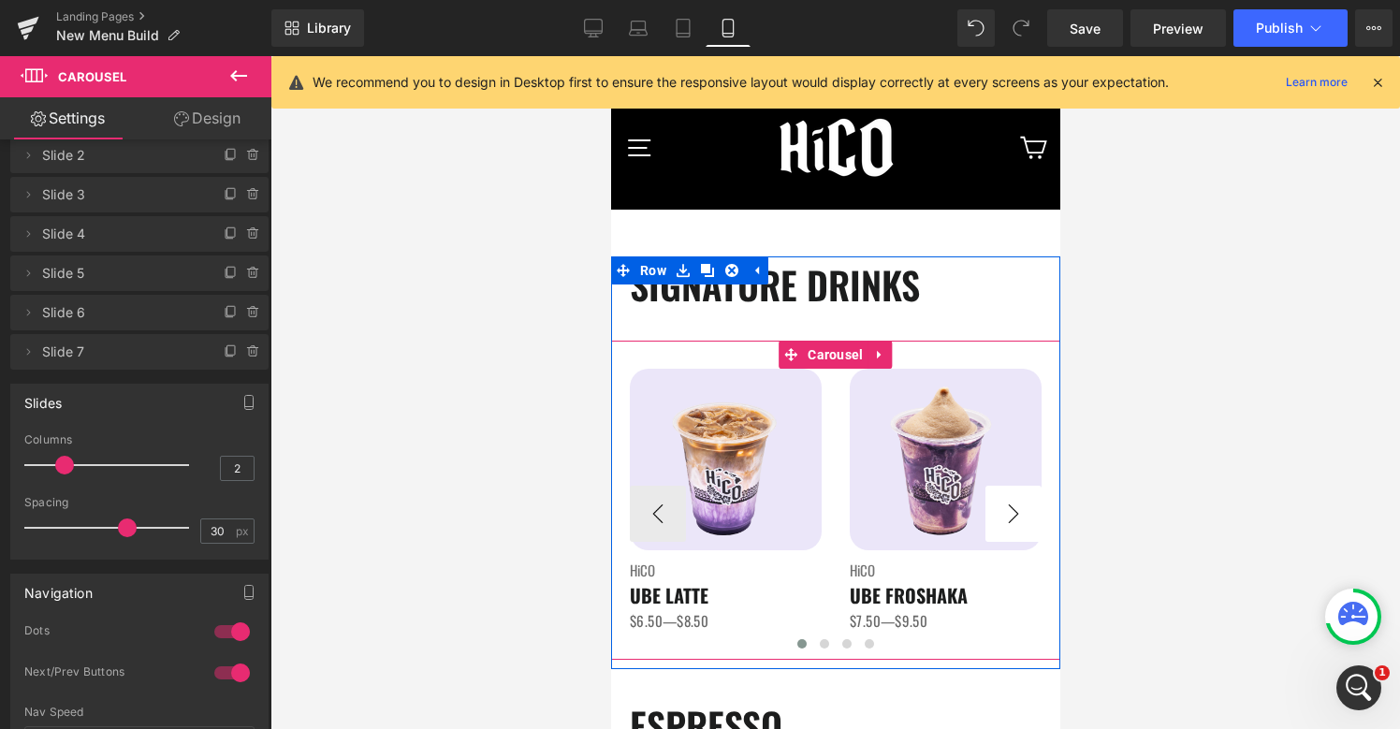
click at [1005, 514] on button "›" at bounding box center [1012, 514] width 56 height 56
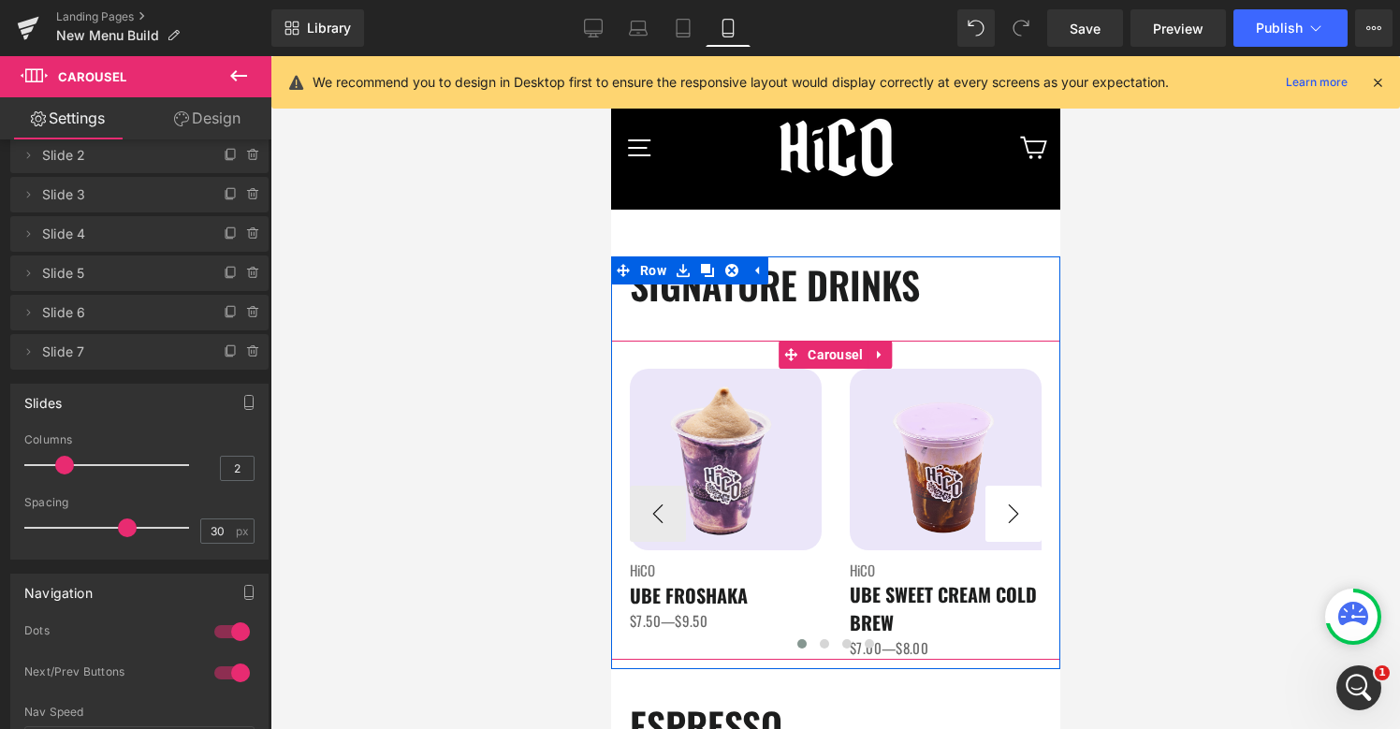
click at [1005, 514] on button "›" at bounding box center [1012, 514] width 56 height 56
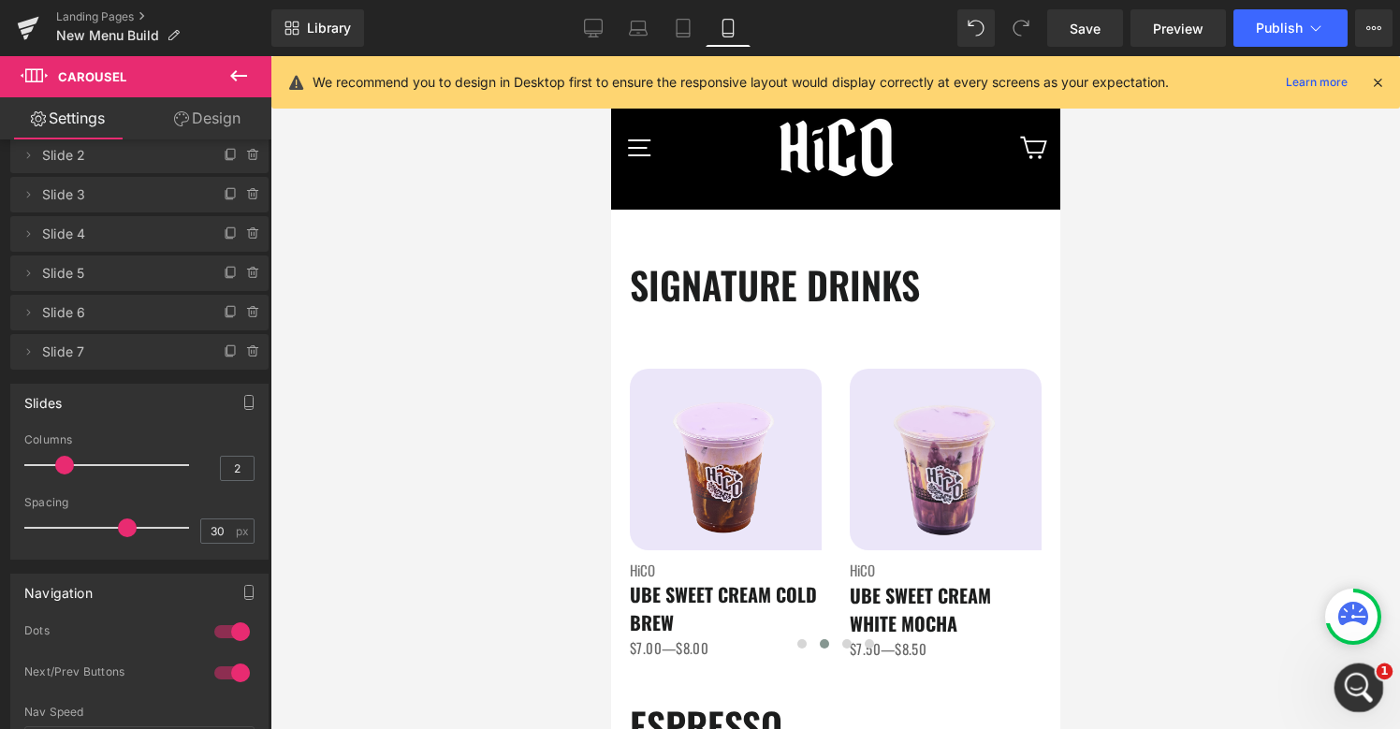
click at [1358, 676] on icon "Open Intercom Messenger" at bounding box center [1356, 685] width 31 height 31
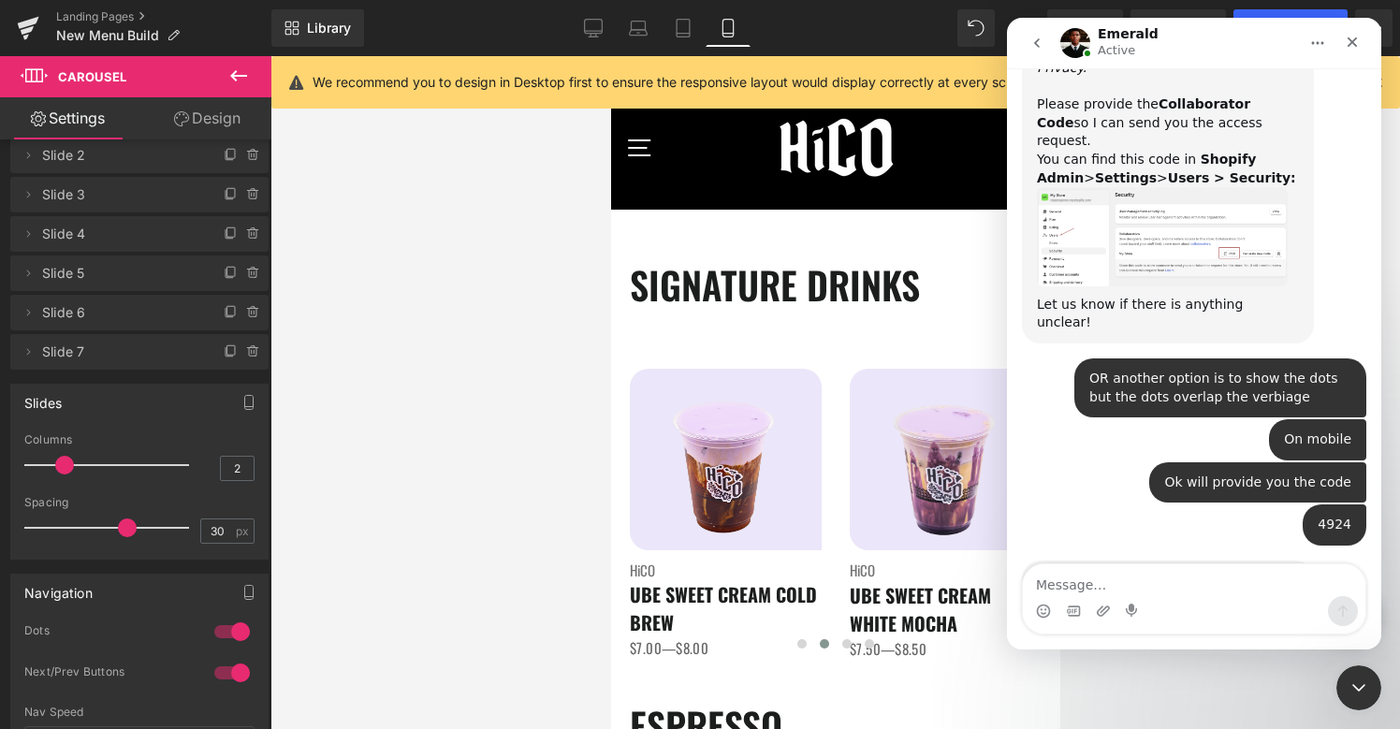
scroll to position [2017, 0]
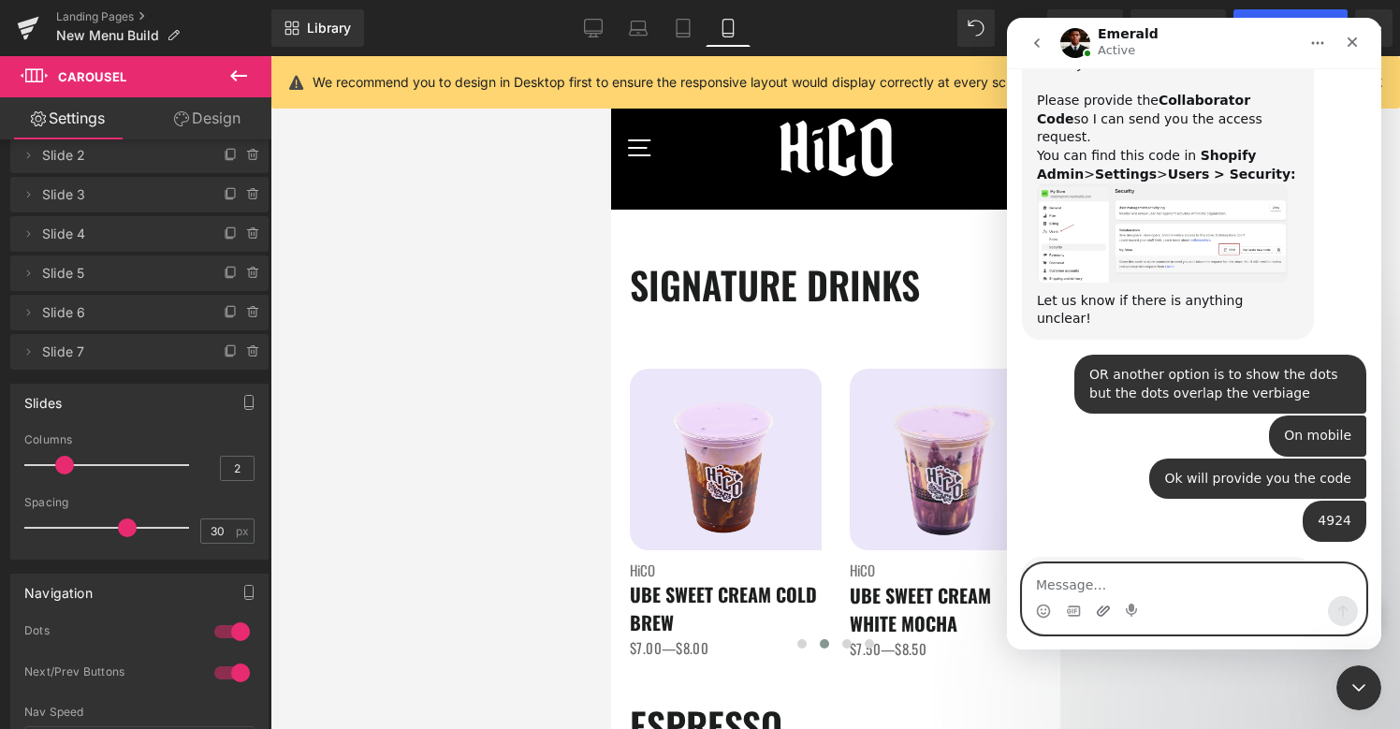
click at [1096, 615] on icon "Upload attachment" at bounding box center [1103, 611] width 15 height 15
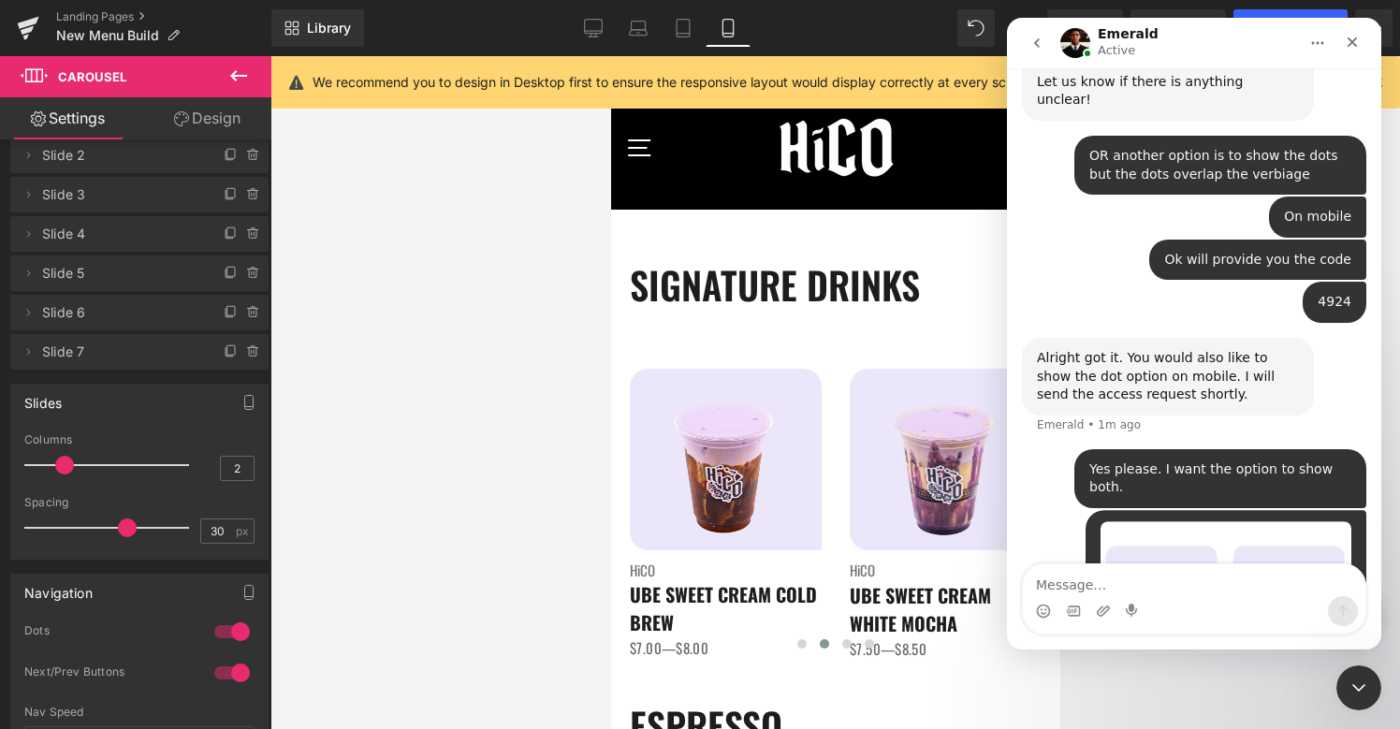
scroll to position [2244, 0]
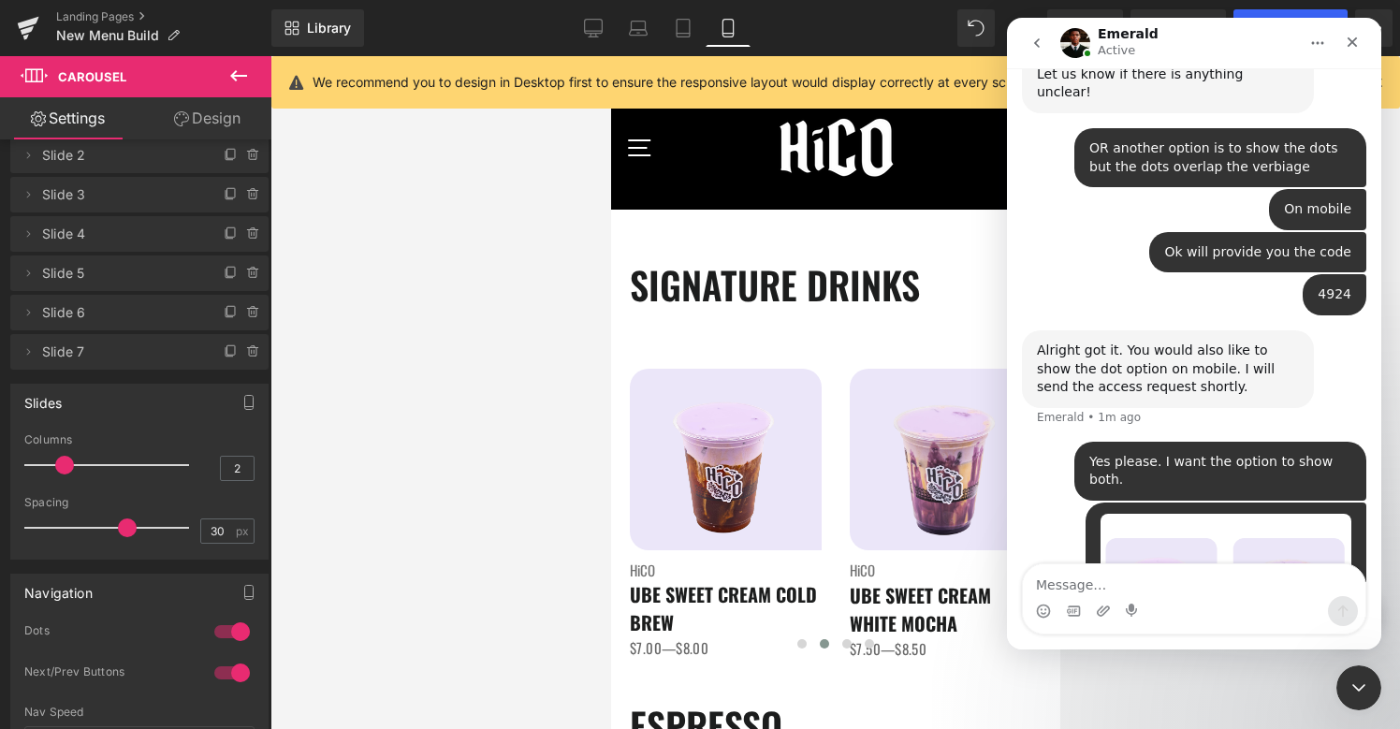
click at [1192, 604] on div "Intercom messenger" at bounding box center [1194, 611] width 342 height 30
click at [1178, 577] on textarea "Message…" at bounding box center [1194, 580] width 342 height 32
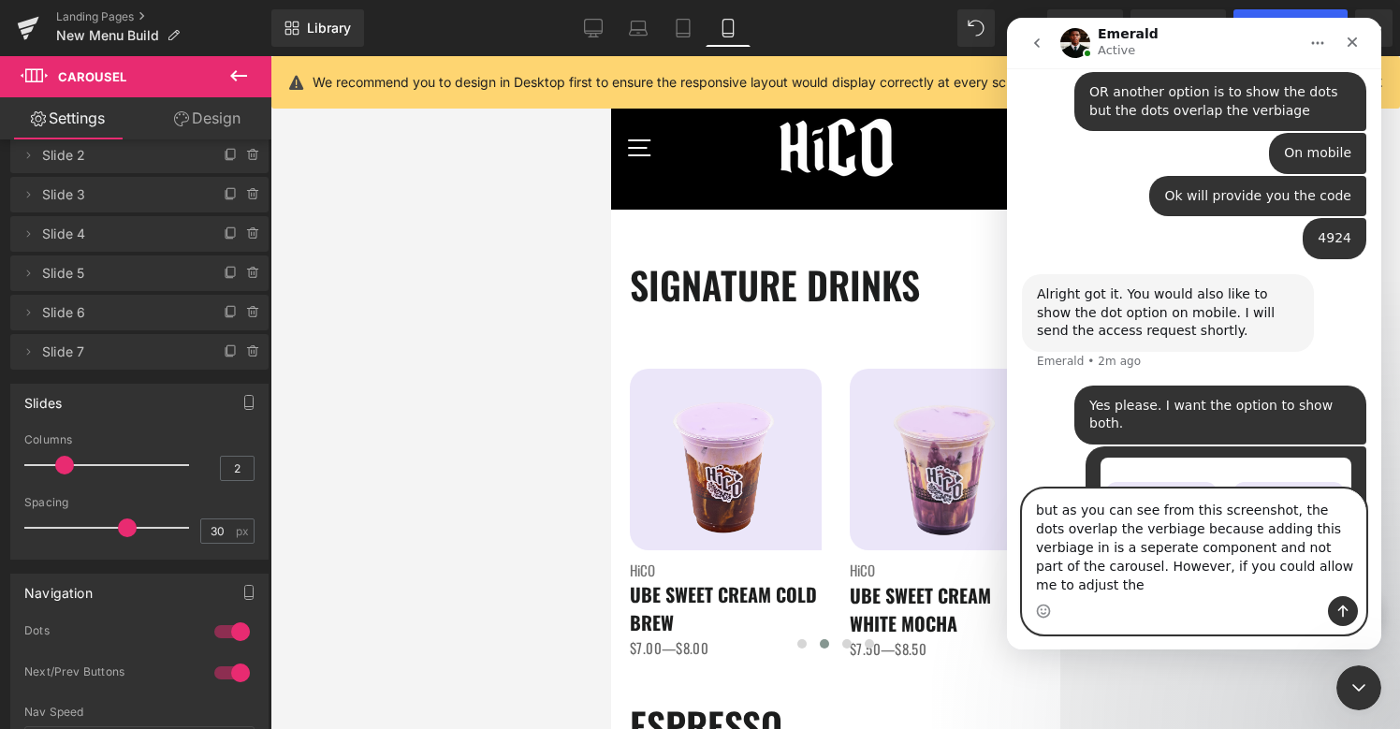
scroll to position [2319, 0]
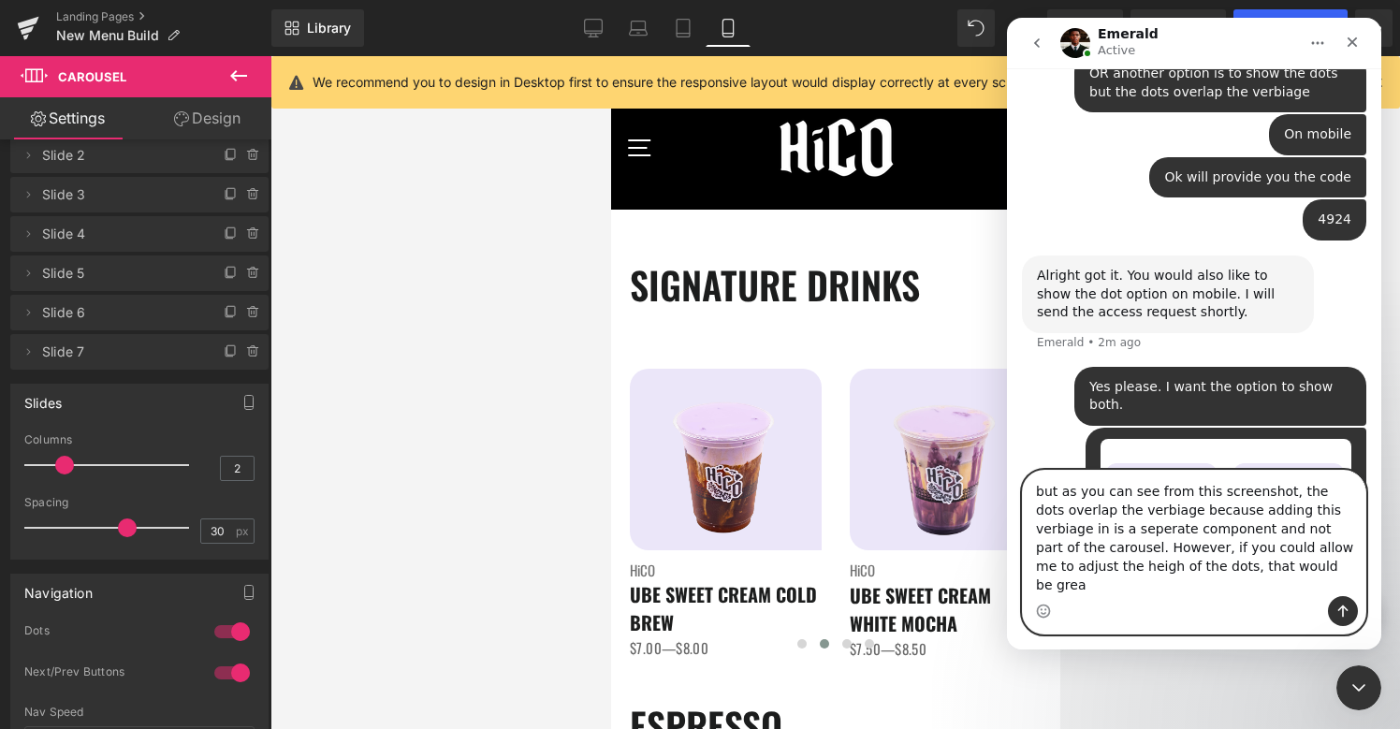
type textarea "but as you can see from this screenshot, the dots overlap the verbiage because …"
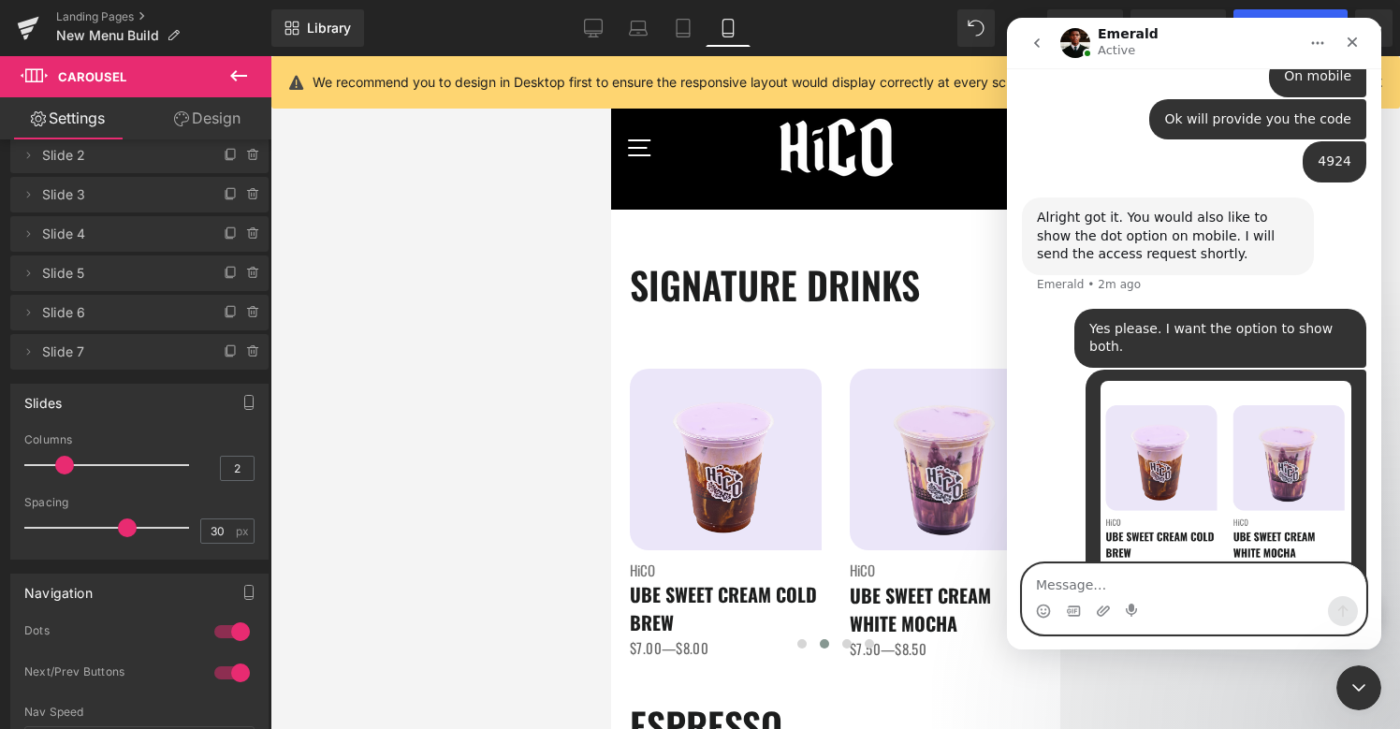
scroll to position [2378, 0]
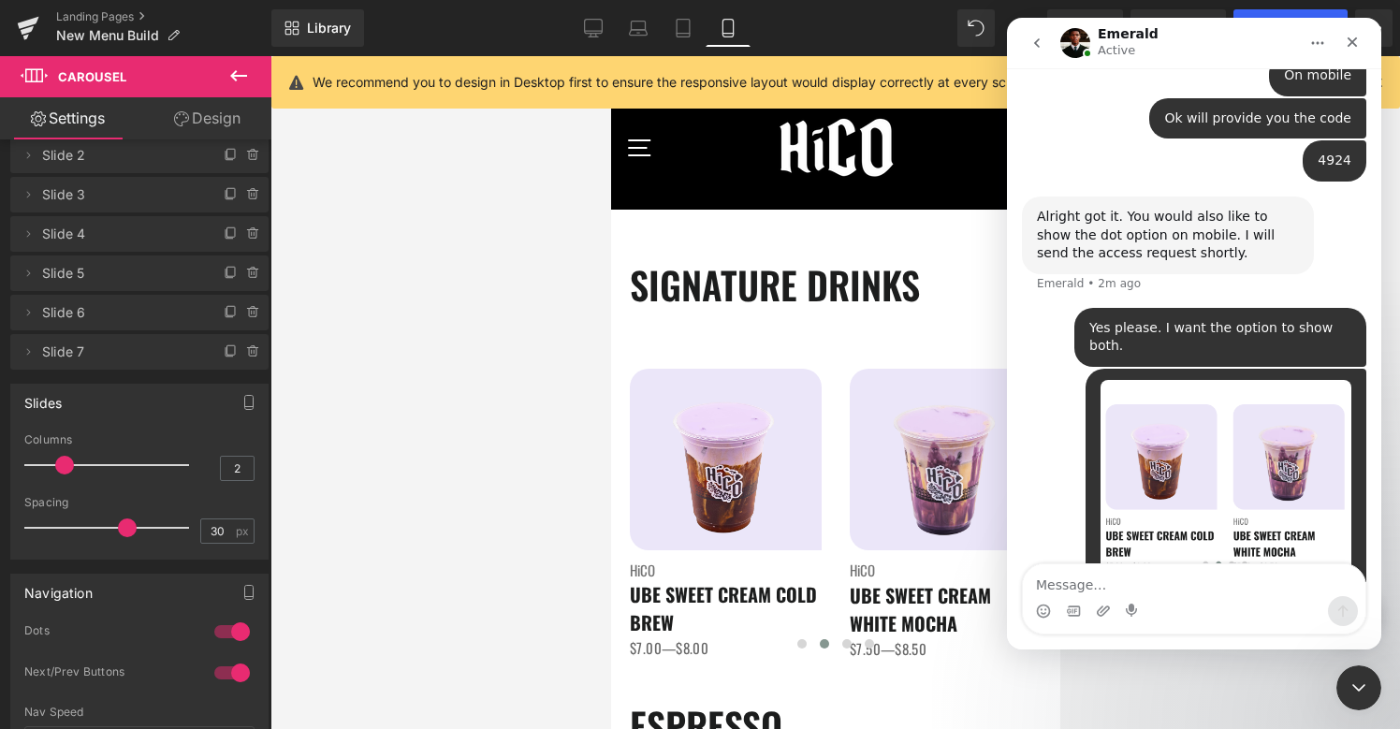
click at [755, 546] on div at bounding box center [700, 336] width 1400 height 673
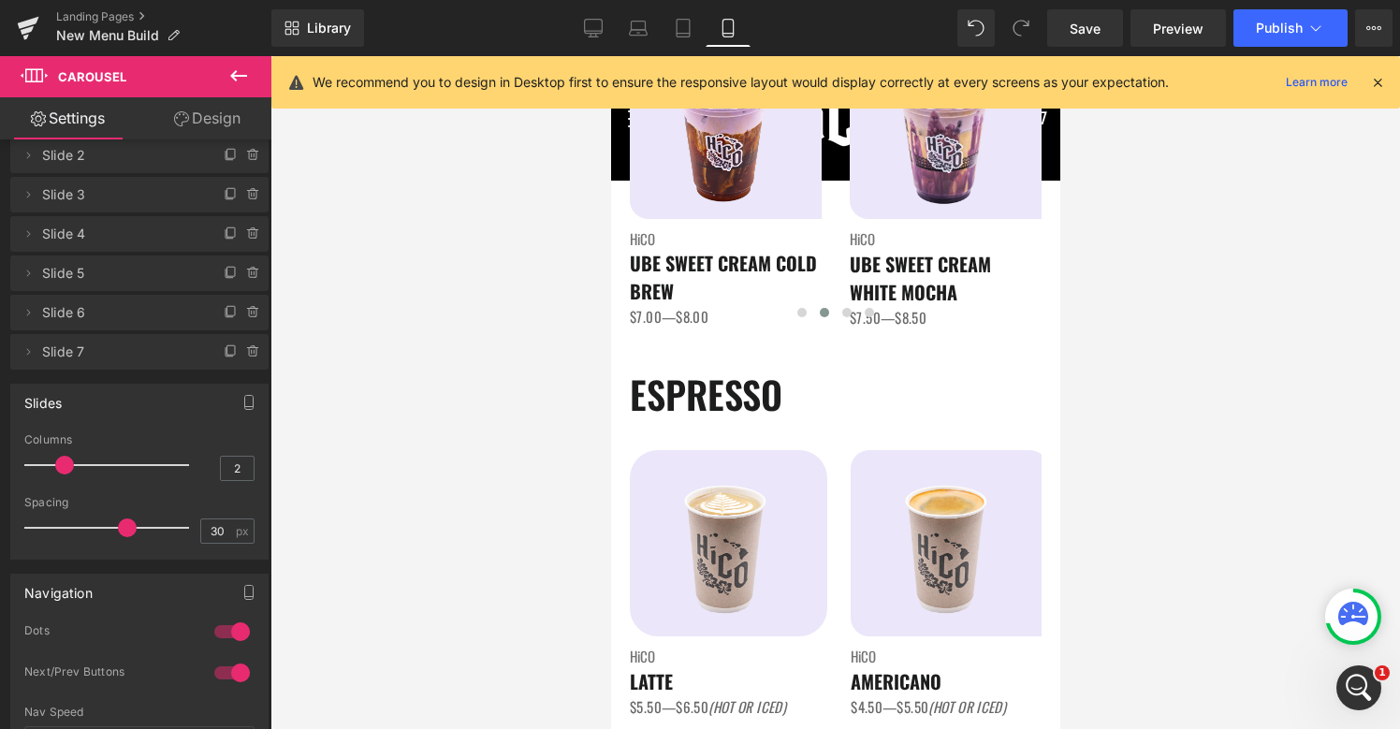
scroll to position [0, 0]
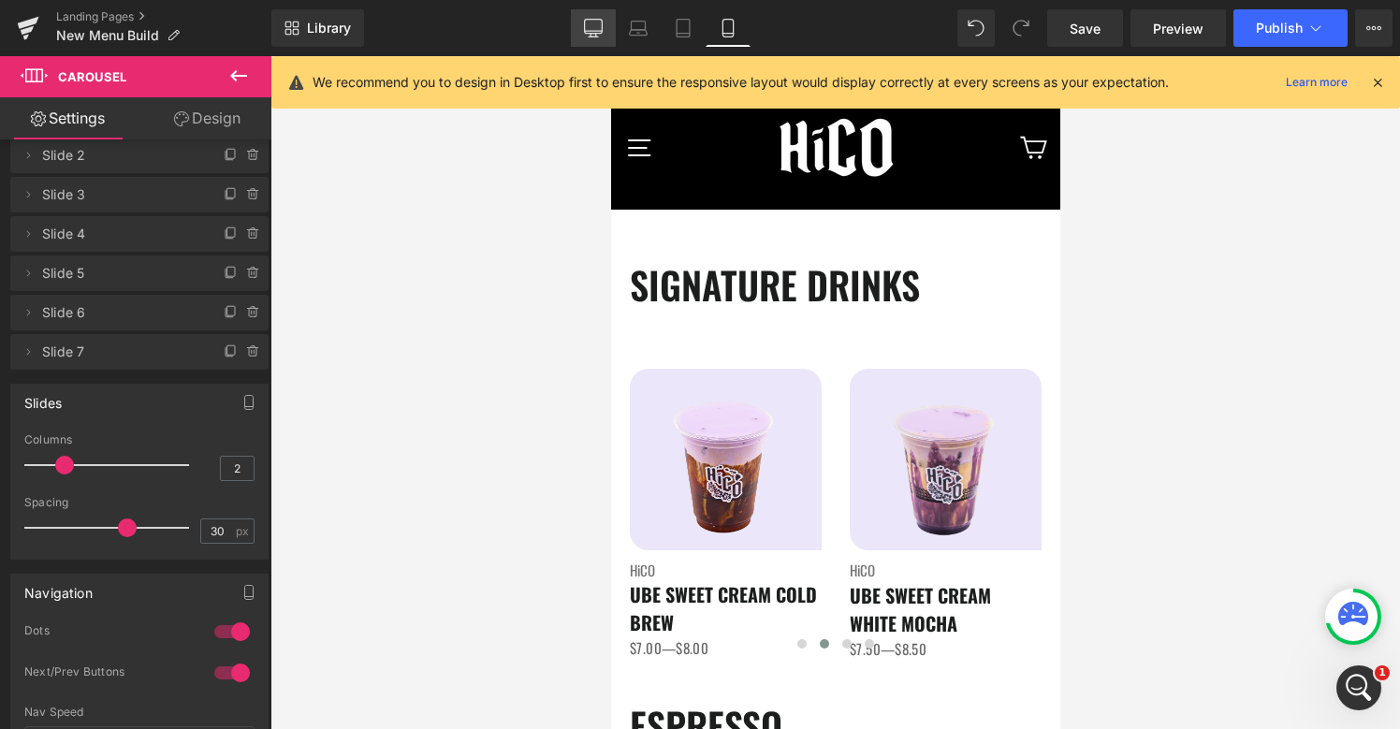
click at [609, 33] on link "Desktop" at bounding box center [593, 27] width 45 height 37
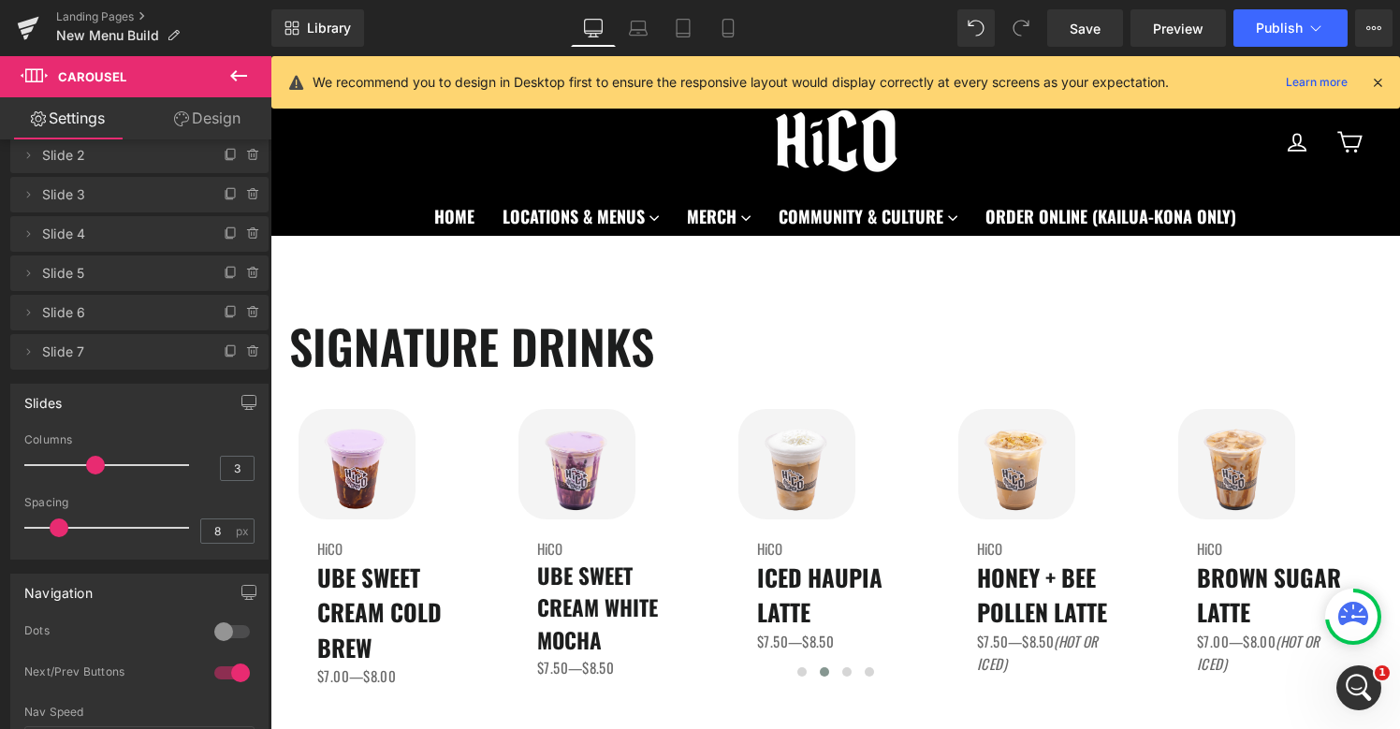
scroll to position [14, 0]
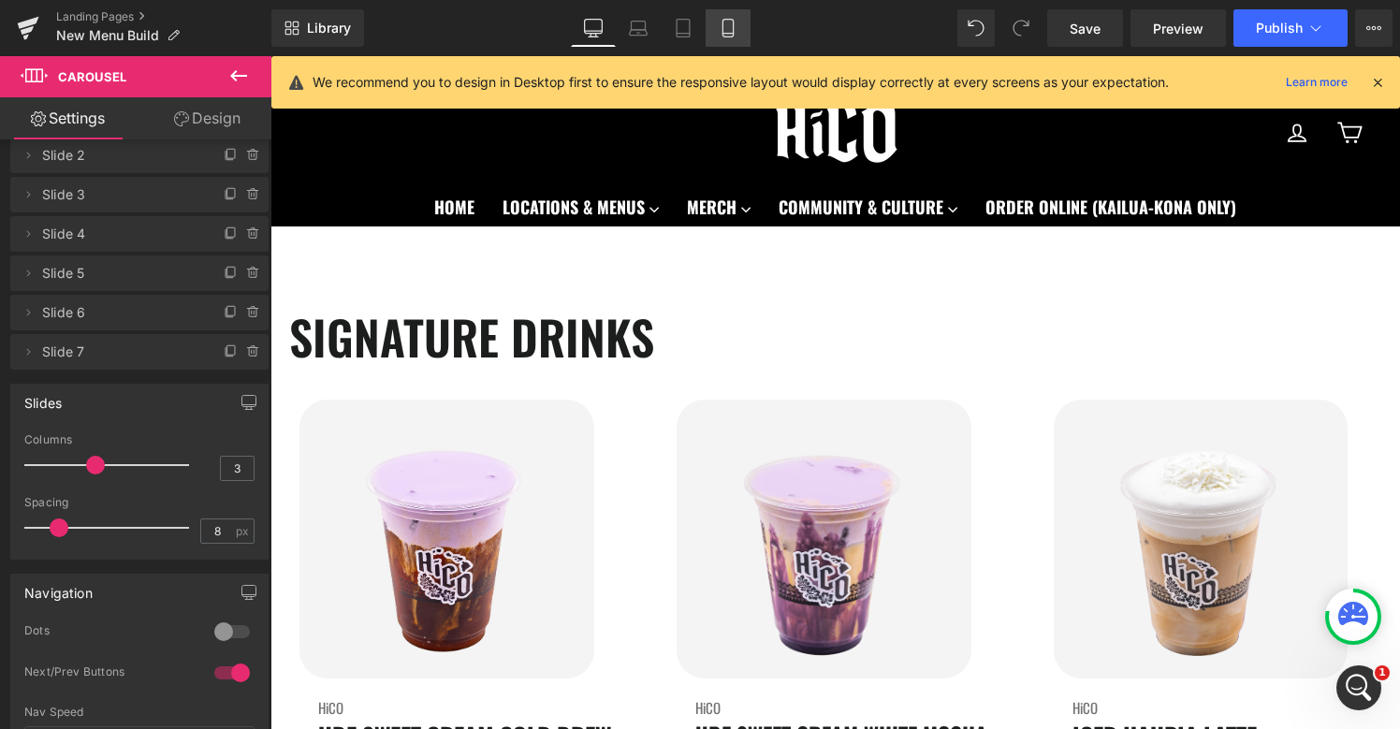
click at [733, 19] on icon at bounding box center [728, 28] width 19 height 19
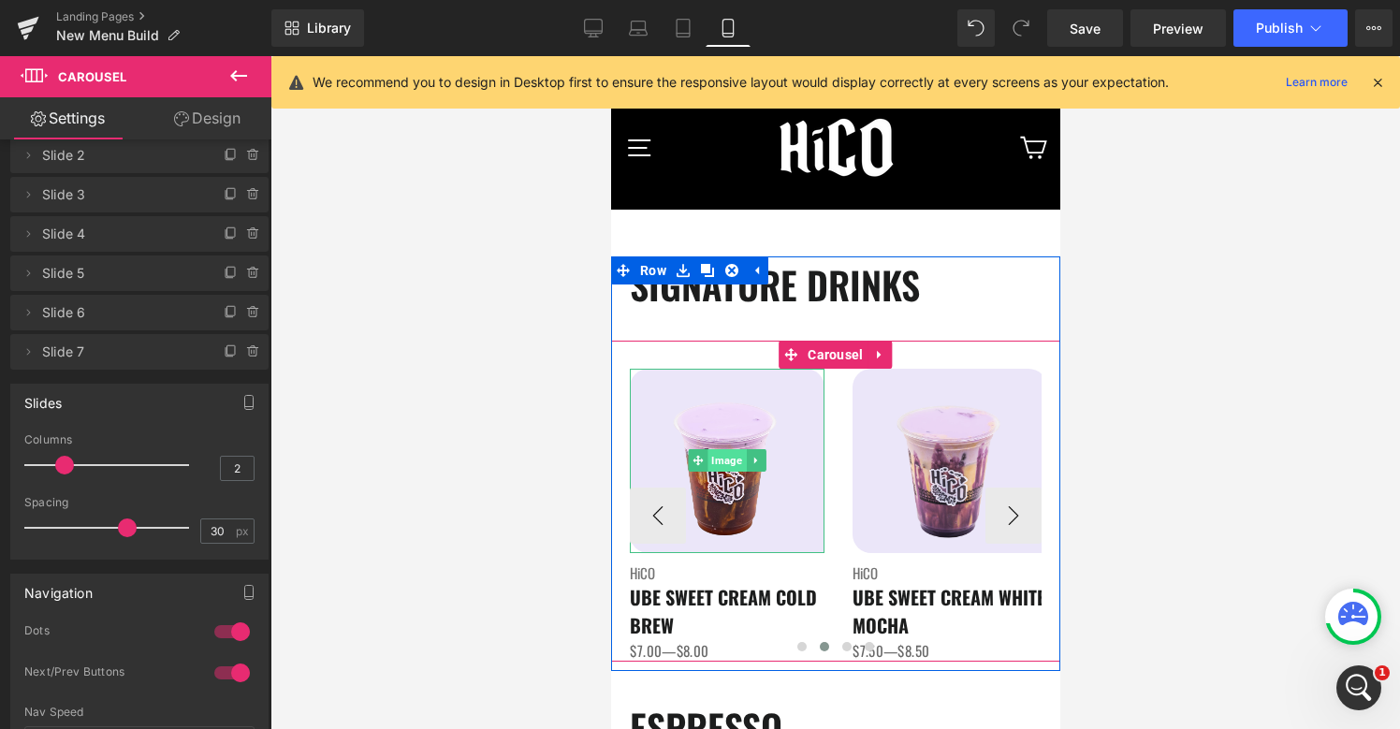
click at [734, 464] on span "Image" at bounding box center [726, 460] width 38 height 22
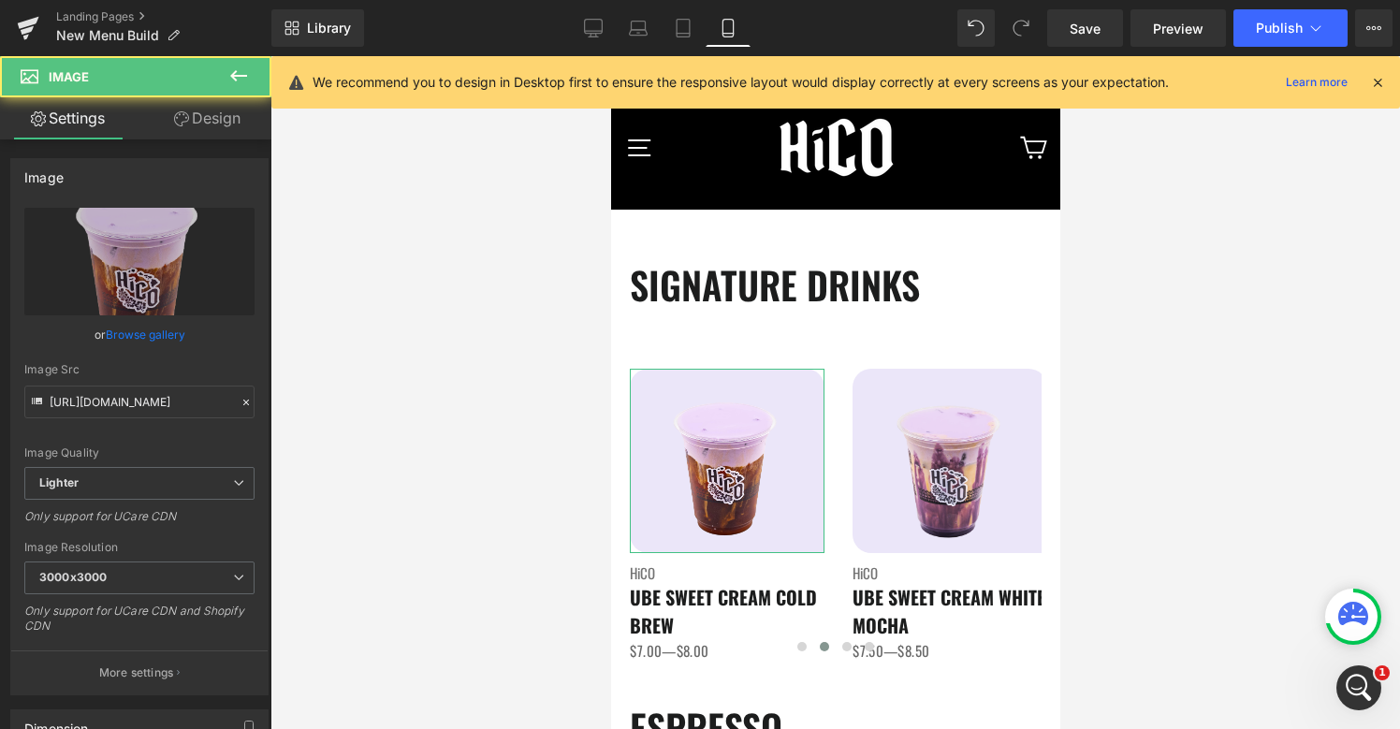
click at [236, 119] on link "Design" at bounding box center [207, 118] width 136 height 42
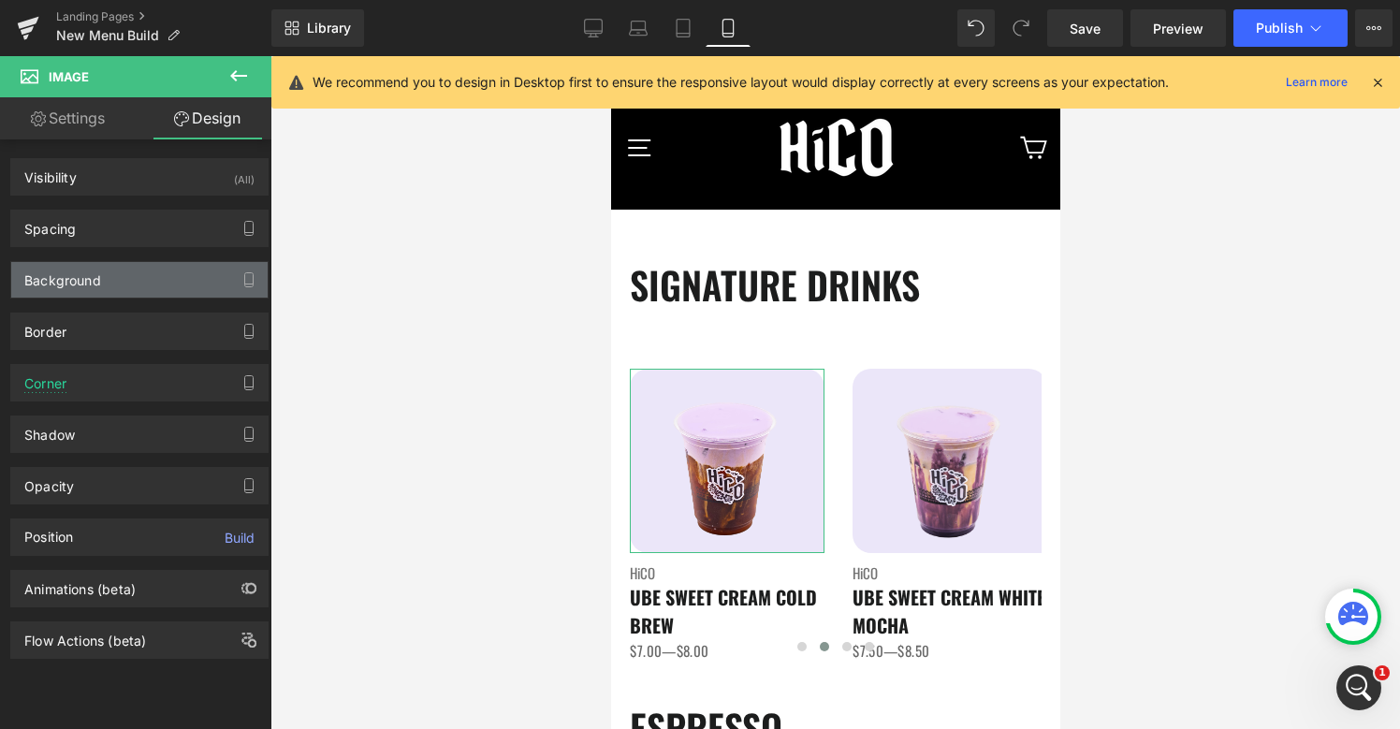
click at [103, 284] on div "Background" at bounding box center [139, 280] width 256 height 36
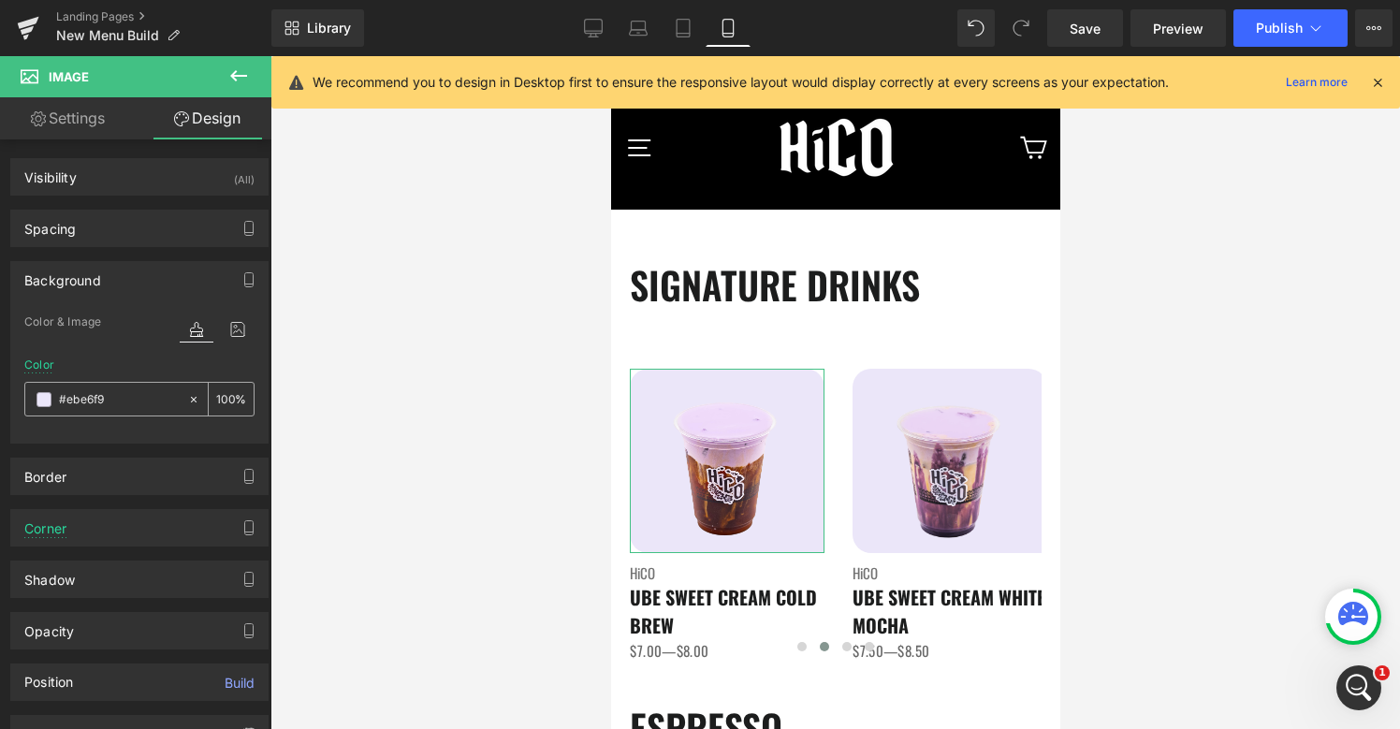
click at [187, 397] on icon at bounding box center [193, 399] width 13 height 13
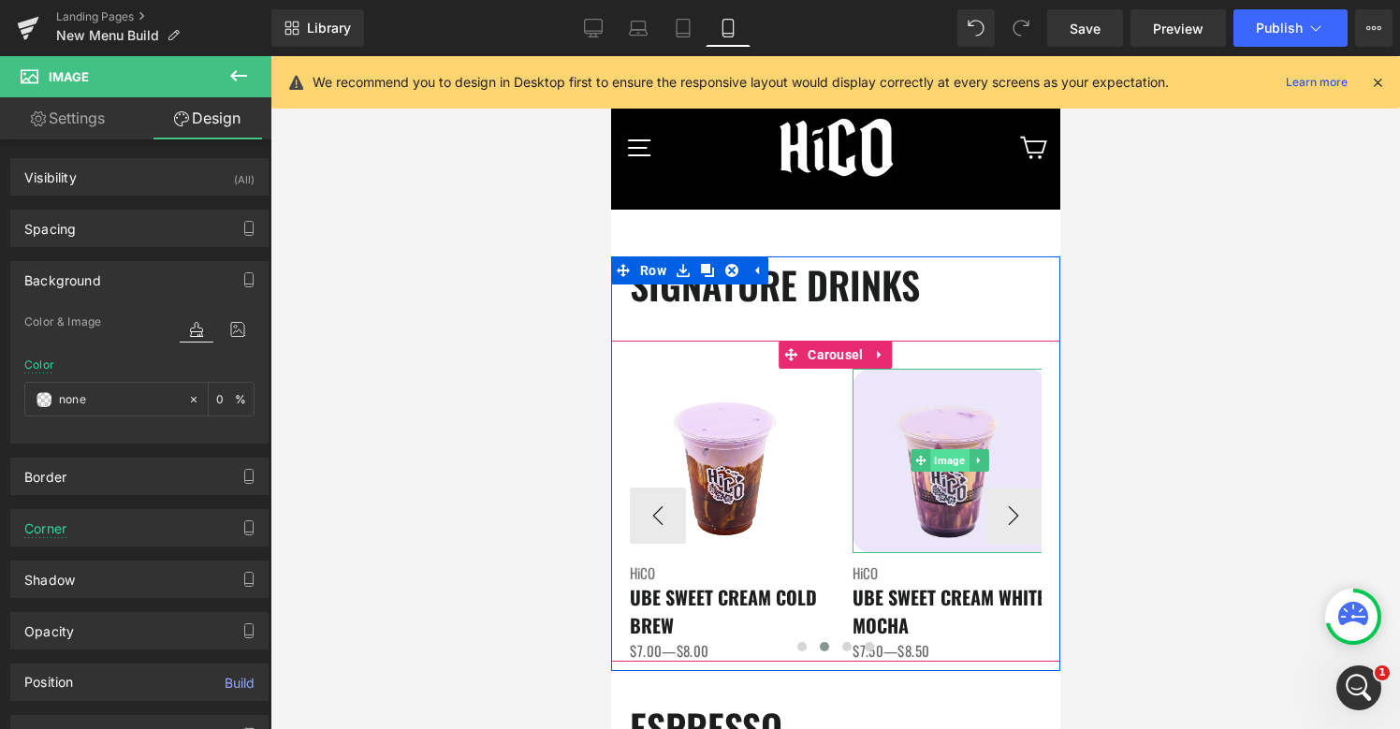
scroll to position [2450, 0]
click at [945, 458] on span "Image" at bounding box center [948, 461] width 38 height 22
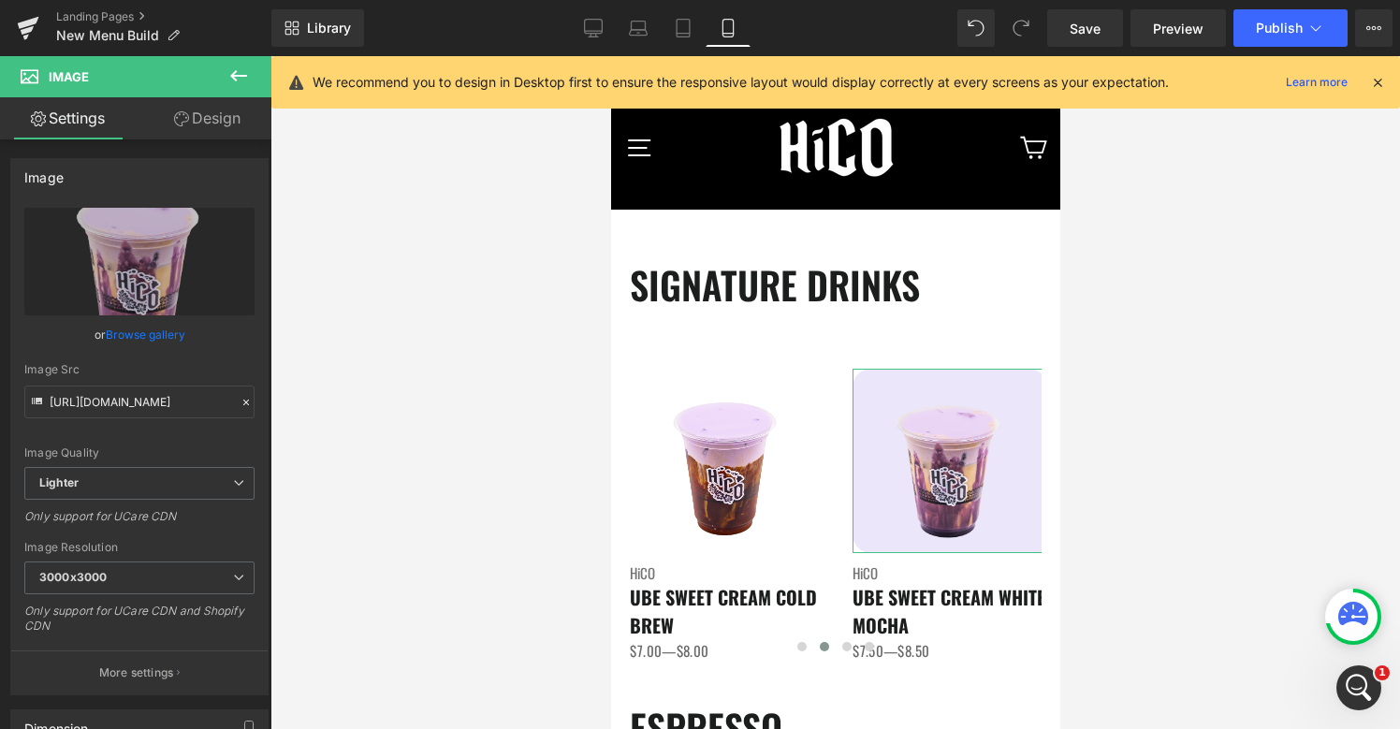
click at [215, 129] on link "Design" at bounding box center [207, 118] width 136 height 42
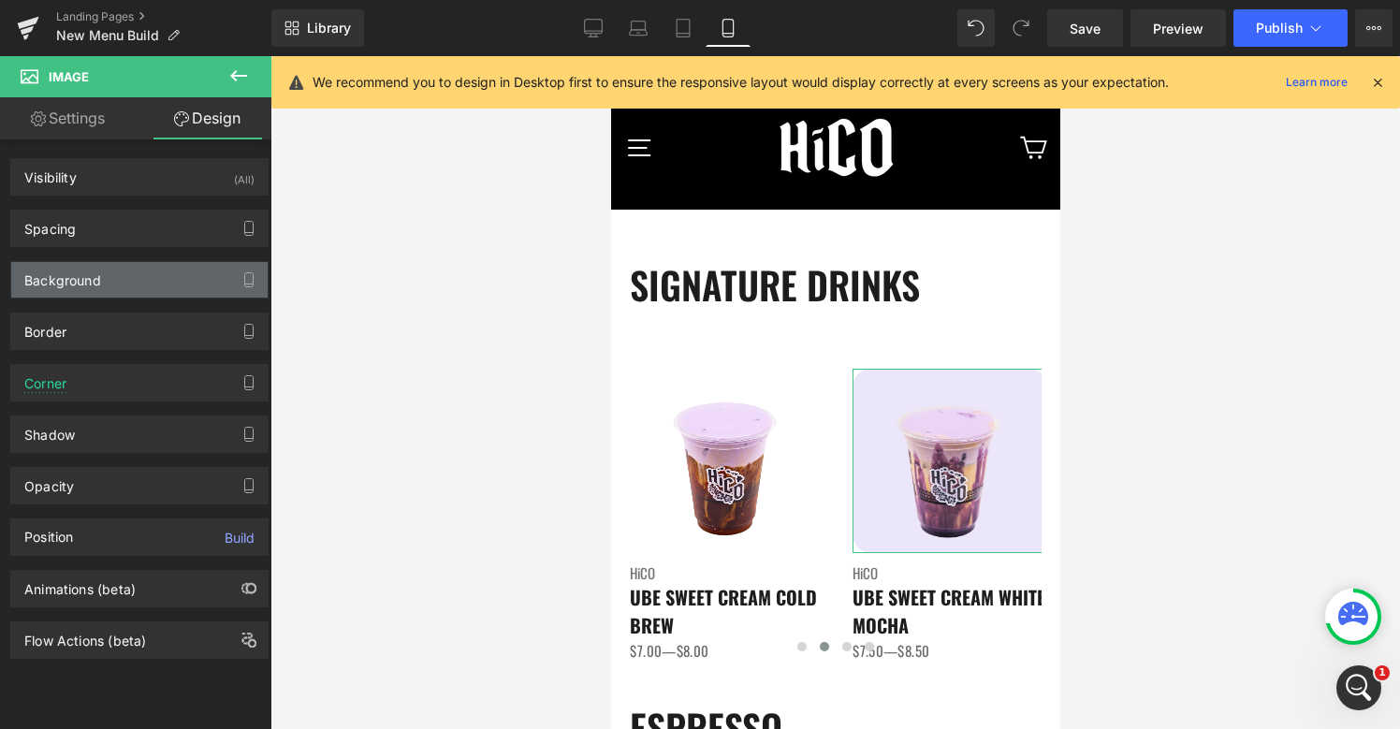
click at [162, 281] on div "Background" at bounding box center [139, 280] width 256 height 36
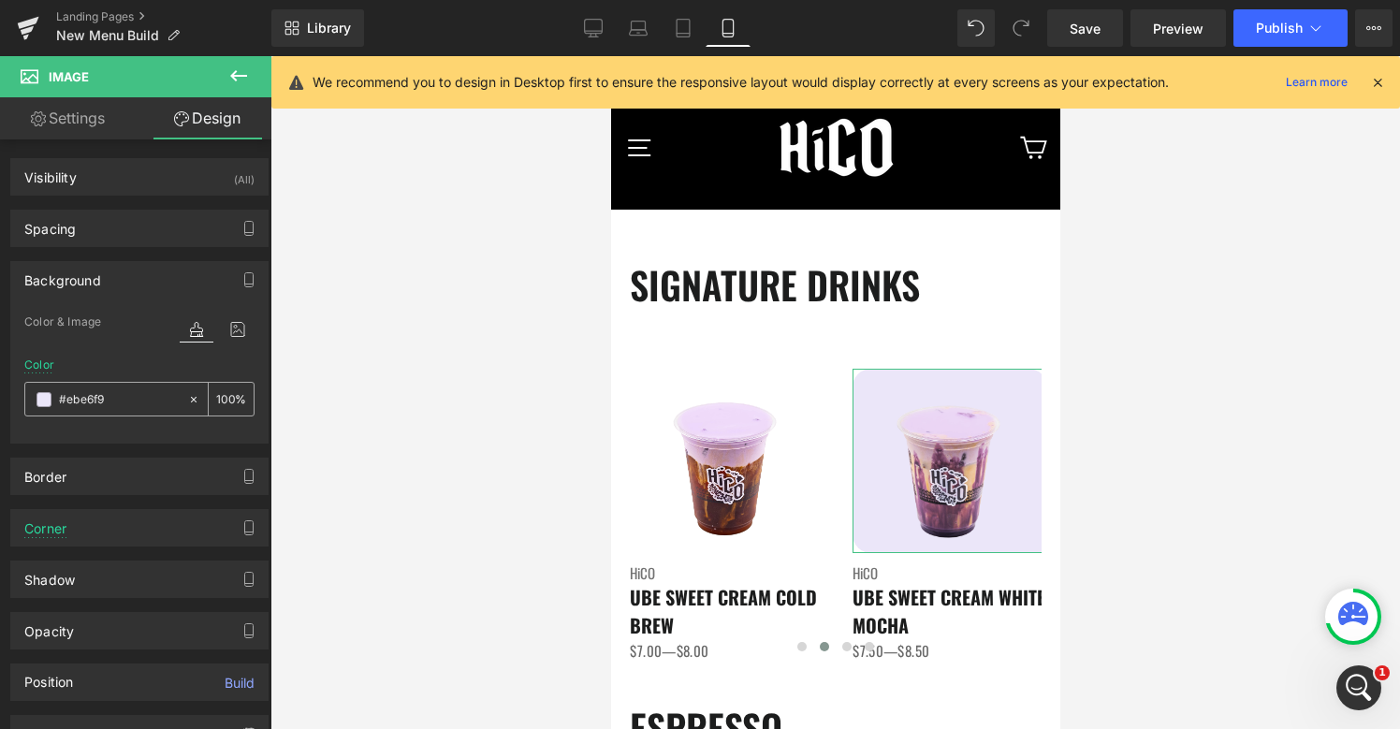
click at [187, 397] on icon at bounding box center [193, 399] width 13 height 13
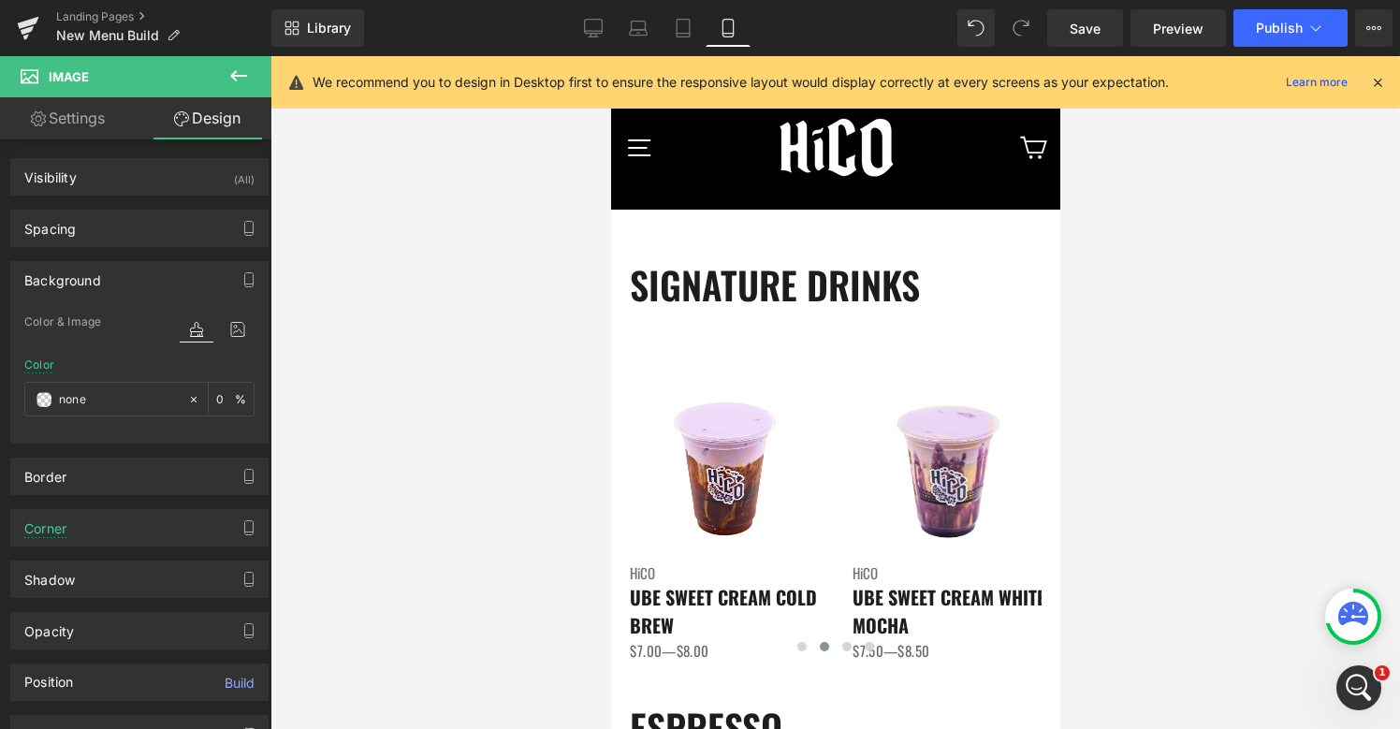
click at [1201, 360] on div at bounding box center [834, 392] width 1129 height 673
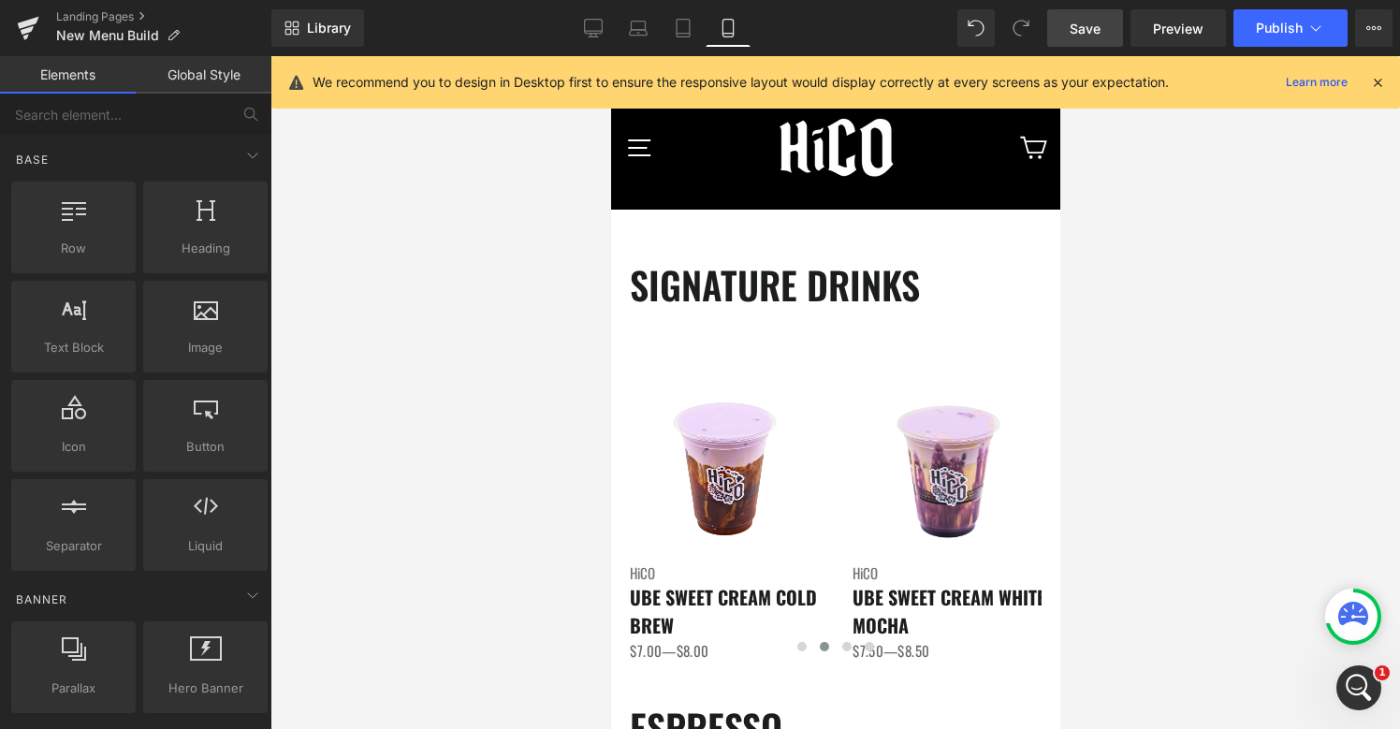
click at [1084, 39] on link "Save" at bounding box center [1085, 27] width 76 height 37
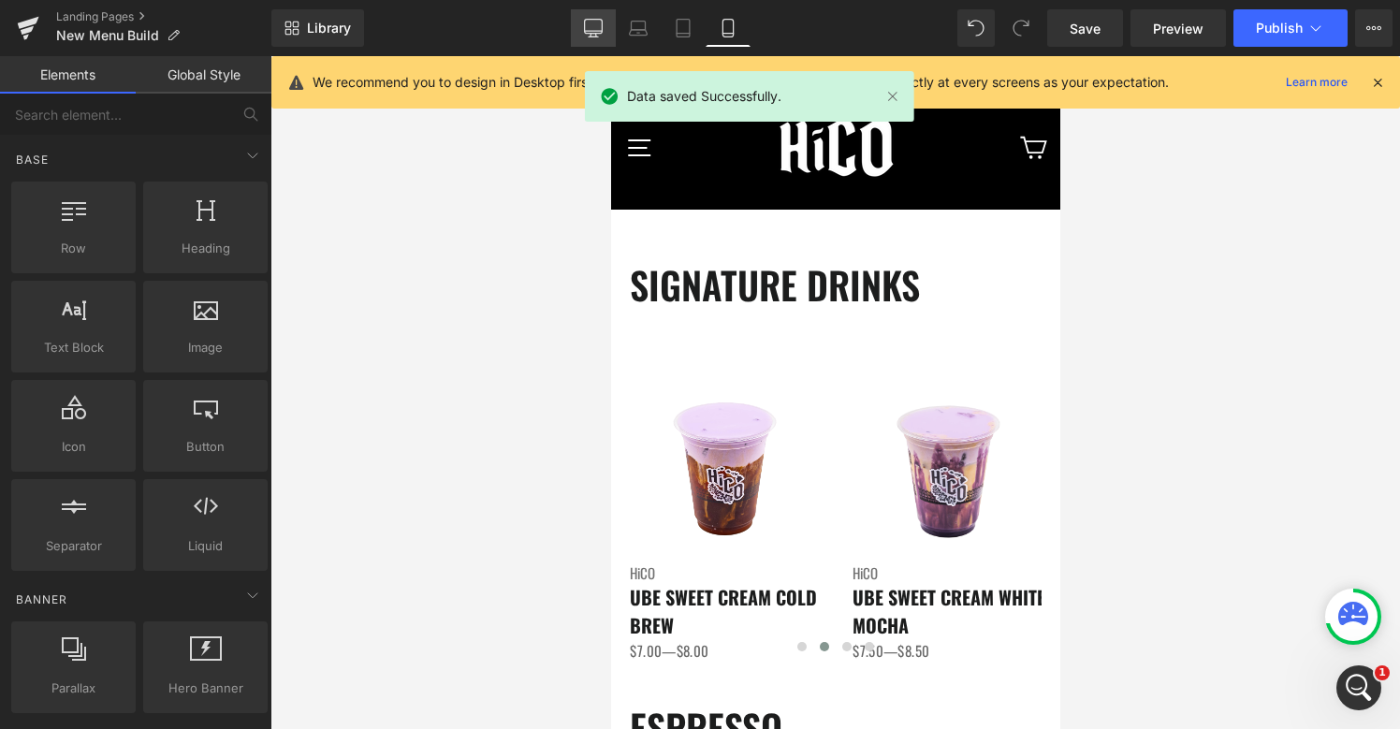
click at [577, 26] on link "Desktop" at bounding box center [593, 27] width 45 height 37
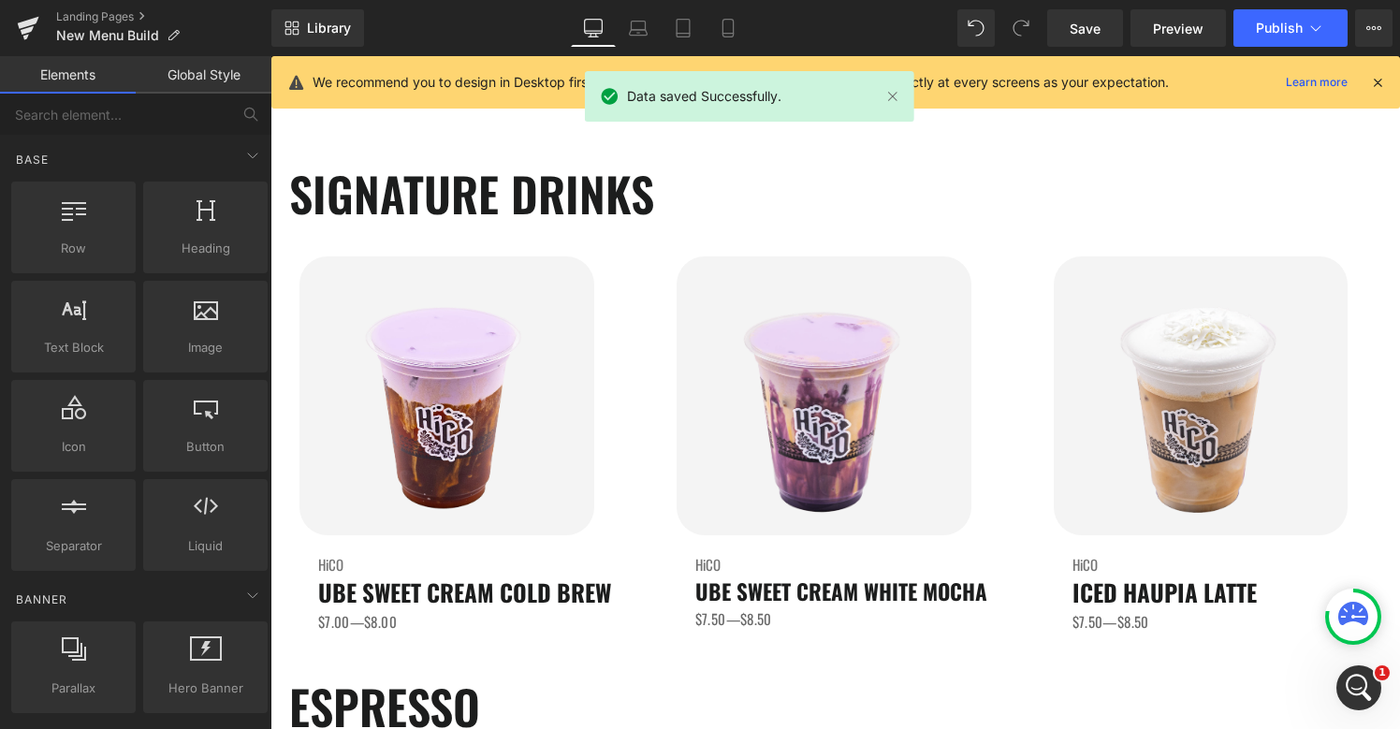
scroll to position [158, 0]
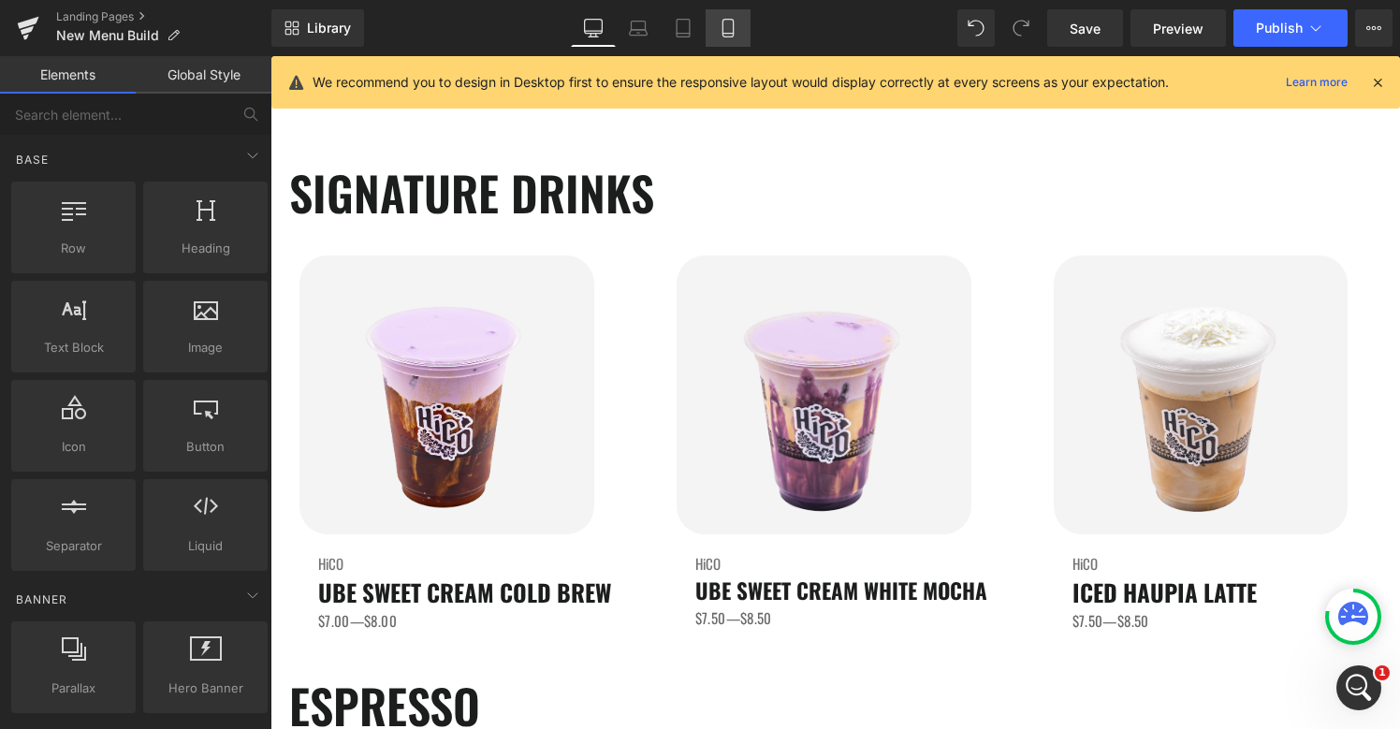
click at [729, 27] on icon at bounding box center [728, 28] width 19 height 19
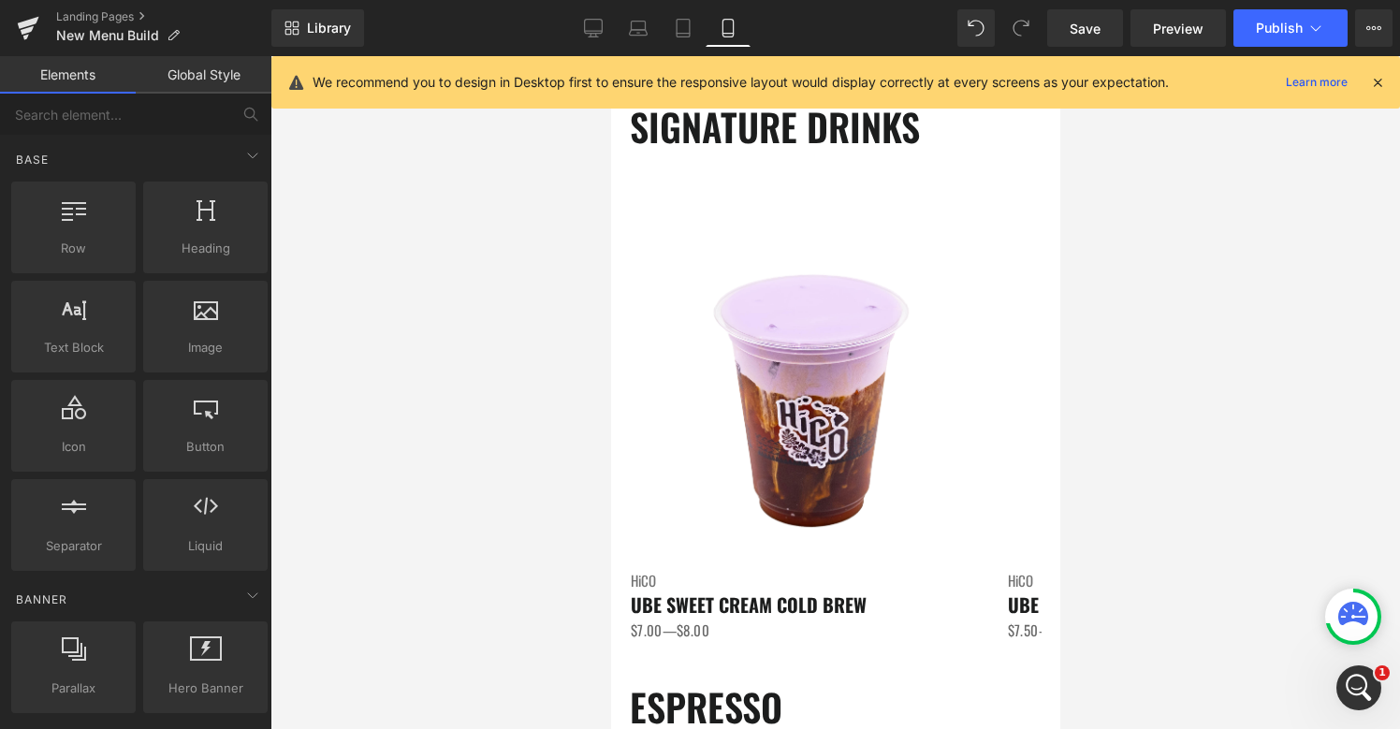
scroll to position [180, 0]
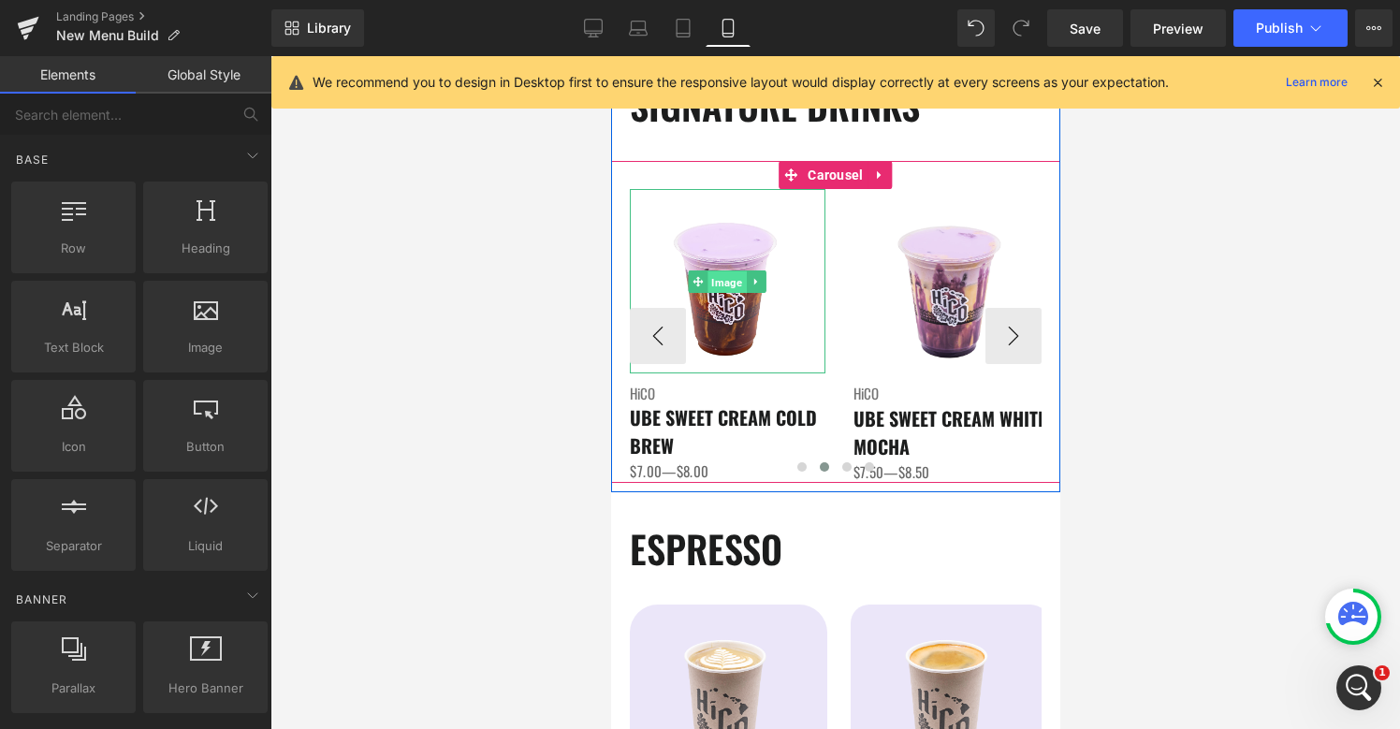
click at [729, 279] on span "Image" at bounding box center [726, 281] width 38 height 22
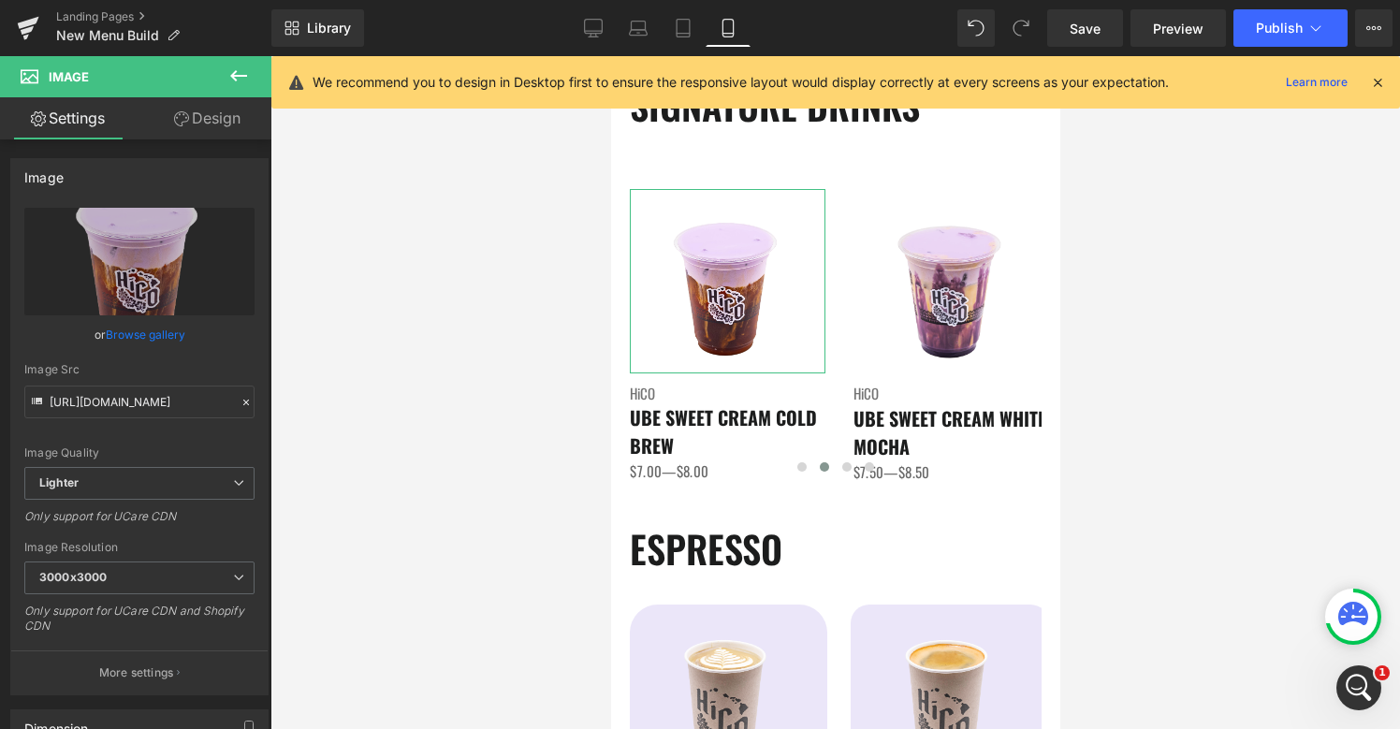
click at [210, 127] on link "Design" at bounding box center [207, 118] width 136 height 42
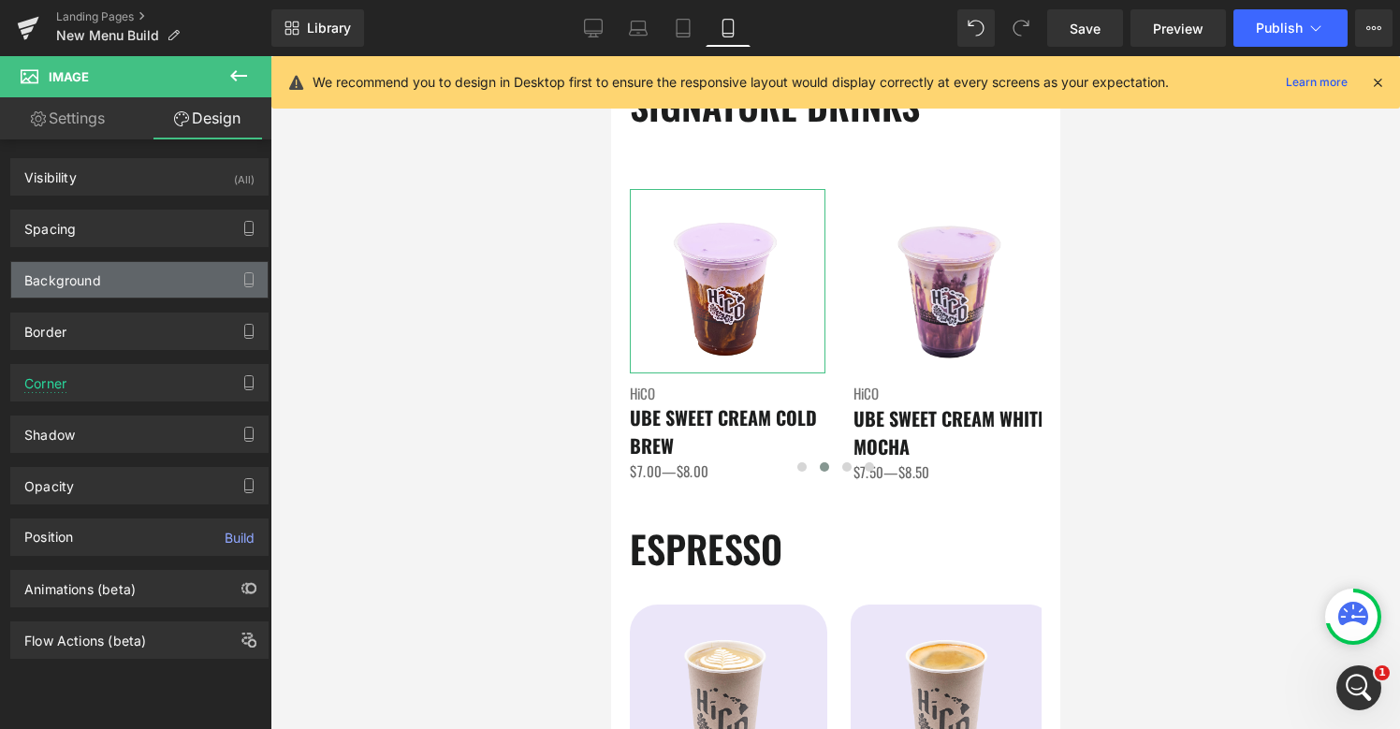
click at [97, 292] on div "Background" at bounding box center [139, 280] width 256 height 36
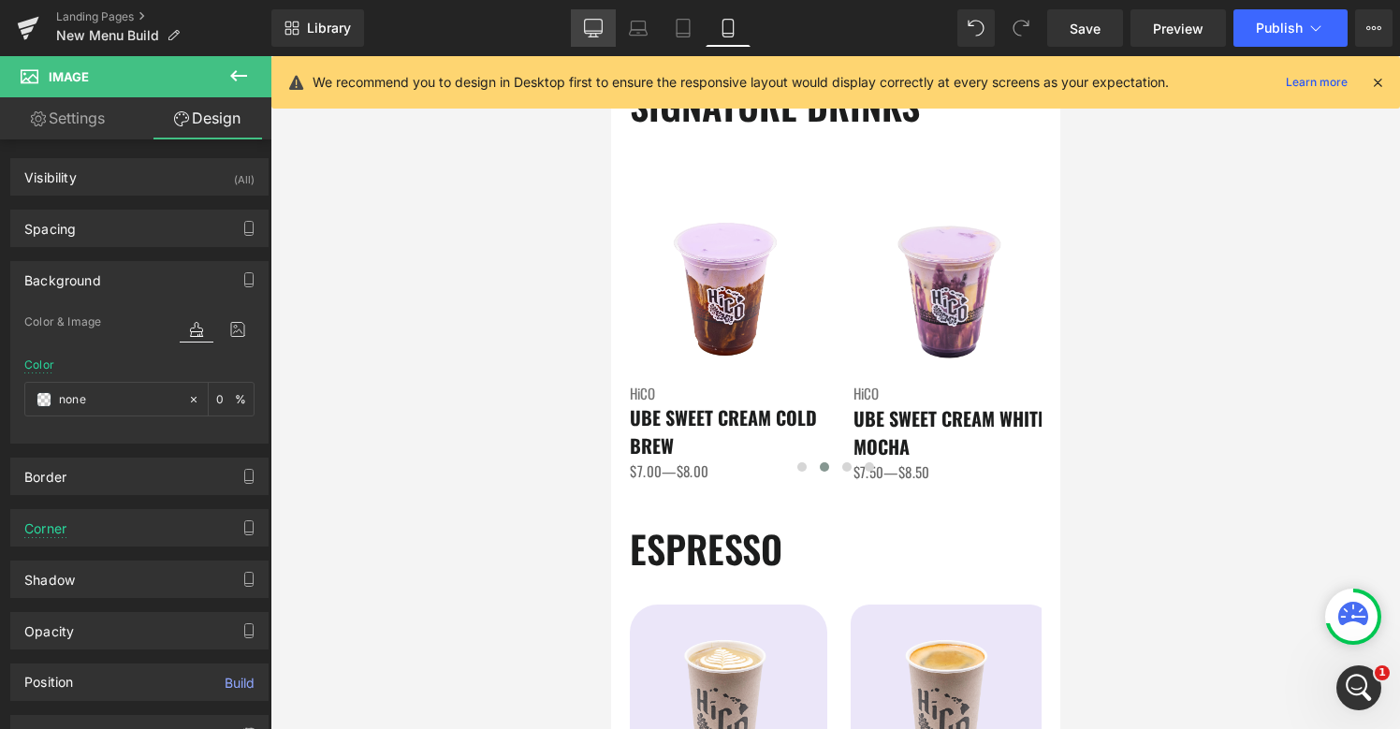
click at [603, 40] on link "Desktop" at bounding box center [593, 27] width 45 height 37
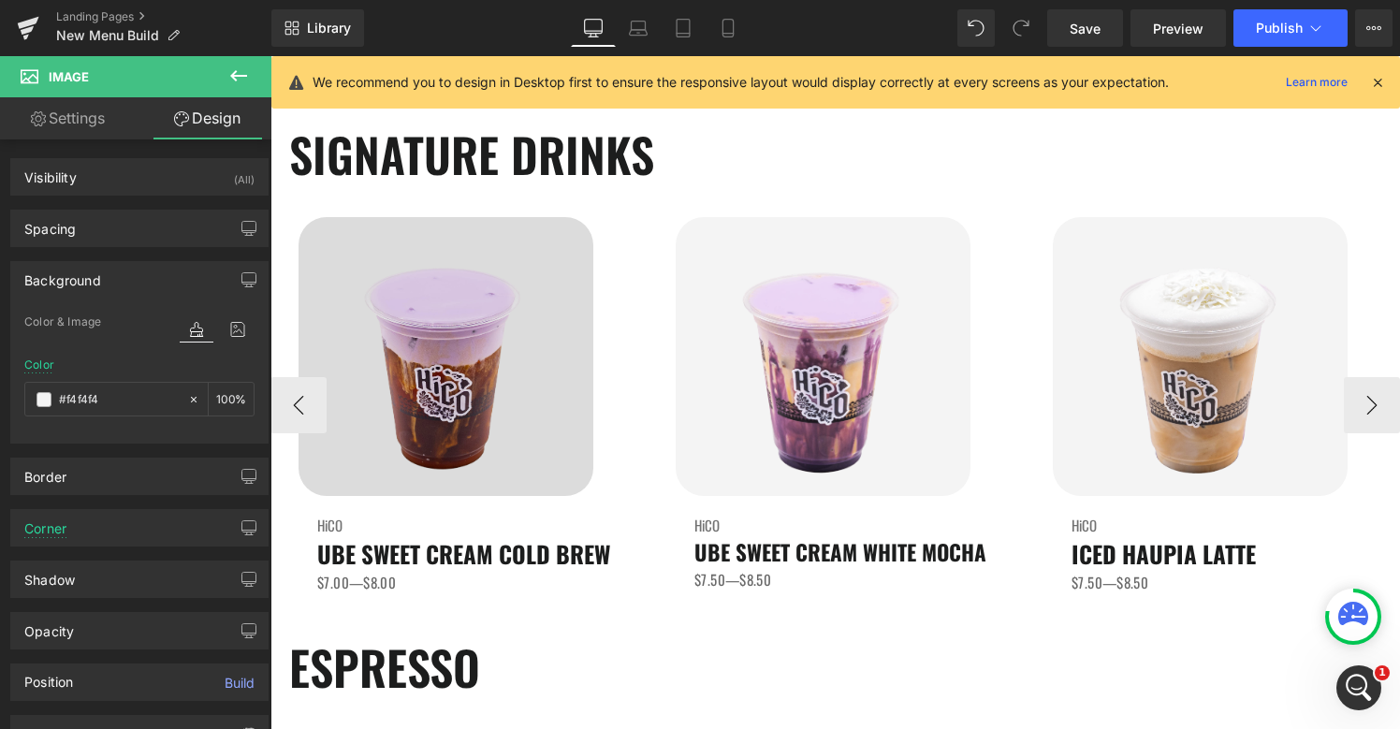
scroll to position [198, 0]
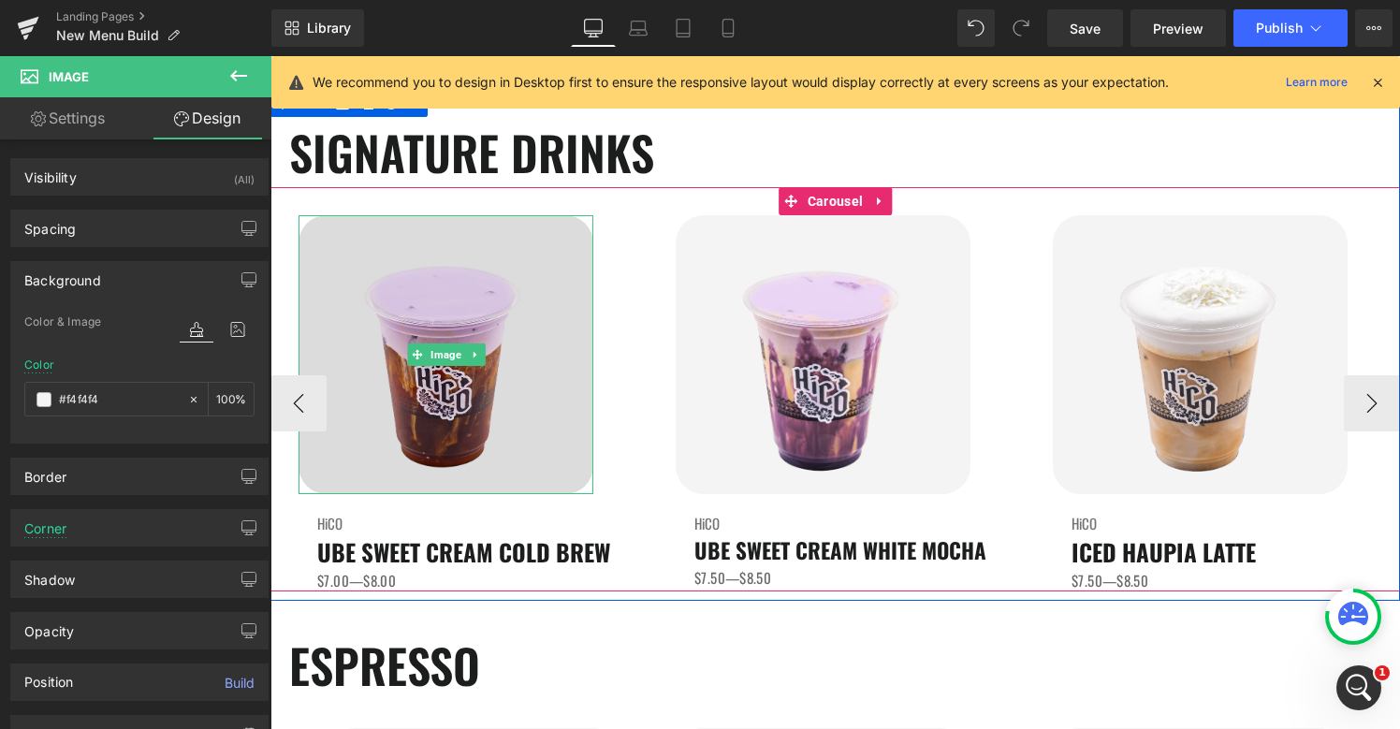
click at [439, 385] on img at bounding box center [445, 354] width 295 height 279
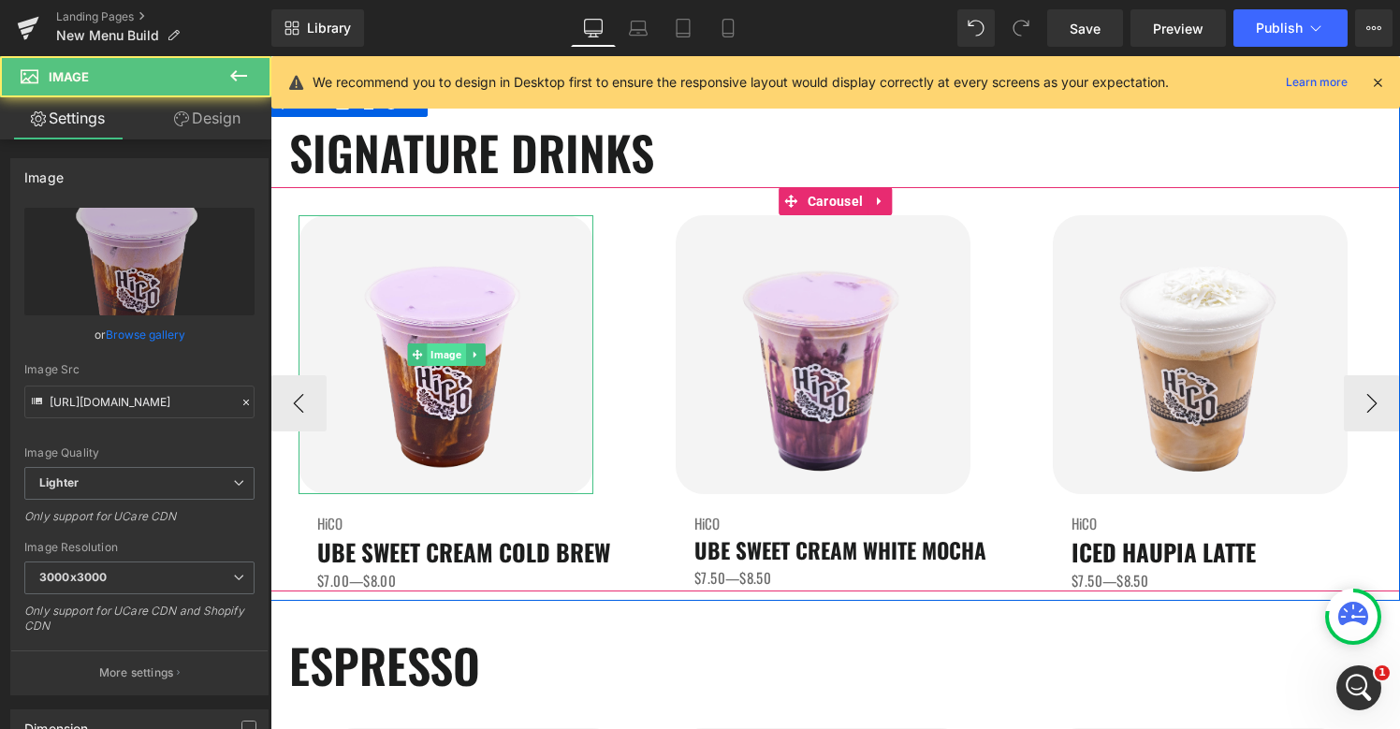
click at [448, 361] on span "Image" at bounding box center [446, 354] width 38 height 22
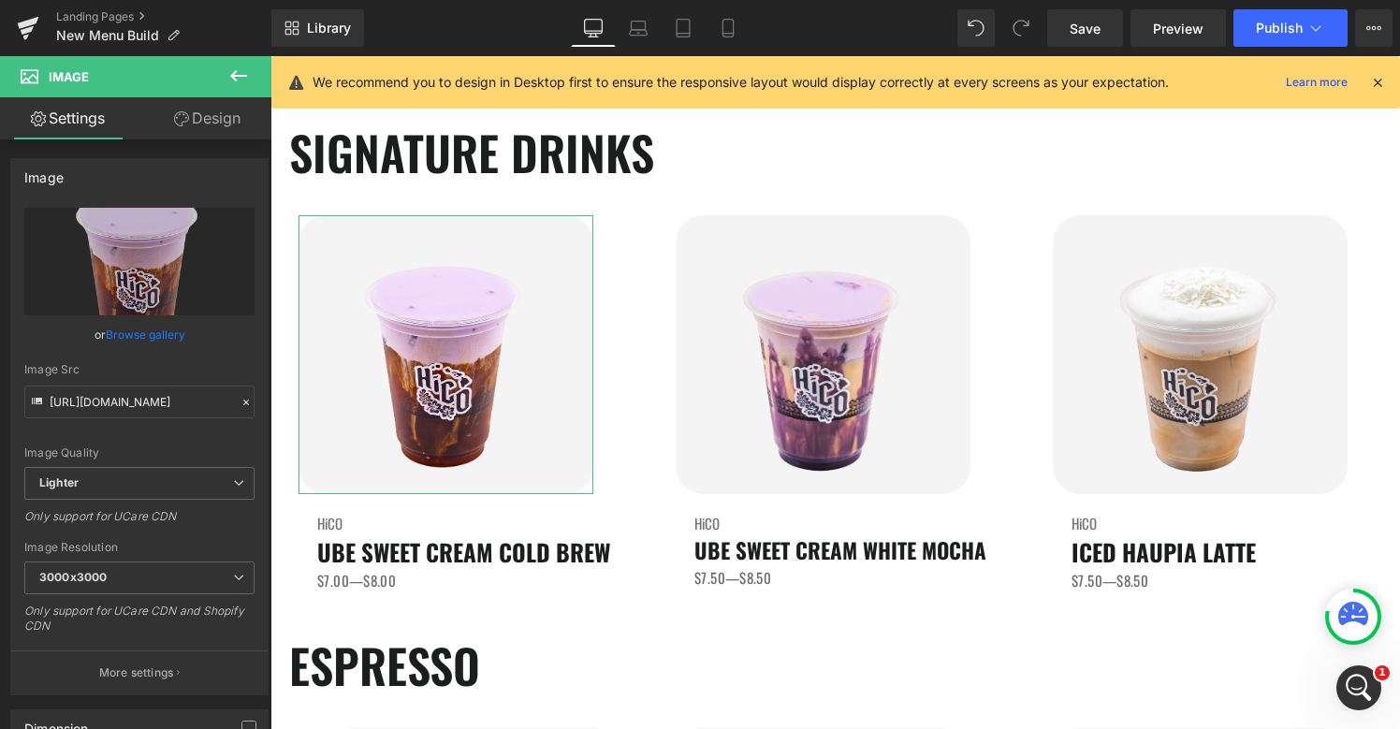
click at [200, 117] on link "Design" at bounding box center [207, 118] width 136 height 42
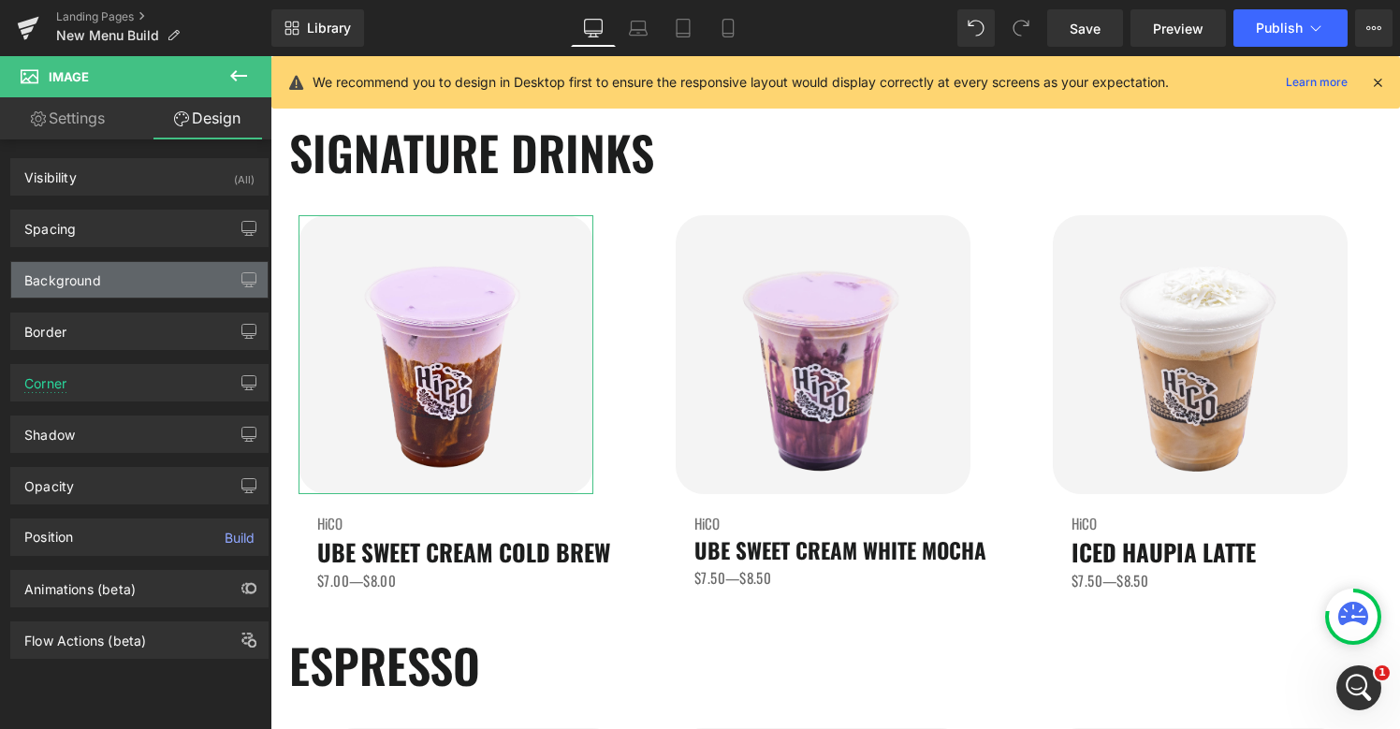
click at [65, 274] on div "Background" at bounding box center [62, 275] width 77 height 26
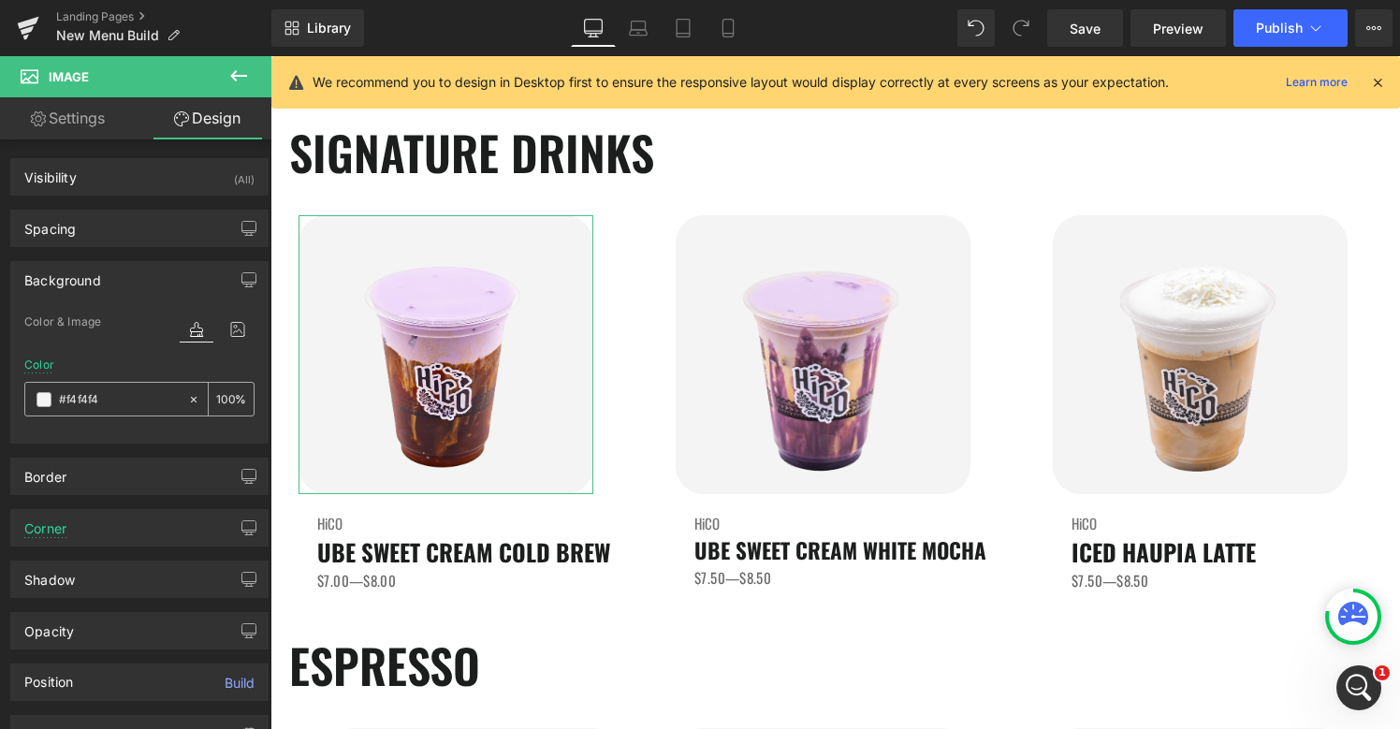
click at [86, 404] on input "#f4f4f4" at bounding box center [119, 399] width 120 height 21
click at [731, 32] on icon at bounding box center [728, 28] width 19 height 19
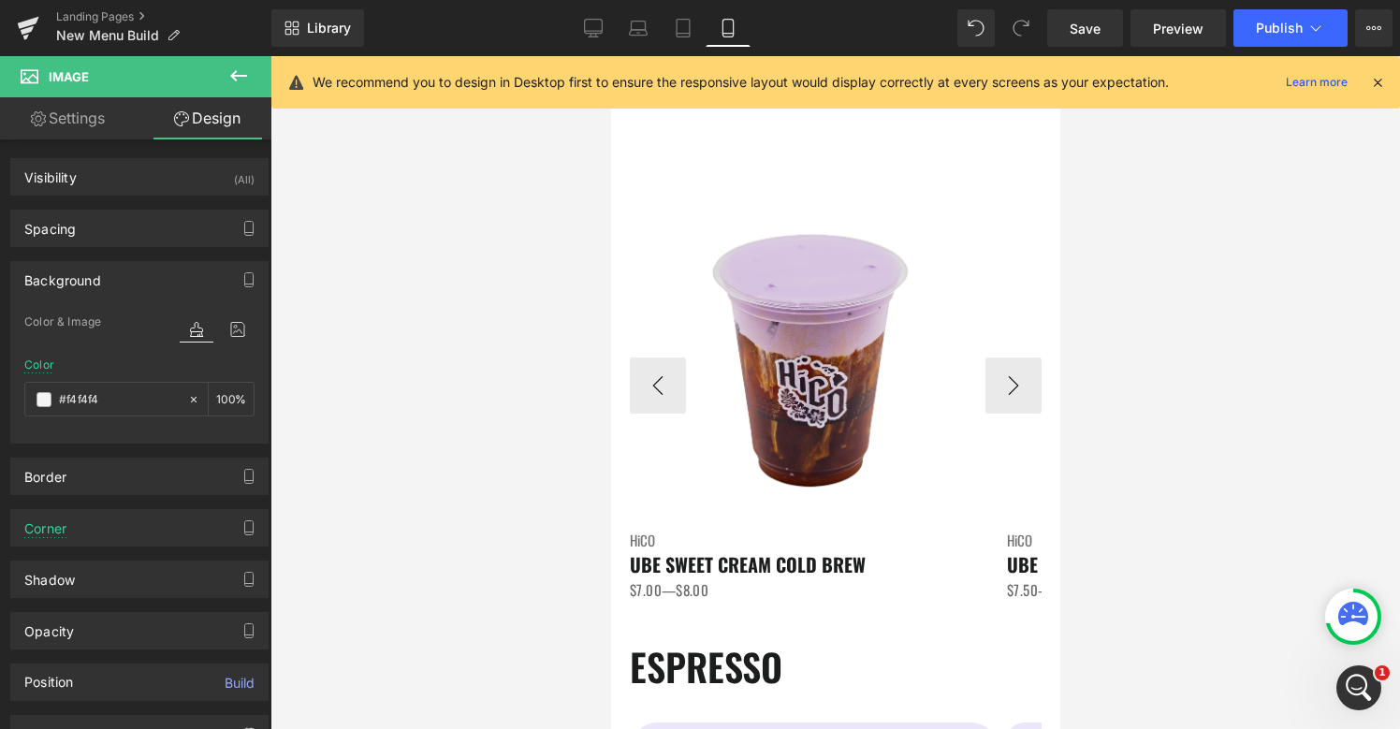
scroll to position [180, 0]
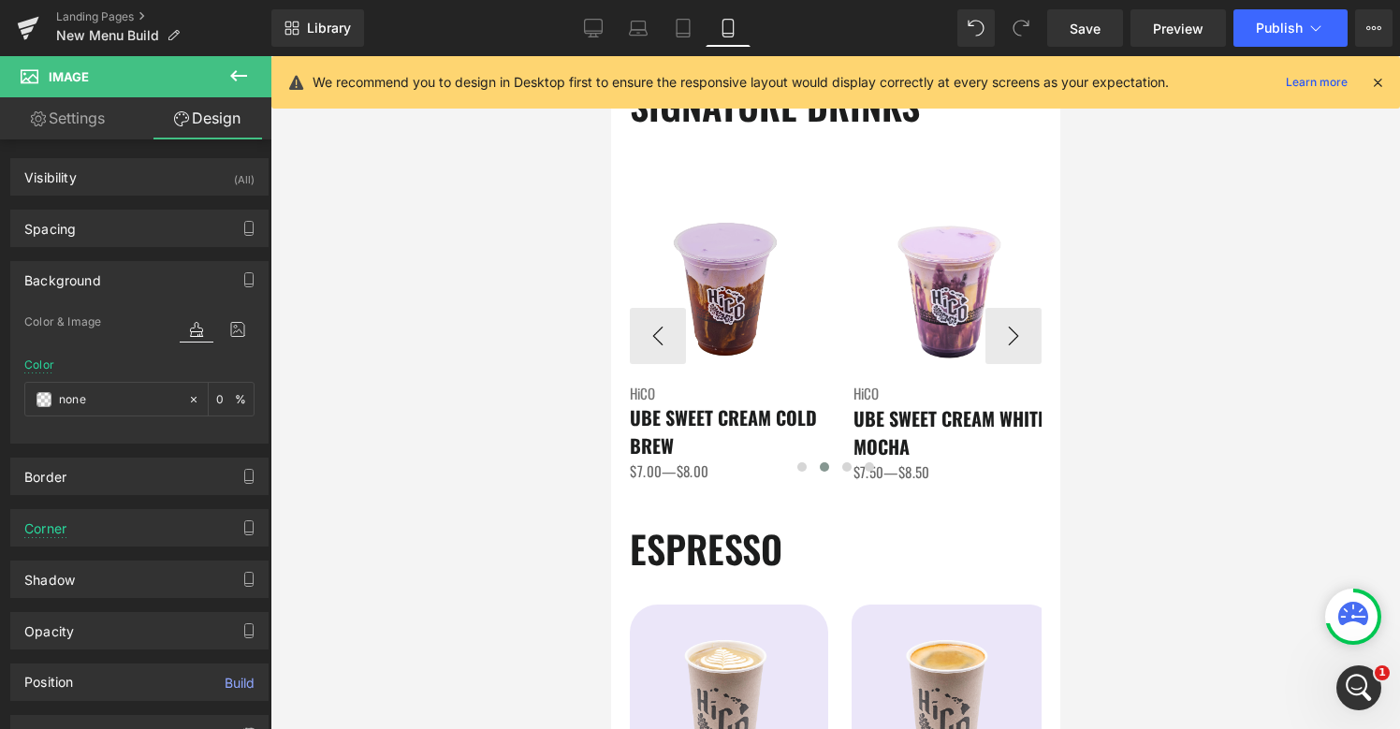
click at [723, 272] on div "Image" at bounding box center [726, 281] width 195 height 184
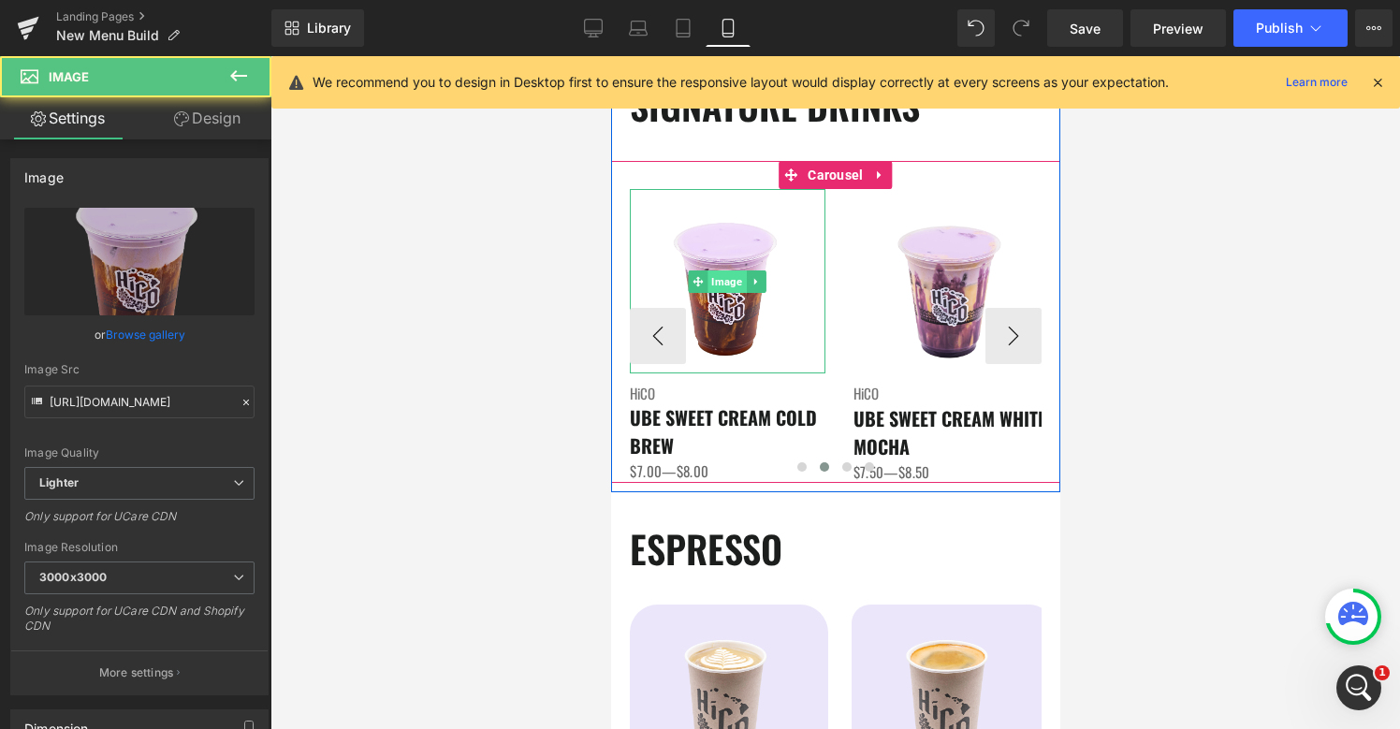
click at [726, 282] on span "Image" at bounding box center [726, 281] width 38 height 22
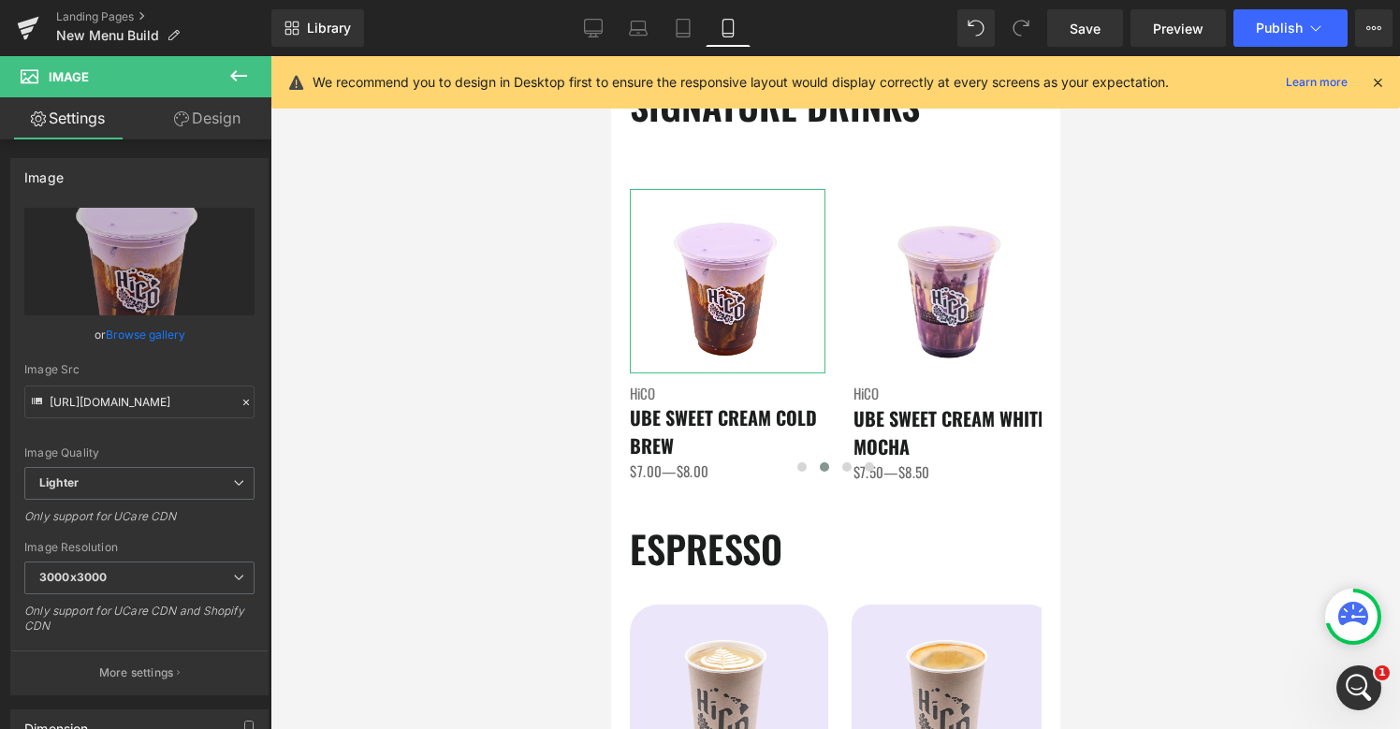
click at [214, 138] on link "Design" at bounding box center [207, 118] width 136 height 42
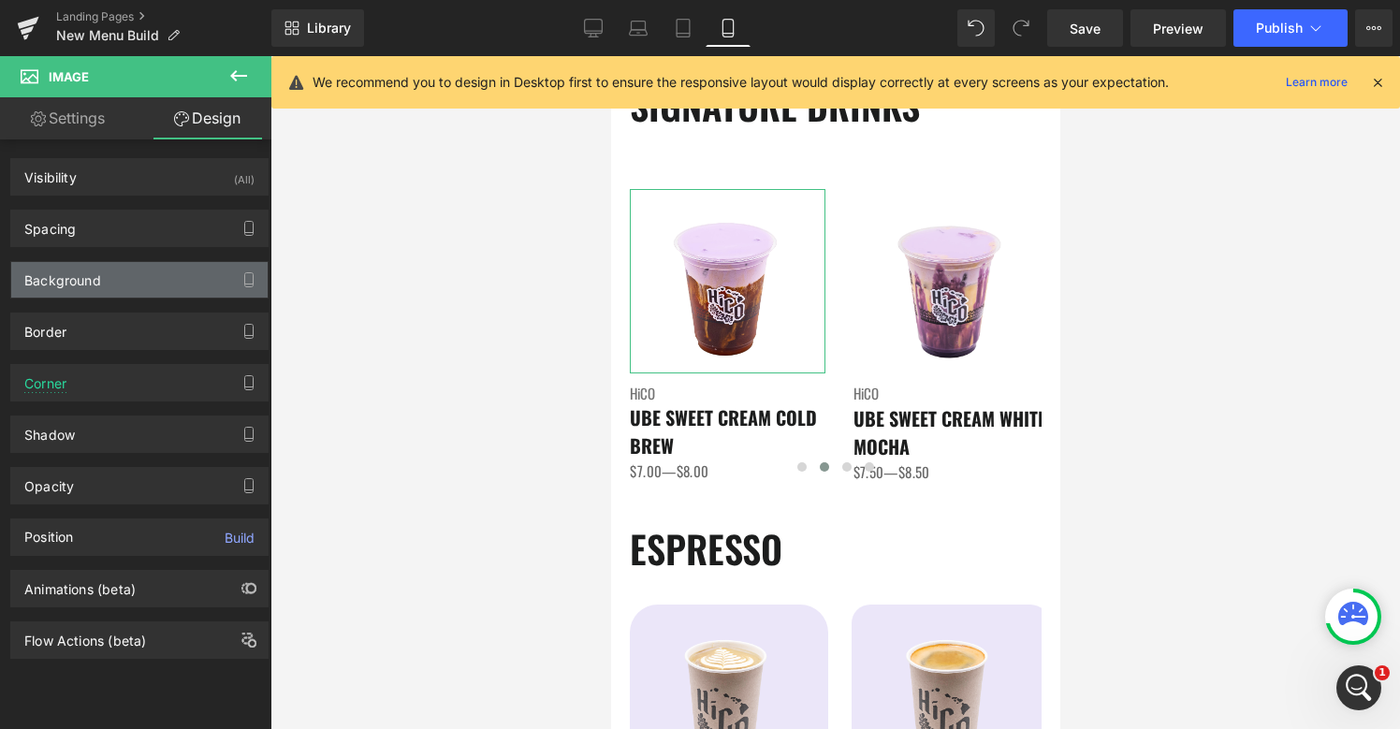
click at [109, 282] on div "Background" at bounding box center [139, 280] width 256 height 36
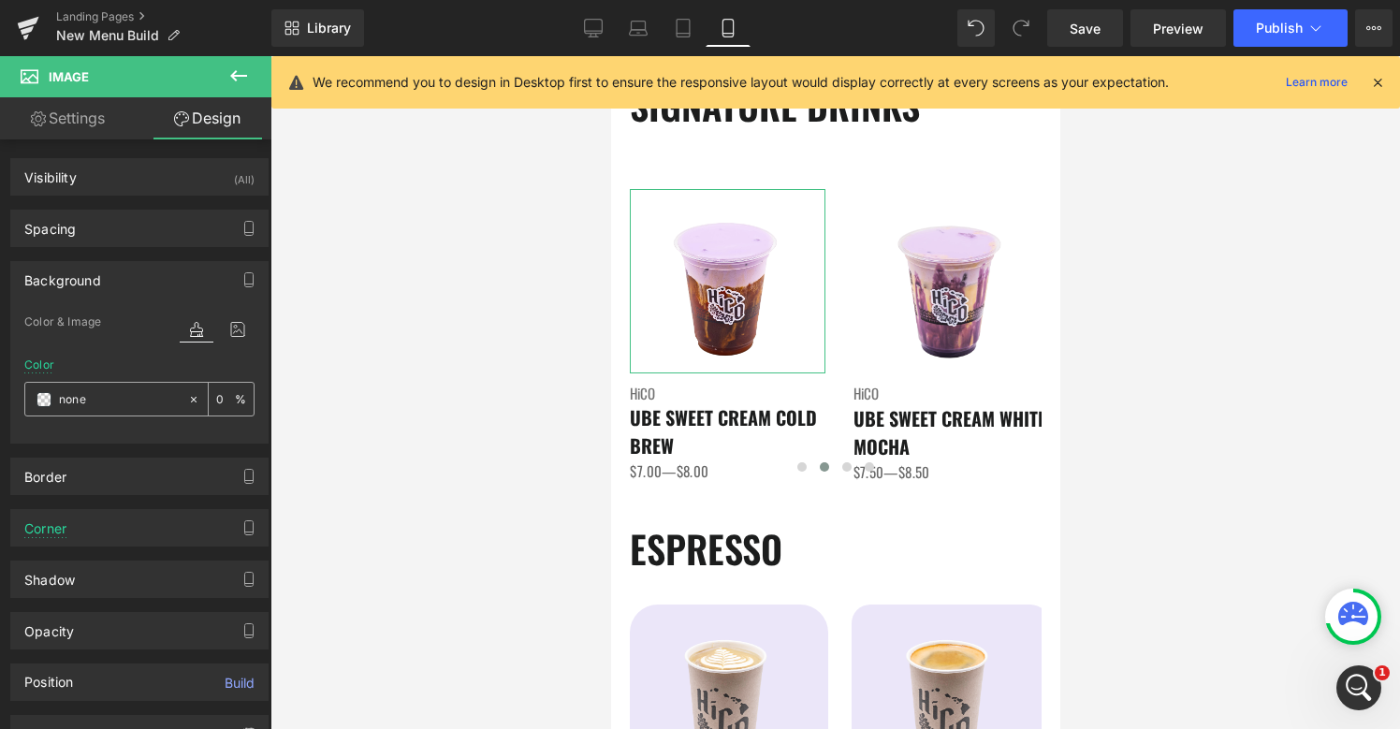
click at [85, 409] on input "none" at bounding box center [119, 399] width 120 height 21
paste input "#f4f4f4"
type input "#f4f4f4"
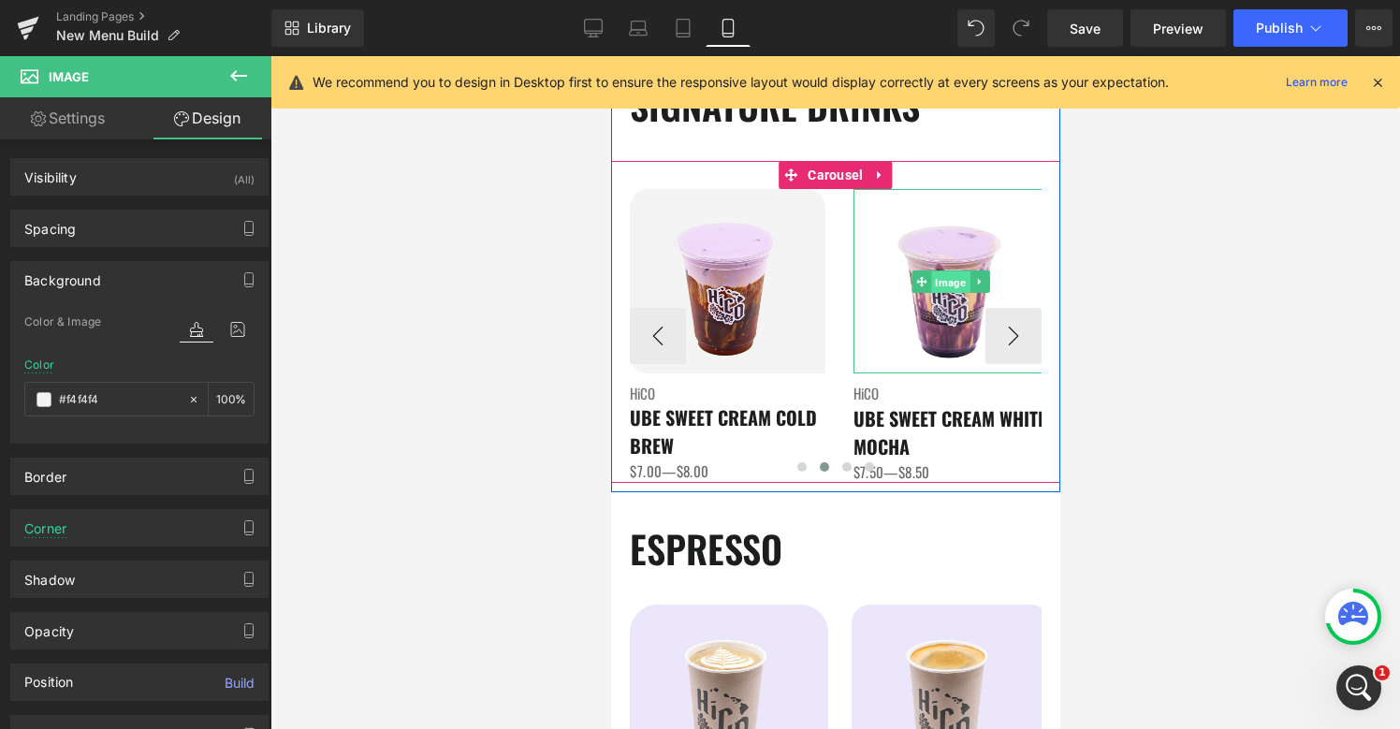
click at [952, 289] on span "Image" at bounding box center [949, 281] width 38 height 22
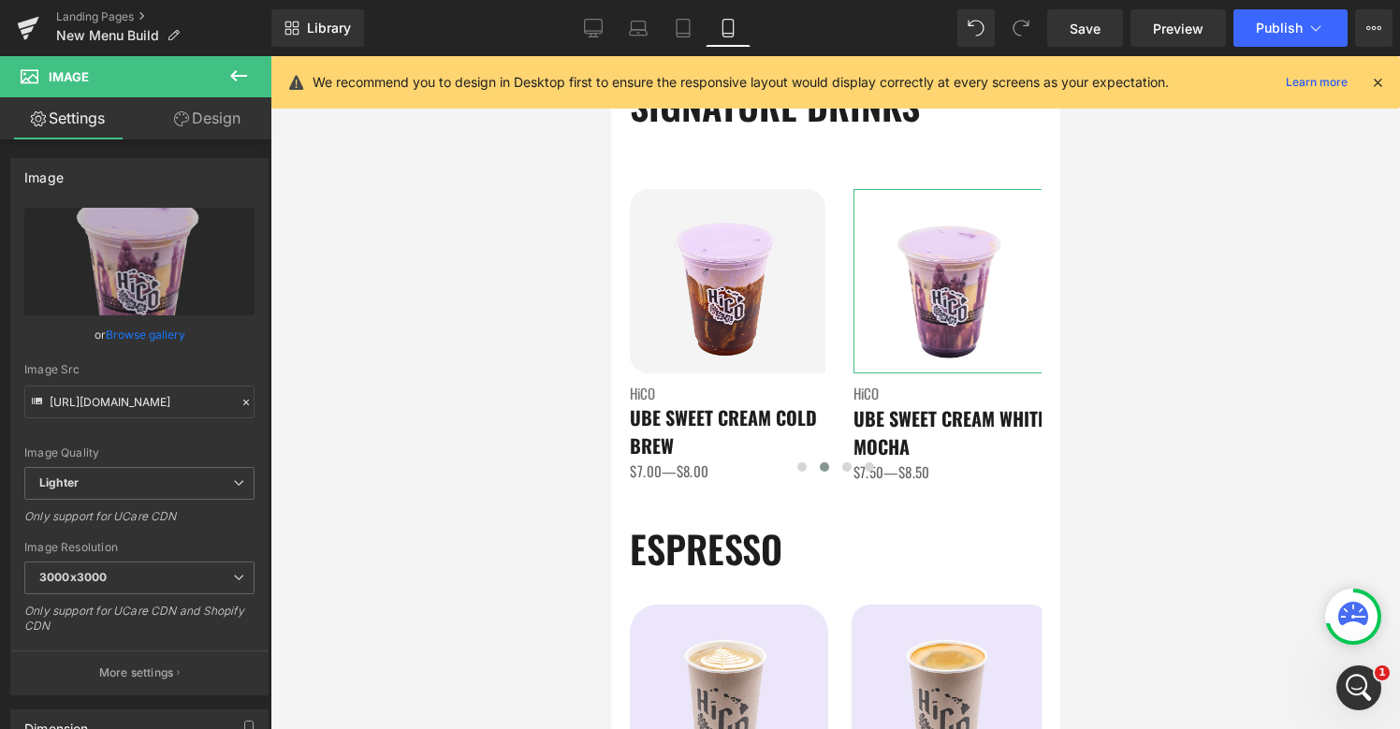
drag, startPoint x: 218, startPoint y: 126, endPoint x: 170, endPoint y: 196, distance: 84.9
click at [218, 126] on link "Design" at bounding box center [207, 118] width 136 height 42
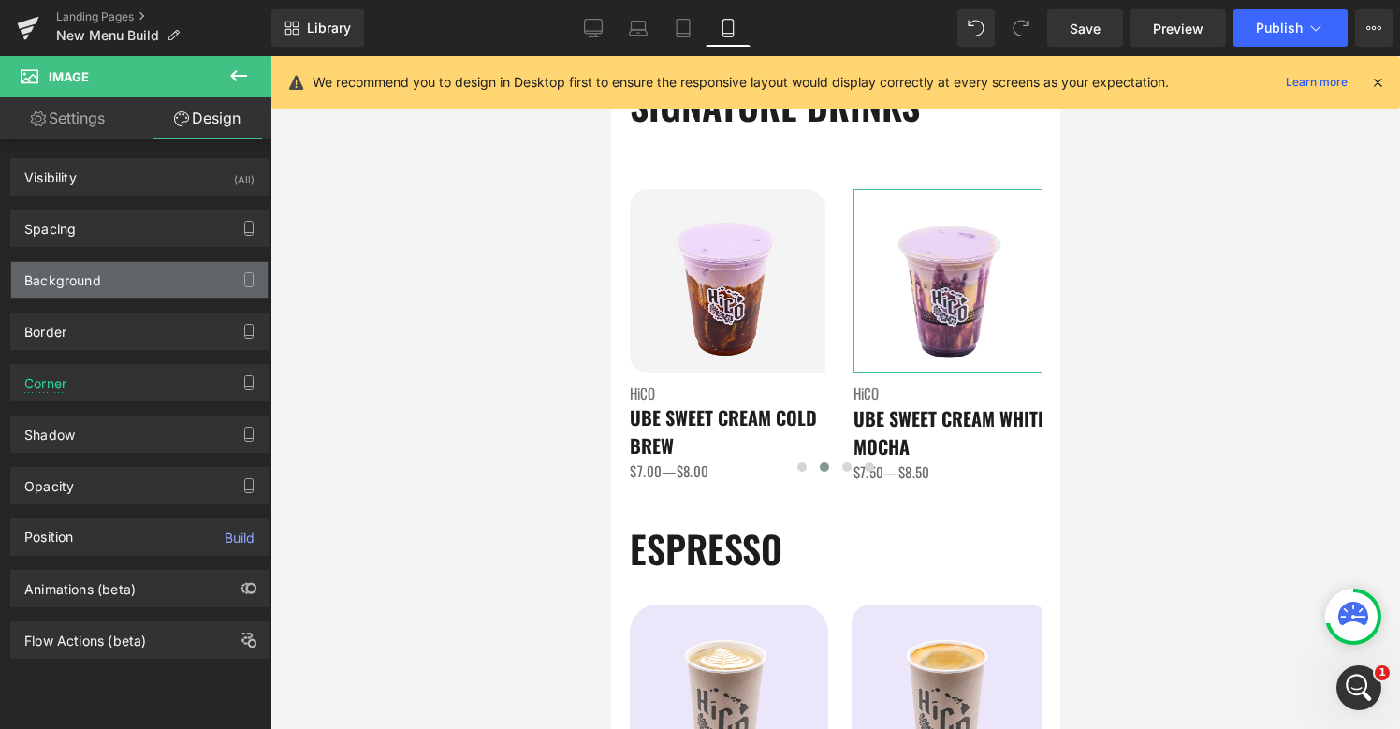
click at [95, 285] on div "Background" at bounding box center [62, 275] width 77 height 26
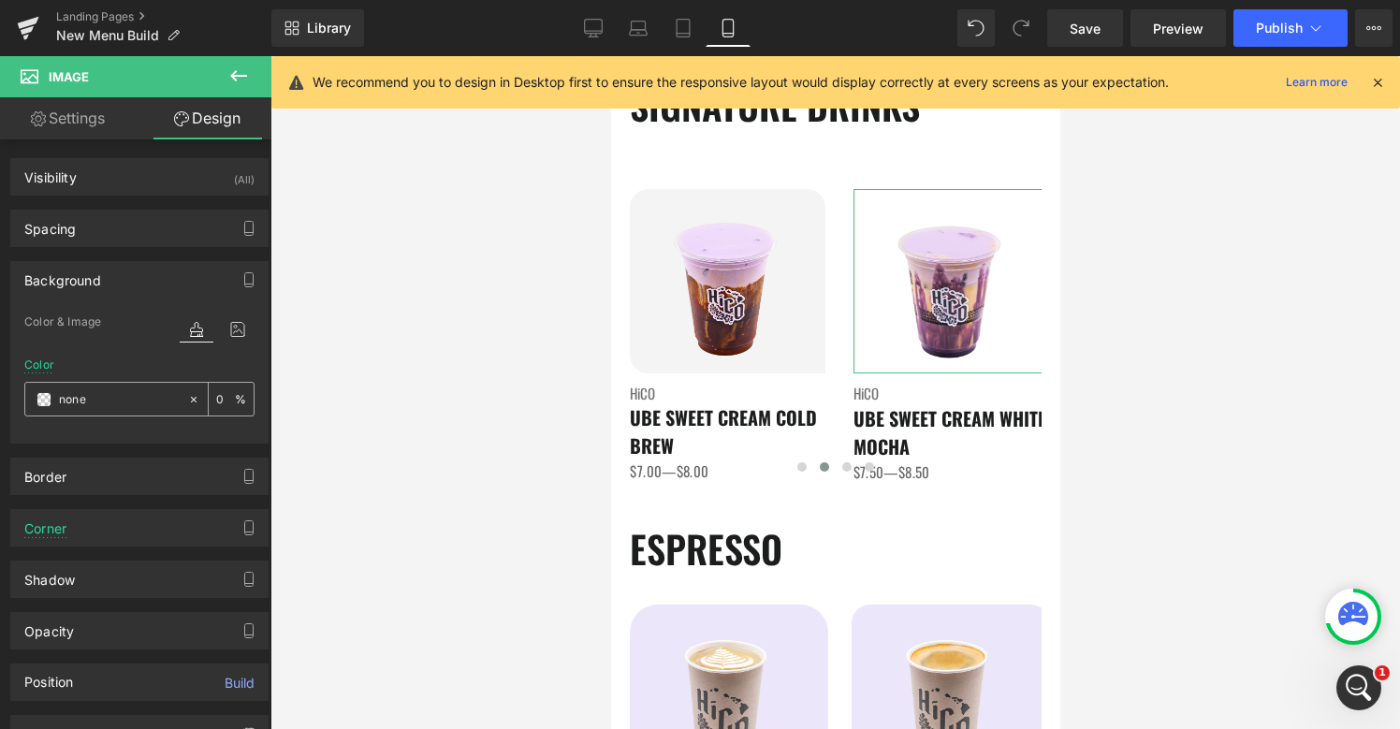
click at [80, 412] on div "none" at bounding box center [106, 399] width 162 height 33
click at [80, 399] on input "none" at bounding box center [119, 399] width 120 height 21
paste input "#f4f4f4"
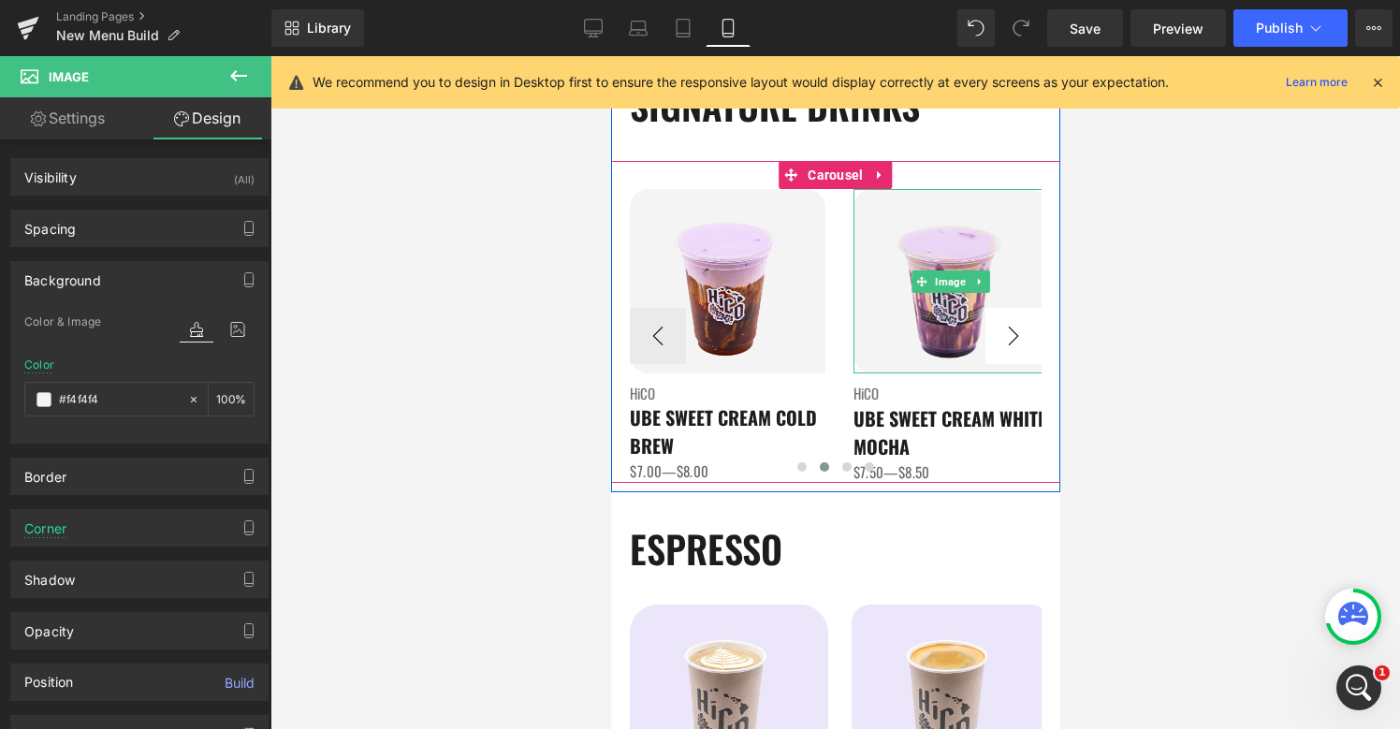
type input "#f4f4f4"
click at [1012, 347] on button "›" at bounding box center [1012, 336] width 56 height 56
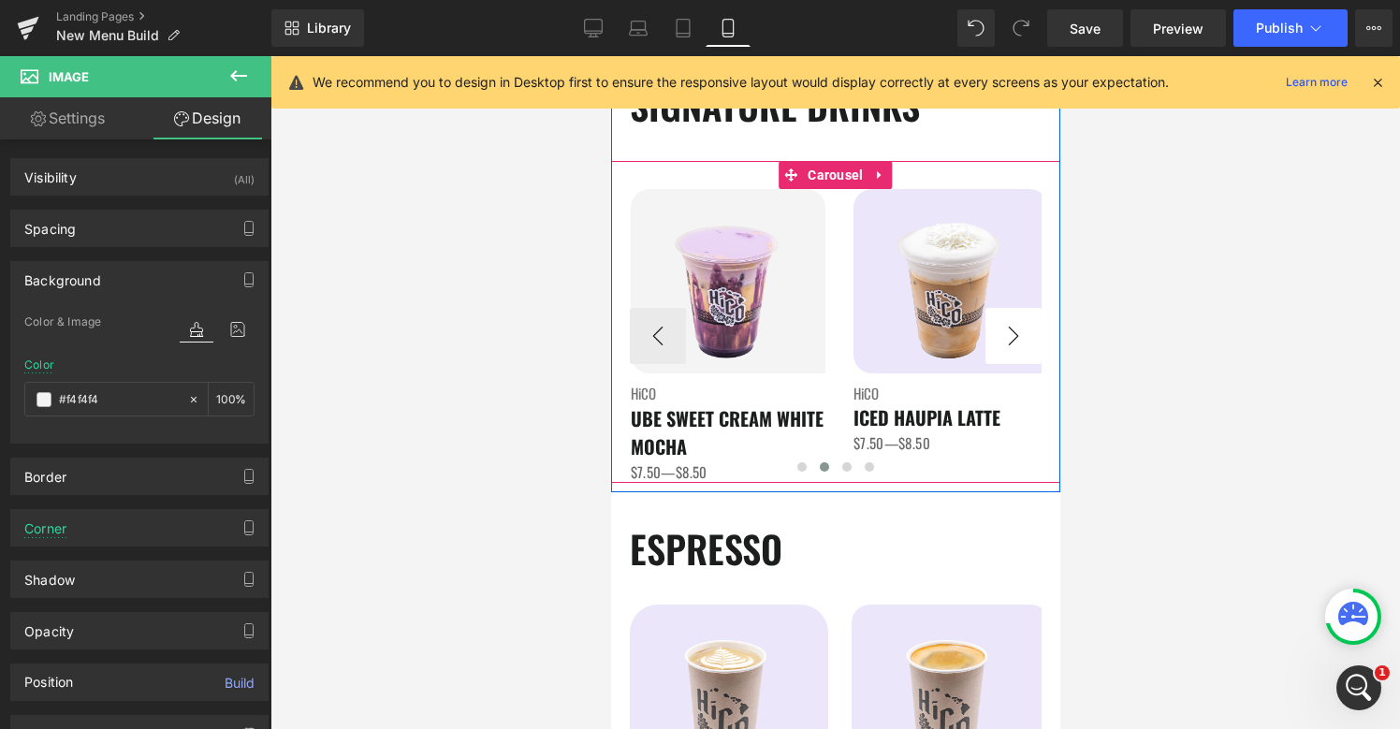
click at [1012, 347] on button "›" at bounding box center [1012, 336] width 56 height 56
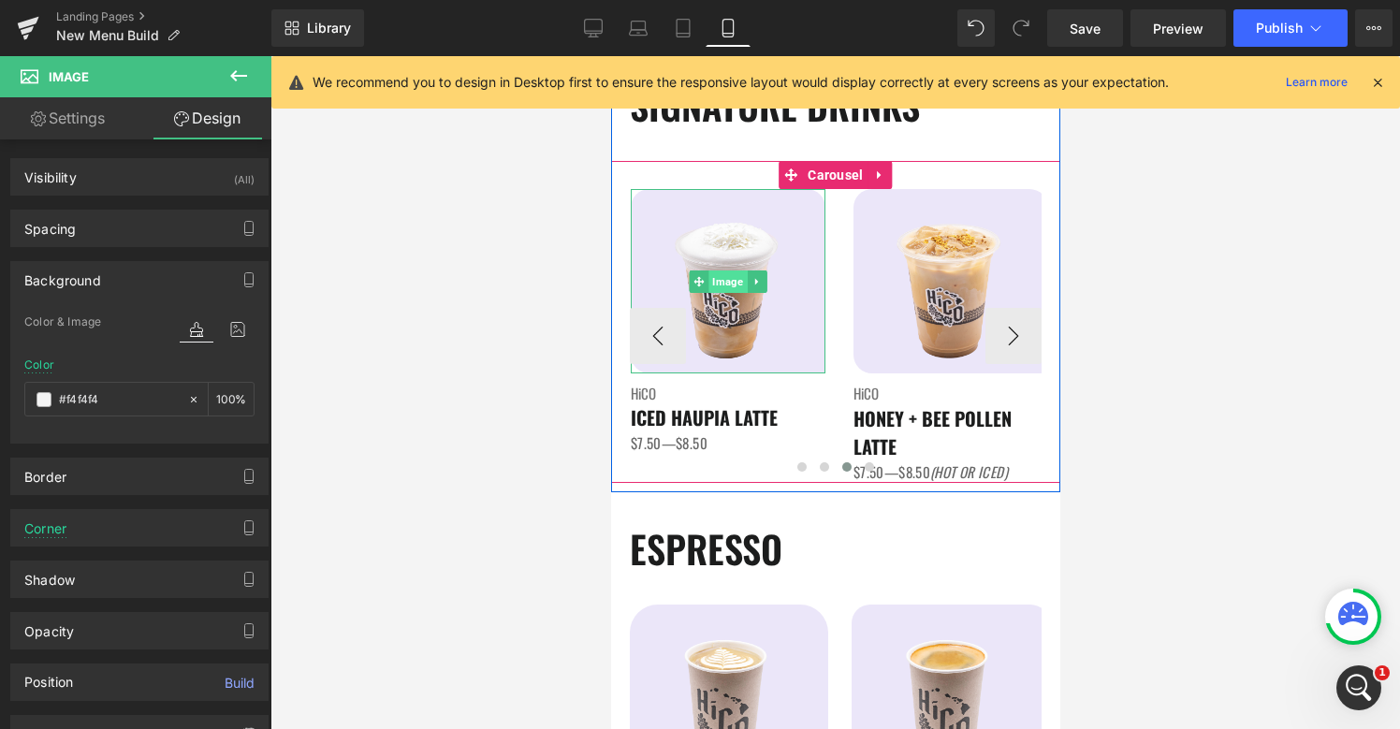
click at [728, 284] on span "Image" at bounding box center [726, 281] width 38 height 22
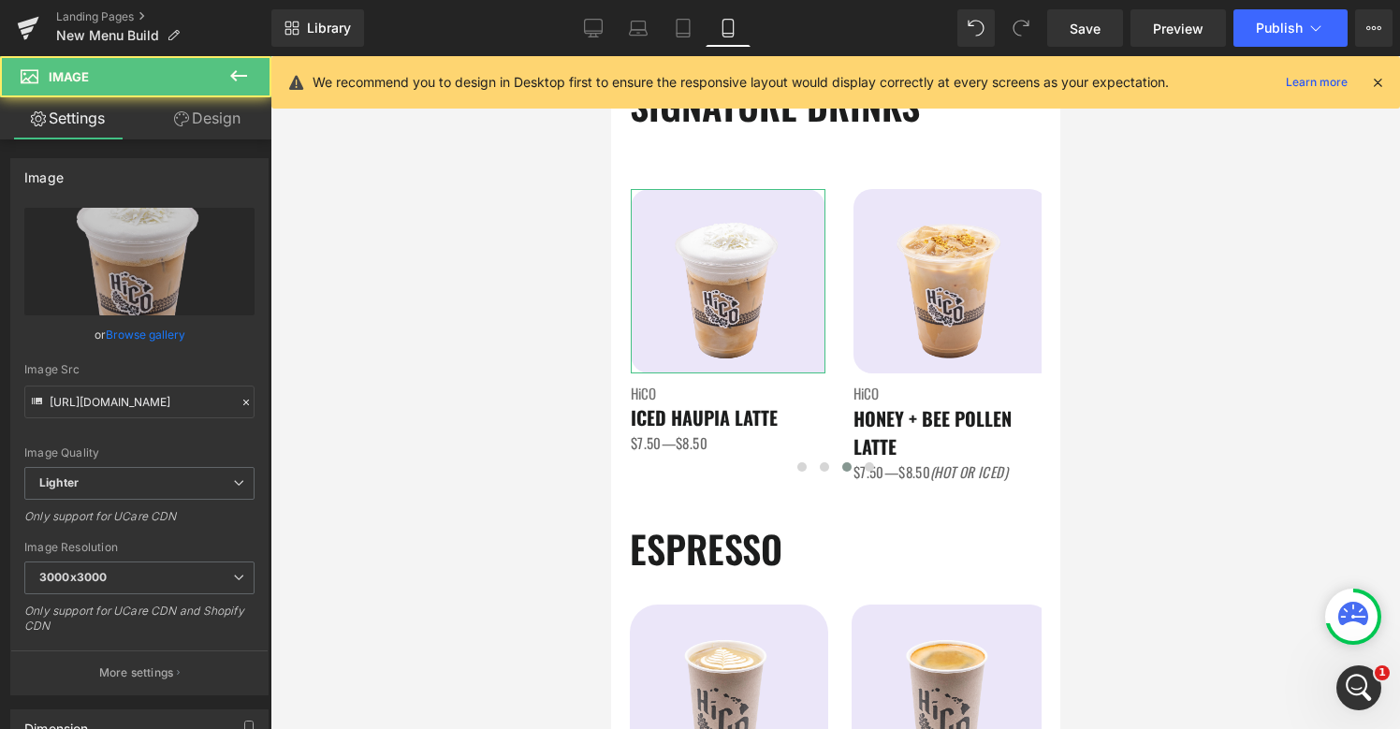
click at [223, 110] on link "Design" at bounding box center [207, 118] width 136 height 42
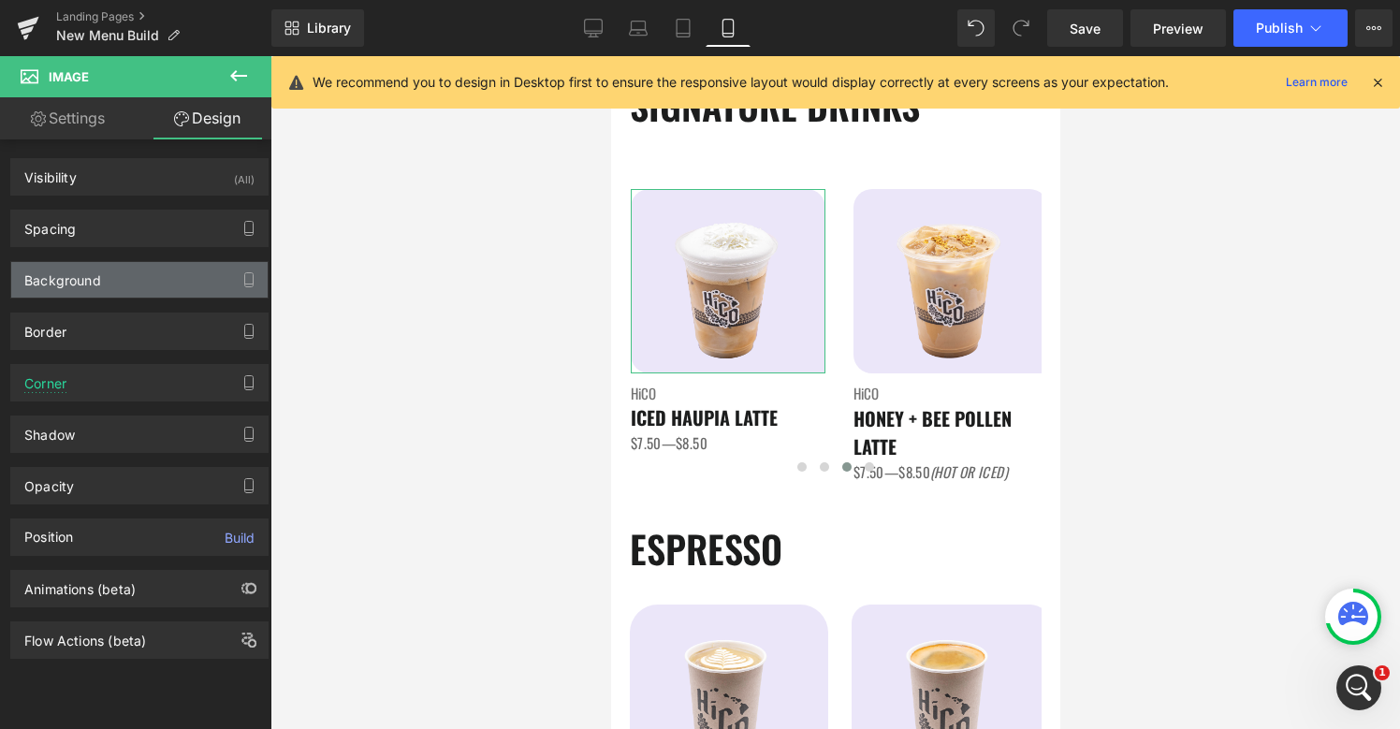
click at [89, 267] on div "Background" at bounding box center [62, 275] width 77 height 26
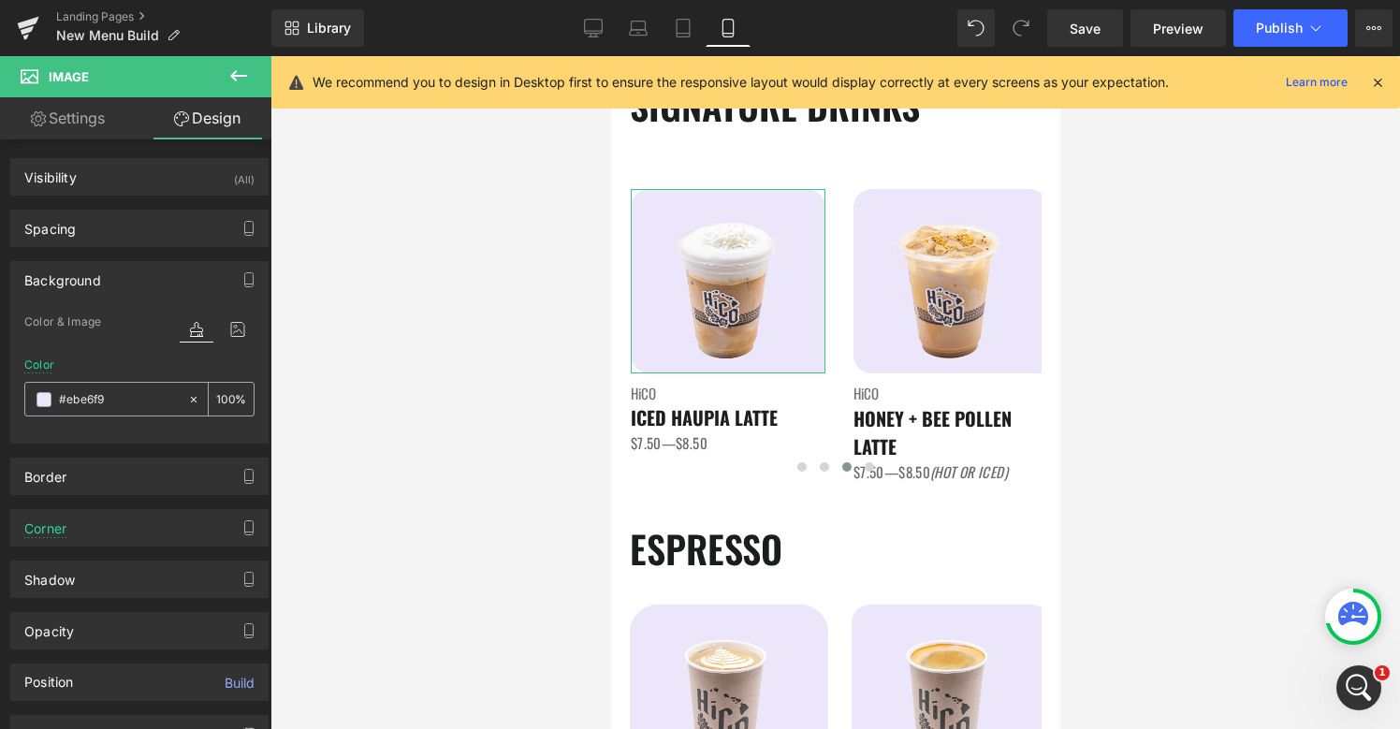
click at [80, 391] on input "text" at bounding box center [119, 399] width 120 height 21
paste input "f4f4f4"
type input "#f4f4f4"
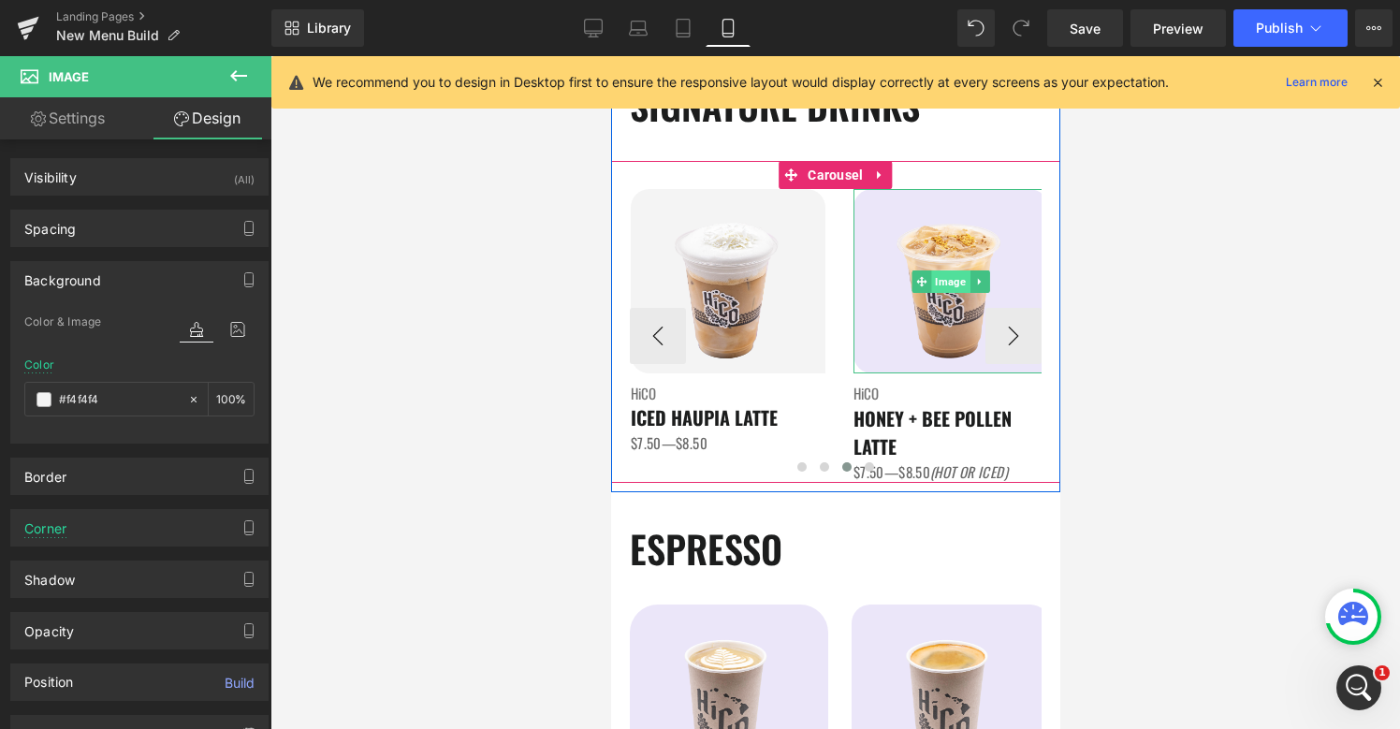
click at [953, 285] on span "Image" at bounding box center [949, 281] width 38 height 22
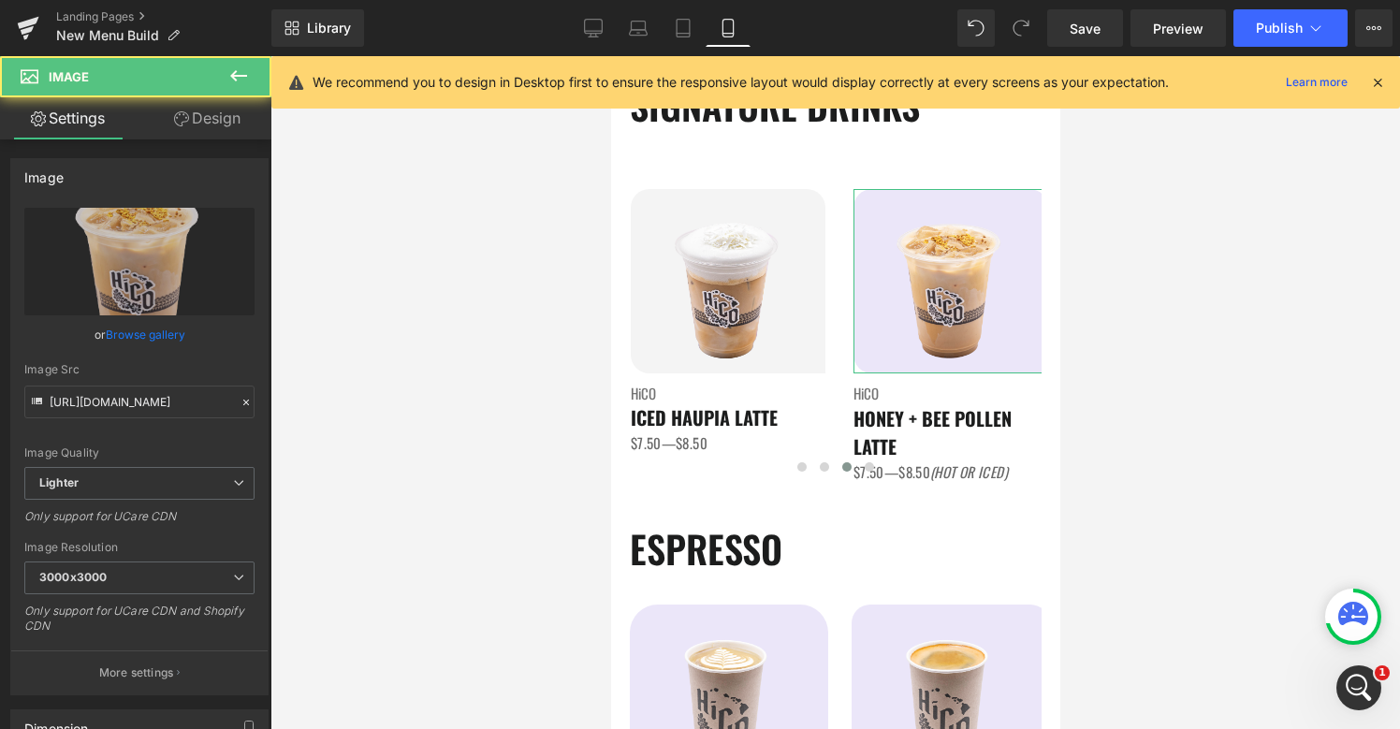
drag, startPoint x: 196, startPoint y: 113, endPoint x: 187, endPoint y: 126, distance: 15.6
click at [196, 113] on link "Design" at bounding box center [207, 118] width 136 height 42
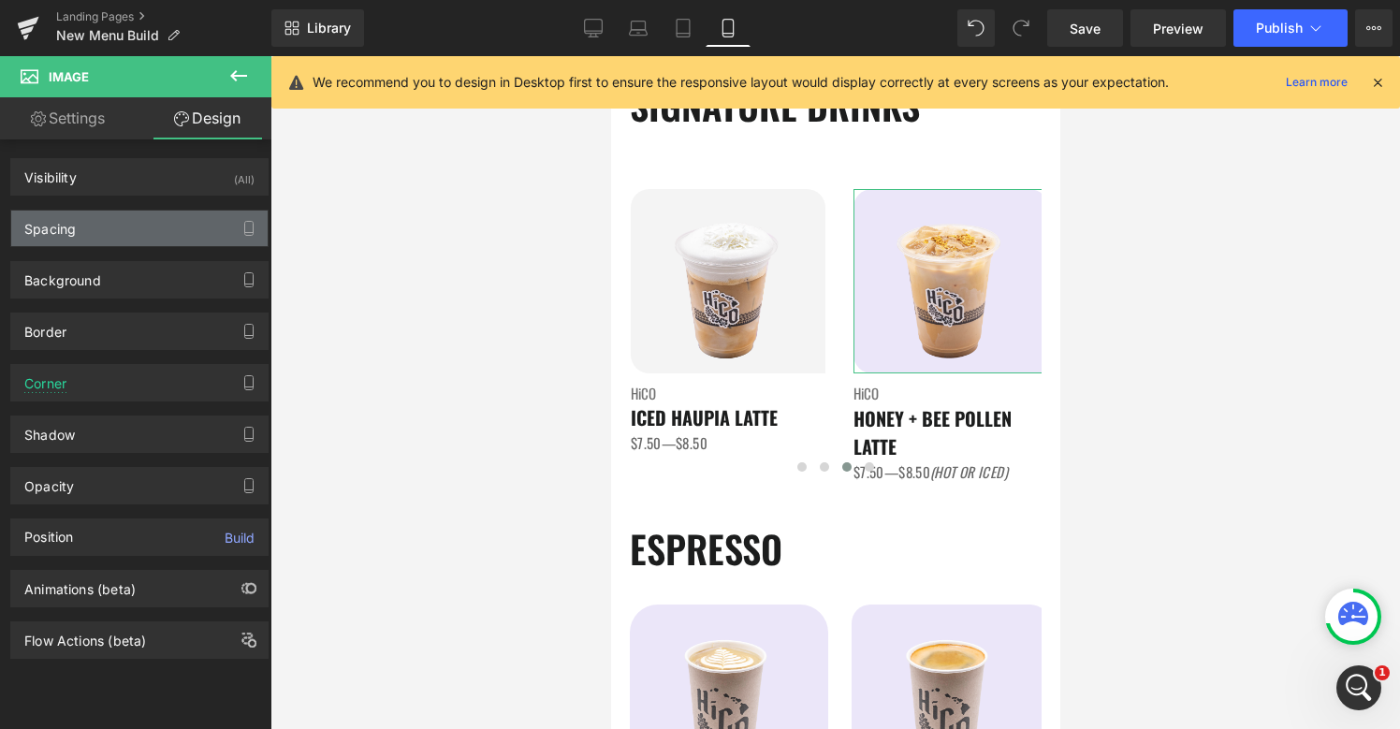
click at [104, 229] on div "Spacing" at bounding box center [139, 229] width 256 height 36
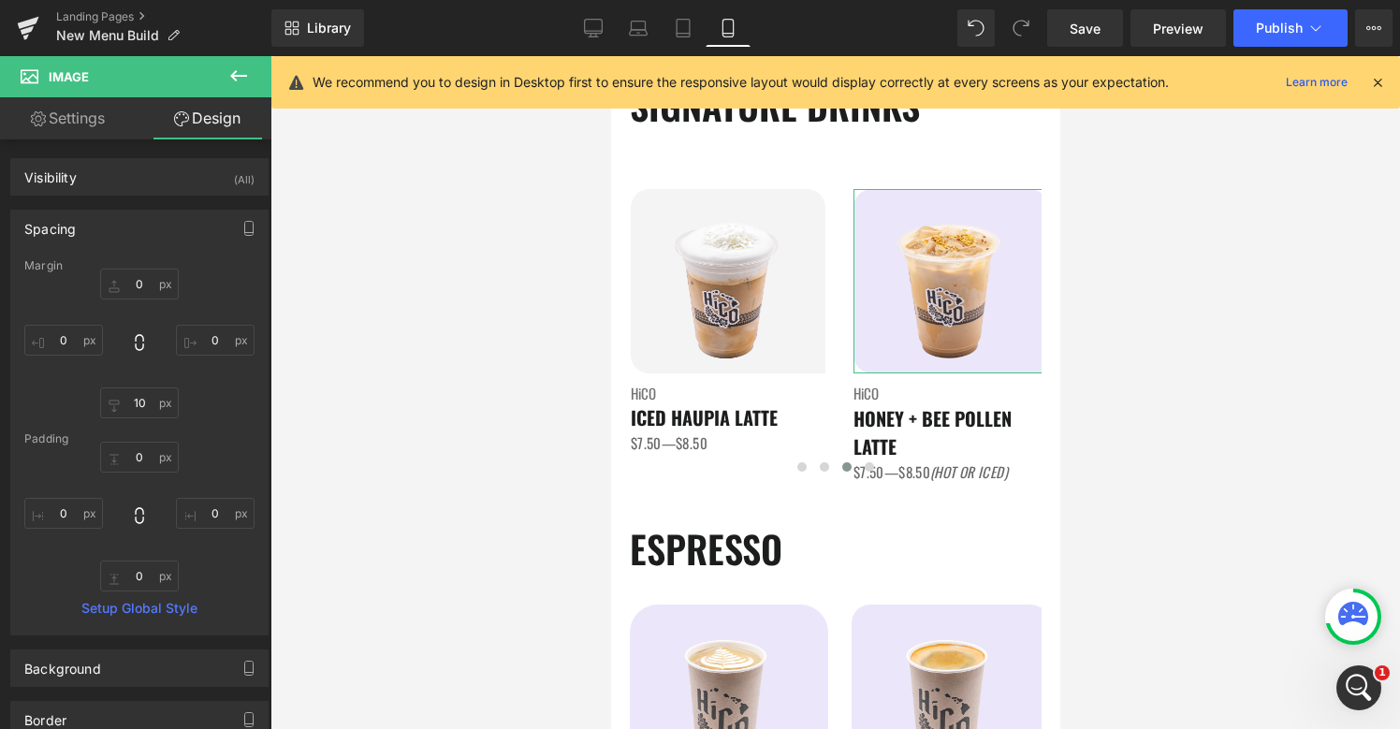
click at [96, 117] on link "Settings" at bounding box center [68, 118] width 136 height 42
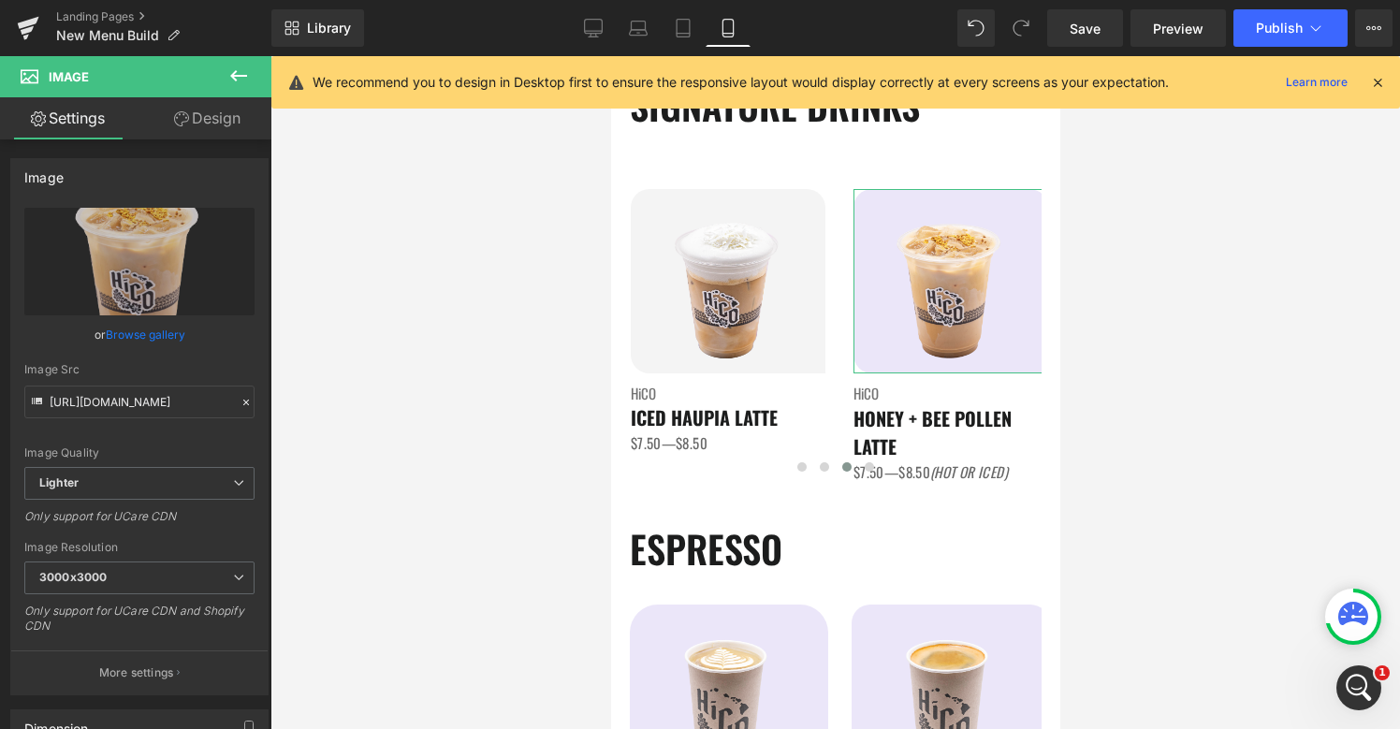
click at [219, 103] on link "Design" at bounding box center [207, 118] width 136 height 42
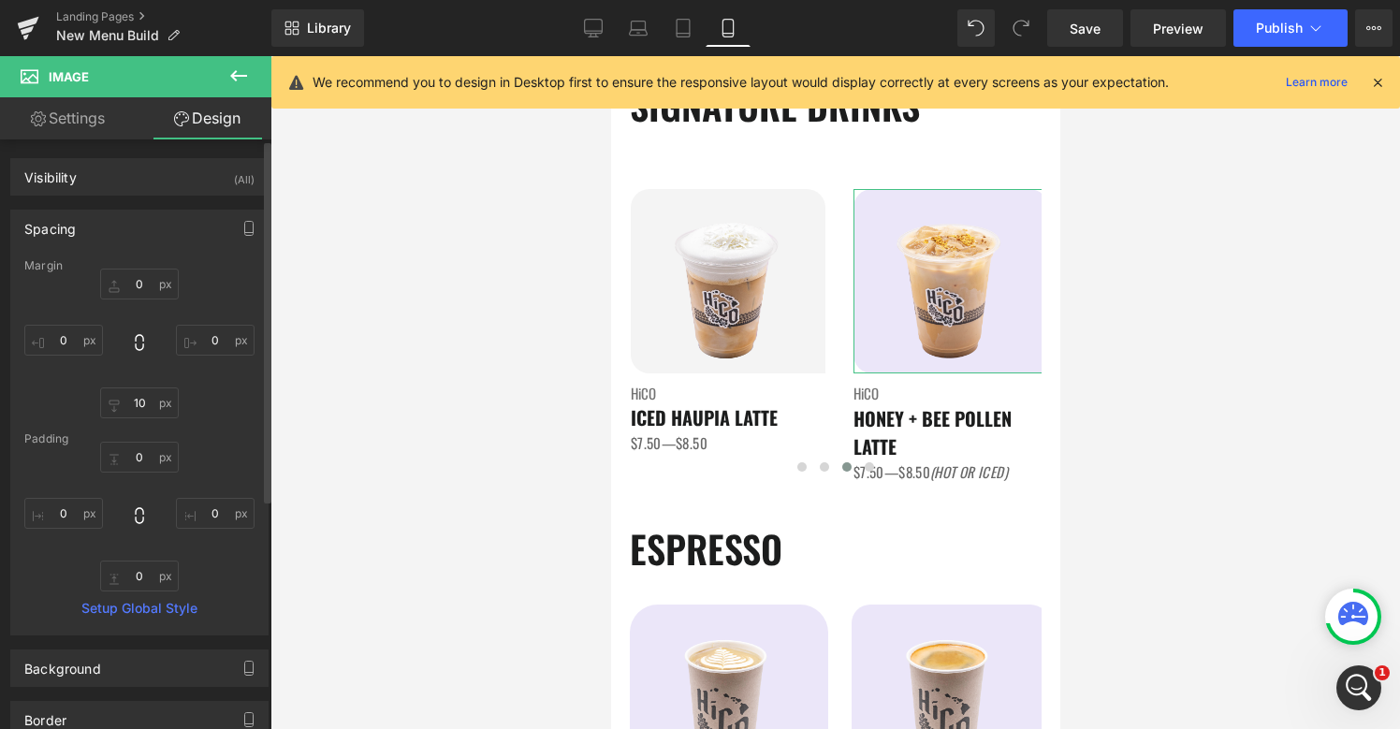
click at [172, 225] on div "Spacing" at bounding box center [139, 229] width 256 height 36
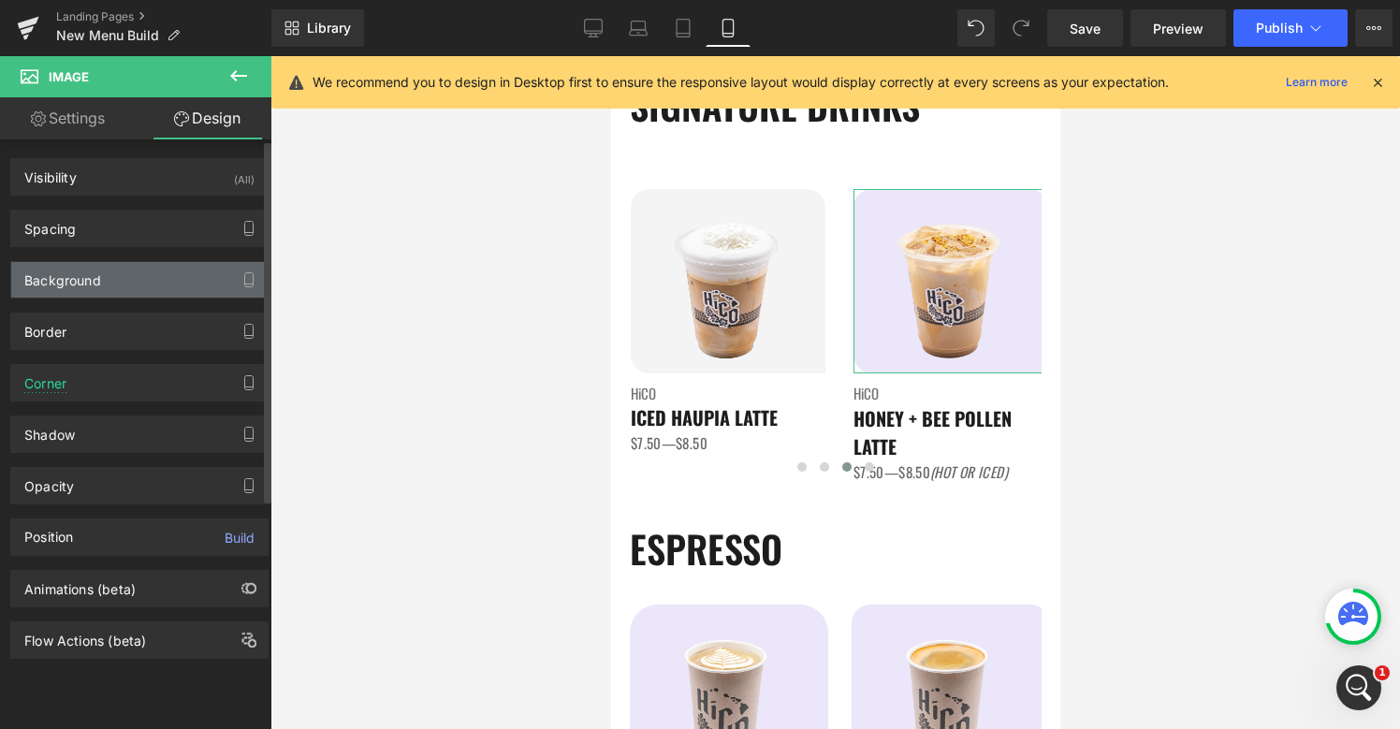
click at [133, 273] on div "Background" at bounding box center [139, 280] width 256 height 36
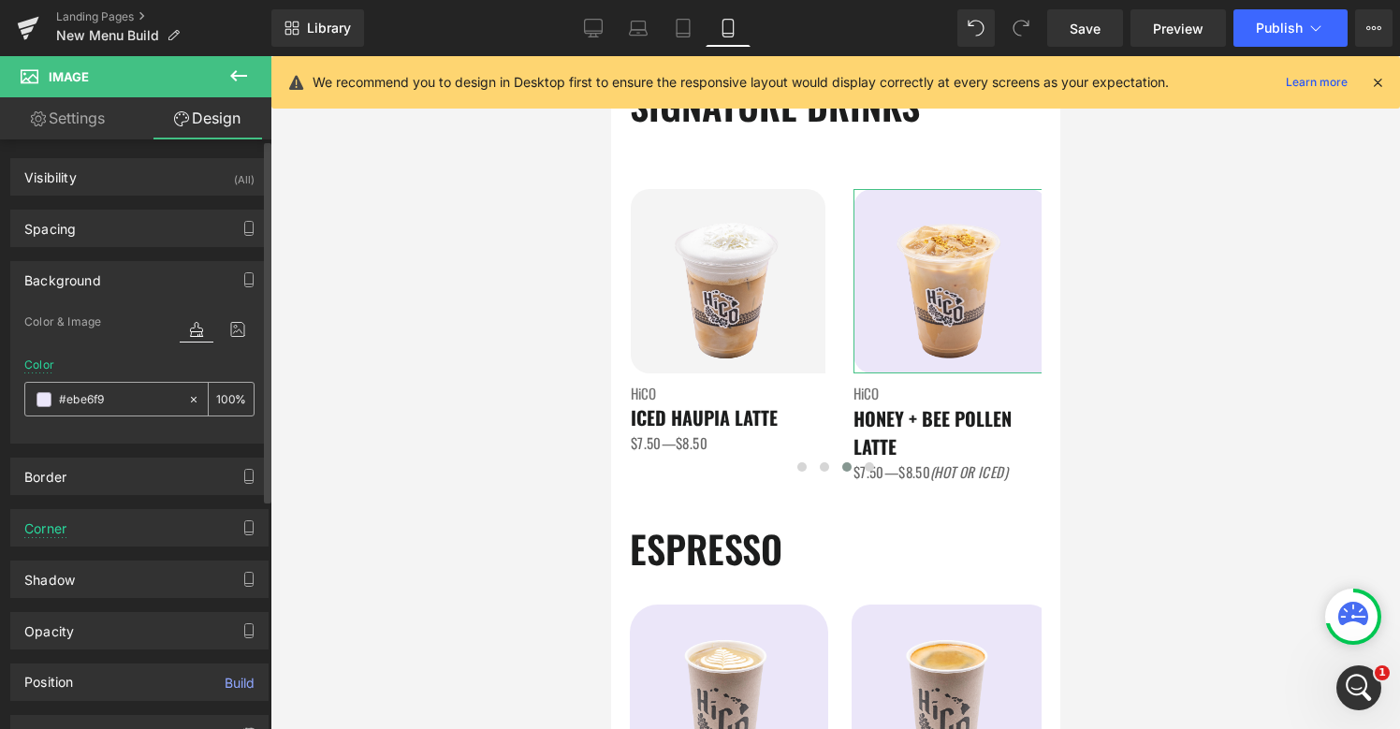
click at [135, 405] on input "#ebe6f9" at bounding box center [119, 399] width 120 height 21
paste input "f4f4f4"
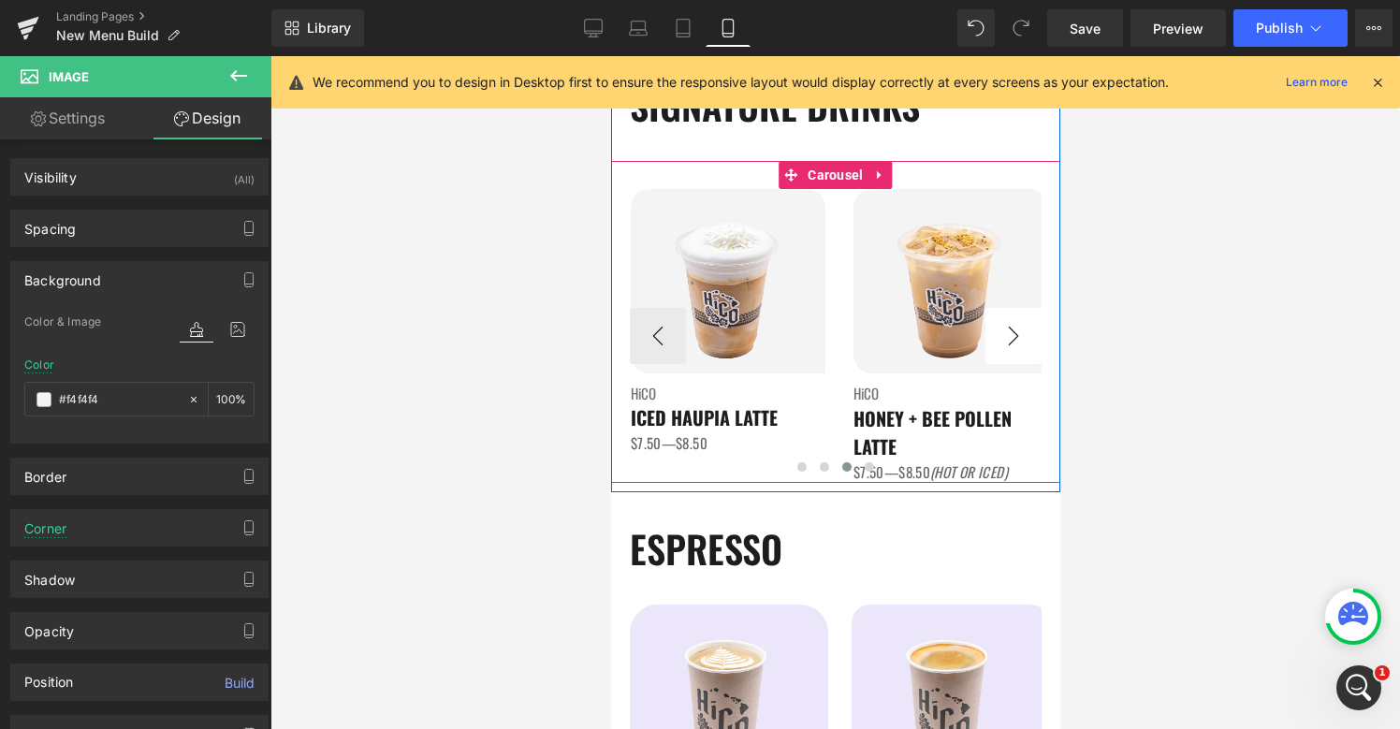
type input "#f4f4f4"
click at [1015, 341] on button "›" at bounding box center [1012, 336] width 56 height 56
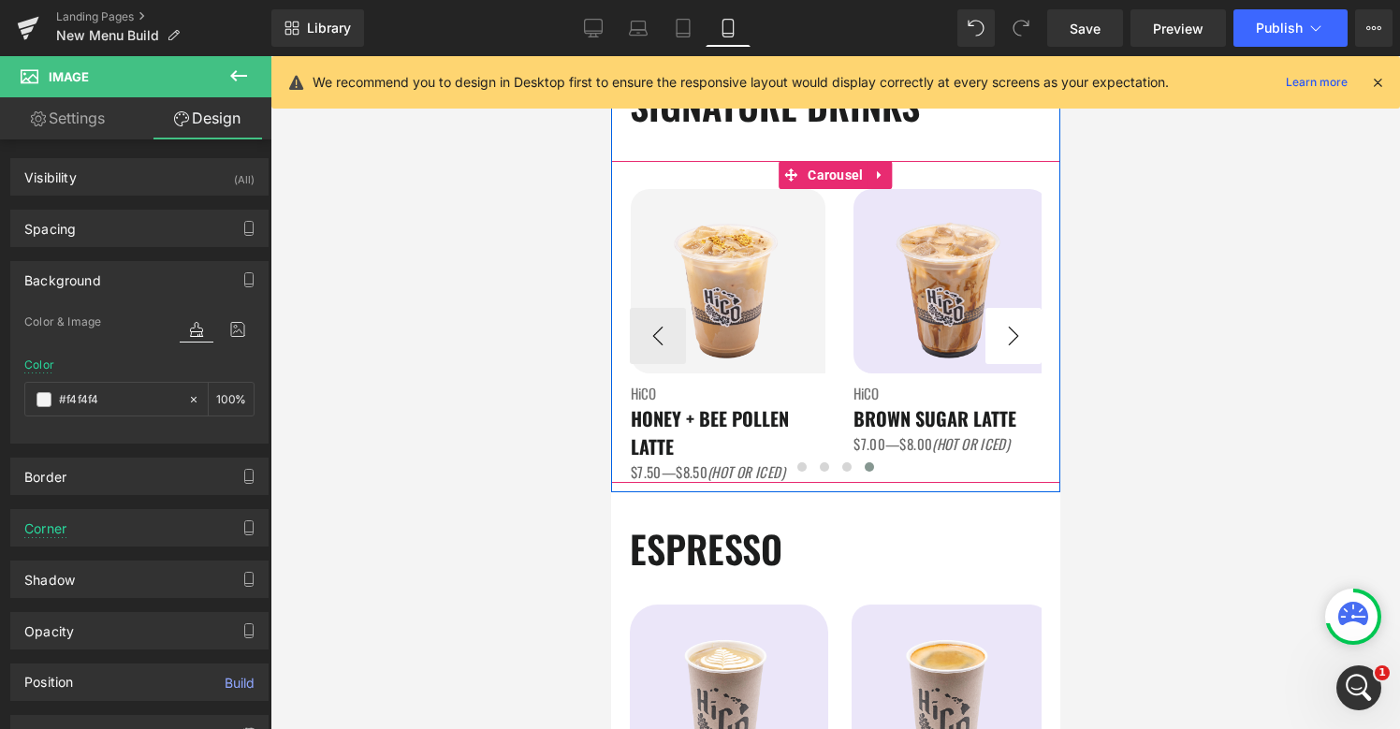
click at [1015, 342] on button "›" at bounding box center [1012, 336] width 56 height 56
click at [940, 279] on span "Image" at bounding box center [950, 281] width 38 height 22
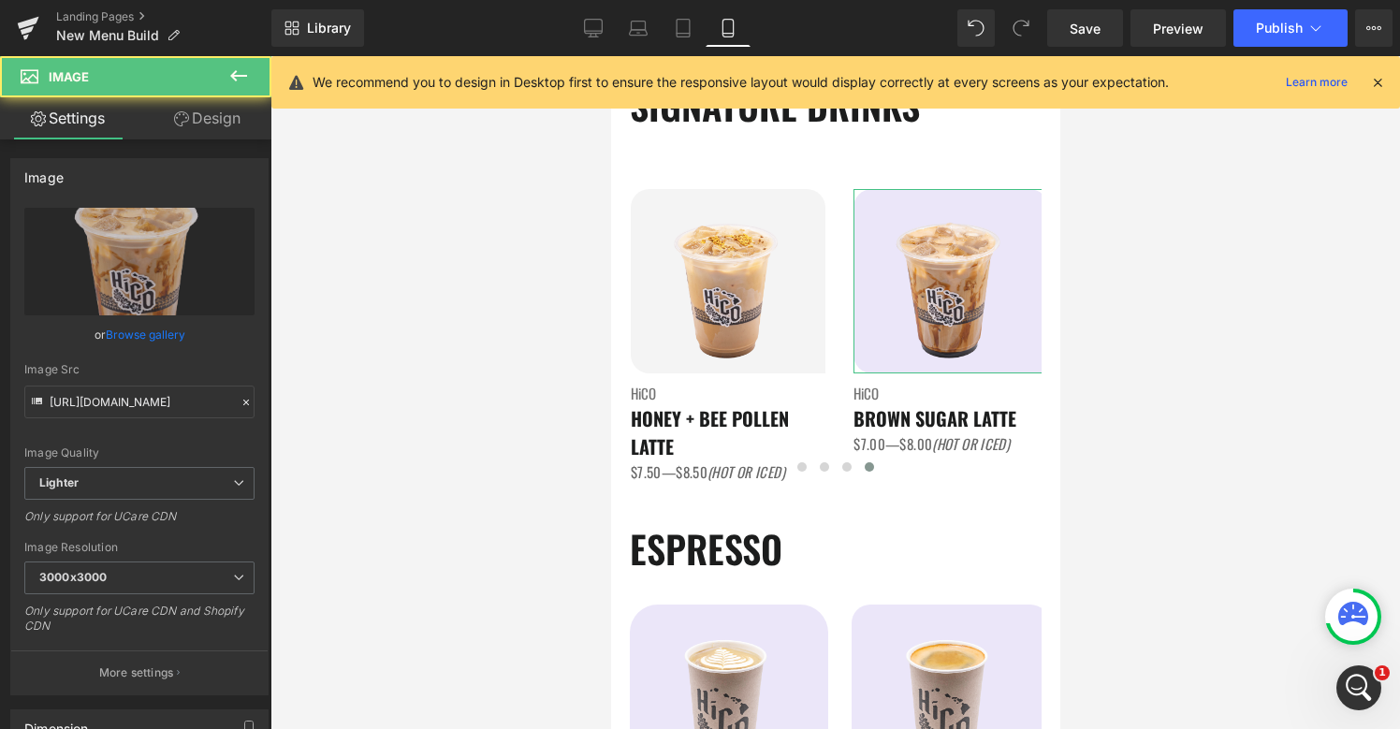
click at [229, 116] on link "Design" at bounding box center [207, 118] width 136 height 42
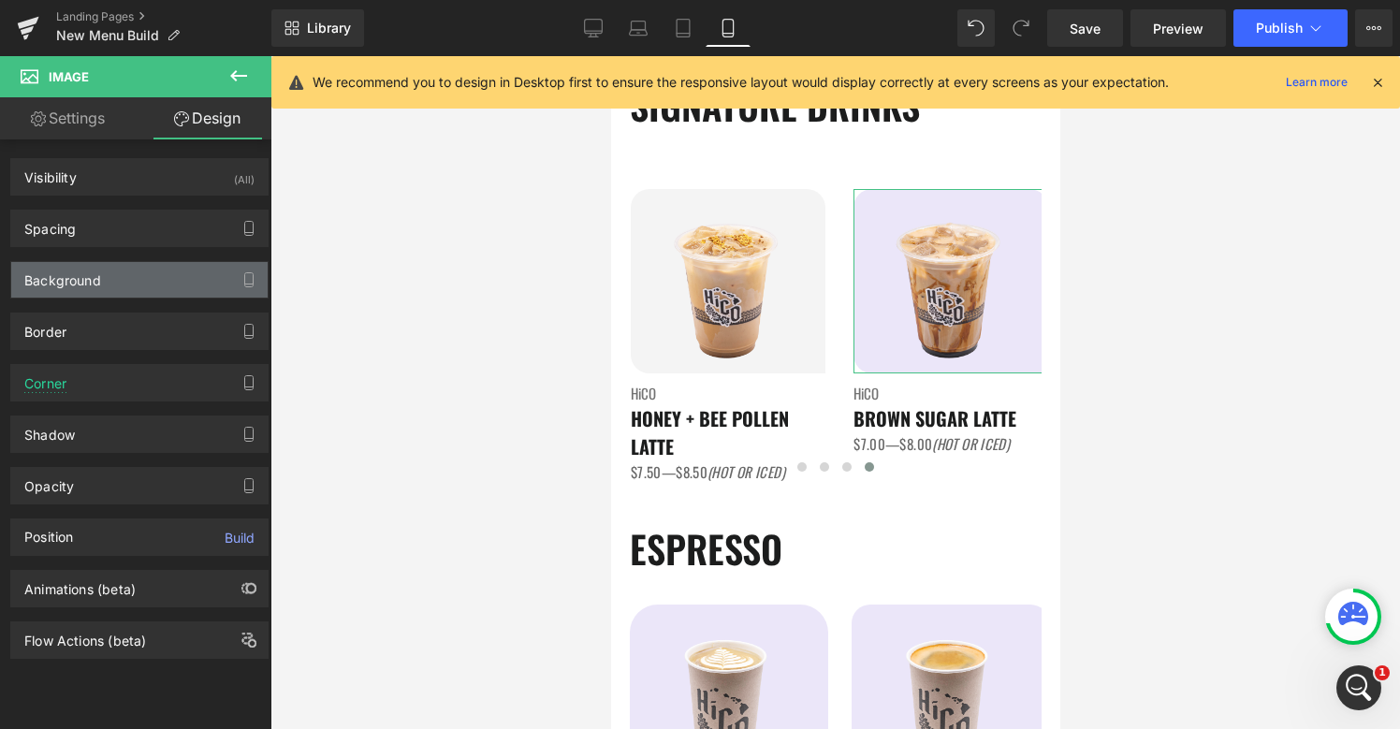
click at [103, 269] on div "Background" at bounding box center [139, 280] width 256 height 36
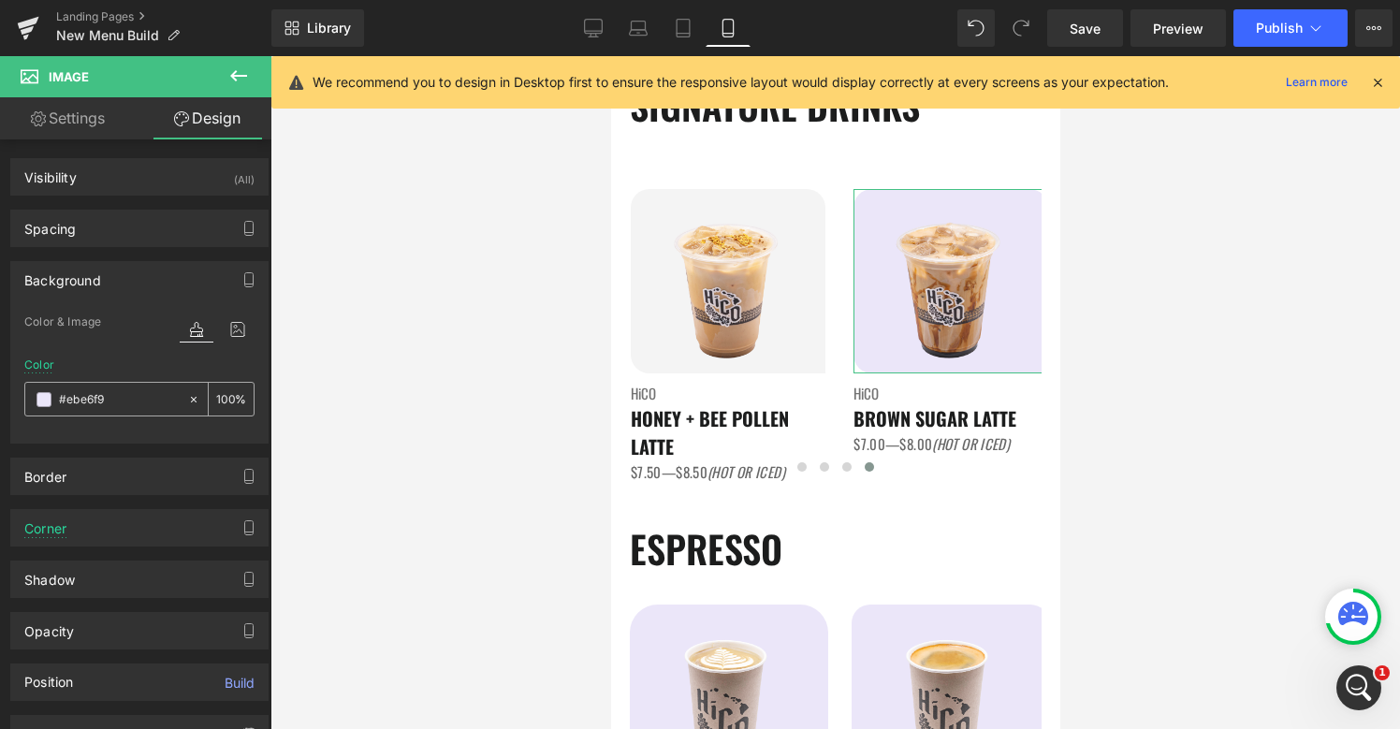
click at [88, 399] on input "text" at bounding box center [119, 399] width 120 height 21
click at [88, 399] on input "#ebe6f9" at bounding box center [119, 399] width 120 height 21
paste input "f4f4f4"
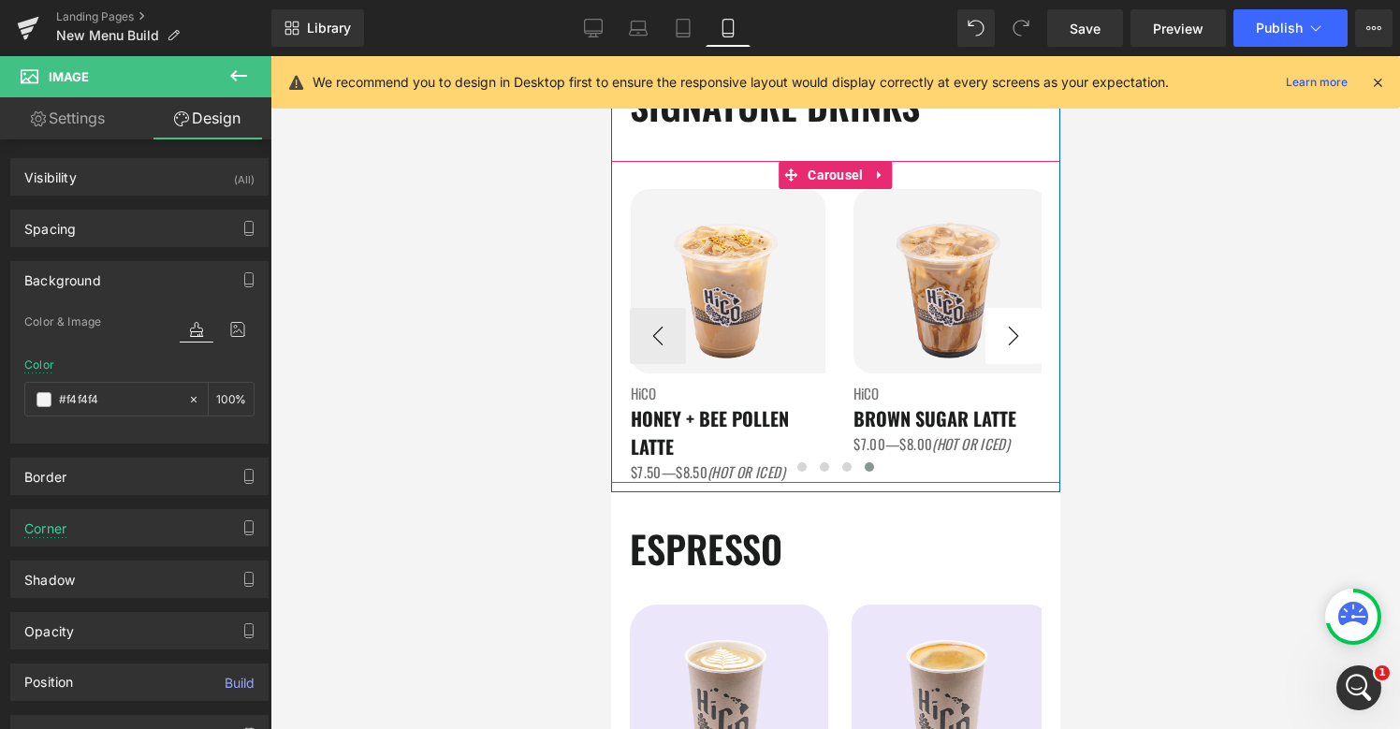
type input "#f4f4f4"
click at [1036, 352] on button "›" at bounding box center [1012, 336] width 56 height 56
click at [1020, 340] on button "›" at bounding box center [1012, 336] width 56 height 56
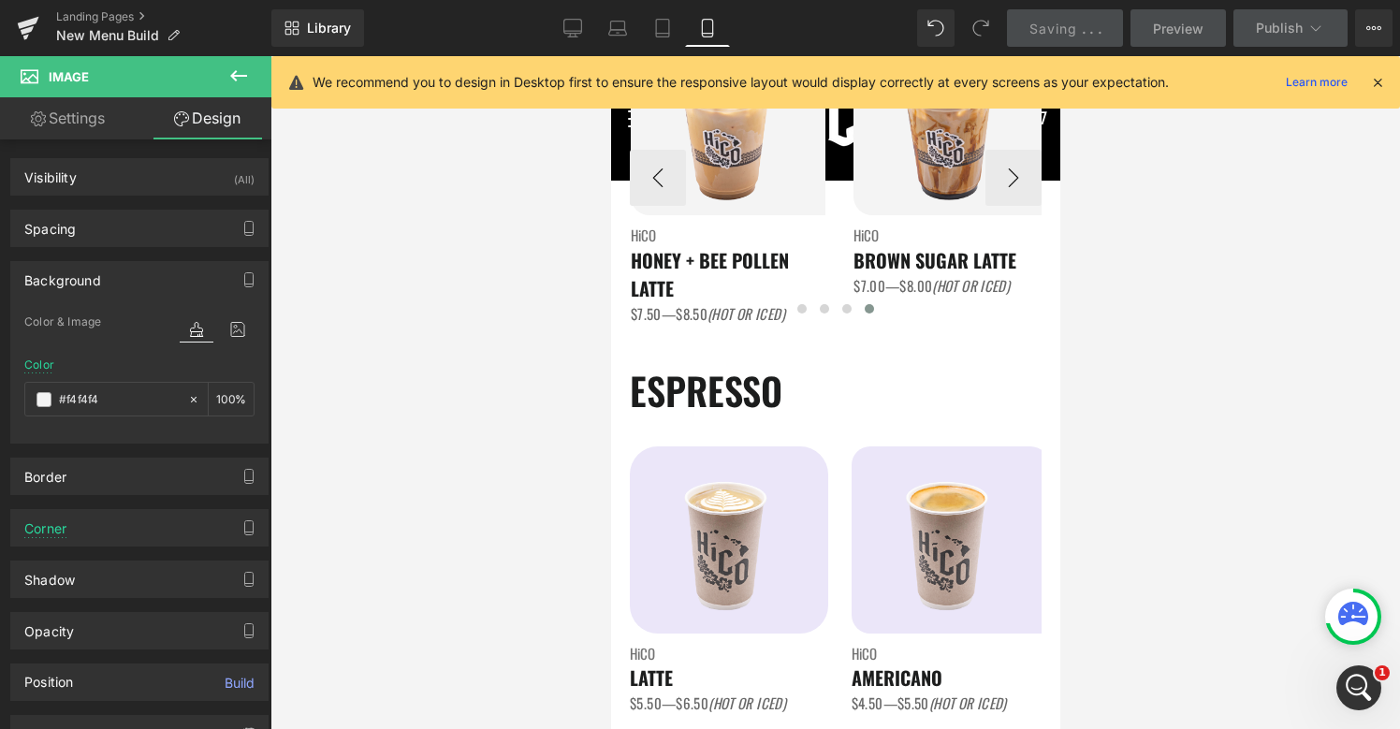
scroll to position [2378, 0]
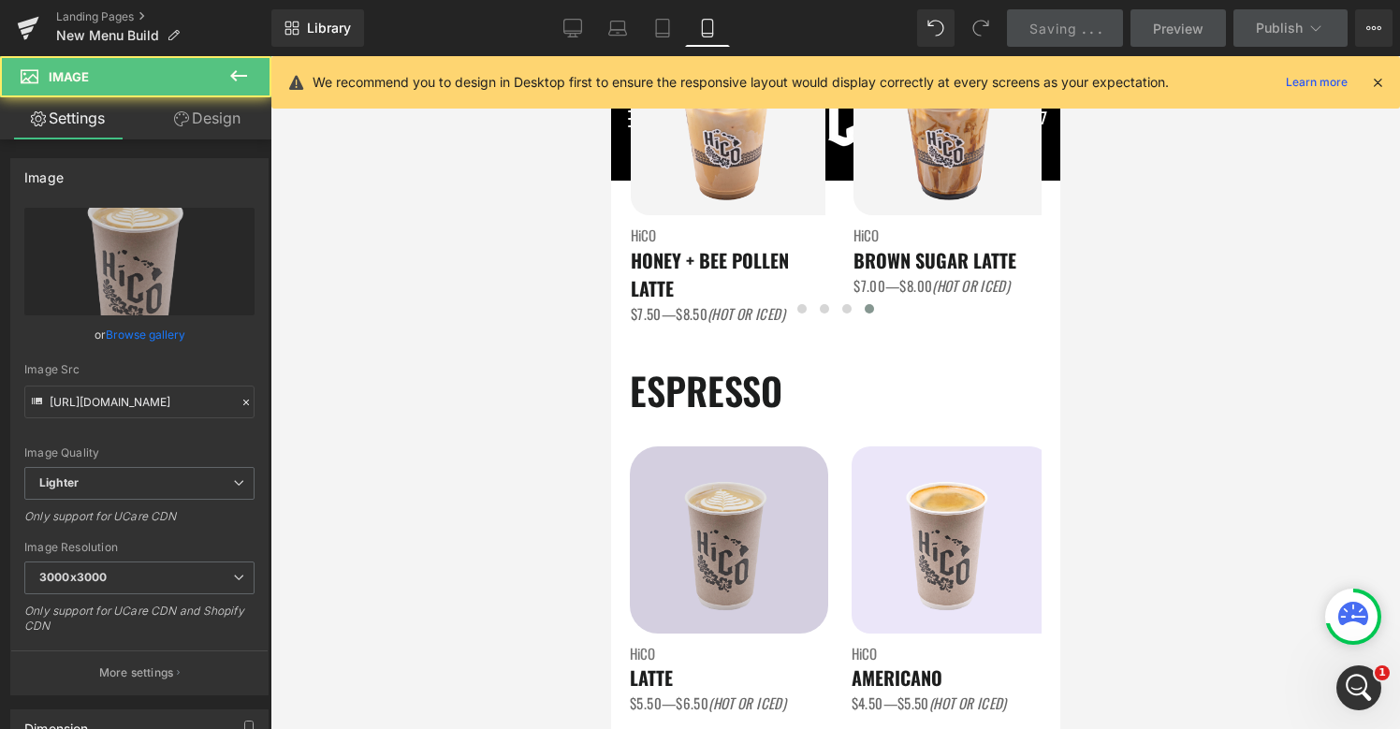
click at [721, 545] on div "Image" at bounding box center [728, 539] width 198 height 187
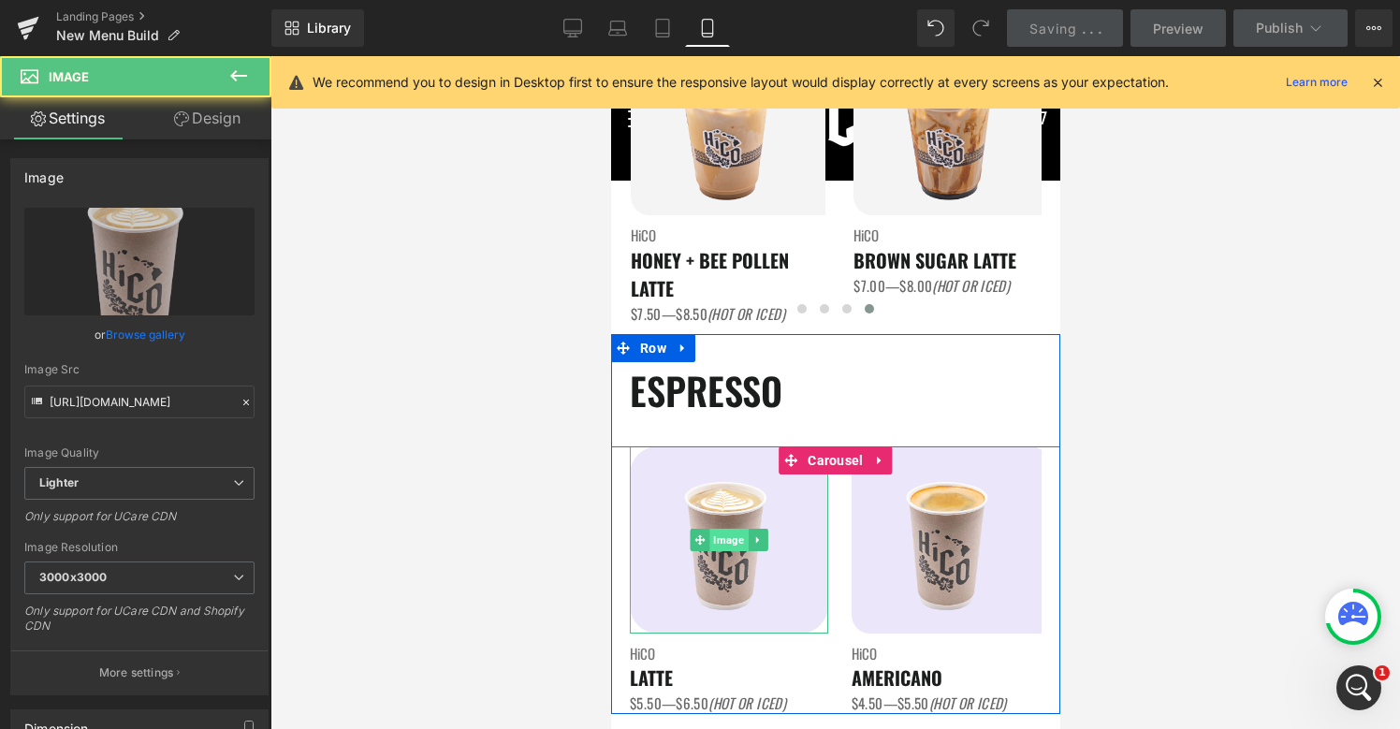
click at [724, 542] on span "Image" at bounding box center [727, 540] width 38 height 22
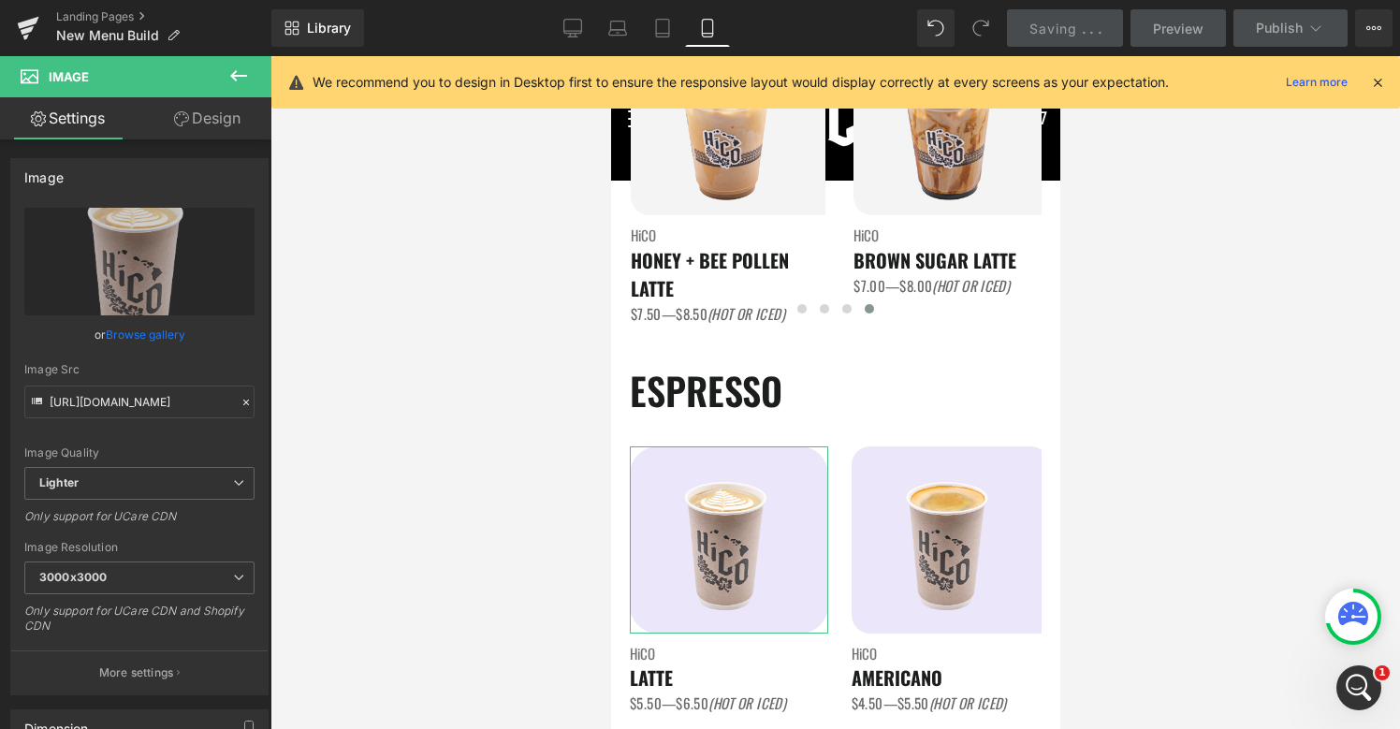
click at [227, 98] on link "Design" at bounding box center [207, 118] width 136 height 42
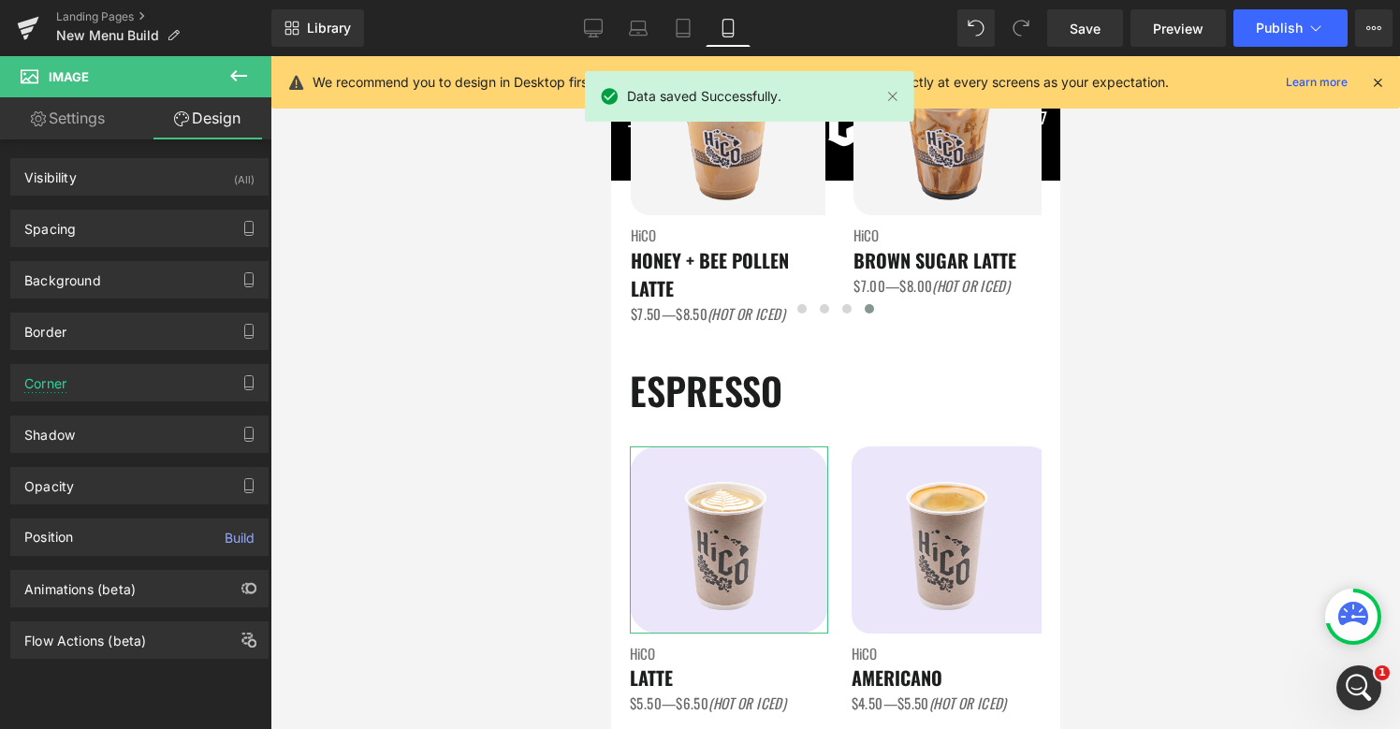
click at [222, 115] on link "Design" at bounding box center [207, 118] width 136 height 42
click at [49, 276] on div "Background" at bounding box center [62, 275] width 77 height 26
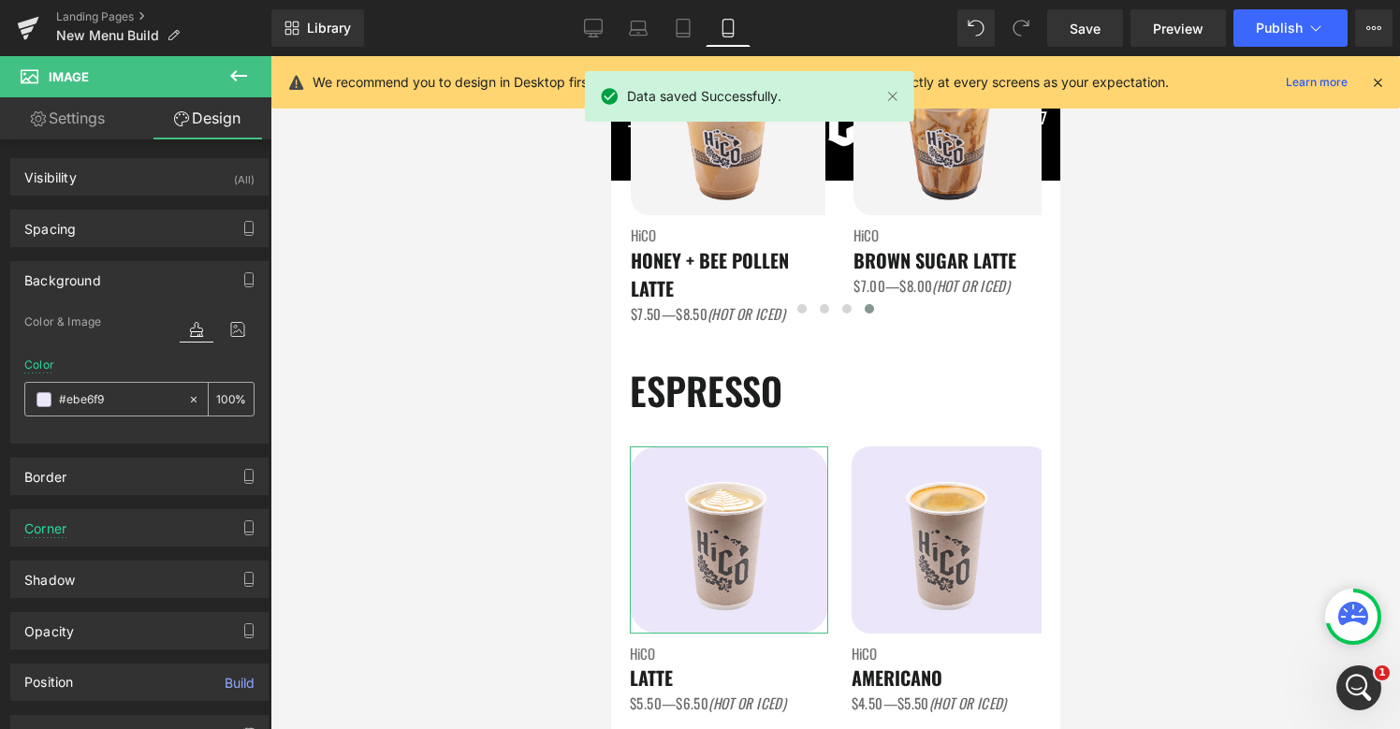
click at [87, 410] on div "#ebe6f9" at bounding box center [106, 399] width 162 height 33
click at [87, 403] on input "#ebe6f9" at bounding box center [119, 399] width 120 height 21
paste input "f4f4f4"
type input "#f4f4f4"
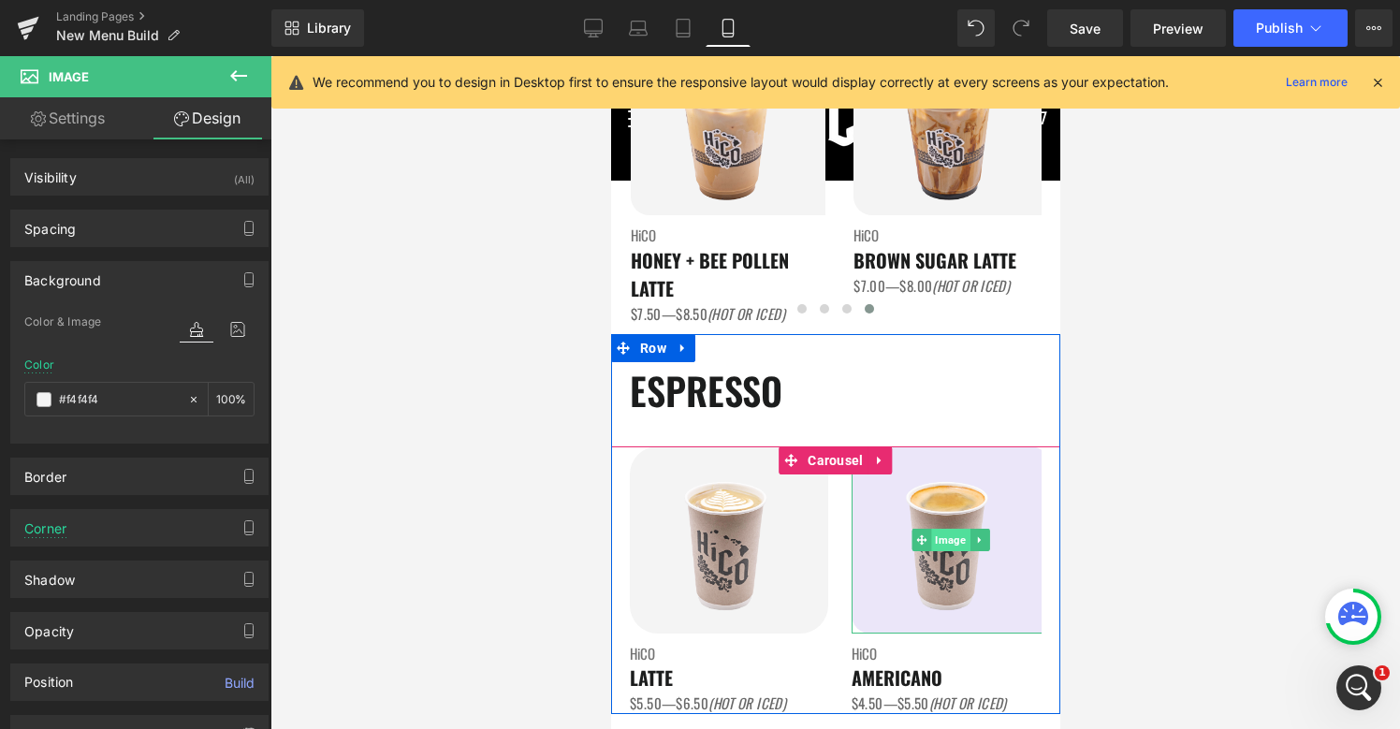
click at [953, 542] on span "Image" at bounding box center [949, 540] width 38 height 22
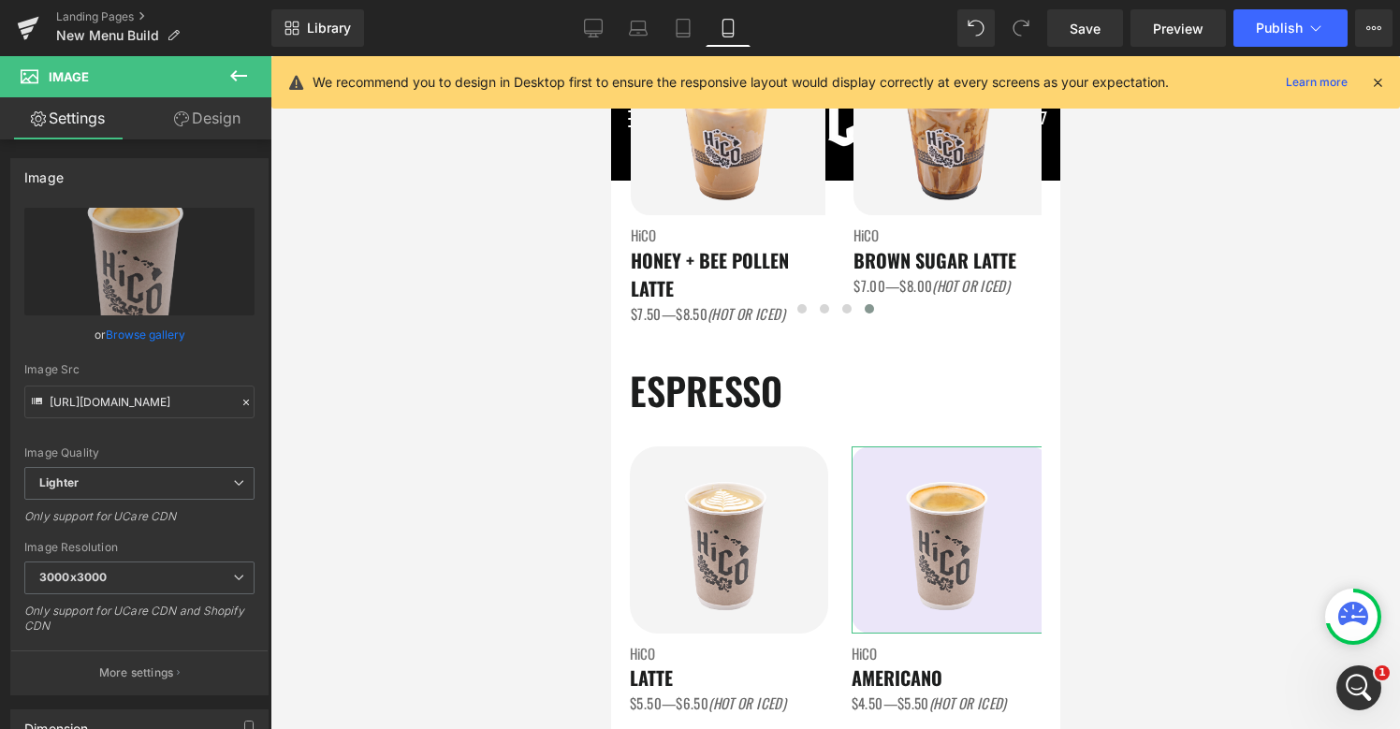
click at [206, 122] on link "Design" at bounding box center [207, 118] width 136 height 42
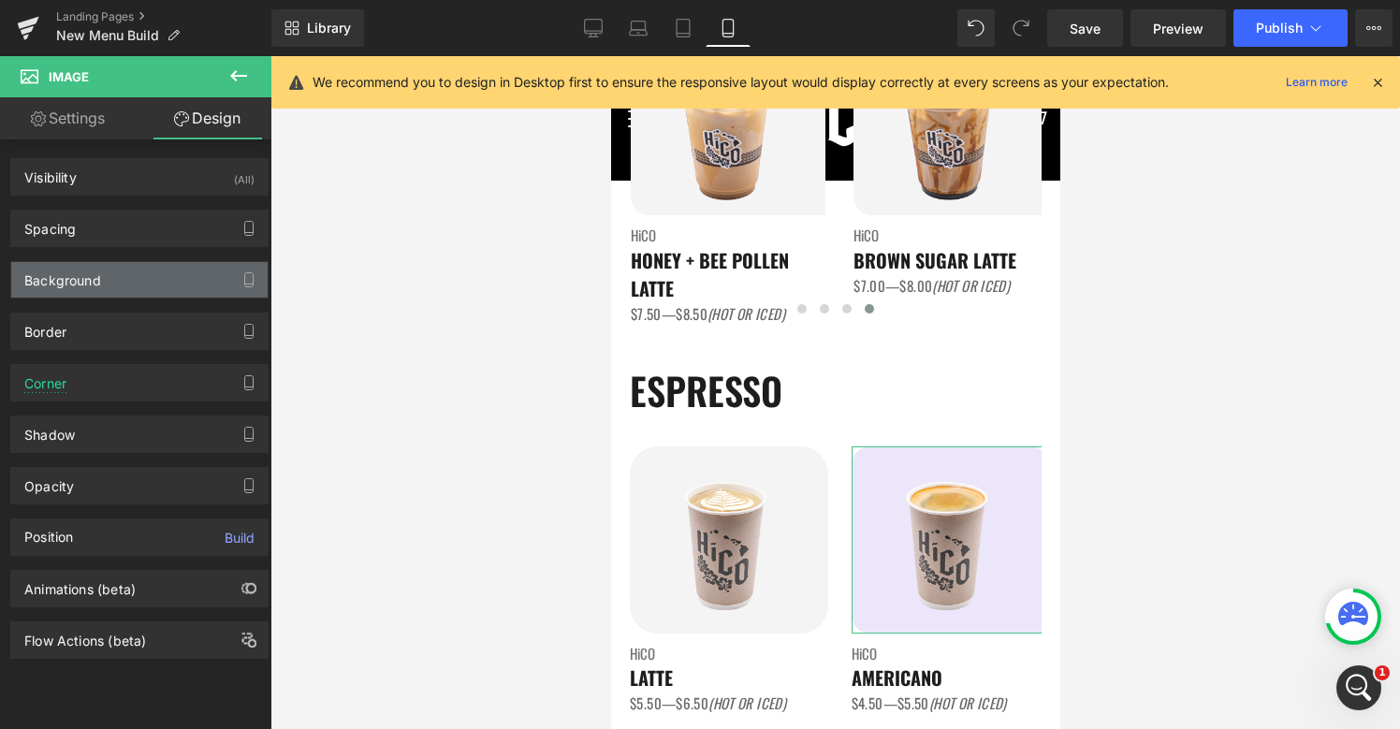
click at [113, 284] on div "Background" at bounding box center [139, 280] width 256 height 36
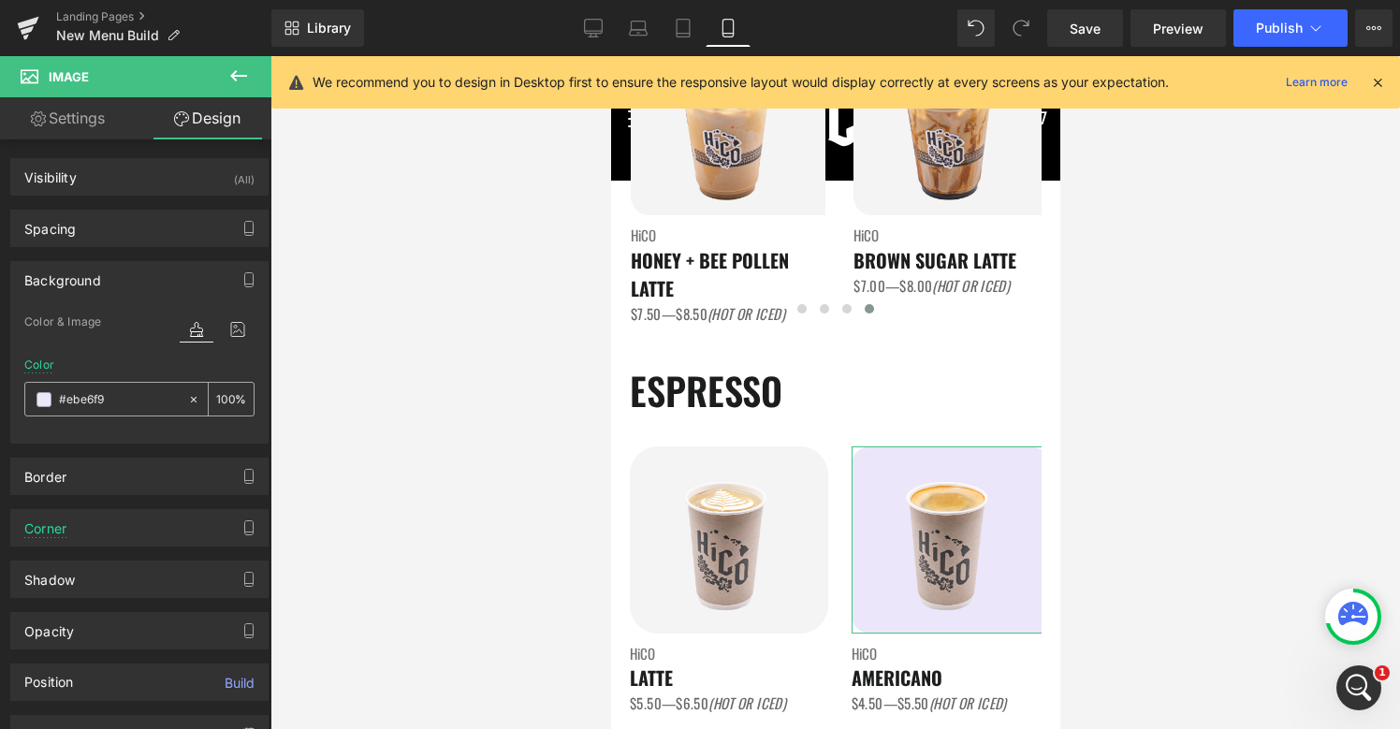
click at [87, 400] on input "#ebe6f9" at bounding box center [119, 399] width 120 height 21
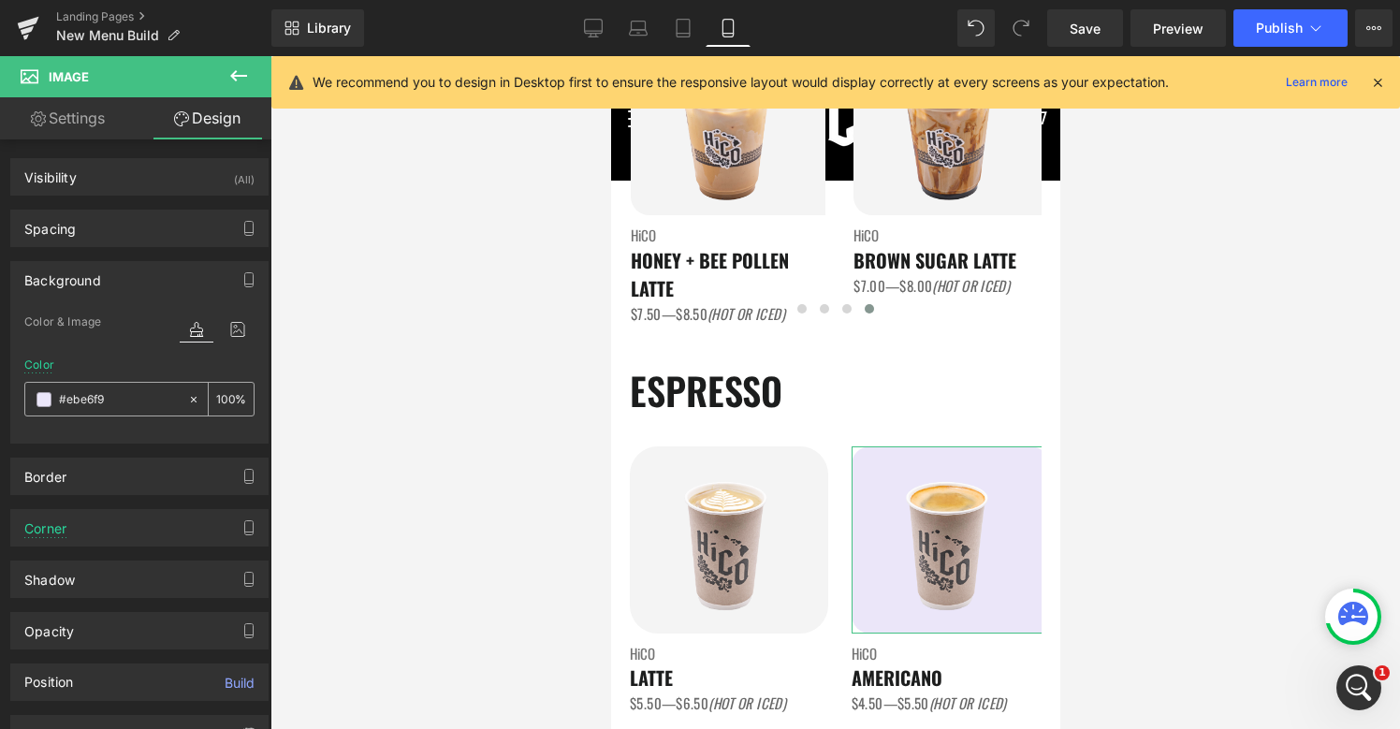
click at [87, 400] on input "#ebe6f9" at bounding box center [119, 399] width 120 height 21
paste input "f4f4f4"
type input "#f4f4f4"
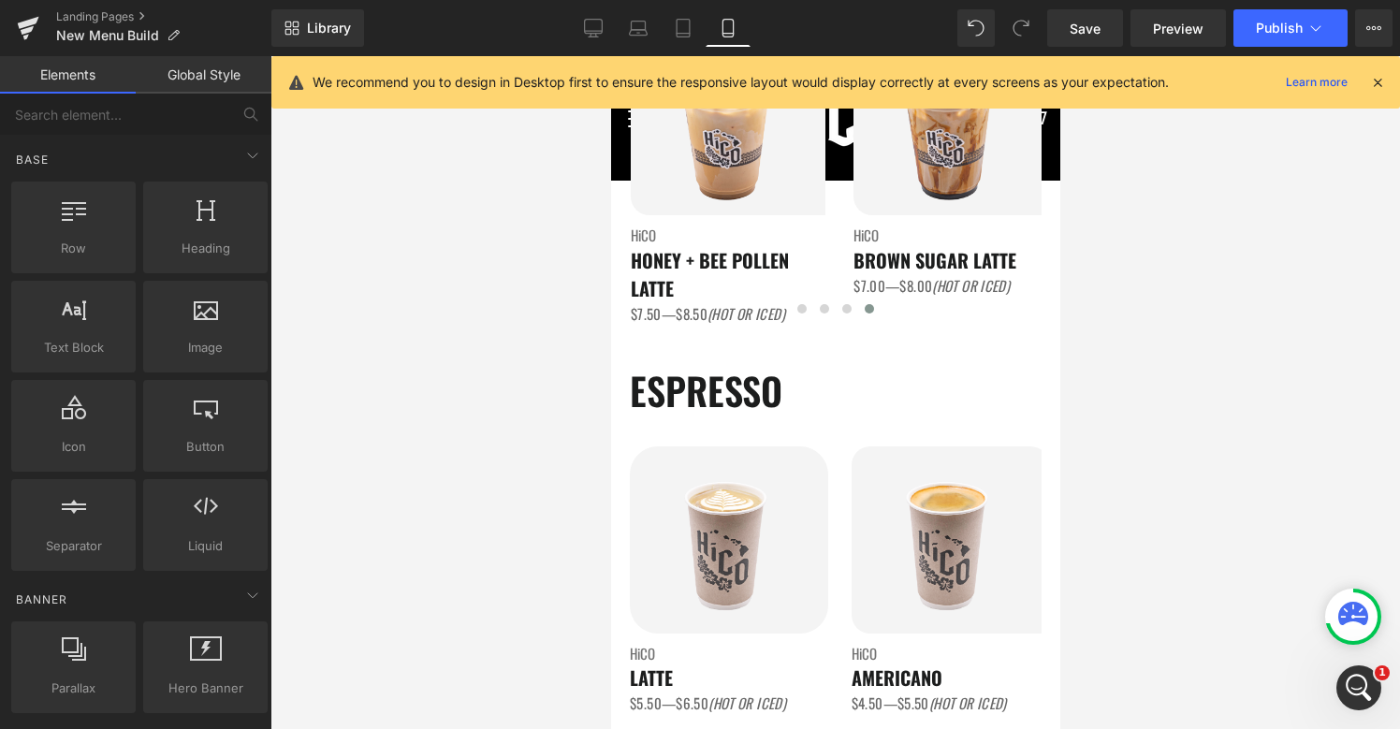
click at [1085, 552] on div at bounding box center [834, 392] width 1129 height 673
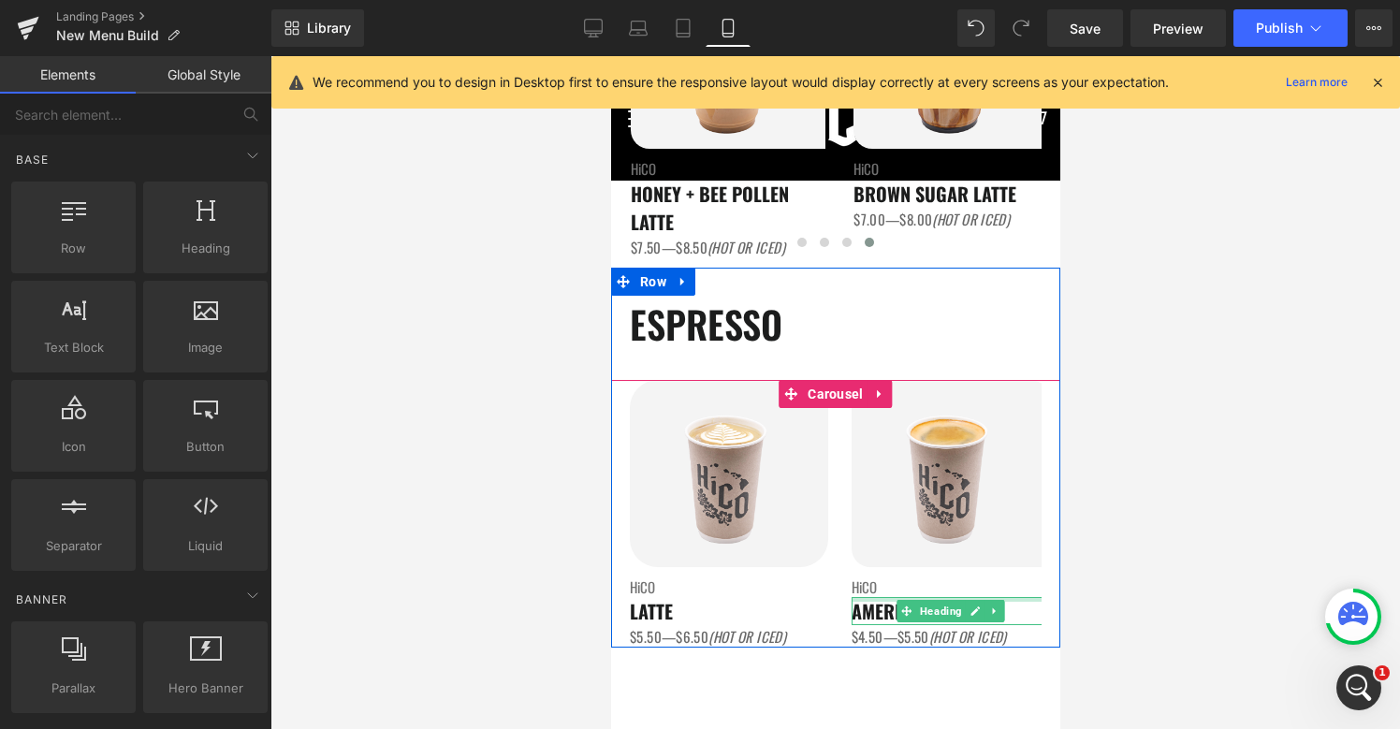
scroll to position [2450, 0]
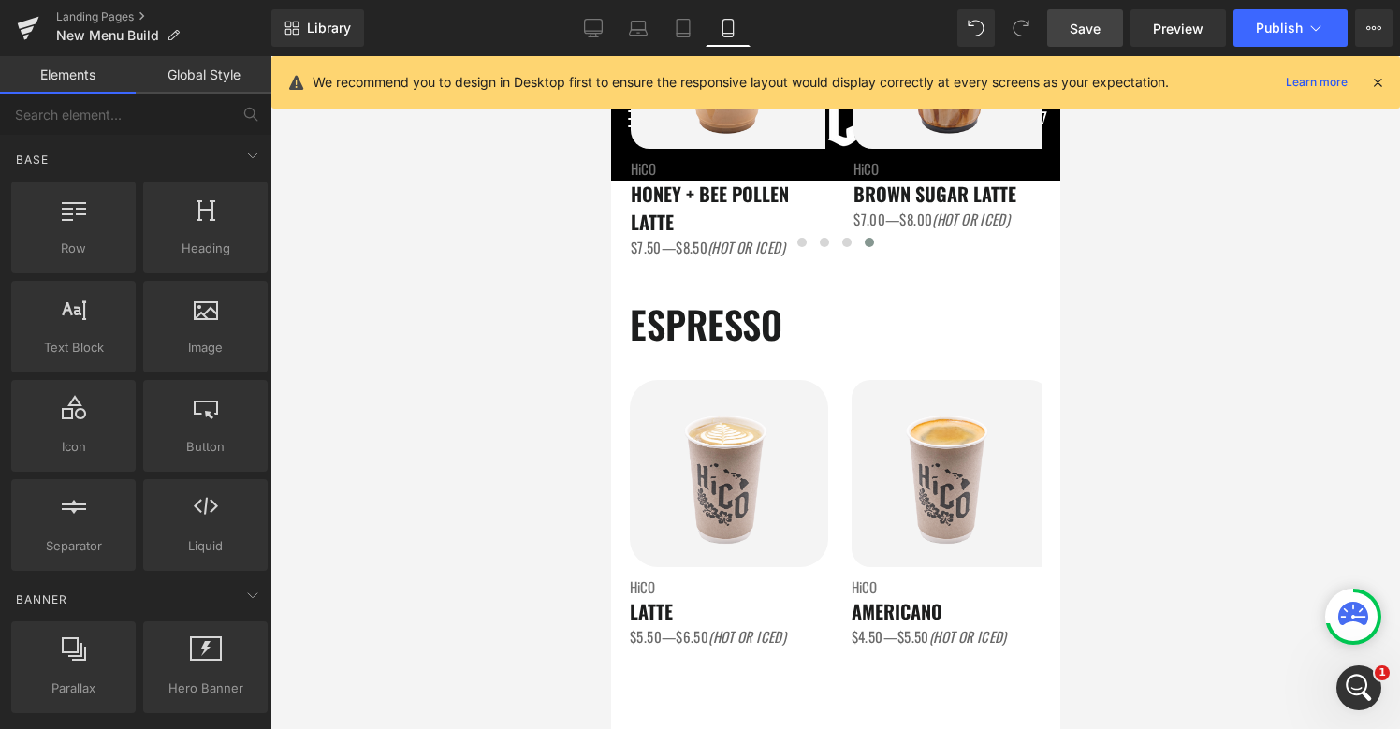
click at [1110, 37] on link "Save" at bounding box center [1085, 27] width 76 height 37
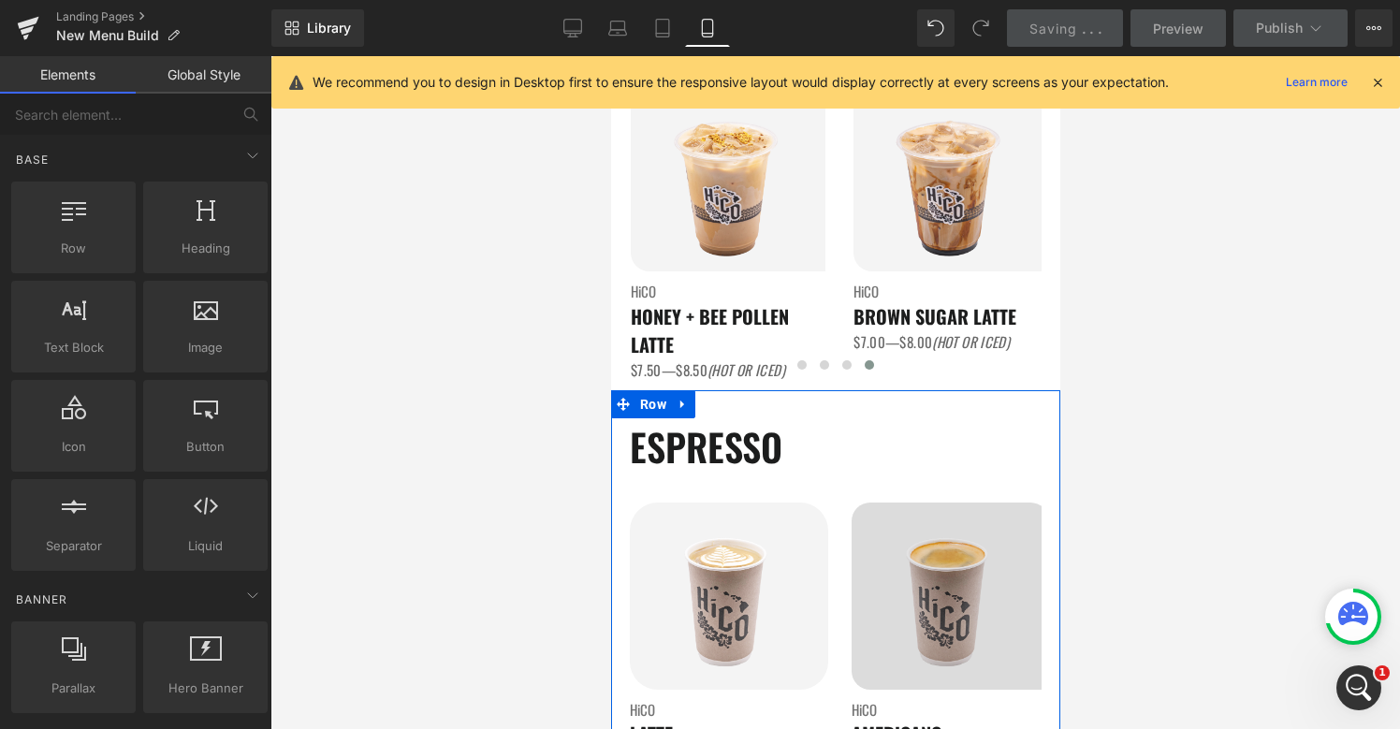
scroll to position [350, 0]
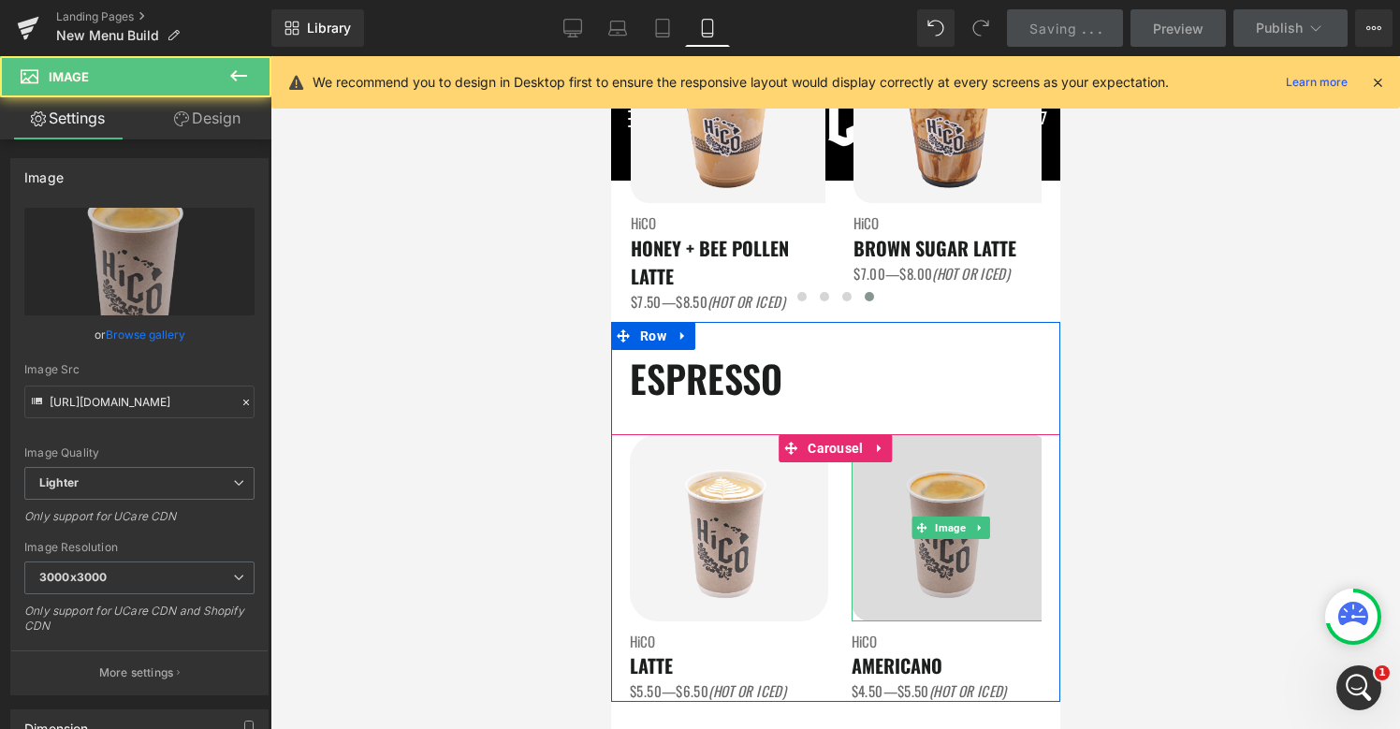
click at [1024, 566] on img at bounding box center [950, 527] width 198 height 187
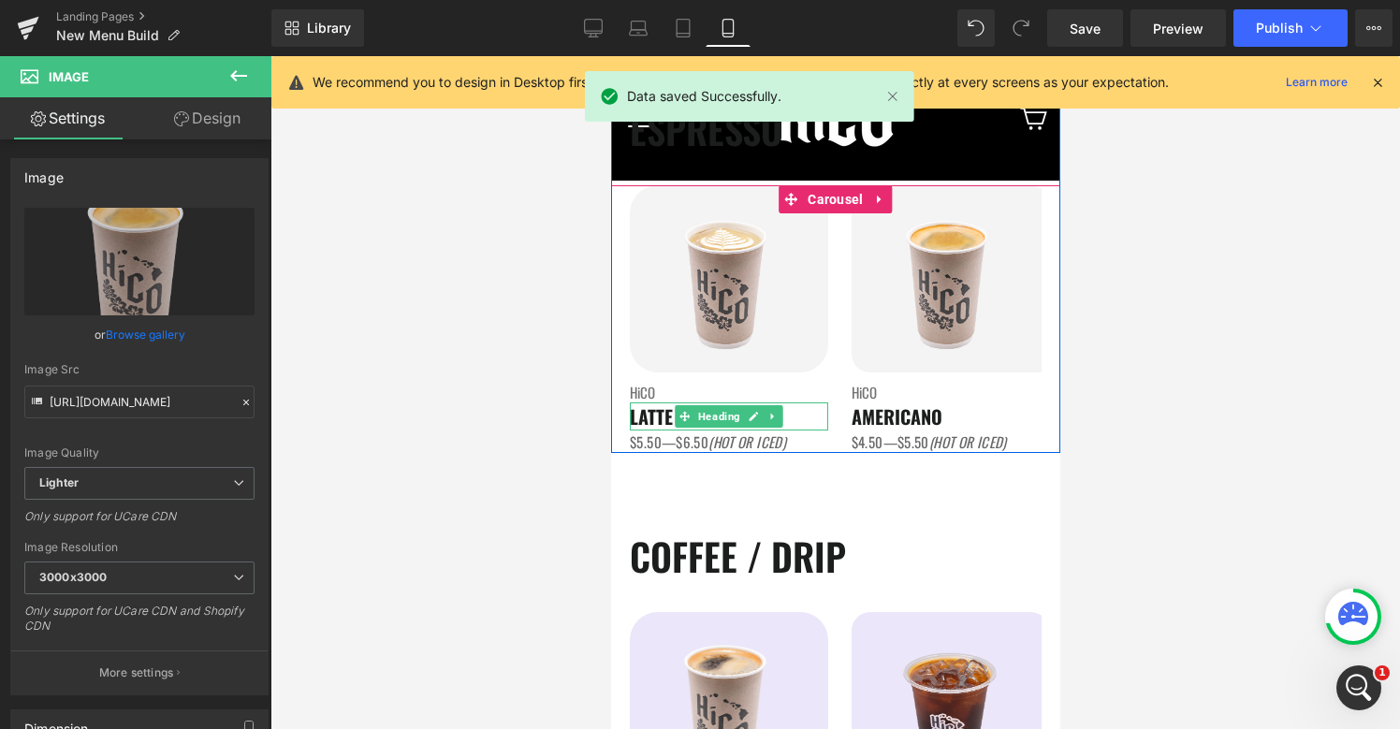
scroll to position [560, 0]
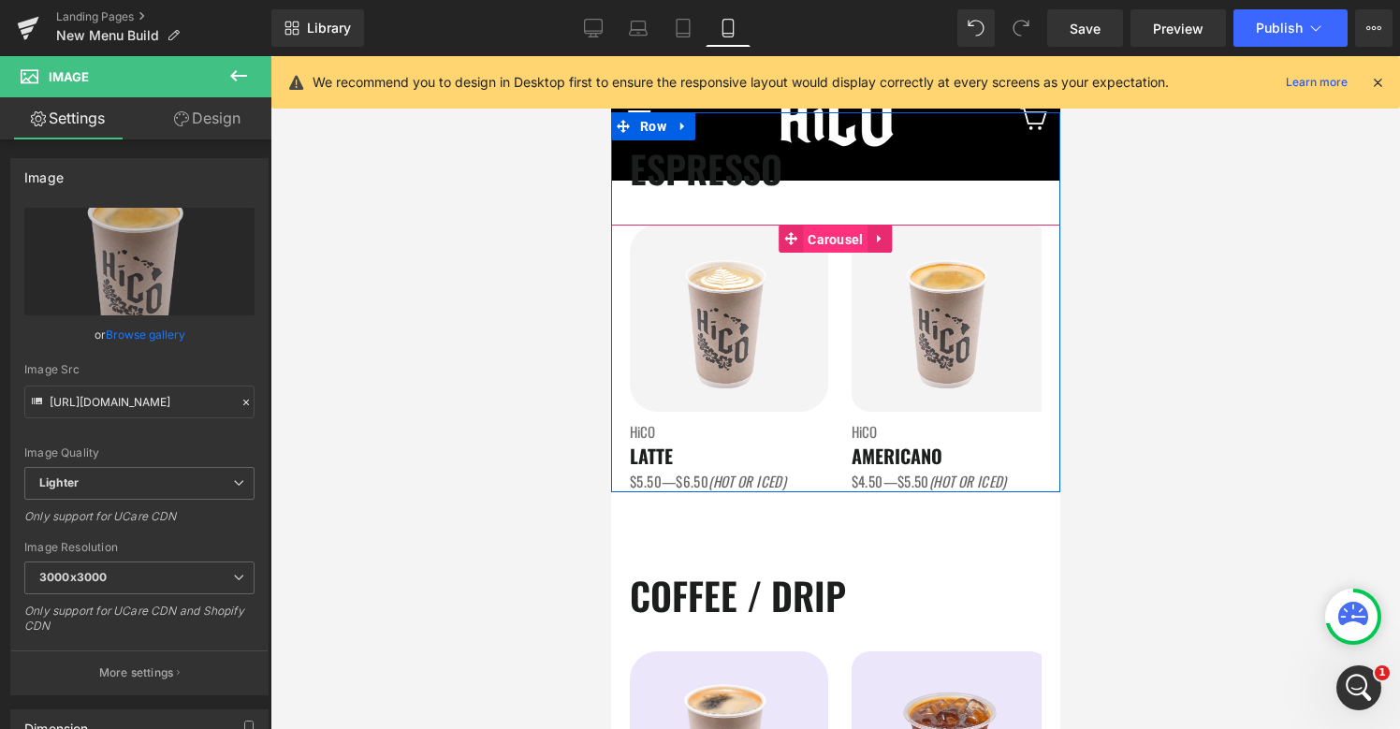
click at [826, 241] on span "Carousel" at bounding box center [834, 239] width 65 height 28
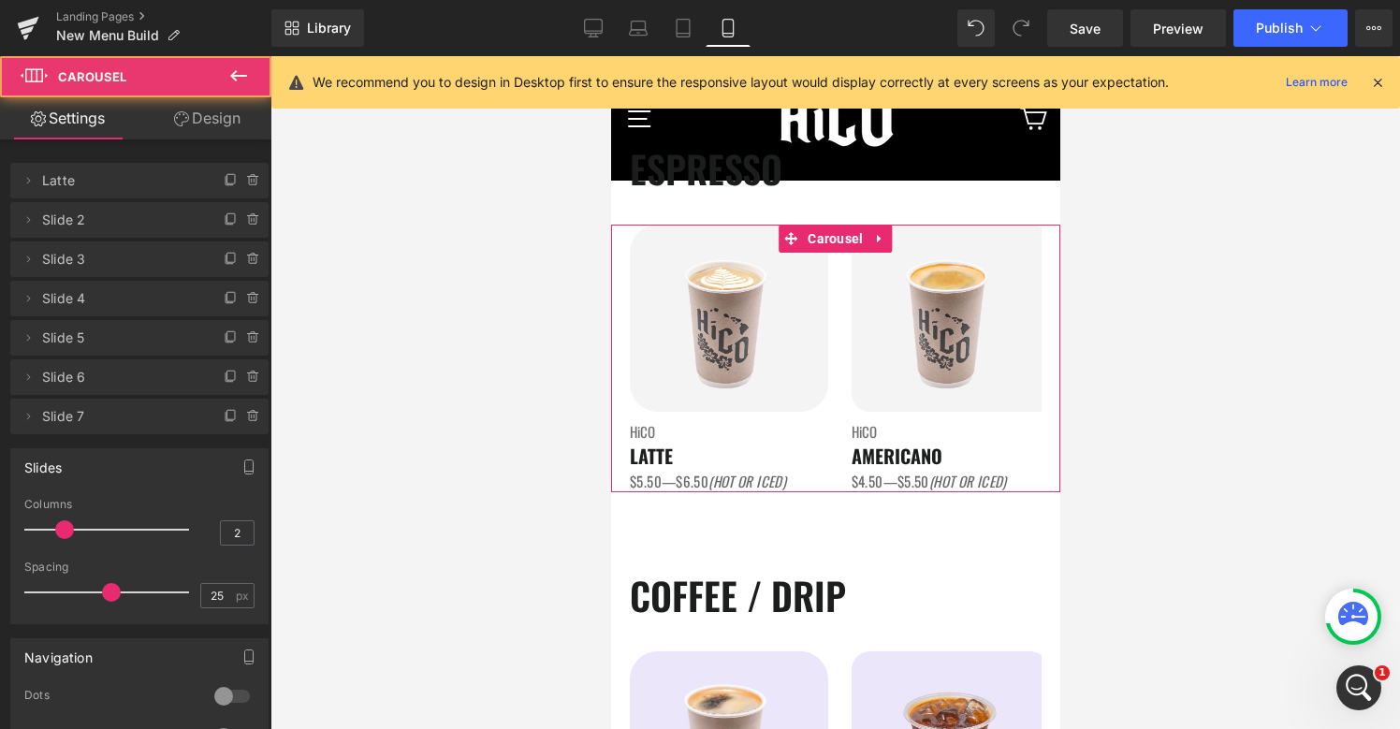
scroll to position [83, 0]
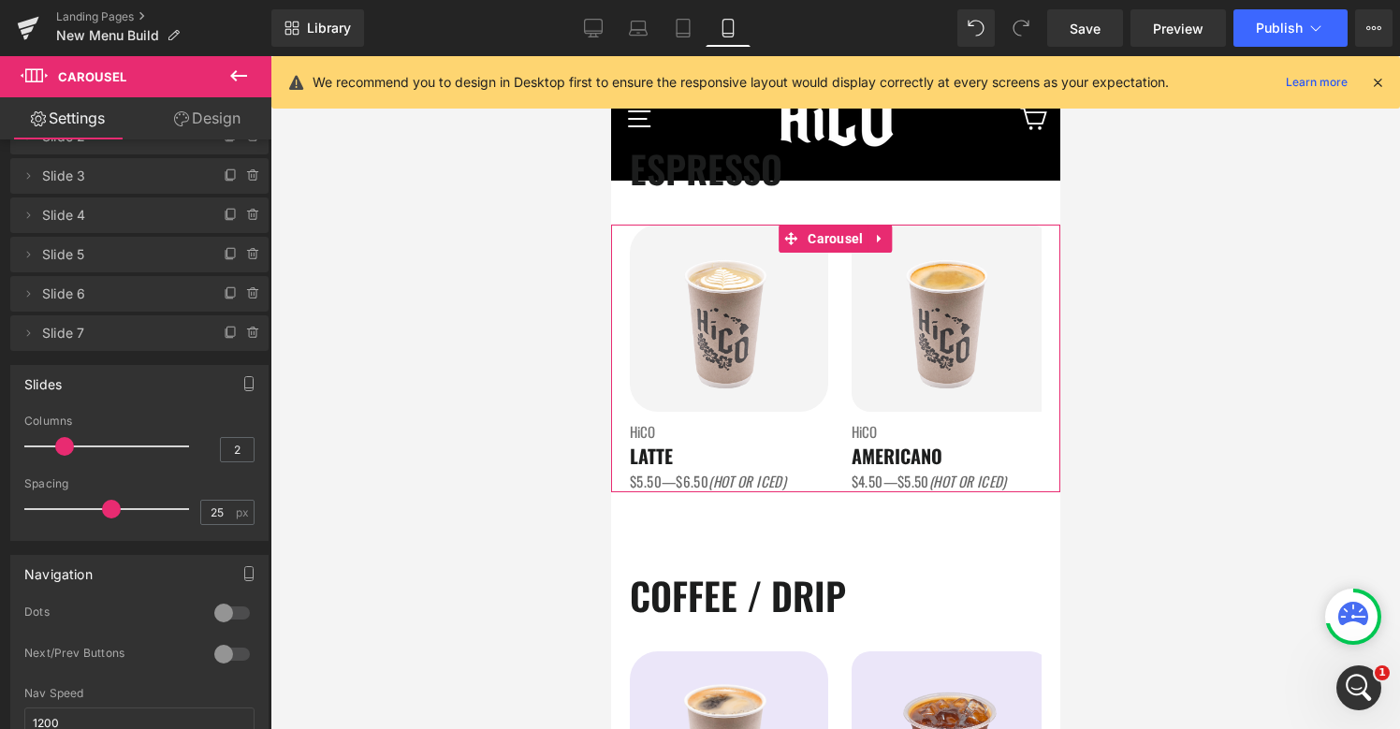
click at [215, 656] on div at bounding box center [232, 654] width 45 height 30
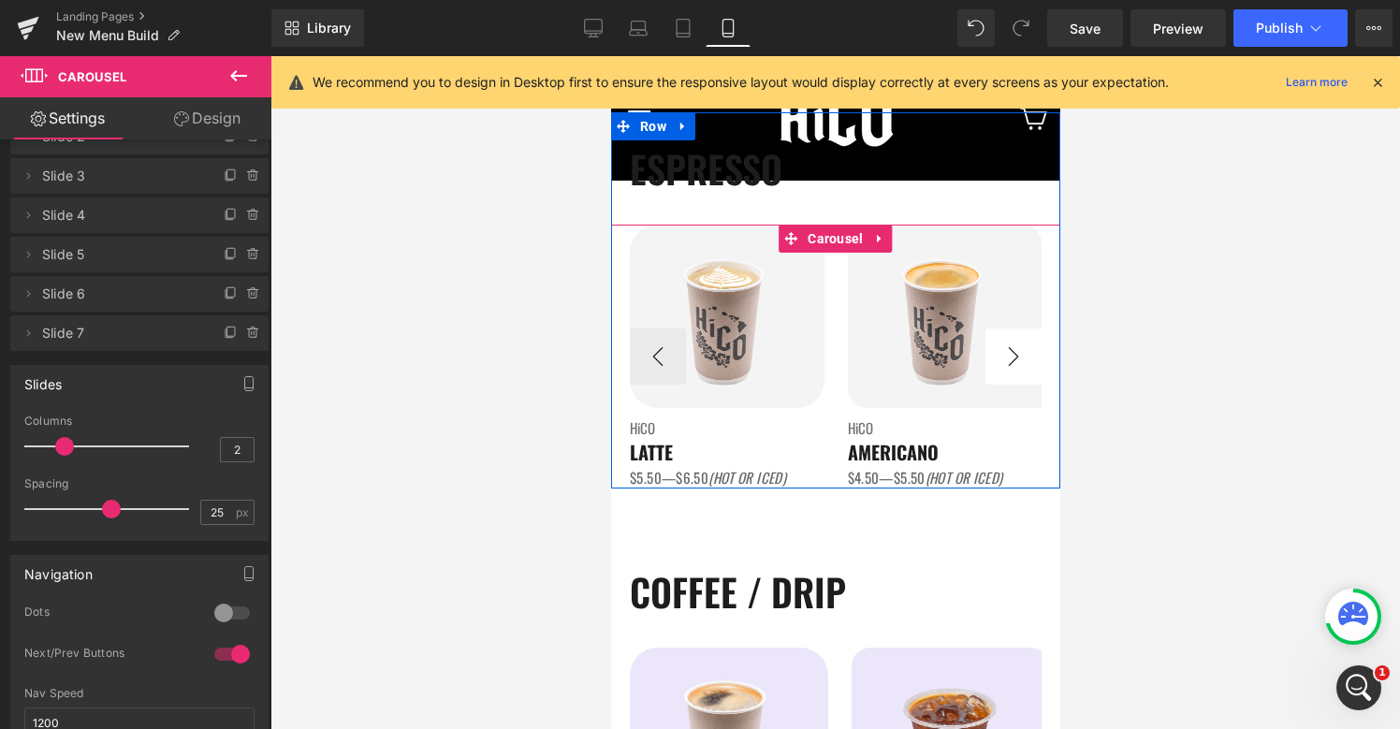
click at [1029, 344] on button "›" at bounding box center [1012, 356] width 56 height 56
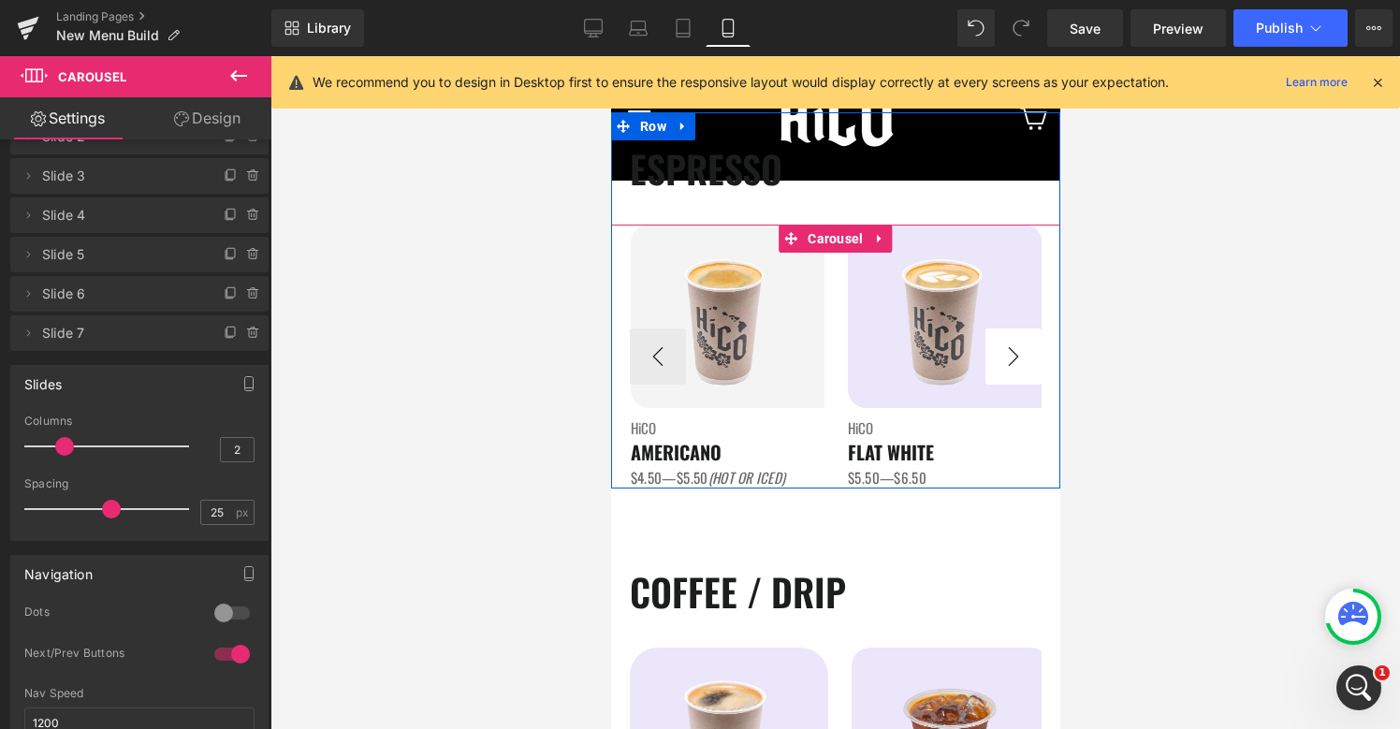
click at [1029, 344] on button "›" at bounding box center [1012, 356] width 56 height 56
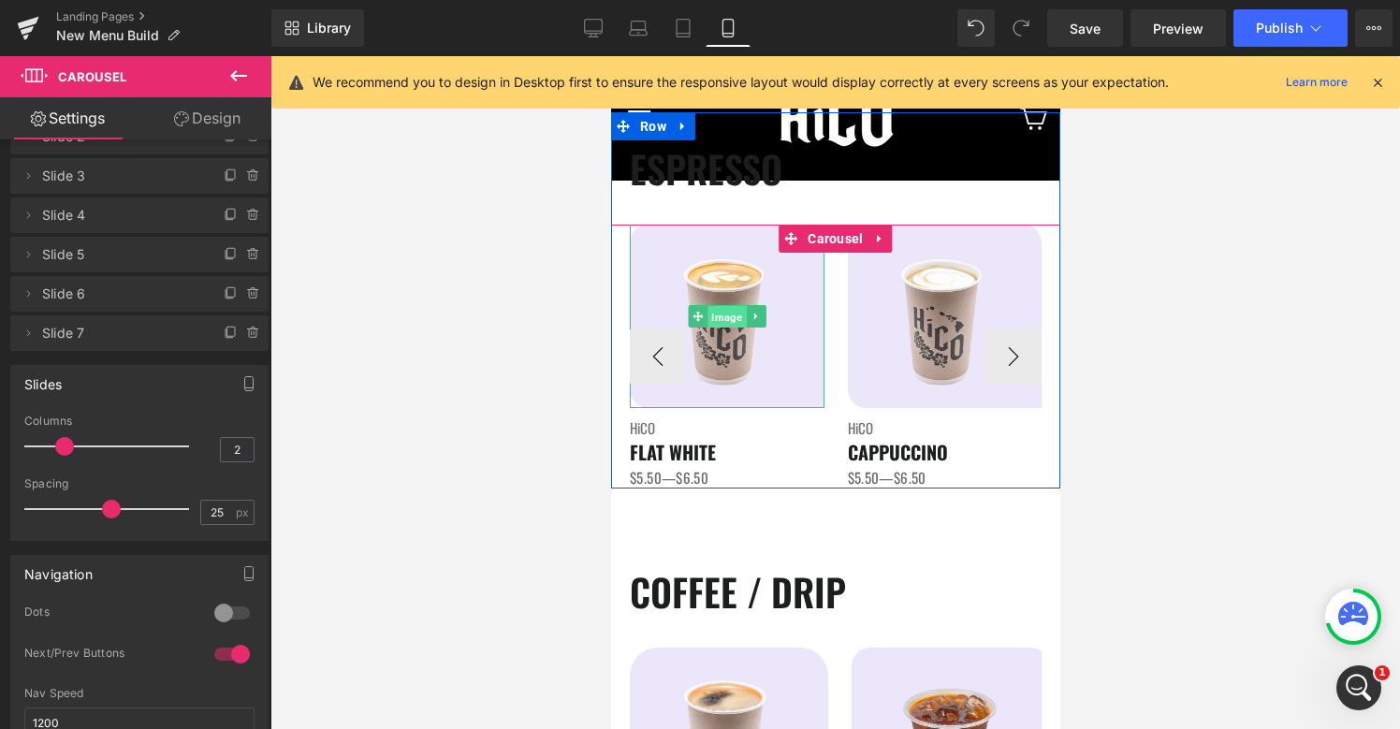
click at [722, 323] on span "Image" at bounding box center [725, 317] width 38 height 22
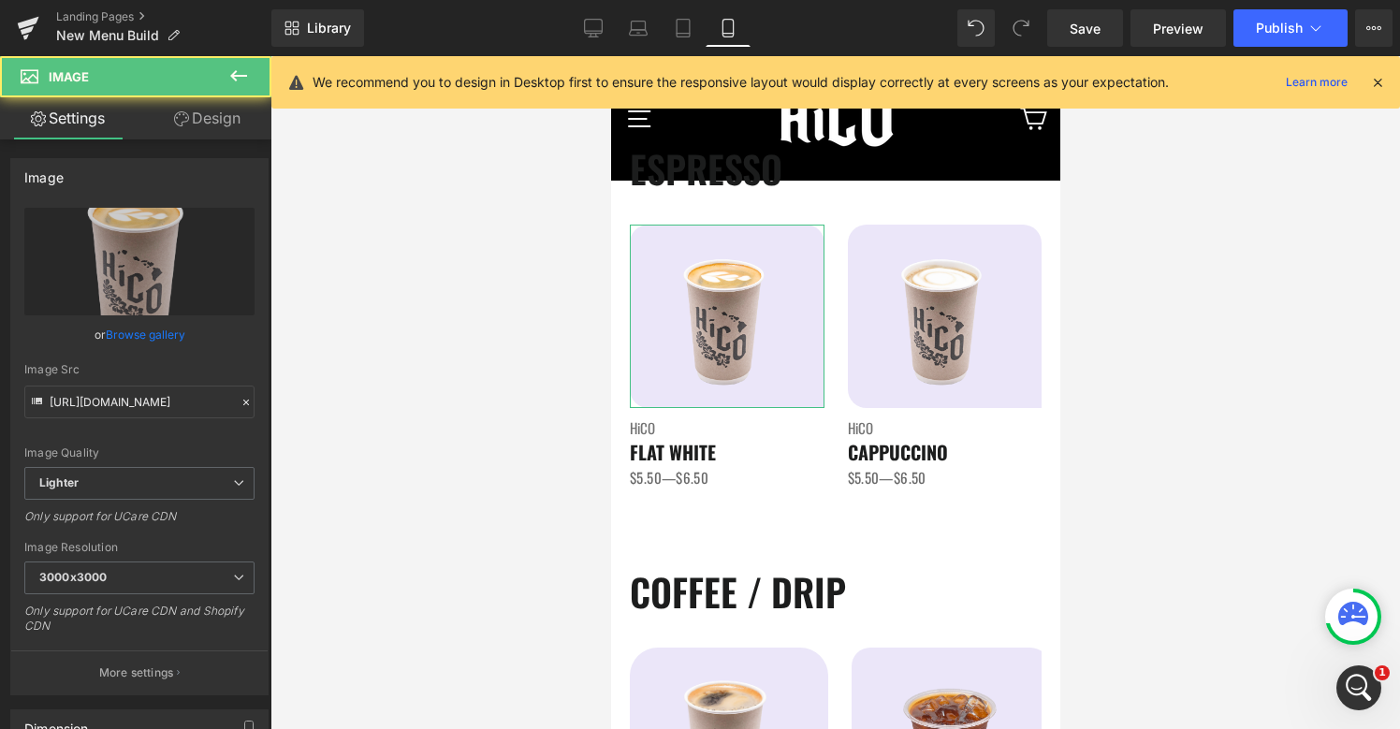
click at [225, 136] on link "Design" at bounding box center [207, 118] width 136 height 42
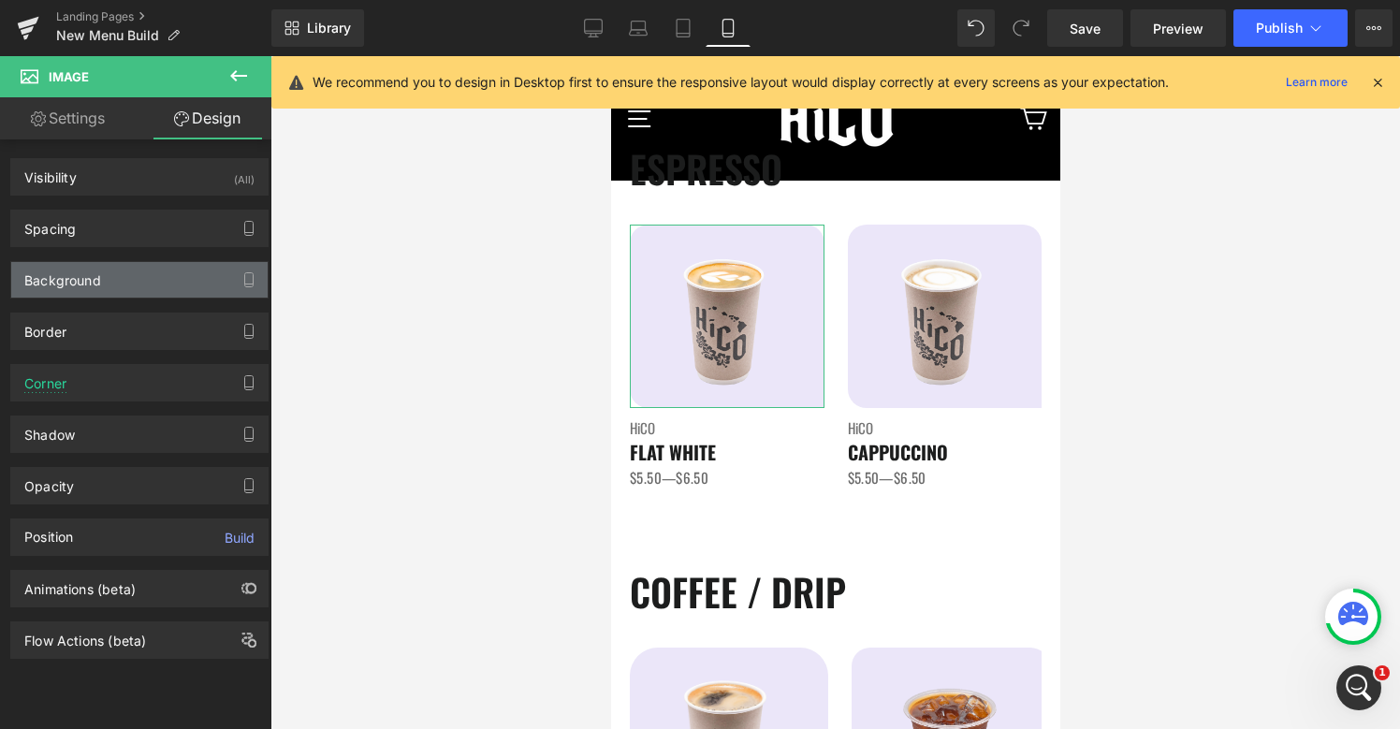
click at [119, 274] on div "Background" at bounding box center [139, 280] width 256 height 36
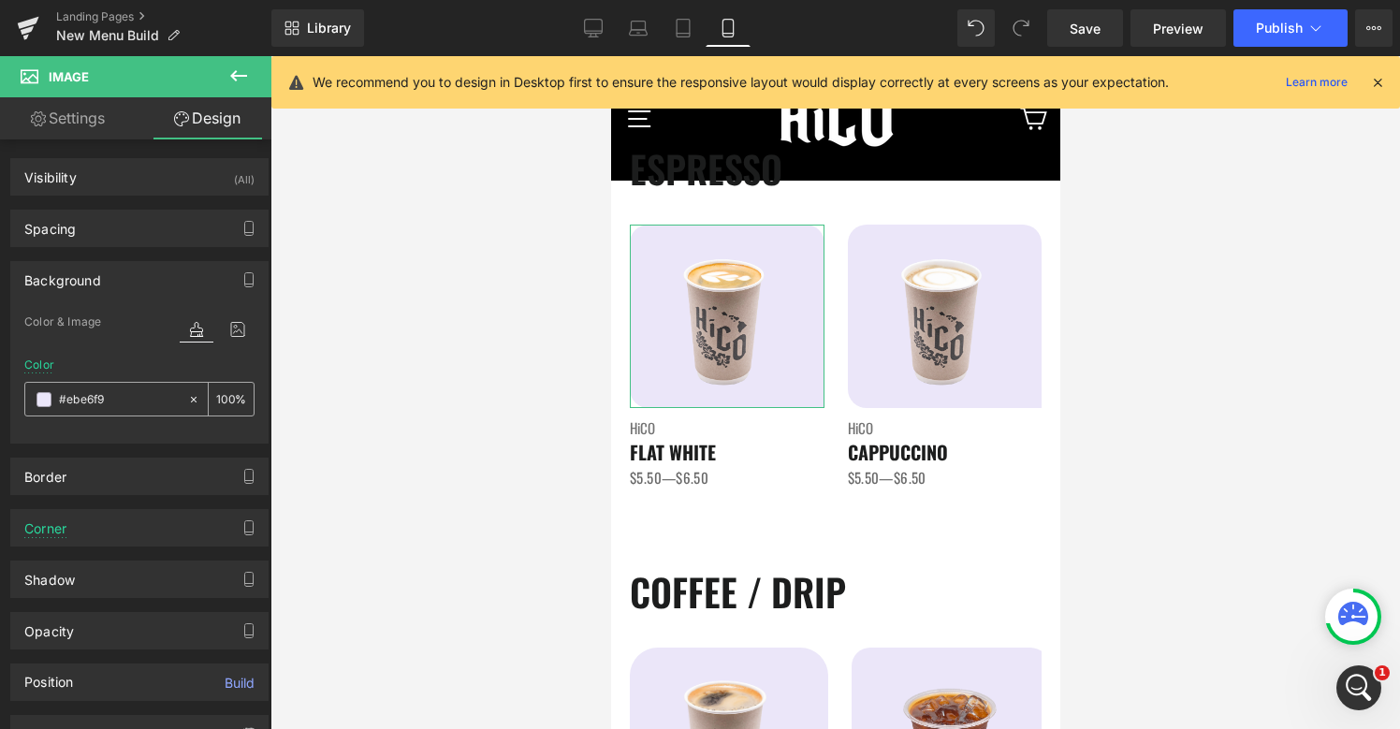
click at [109, 404] on input "#ebe6f9" at bounding box center [119, 399] width 120 height 21
paste input "f4f4f4"
type input "#f4f4f4"
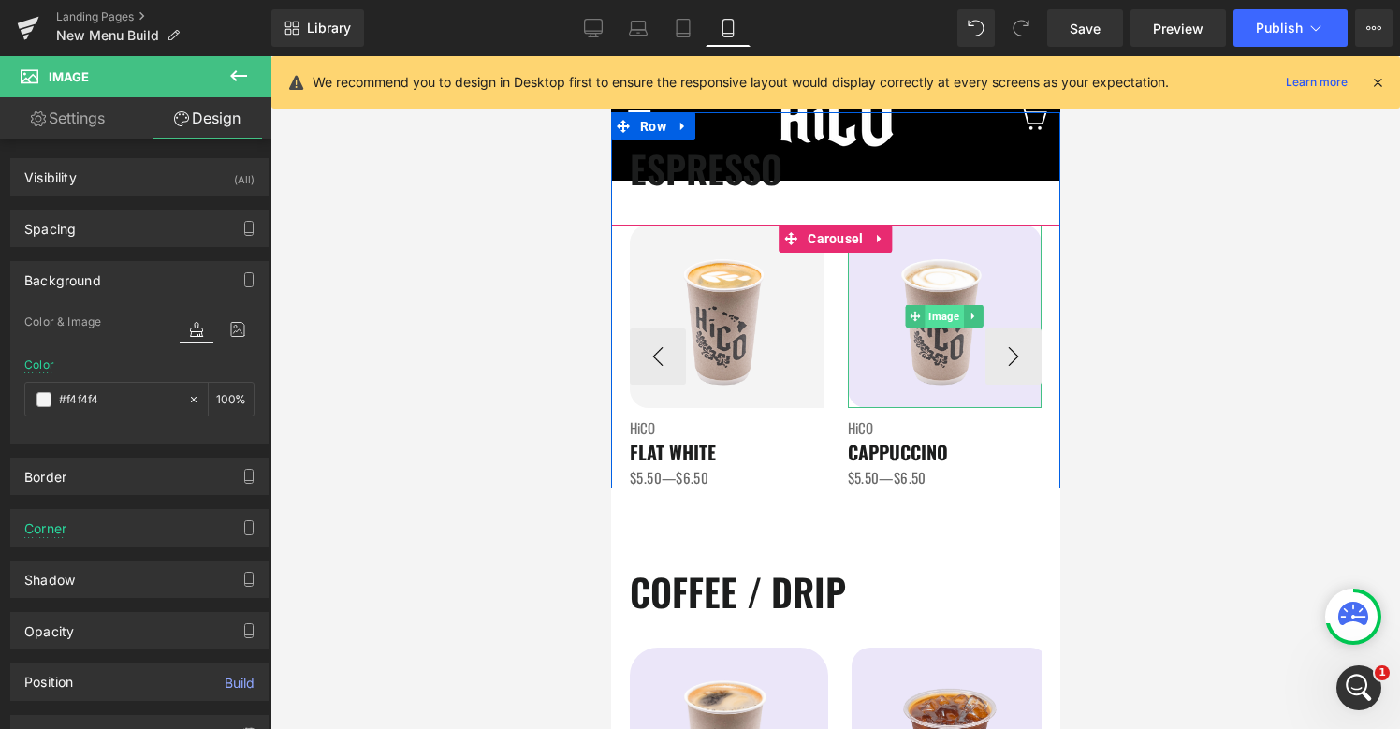
click at [946, 315] on span "Image" at bounding box center [943, 316] width 38 height 22
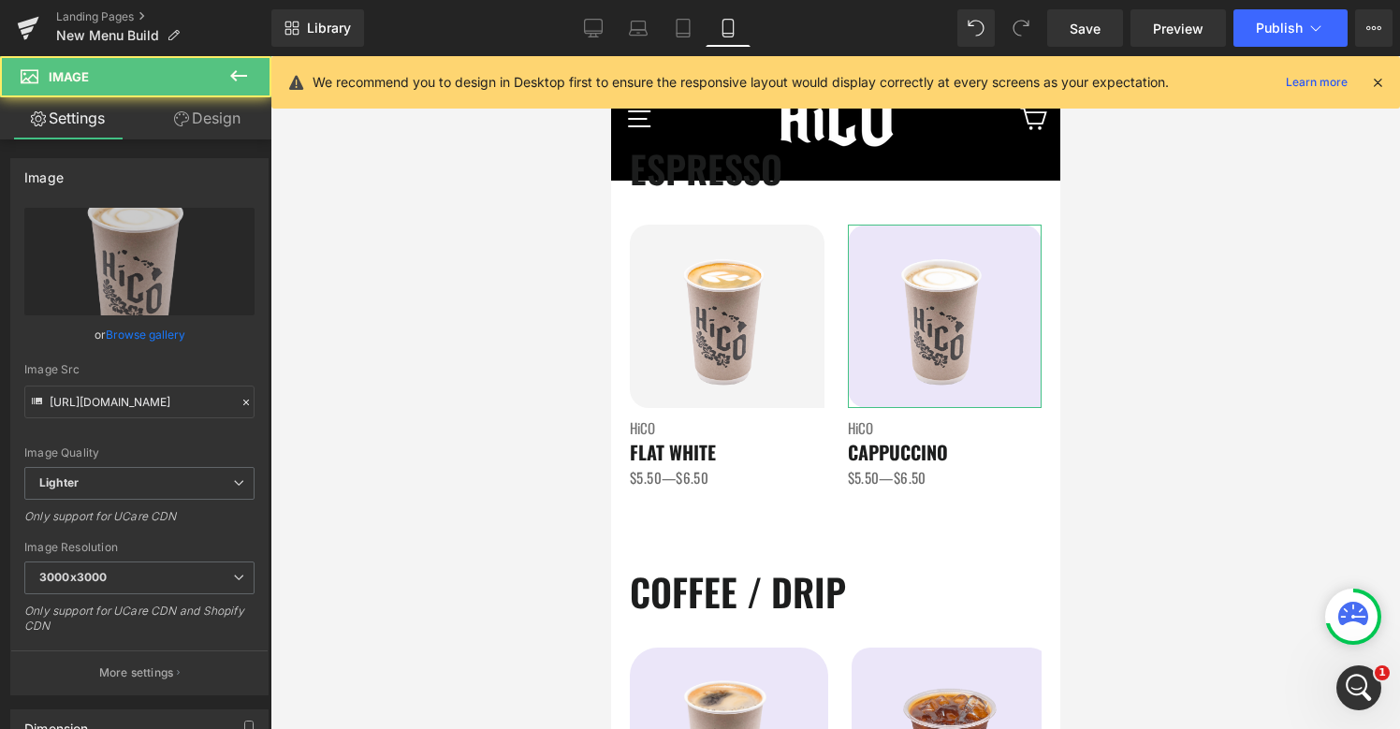
click at [228, 124] on link "Design" at bounding box center [207, 118] width 136 height 42
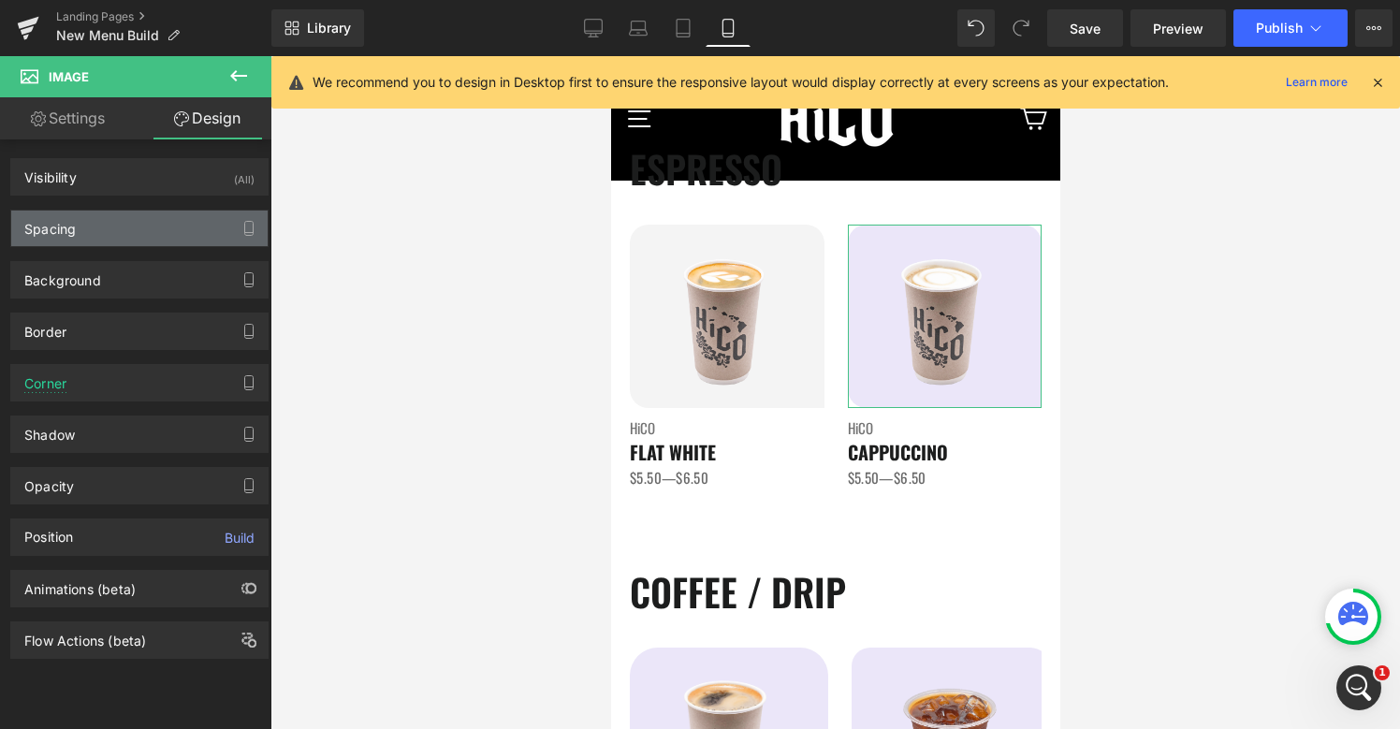
click at [117, 224] on div "Spacing" at bounding box center [139, 229] width 256 height 36
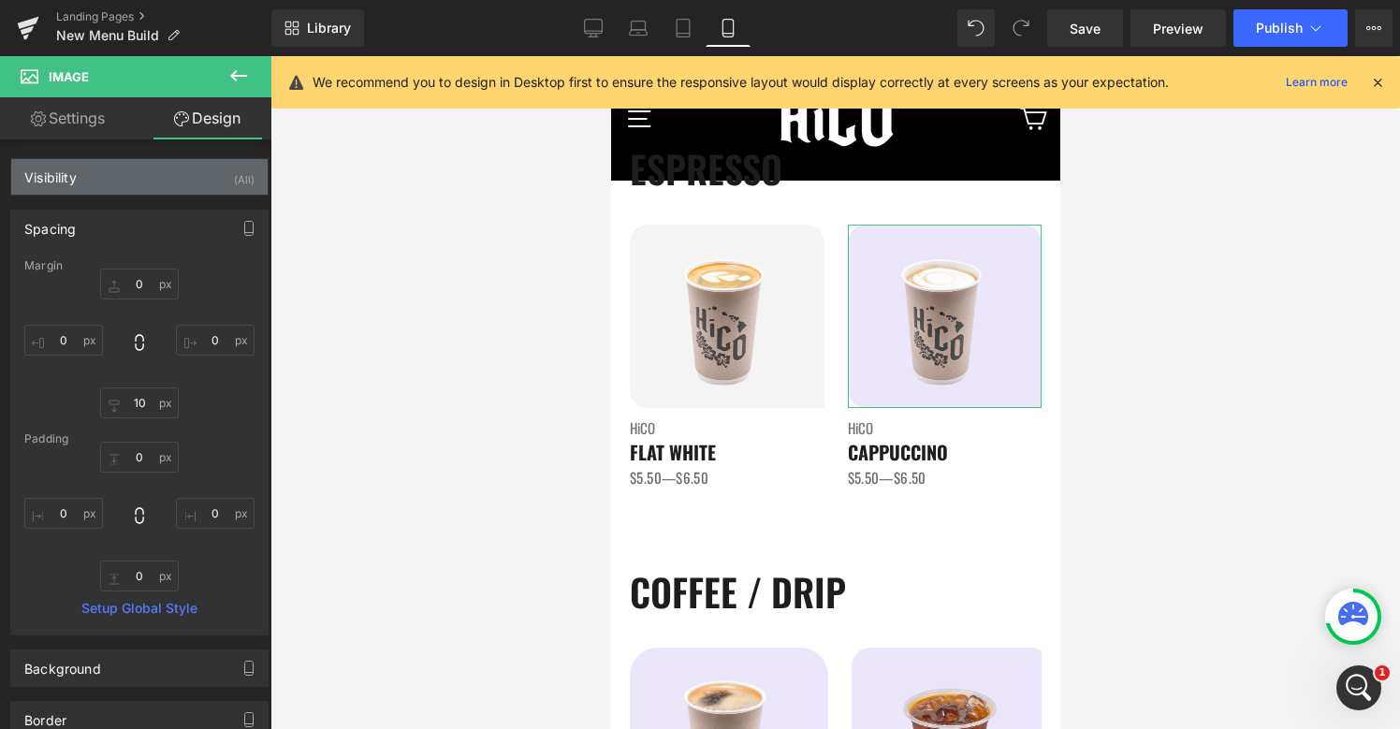
click at [182, 170] on div "Visibility (All)" at bounding box center [139, 177] width 256 height 36
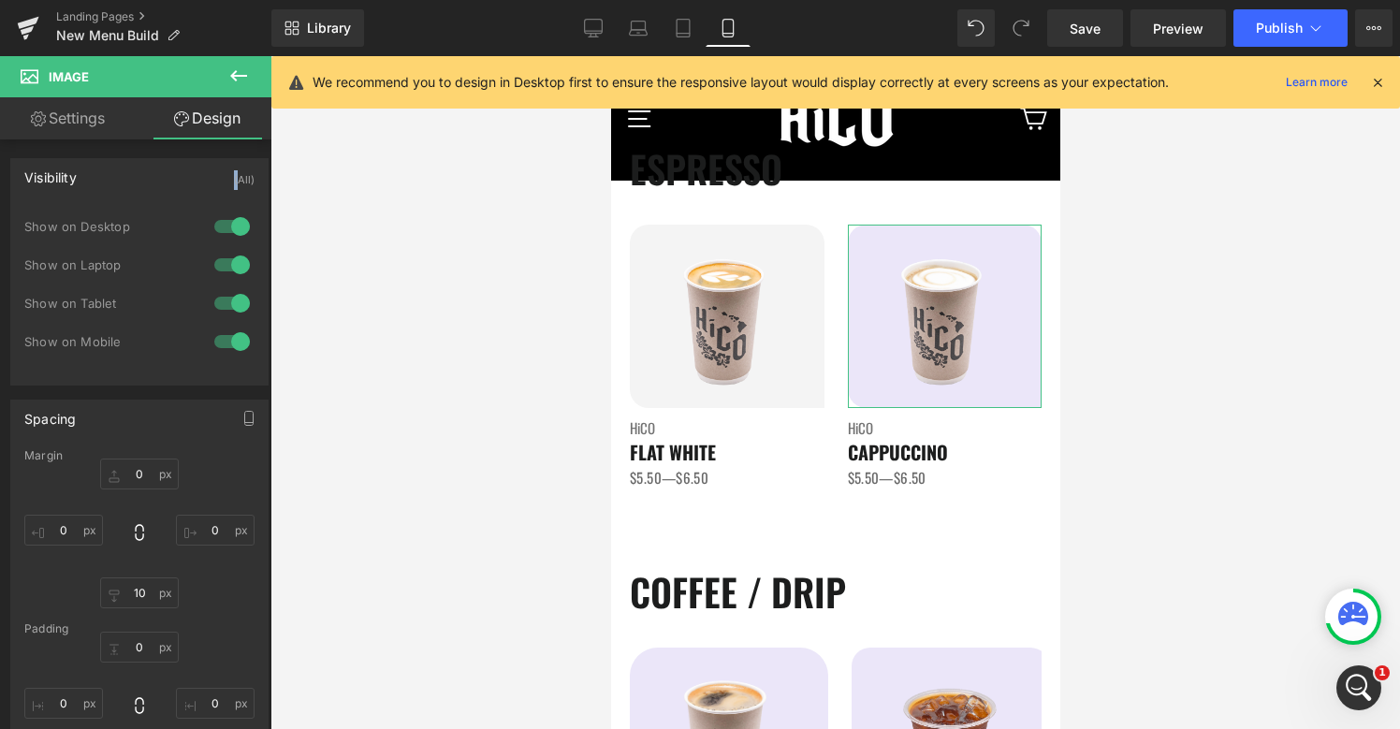
click at [182, 170] on div "Visibility (All)" at bounding box center [139, 177] width 256 height 36
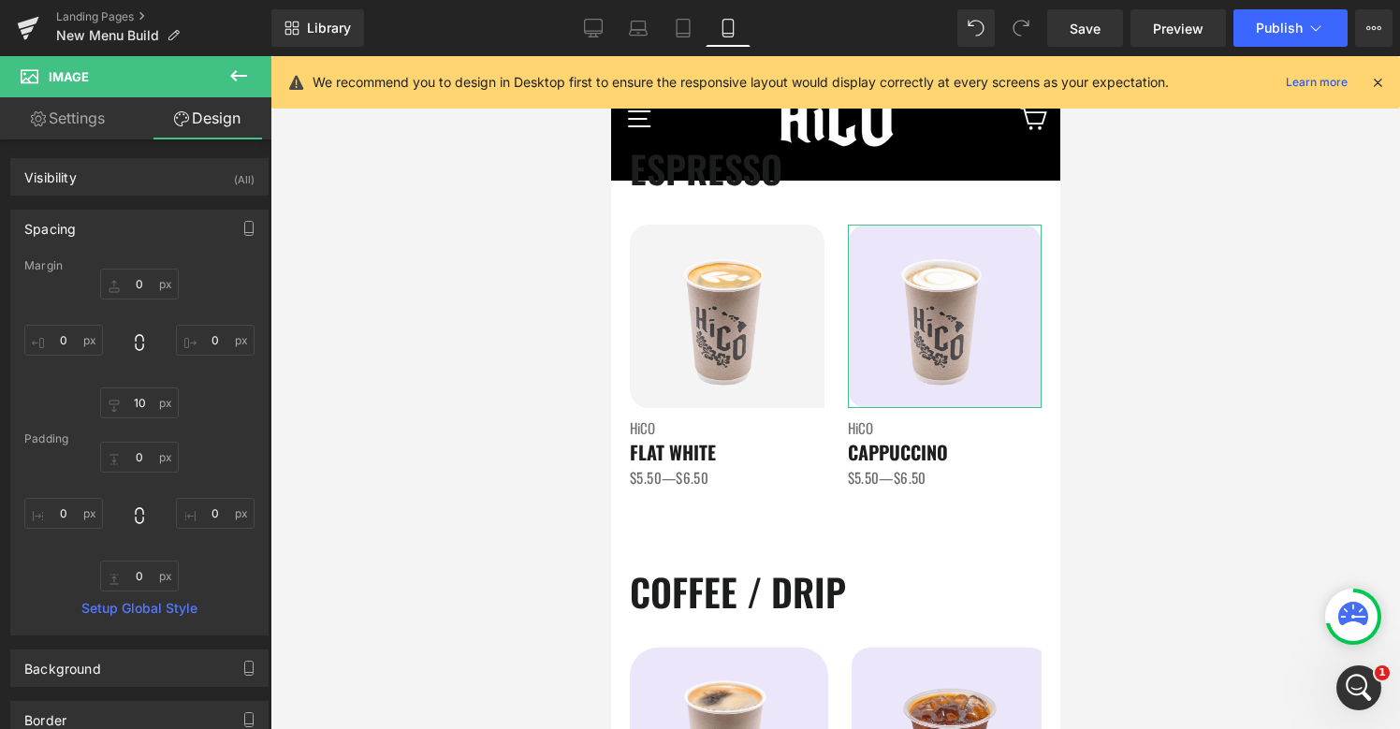
click at [152, 244] on div "Spacing" at bounding box center [139, 229] width 256 height 36
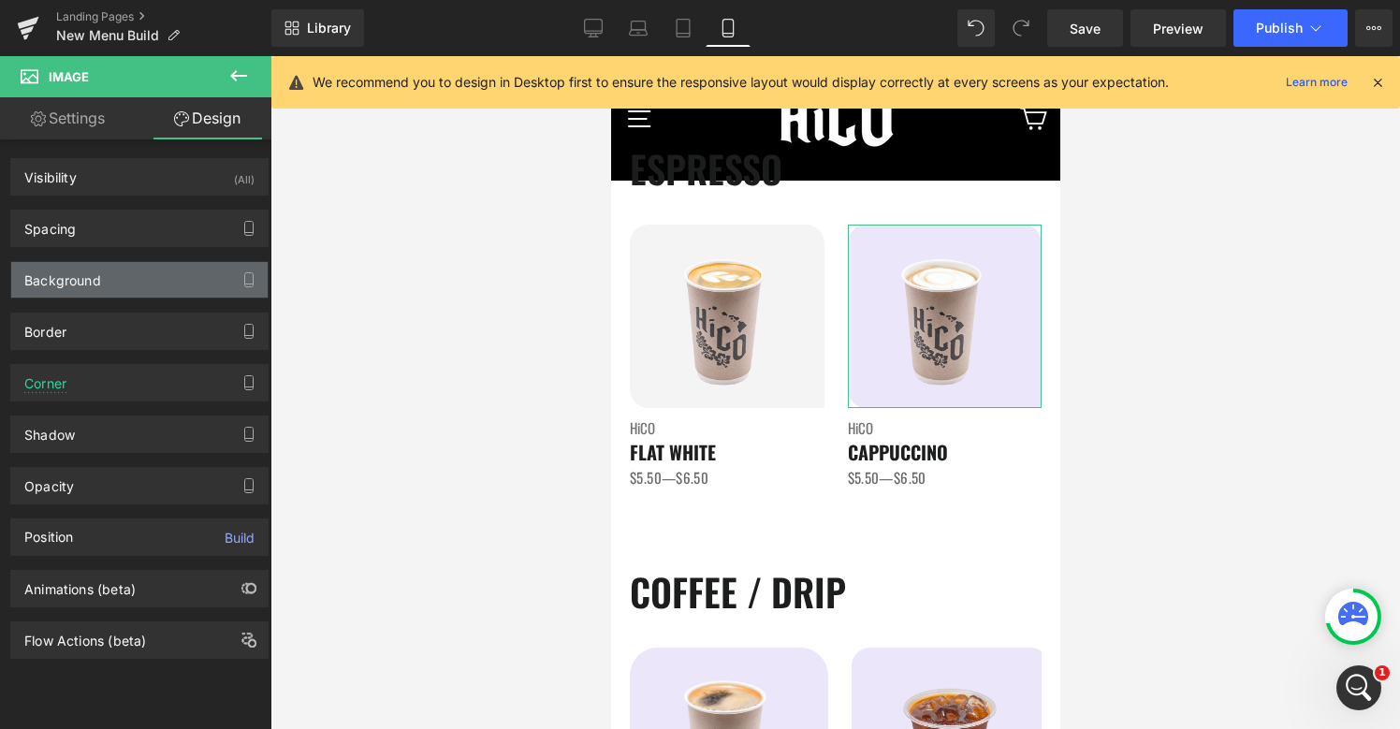
click at [139, 277] on div "Background" at bounding box center [139, 280] width 256 height 36
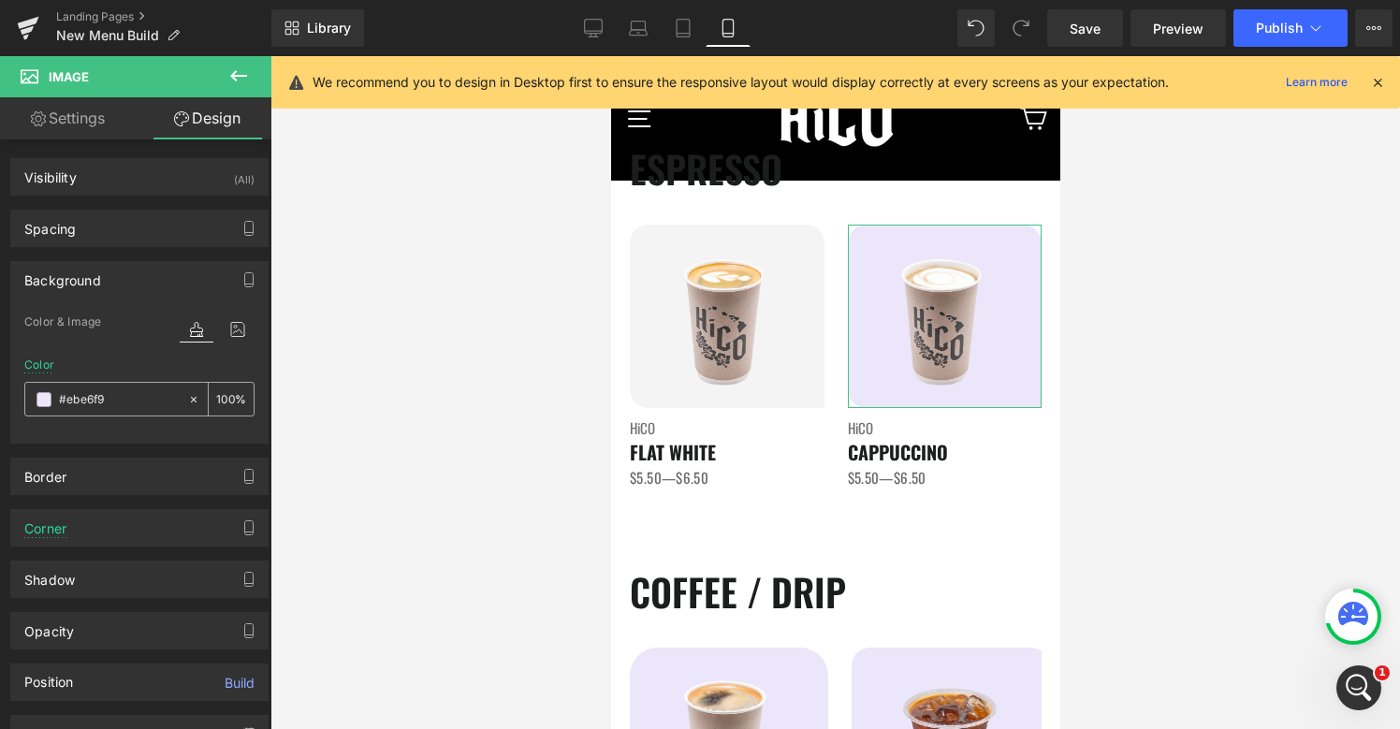
click at [108, 396] on input "#ebe6f9" at bounding box center [119, 399] width 120 height 21
paste input "f4f4f4"
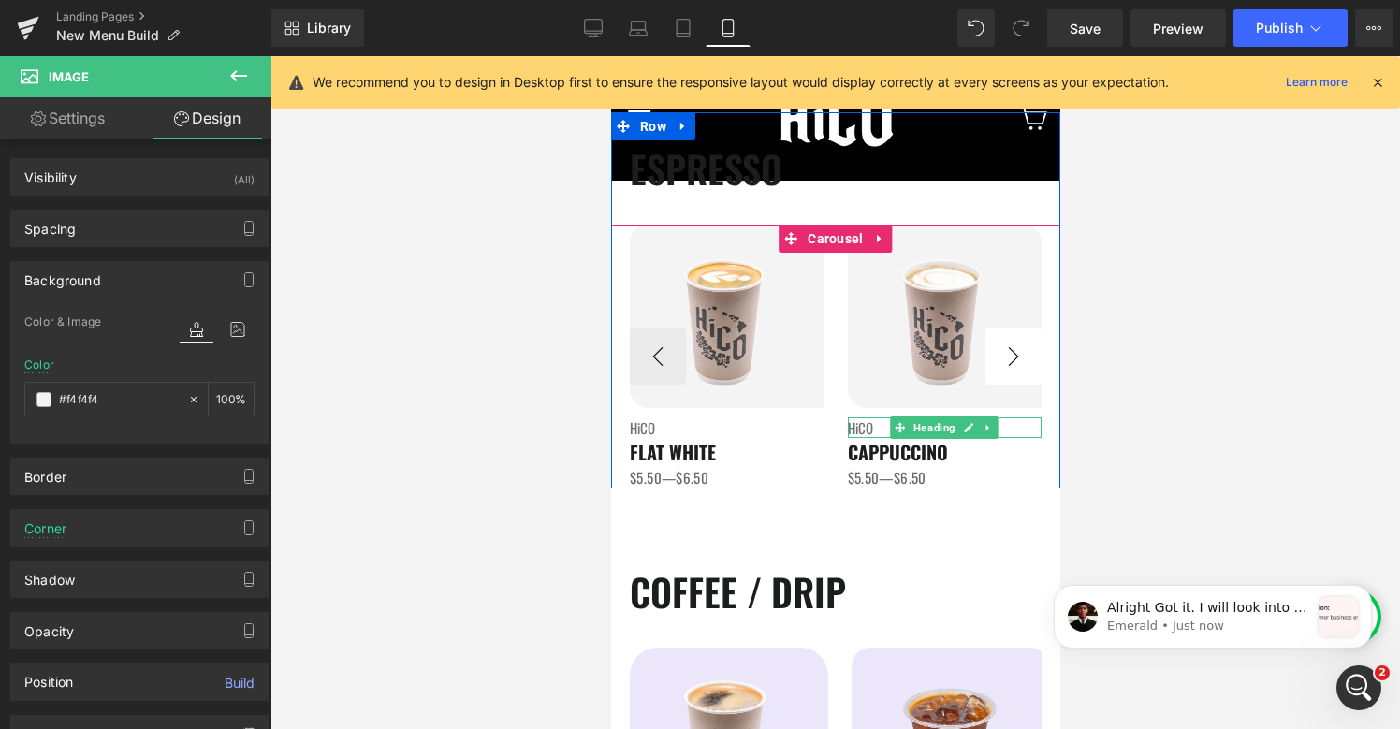
scroll to position [0, 0]
type input "#f4f4f4"
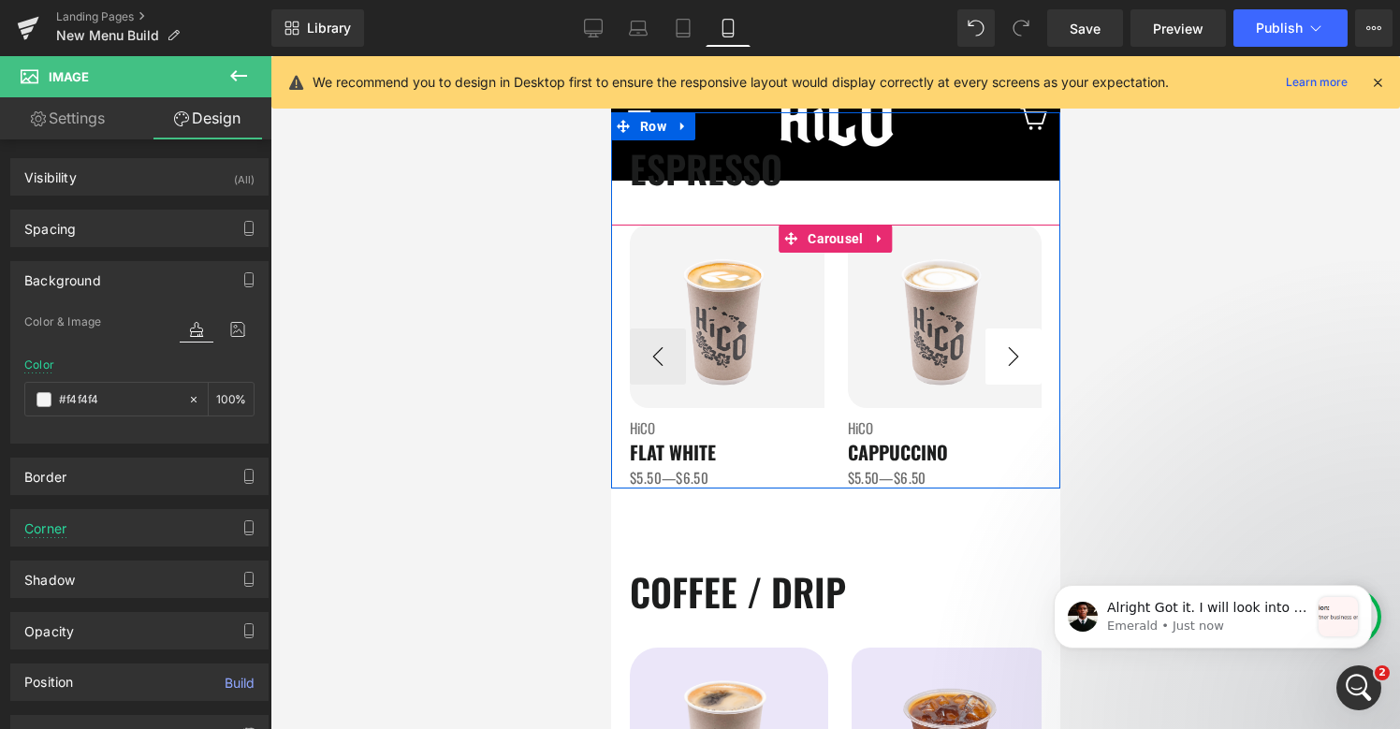
click at [1022, 351] on button "›" at bounding box center [1012, 356] width 56 height 56
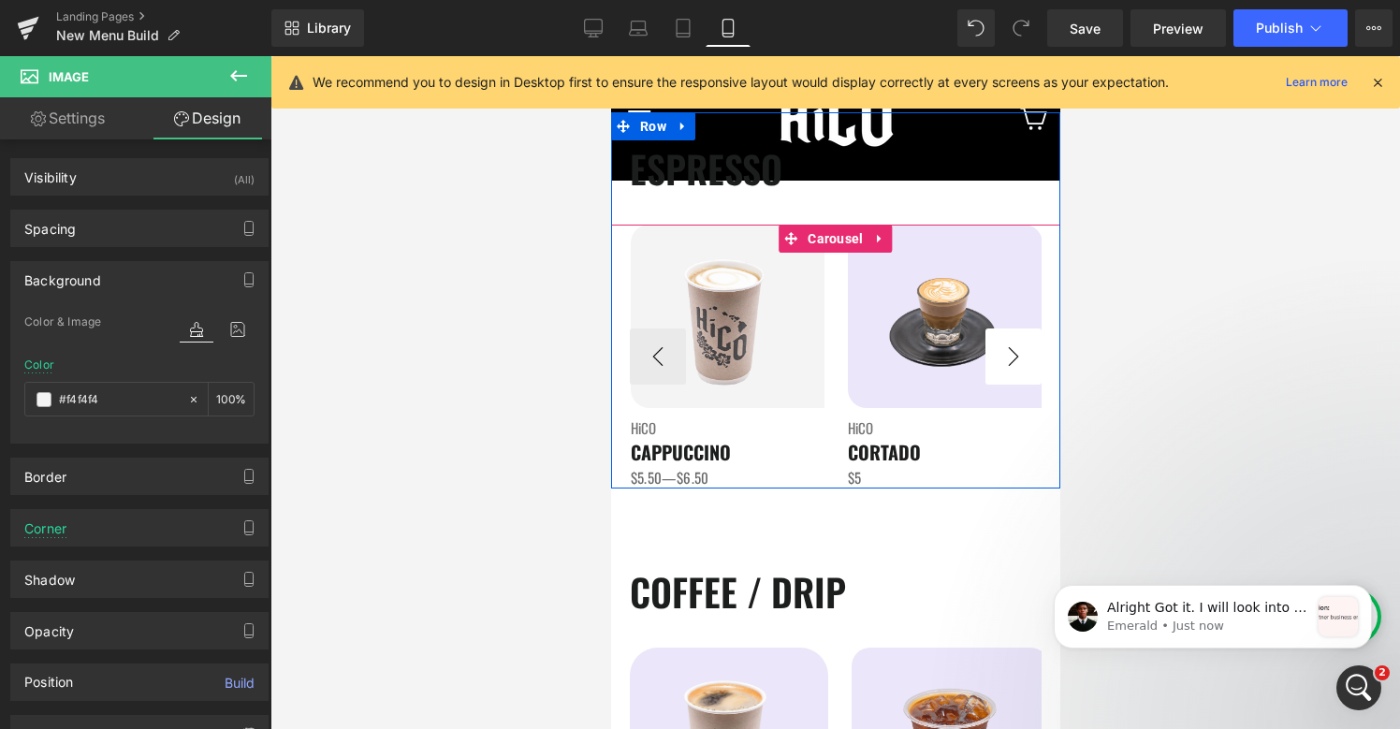
scroll to position [2738, 0]
click at [1022, 351] on button "›" at bounding box center [1012, 356] width 56 height 56
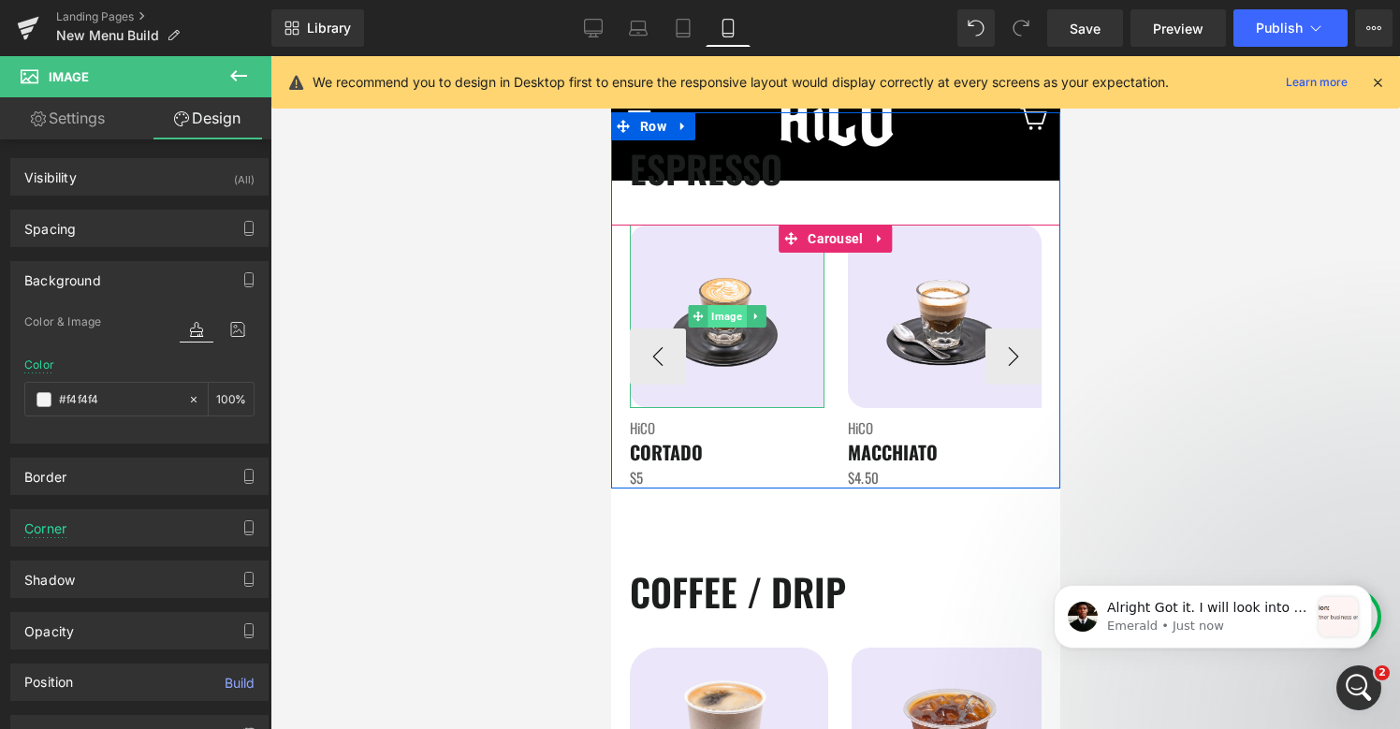
click at [737, 314] on span "Image" at bounding box center [725, 316] width 38 height 22
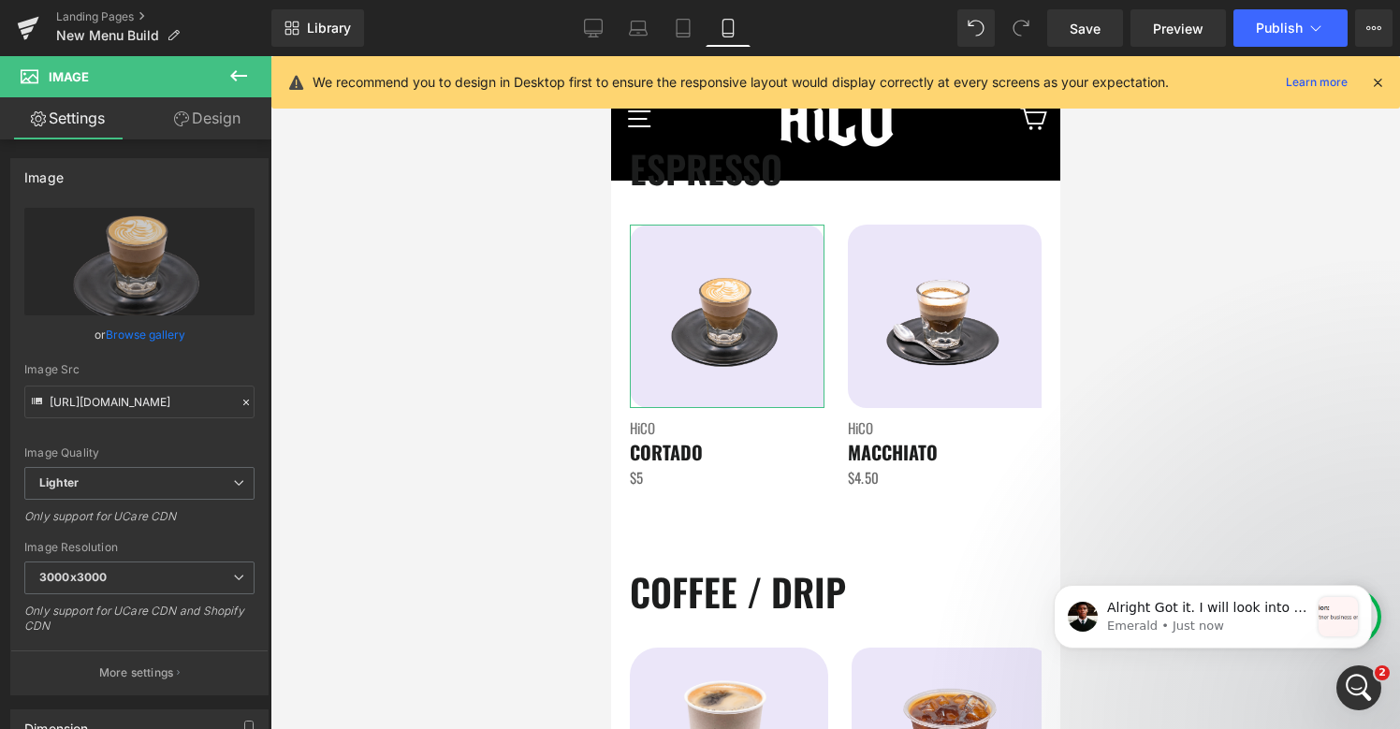
click at [219, 115] on link "Design" at bounding box center [207, 118] width 136 height 42
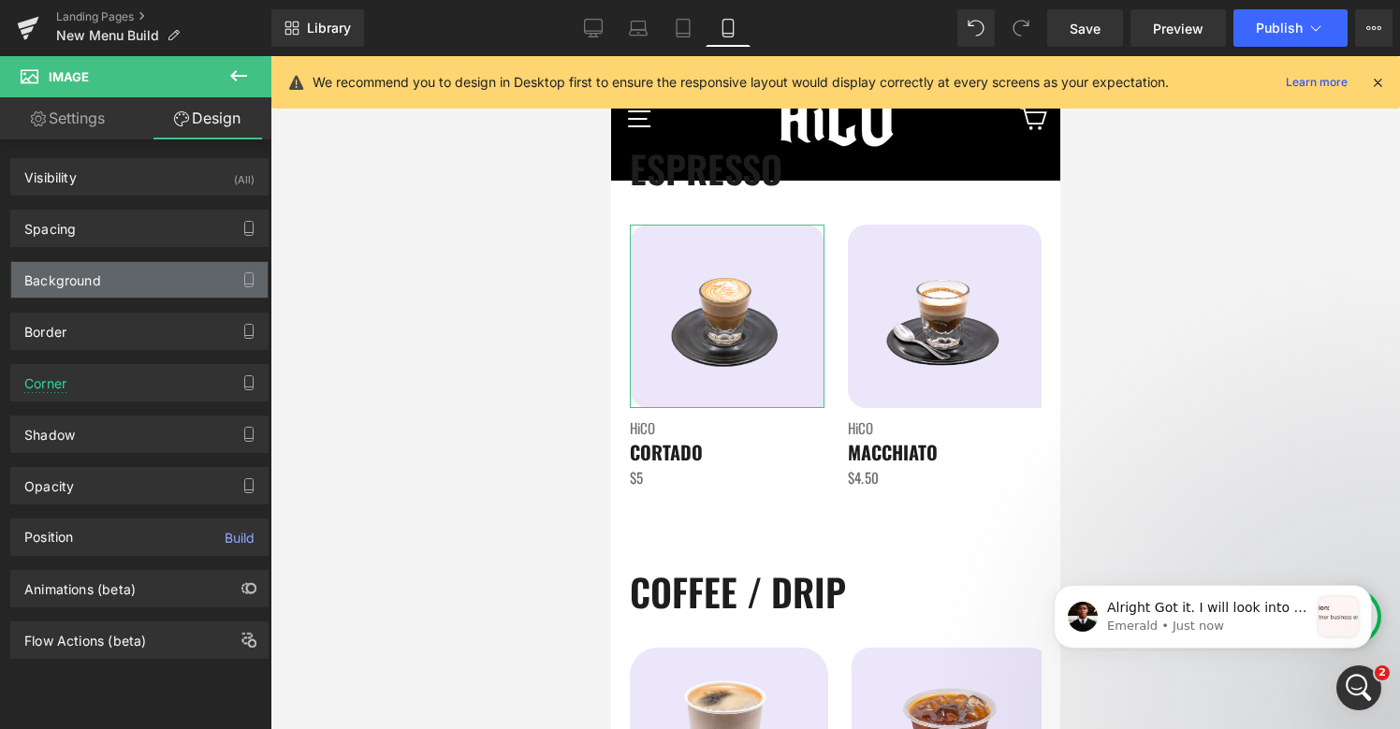
click at [103, 287] on div "Background" at bounding box center [139, 280] width 256 height 36
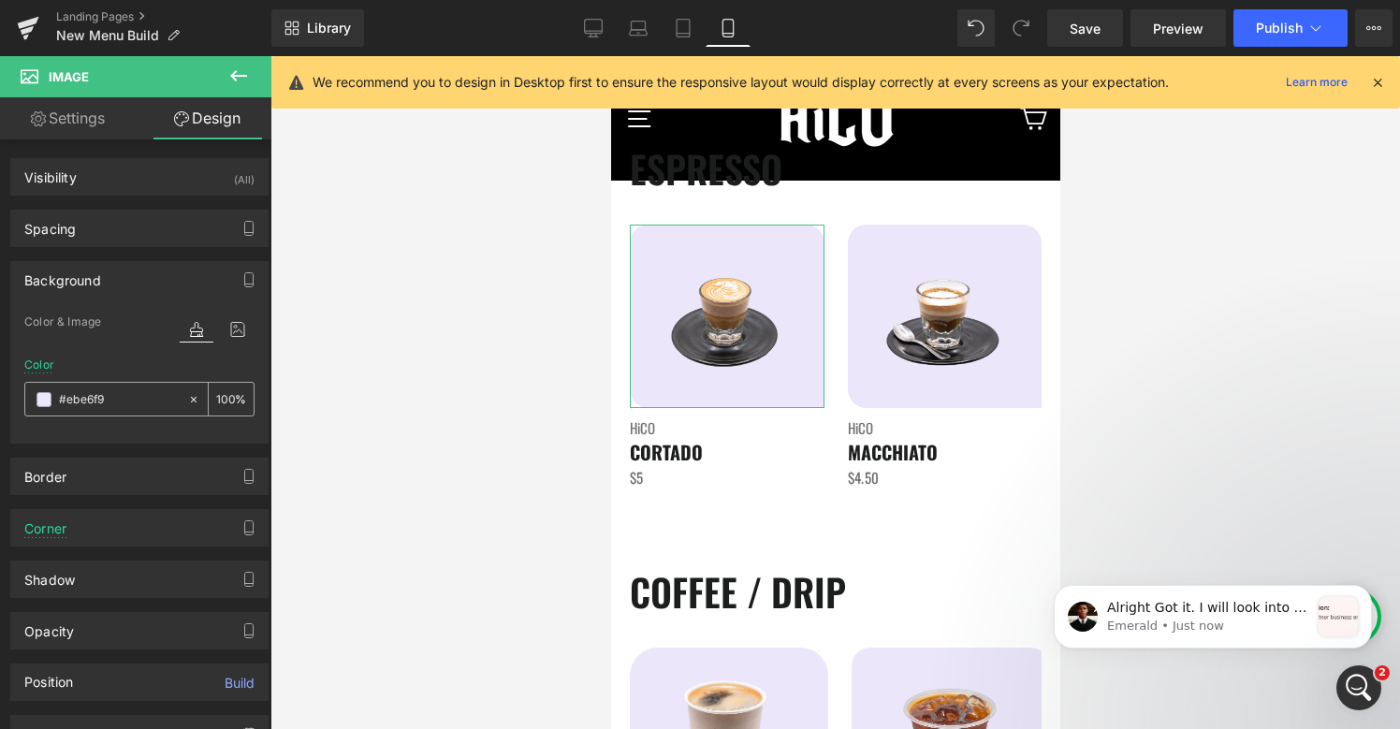
click at [96, 412] on div "#ebe6f9" at bounding box center [106, 399] width 162 height 33
click at [96, 411] on div "#ebe6f9" at bounding box center [106, 399] width 162 height 33
click at [97, 400] on input "#ebe6f9" at bounding box center [119, 399] width 120 height 21
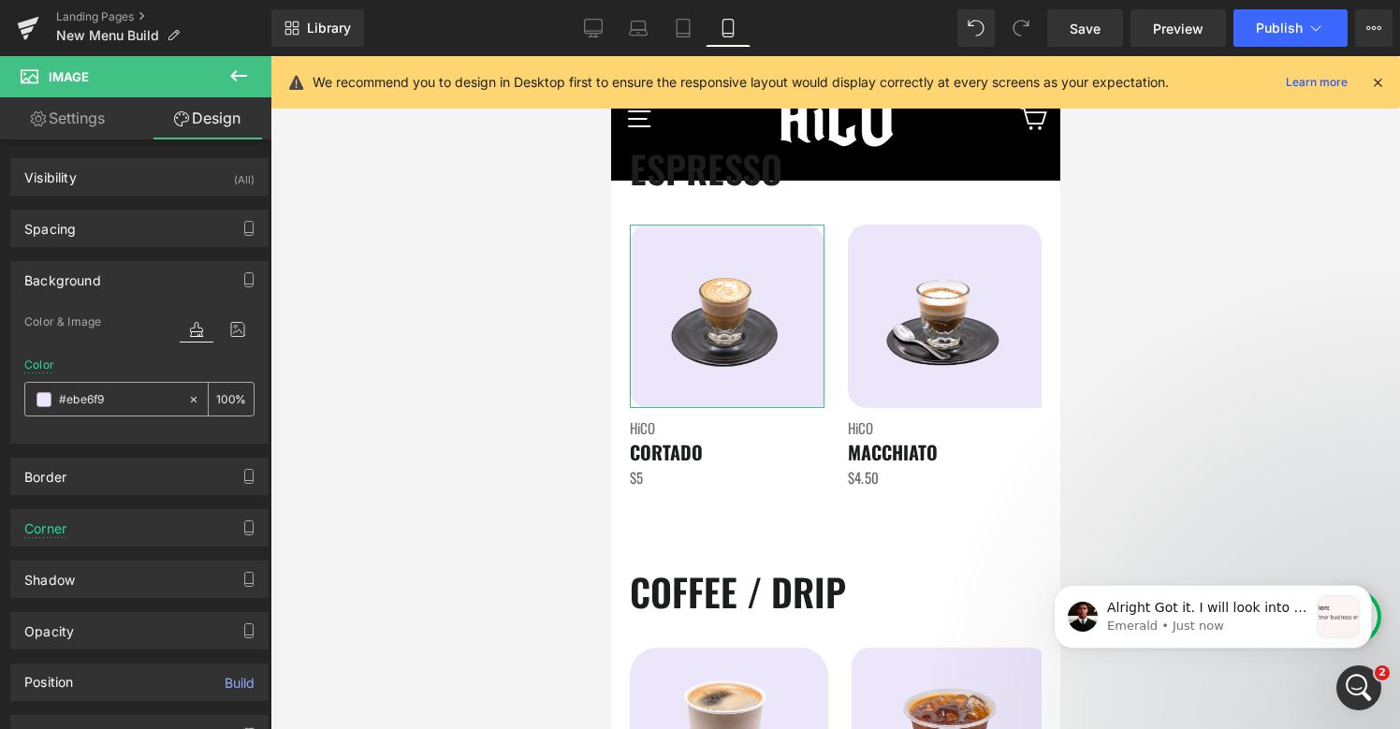
click at [97, 400] on input "#ebe6f9" at bounding box center [119, 399] width 120 height 21
paste input "f4f4f4"
type input "#f4f4f4"
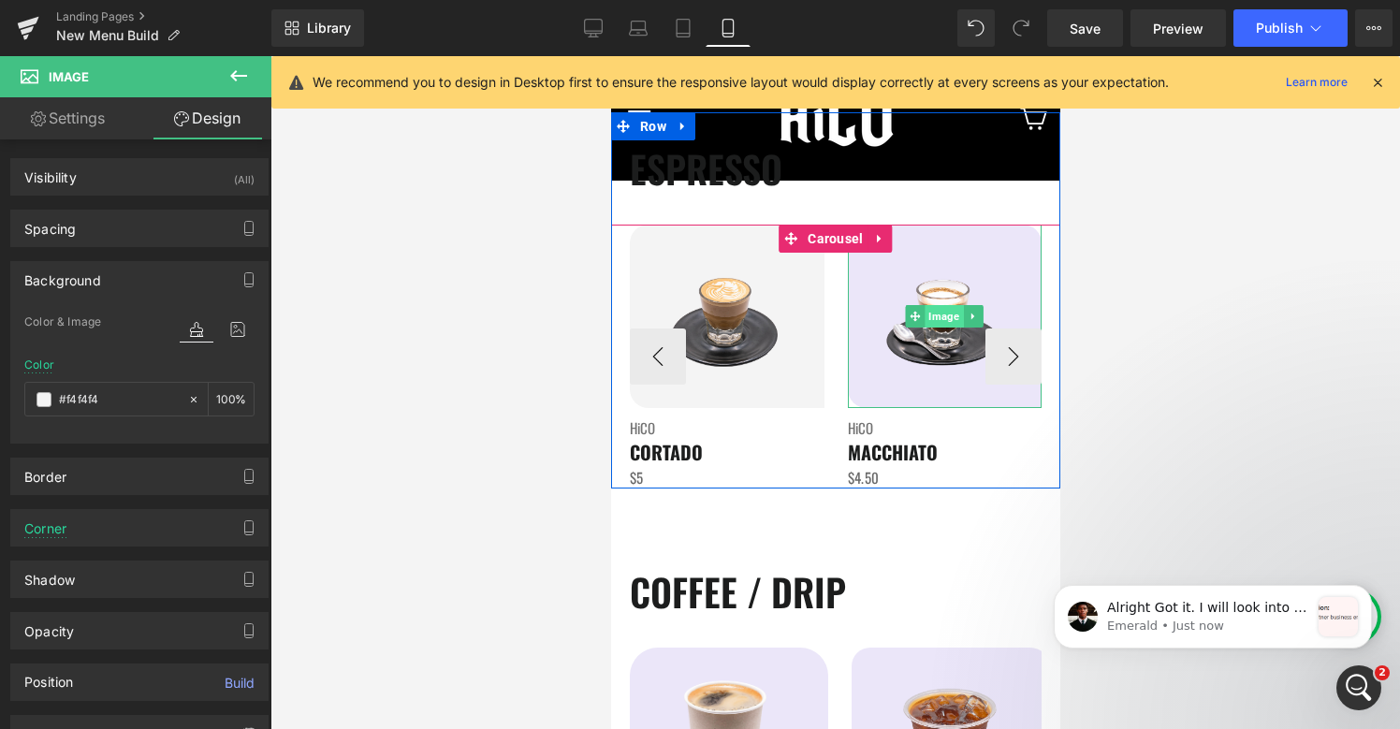
click at [949, 317] on span "Image" at bounding box center [943, 316] width 38 height 22
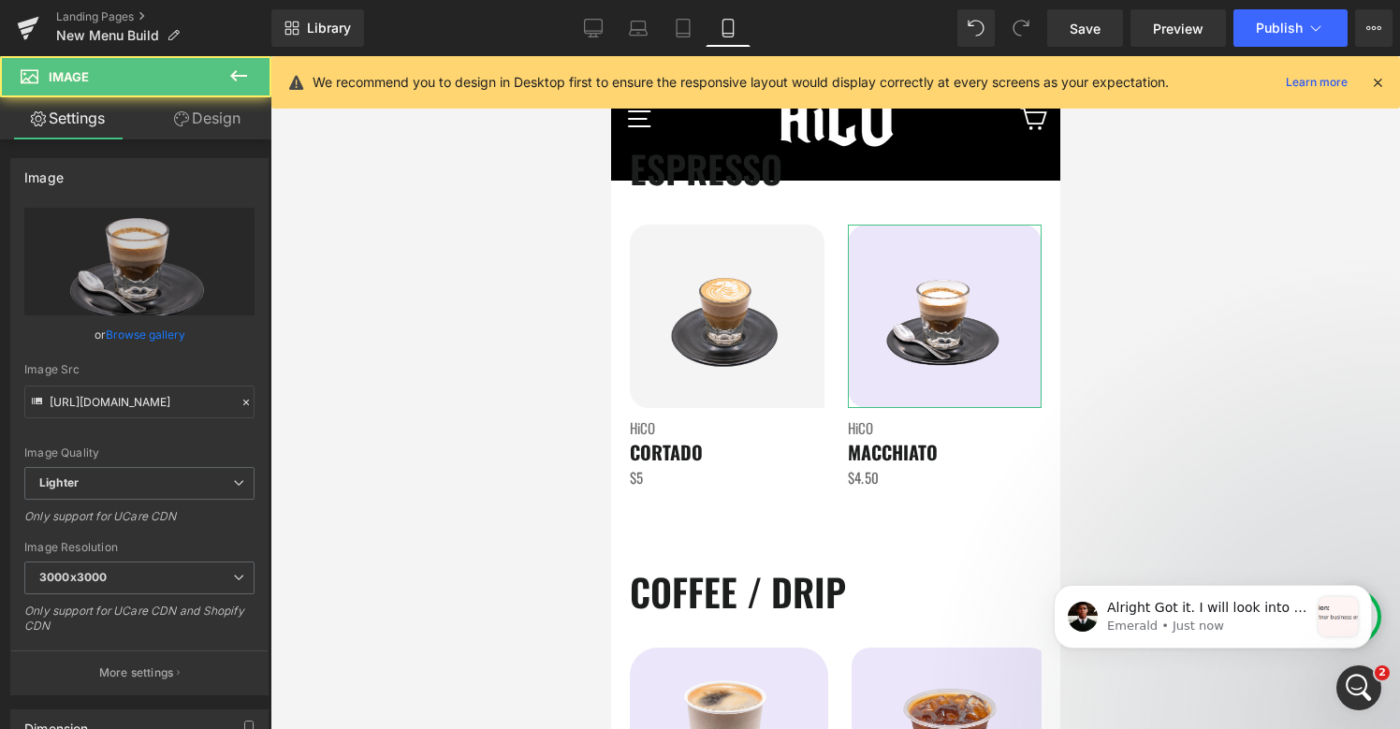
click at [189, 119] on link "Design" at bounding box center [207, 118] width 136 height 42
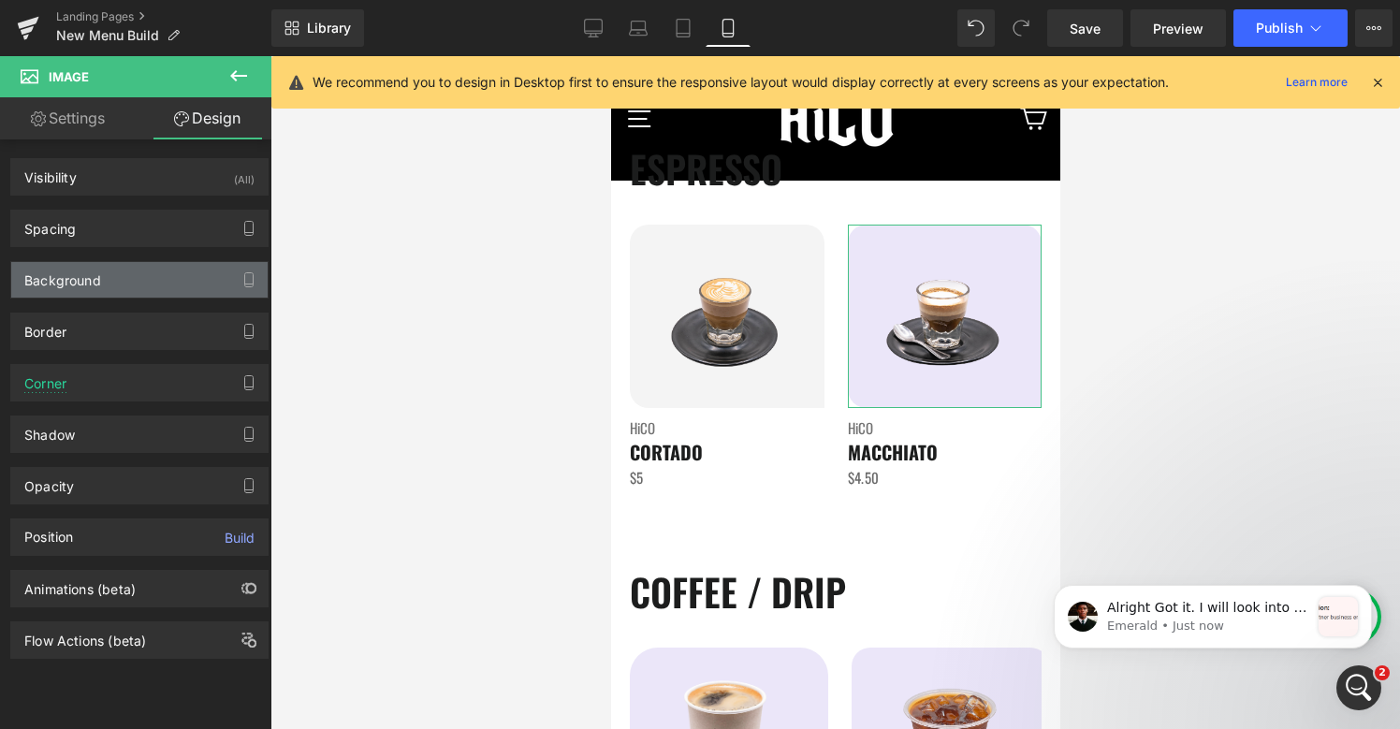
click at [104, 274] on div "Background" at bounding box center [139, 280] width 256 height 36
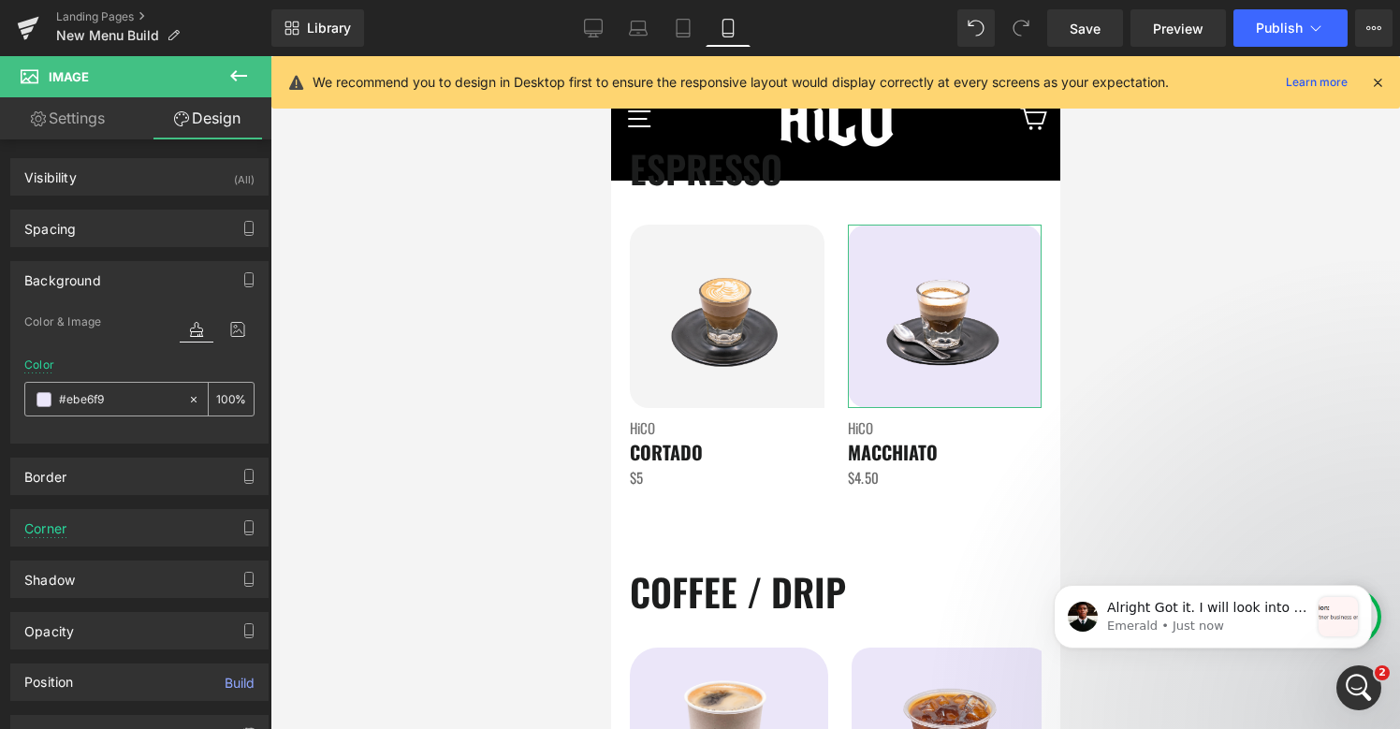
click at [72, 403] on input "#ebe6f9" at bounding box center [119, 399] width 120 height 21
paste input "f4f4f4"
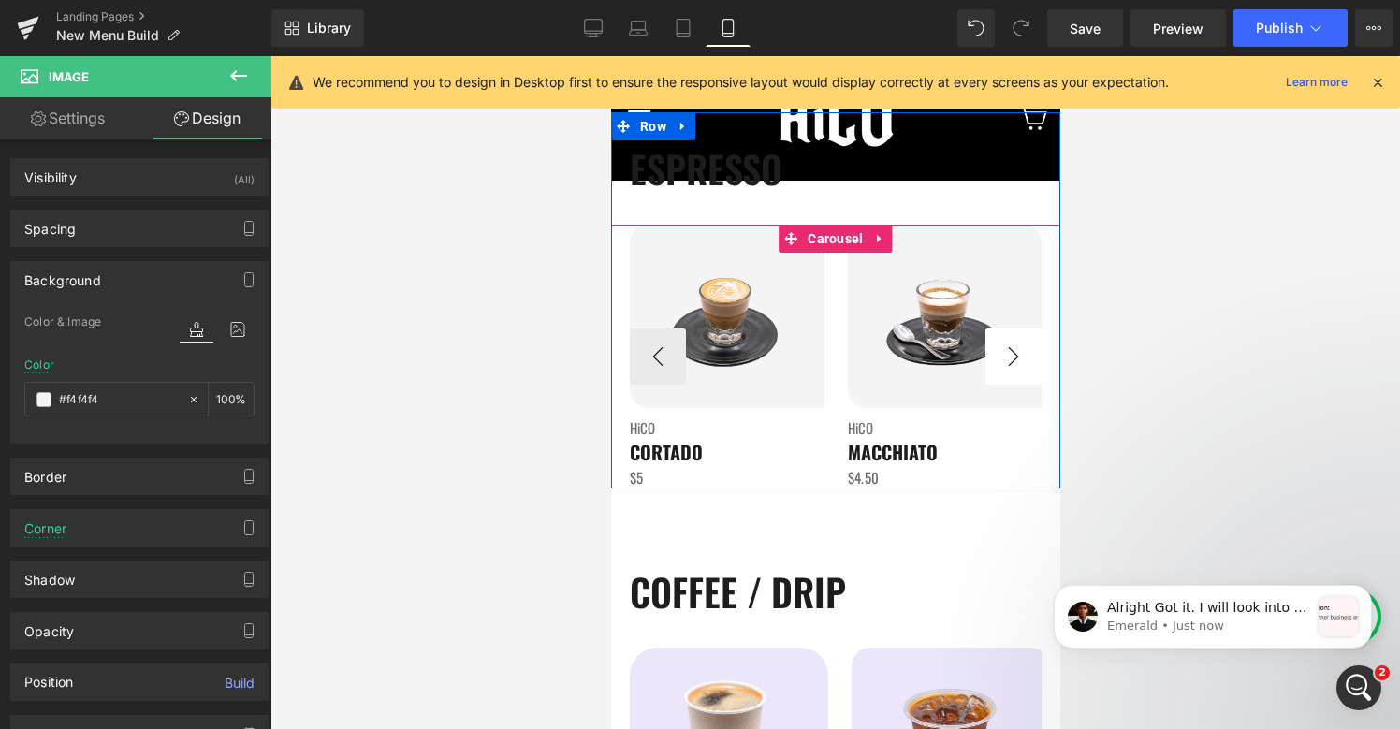
type input "#f4f4f4"
click at [1013, 339] on button "›" at bounding box center [1012, 356] width 56 height 56
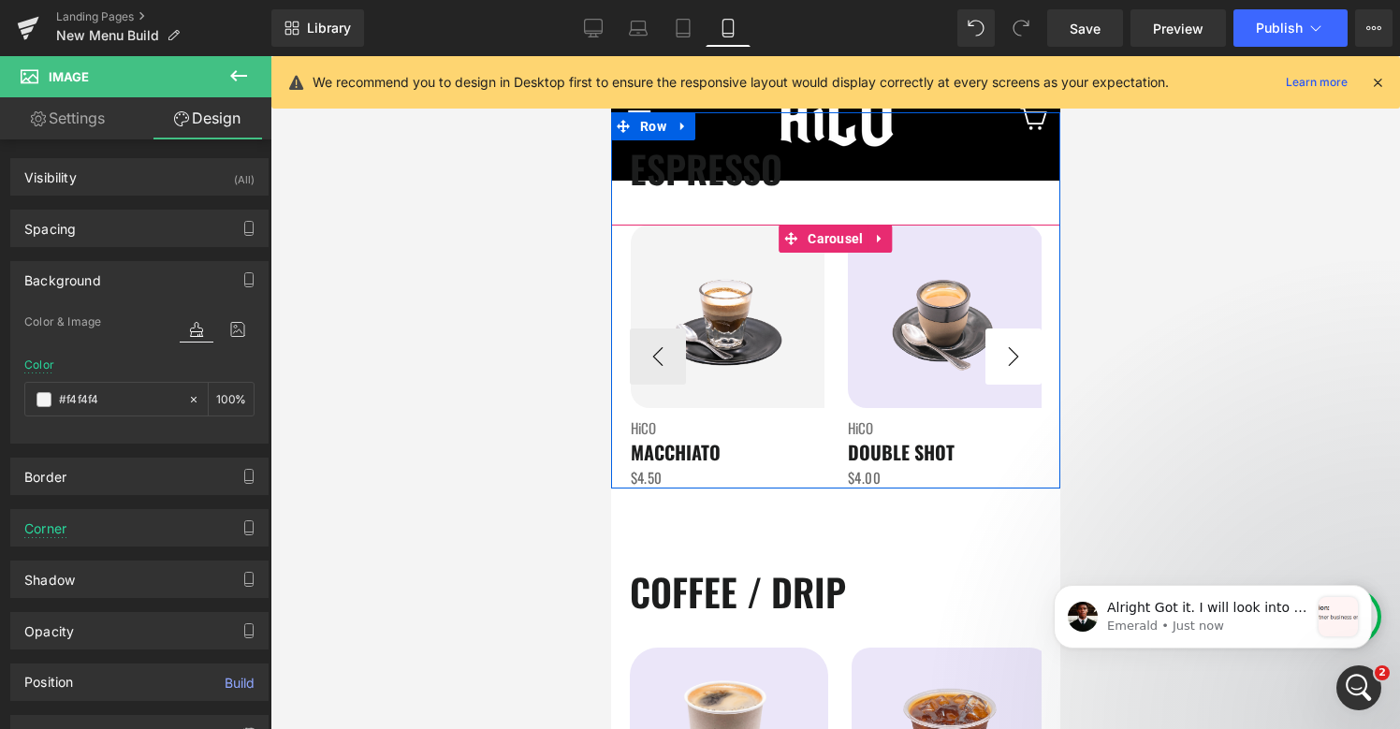
click at [1013, 339] on button "›" at bounding box center [1012, 356] width 56 height 56
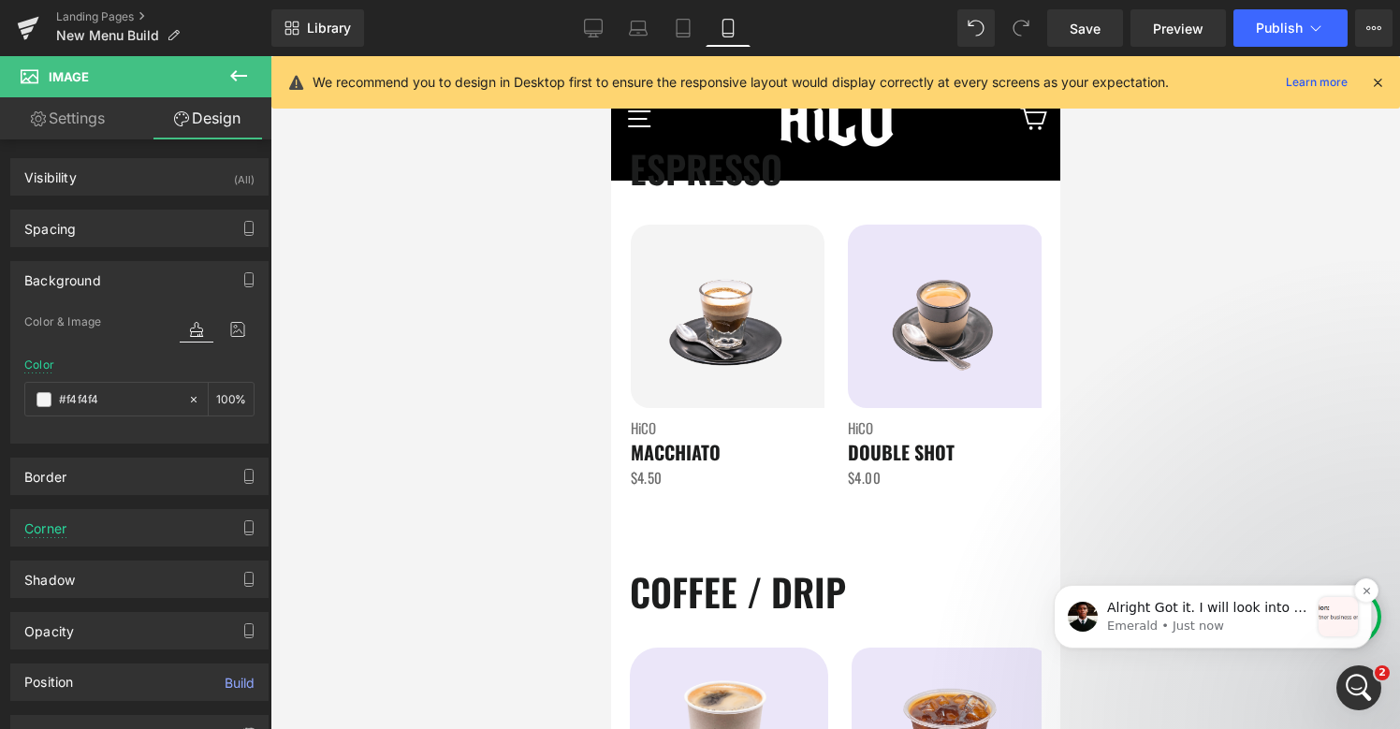
click at [1211, 618] on p "Emerald • Just now" at bounding box center [1208, 626] width 202 height 17
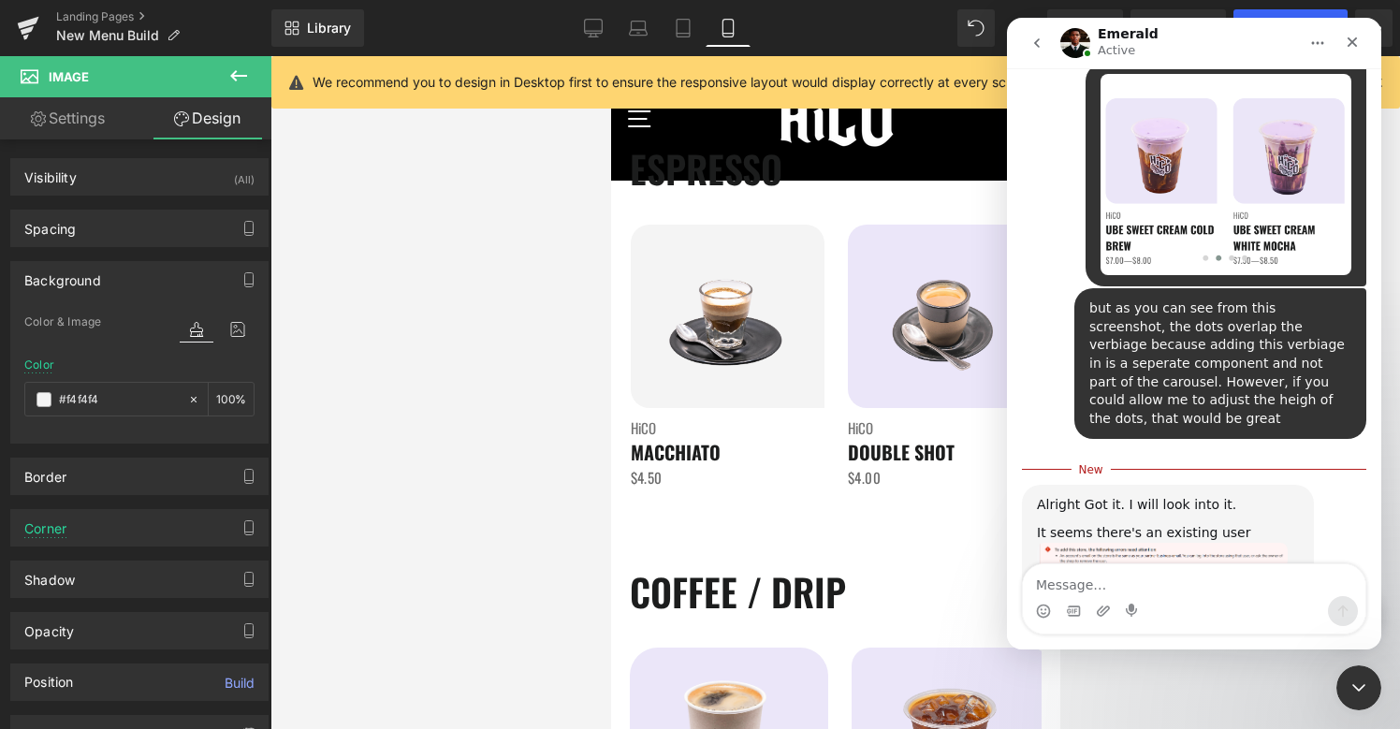
scroll to position [2769, 0]
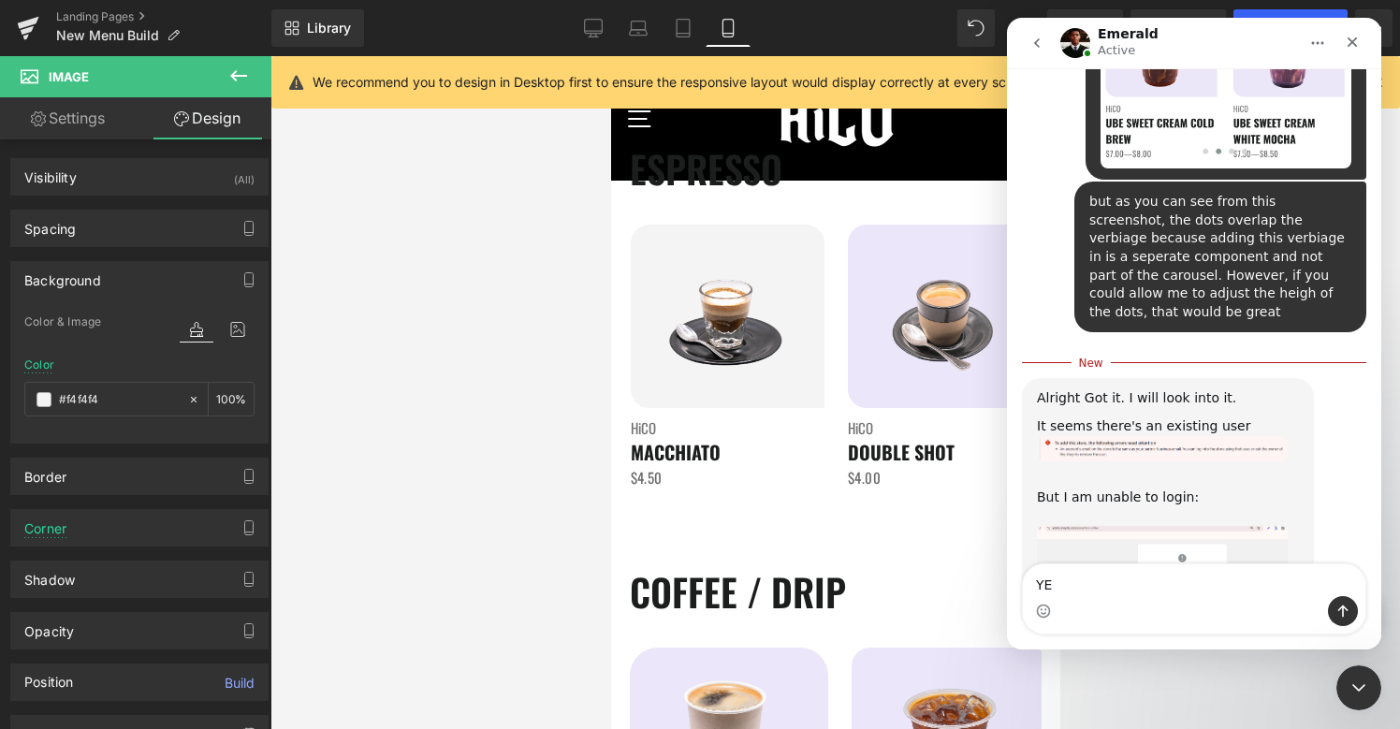
type textarea "YEs"
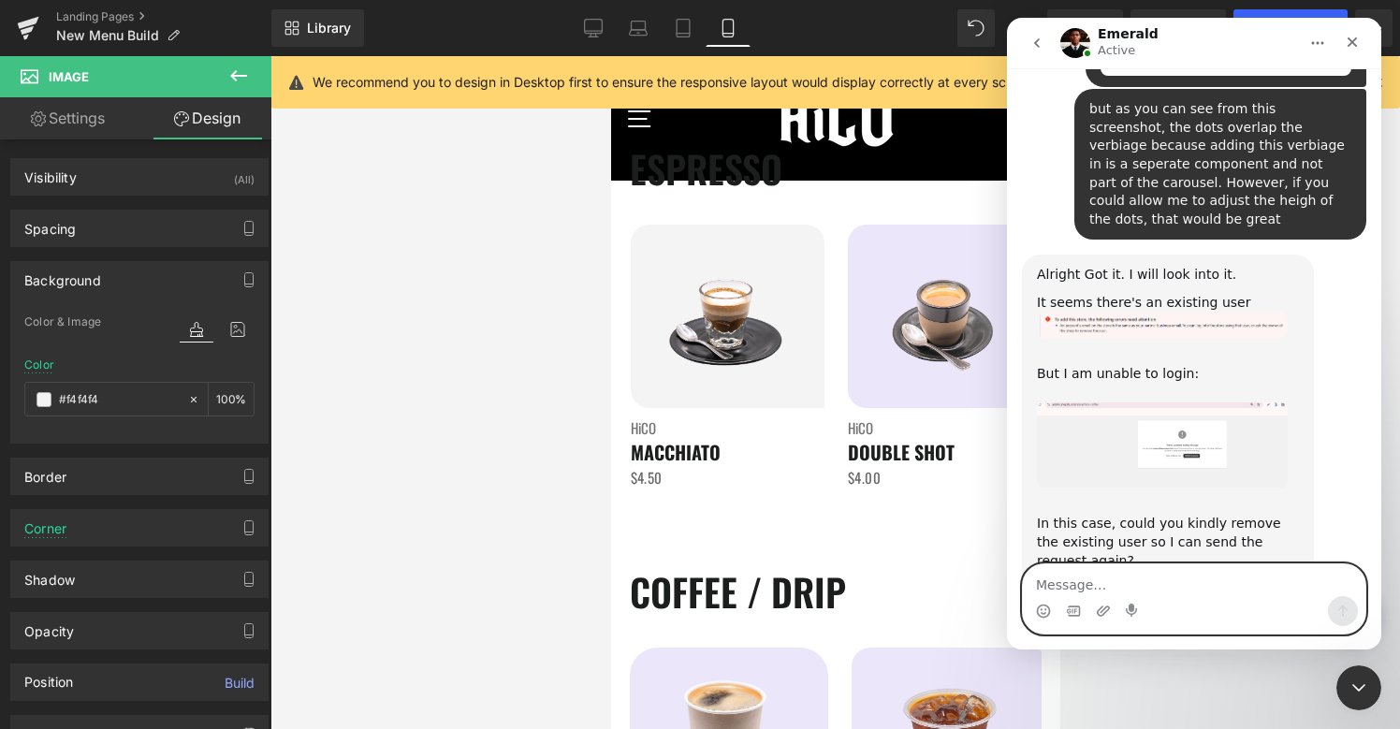
scroll to position [2865, 0]
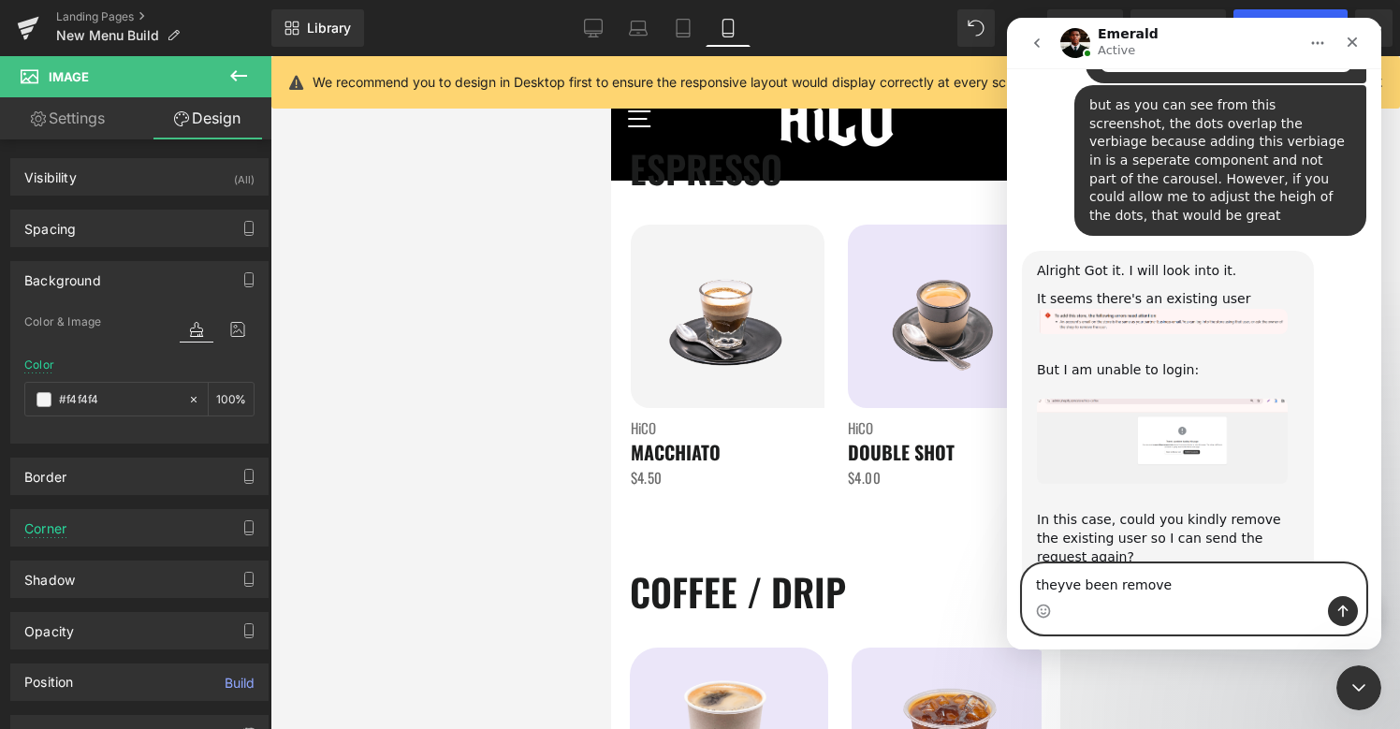
type textarea "theyve been removed"
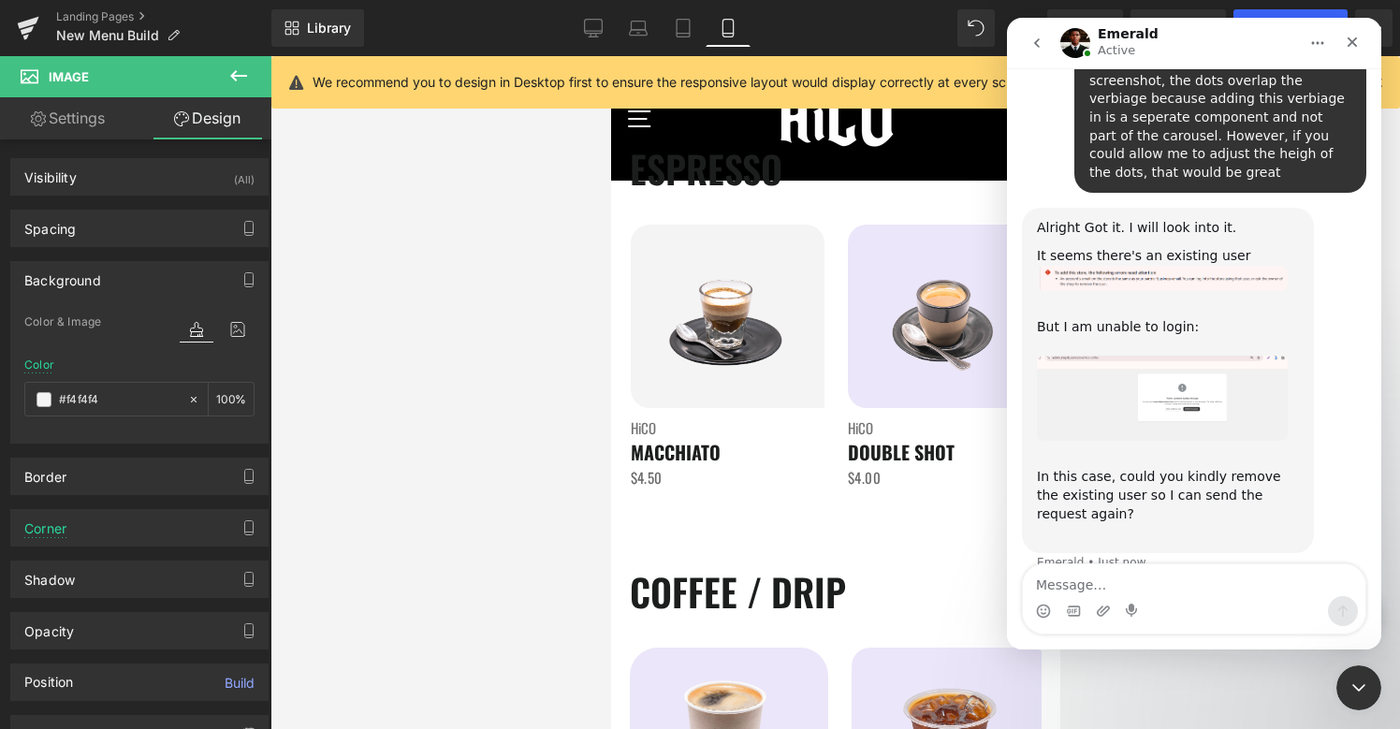
click at [952, 373] on div at bounding box center [700, 336] width 1400 height 673
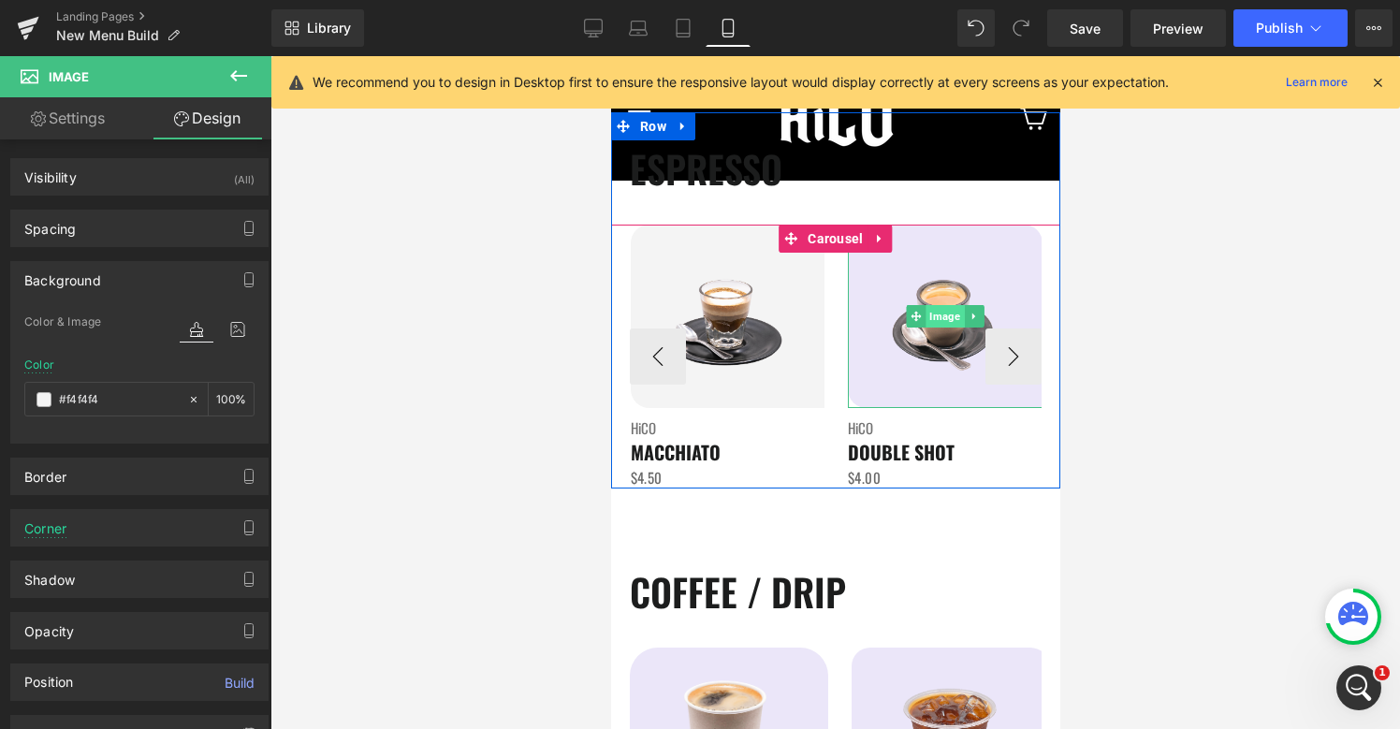
click at [943, 312] on span "Image" at bounding box center [943, 316] width 38 height 22
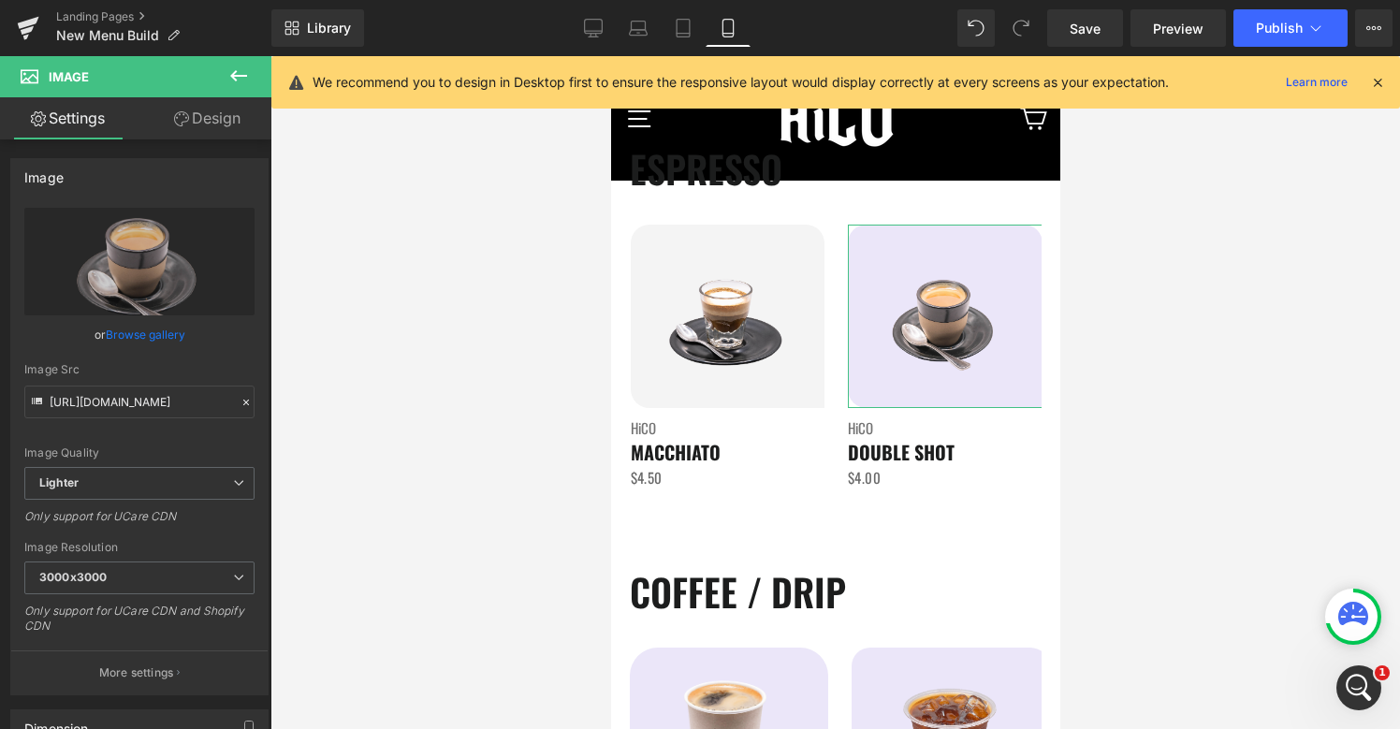
click at [230, 124] on link "Design" at bounding box center [207, 118] width 136 height 42
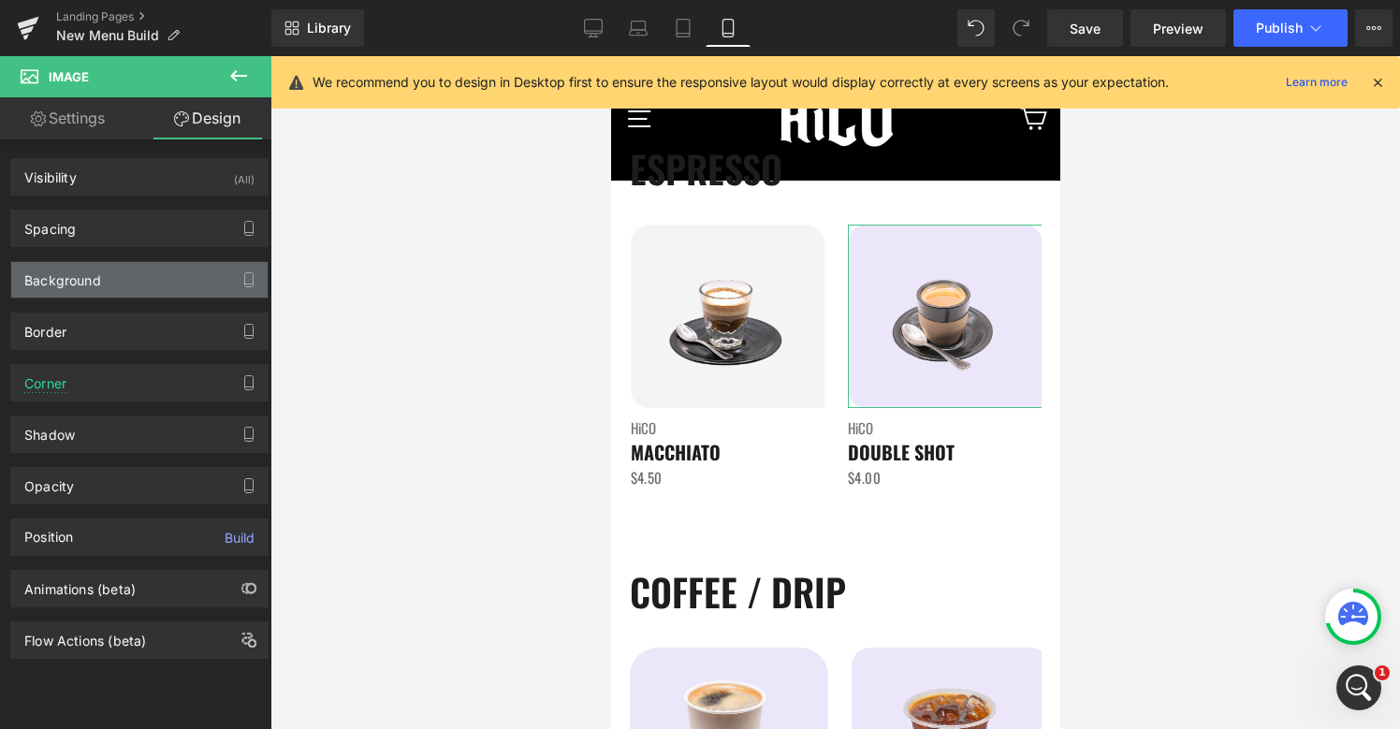
click at [126, 287] on div "Background" at bounding box center [139, 280] width 256 height 36
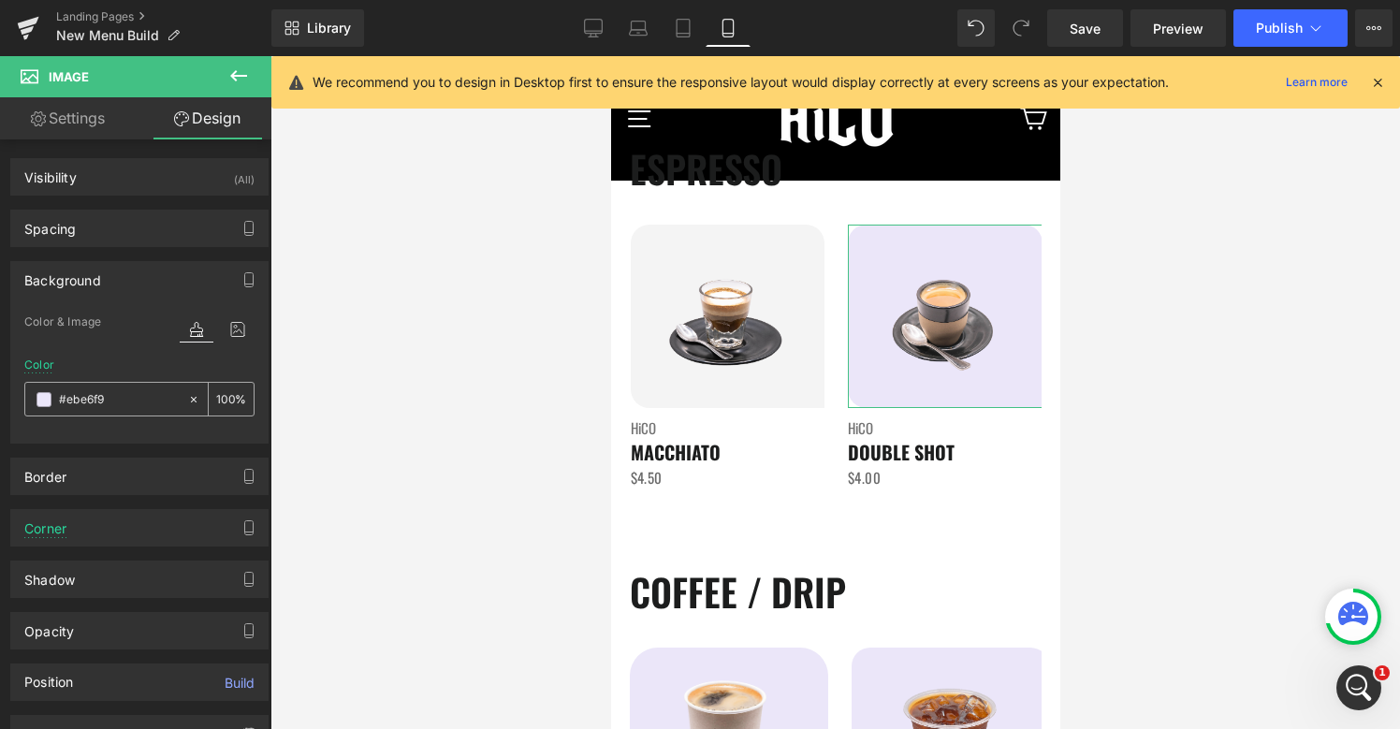
click at [133, 402] on input "#ebe6f9" at bounding box center [119, 399] width 120 height 21
paste input "f4f4f4"
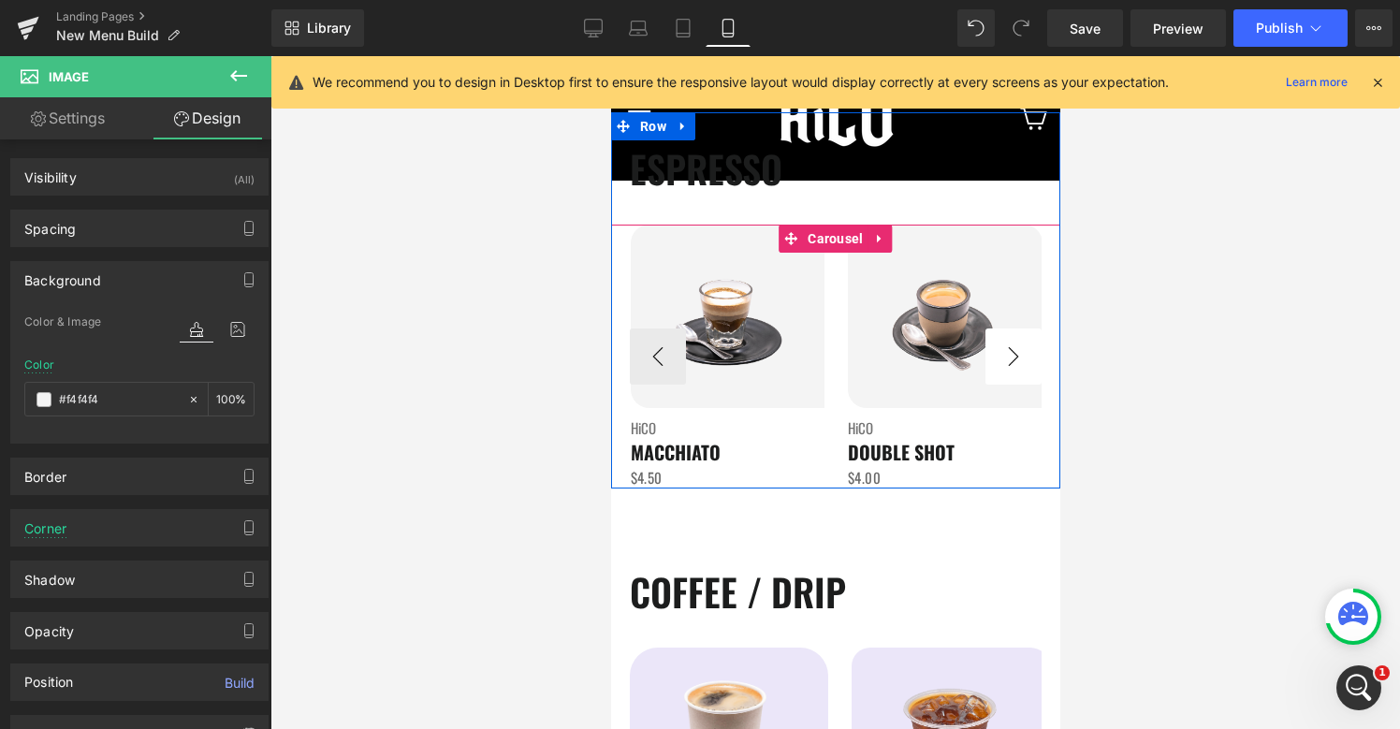
type input "#f4f4f4"
click at [1018, 356] on button "›" at bounding box center [1012, 356] width 56 height 56
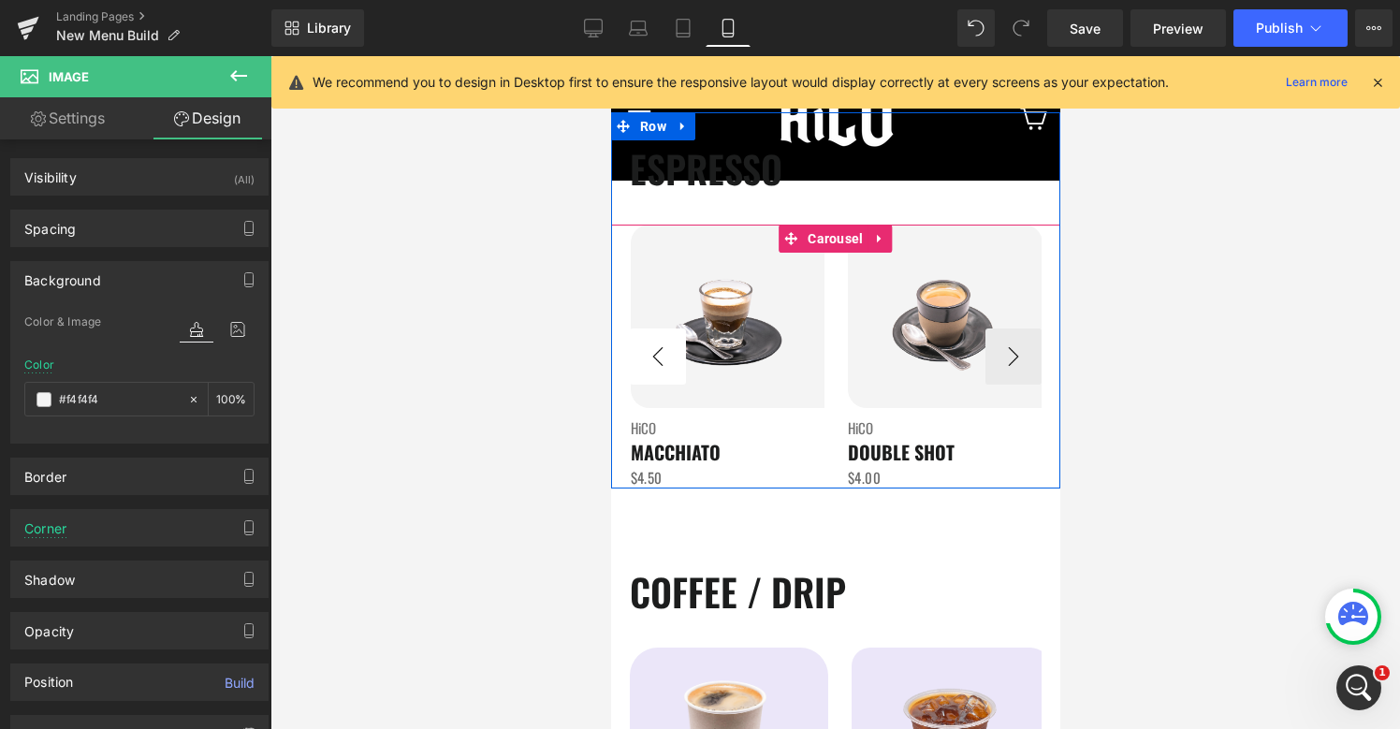
click at [656, 359] on button "‹" at bounding box center [657, 356] width 56 height 56
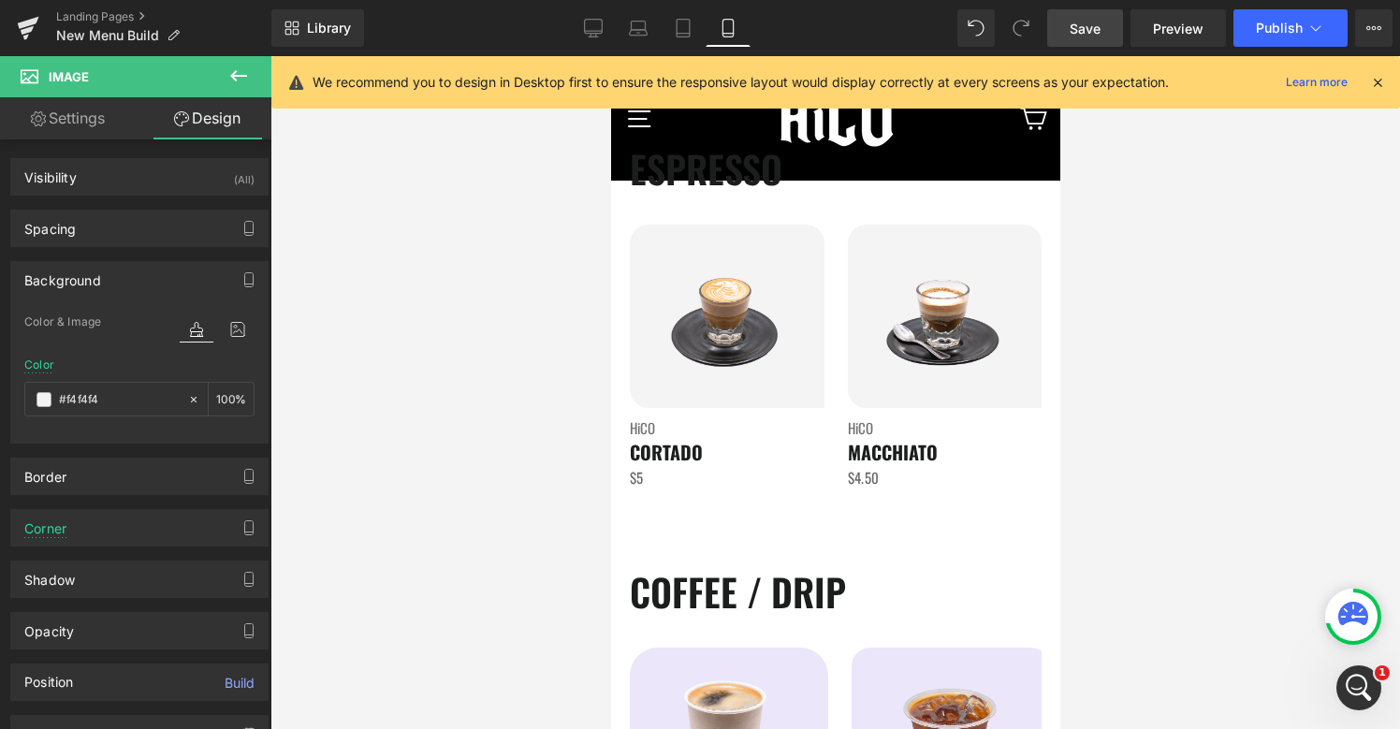
click at [1095, 24] on span "Save" at bounding box center [1084, 29] width 31 height 20
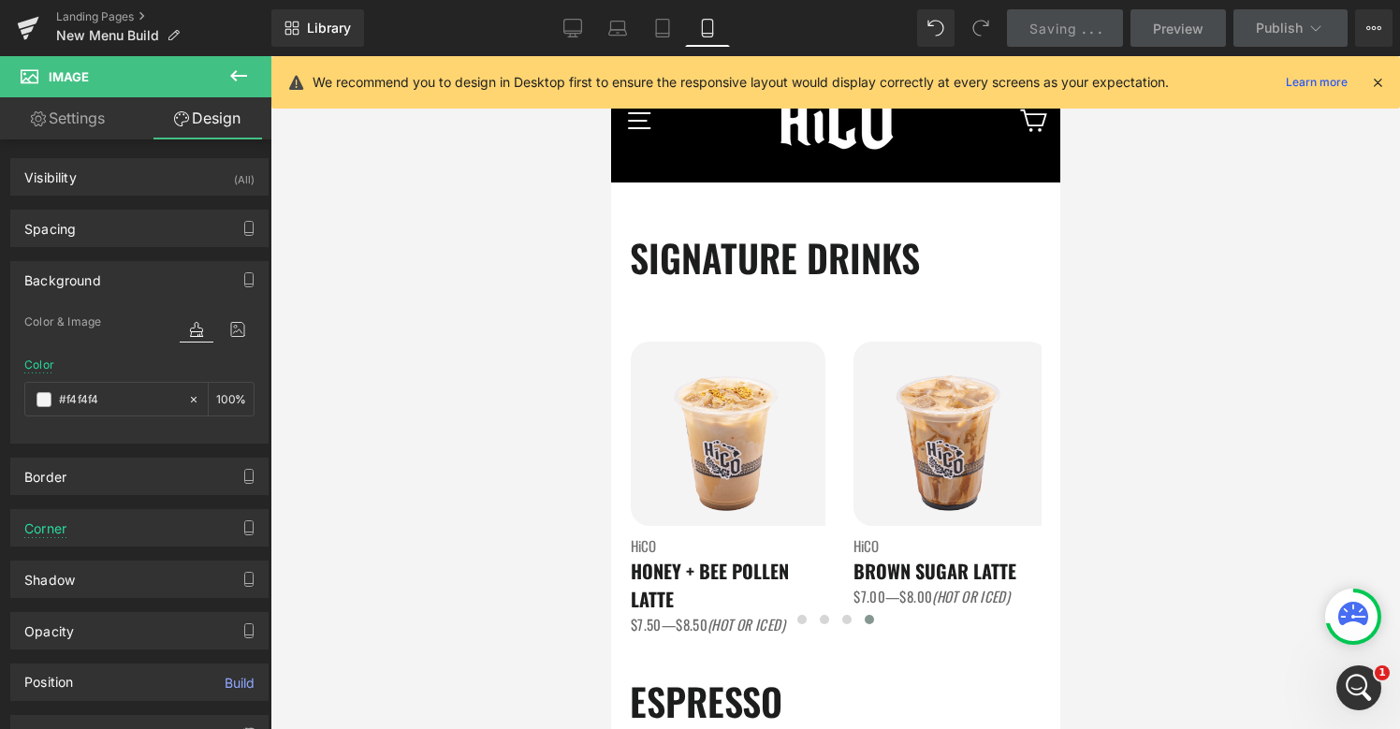
scroll to position [29, 0]
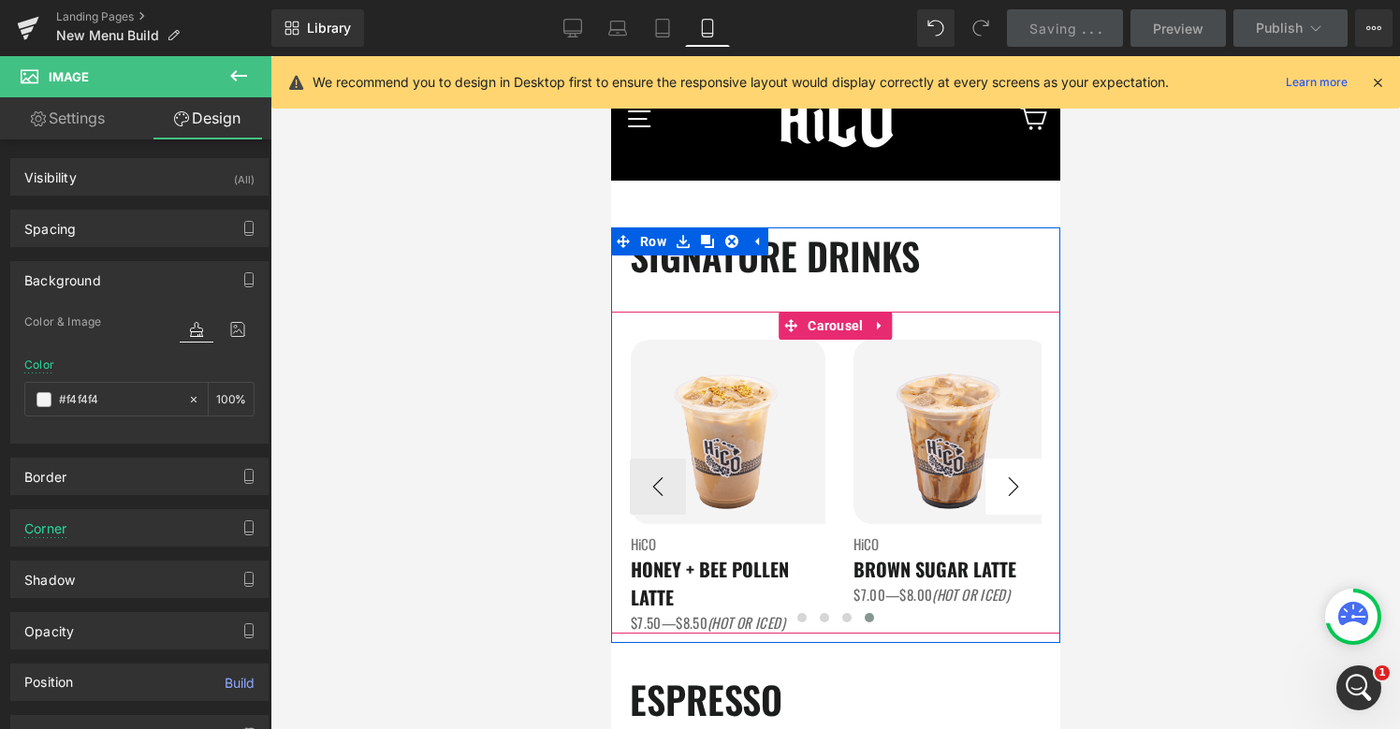
click at [1018, 493] on button "›" at bounding box center [1012, 486] width 56 height 56
click at [1018, 492] on button "›" at bounding box center [1012, 486] width 56 height 56
click at [1008, 486] on button "›" at bounding box center [1012, 486] width 56 height 56
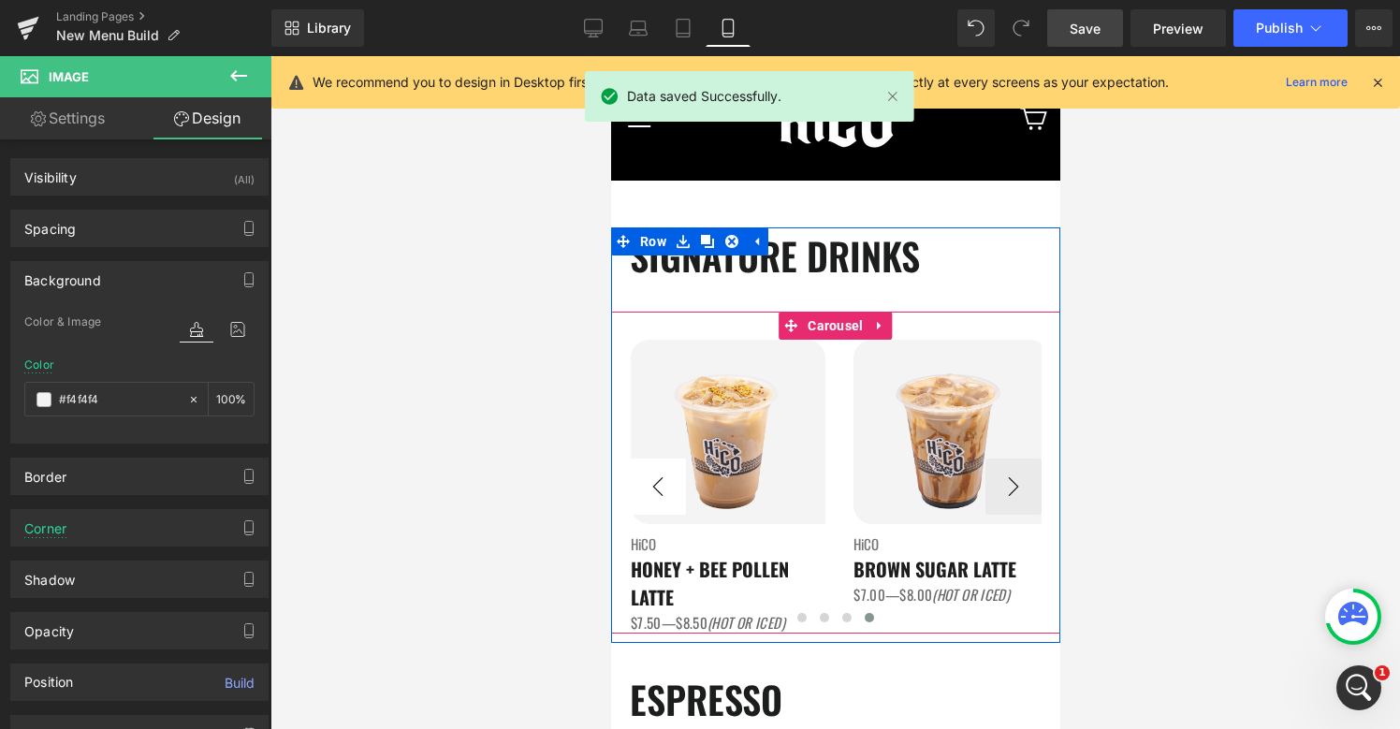
click at [657, 476] on button "‹" at bounding box center [657, 486] width 56 height 56
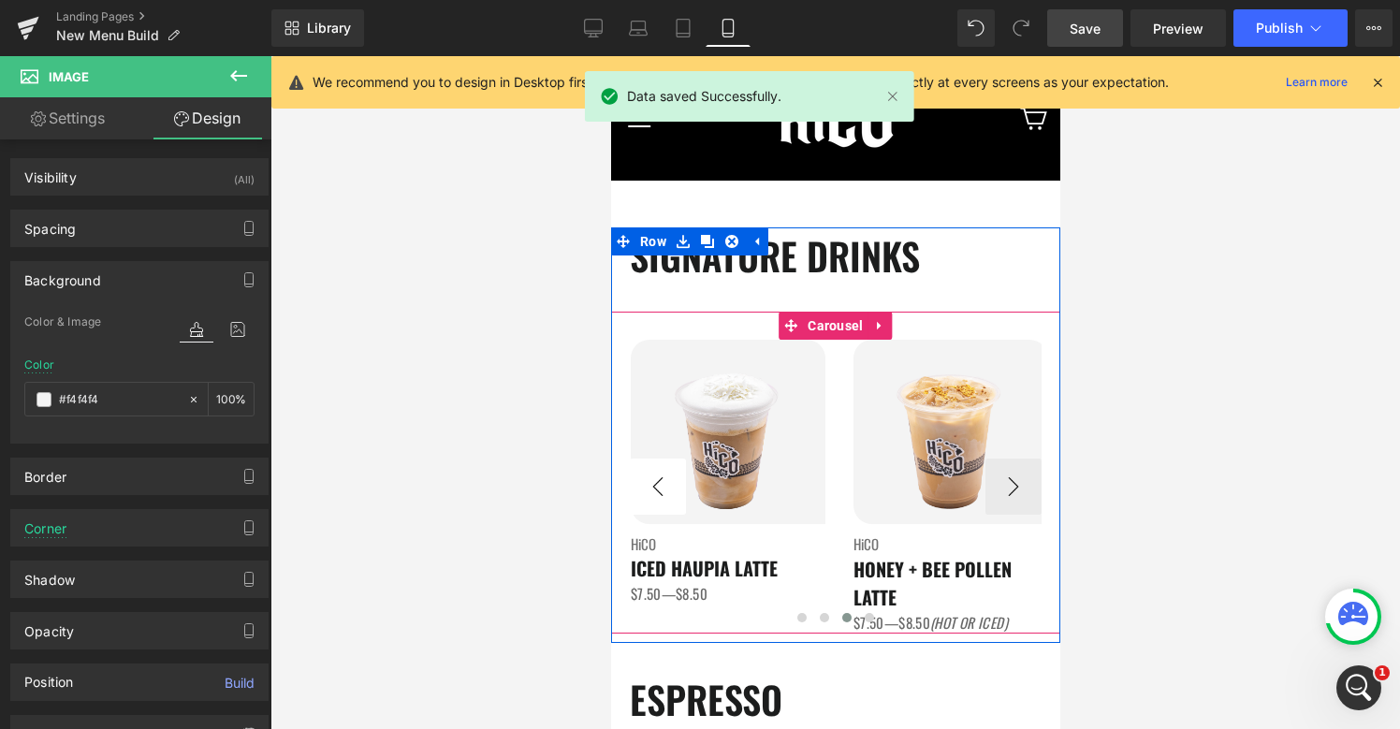
click at [657, 476] on button "‹" at bounding box center [657, 486] width 56 height 56
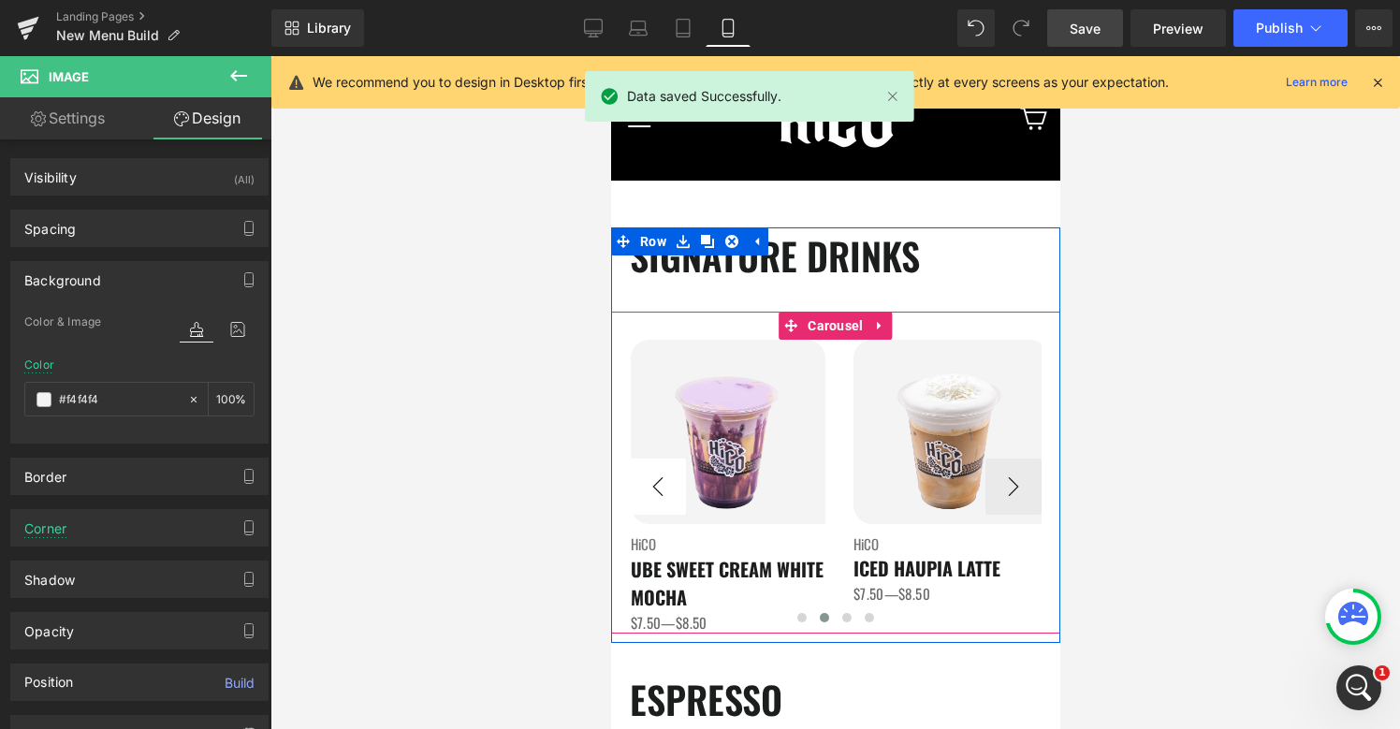
click at [657, 476] on button "‹" at bounding box center [657, 486] width 56 height 56
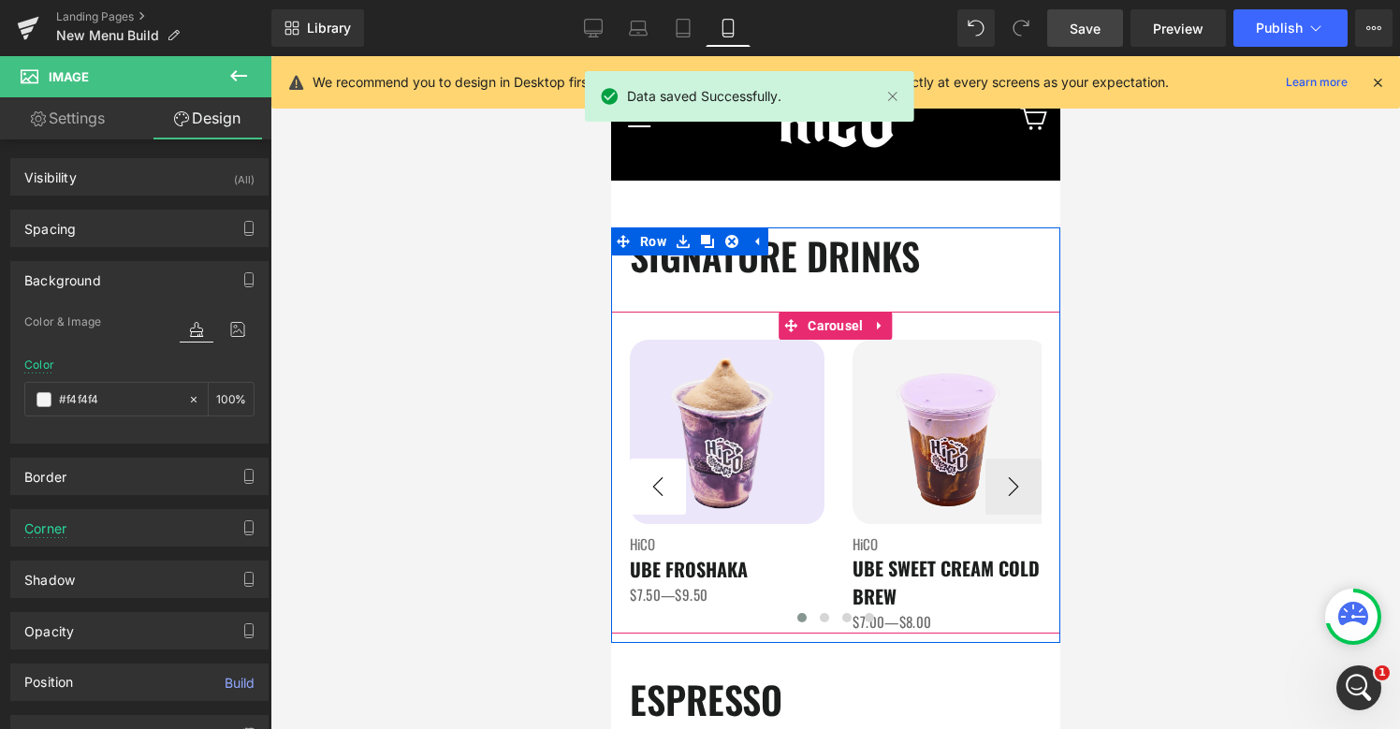
click at [657, 476] on button "‹" at bounding box center [657, 486] width 56 height 56
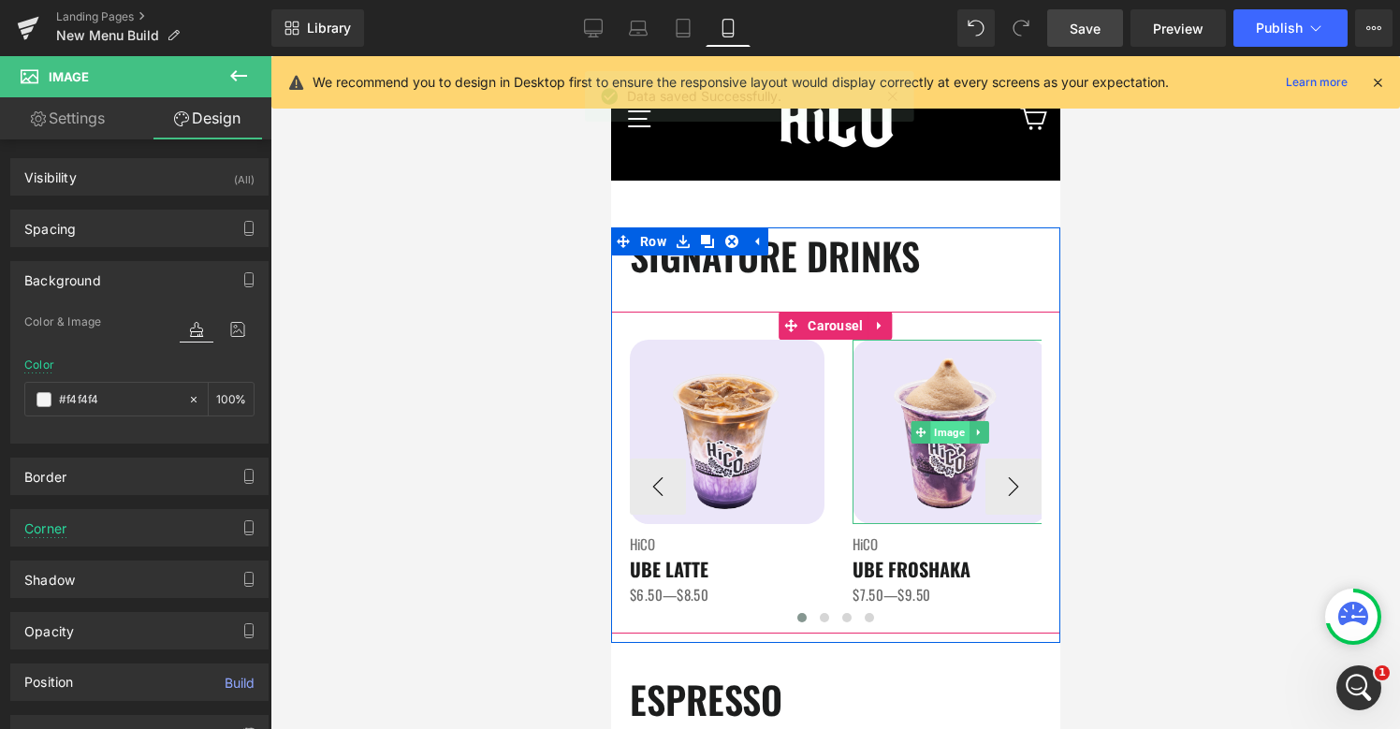
click at [943, 435] on span "Image" at bounding box center [949, 432] width 38 height 22
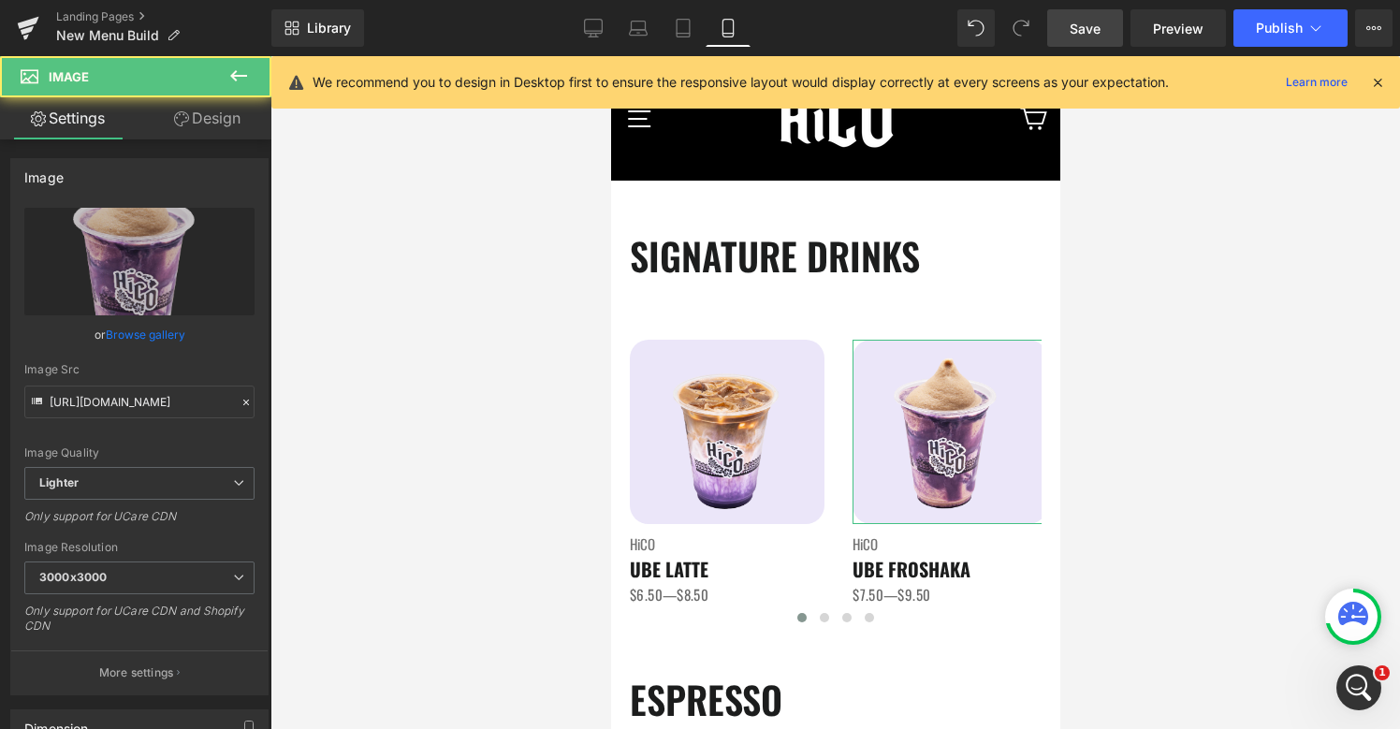
click at [231, 109] on link "Design" at bounding box center [207, 118] width 136 height 42
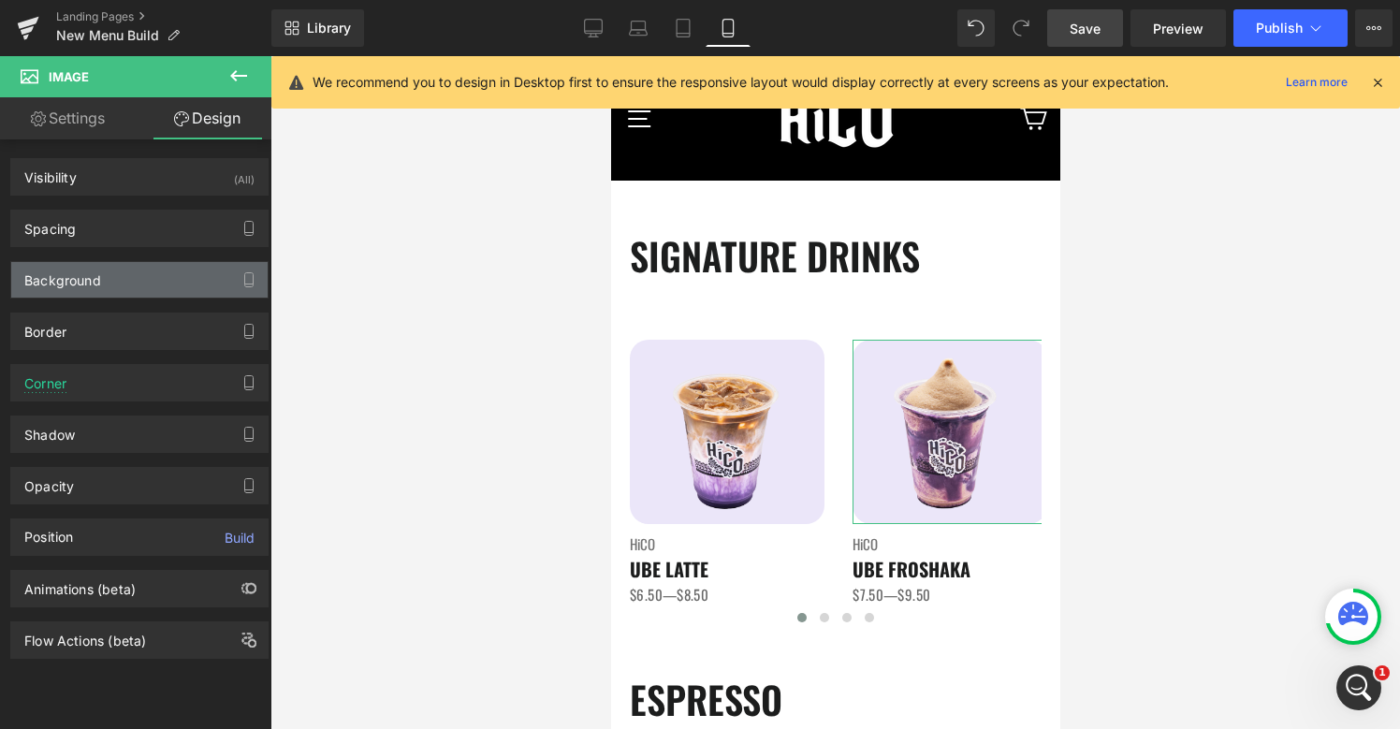
click at [72, 263] on div "Background" at bounding box center [62, 275] width 77 height 26
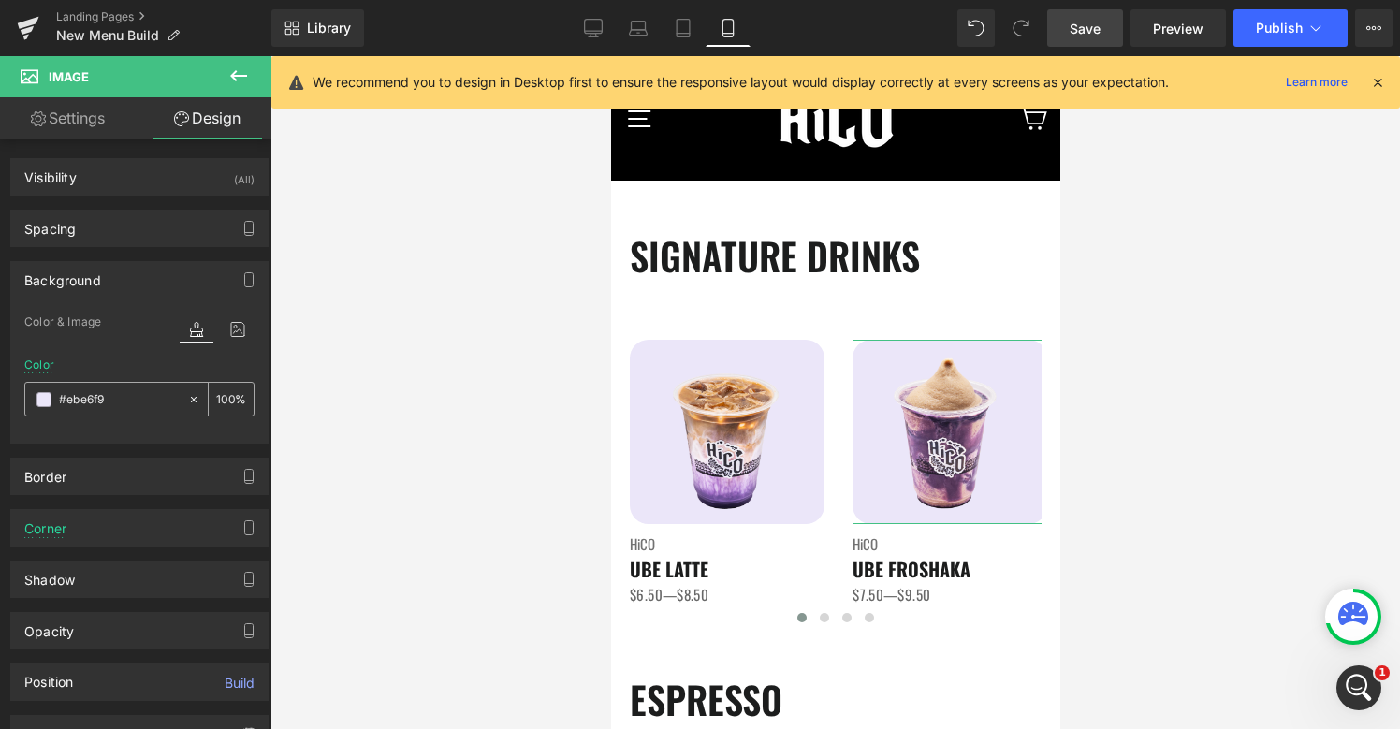
click at [105, 413] on div "#ebe6f9" at bounding box center [106, 399] width 162 height 33
click at [106, 409] on div "#ebe6f9" at bounding box center [106, 399] width 162 height 33
click at [106, 409] on input "#ebe6f9" at bounding box center [119, 399] width 120 height 21
paste input "f4f4f4"
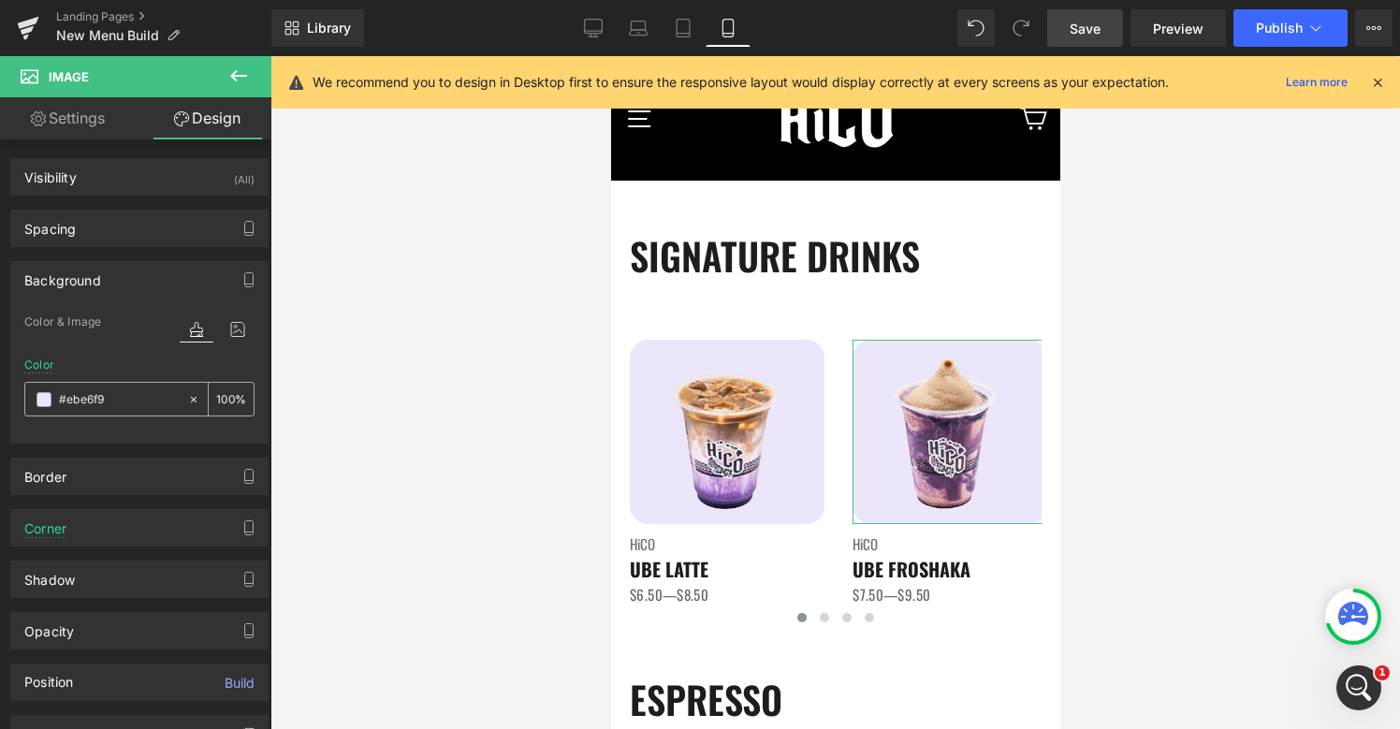
type input "#f4f4f4"
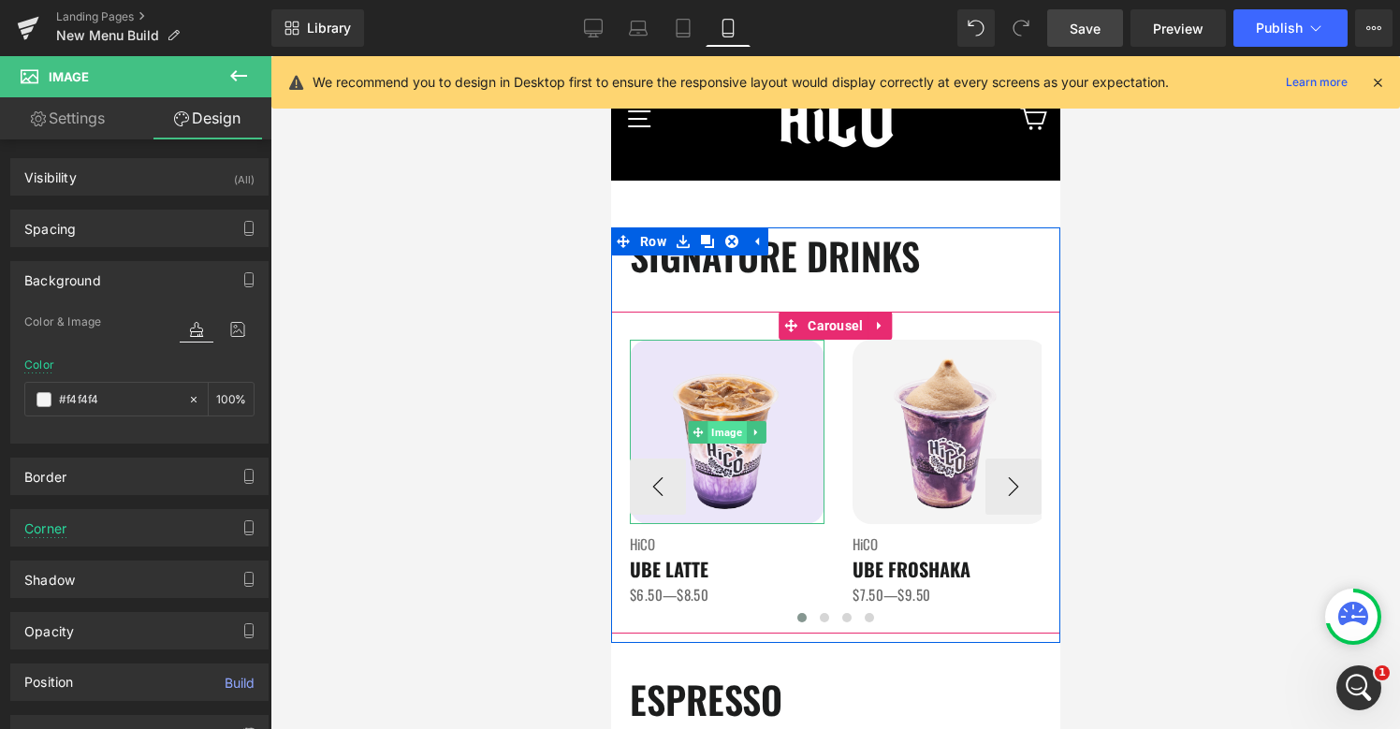
click at [721, 438] on span "Image" at bounding box center [725, 432] width 38 height 22
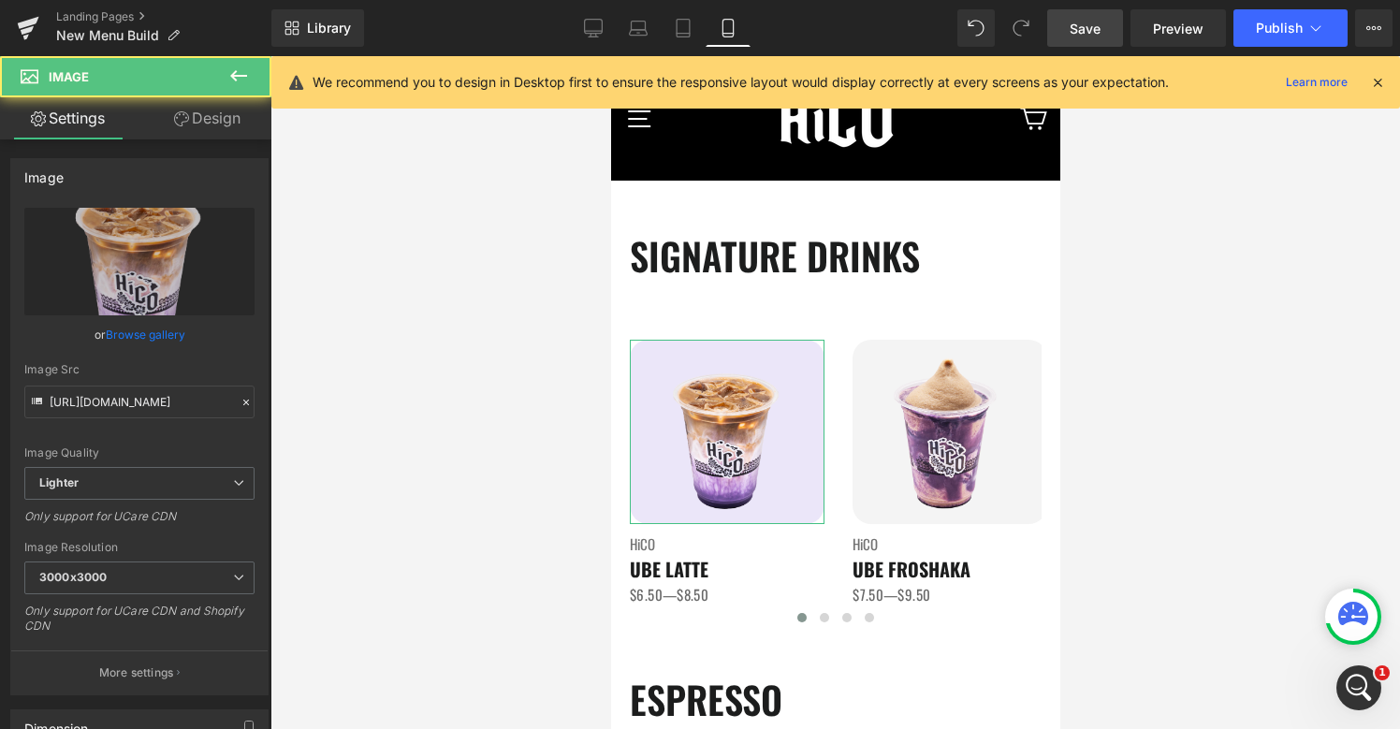
drag, startPoint x: 198, startPoint y: 126, endPoint x: 97, endPoint y: 208, distance: 129.8
click at [198, 125] on link "Design" at bounding box center [207, 118] width 136 height 42
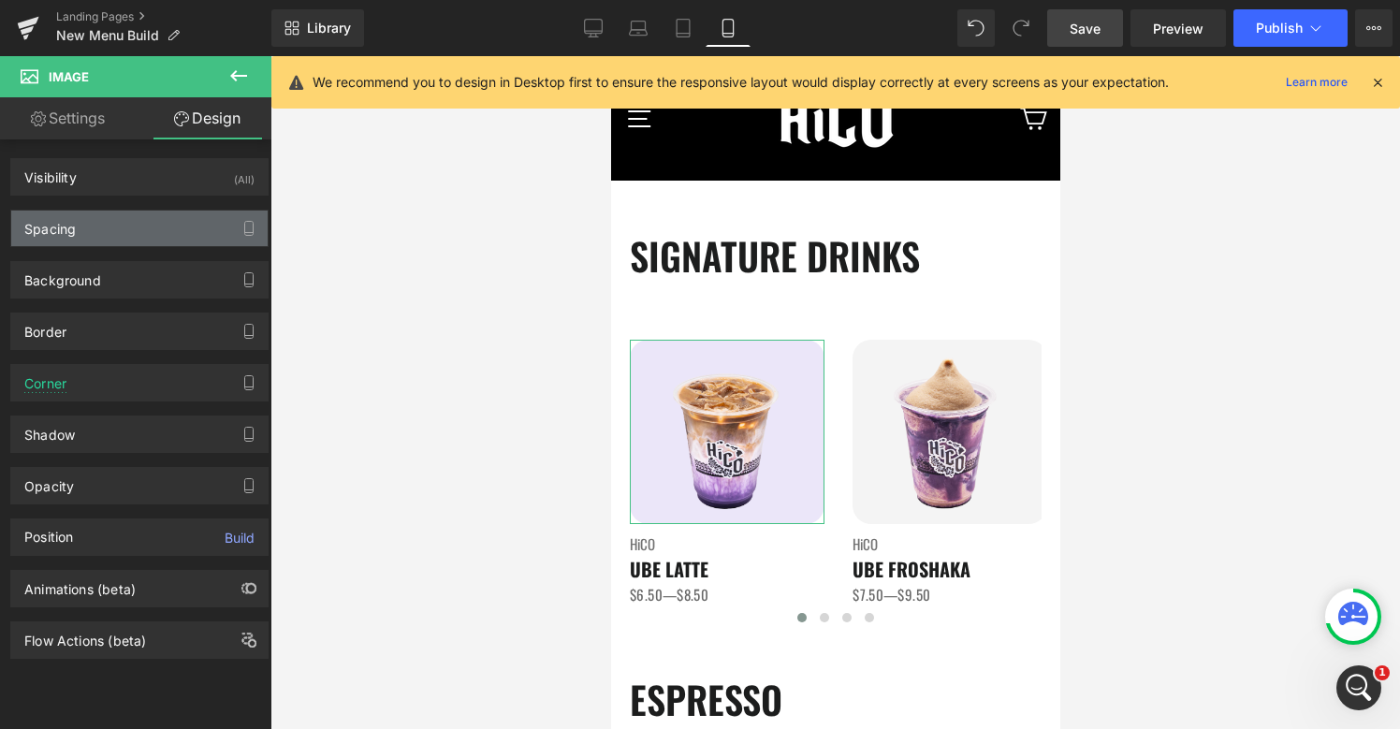
click at [70, 237] on div "Spacing" at bounding box center [139, 229] width 256 height 36
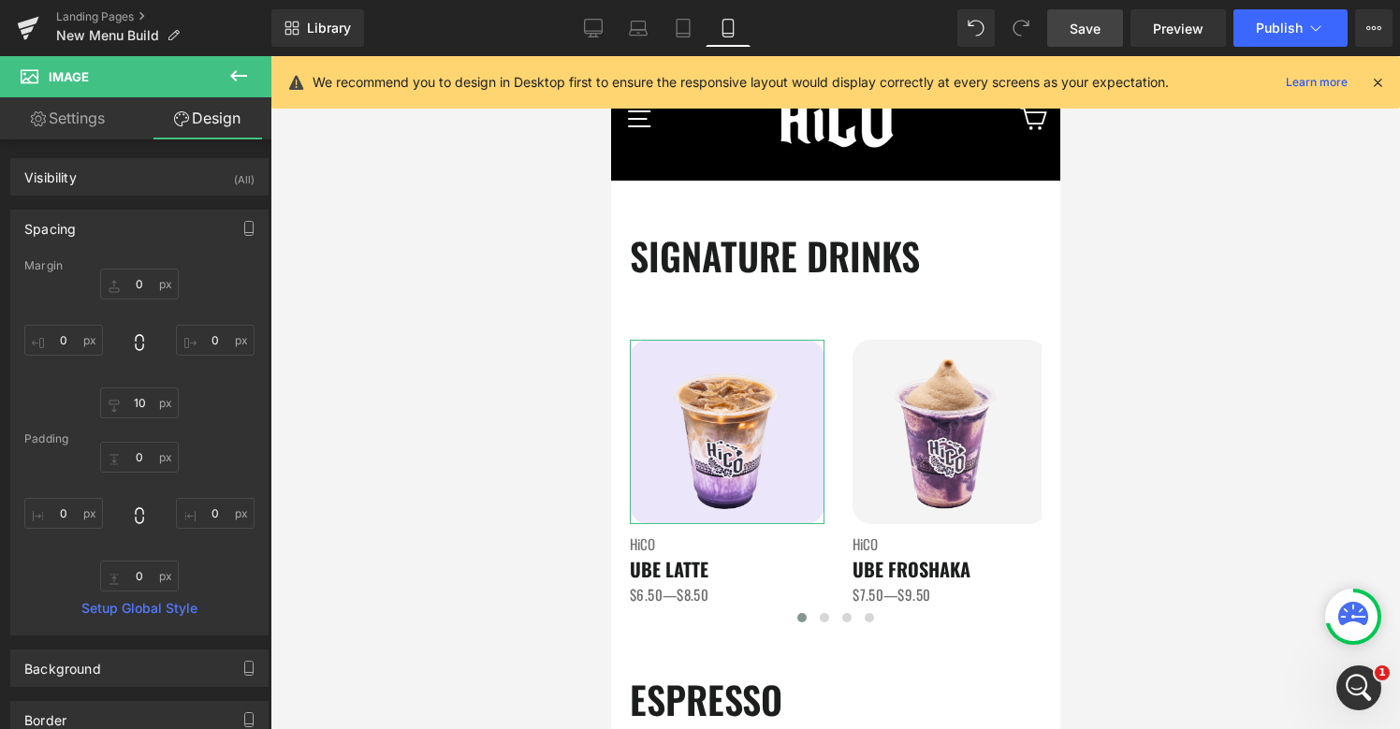
click at [70, 230] on div "Spacing" at bounding box center [49, 224] width 51 height 26
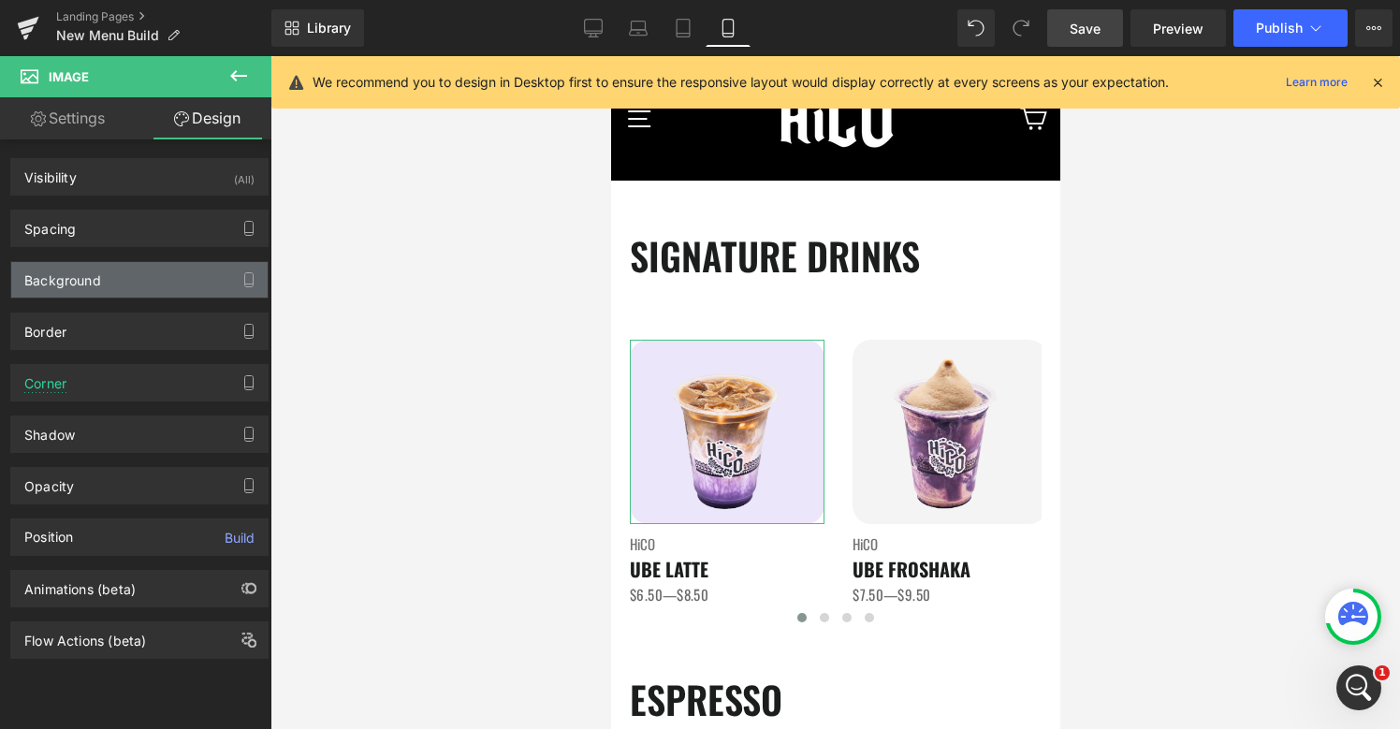
click at [99, 292] on div "Background" at bounding box center [139, 280] width 256 height 36
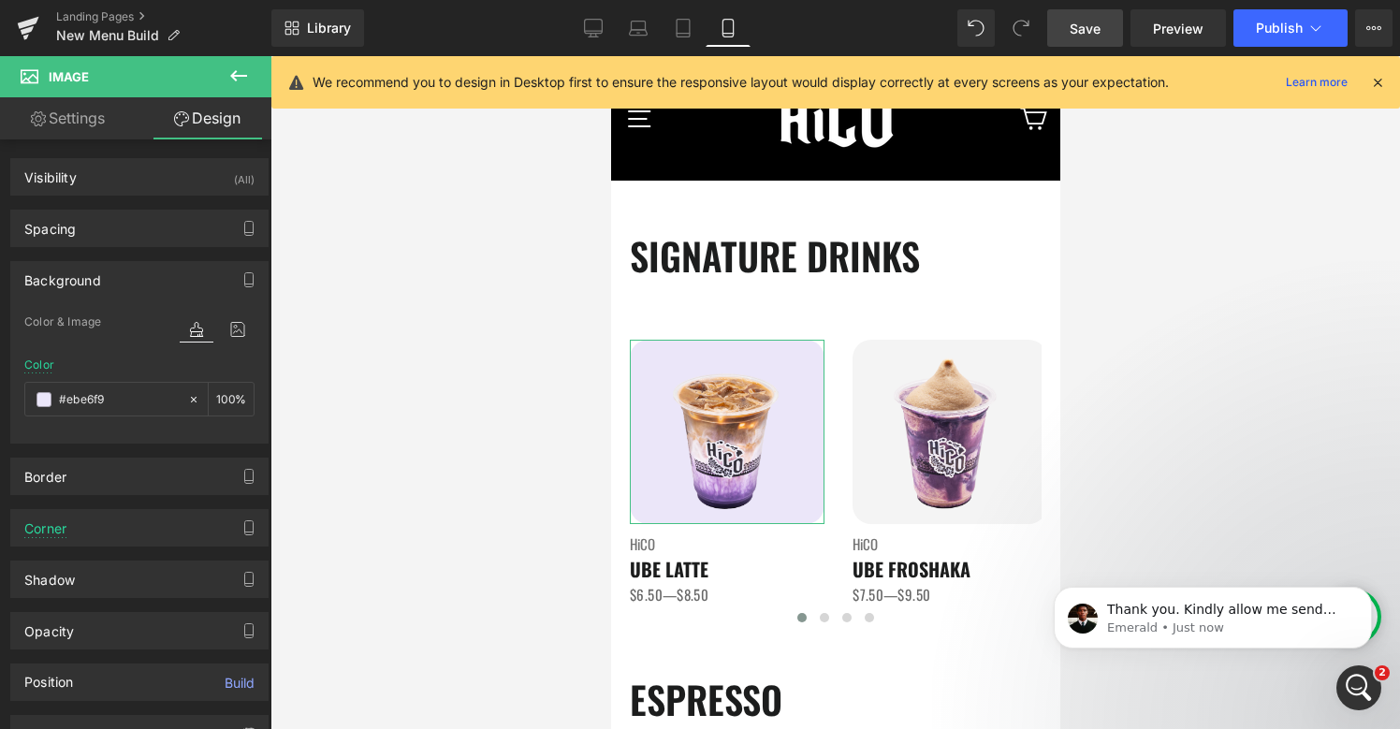
scroll to position [2910, 0]
click at [109, 410] on div "#ebe6f9" at bounding box center [106, 399] width 162 height 33
click at [112, 400] on input "#ebe6f9" at bounding box center [119, 399] width 120 height 21
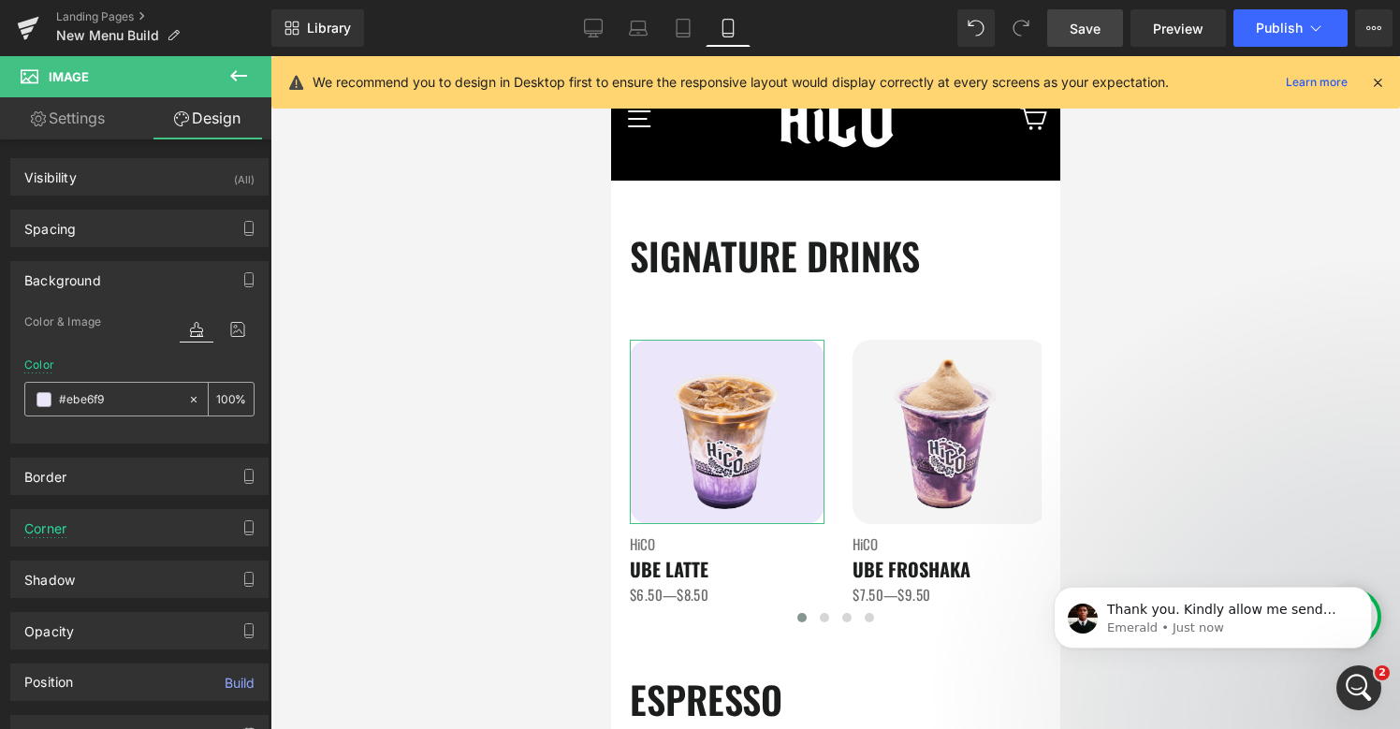
paste input "f4f4f4"
type input "#f4f4f4"
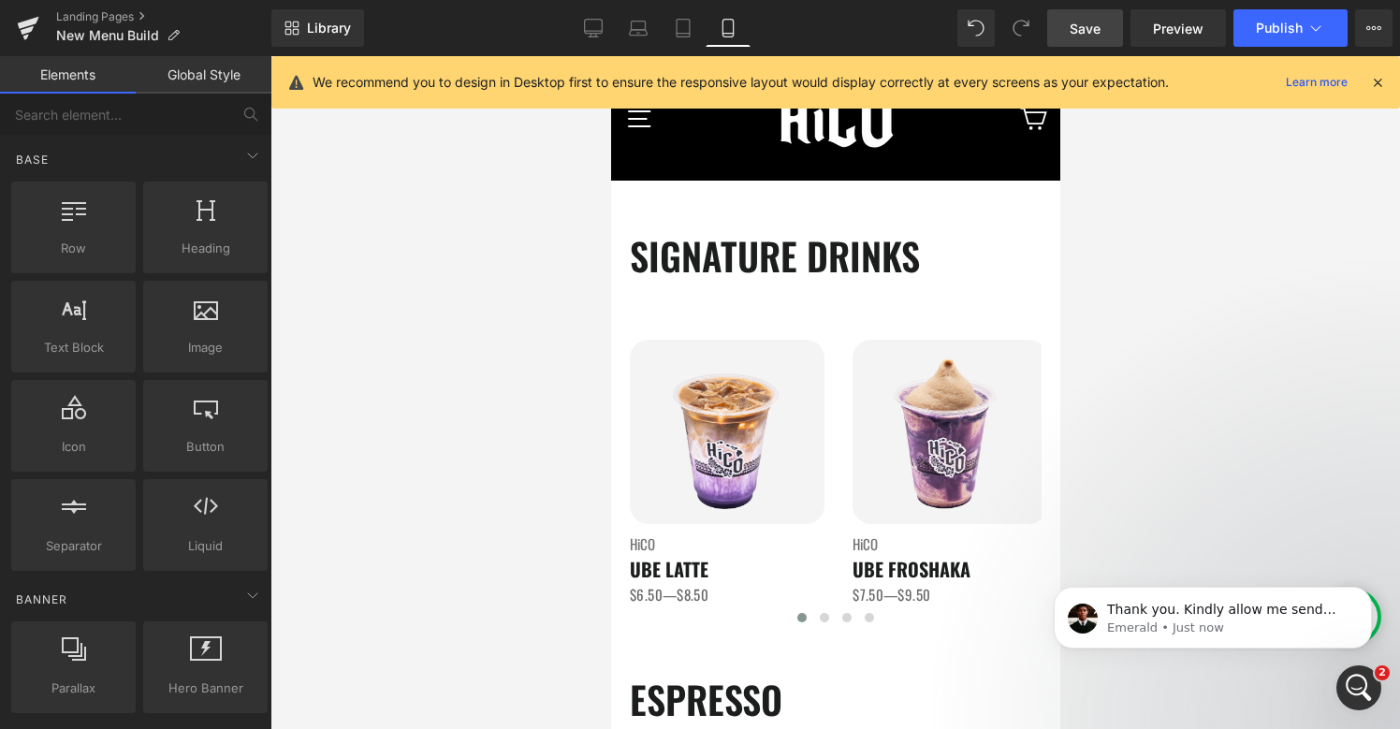
click at [1148, 535] on div at bounding box center [834, 392] width 1129 height 673
click at [1274, 637] on div "Thank you. Kindly allow me send the request again,. Emerald • Just now" at bounding box center [1213, 618] width 318 height 62
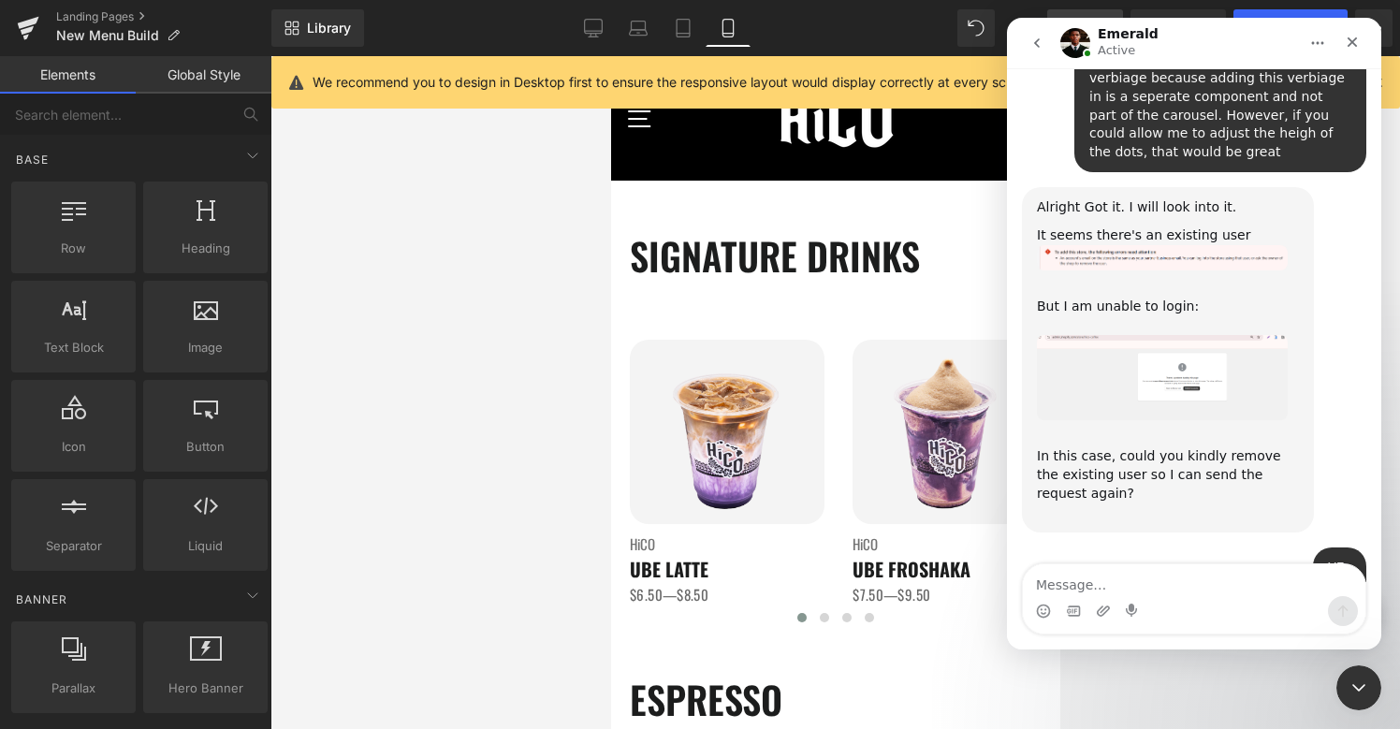
scroll to position [2941, 0]
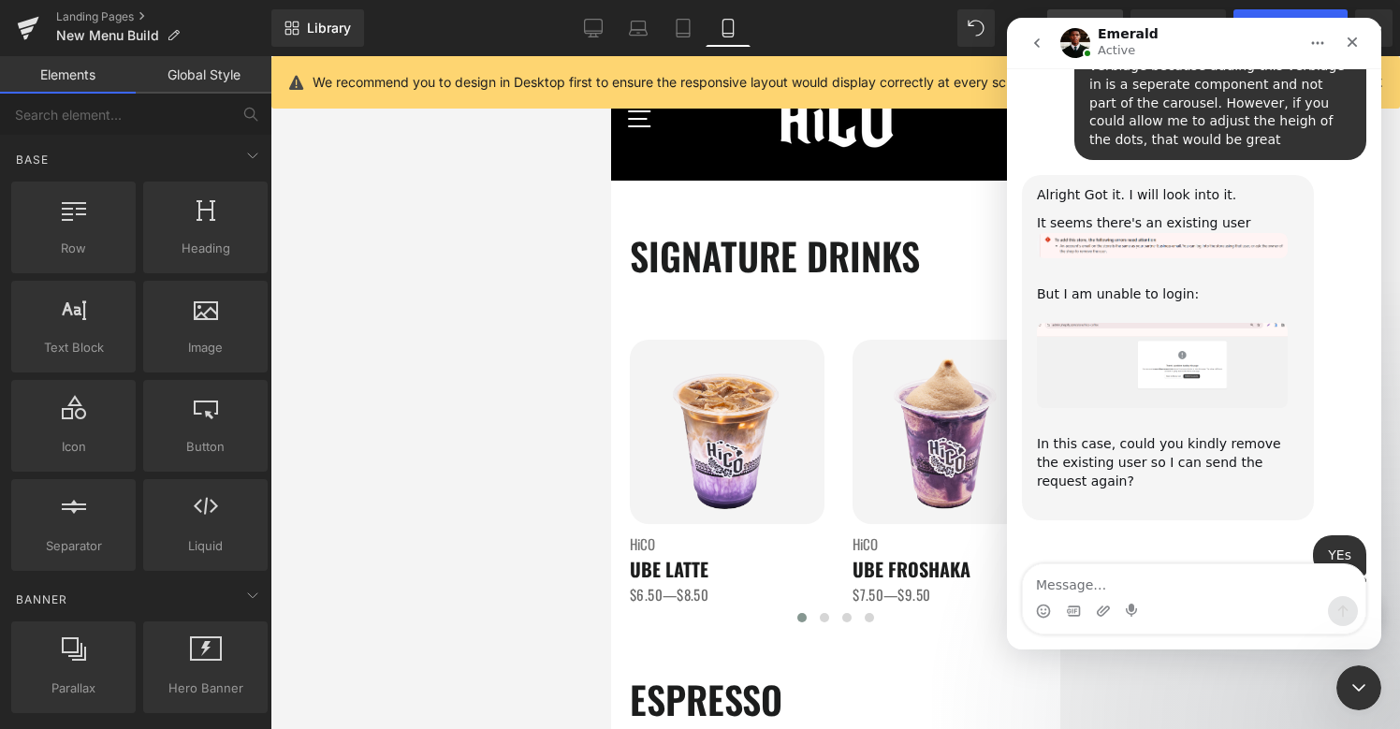
click at [857, 554] on div at bounding box center [700, 336] width 1400 height 673
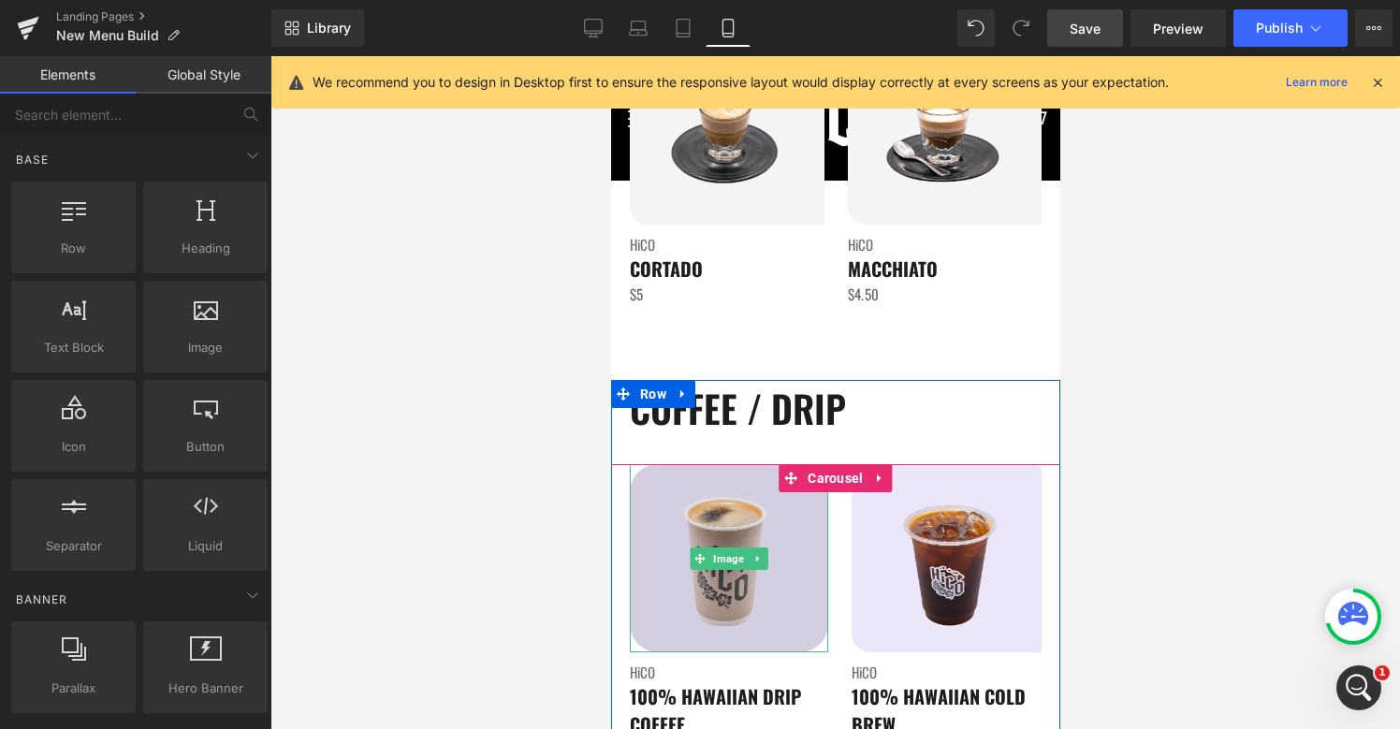
scroll to position [3013, 0]
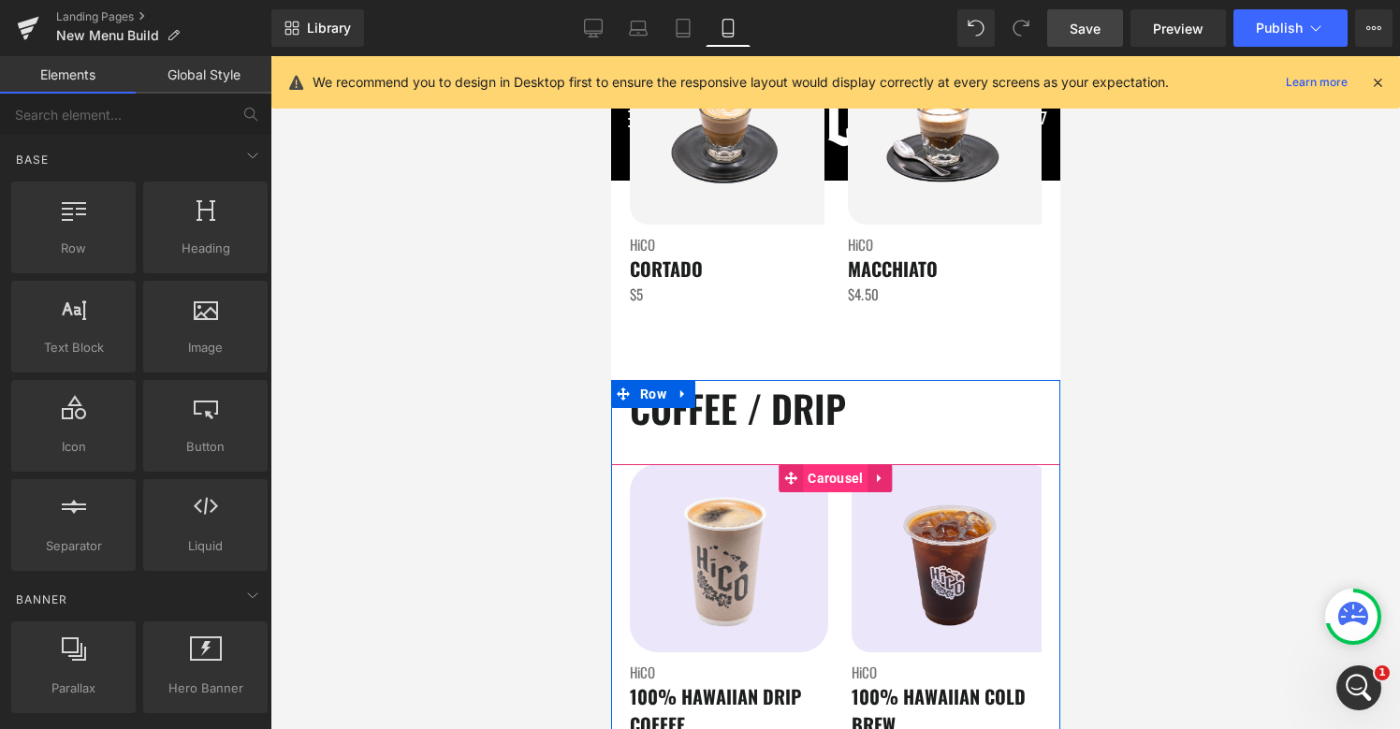
click at [833, 482] on span "Carousel" at bounding box center [834, 478] width 65 height 28
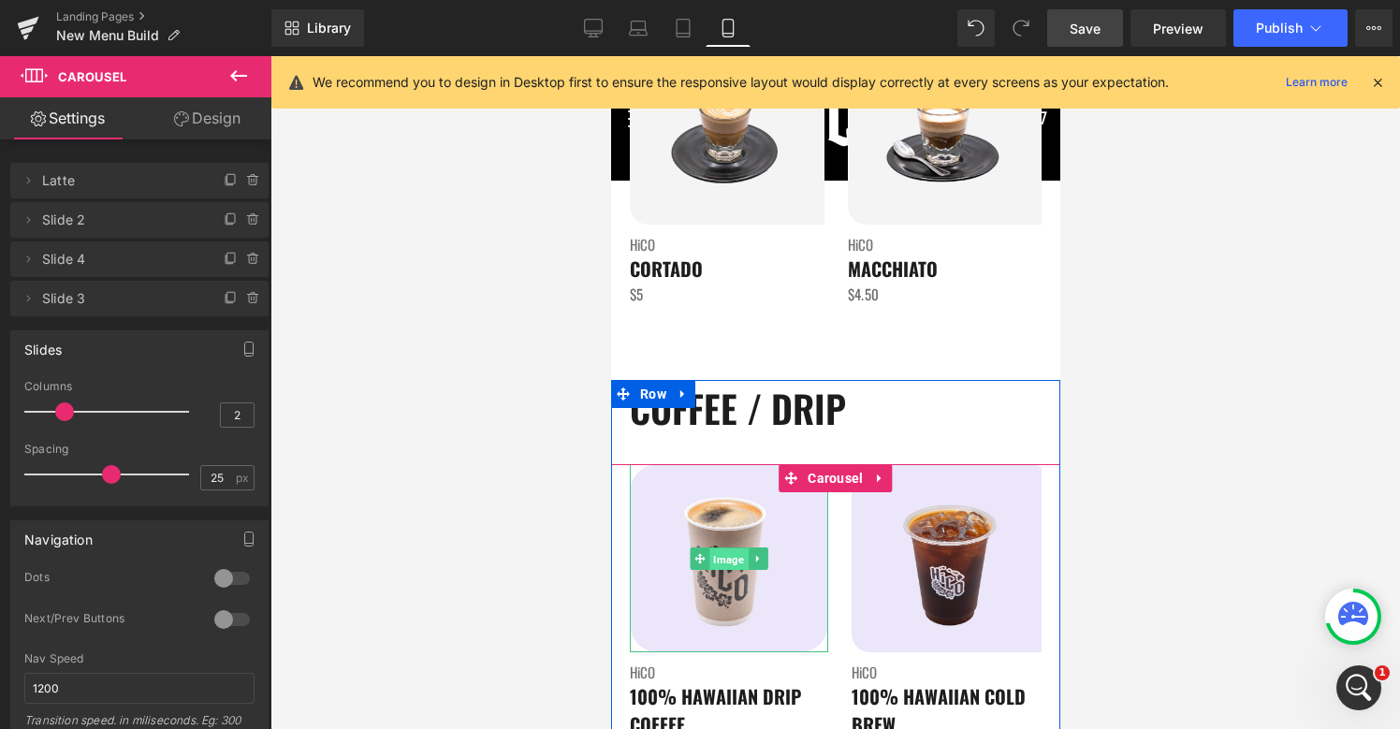
click at [733, 559] on span "Image" at bounding box center [727, 558] width 38 height 22
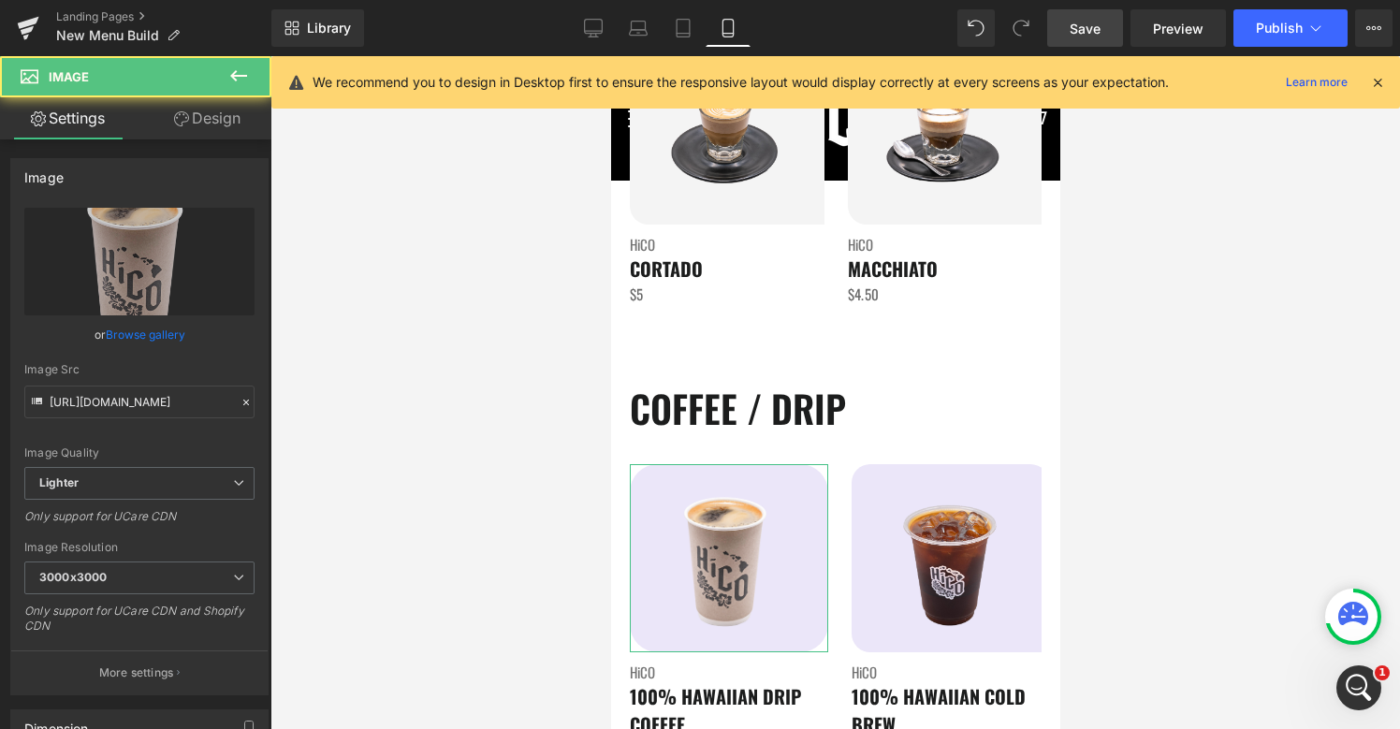
click at [240, 134] on link "Design" at bounding box center [207, 118] width 136 height 42
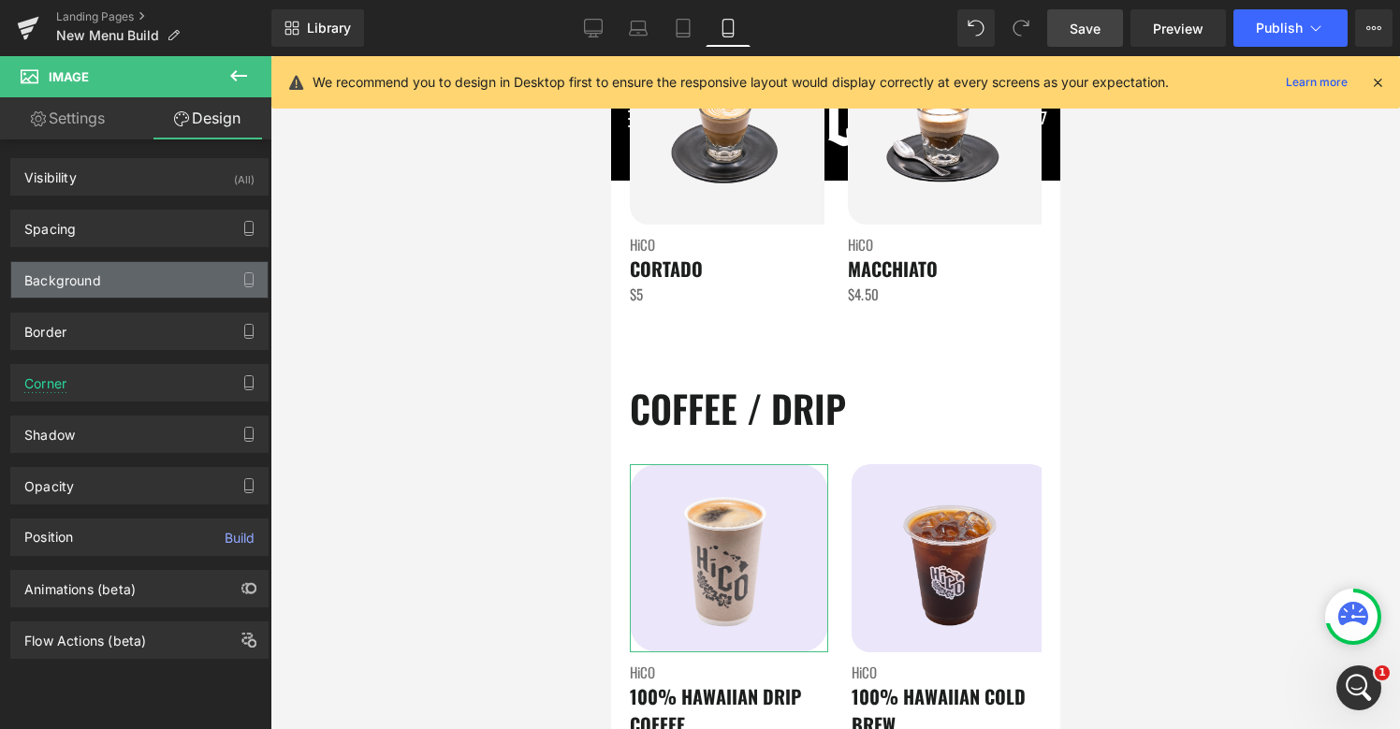
click at [109, 287] on div "Background" at bounding box center [139, 280] width 256 height 36
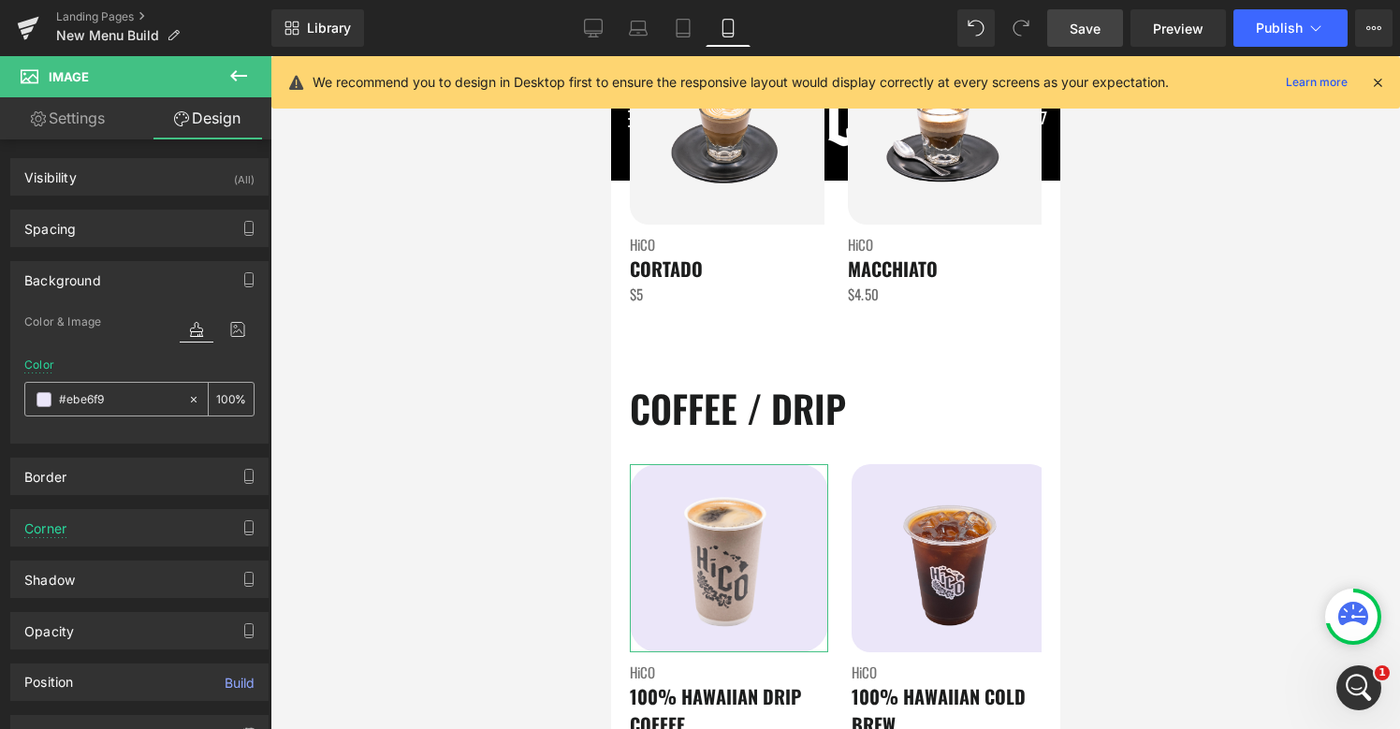
click at [114, 391] on input "#ebe6f9" at bounding box center [119, 399] width 120 height 21
paste input "f4f4f4"
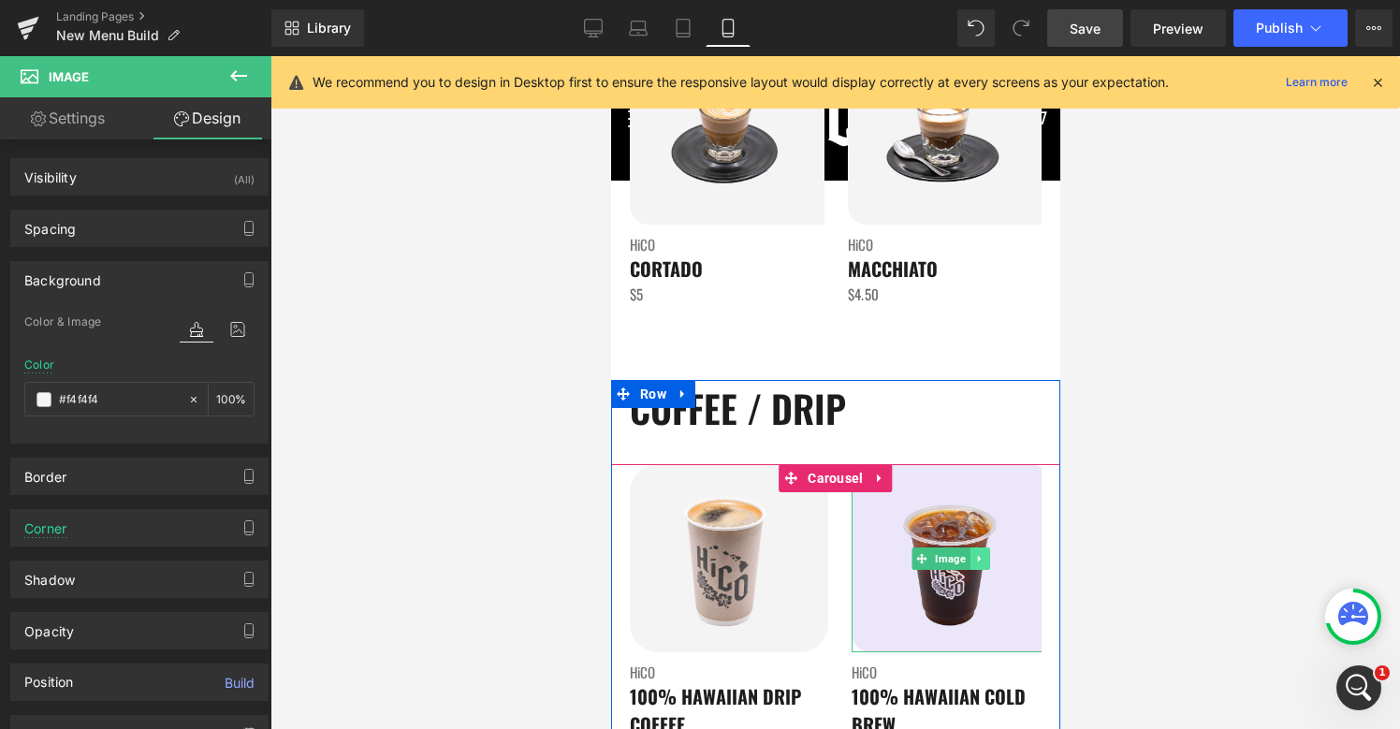
type input "#f4f4f4"
click at [968, 558] on link at bounding box center [978, 558] width 20 height 22
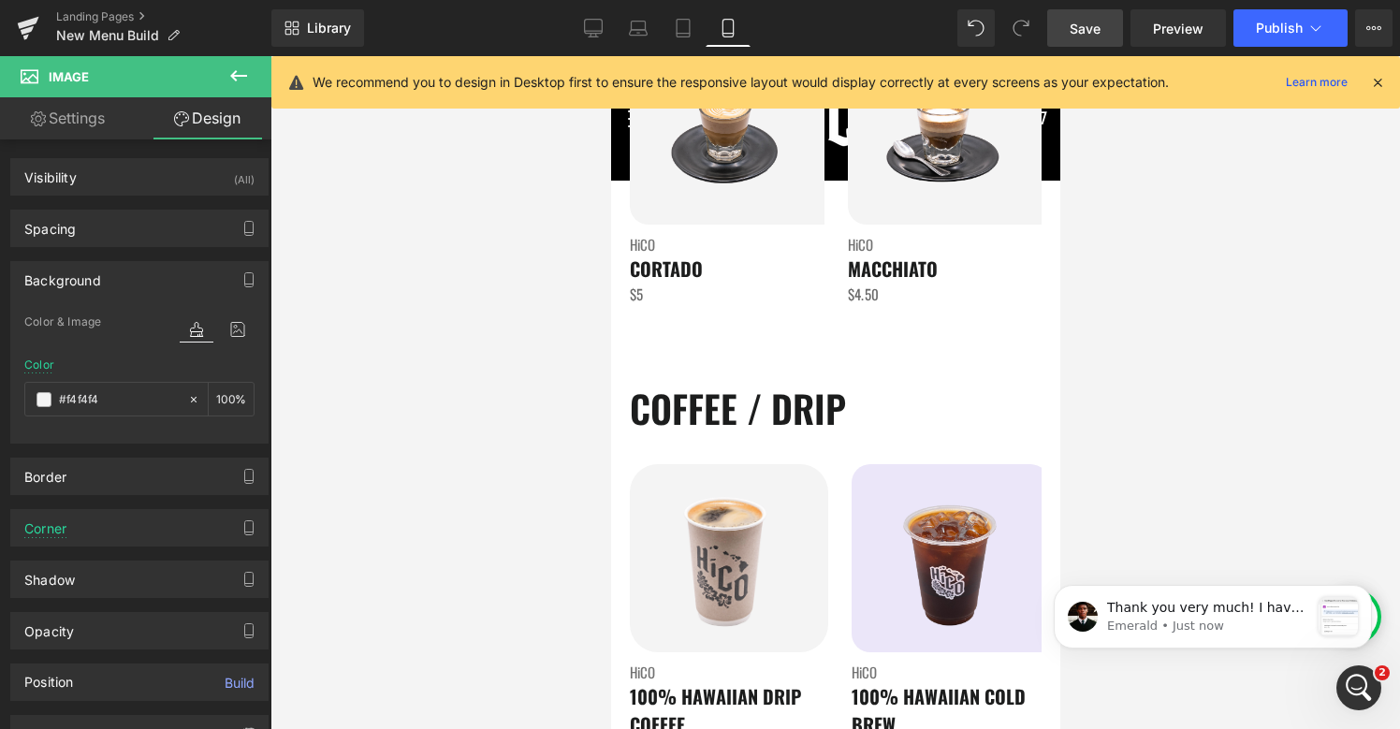
scroll to position [0, 0]
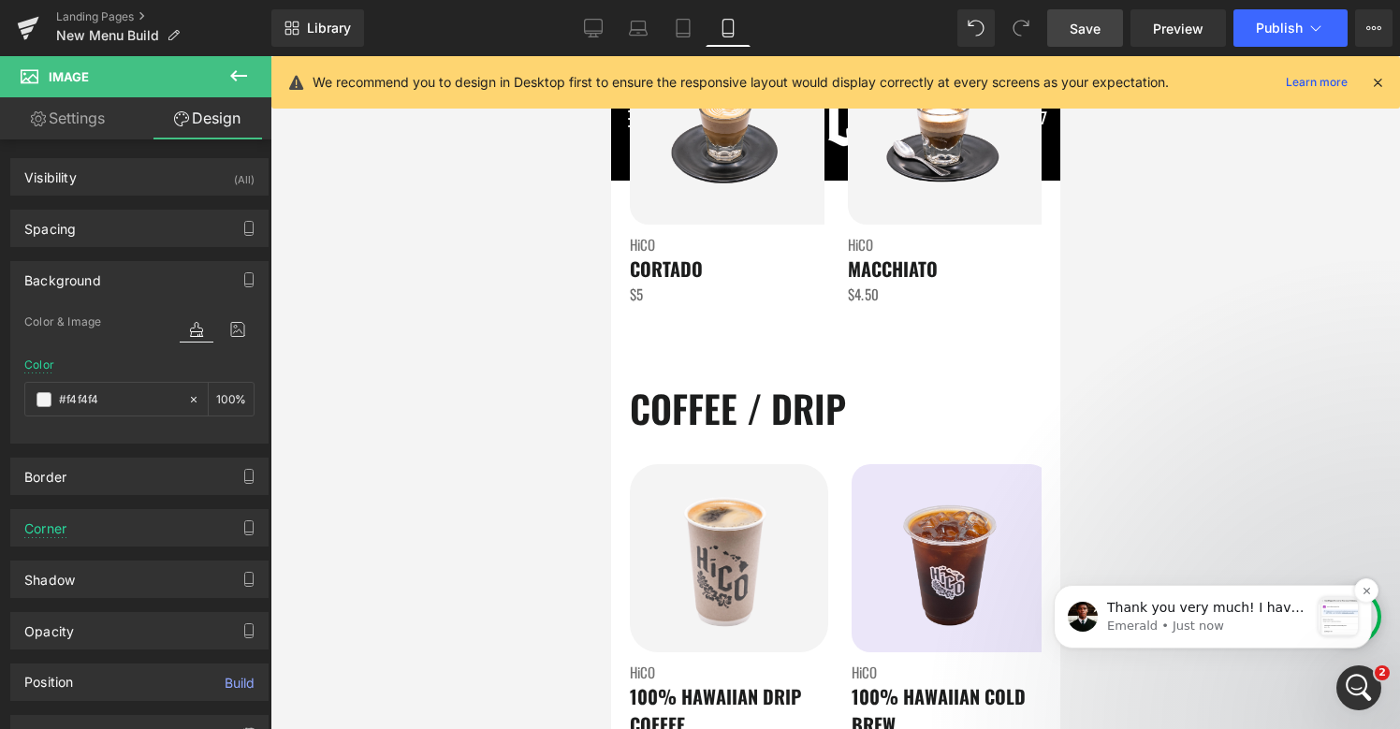
click at [1171, 602] on p "Thank you very much! I have sent our request. ﻿Please help us accept it. ﻿You c…" at bounding box center [1208, 608] width 202 height 19
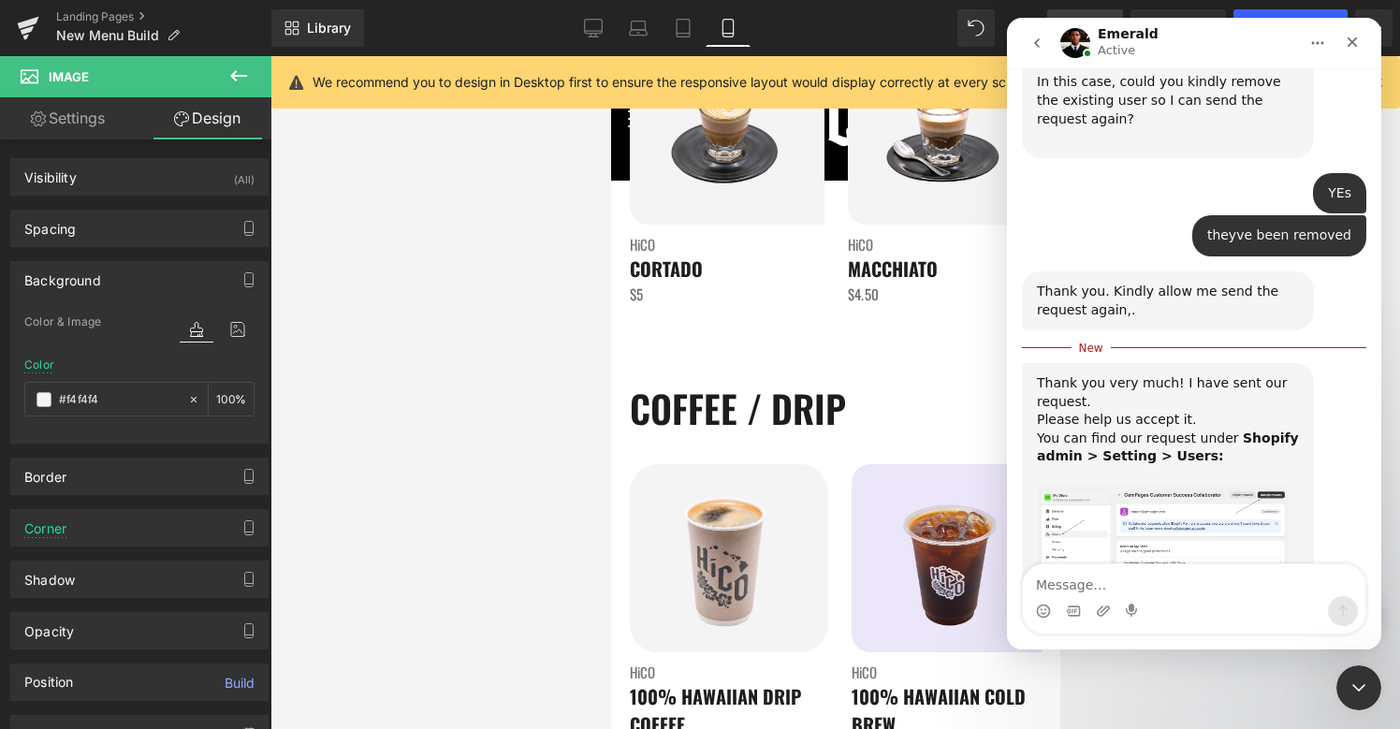
scroll to position [3271, 0]
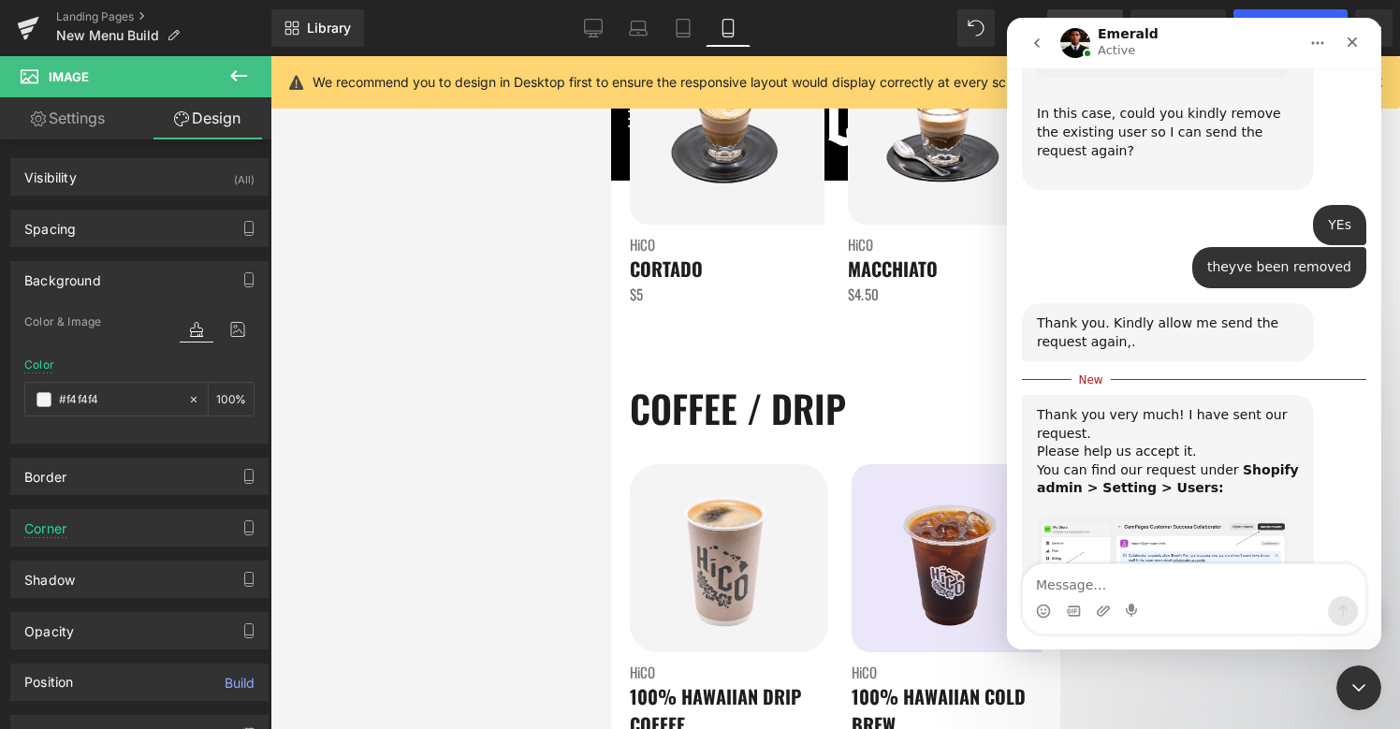
click at [1167, 516] on img "Emerald says…" at bounding box center [1162, 570] width 251 height 109
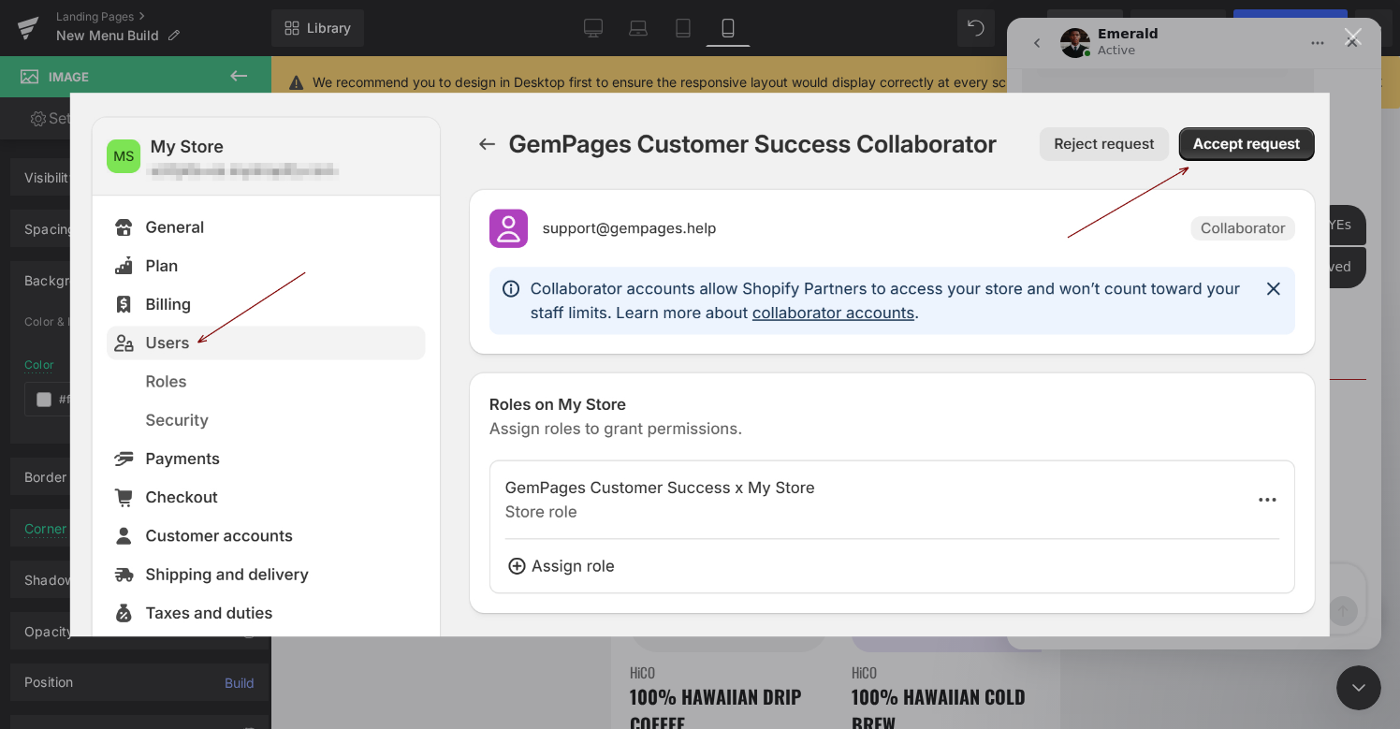
click at [1168, 377] on img "Close" at bounding box center [699, 365] width 1259 height 545
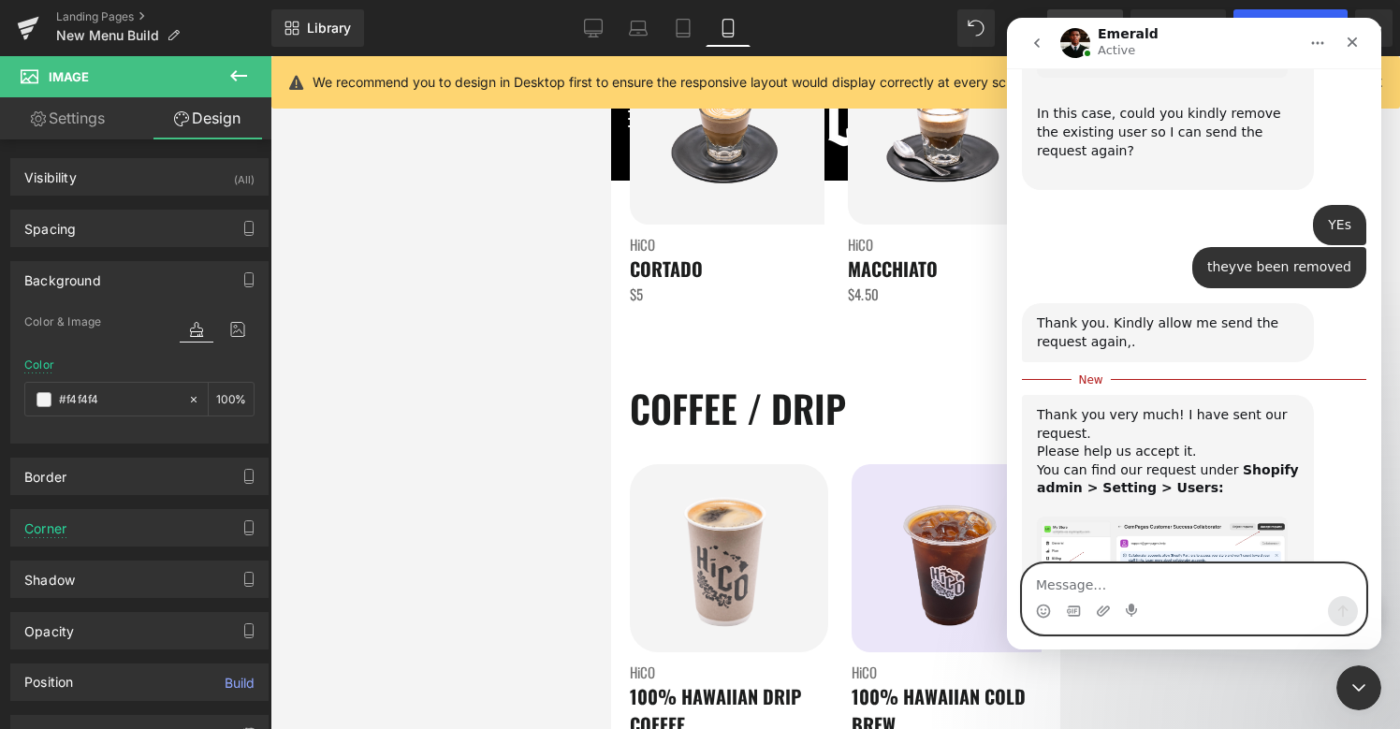
click at [1115, 587] on textarea "Message…" at bounding box center [1194, 580] width 342 height 32
type textarea "Accepted"
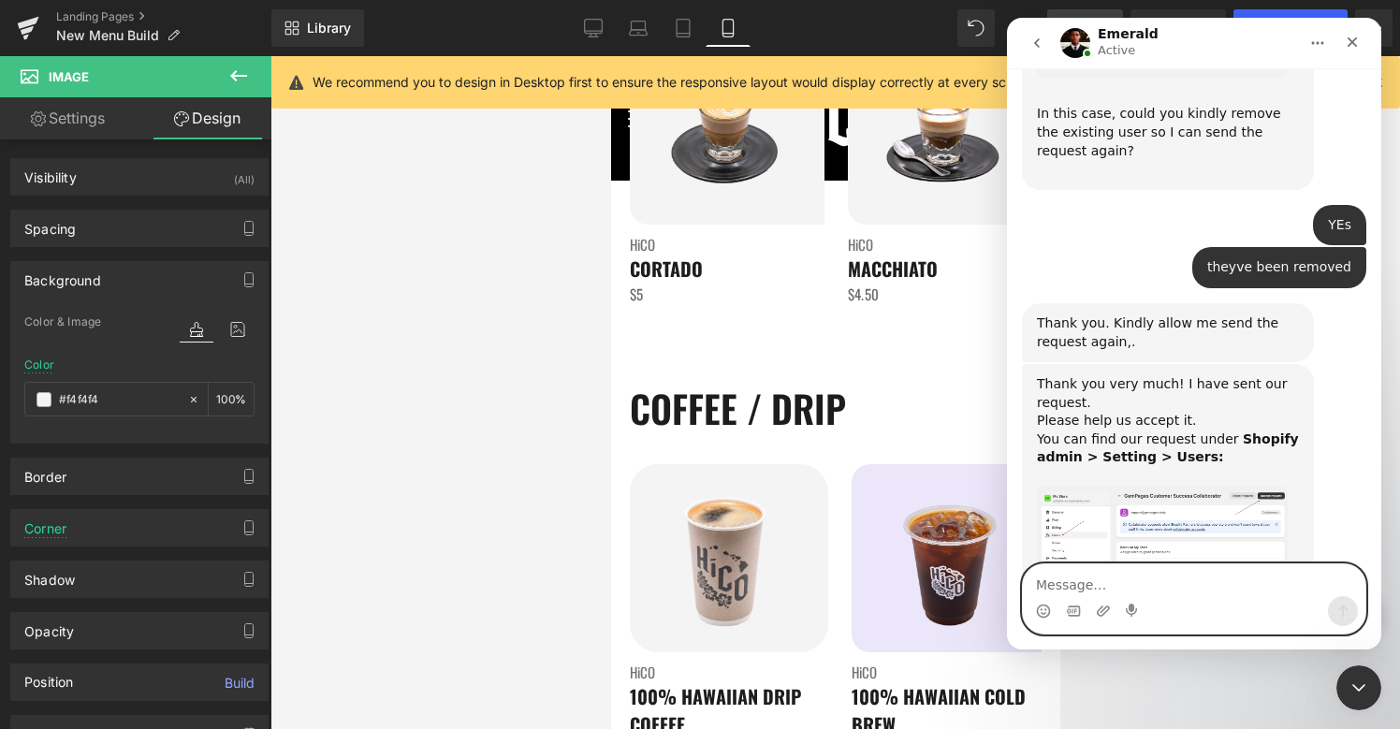
scroll to position [3327, 0]
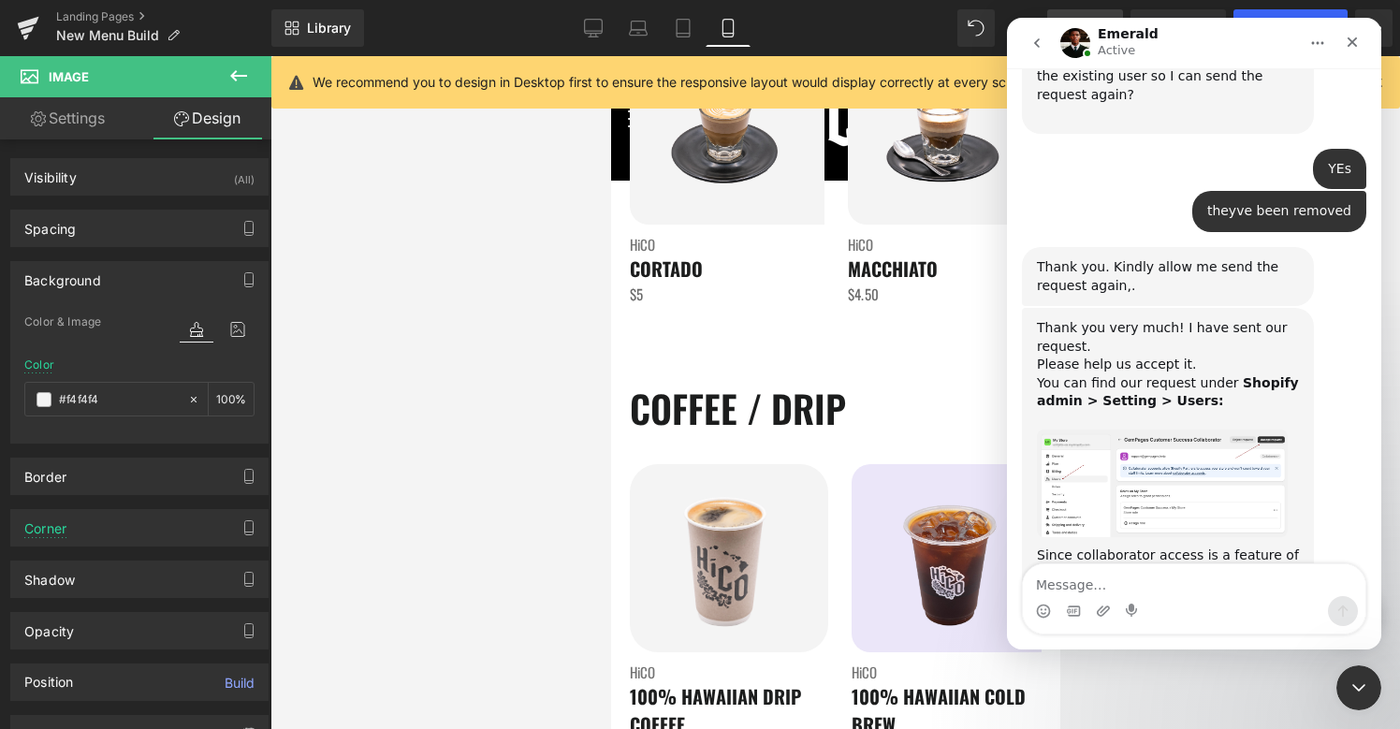
click at [1035, 41] on icon "go back" at bounding box center [1037, 42] width 6 height 9
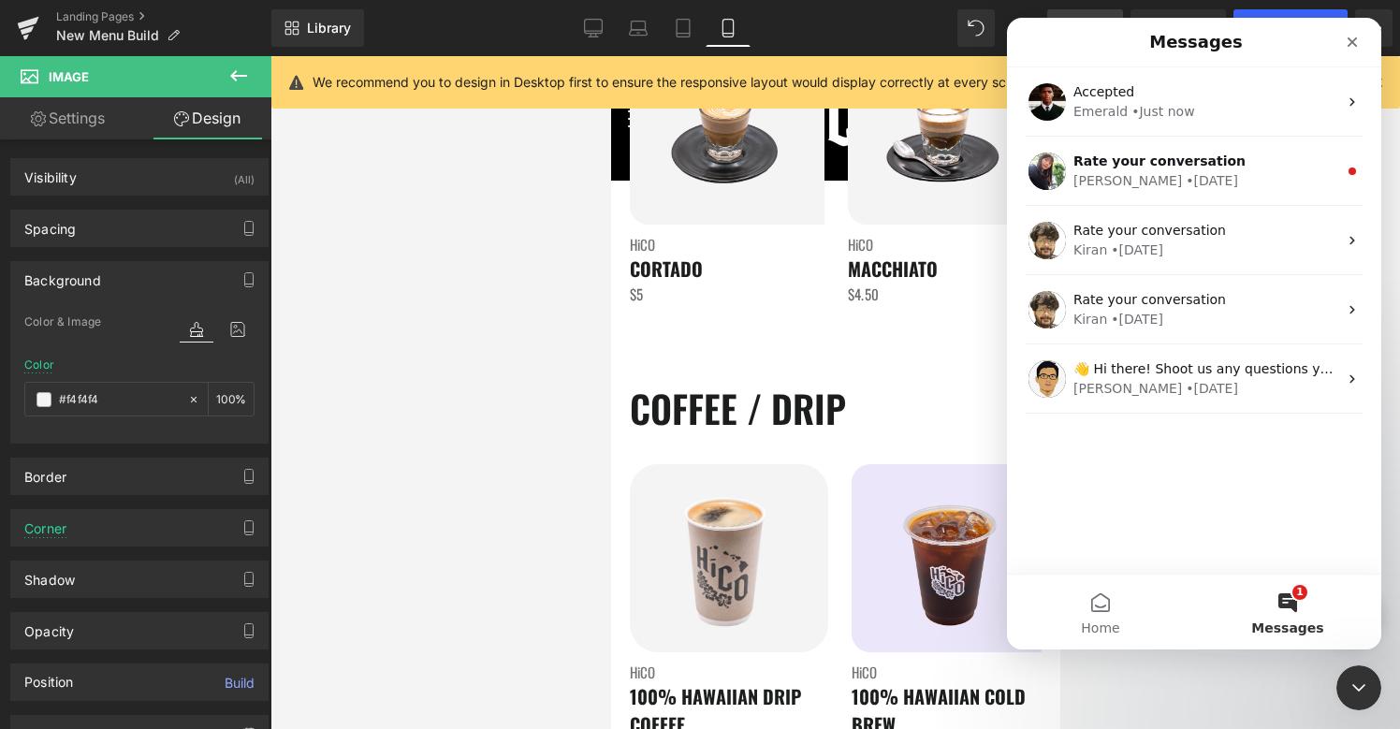
click at [485, 466] on div at bounding box center [700, 336] width 1400 height 673
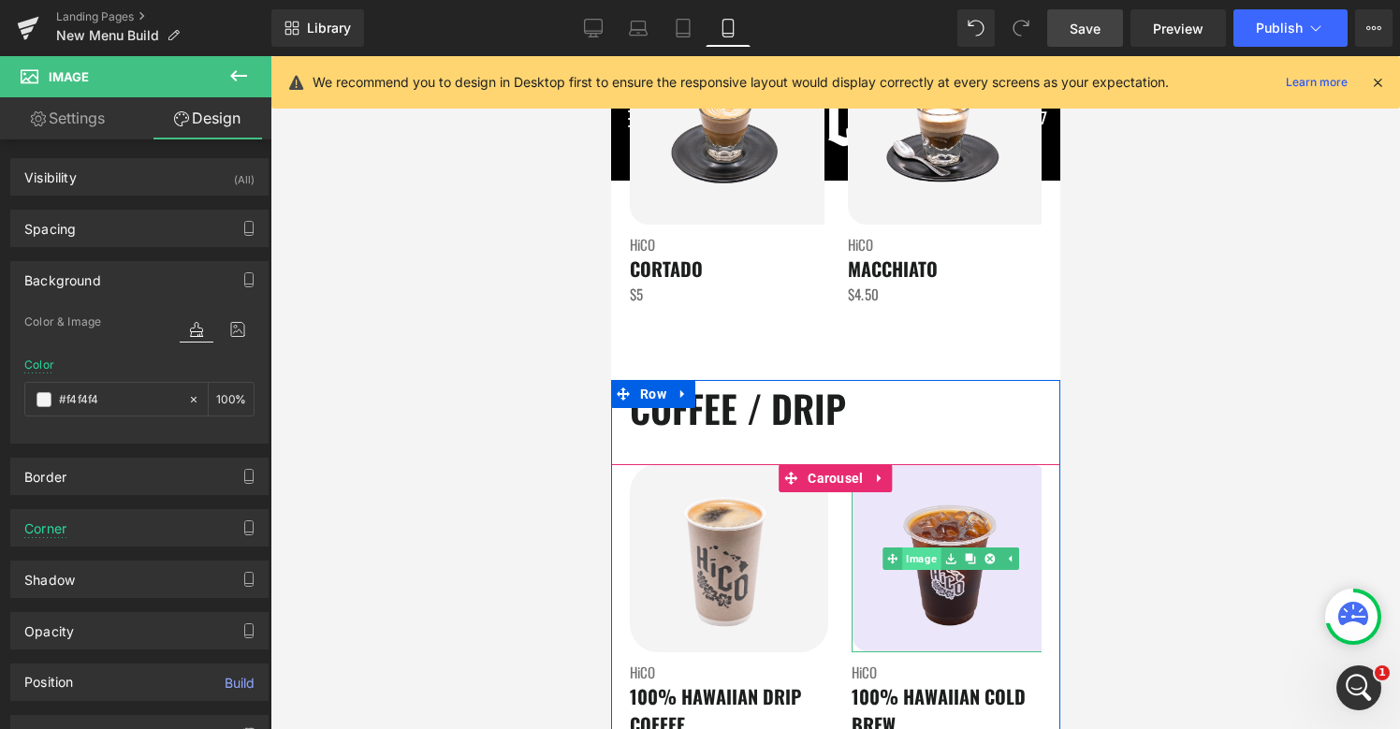
click at [916, 561] on link "Image" at bounding box center [910, 558] width 58 height 22
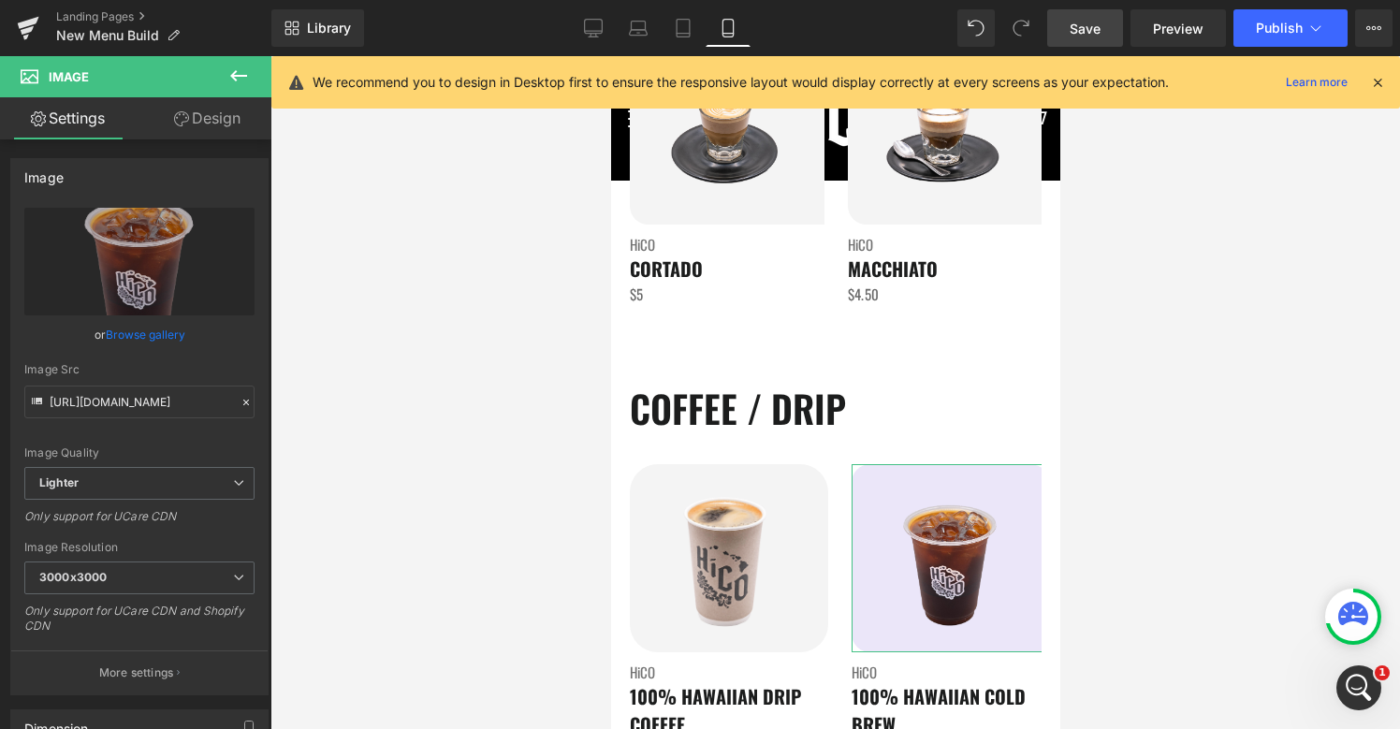
click at [211, 114] on link "Design" at bounding box center [207, 118] width 136 height 42
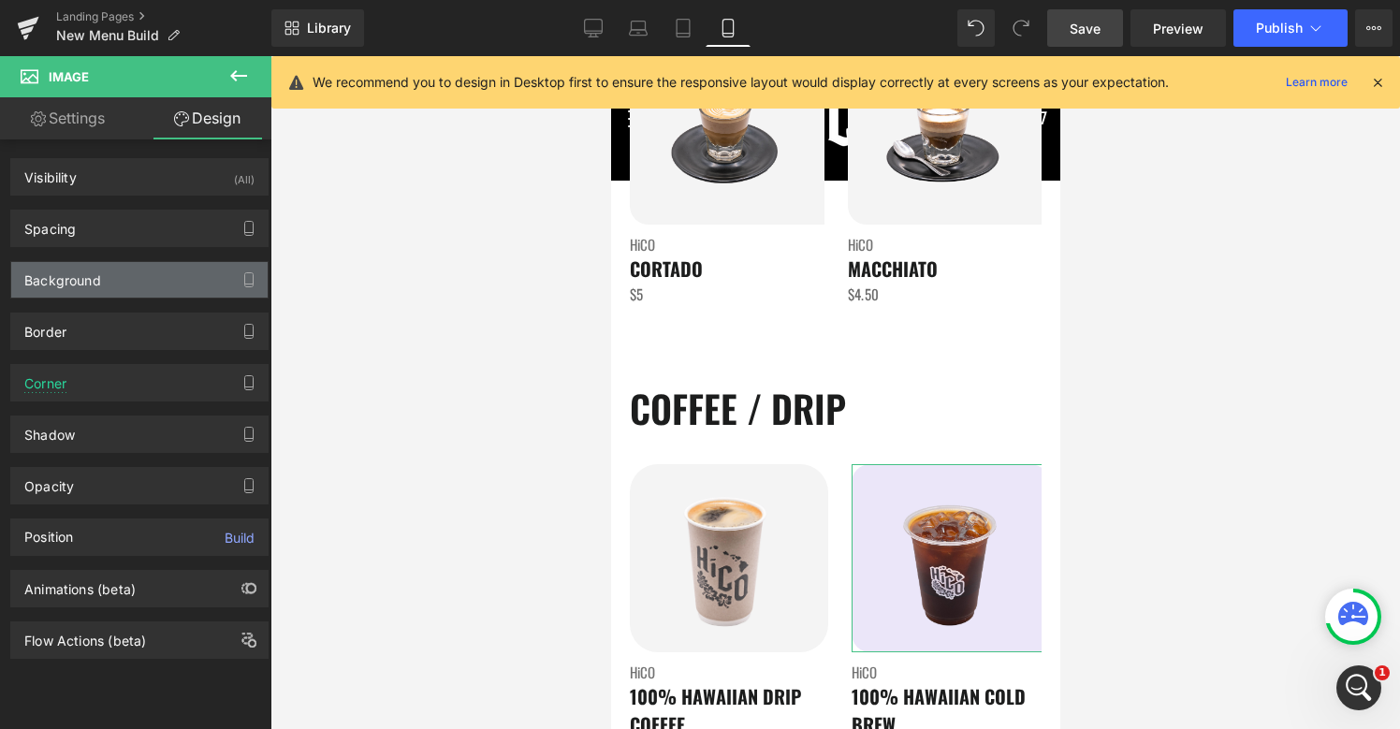
click at [72, 283] on div "Background" at bounding box center [62, 275] width 77 height 26
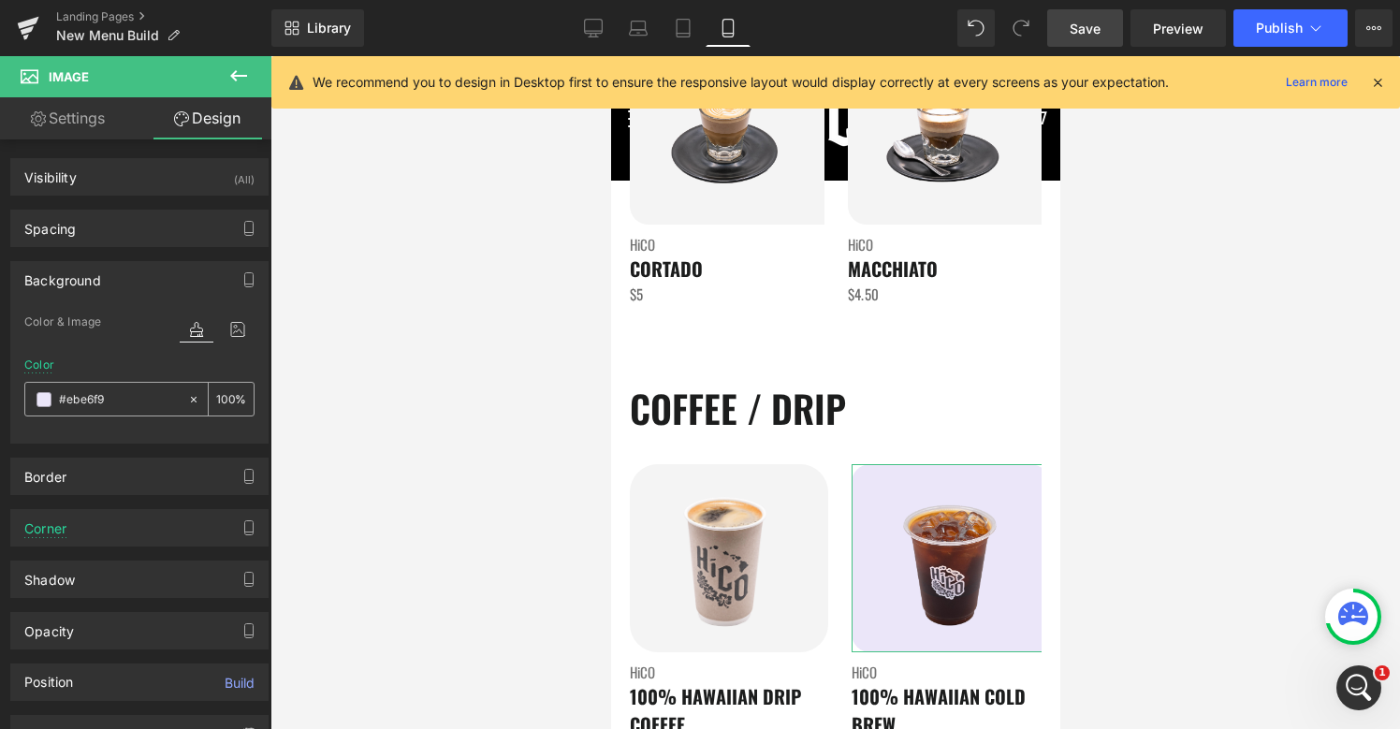
click at [96, 394] on input "#ebe6f9" at bounding box center [119, 399] width 120 height 21
paste input "f4f4f4"
type input "#f4f4f49"
type input "0"
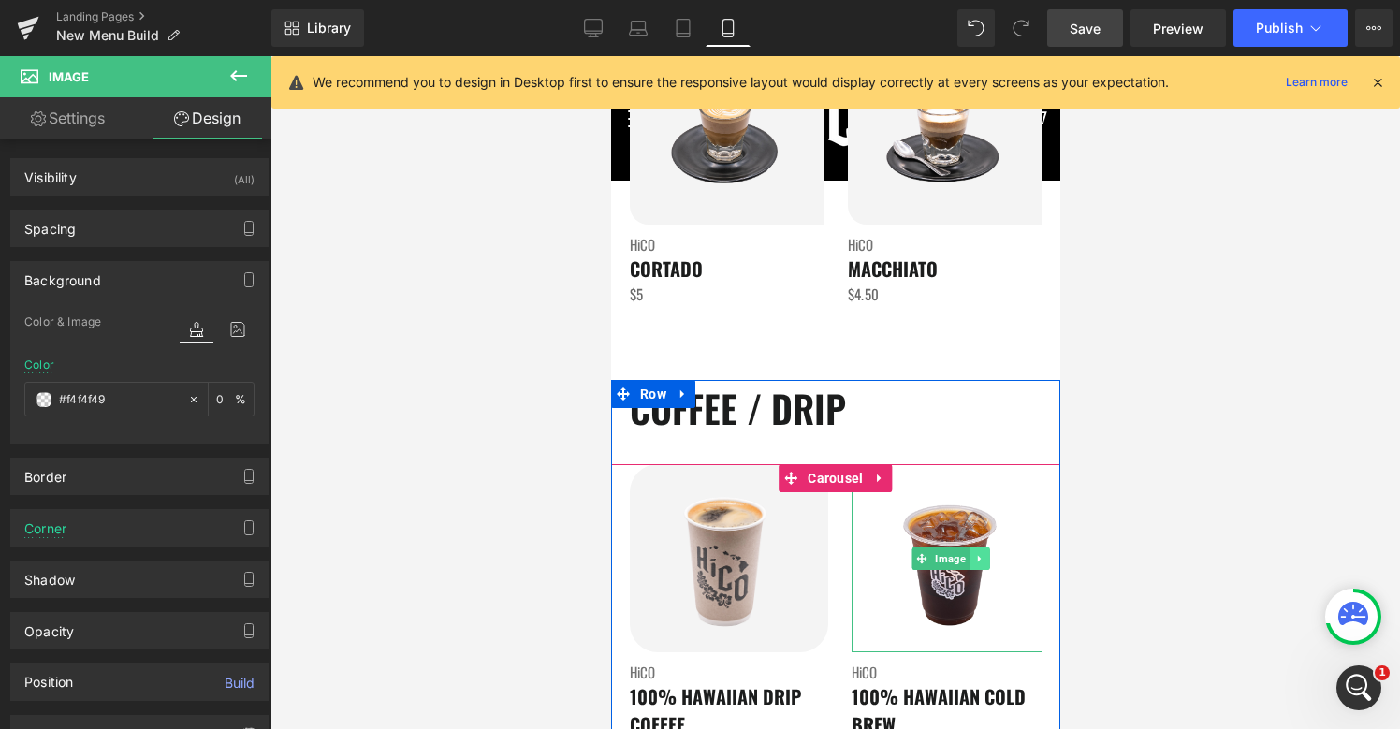
paste input "text"
type input "#f4f4f4"
type input "100"
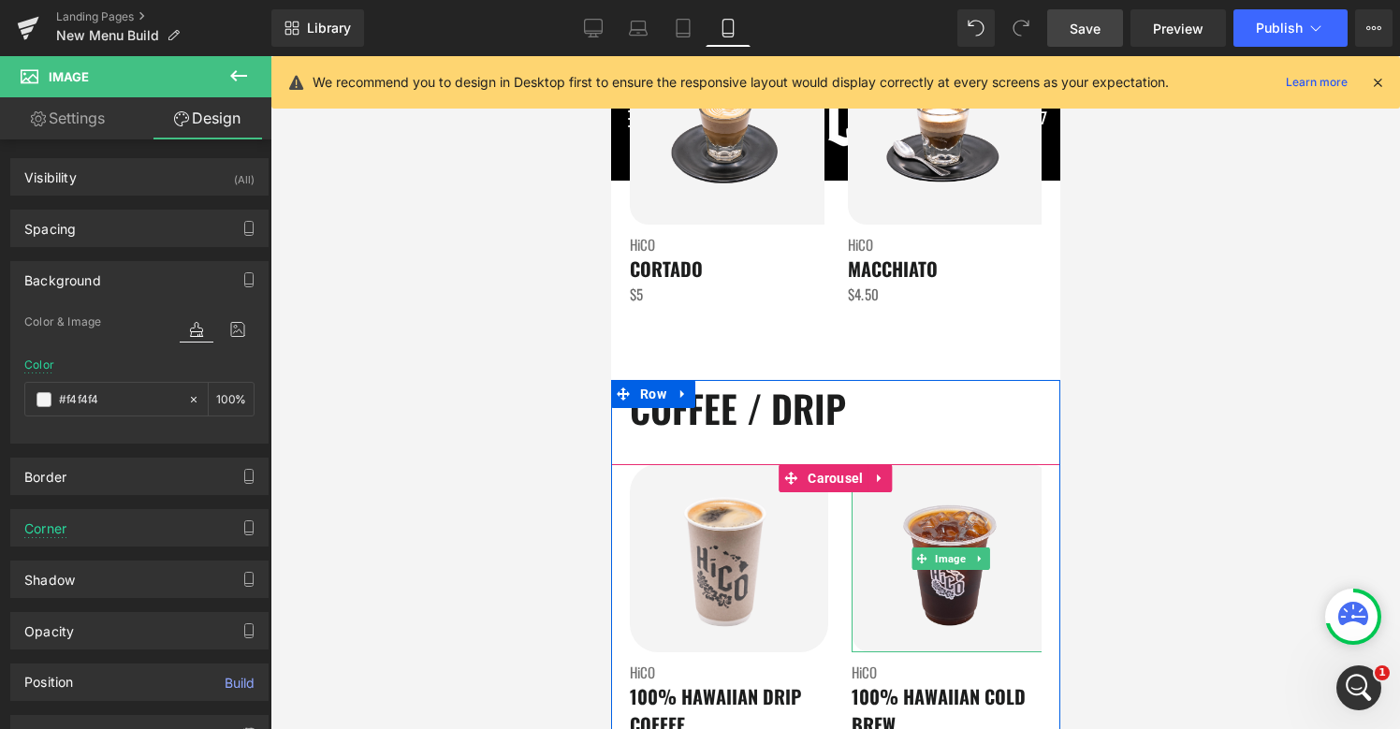
type input "#f4f4f4"
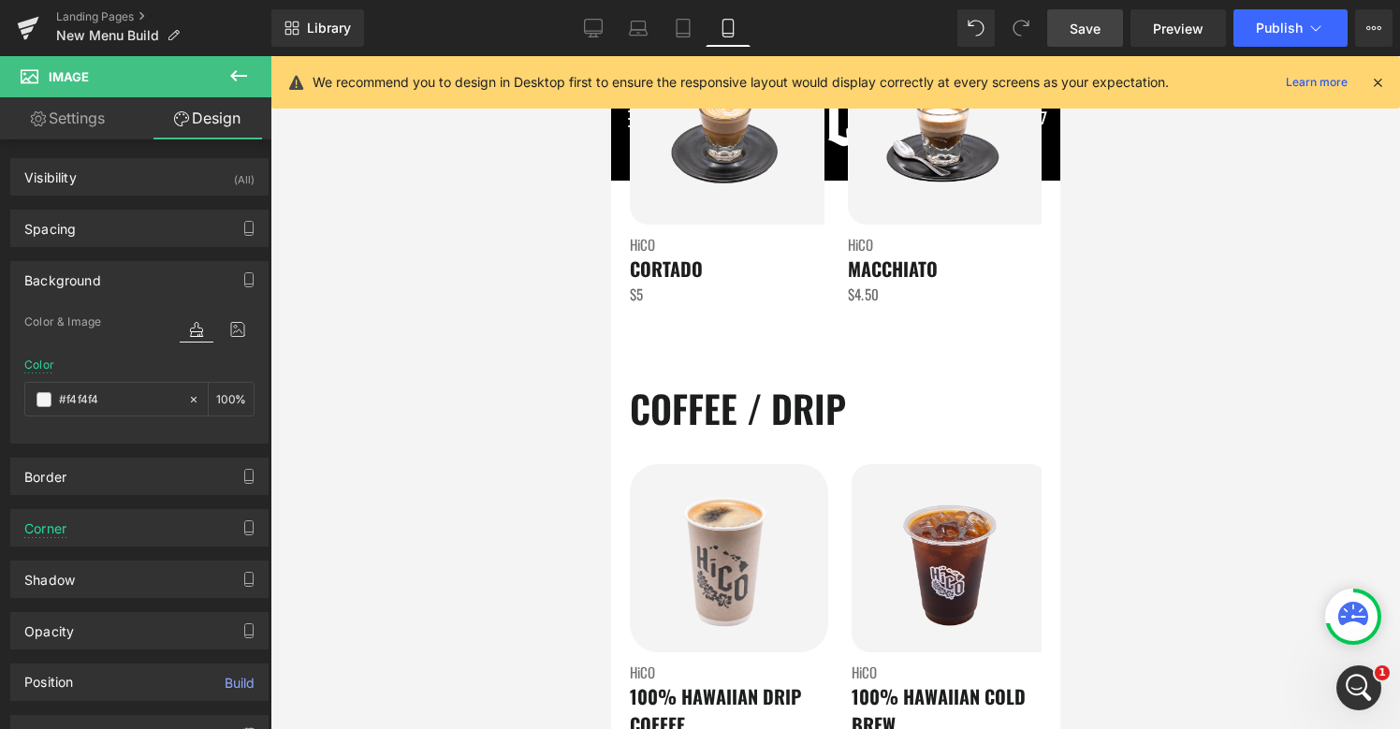
click at [1162, 557] on div at bounding box center [834, 392] width 1129 height 673
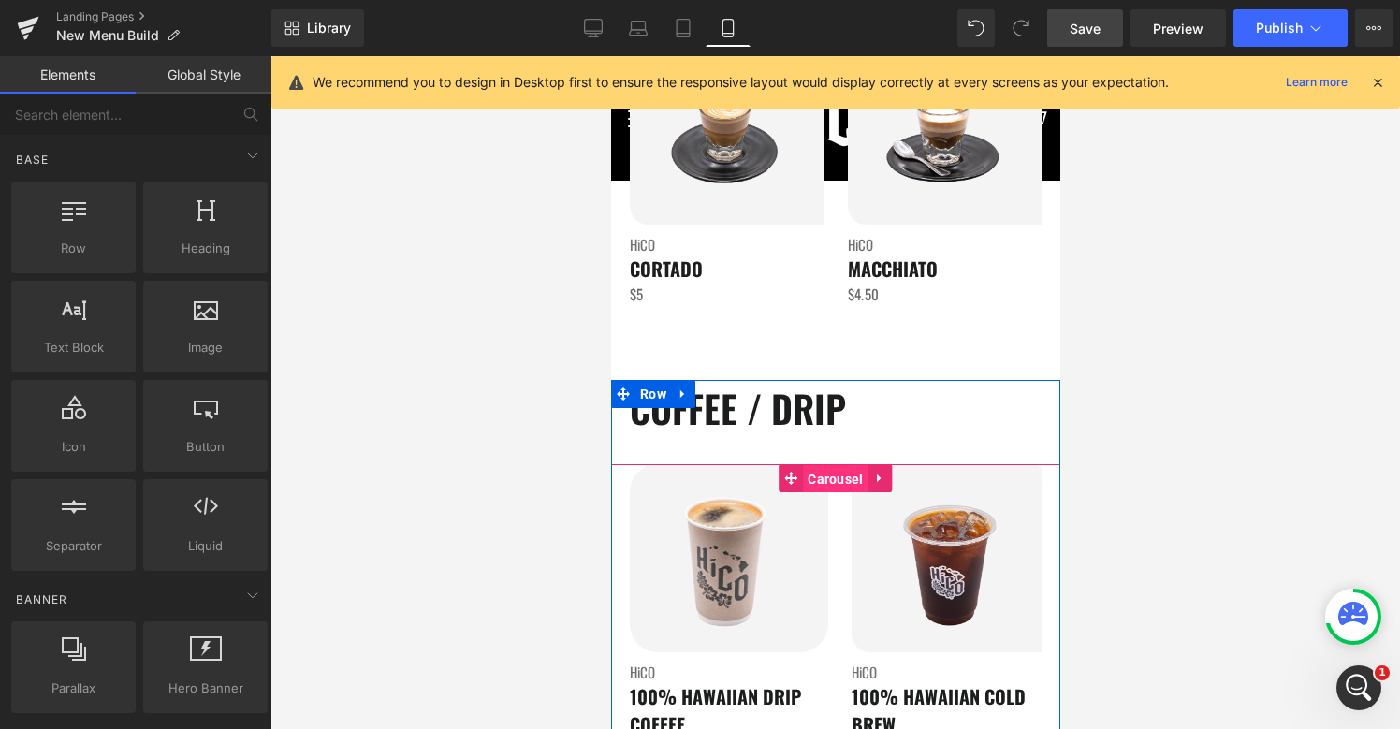
click at [827, 484] on span "Carousel" at bounding box center [834, 479] width 65 height 28
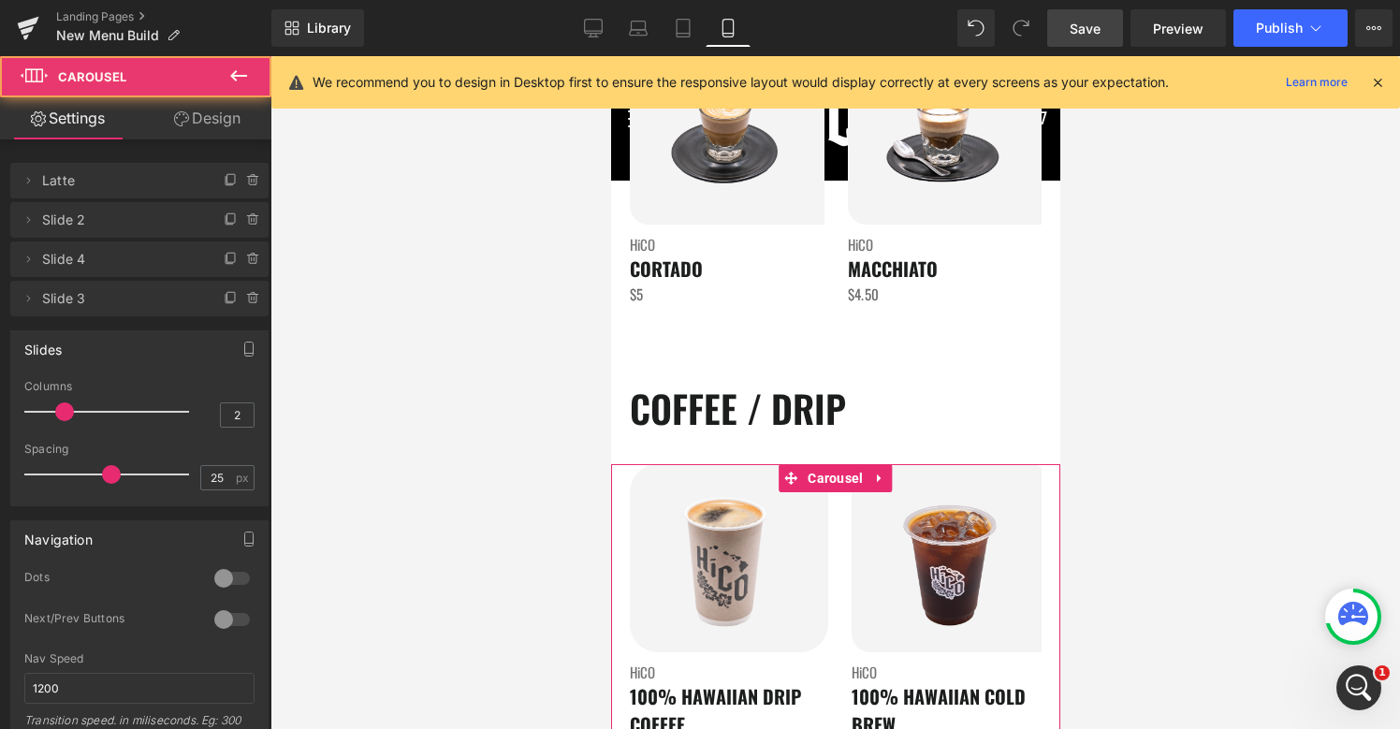
scroll to position [60, 0]
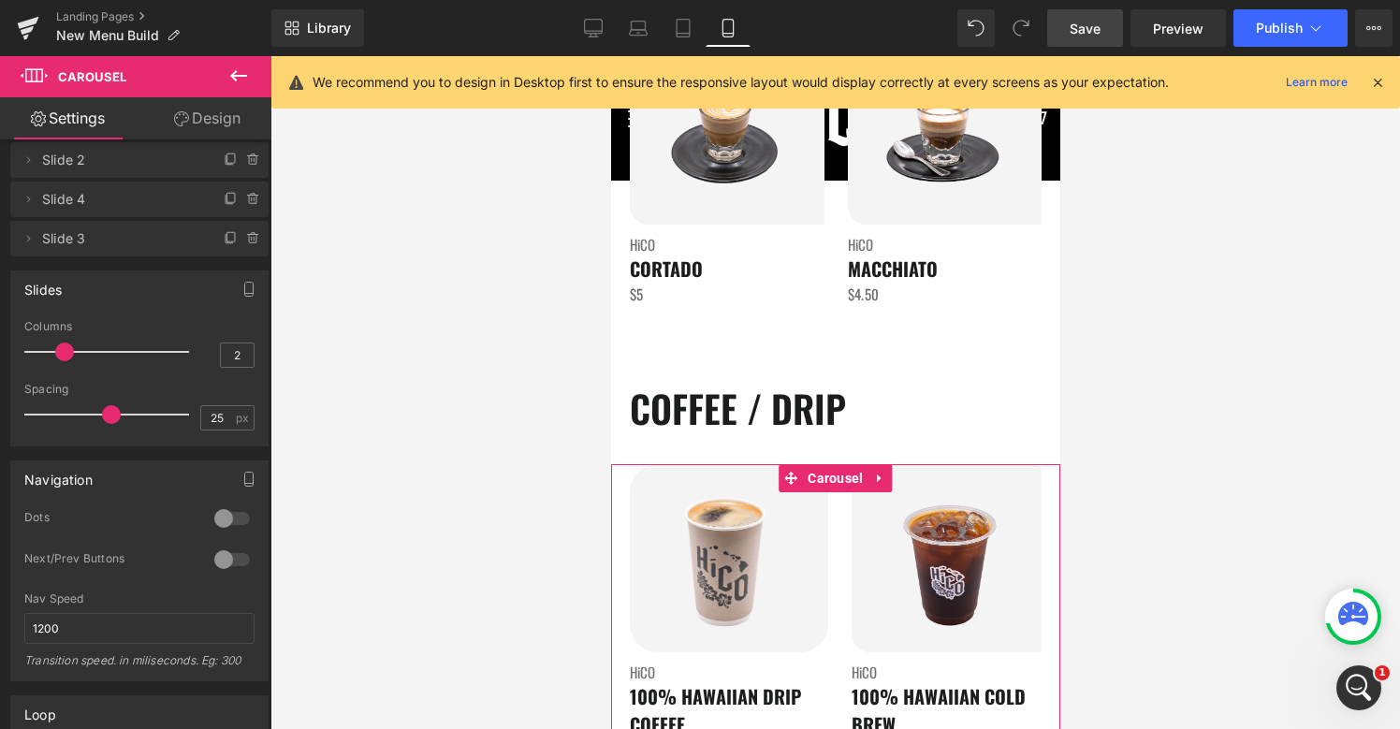
click at [217, 563] on div at bounding box center [232, 560] width 45 height 30
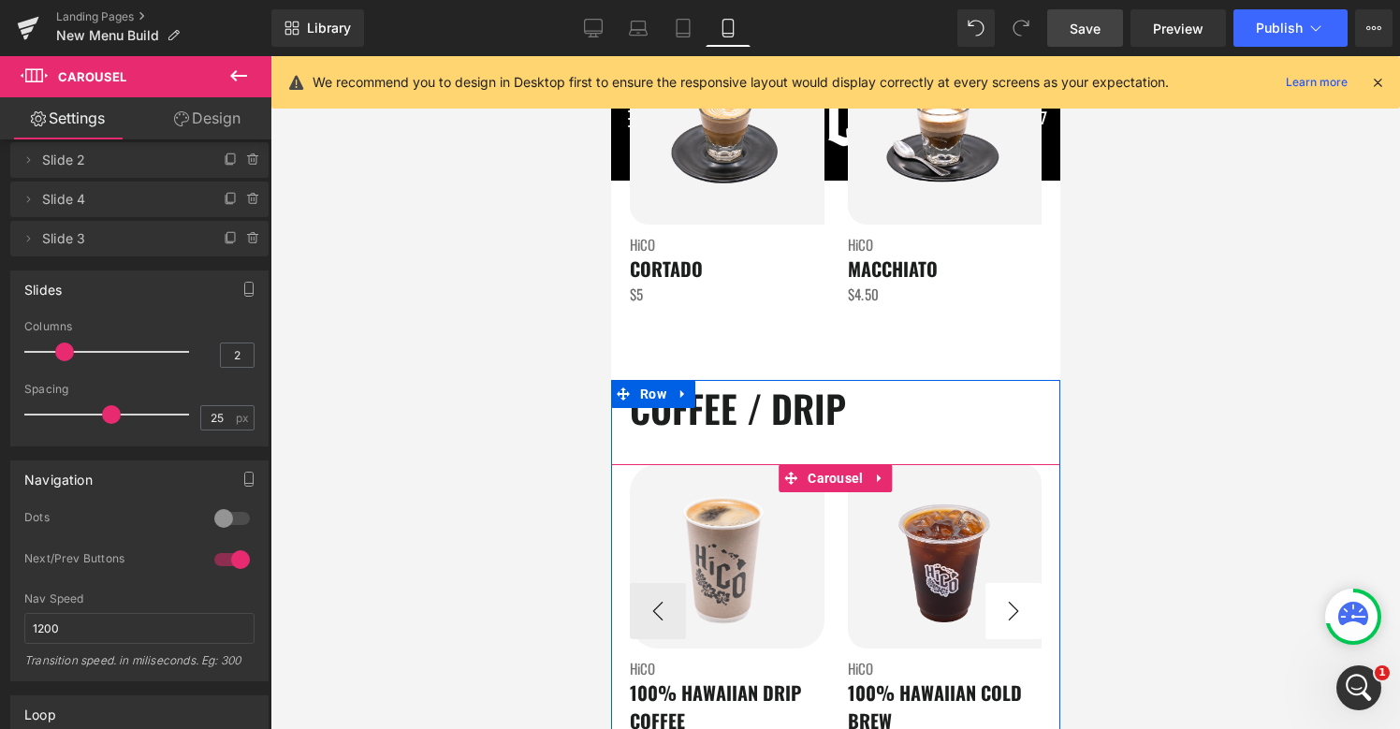
click at [1028, 614] on button "›" at bounding box center [1012, 611] width 56 height 56
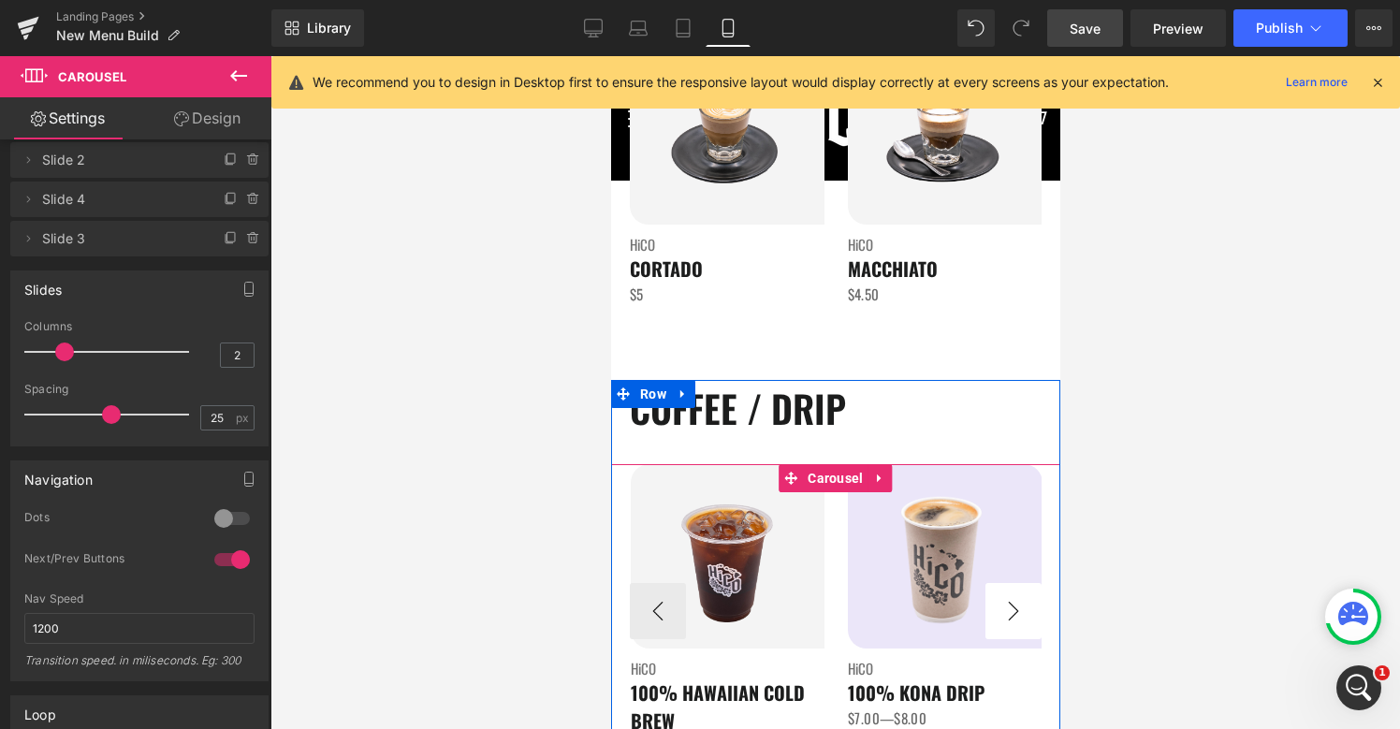
click at [1028, 614] on button "›" at bounding box center [1012, 611] width 56 height 56
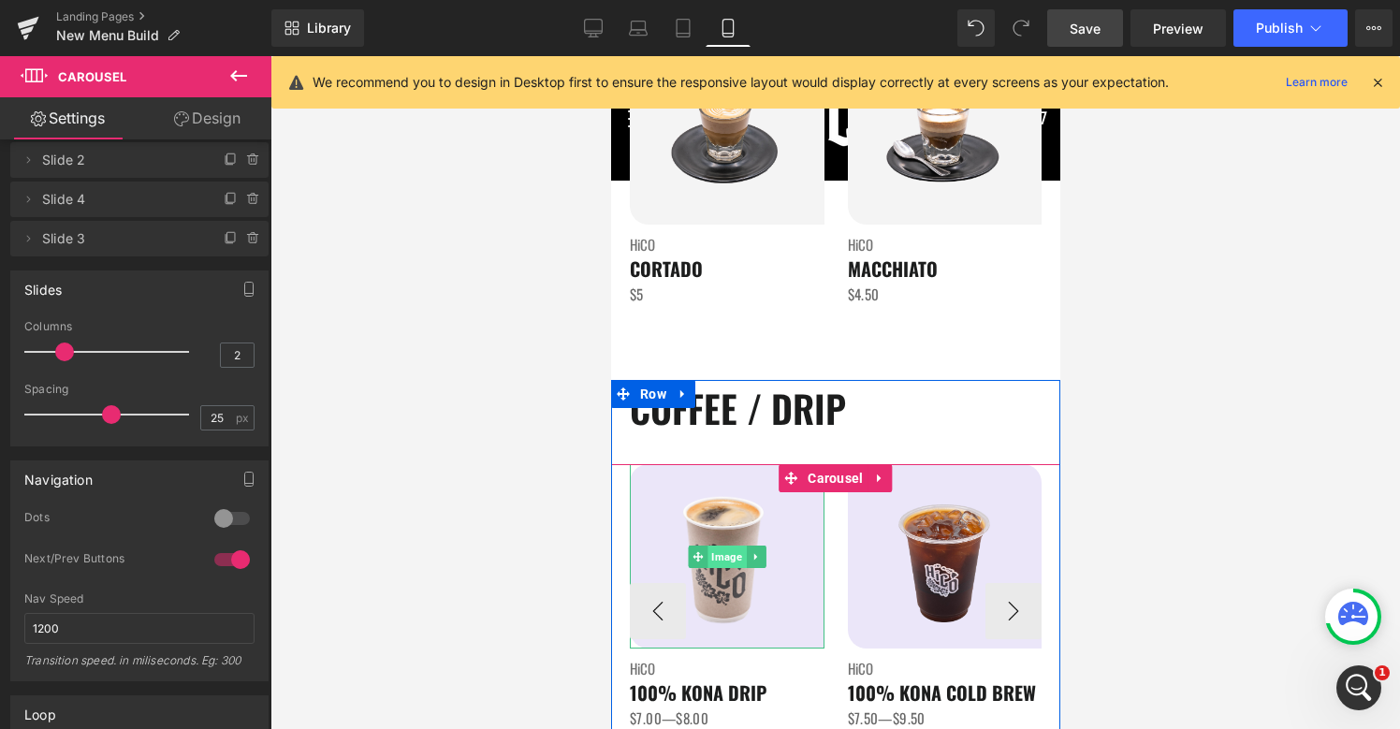
click at [728, 555] on span "Image" at bounding box center [725, 556] width 38 height 22
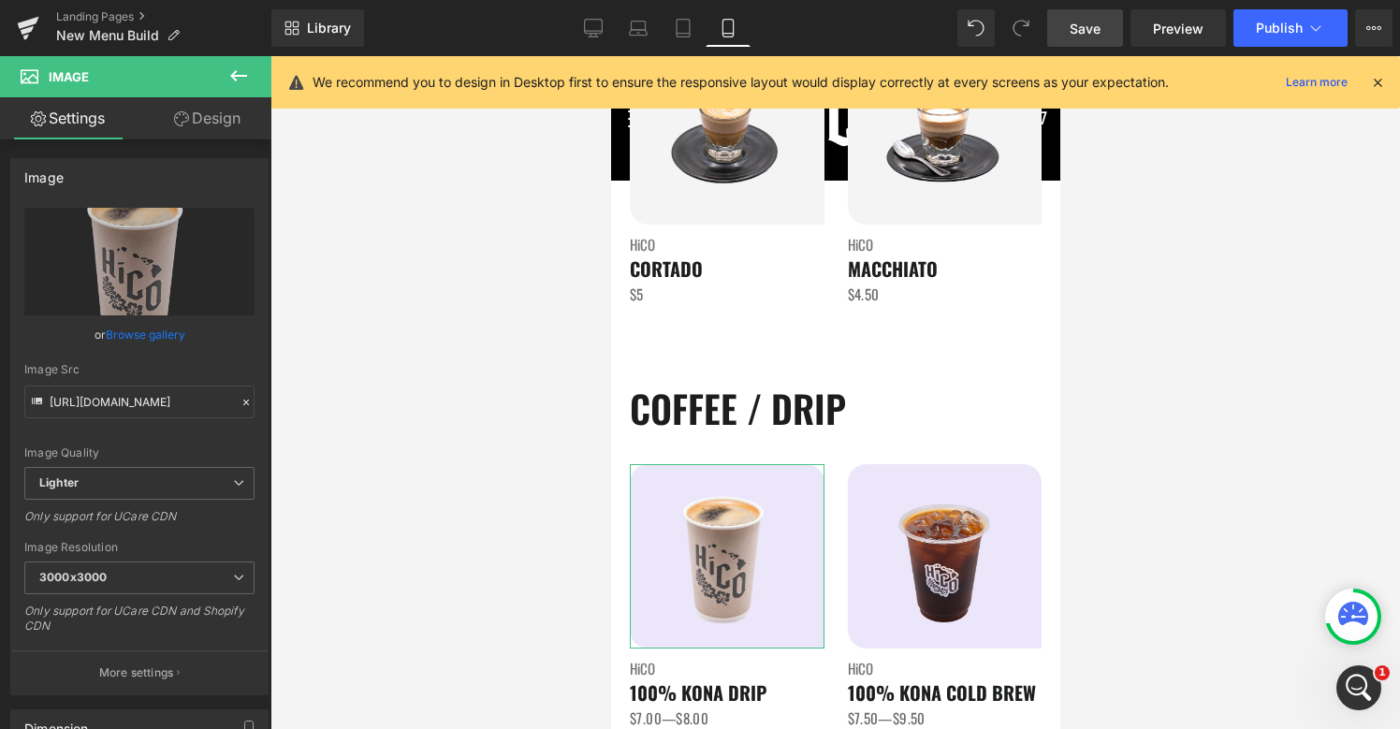
click at [198, 124] on link "Design" at bounding box center [207, 118] width 136 height 42
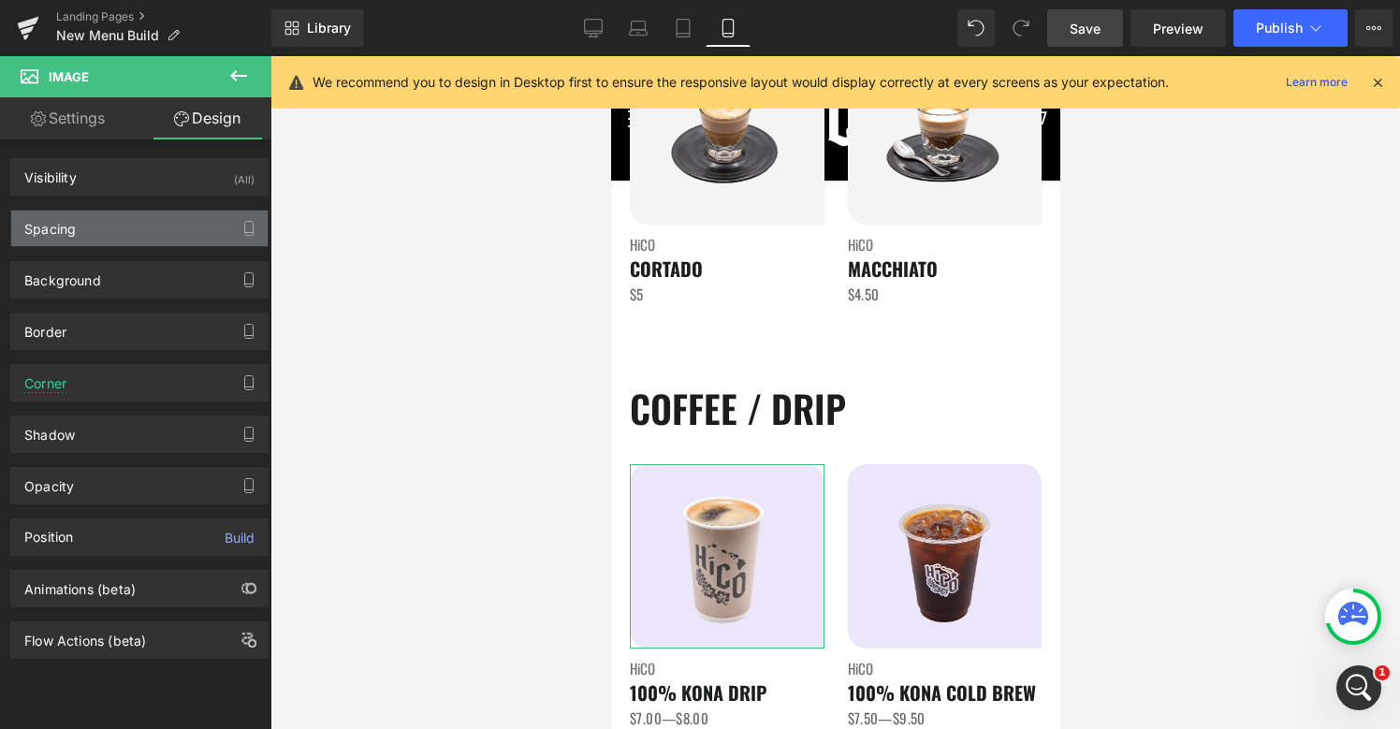
type input "#ebe6f9"
type input "100"
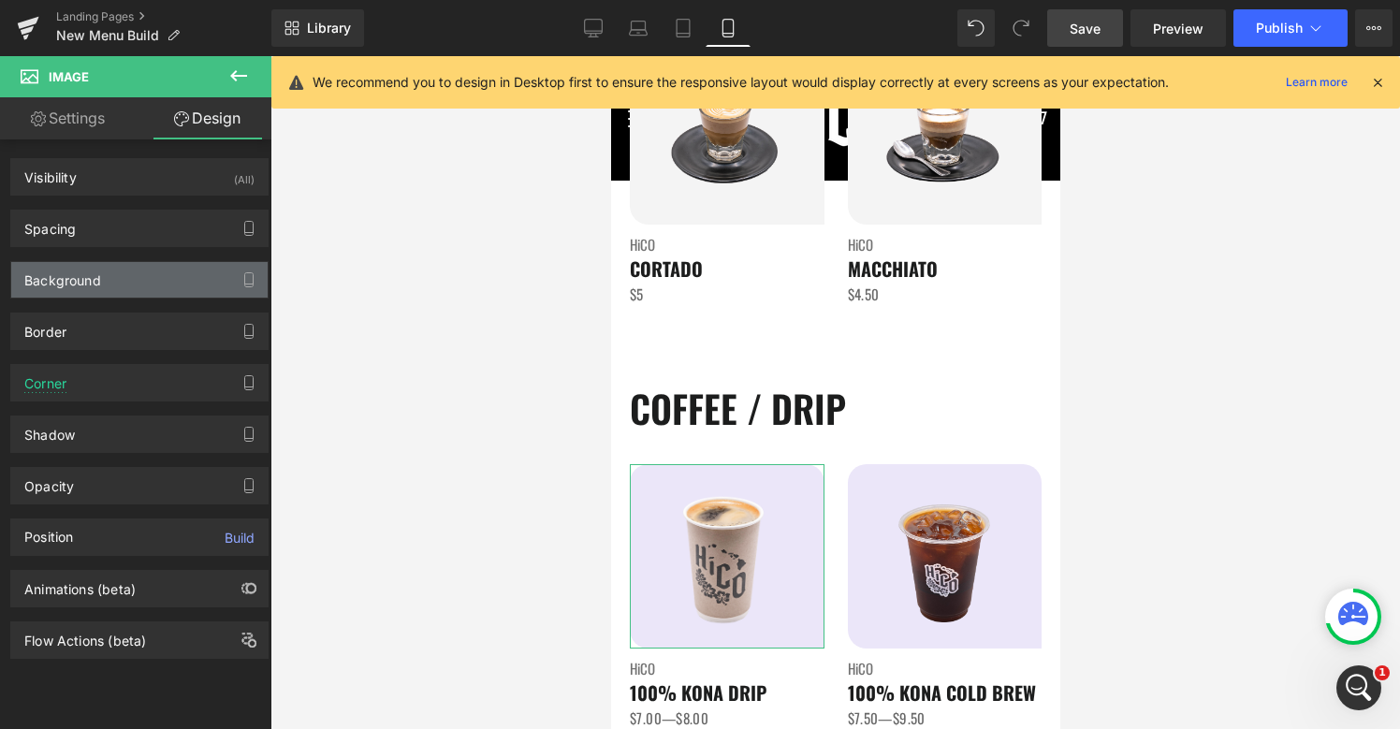
click at [113, 268] on div "Background" at bounding box center [139, 280] width 256 height 36
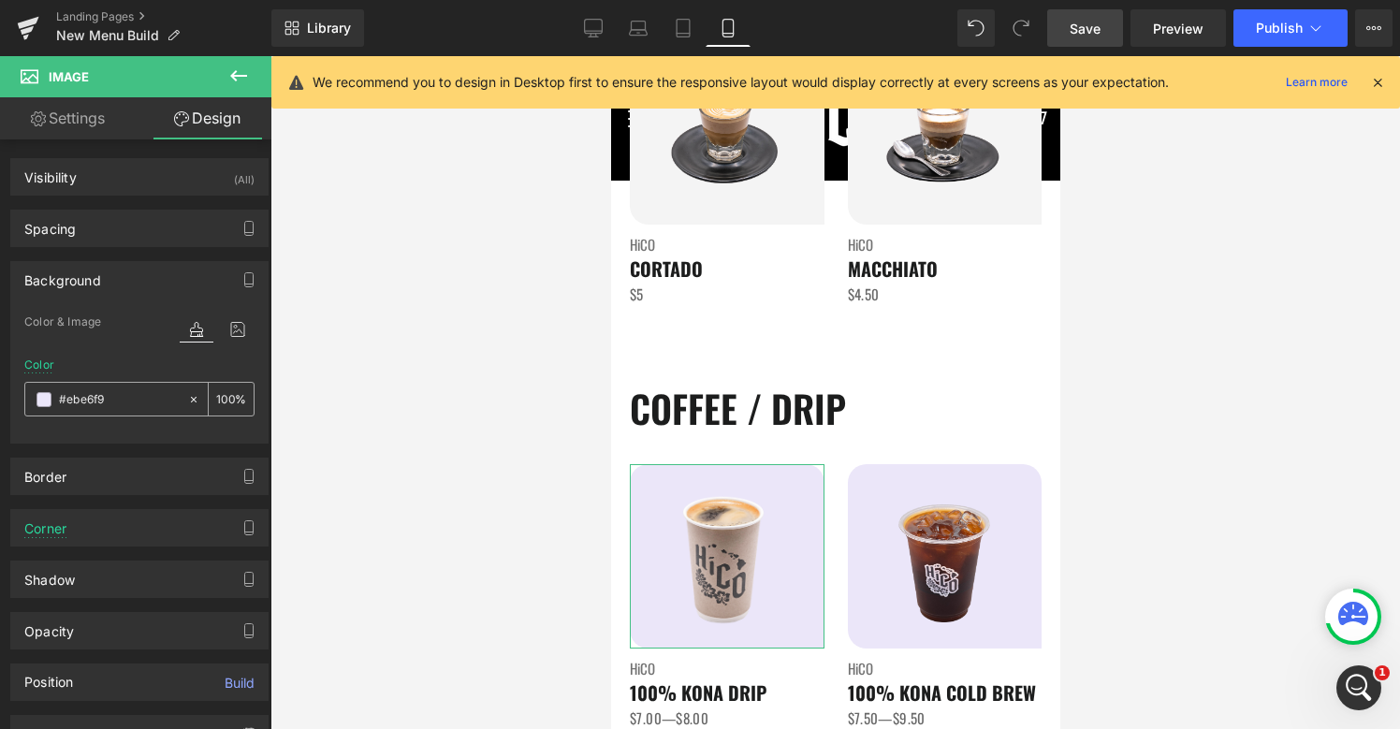
click at [142, 403] on input "#ebe6f9" at bounding box center [119, 399] width 120 height 21
paste input "f4f4f4"
type input "#f4f4f4"
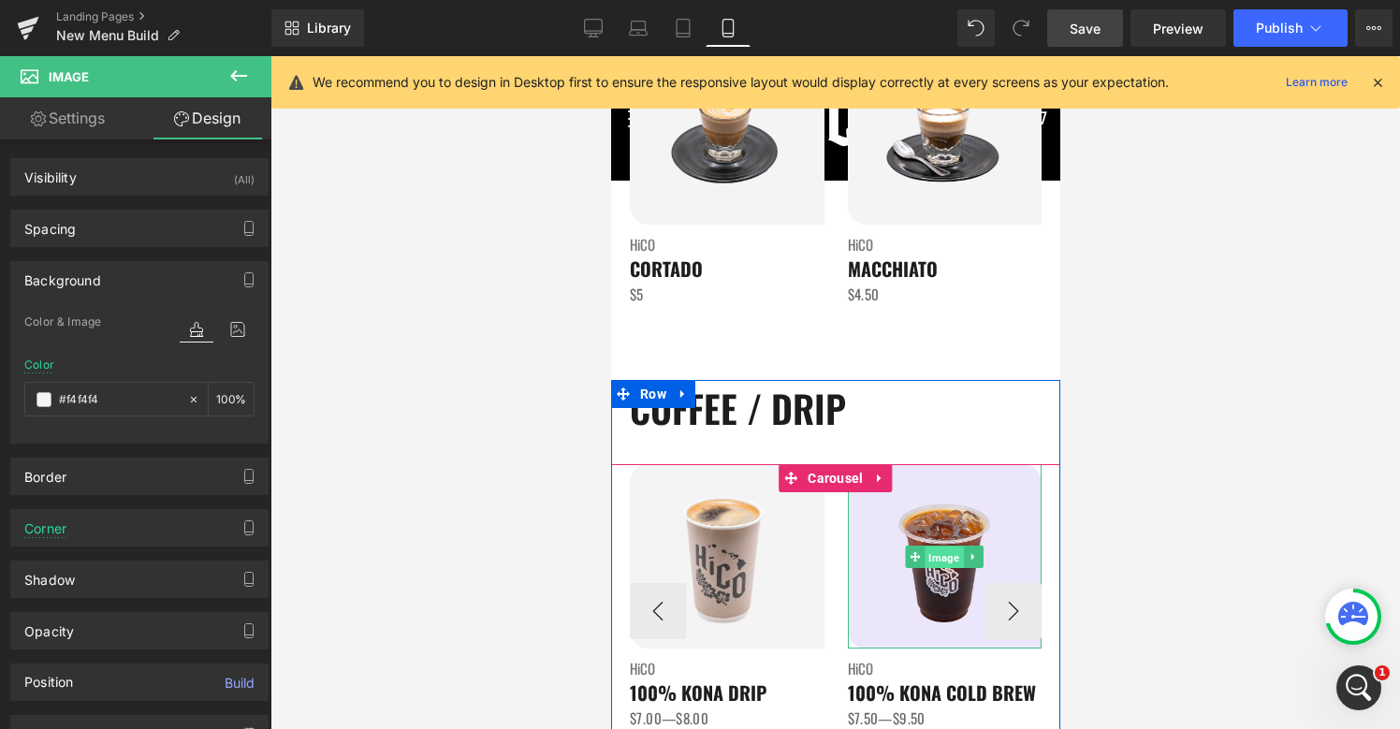
drag, startPoint x: 950, startPoint y: 561, endPoint x: 1066, endPoint y: 391, distance: 206.1
click at [950, 561] on span "Image" at bounding box center [943, 556] width 38 height 22
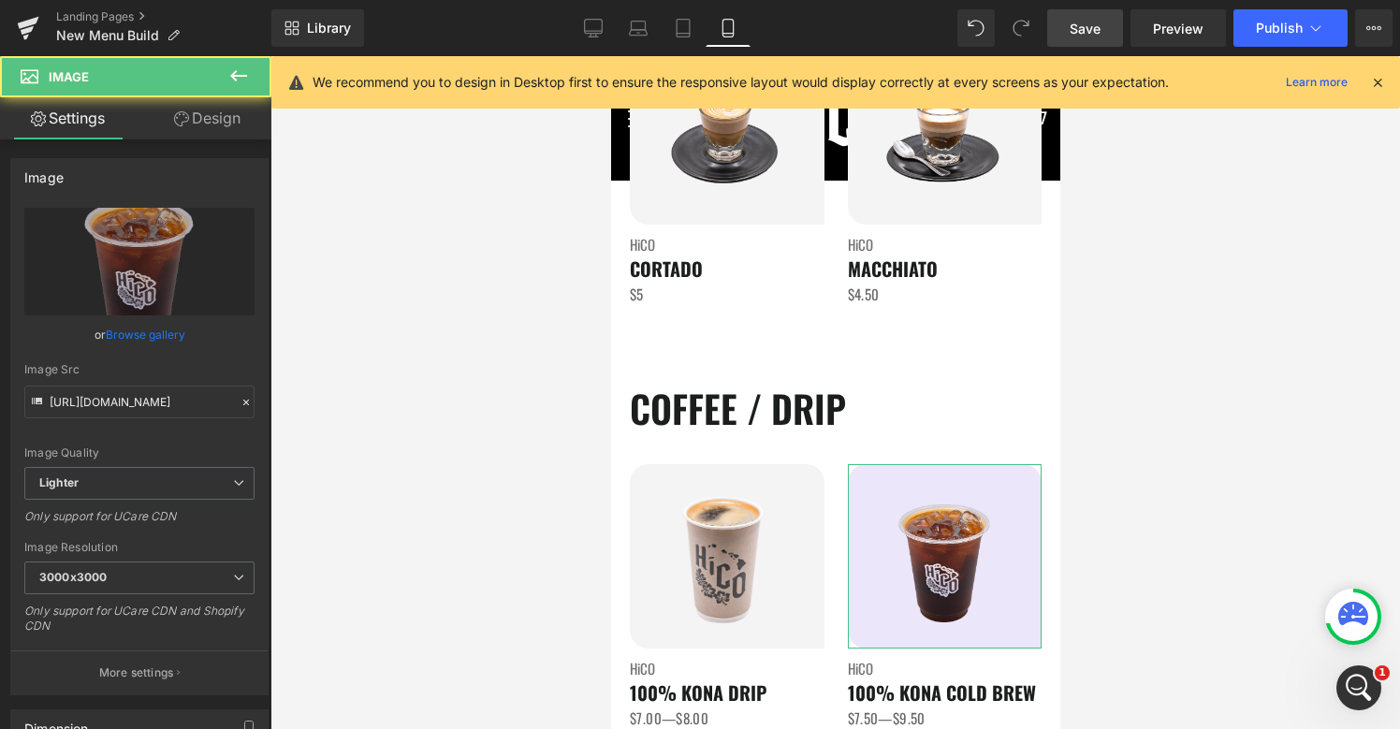
click at [195, 115] on link "Design" at bounding box center [207, 118] width 136 height 42
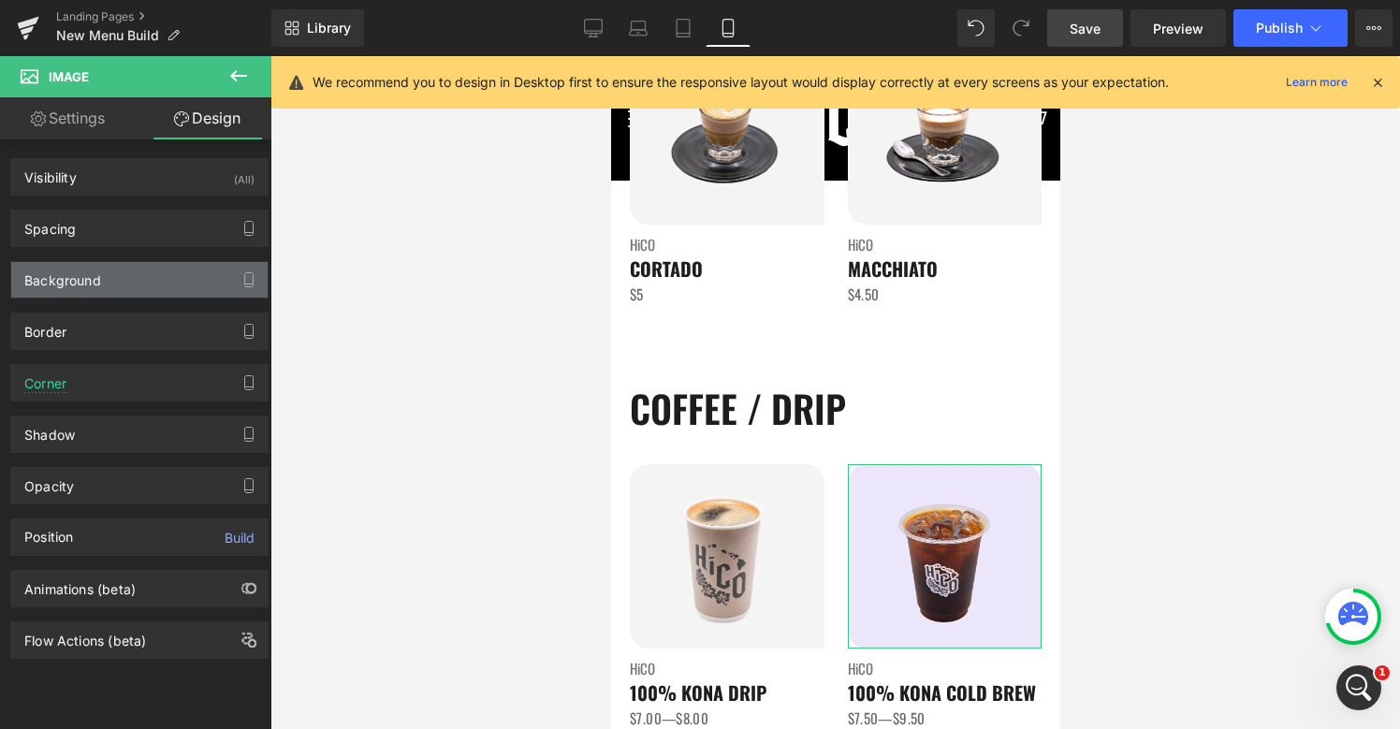
click at [99, 286] on div "Background" at bounding box center [62, 275] width 77 height 26
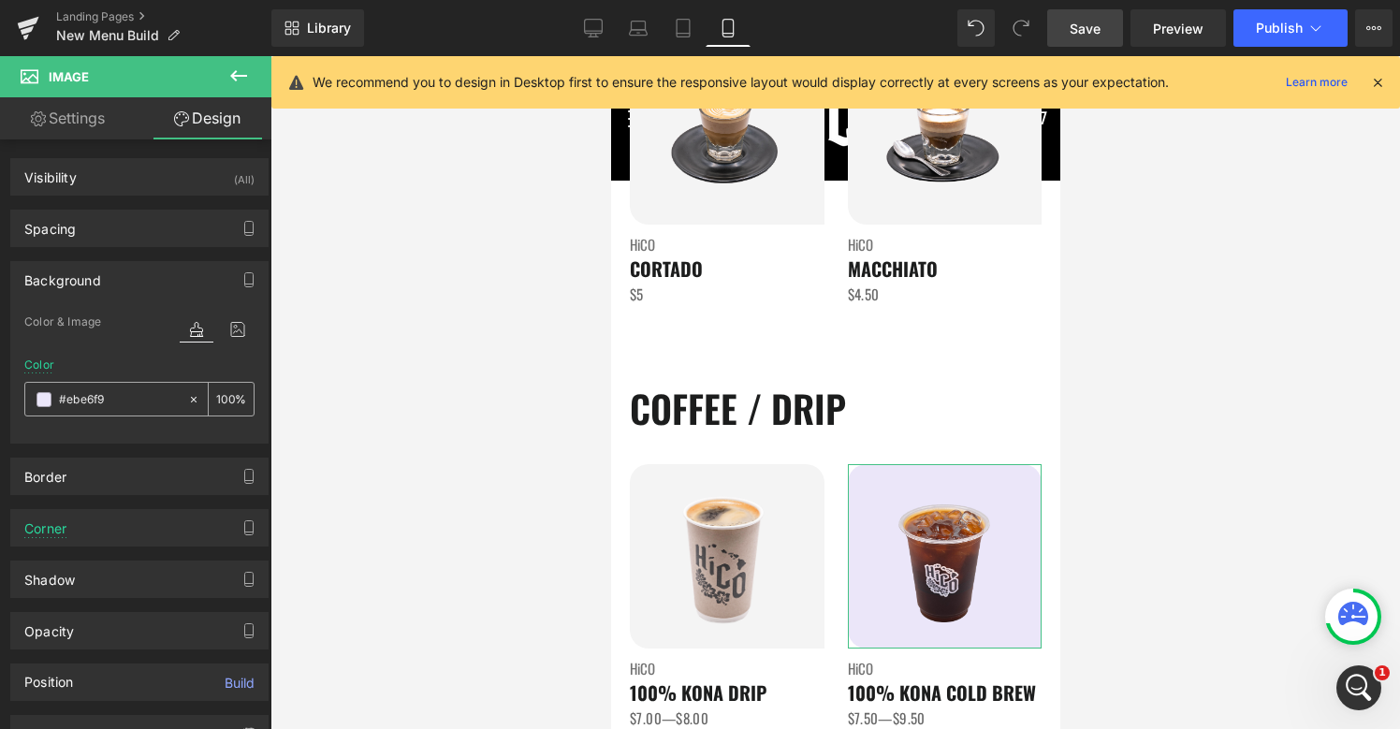
click at [99, 399] on input "#ebe6f9" at bounding box center [119, 399] width 120 height 21
paste input "f4f4f4"
type input "#f4f4f49"
type input "0"
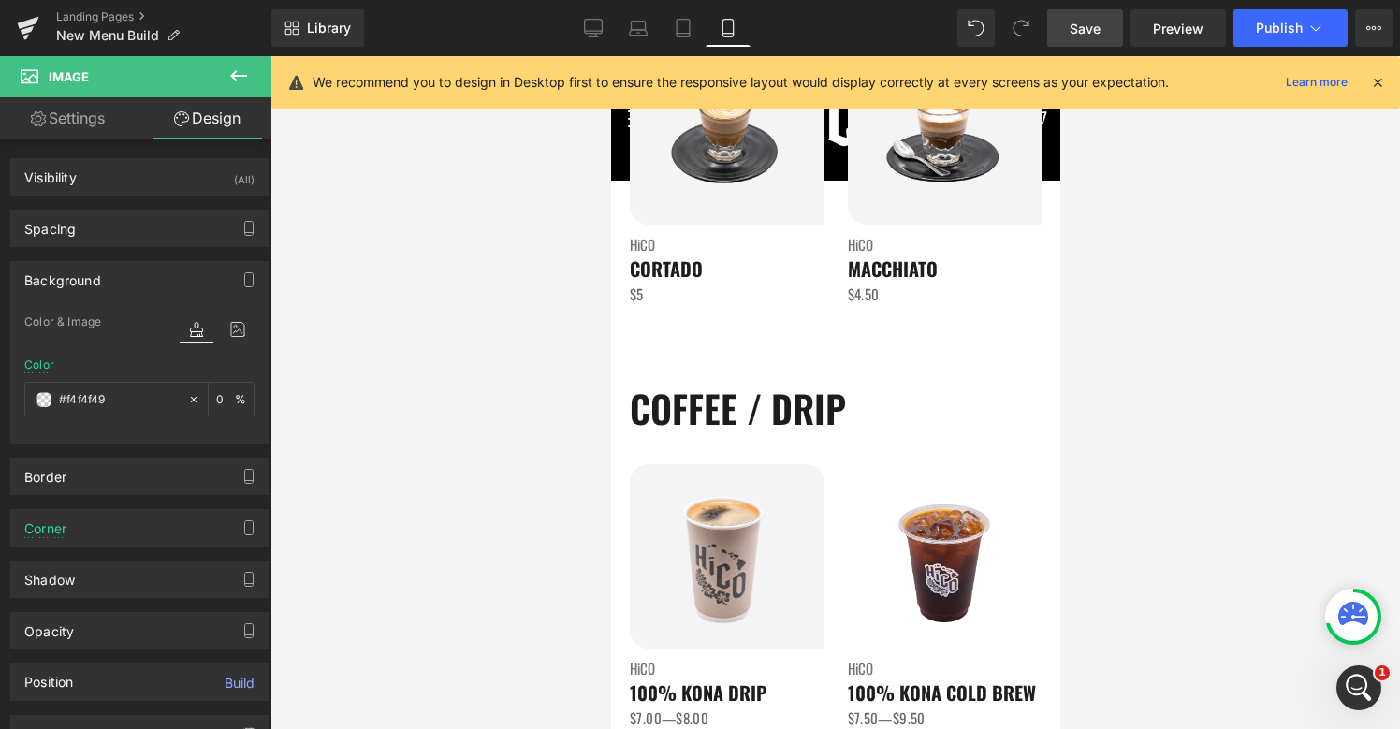
paste input "text"
type input "#f4f4f4"
type input "100"
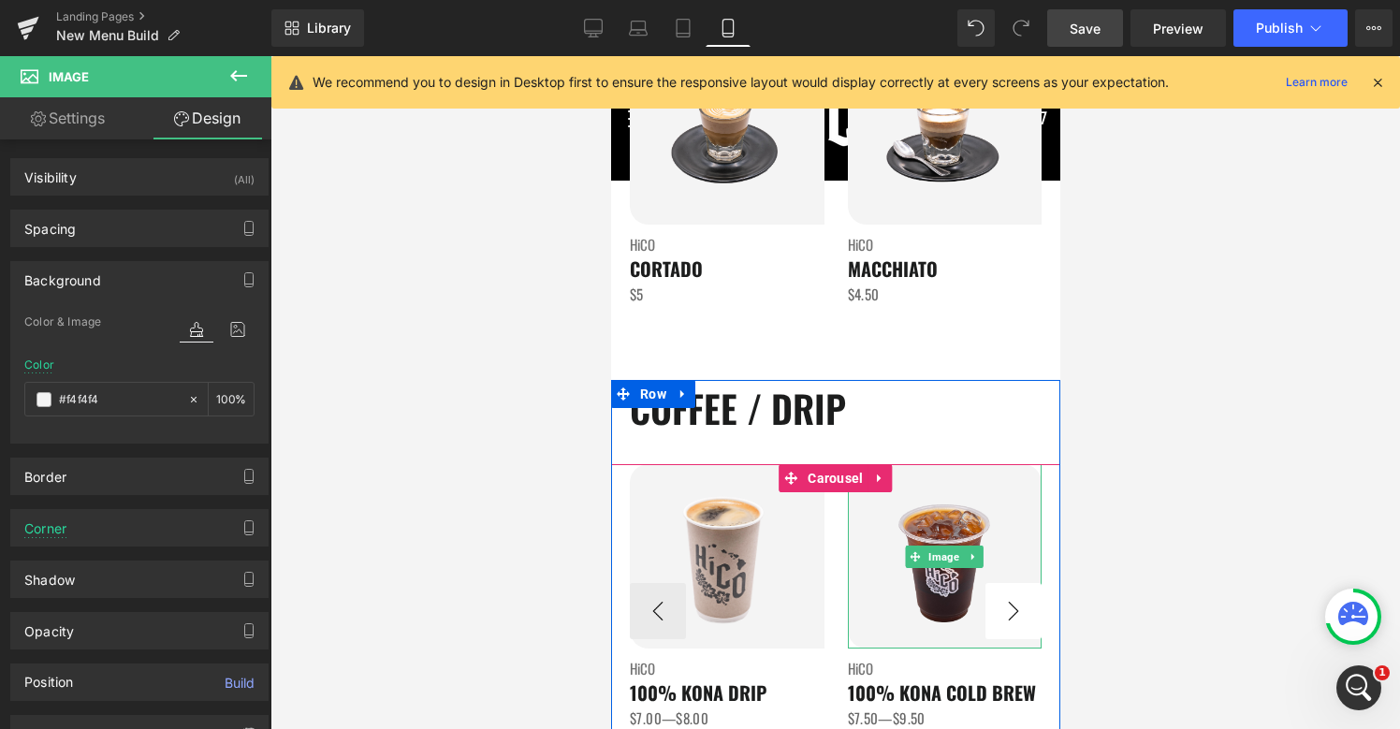
type input "#f4f4f4"
click at [1013, 606] on button "›" at bounding box center [1012, 611] width 56 height 56
click at [1014, 609] on button "›" at bounding box center [1012, 611] width 56 height 56
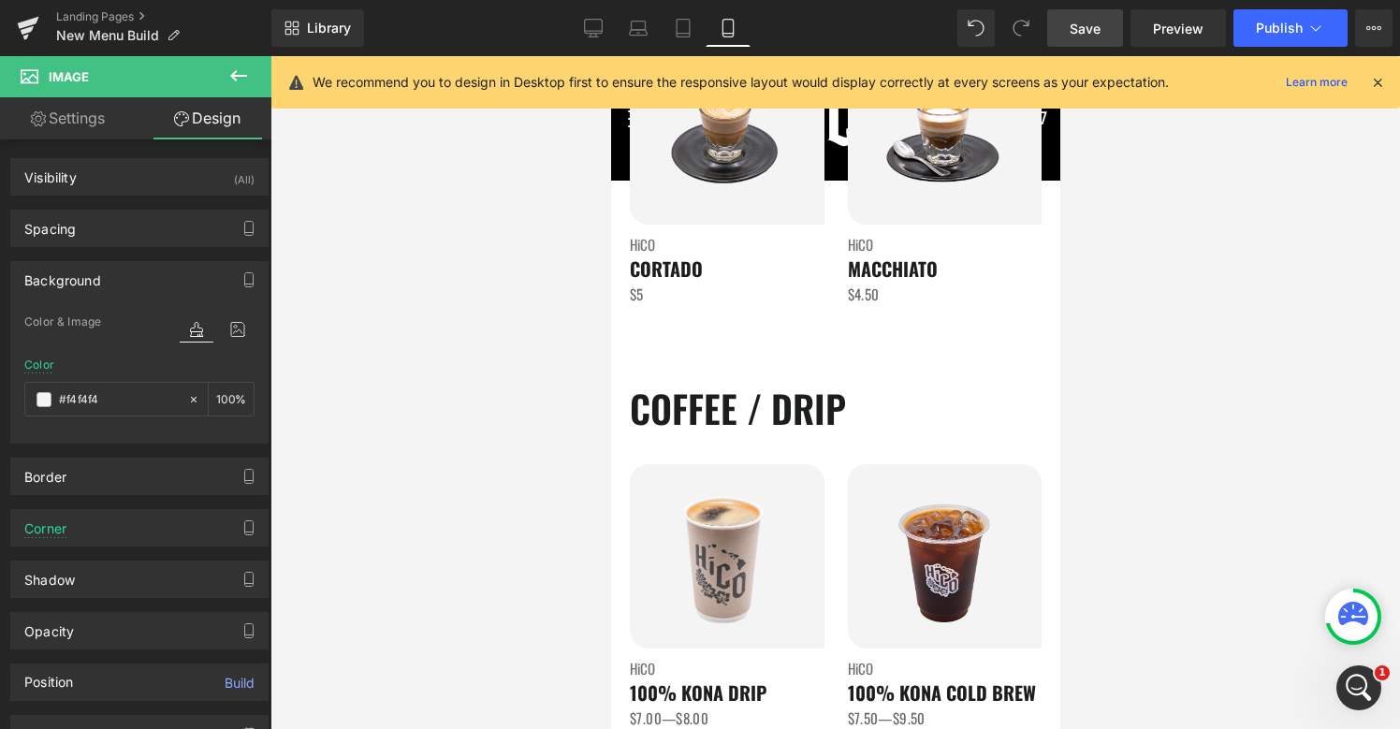
click at [1094, 20] on span "Save" at bounding box center [1084, 29] width 31 height 20
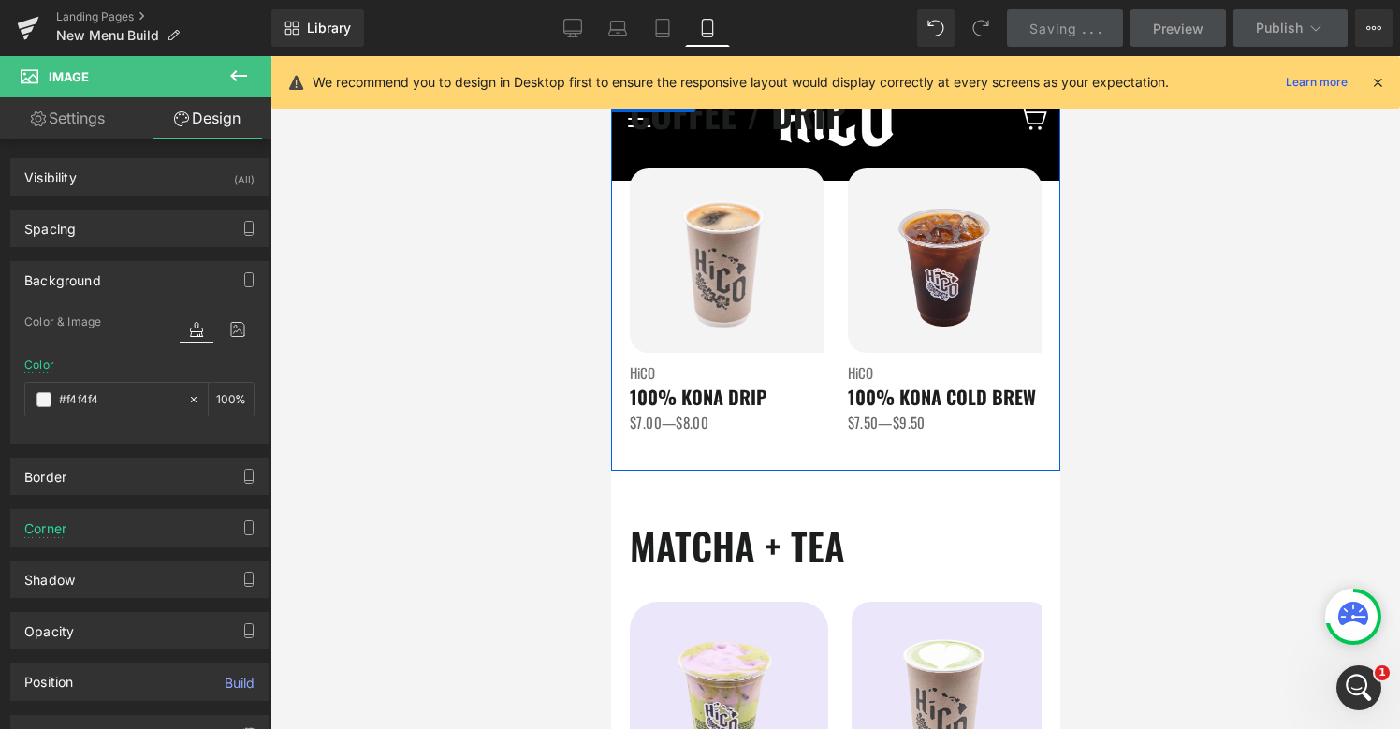
scroll to position [1380, 0]
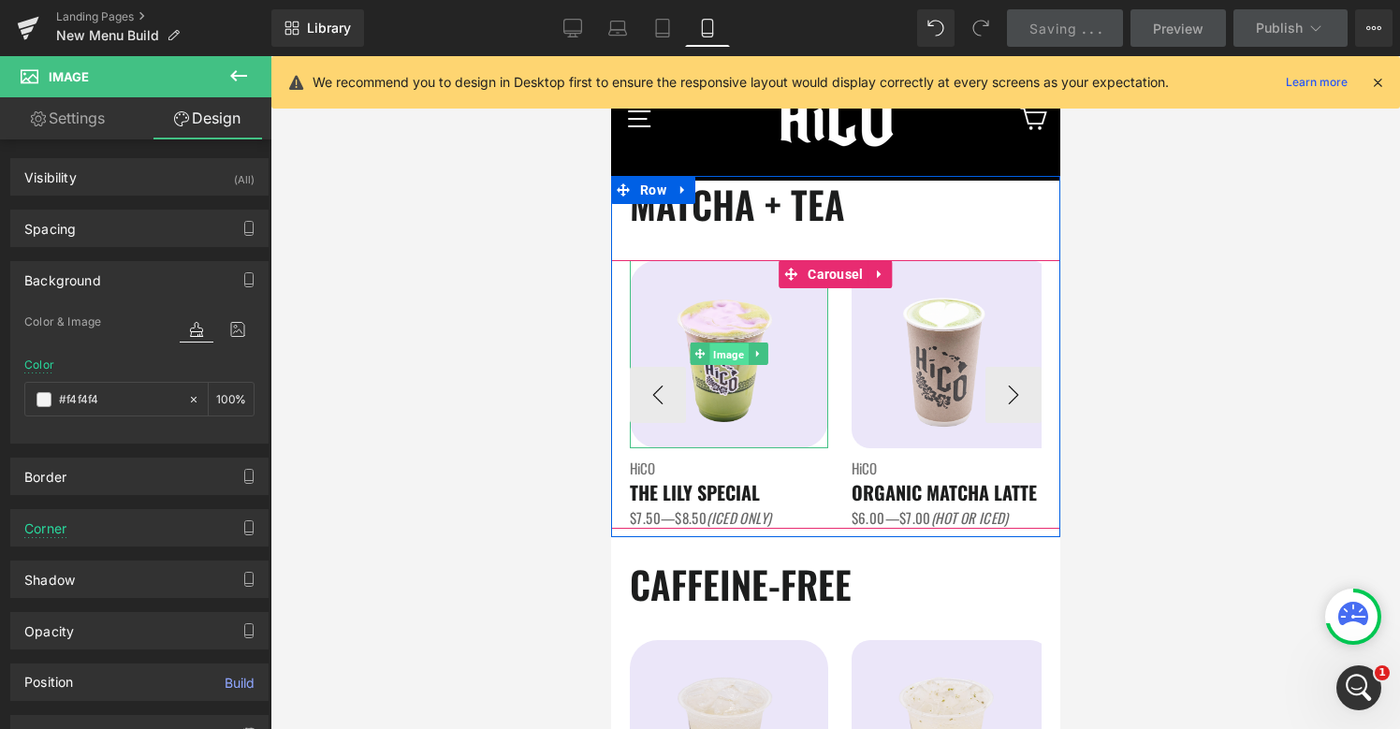
click at [732, 356] on span "Image" at bounding box center [727, 354] width 38 height 22
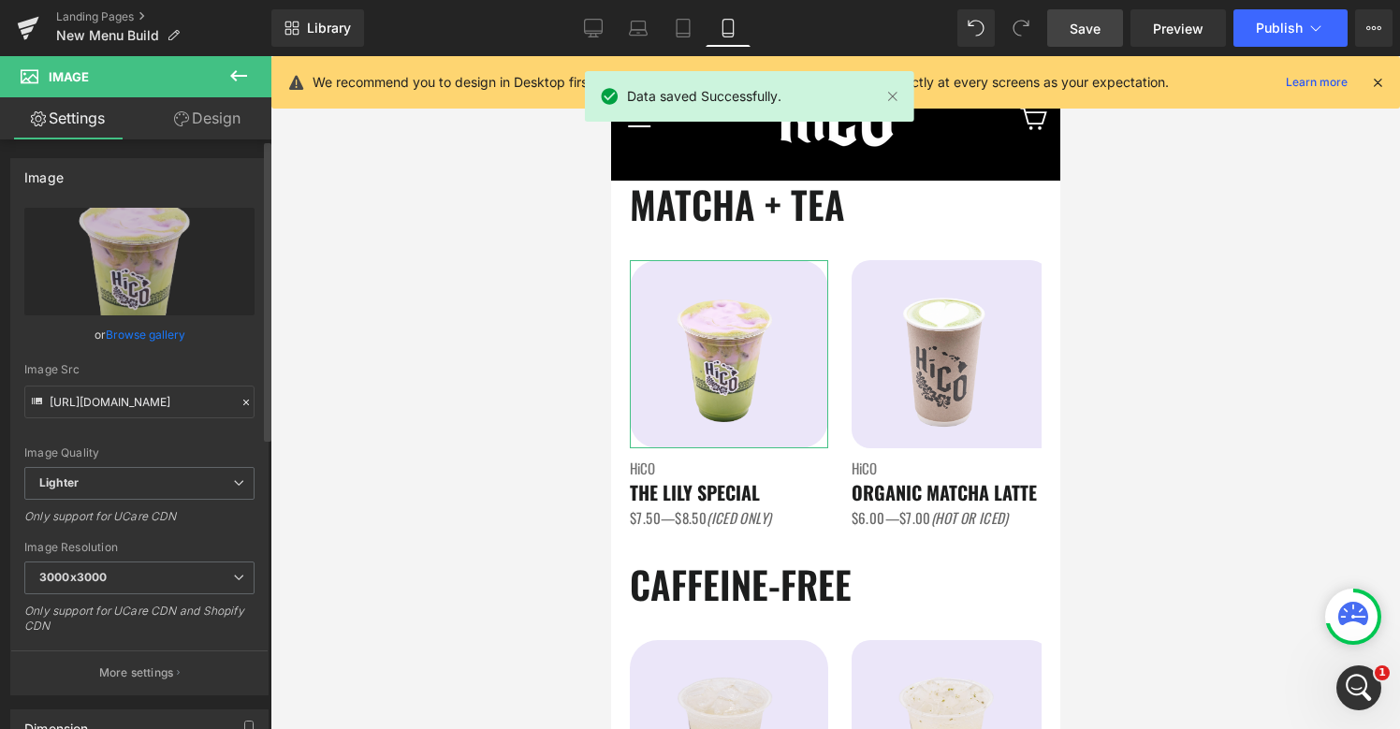
click at [157, 340] on link "Browse gallery" at bounding box center [146, 334] width 80 height 33
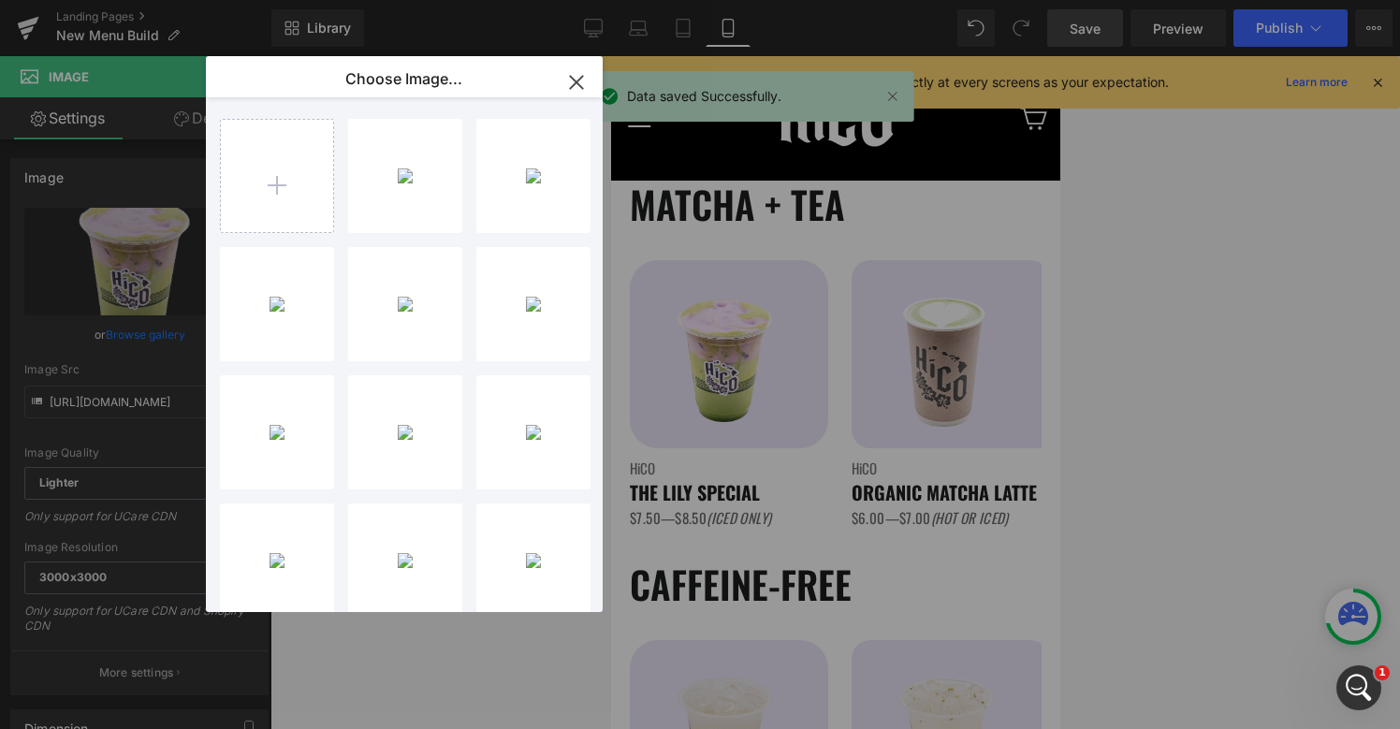
click at [588, 79] on icon "button" at bounding box center [576, 82] width 30 height 30
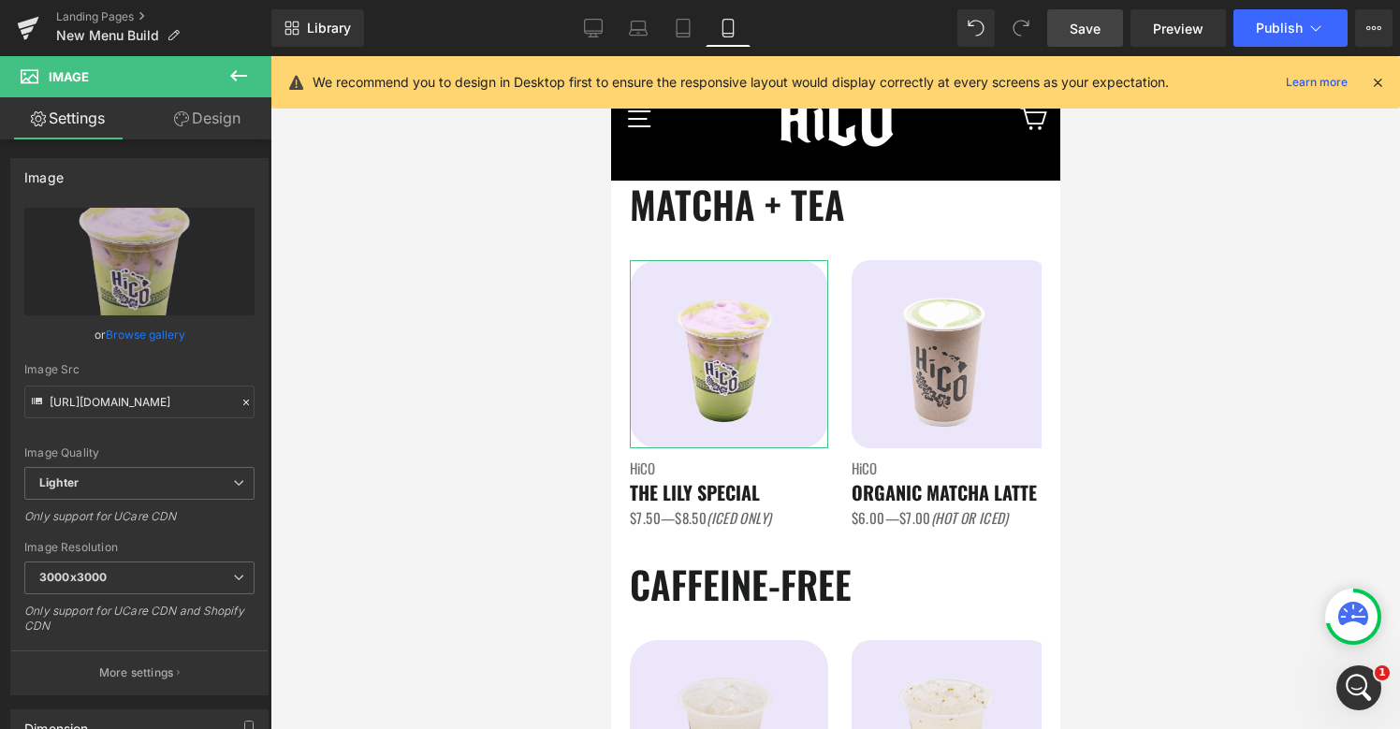
click at [221, 111] on link "Design" at bounding box center [207, 118] width 136 height 42
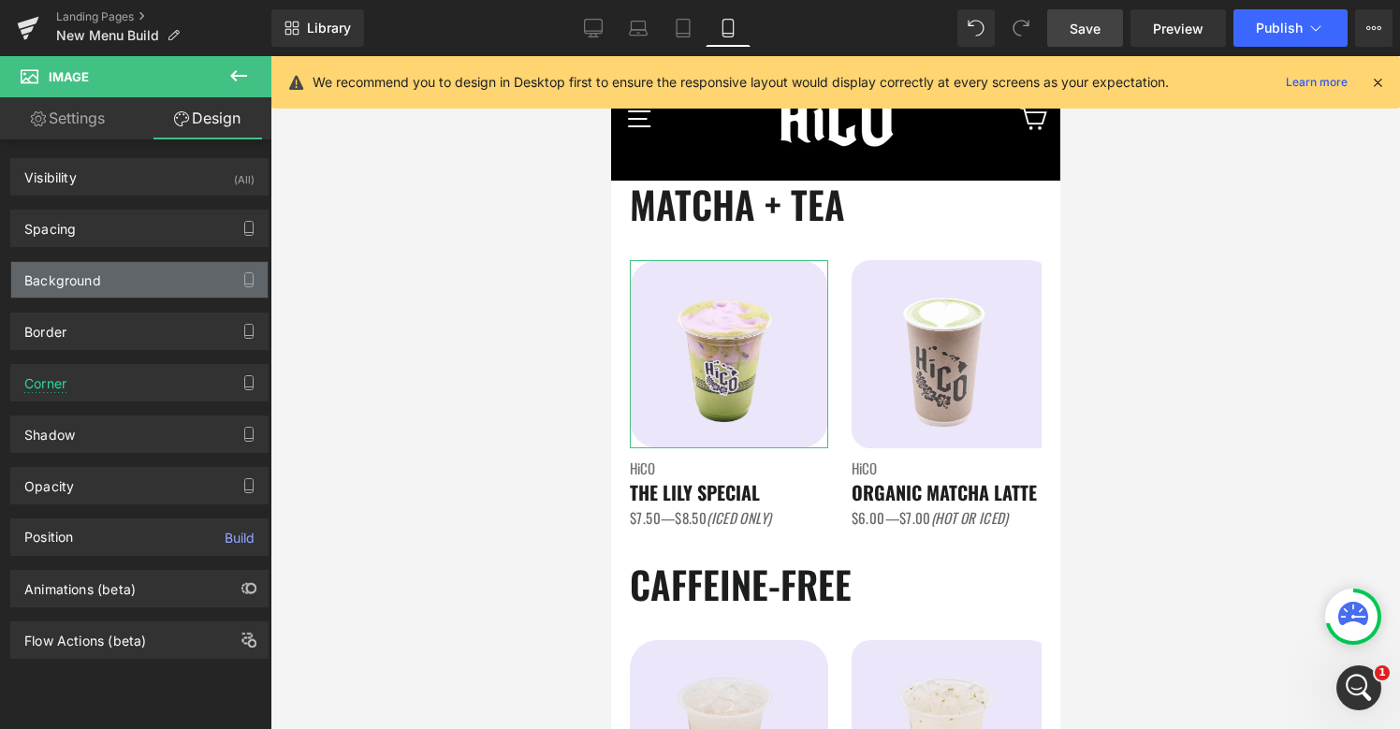
click at [124, 282] on div "Background" at bounding box center [139, 280] width 256 height 36
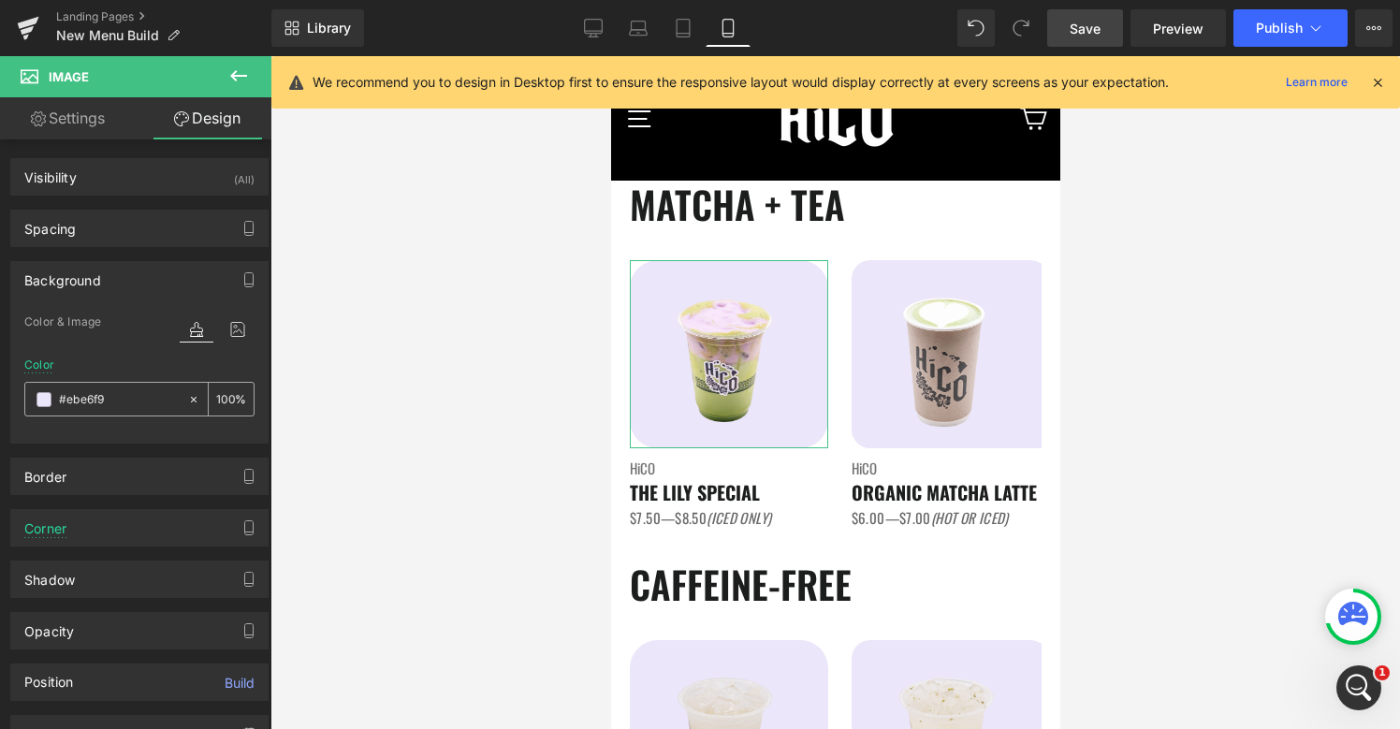
click at [95, 390] on input "#ebe6f9" at bounding box center [119, 399] width 120 height 21
paste input "f4f4f4"
type input "#f4f4f4"
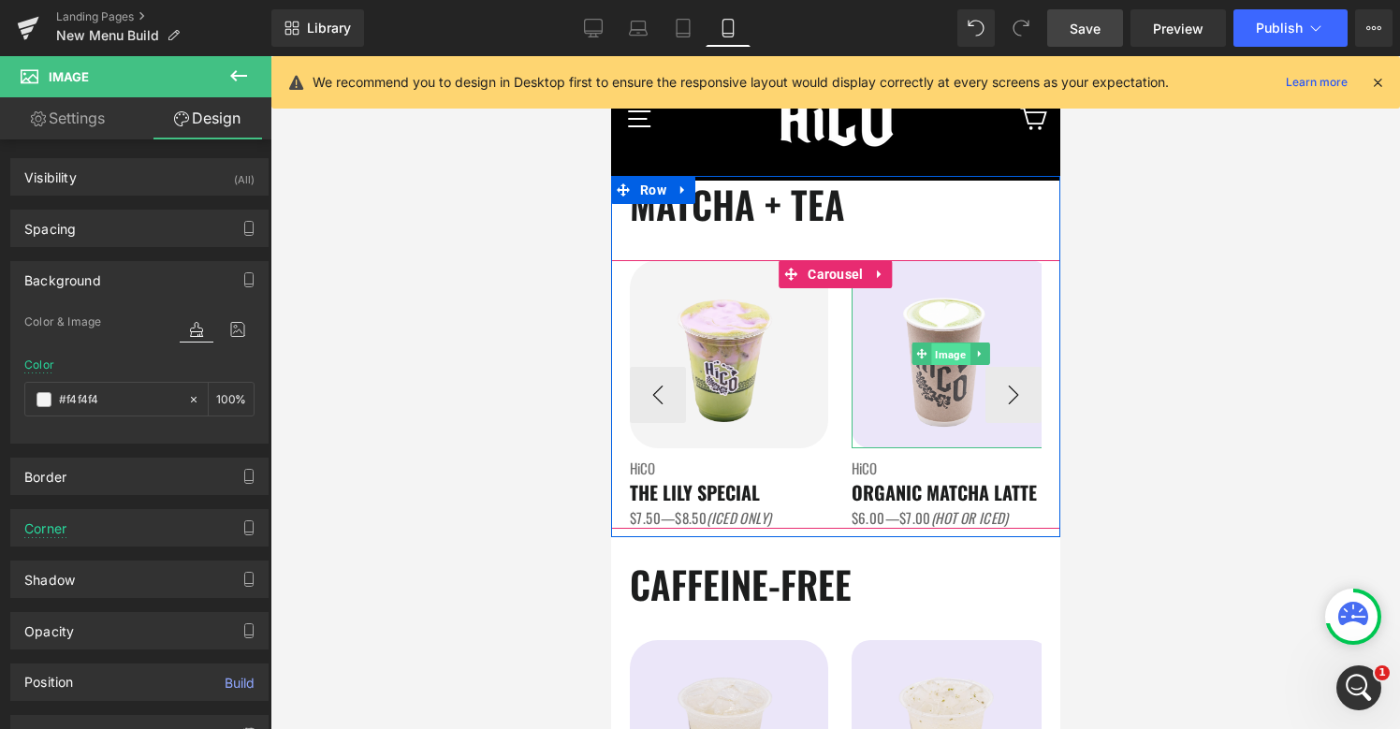
click at [949, 343] on span "Image" at bounding box center [949, 354] width 38 height 22
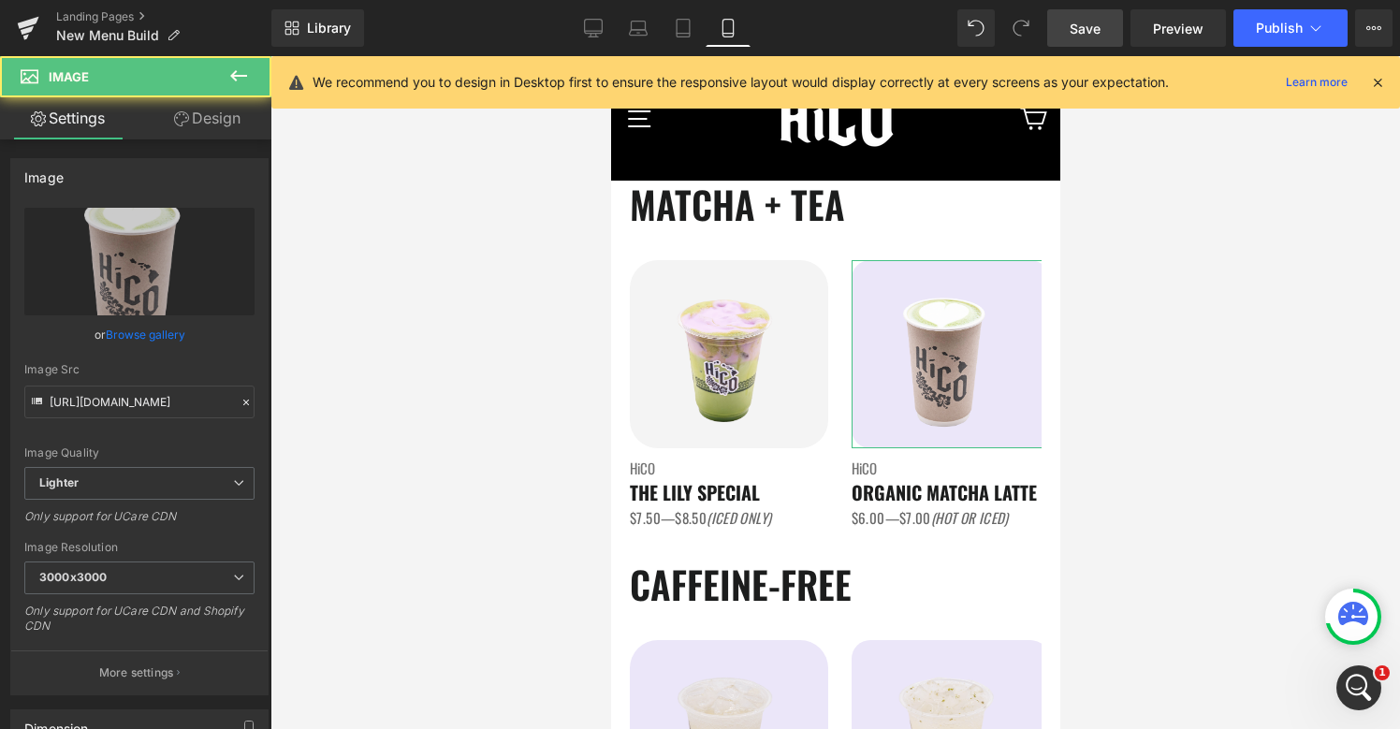
click at [193, 129] on link "Design" at bounding box center [207, 118] width 136 height 42
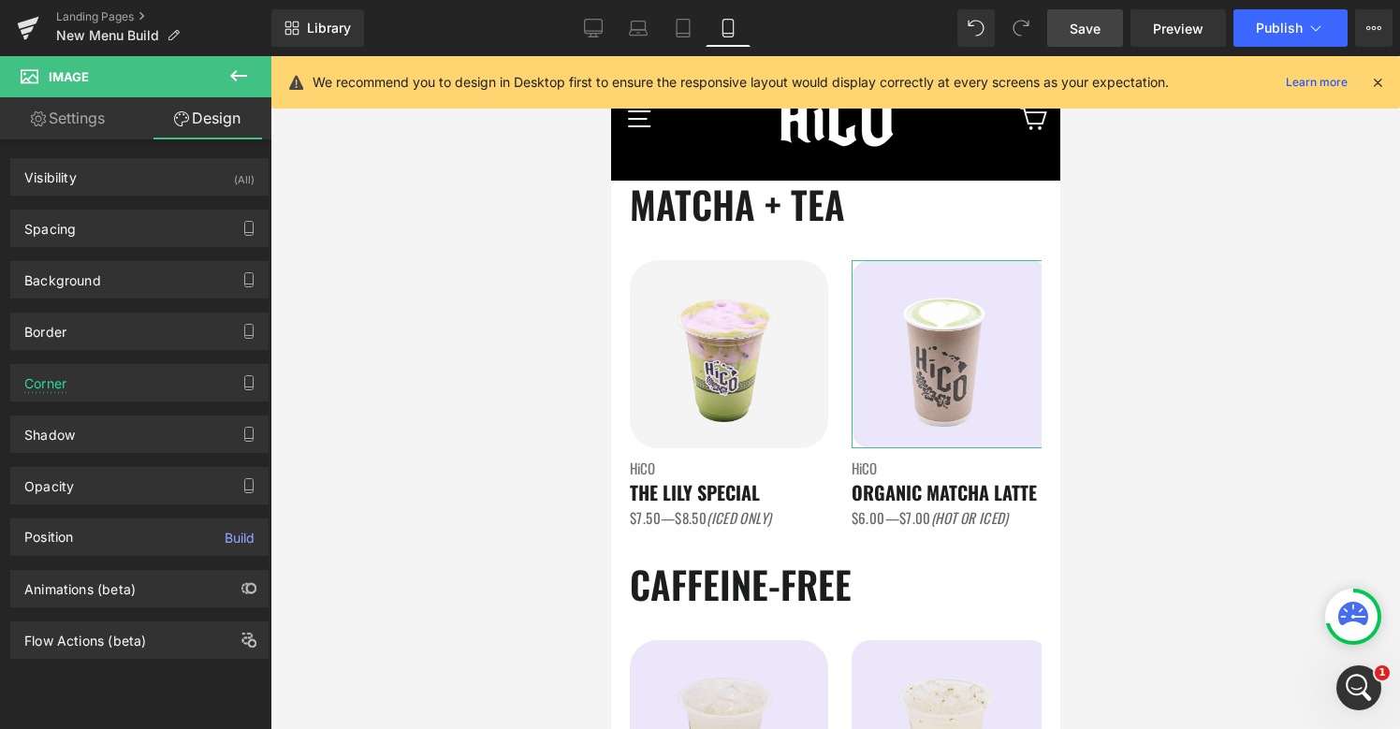
type input "#ebe6f9"
type input "100"
click at [89, 292] on div "Background" at bounding box center [139, 280] width 256 height 36
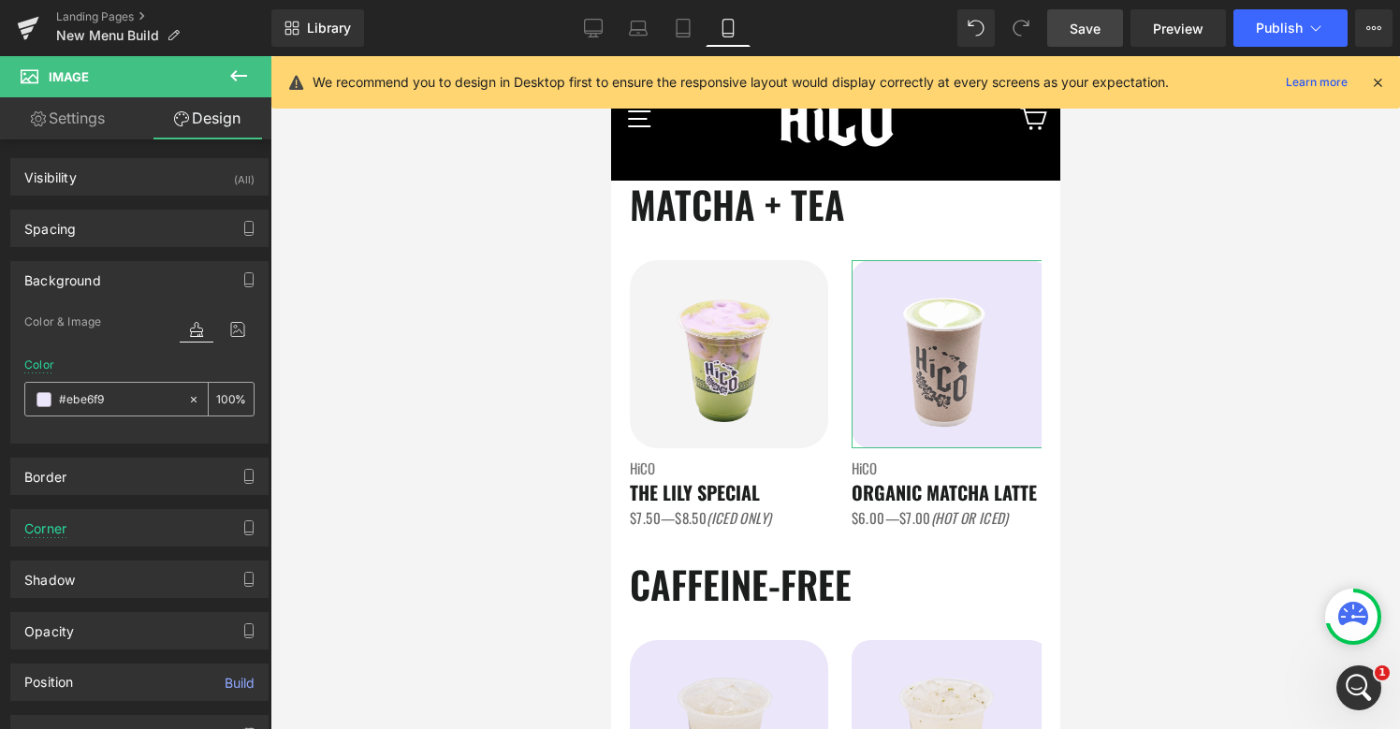
click at [102, 389] on input "#ebe6f9" at bounding box center [119, 399] width 120 height 21
paste input "f4f4f4"
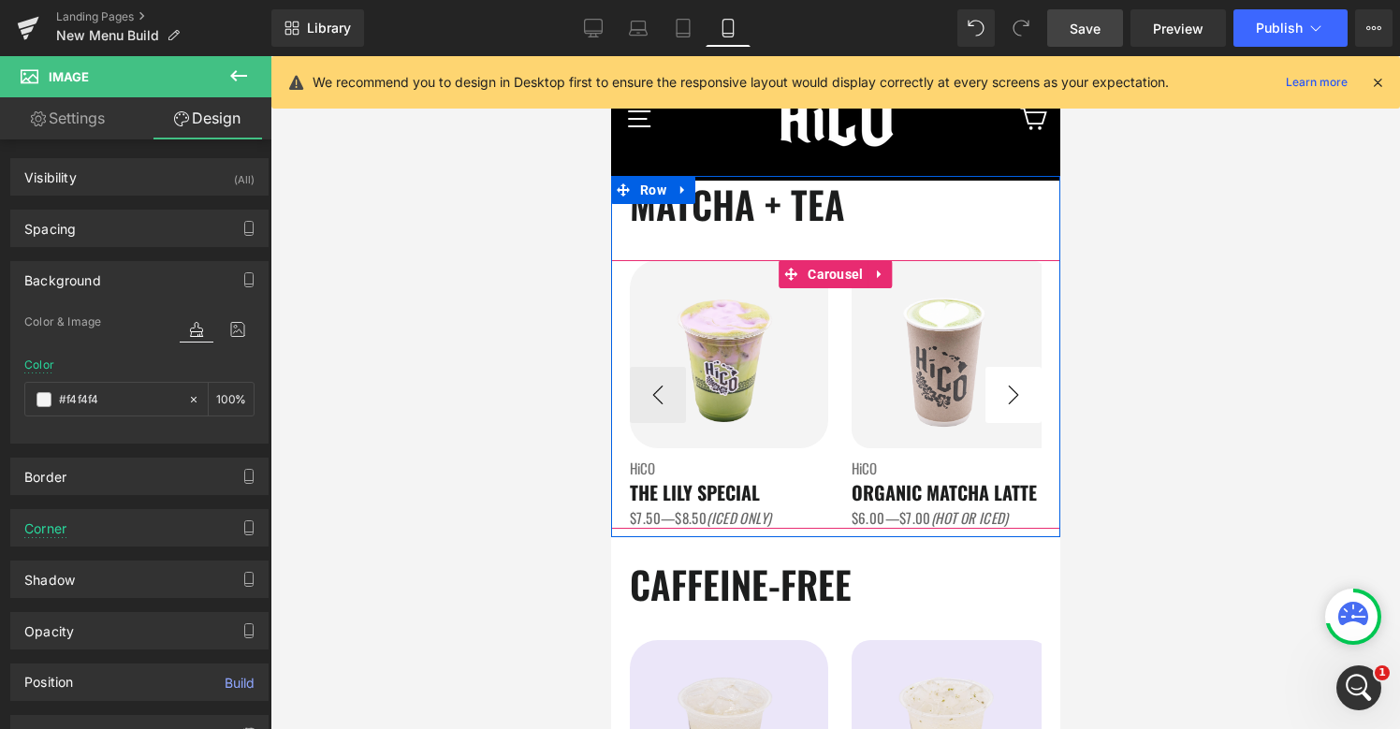
type input "#f4f4f4"
click at [1028, 384] on button "›" at bounding box center [1012, 395] width 56 height 56
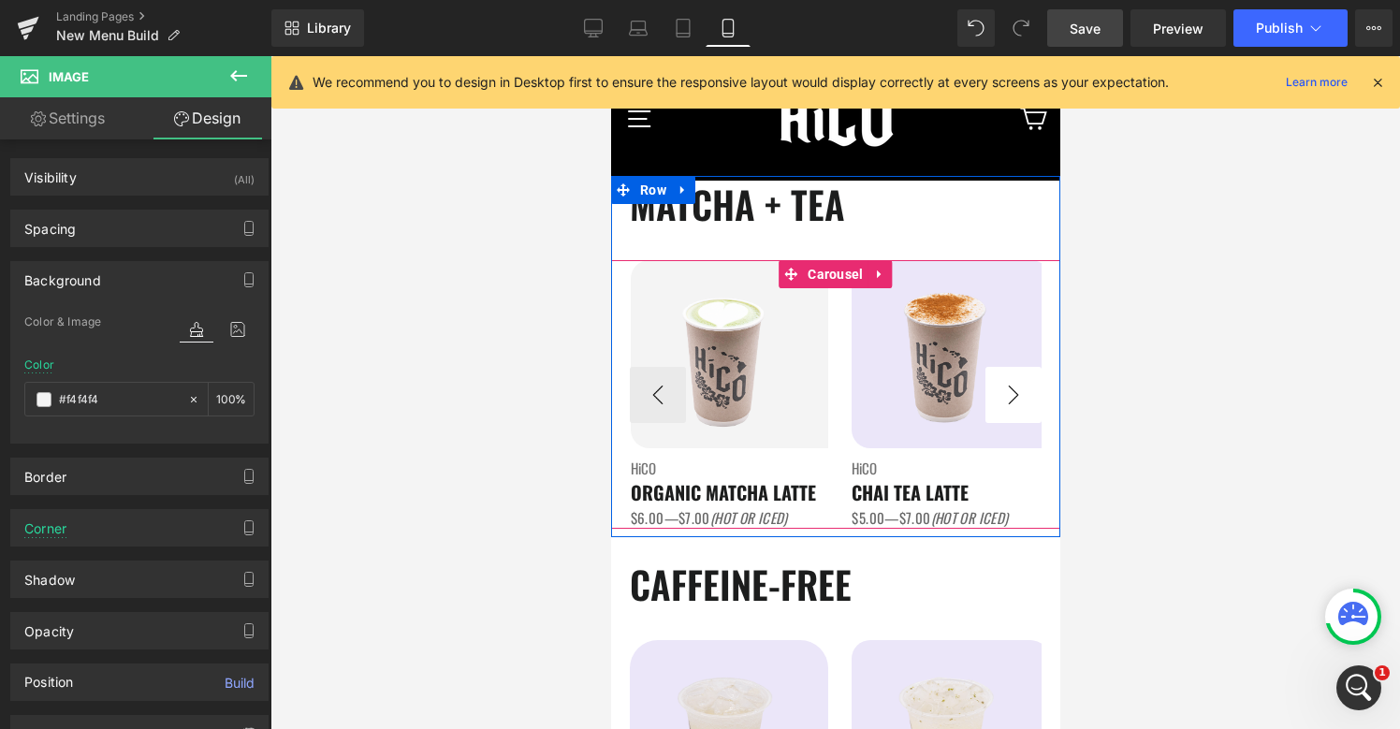
click at [1028, 384] on button "›" at bounding box center [1012, 395] width 56 height 56
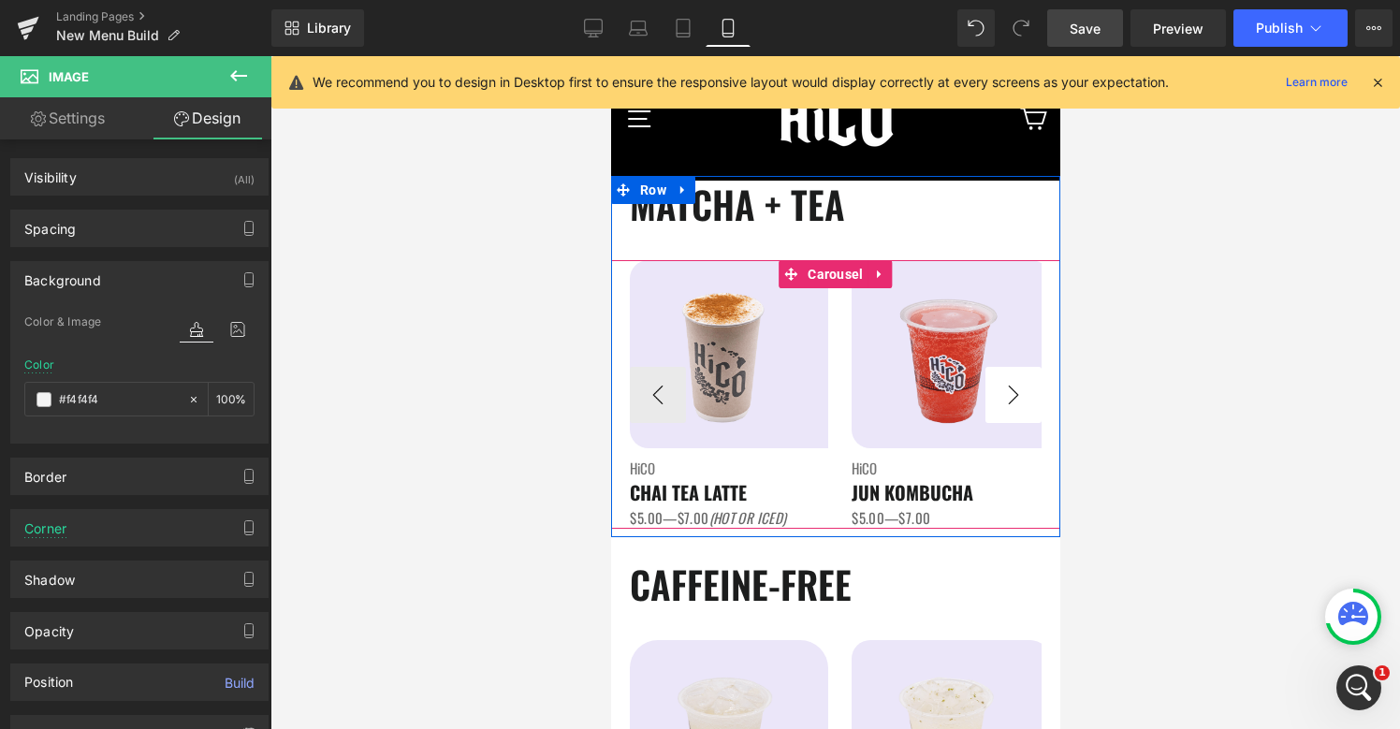
click at [1028, 384] on button "›" at bounding box center [1012, 395] width 56 height 56
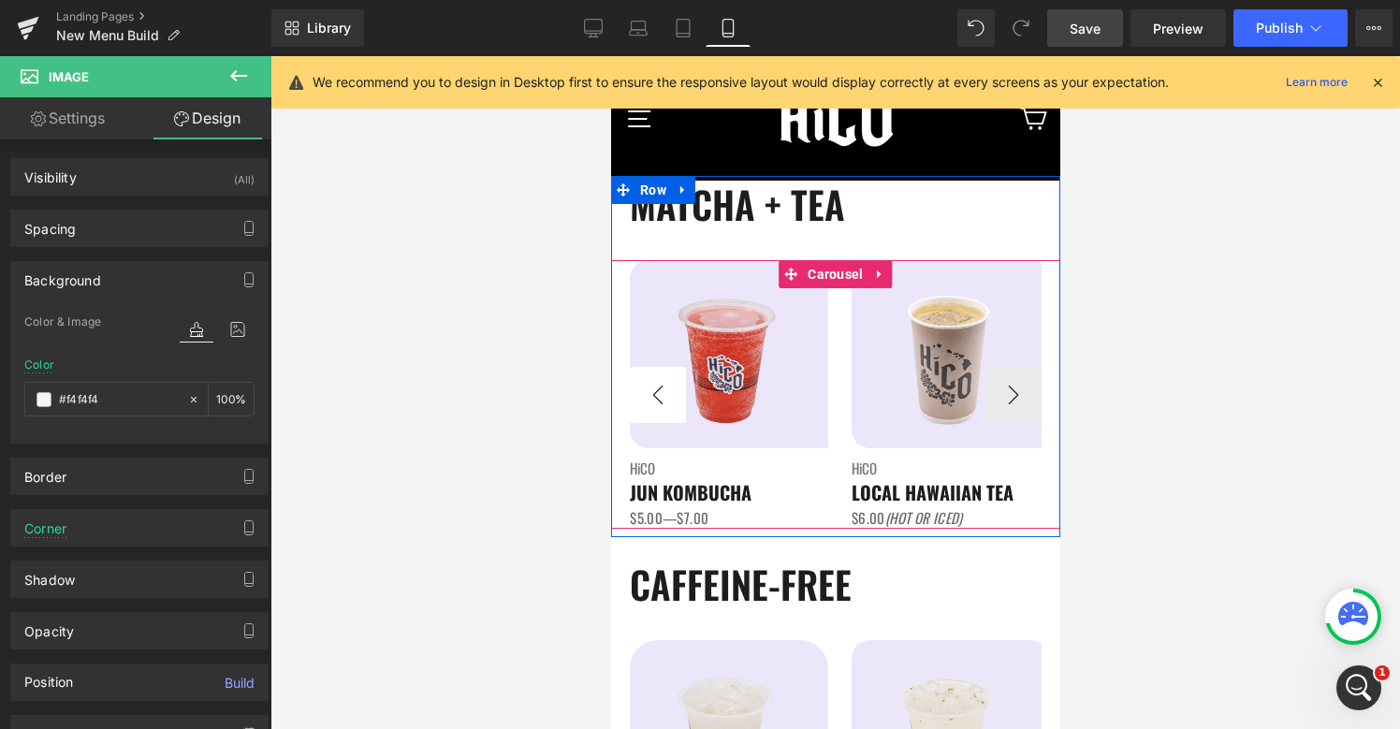
click at [673, 405] on button "‹" at bounding box center [657, 395] width 56 height 56
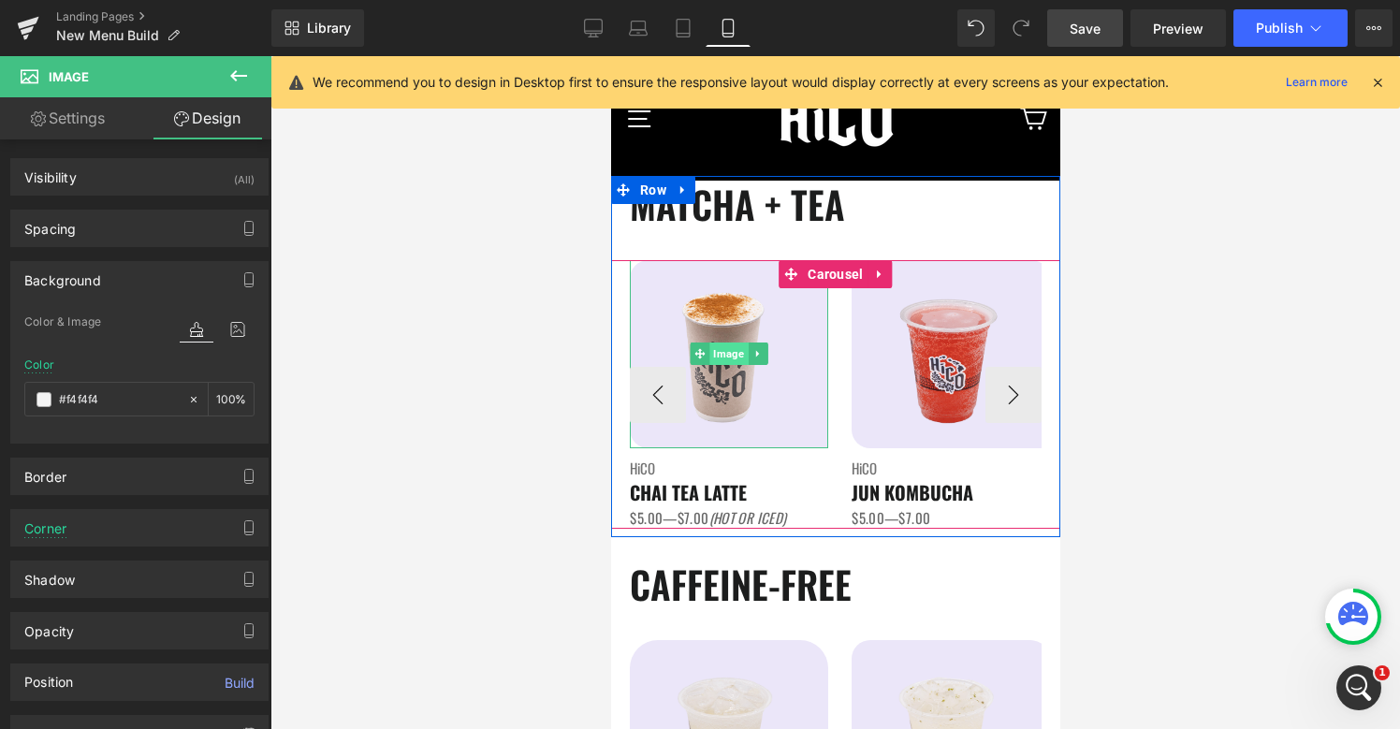
click at [714, 356] on span "Image" at bounding box center [728, 353] width 38 height 22
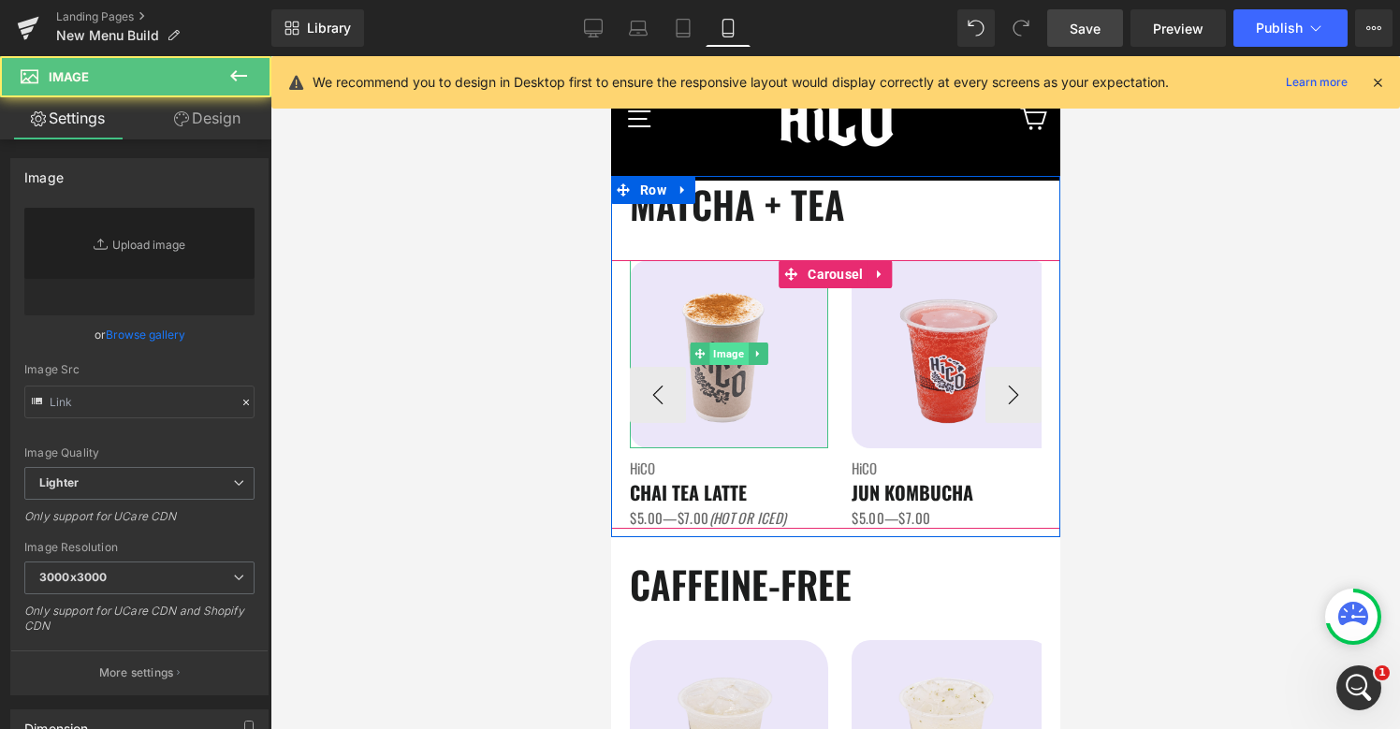
type input "[URL][DOMAIN_NAME]"
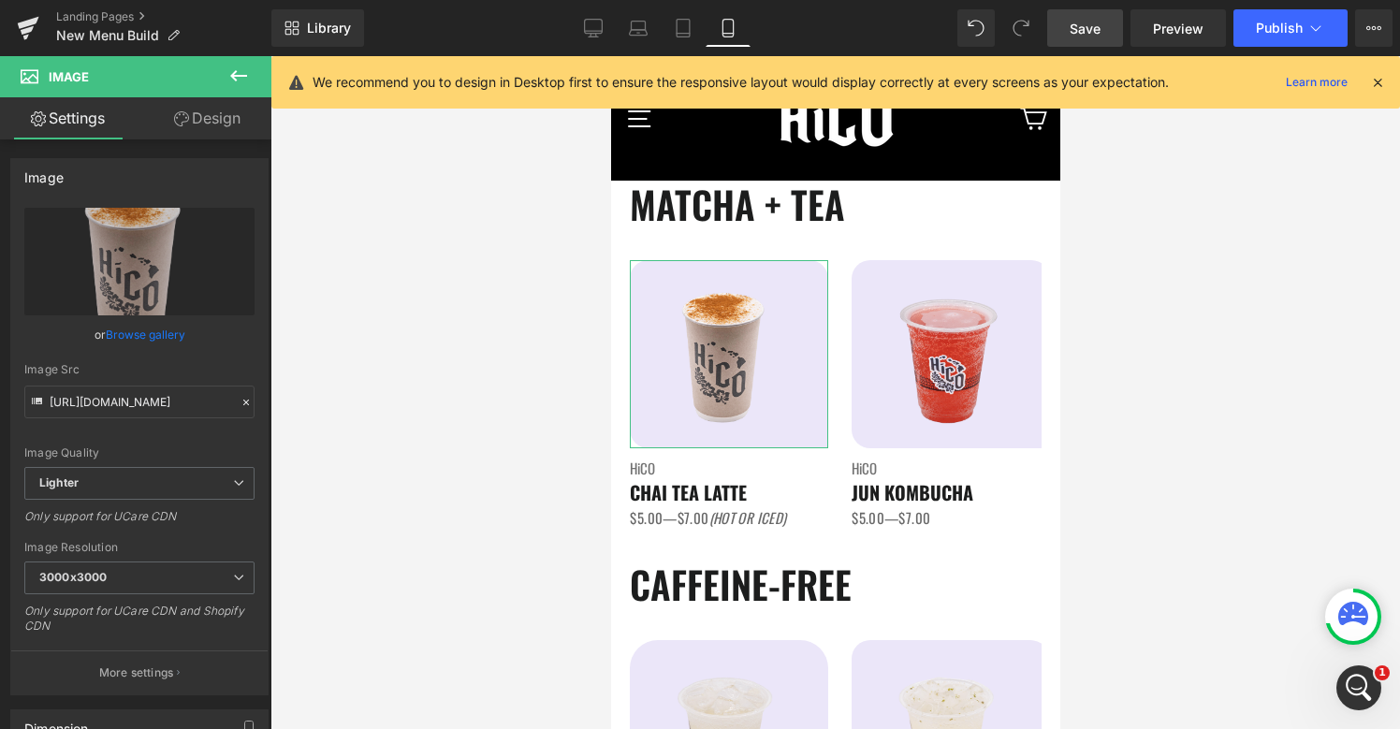
click at [213, 111] on link "Design" at bounding box center [207, 118] width 136 height 42
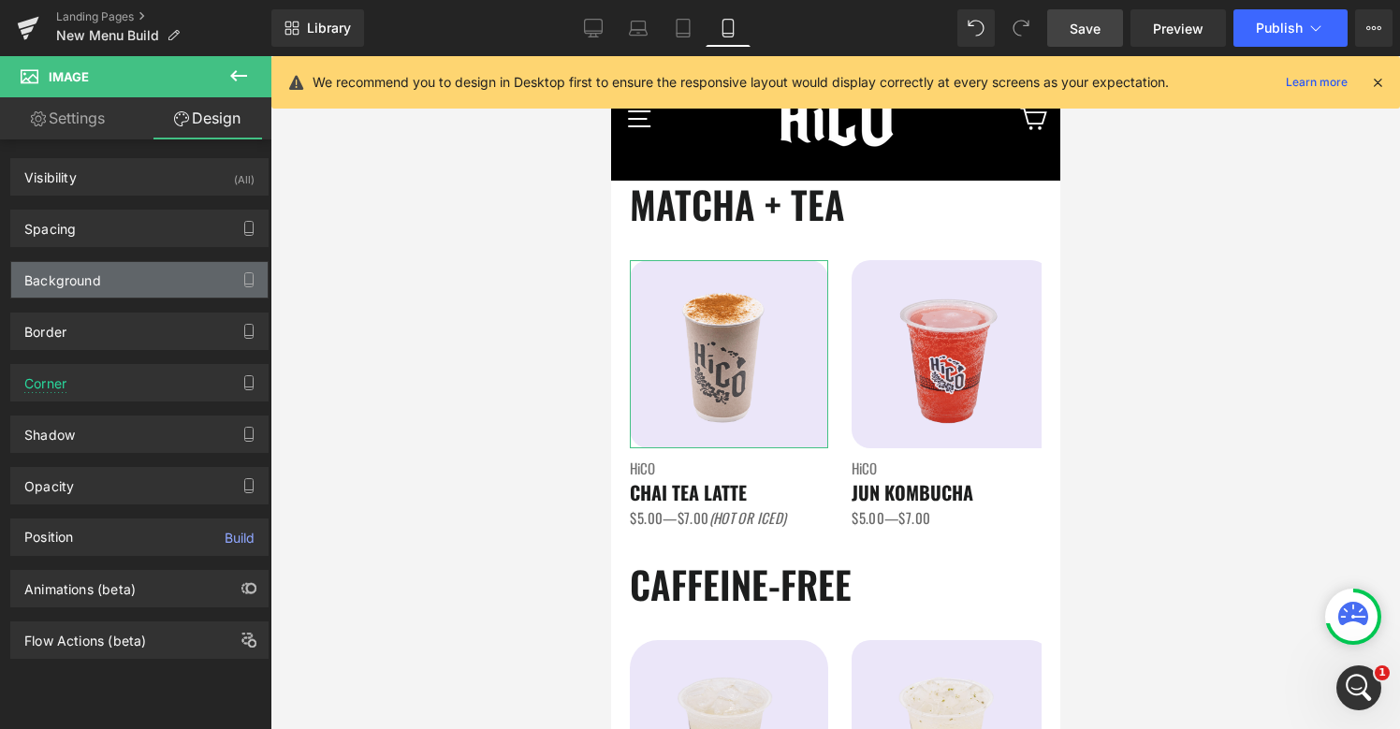
click at [142, 272] on div "Background" at bounding box center [139, 280] width 256 height 36
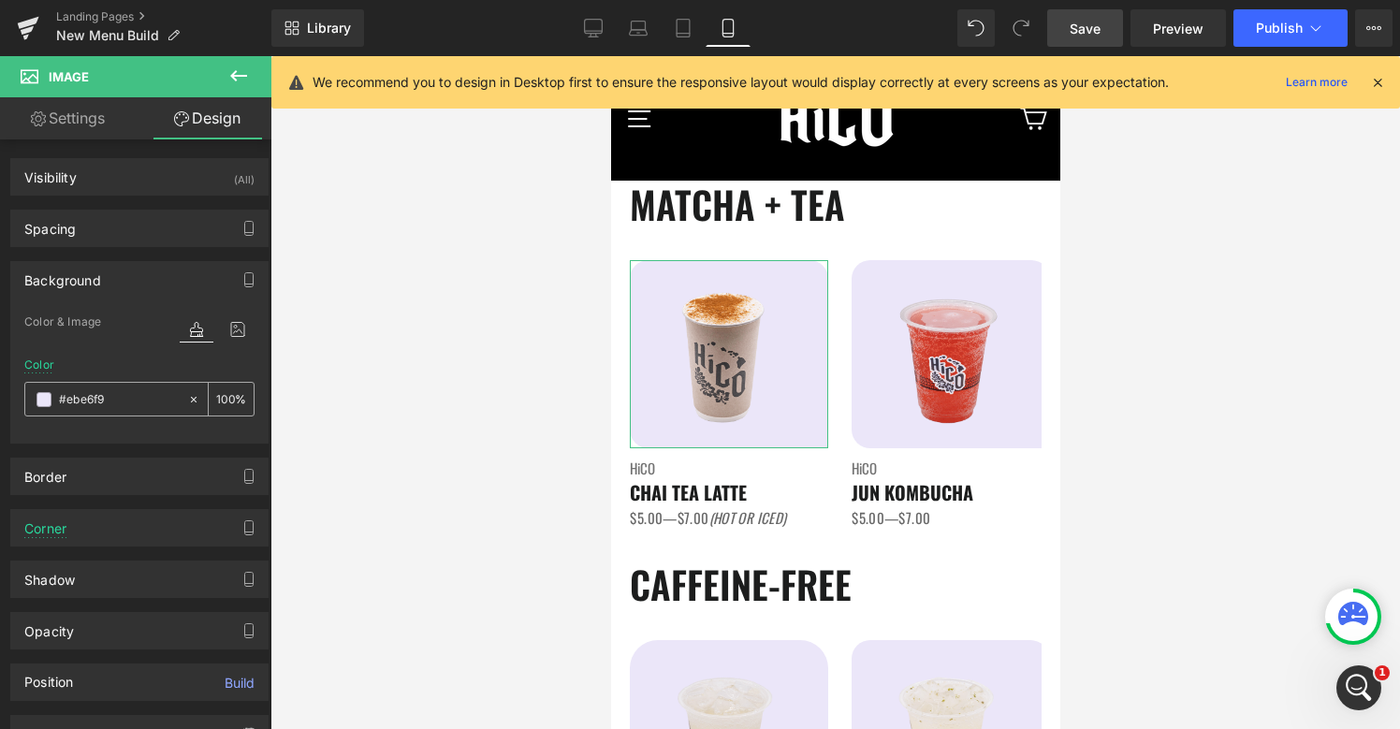
click at [101, 398] on input "#ebe6f9" at bounding box center [119, 399] width 120 height 21
paste input "f4f4f4"
type input "#f4f4f4"
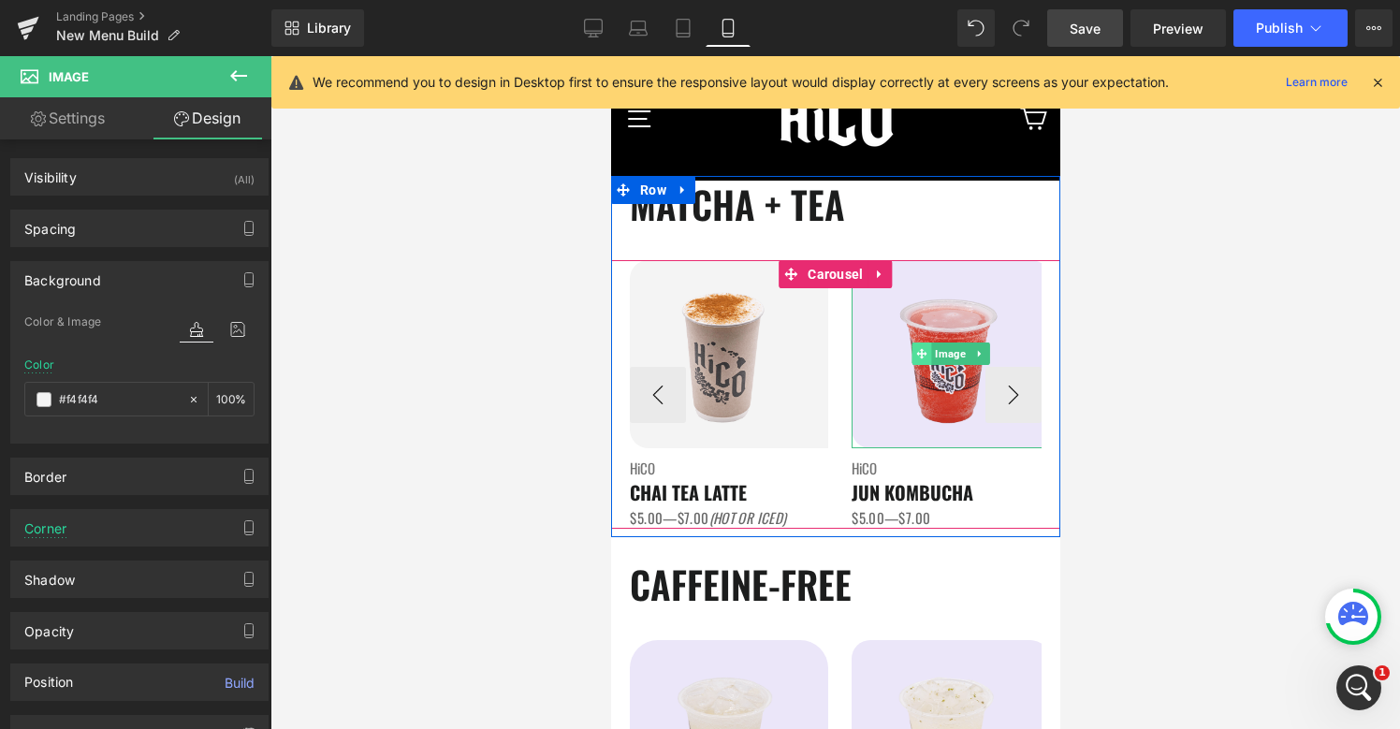
click at [926, 358] on span at bounding box center [921, 353] width 20 height 22
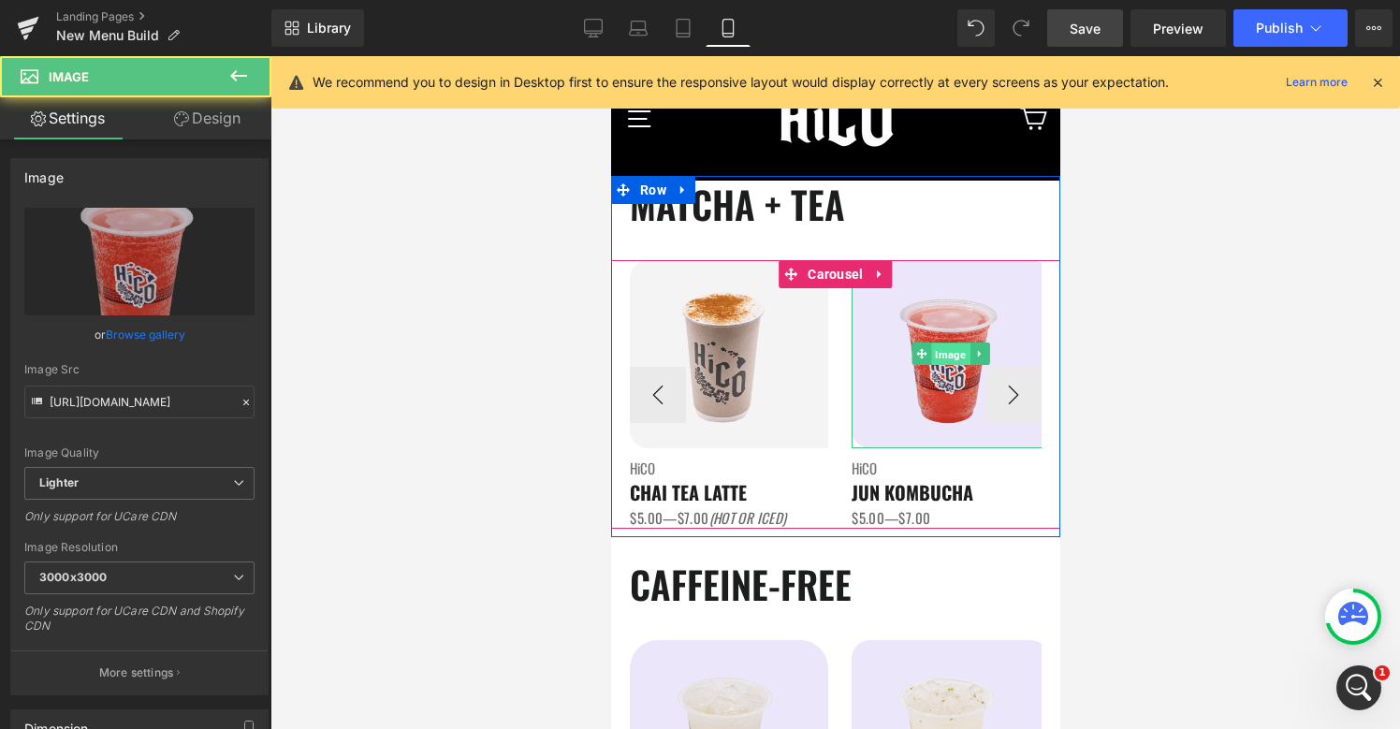
click at [946, 354] on span "Image" at bounding box center [949, 354] width 38 height 22
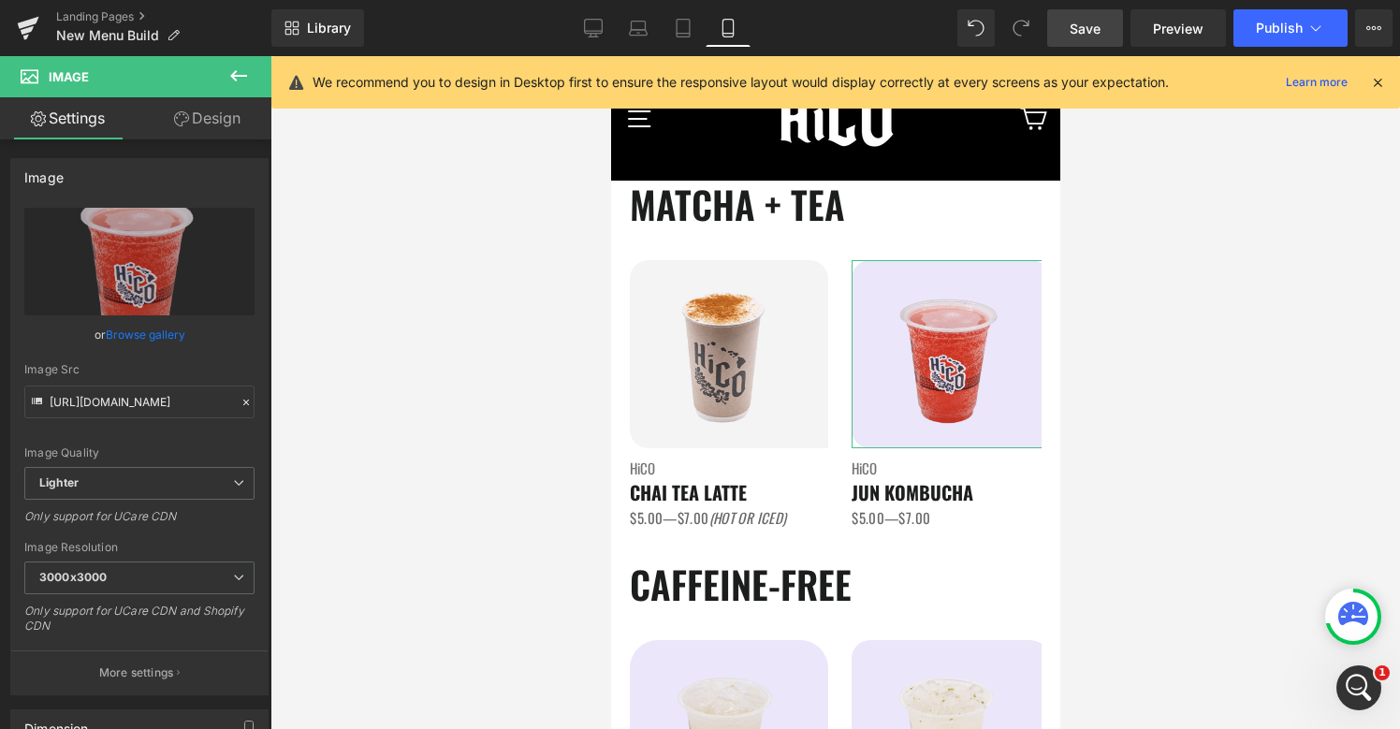
click at [202, 110] on link "Design" at bounding box center [207, 118] width 136 height 42
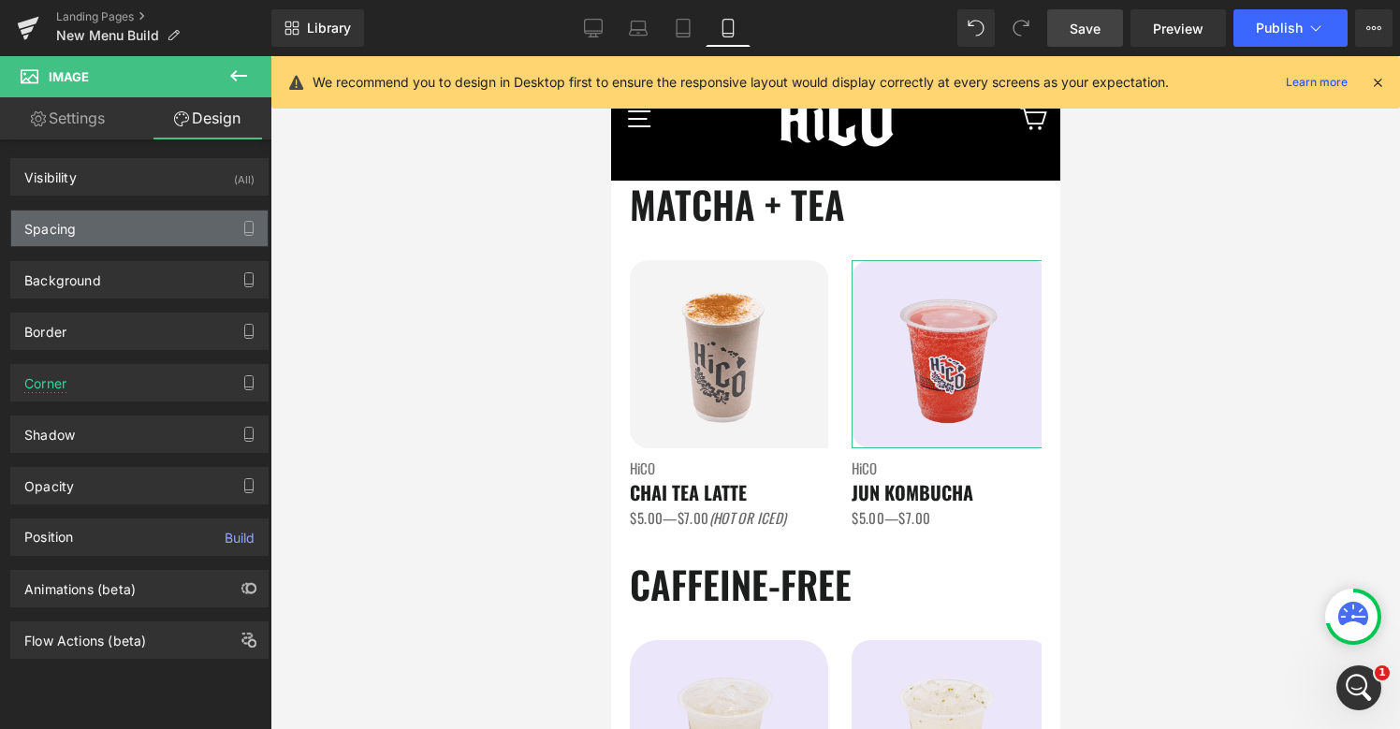
click at [107, 216] on div "Spacing" at bounding box center [139, 229] width 256 height 36
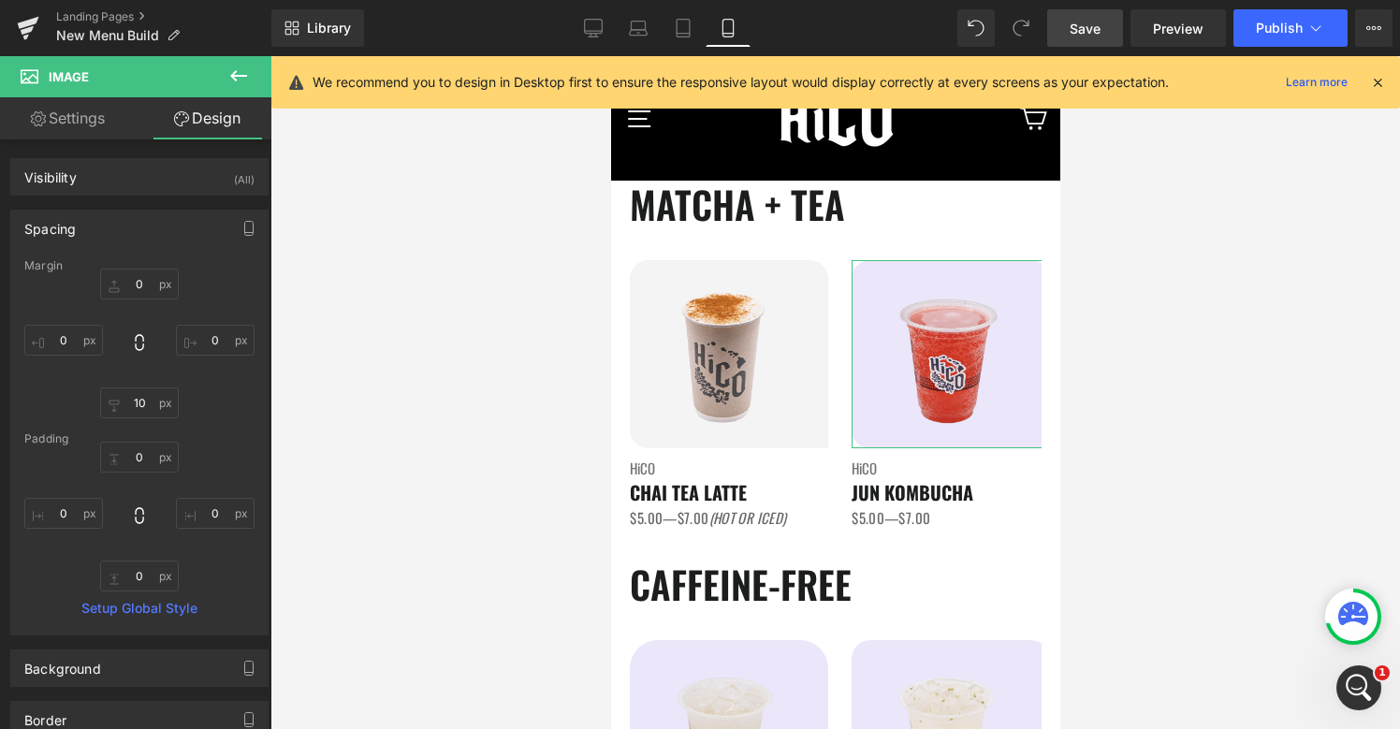
click at [121, 238] on div "Spacing" at bounding box center [139, 229] width 256 height 36
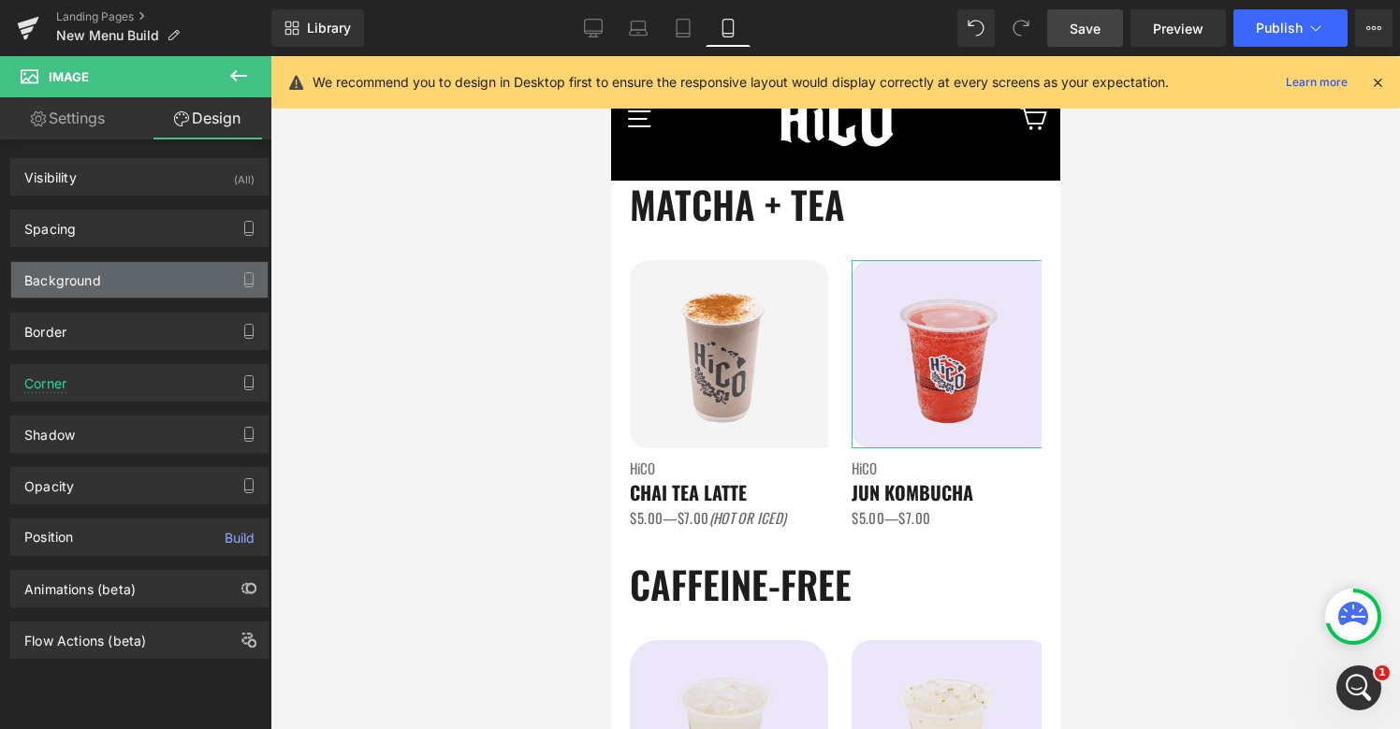
click at [135, 280] on div "Background" at bounding box center [139, 280] width 256 height 36
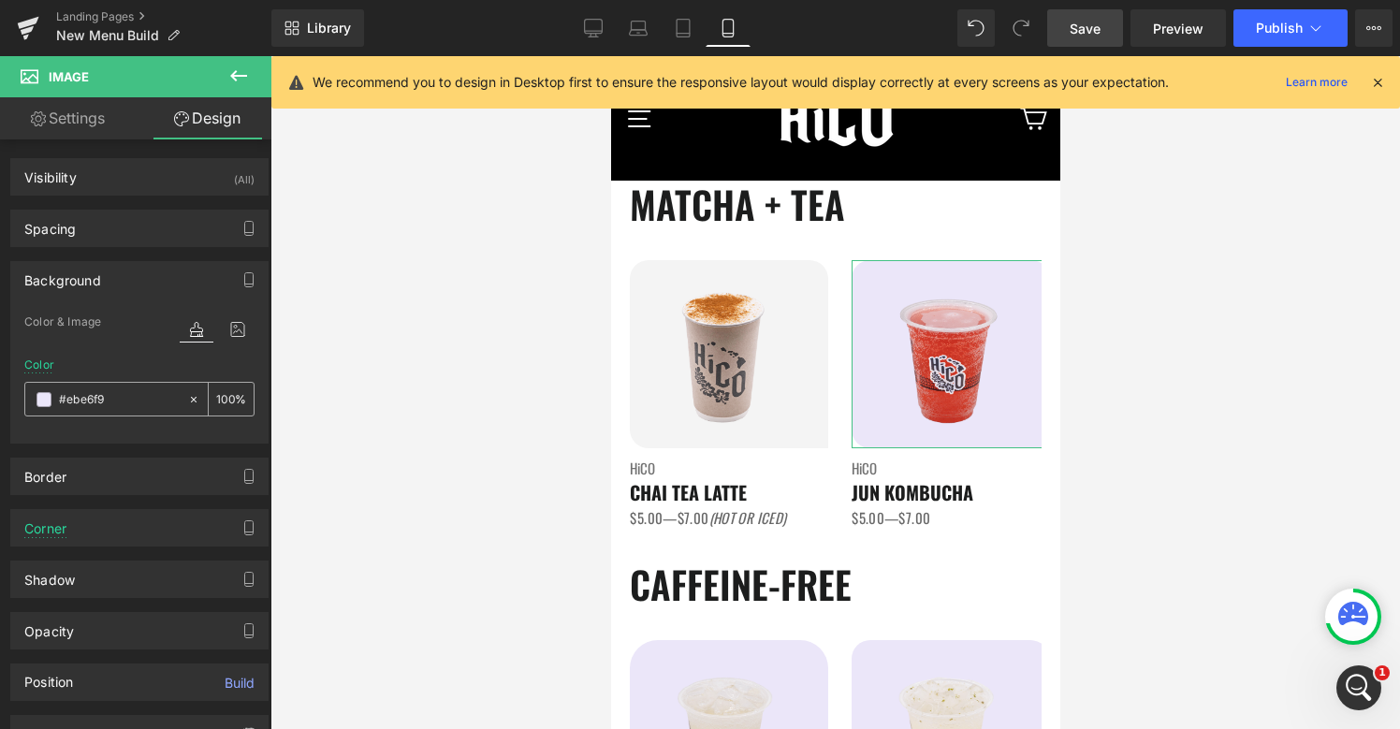
click at [122, 402] on input "#ebe6f9" at bounding box center [119, 399] width 120 height 21
paste input "f4f4f4"
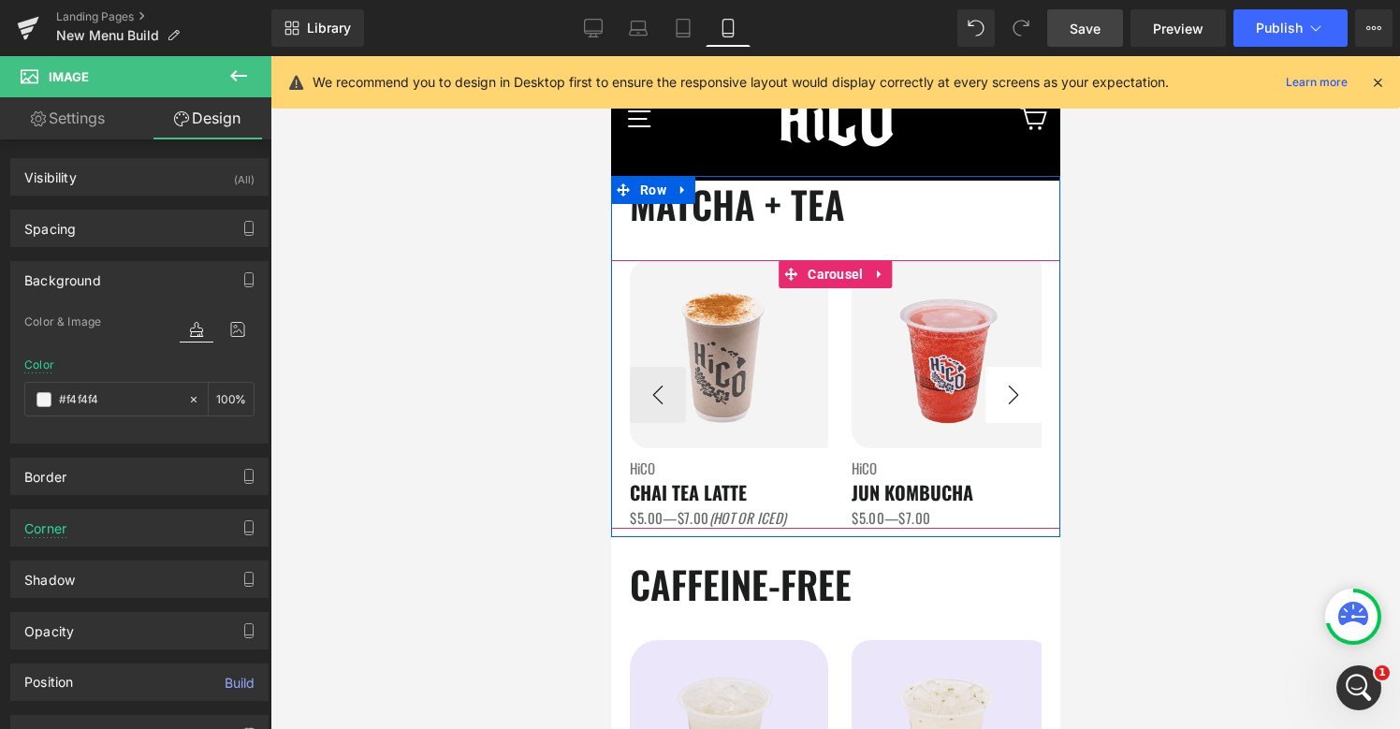
type input "#f4f4f4"
click at [1020, 400] on button "›" at bounding box center [1012, 395] width 56 height 56
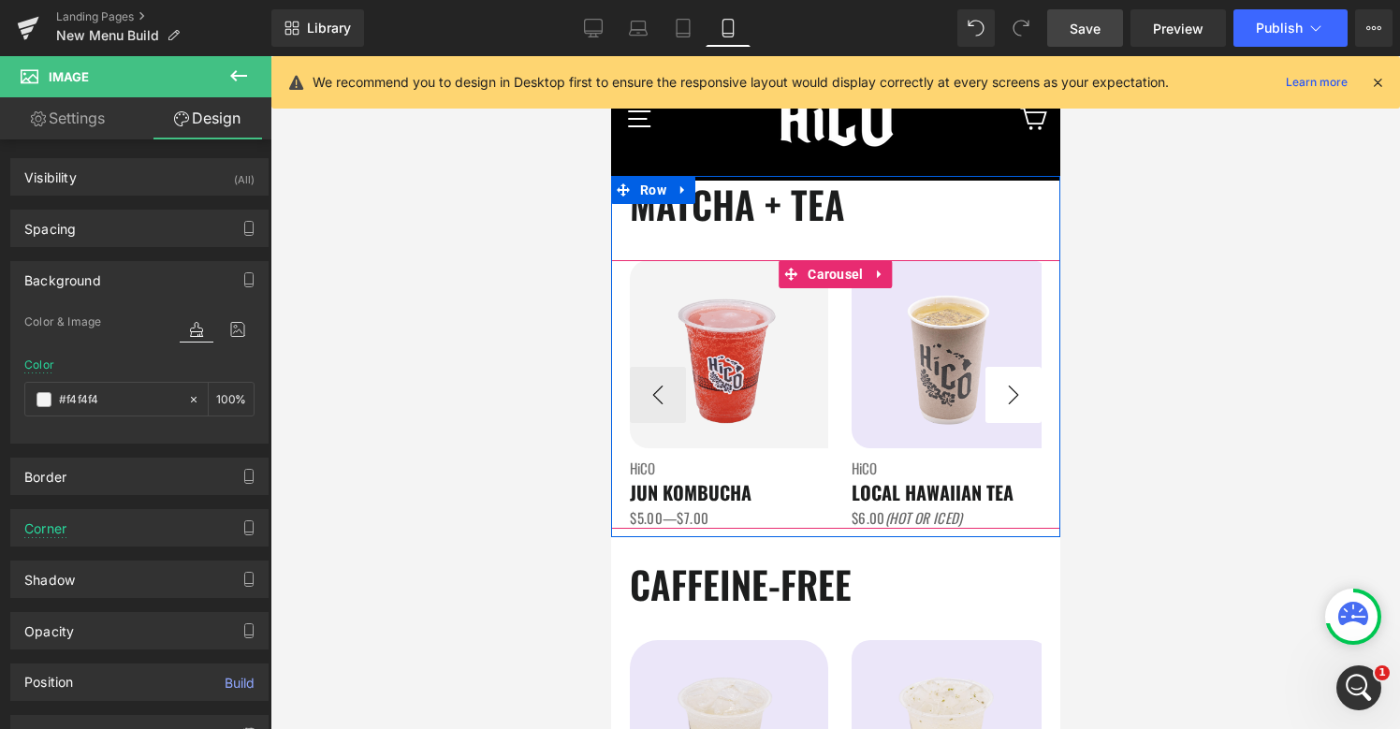
click at [1020, 400] on button "›" at bounding box center [1012, 395] width 56 height 56
click at [942, 359] on span "Image" at bounding box center [949, 353] width 38 height 22
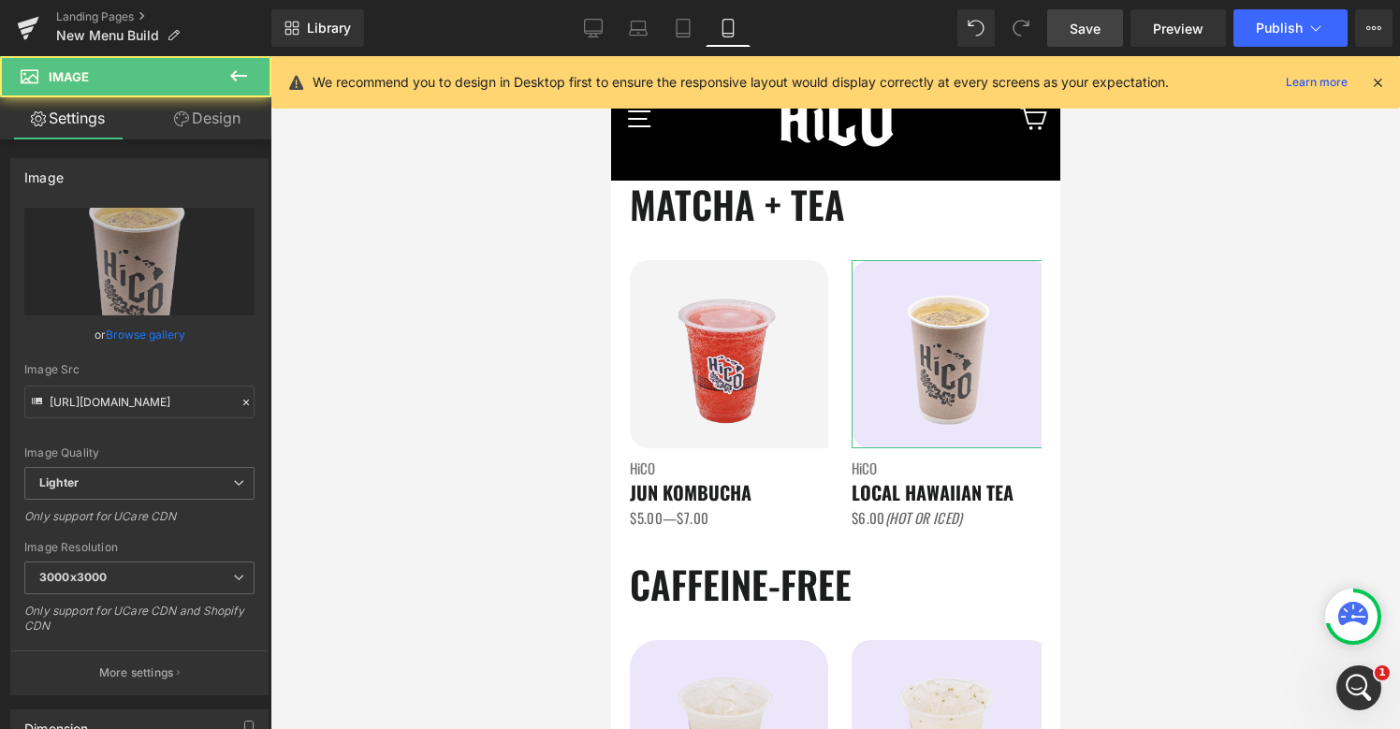
click at [203, 129] on link "Design" at bounding box center [207, 118] width 136 height 42
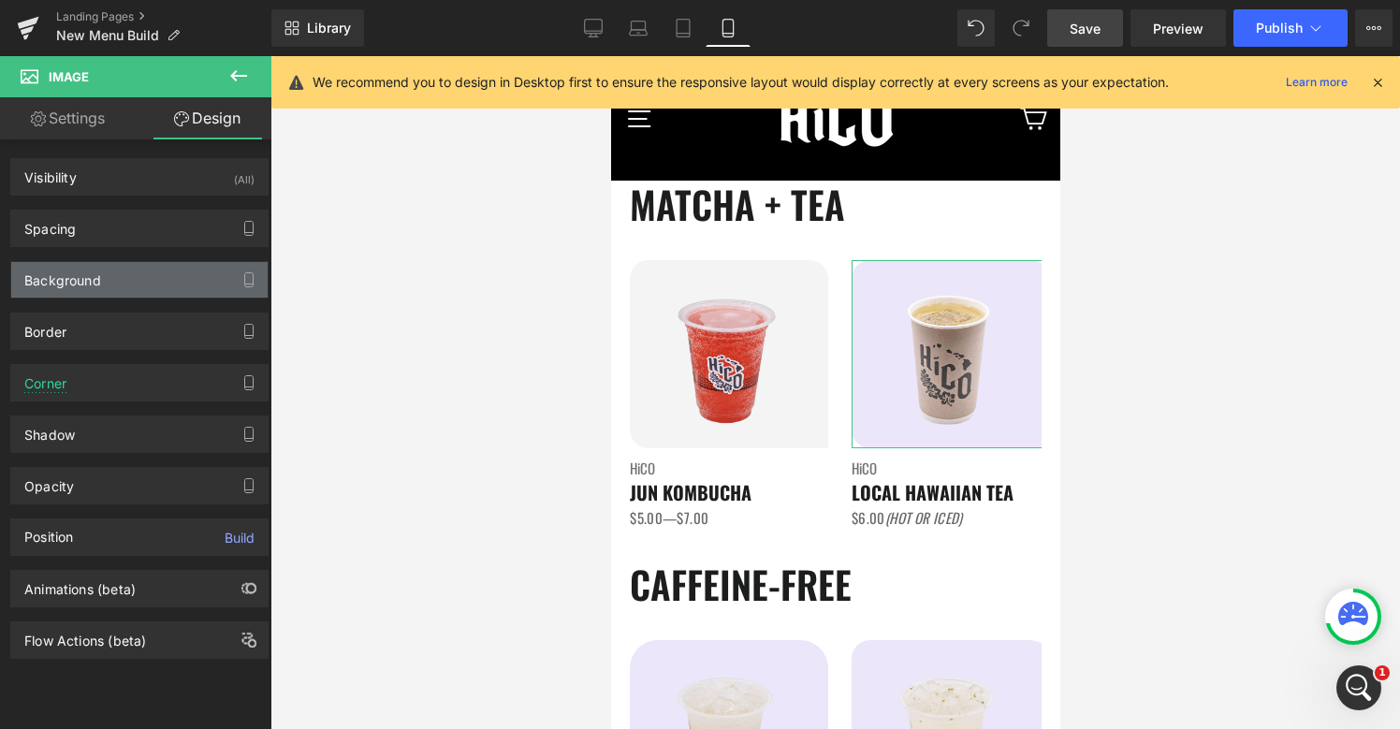
click at [109, 283] on div "Background" at bounding box center [139, 280] width 256 height 36
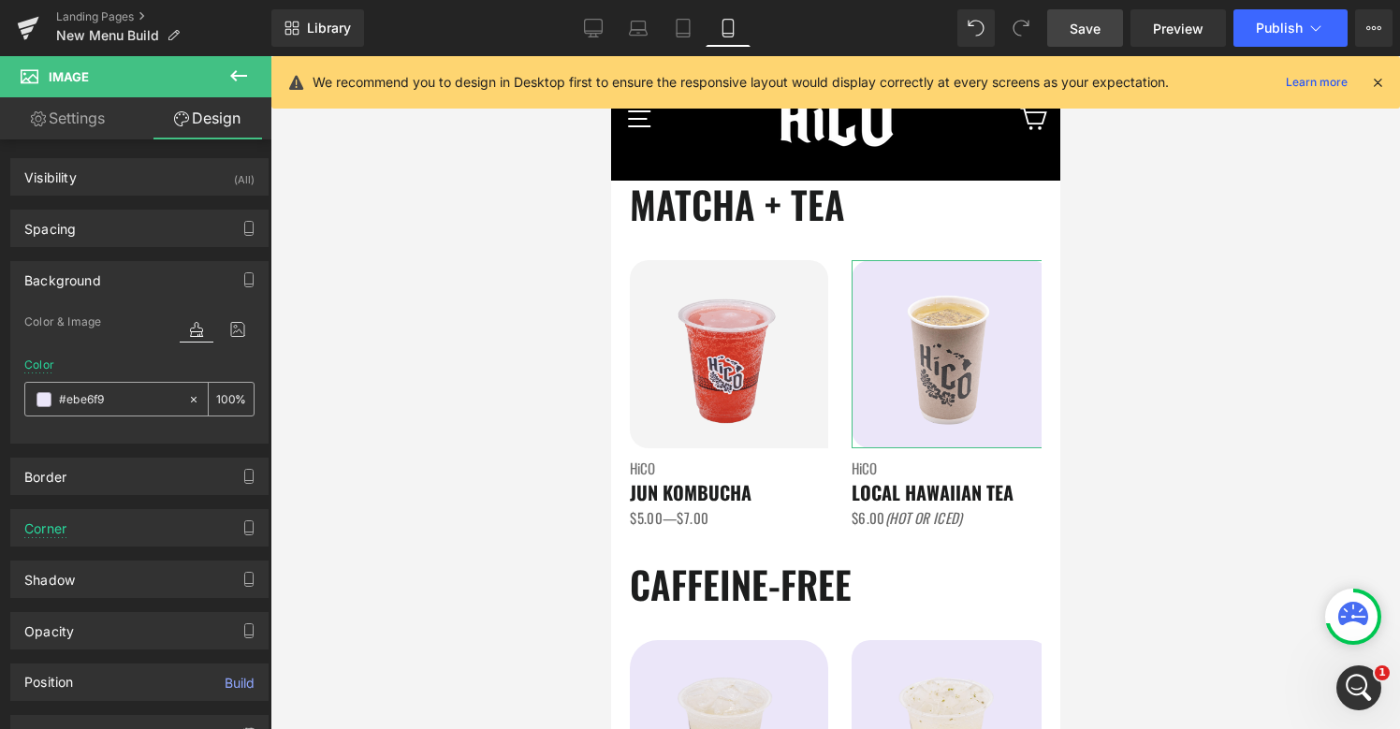
click at [88, 415] on div "#ebe6f9 100 %" at bounding box center [139, 399] width 230 height 35
click at [89, 396] on input "#ebe6f9" at bounding box center [119, 399] width 120 height 21
paste input "f4f4f4"
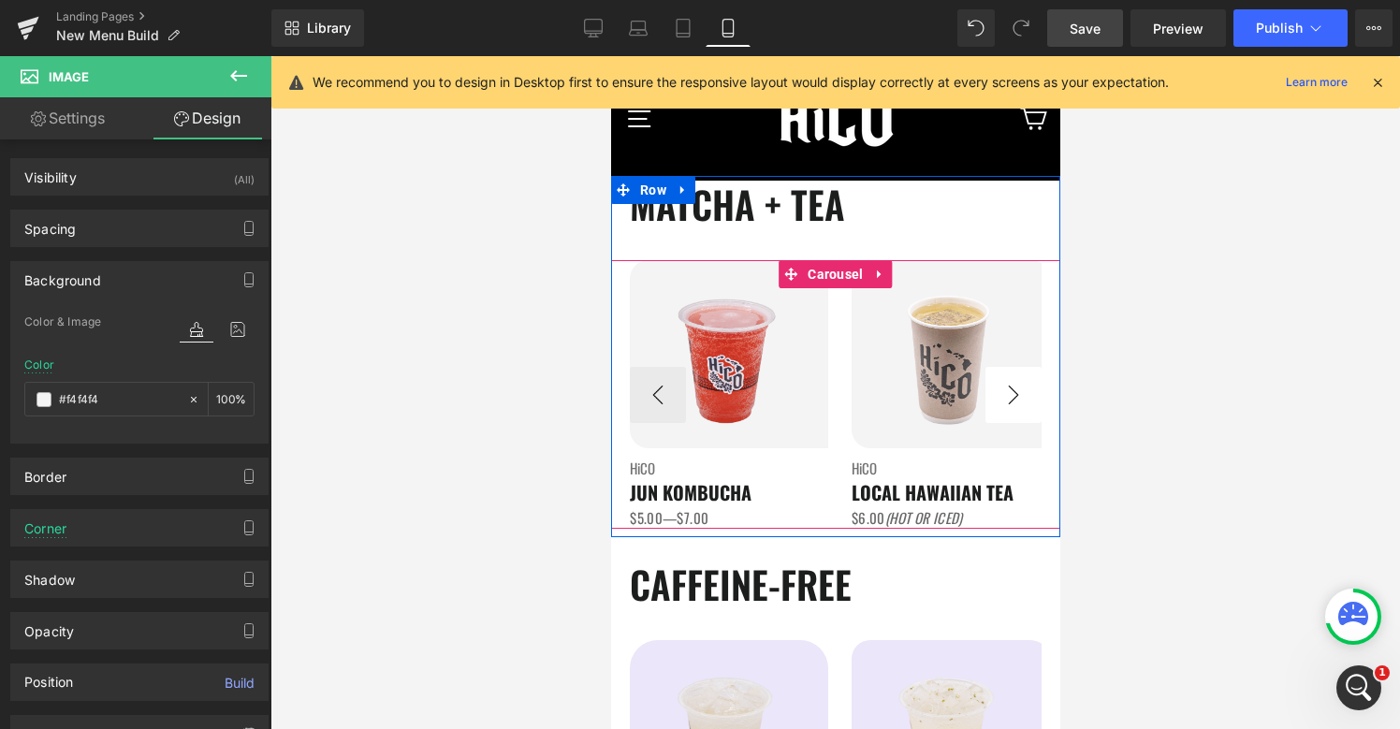
type input "#f4f4f4"
click at [1028, 403] on button "›" at bounding box center [1012, 395] width 56 height 56
click at [1017, 392] on button "›" at bounding box center [1012, 395] width 56 height 56
click at [1016, 392] on button "›" at bounding box center [1012, 395] width 56 height 56
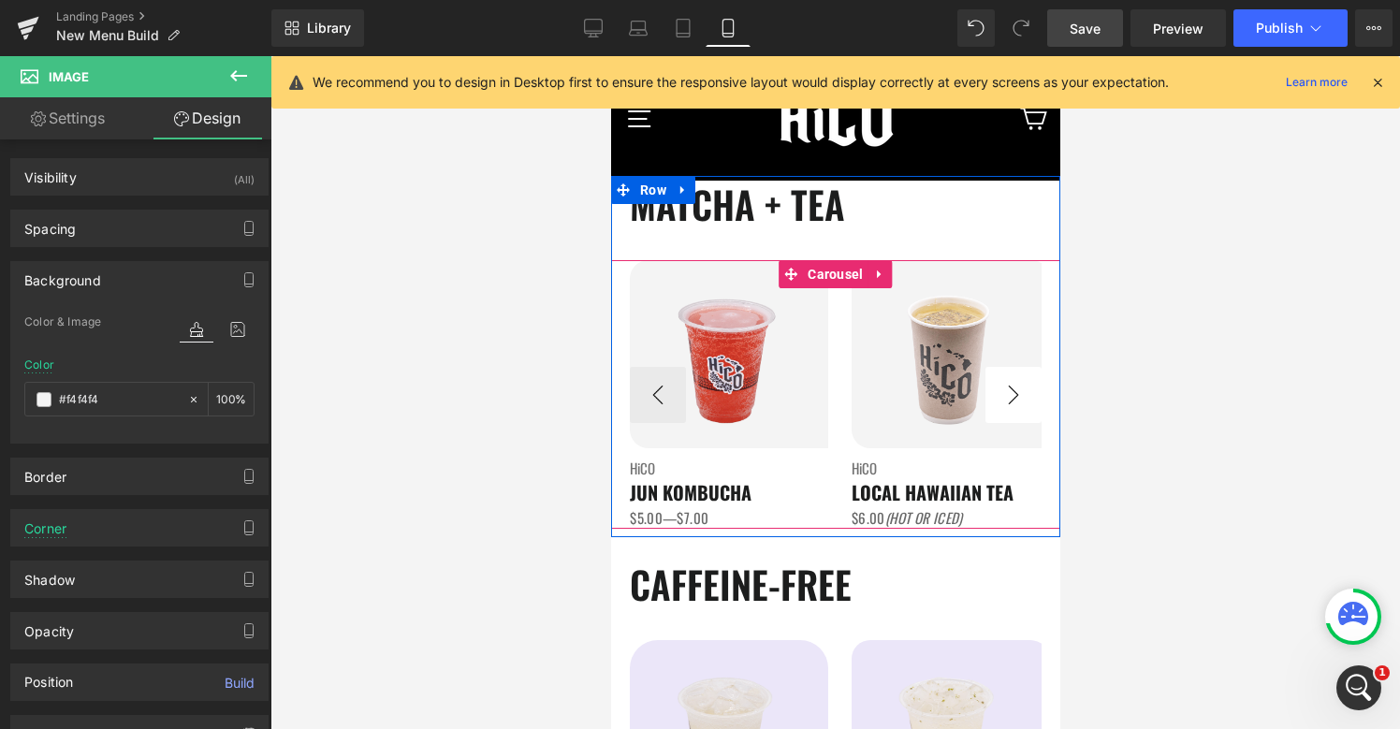
click at [1016, 392] on button "›" at bounding box center [1012, 395] width 56 height 56
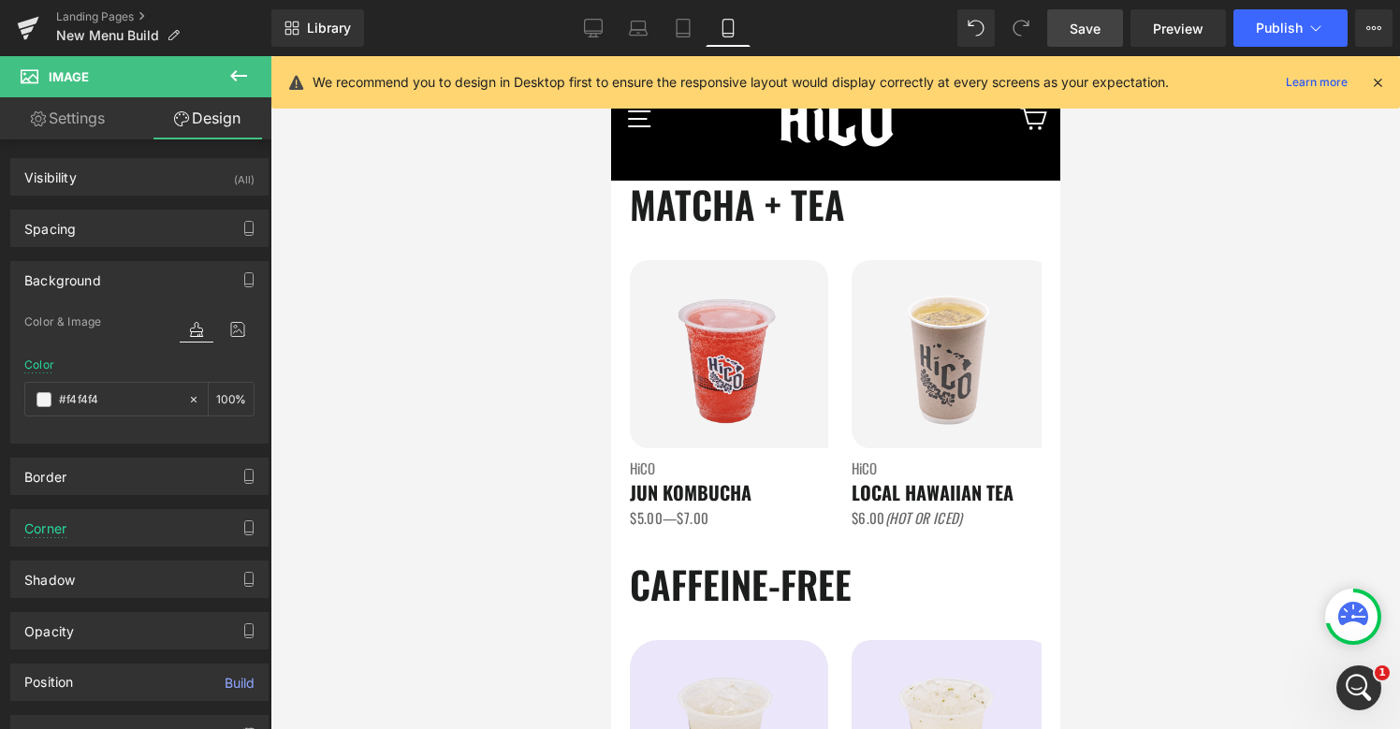
click at [1084, 43] on link "Save" at bounding box center [1085, 27] width 76 height 37
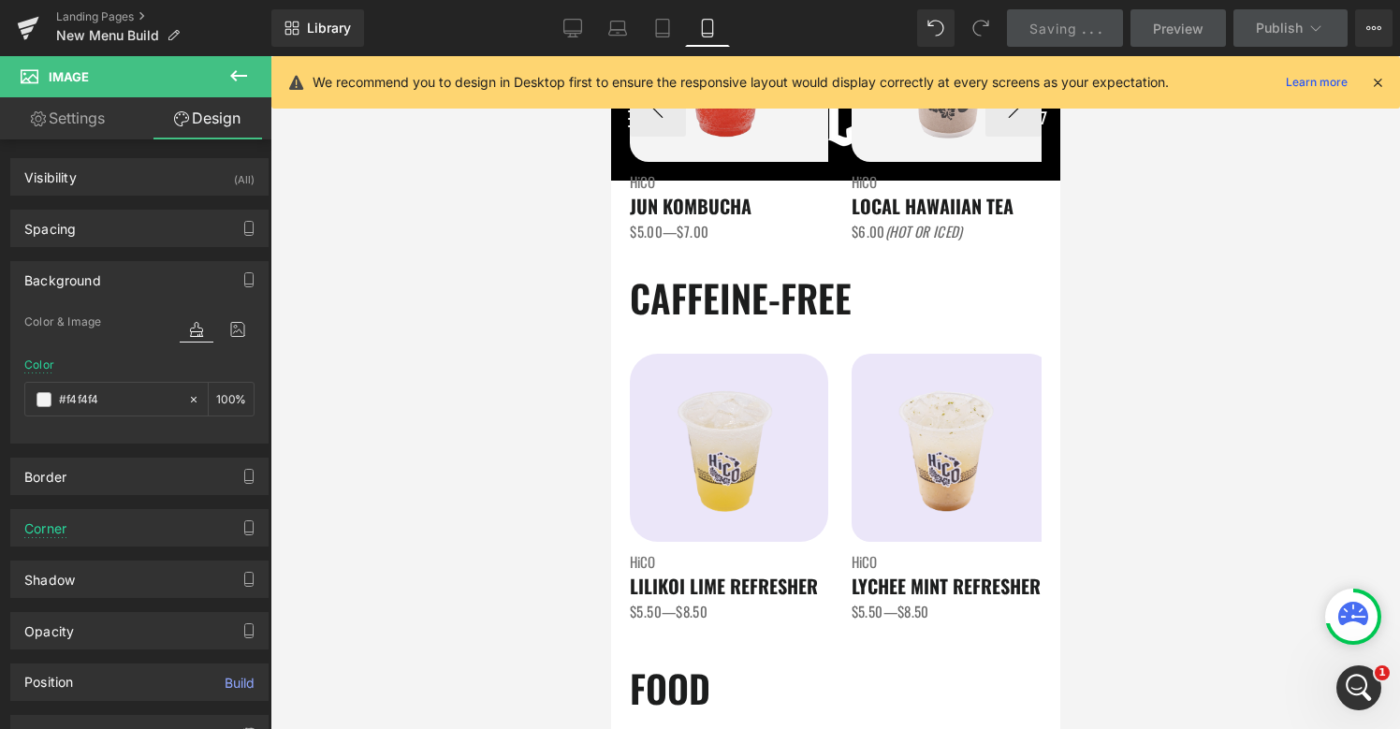
scroll to position [1680, 0]
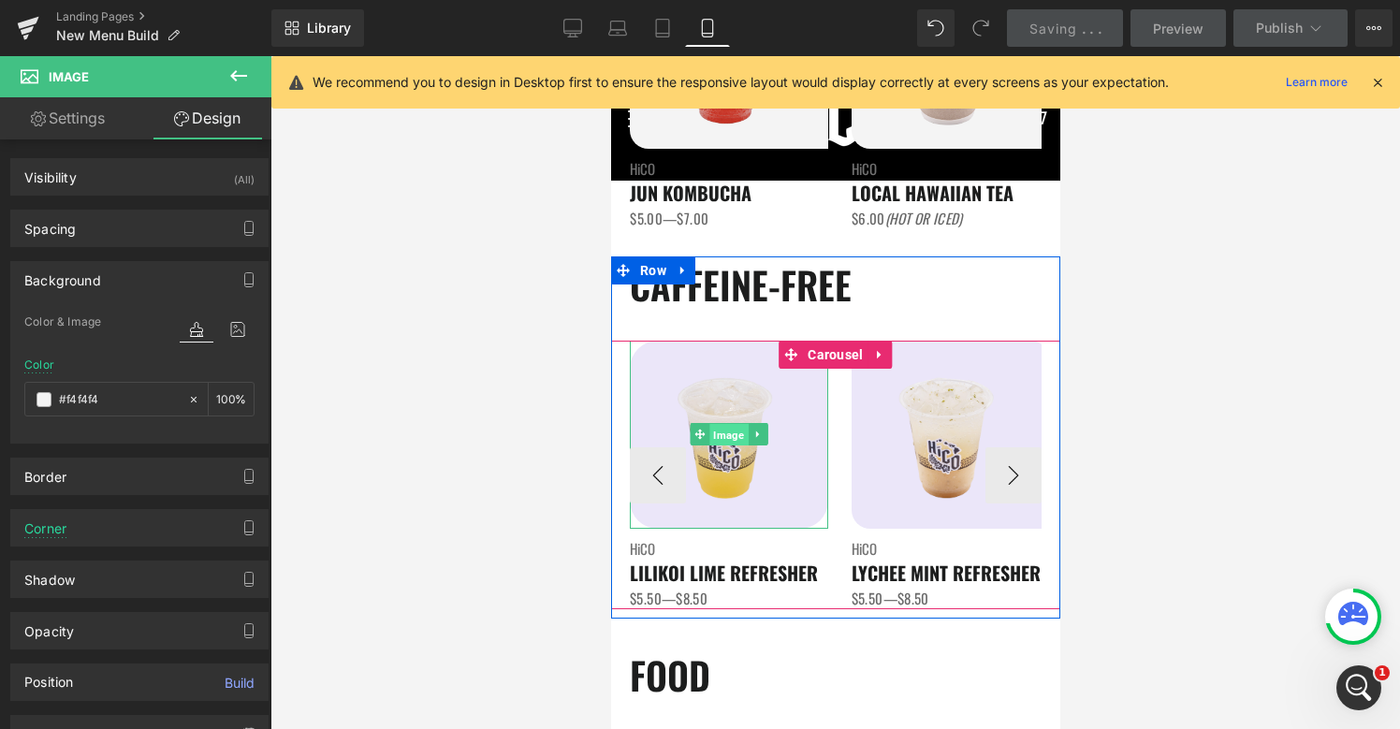
click at [728, 429] on span "Image" at bounding box center [727, 435] width 38 height 22
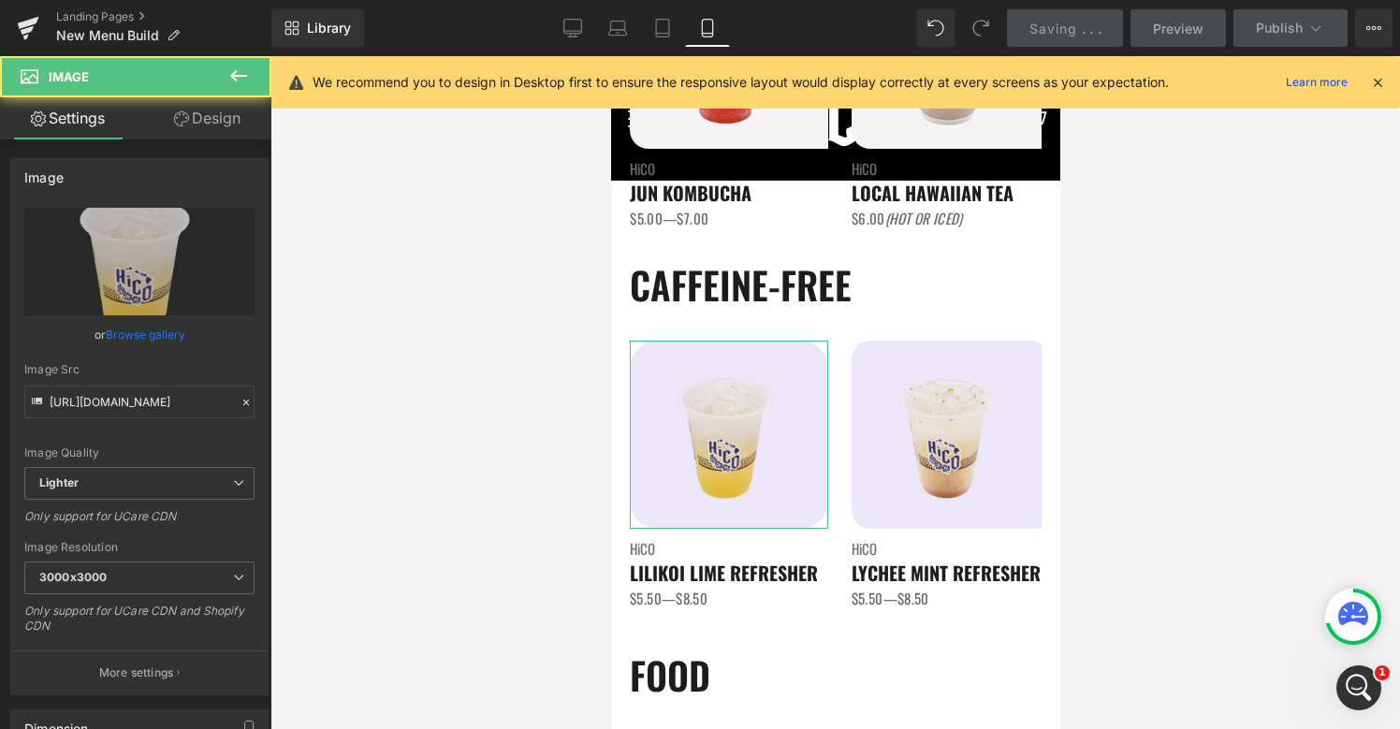
click at [197, 109] on link "Design" at bounding box center [207, 118] width 136 height 42
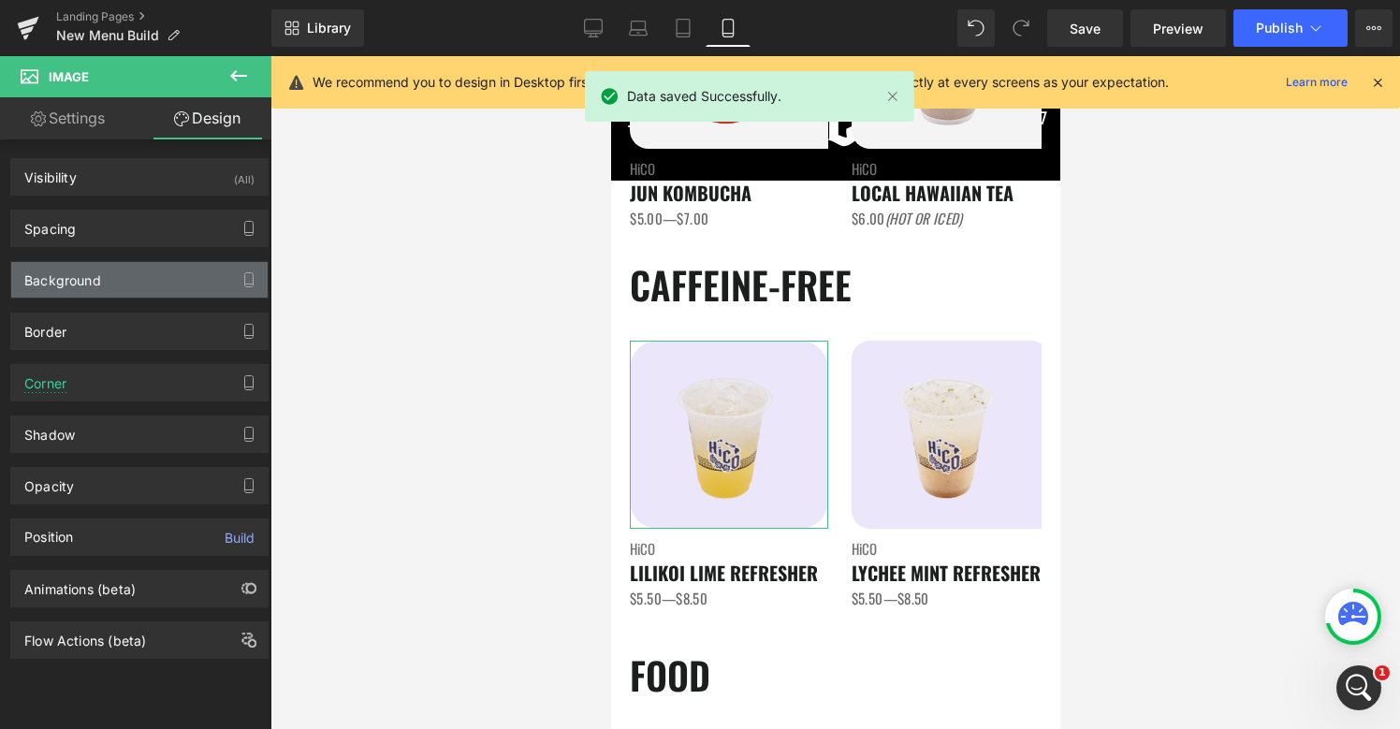
click at [113, 272] on div "Background" at bounding box center [139, 280] width 256 height 36
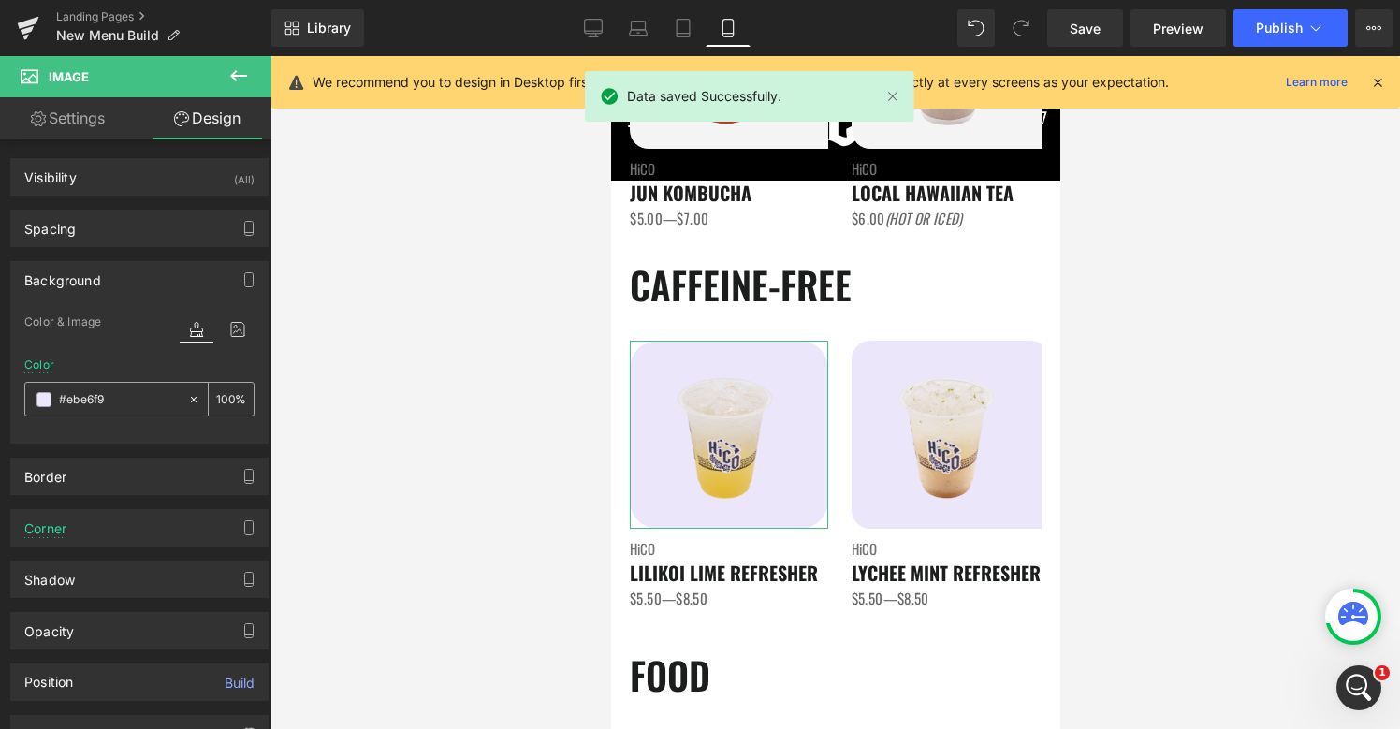
click at [105, 398] on input "#ebe6f9" at bounding box center [119, 399] width 120 height 21
paste input "f4f4f4"
type input "#f4f4f4"
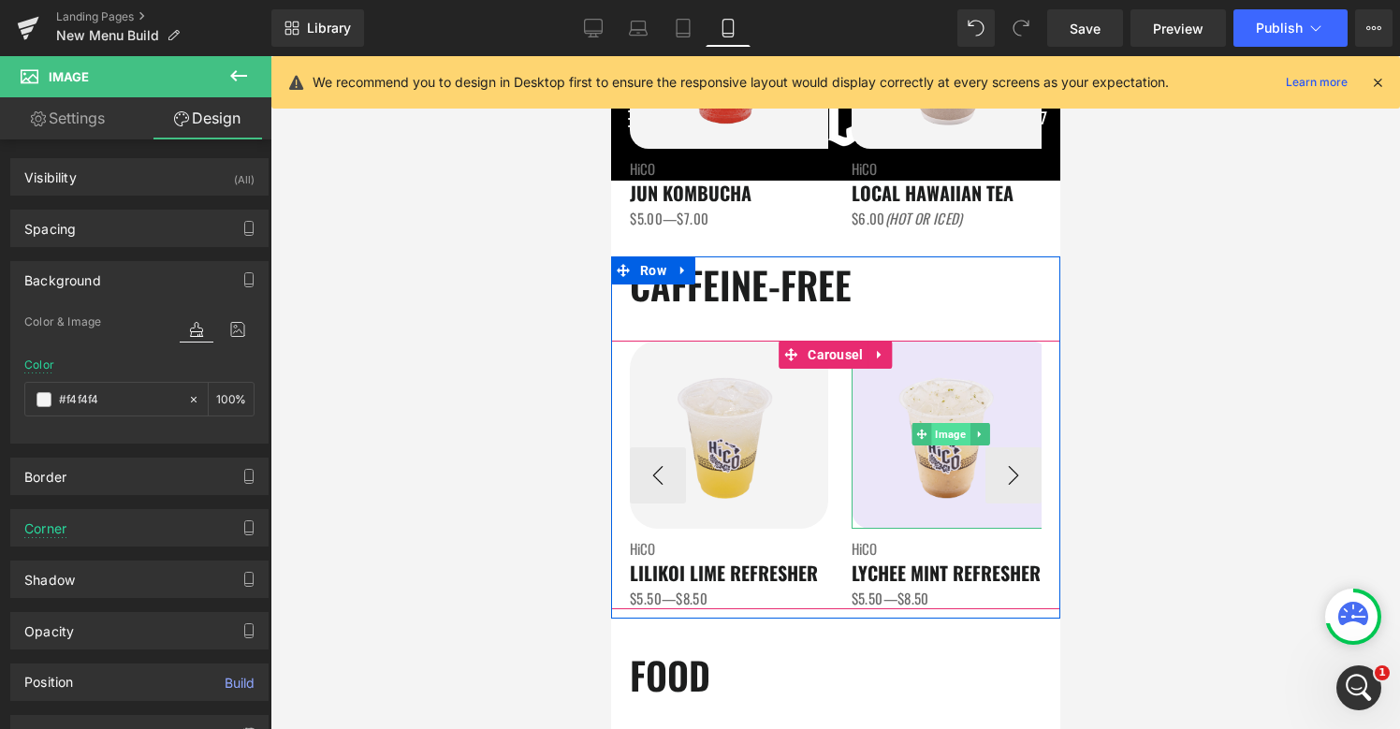
click at [954, 434] on span "Image" at bounding box center [949, 434] width 38 height 22
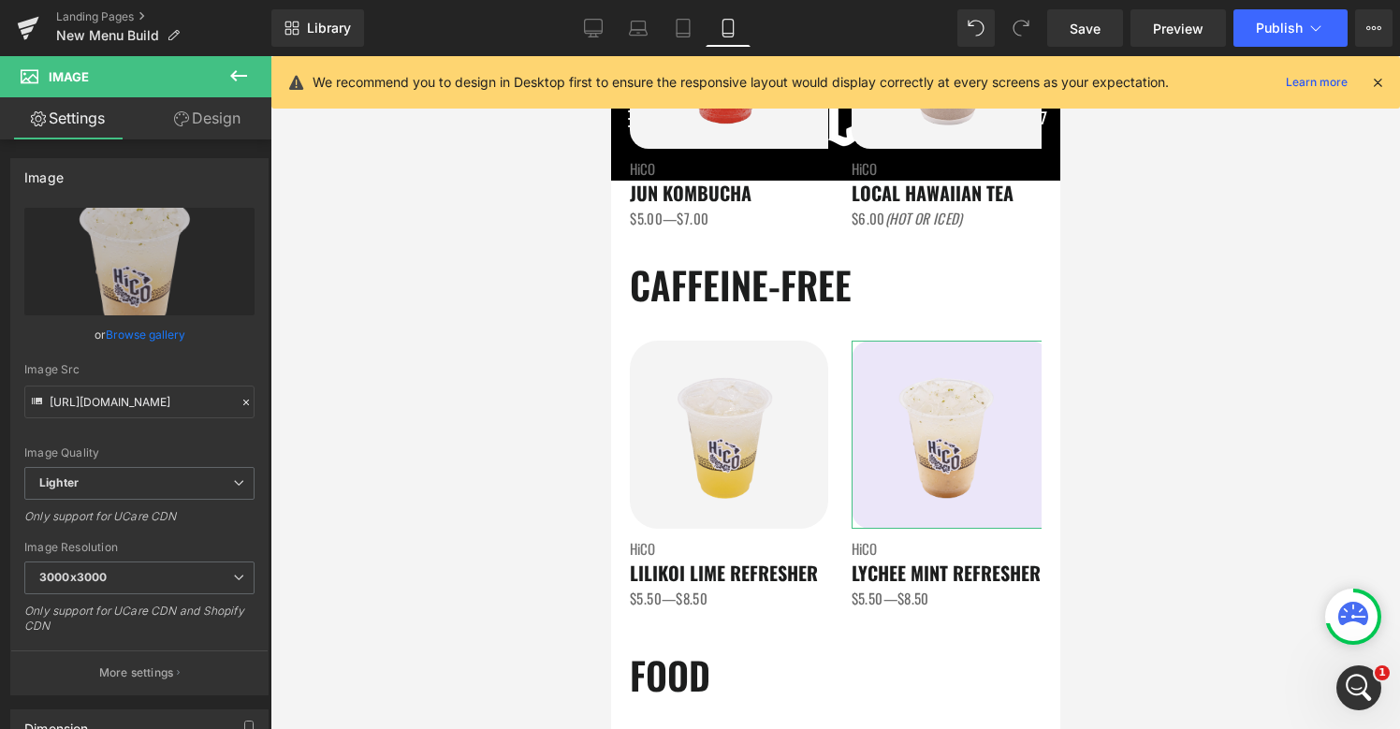
click at [231, 132] on link "Design" at bounding box center [207, 118] width 136 height 42
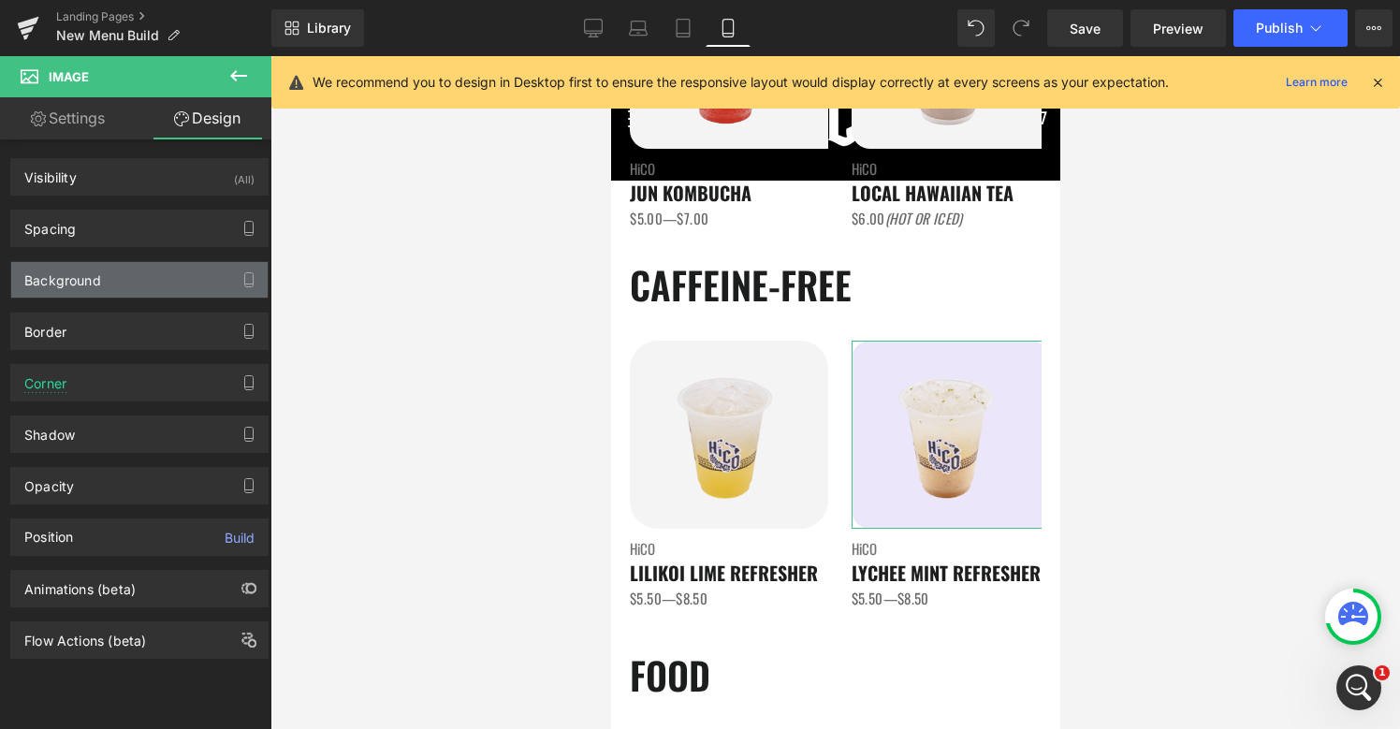
click at [105, 295] on div "Background" at bounding box center [139, 280] width 256 height 36
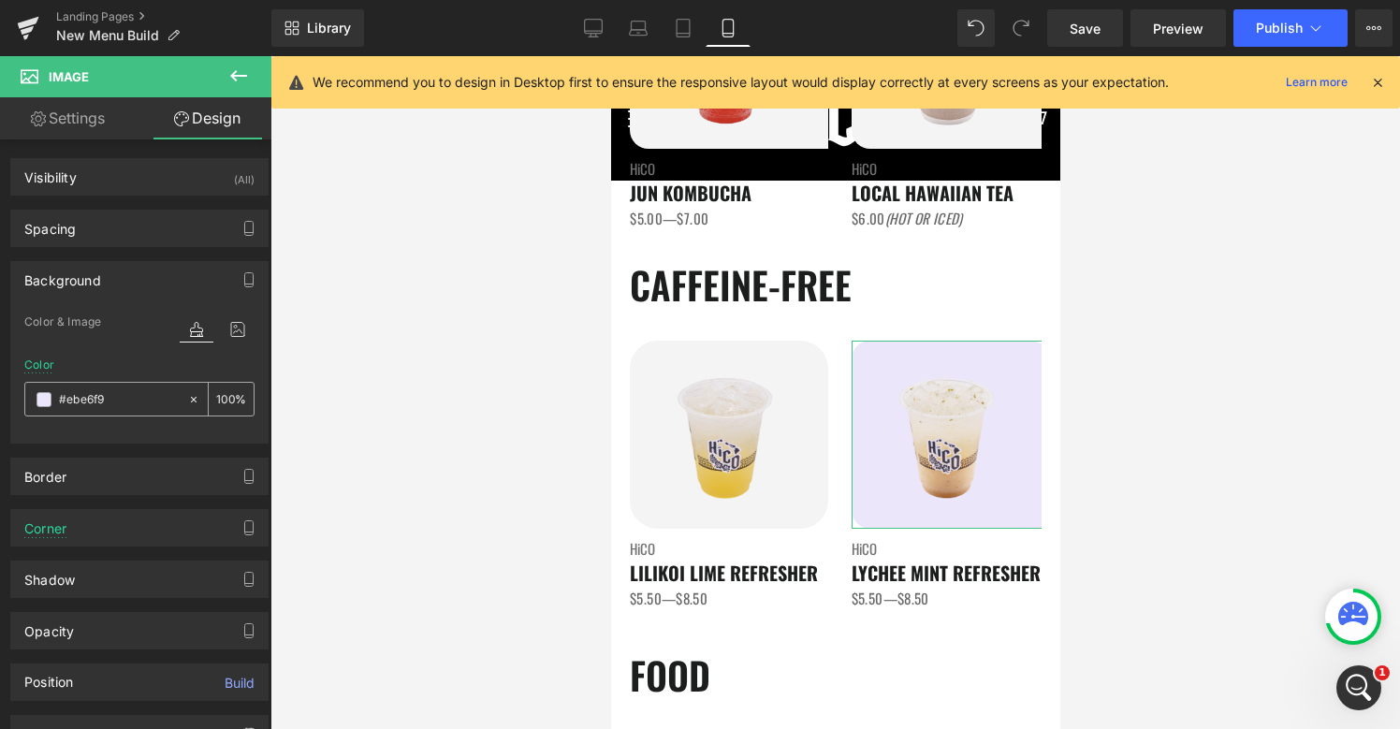
click at [79, 406] on input "#ebe6f9" at bounding box center [119, 399] width 120 height 21
paste input "f4f4f4"
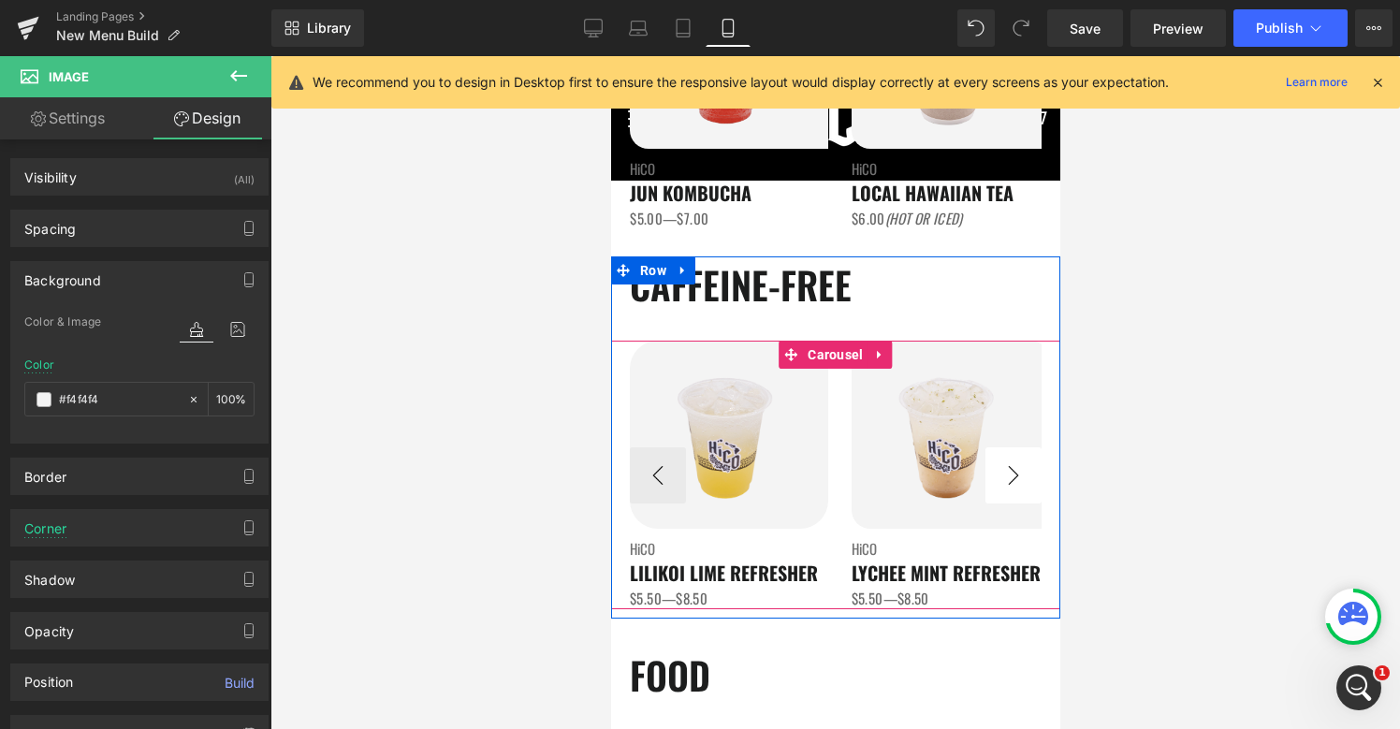
type input "#f4f4f4"
click at [1031, 475] on button "›" at bounding box center [1012, 475] width 56 height 56
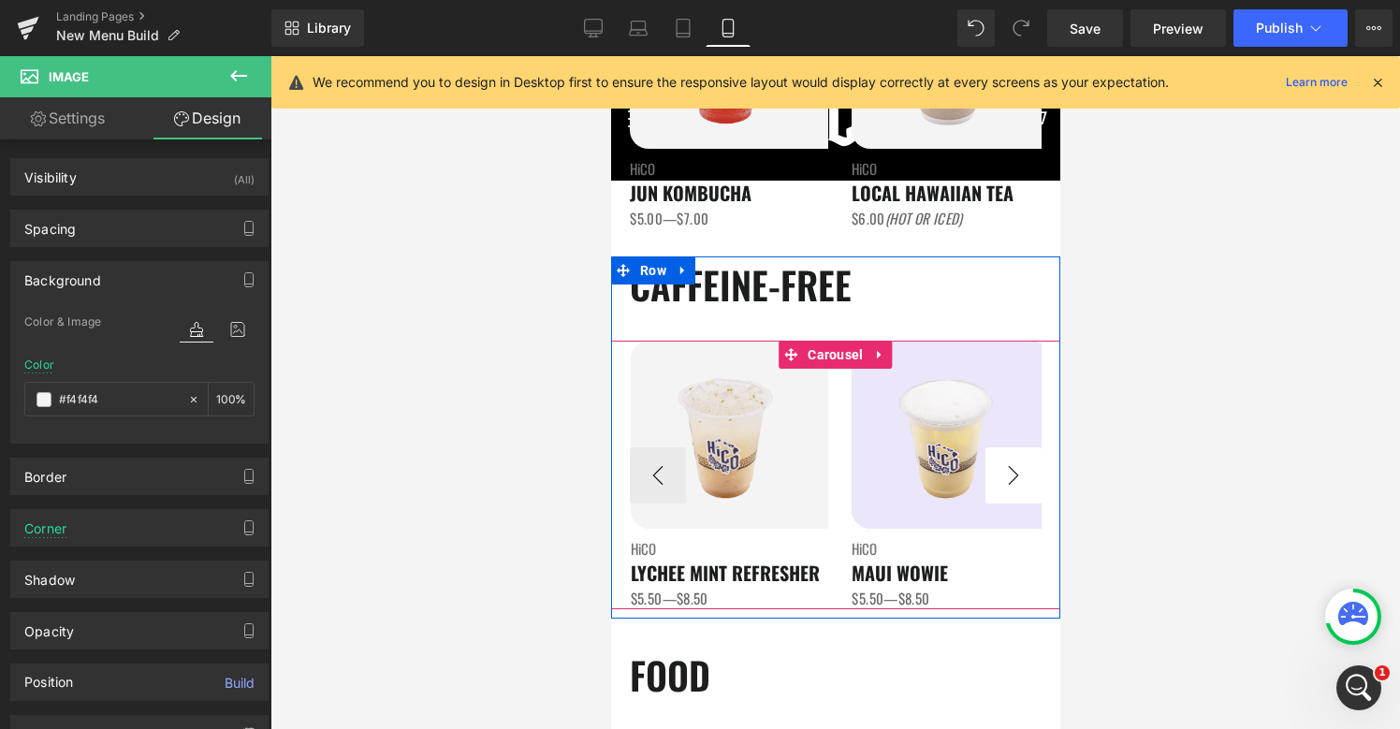
click at [1031, 475] on button "›" at bounding box center [1012, 475] width 56 height 56
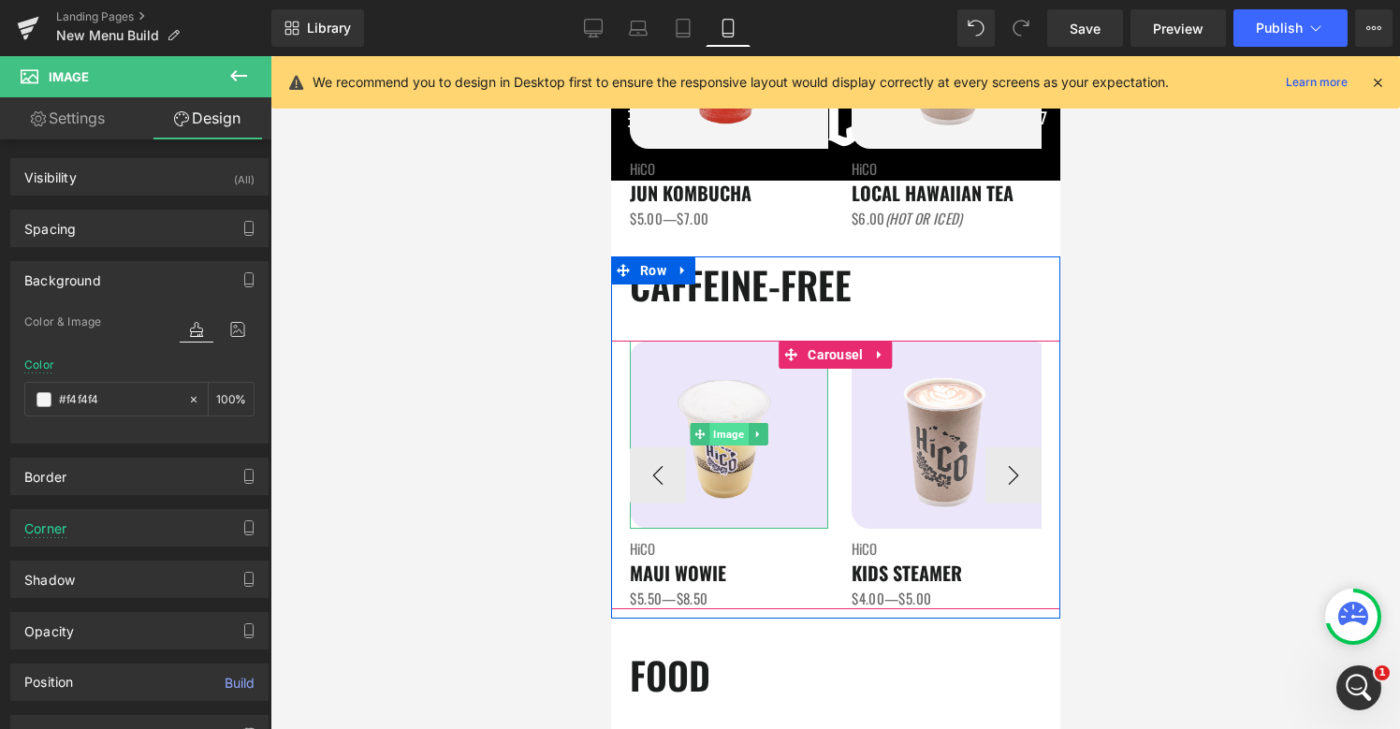
click at [738, 440] on span "Image" at bounding box center [728, 434] width 38 height 22
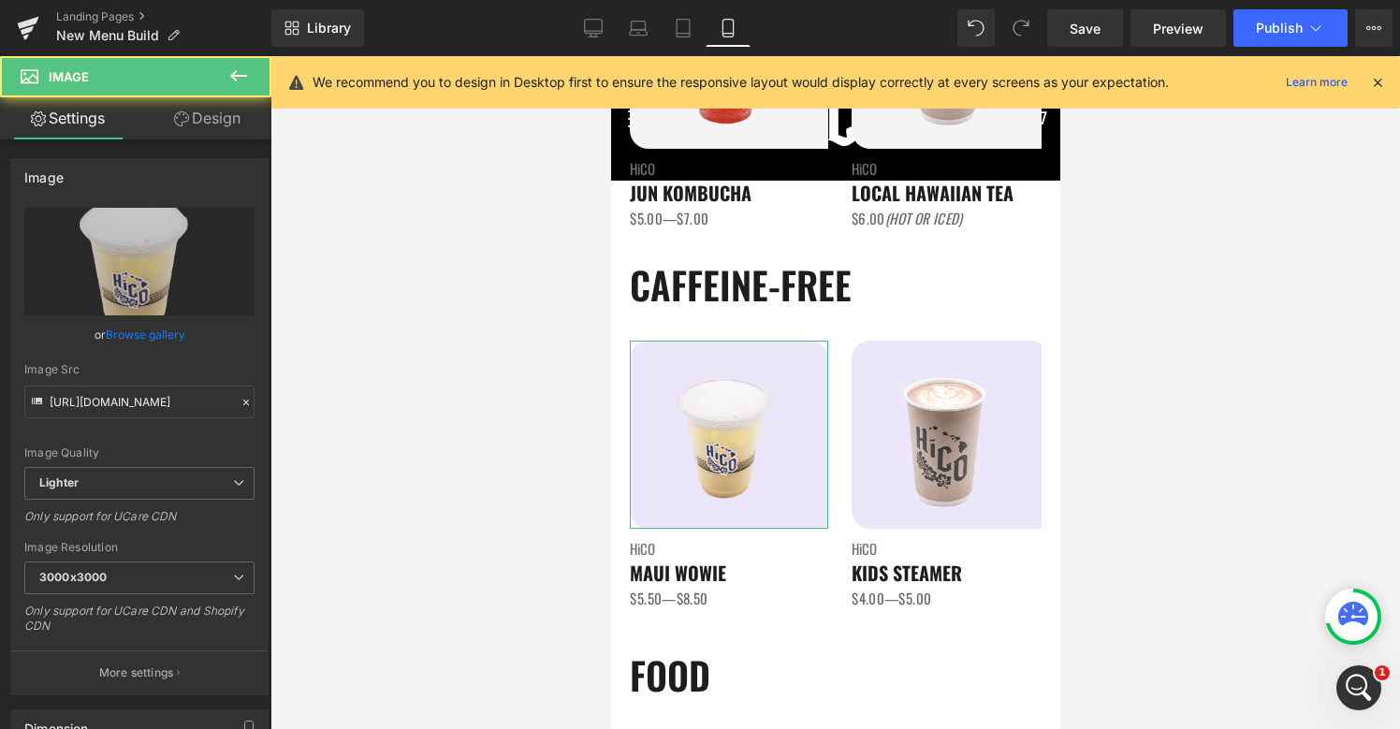
click at [210, 128] on link "Design" at bounding box center [207, 118] width 136 height 42
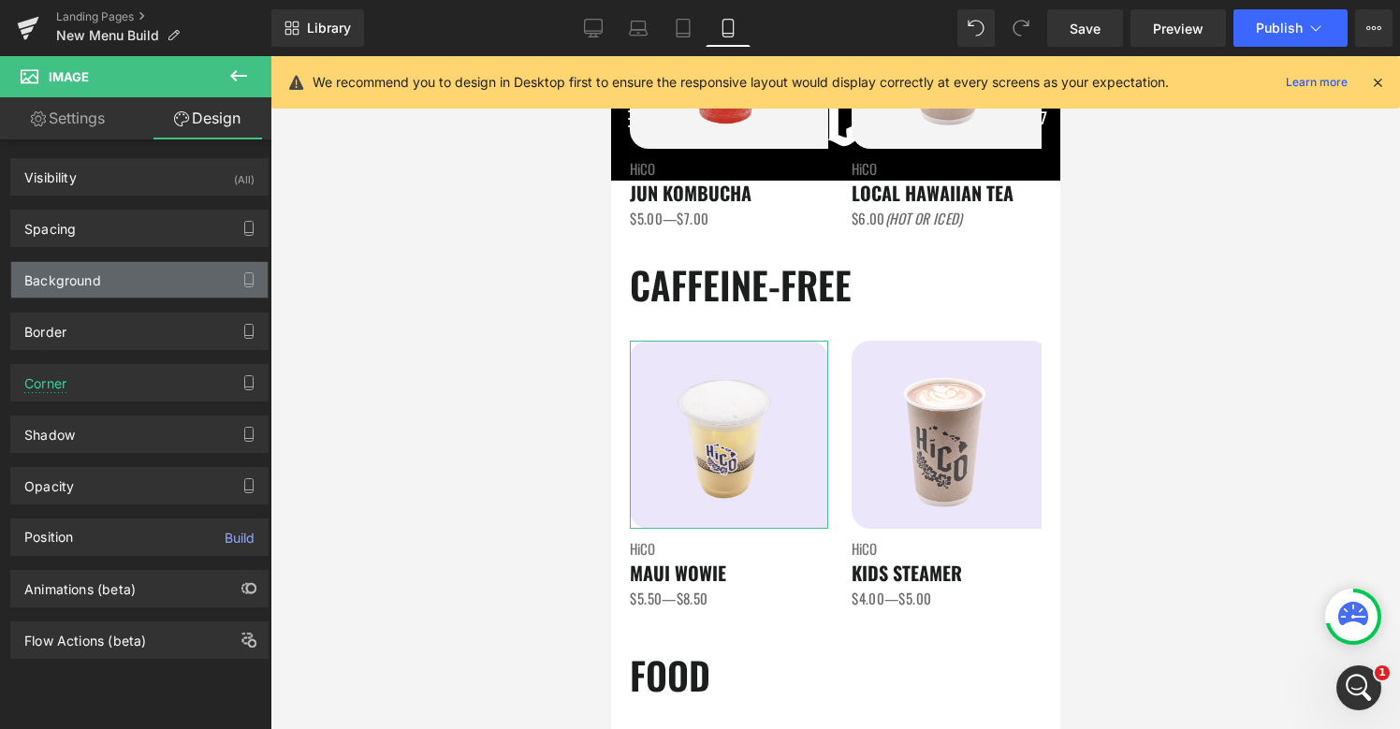
click at [100, 275] on div "Background" at bounding box center [139, 280] width 256 height 36
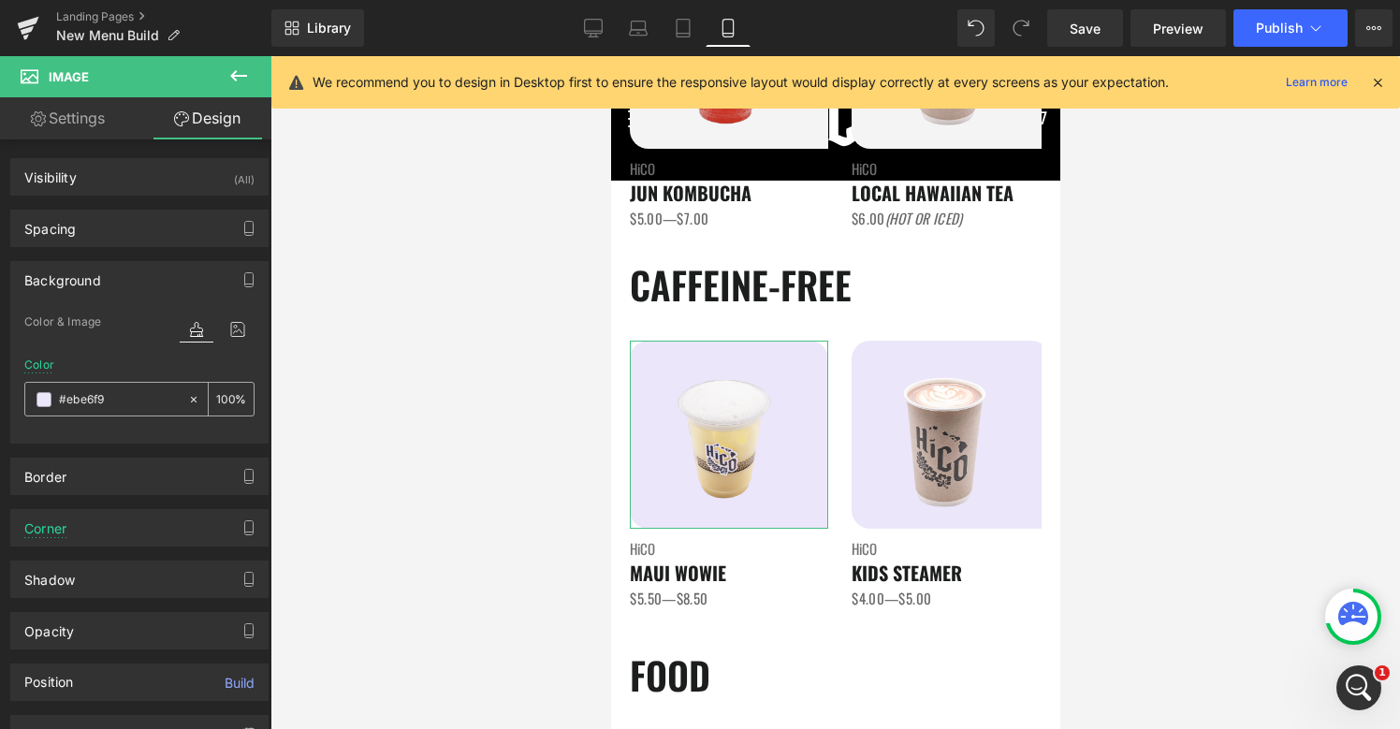
click at [91, 398] on input "#ebe6f9" at bounding box center [119, 399] width 120 height 21
paste input "f4f4f4"
type input "#f4f4f4"
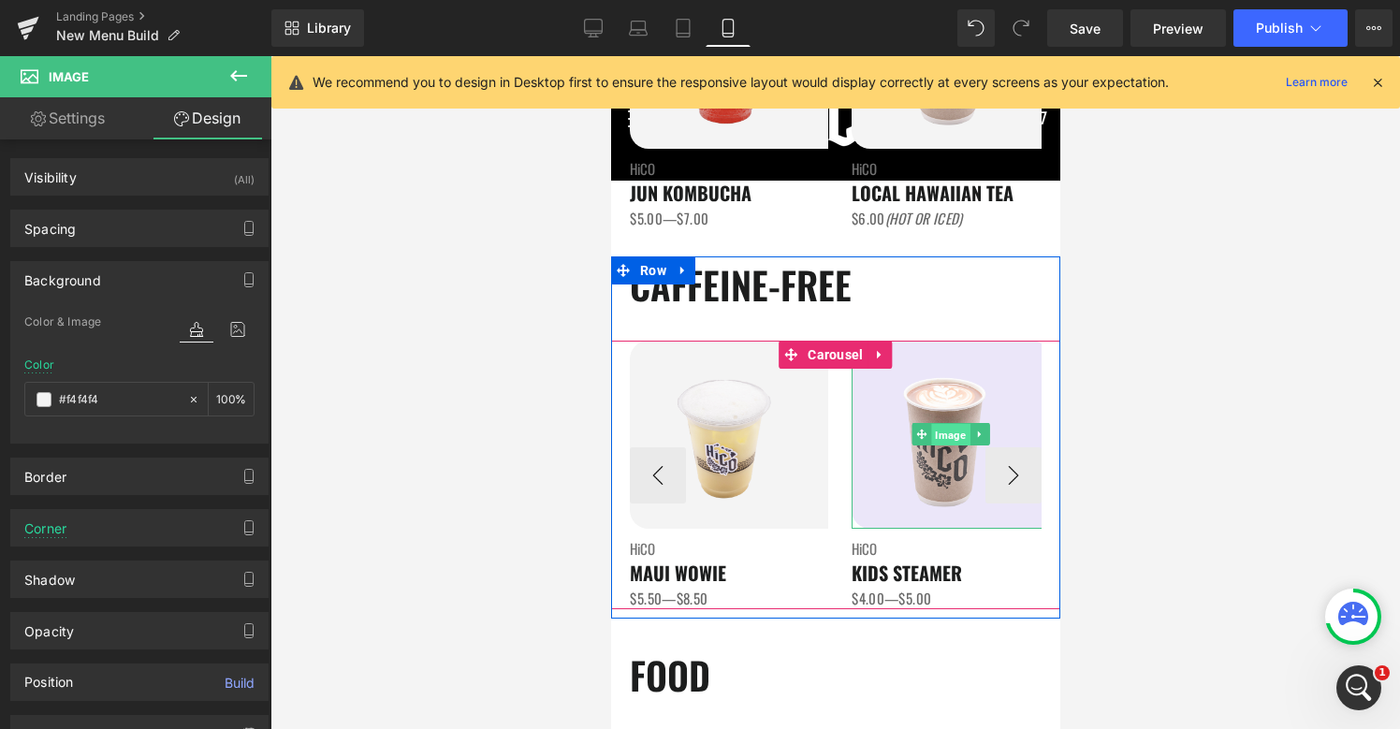
click at [950, 440] on span "Image" at bounding box center [949, 435] width 38 height 22
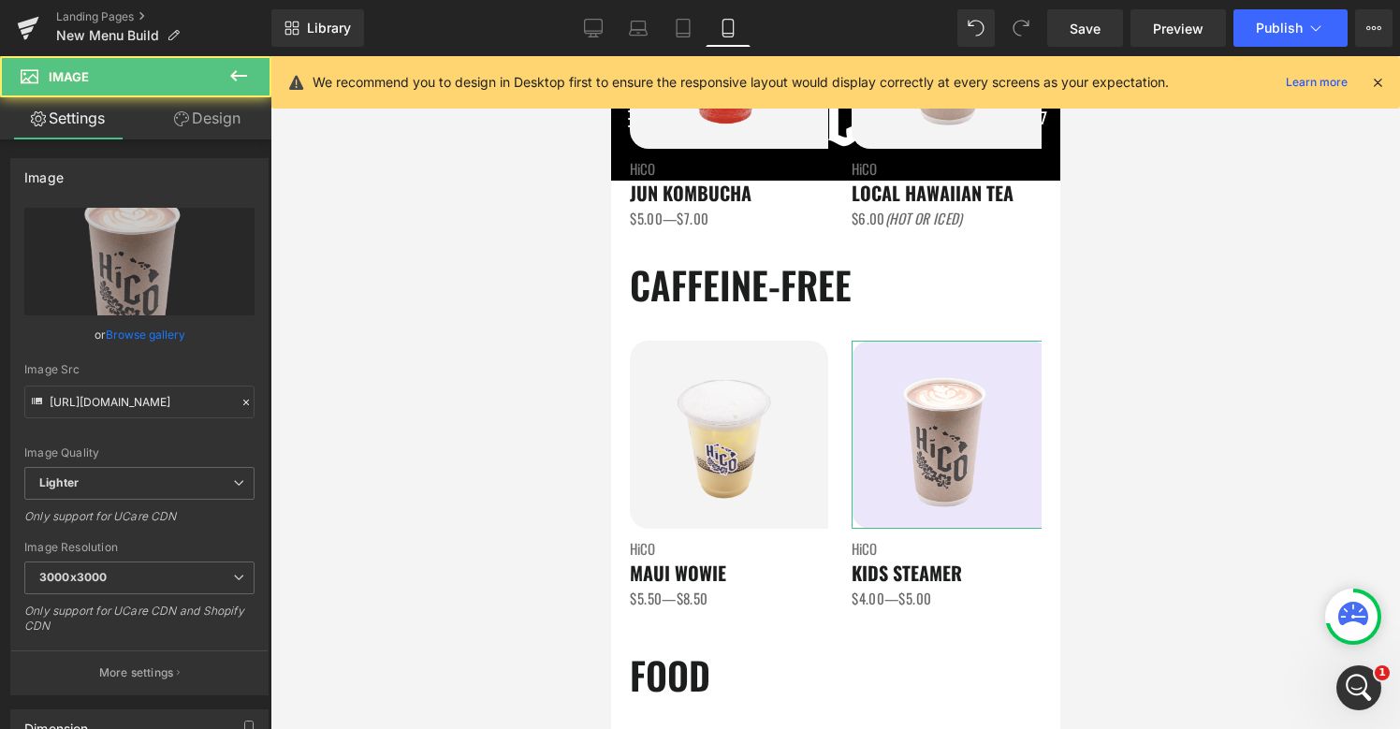
click at [216, 113] on link "Design" at bounding box center [207, 118] width 136 height 42
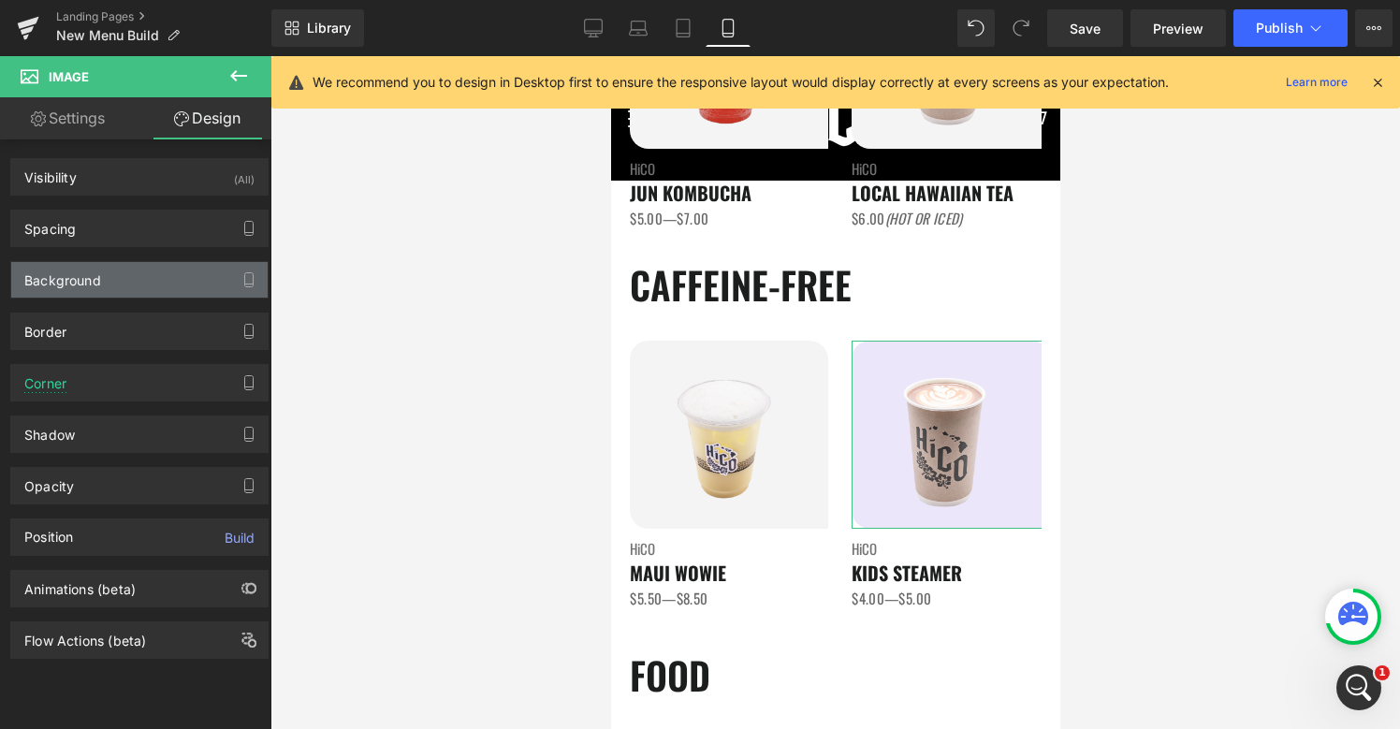
click at [132, 276] on div "Background" at bounding box center [139, 280] width 256 height 36
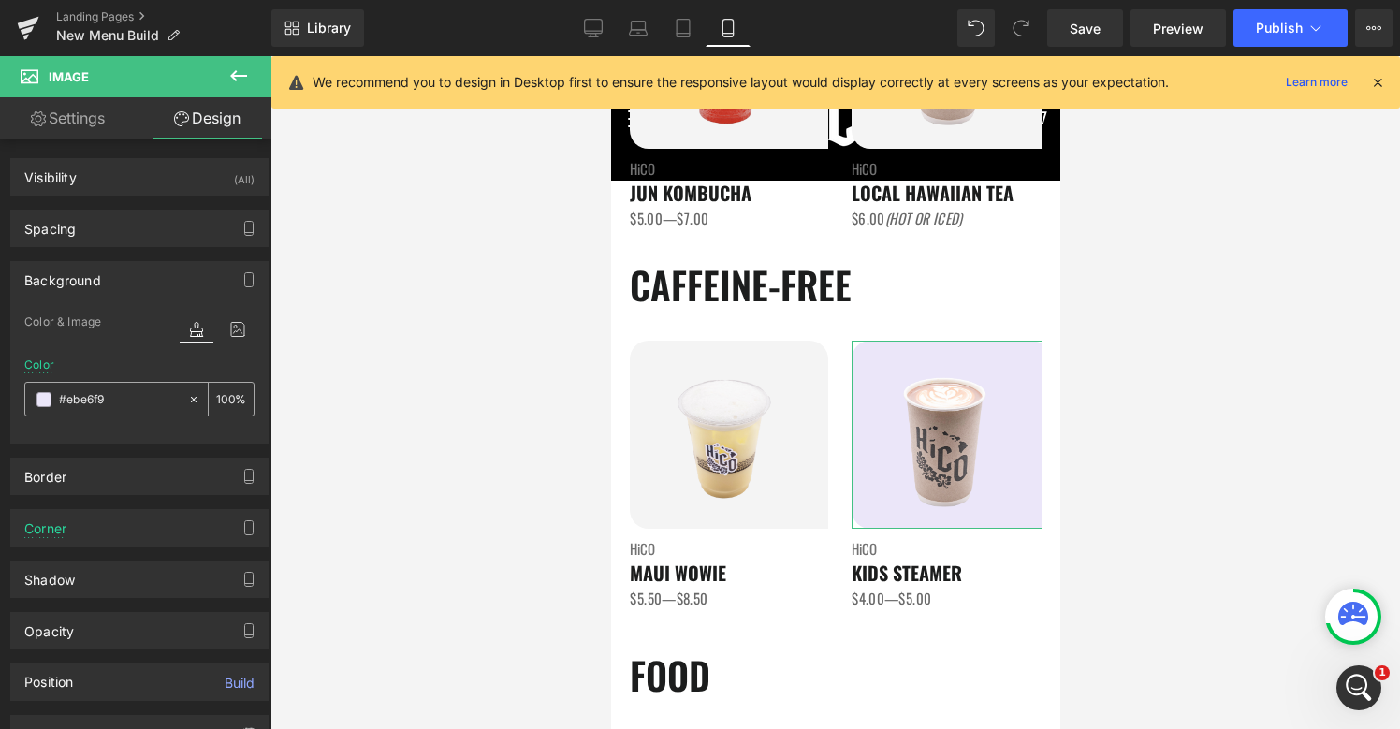
click at [144, 399] on input "#ebe6f9" at bounding box center [119, 399] width 120 height 21
paste input "f4f4f4"
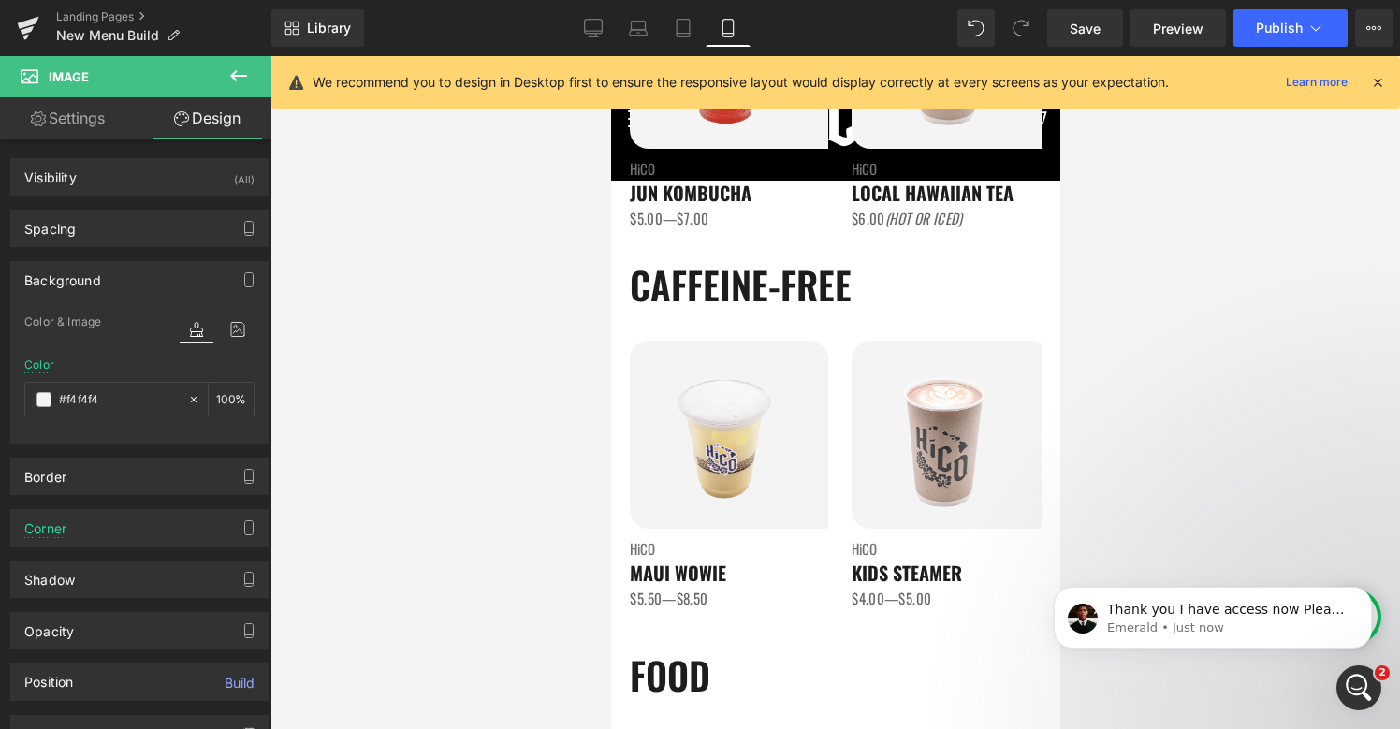
scroll to position [0, 0]
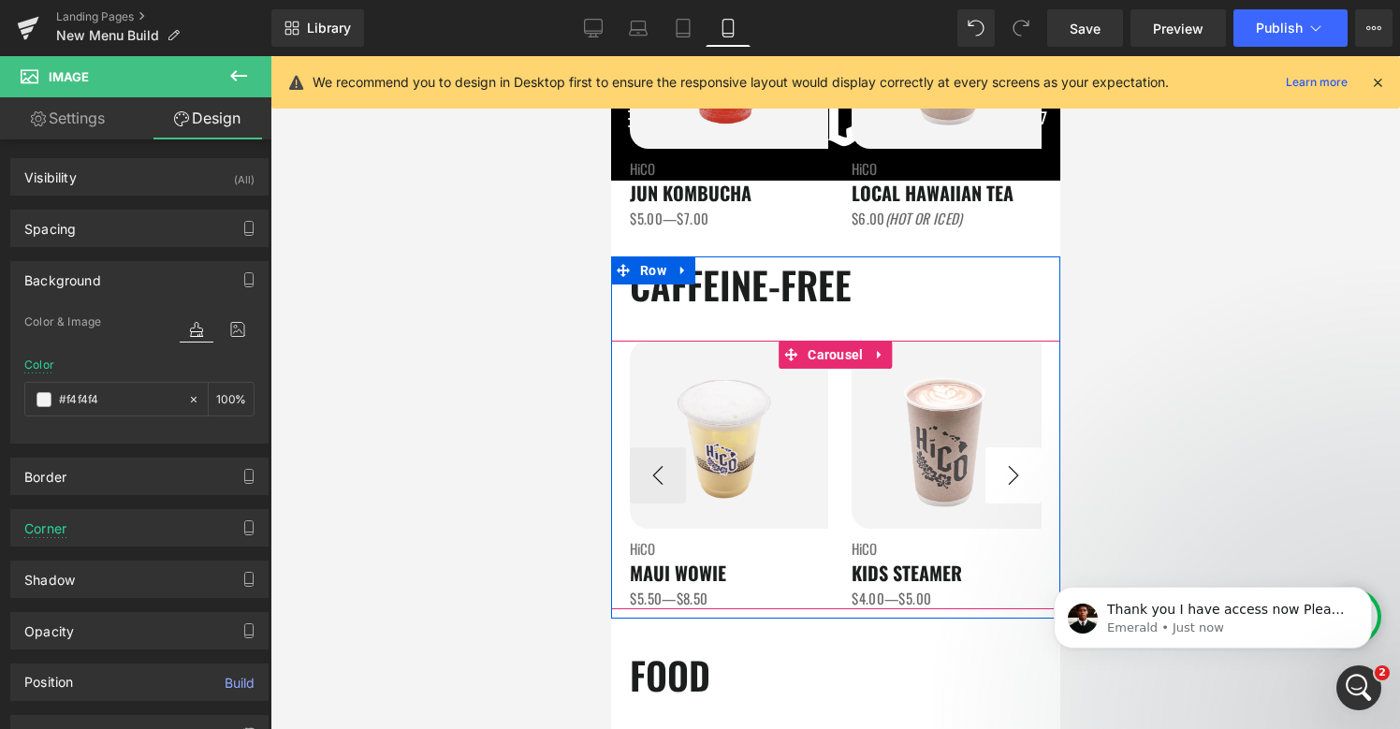
type input "#f4f4f4"
click at [1012, 468] on button "›" at bounding box center [1012, 475] width 56 height 56
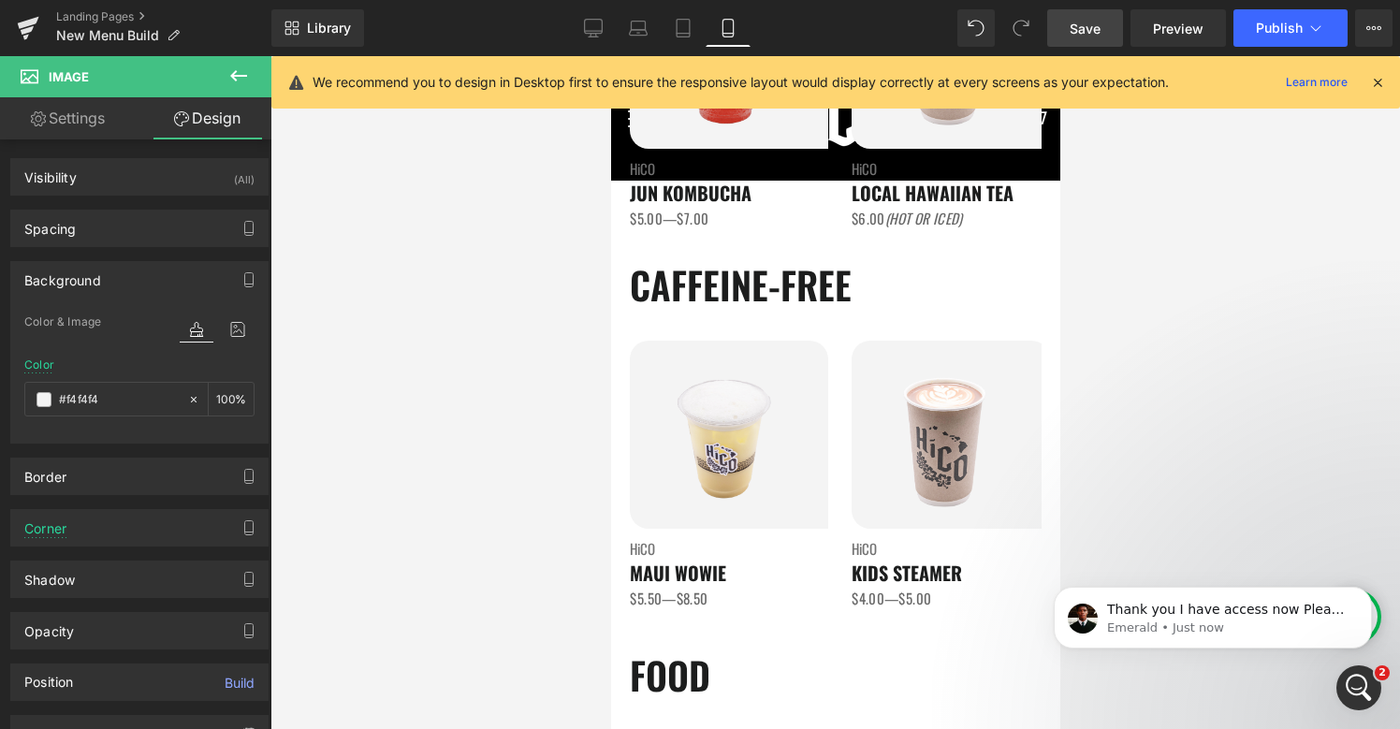
click at [1093, 25] on span "Save" at bounding box center [1084, 29] width 31 height 20
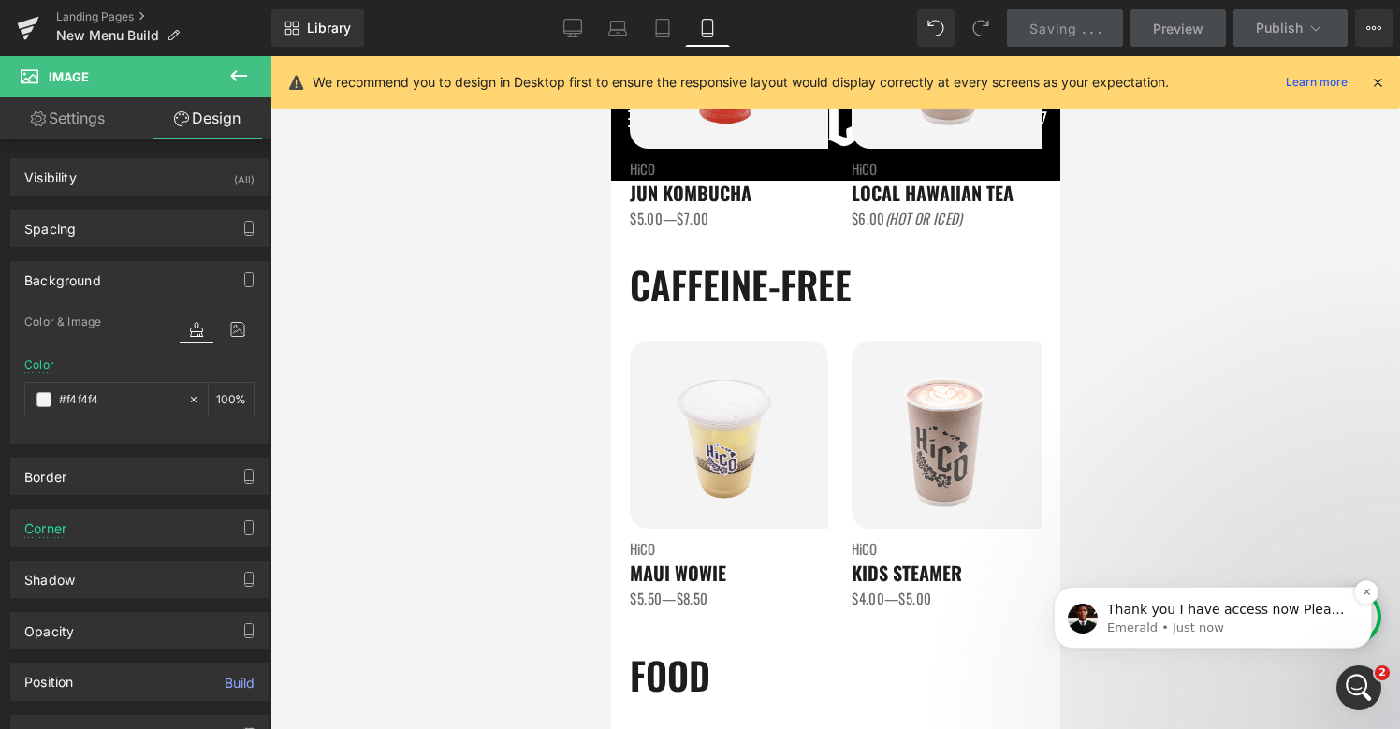
click at [1177, 634] on p "Emerald • Just now" at bounding box center [1227, 627] width 241 height 17
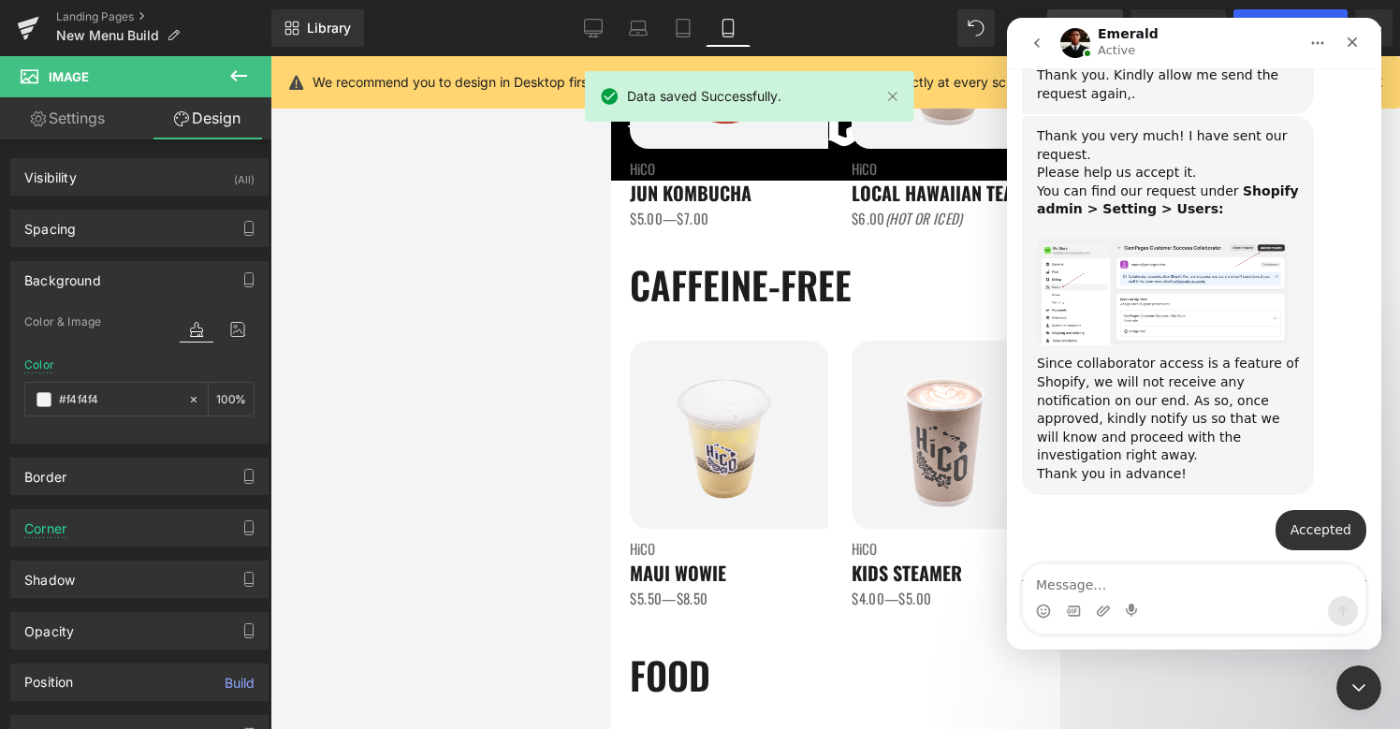
scroll to position [3534, 0]
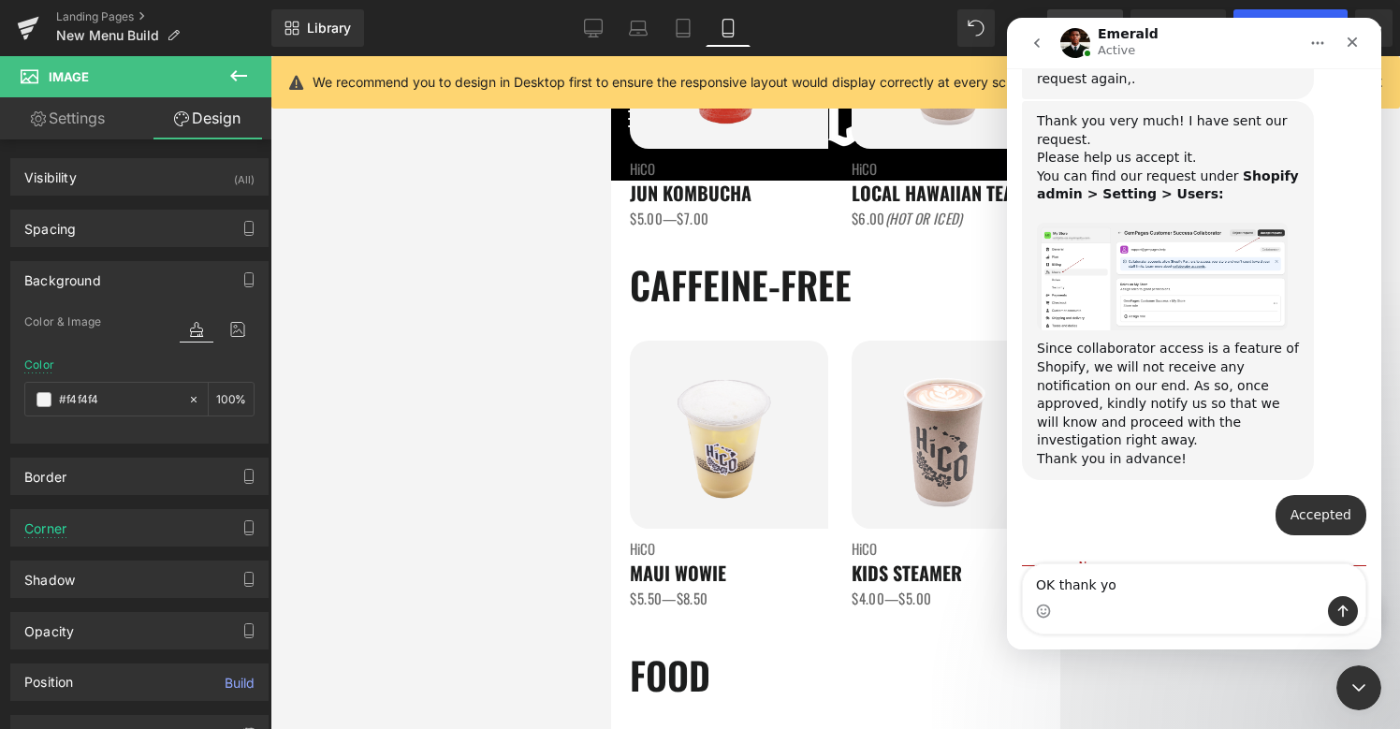
type textarea "OK thank you"
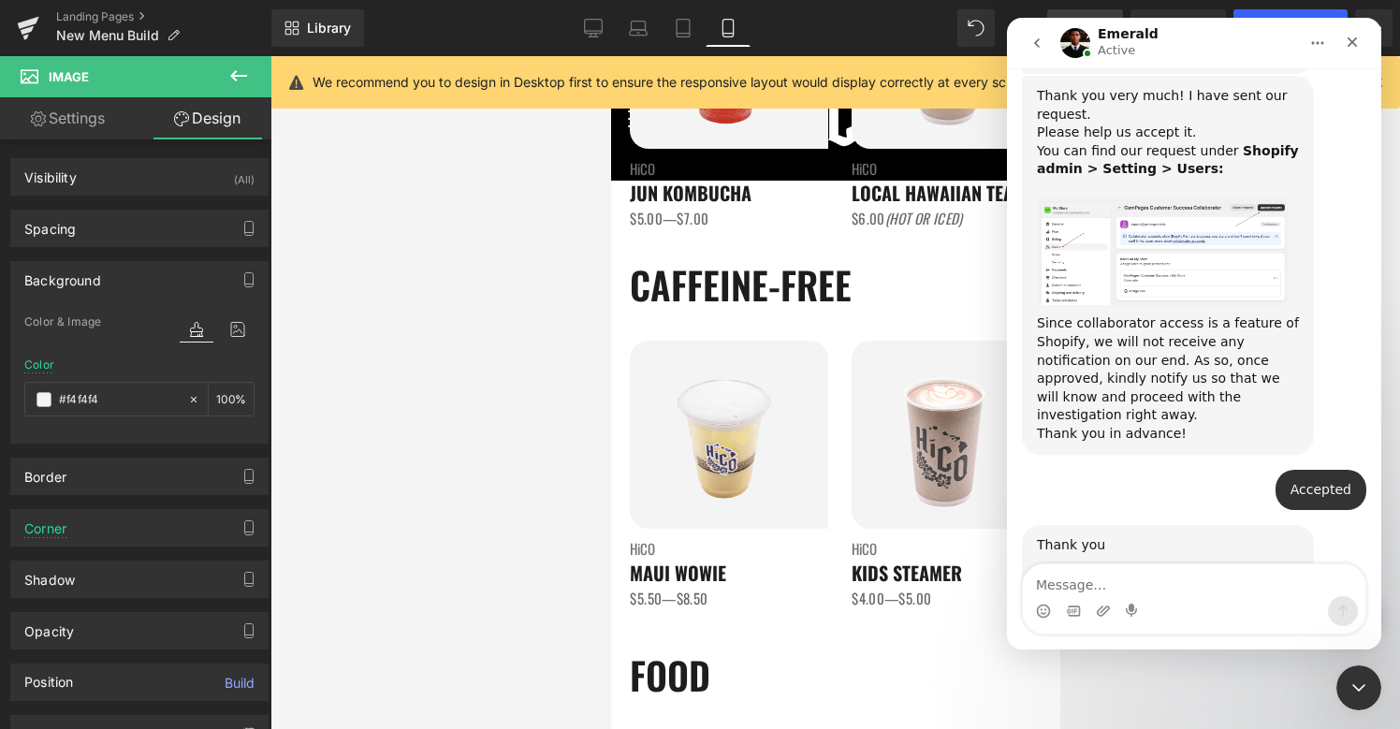
click at [608, 558] on div at bounding box center [700, 336] width 1400 height 673
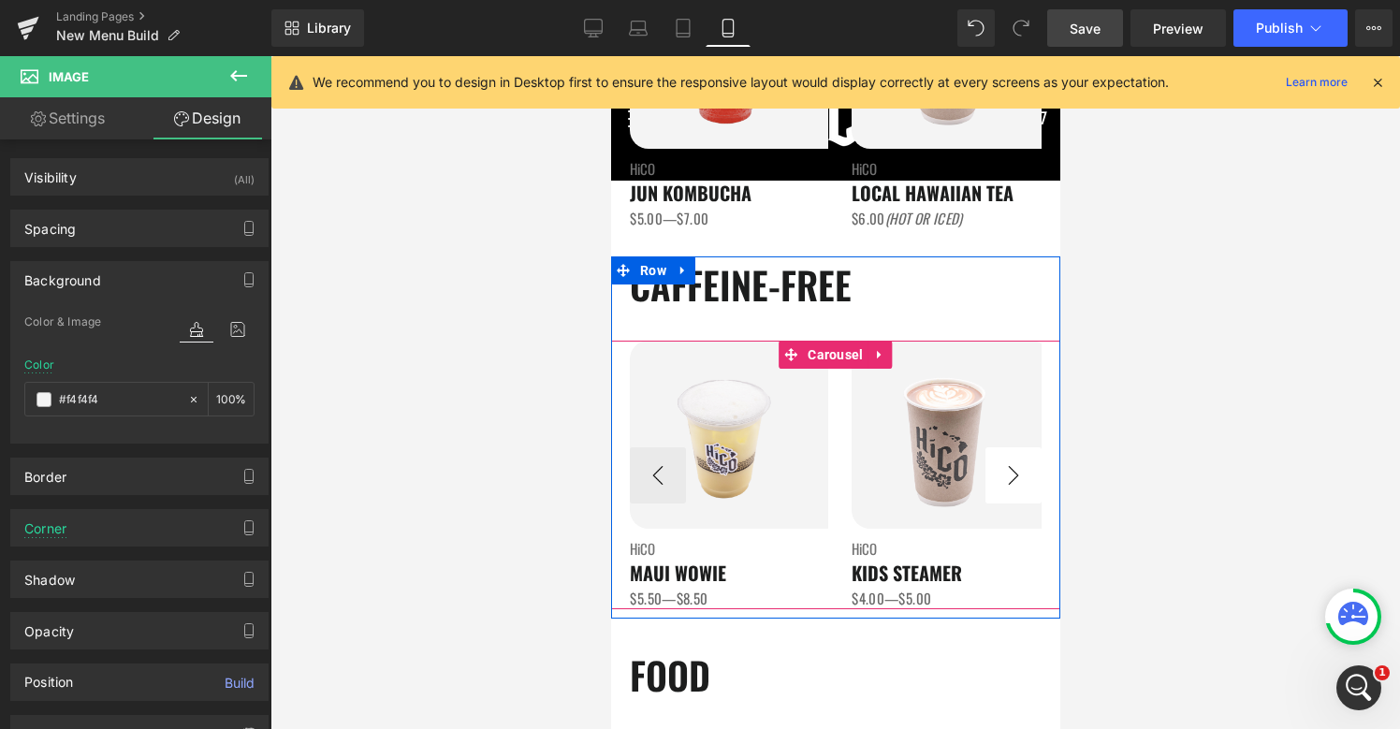
click at [997, 487] on button "›" at bounding box center [1012, 475] width 56 height 56
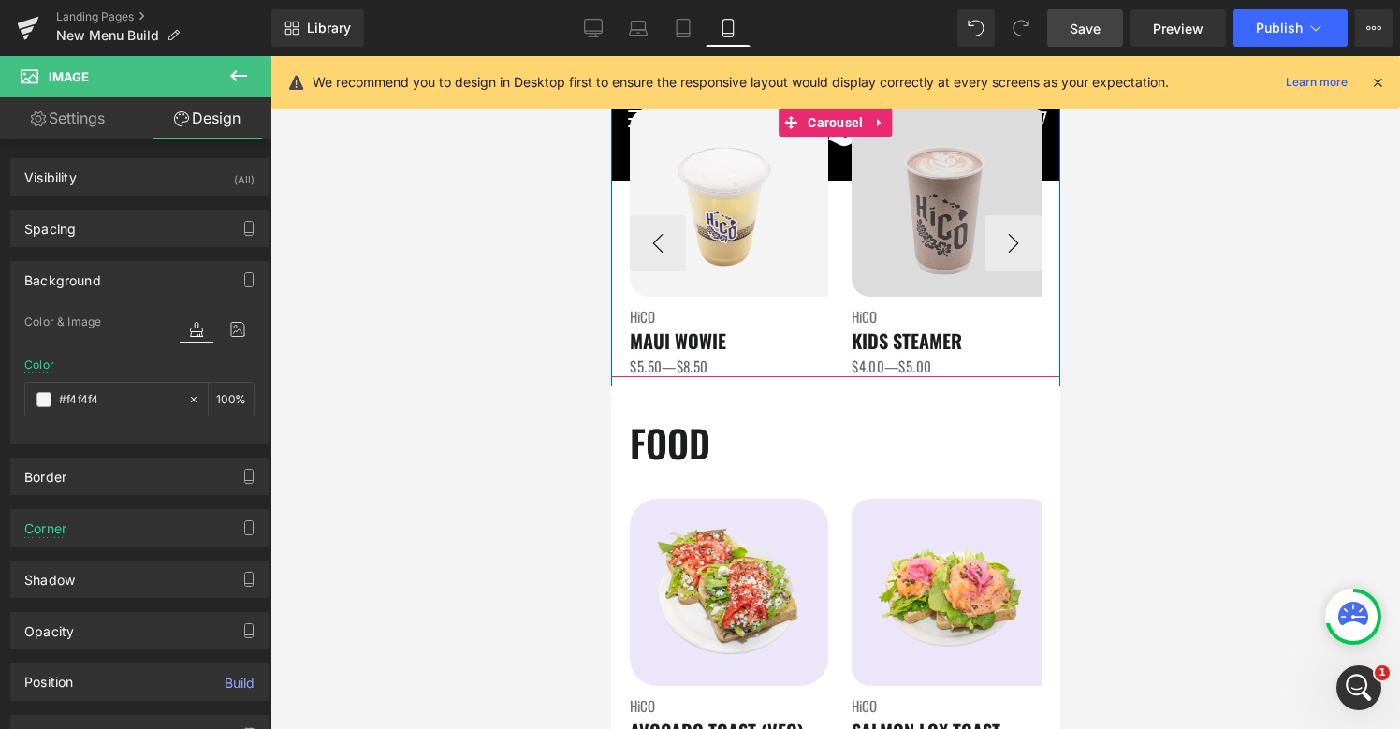
scroll to position [1941, 0]
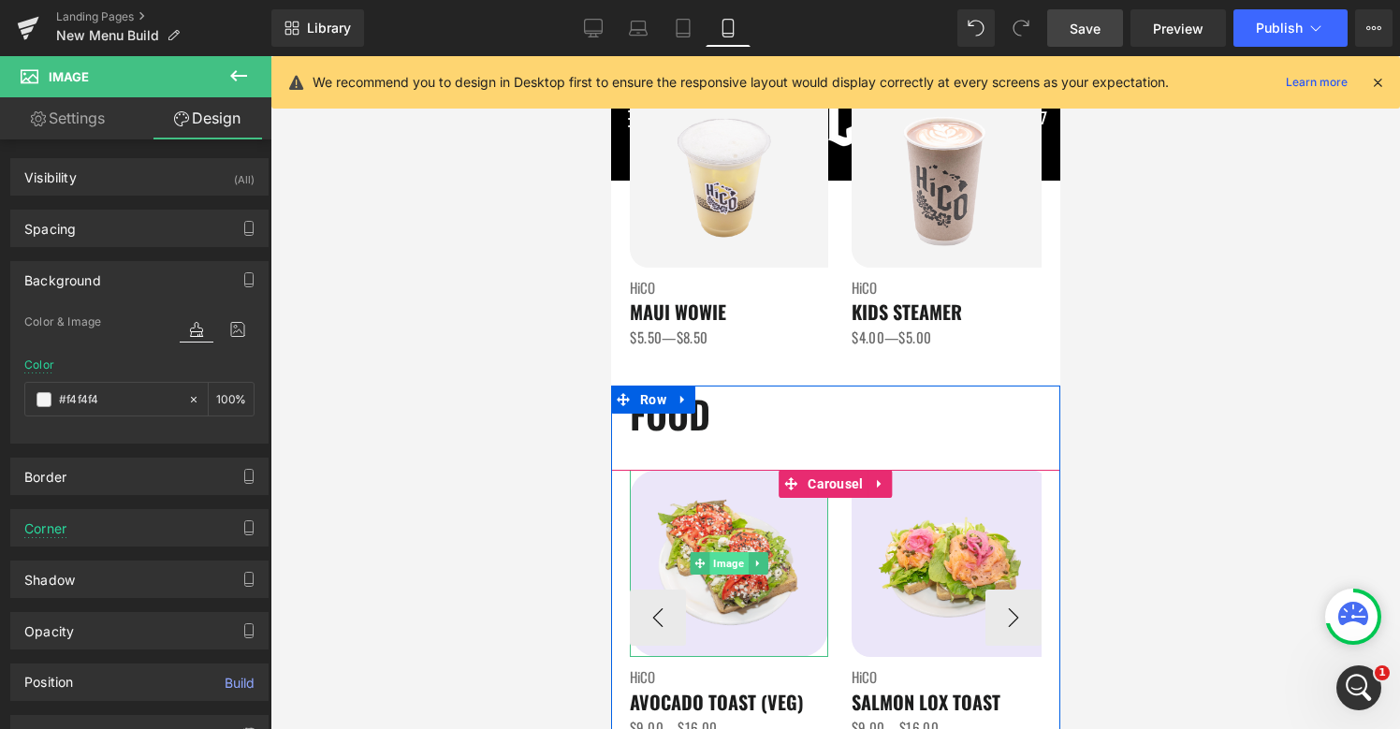
click at [734, 564] on span "Image" at bounding box center [727, 563] width 38 height 22
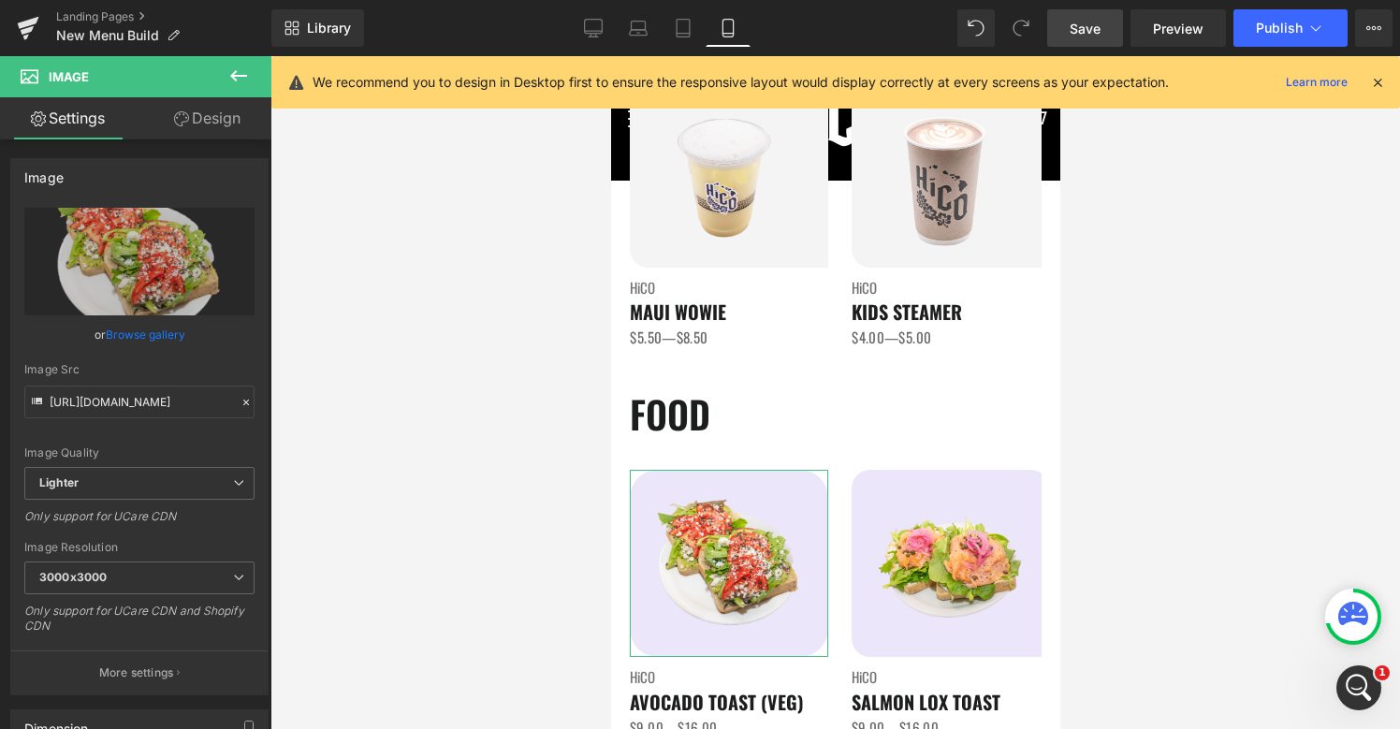
click at [198, 114] on link "Design" at bounding box center [207, 118] width 136 height 42
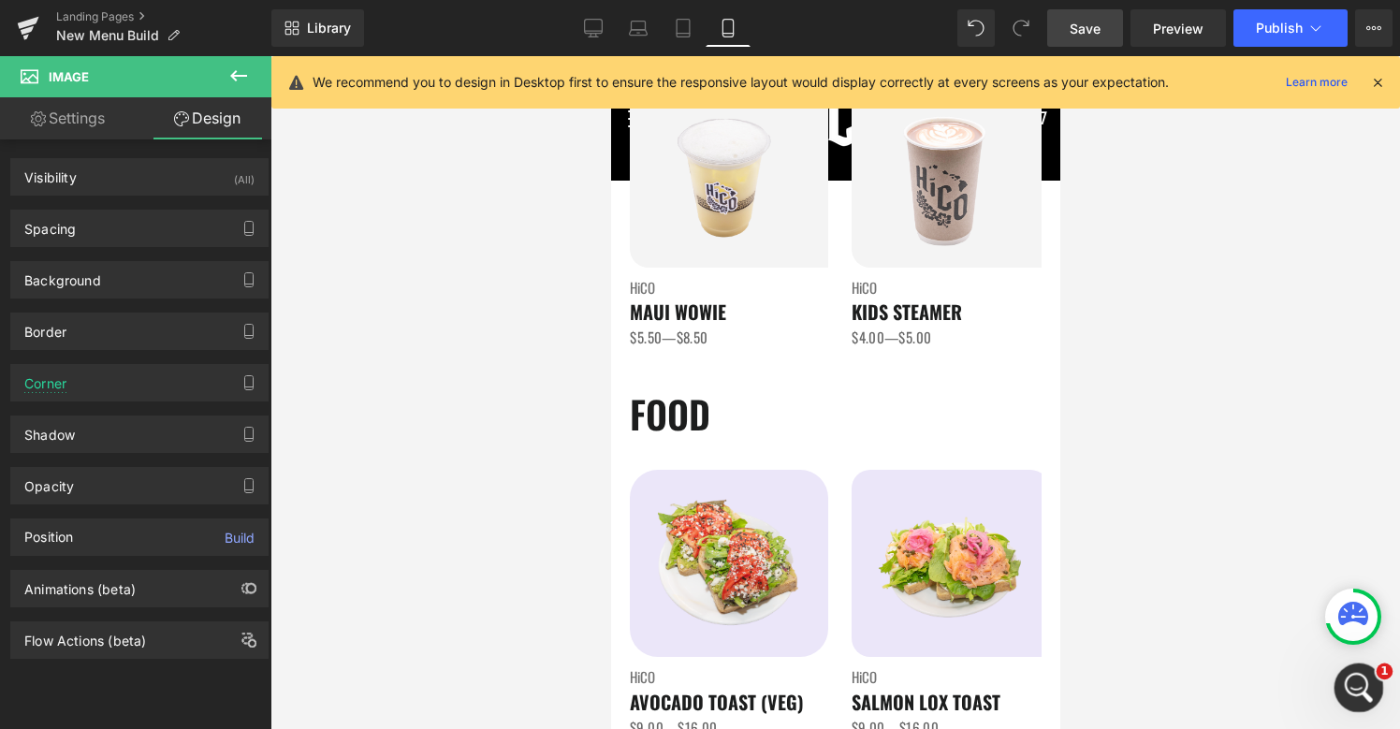
click at [1356, 677] on icon "Open Intercom Messenger" at bounding box center [1356, 685] width 31 height 31
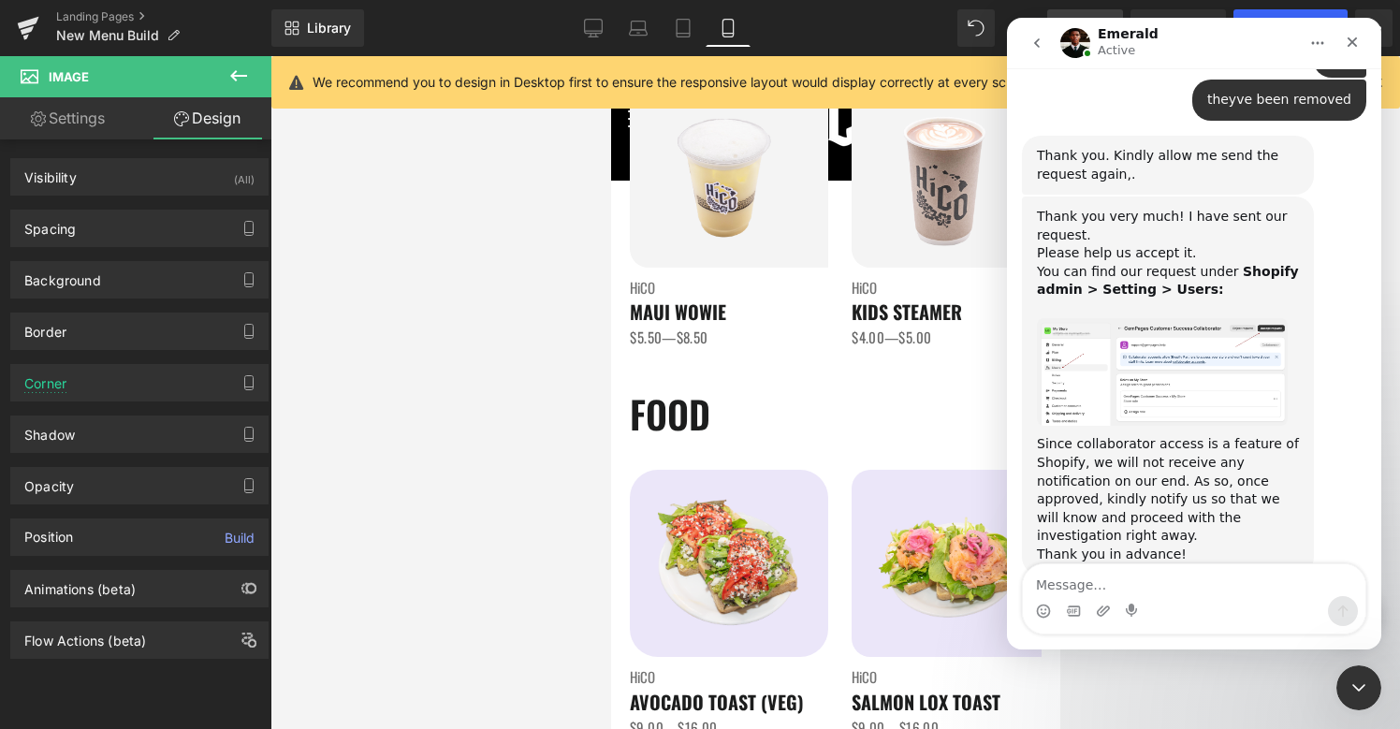
scroll to position [3559, 0]
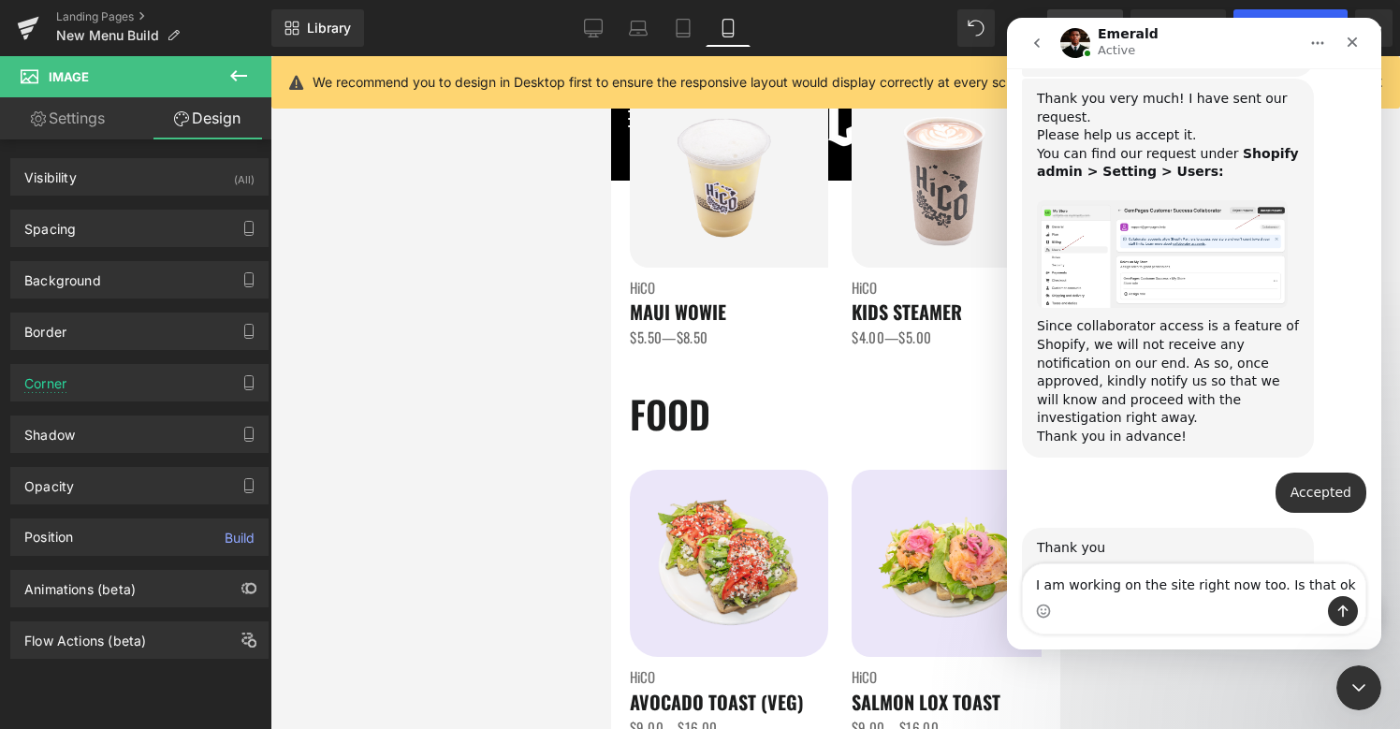
type textarea "I am working on the site right now too. Is that ok?"
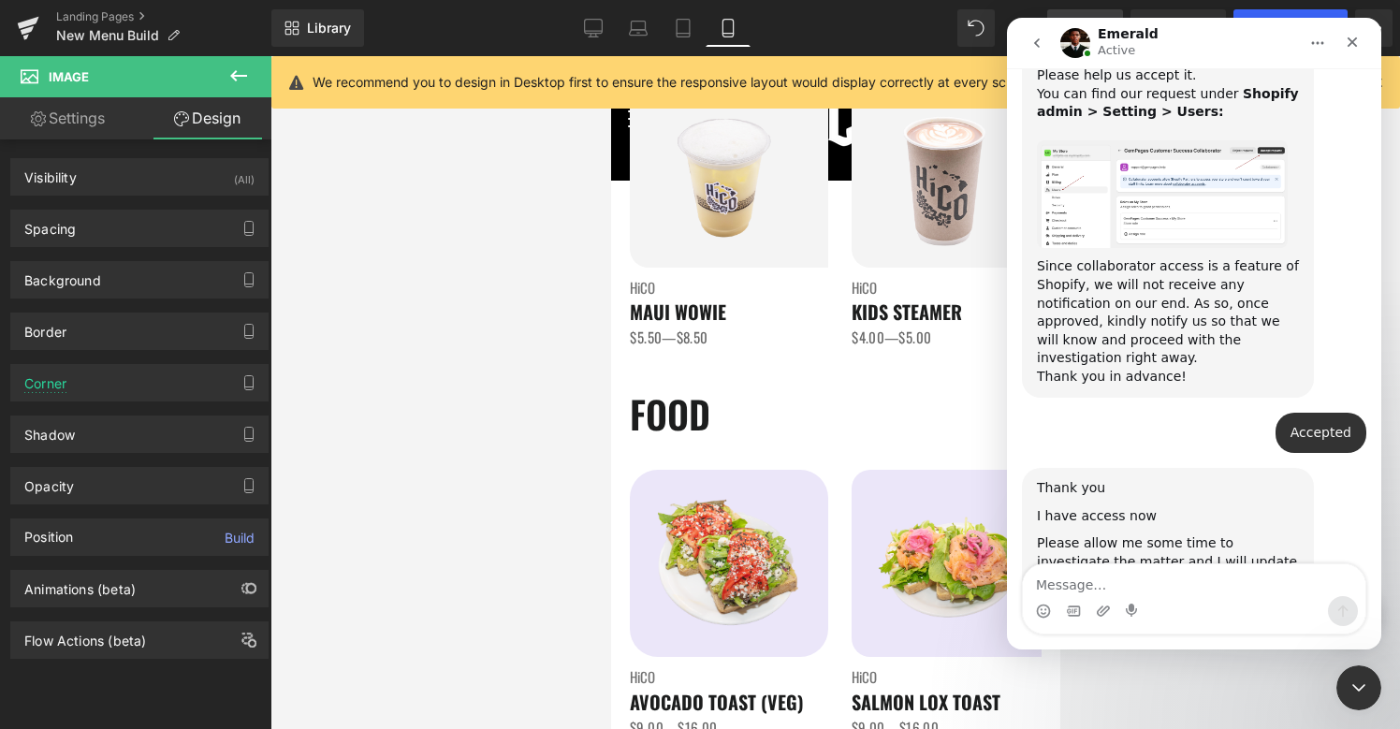
scroll to position [3620, 0]
click at [861, 453] on div at bounding box center [700, 336] width 1400 height 673
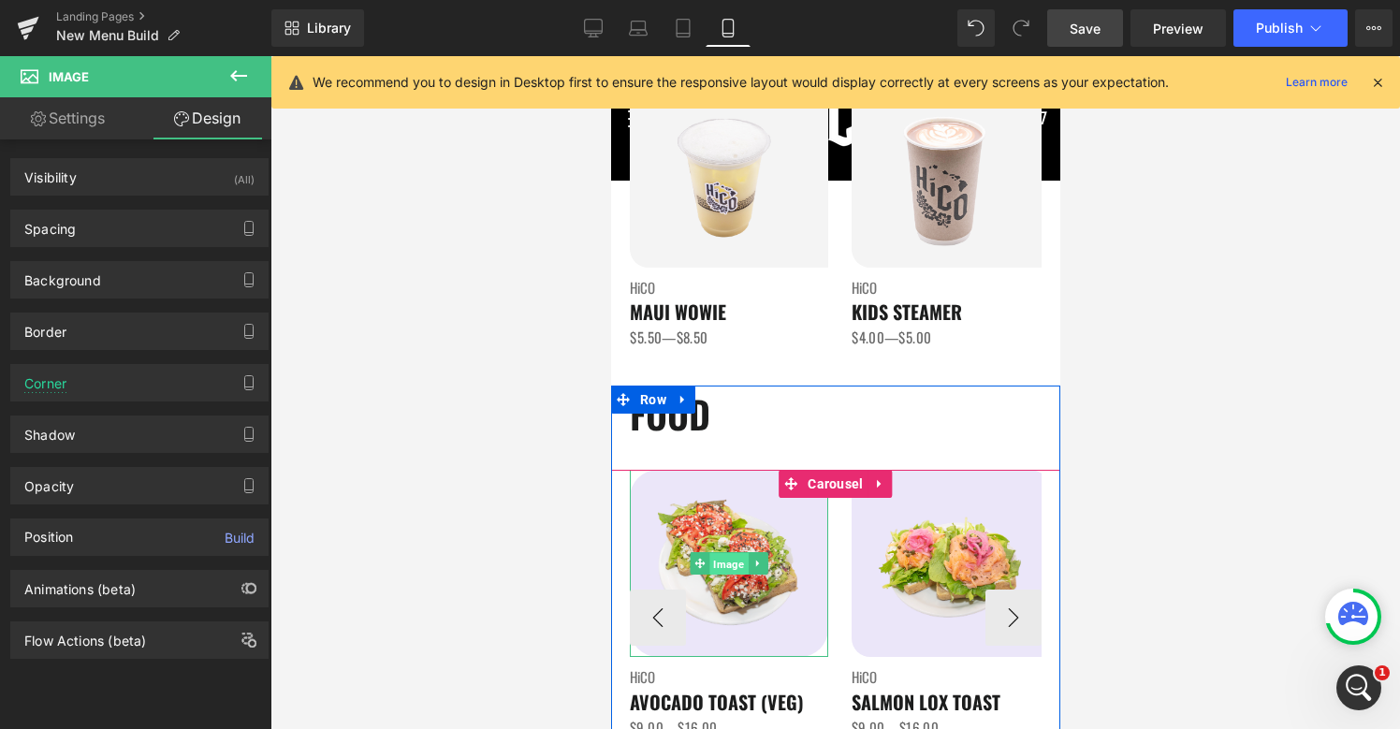
click at [729, 560] on span "Image" at bounding box center [727, 564] width 38 height 22
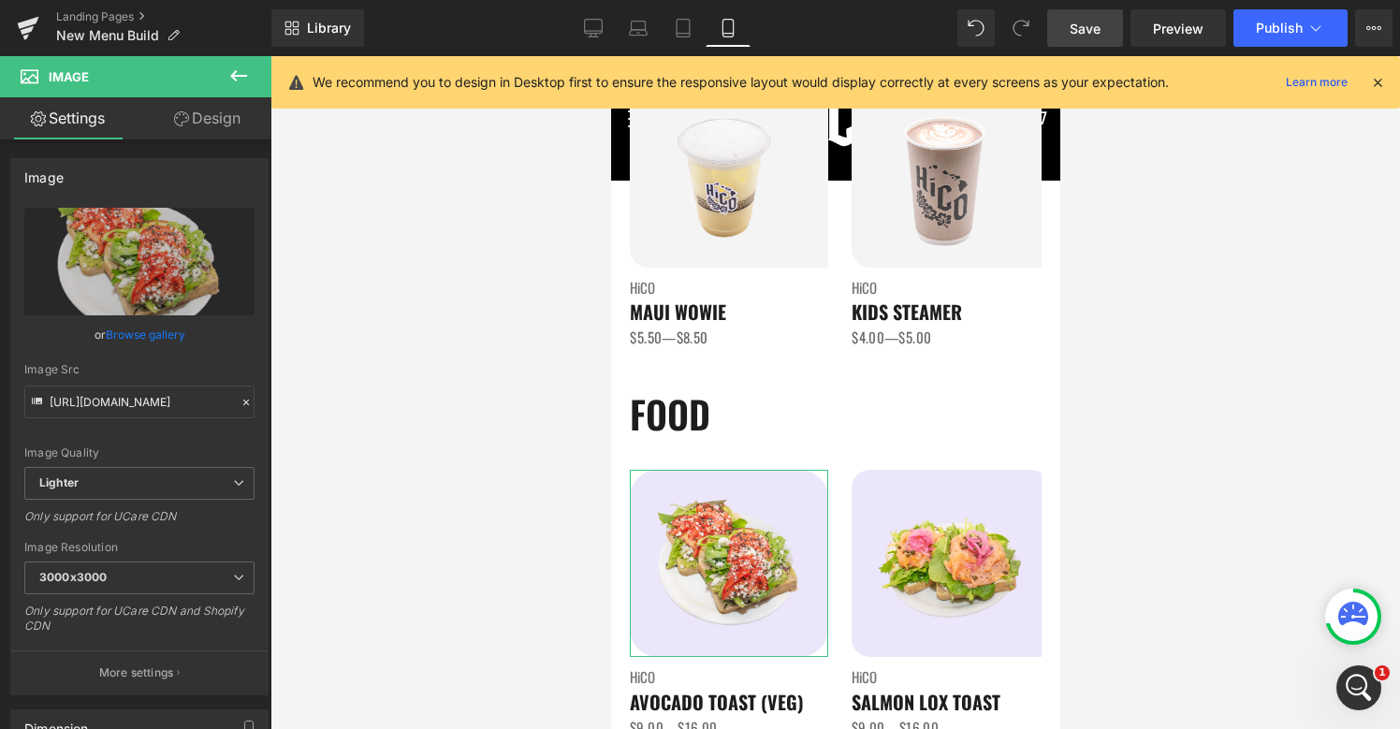
click at [203, 112] on link "Design" at bounding box center [207, 118] width 136 height 42
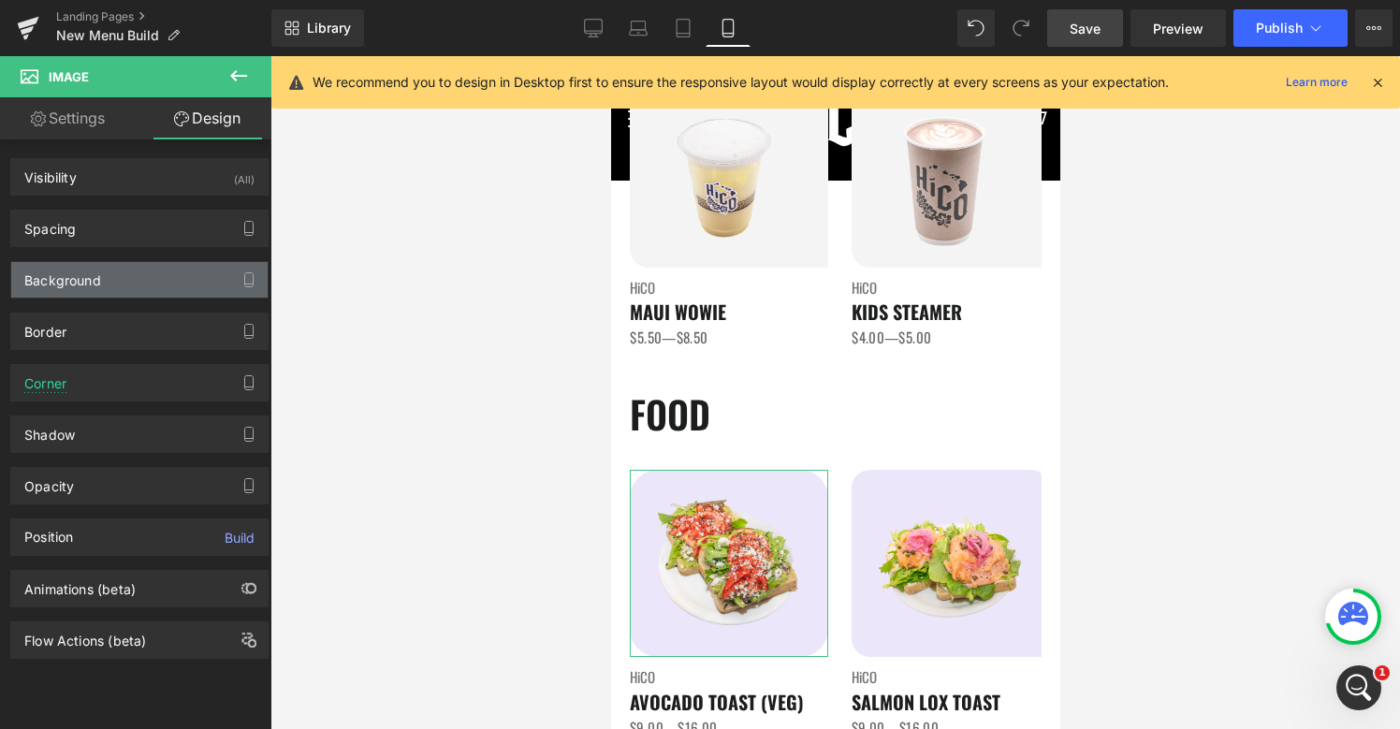
click at [123, 286] on div "Background" at bounding box center [139, 280] width 256 height 36
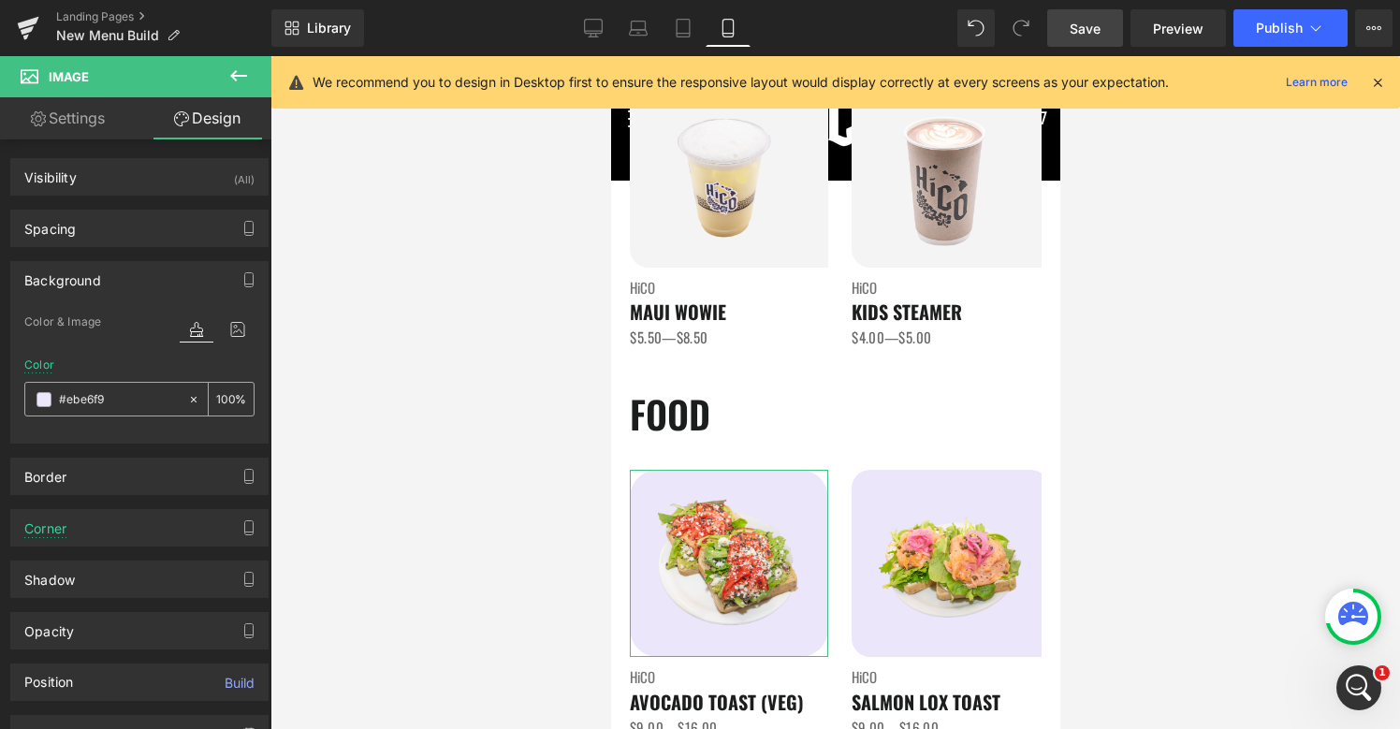
click at [143, 392] on input "#ebe6f9" at bounding box center [119, 399] width 120 height 21
paste input "f4f4f4"
type input "#f4f4f4"
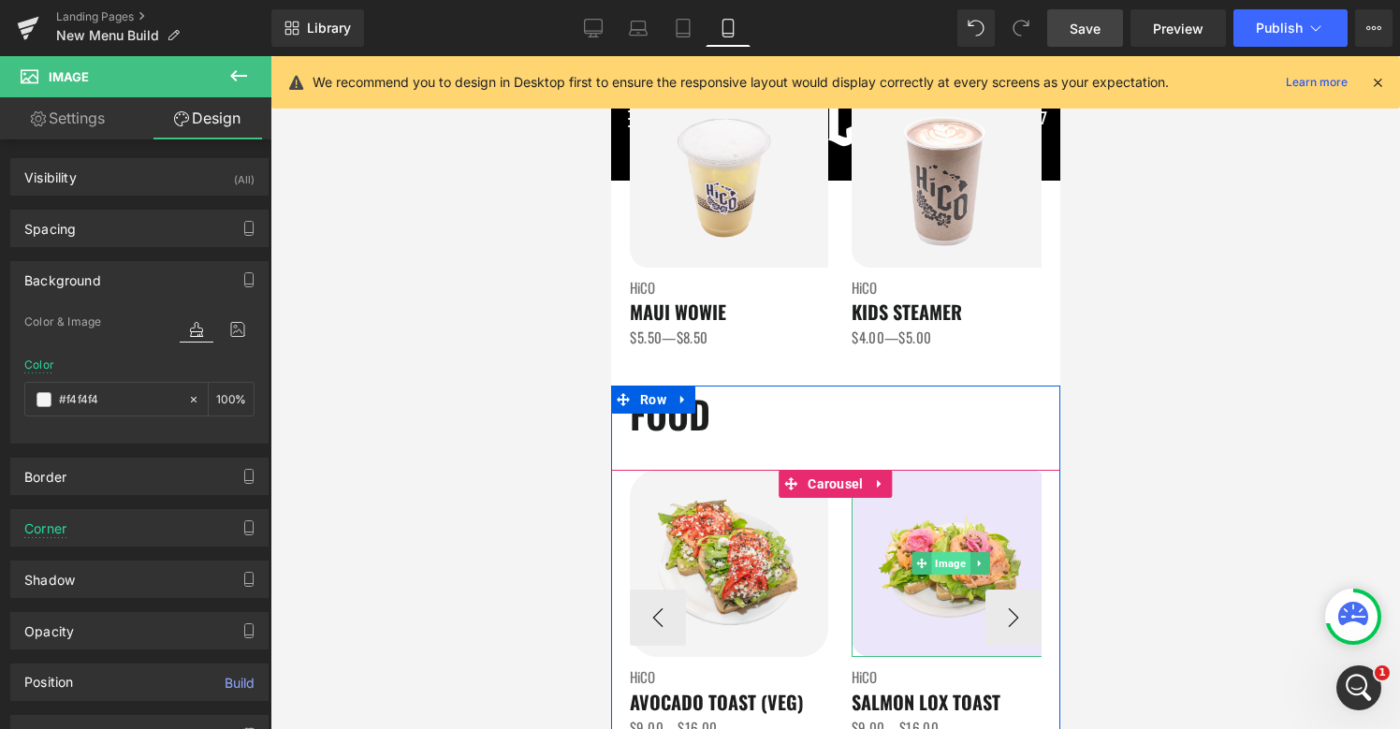
click at [960, 573] on span "Image" at bounding box center [949, 563] width 38 height 22
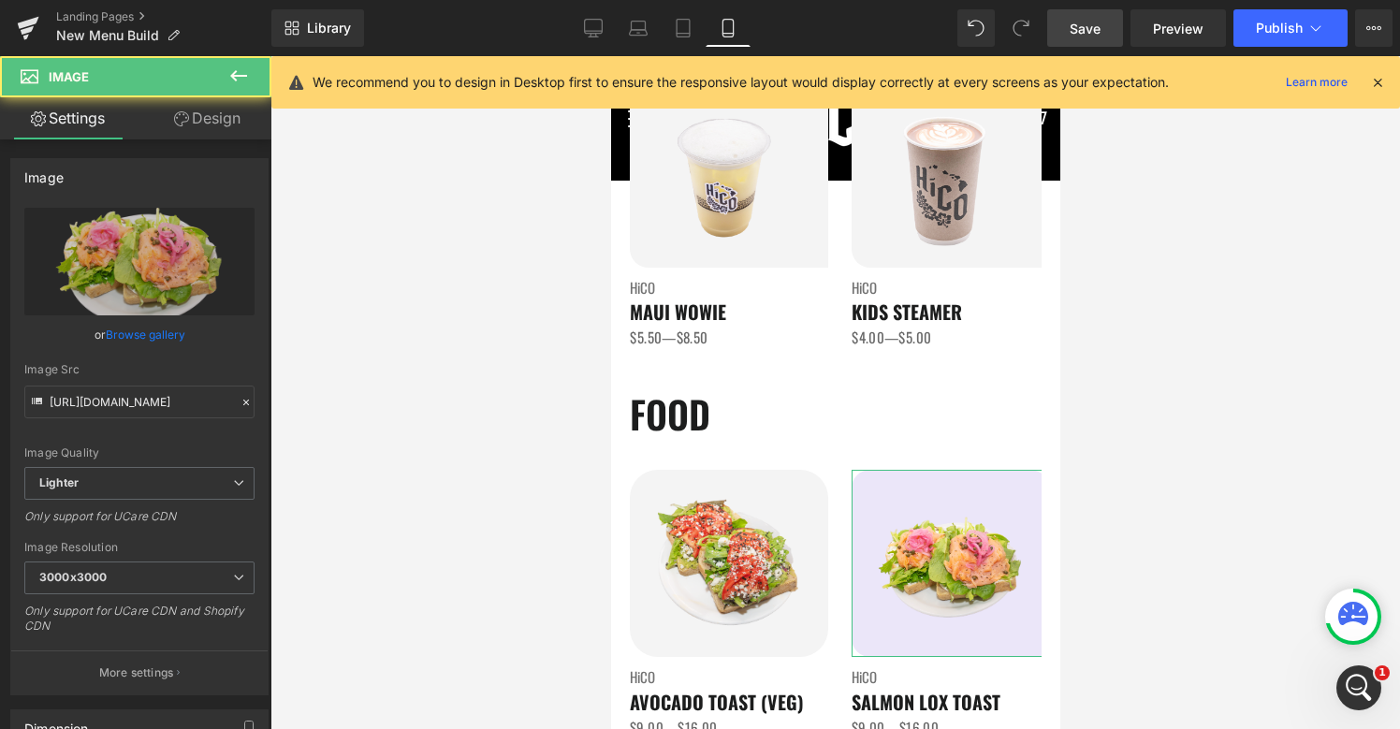
click at [213, 130] on link "Design" at bounding box center [207, 118] width 136 height 42
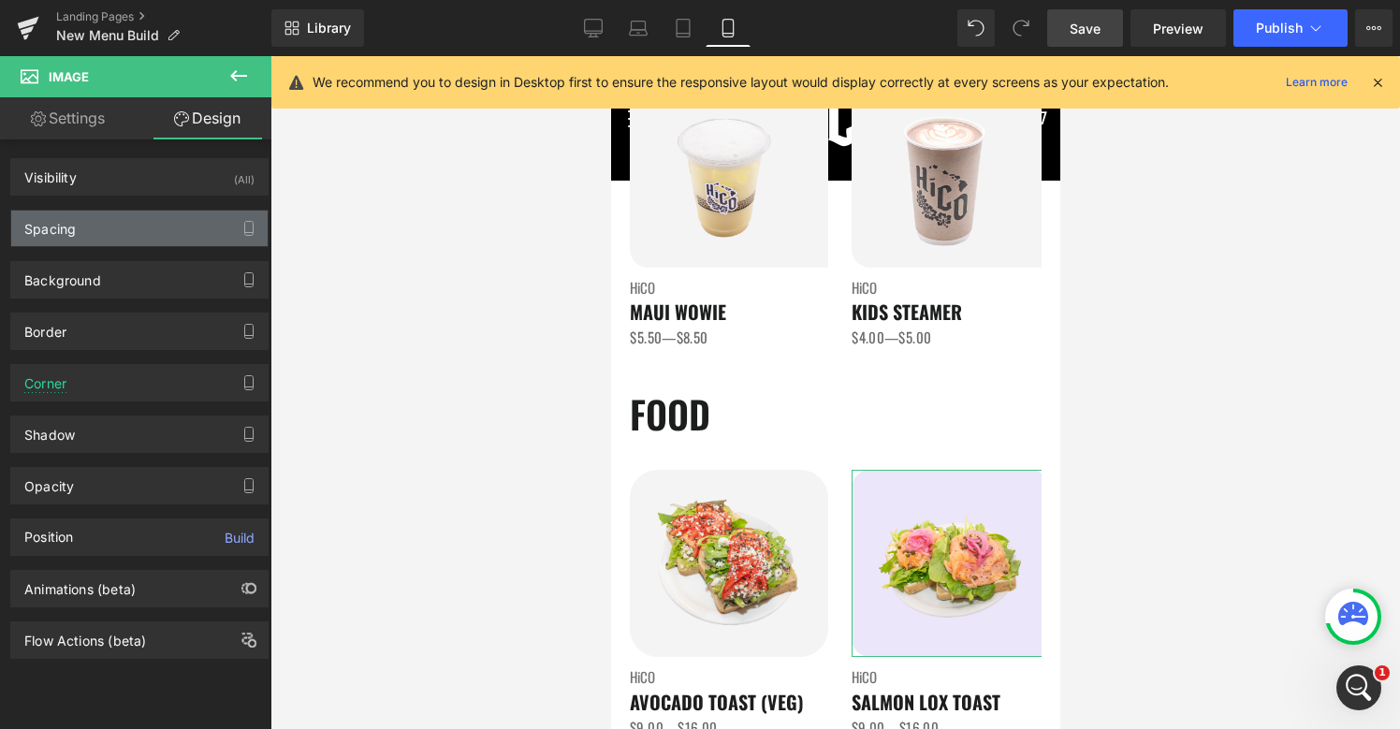
click at [113, 241] on div "Spacing" at bounding box center [139, 229] width 256 height 36
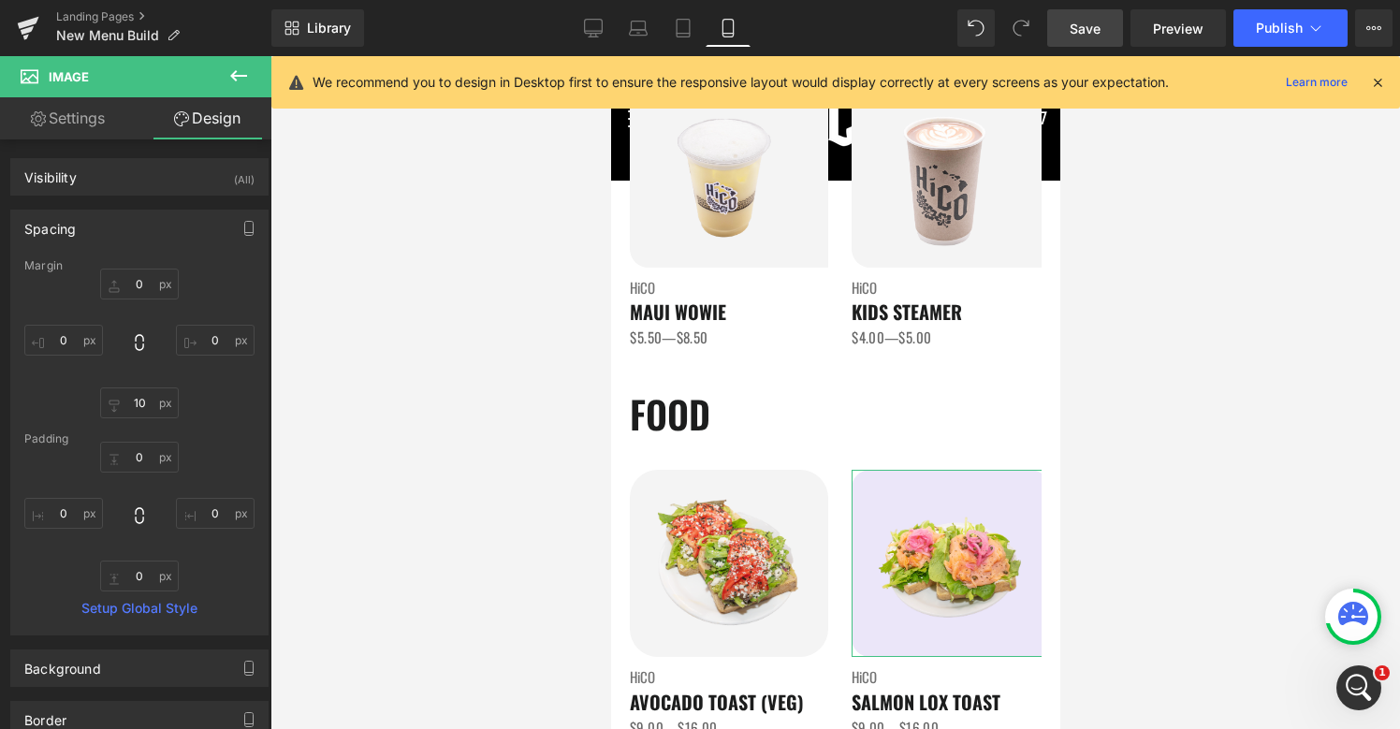
scroll to position [3692, 0]
click at [75, 234] on div "Spacing" at bounding box center [49, 224] width 51 height 26
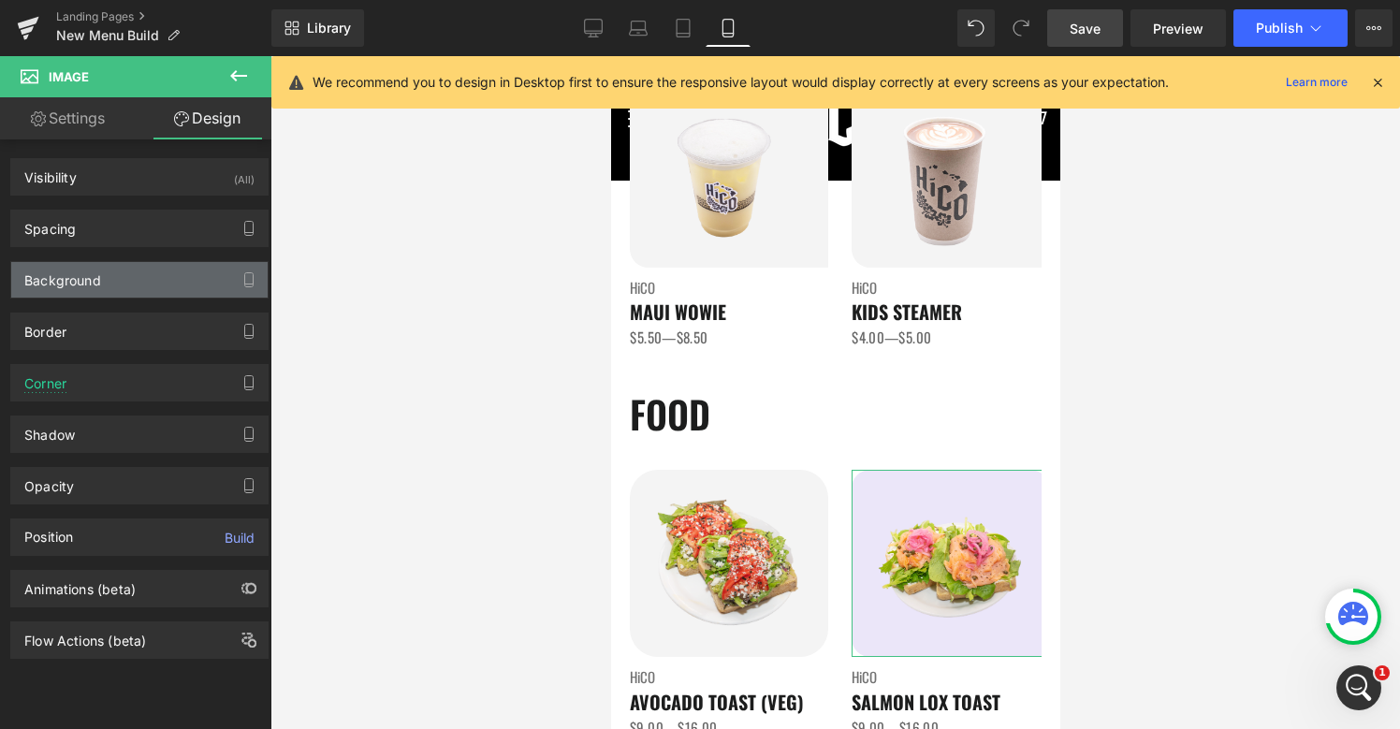
click at [116, 284] on div "Background" at bounding box center [139, 280] width 256 height 36
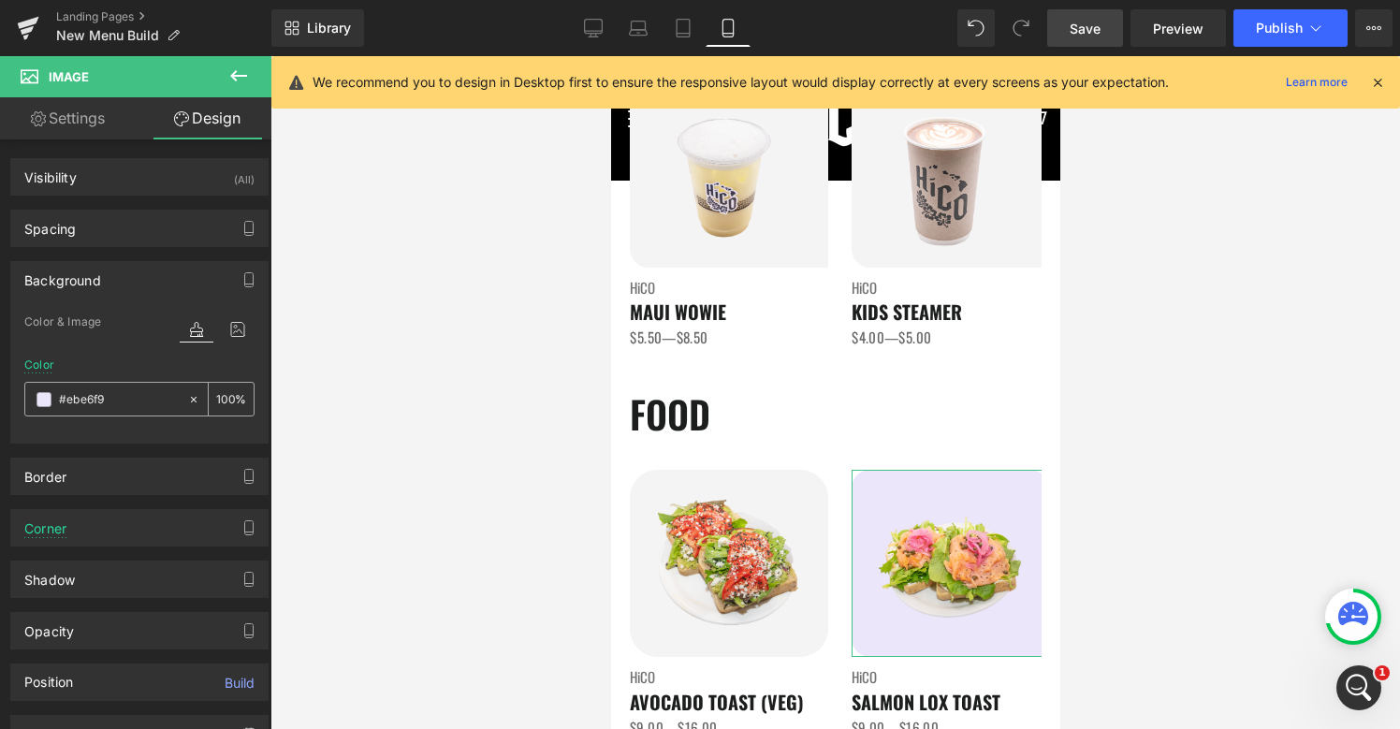
click at [138, 391] on input "#ebe6f9" at bounding box center [119, 399] width 120 height 21
paste input "f4f4f4"
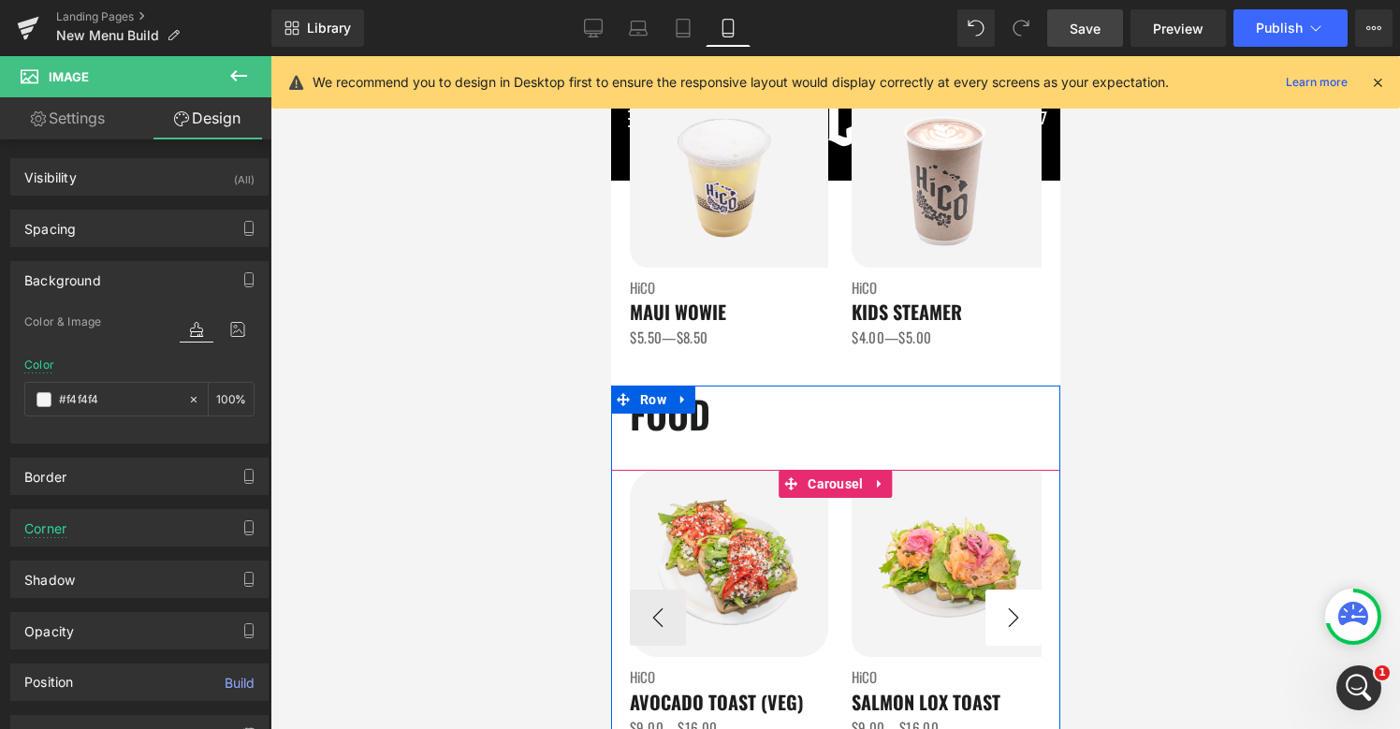
type input "#f4f4f4"
click at [1009, 611] on button "›" at bounding box center [1012, 617] width 56 height 56
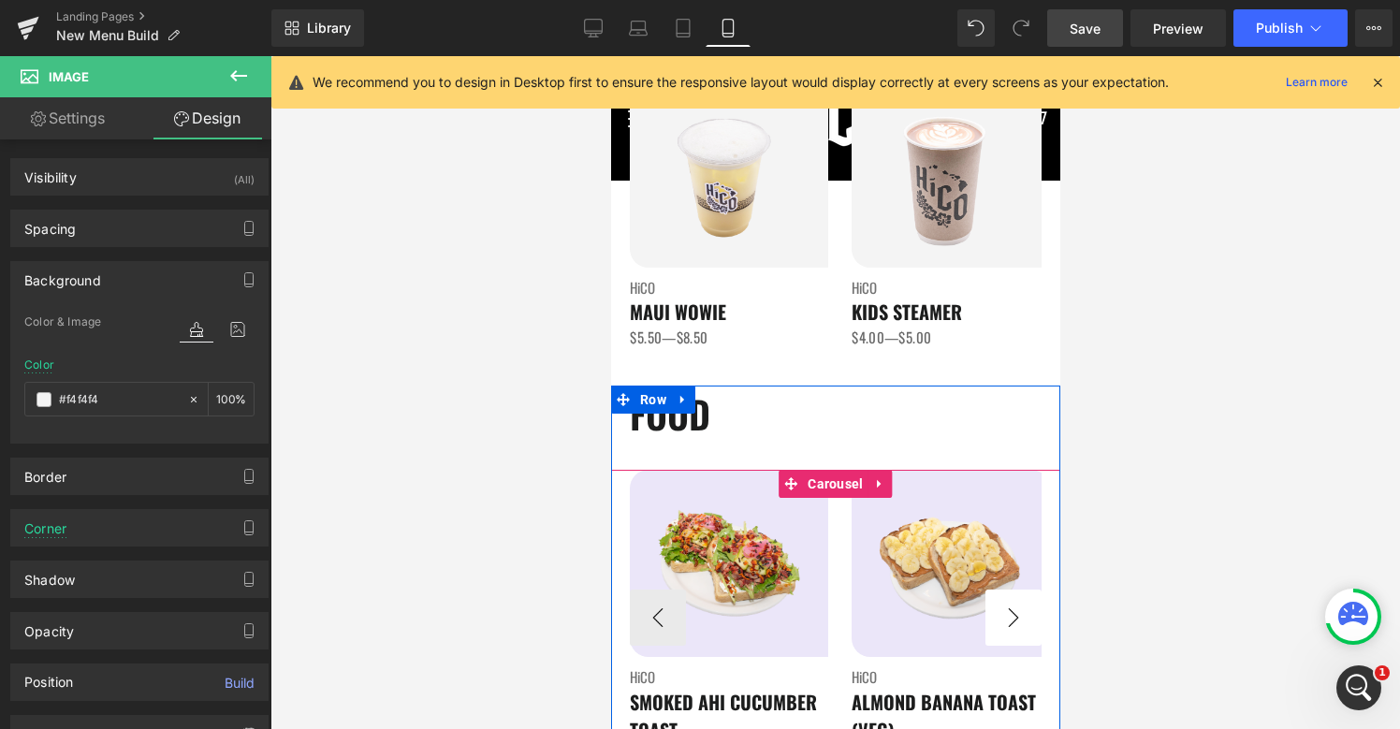
click at [1009, 611] on button "›" at bounding box center [1012, 617] width 56 height 56
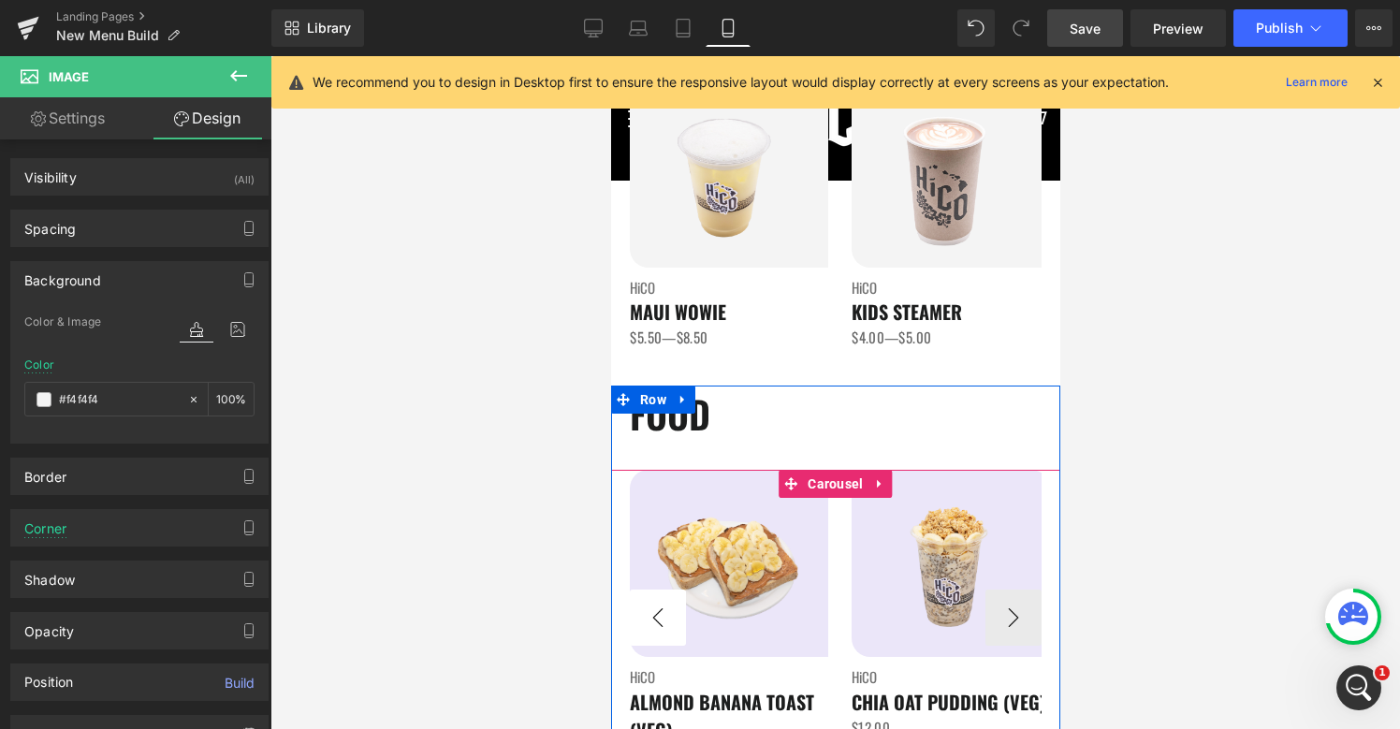
click at [670, 617] on button "‹" at bounding box center [657, 617] width 56 height 56
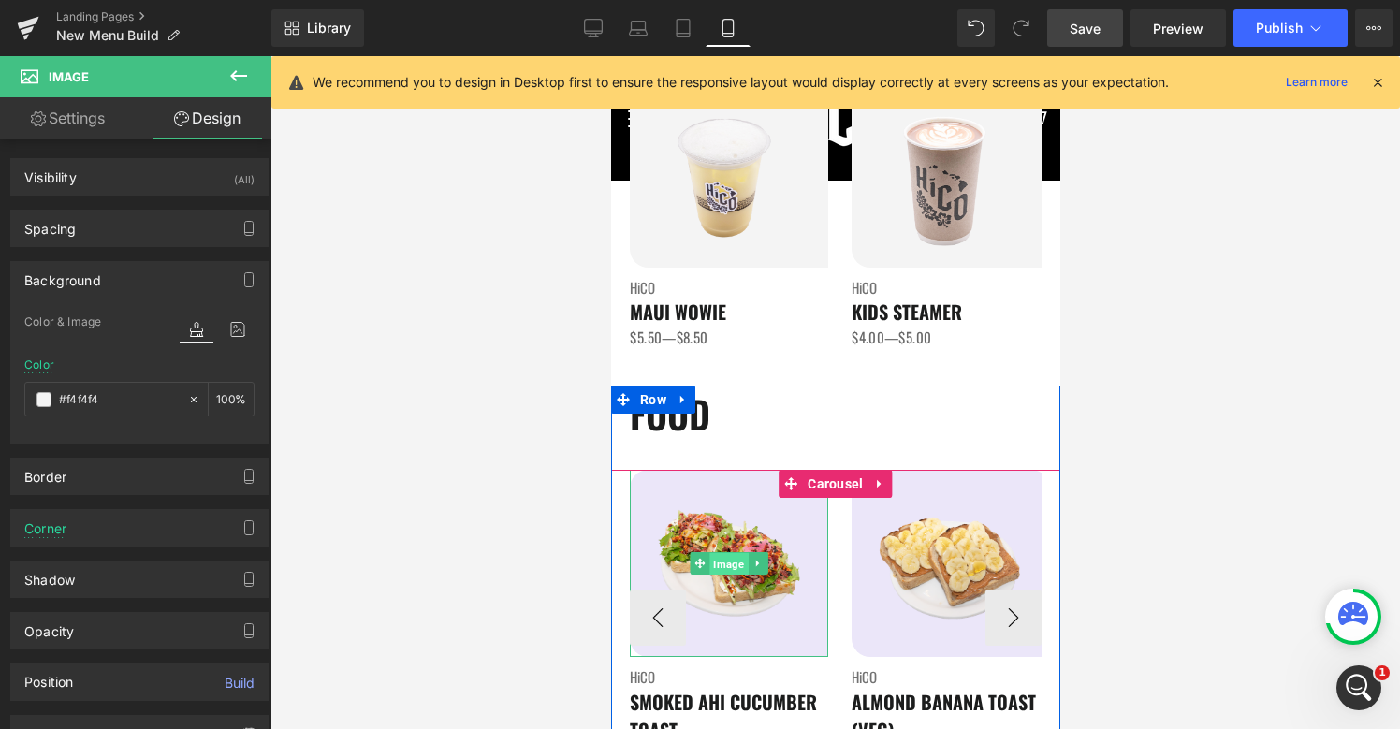
click at [728, 560] on span "Image" at bounding box center [728, 564] width 38 height 22
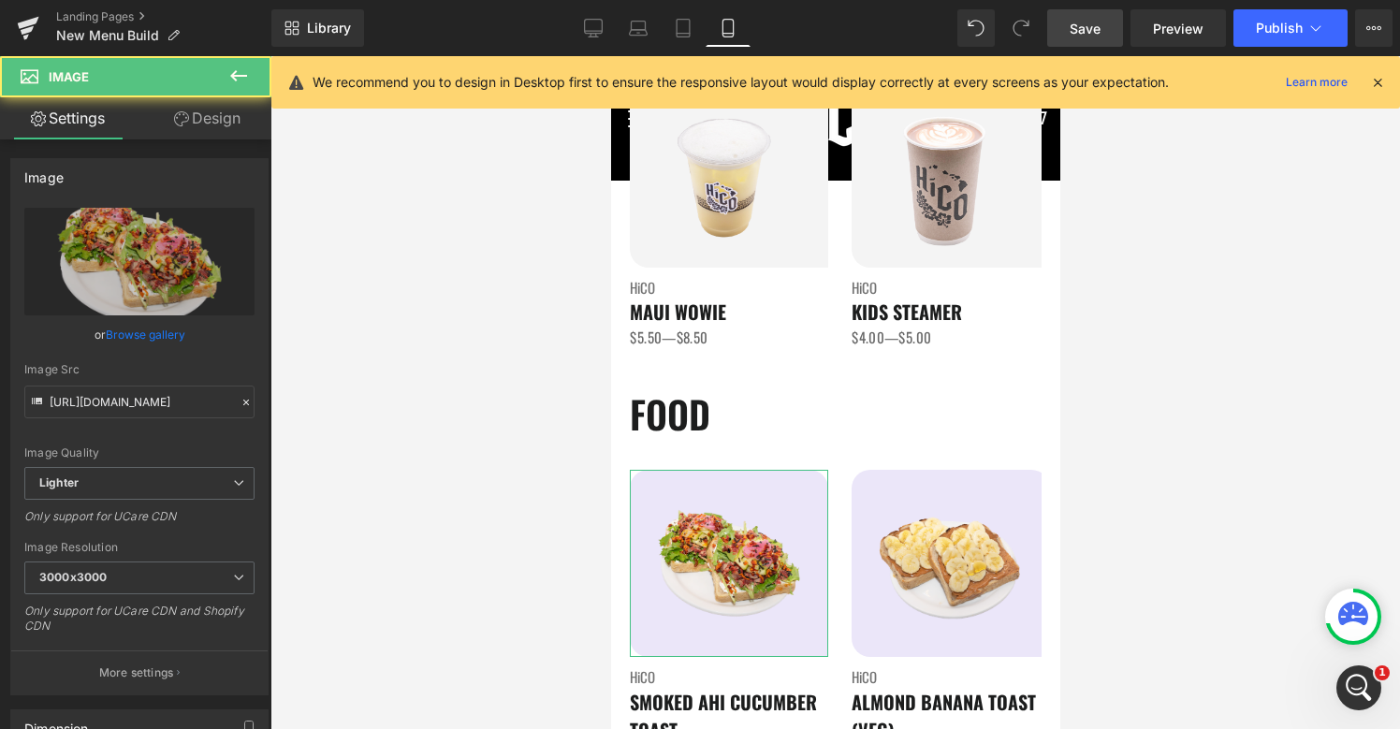
click at [189, 117] on link "Design" at bounding box center [207, 118] width 136 height 42
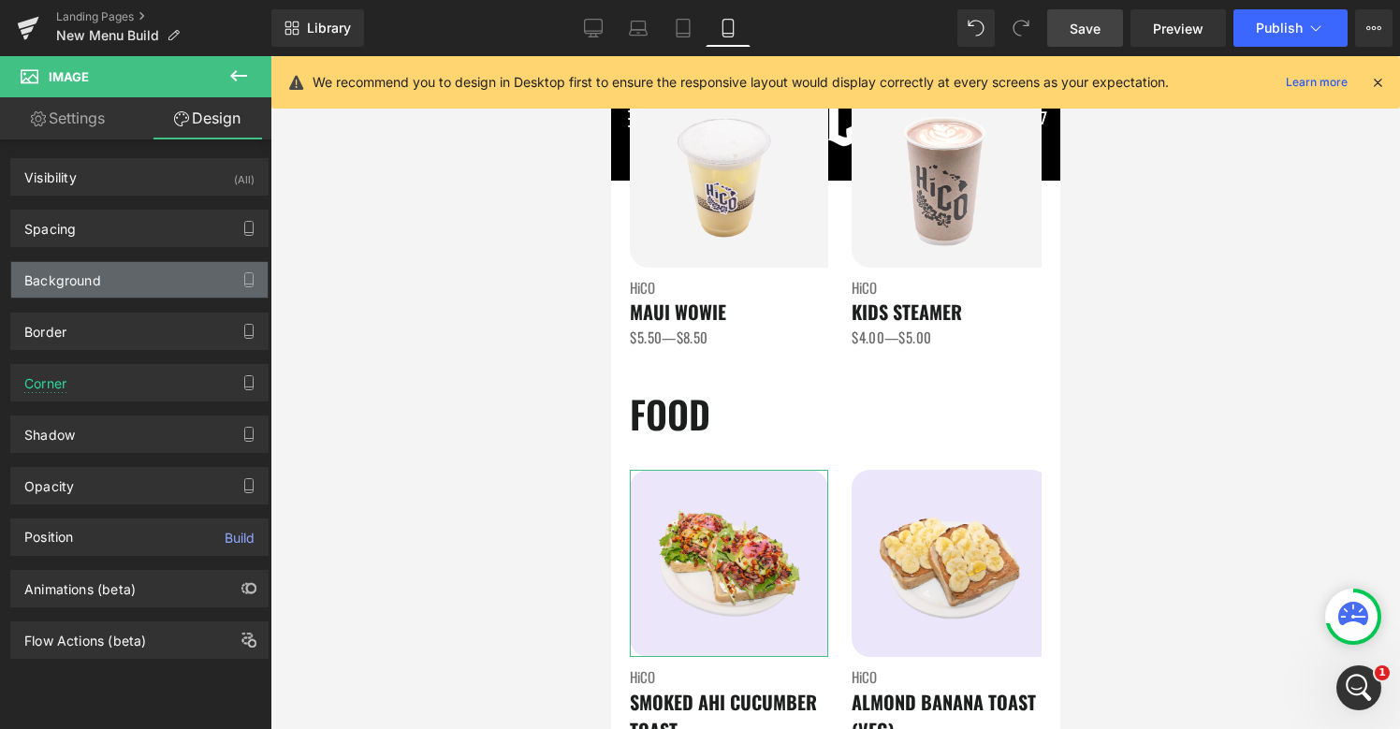
click at [135, 272] on div "Background" at bounding box center [139, 280] width 256 height 36
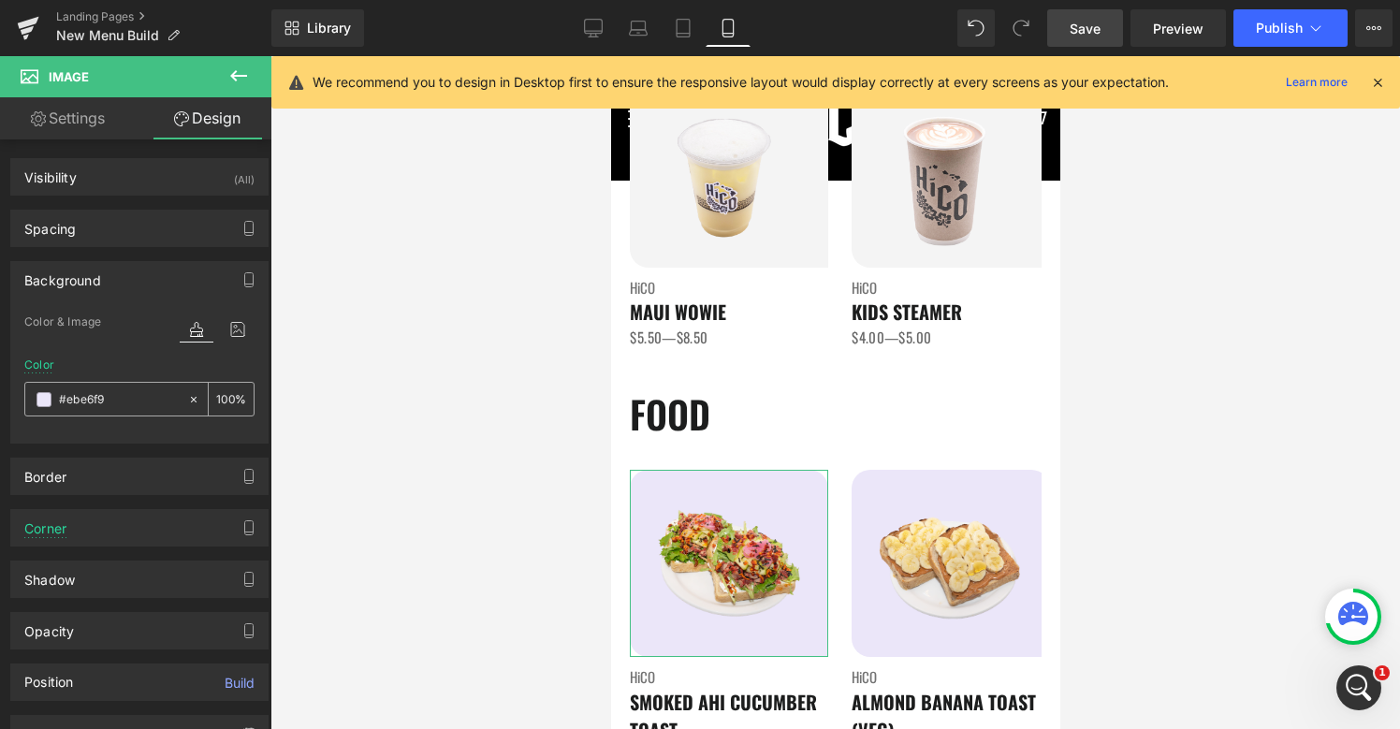
click at [119, 393] on input "#ebe6f9" at bounding box center [119, 399] width 120 height 21
paste input "f4f4f4"
type input "#f4f4f4"
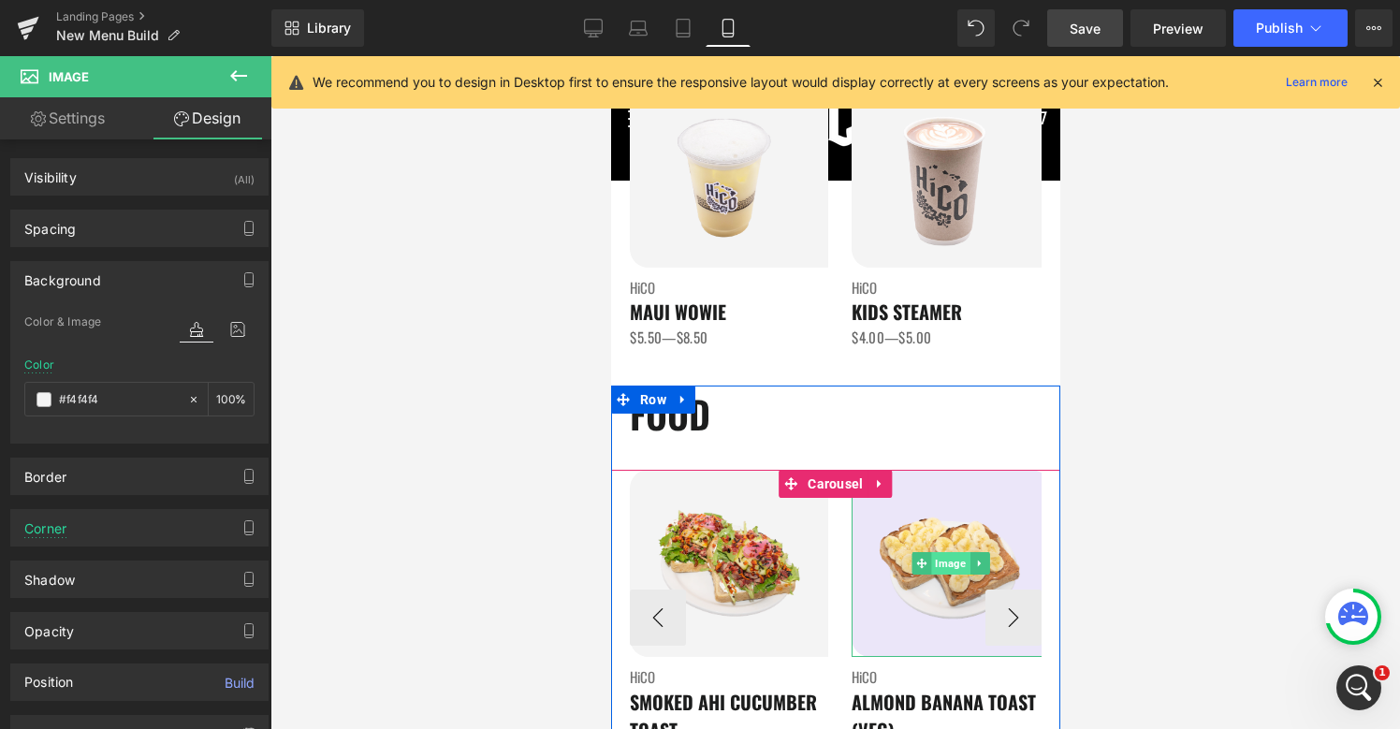
click at [943, 565] on span "Image" at bounding box center [949, 563] width 38 height 22
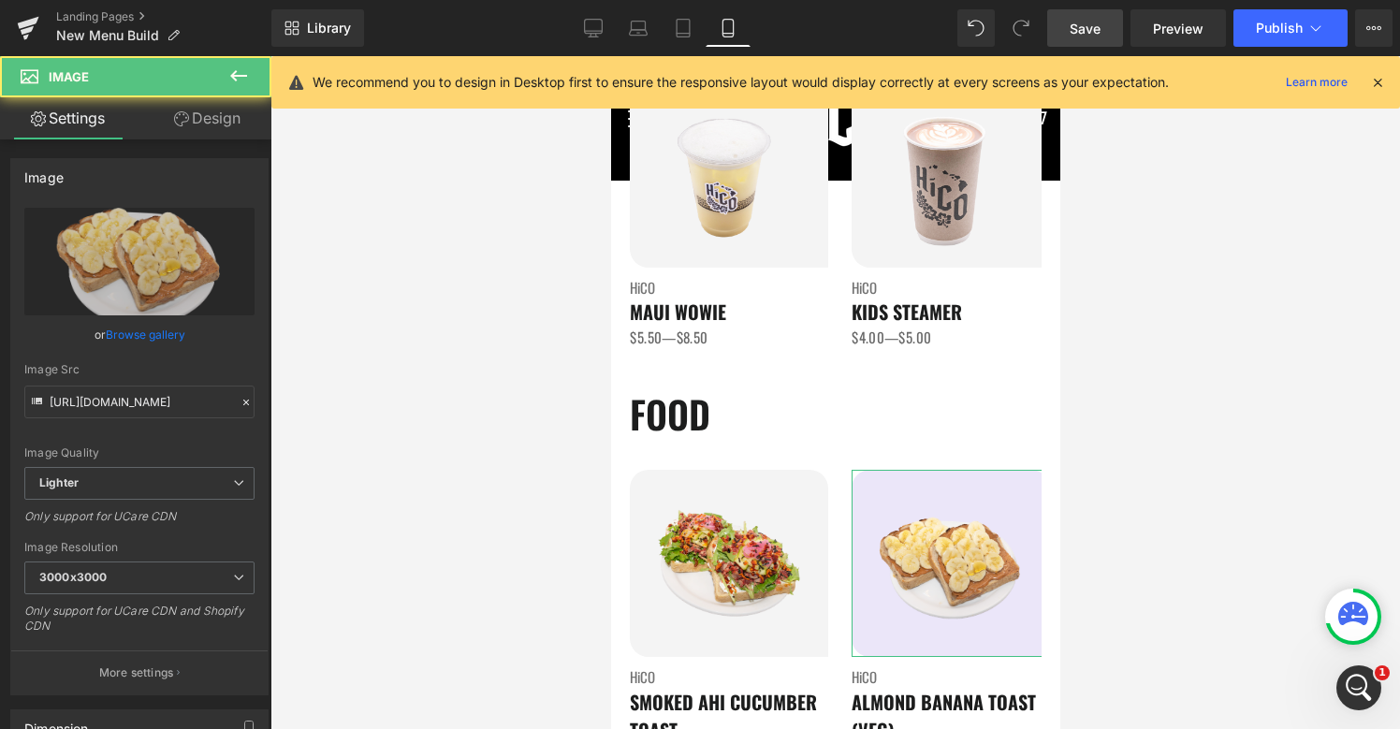
click at [218, 118] on link "Design" at bounding box center [207, 118] width 136 height 42
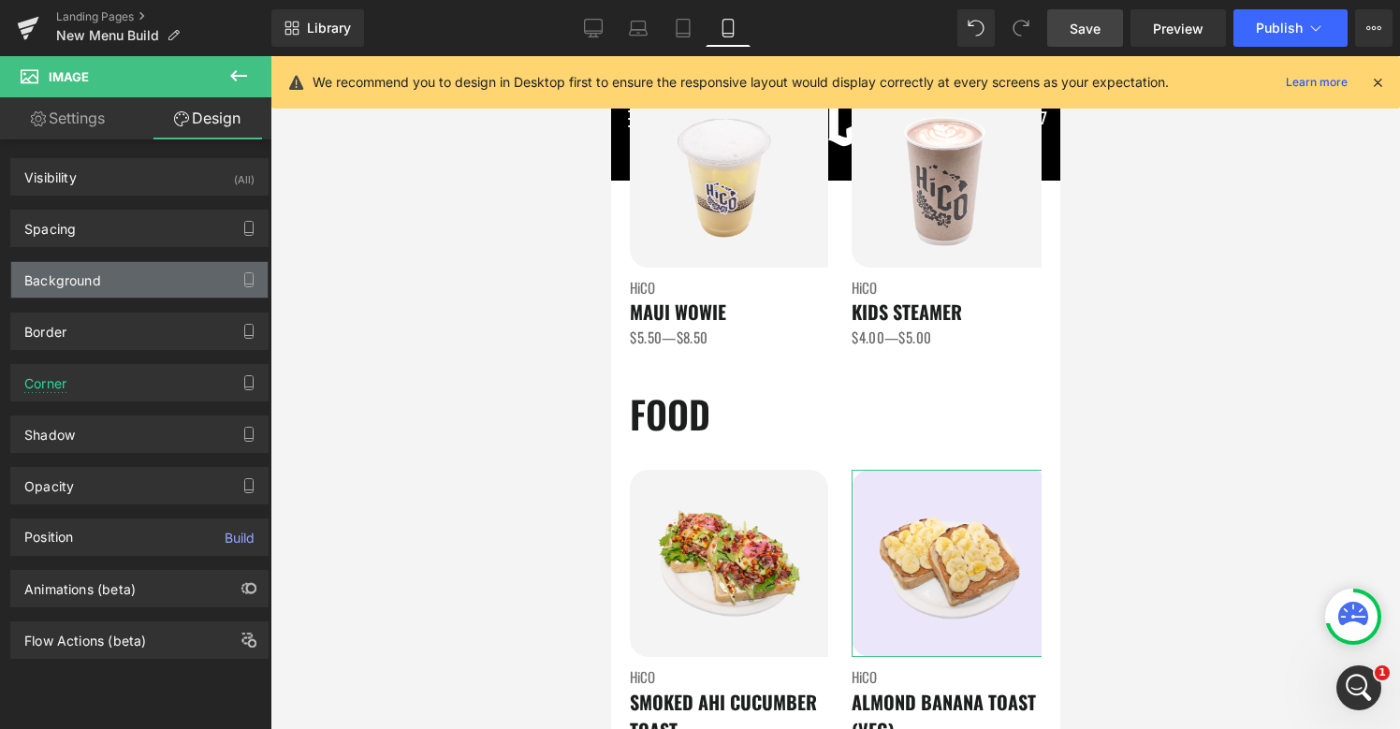
click at [113, 291] on div "Background" at bounding box center [139, 280] width 256 height 36
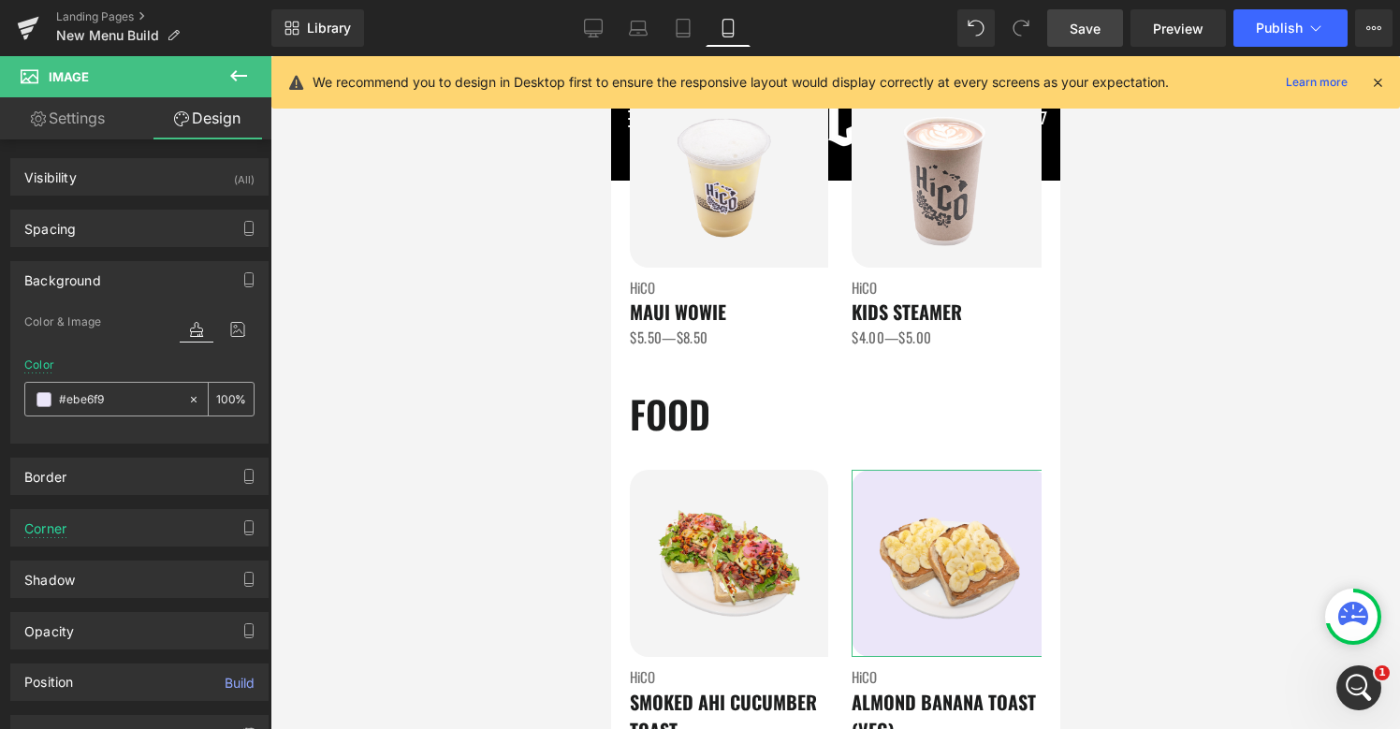
click at [113, 410] on div "#ebe6f9" at bounding box center [106, 399] width 162 height 33
click at [113, 403] on input "#ebe6f9" at bounding box center [119, 399] width 120 height 21
paste input "f4f4f4"
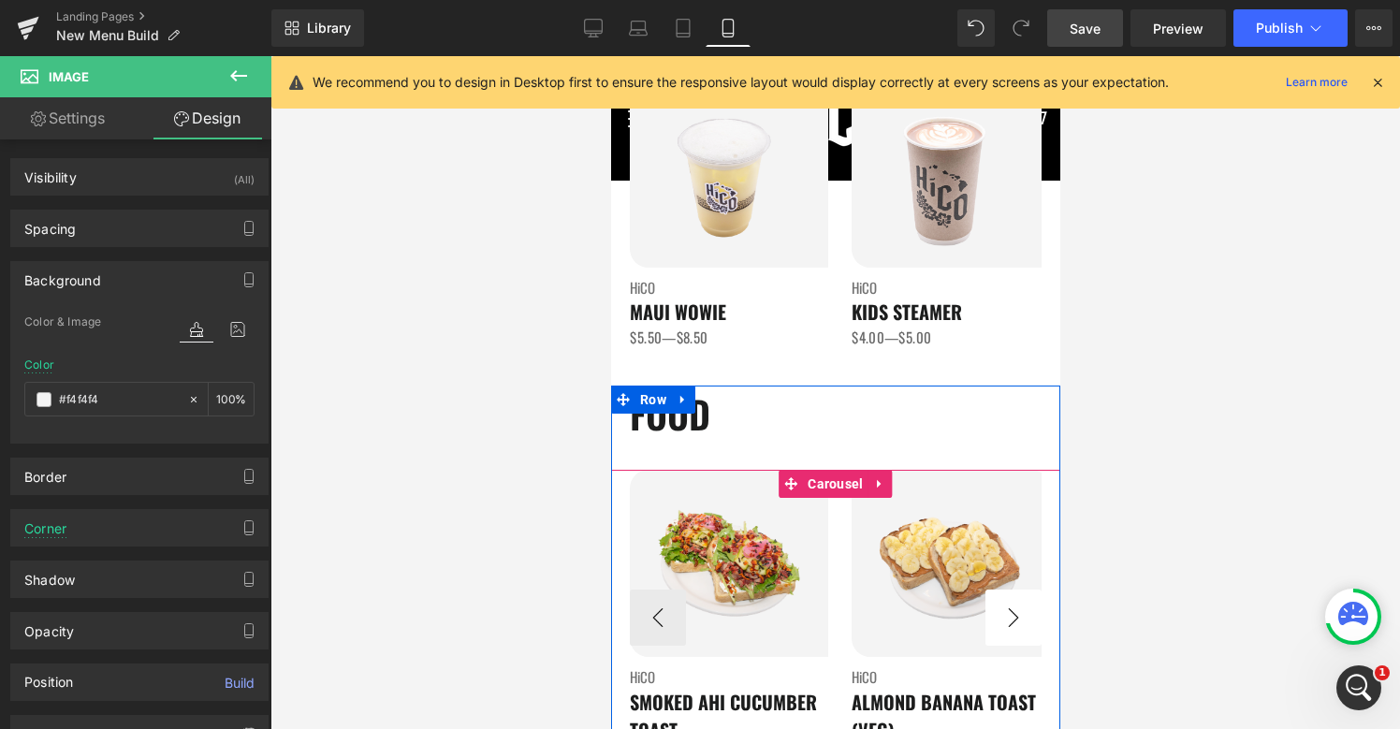
type input "#f4f4f4"
click at [1029, 608] on button "›" at bounding box center [1012, 617] width 56 height 56
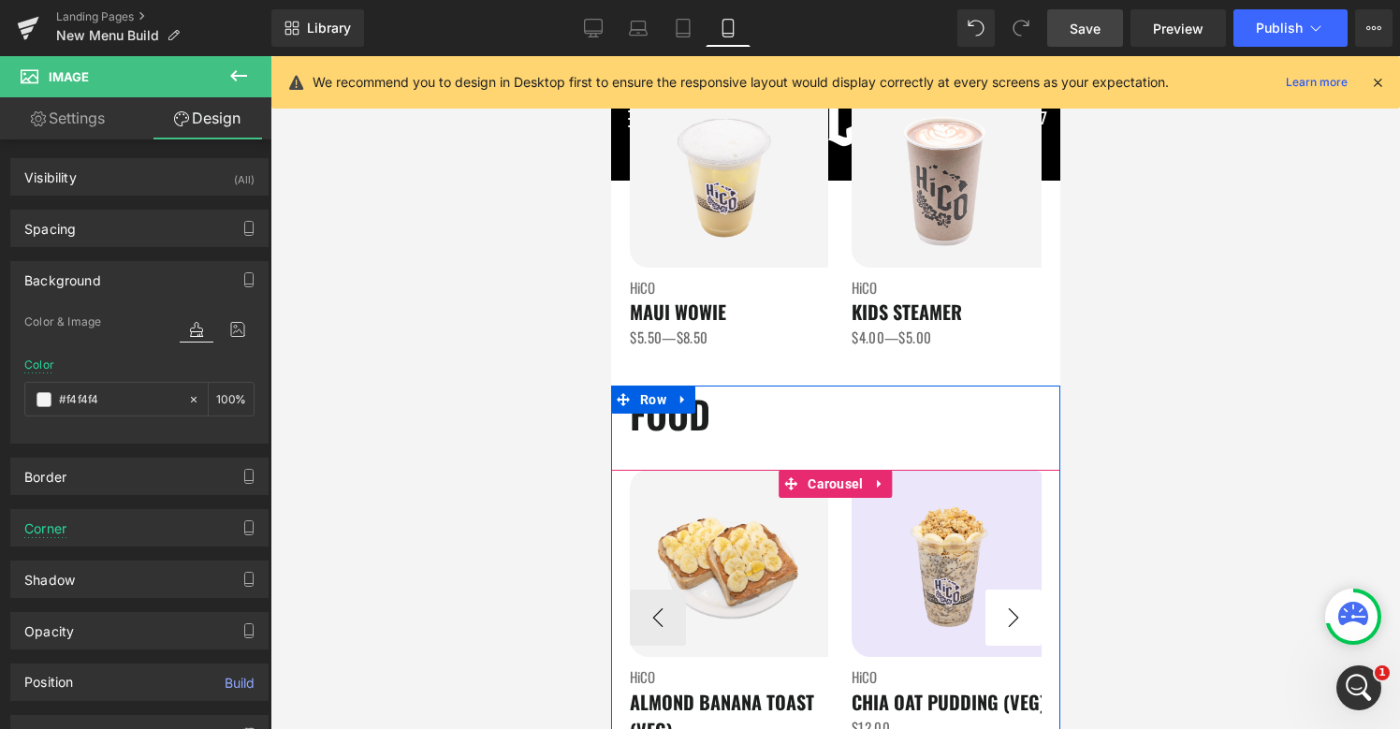
click at [1029, 608] on button "›" at bounding box center [1012, 617] width 56 height 56
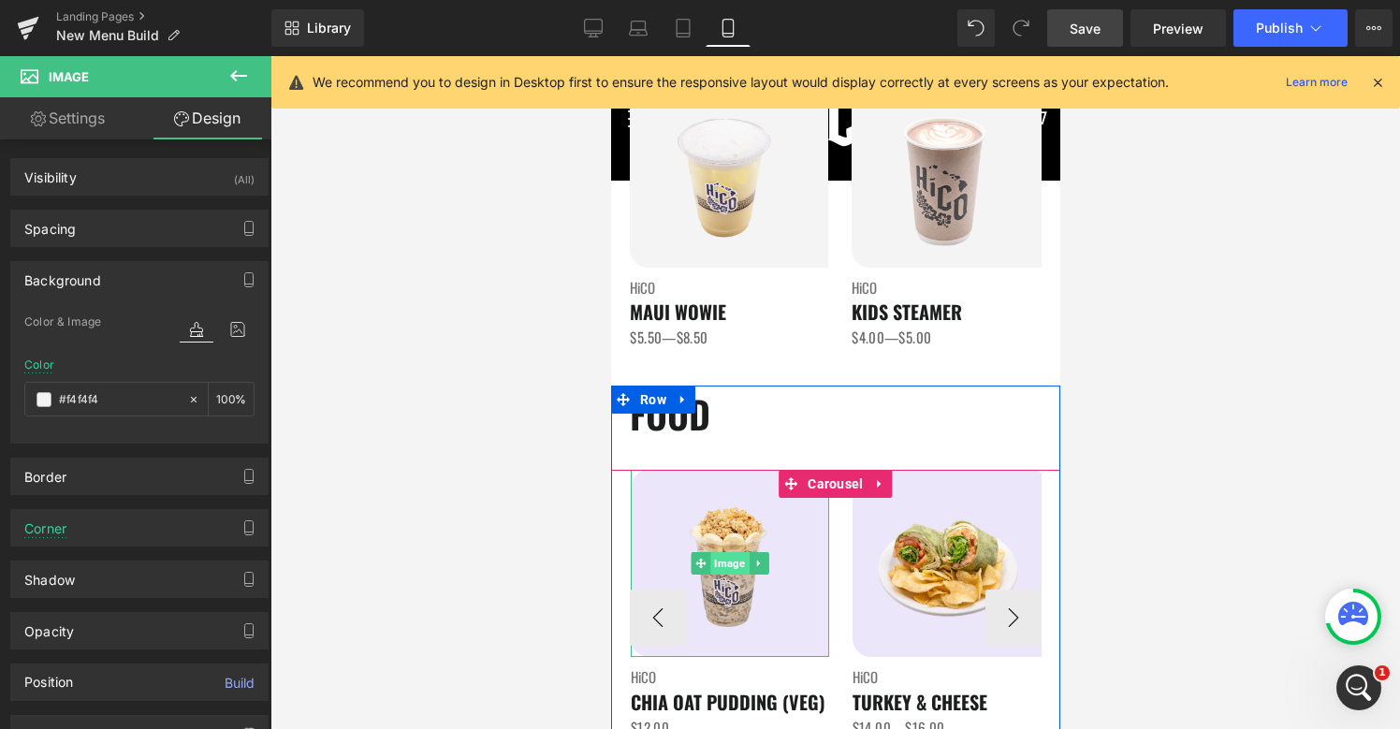
click at [731, 559] on span "Image" at bounding box center [728, 563] width 38 height 22
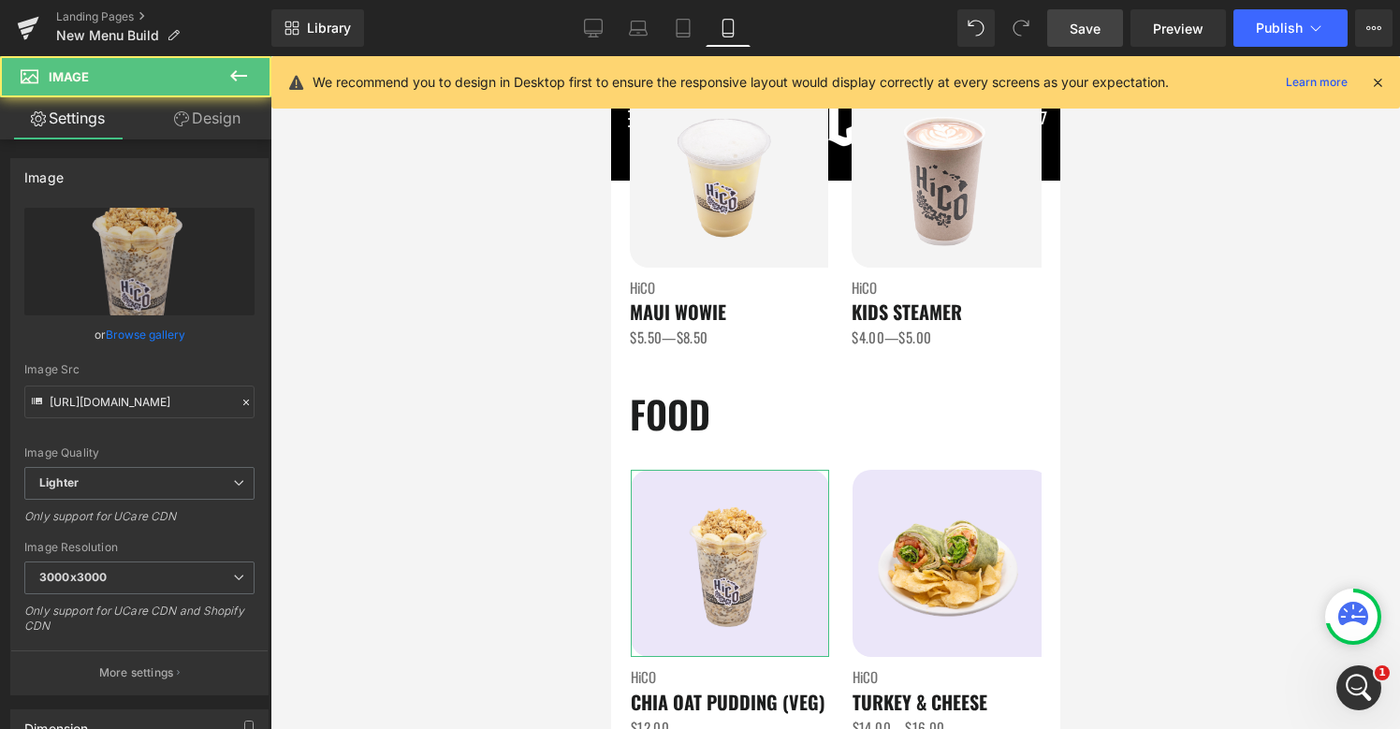
click at [225, 106] on link "Design" at bounding box center [207, 118] width 136 height 42
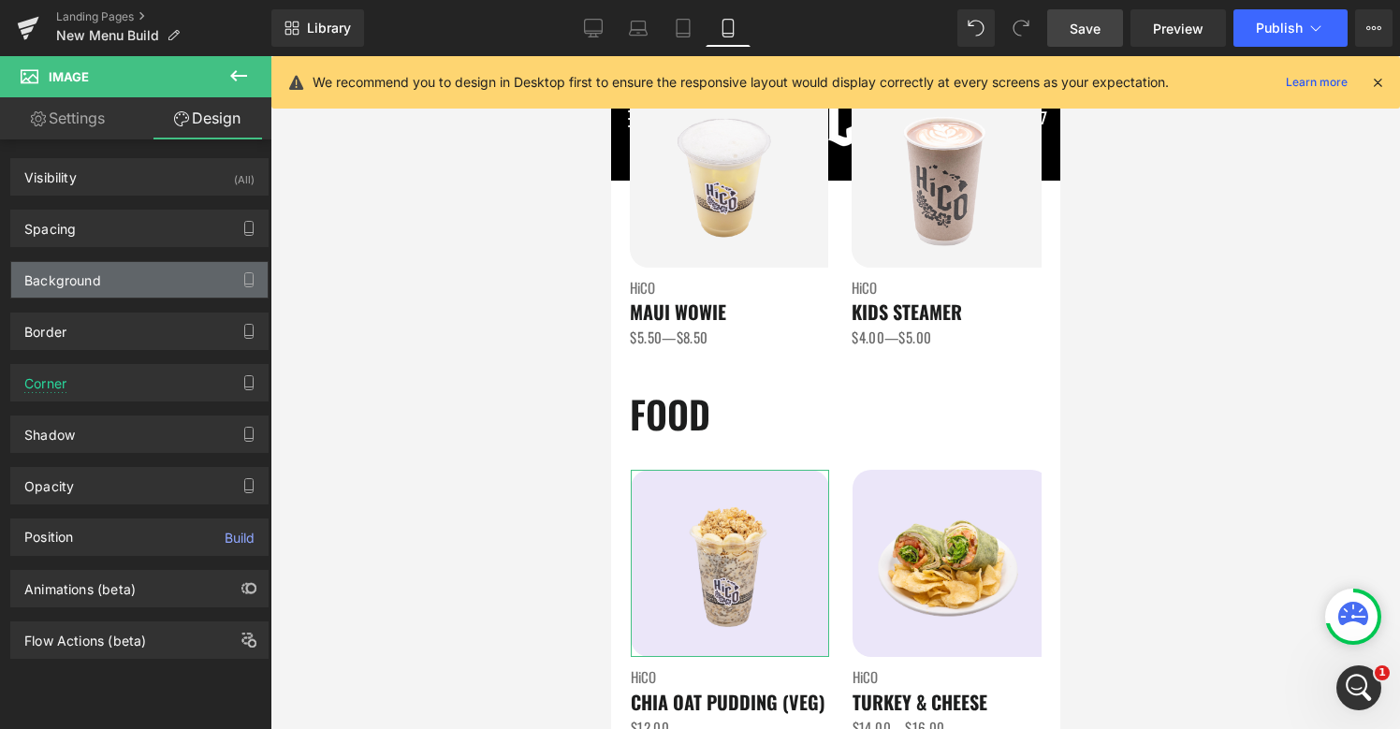
click at [149, 267] on div "Background" at bounding box center [139, 280] width 256 height 36
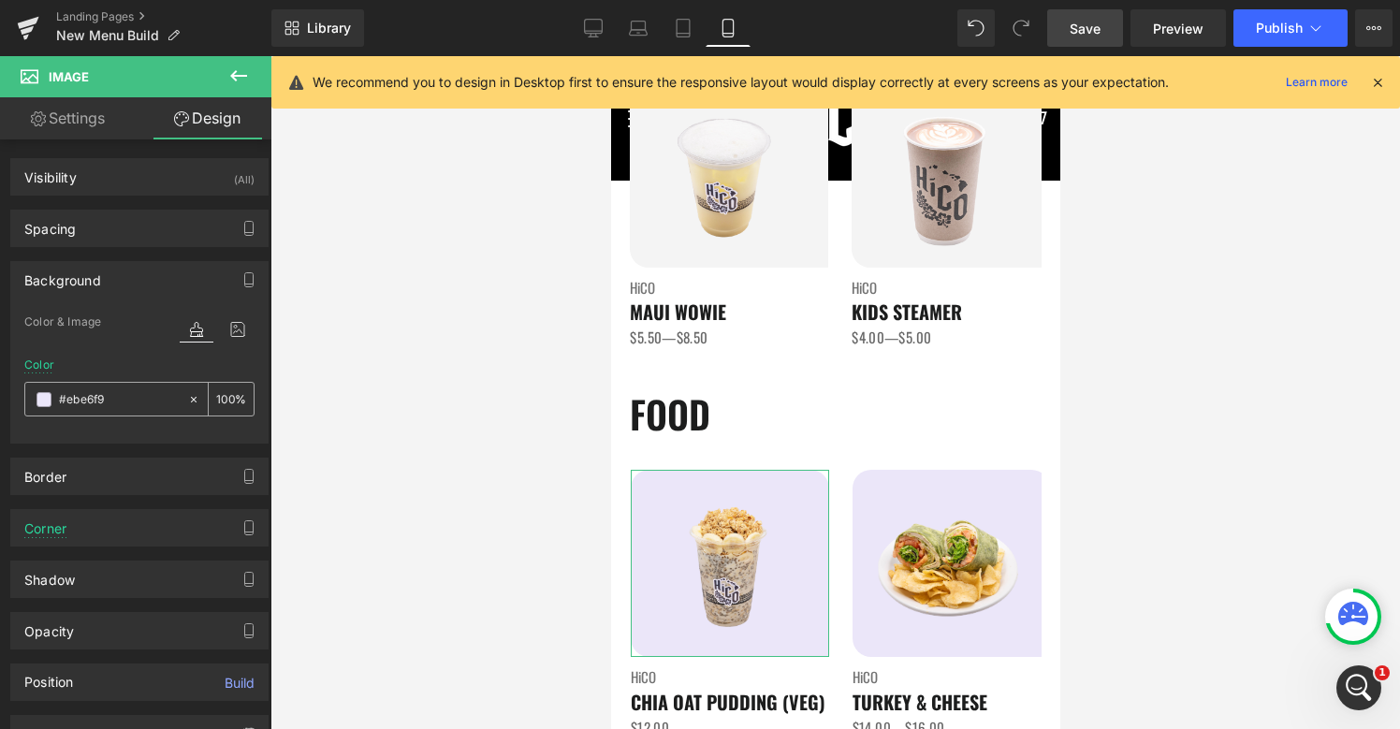
click at [109, 400] on input "#ebe6f9" at bounding box center [119, 399] width 120 height 21
paste input "f4f4f4"
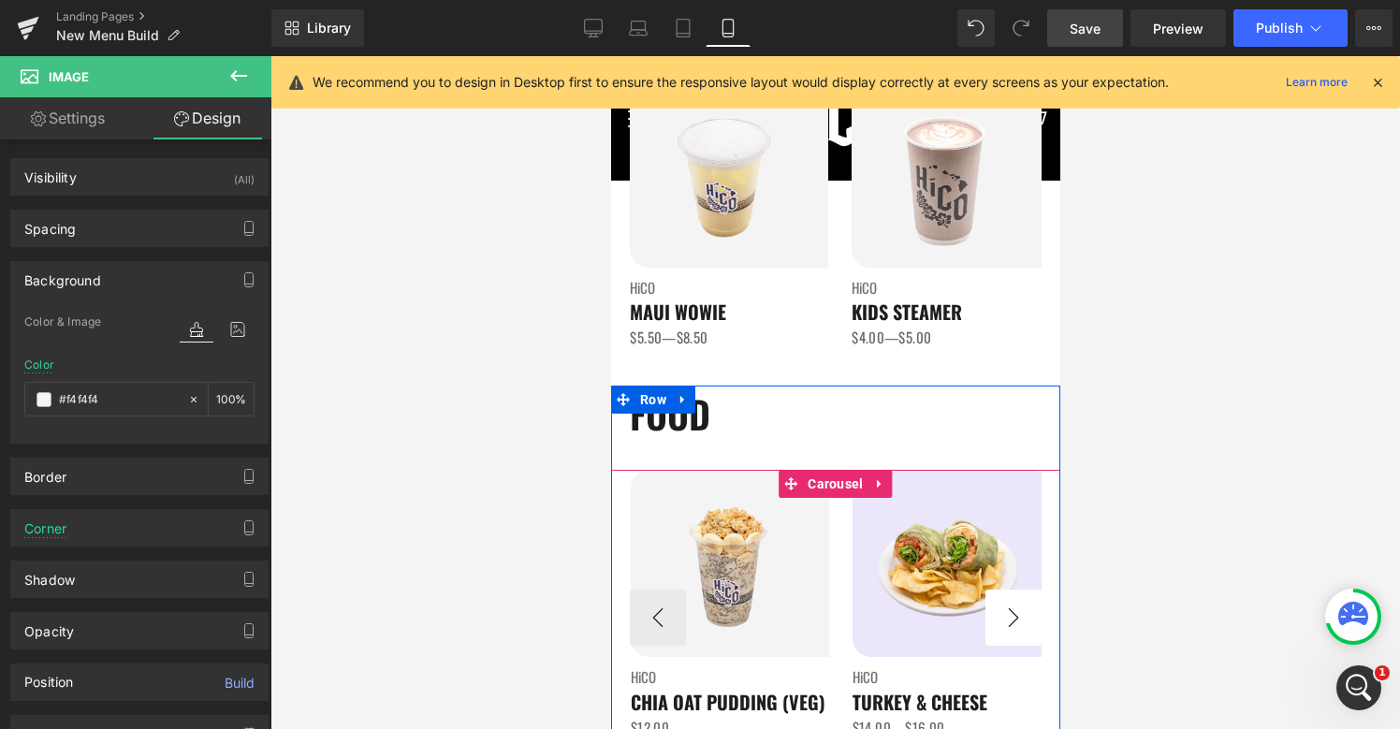
type input "#f4f4f4"
click at [1002, 613] on button "›" at bounding box center [1012, 617] width 56 height 56
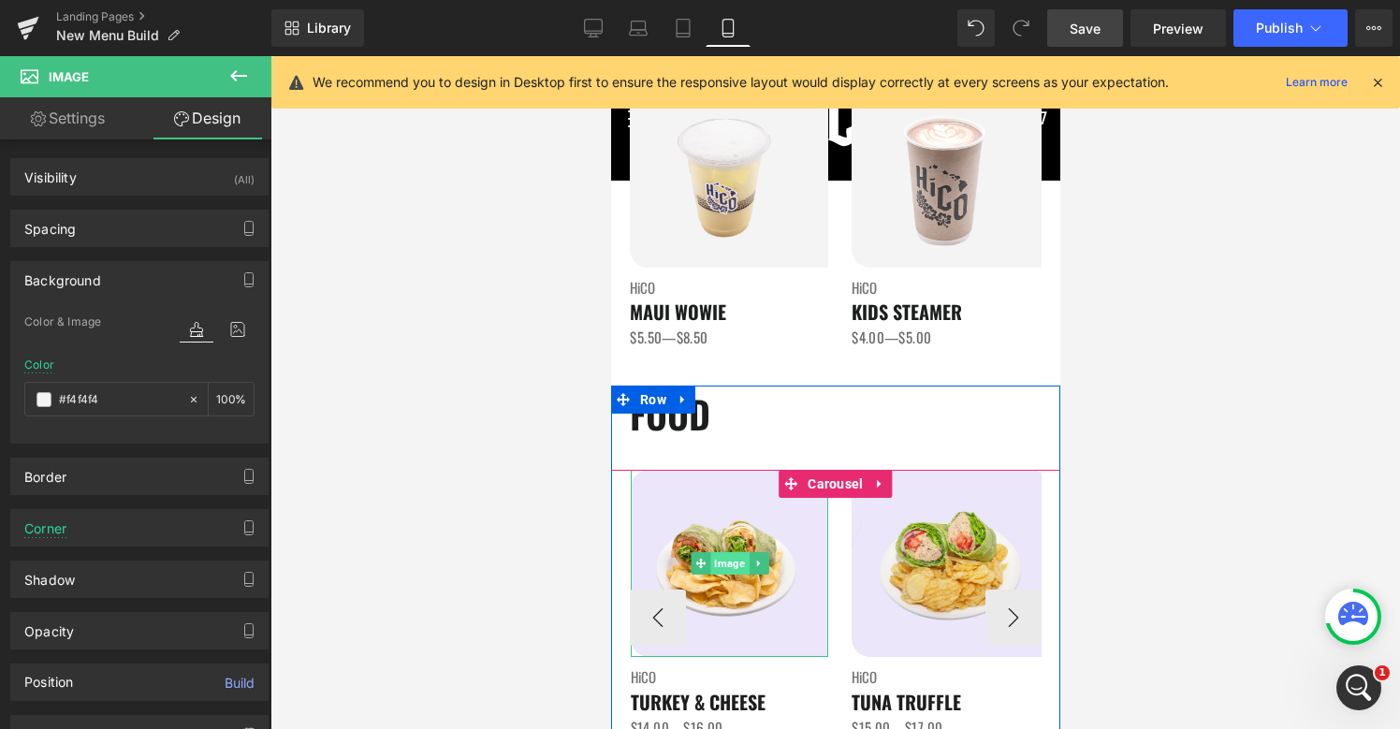
click at [725, 566] on span "Image" at bounding box center [728, 563] width 38 height 22
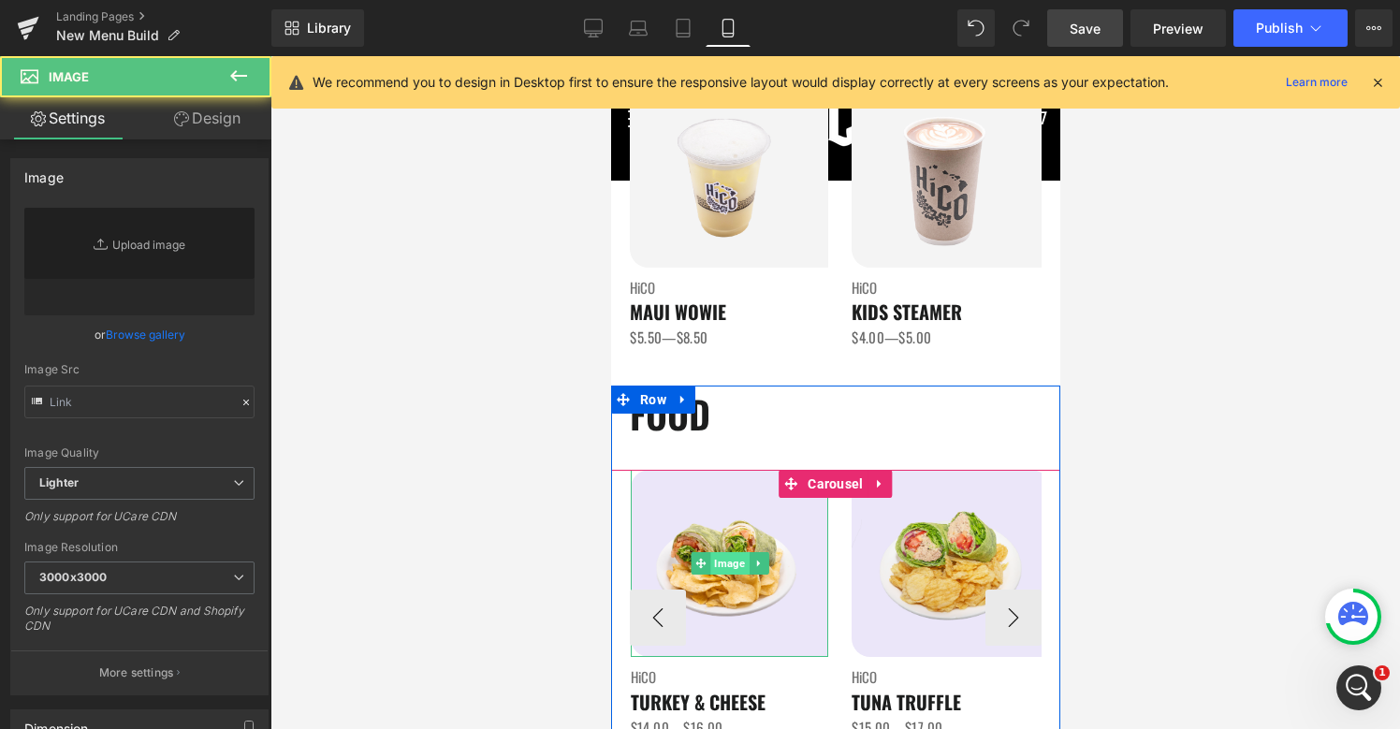
type input "[URL][DOMAIN_NAME]"
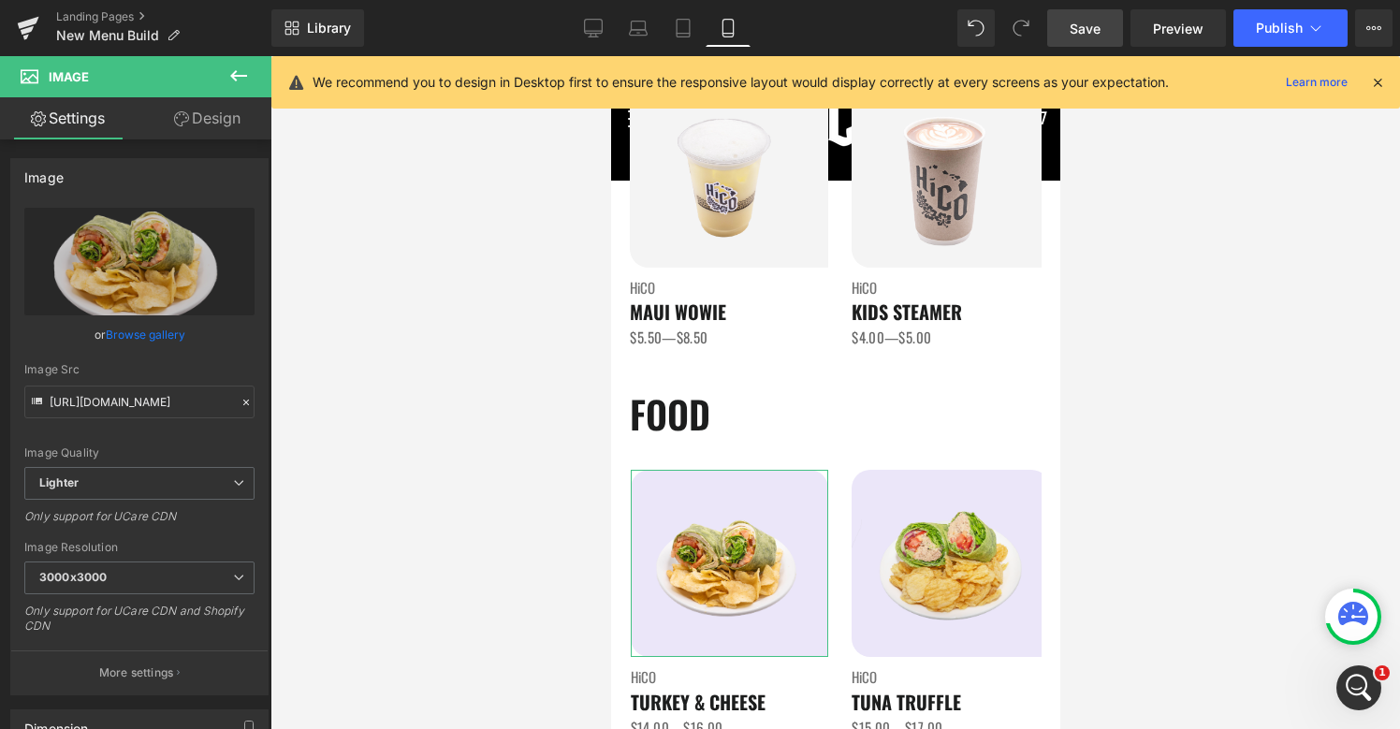
click at [215, 128] on link "Design" at bounding box center [207, 118] width 136 height 42
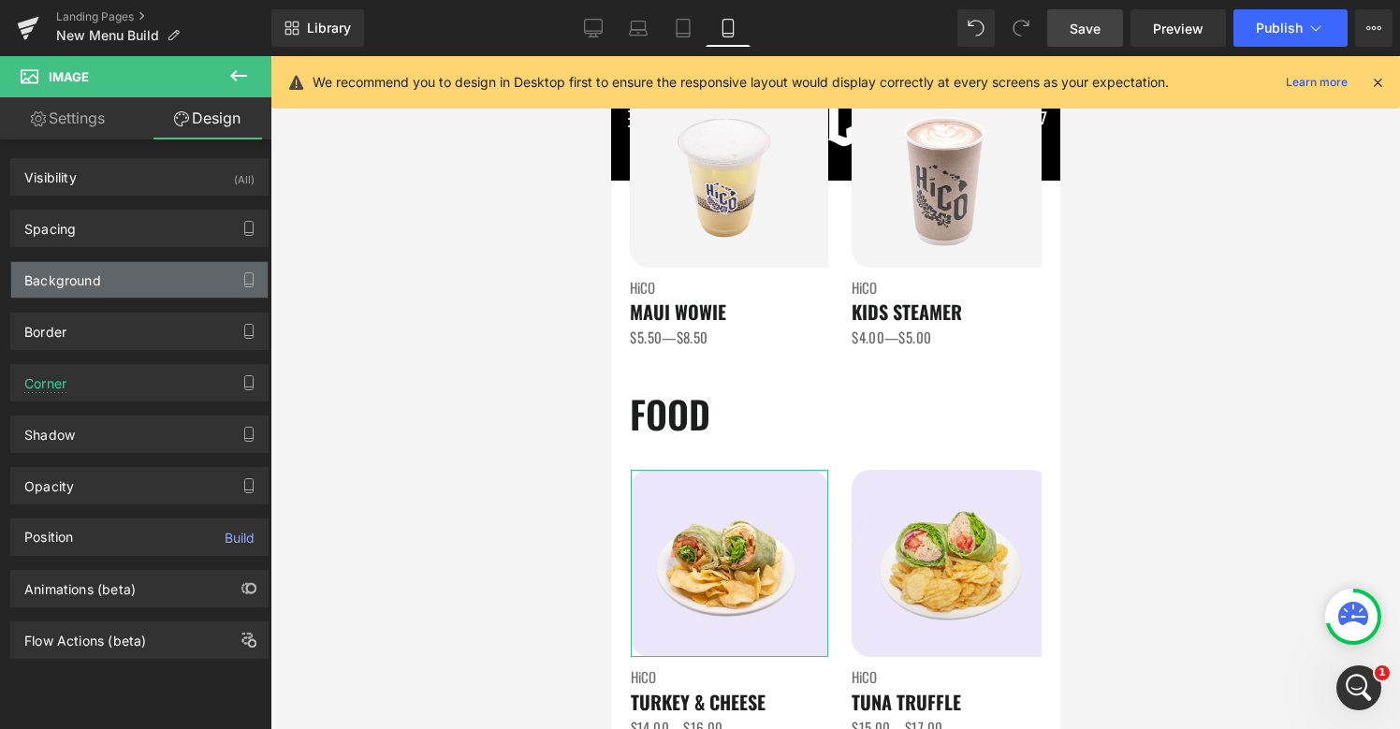
click at [169, 275] on div "Background" at bounding box center [139, 280] width 256 height 36
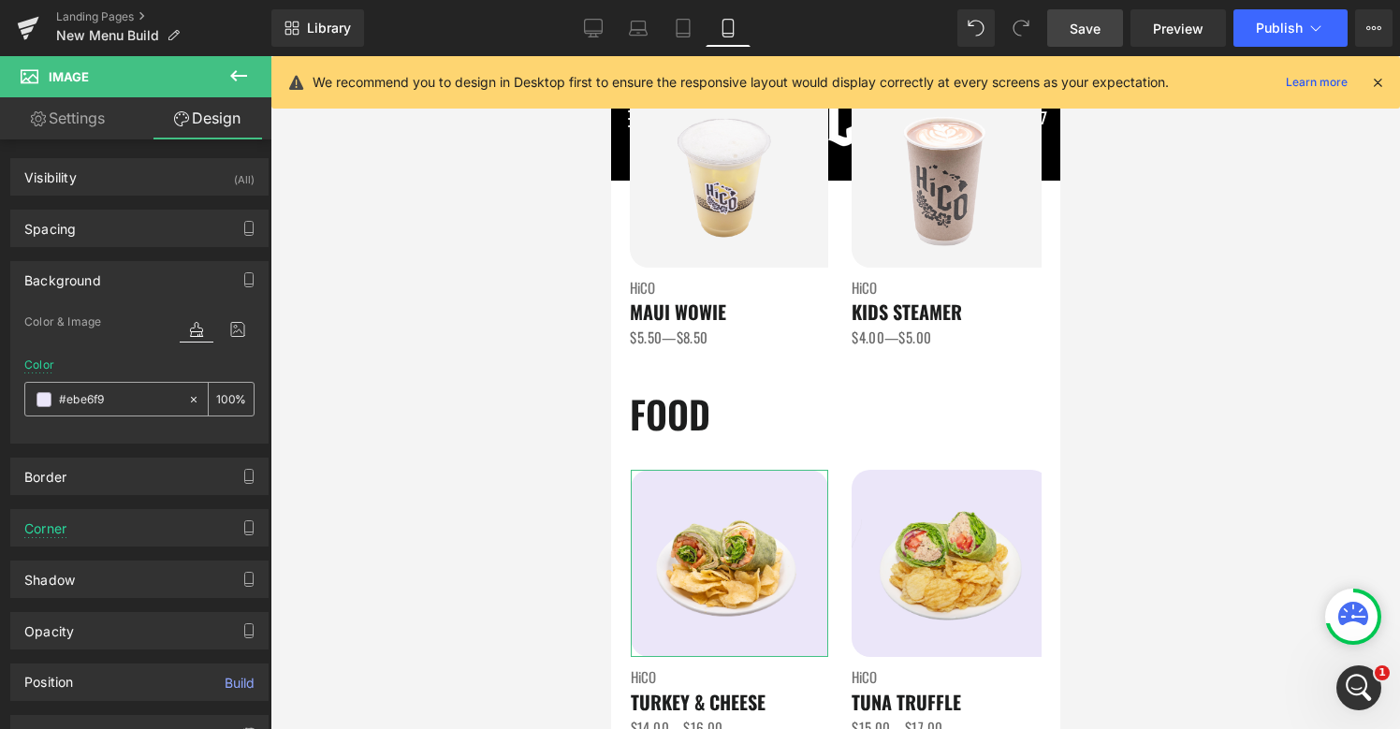
click at [127, 411] on div "#ebe6f9" at bounding box center [106, 399] width 162 height 33
click at [128, 404] on input "#ebe6f9" at bounding box center [119, 399] width 120 height 21
paste input "f4f4f4"
type input "#f4f4f4"
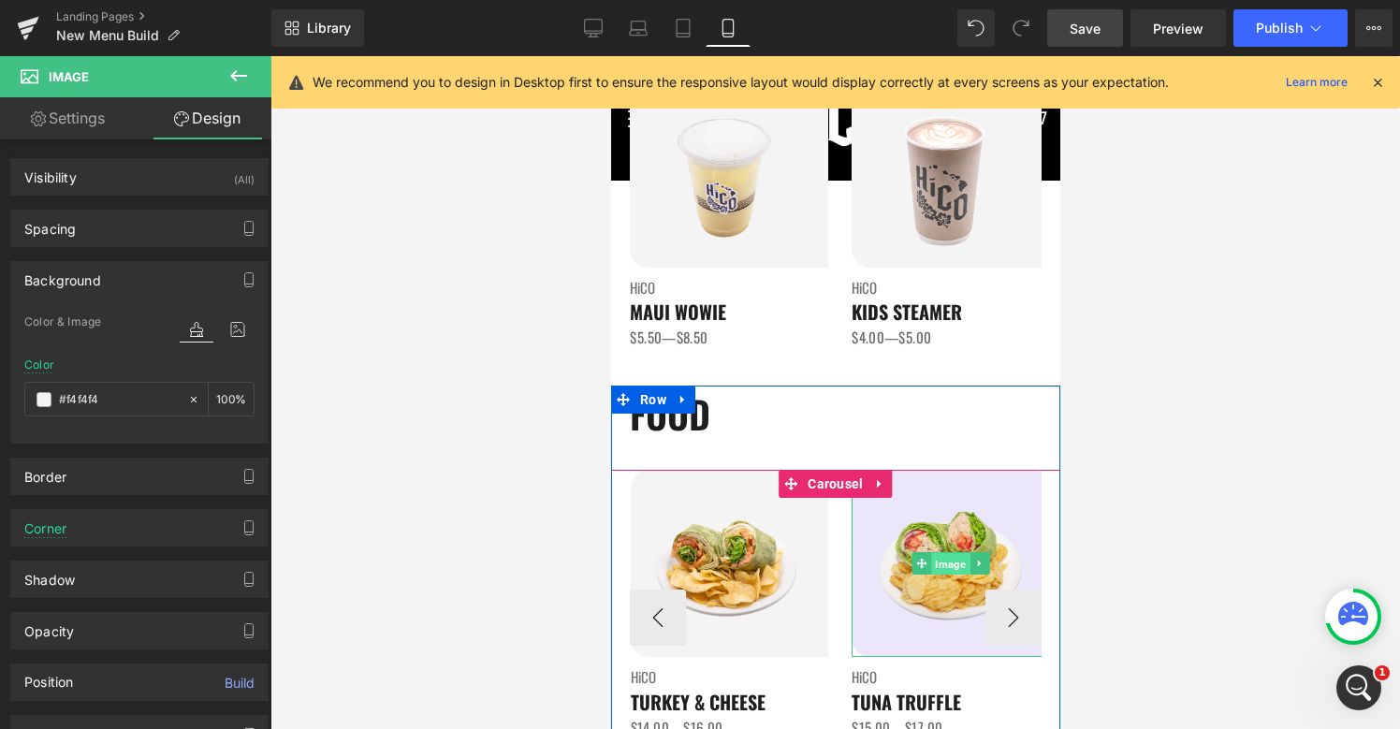
click at [952, 561] on span "Image" at bounding box center [950, 564] width 38 height 22
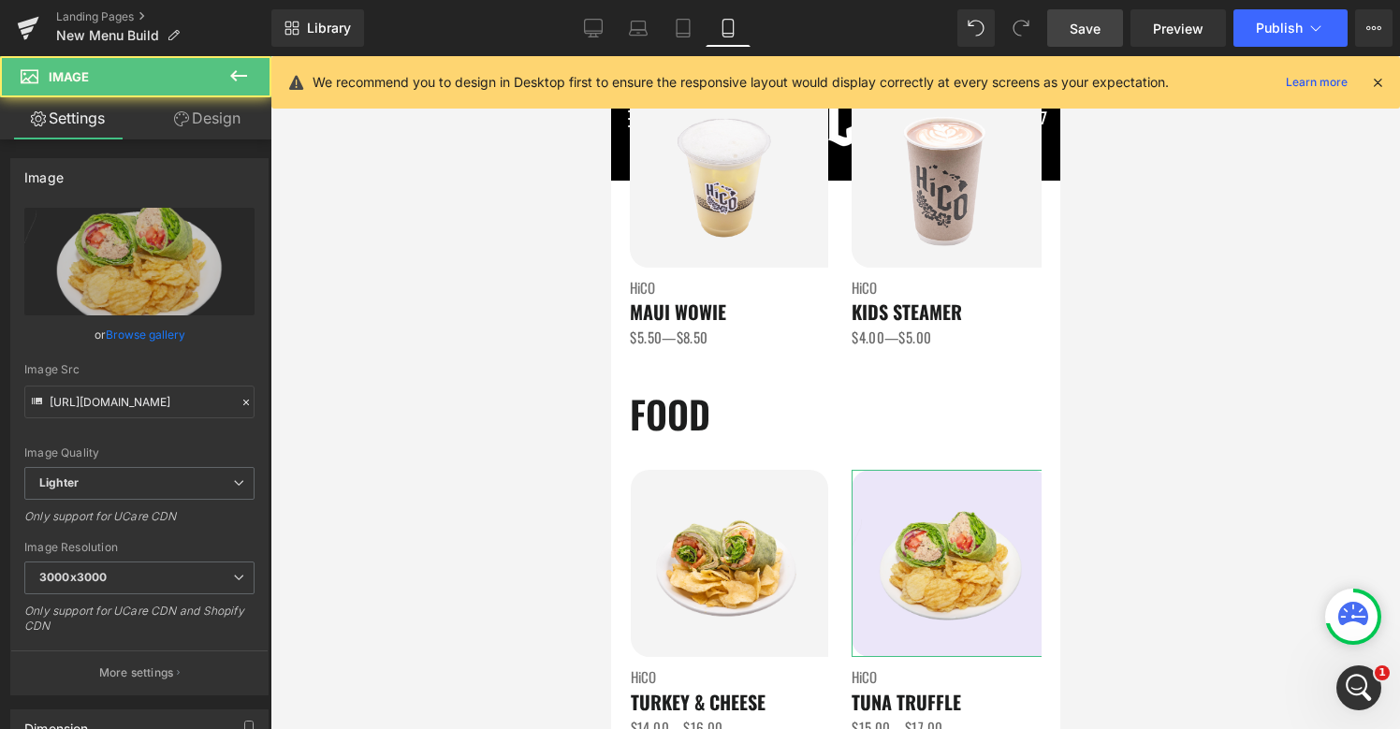
click at [206, 122] on link "Design" at bounding box center [207, 118] width 136 height 42
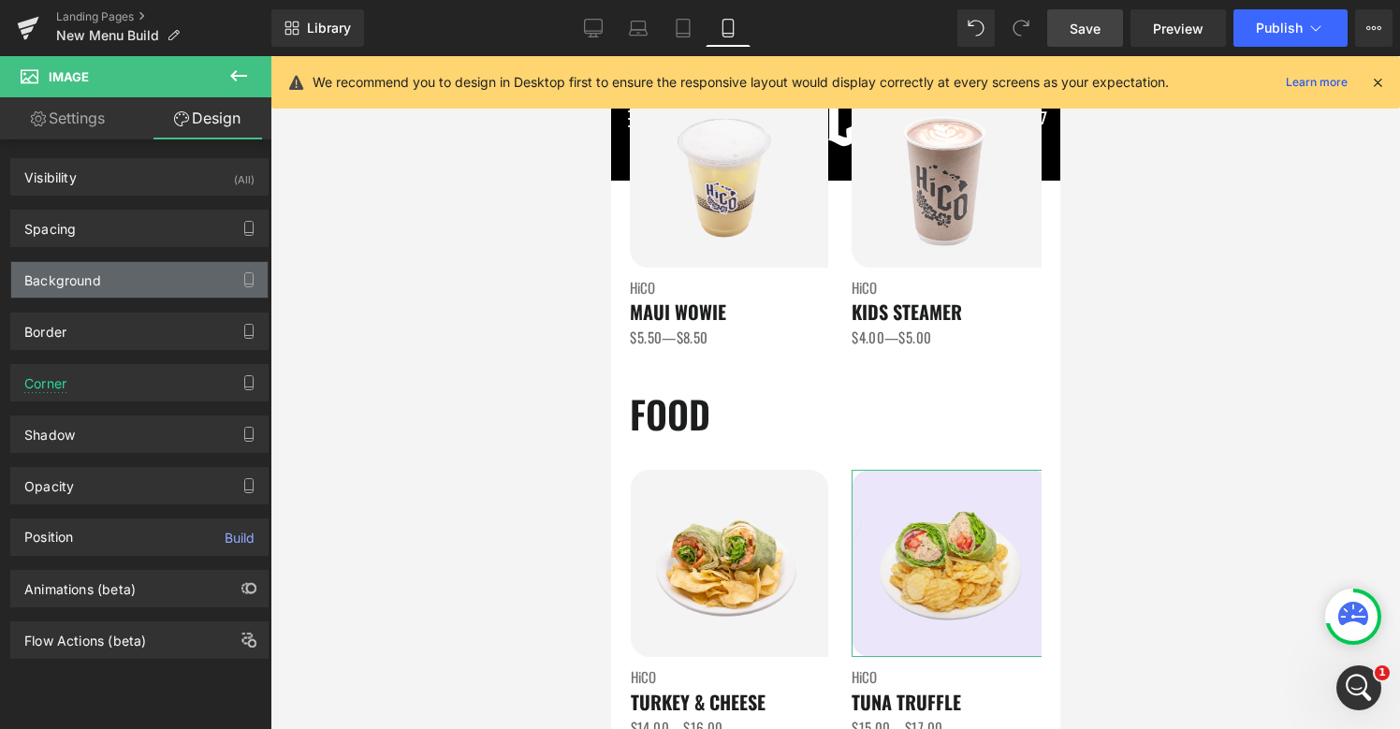
click at [98, 277] on div "Background" at bounding box center [62, 275] width 77 height 26
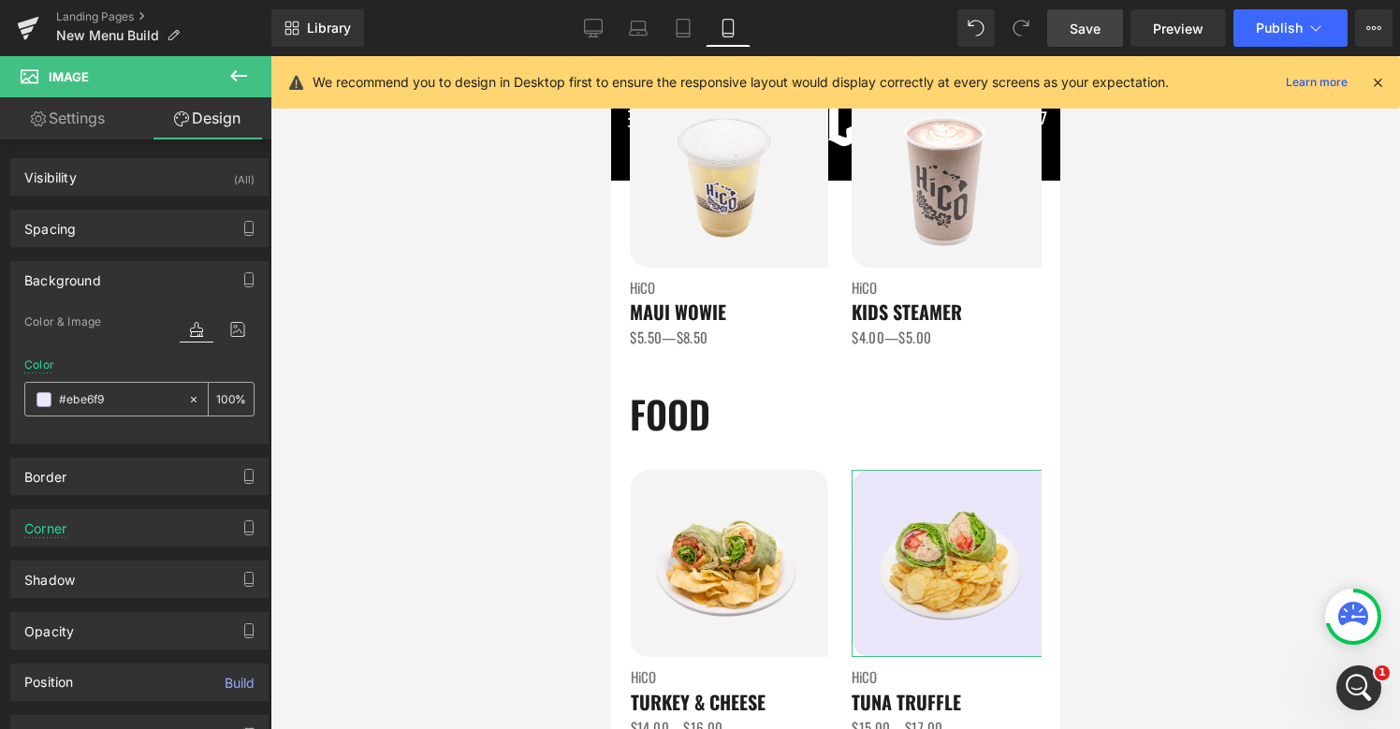
click at [98, 399] on input "#ebe6f9" at bounding box center [119, 399] width 120 height 21
paste input "f4f4f4"
type input "#f4f4f49"
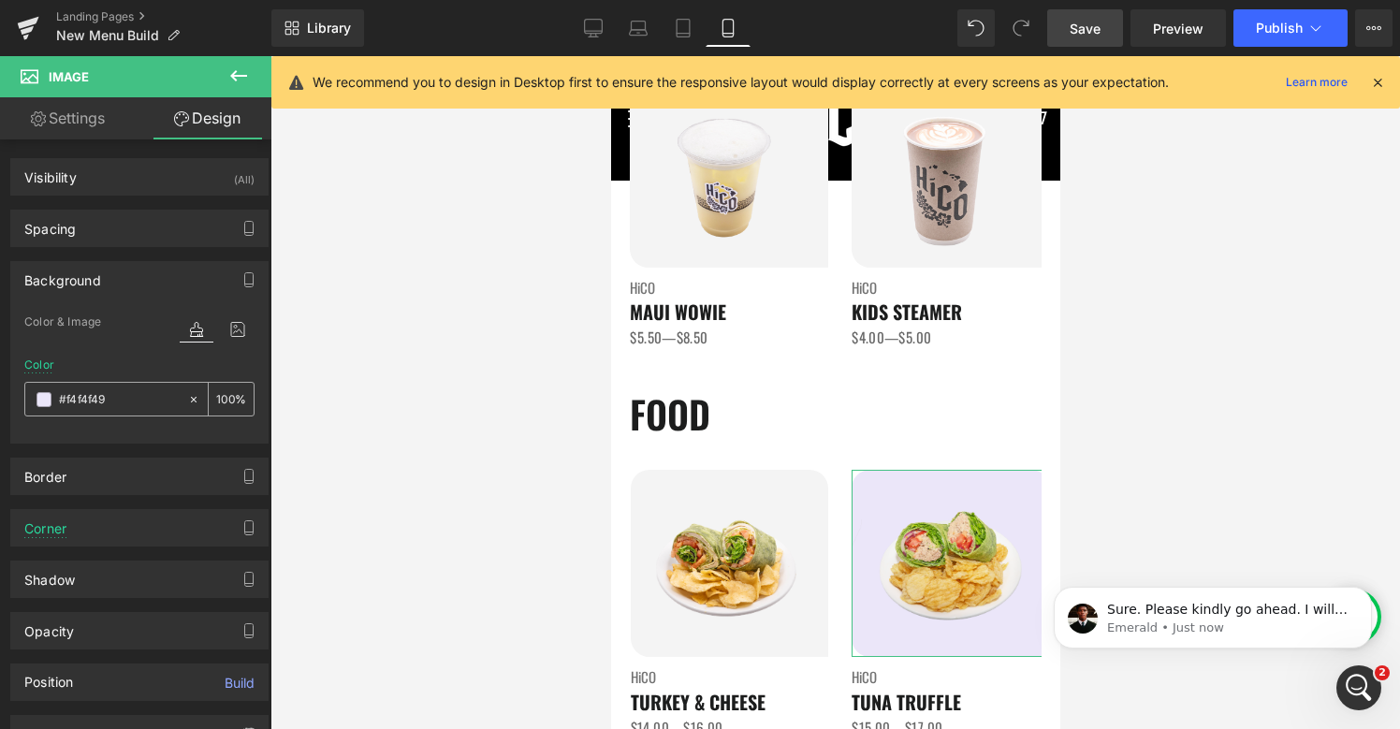
type input "0"
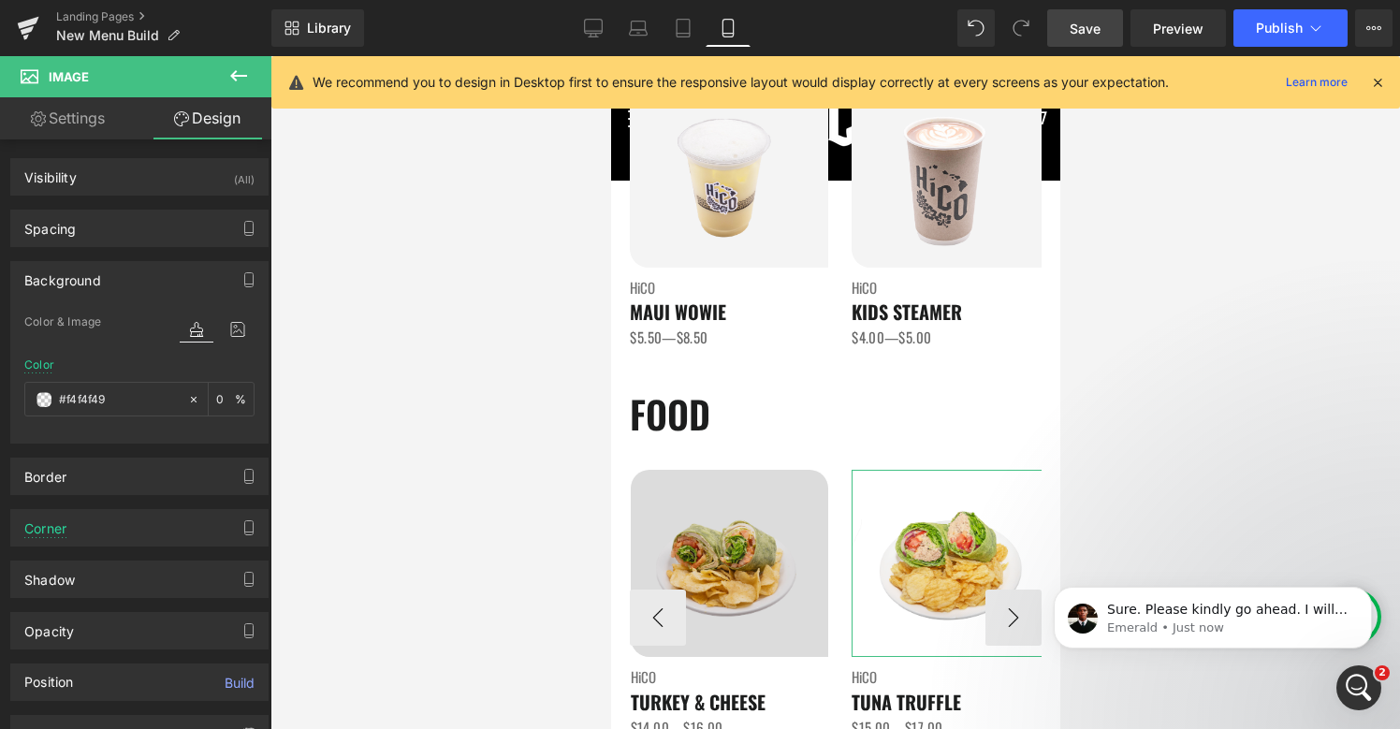
scroll to position [3713, 0]
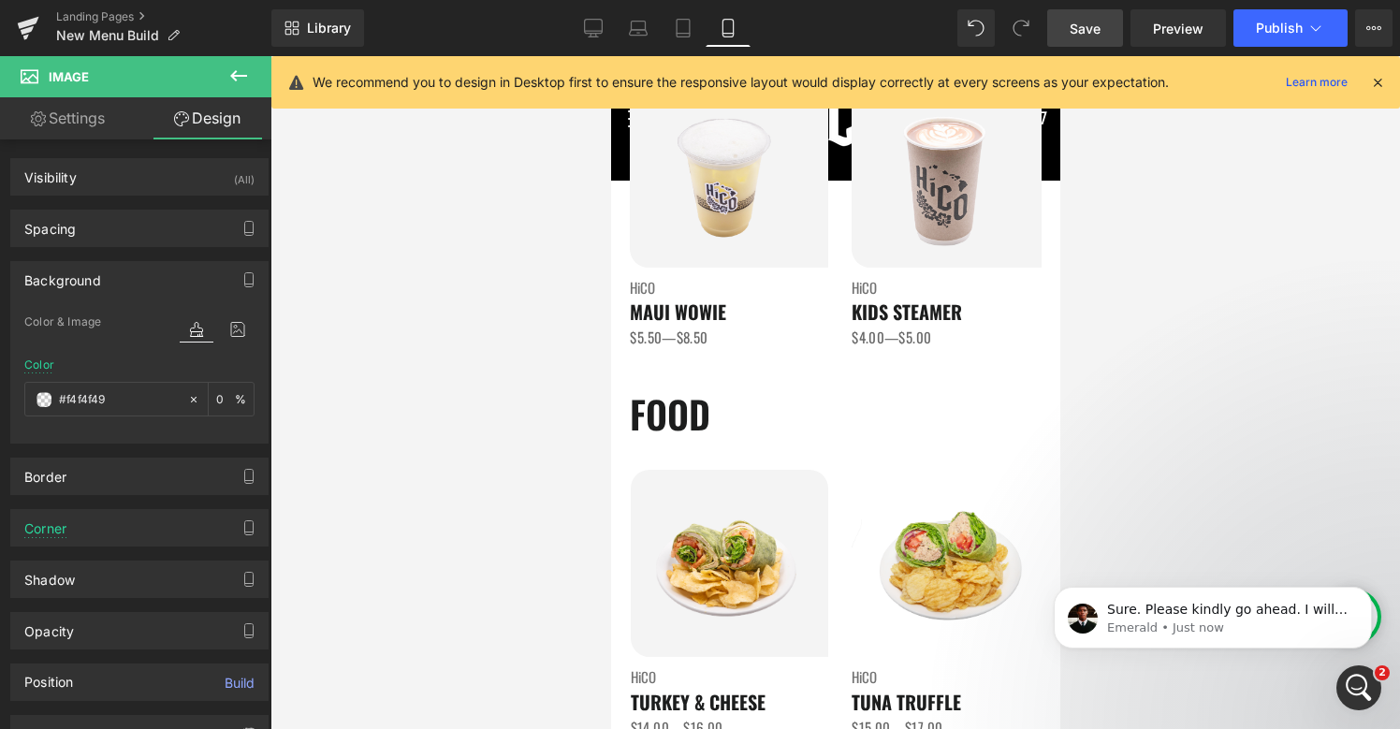
paste input "text"
type input "#f4f4f4"
type input "100"
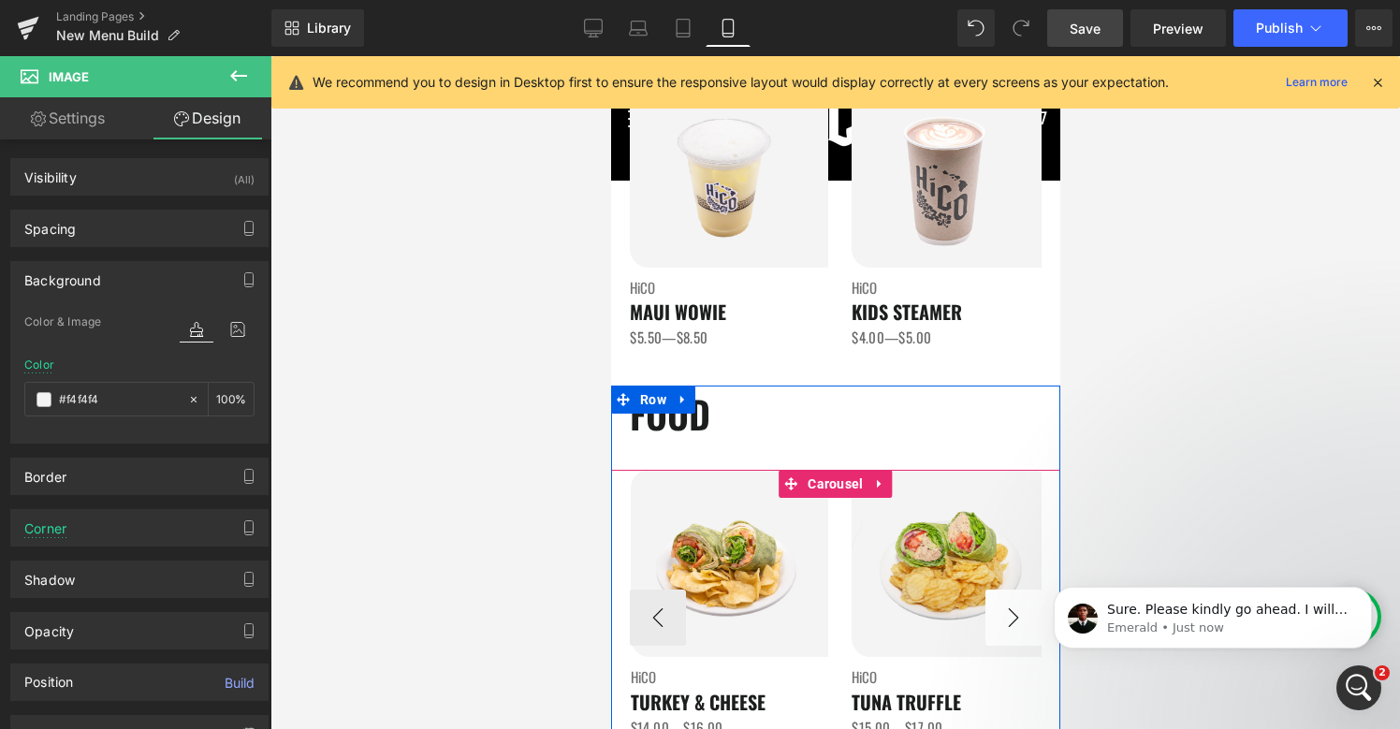
type input "#f4f4f4"
click at [1025, 616] on button "›" at bounding box center [1012, 617] width 56 height 56
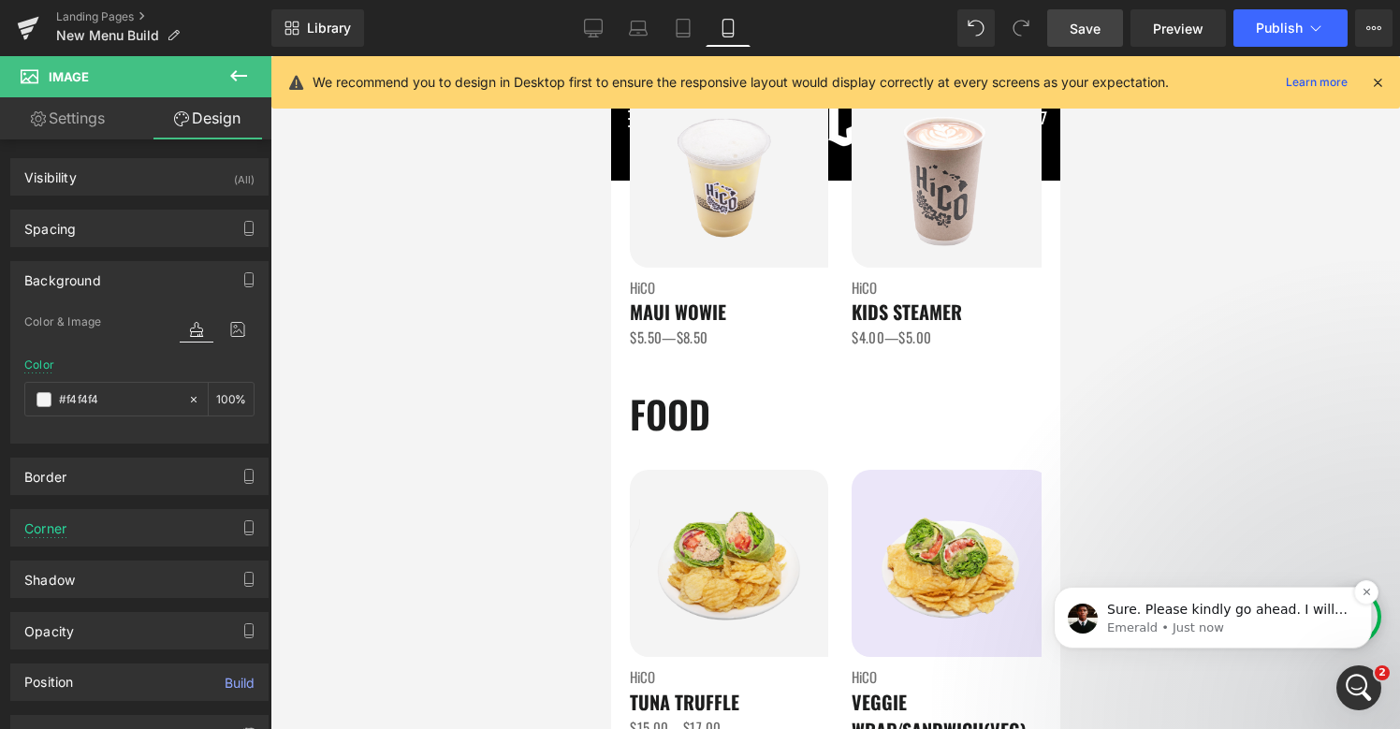
click at [1214, 626] on p "Emerald • Just now" at bounding box center [1227, 627] width 241 height 17
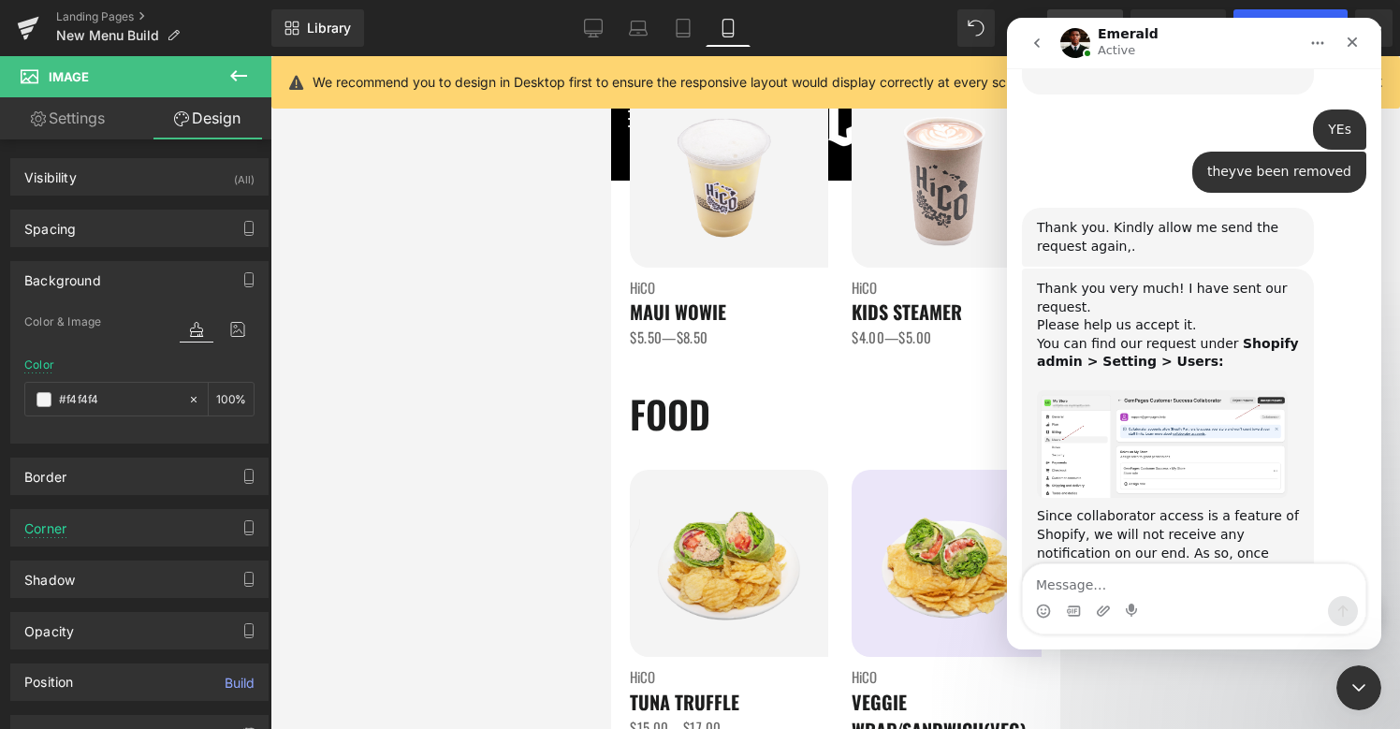
scroll to position [3744, 0]
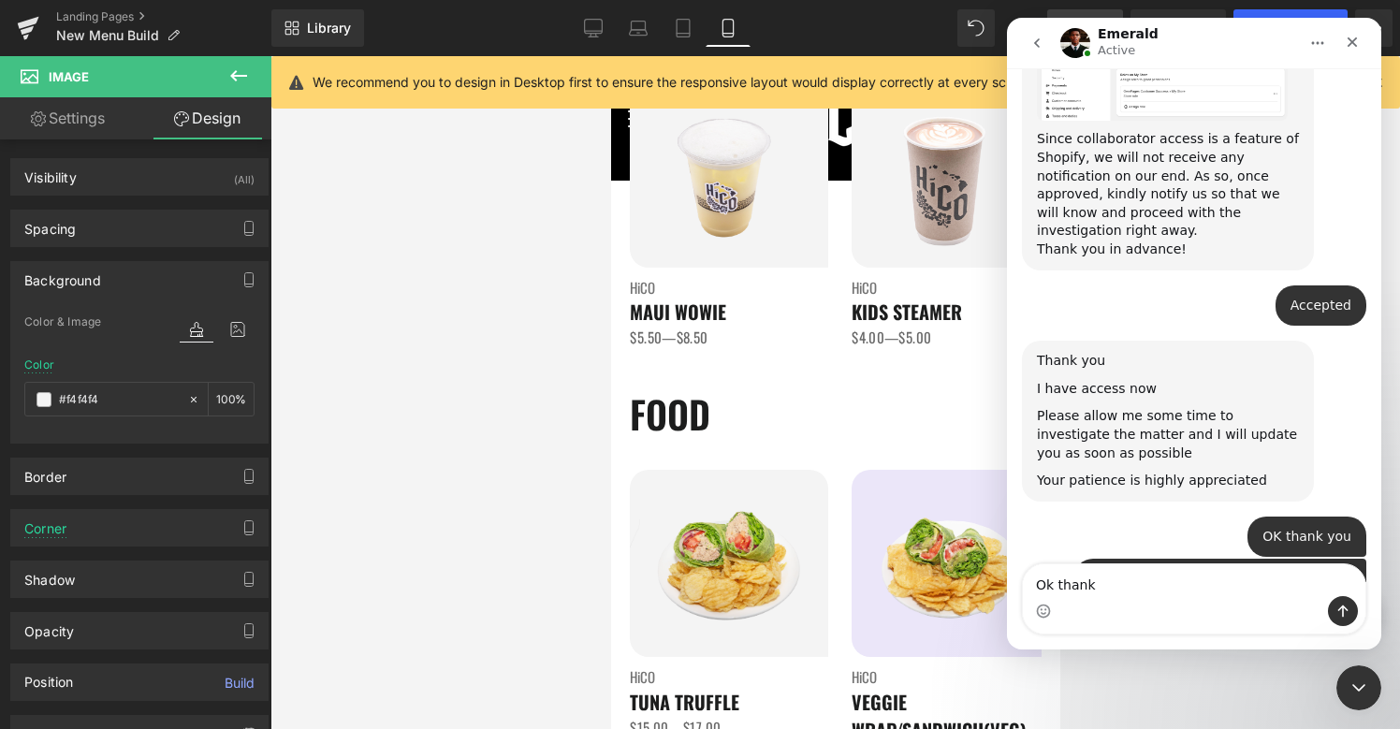
type textarea "Ok thanks"
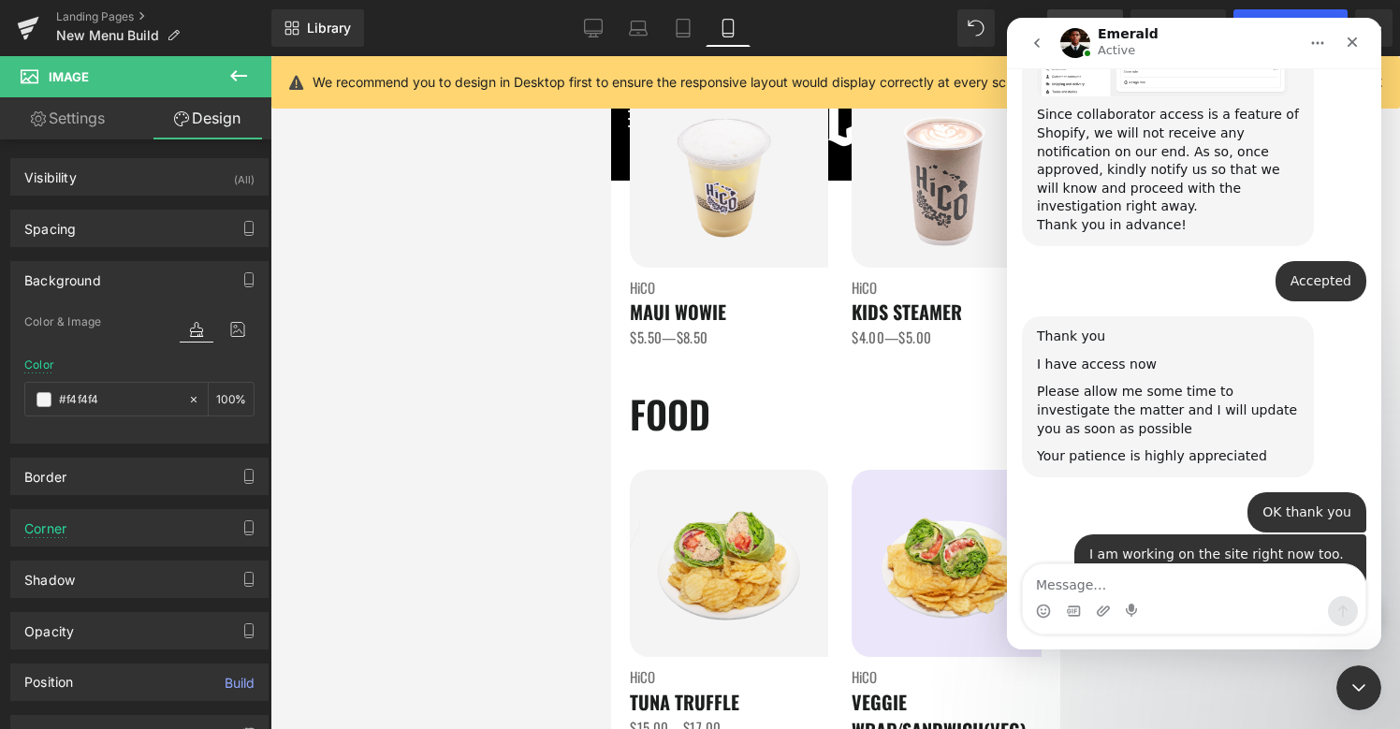
click at [865, 403] on div at bounding box center [700, 336] width 1400 height 673
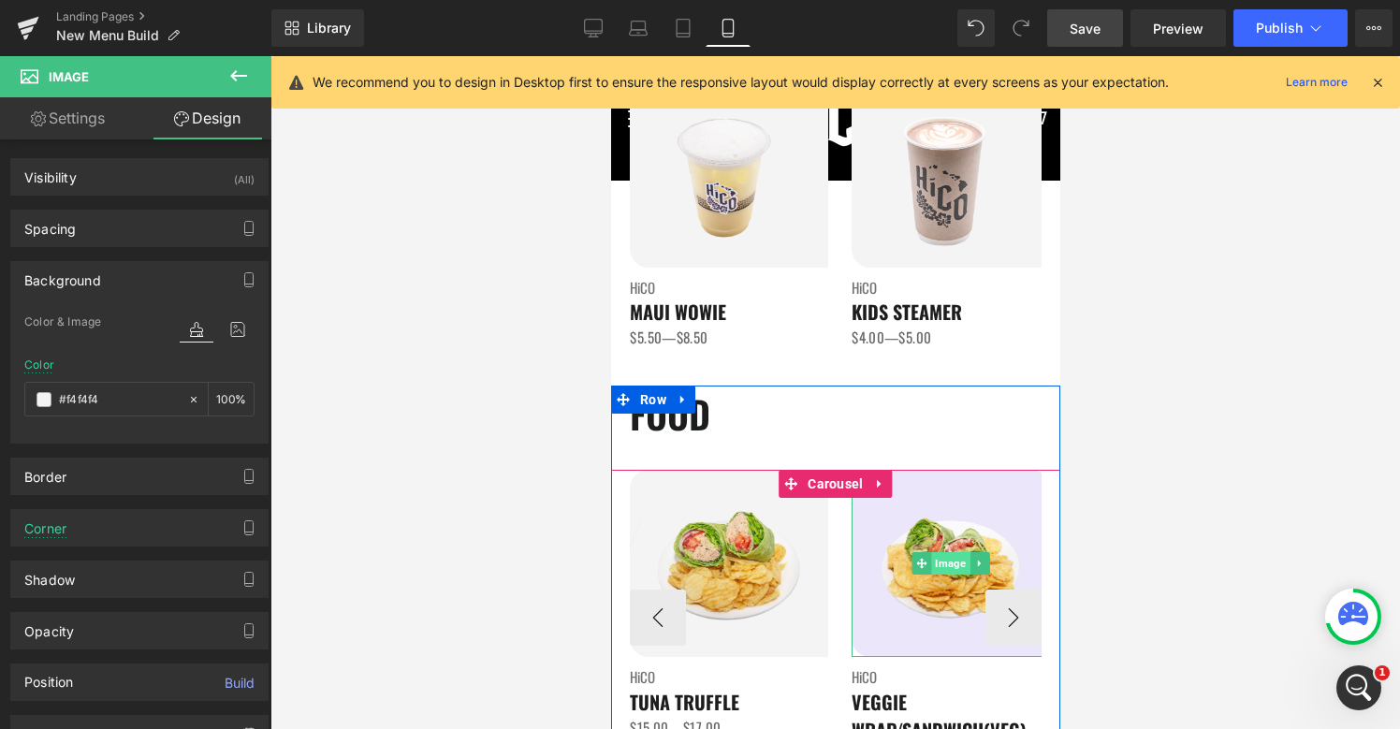
click at [950, 567] on span "Image" at bounding box center [949, 563] width 38 height 22
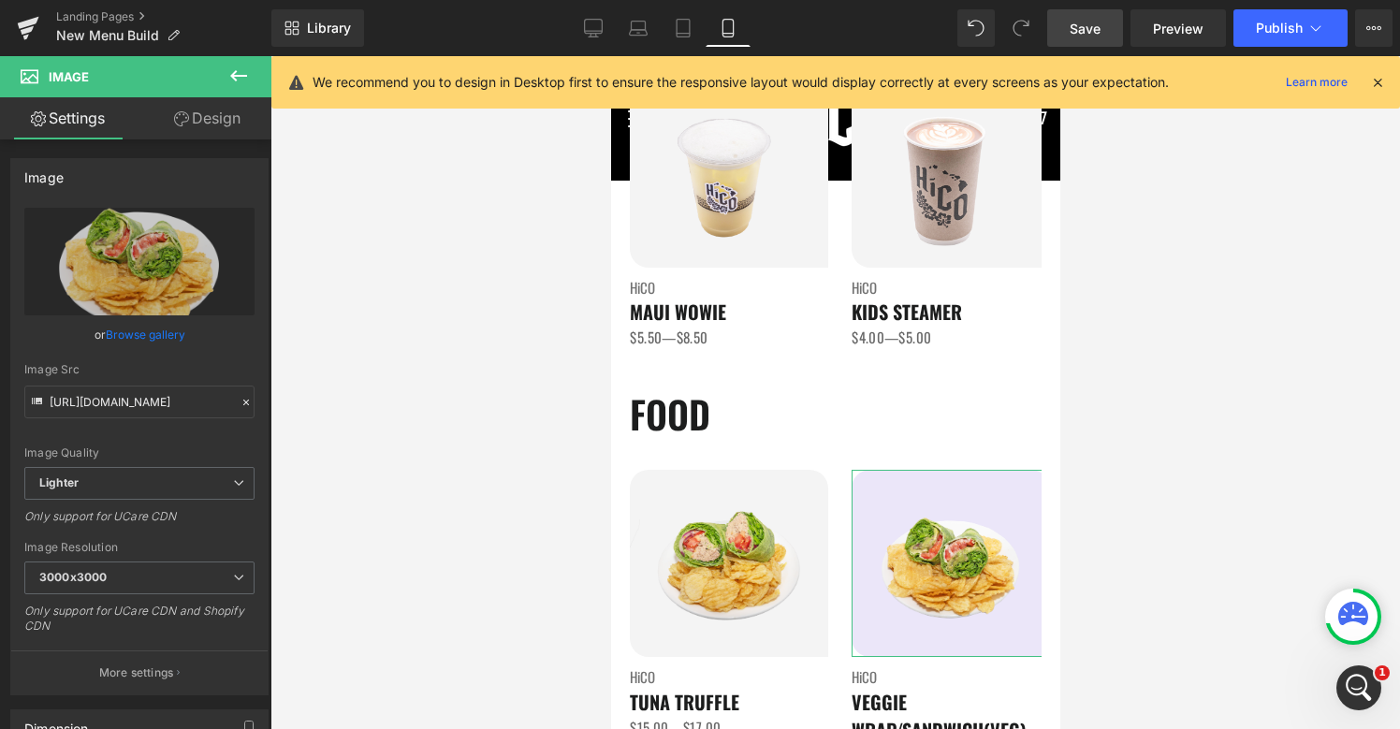
click at [196, 121] on link "Design" at bounding box center [207, 118] width 136 height 42
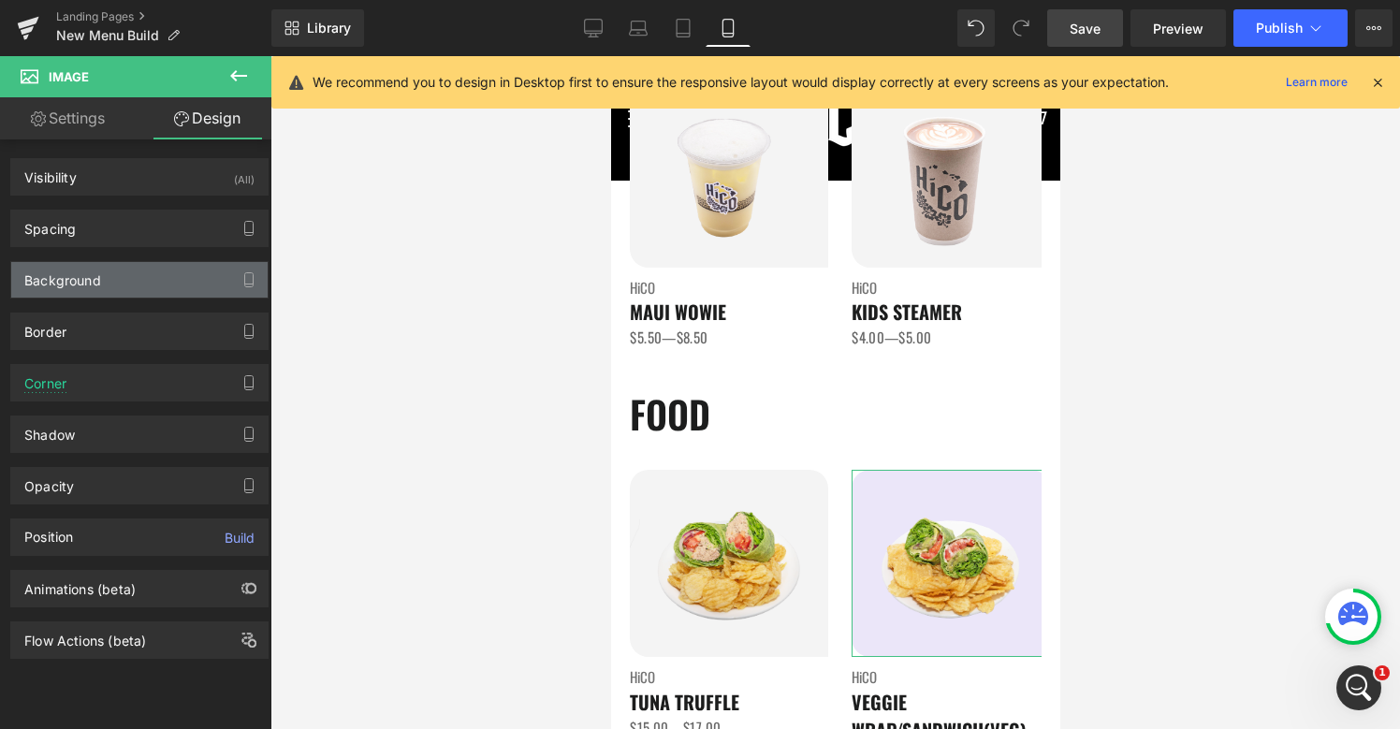
click at [138, 269] on div "Background" at bounding box center [139, 280] width 256 height 36
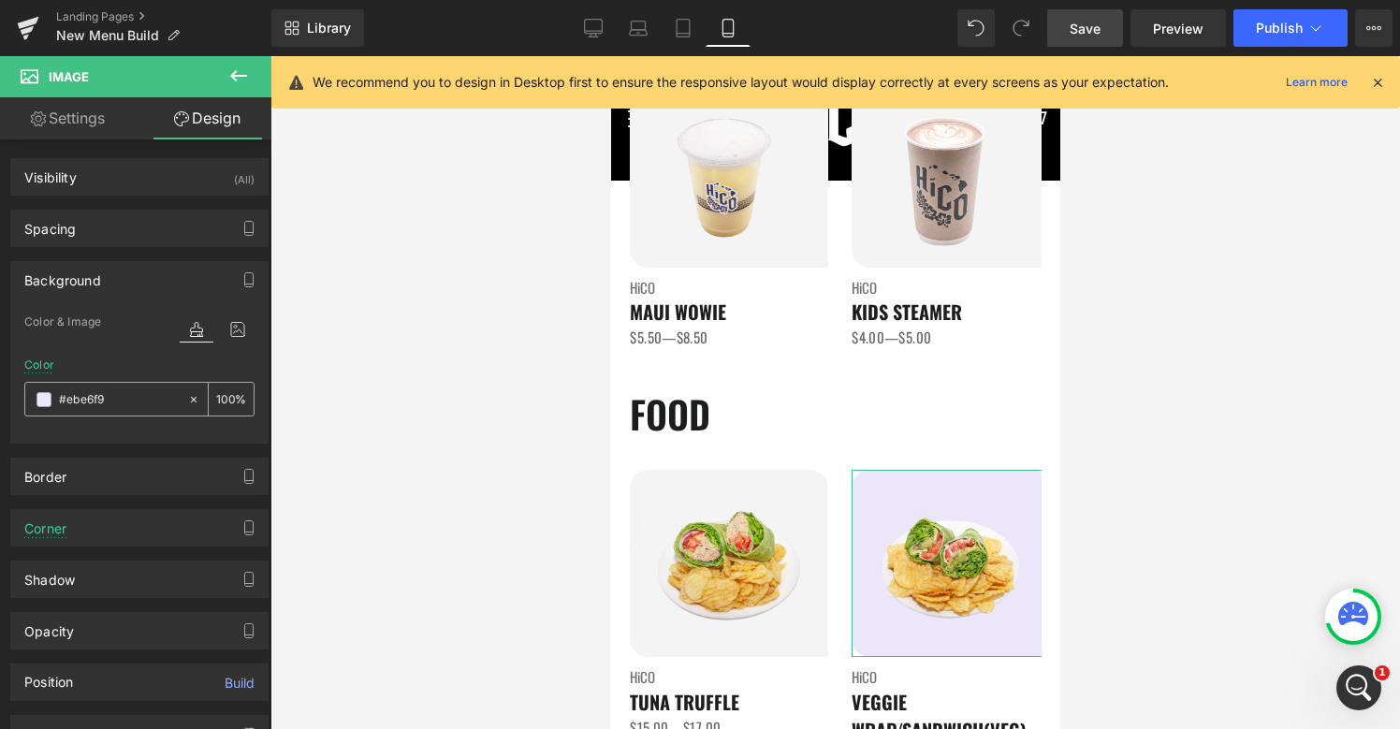
click at [94, 408] on input "#ebe6f9" at bounding box center [119, 399] width 120 height 21
paste input "f4f4f4"
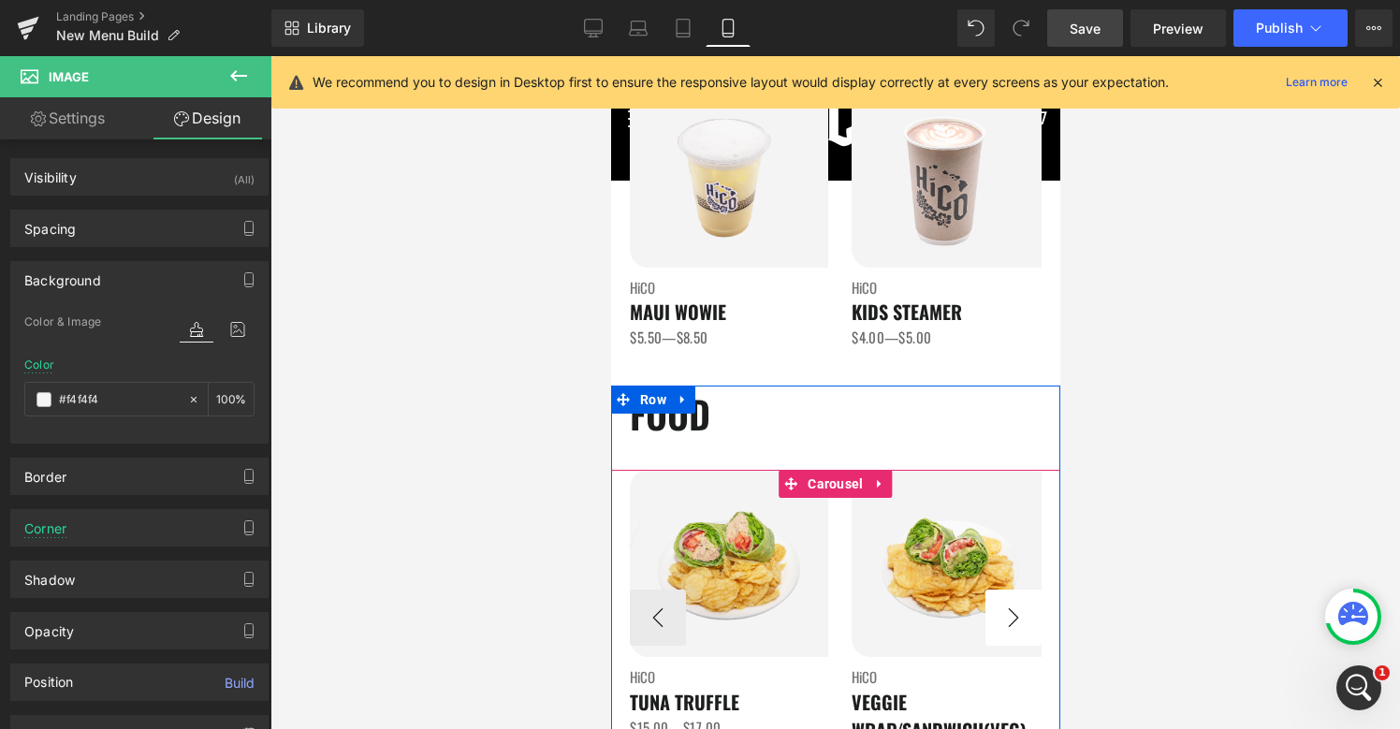
type input "#f4f4f4"
click at [1017, 618] on button "›" at bounding box center [1012, 617] width 56 height 56
click at [1017, 622] on button "›" at bounding box center [1012, 617] width 56 height 56
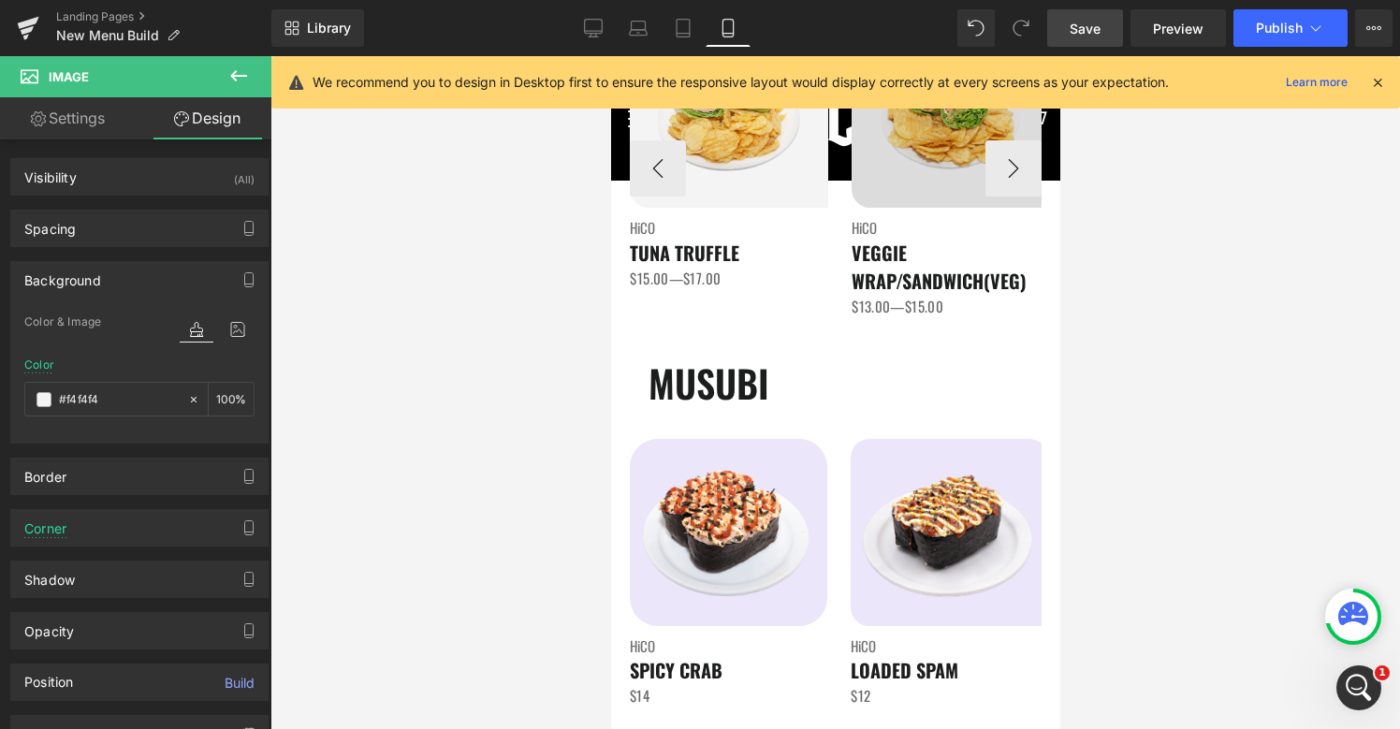
scroll to position [2407, 0]
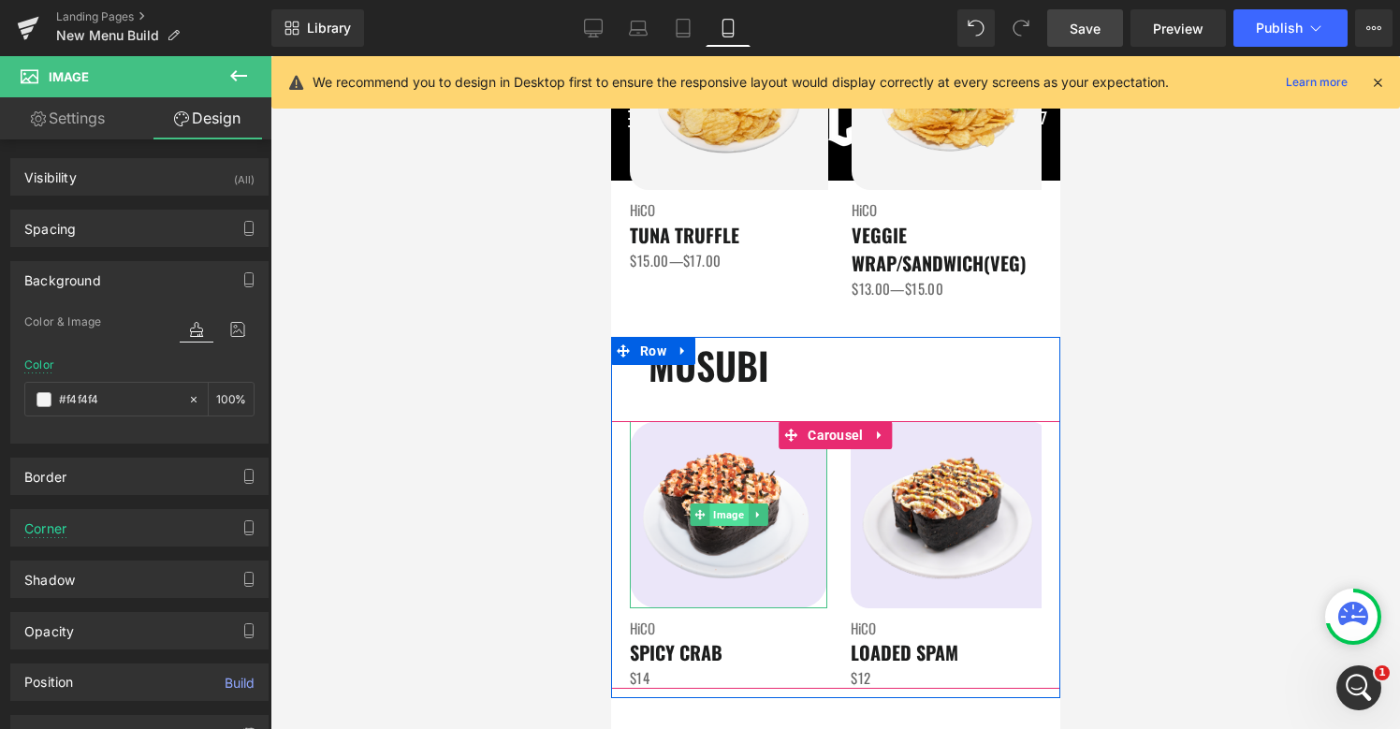
click at [721, 510] on span "Image" at bounding box center [727, 514] width 38 height 22
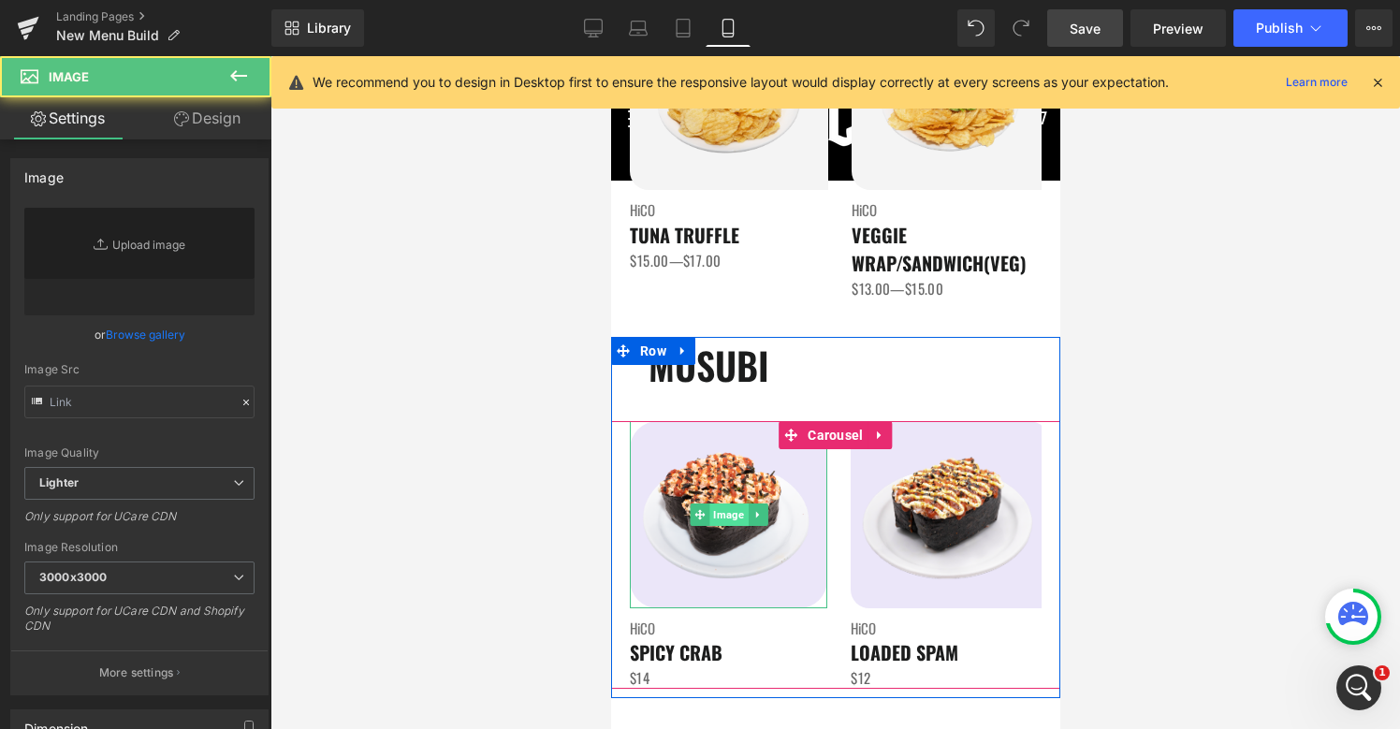
type input "[URL][DOMAIN_NAME]"
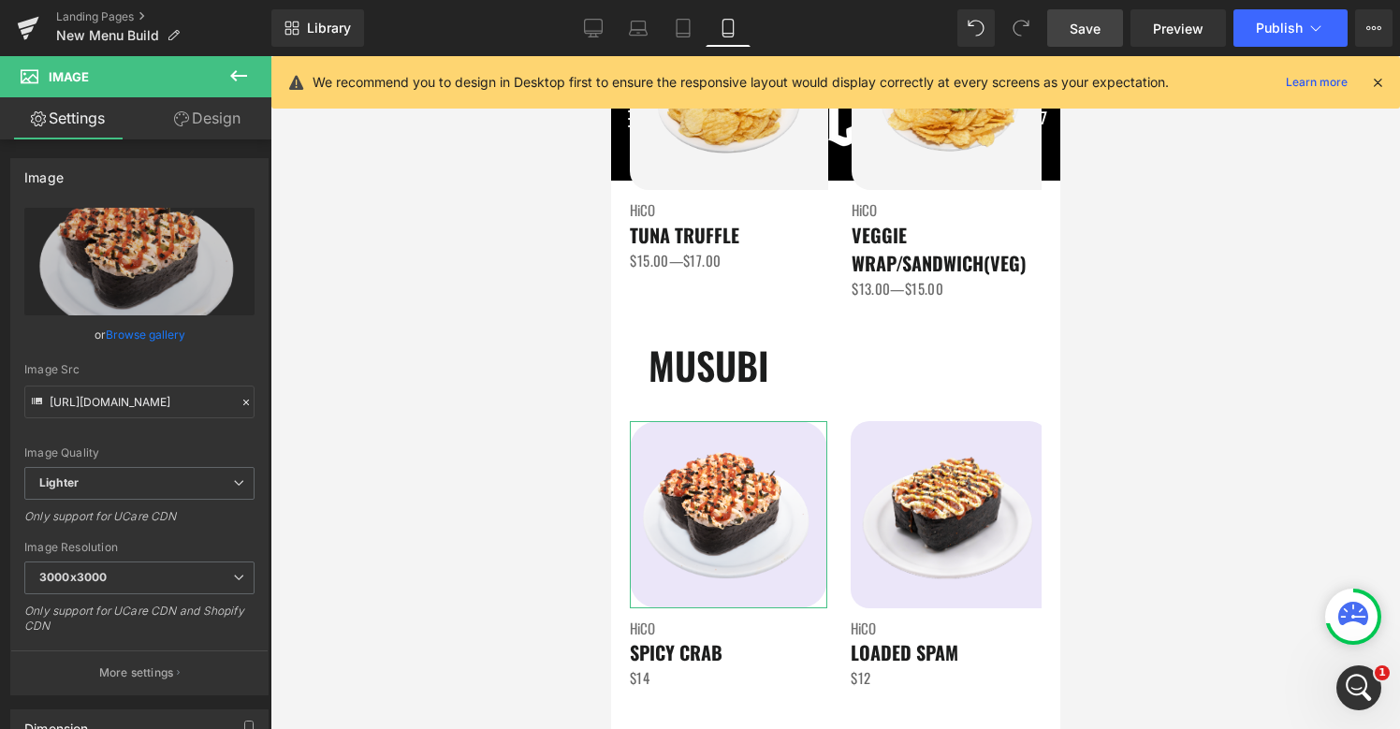
click at [204, 131] on link "Design" at bounding box center [207, 118] width 136 height 42
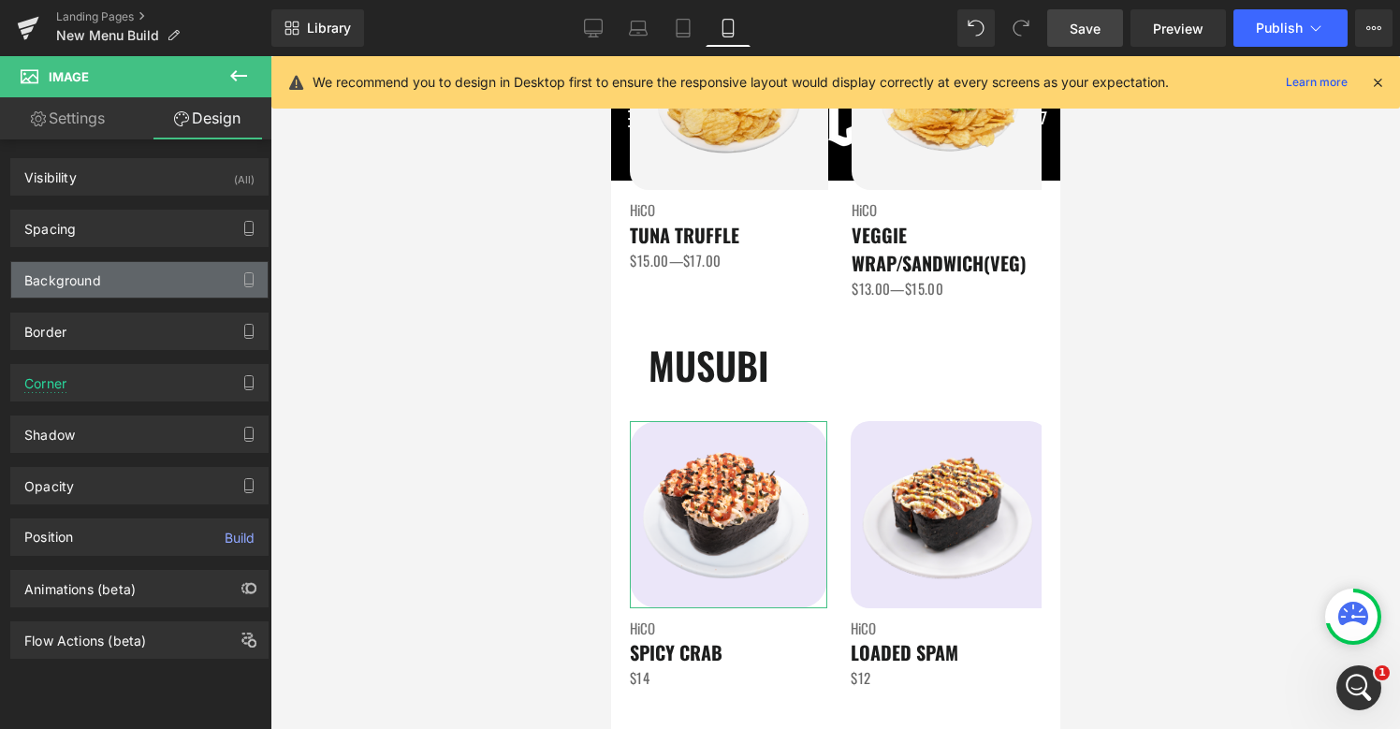
click at [106, 282] on div "Background" at bounding box center [139, 280] width 256 height 36
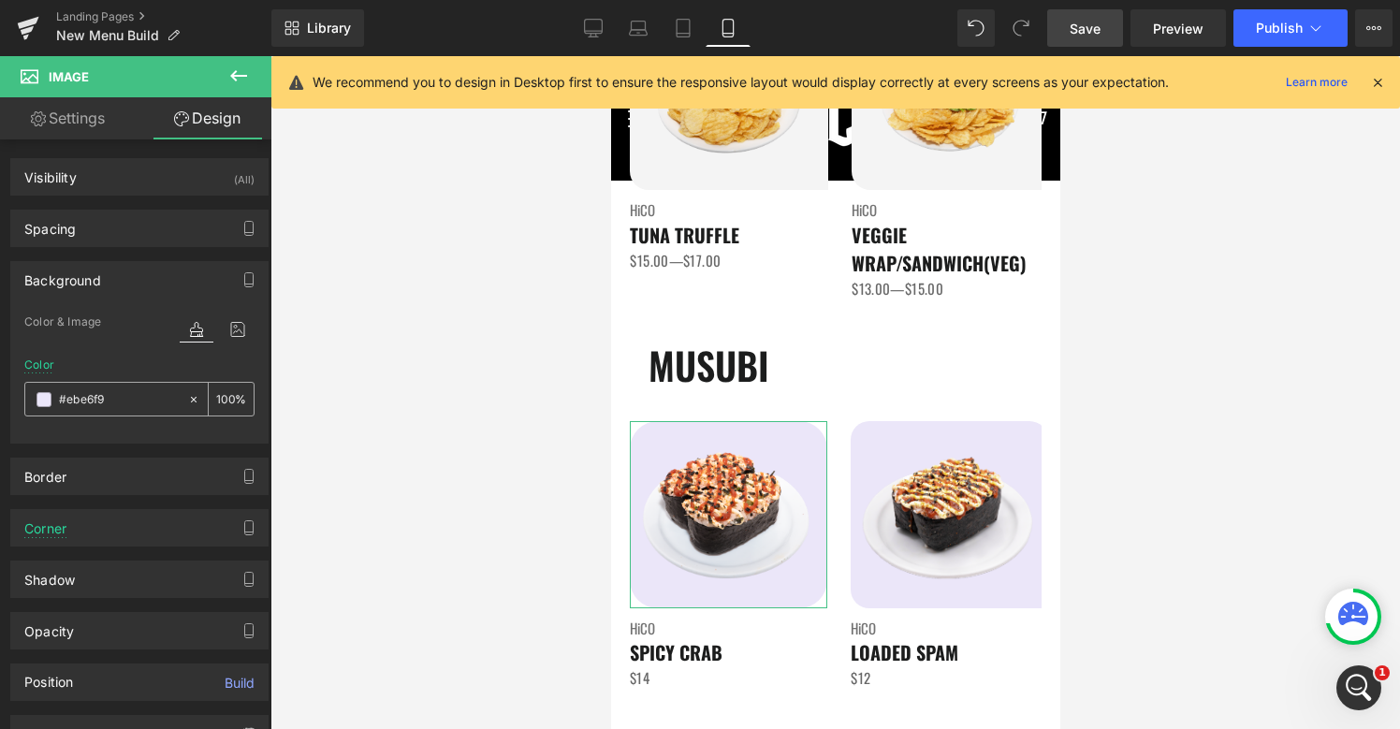
click at [85, 407] on input "#ebe6f9" at bounding box center [119, 399] width 120 height 21
paste input "f4f4f4"
type input "#f4f4f4"
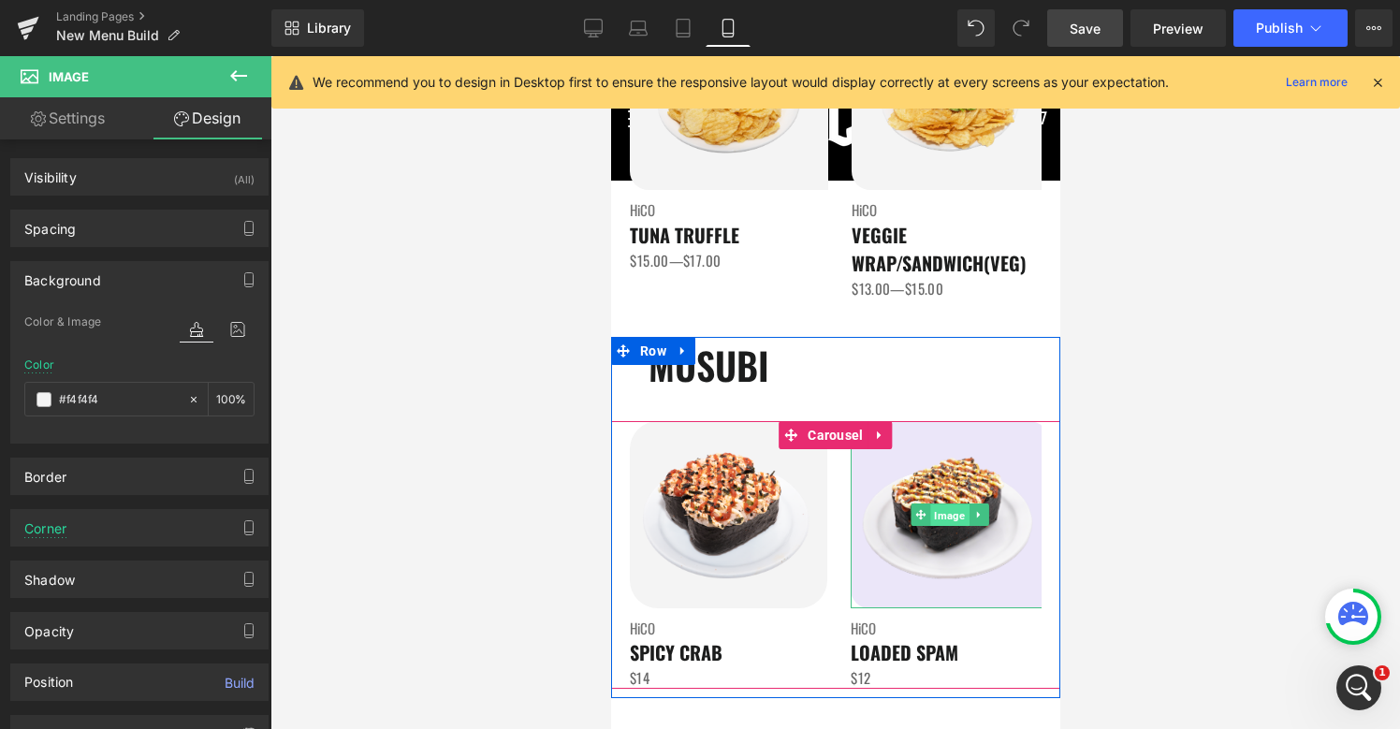
click at [955, 512] on span "Image" at bounding box center [948, 515] width 38 height 22
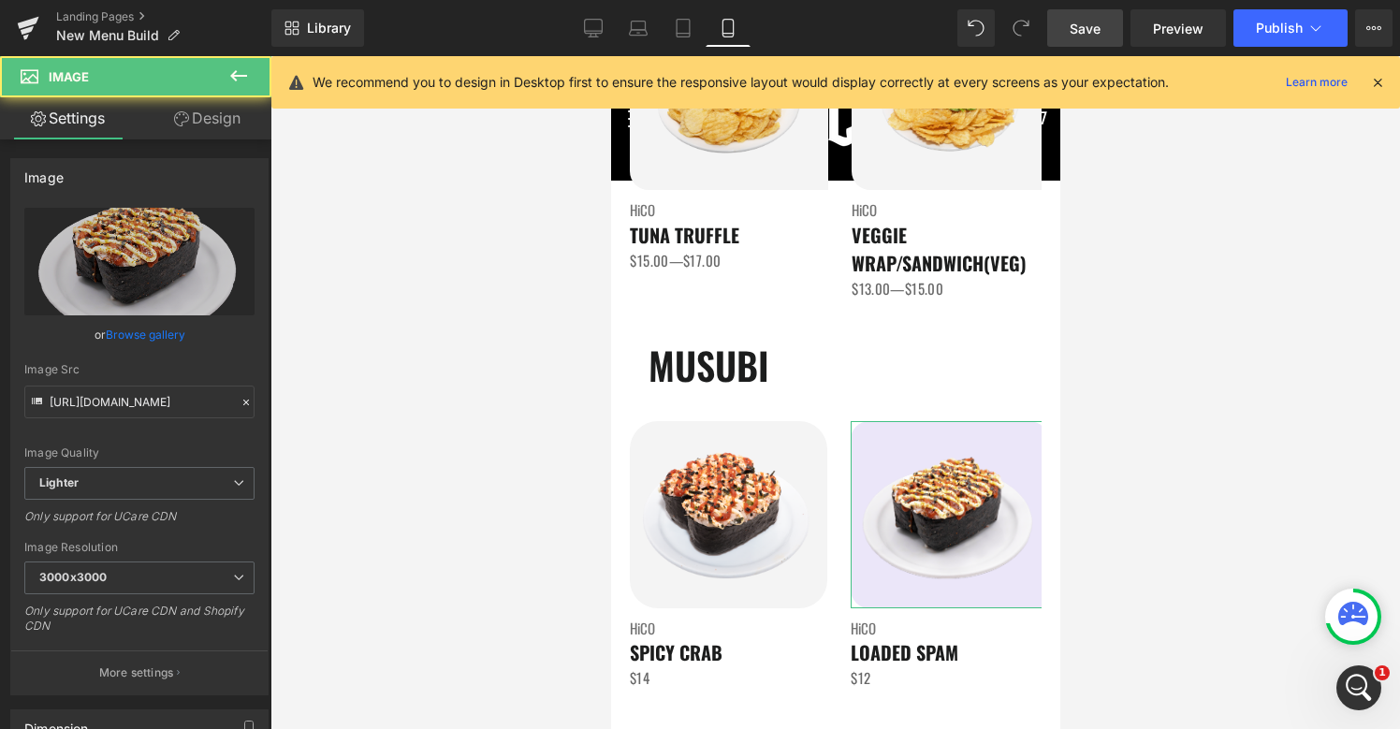
click at [216, 106] on link "Design" at bounding box center [207, 118] width 136 height 42
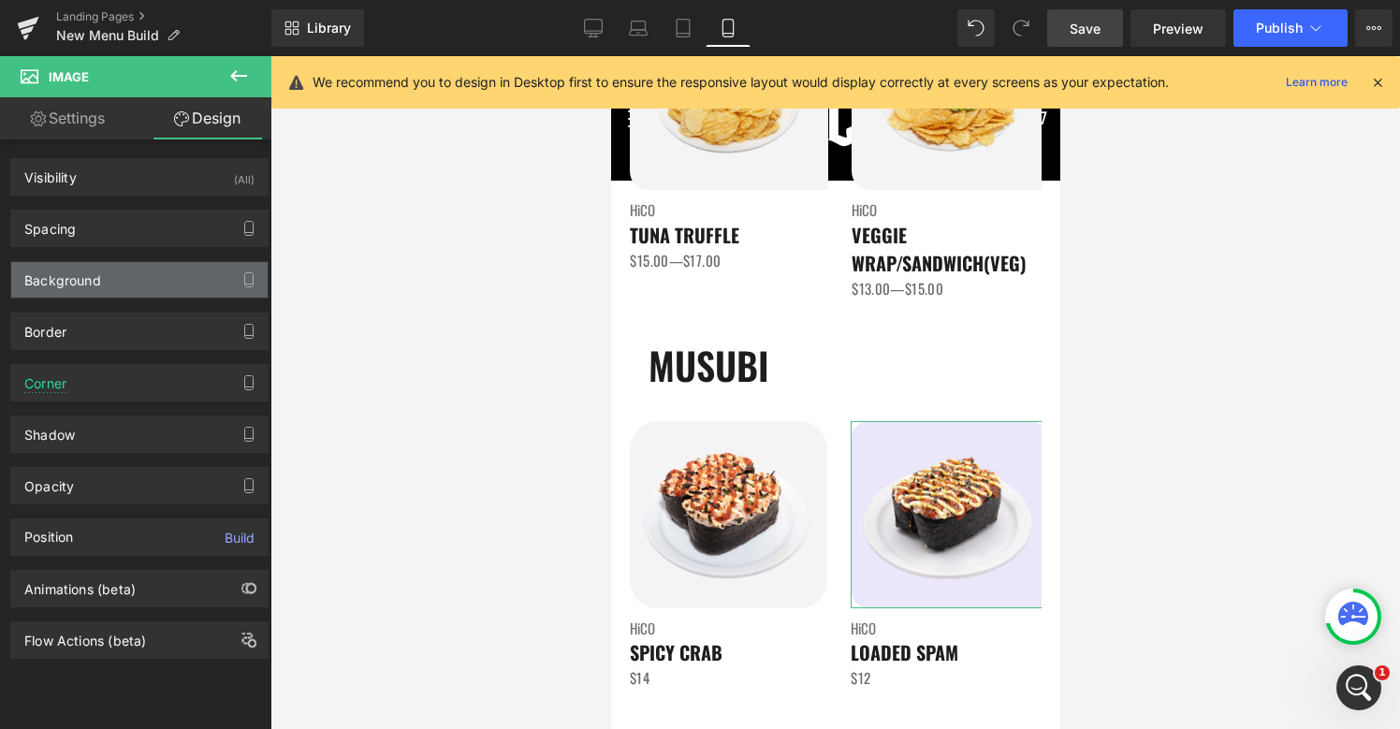
click at [65, 279] on div "Background" at bounding box center [62, 275] width 77 height 26
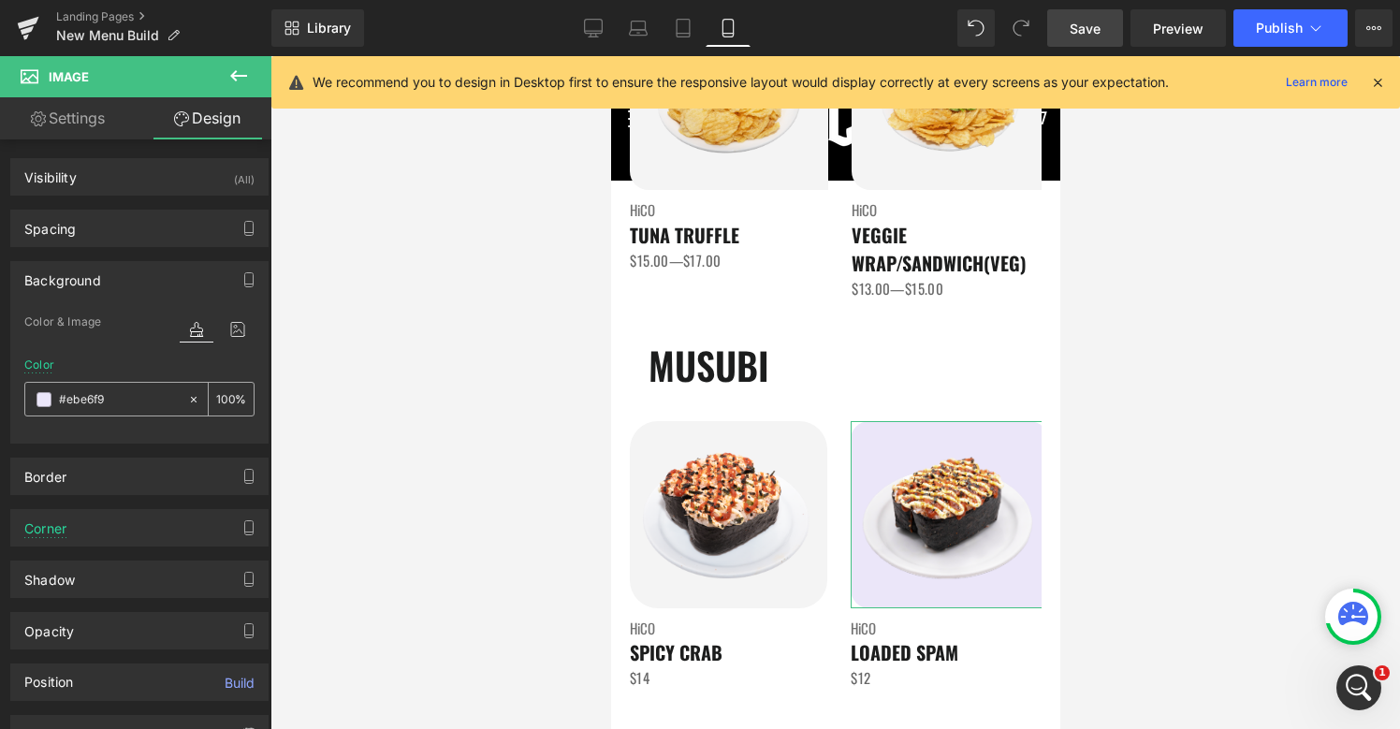
click at [111, 385] on div "#ebe6f9" at bounding box center [106, 399] width 162 height 33
click at [111, 401] on input "#ebe6f9" at bounding box center [119, 399] width 120 height 21
paste input "f4f4f4"
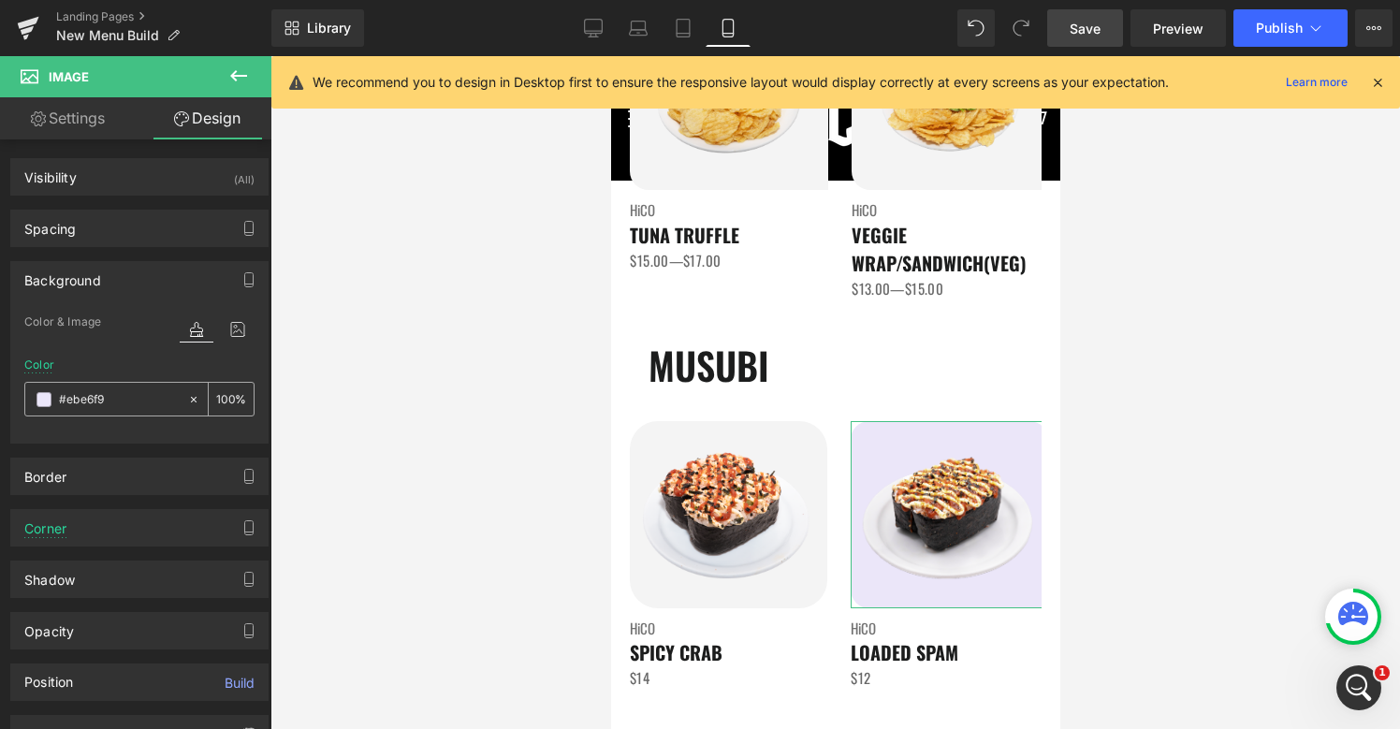
type input "#f4f4f4"
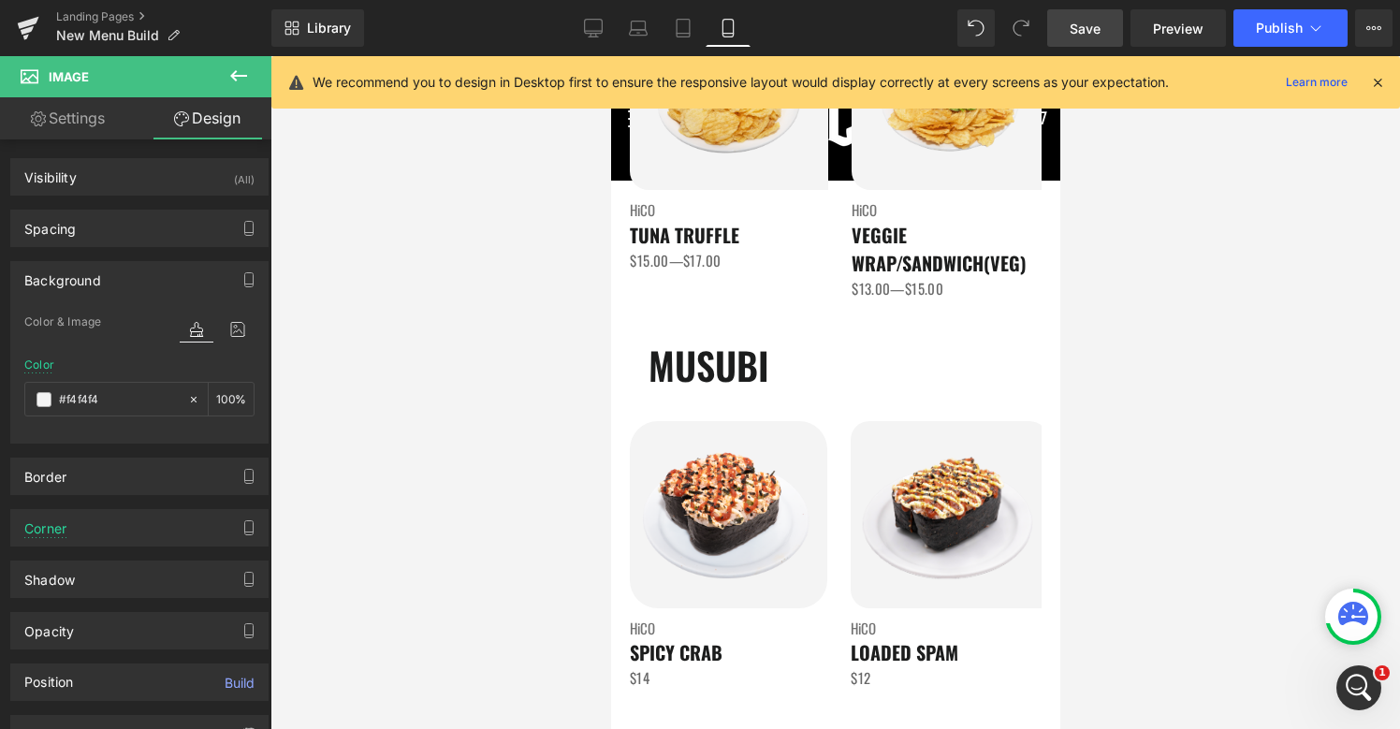
click at [1113, 547] on div at bounding box center [834, 392] width 1129 height 673
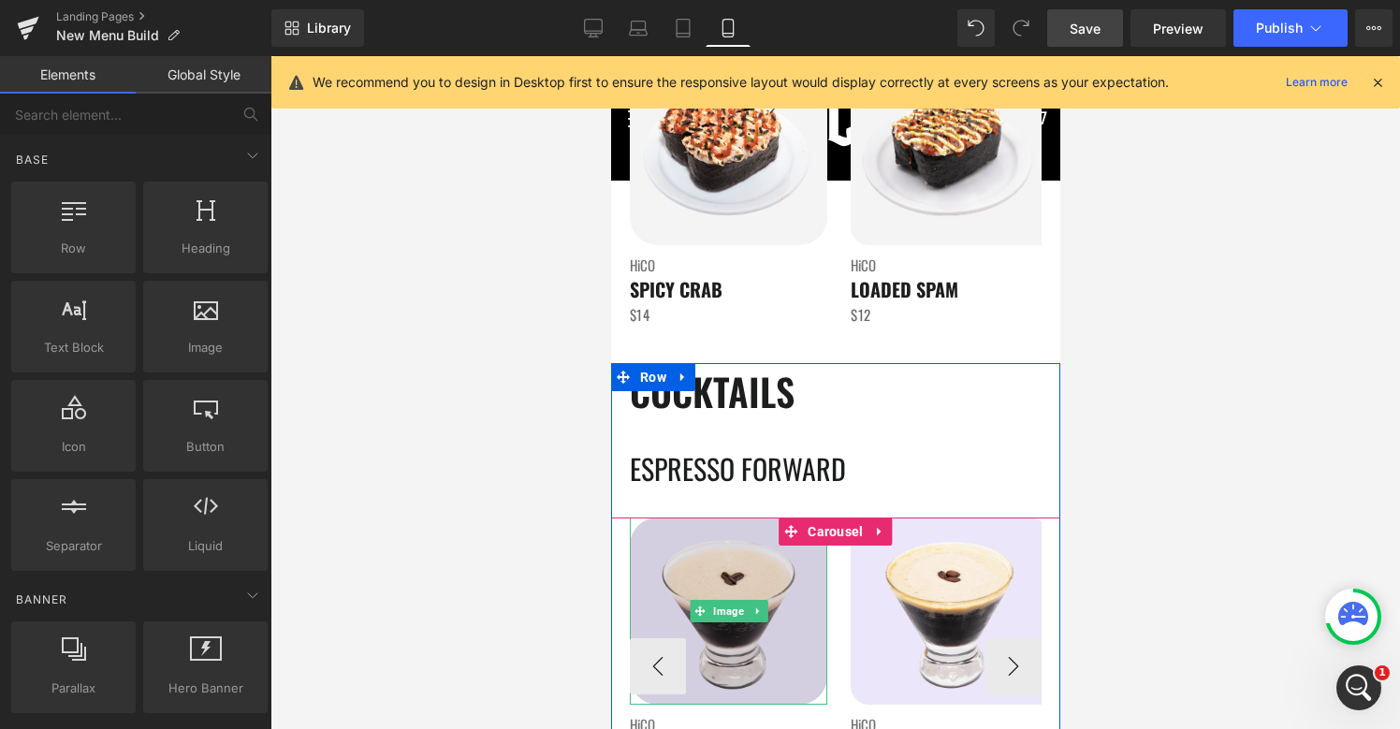
scroll to position [2788, 0]
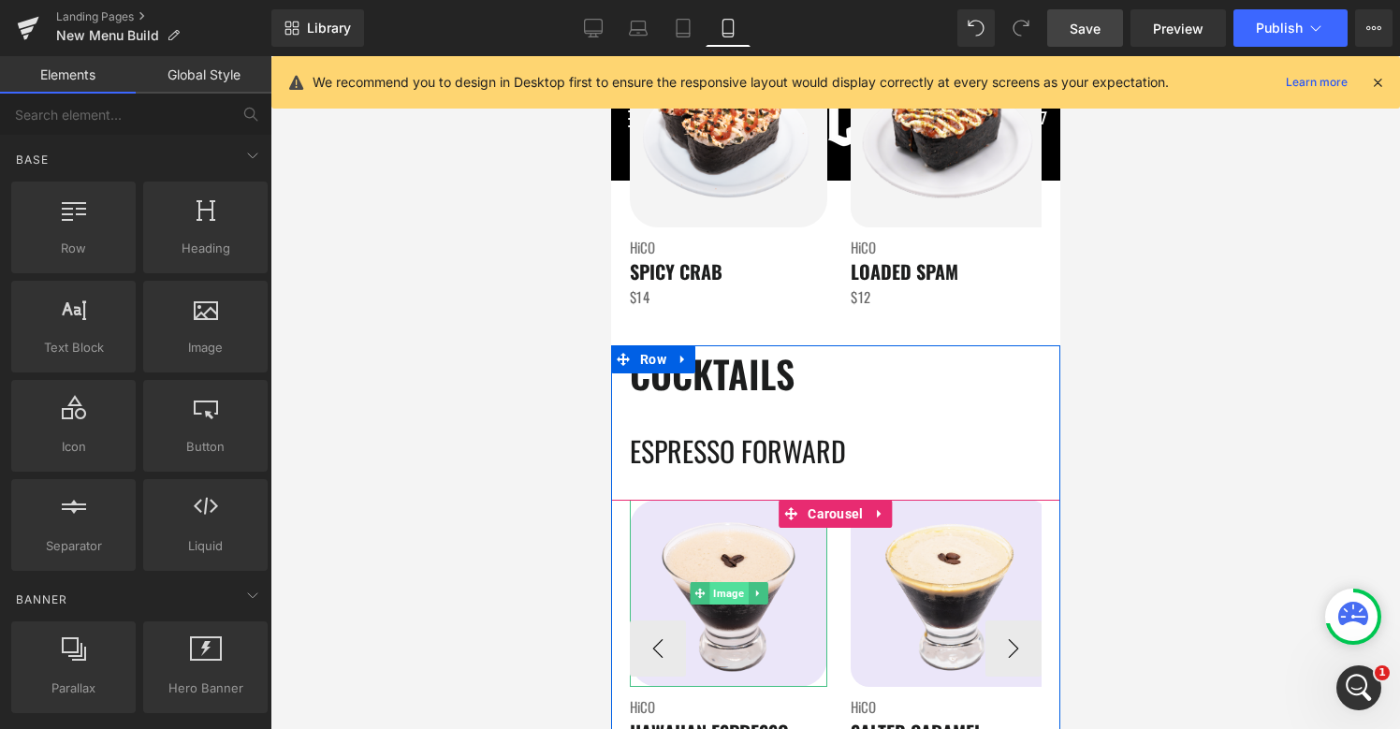
click at [718, 589] on span "Image" at bounding box center [727, 593] width 38 height 22
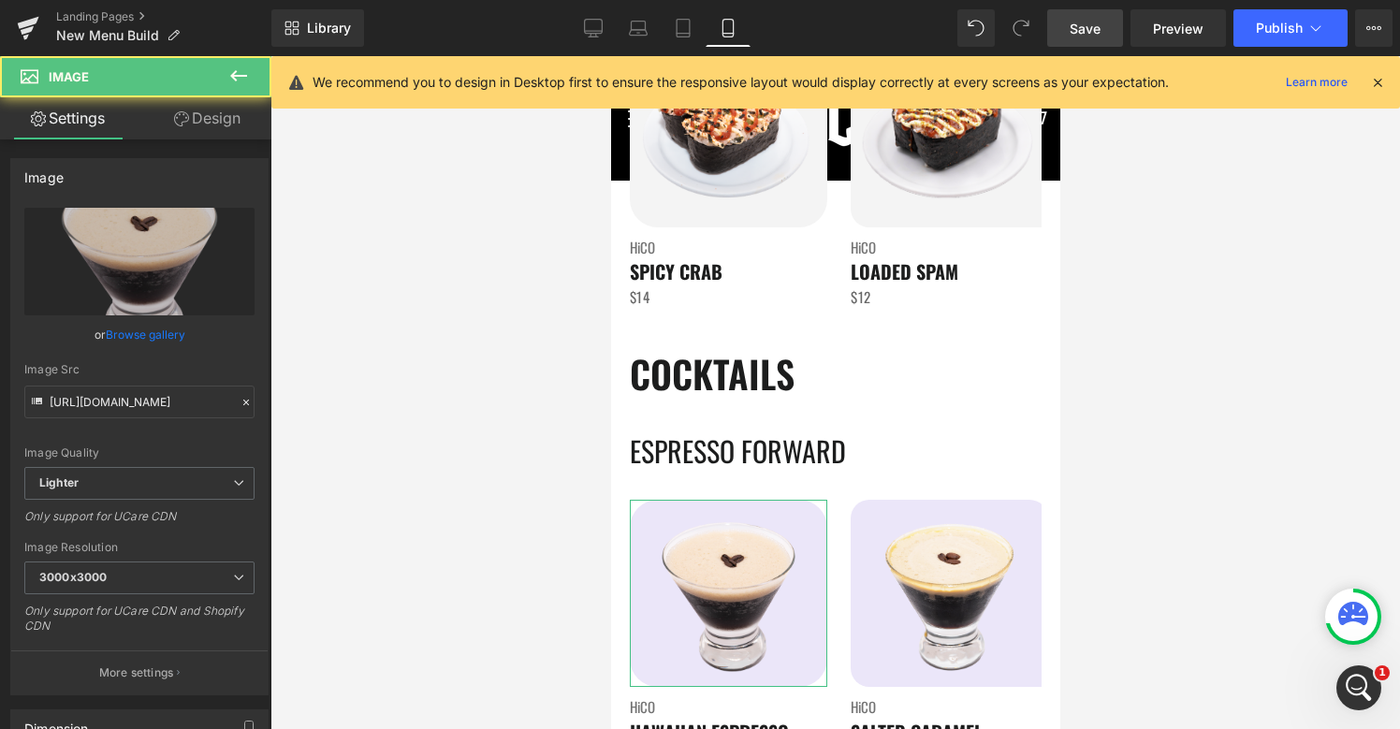
click at [210, 128] on link "Design" at bounding box center [207, 118] width 136 height 42
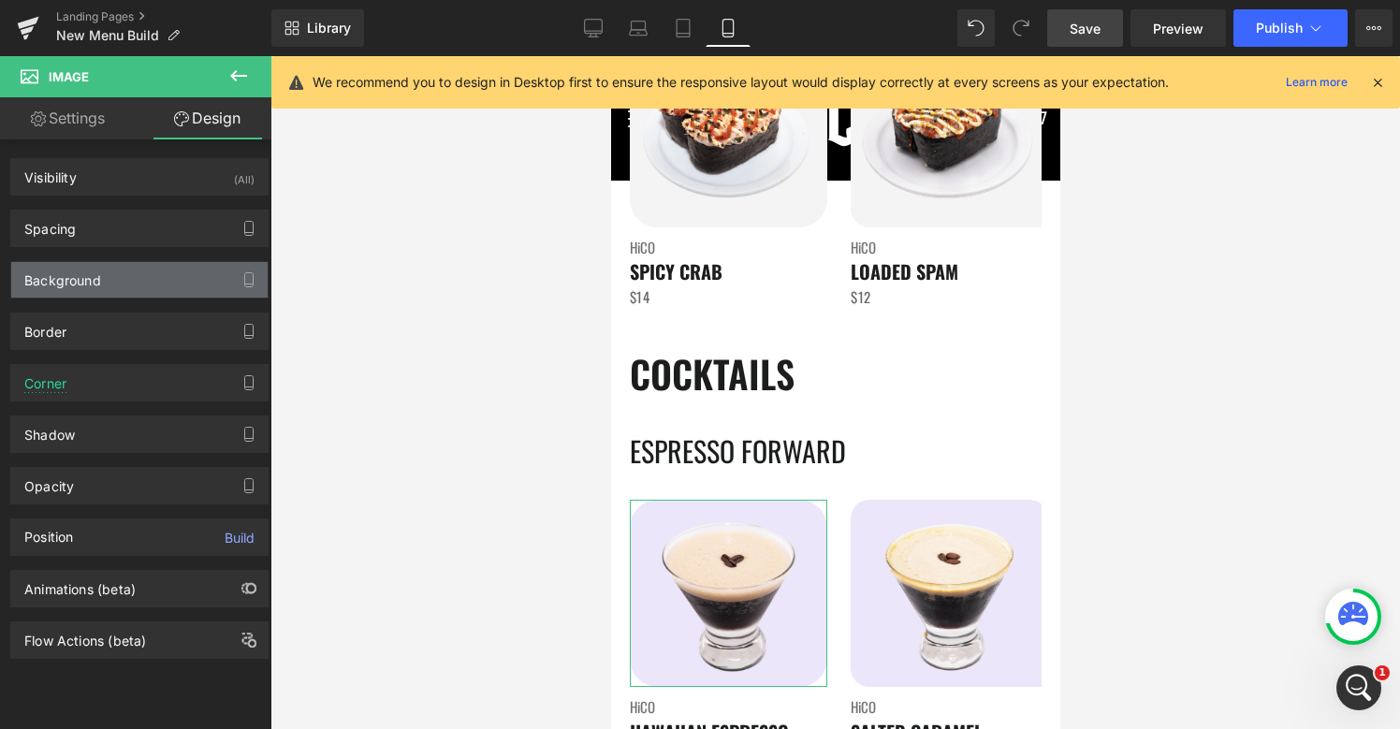
click at [127, 284] on div "Background" at bounding box center [139, 280] width 256 height 36
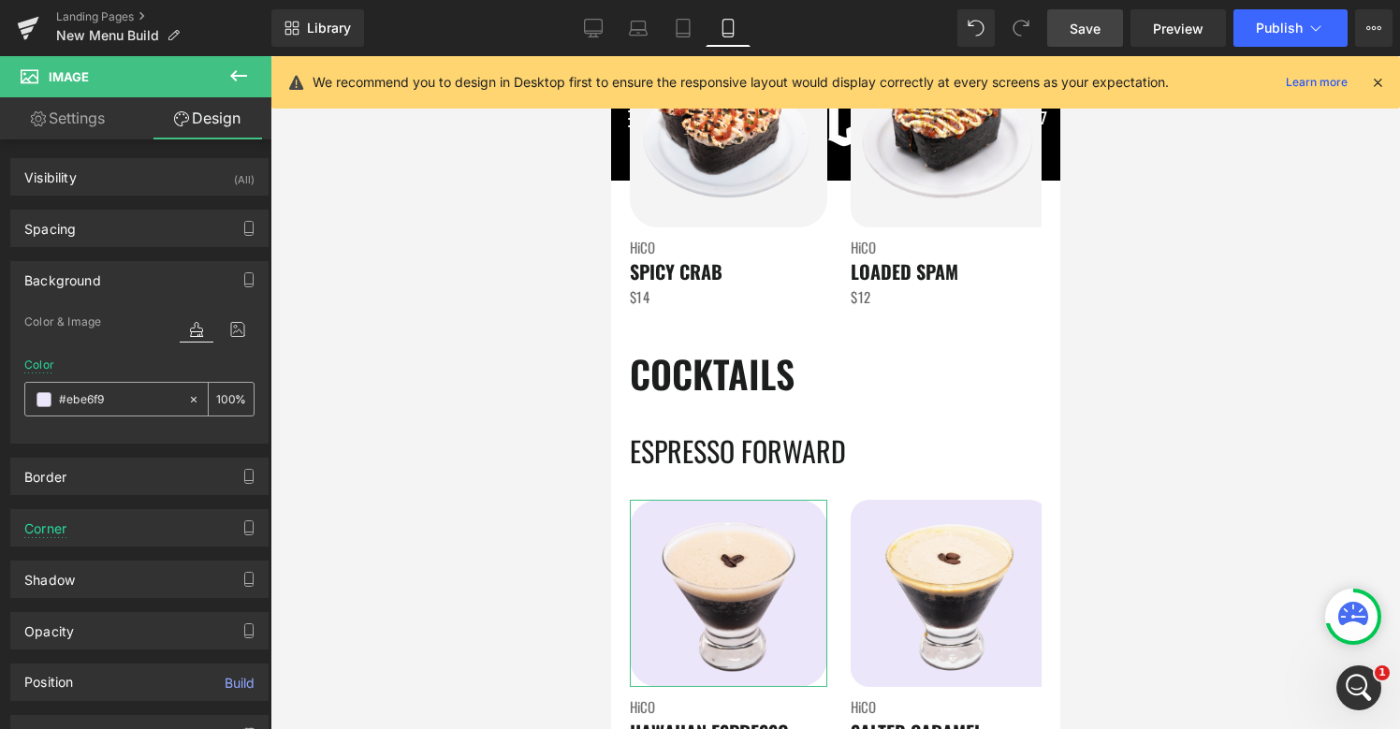
click at [124, 404] on input "#ebe6f9" at bounding box center [119, 399] width 120 height 21
paste input "f4f4f4"
type input "#f4f4f4"
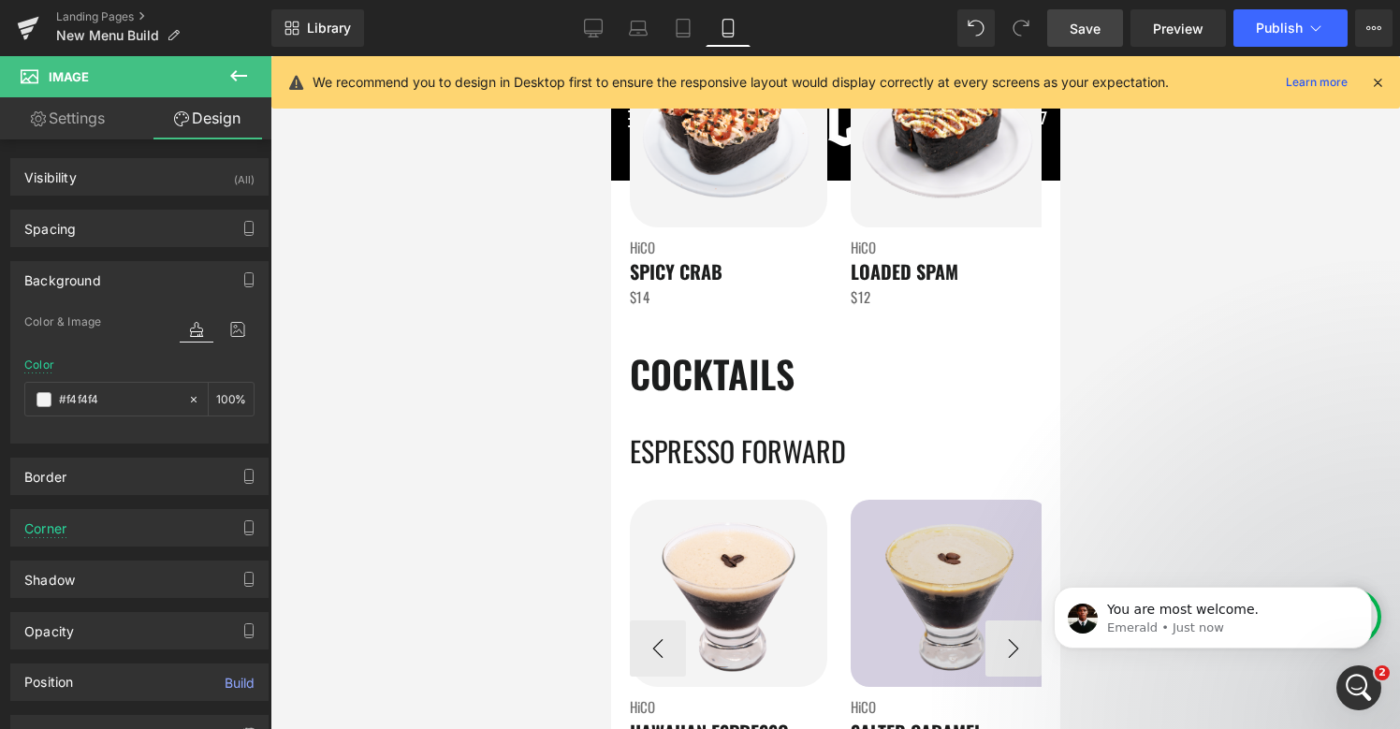
scroll to position [3824, 0]
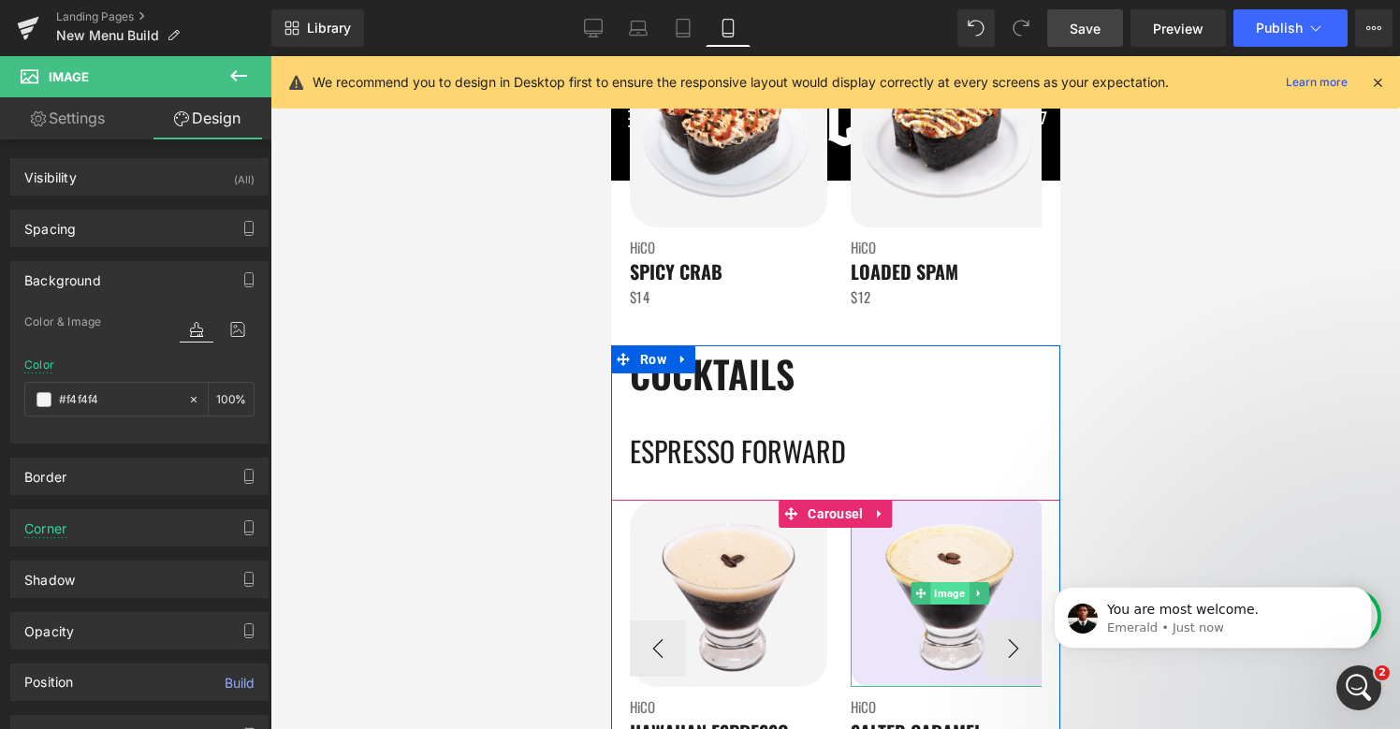
click at [948, 592] on span "Image" at bounding box center [948, 593] width 38 height 22
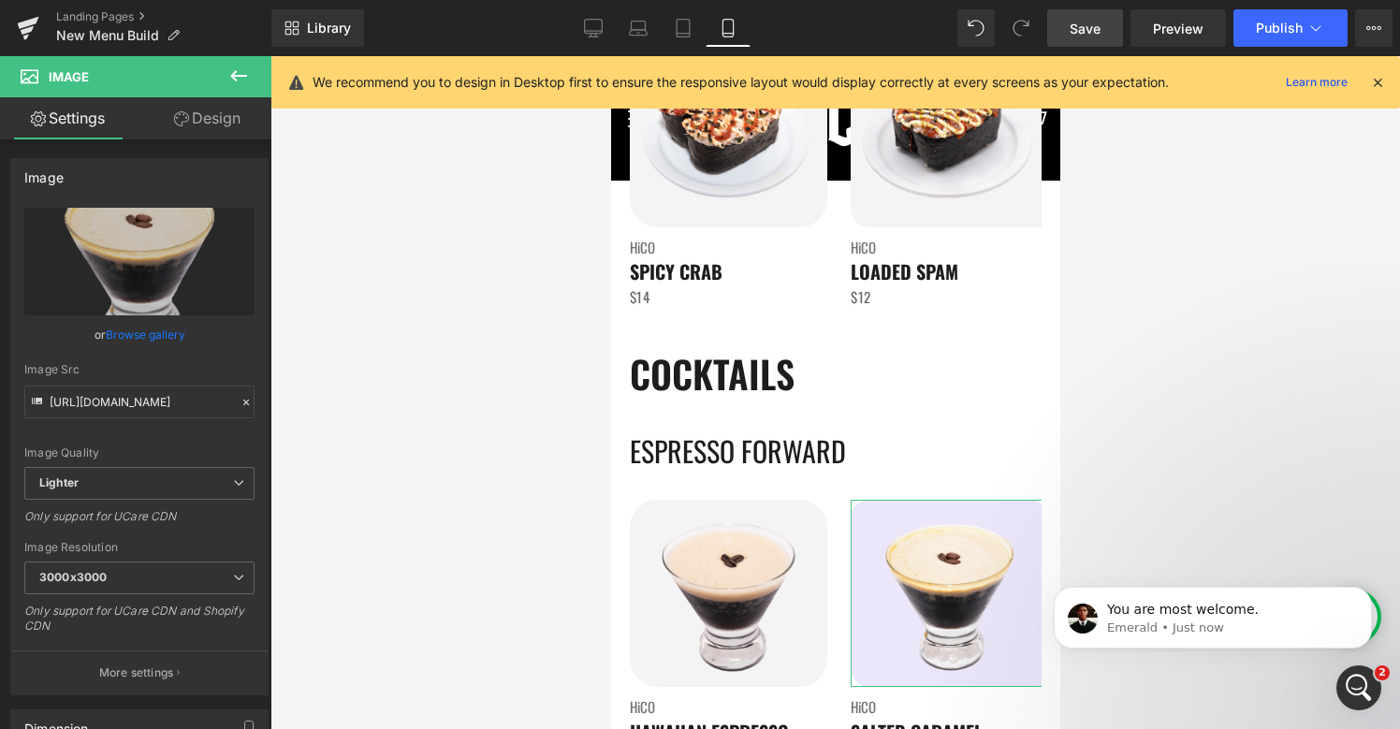
click at [197, 132] on link "Design" at bounding box center [207, 118] width 136 height 42
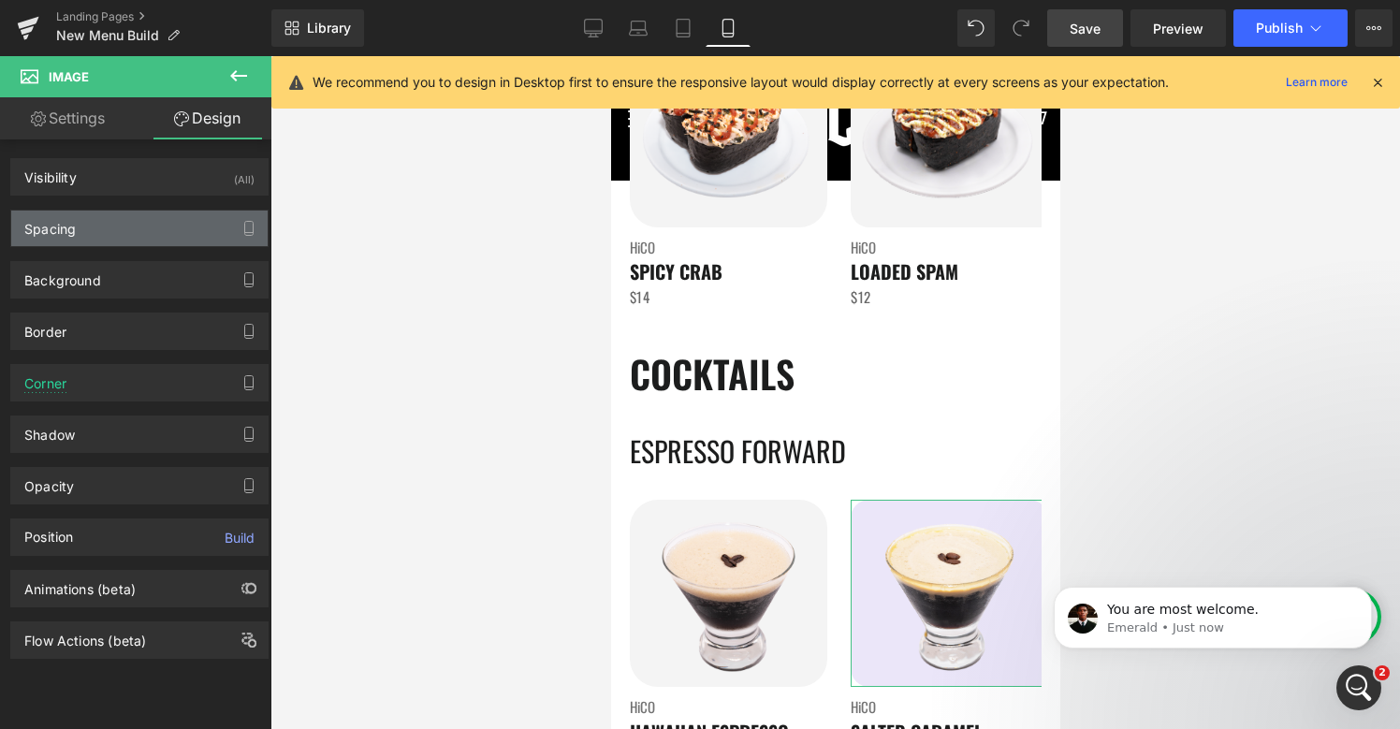
type input "#ebe6f9"
type input "100"
click at [119, 234] on div "Spacing" at bounding box center [139, 229] width 256 height 36
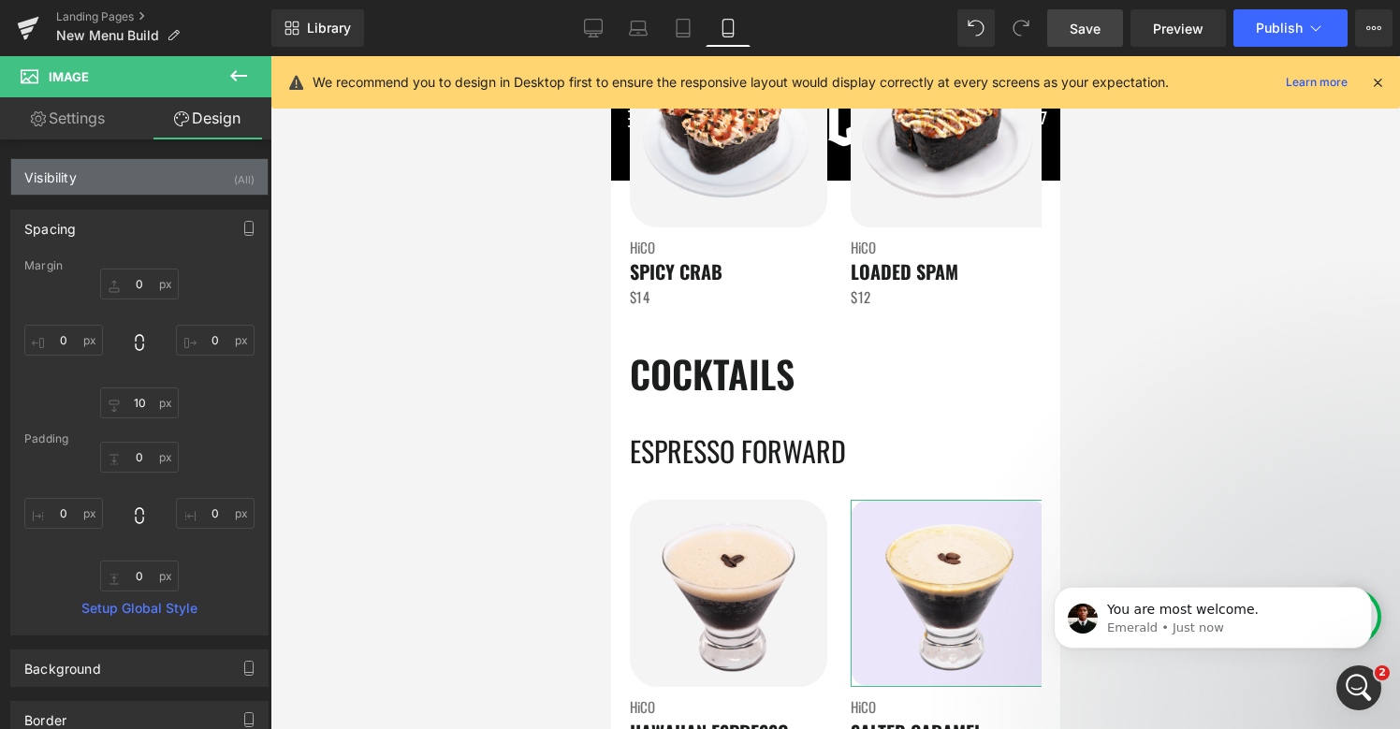
click at [152, 173] on div "Visibility (All)" at bounding box center [139, 177] width 256 height 36
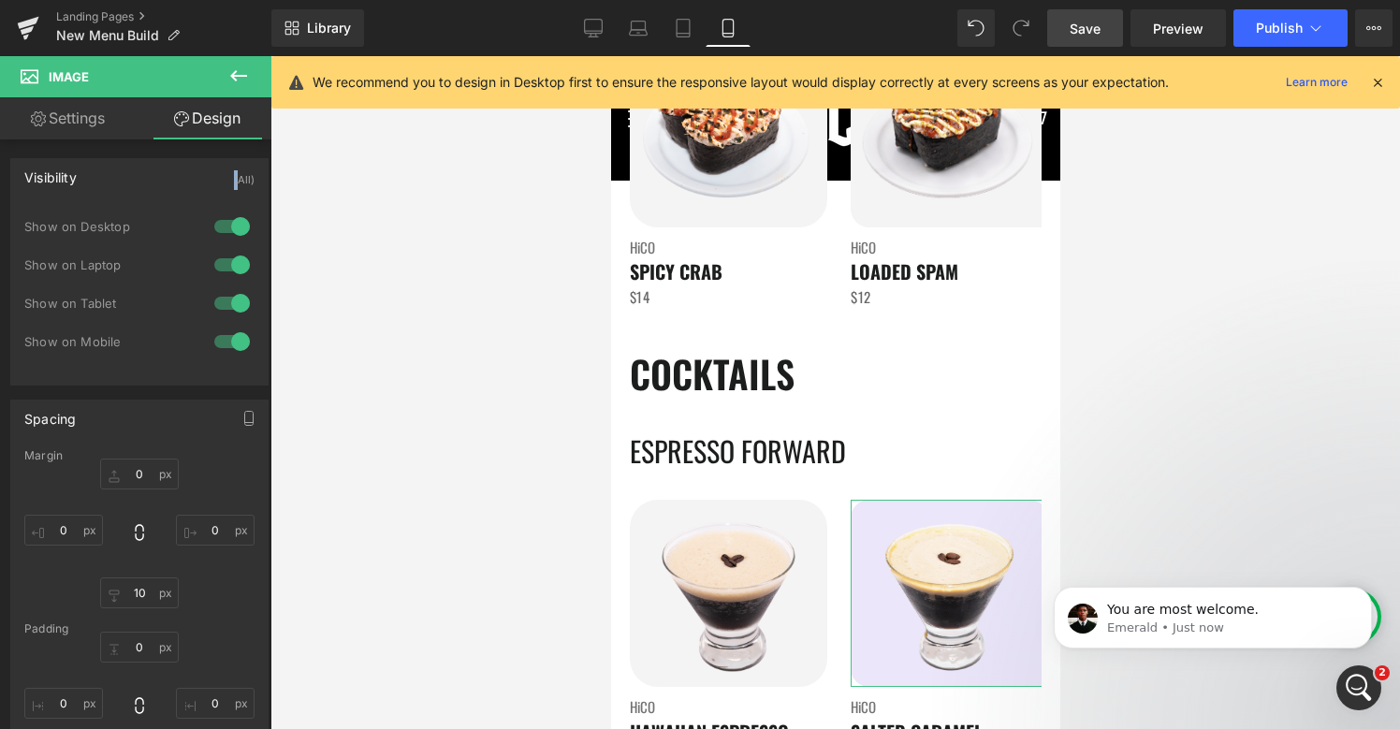
click at [152, 173] on div "Visibility (All)" at bounding box center [139, 177] width 256 height 36
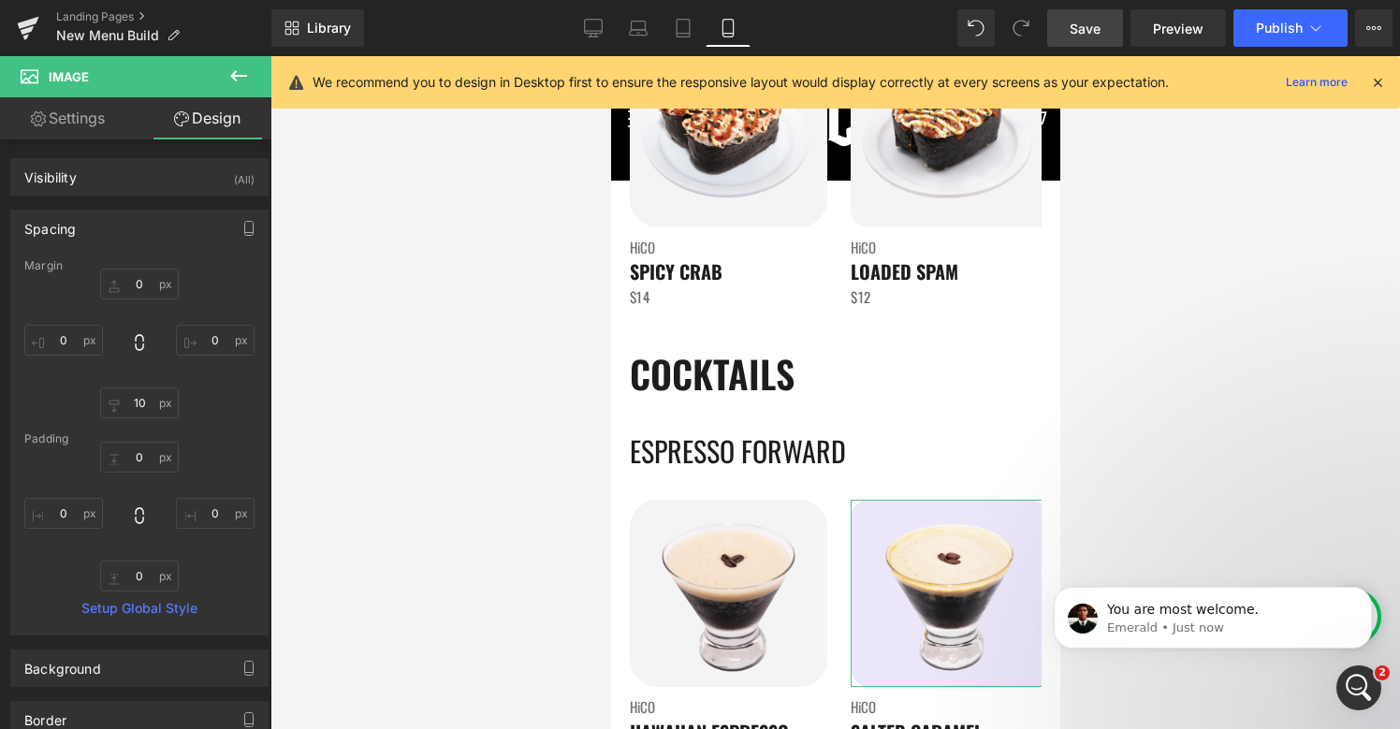
click at [139, 234] on div "Spacing" at bounding box center [139, 229] width 256 height 36
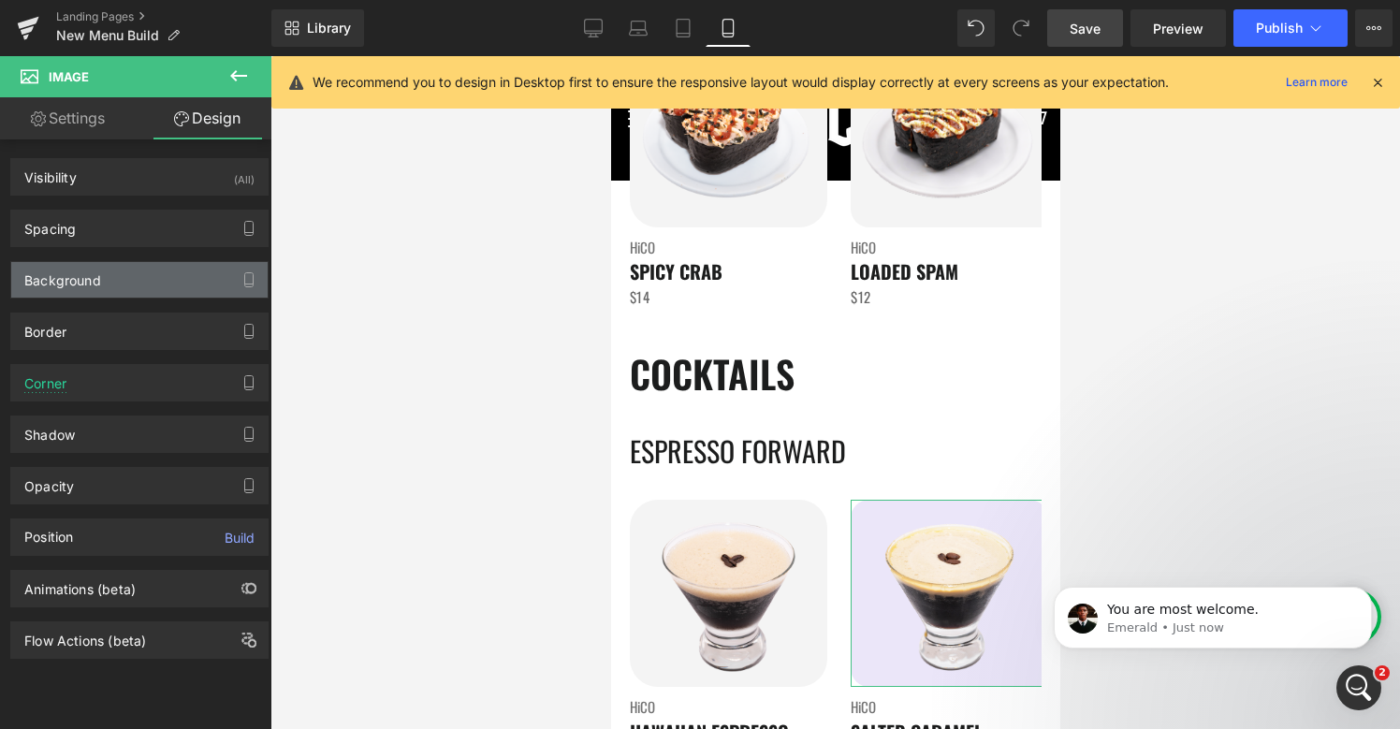
click at [136, 279] on div "Background" at bounding box center [139, 280] width 256 height 36
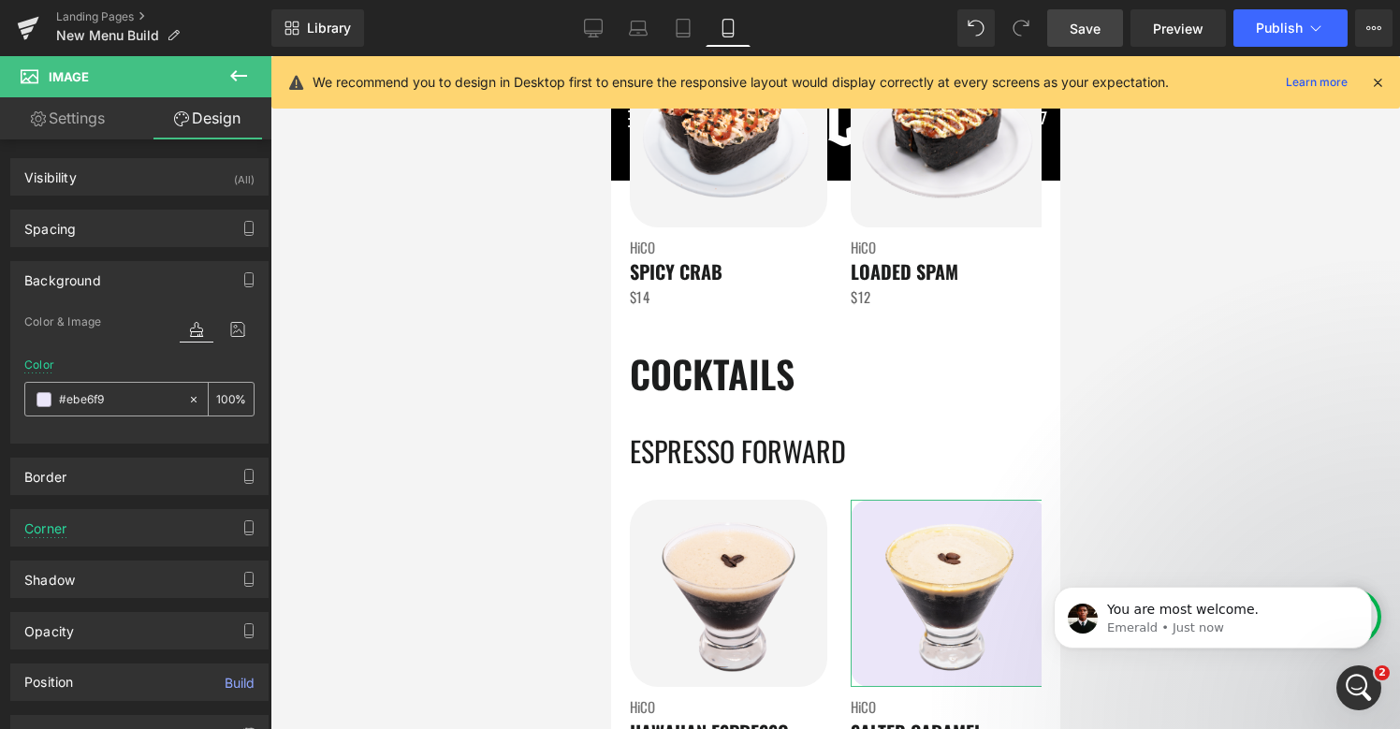
click at [120, 409] on div "#ebe6f9" at bounding box center [106, 399] width 162 height 33
click at [120, 400] on input "#ebe6f9" at bounding box center [119, 399] width 120 height 21
paste input "f4f4f4"
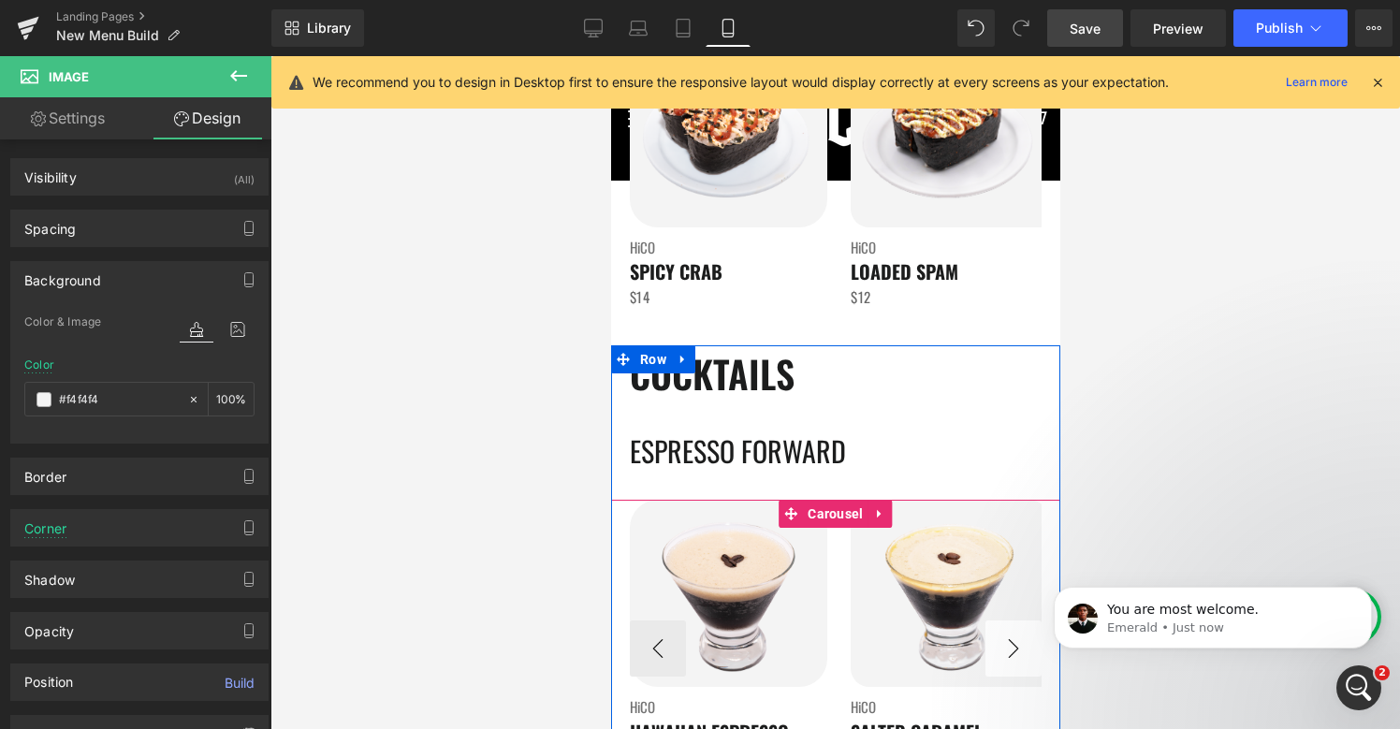
type input "#f4f4f4"
click at [1001, 643] on button "›" at bounding box center [1012, 648] width 56 height 56
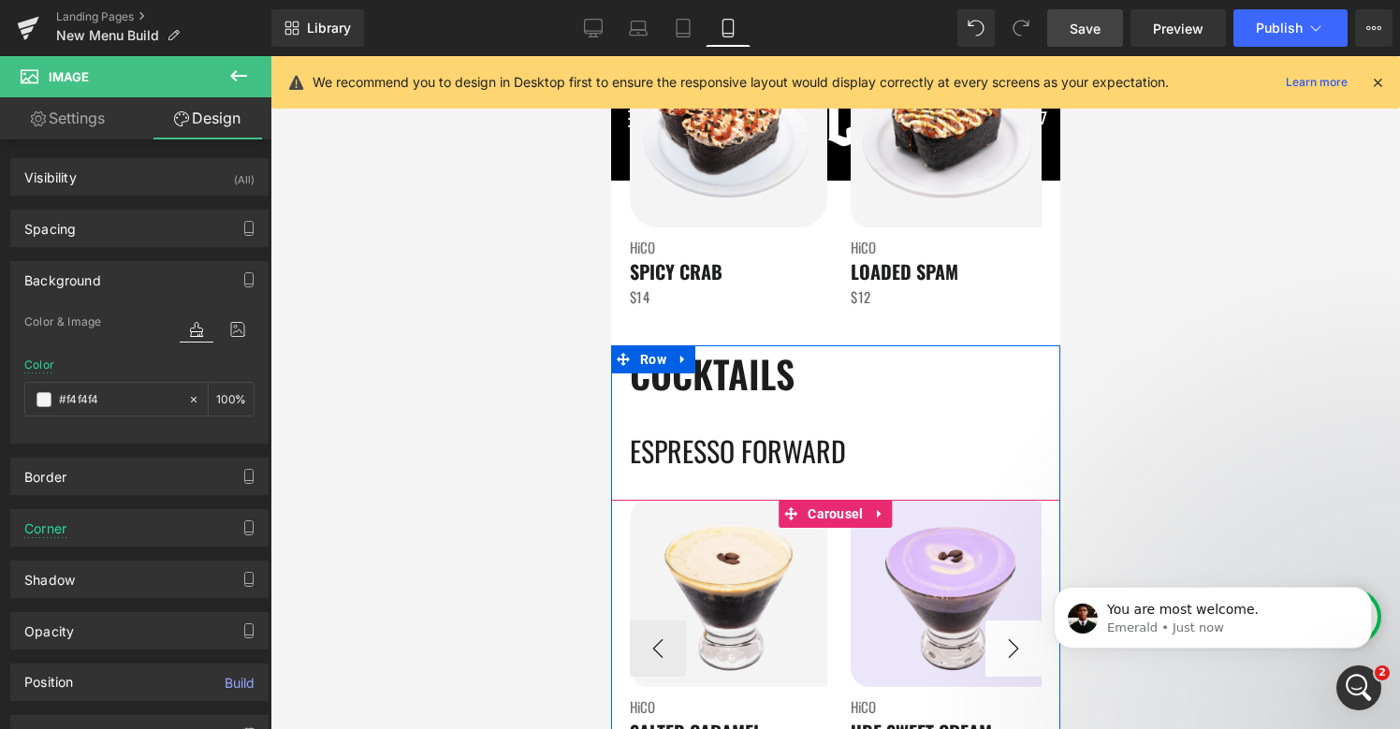
click at [1001, 643] on button "›" at bounding box center [1012, 648] width 56 height 56
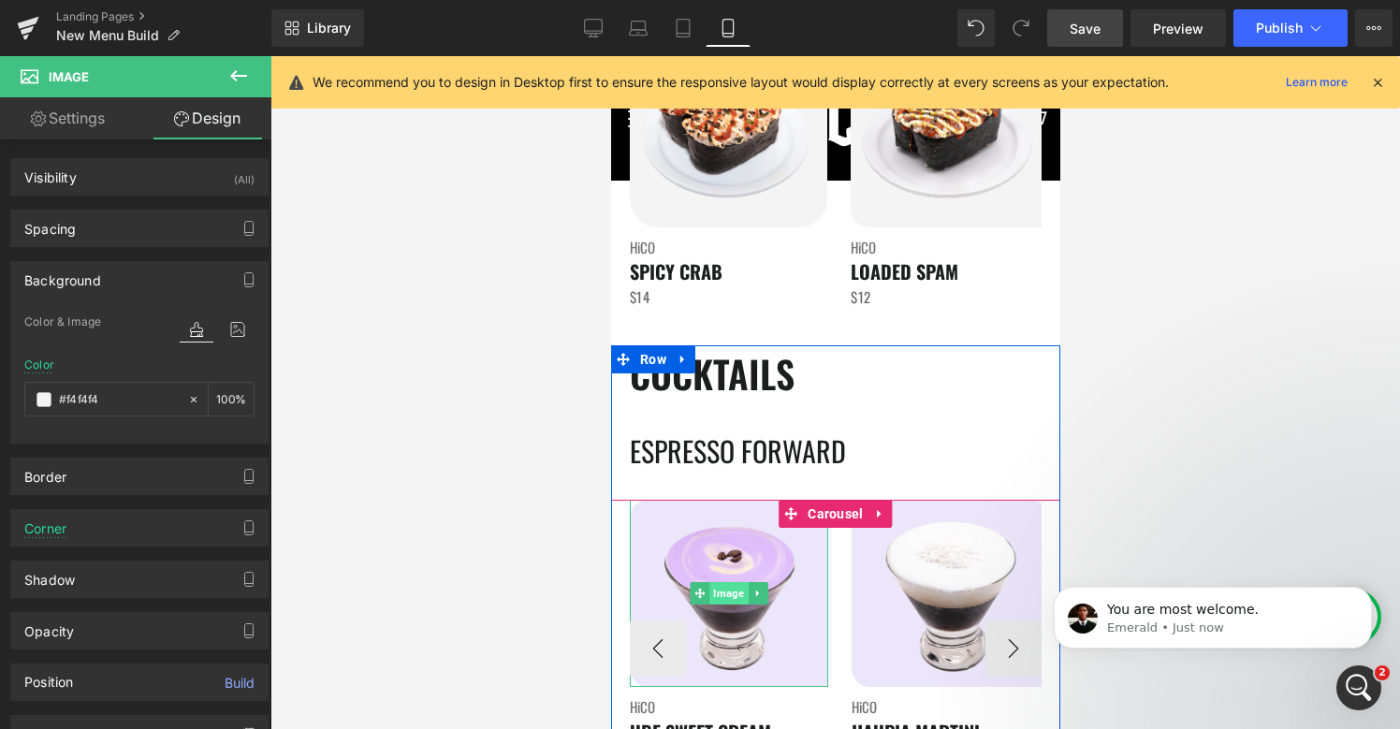
click at [728, 593] on span "Image" at bounding box center [727, 593] width 38 height 22
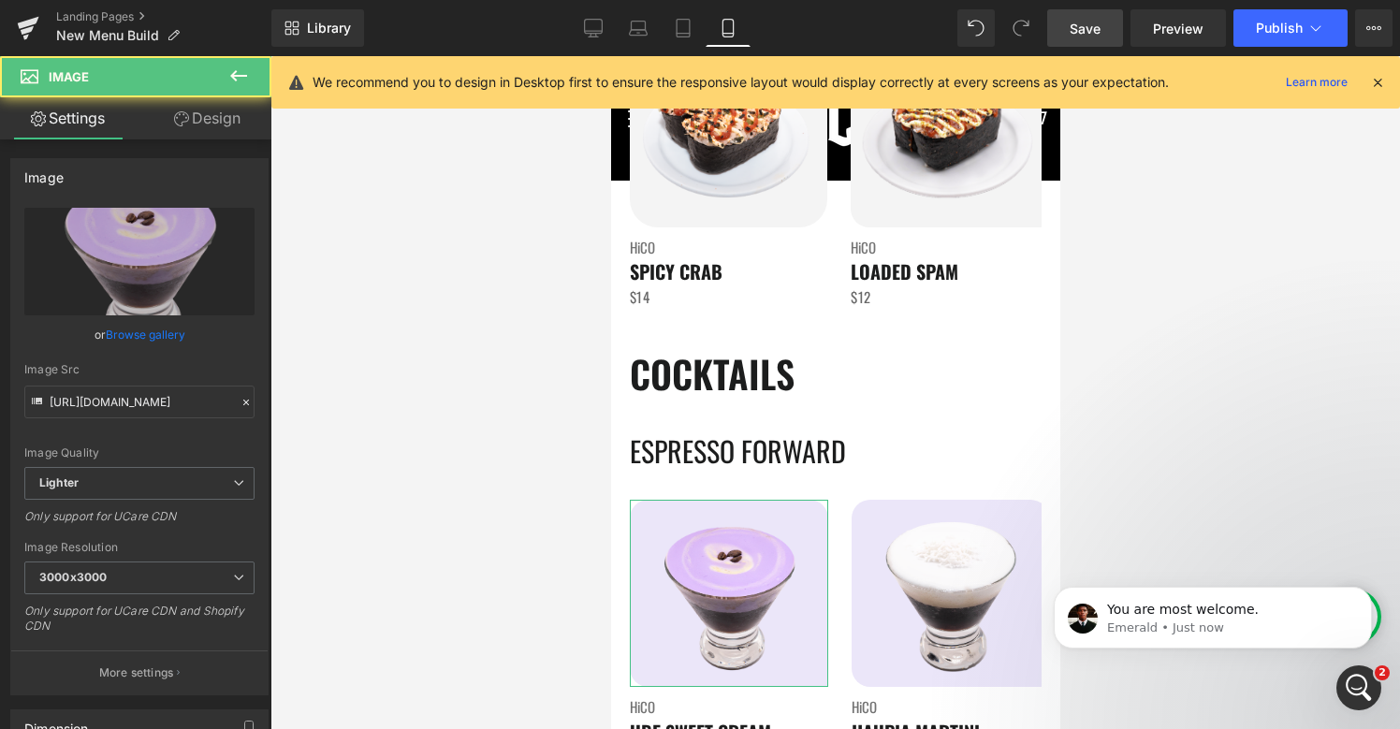
click at [215, 113] on link "Design" at bounding box center [207, 118] width 136 height 42
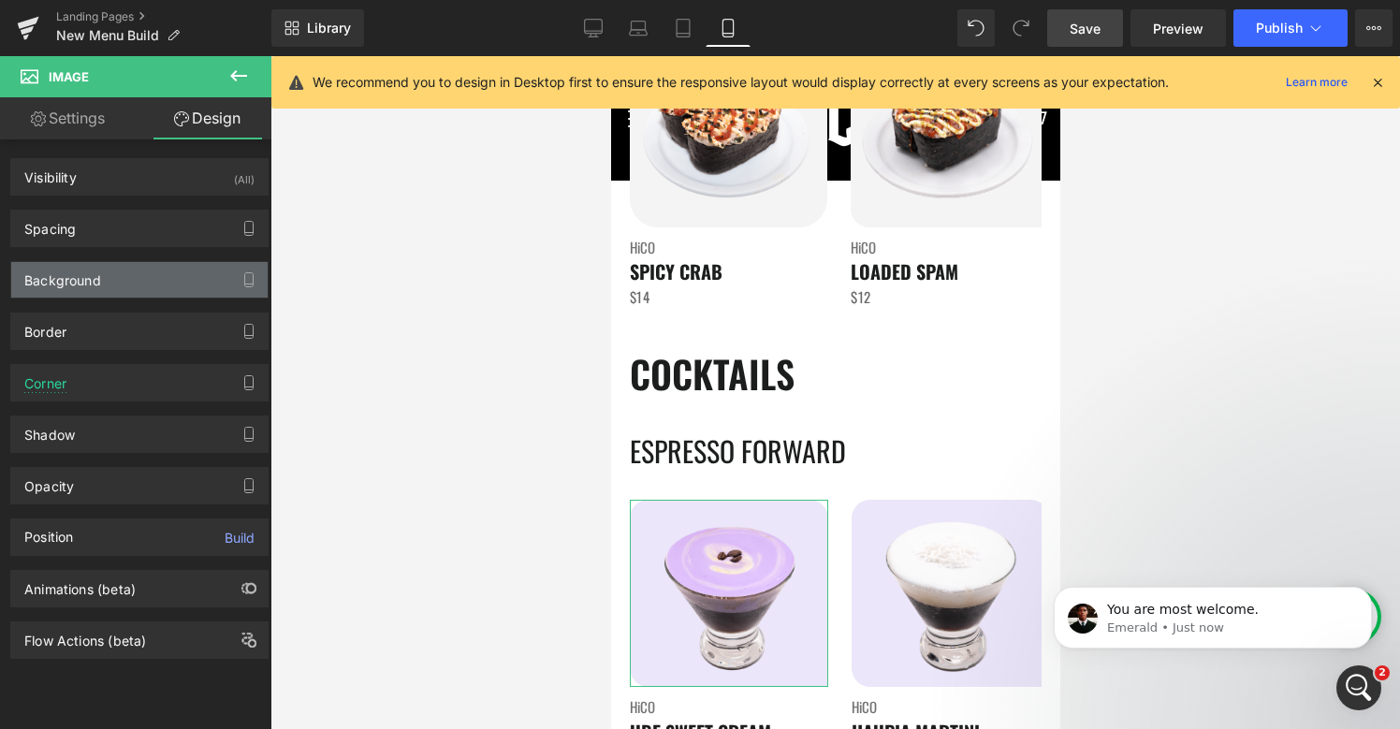
click at [109, 282] on div "Background" at bounding box center [139, 280] width 256 height 36
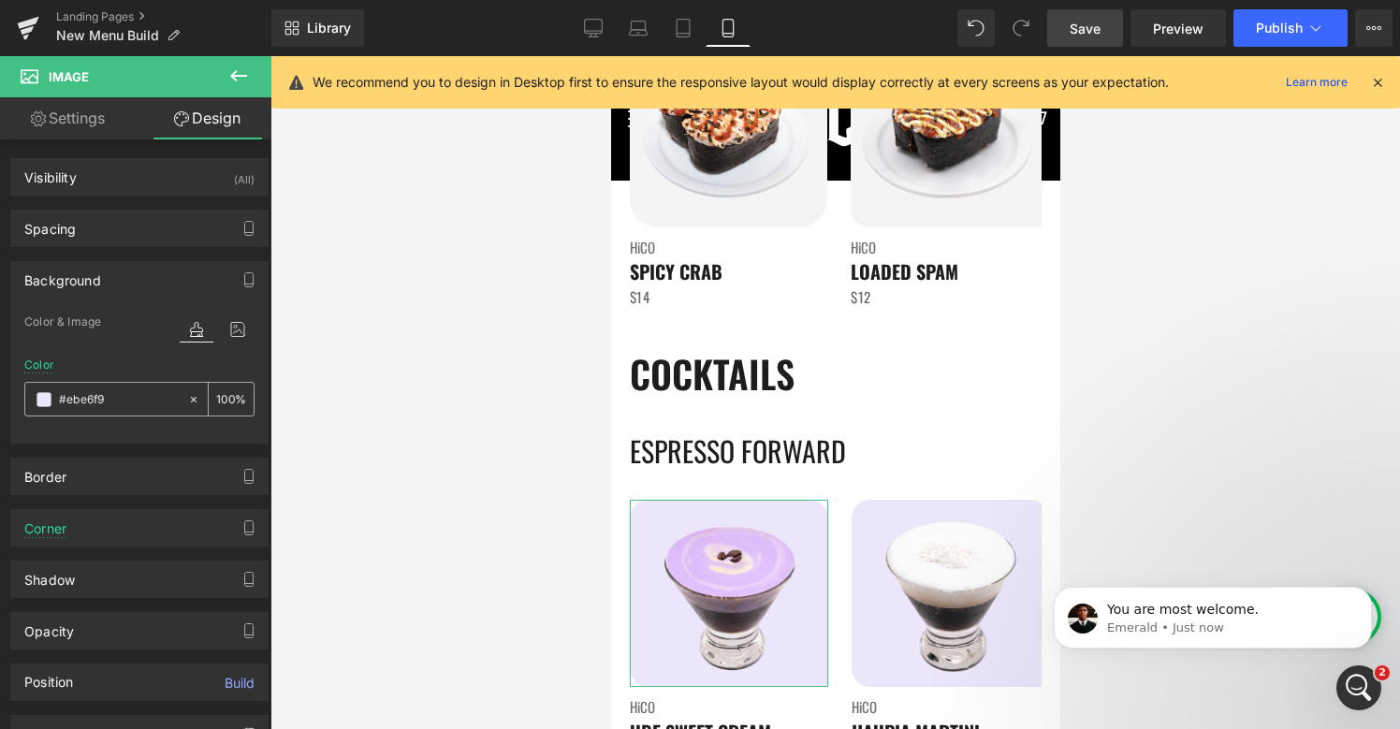
click at [128, 407] on input "#ebe6f9" at bounding box center [119, 399] width 120 height 21
paste input "f4f4f4"
type input "#f4f4f4"
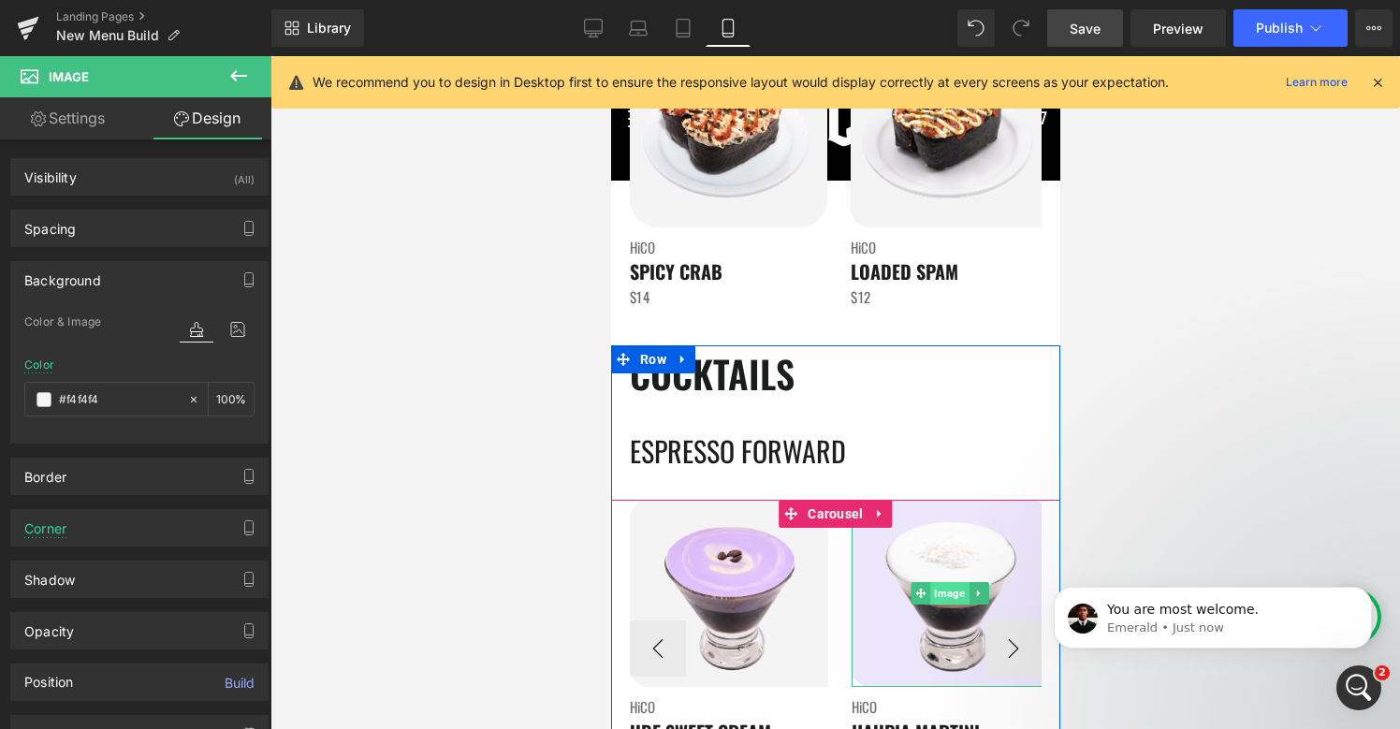
click at [946, 601] on span "Image" at bounding box center [949, 593] width 38 height 22
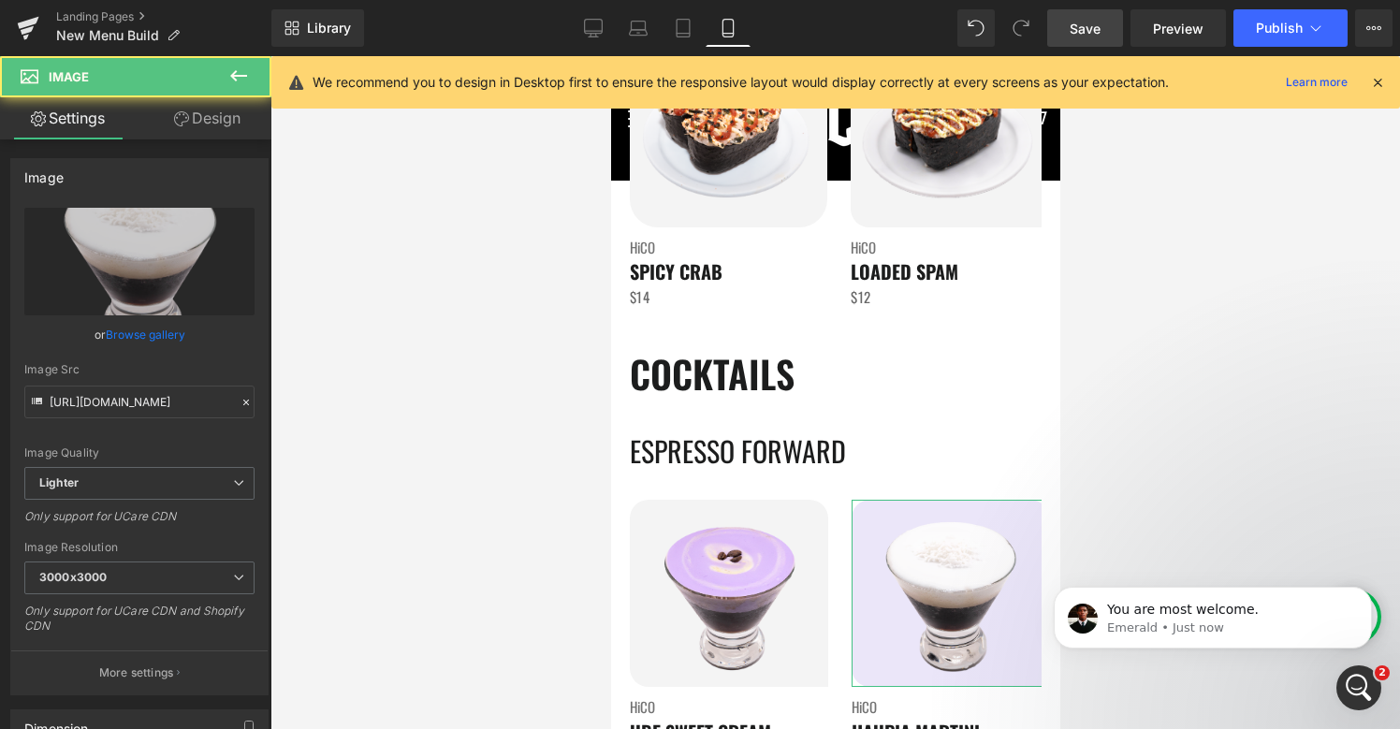
click at [186, 113] on link "Design" at bounding box center [207, 118] width 136 height 42
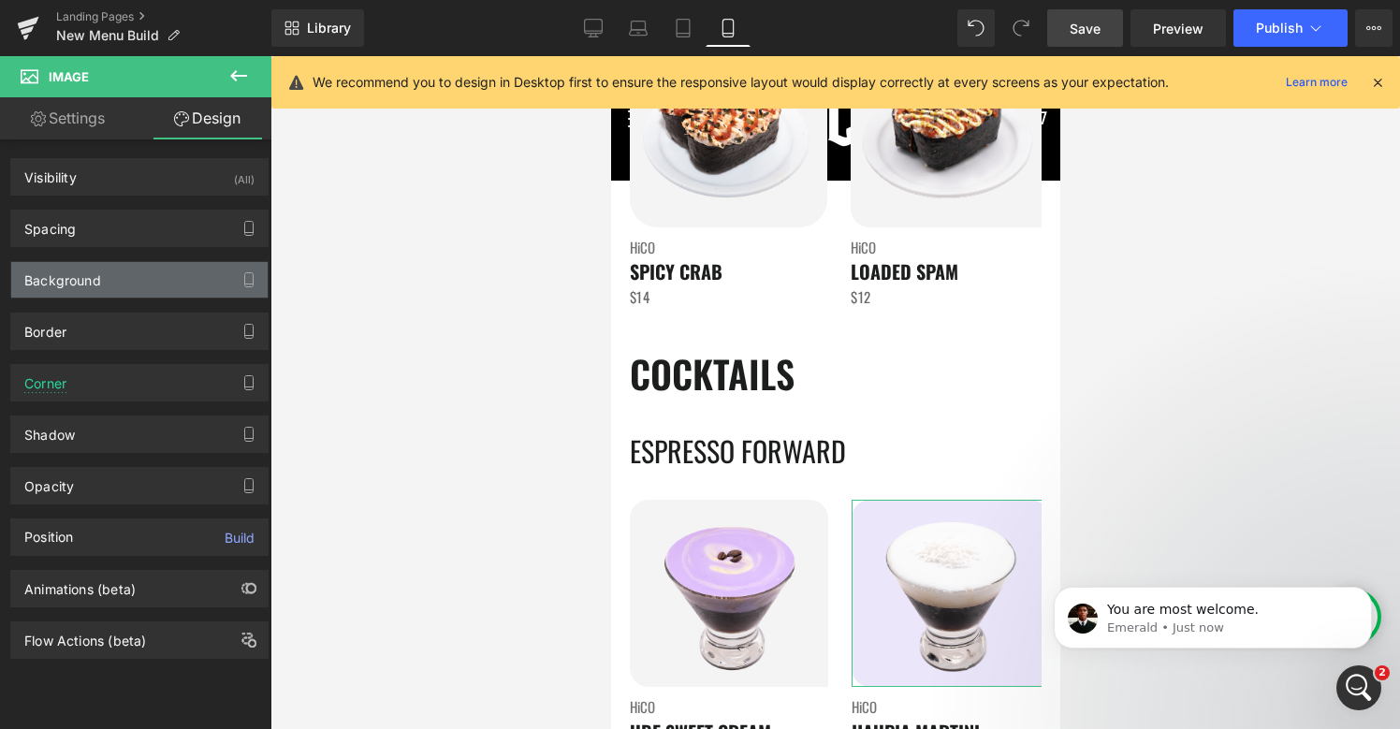
click at [75, 284] on div "Background" at bounding box center [62, 275] width 77 height 26
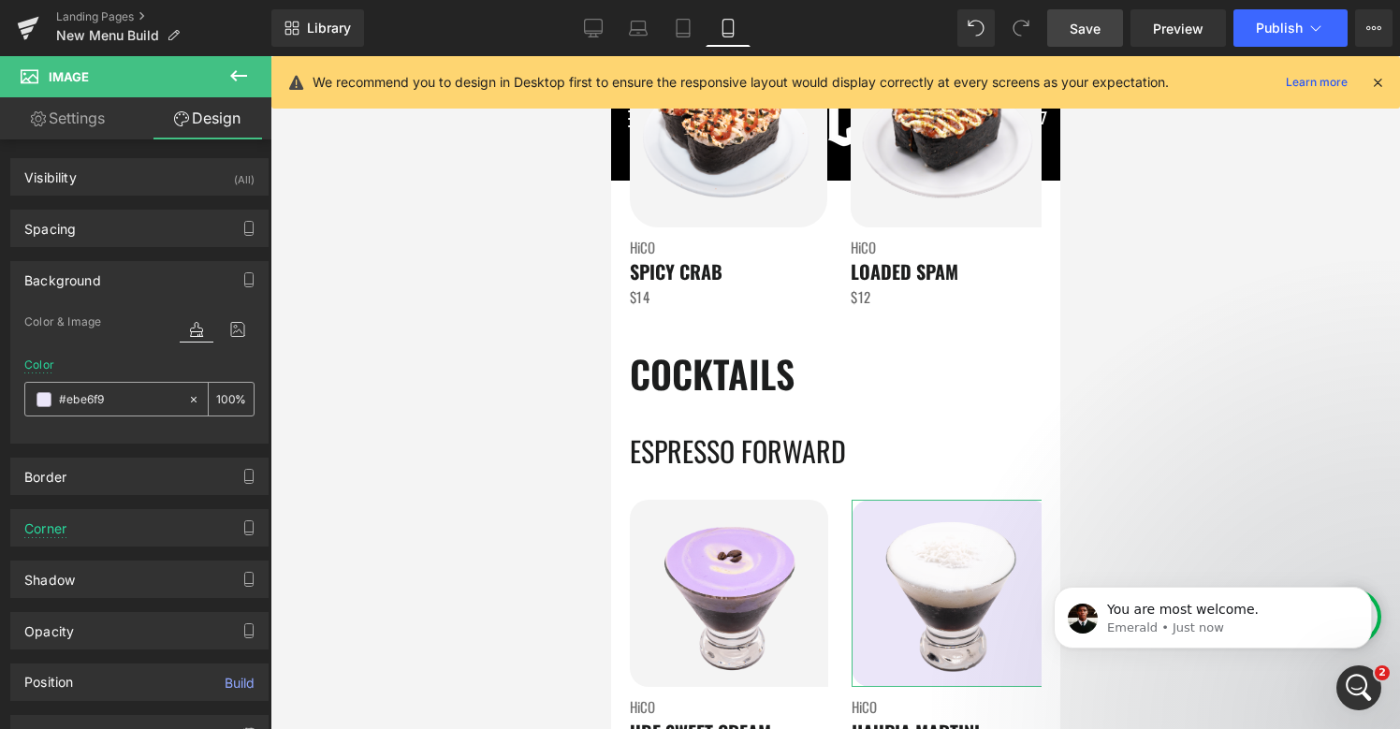
click at [112, 394] on input "#ebe6f9" at bounding box center [119, 399] width 120 height 21
paste input "f4f4f4"
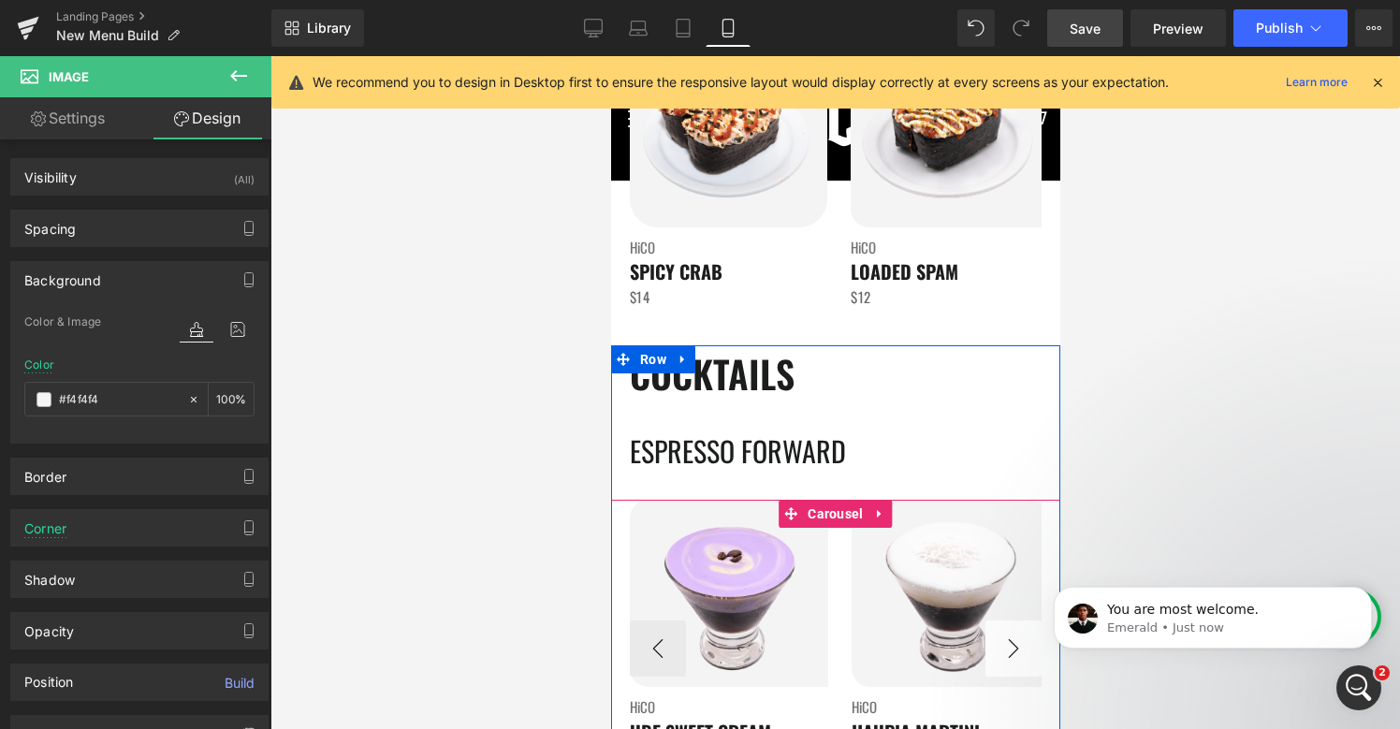
type input "#f4f4f4"
click at [1009, 643] on button "›" at bounding box center [1012, 648] width 56 height 56
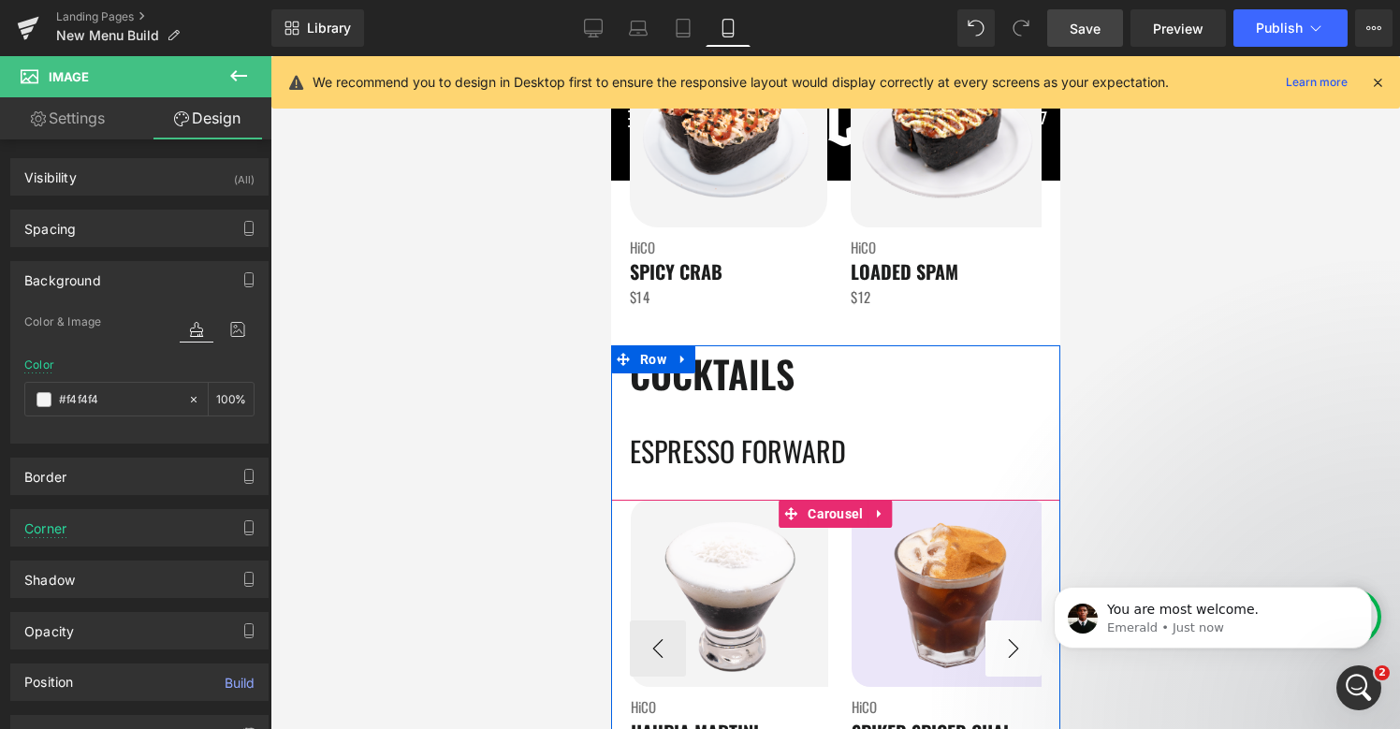
click at [1009, 643] on button "›" at bounding box center [1012, 648] width 56 height 56
click at [1010, 643] on button "›" at bounding box center [1012, 648] width 56 height 56
click at [948, 589] on span "Image" at bounding box center [949, 593] width 38 height 22
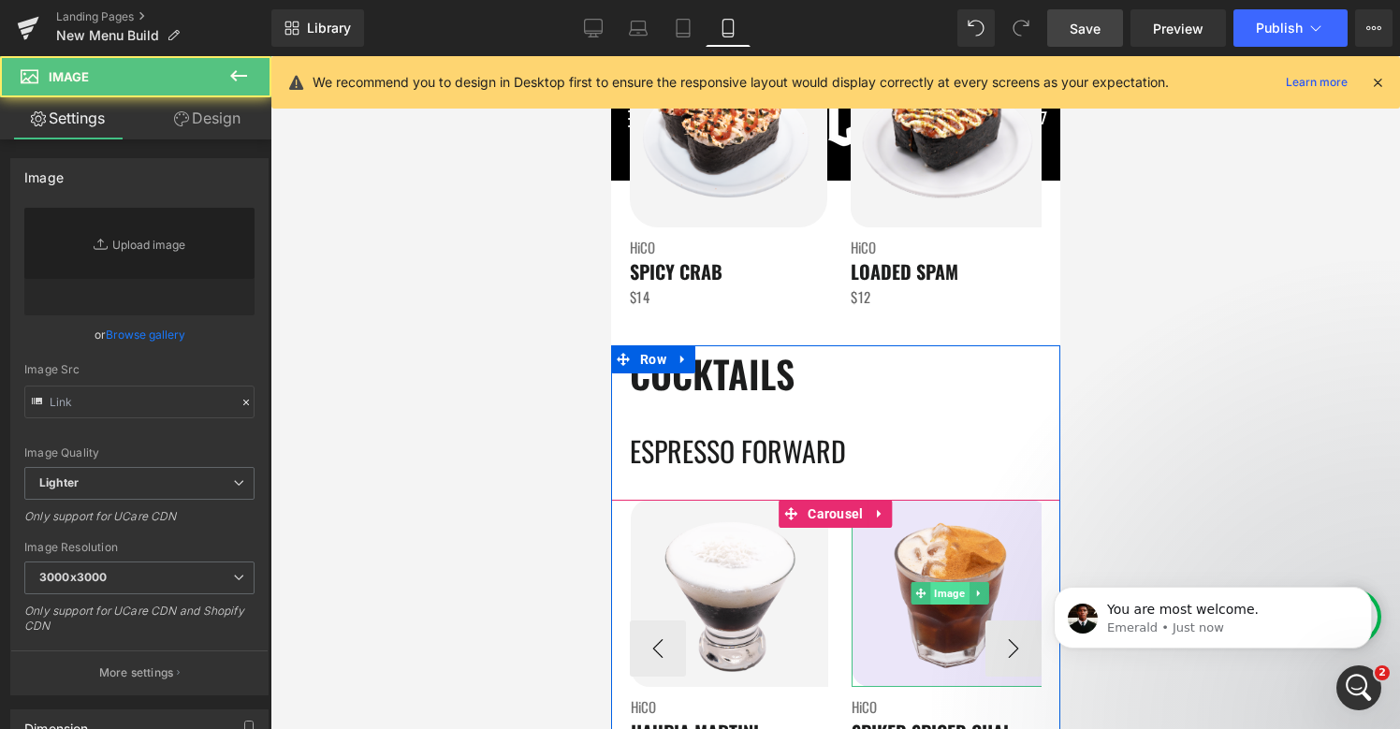
type input "[URL][DOMAIN_NAME]"
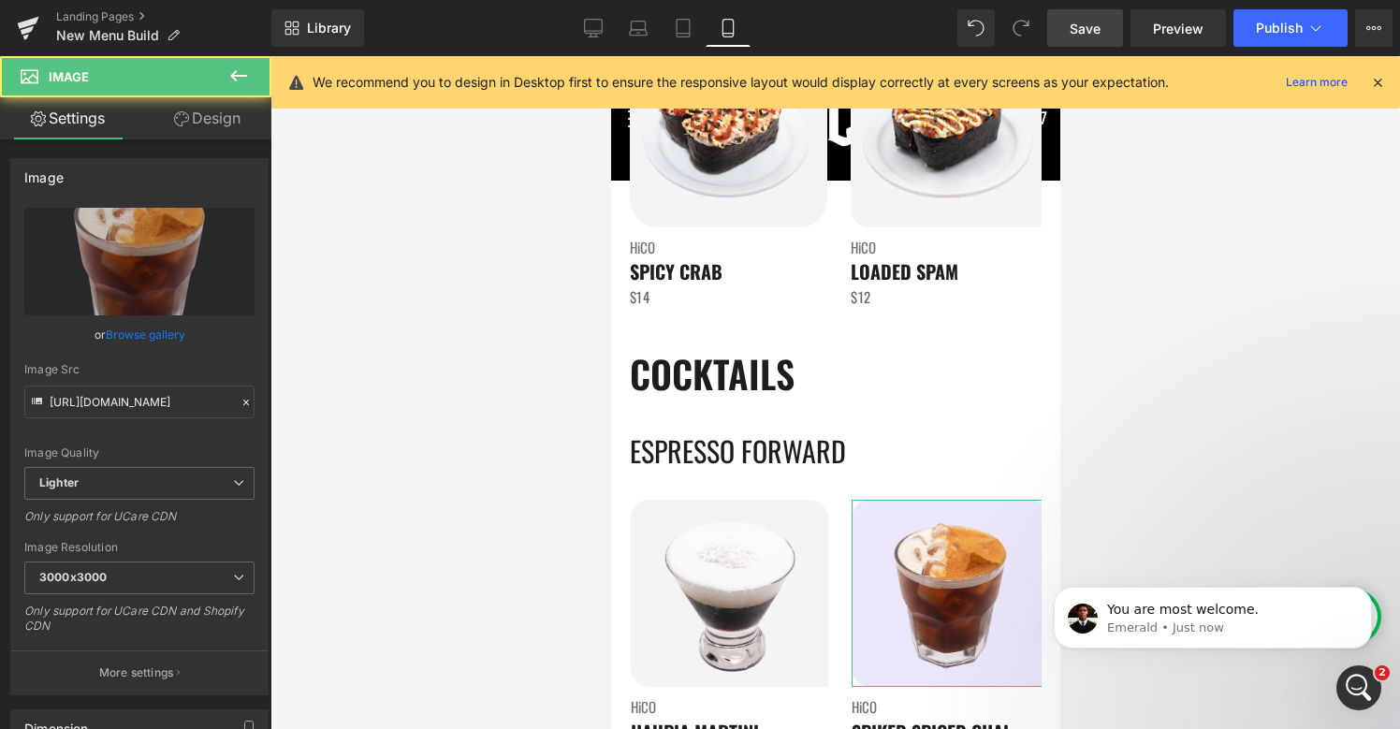
click at [211, 127] on link "Design" at bounding box center [207, 118] width 136 height 42
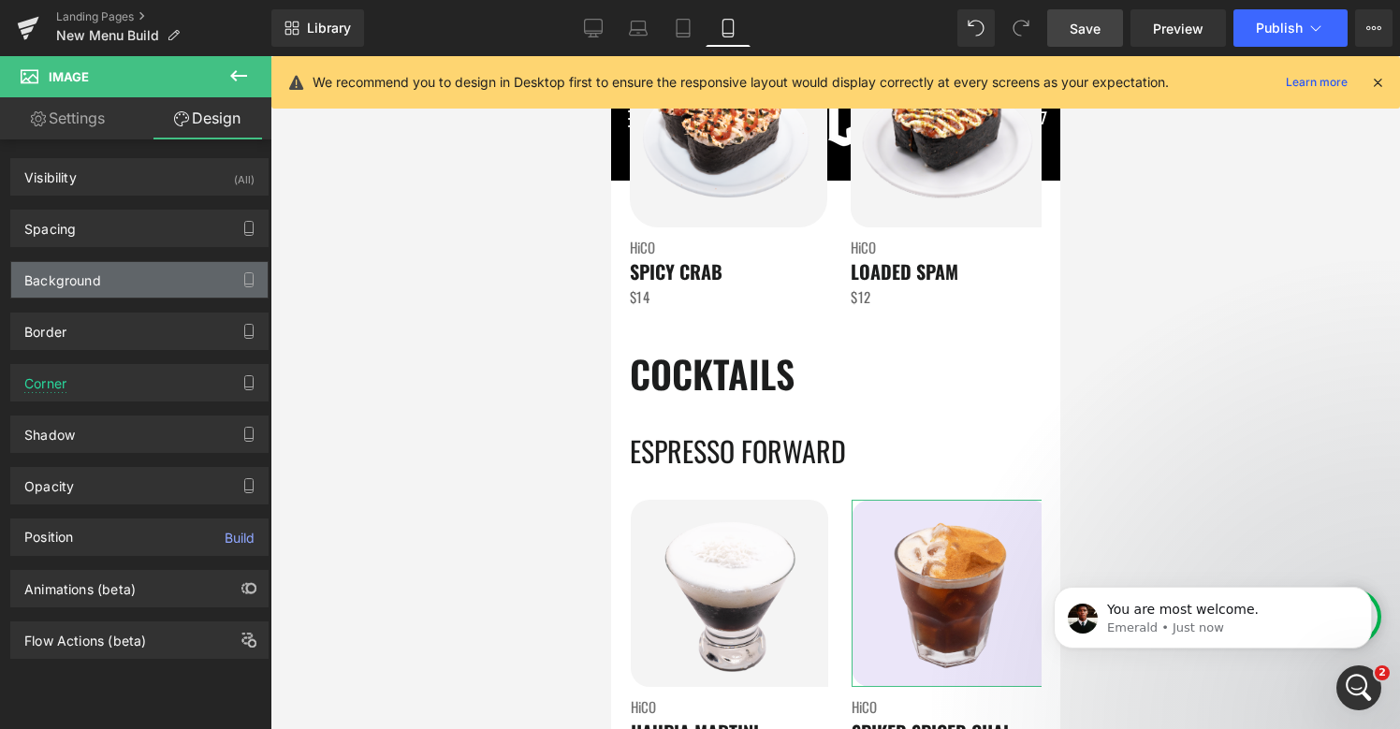
click at [122, 282] on div "Background" at bounding box center [139, 280] width 256 height 36
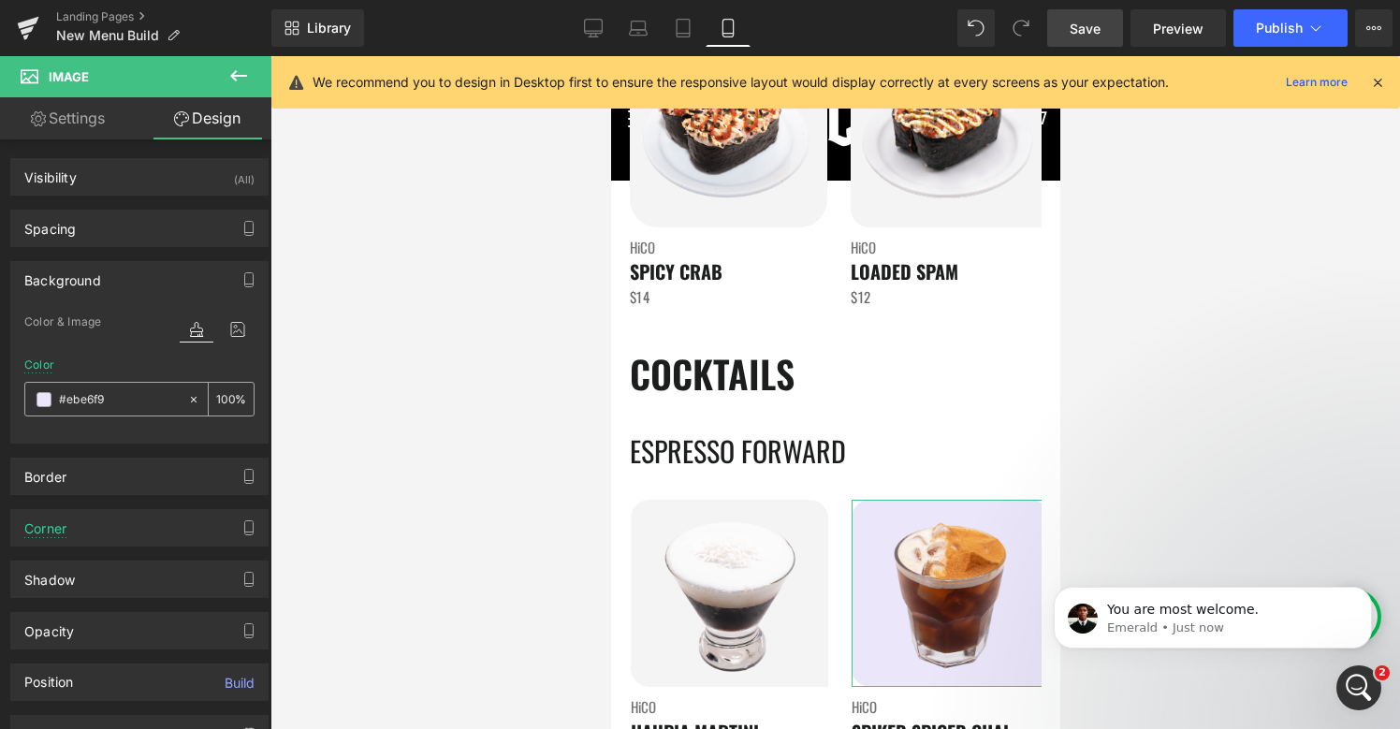
click at [104, 395] on input "#ebe6f9" at bounding box center [119, 399] width 120 height 21
paste input "f4f4f4"
type input "#f4f4f4"
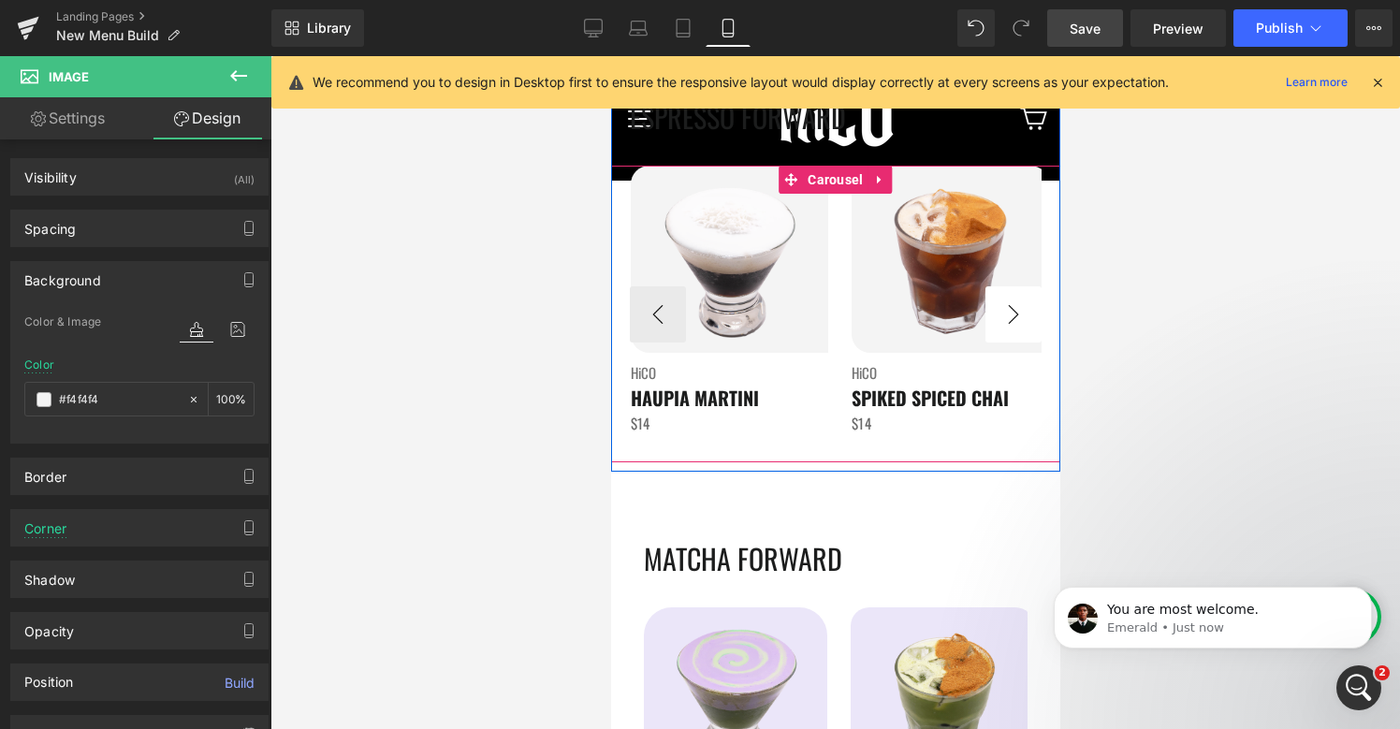
scroll to position [3153, 0]
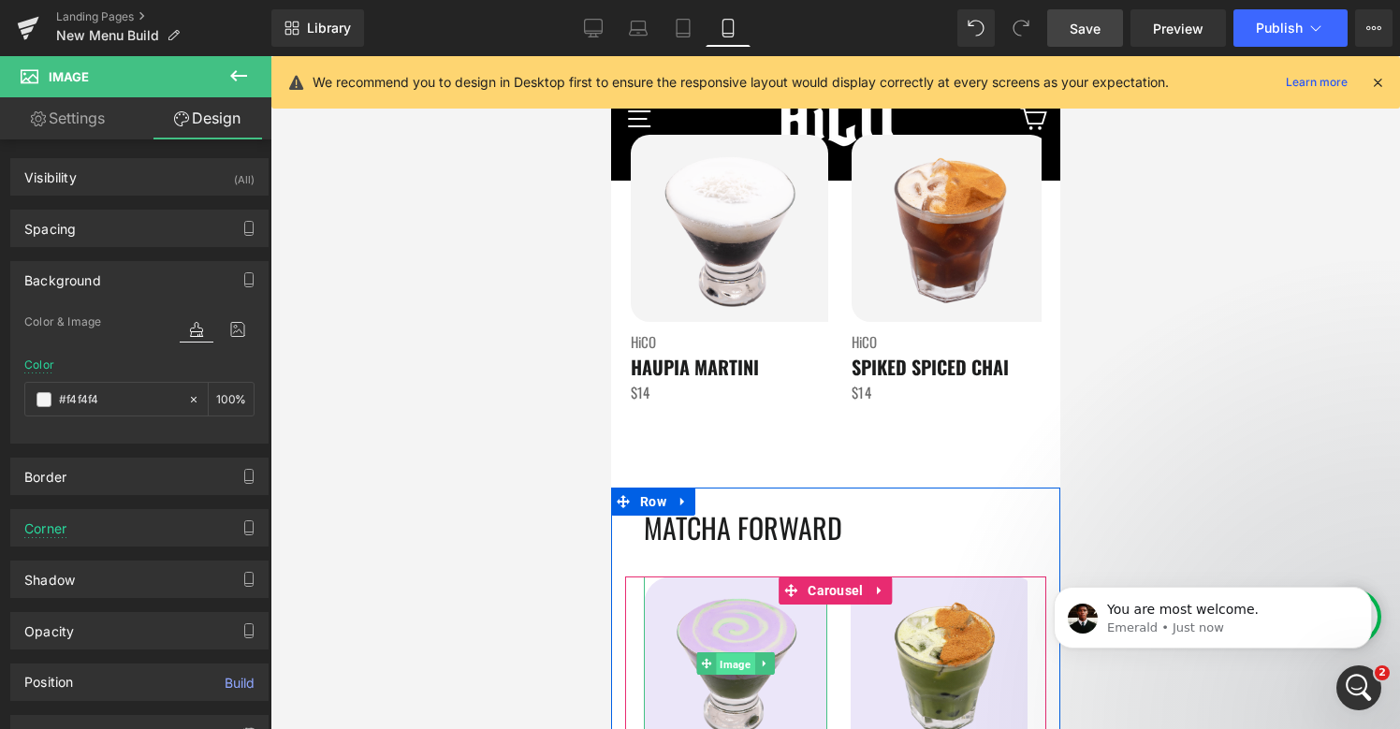
click at [734, 668] on span "Image" at bounding box center [734, 663] width 38 height 22
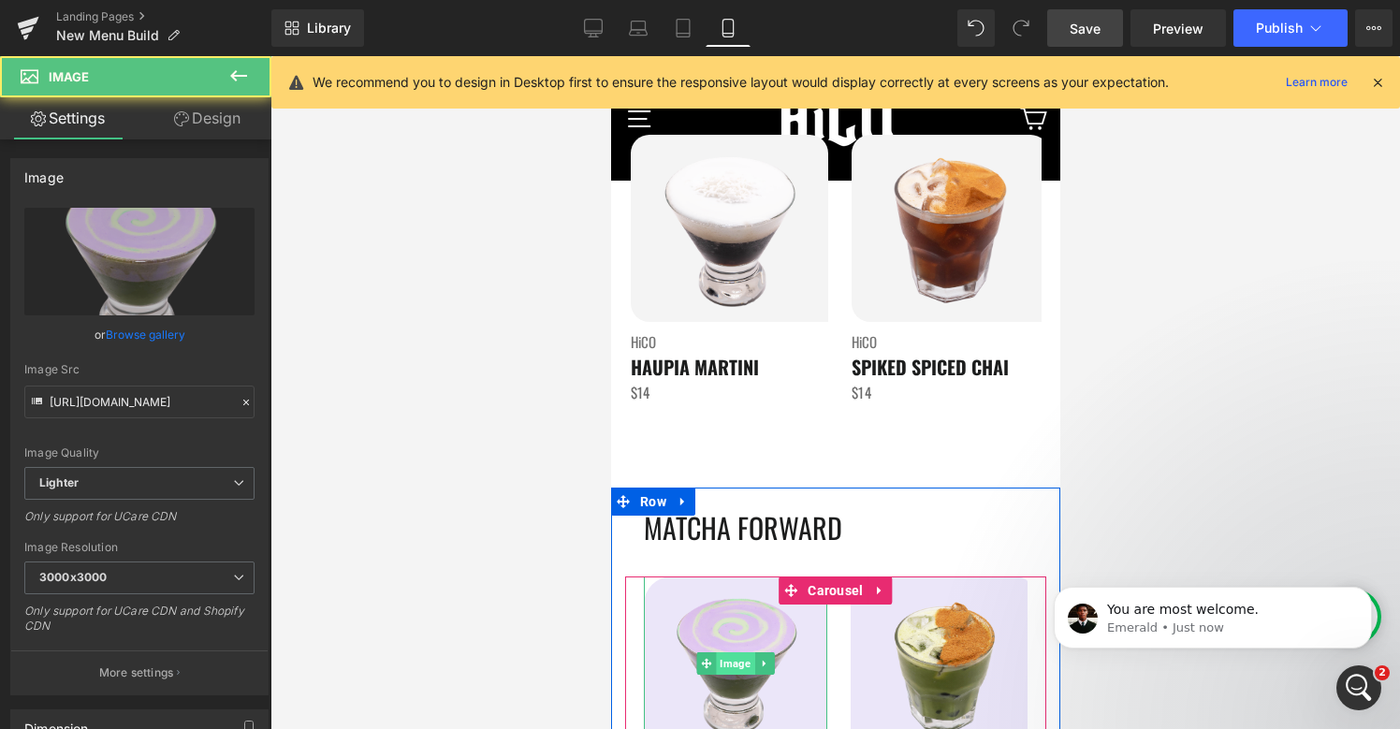
click at [734, 668] on span "Image" at bounding box center [734, 663] width 38 height 22
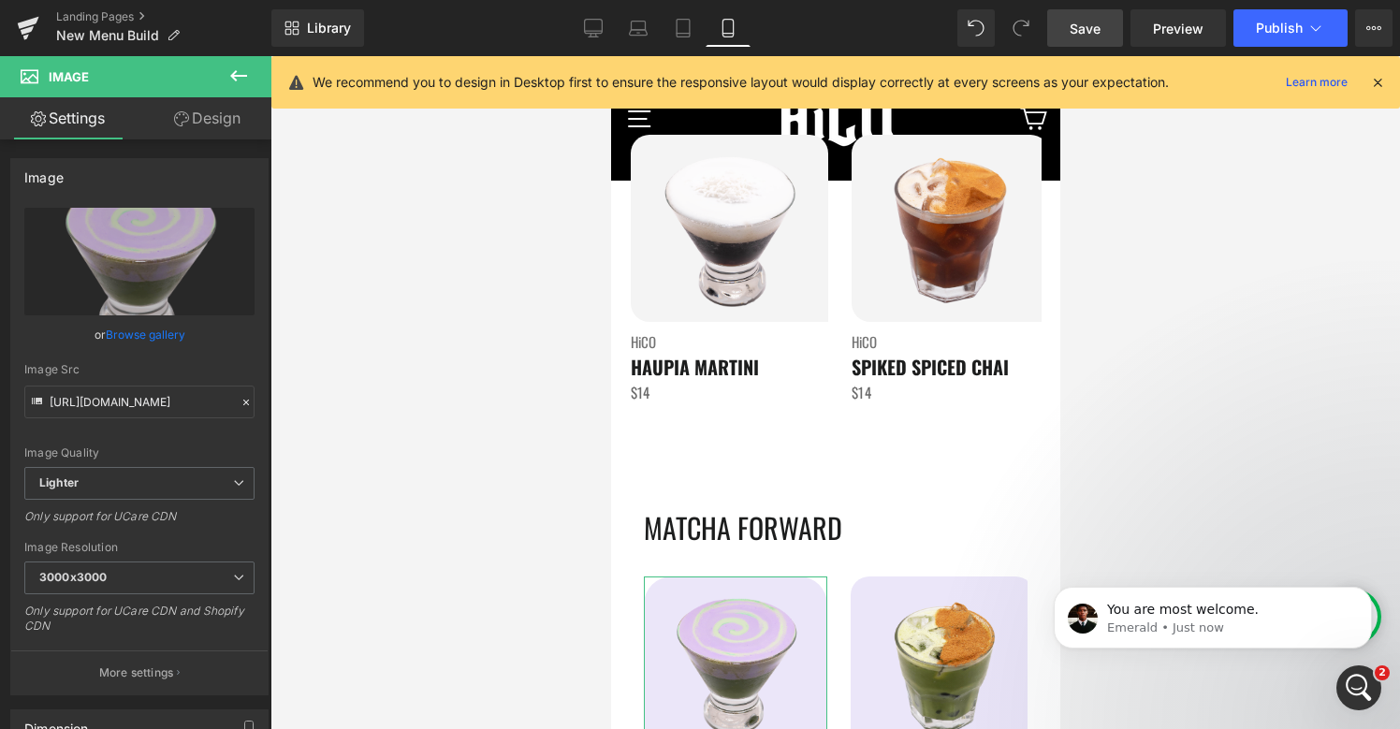
click at [208, 123] on link "Design" at bounding box center [207, 118] width 136 height 42
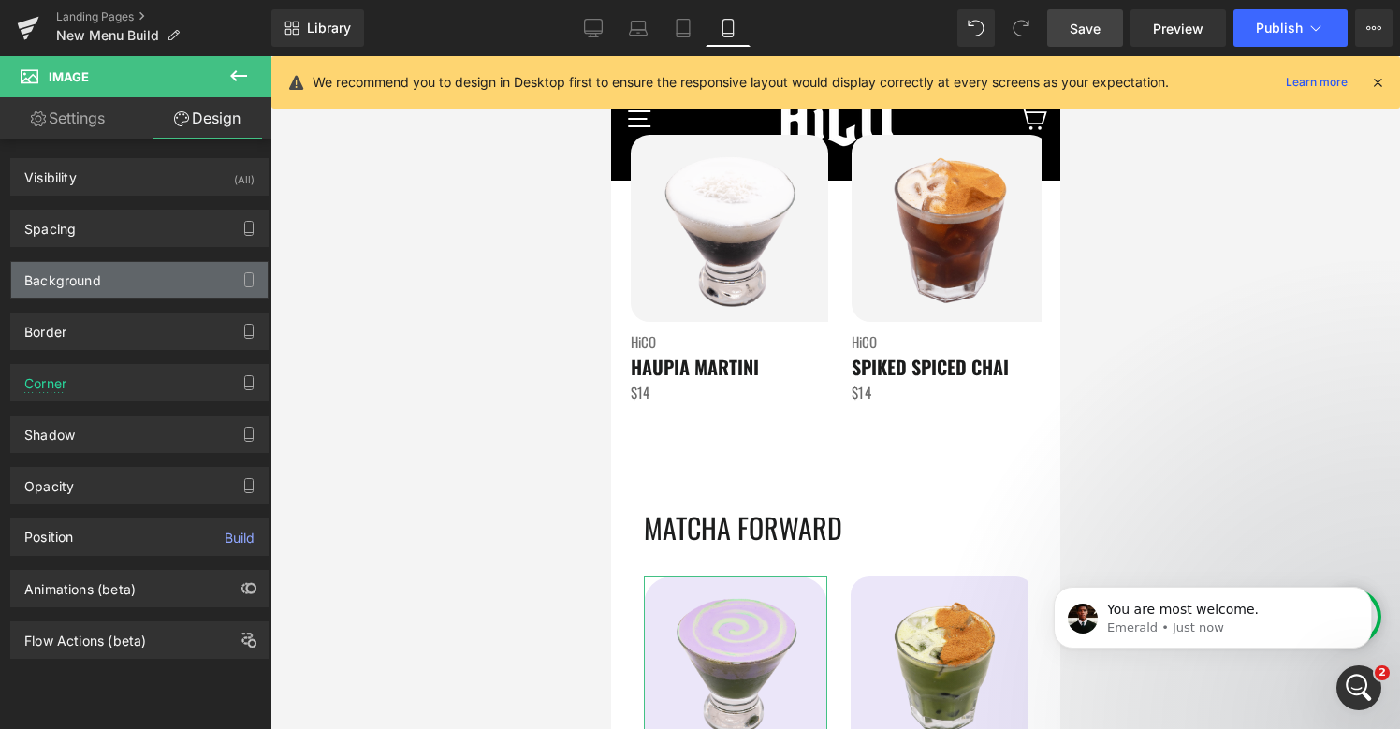
click at [132, 278] on div "Background" at bounding box center [139, 280] width 256 height 36
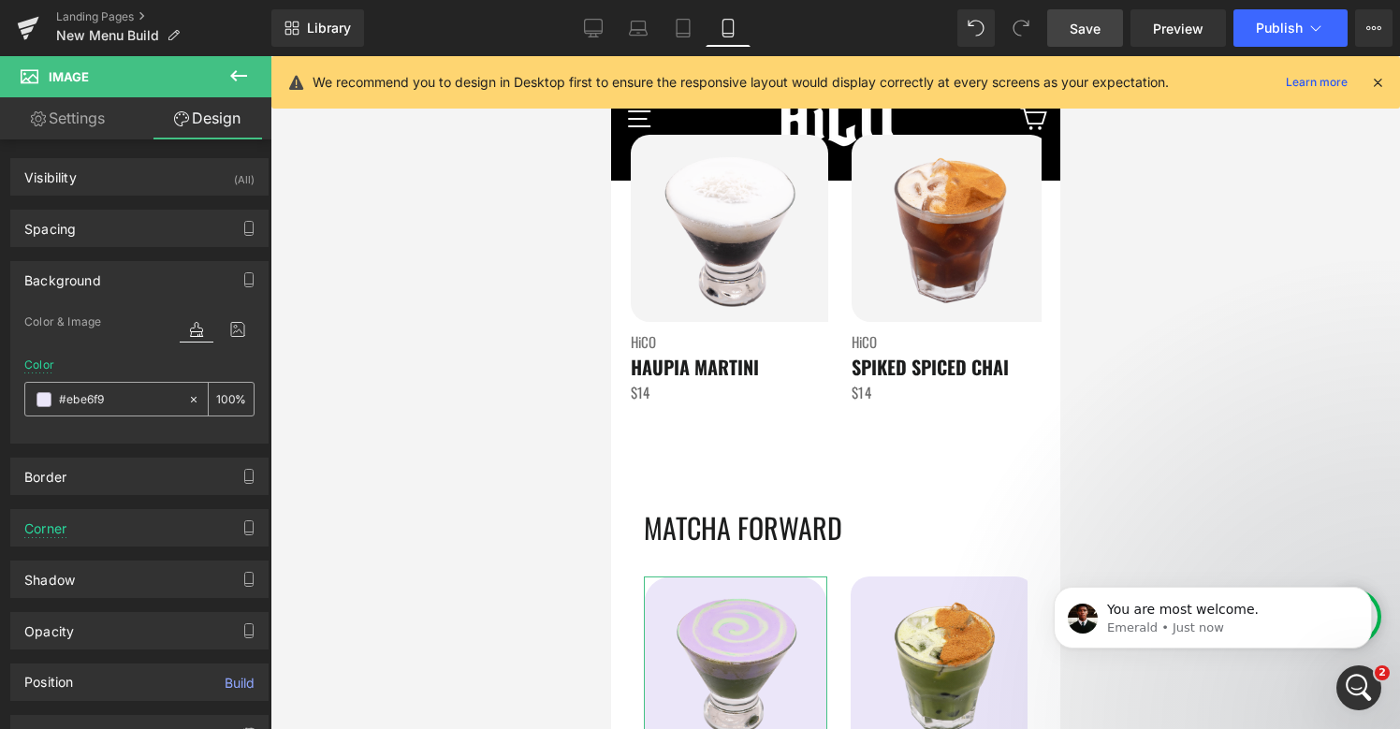
click at [95, 395] on input "#ebe6f9" at bounding box center [119, 399] width 120 height 21
paste input "f4f4f4"
type input "#f4f4f4f9"
type input "98"
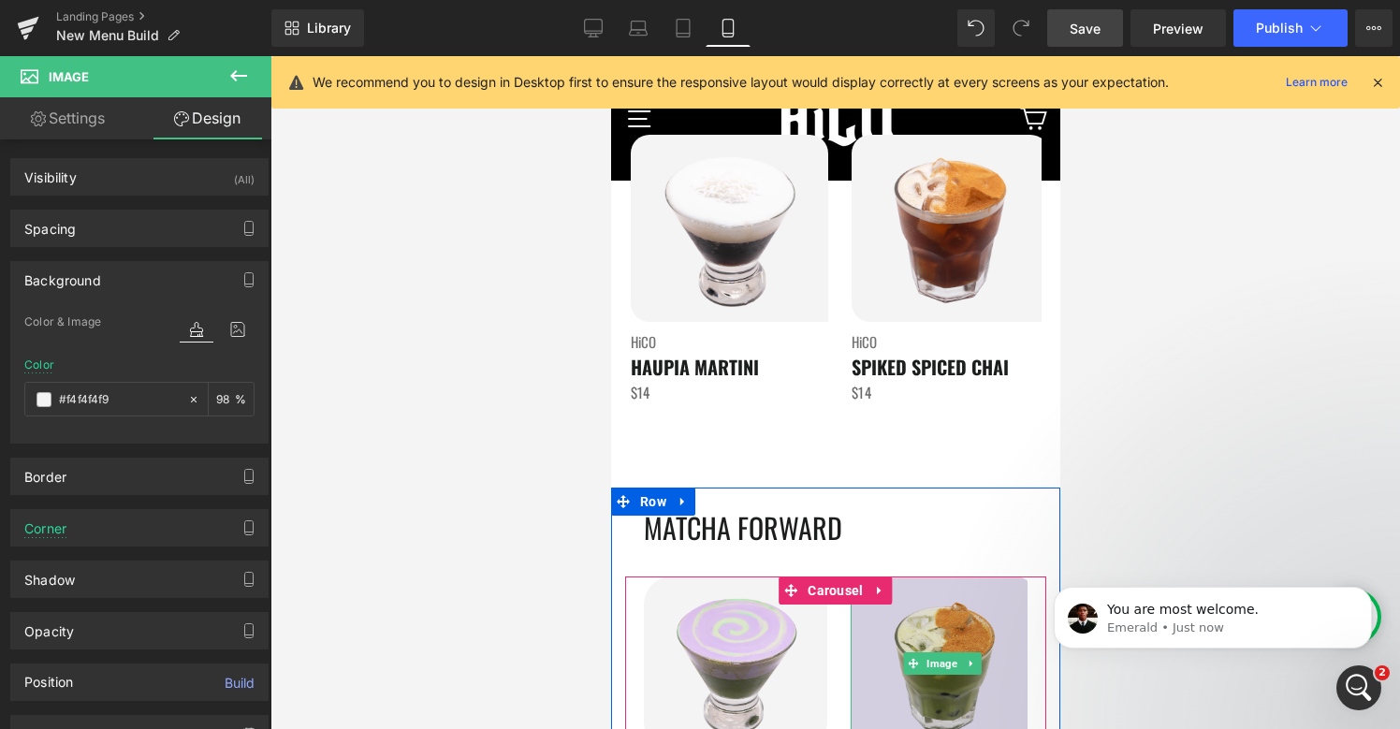
paste input "text"
type input "#f4f4f4"
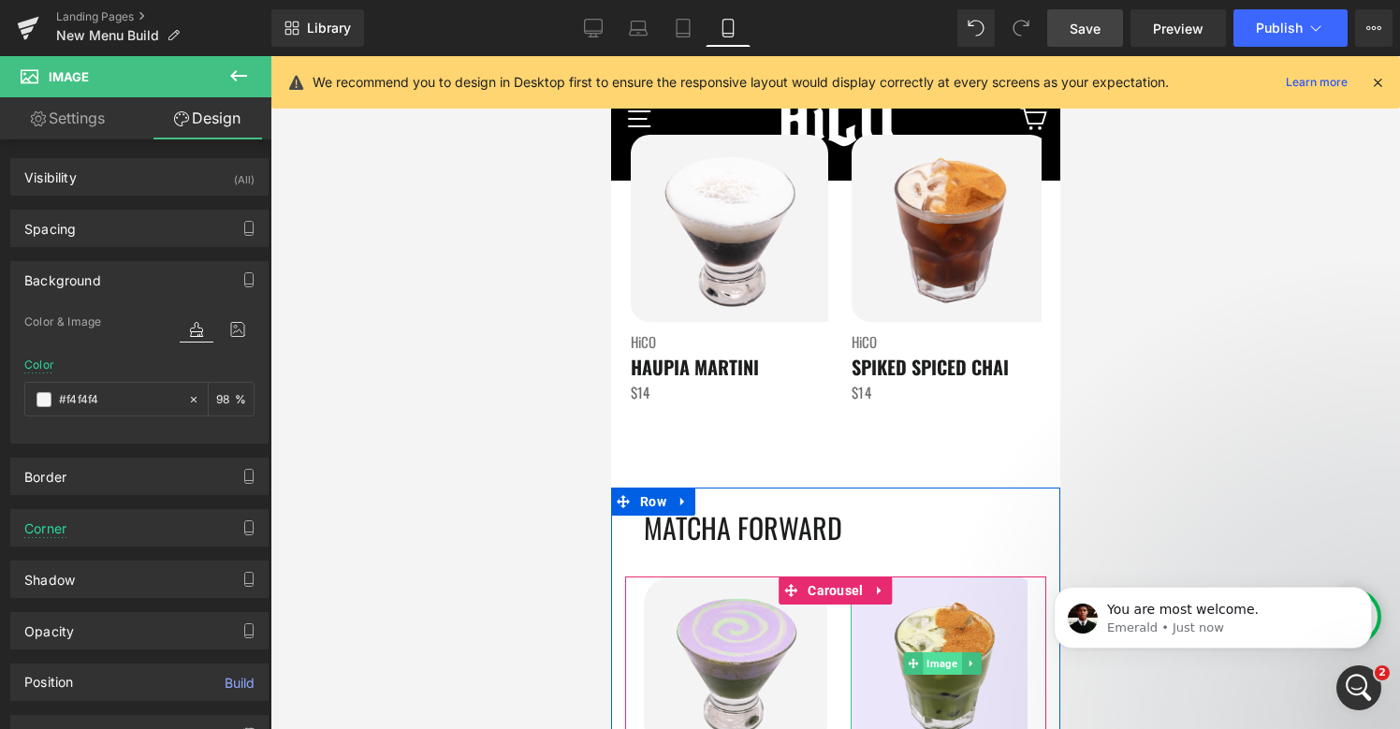
click at [940, 662] on span "Image" at bounding box center [942, 663] width 38 height 22
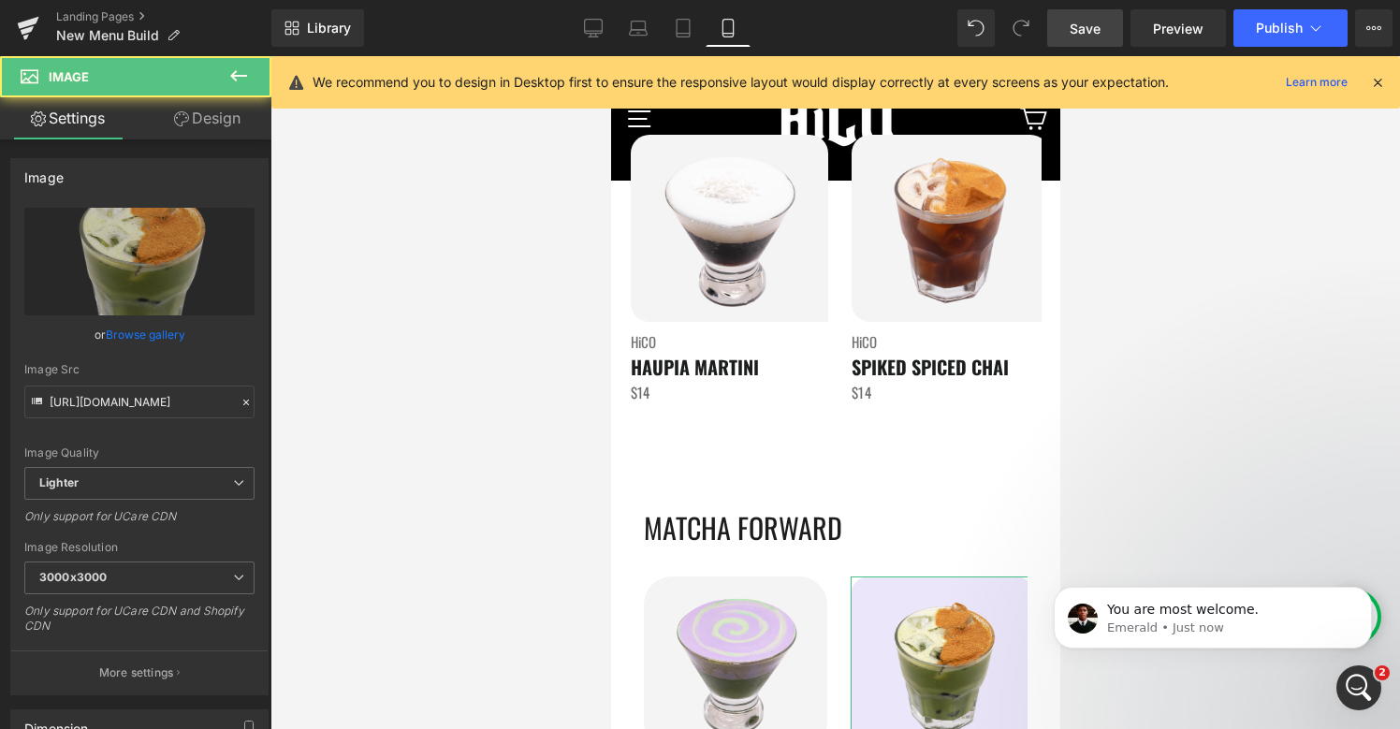
click at [201, 129] on link "Design" at bounding box center [207, 118] width 136 height 42
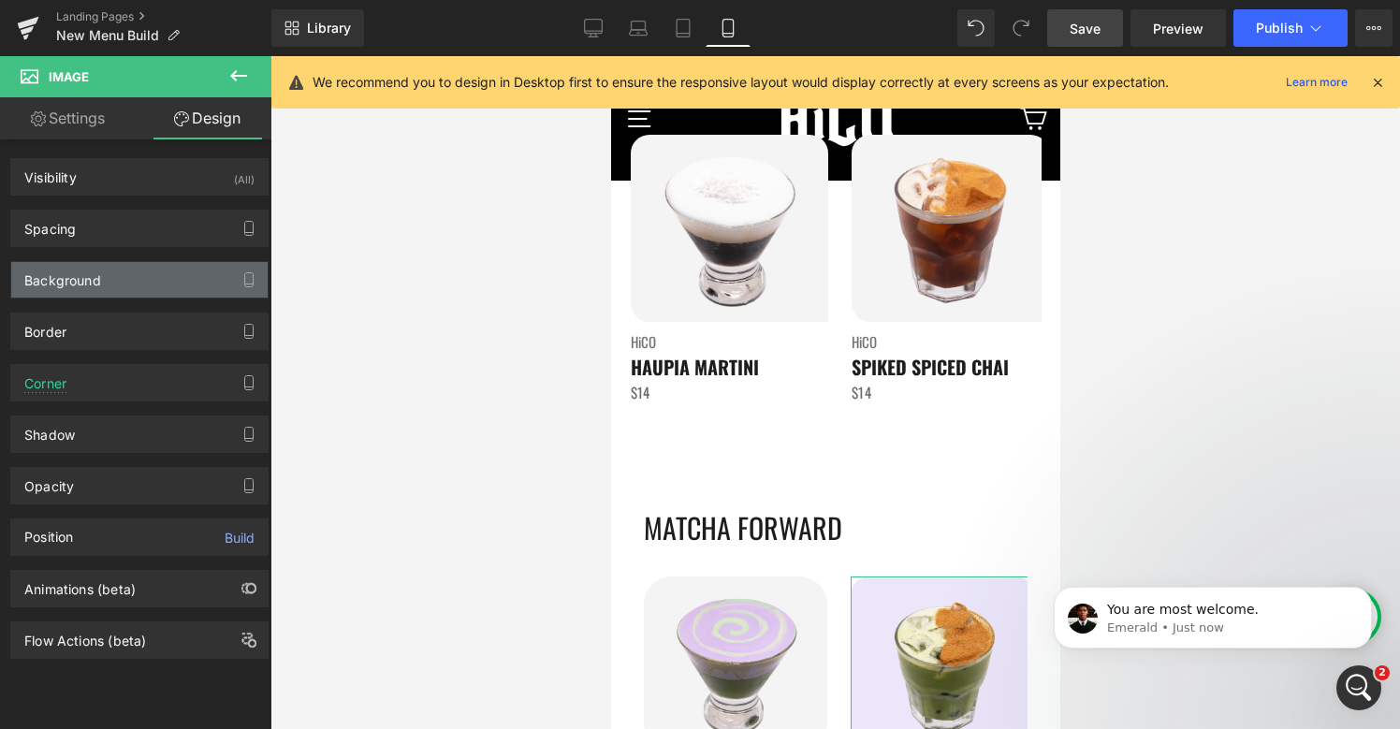
click at [107, 273] on div "Background" at bounding box center [139, 280] width 256 height 36
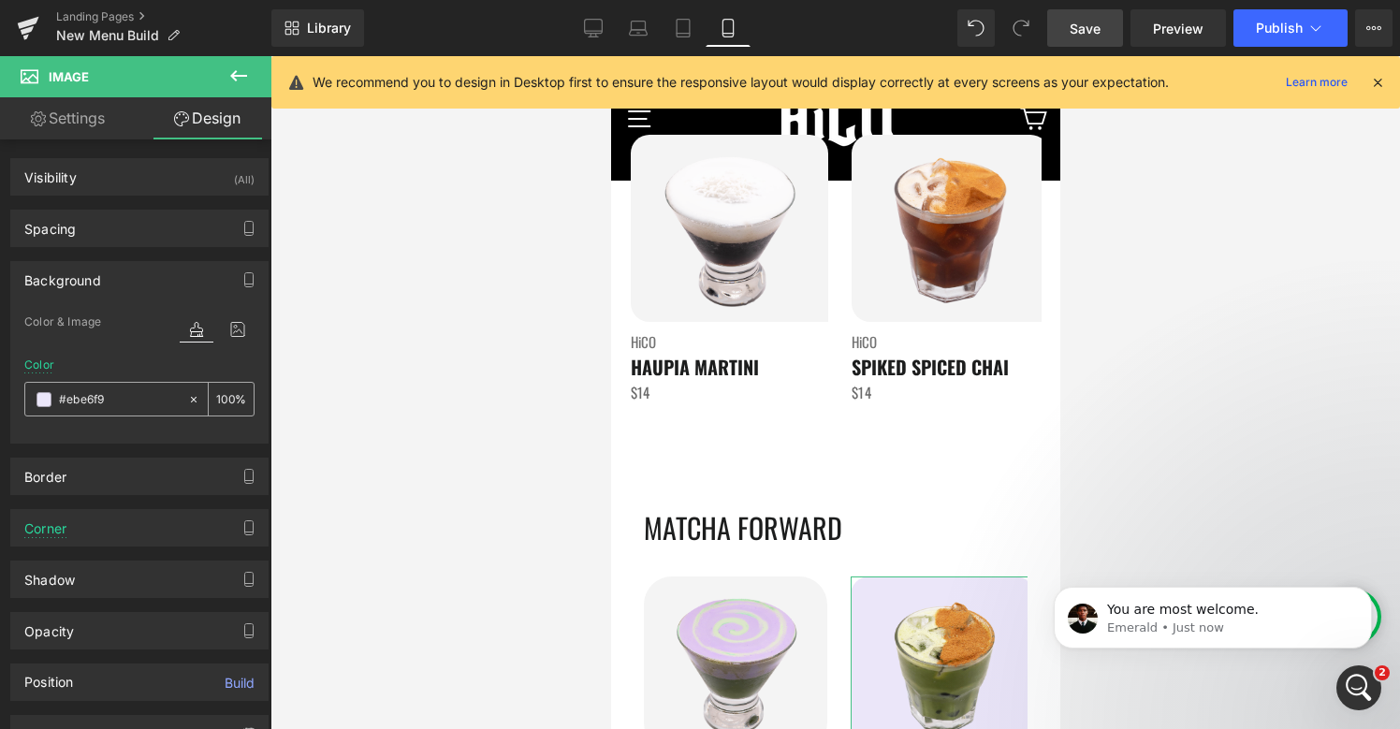
click at [139, 407] on input "#ebe6f9" at bounding box center [119, 399] width 120 height 21
paste input "f4f4f4"
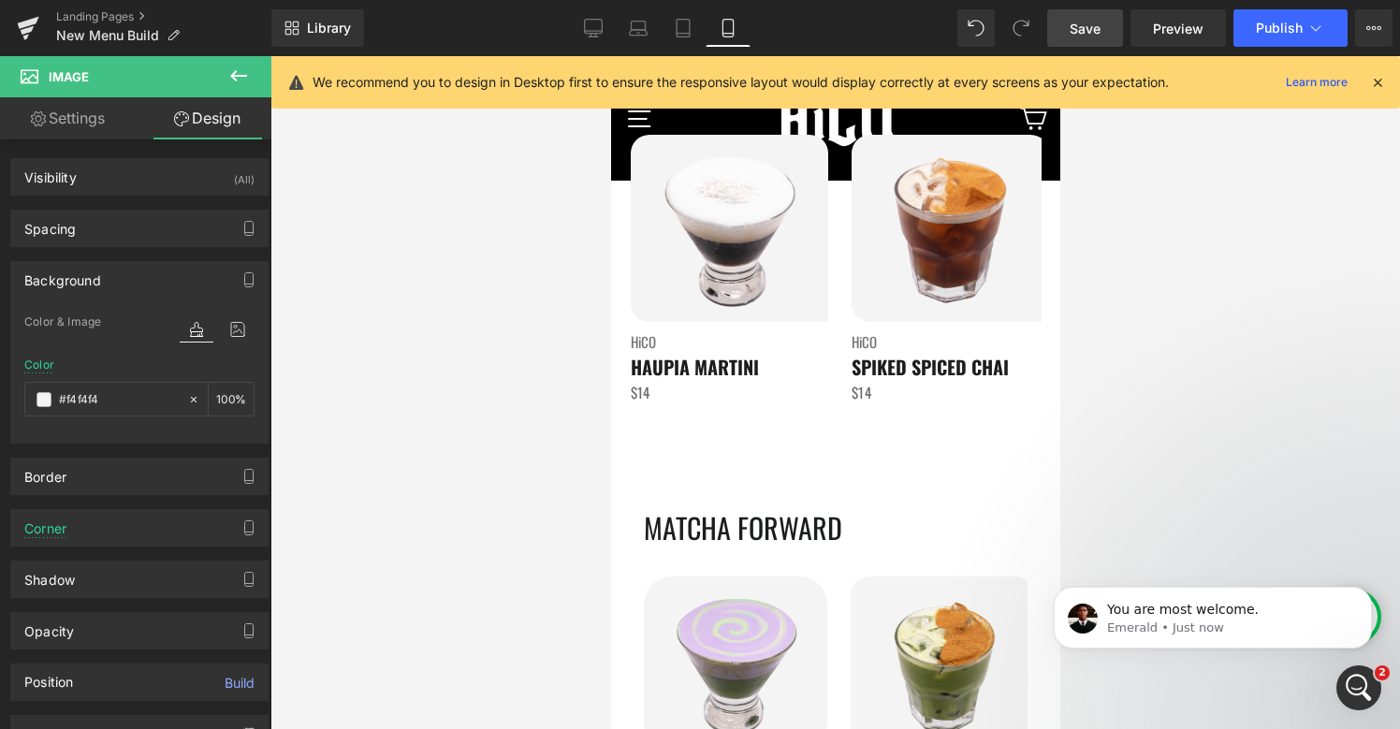
type input "#f4f4f4"
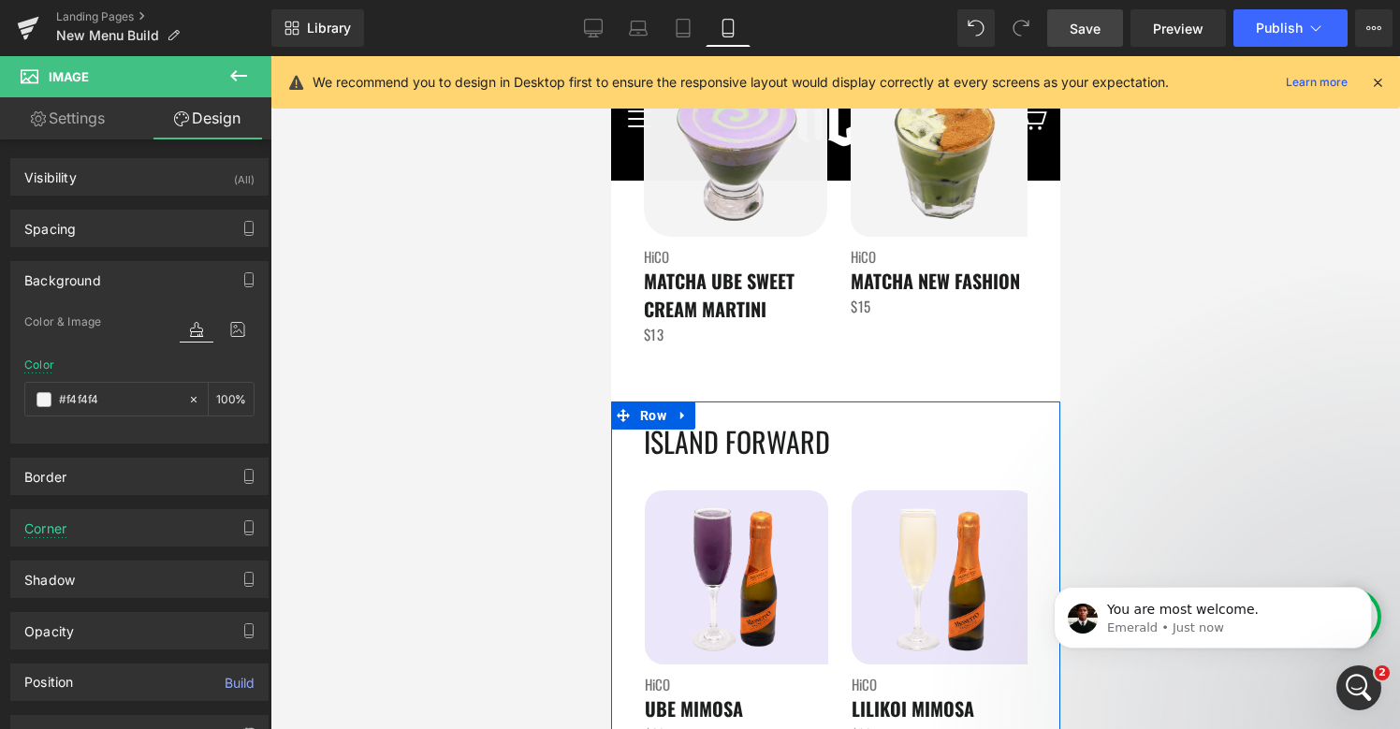
scroll to position [3701, 0]
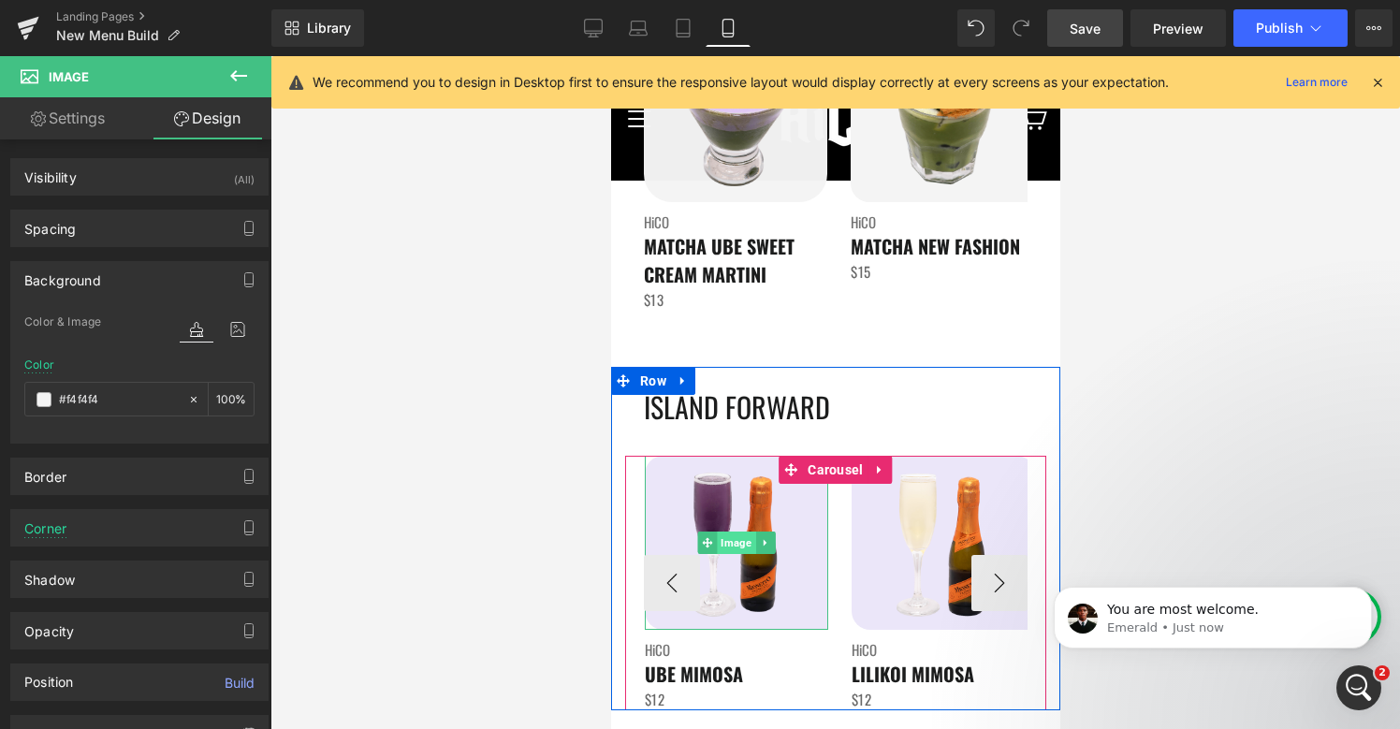
click at [736, 539] on span "Image" at bounding box center [735, 542] width 38 height 22
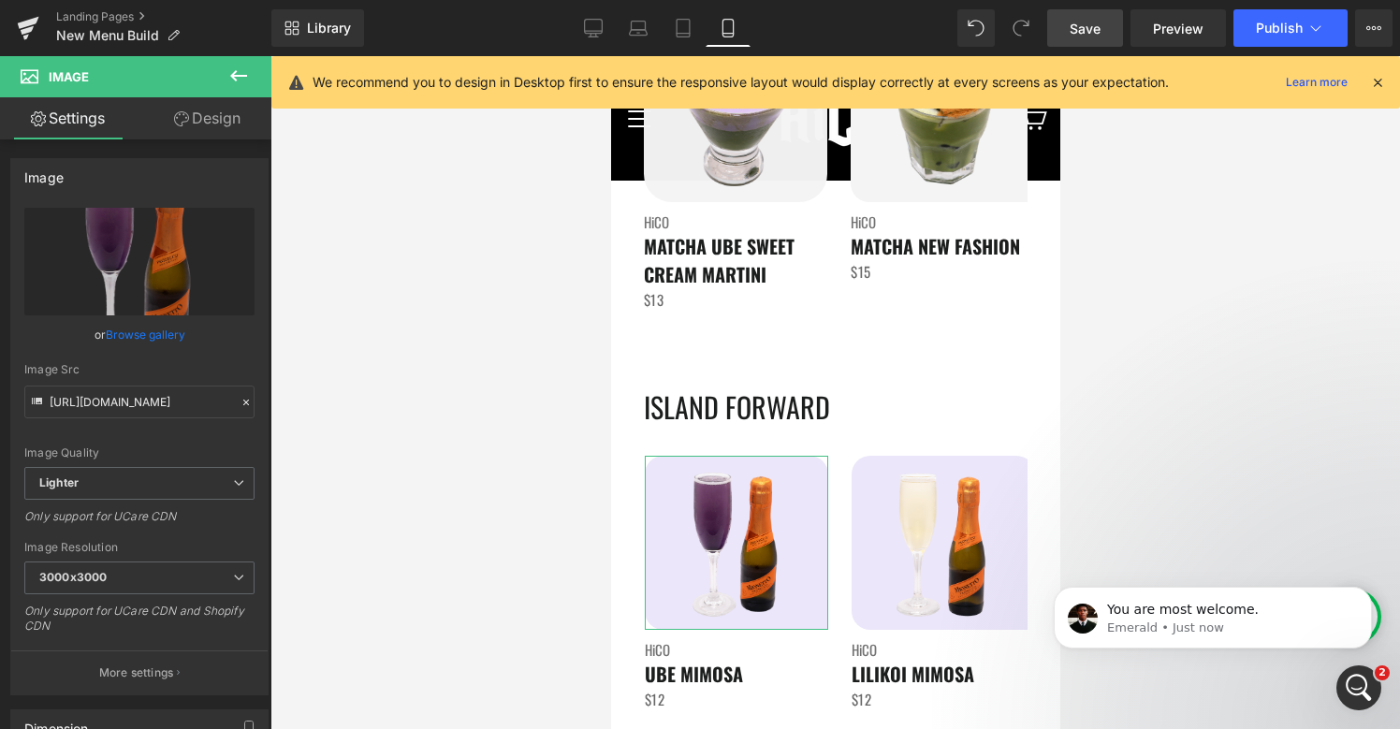
click at [203, 113] on link "Design" at bounding box center [207, 118] width 136 height 42
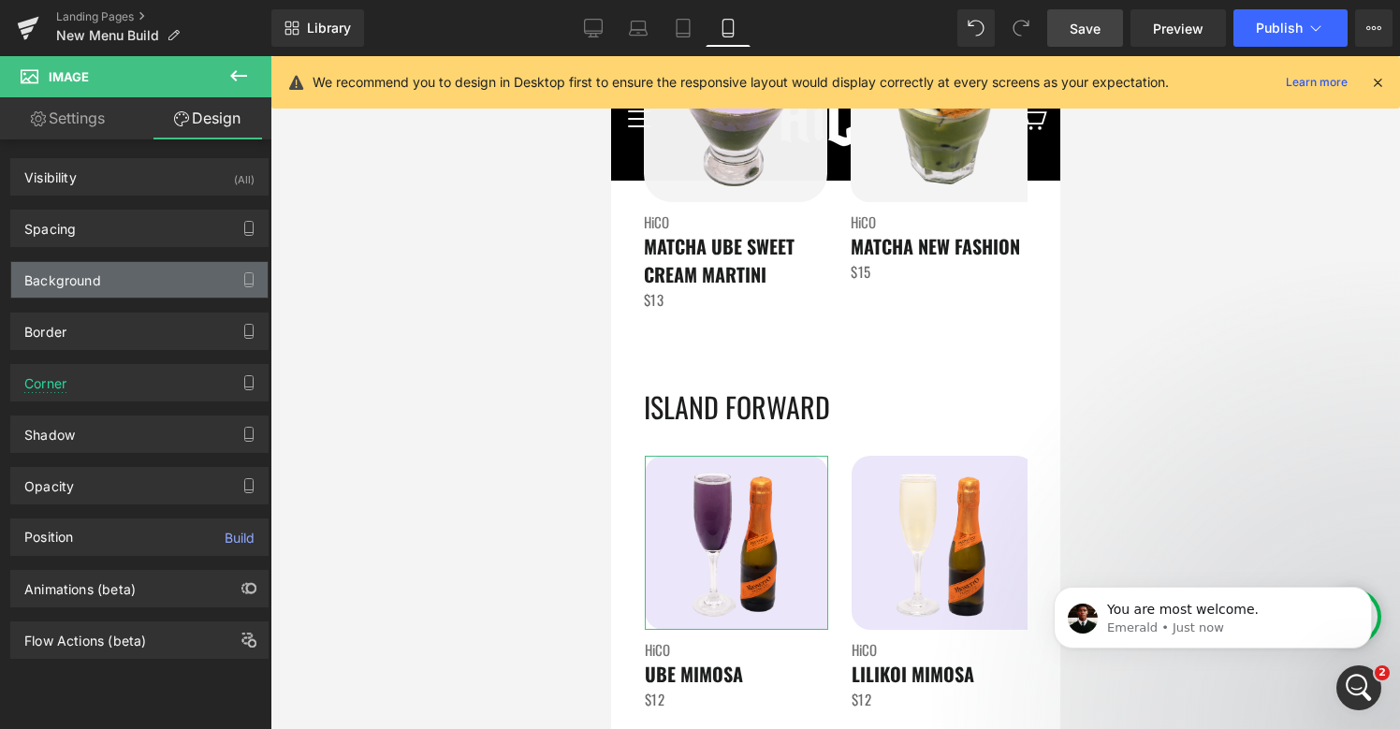
click at [103, 290] on div "Background" at bounding box center [139, 280] width 256 height 36
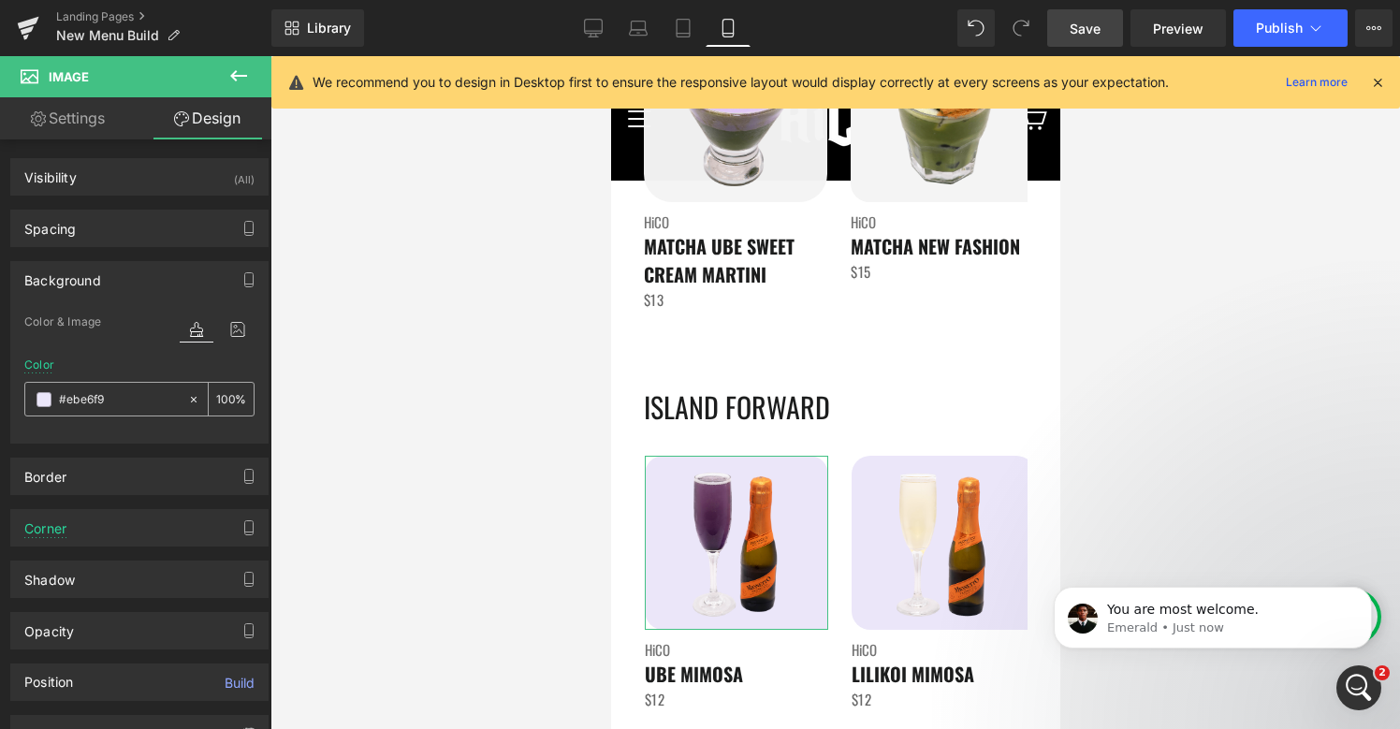
click at [109, 397] on input "#ebe6f9" at bounding box center [119, 399] width 120 height 21
paste input "f4f4f4"
type input "#f4f4f4"
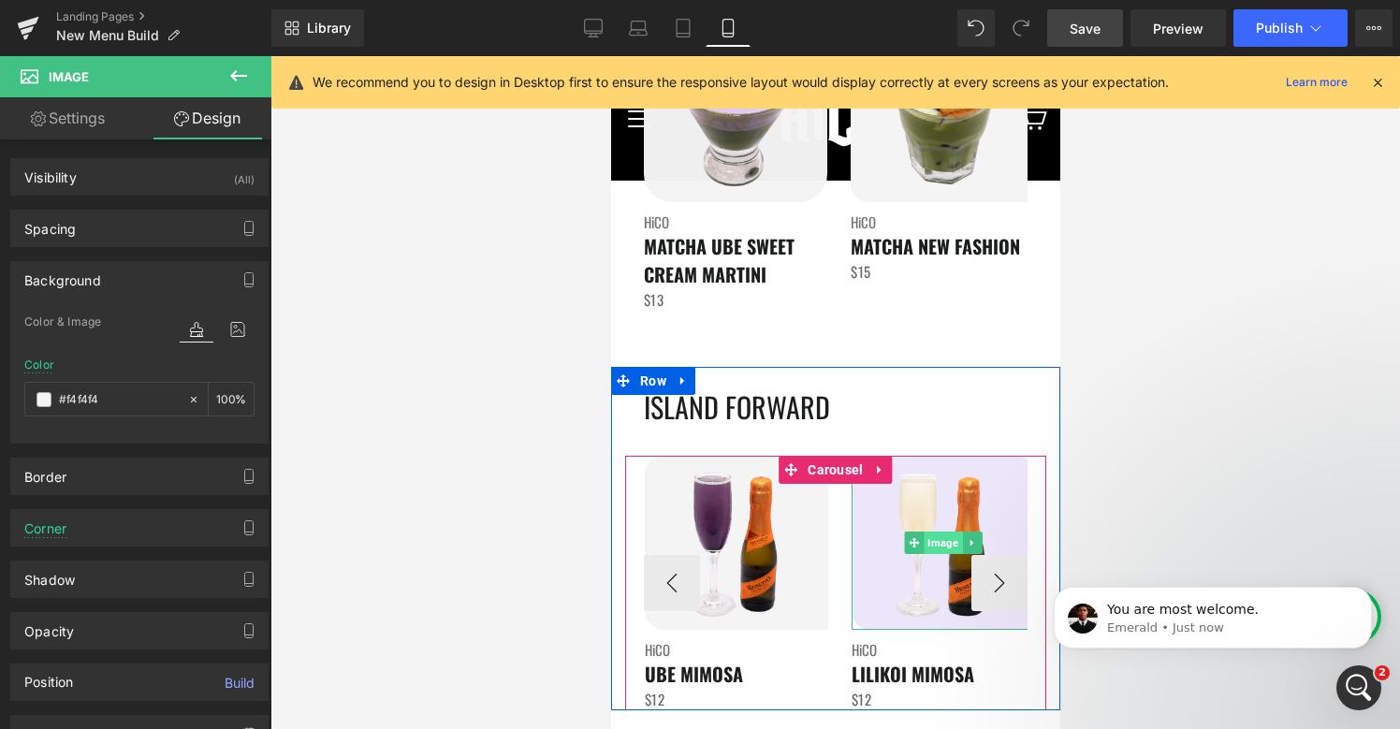
click at [938, 544] on span "Image" at bounding box center [942, 542] width 38 height 22
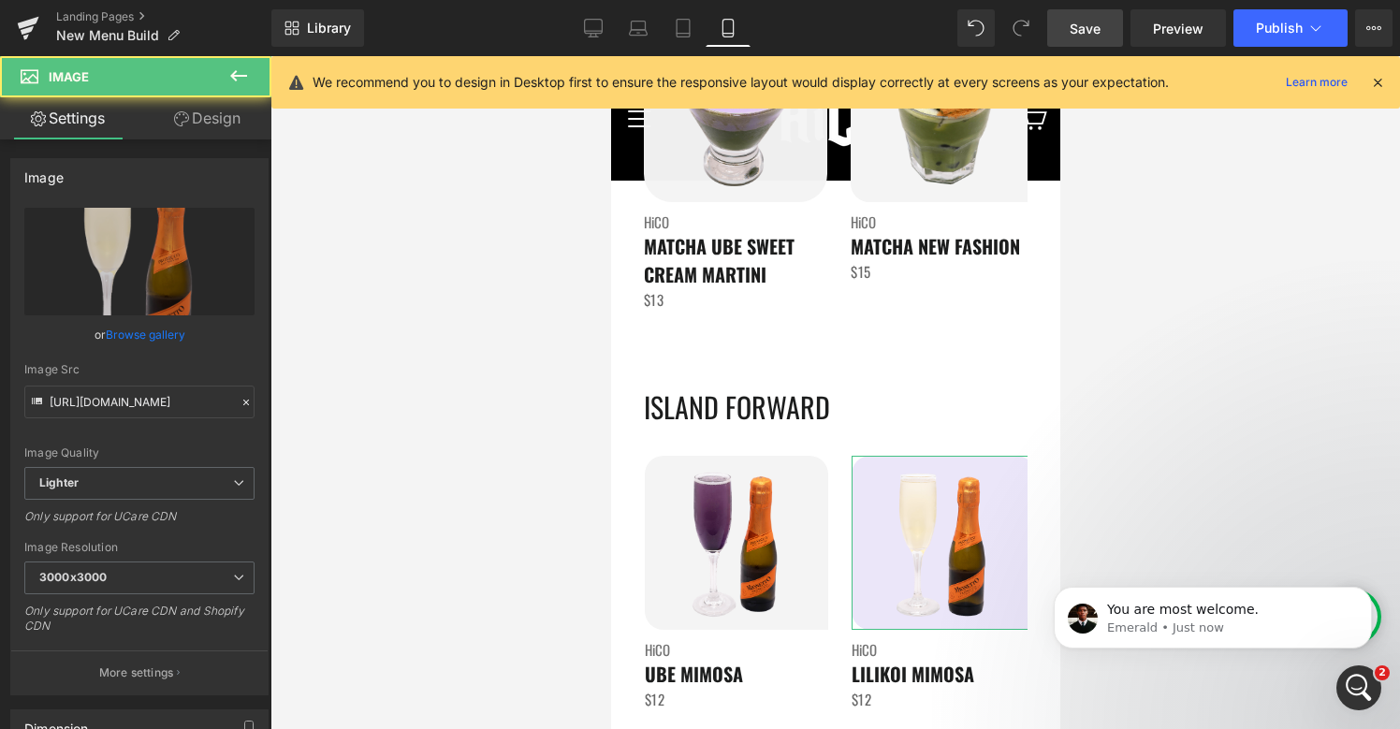
click at [203, 131] on link "Design" at bounding box center [207, 118] width 136 height 42
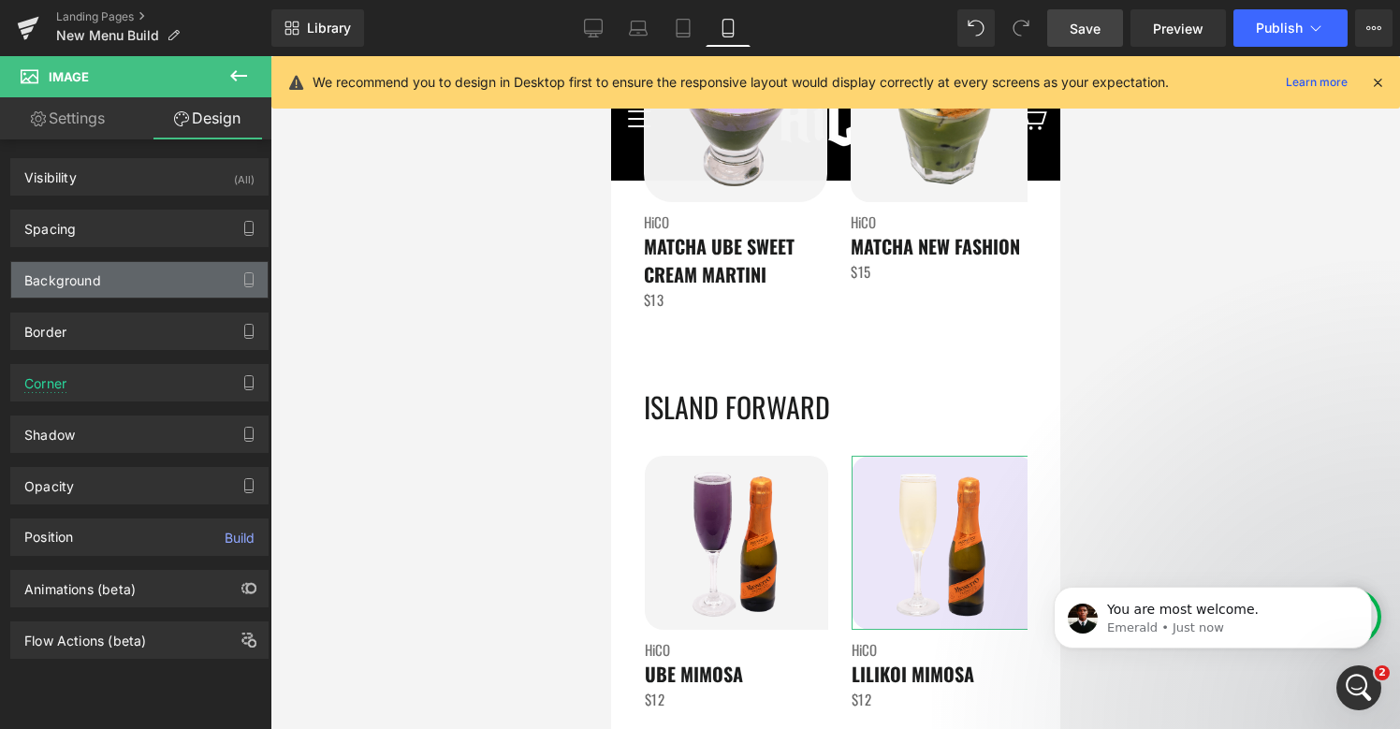
click at [109, 281] on div "Background" at bounding box center [139, 280] width 256 height 36
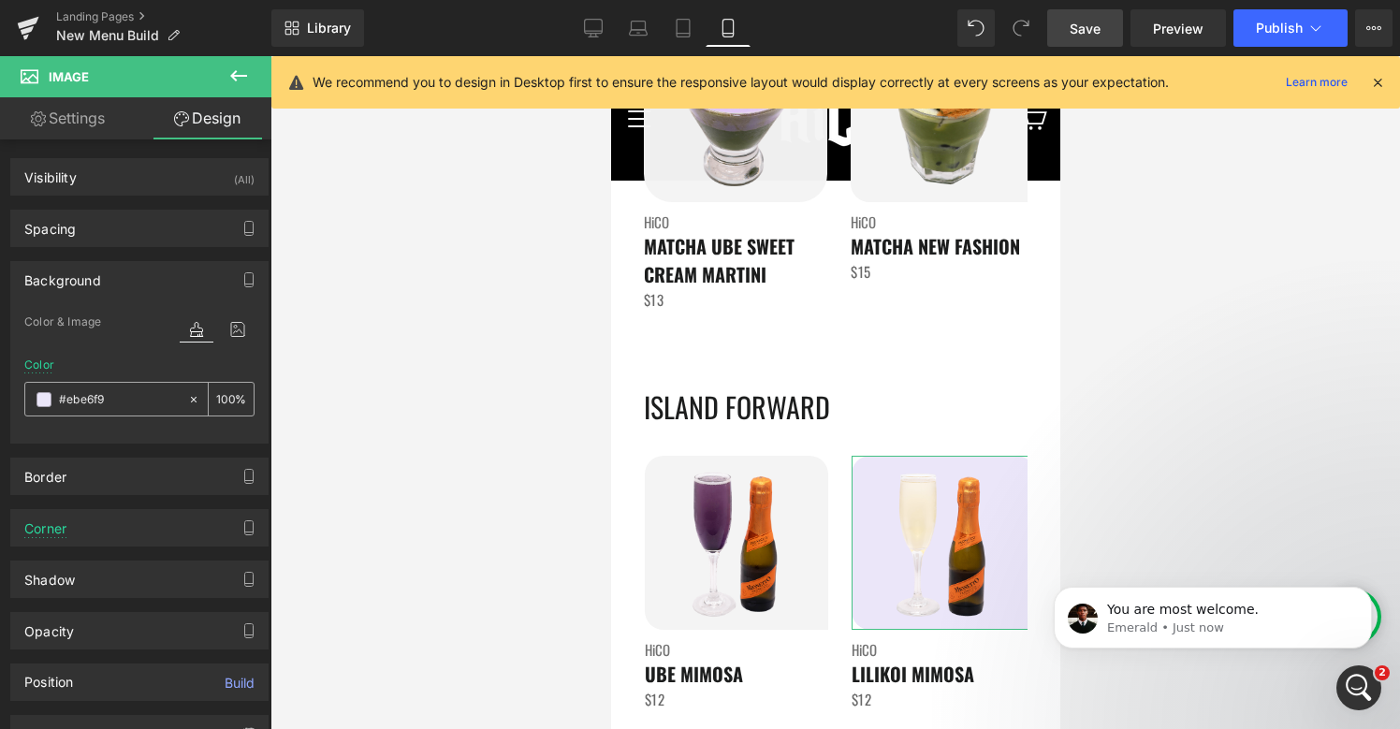
click at [111, 403] on input "#ebe6f9" at bounding box center [119, 399] width 120 height 21
paste input "f4f4f4"
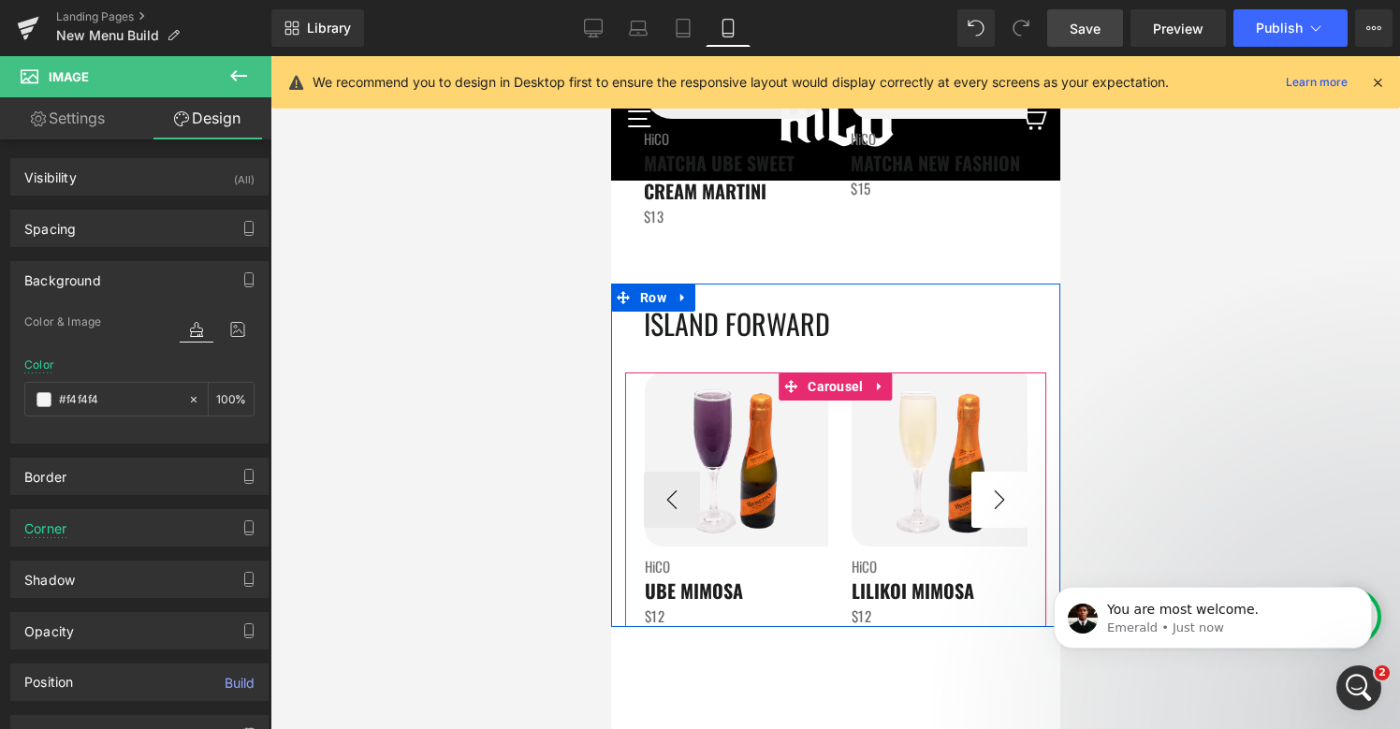
scroll to position [3847, 0]
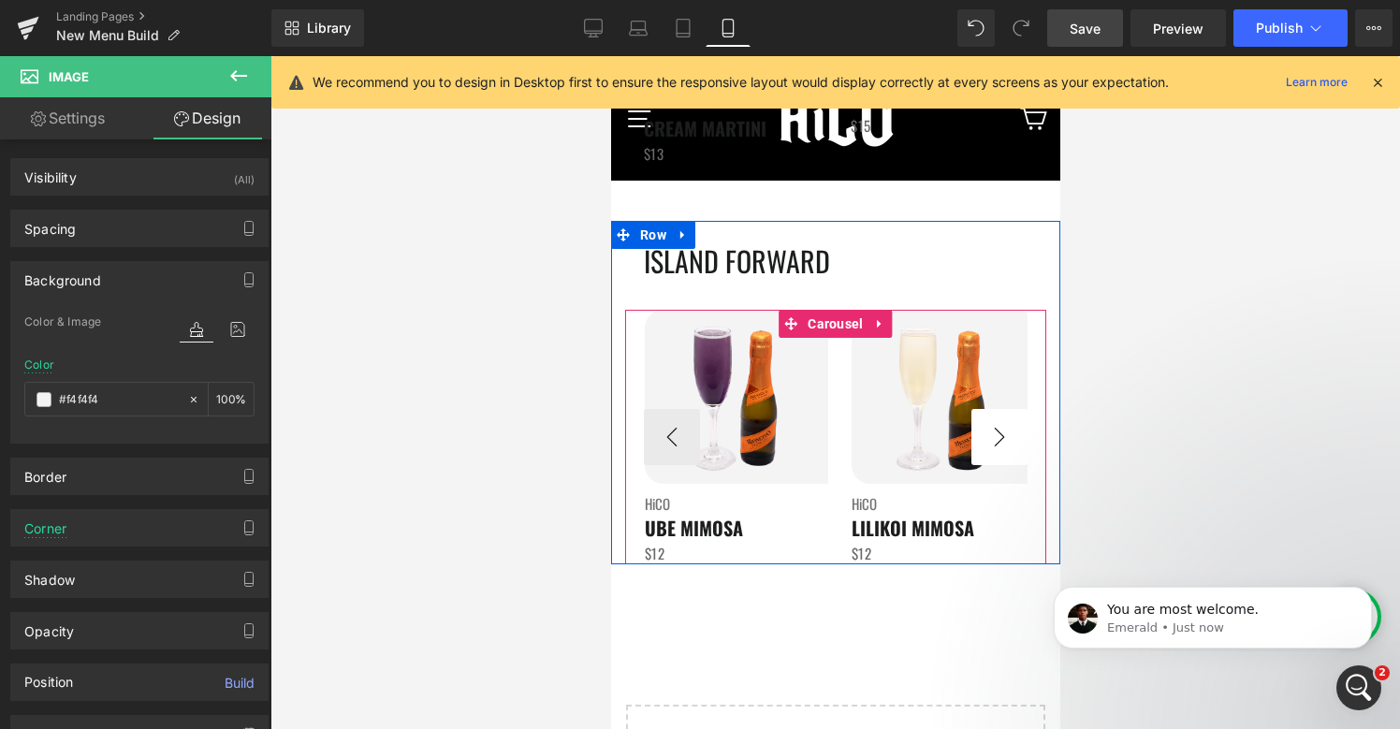
type input "#f4f4f4"
click at [1020, 455] on button "›" at bounding box center [998, 437] width 56 height 56
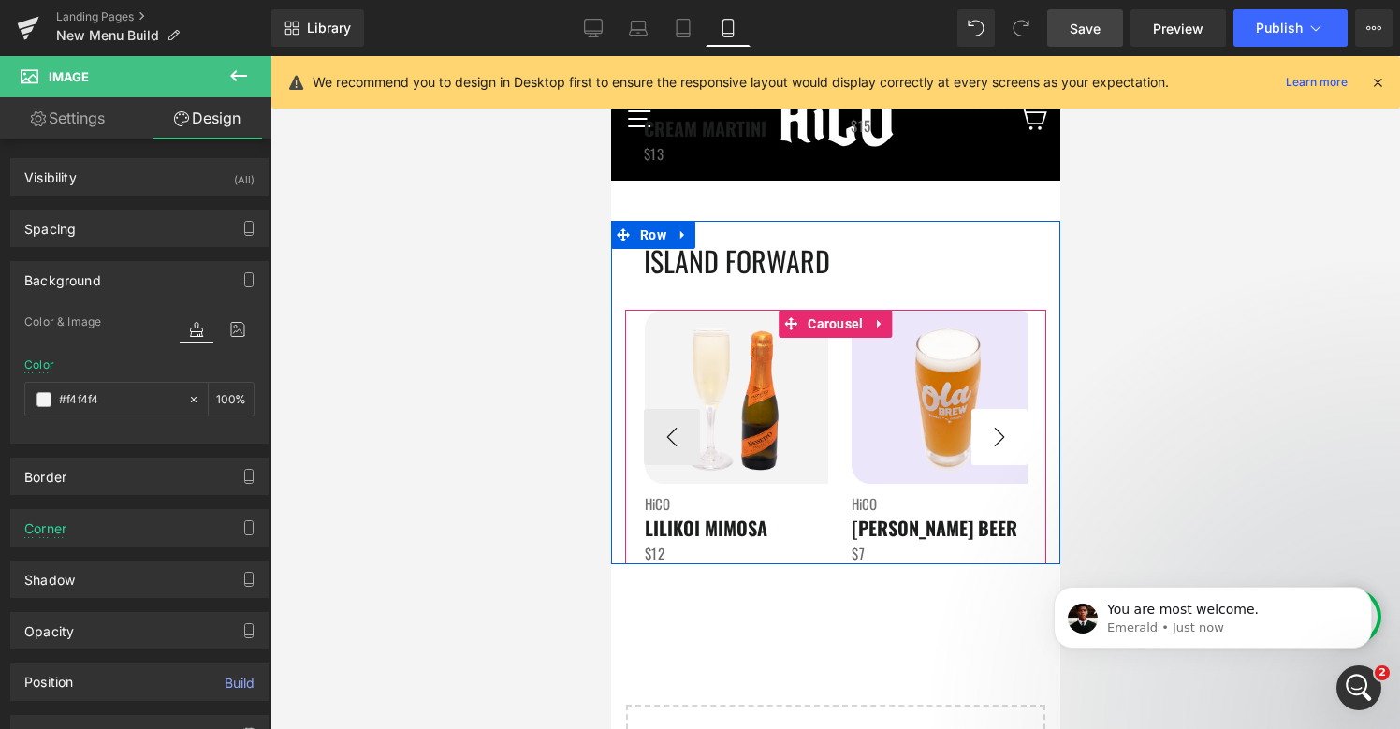
click at [1019, 453] on button "›" at bounding box center [998, 437] width 56 height 56
click at [683, 447] on button "‹" at bounding box center [671, 437] width 56 height 56
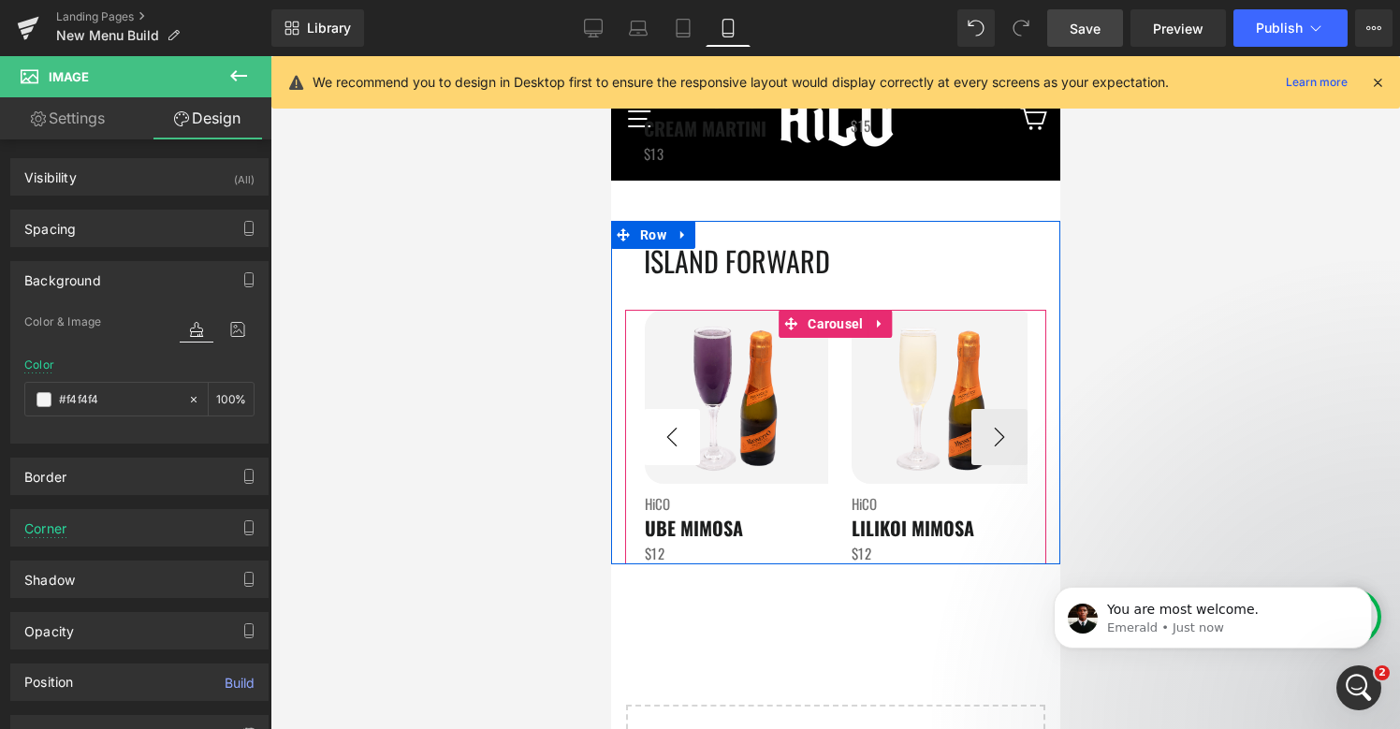
click at [683, 447] on button "‹" at bounding box center [671, 437] width 56 height 56
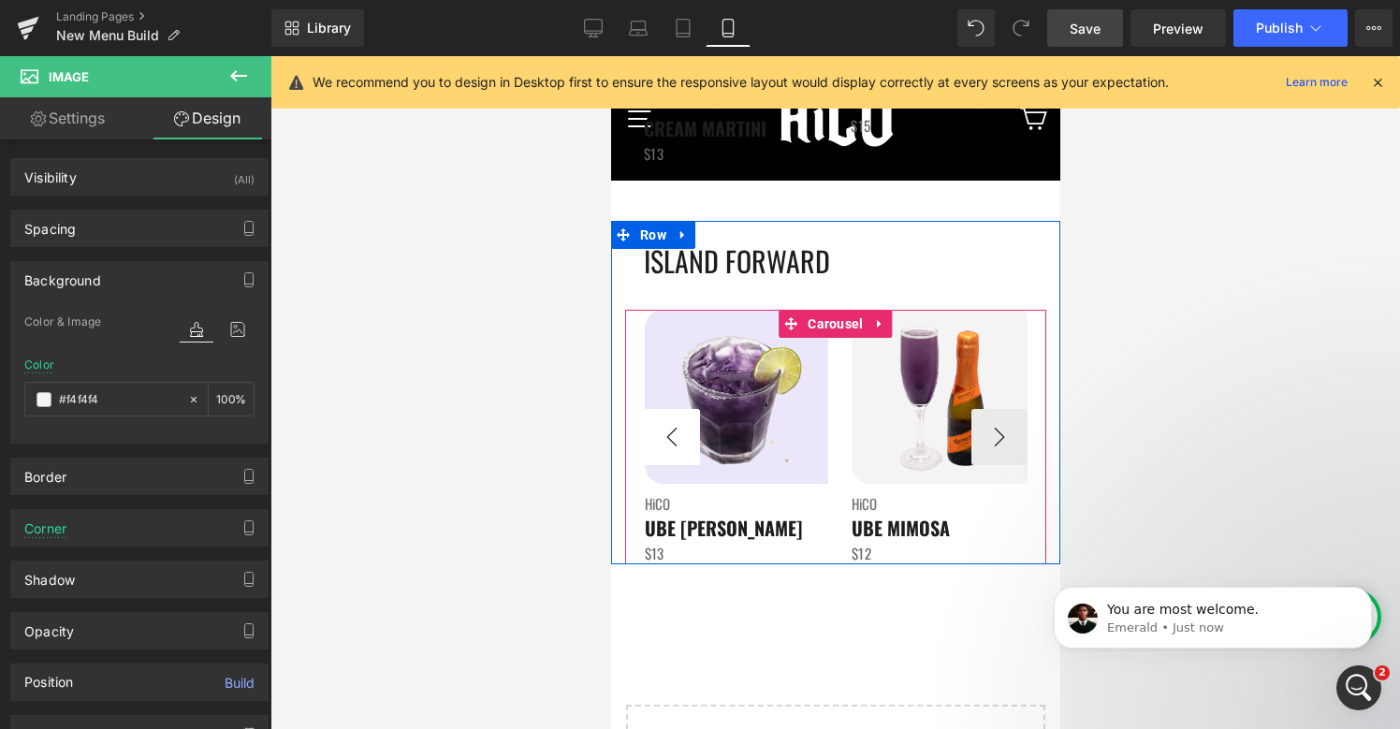
click at [683, 447] on button "‹" at bounding box center [671, 437] width 56 height 56
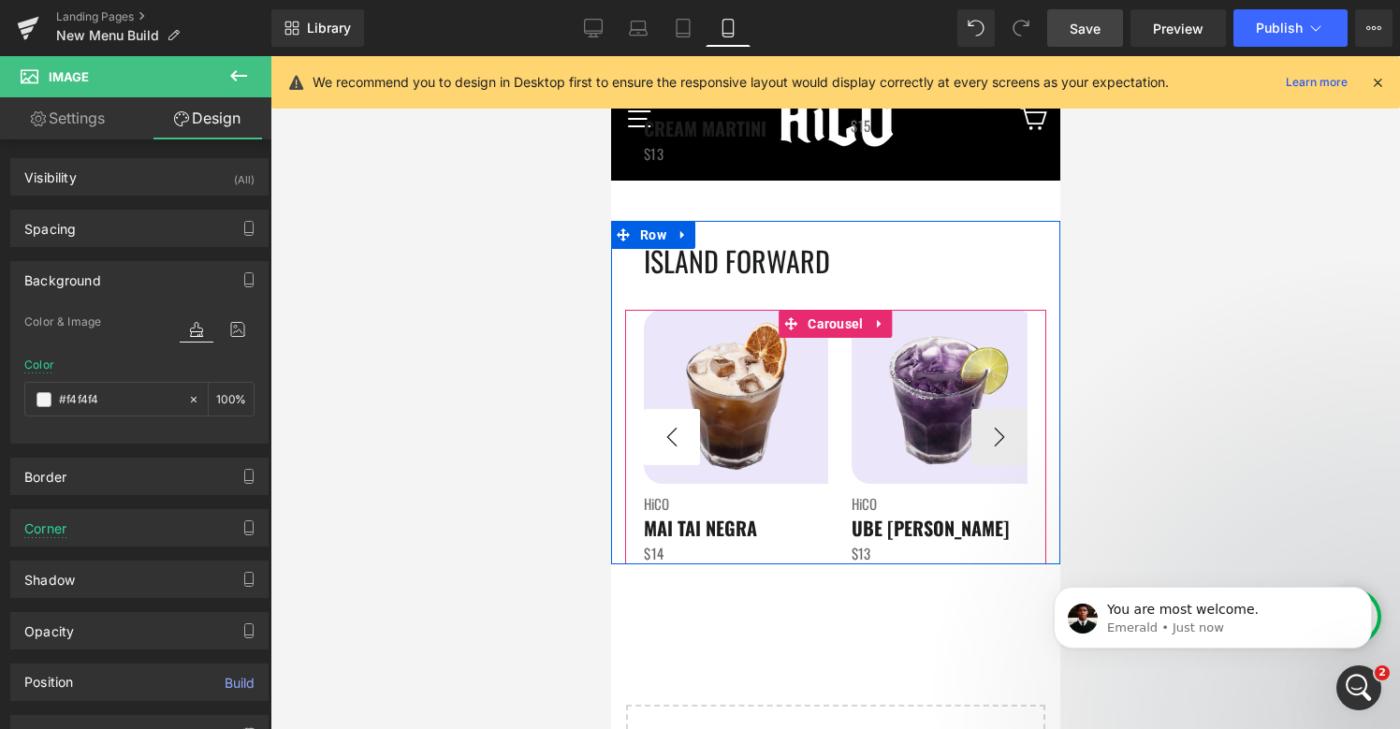
click at [683, 447] on button "‹" at bounding box center [671, 437] width 56 height 56
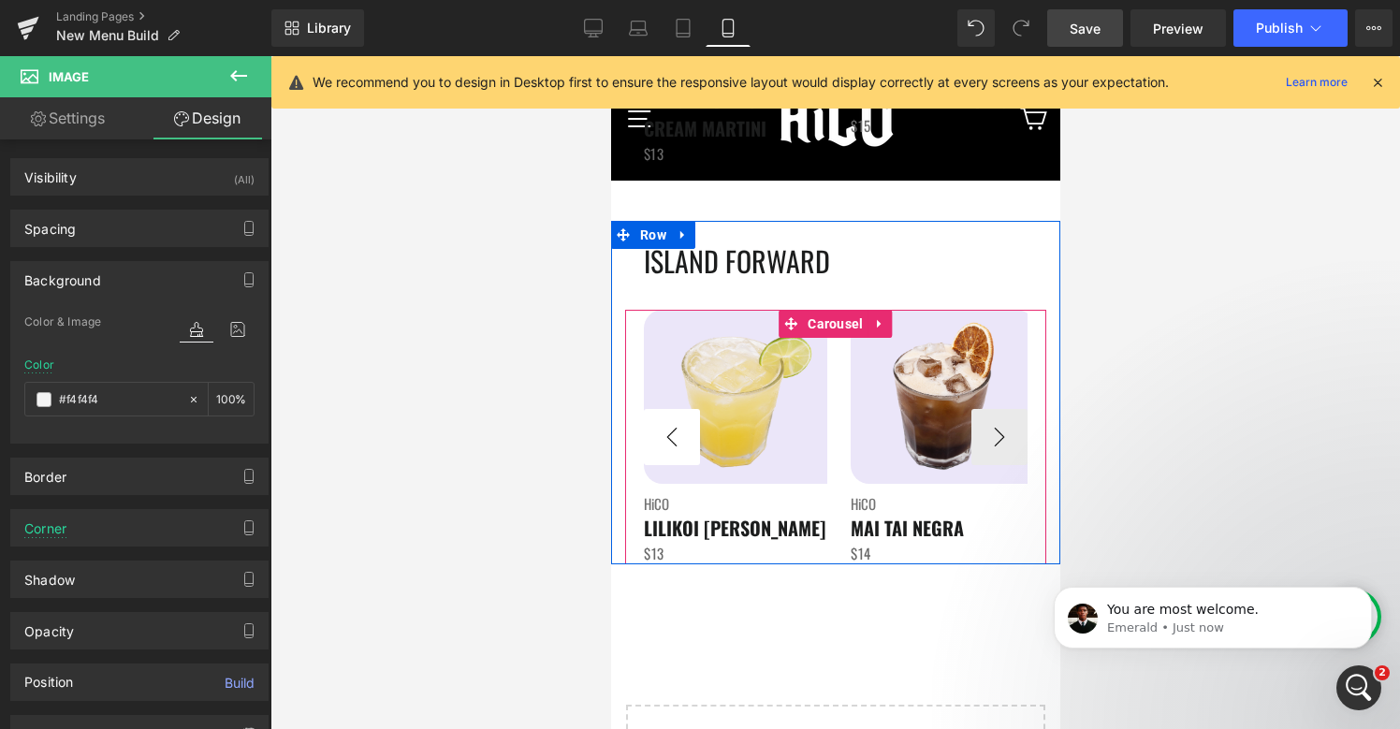
click at [683, 447] on button "‹" at bounding box center [671, 437] width 56 height 56
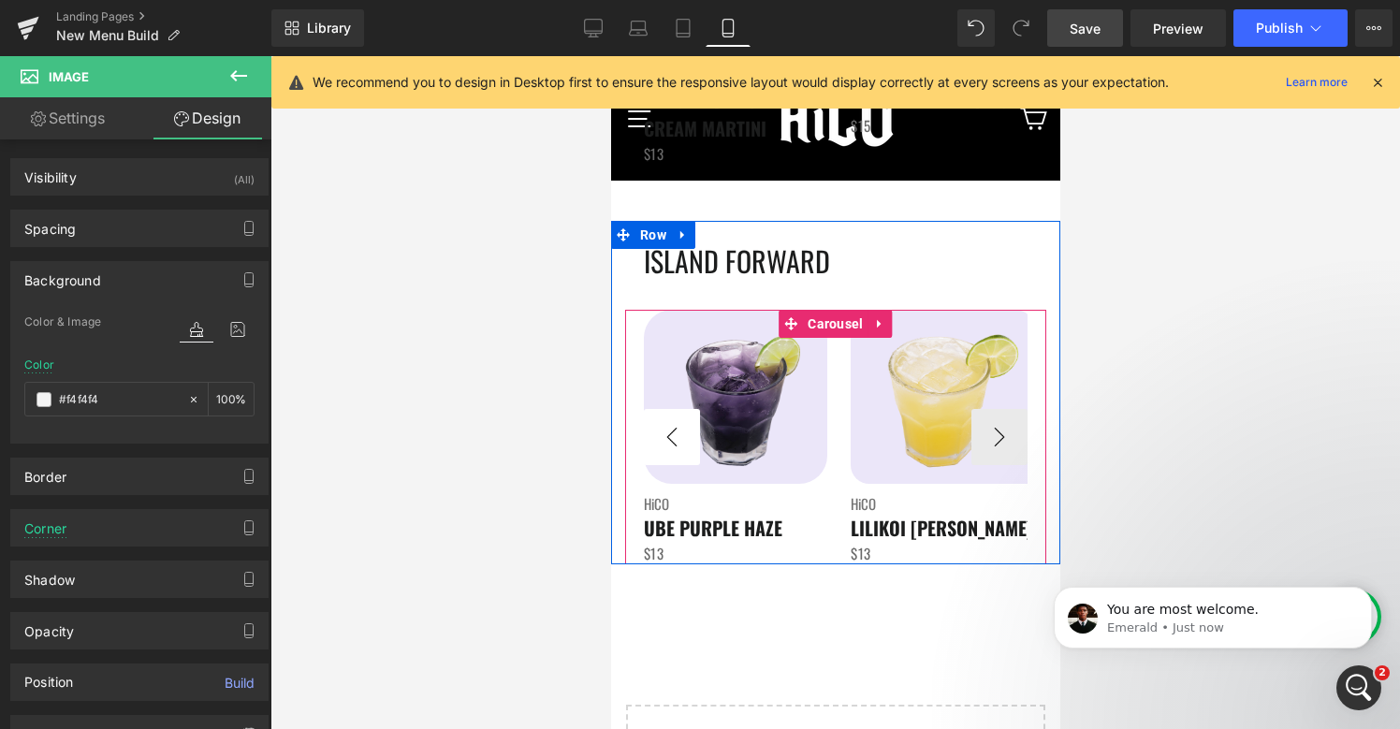
click at [683, 447] on button "‹" at bounding box center [671, 437] width 56 height 56
click at [734, 400] on span "Image" at bounding box center [734, 397] width 38 height 22
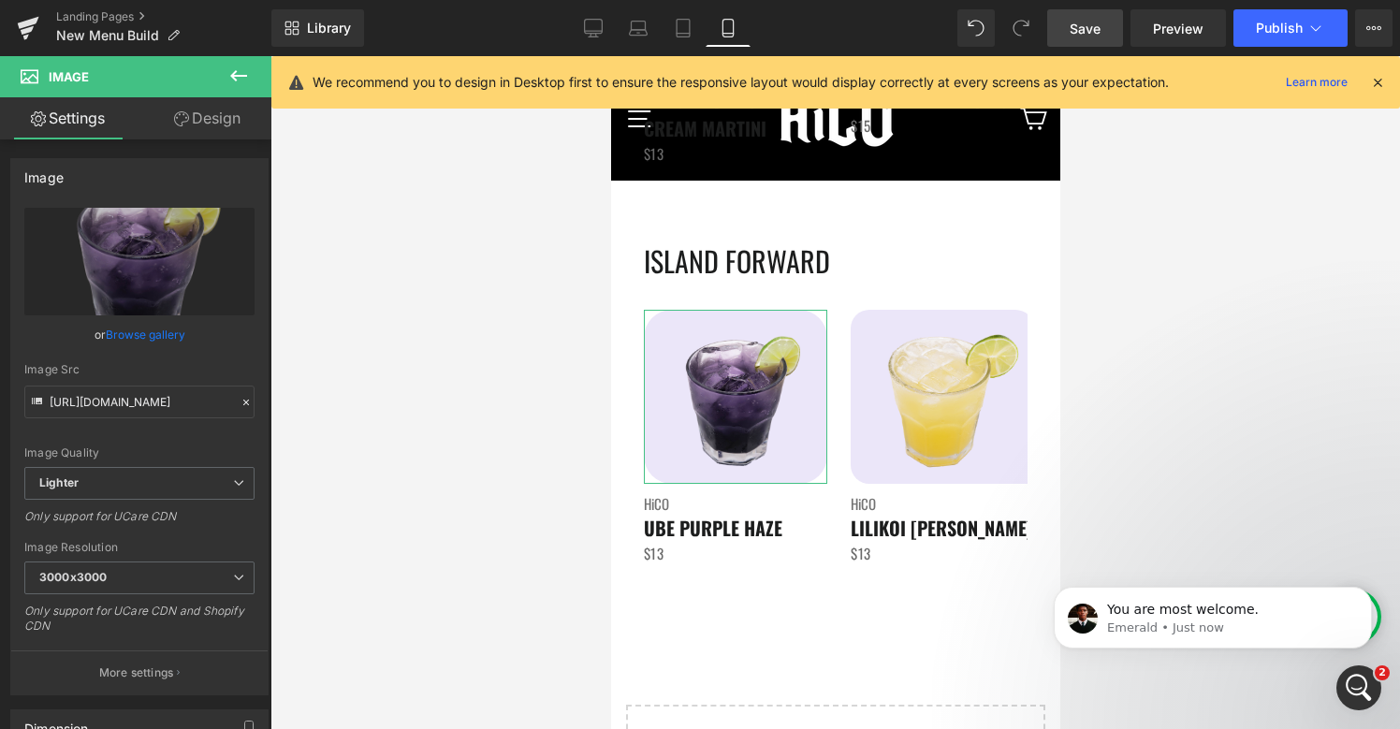
click at [213, 124] on link "Design" at bounding box center [207, 118] width 136 height 42
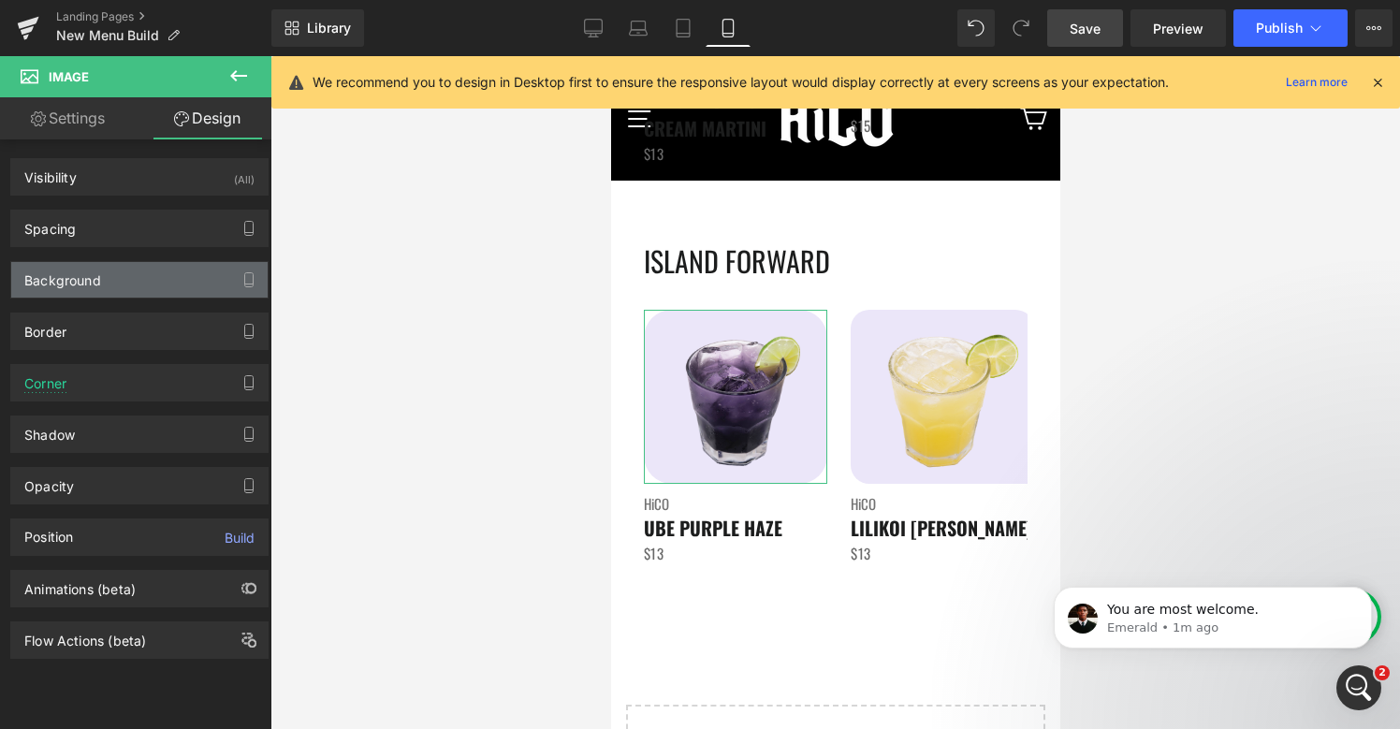
click at [112, 281] on div "Background" at bounding box center [139, 280] width 256 height 36
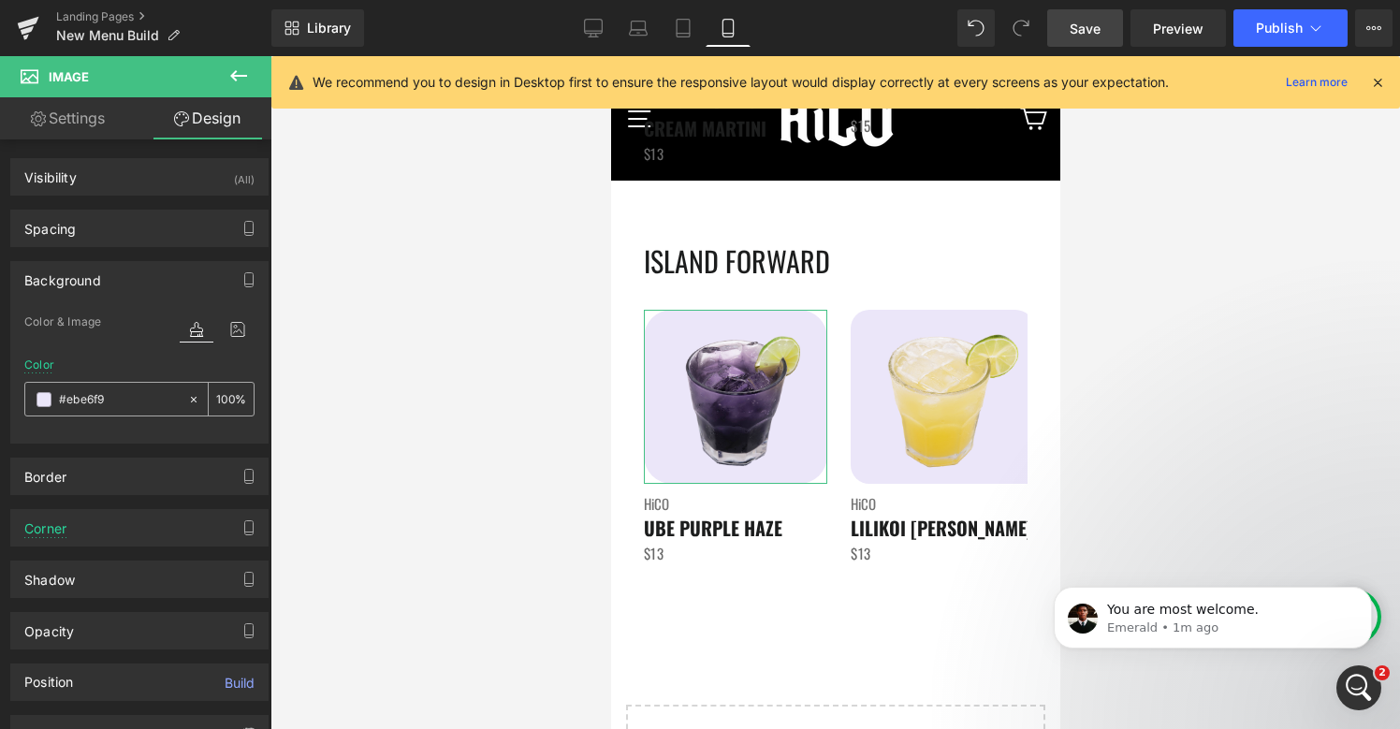
click at [102, 412] on div "#ebe6f9" at bounding box center [106, 399] width 162 height 33
click at [102, 401] on input "#ebe6f9" at bounding box center [119, 399] width 120 height 21
paste input "f4f4f4"
type input "#f4f4f4"
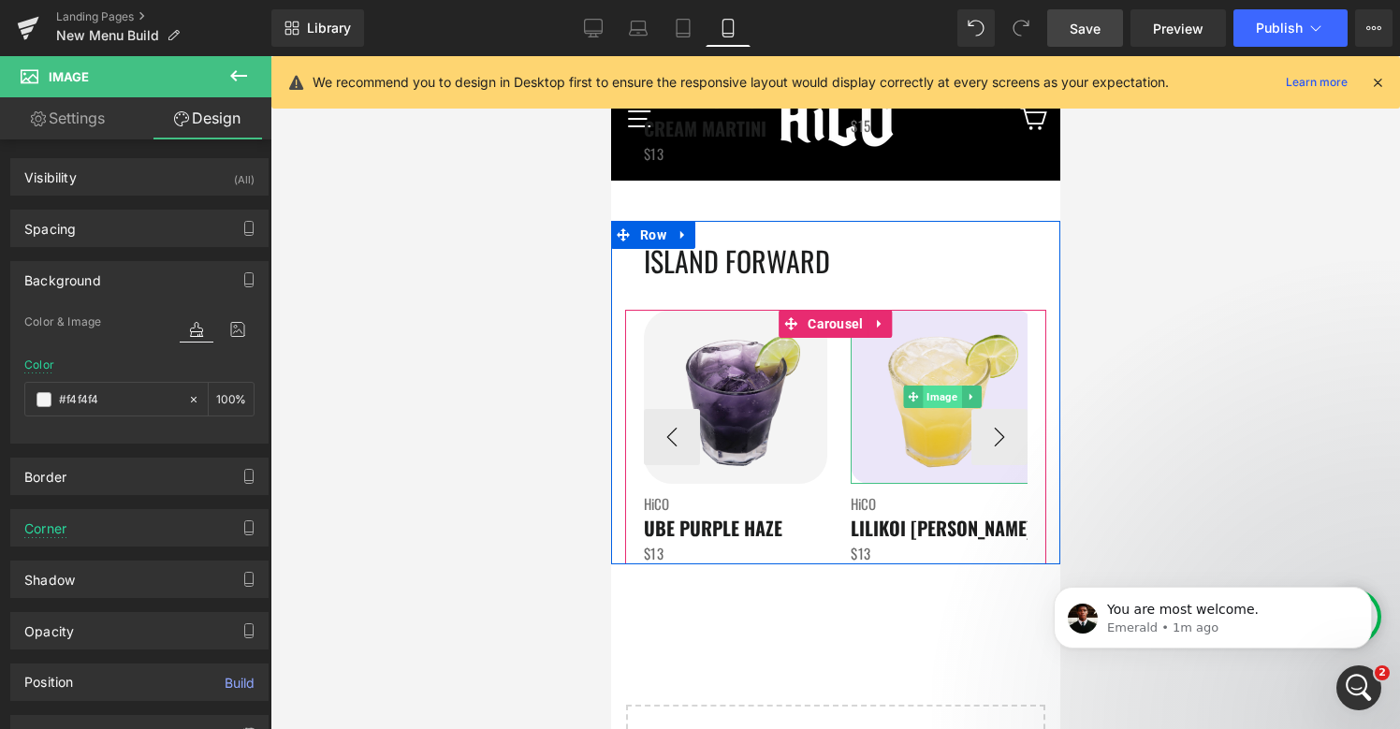
click at [944, 403] on span "Image" at bounding box center [942, 396] width 38 height 22
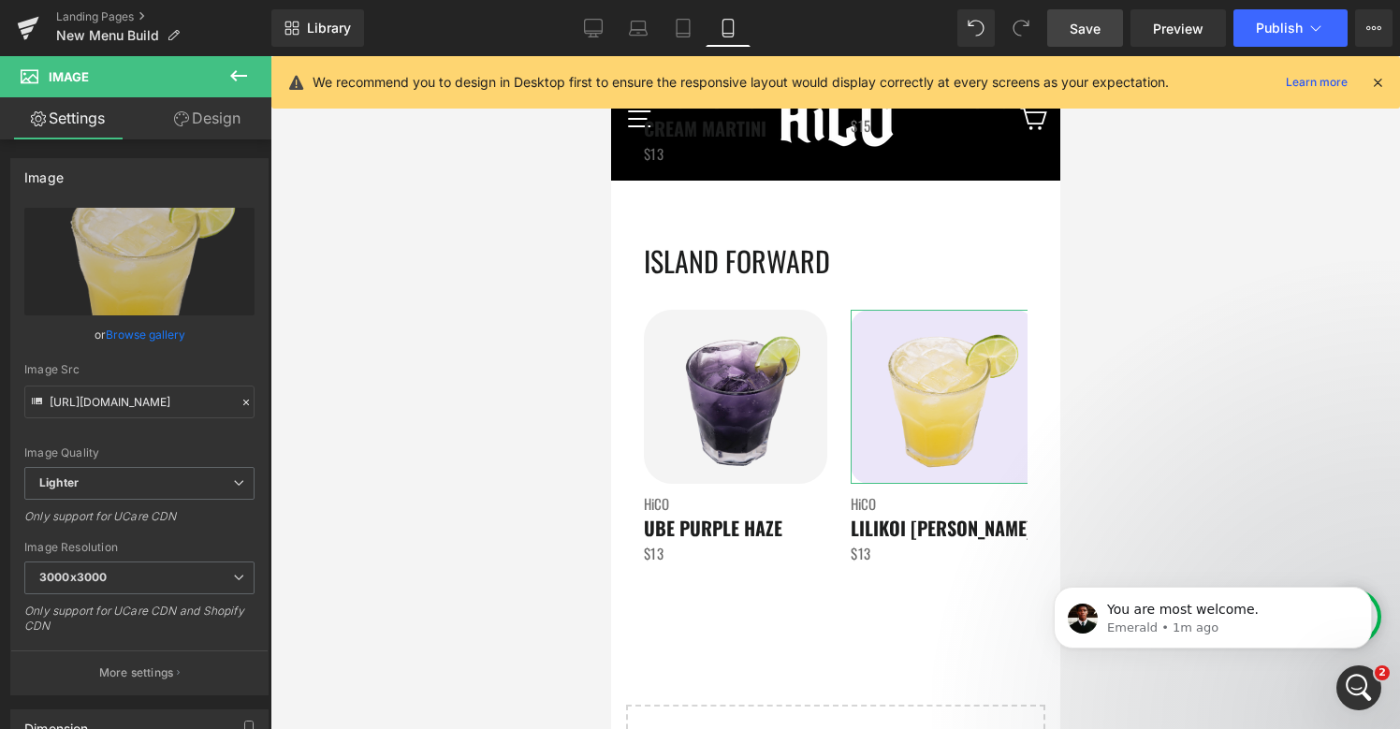
click at [223, 130] on link "Design" at bounding box center [207, 118] width 136 height 42
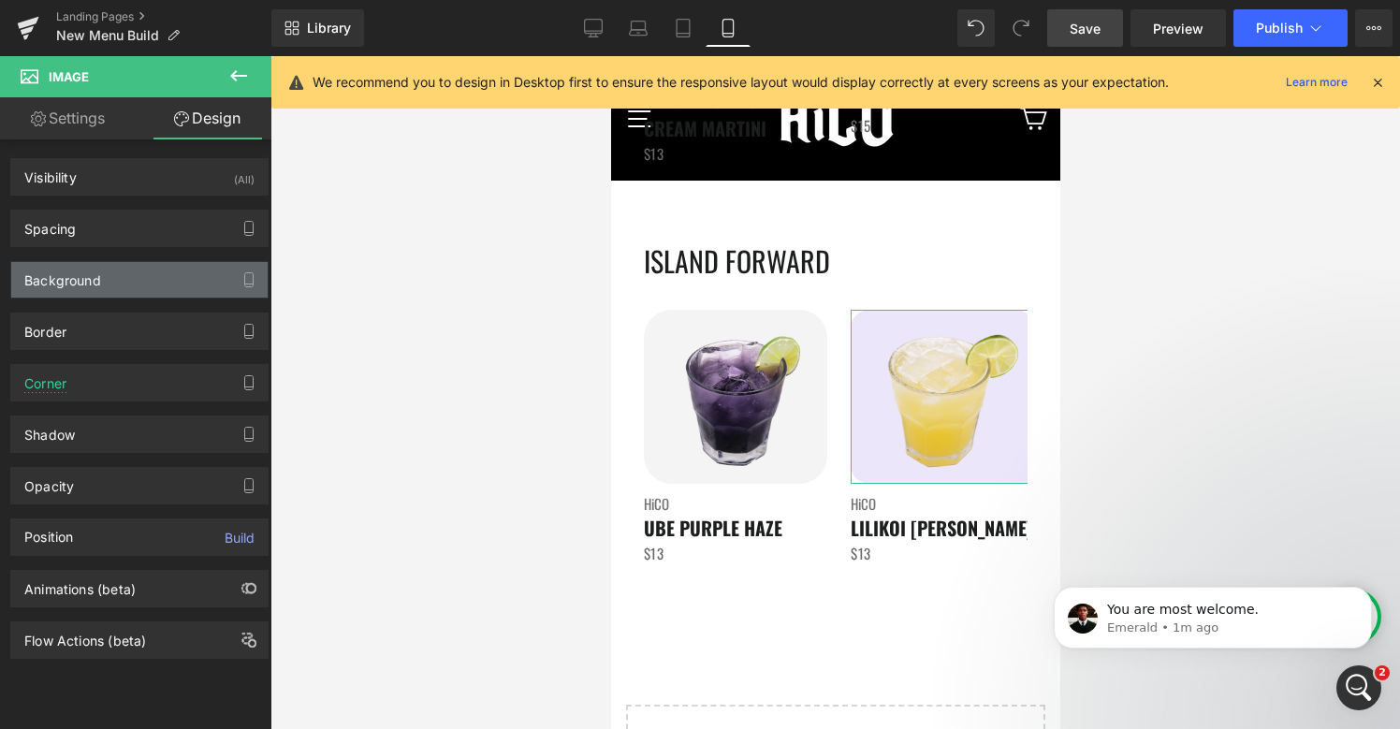
click at [106, 276] on div "Background" at bounding box center [139, 280] width 256 height 36
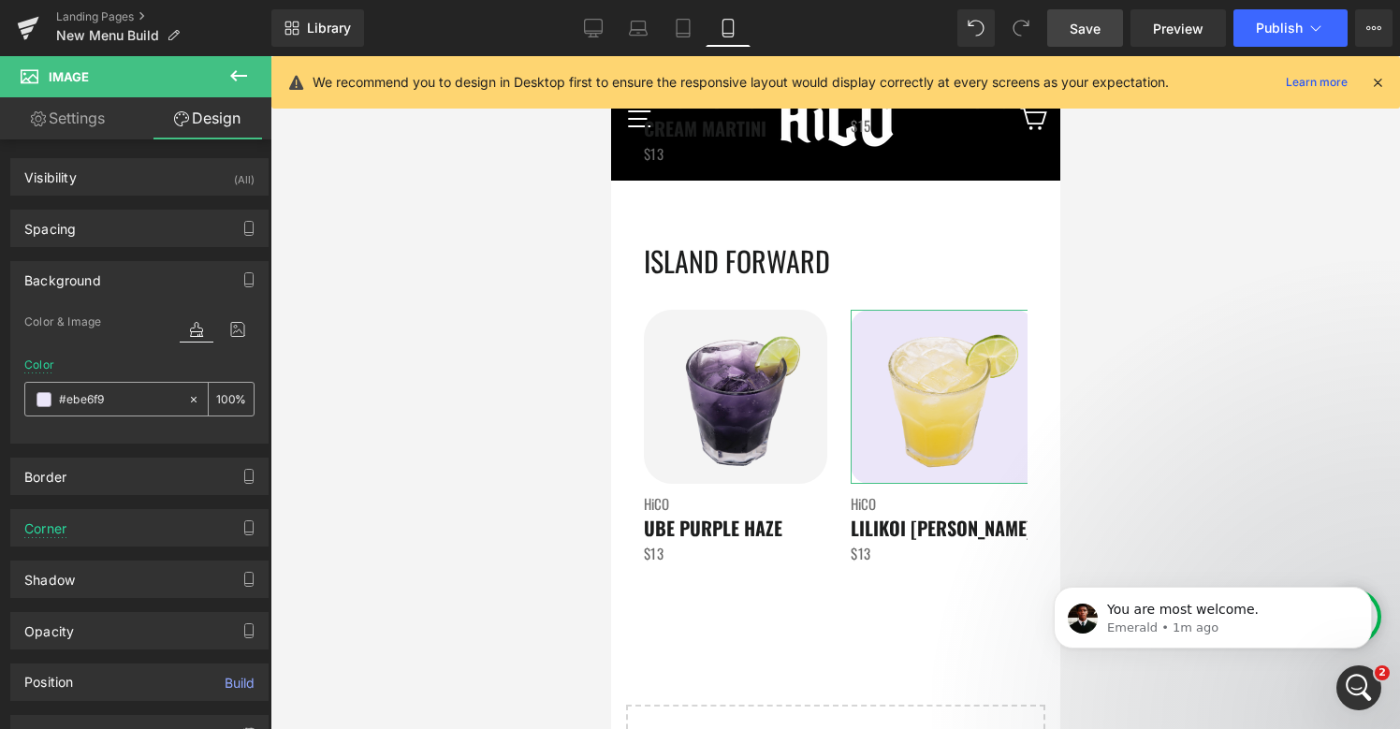
click at [96, 403] on input "#ebe6f9" at bounding box center [119, 399] width 120 height 21
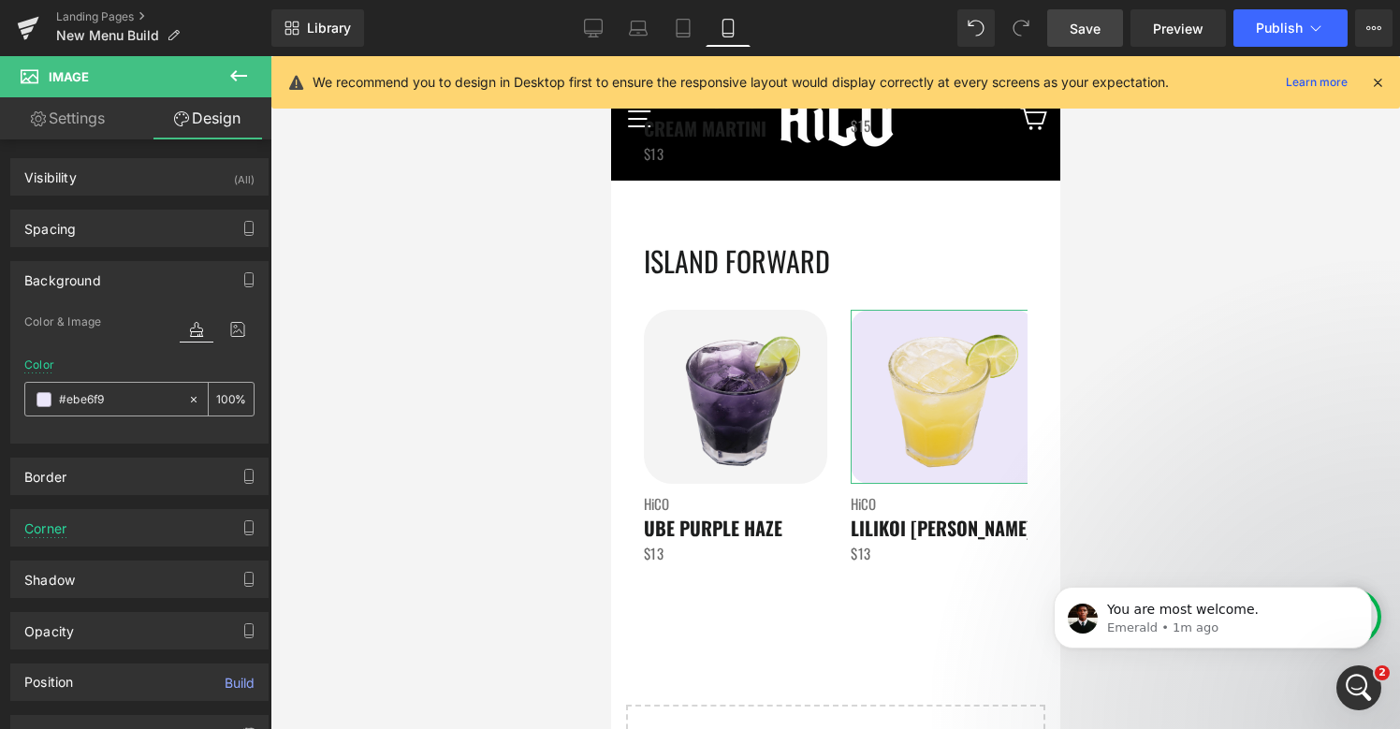
paste input "#f4f4f4"
type input "##f4f4f4"
type input "0"
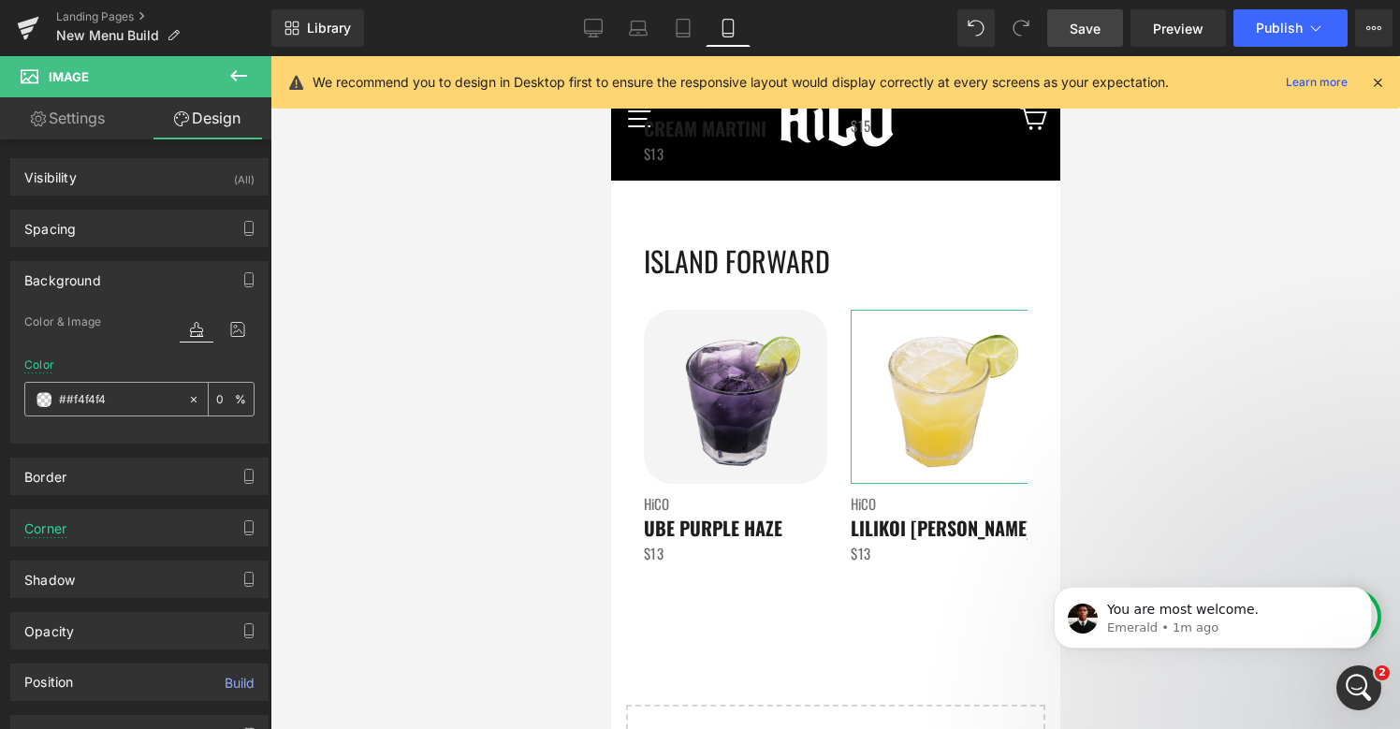
click at [70, 398] on input "##f4f4f4" at bounding box center [119, 399] width 120 height 21
type input "#f4f4f4"
type input "100"
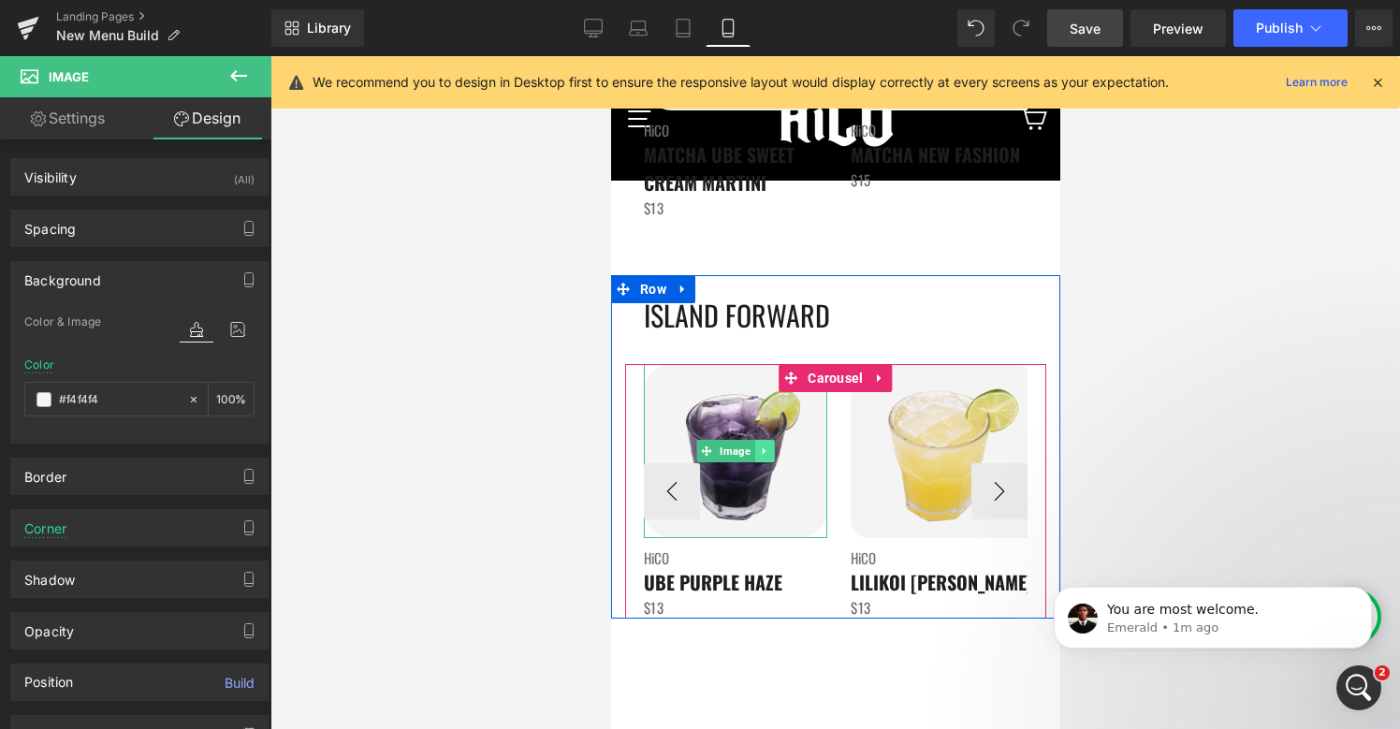
scroll to position [3770, 0]
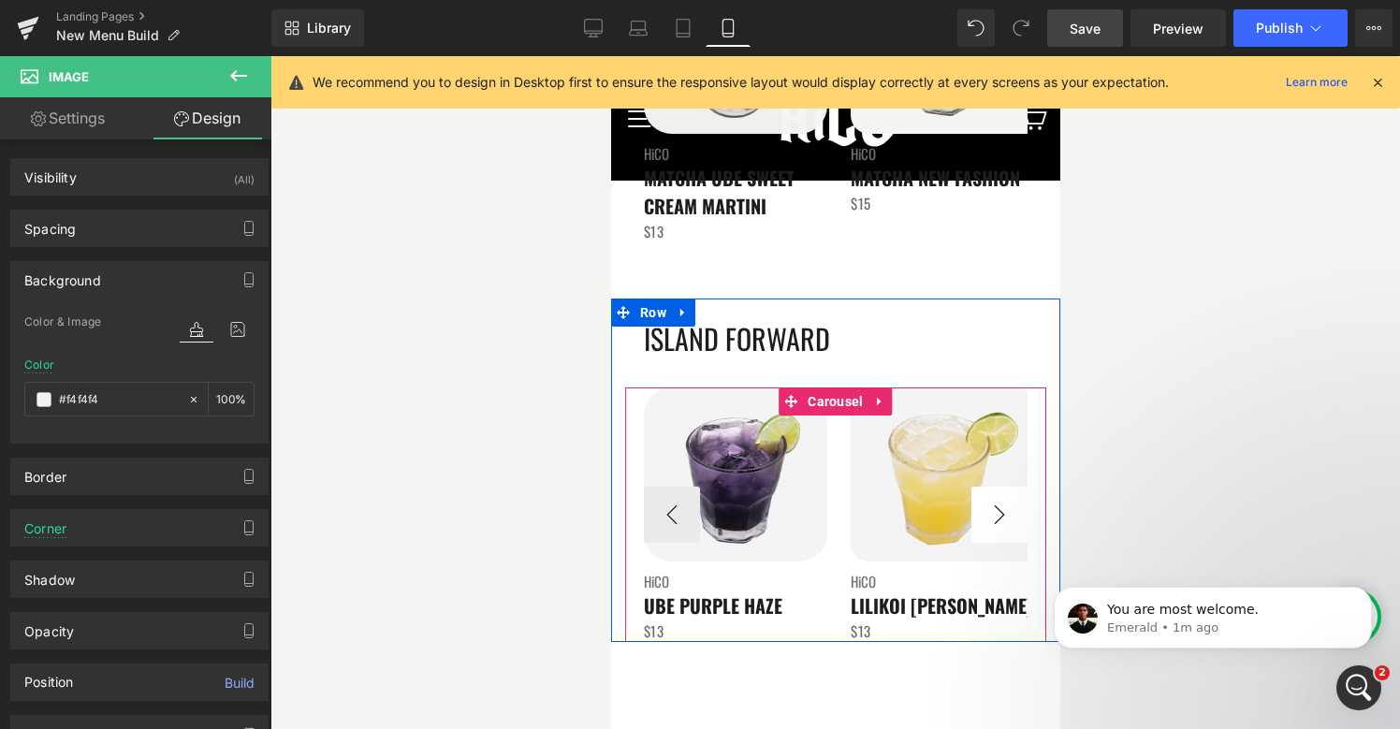
type input "#f4f4f4"
click at [998, 528] on button "›" at bounding box center [998, 515] width 56 height 56
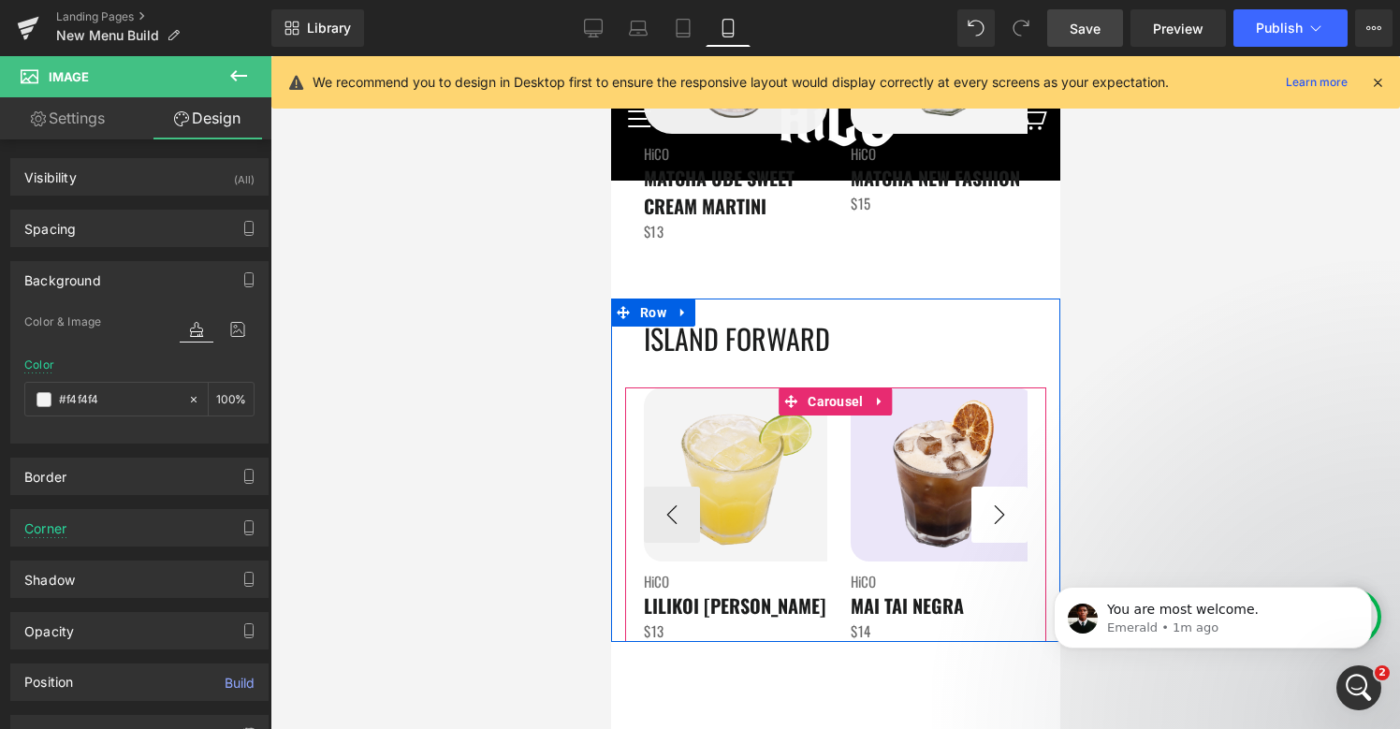
click at [998, 528] on button "›" at bounding box center [998, 515] width 56 height 56
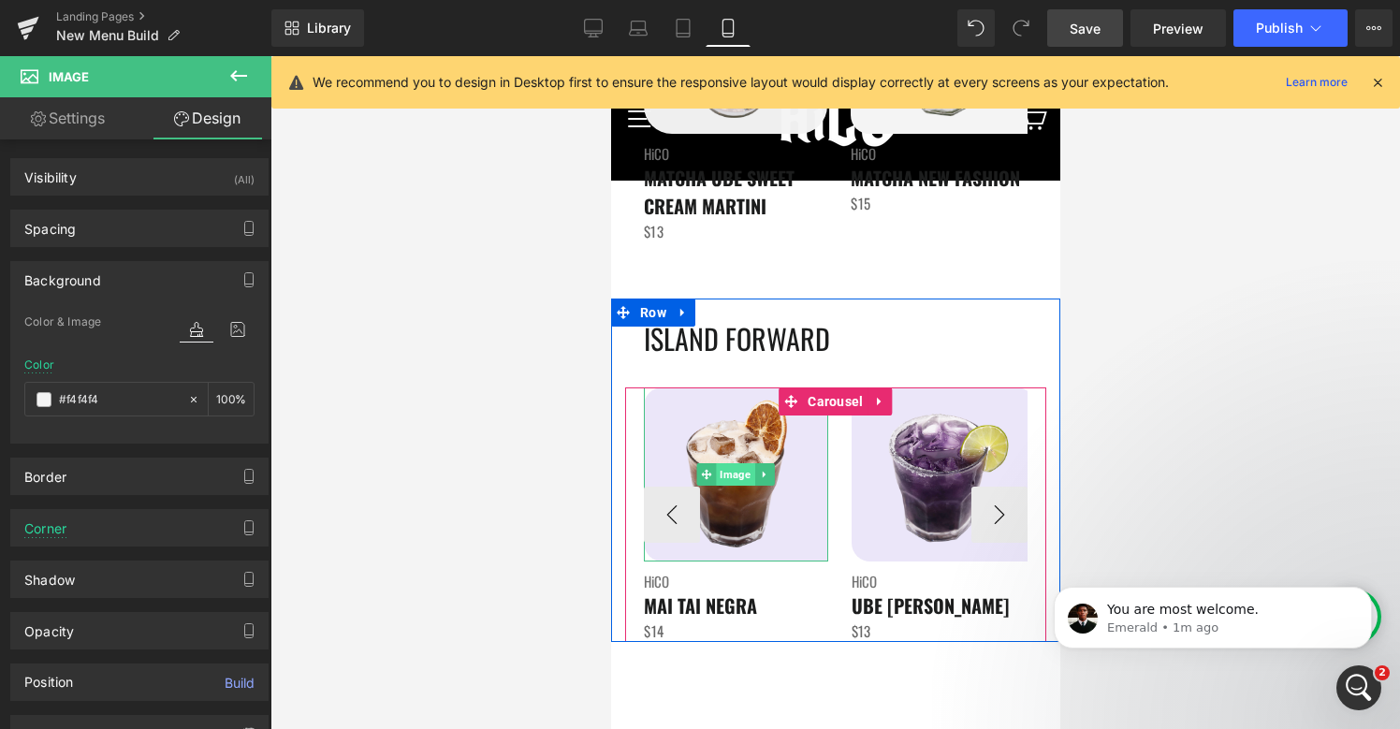
click at [730, 468] on span "Image" at bounding box center [735, 474] width 38 height 22
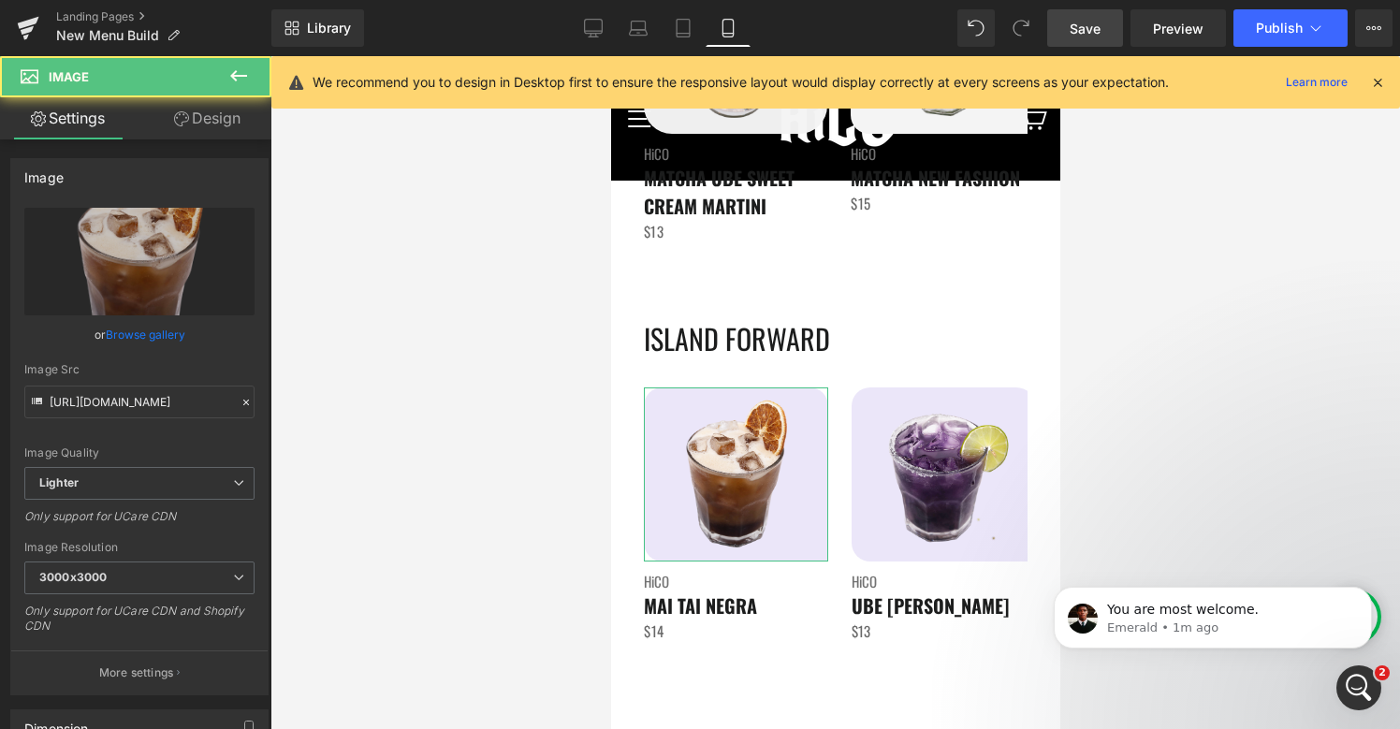
click at [238, 116] on link "Design" at bounding box center [207, 118] width 136 height 42
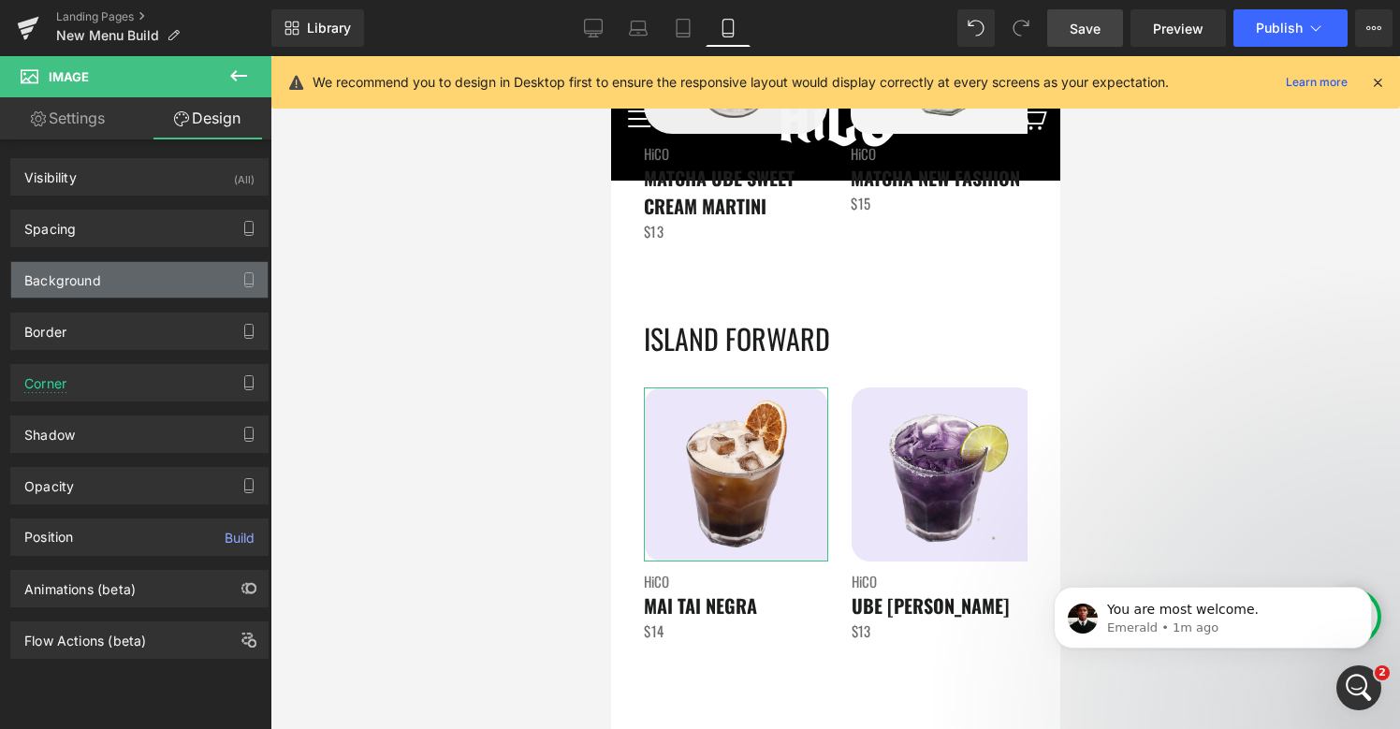
click at [86, 284] on div "Background" at bounding box center [62, 275] width 77 height 26
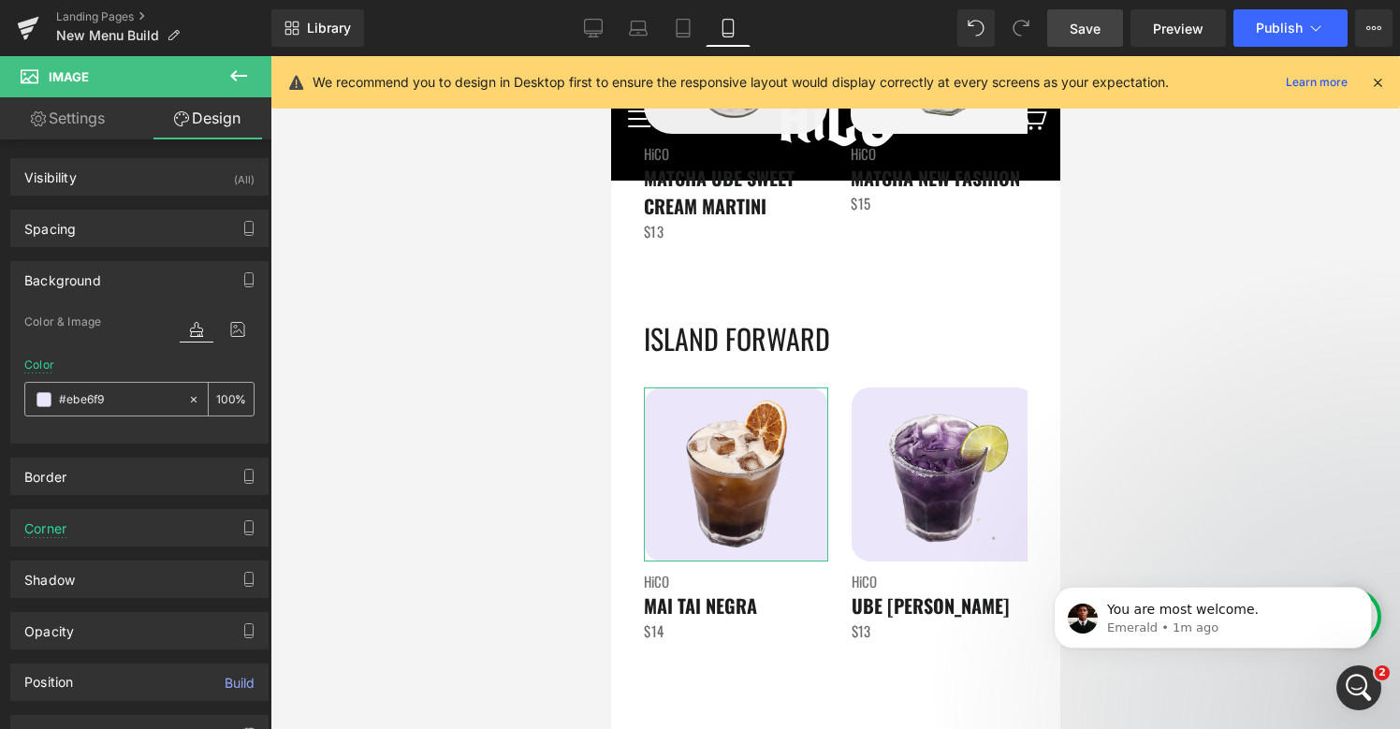
click at [106, 397] on input "#ebe6f9" at bounding box center [119, 399] width 120 height 21
paste input "f4f4f4"
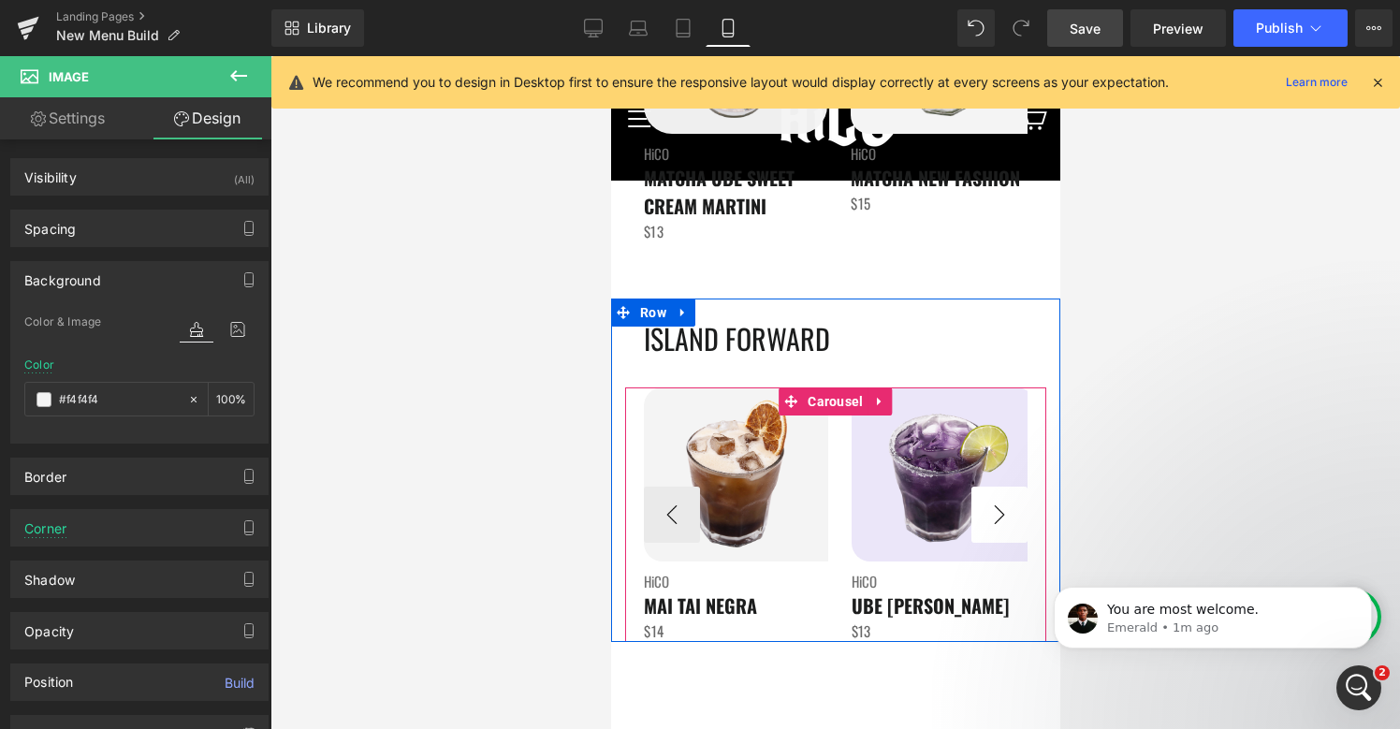
type input "#f4f4f4"
click at [1003, 505] on button "›" at bounding box center [998, 515] width 56 height 56
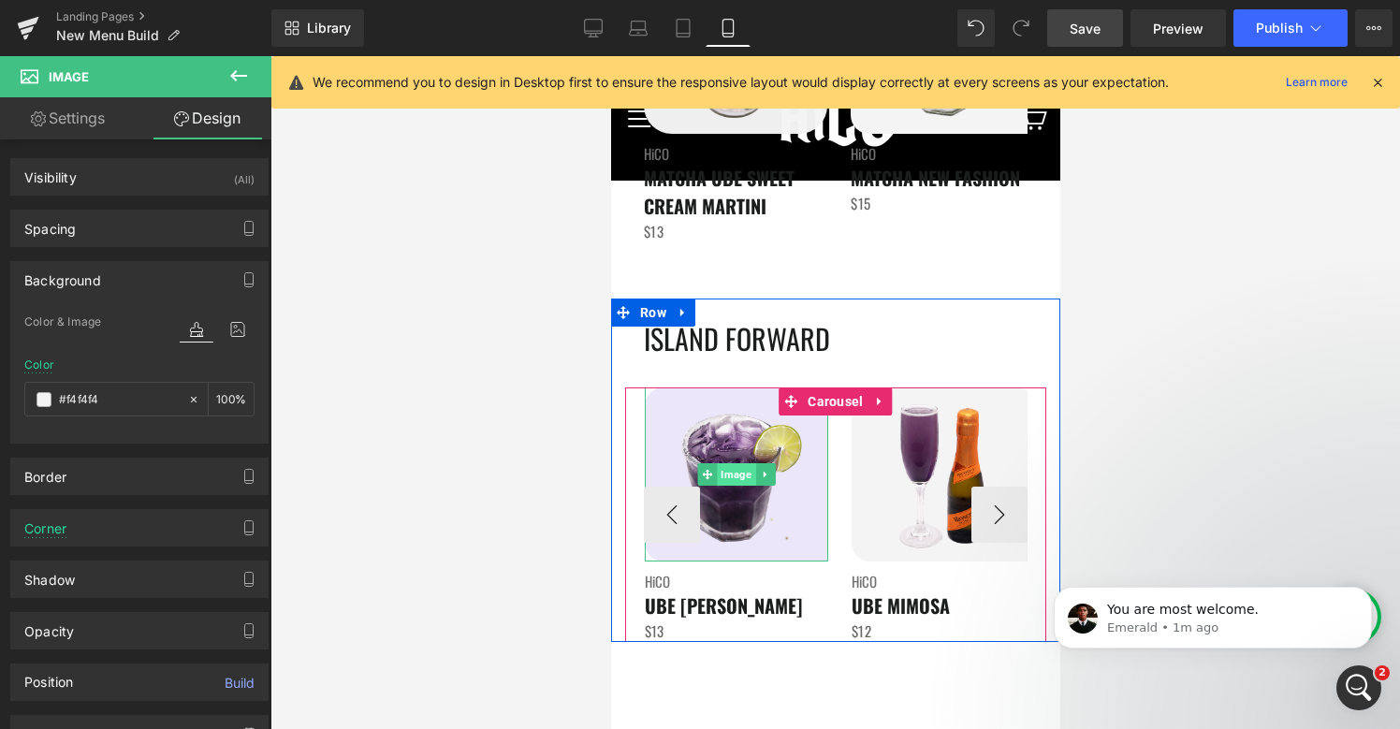
click at [734, 473] on span "Image" at bounding box center [735, 474] width 38 height 22
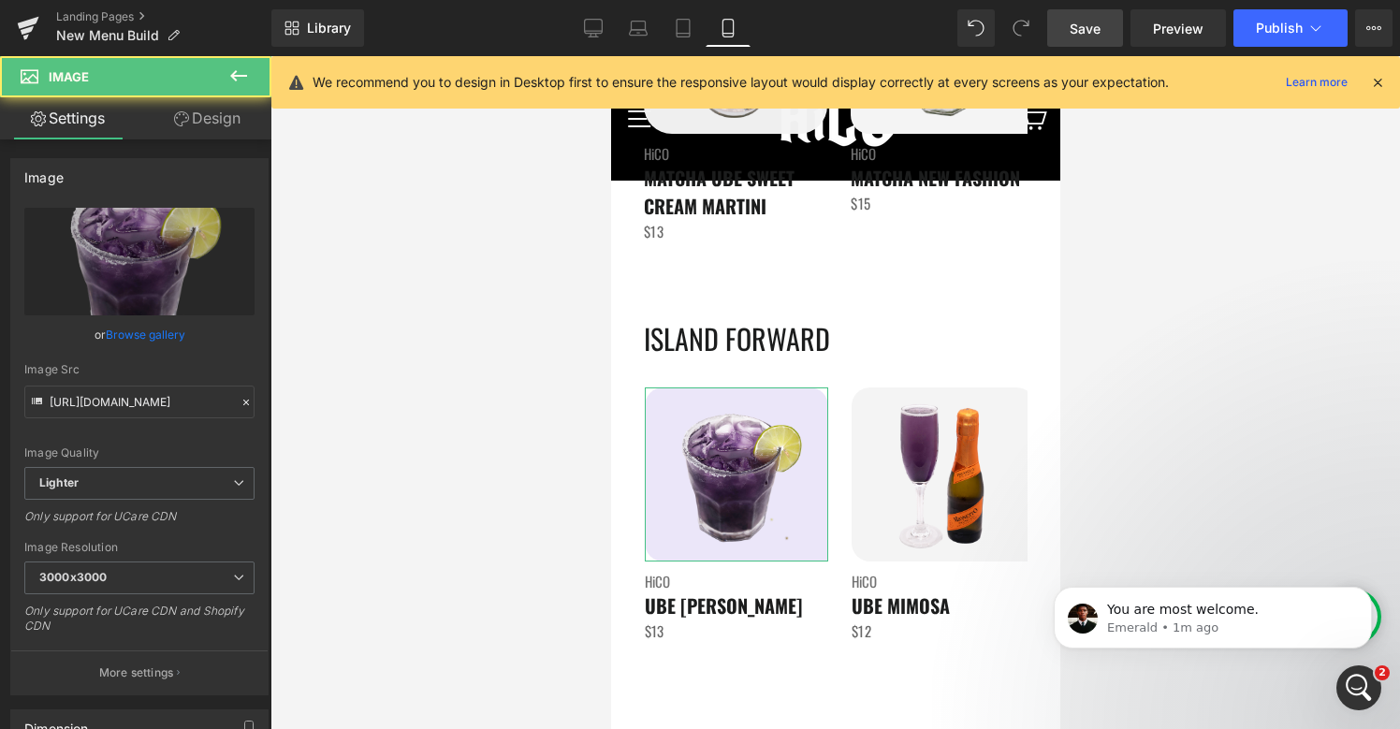
click at [231, 130] on link "Design" at bounding box center [207, 118] width 136 height 42
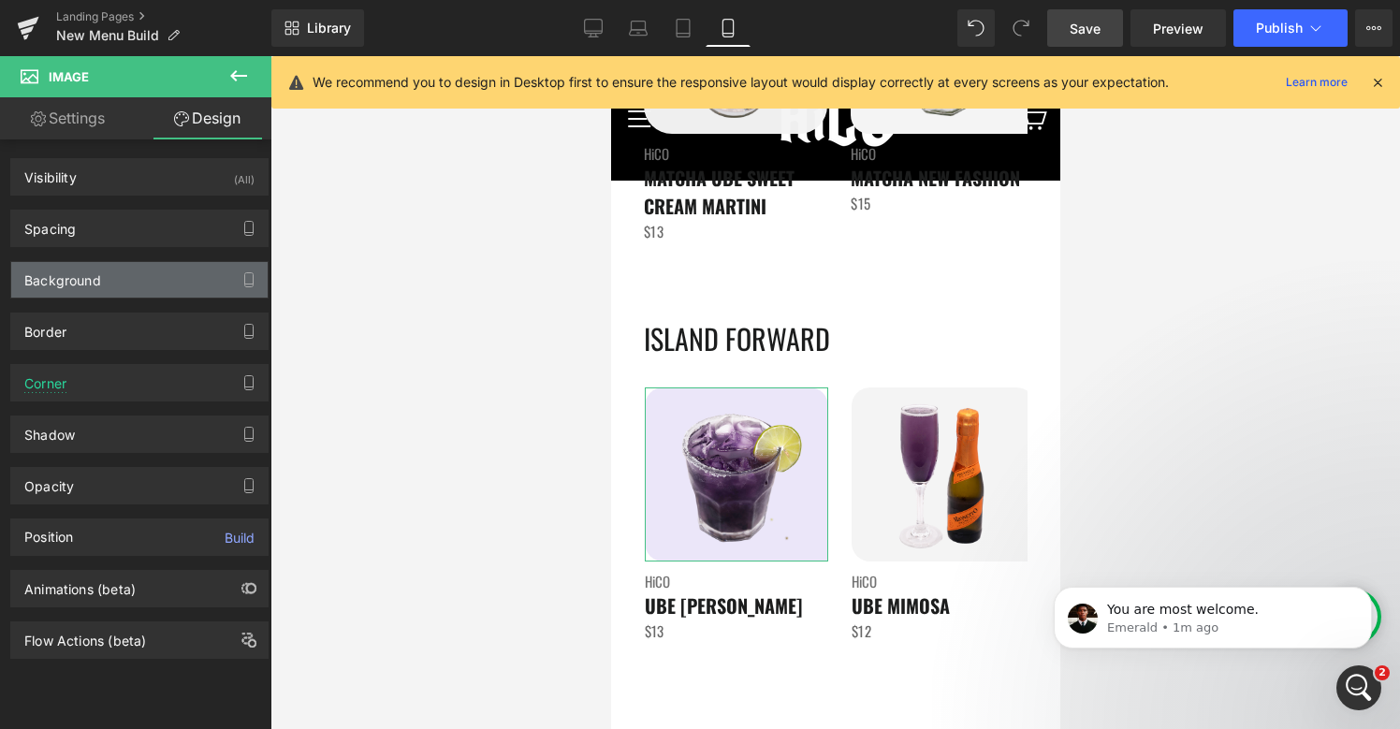
click at [125, 281] on div "Background" at bounding box center [139, 280] width 256 height 36
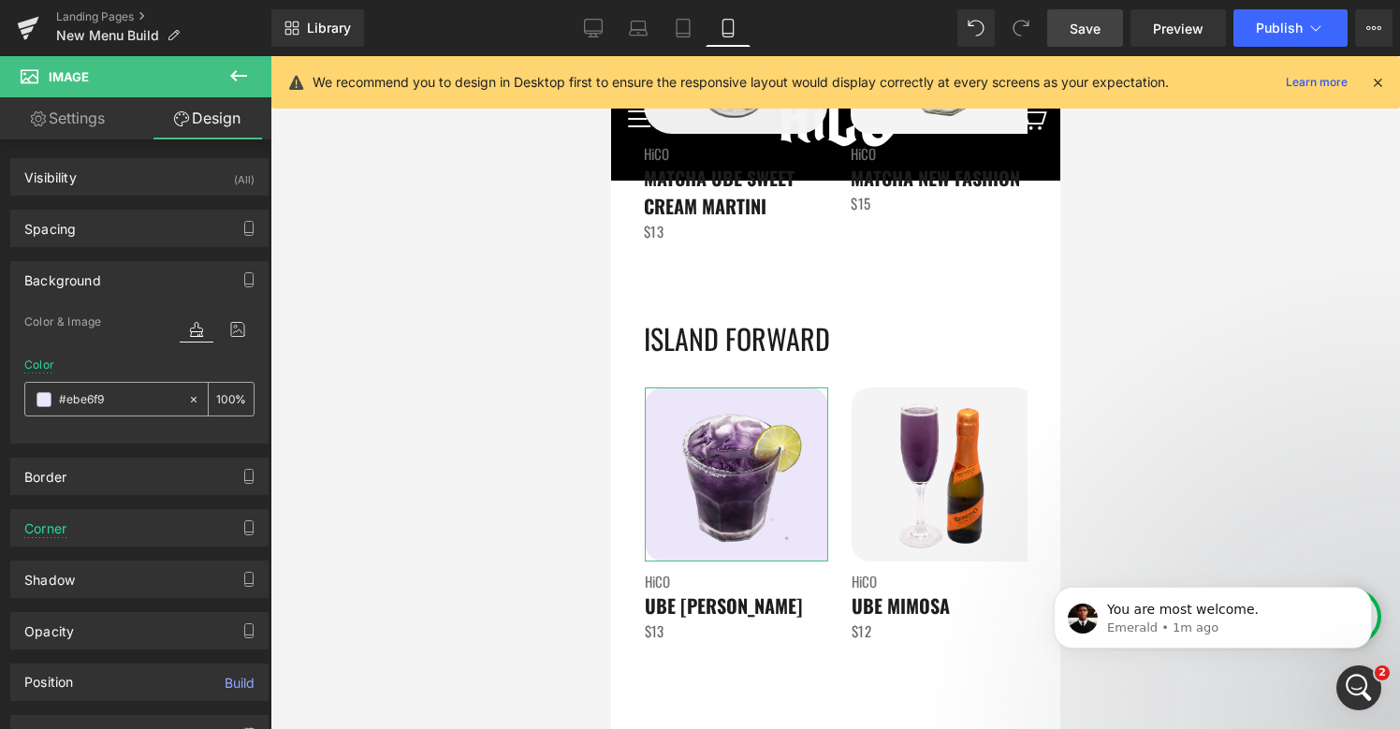
click at [124, 400] on input "#ebe6f9" at bounding box center [119, 399] width 120 height 21
paste input "f4f4f4"
type input "#f4f4f4"
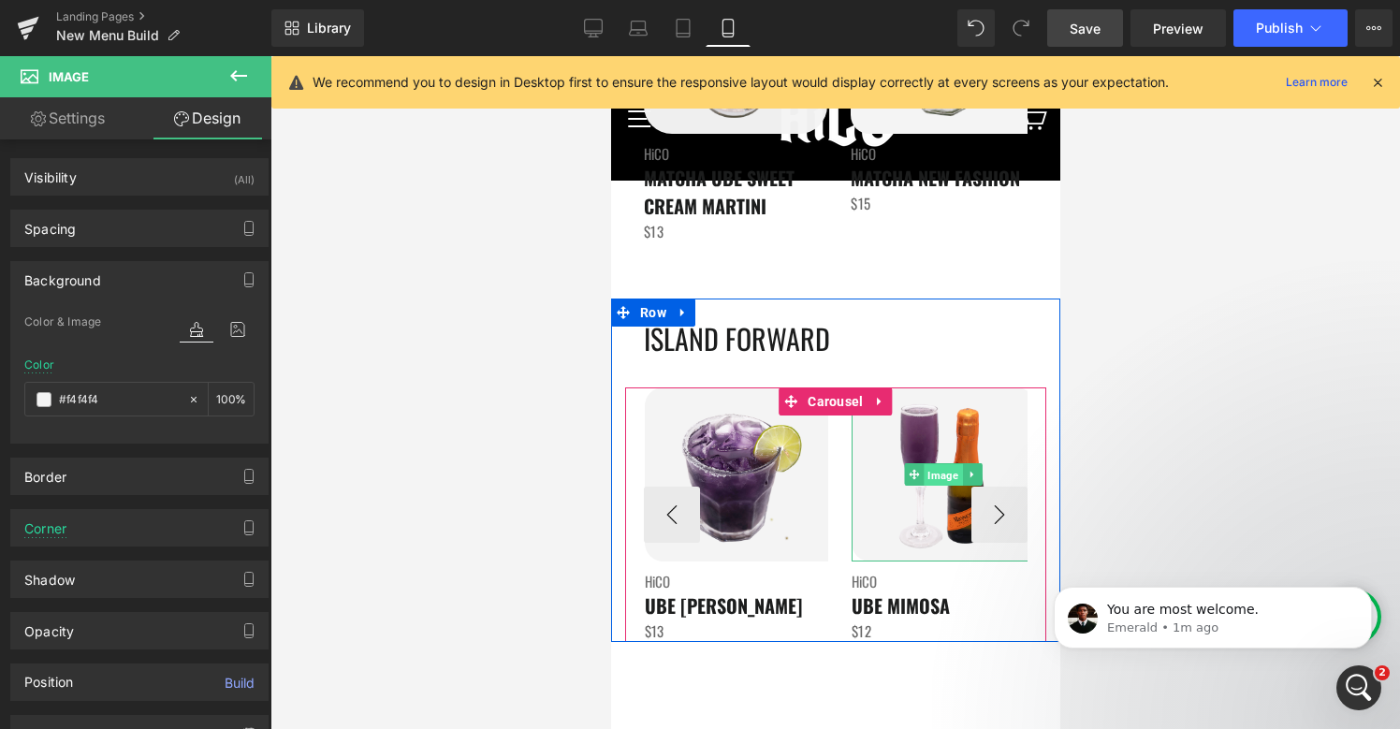
click at [929, 476] on span "Image" at bounding box center [942, 475] width 38 height 22
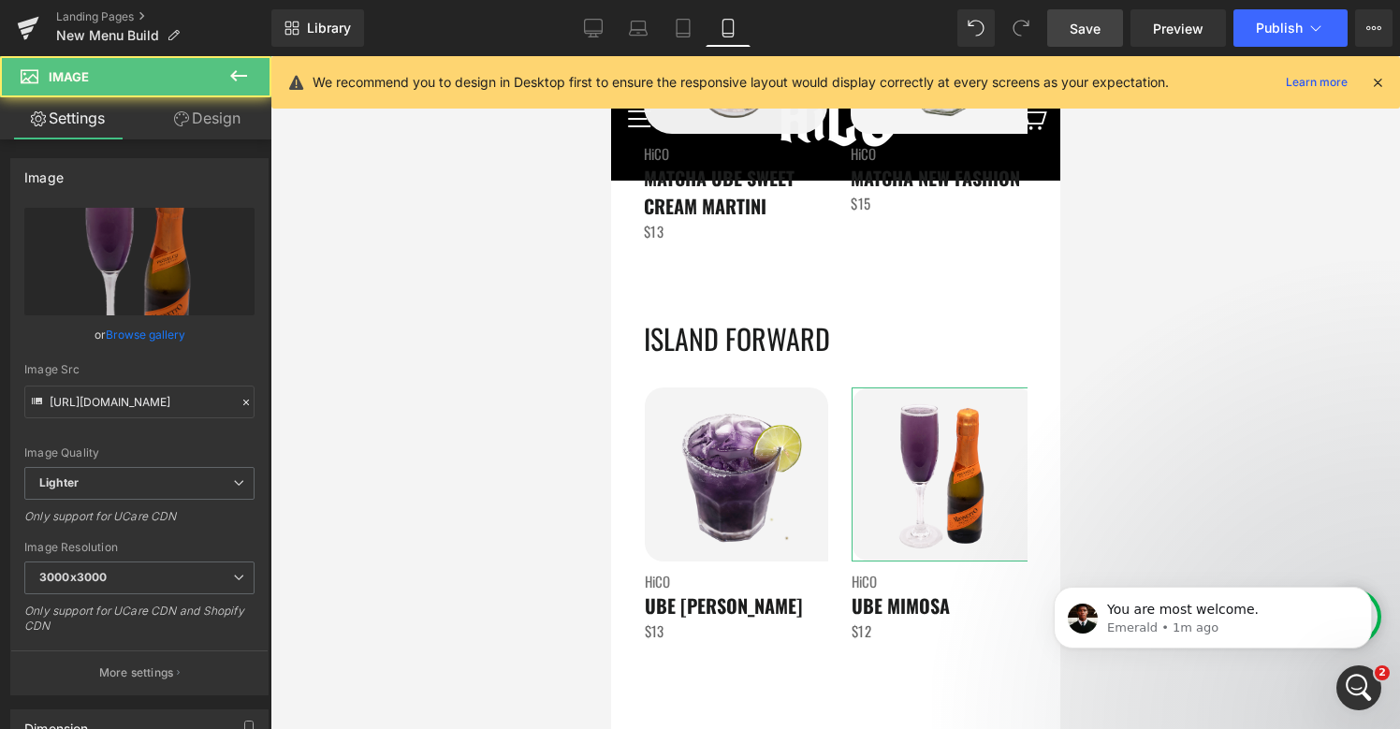
click at [207, 125] on link "Design" at bounding box center [207, 118] width 136 height 42
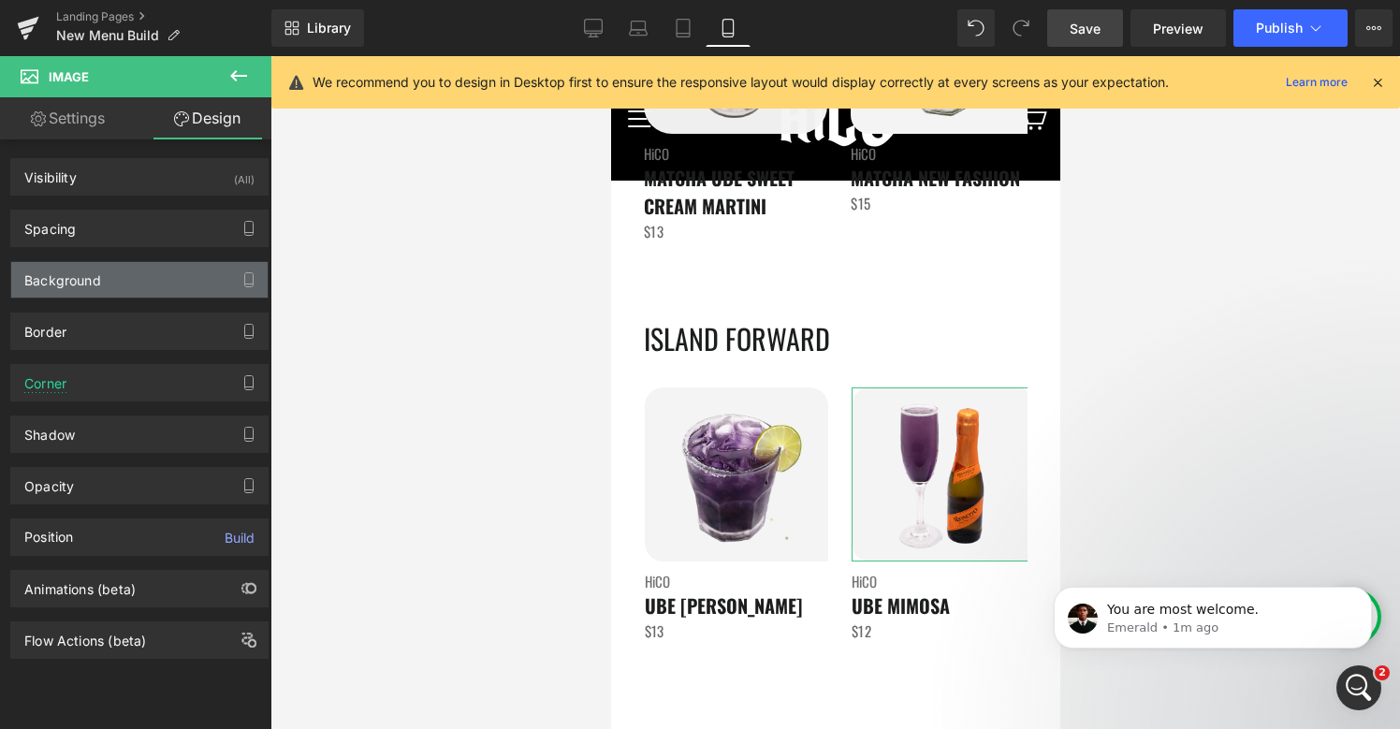
click at [102, 285] on div "Background" at bounding box center [139, 280] width 256 height 36
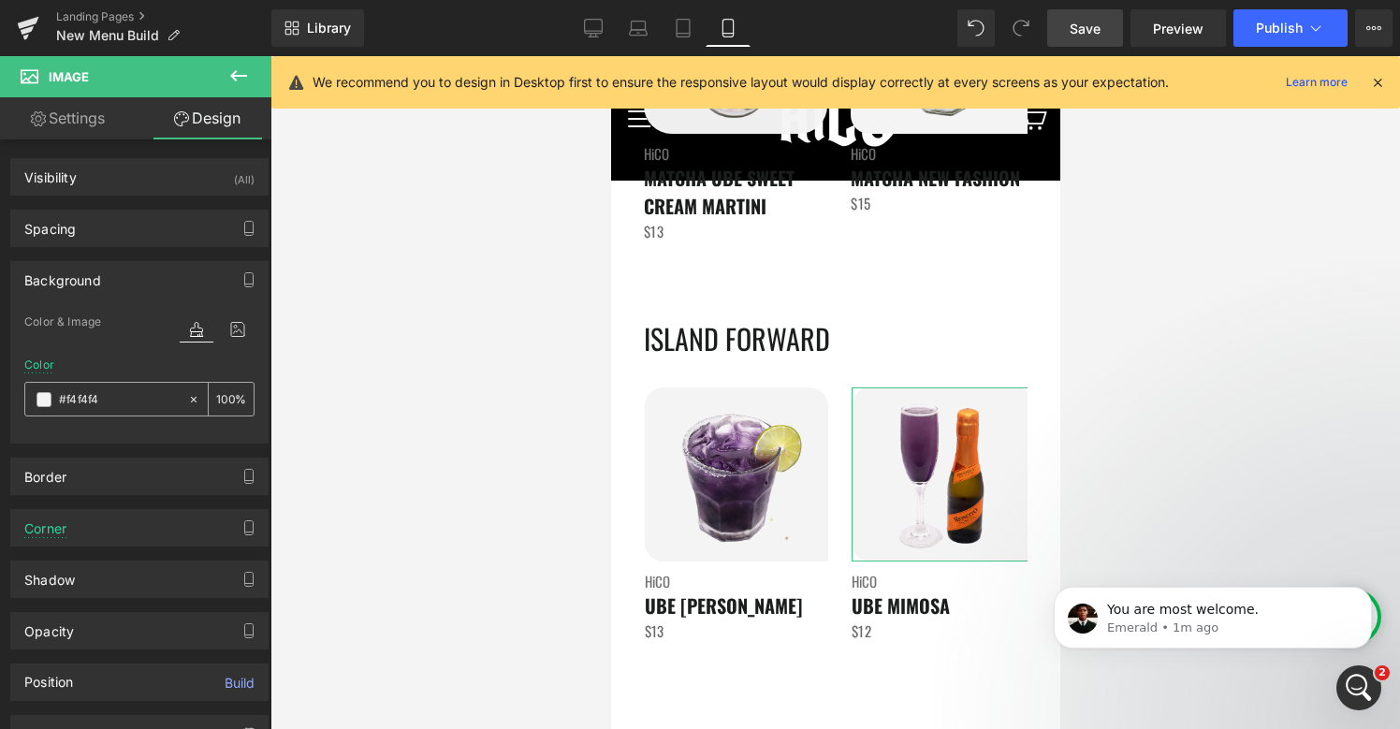
click at [66, 393] on input "#f4f4f4" at bounding box center [119, 399] width 120 height 21
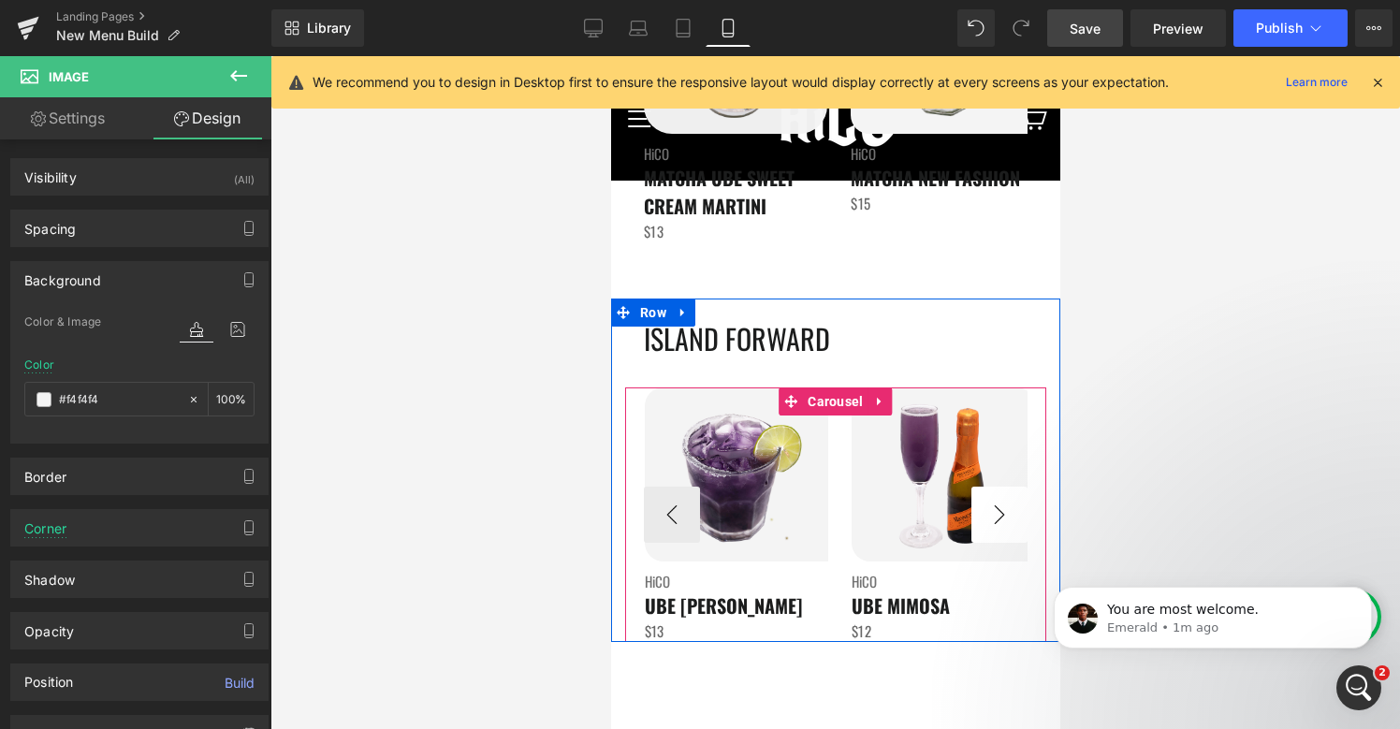
click at [1002, 525] on button "›" at bounding box center [998, 515] width 56 height 56
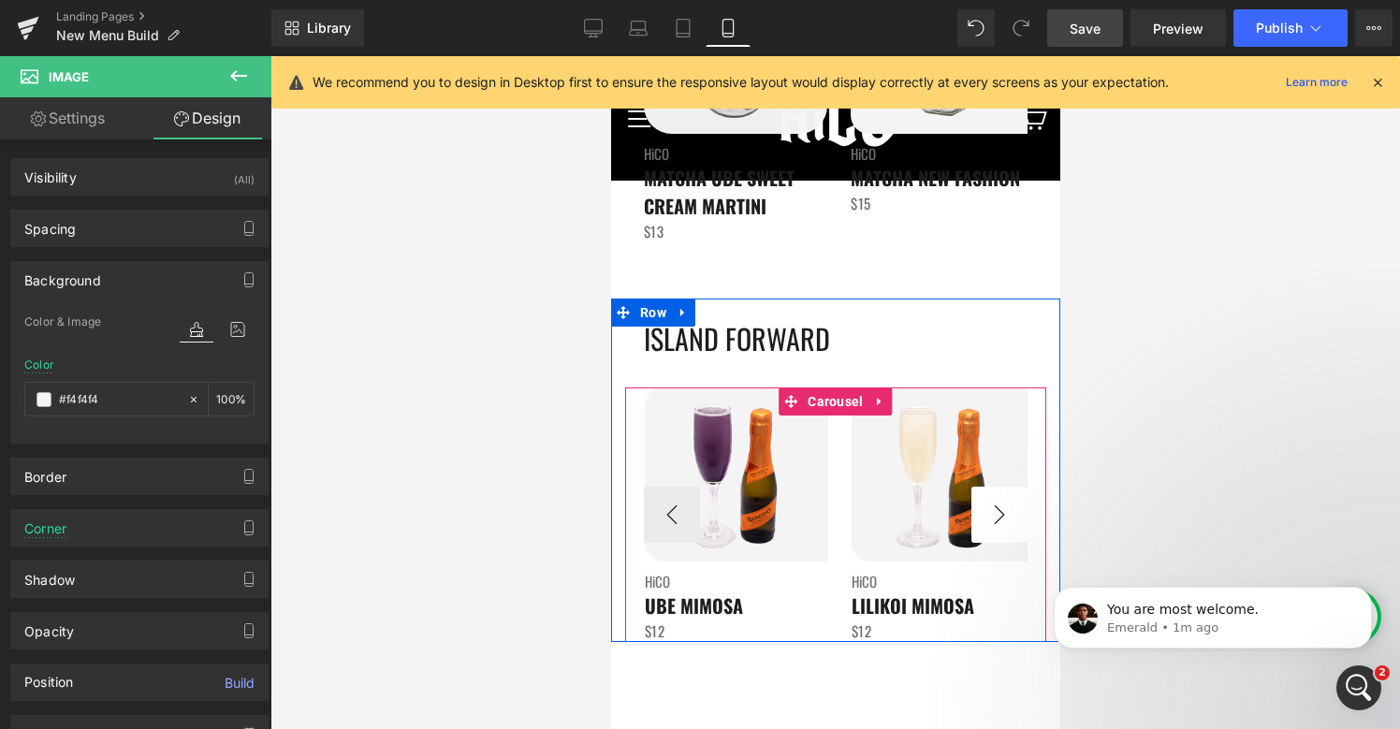
click at [1002, 525] on button "›" at bounding box center [998, 515] width 56 height 56
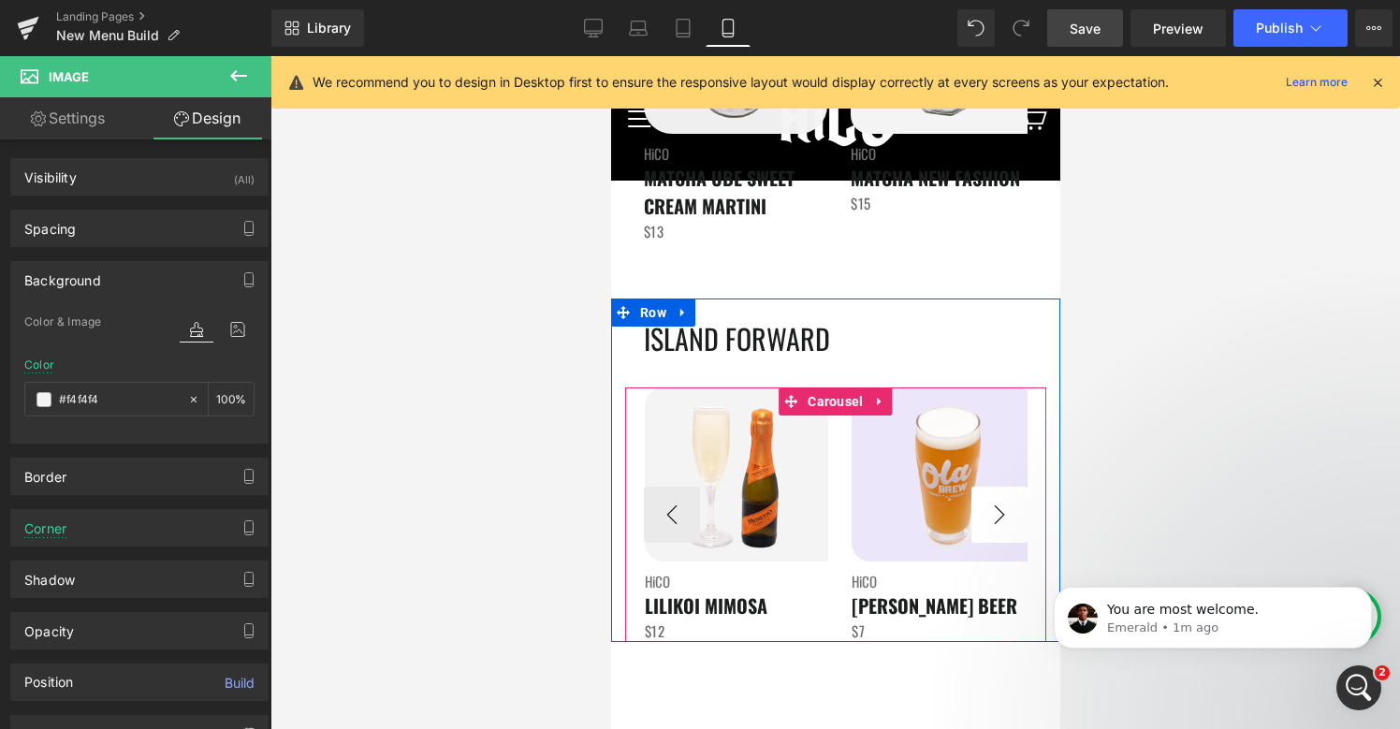
click at [1002, 525] on button "›" at bounding box center [998, 515] width 56 height 56
click at [936, 477] on span "Image" at bounding box center [943, 475] width 38 height 22
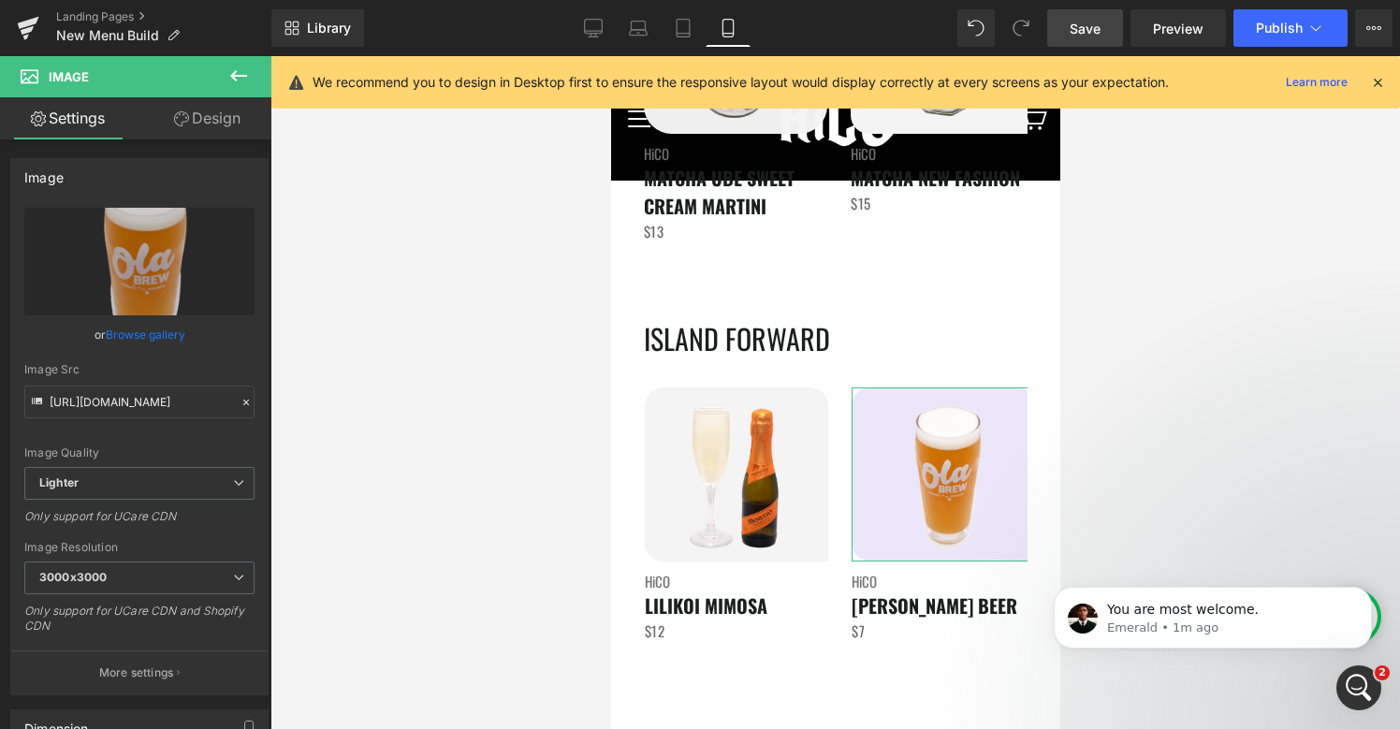
click at [223, 122] on link "Design" at bounding box center [207, 118] width 136 height 42
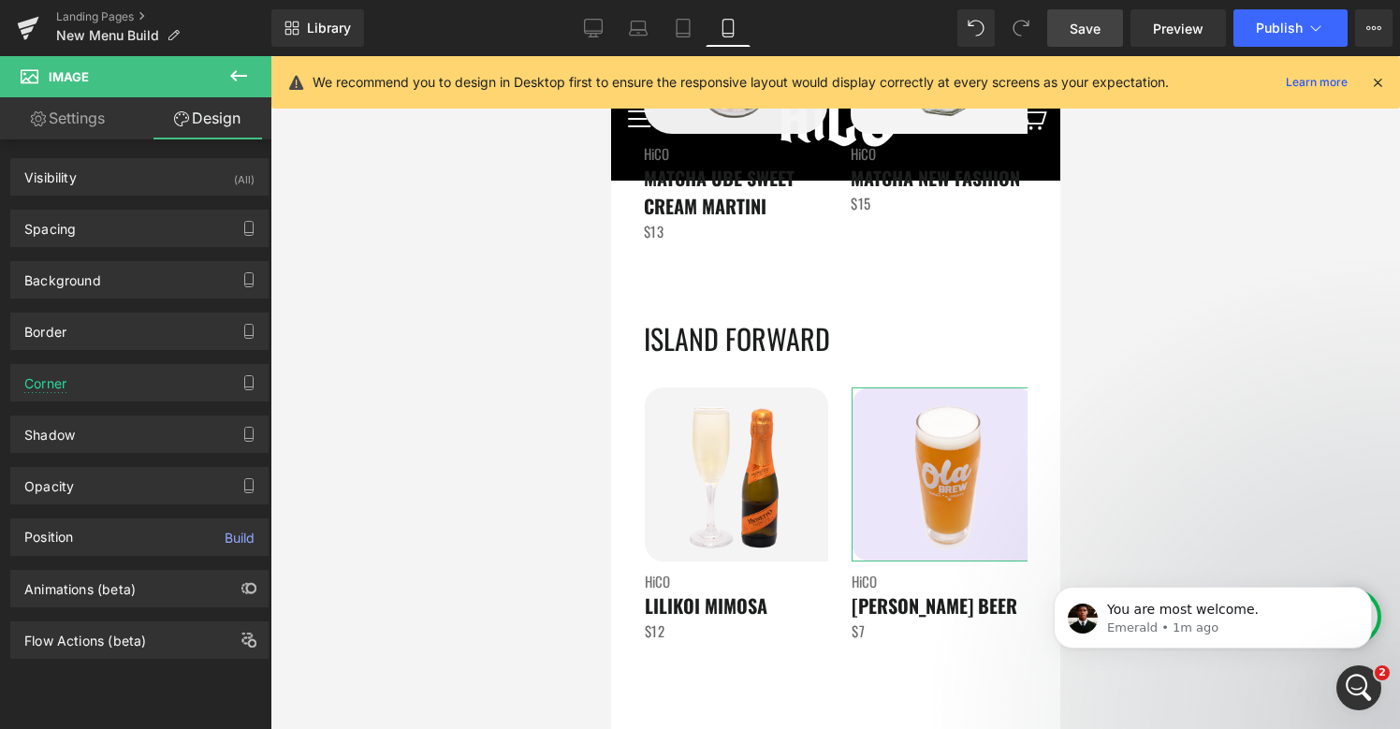
type input "#ebe6f9"
type input "100"
click at [133, 273] on div "Background" at bounding box center [139, 280] width 256 height 36
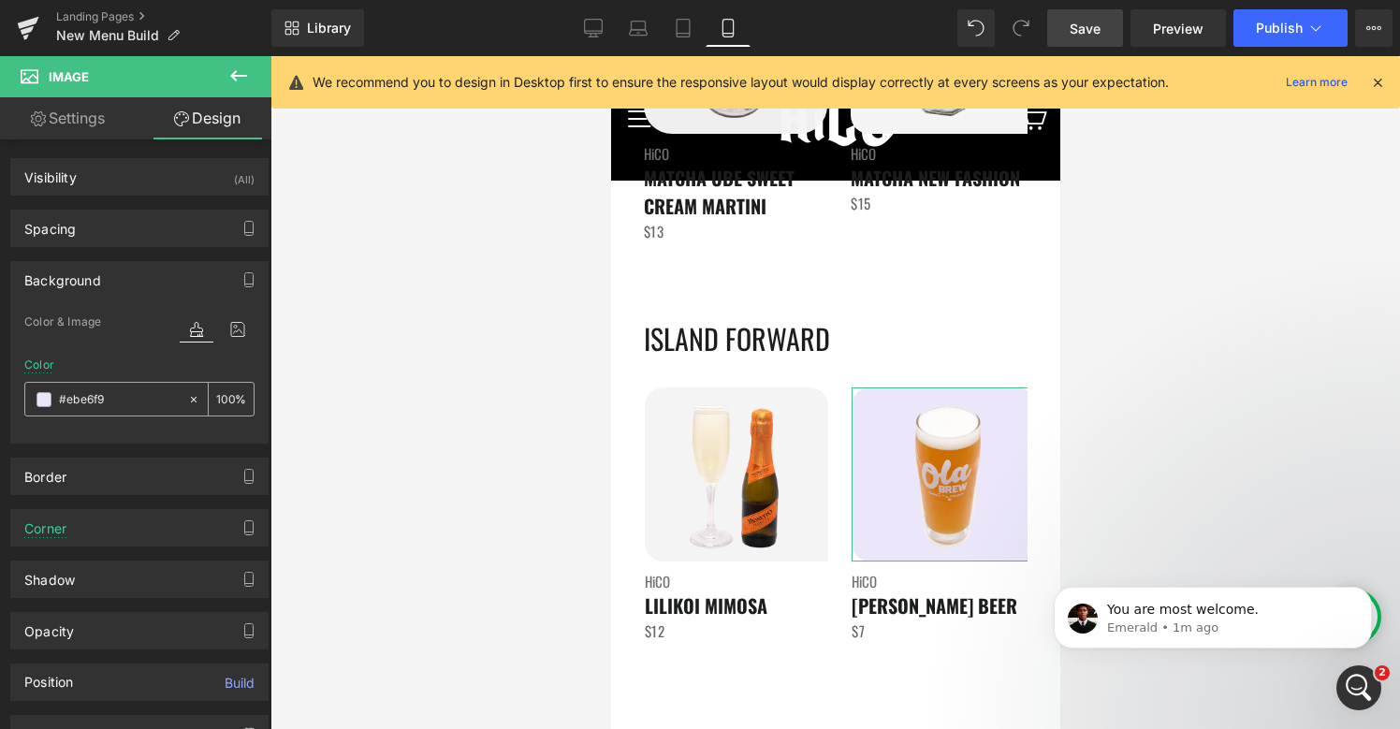
click at [108, 395] on input "#ebe6f9" at bounding box center [119, 399] width 120 height 21
paste input "f4f4f4"
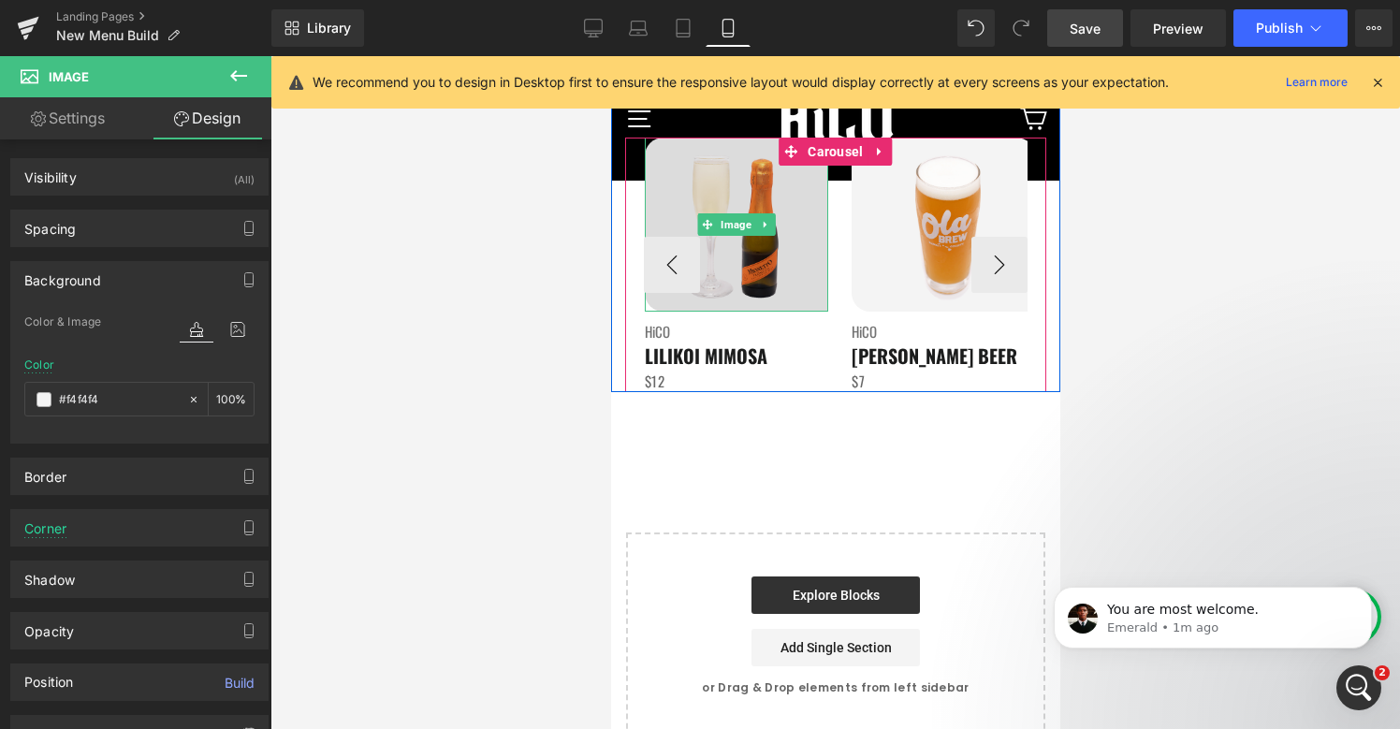
scroll to position [4113, 0]
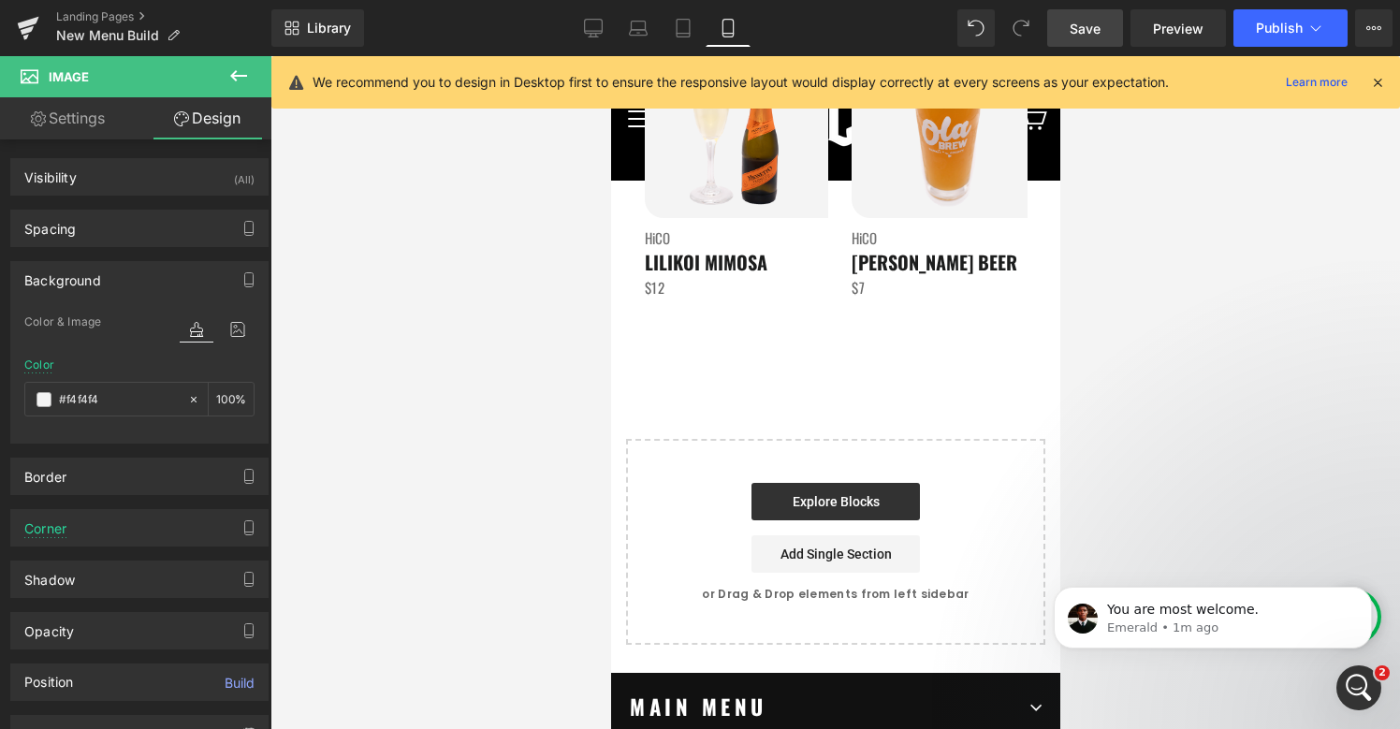
type input "#f4f4f4"
click at [1081, 28] on span "Save" at bounding box center [1084, 29] width 31 height 20
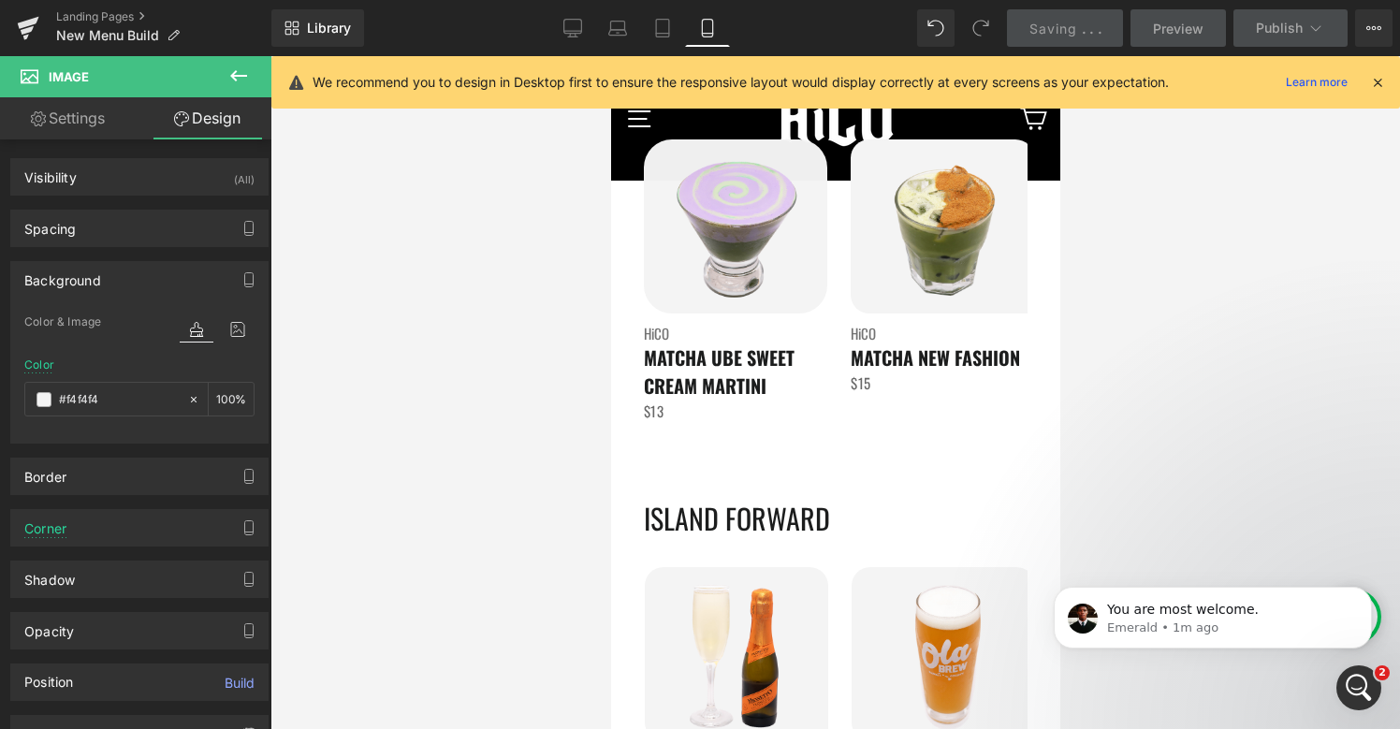
scroll to position [3357, 0]
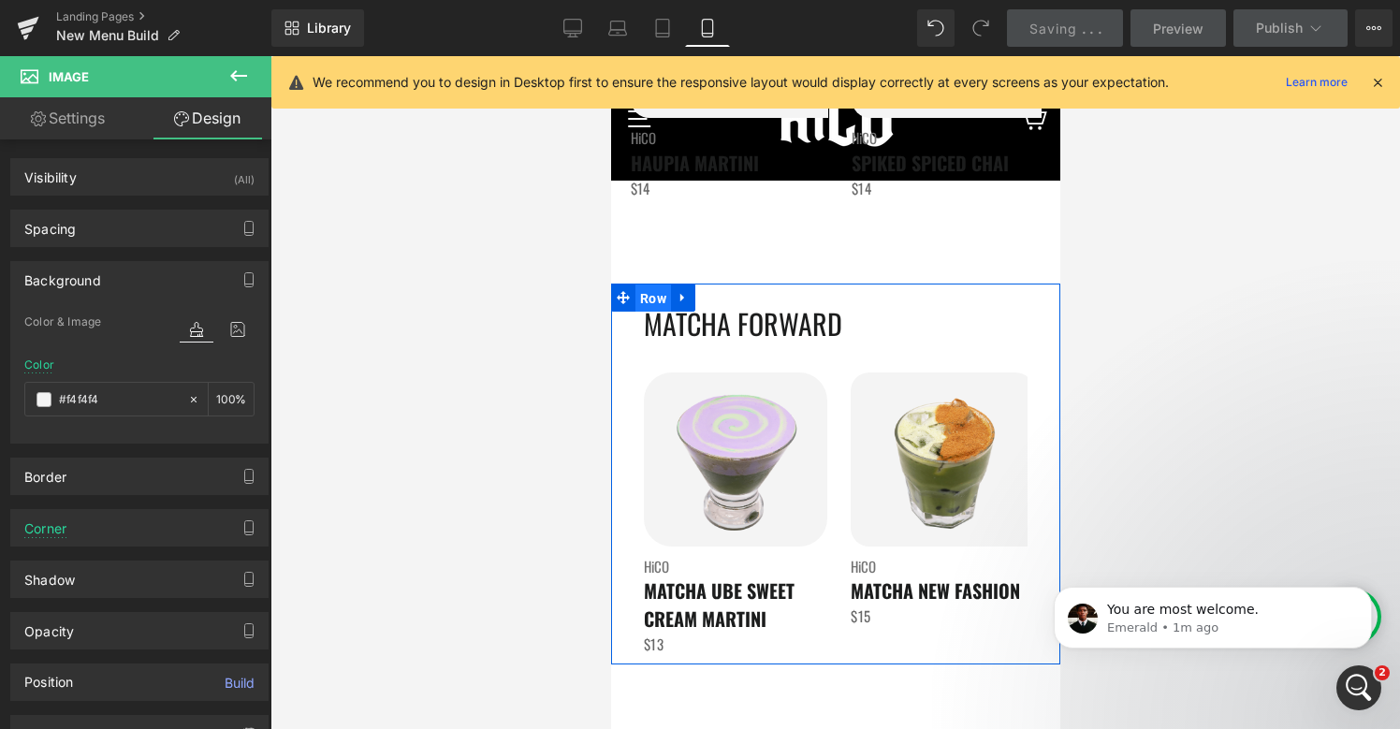
click at [645, 296] on span "Row" at bounding box center [652, 298] width 36 height 28
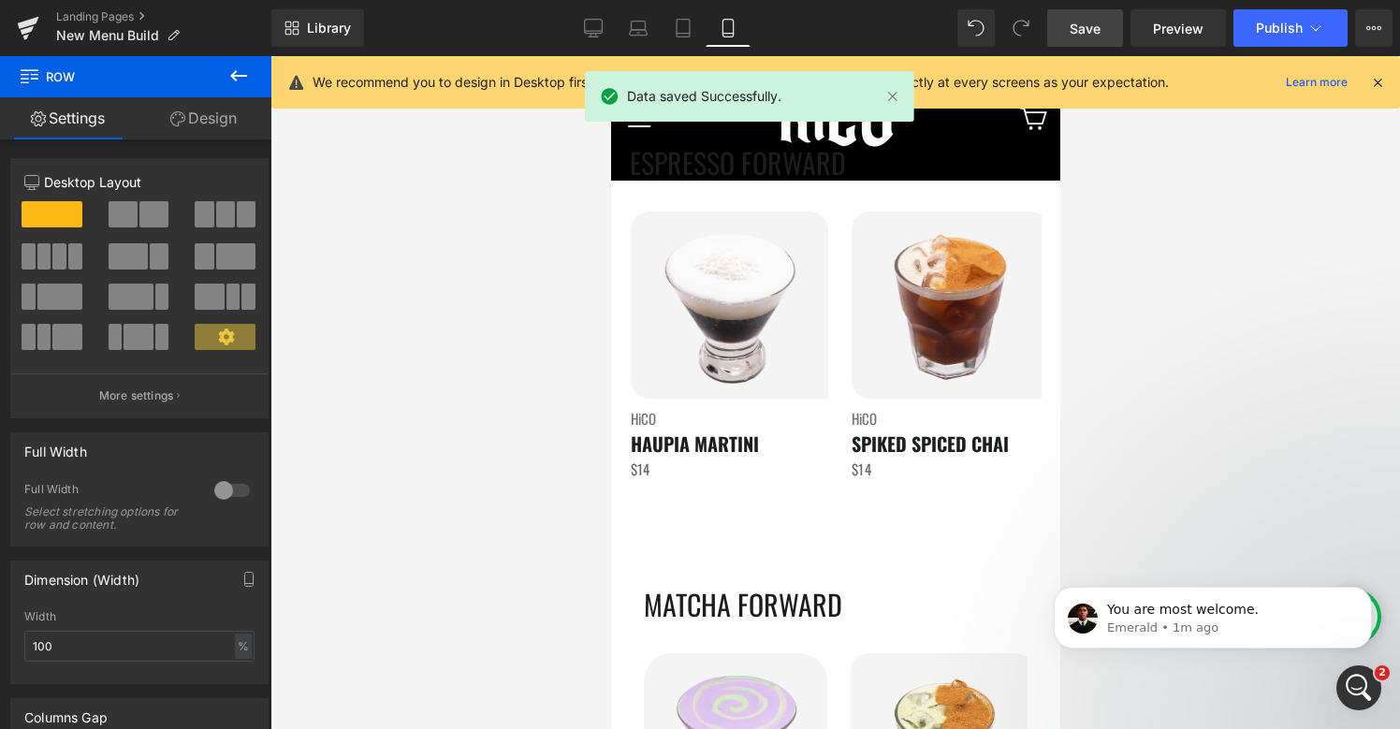
scroll to position [2875, 0]
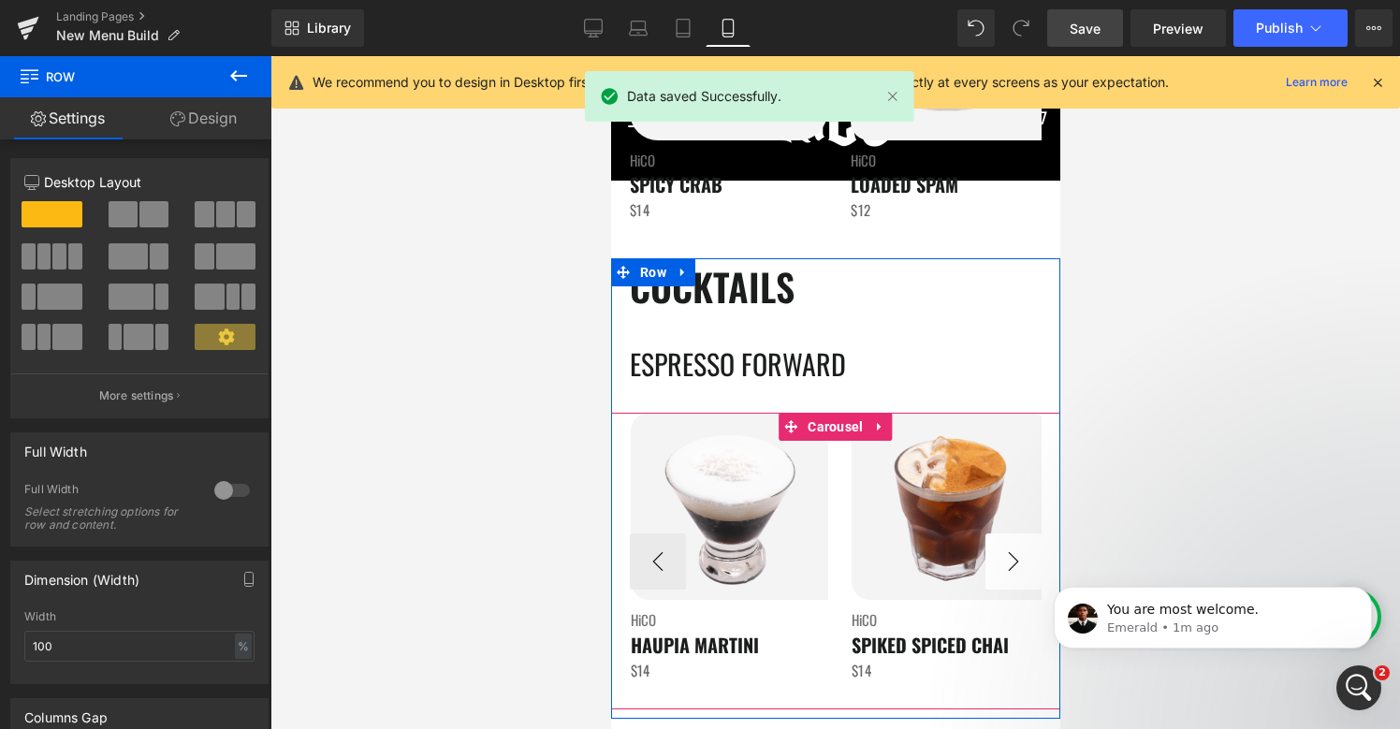
click at [1009, 564] on button "›" at bounding box center [1012, 561] width 56 height 56
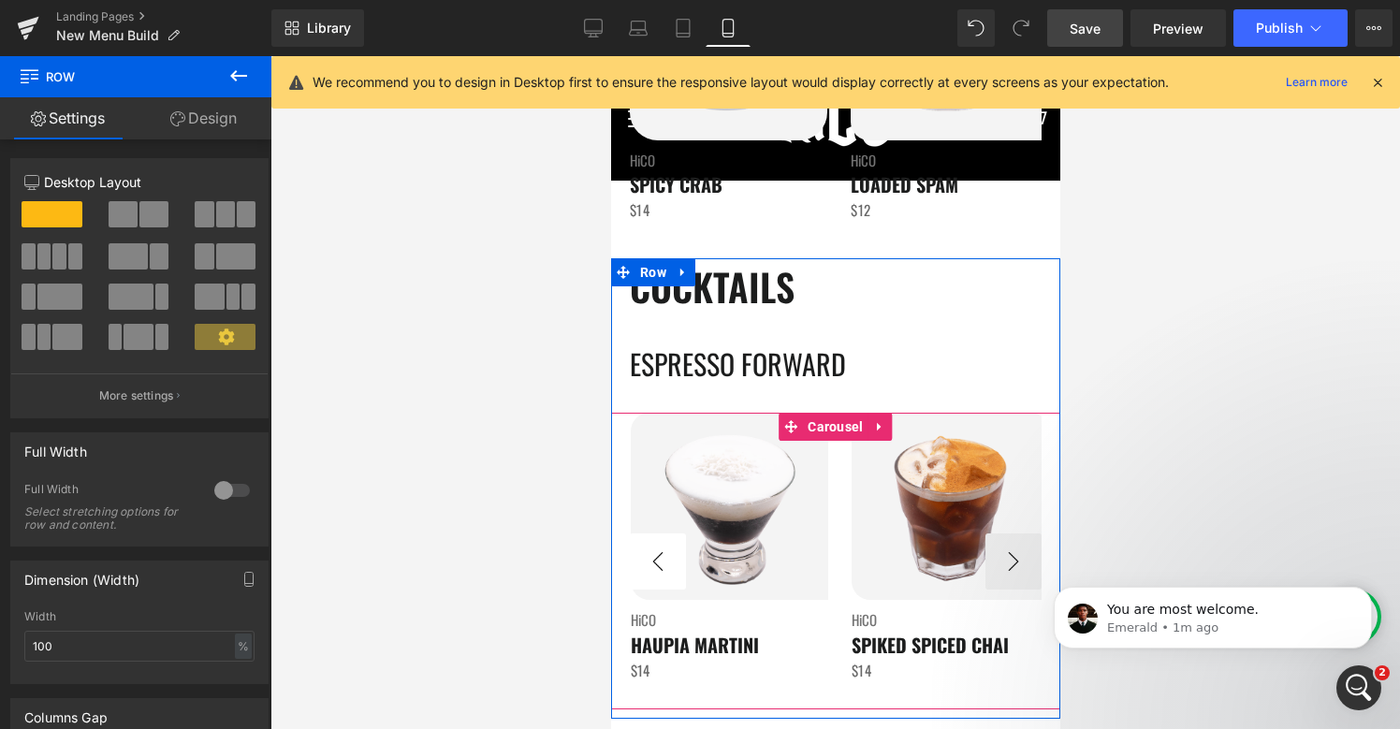
click at [648, 570] on button "‹" at bounding box center [657, 561] width 56 height 56
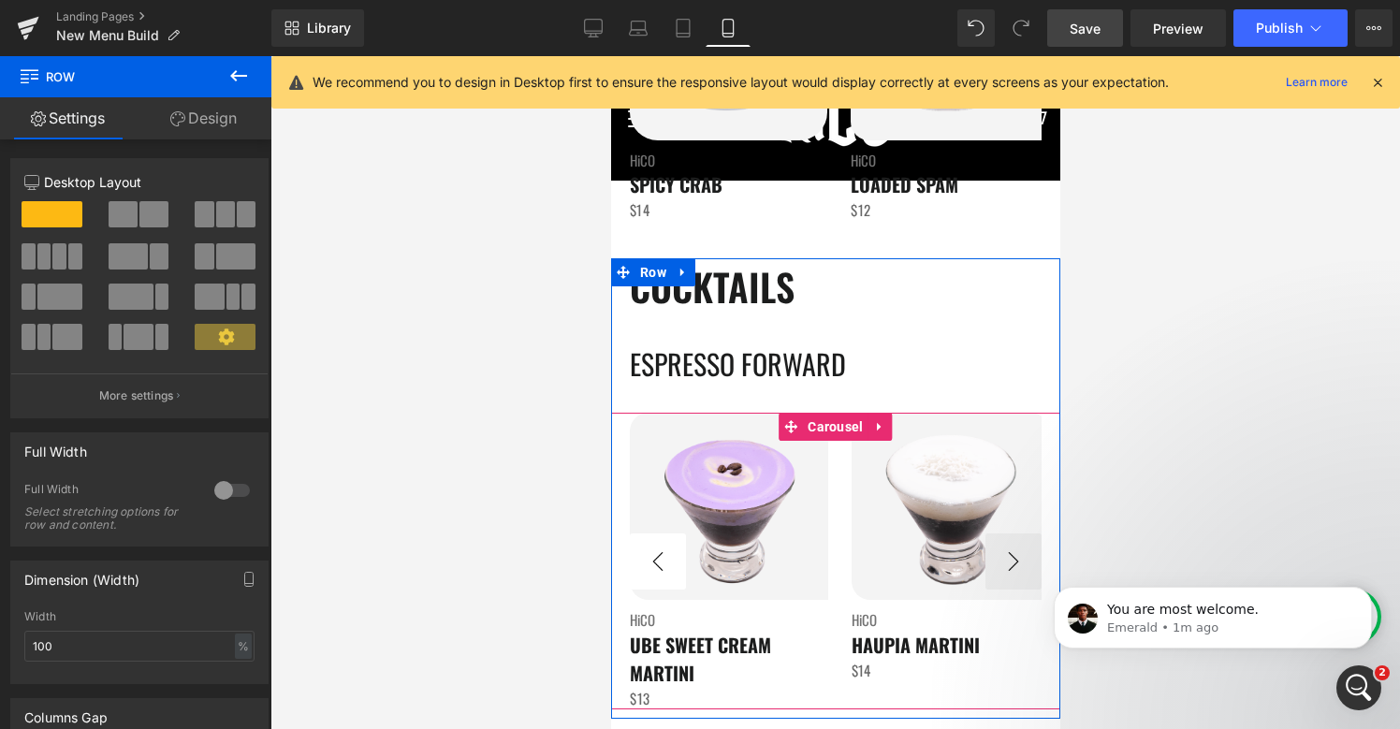
click at [648, 570] on button "‹" at bounding box center [657, 561] width 56 height 56
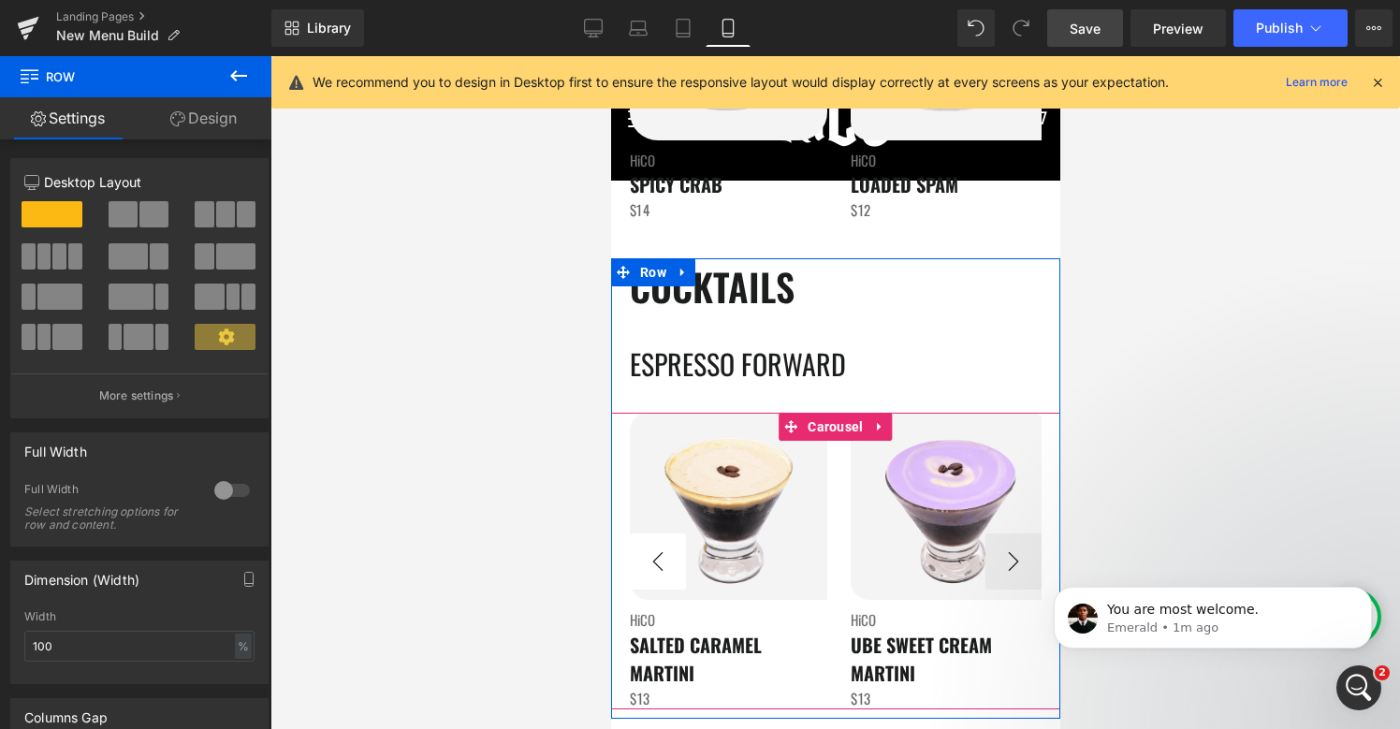
click at [648, 570] on button "‹" at bounding box center [657, 561] width 56 height 56
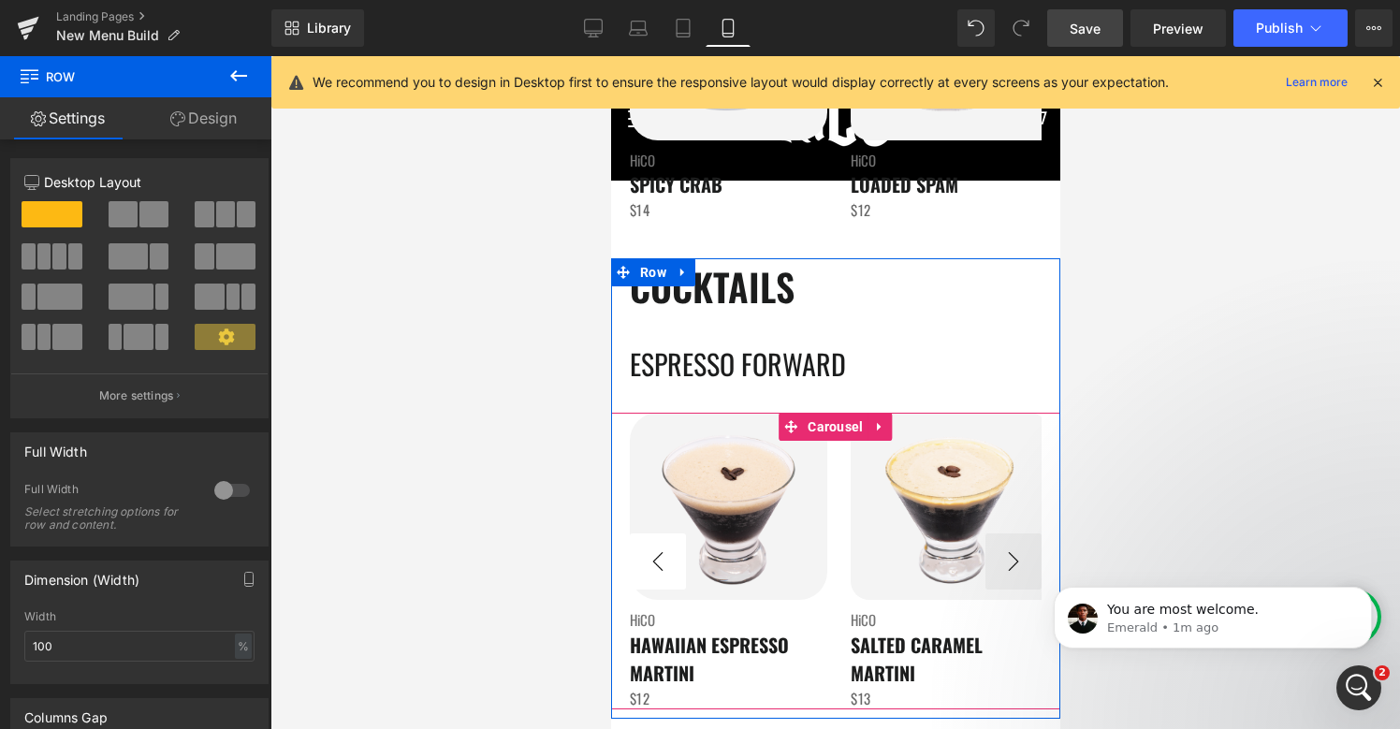
click at [648, 570] on button "‹" at bounding box center [657, 561] width 56 height 56
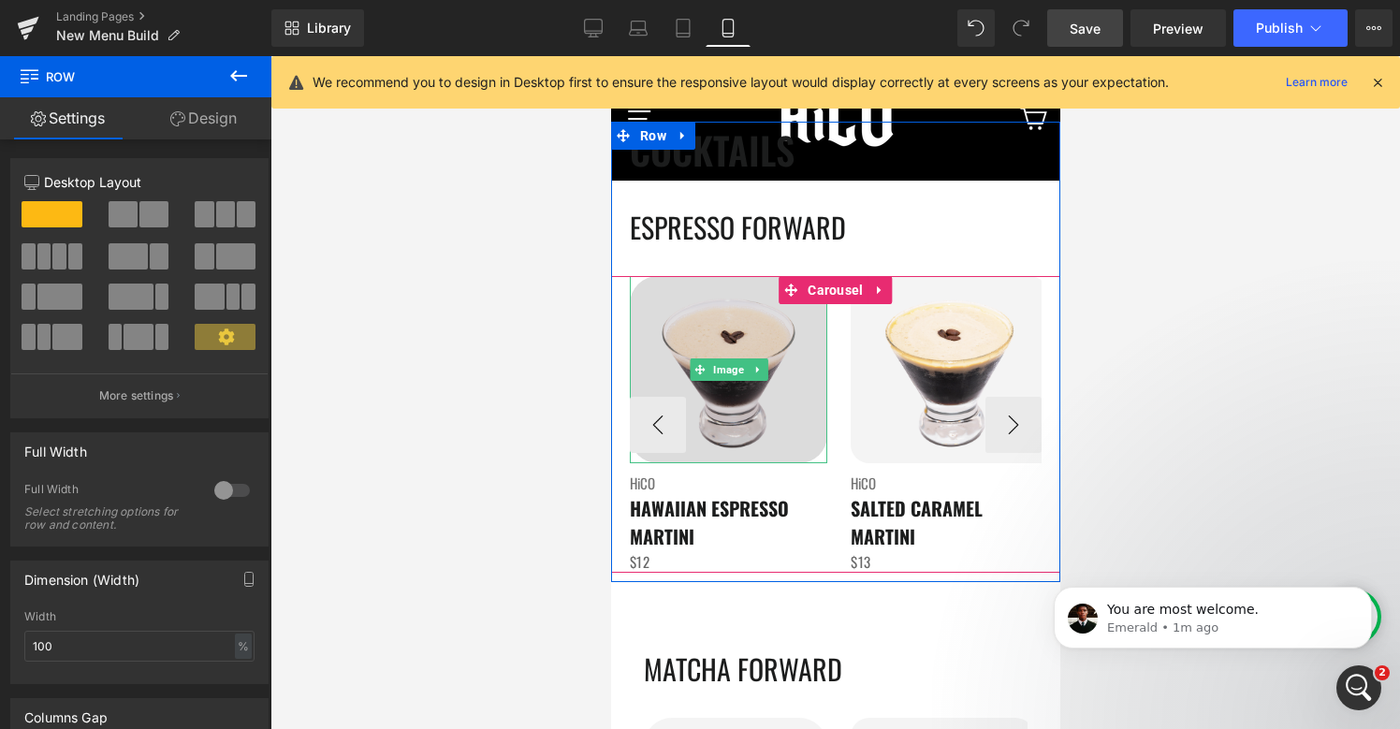
scroll to position [3025, 0]
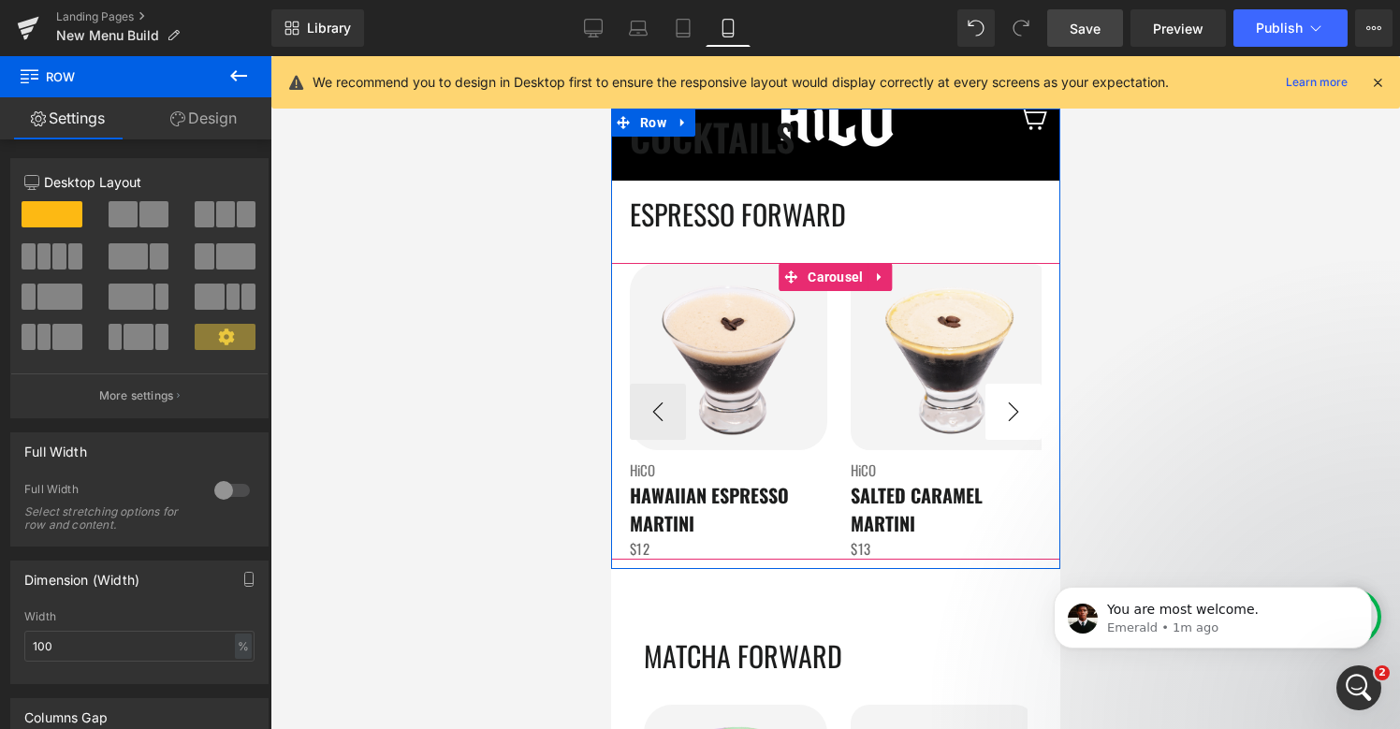
click at [1026, 408] on button "›" at bounding box center [1012, 412] width 56 height 56
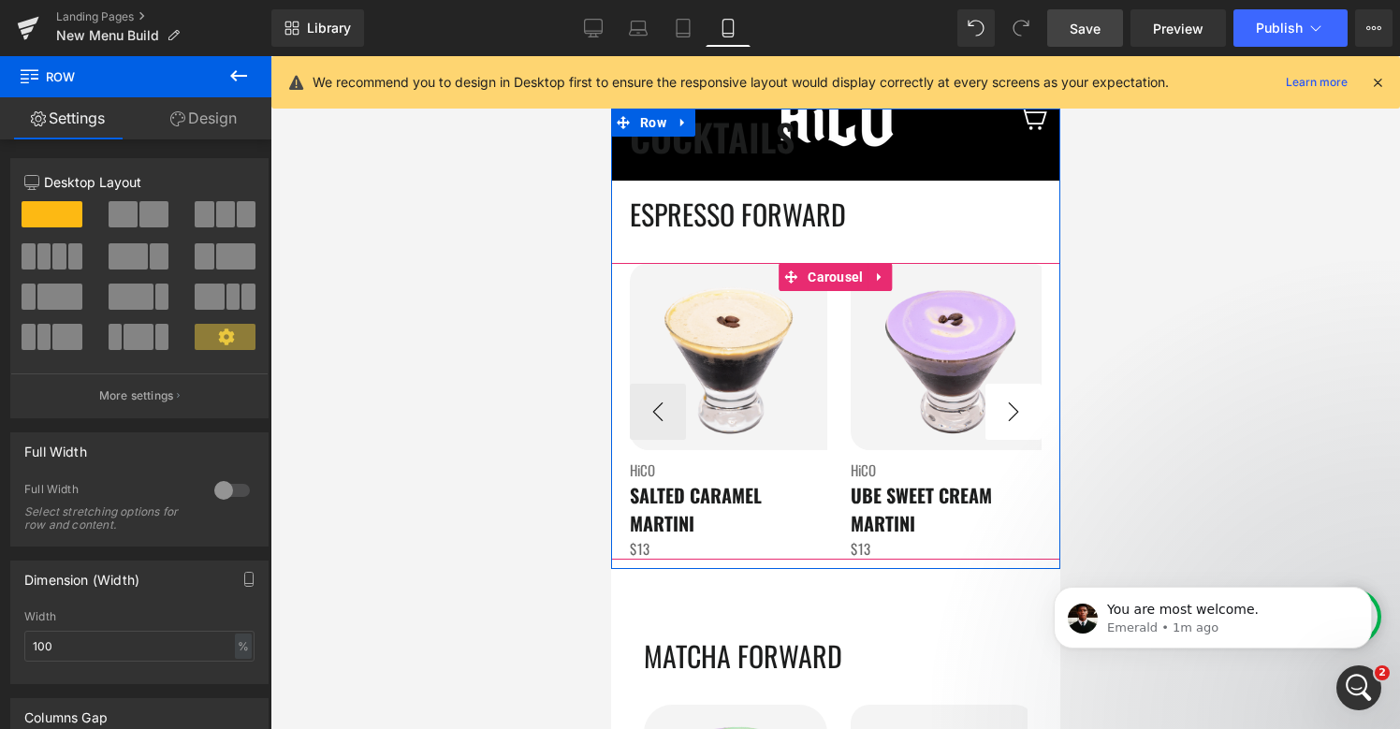
click at [1026, 408] on button "›" at bounding box center [1012, 412] width 56 height 56
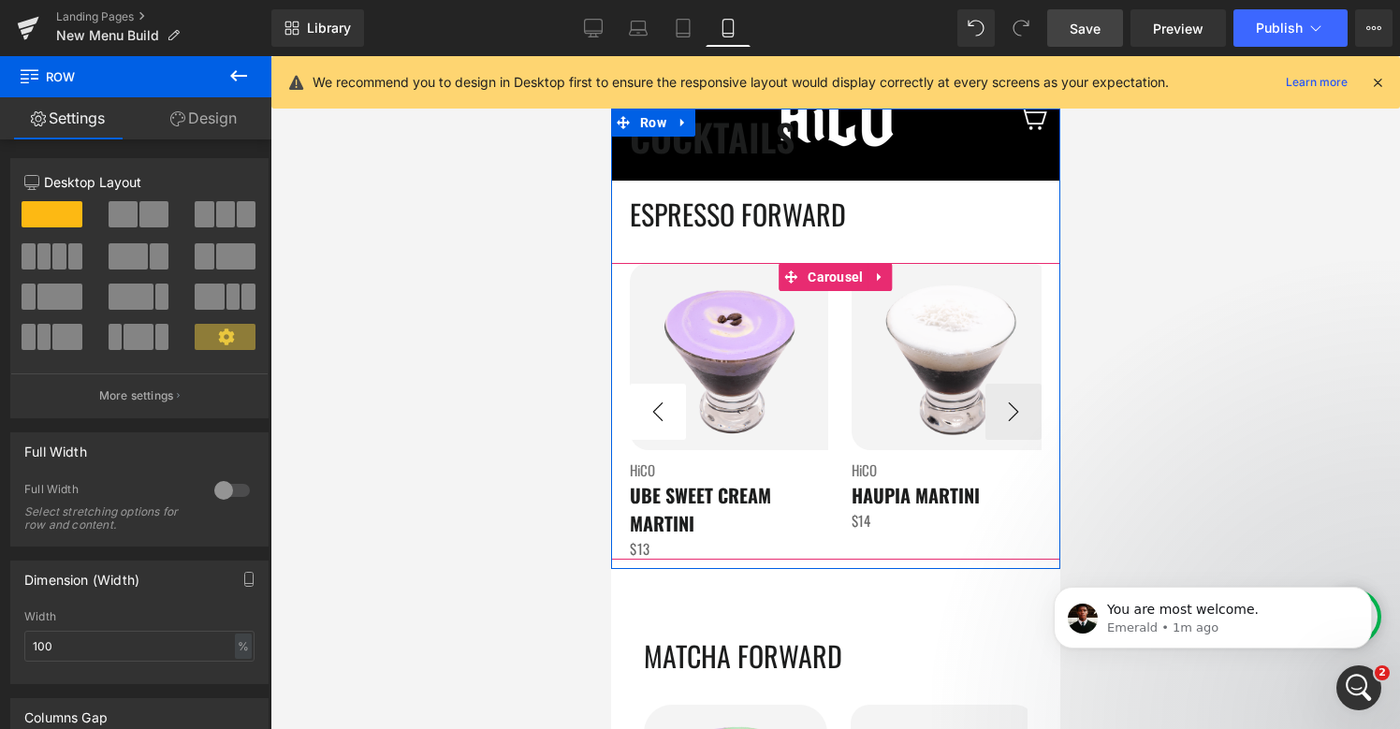
click at [662, 412] on button "‹" at bounding box center [657, 412] width 56 height 56
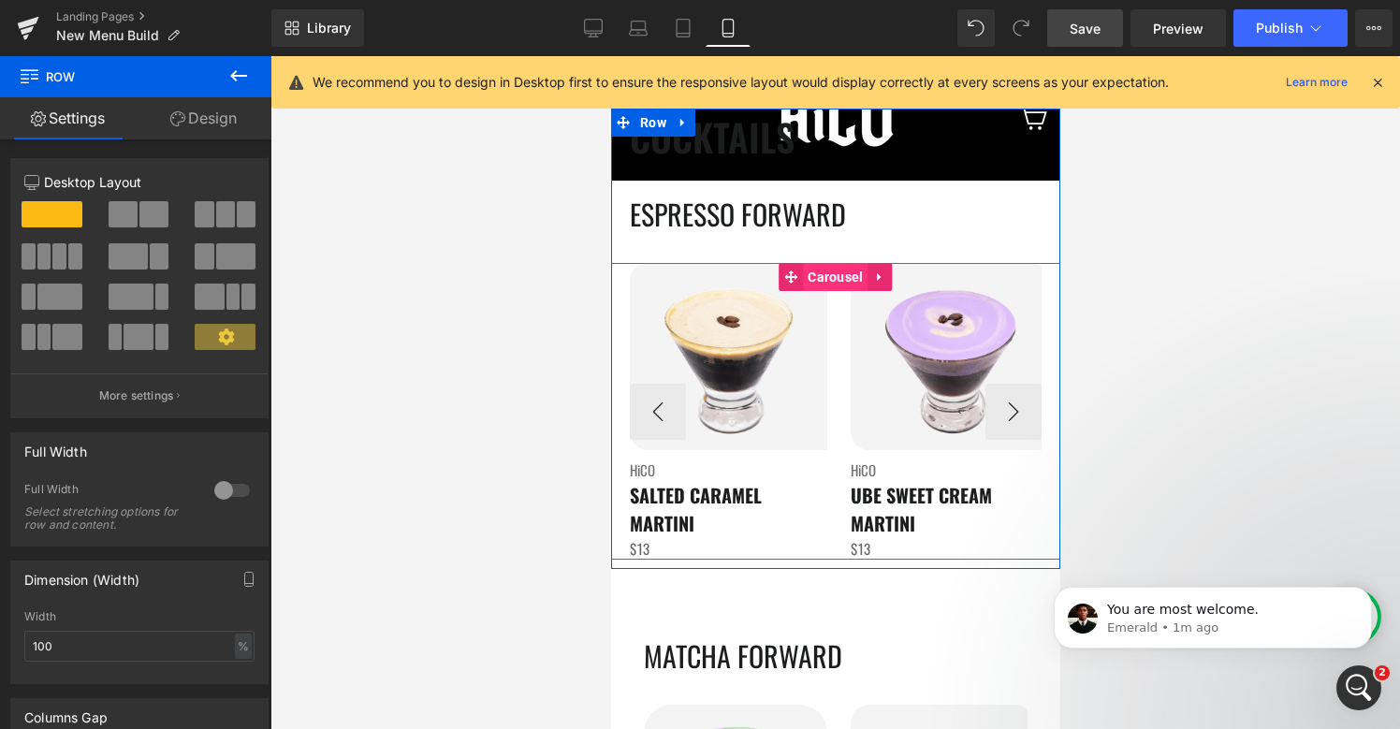
click at [835, 277] on span "Carousel" at bounding box center [834, 277] width 65 height 28
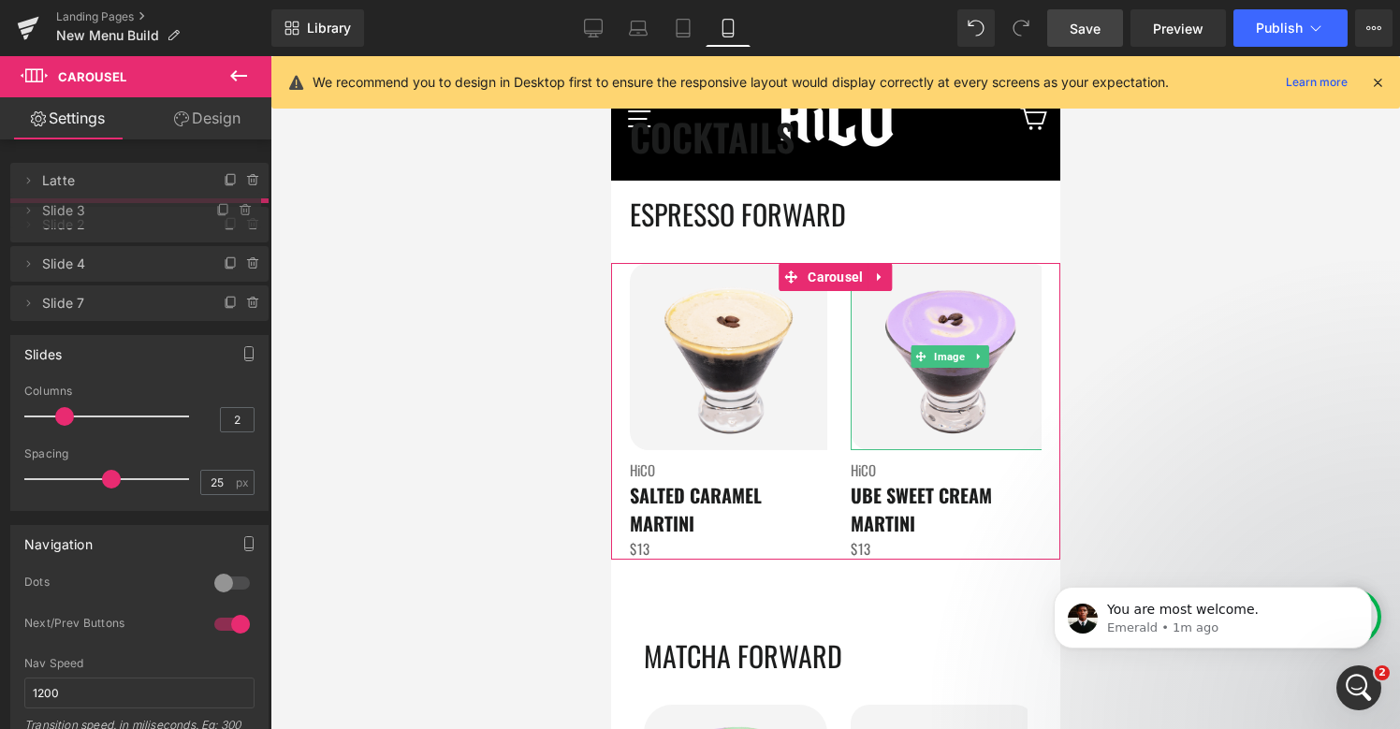
drag, startPoint x: 137, startPoint y: 267, endPoint x: 125, endPoint y: 219, distance: 49.0
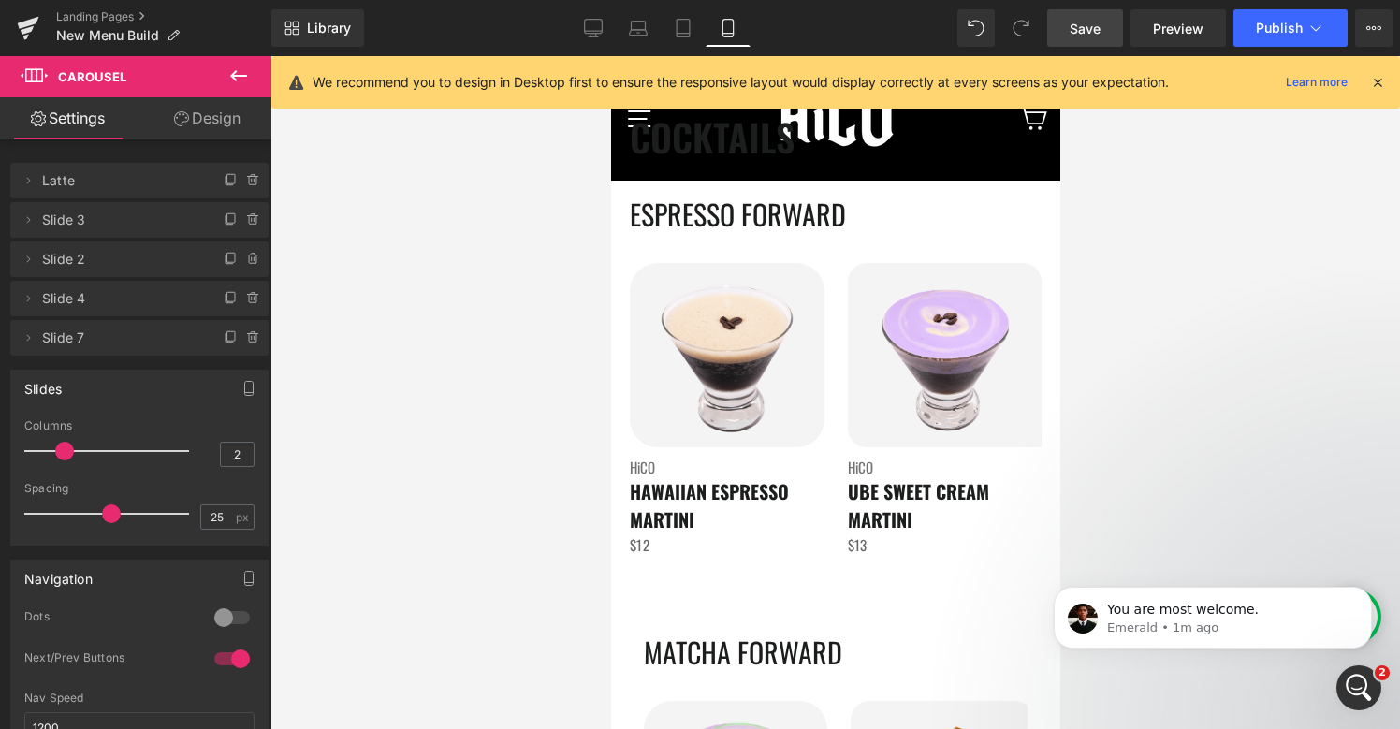
click at [1078, 38] on link "Save" at bounding box center [1085, 27] width 76 height 37
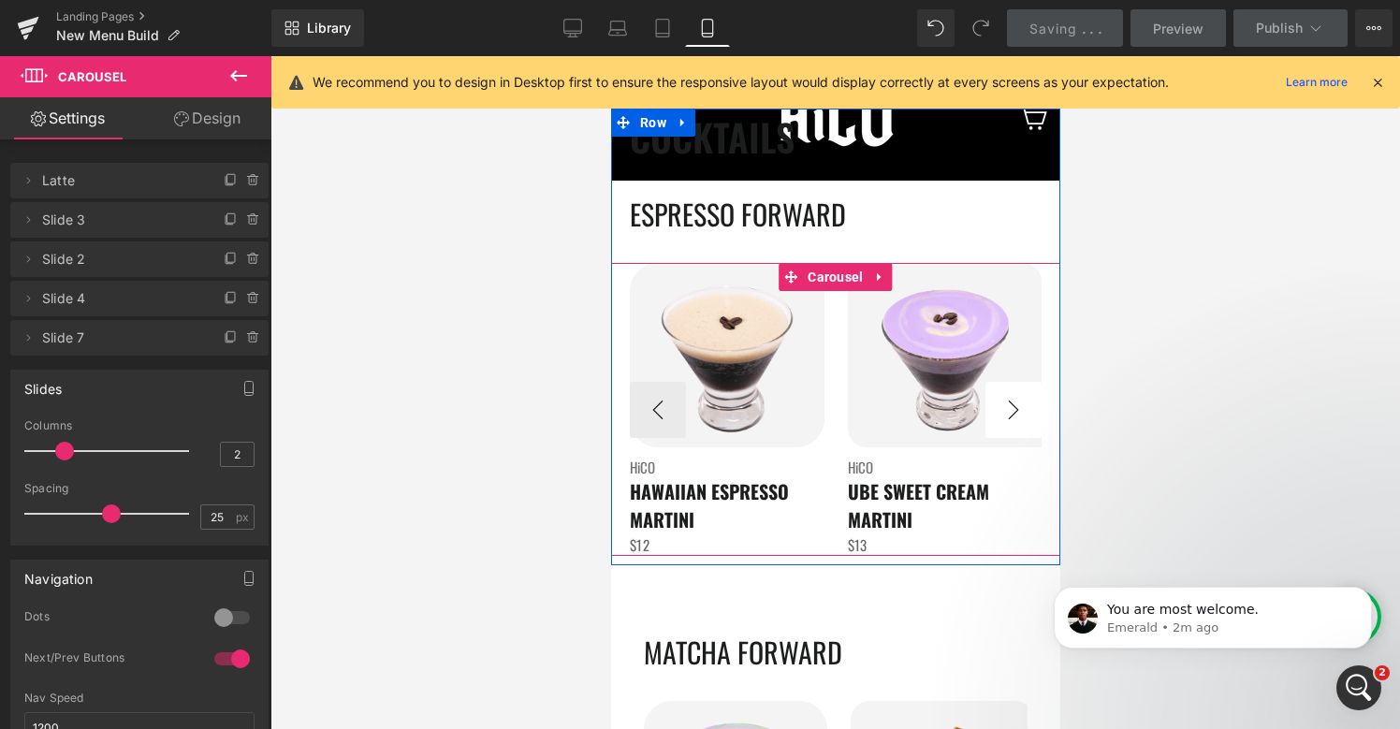
click at [998, 404] on button "›" at bounding box center [1012, 410] width 56 height 56
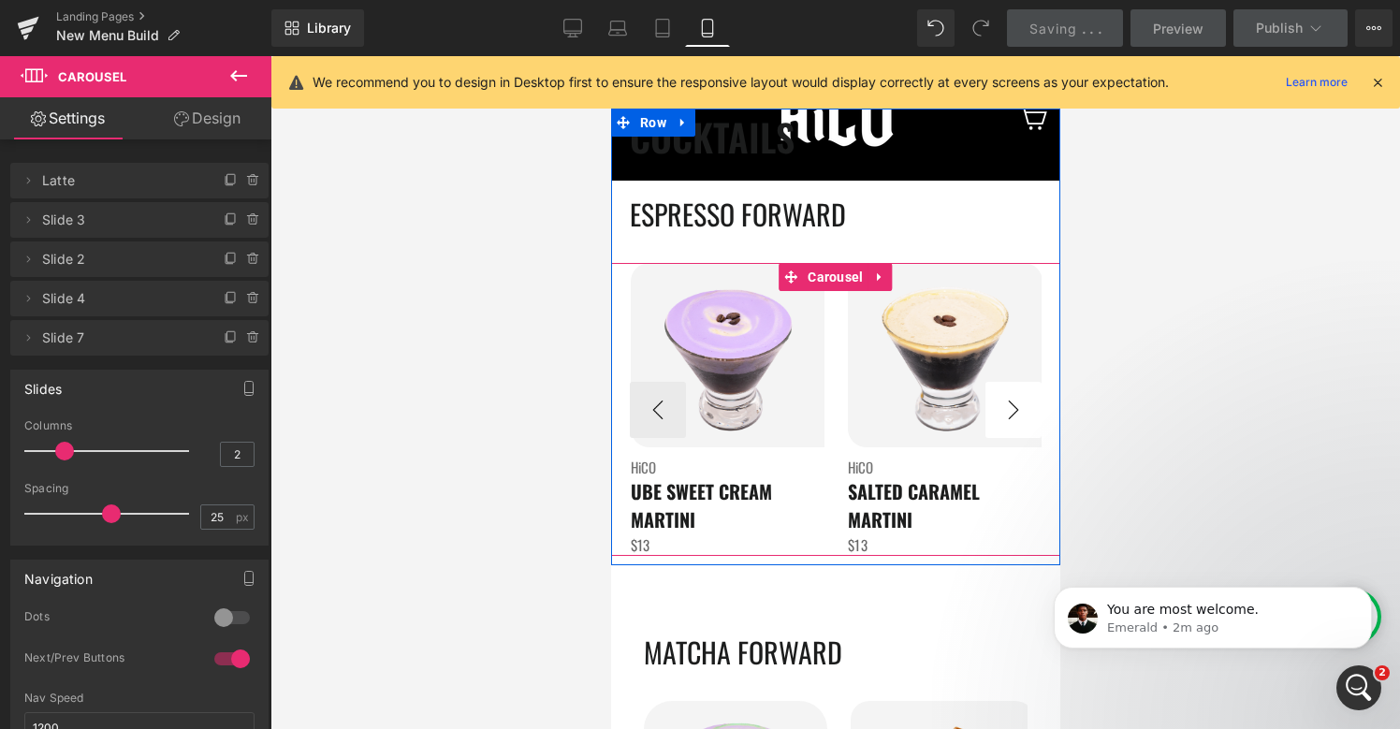
click at [998, 404] on button "›" at bounding box center [1012, 410] width 56 height 56
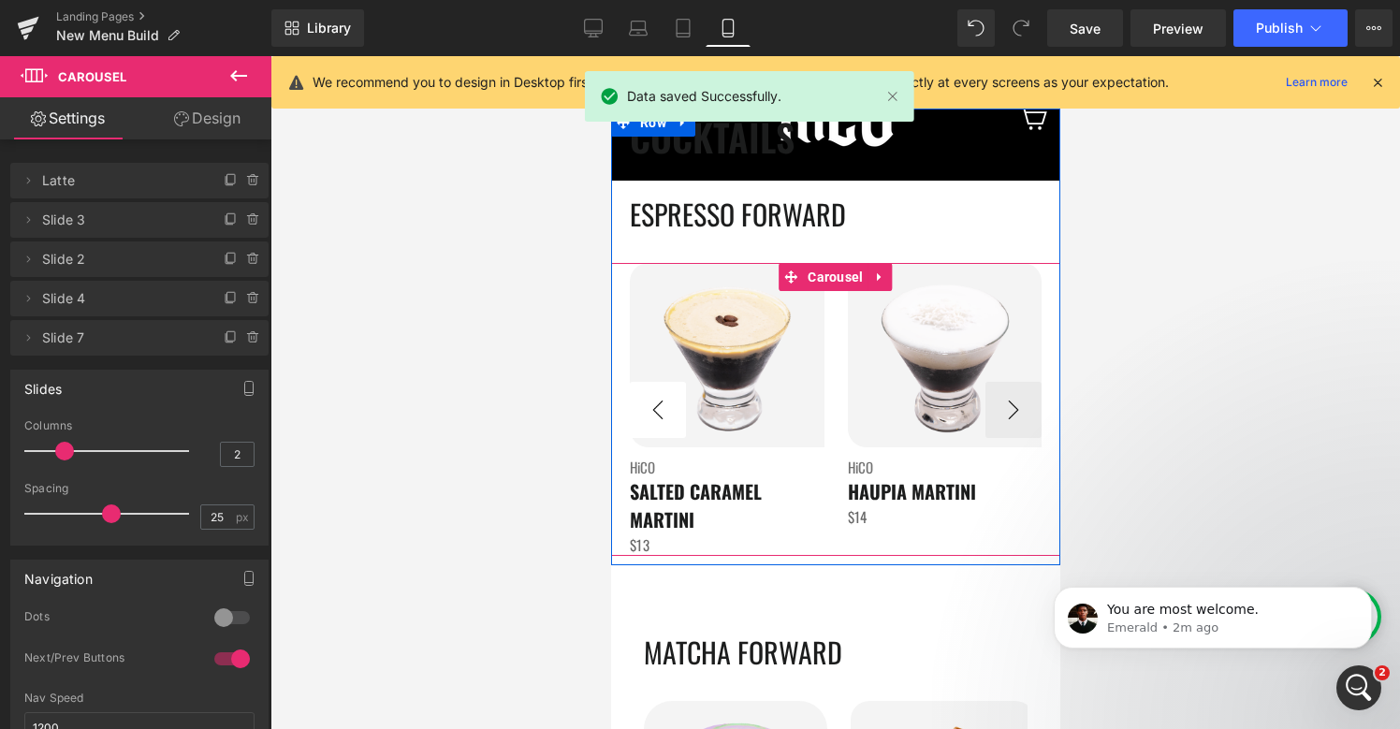
click at [657, 400] on button "‹" at bounding box center [657, 410] width 56 height 56
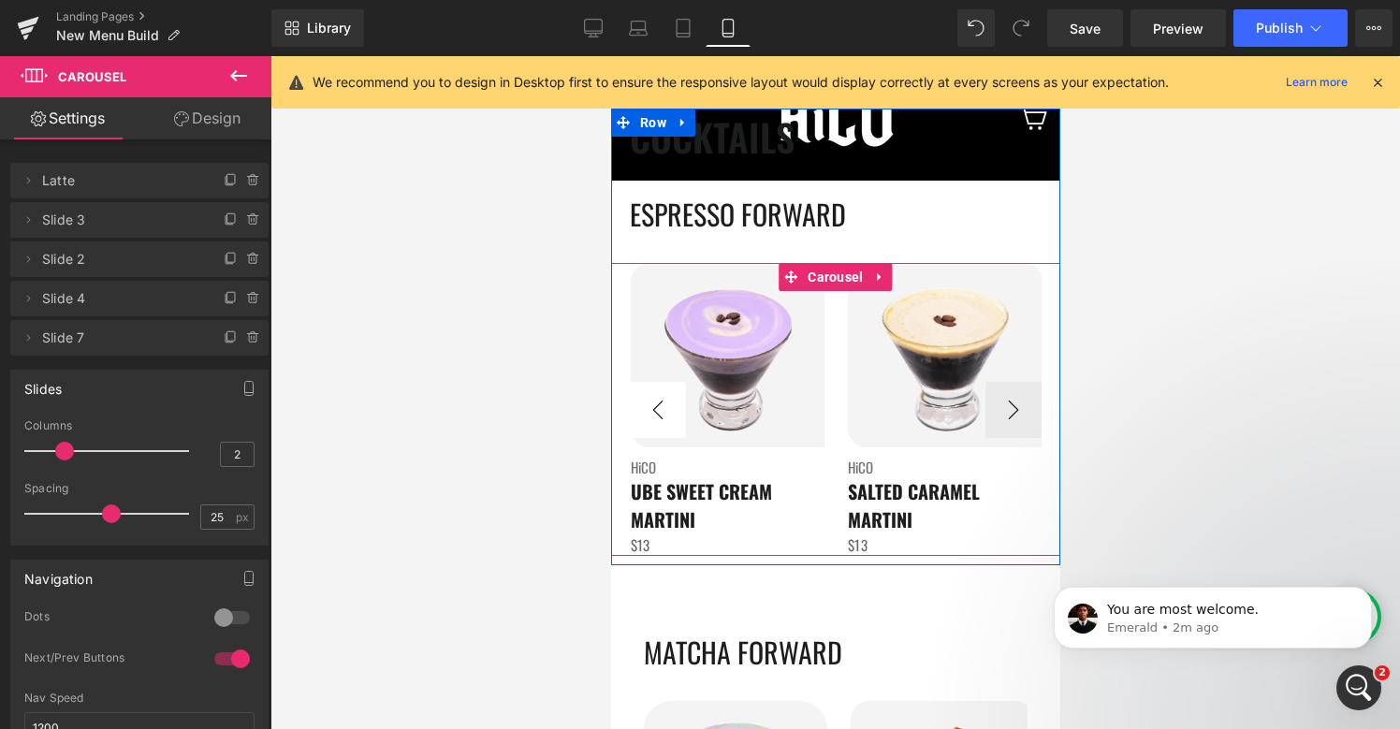
click at [657, 400] on button "‹" at bounding box center [657, 410] width 56 height 56
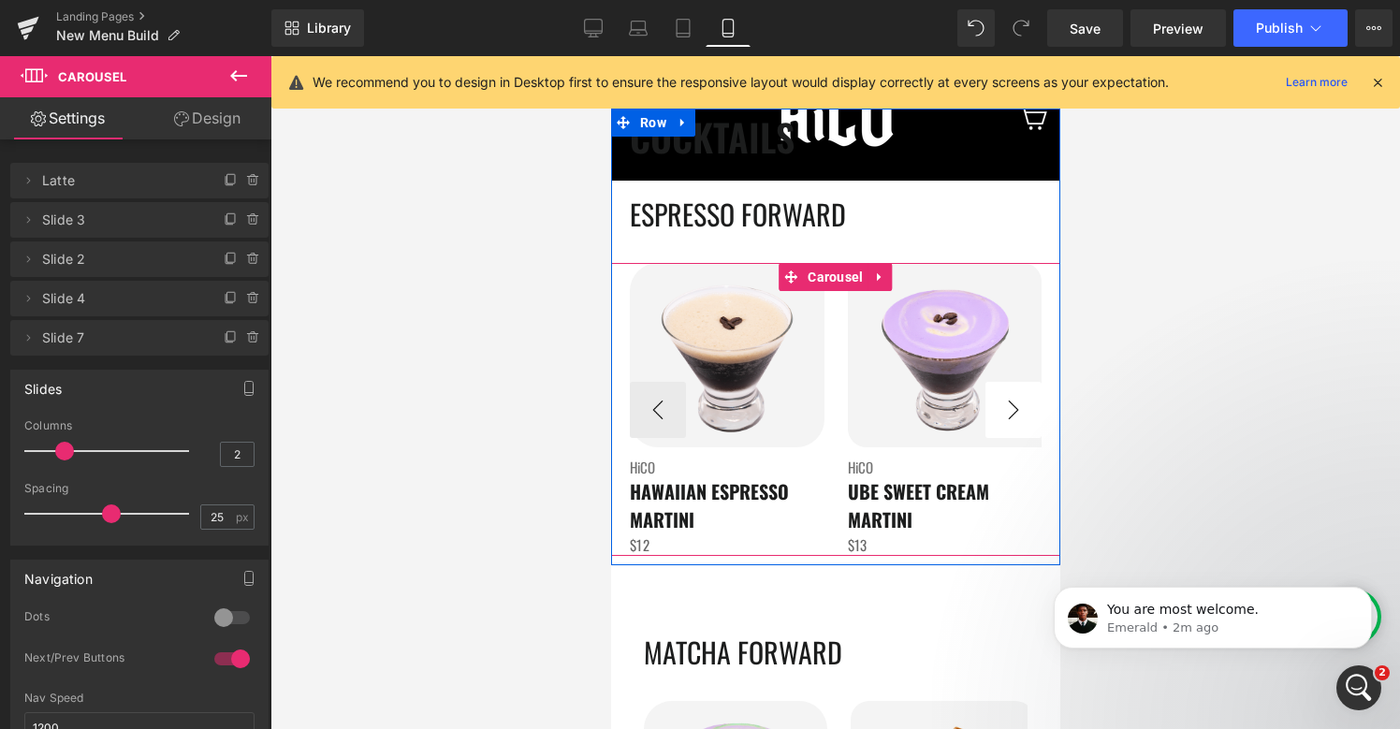
click at [1010, 416] on button "›" at bounding box center [1012, 410] width 56 height 56
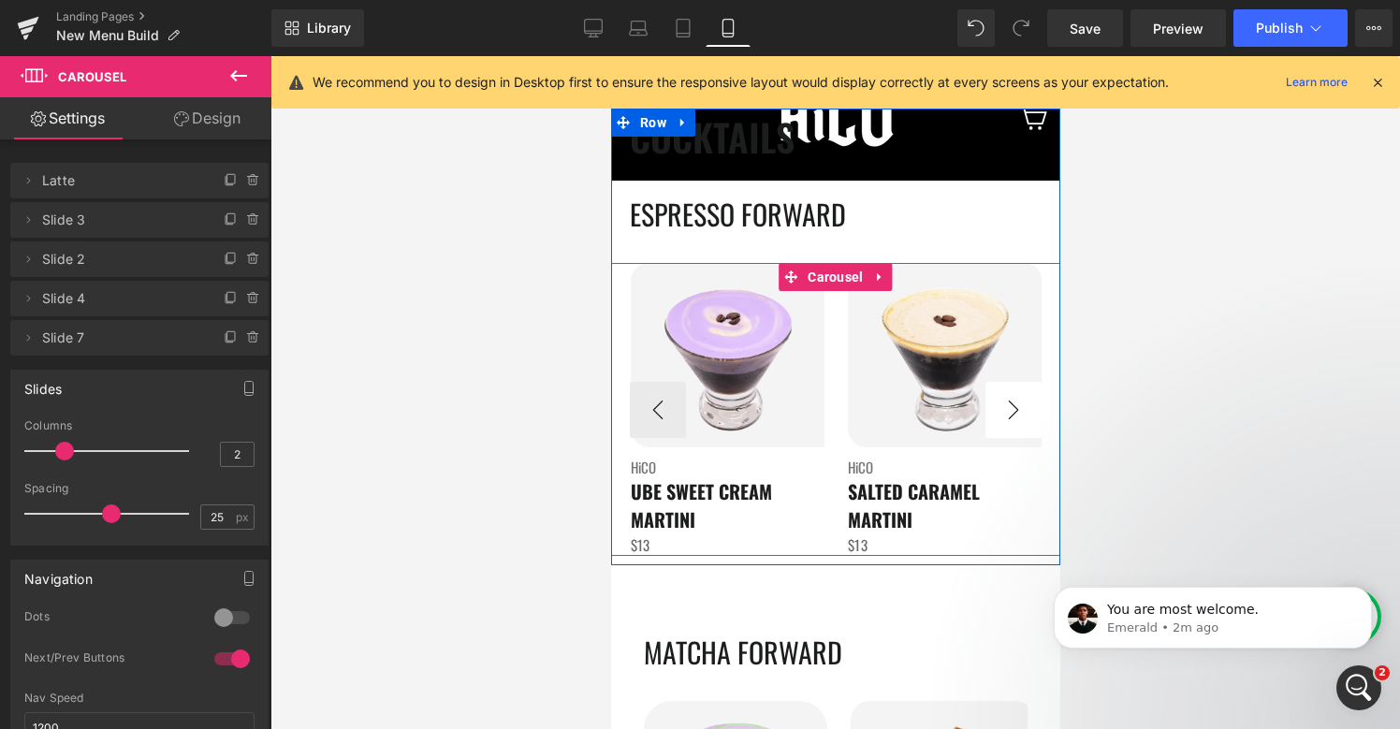
click at [1010, 416] on button "›" at bounding box center [1012, 410] width 56 height 56
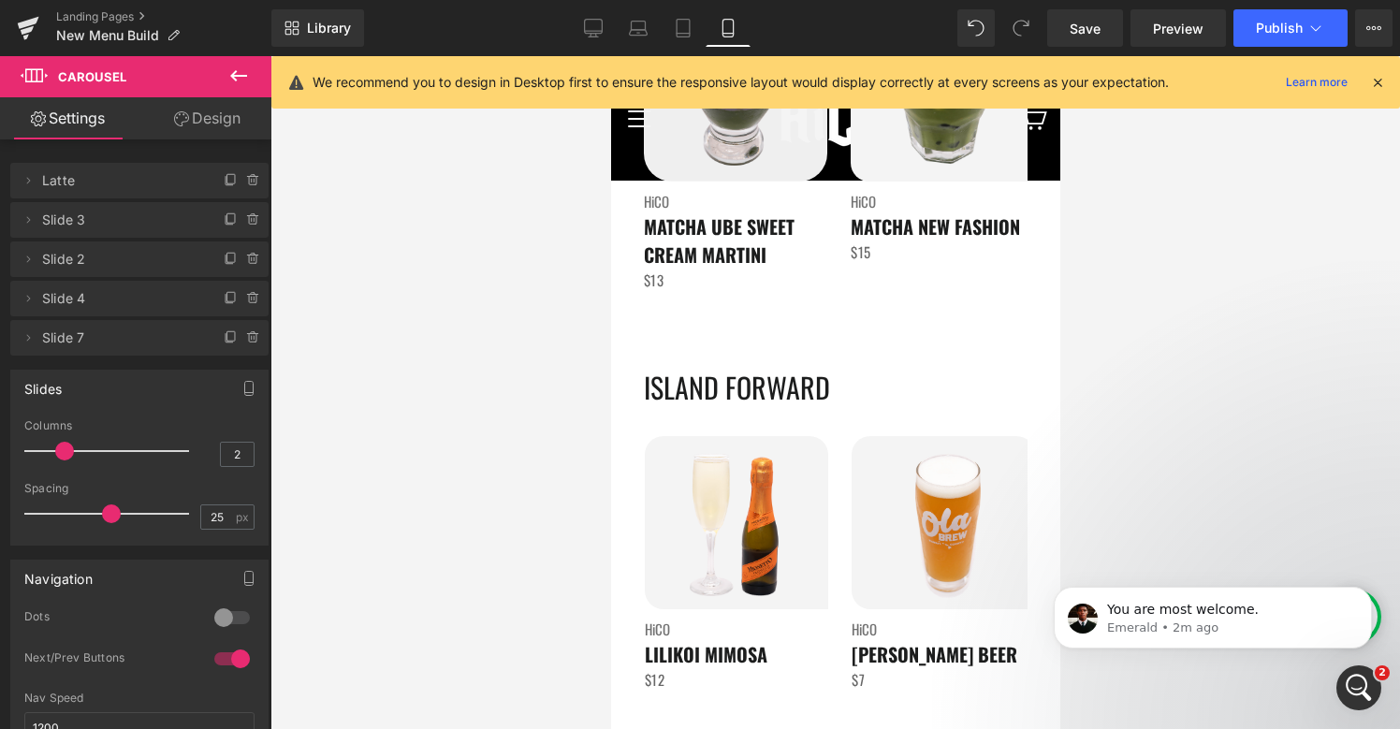
scroll to position [3762, 0]
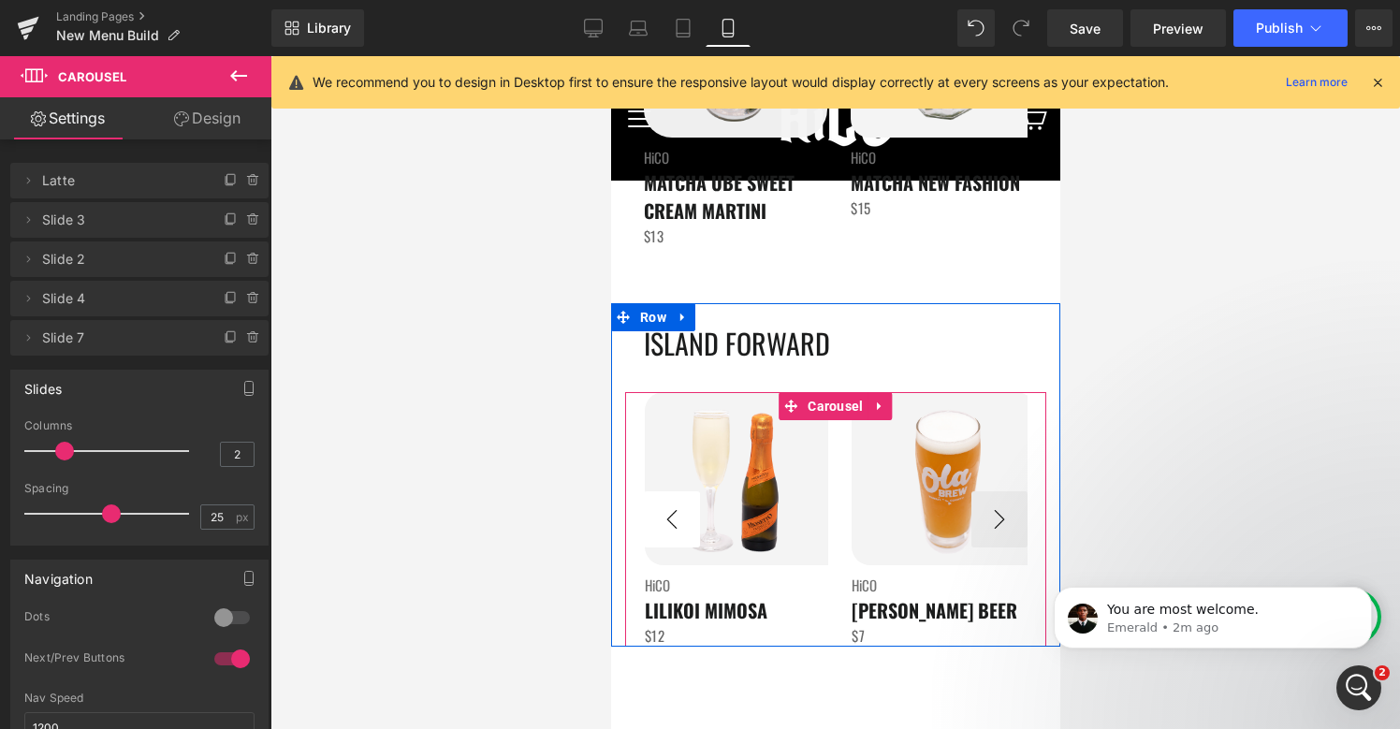
click at [662, 533] on button "‹" at bounding box center [671, 519] width 56 height 56
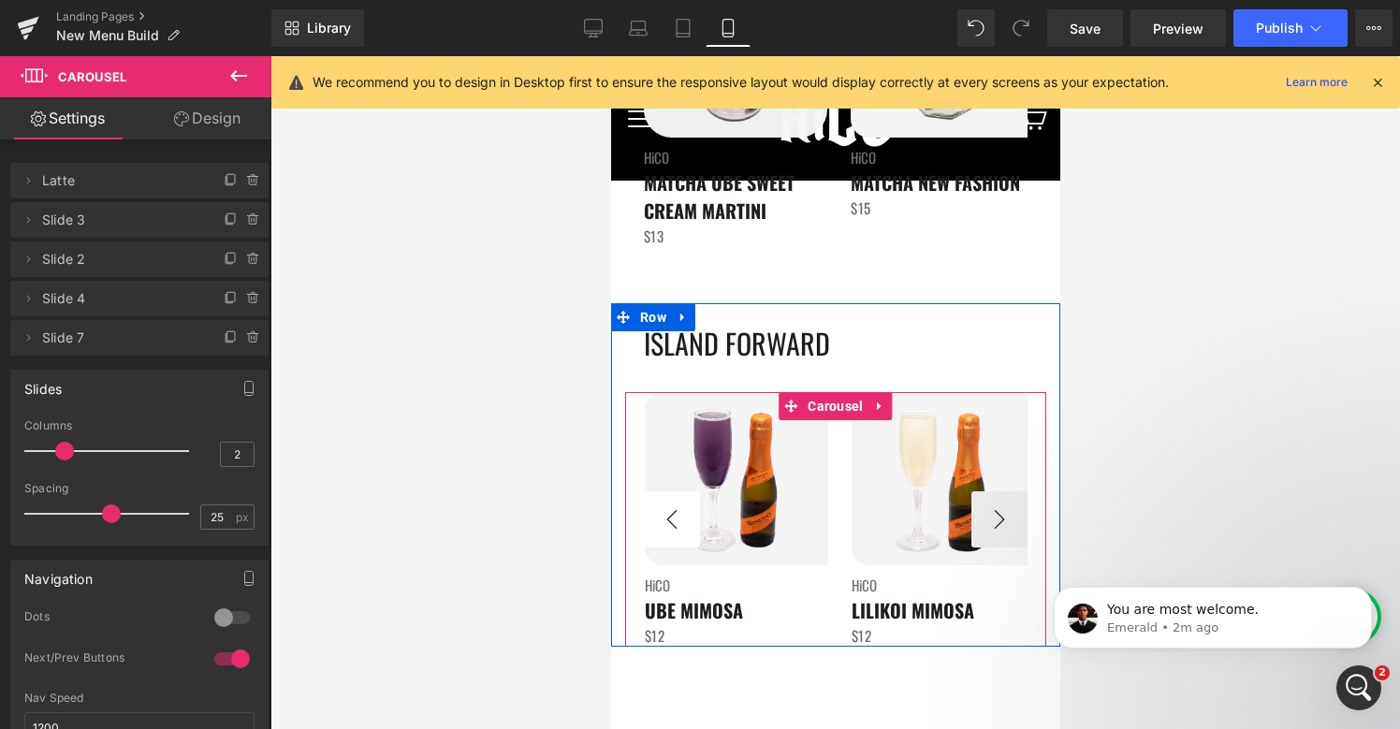
click at [662, 533] on button "‹" at bounding box center [671, 519] width 56 height 56
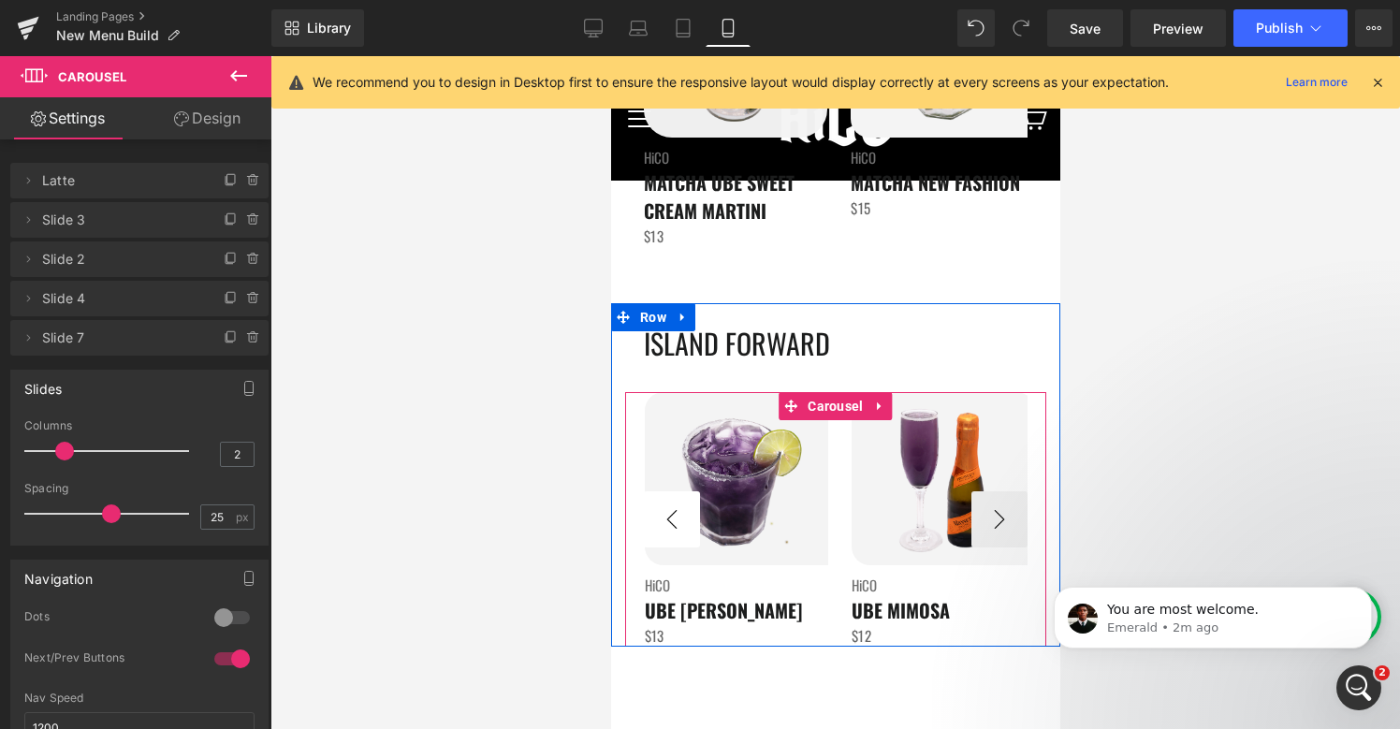
click at [662, 533] on button "‹" at bounding box center [671, 519] width 56 height 56
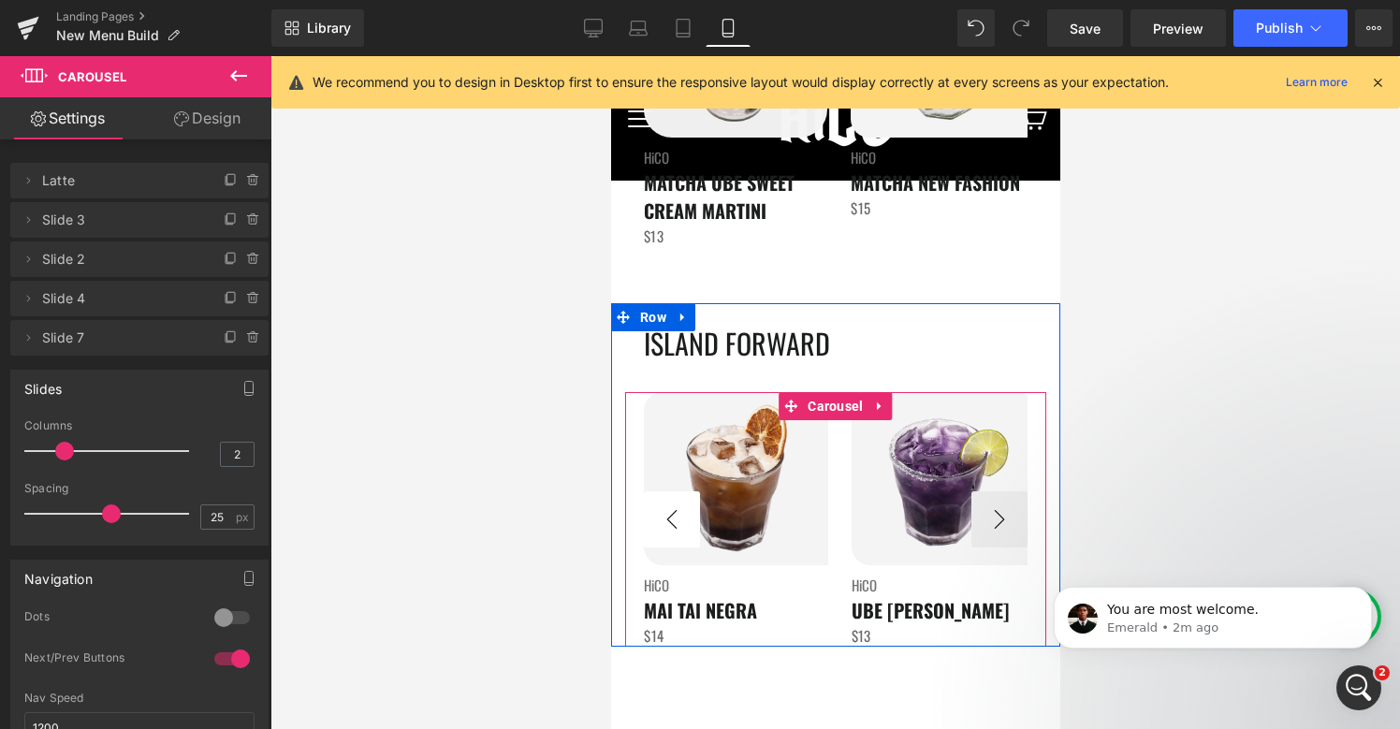
click at [662, 533] on button "‹" at bounding box center [671, 519] width 56 height 56
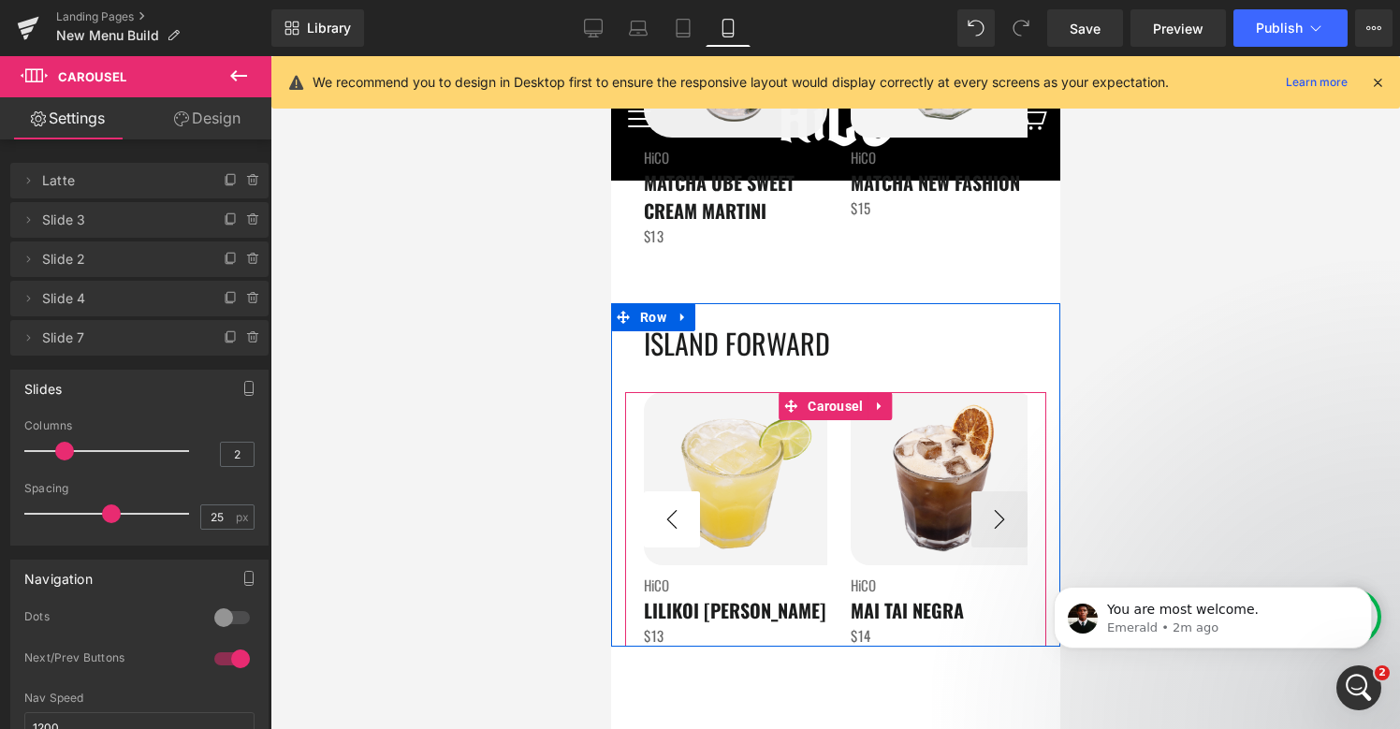
click at [662, 533] on button "‹" at bounding box center [671, 519] width 56 height 56
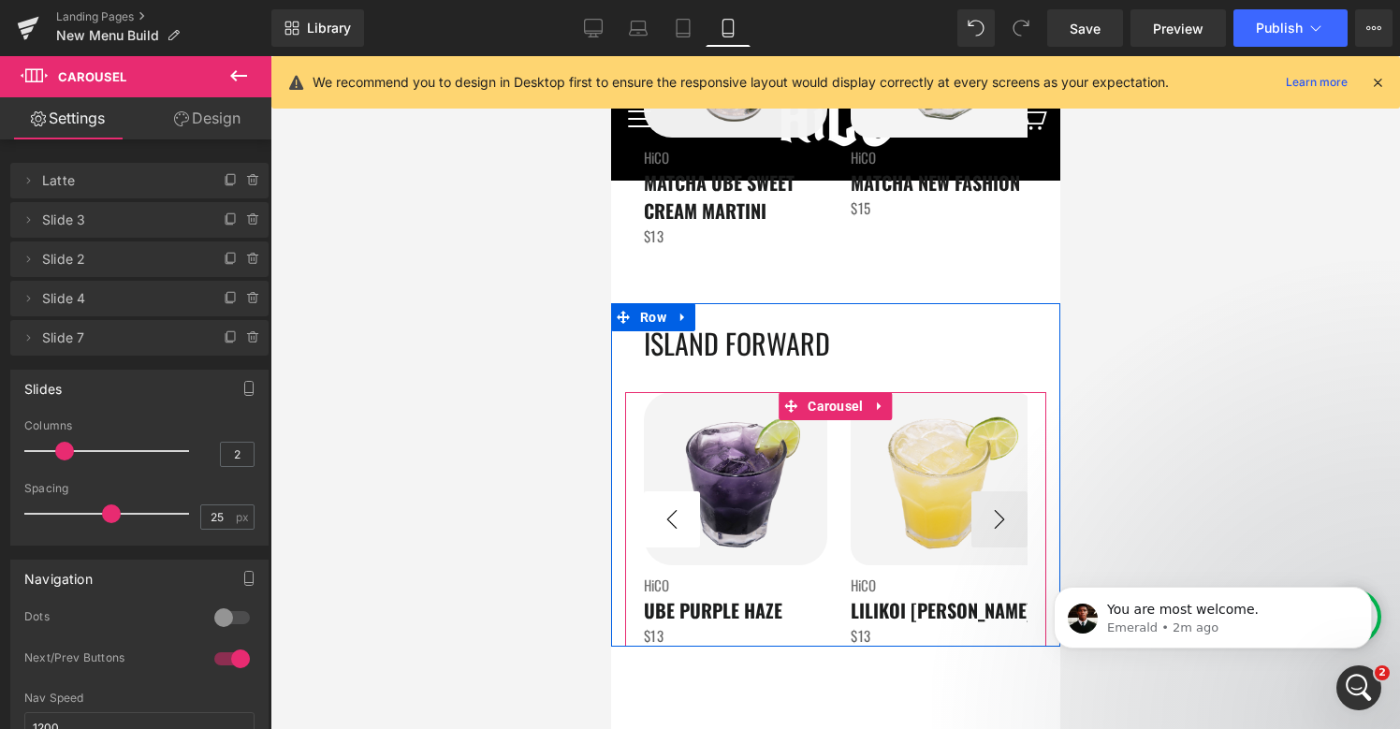
click at [662, 533] on button "‹" at bounding box center [671, 519] width 56 height 56
click at [1026, 504] on div at bounding box center [1035, 519] width 19 height 255
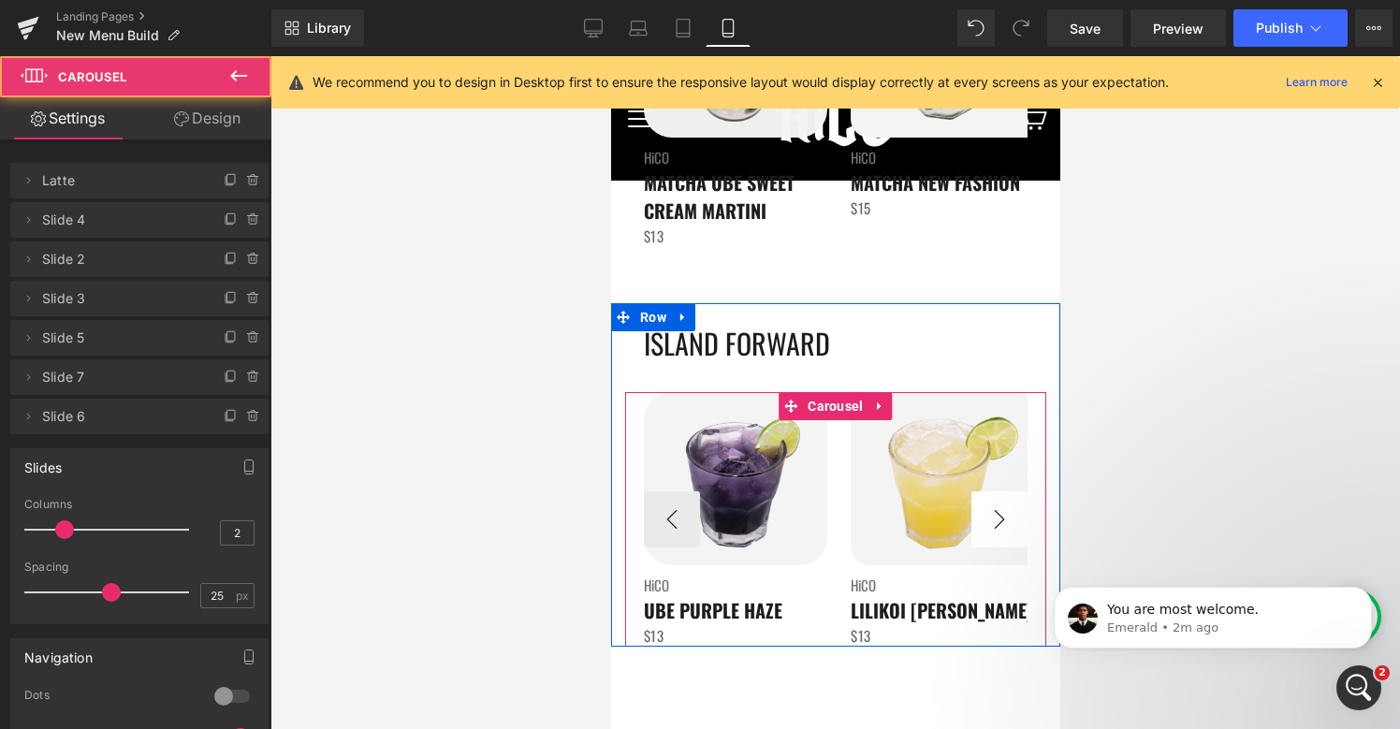
click at [1009, 516] on button "›" at bounding box center [998, 519] width 56 height 56
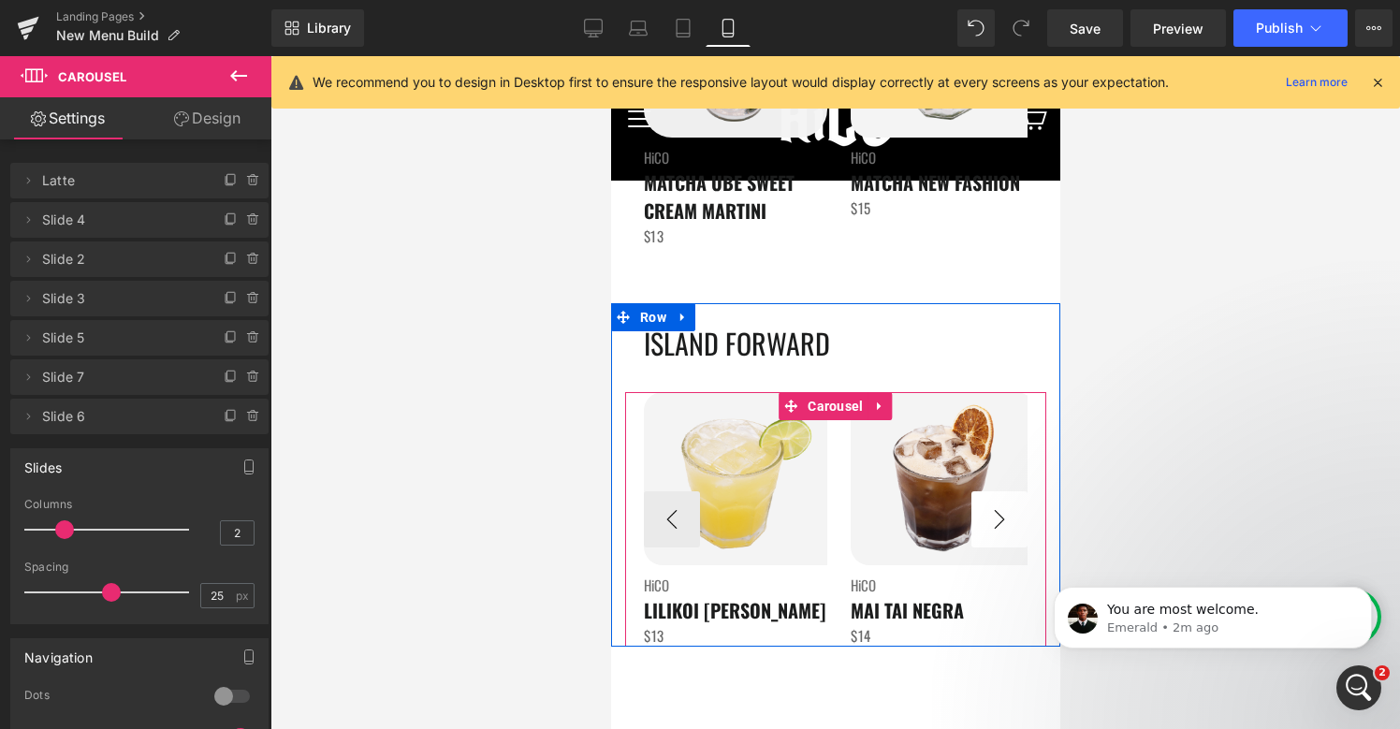
click at [1009, 516] on button "›" at bounding box center [998, 519] width 56 height 56
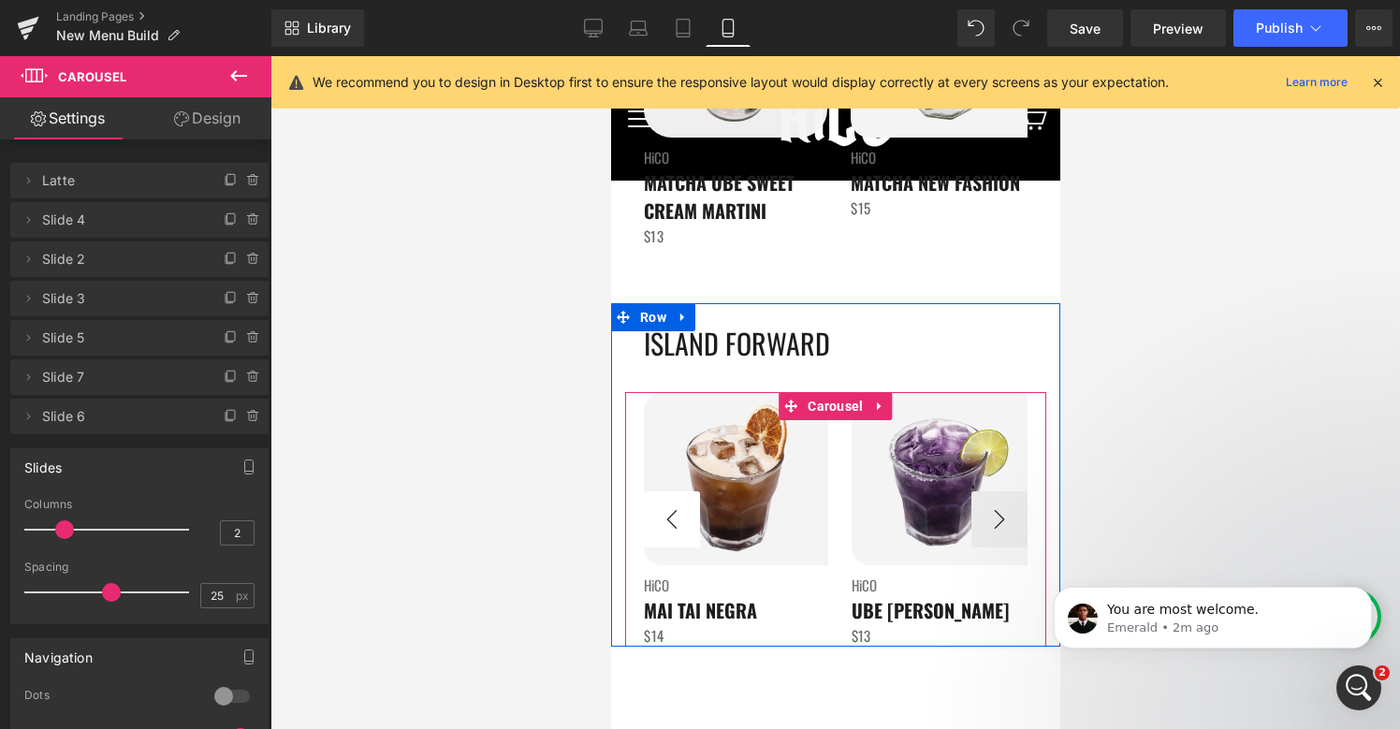
click at [673, 524] on button "‹" at bounding box center [671, 519] width 56 height 56
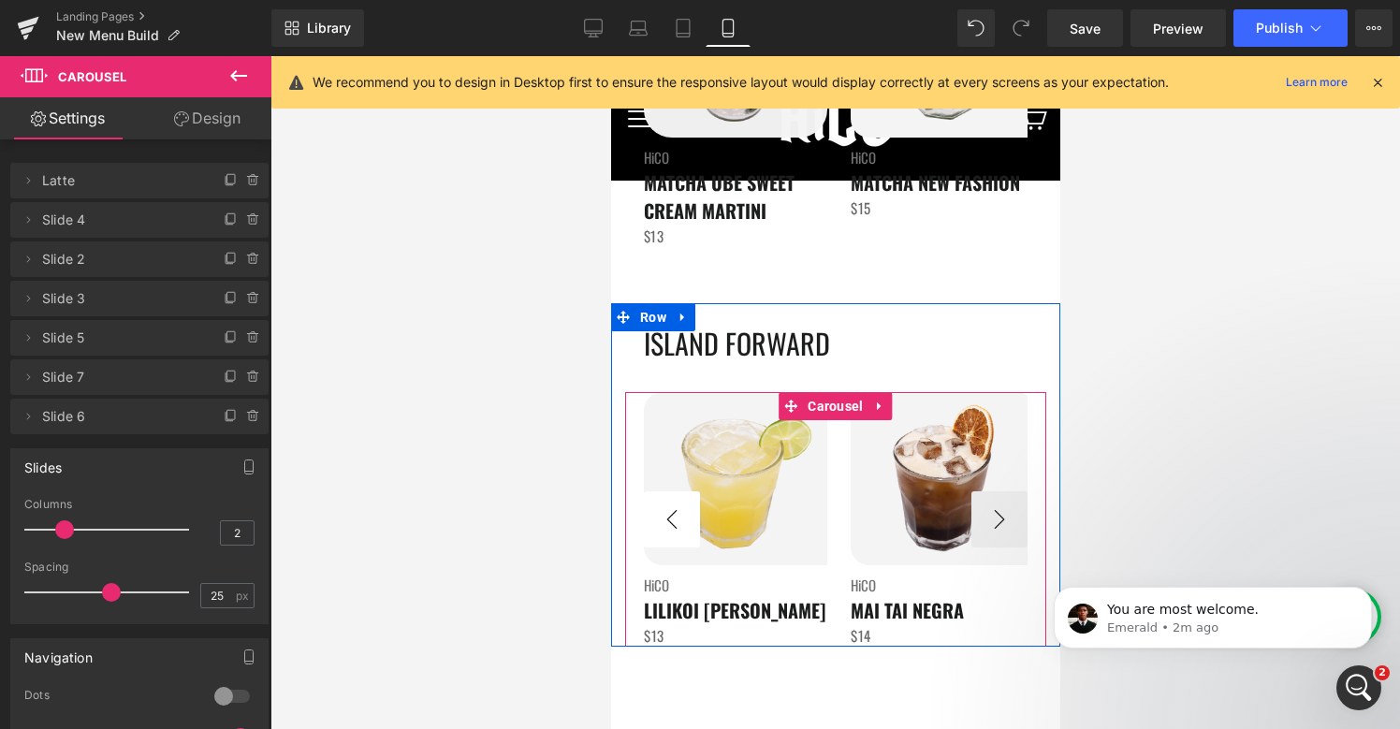
click at [673, 524] on button "‹" at bounding box center [671, 519] width 56 height 56
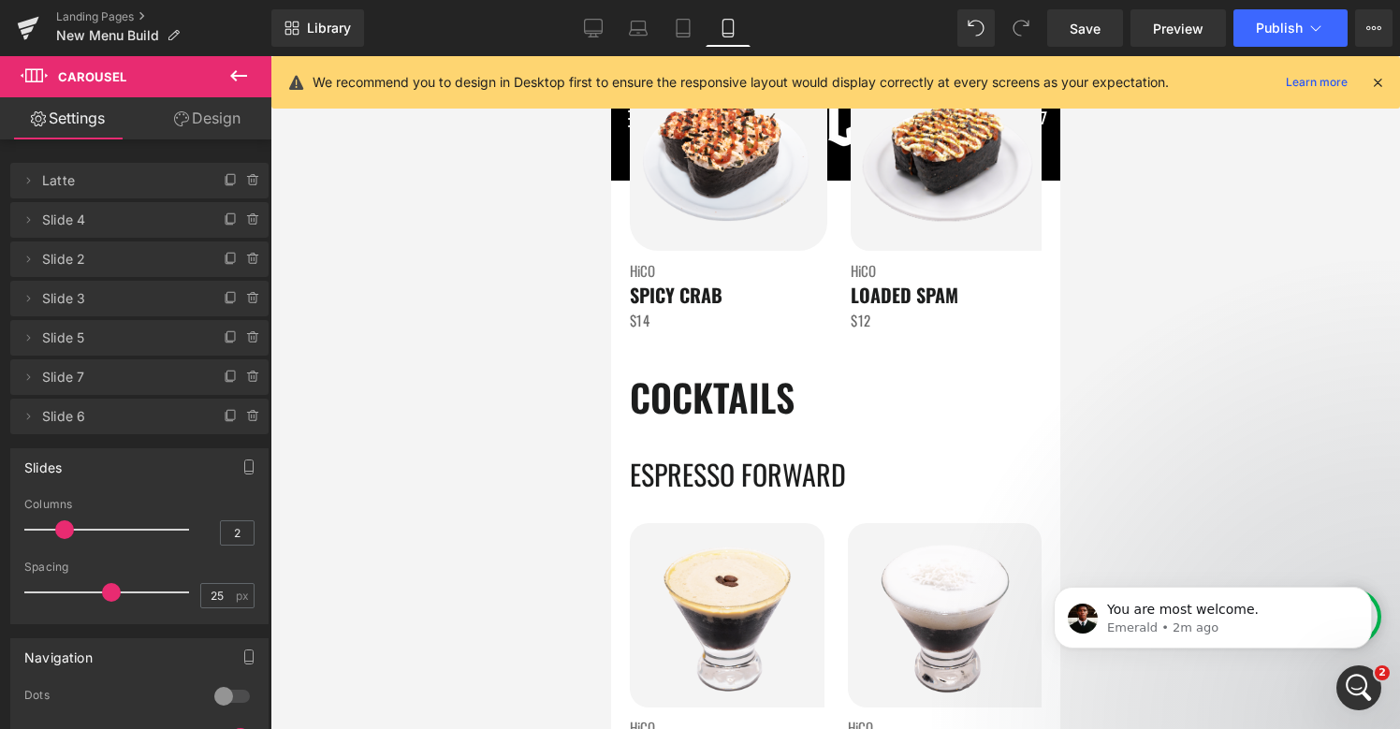
scroll to position [2727, 0]
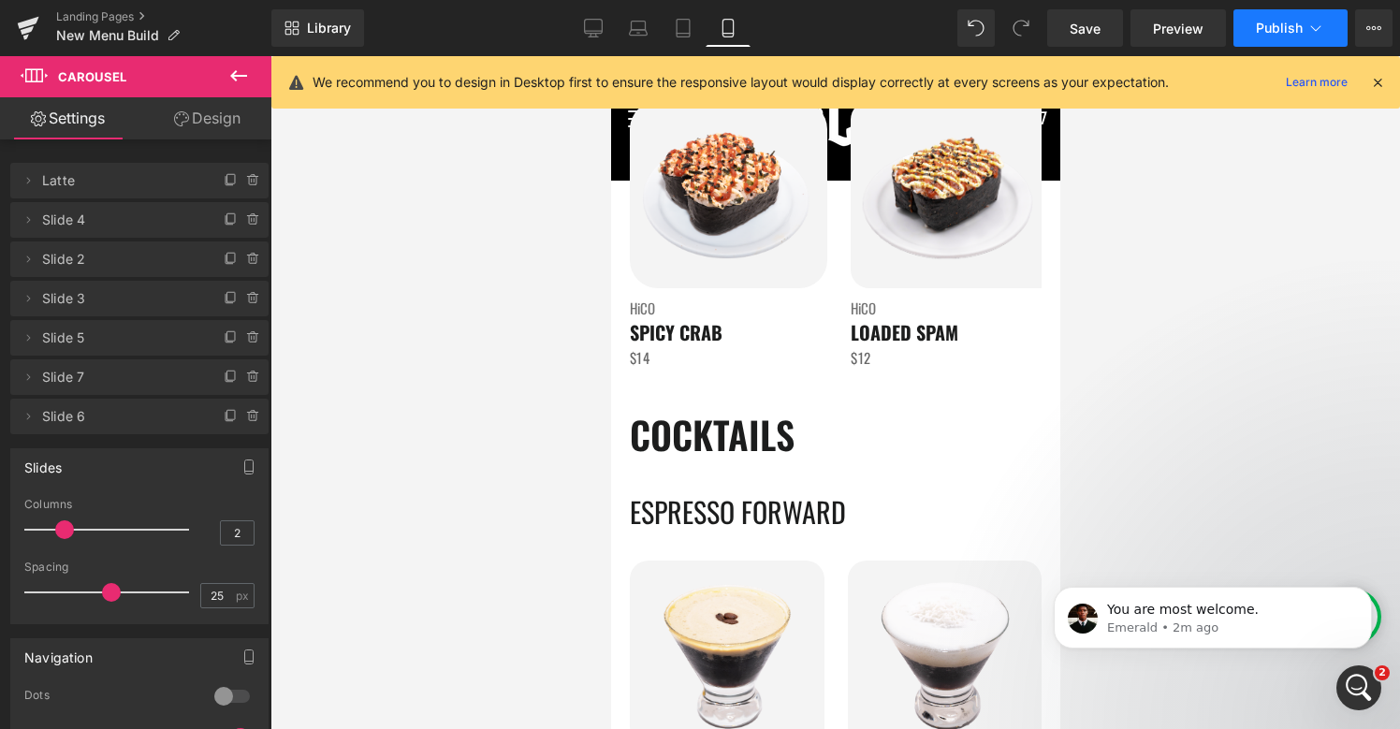
click at [1262, 30] on span "Publish" at bounding box center [1279, 28] width 47 height 15
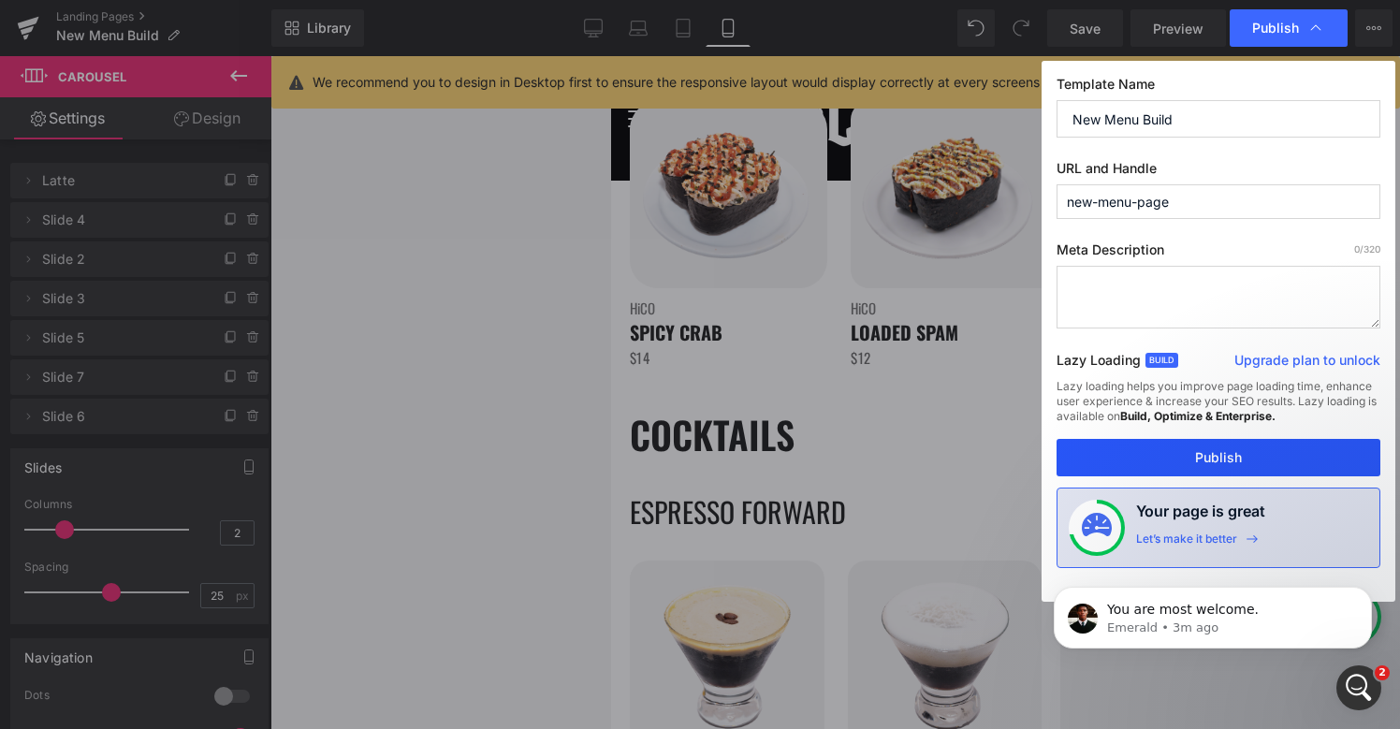
click at [1126, 466] on button "Publish" at bounding box center [1218, 457] width 324 height 37
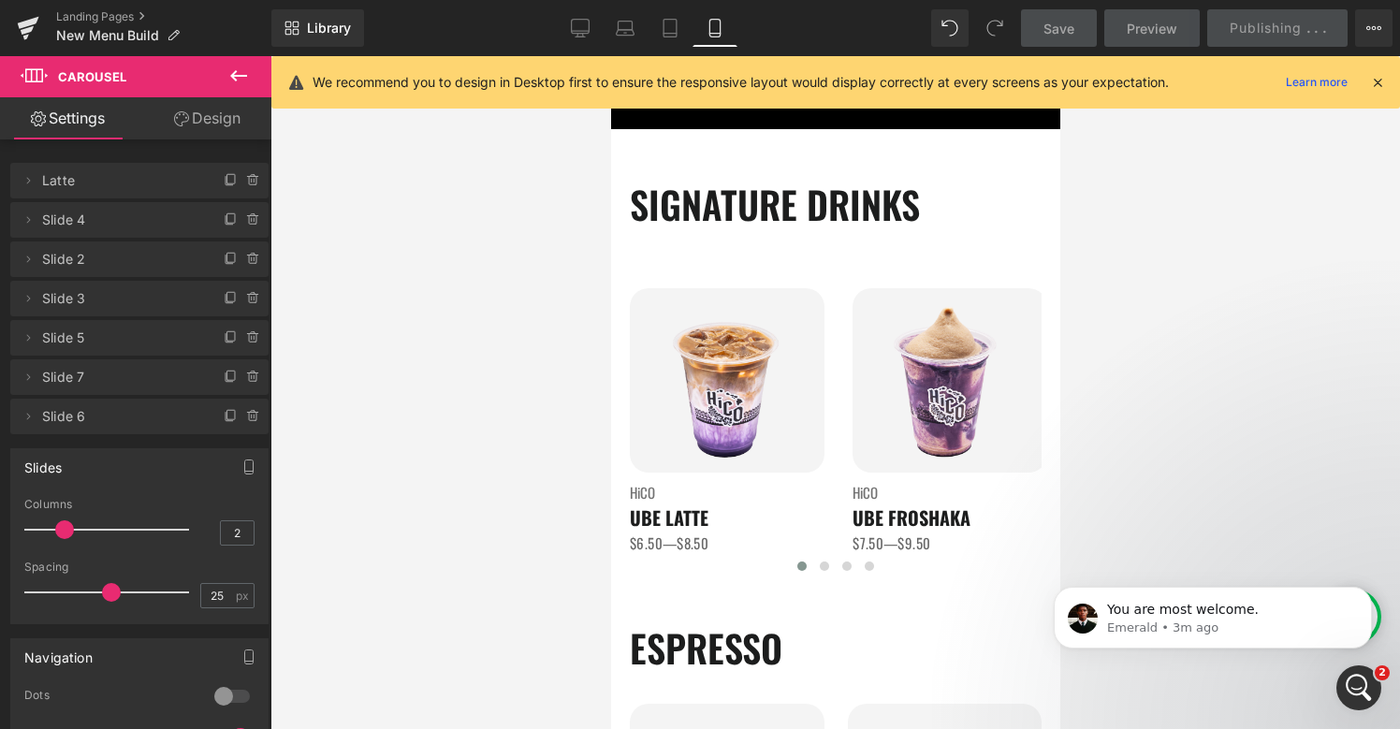
scroll to position [0, 0]
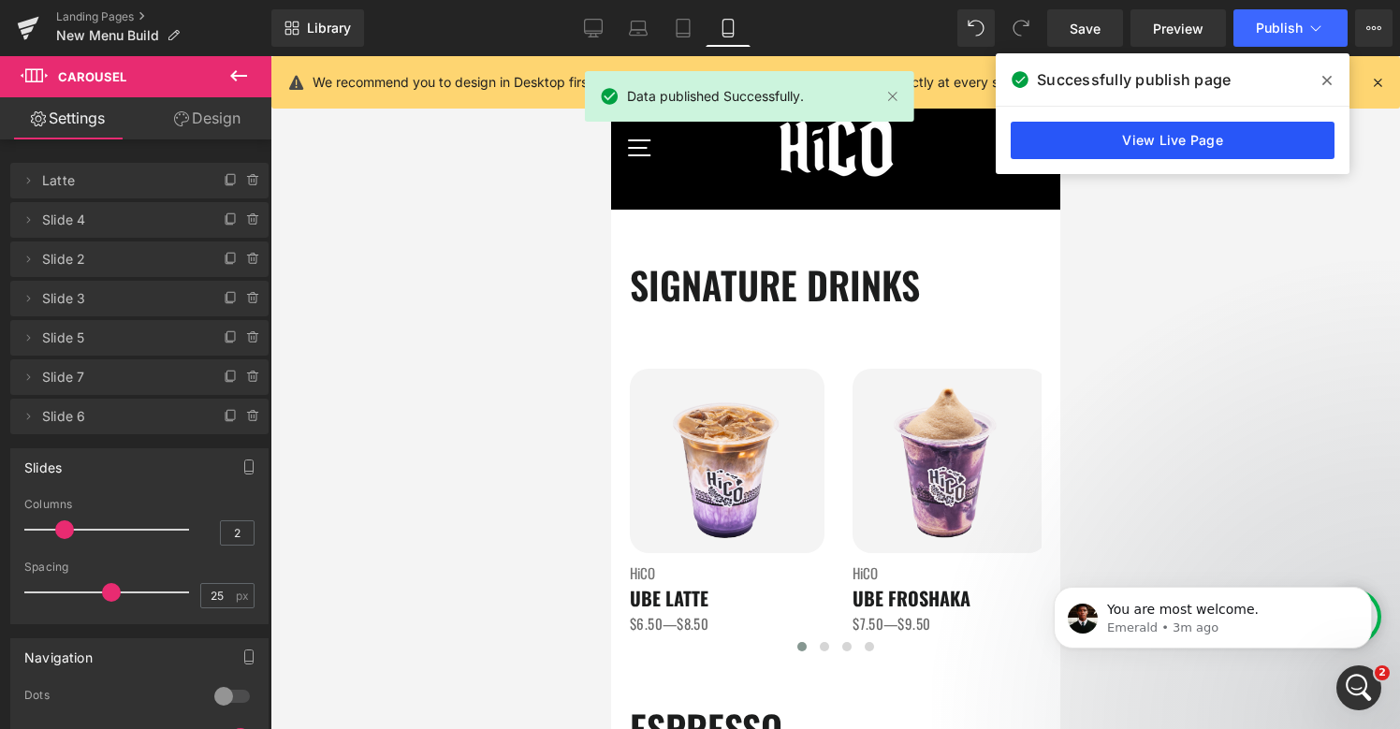
click at [1155, 139] on link "View Live Page" at bounding box center [1173, 140] width 324 height 37
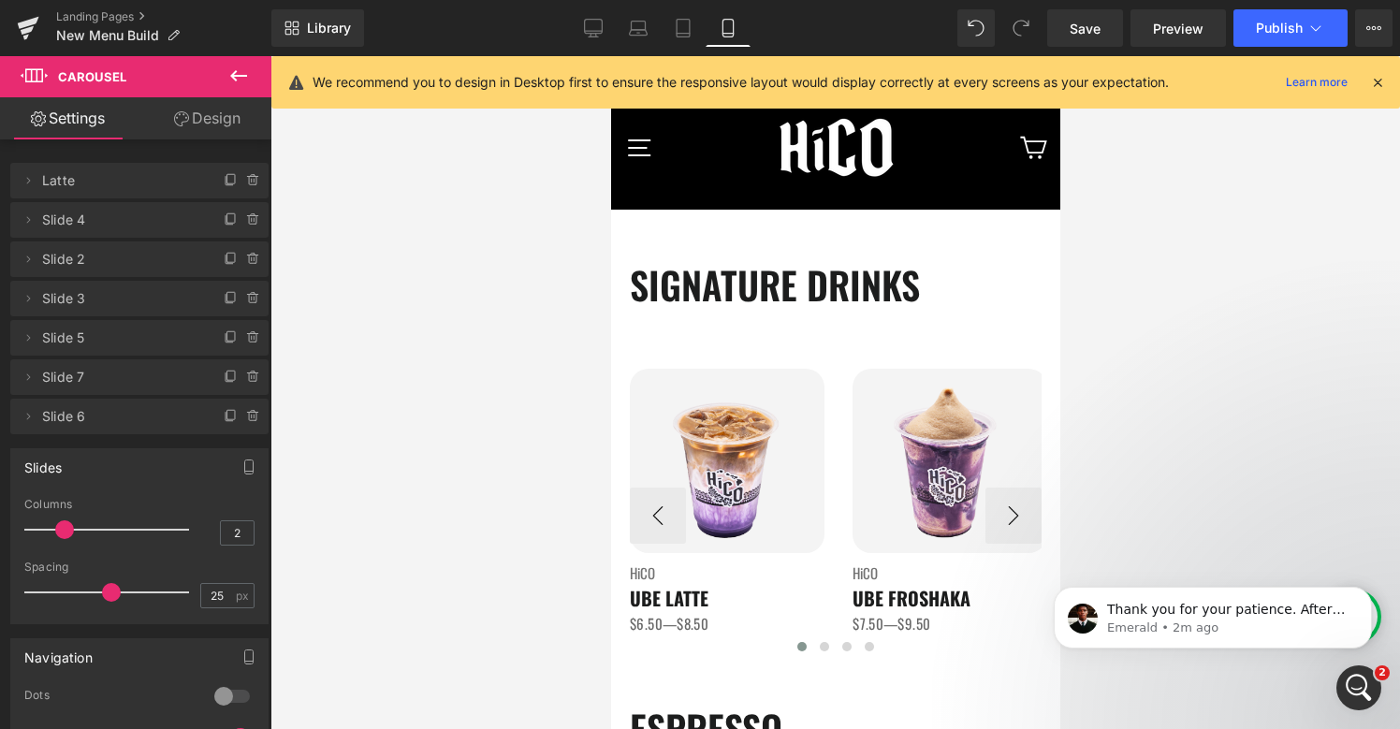
scroll to position [4133, 0]
click at [1305, 617] on p "Thank you for your patience. After reviewing your case carefully, this matter r…" at bounding box center [1227, 610] width 241 height 19
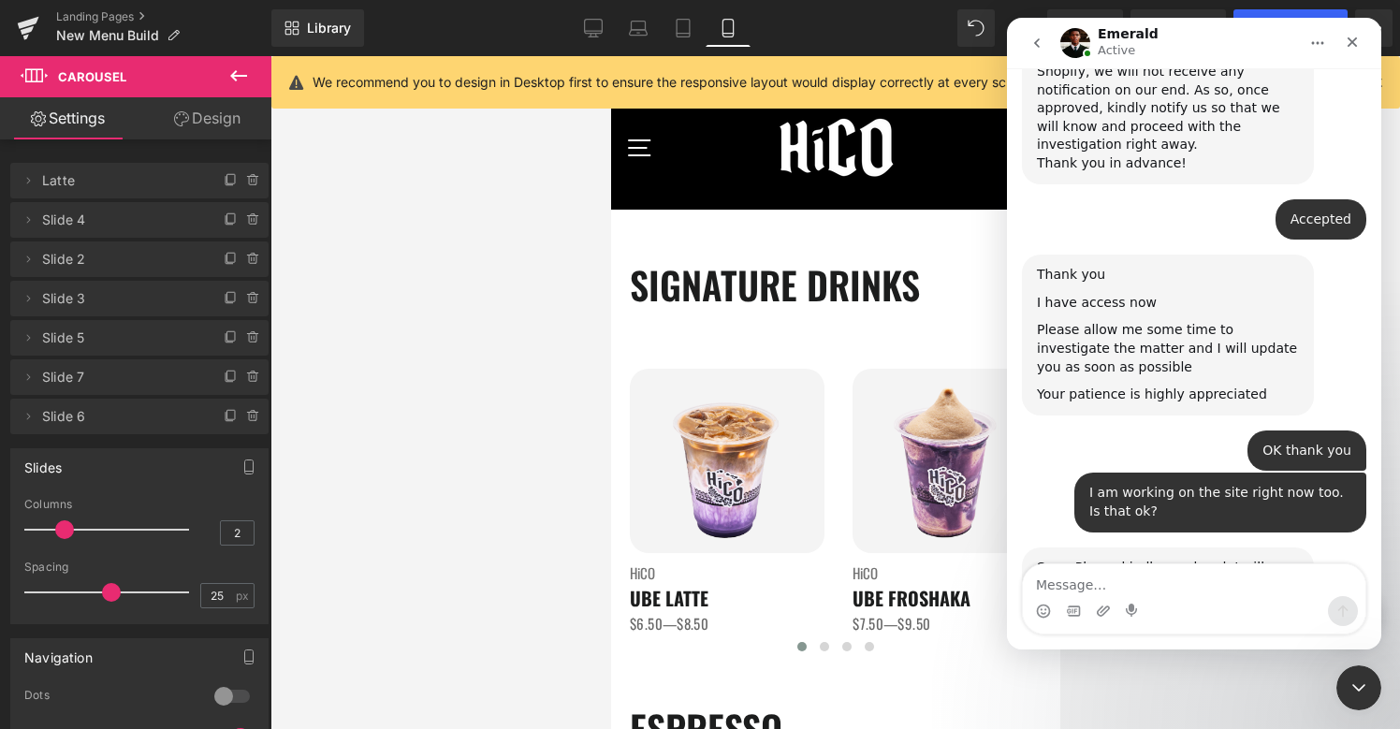
scroll to position [4164, 0]
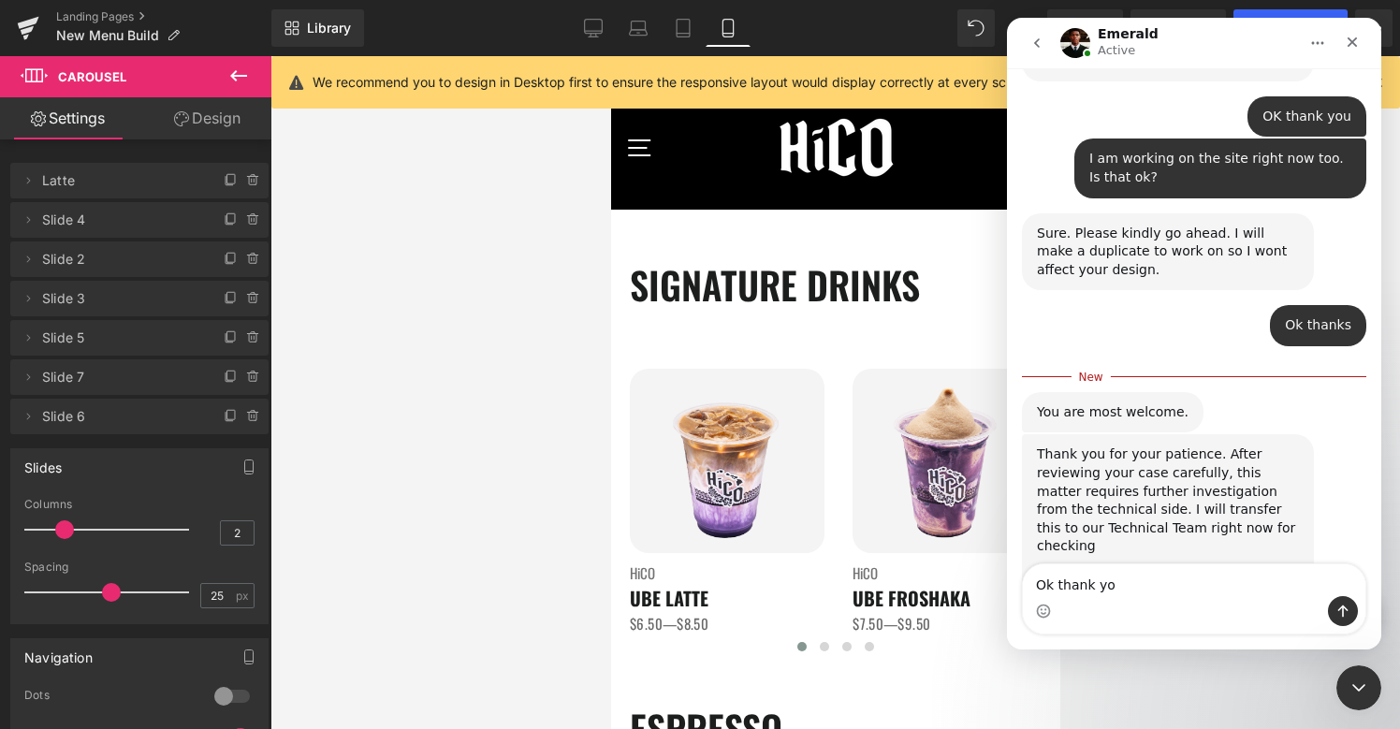
type textarea "Ok thank you"
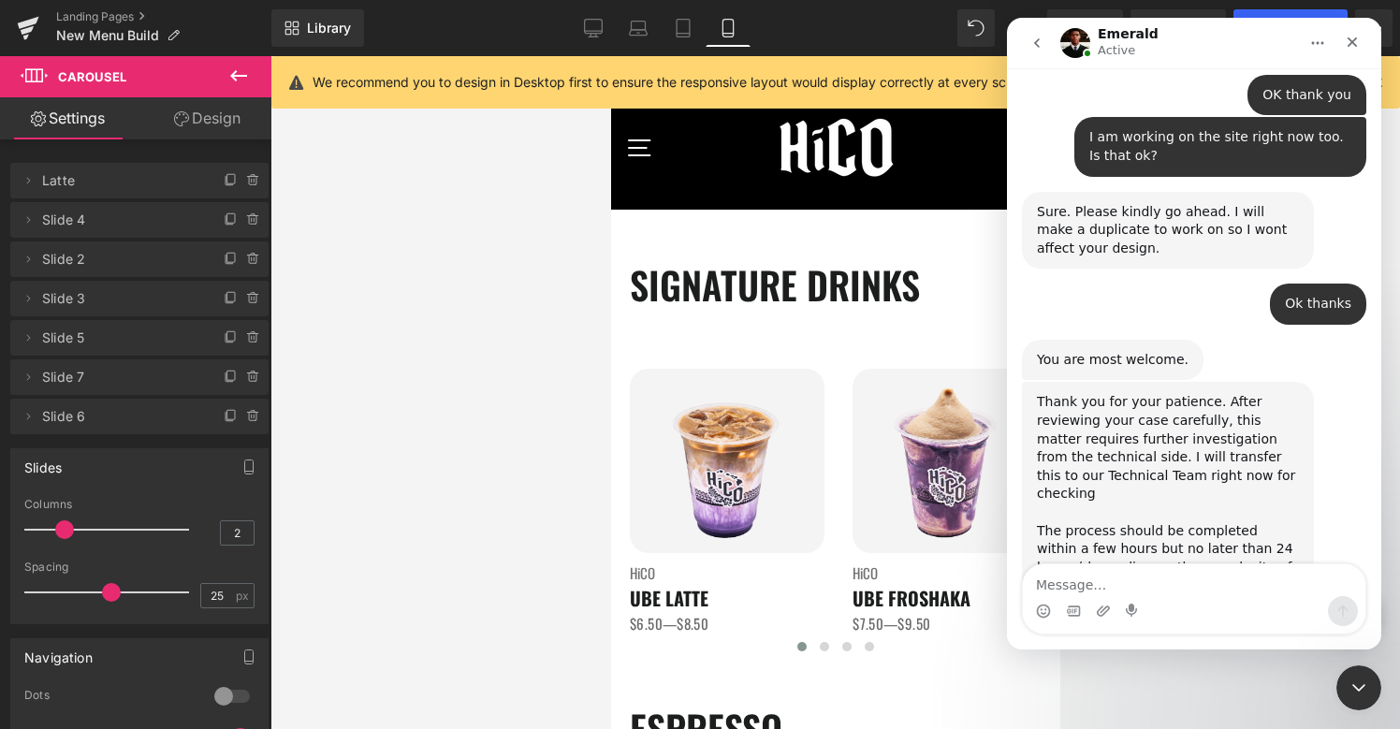
scroll to position [4188, 0]
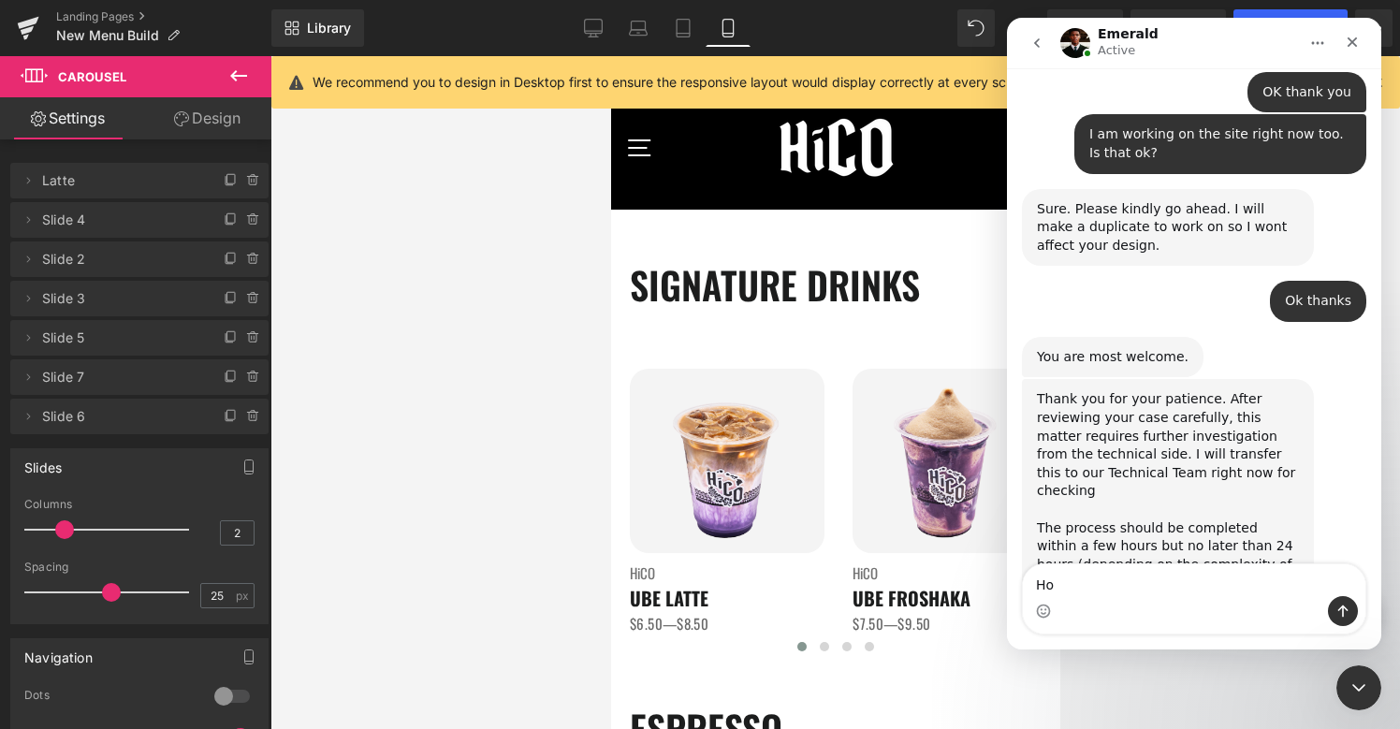
type textarea "H"
type textarea "j"
drag, startPoint x: 1347, startPoint y: 45, endPoint x: 1308, endPoint y: 384, distance: 341.0
click at [1347, 45] on icon "Close" at bounding box center [1352, 42] width 10 height 10
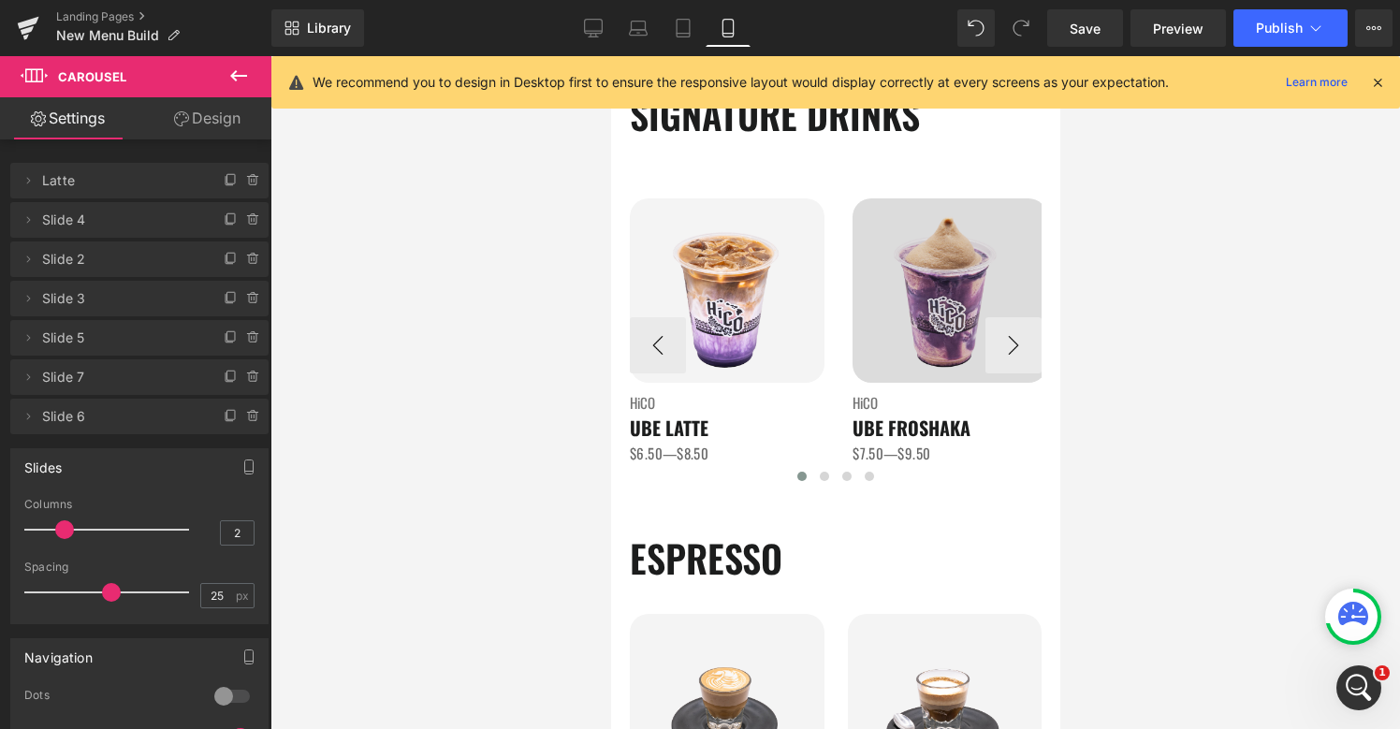
scroll to position [116, 0]
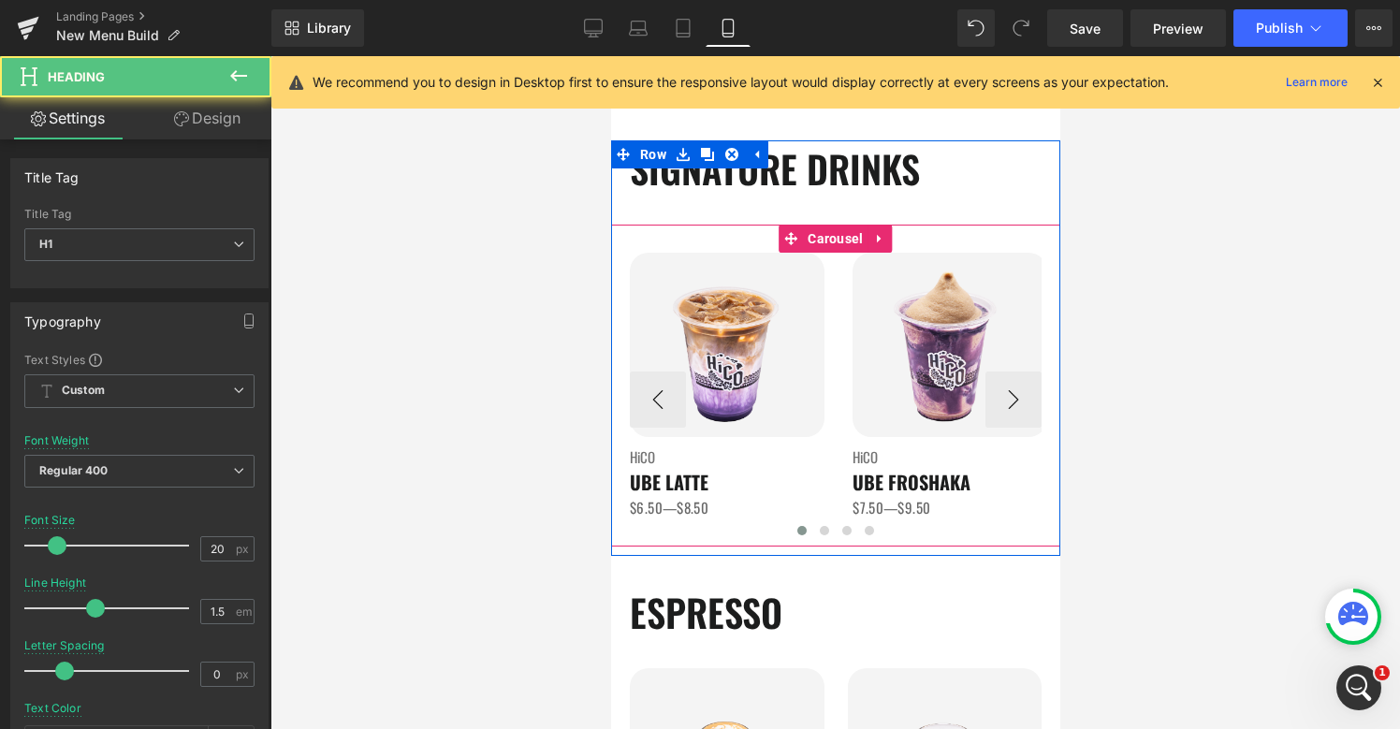
click at [791, 480] on h1 "UBE LATTE" at bounding box center [726, 482] width 195 height 28
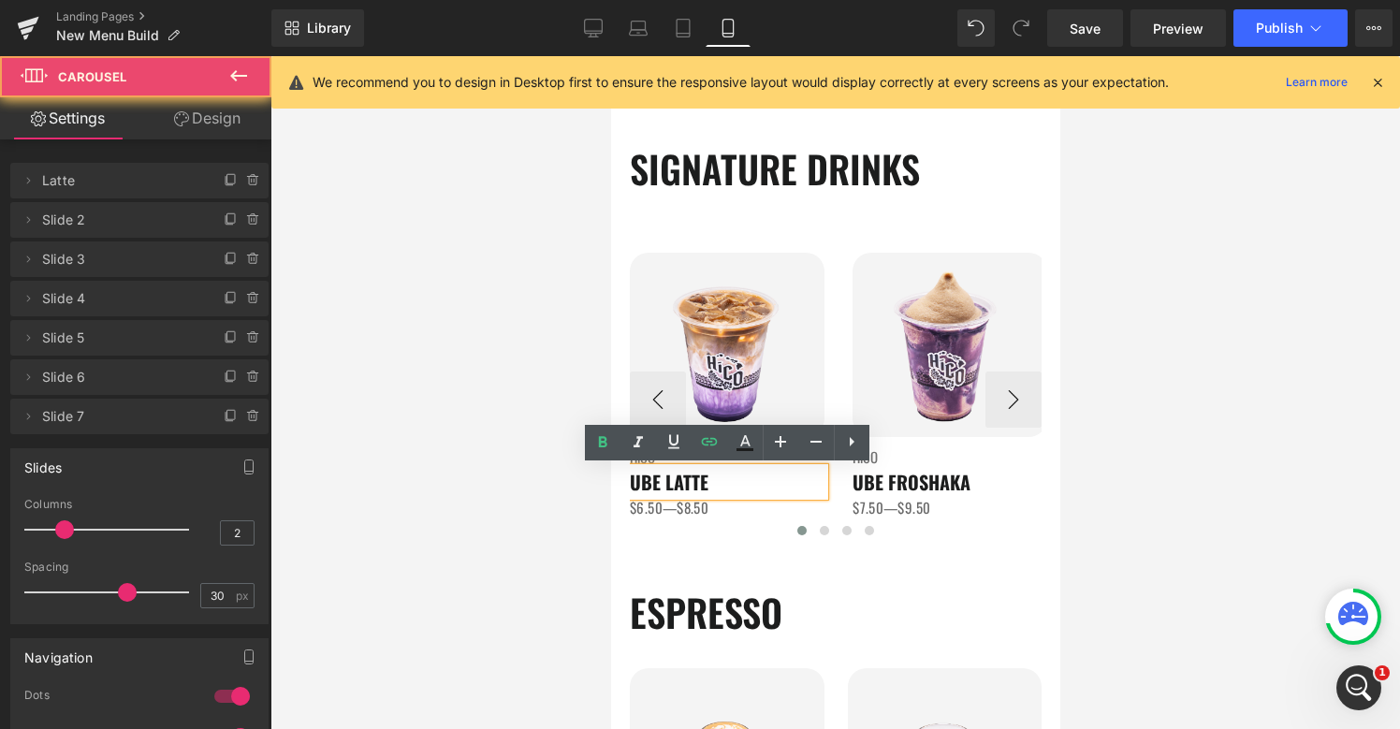
click at [756, 524] on div at bounding box center [835, 534] width 412 height 26
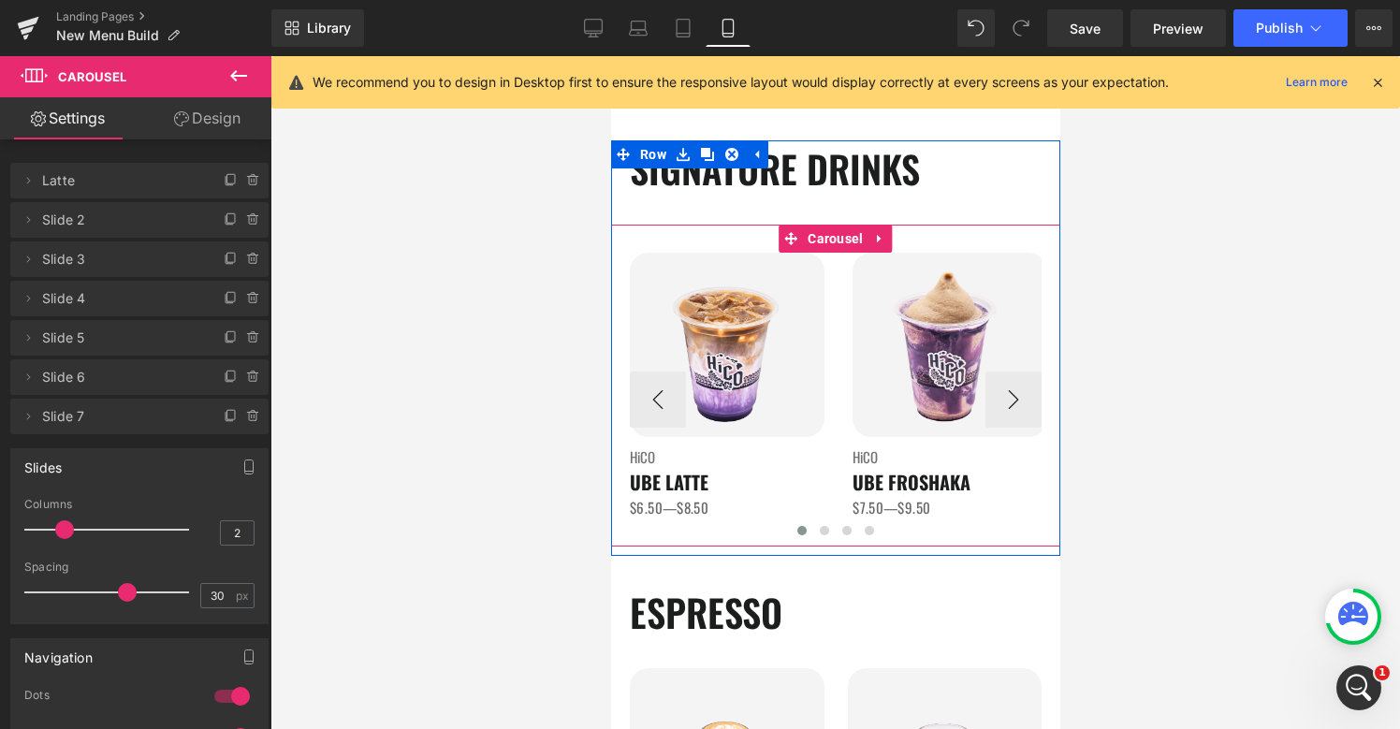
click at [803, 534] on span at bounding box center [800, 530] width 9 height 9
click at [820, 242] on span "Carousel" at bounding box center [834, 239] width 65 height 28
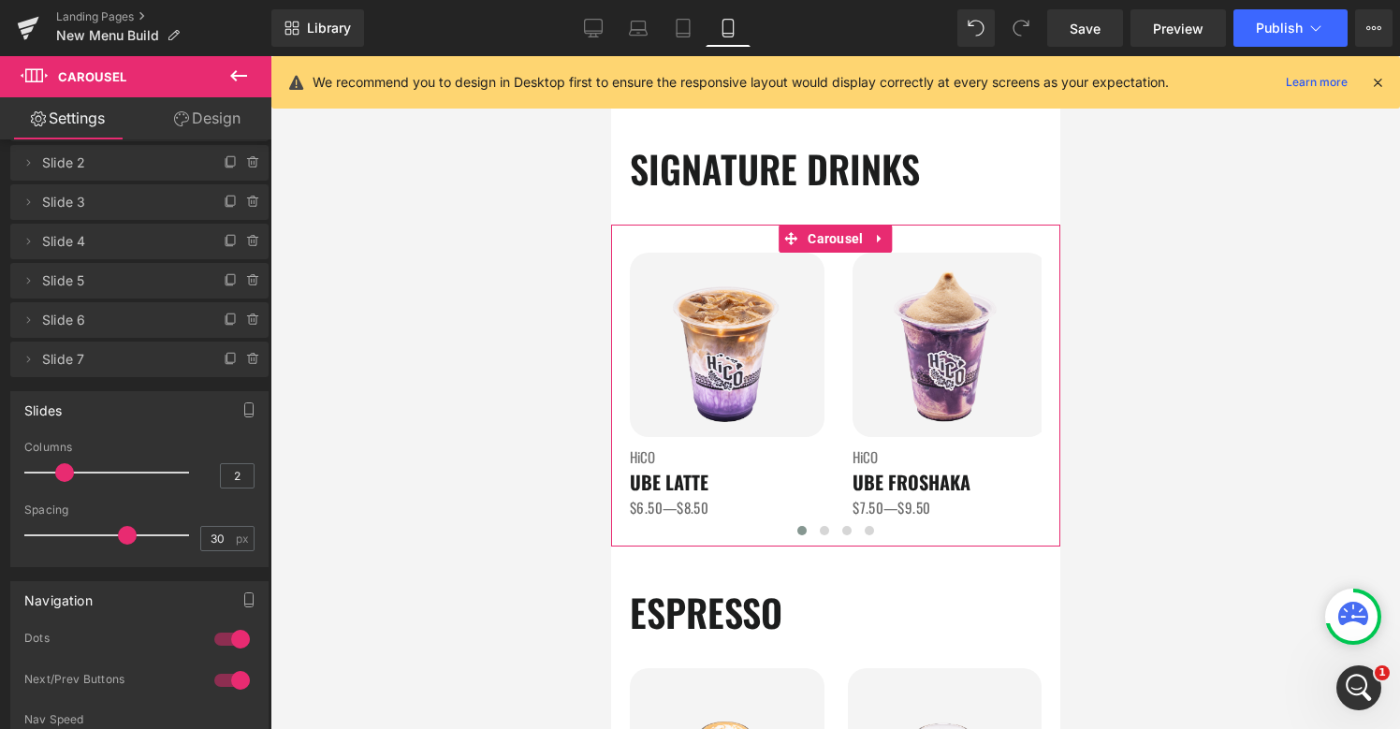
scroll to position [58, 0]
click at [225, 644] on div at bounding box center [232, 638] width 45 height 30
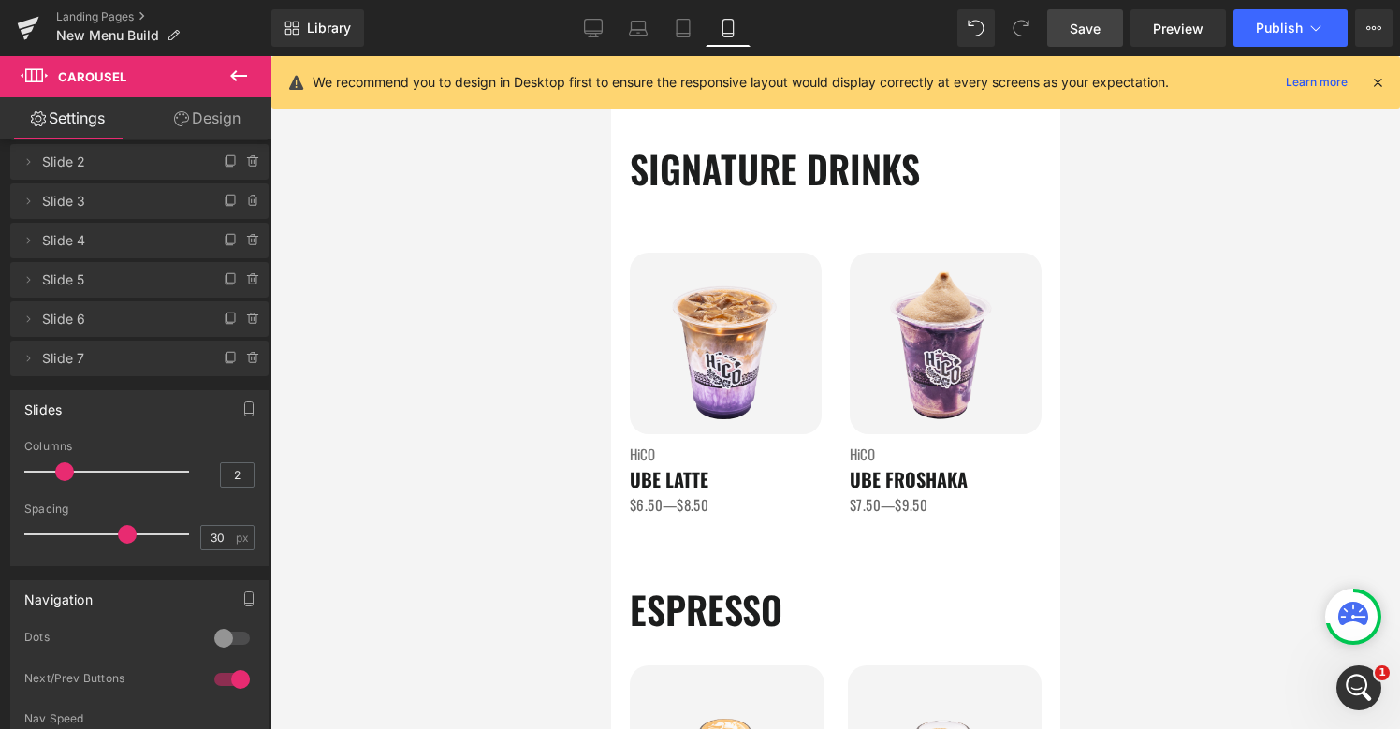
click at [1105, 41] on link "Save" at bounding box center [1085, 27] width 76 height 37
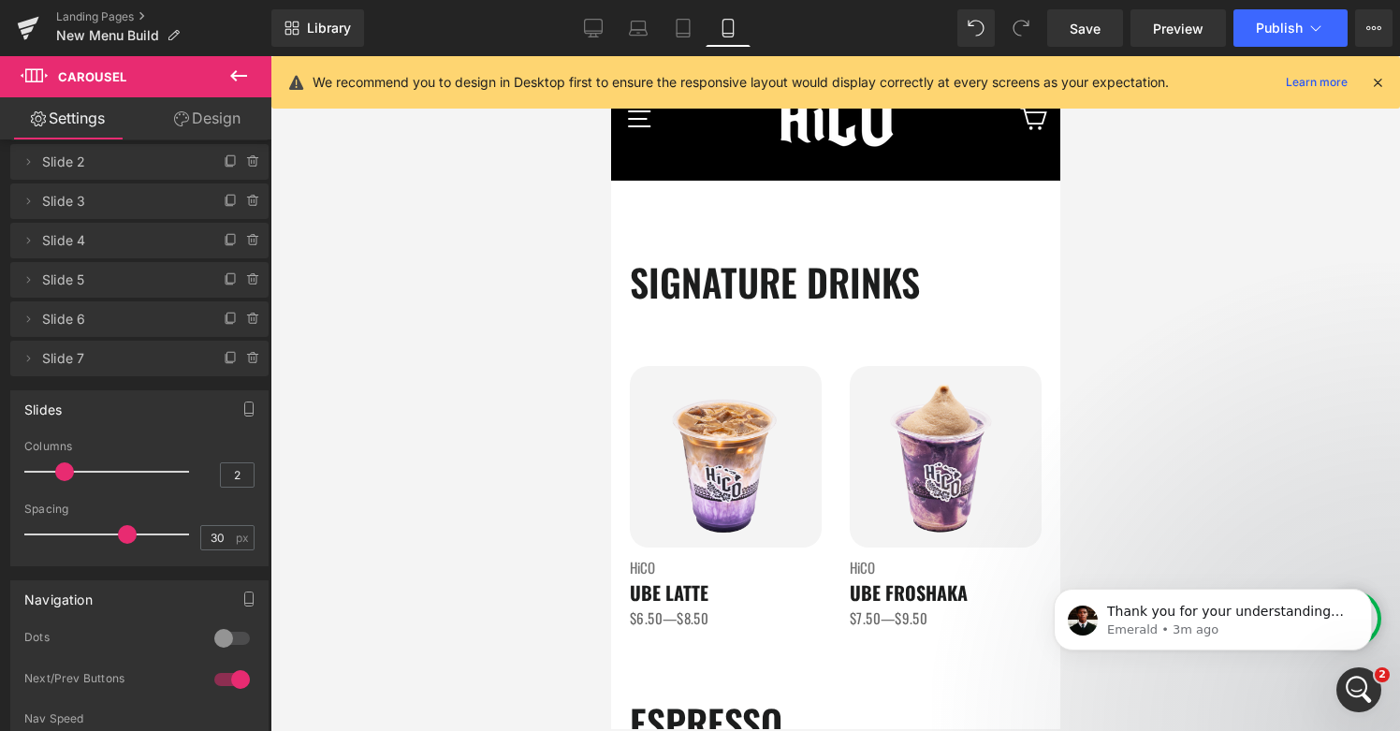
scroll to position [0, 0]
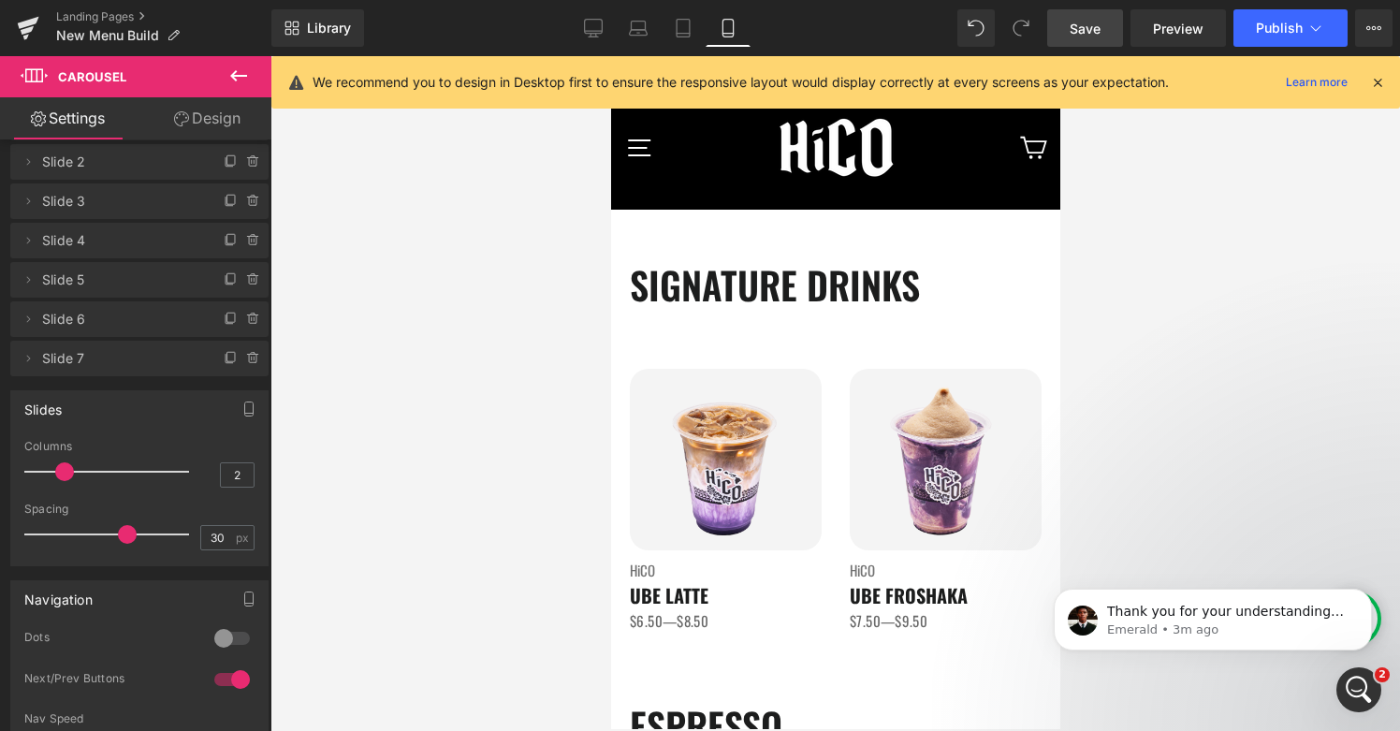
click at [1091, 38] on link "Save" at bounding box center [1085, 27] width 76 height 37
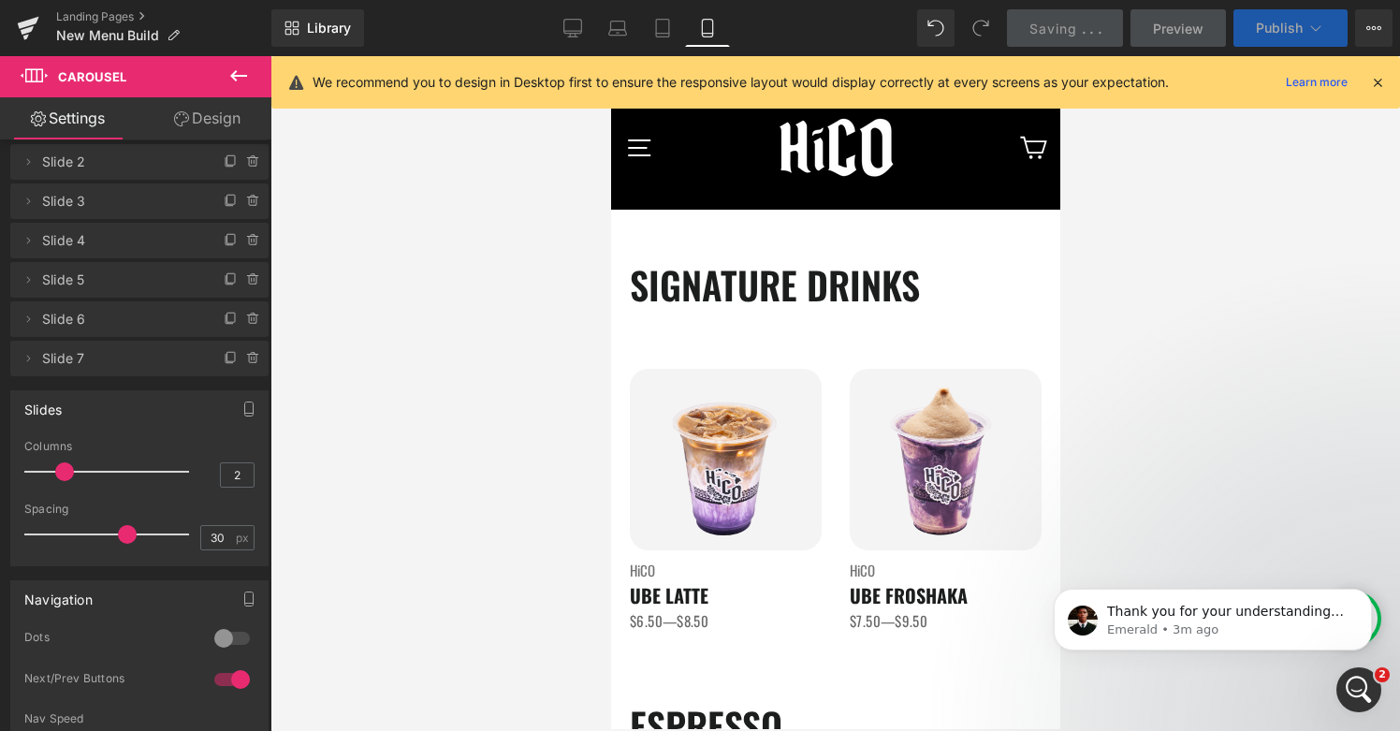
click at [1287, 29] on span "Publish" at bounding box center [1279, 28] width 47 height 15
click at [1290, 27] on span "Publish" at bounding box center [1279, 28] width 47 height 15
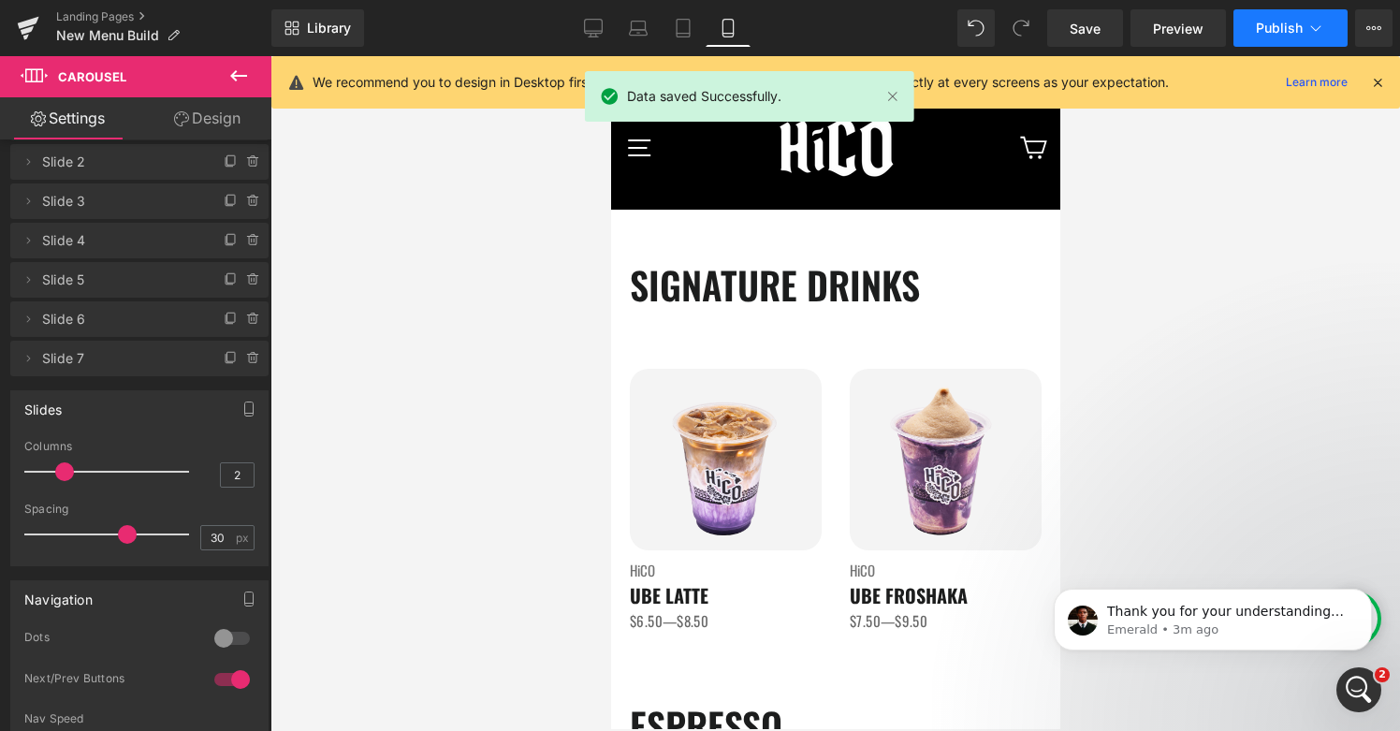
click at [1290, 27] on span "Publish" at bounding box center [1279, 28] width 47 height 15
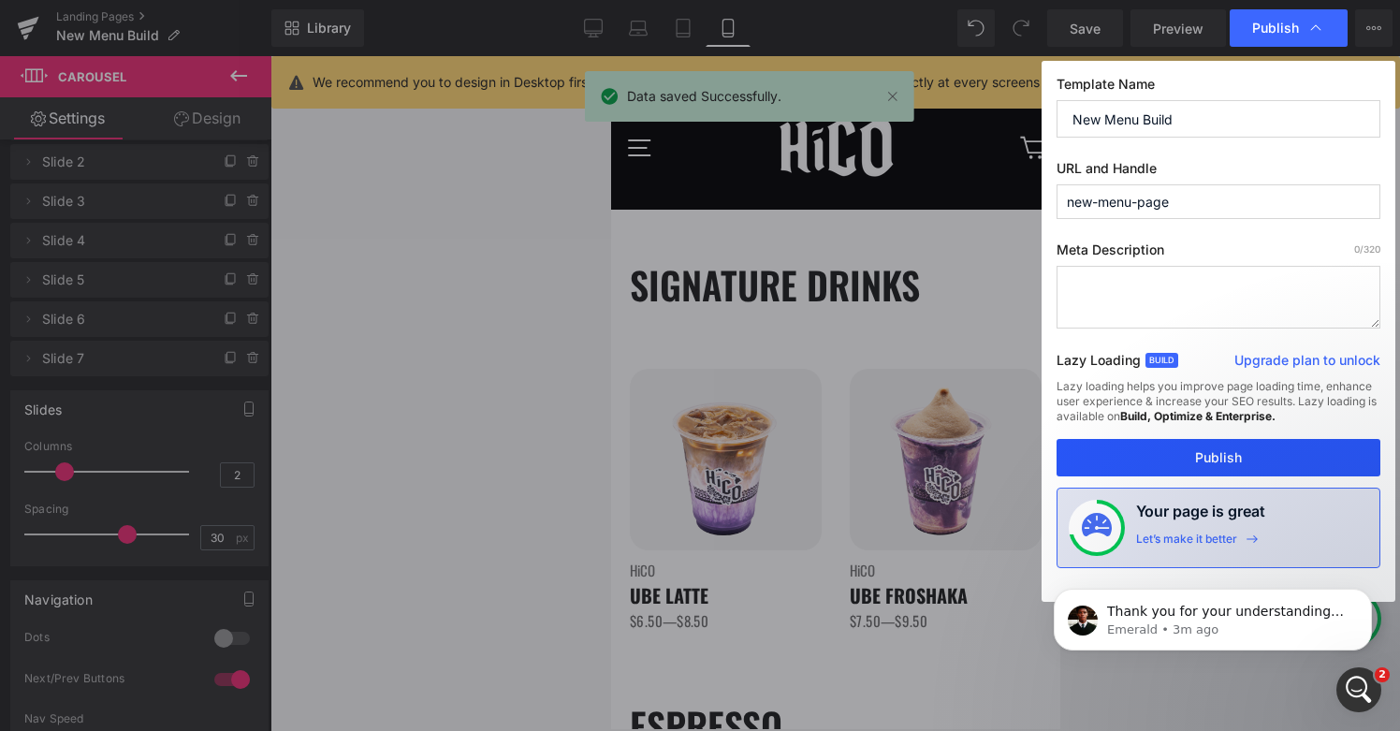
click at [1190, 458] on button "Publish" at bounding box center [1218, 457] width 324 height 37
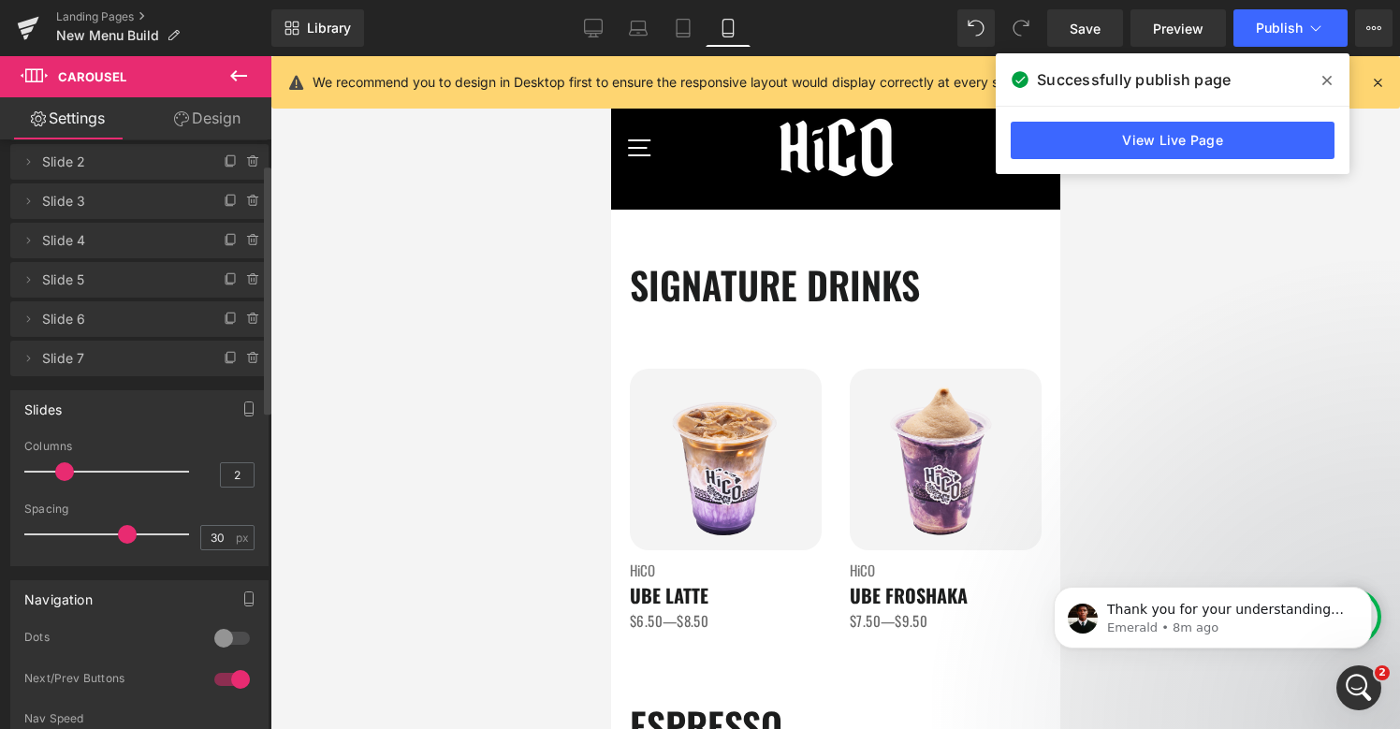
scroll to position [4244, 0]
click at [1196, 632] on p "Emerald • 11m ago" at bounding box center [1227, 627] width 241 height 17
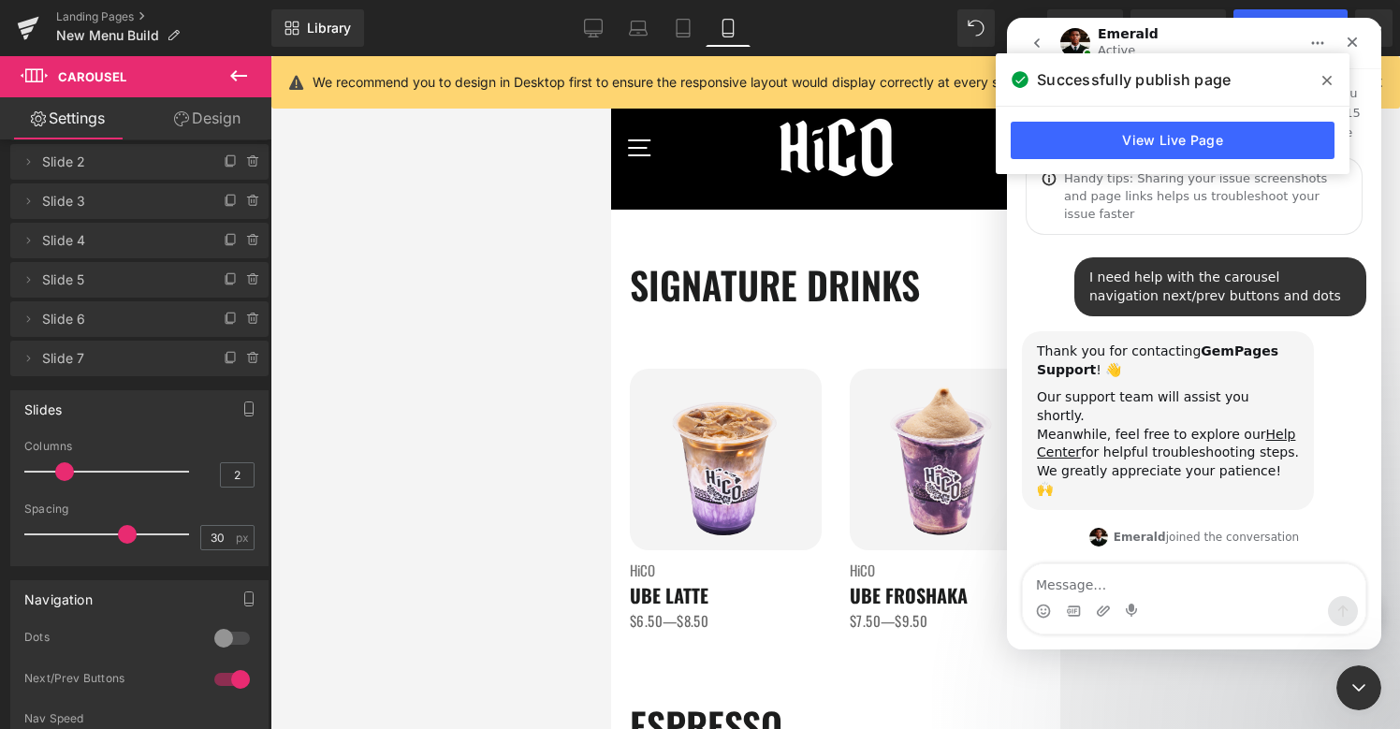
scroll to position [3, 0]
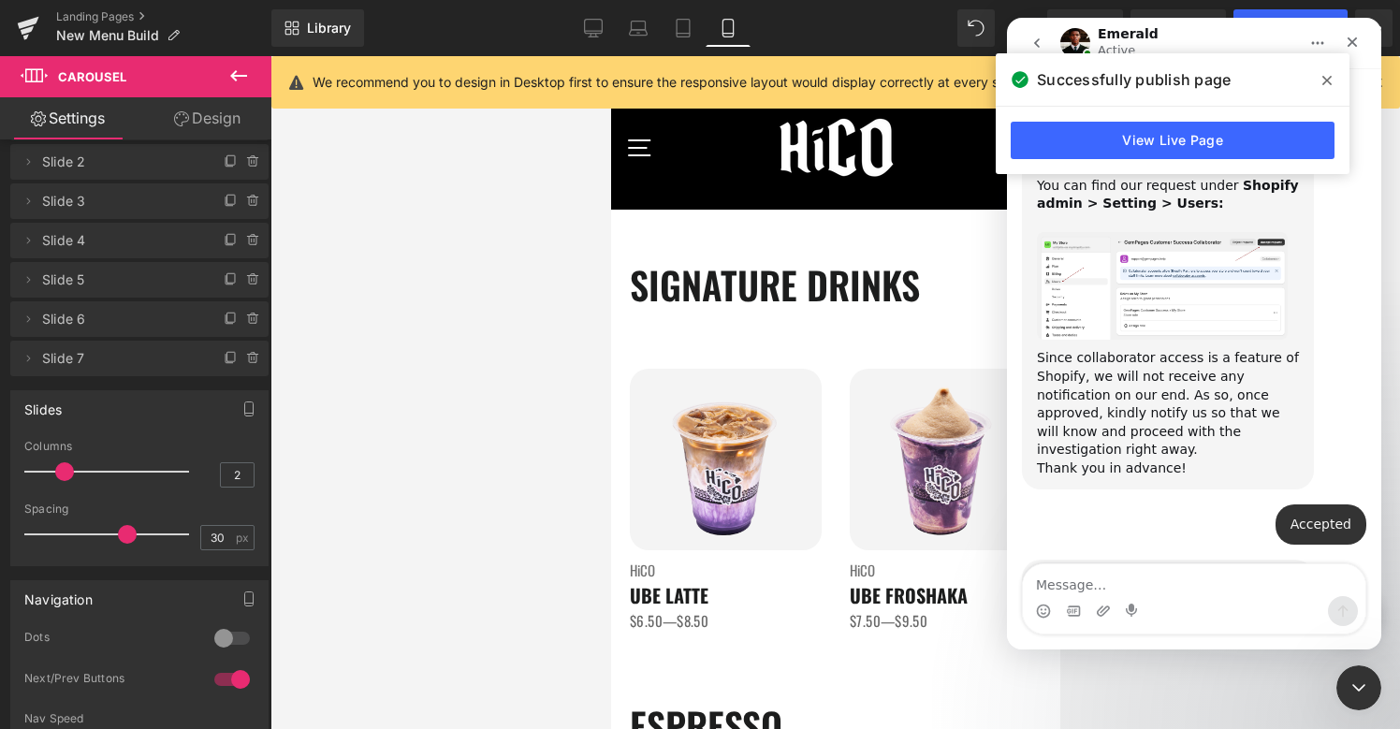
click at [1322, 73] on icon at bounding box center [1326, 80] width 9 height 15
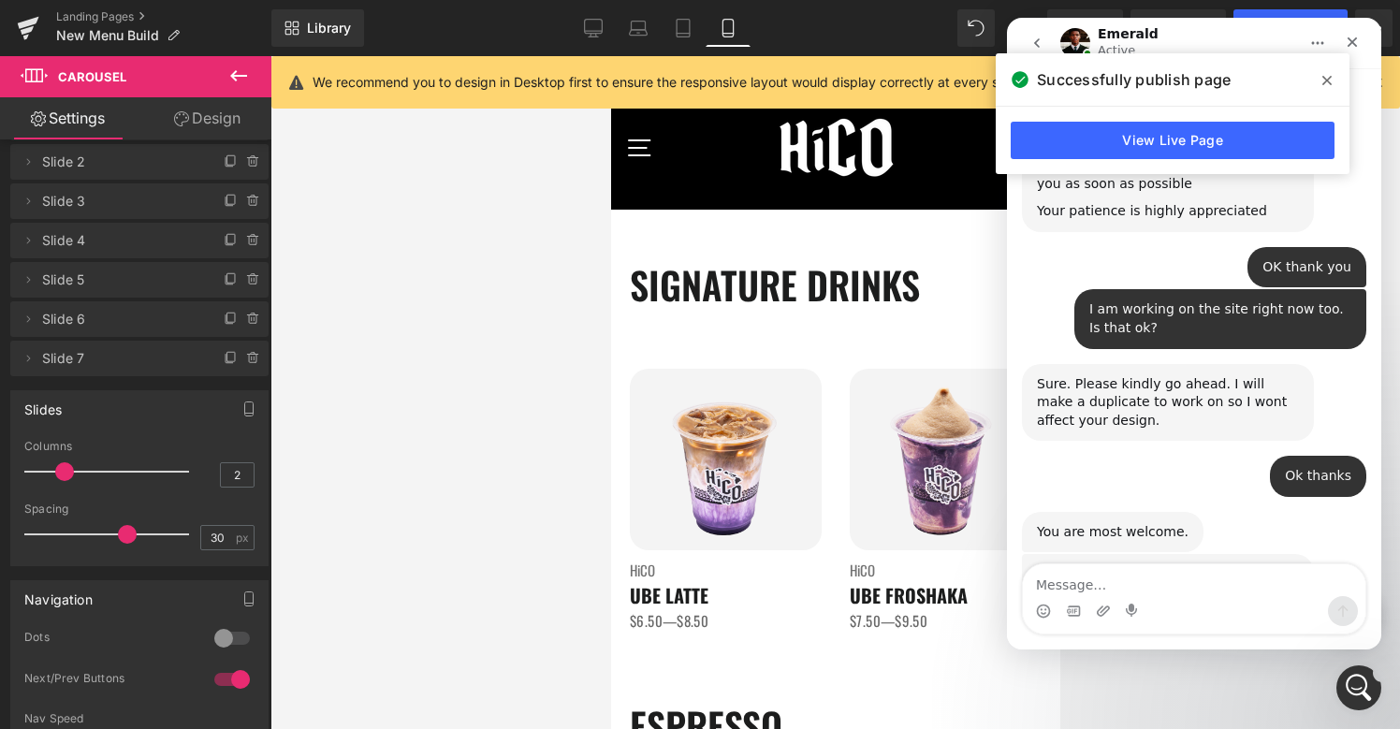
scroll to position [4275, 0]
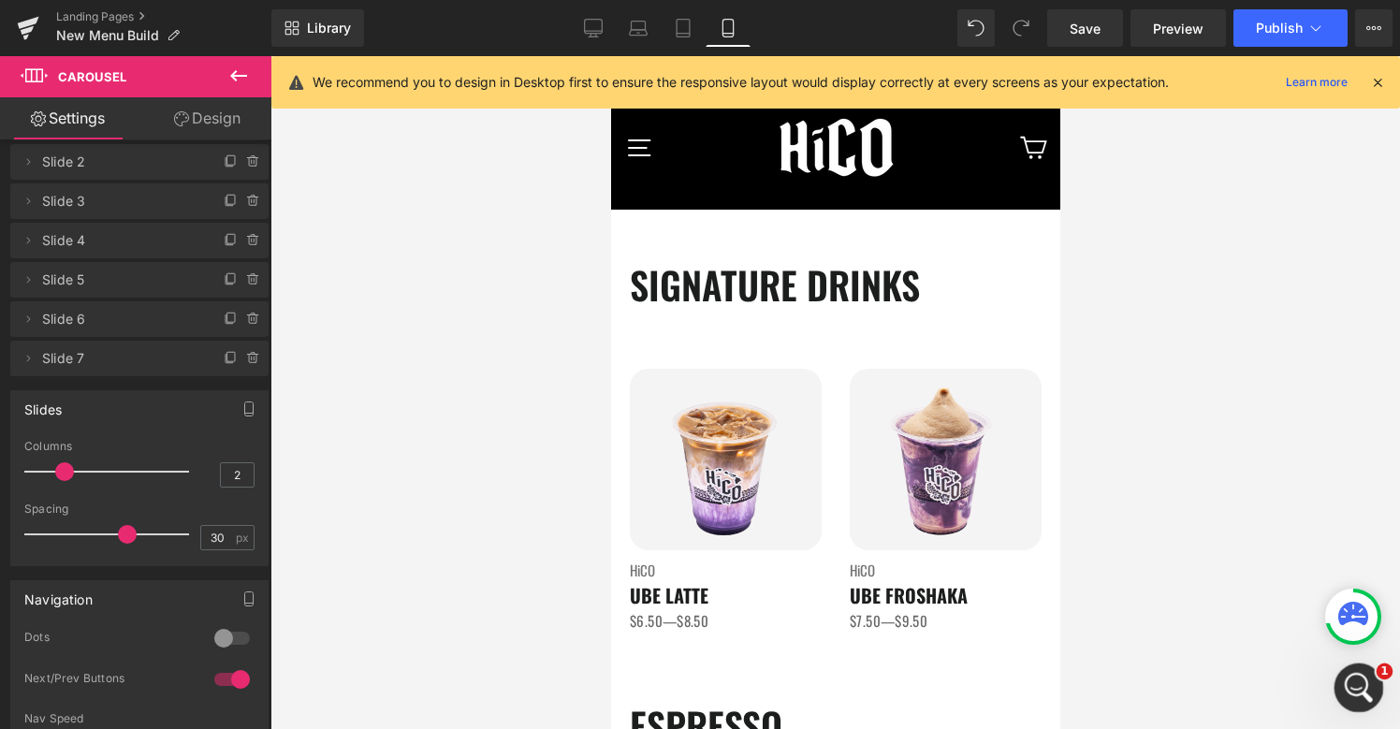
click at [1359, 691] on icon "Open Intercom Messenger" at bounding box center [1356, 685] width 31 height 31
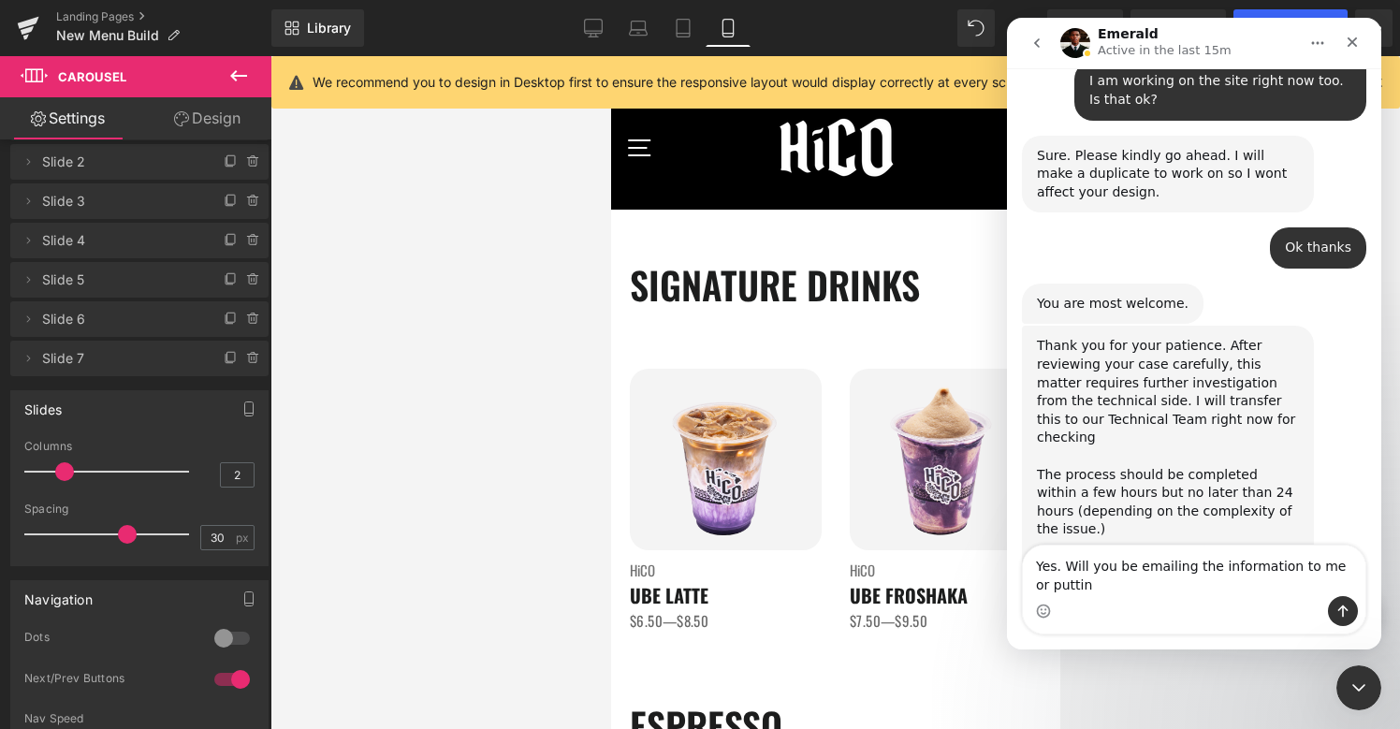
scroll to position [4263, 0]
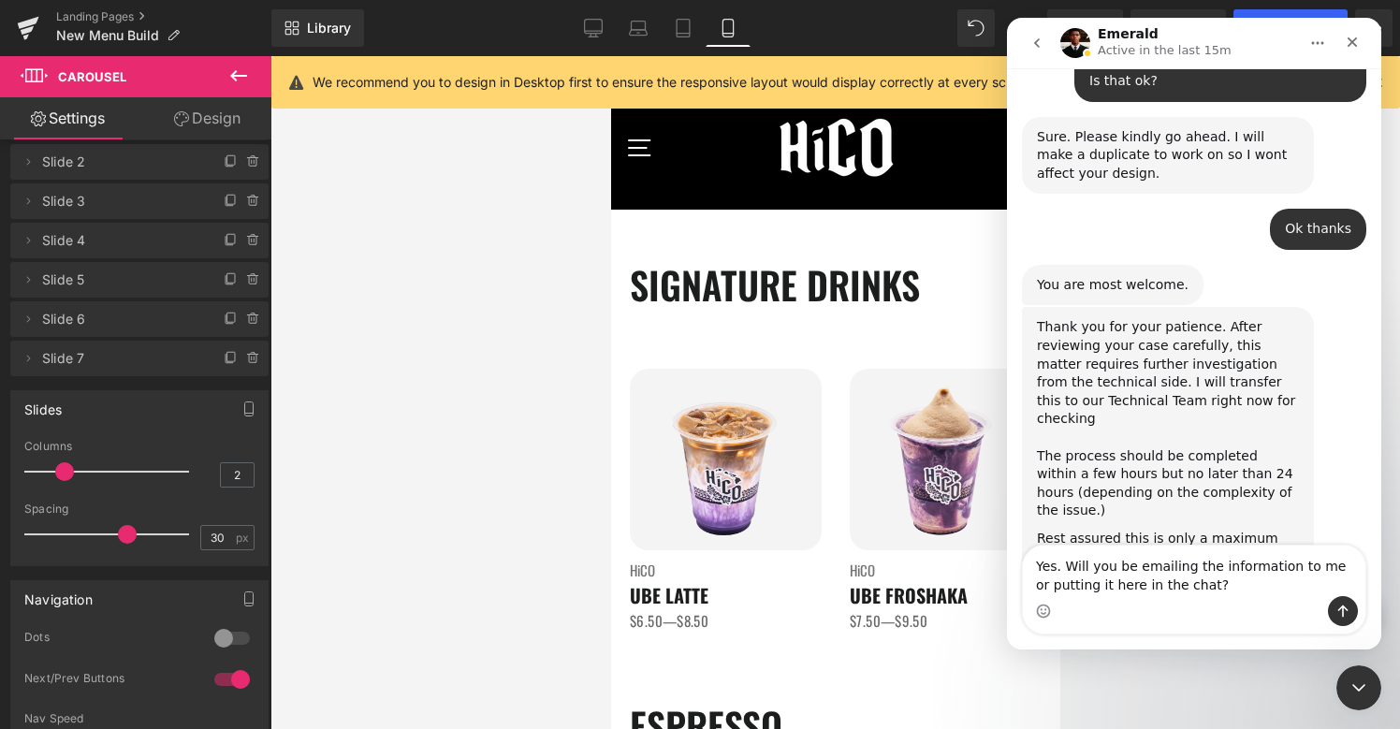
drag, startPoint x: 1208, startPoint y: 568, endPoint x: 1277, endPoint y: 567, distance: 69.2
click at [1277, 567] on textarea "Yes. Will you be emailing the information to me or putting it here in the chat?" at bounding box center [1194, 570] width 342 height 51
type textarea "Yes. Will you be emailing the updates to me or putting it here in the chat?"
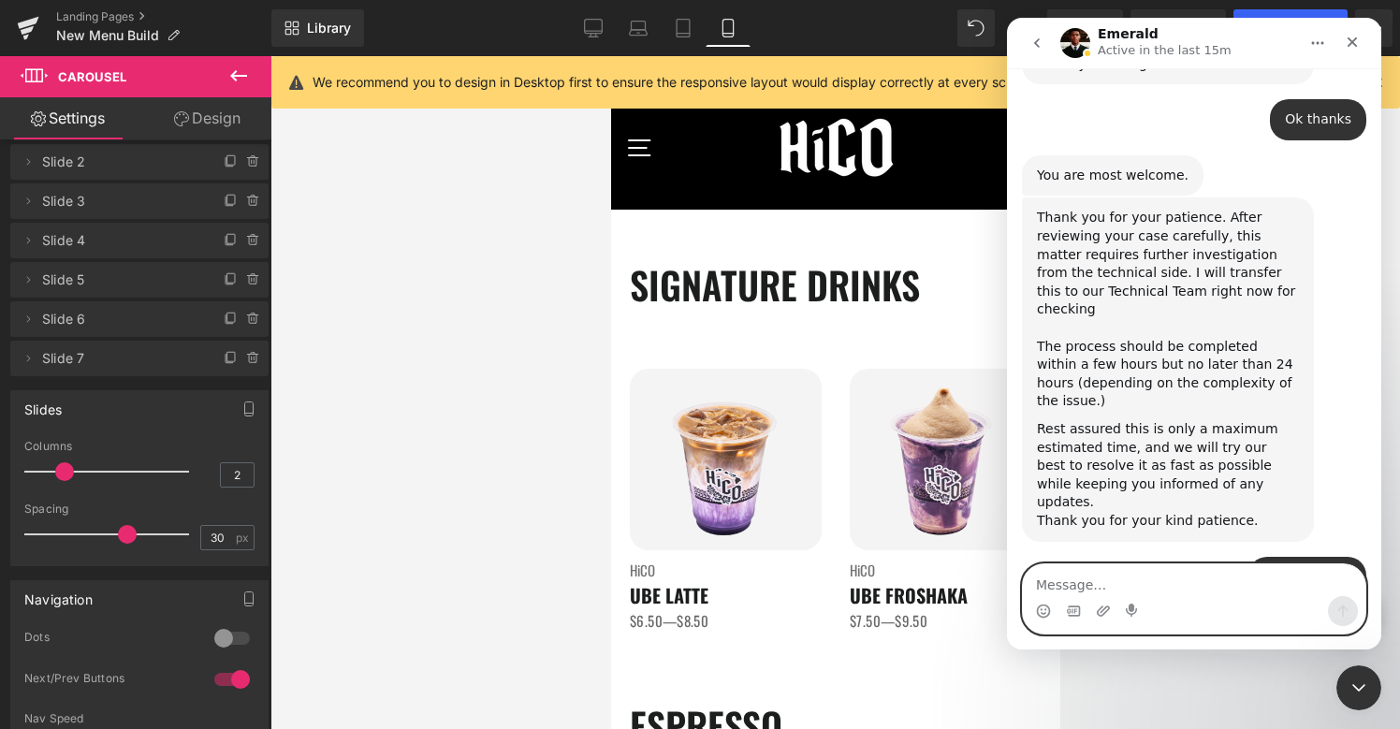
scroll to position [4429, 0]
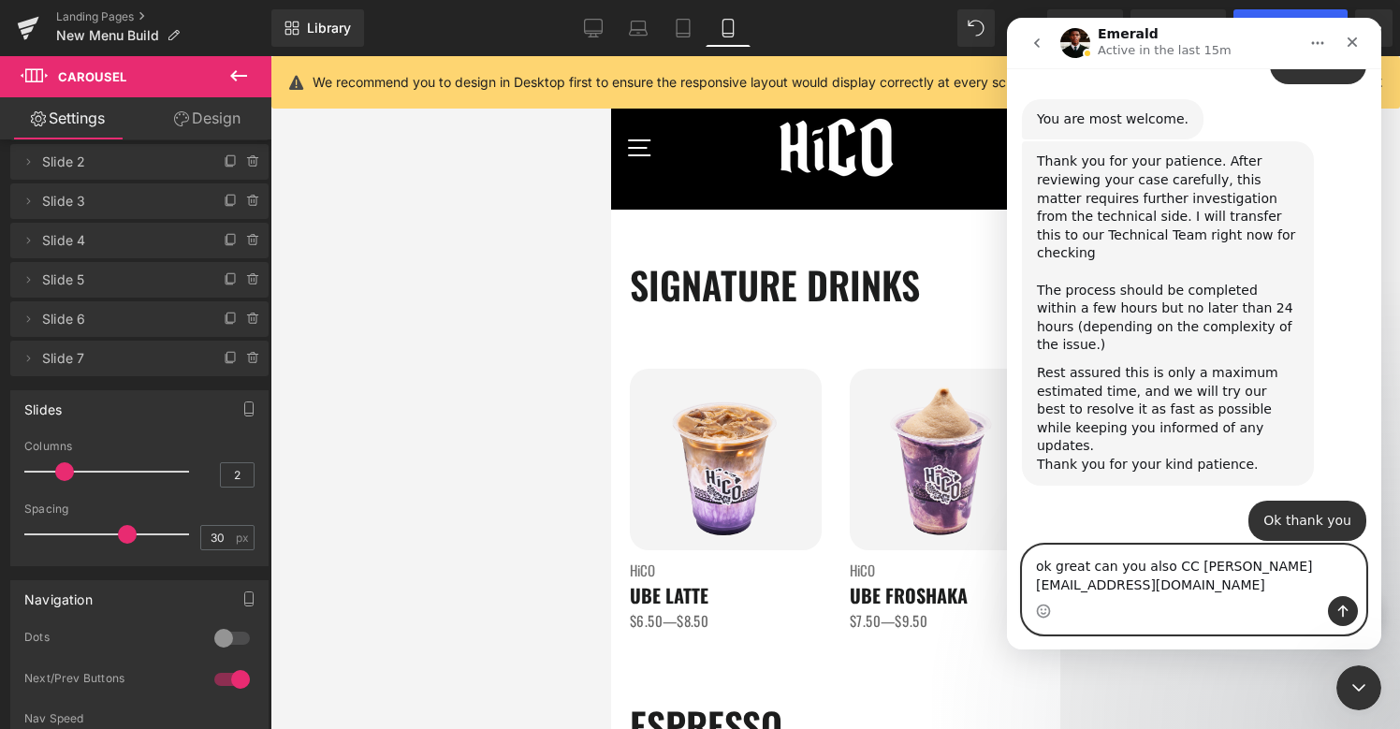
type textarea "ok great can you also CC [PERSON_NAME][EMAIL_ADDRESS][DOMAIN_NAME]"
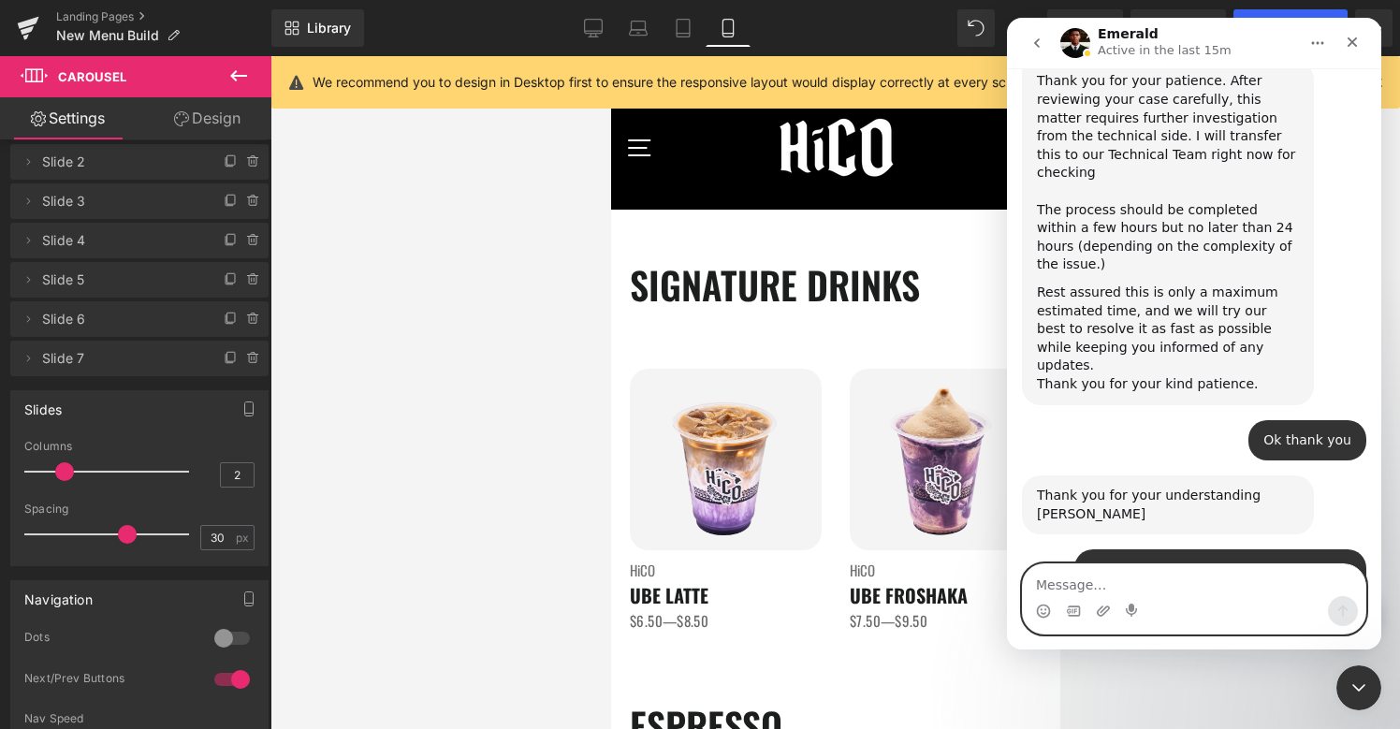
scroll to position [4503, 0]
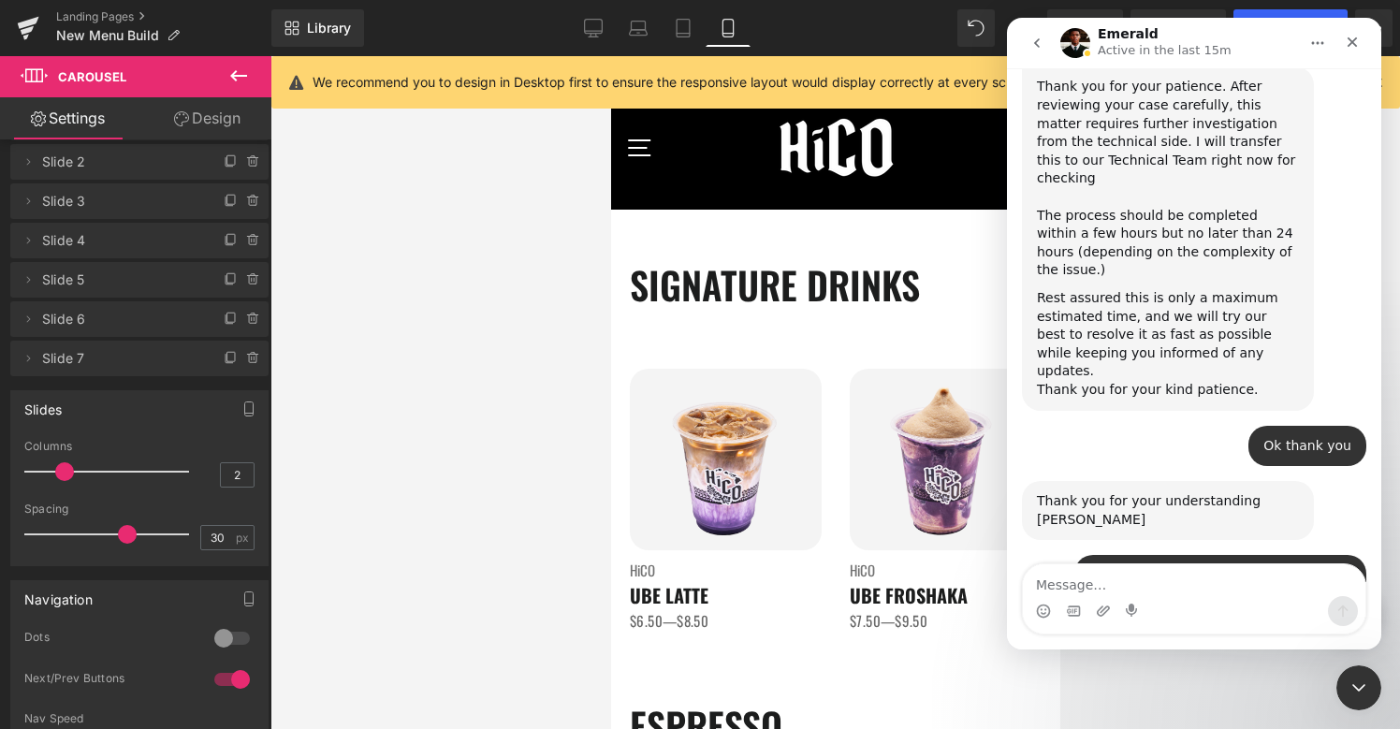
click at [1032, 39] on icon "go back" at bounding box center [1036, 43] width 15 height 15
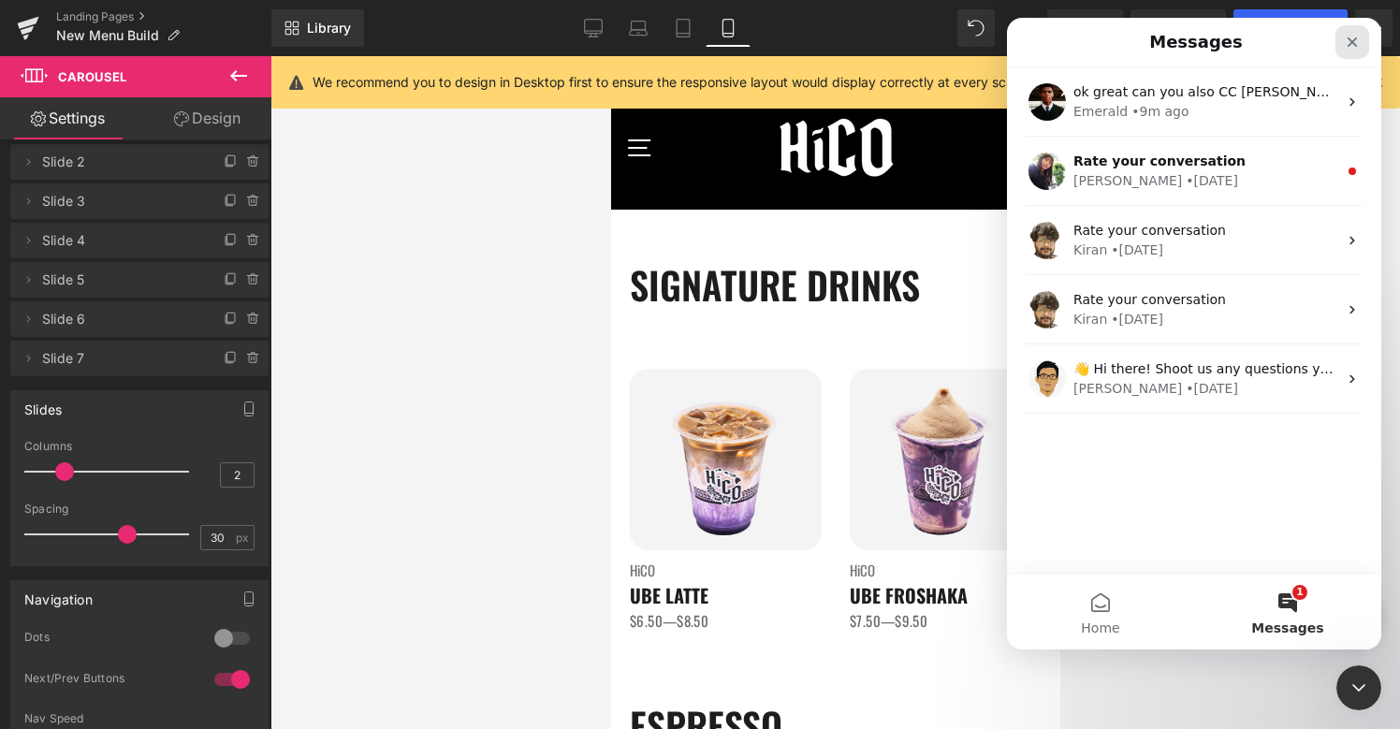
click at [1353, 42] on icon "Close" at bounding box center [1352, 42] width 10 height 10
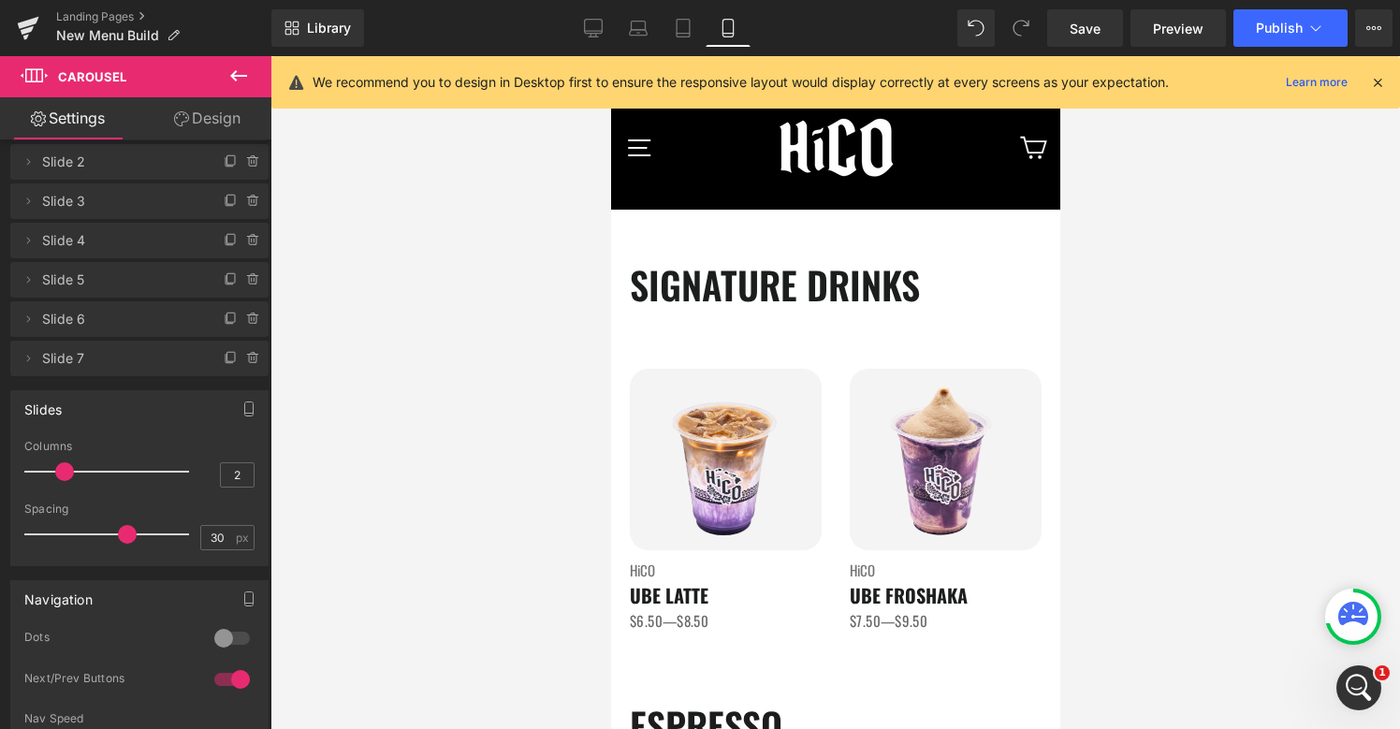
click at [451, 328] on div at bounding box center [834, 392] width 1129 height 673
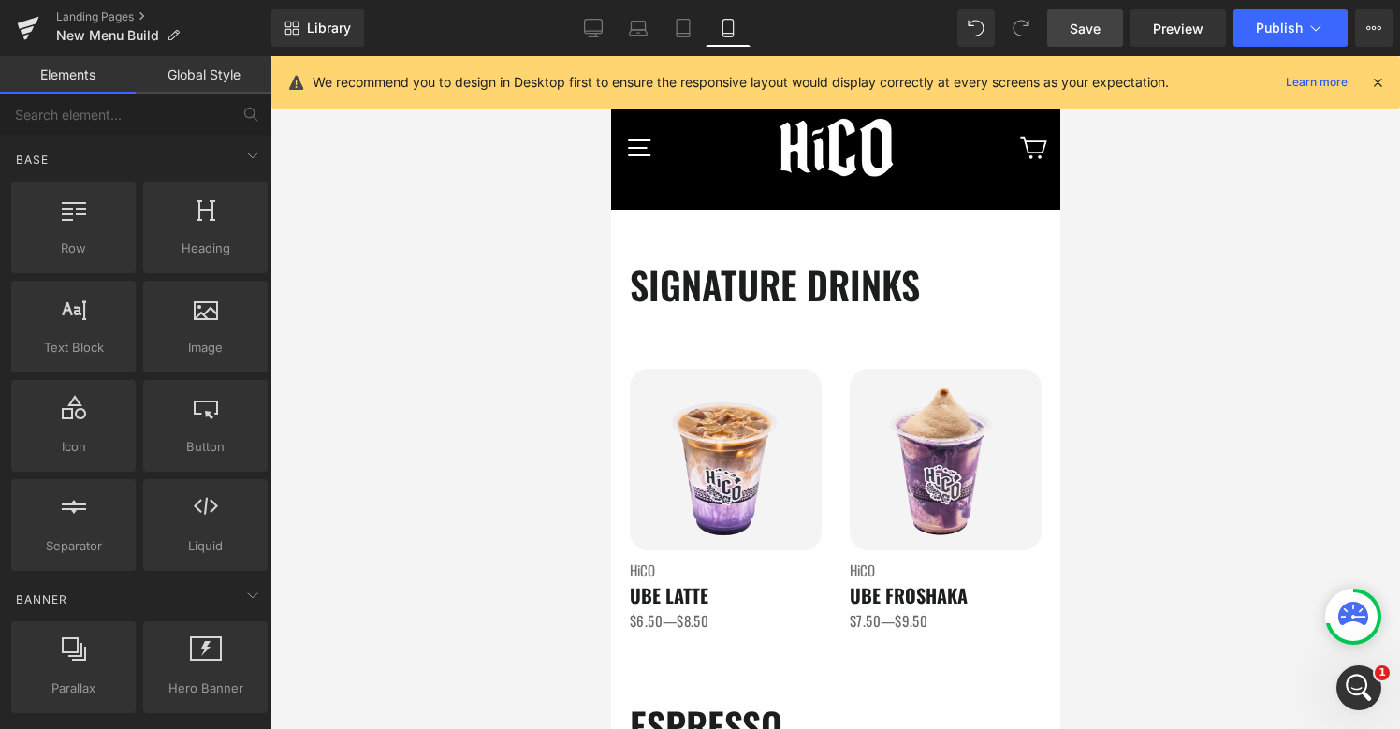
click at [1116, 29] on link "Save" at bounding box center [1085, 27] width 76 height 37
